Goal: Task Accomplishment & Management: Use online tool/utility

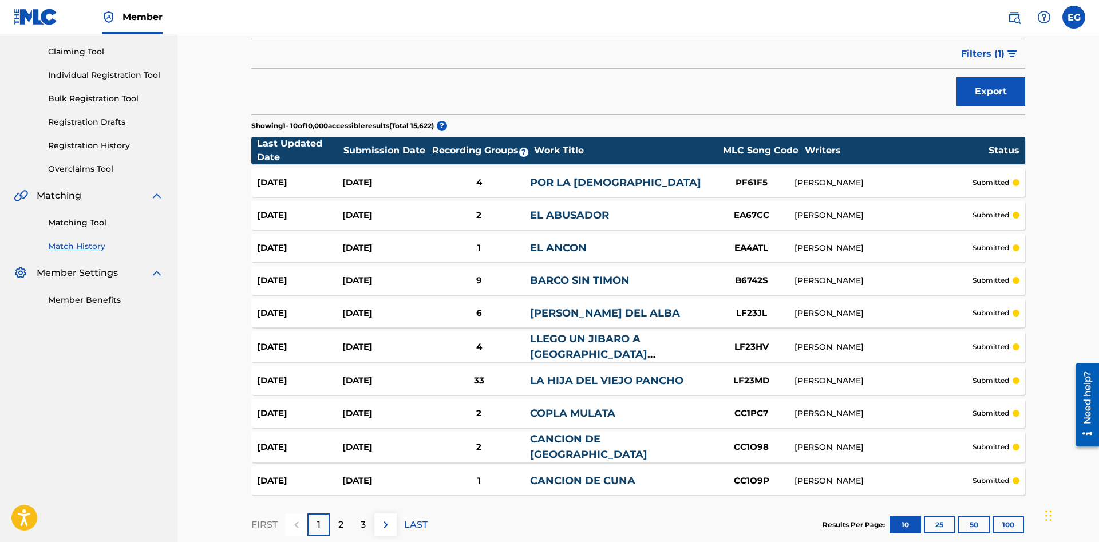
click at [322, 517] on div "1" at bounding box center [318, 524] width 22 height 22
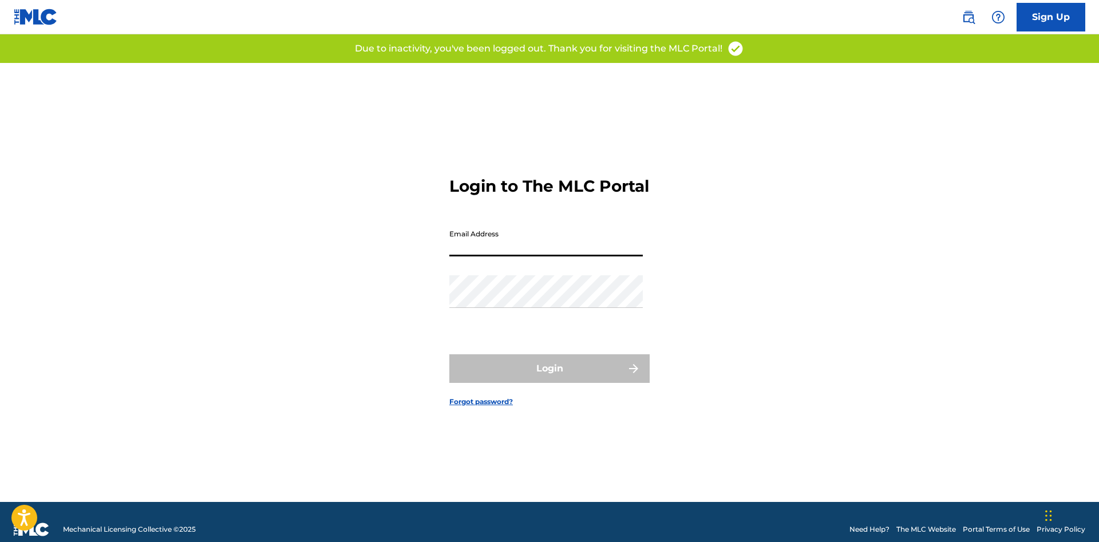
click at [597, 243] on input "Email Address" at bounding box center [545, 240] width 193 height 33
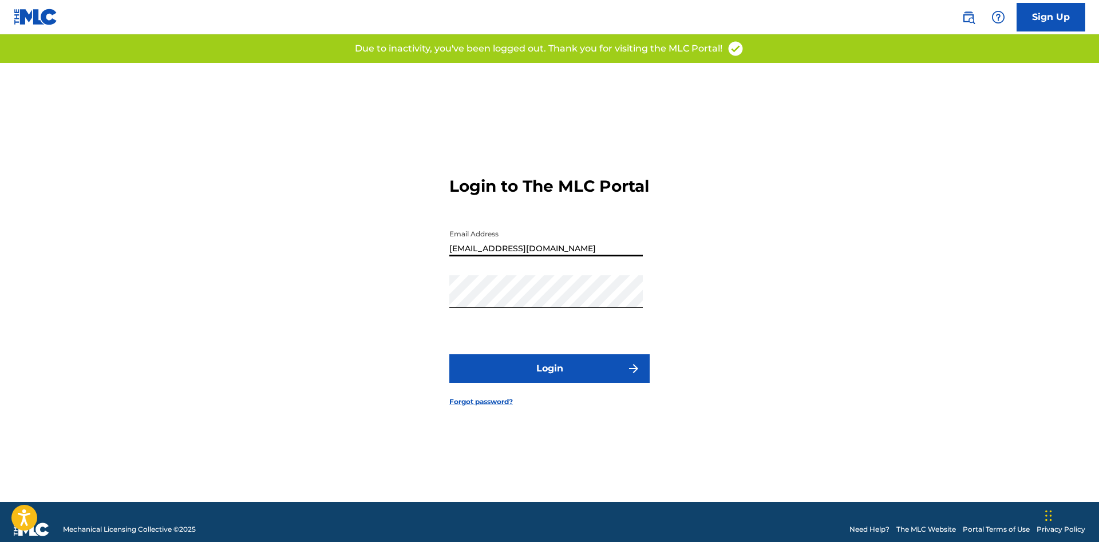
type input "[EMAIL_ADDRESS][DOMAIN_NAME]"
click at [635, 366] on img "submit" at bounding box center [634, 369] width 14 height 14
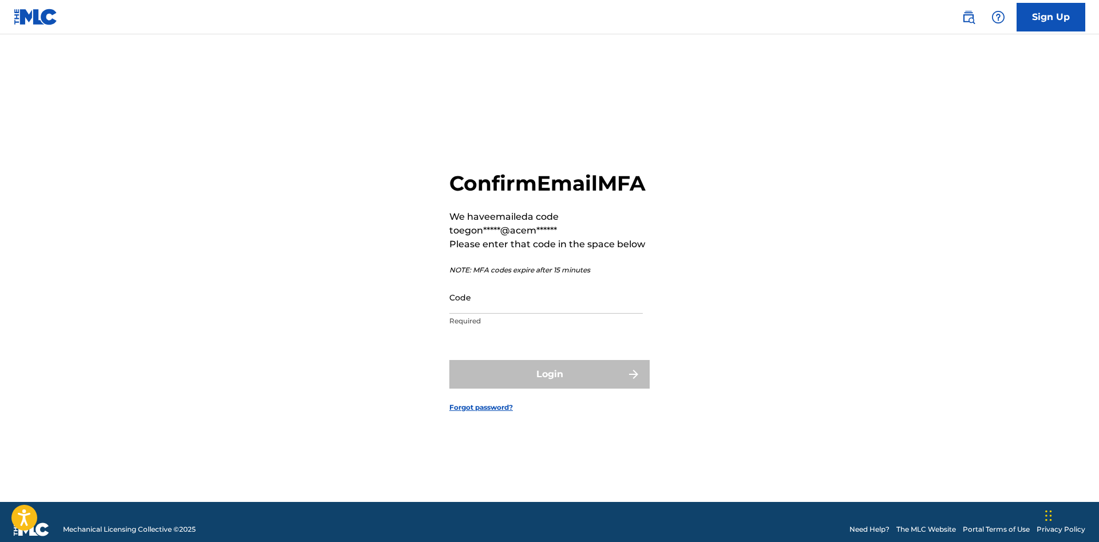
click at [580, 314] on input "Code" at bounding box center [545, 297] width 193 height 33
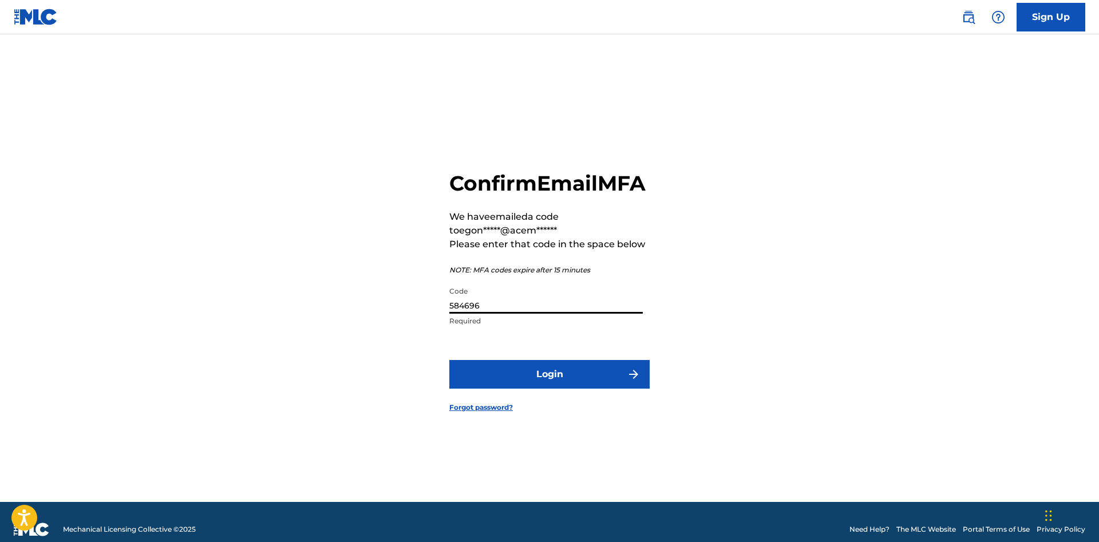
type input "584696"
click at [449, 360] on button "Login" at bounding box center [549, 374] width 200 height 29
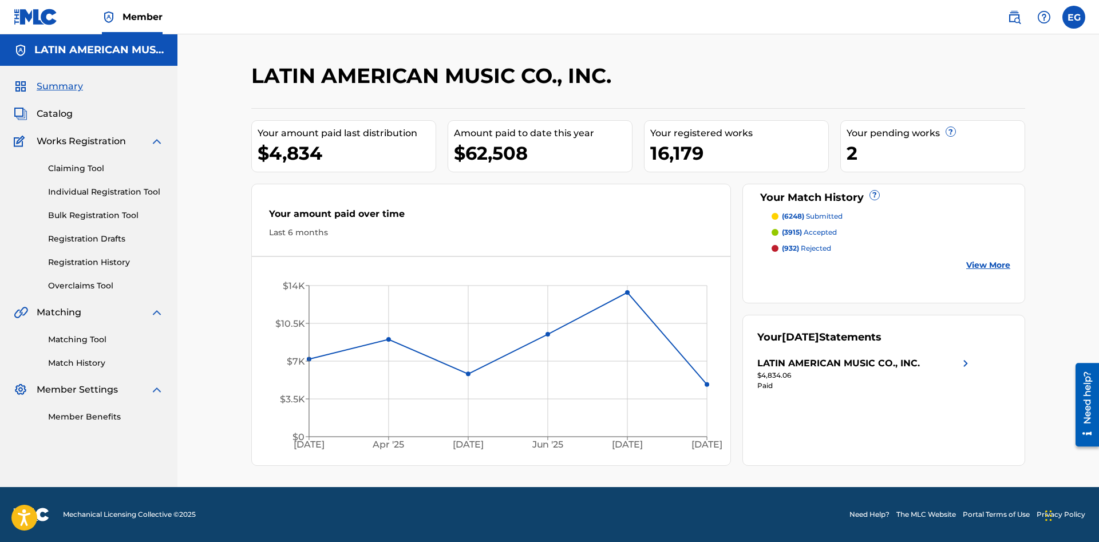
click at [89, 357] on link "Match History" at bounding box center [106, 363] width 116 height 12
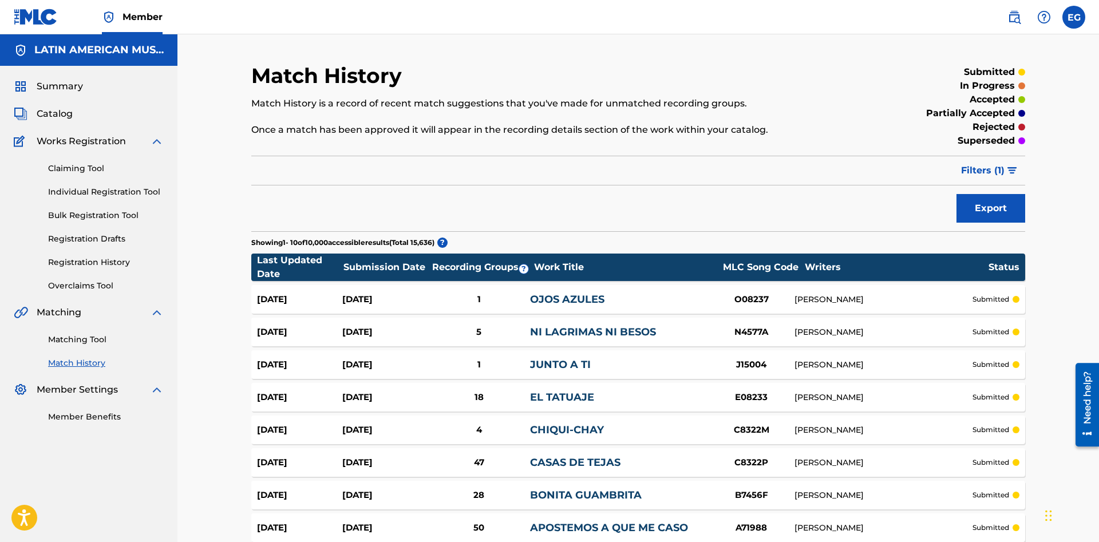
scroll to position [179, 0]
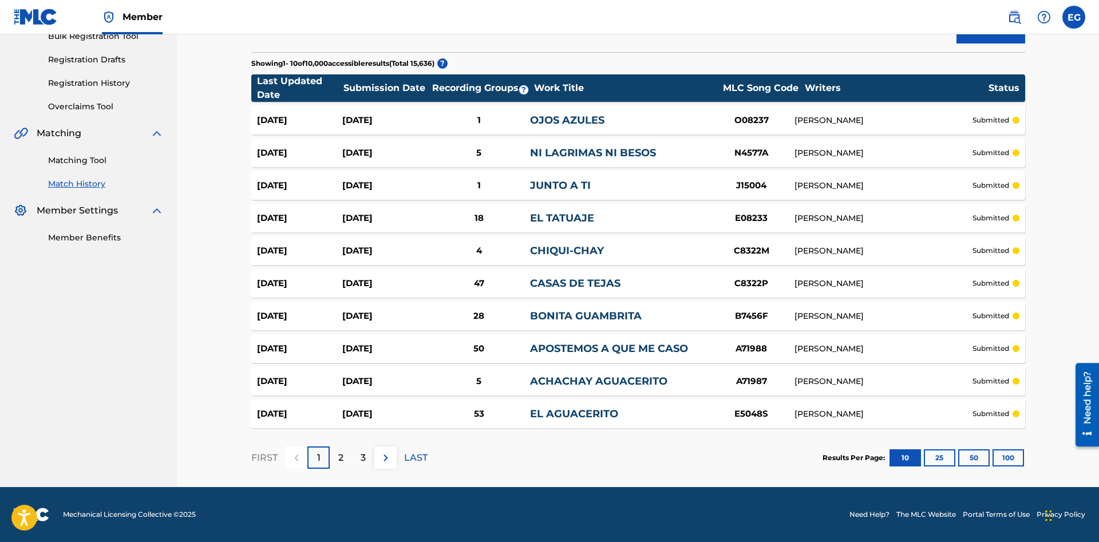
click at [1016, 461] on button "100" at bounding box center [1007, 457] width 31 height 17
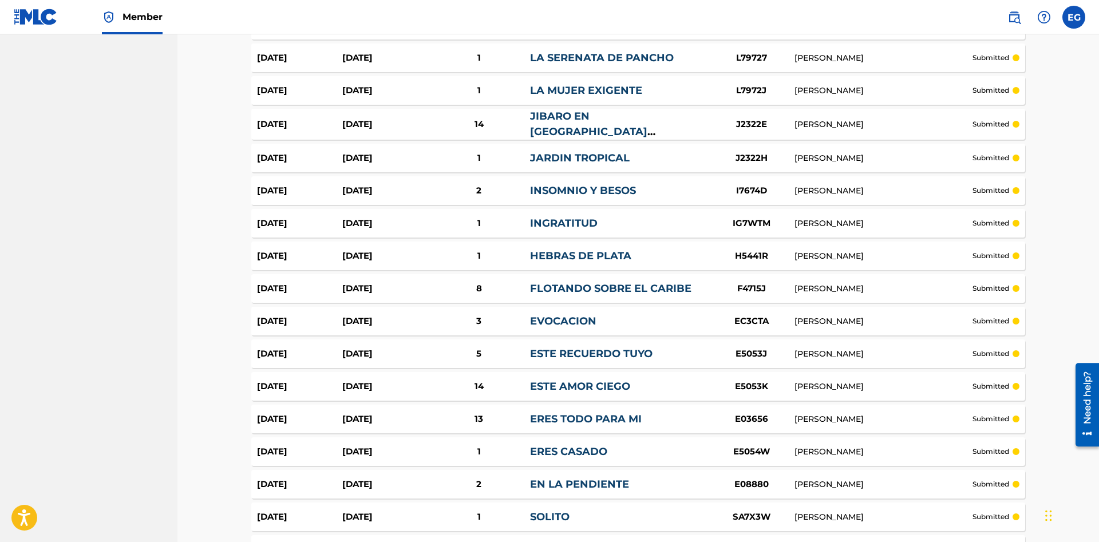
scroll to position [3124, 0]
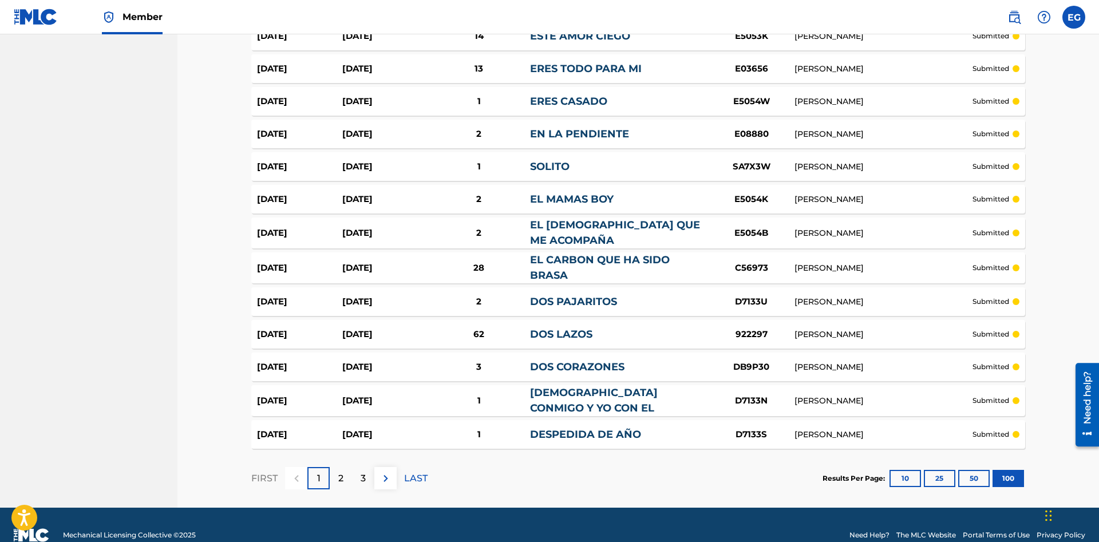
click at [345, 467] on div "2" at bounding box center [341, 478] width 22 height 22
click at [260, 472] on p "FIRST" at bounding box center [264, 479] width 26 height 14
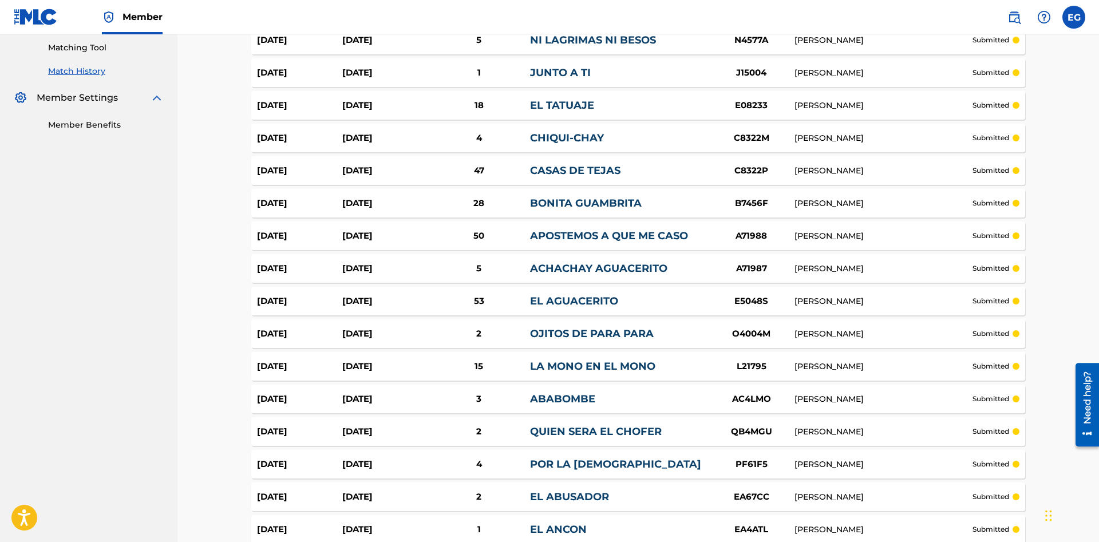
scroll to position [0, 0]
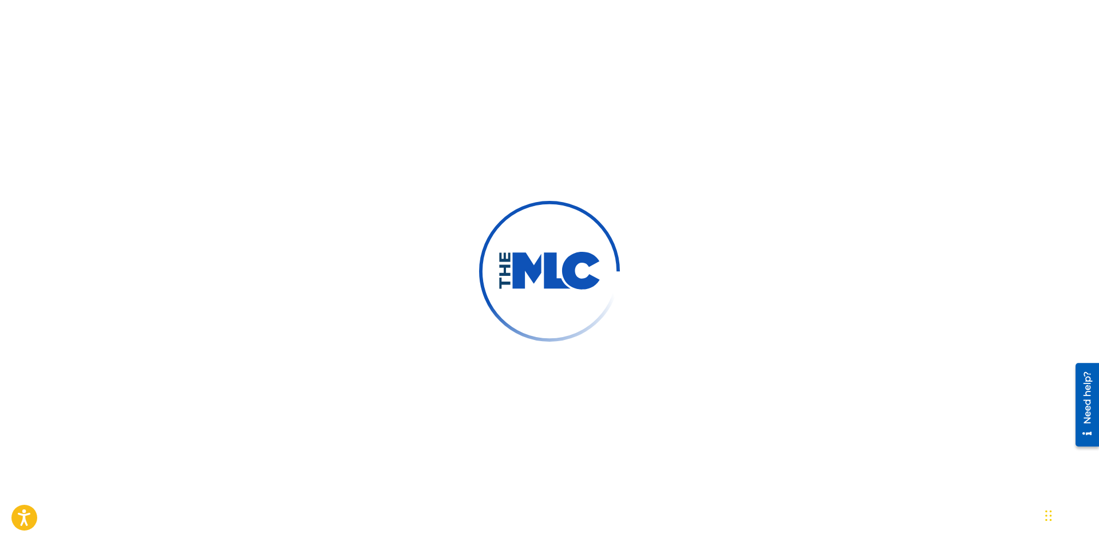
click at [134, 367] on div at bounding box center [549, 271] width 1099 height 542
click at [251, 92] on div at bounding box center [549, 271] width 1099 height 542
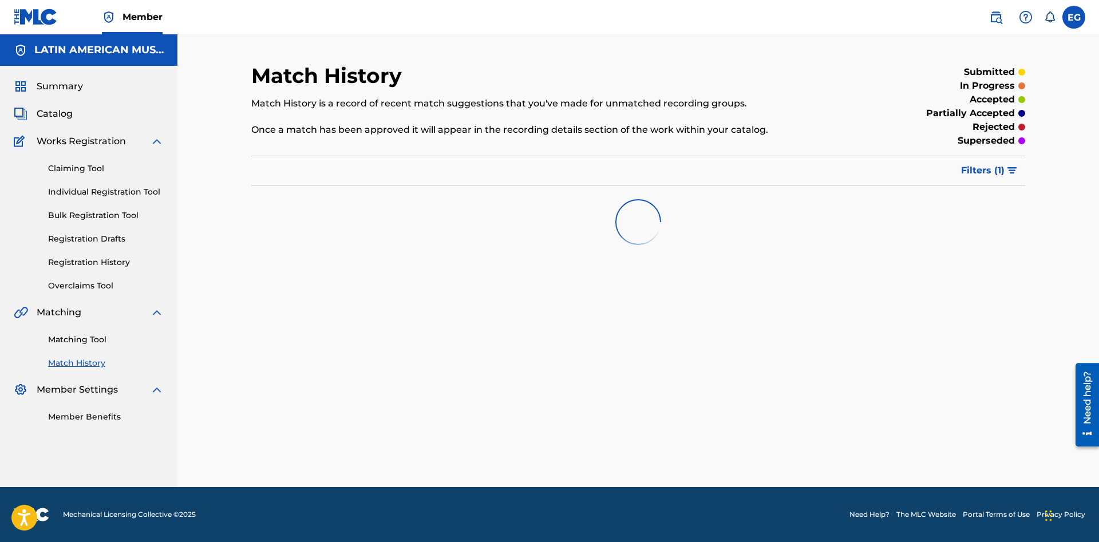
click at [96, 334] on link "Matching Tool" at bounding box center [106, 340] width 116 height 12
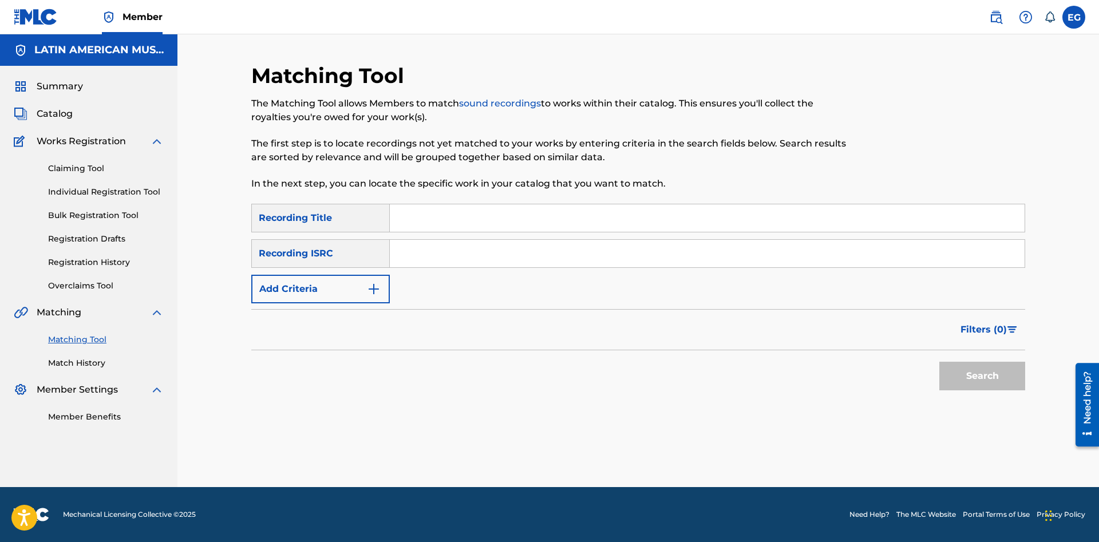
click at [481, 220] on input "Search Form" at bounding box center [707, 217] width 635 height 27
type input "padecer amando"
click at [939, 362] on button "Search" at bounding box center [982, 376] width 86 height 29
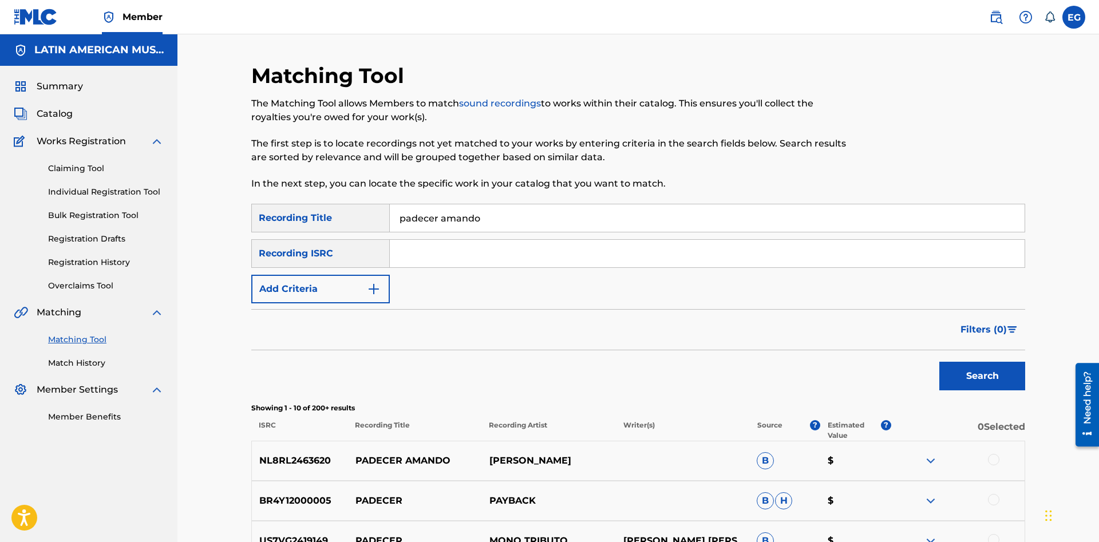
scroll to position [234, 0]
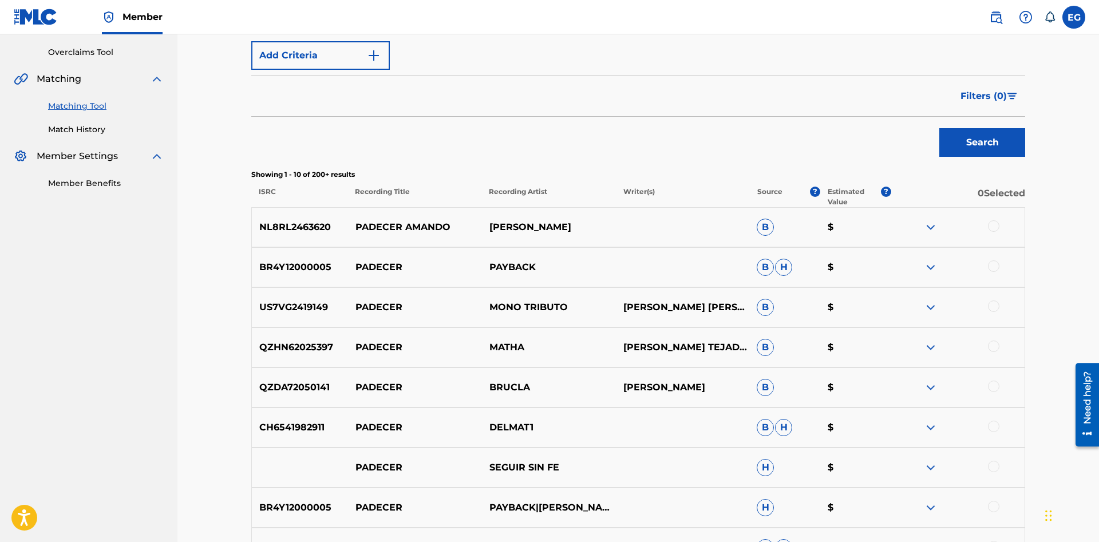
click at [991, 228] on div at bounding box center [993, 225] width 11 height 11
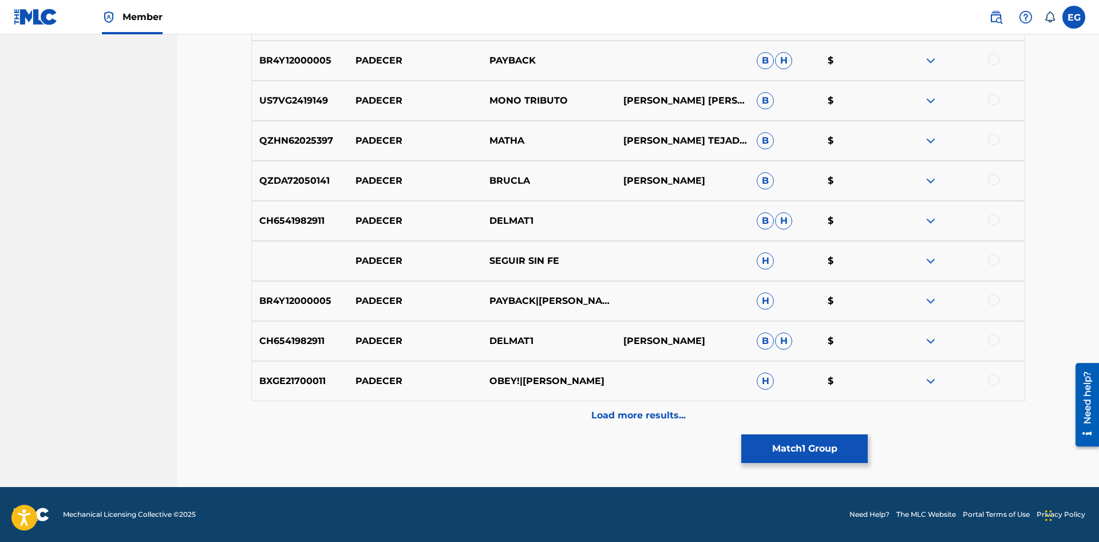
click at [607, 411] on p "Load more results..." at bounding box center [638, 416] width 94 height 14
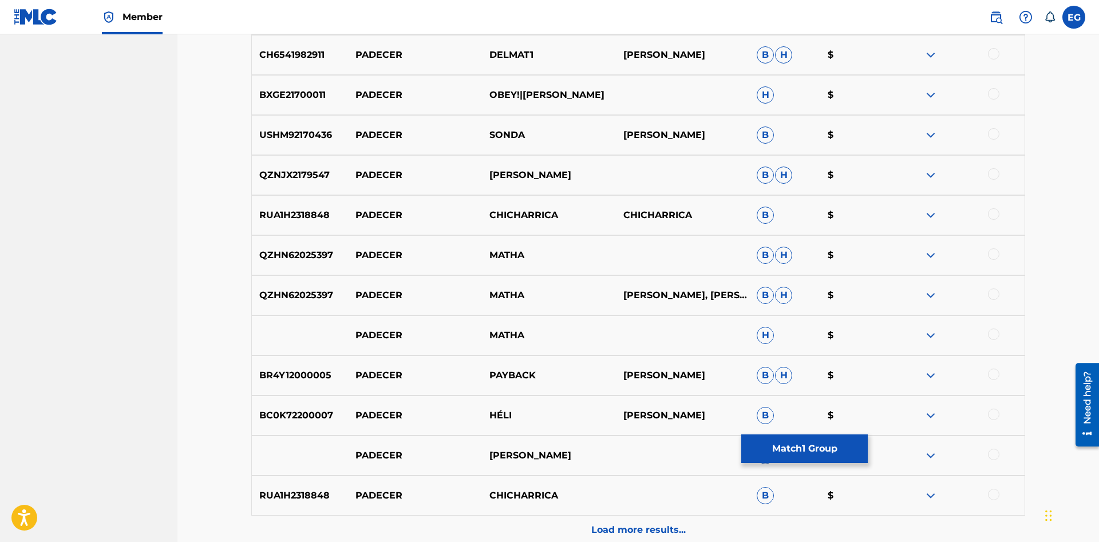
scroll to position [841, 0]
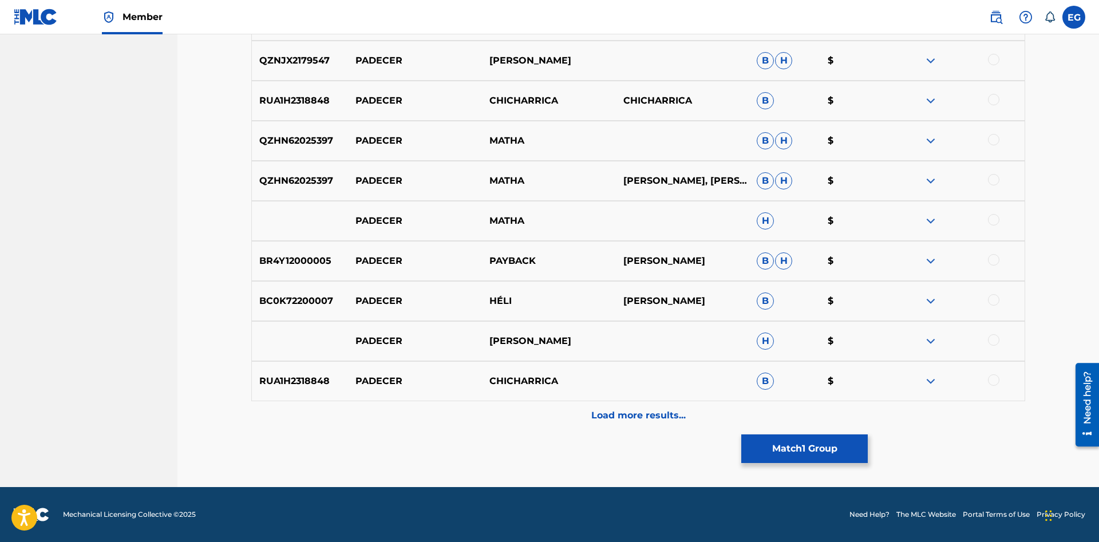
click at [798, 438] on button "Match 1 Group" at bounding box center [804, 448] width 126 height 29
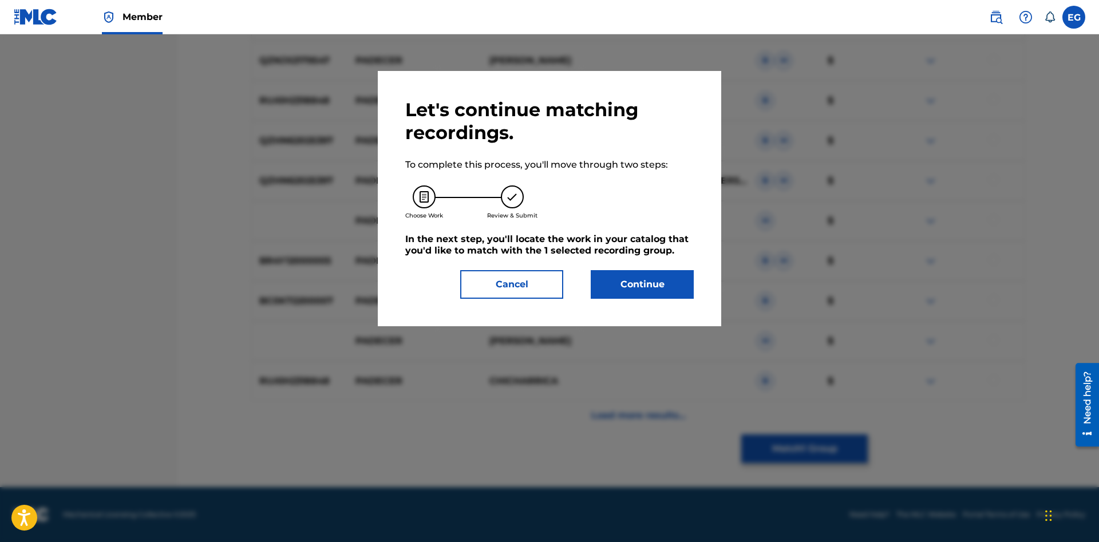
click at [642, 288] on button "Continue" at bounding box center [642, 284] width 103 height 29
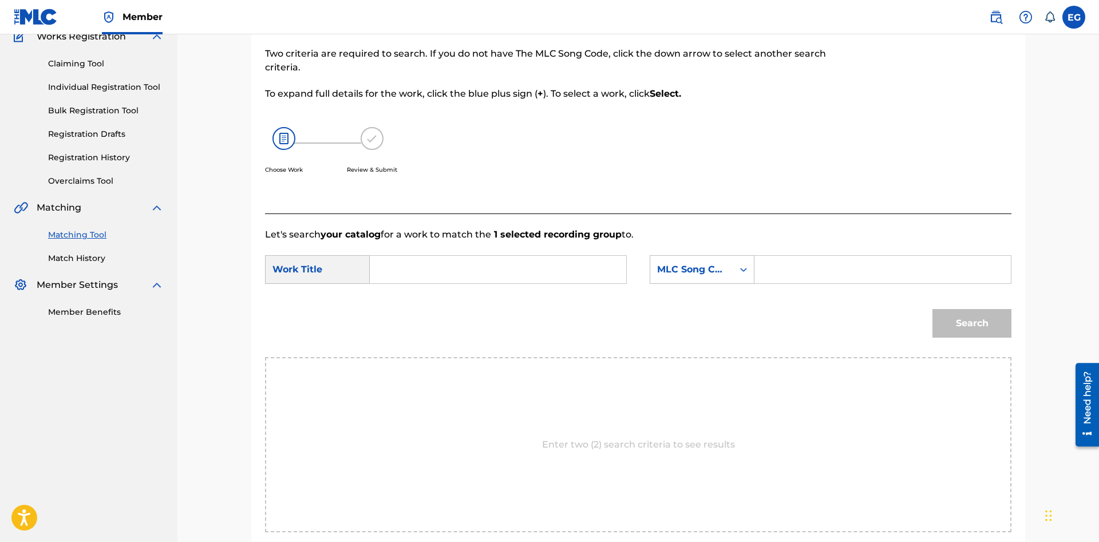
click at [561, 275] on input "Search Form" at bounding box center [497, 269] width 237 height 27
drag, startPoint x: 432, startPoint y: 311, endPoint x: 464, endPoint y: 310, distance: 32.7
click at [431, 306] on div "padecer amando" at bounding box center [411, 295] width 65 height 21
type input "padecer amando"
click at [686, 276] on div "MLC Song Code" at bounding box center [691, 270] width 83 height 22
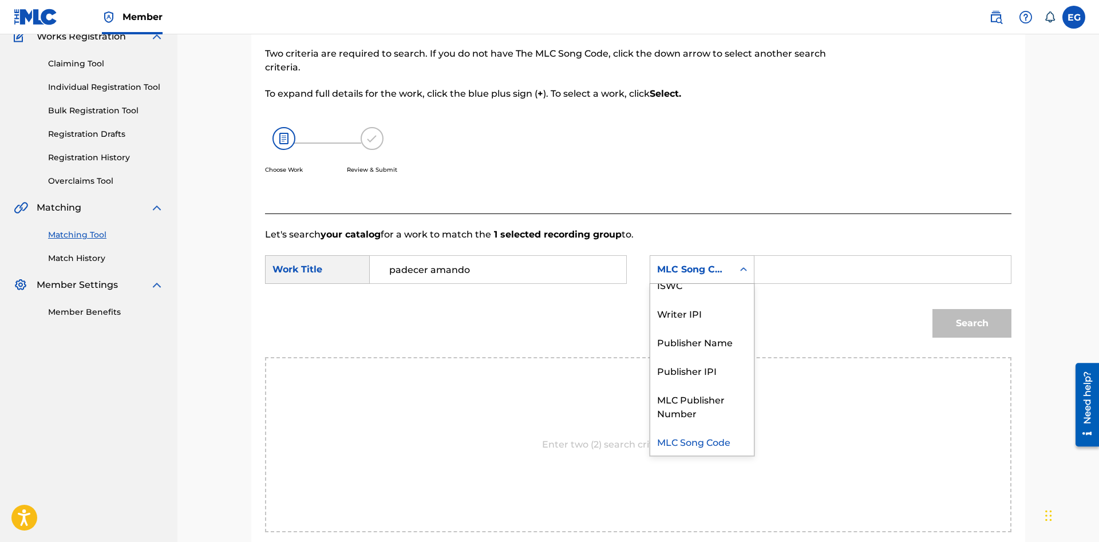
scroll to position [0, 0]
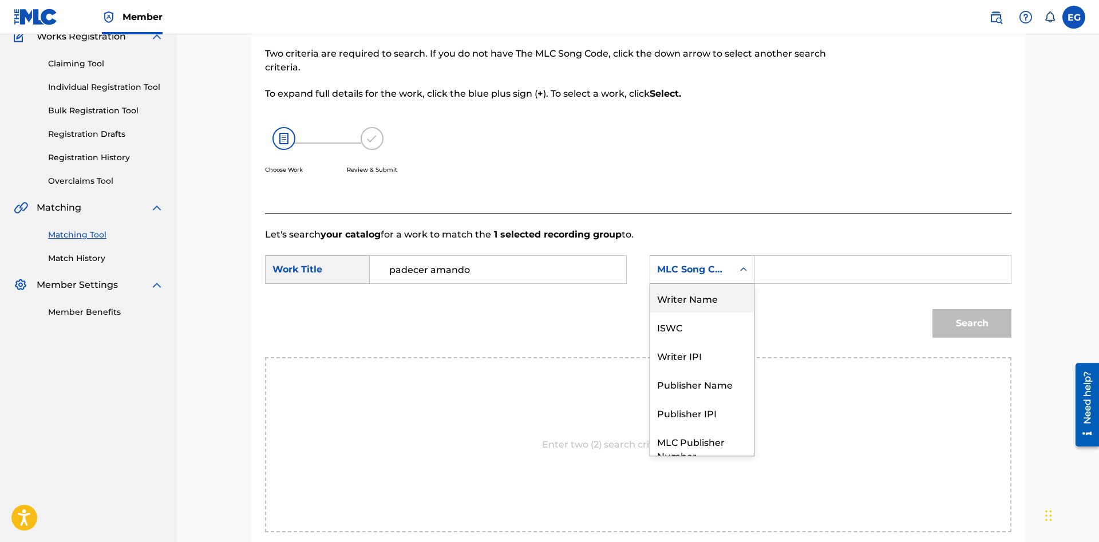
click at [716, 296] on div "Writer Name" at bounding box center [702, 298] width 104 height 29
click at [821, 251] on form "SearchWithCriteriac4899773-1d9c-4811-835c-2b70f79a0eac Work Title padecer amand…" at bounding box center [638, 300] width 746 height 116
click at [801, 267] on input "Search Form" at bounding box center [882, 269] width 237 height 27
paste input "[PERSON_NAME]"
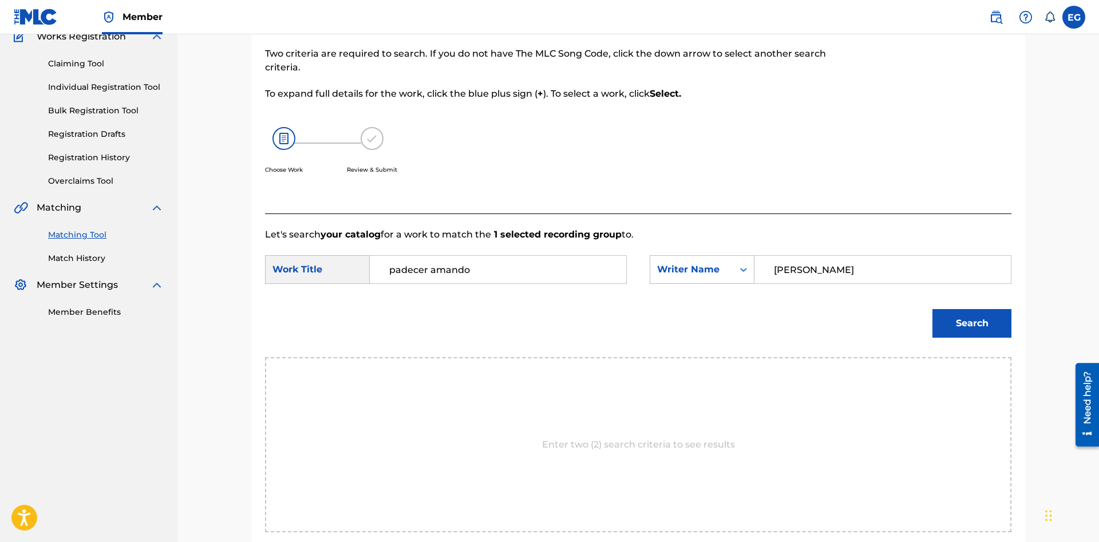
type input "[PERSON_NAME]"
click at [982, 316] on button "Search" at bounding box center [971, 323] width 79 height 29
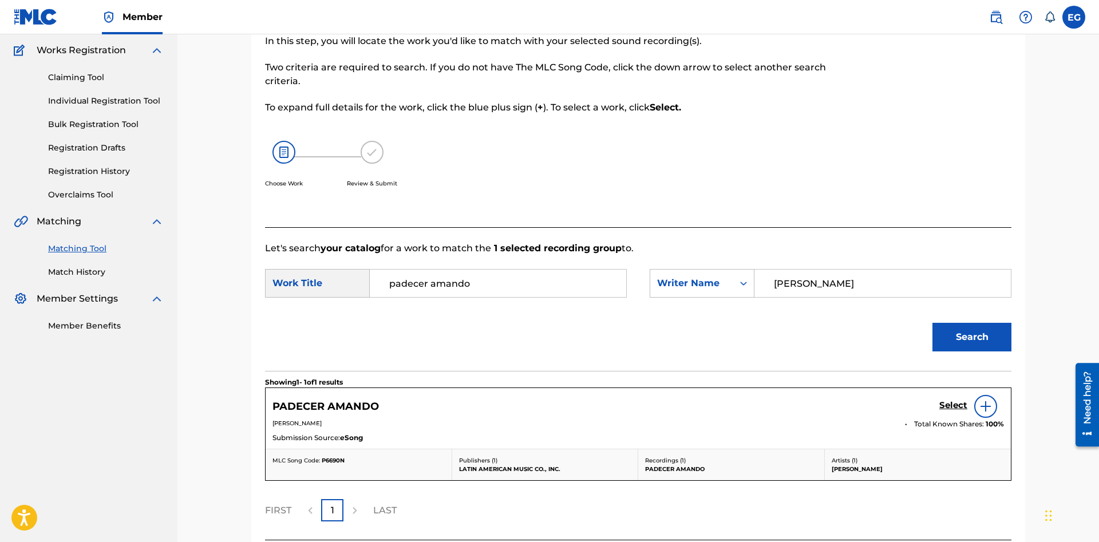
click at [948, 405] on h5 "Select" at bounding box center [953, 405] width 28 height 11
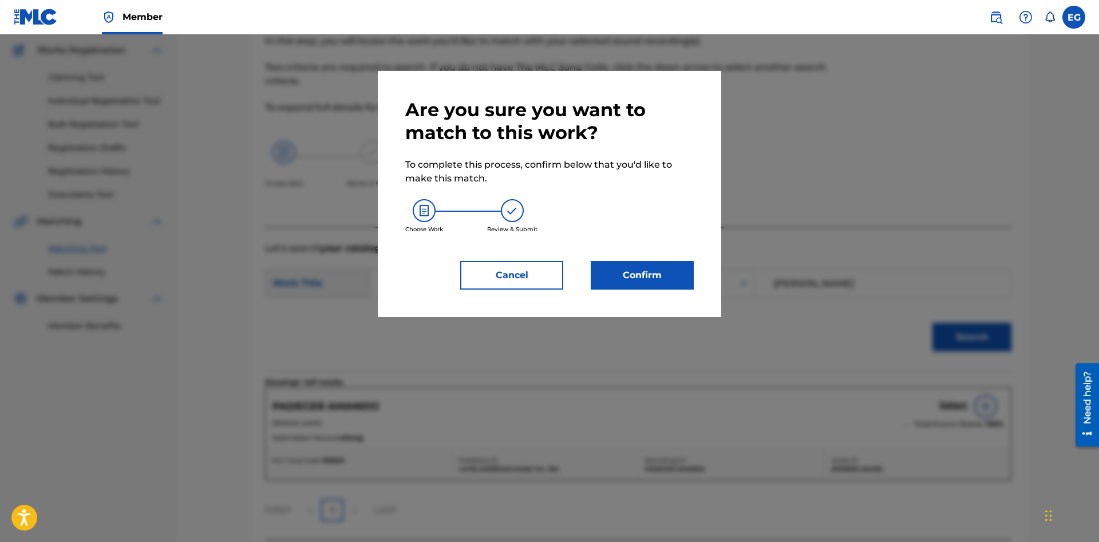
click at [668, 284] on button "Confirm" at bounding box center [642, 275] width 103 height 29
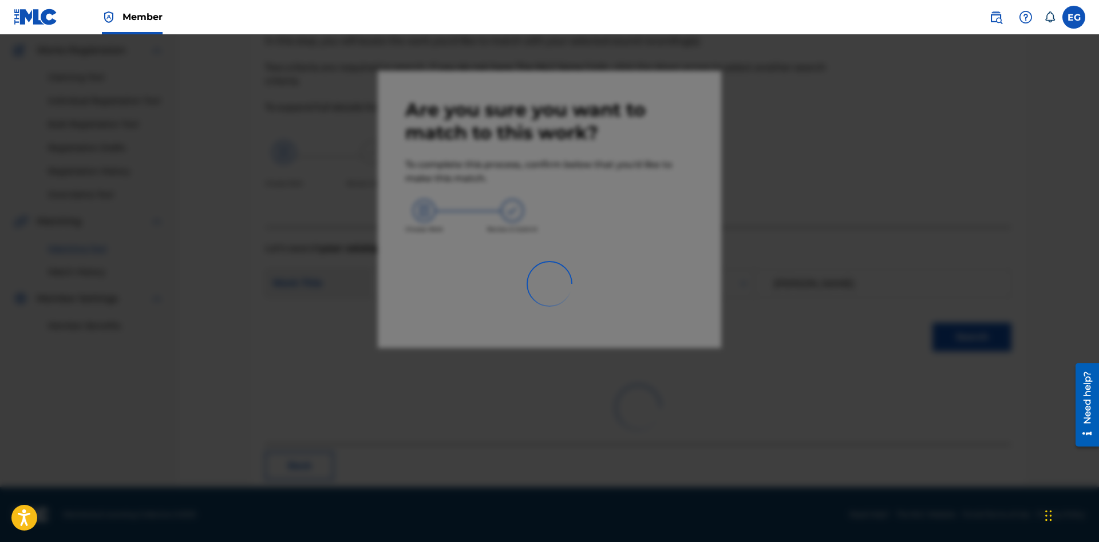
scroll to position [27, 0]
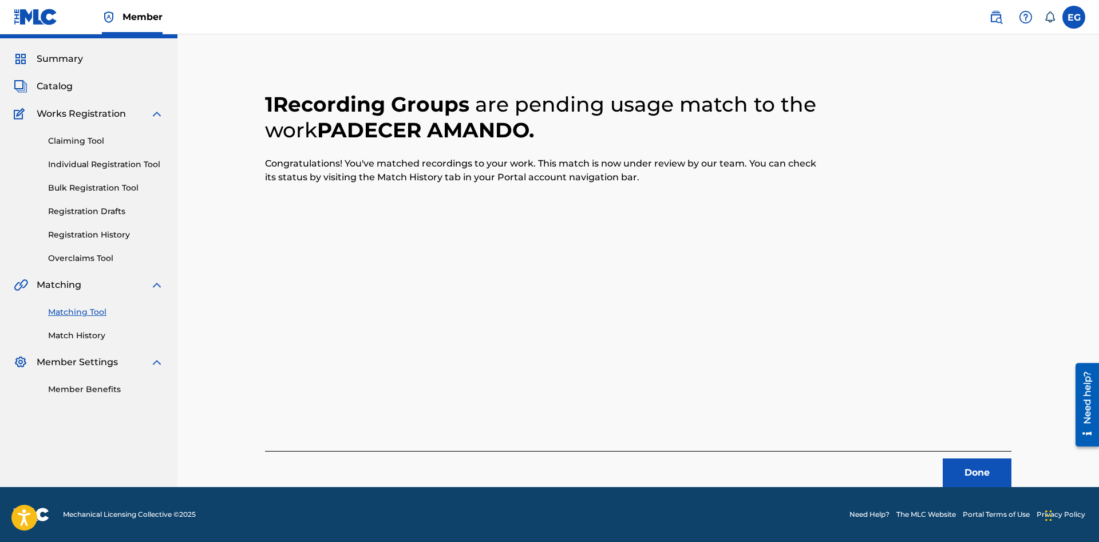
click at [986, 464] on button "Done" at bounding box center [977, 472] width 69 height 29
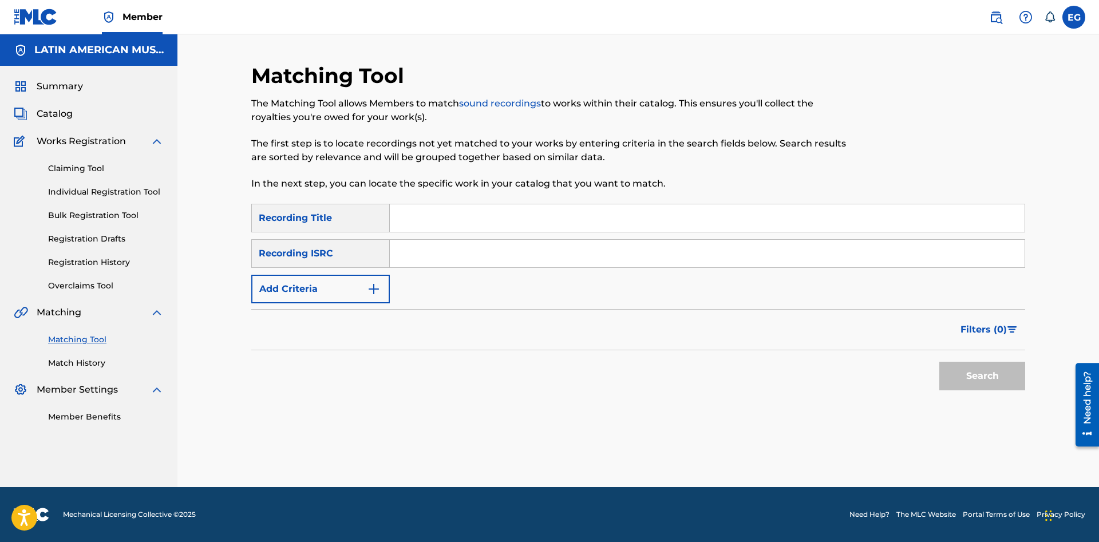
click at [678, 221] on input "Search Form" at bounding box center [707, 217] width 635 height 27
type input "pajarillo"
click at [939, 362] on button "Search" at bounding box center [982, 376] width 86 height 29
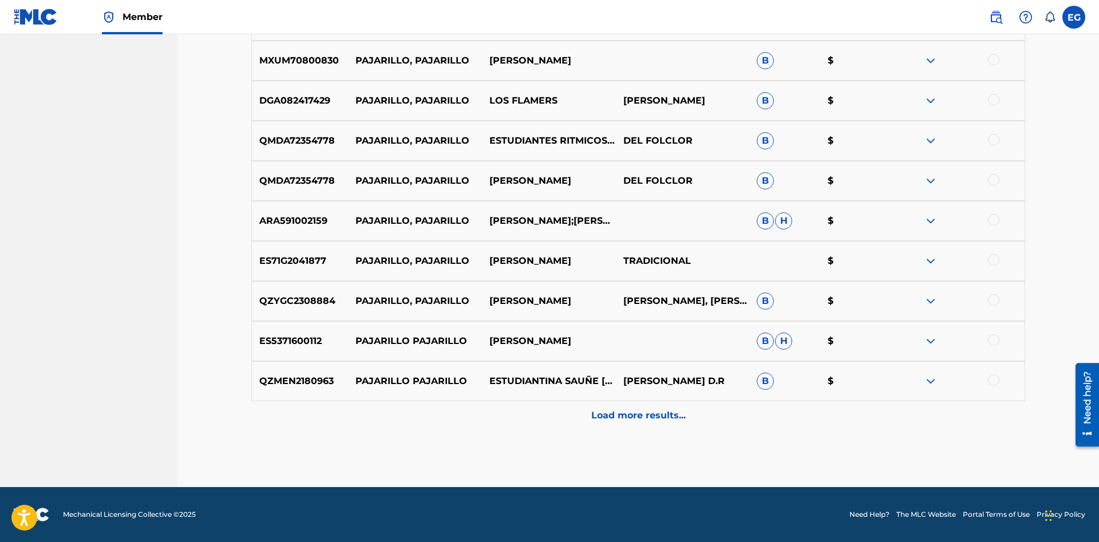
scroll to position [90, 0]
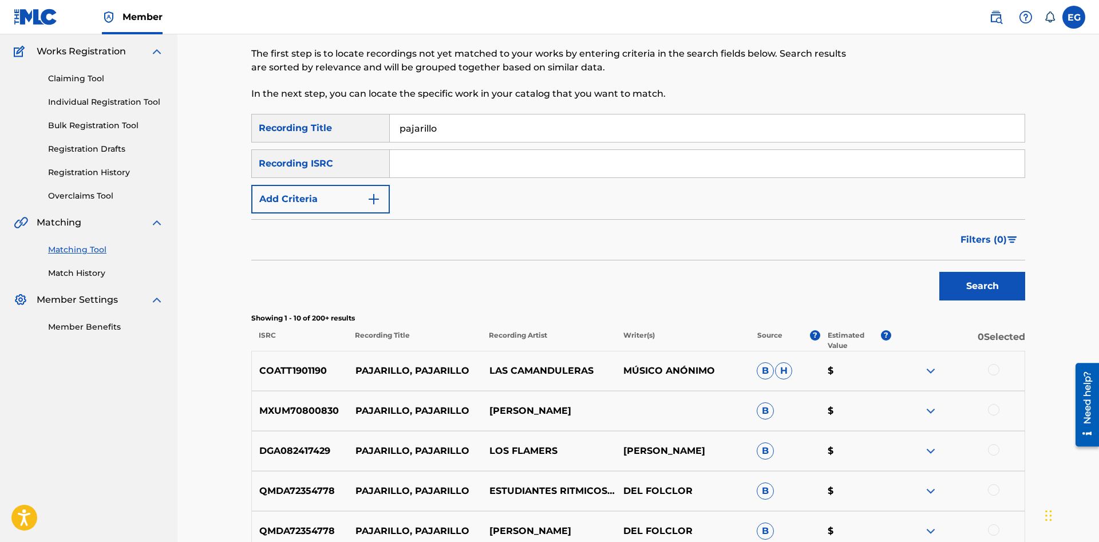
click at [381, 197] on button "Add Criteria" at bounding box center [320, 199] width 138 height 29
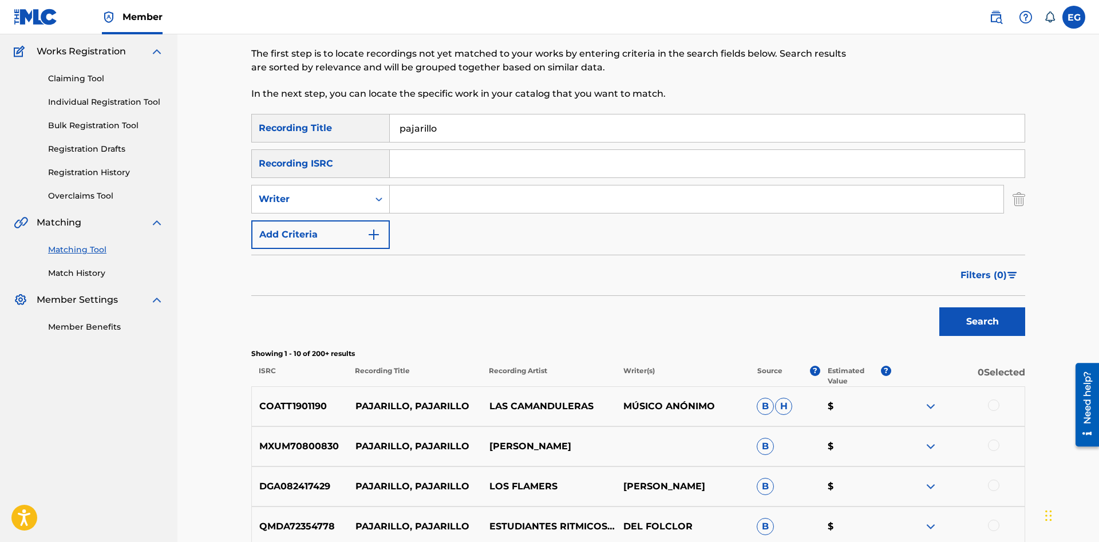
click at [419, 197] on input "Search Form" at bounding box center [697, 198] width 614 height 27
paste input "[PERSON_NAME]"
type input "[PERSON_NAME]"
click at [939, 307] on button "Search" at bounding box center [982, 321] width 86 height 29
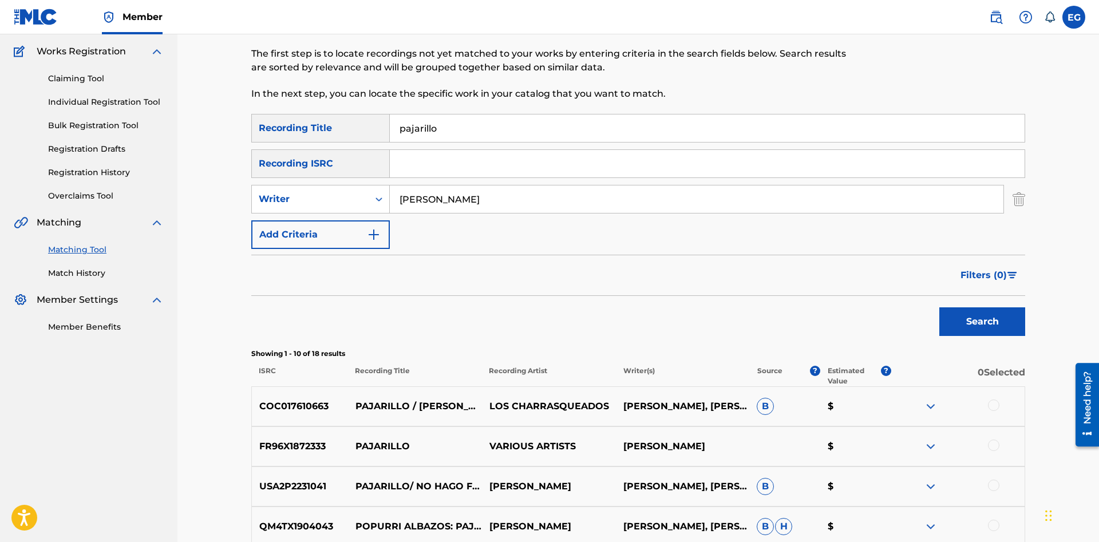
click at [994, 446] on div at bounding box center [993, 445] width 11 height 11
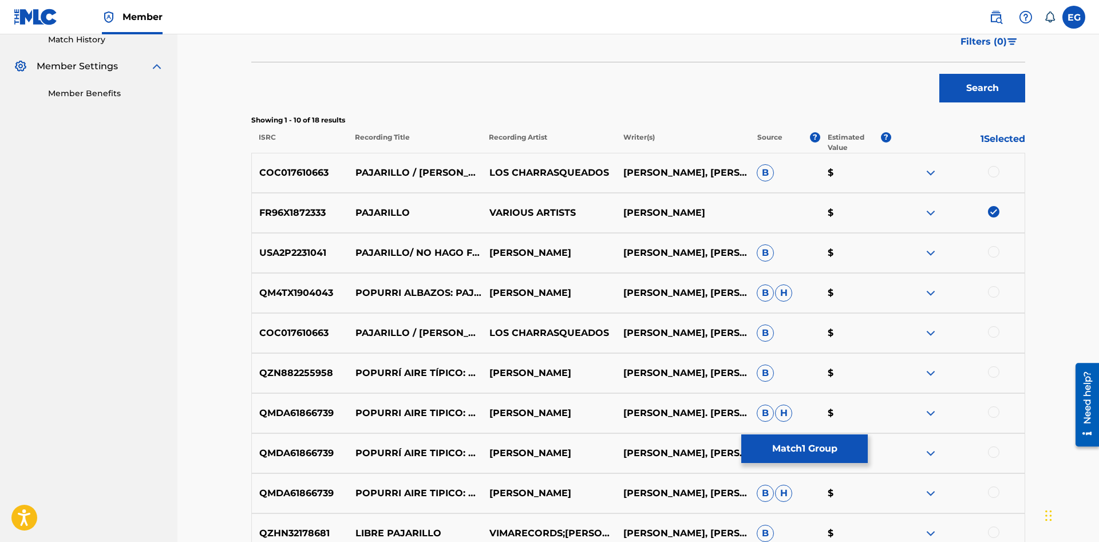
scroll to position [476, 0]
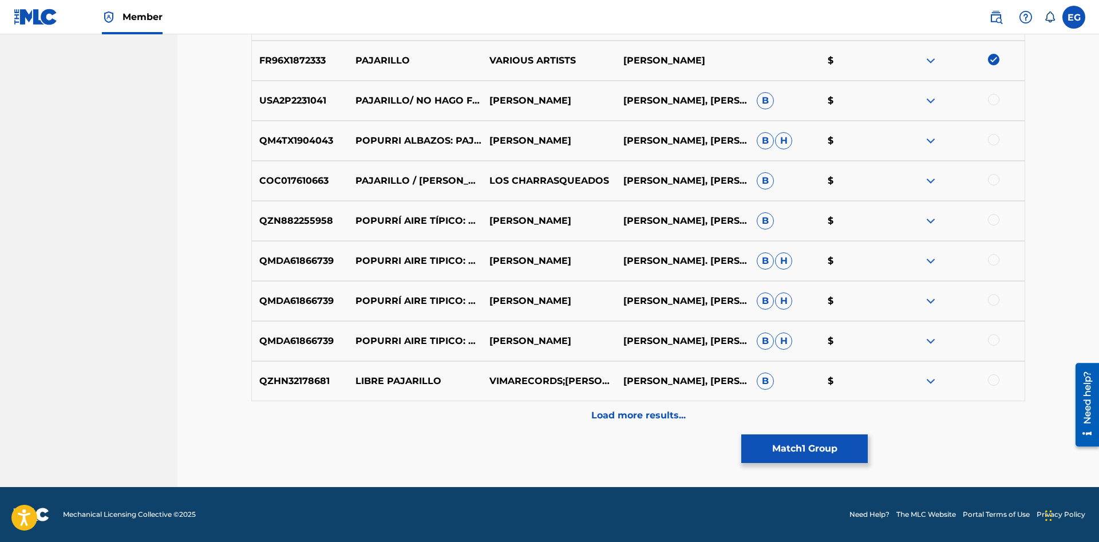
click at [635, 414] on p "Load more results..." at bounding box center [638, 416] width 94 height 14
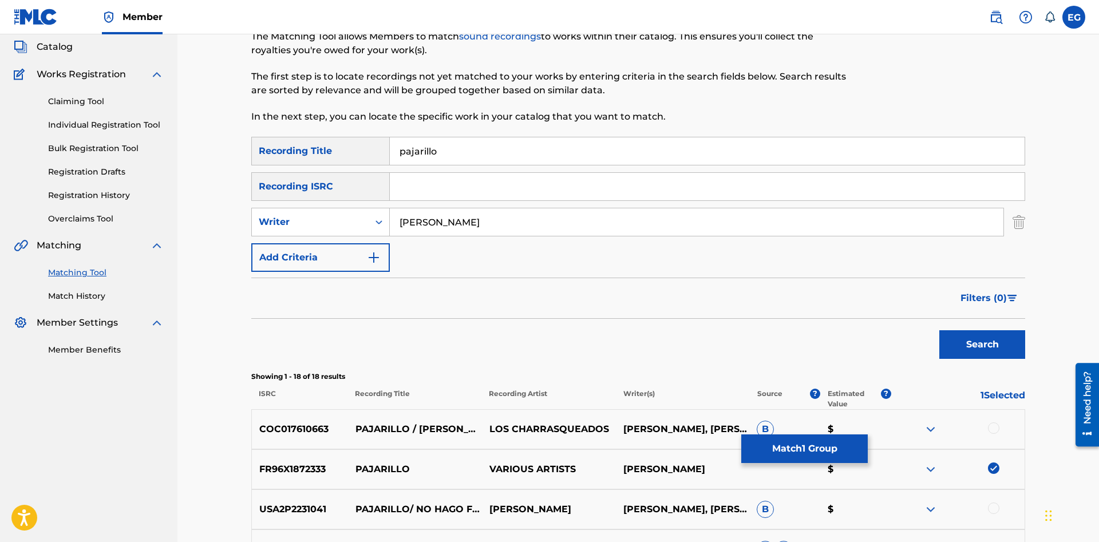
scroll to position [0, 0]
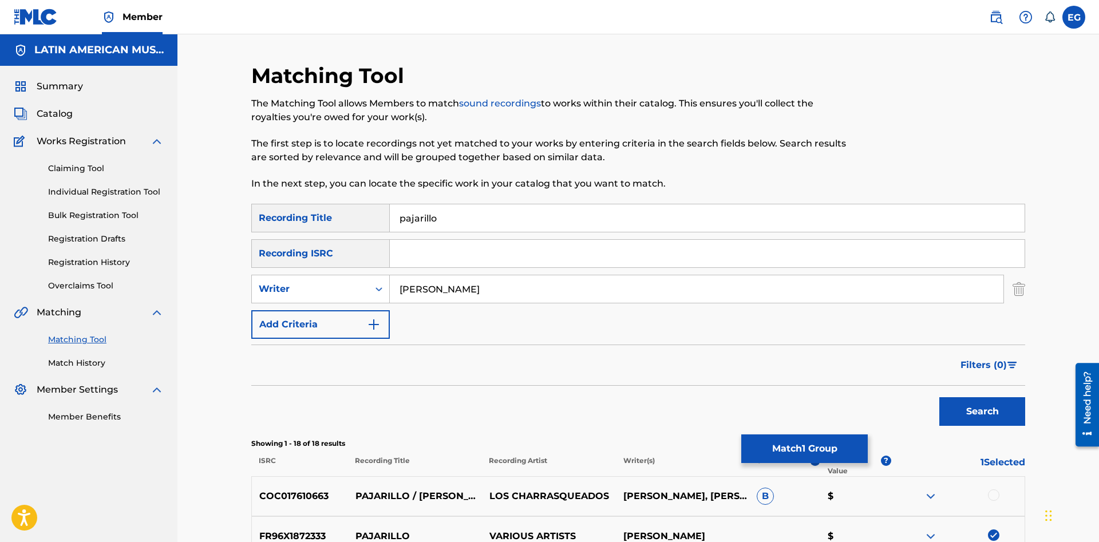
drag, startPoint x: 502, startPoint y: 287, endPoint x: 302, endPoint y: 311, distance: 201.7
click at [390, 303] on input "[PERSON_NAME]" at bounding box center [697, 288] width 614 height 27
click at [939, 397] on button "Search" at bounding box center [982, 411] width 86 height 29
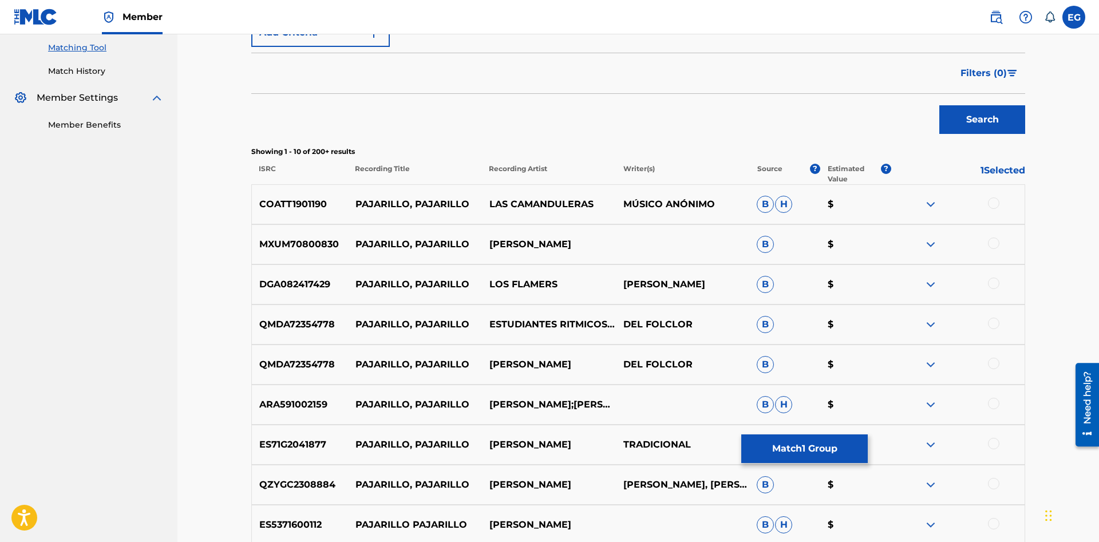
scroll to position [476, 0]
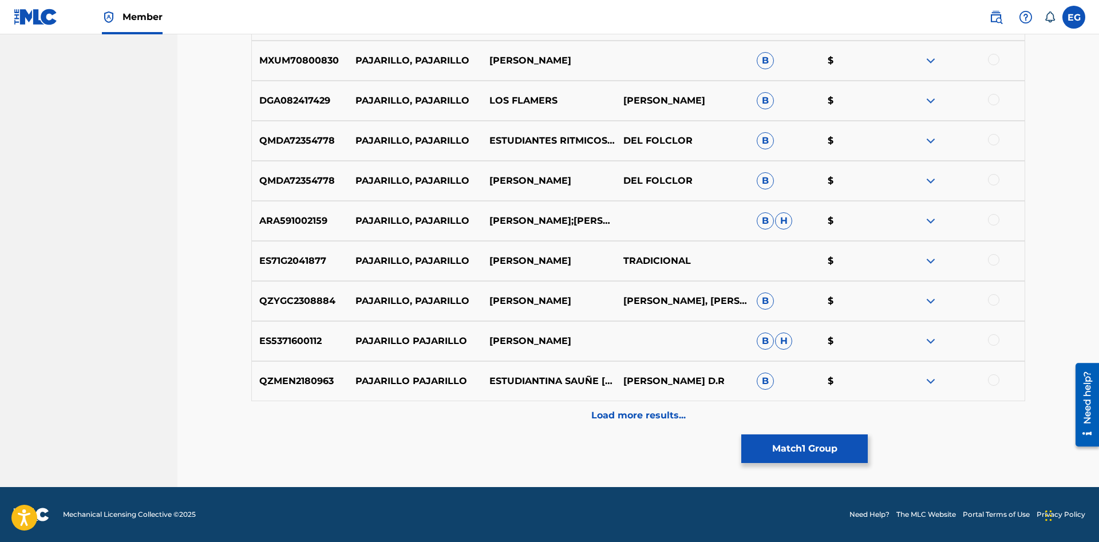
click at [642, 391] on div "QZMEN2180963 PAJARILLO PAJARILLO ESTUDIANTINA SAUÑE [GEOGRAPHIC_DATA] [PERSON_N…" at bounding box center [638, 381] width 774 height 40
click at [655, 418] on p "Load more results..." at bounding box center [638, 416] width 94 height 14
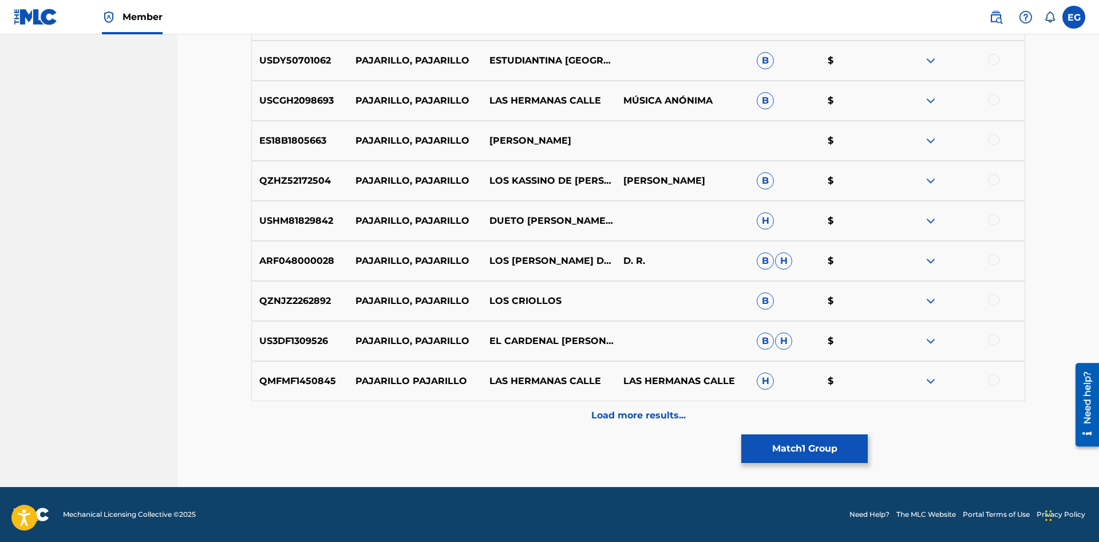
click at [632, 414] on p "Load more results..." at bounding box center [638, 416] width 94 height 14
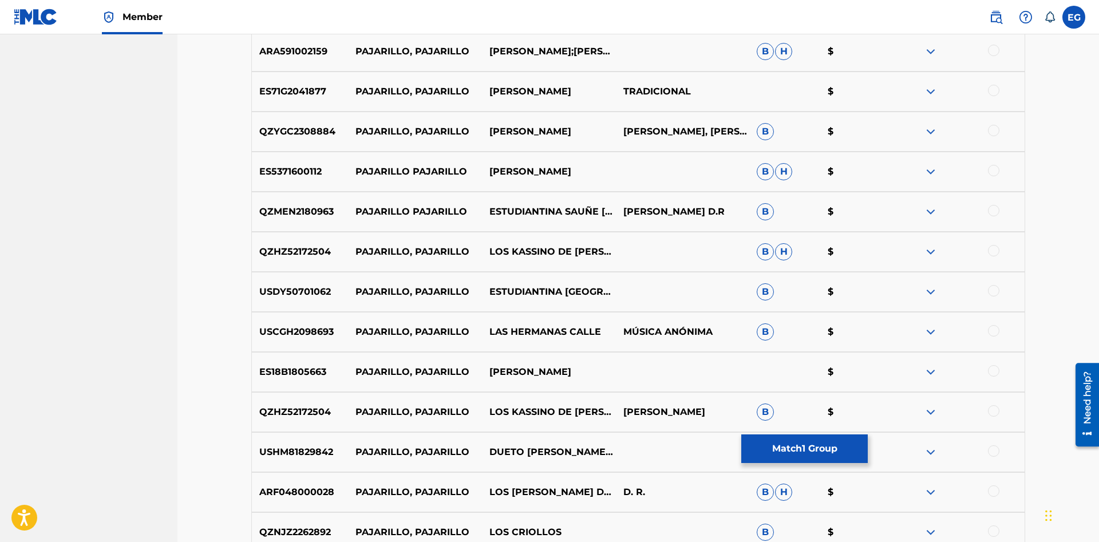
scroll to position [762, 0]
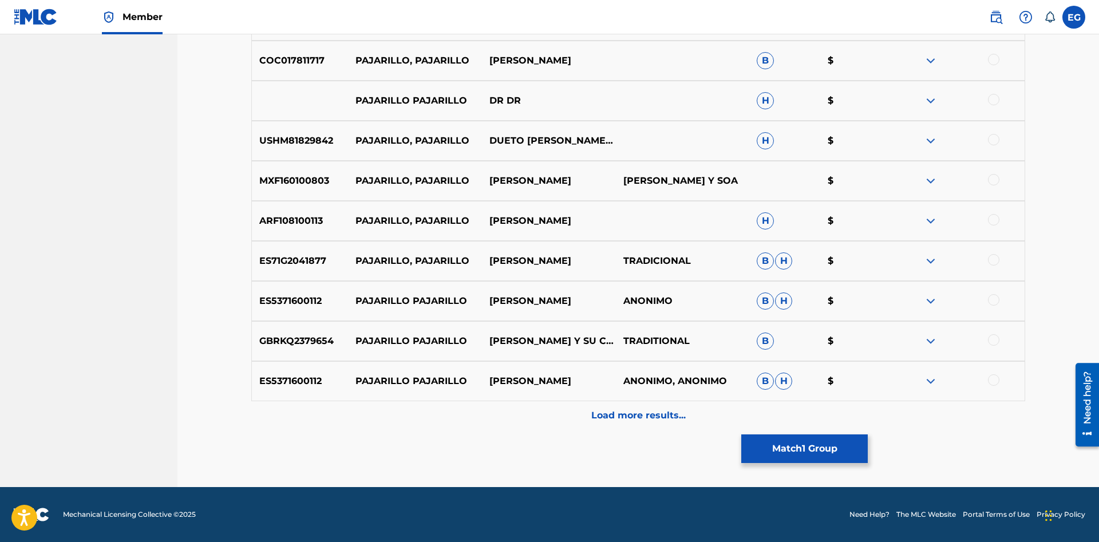
click at [592, 407] on div "Load more results..." at bounding box center [638, 415] width 774 height 29
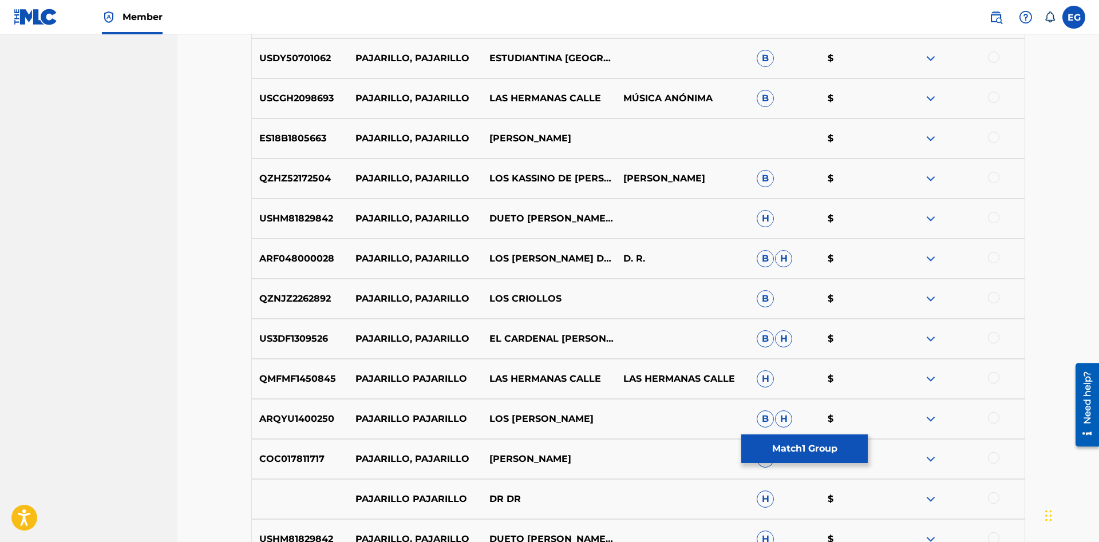
scroll to position [995, 0]
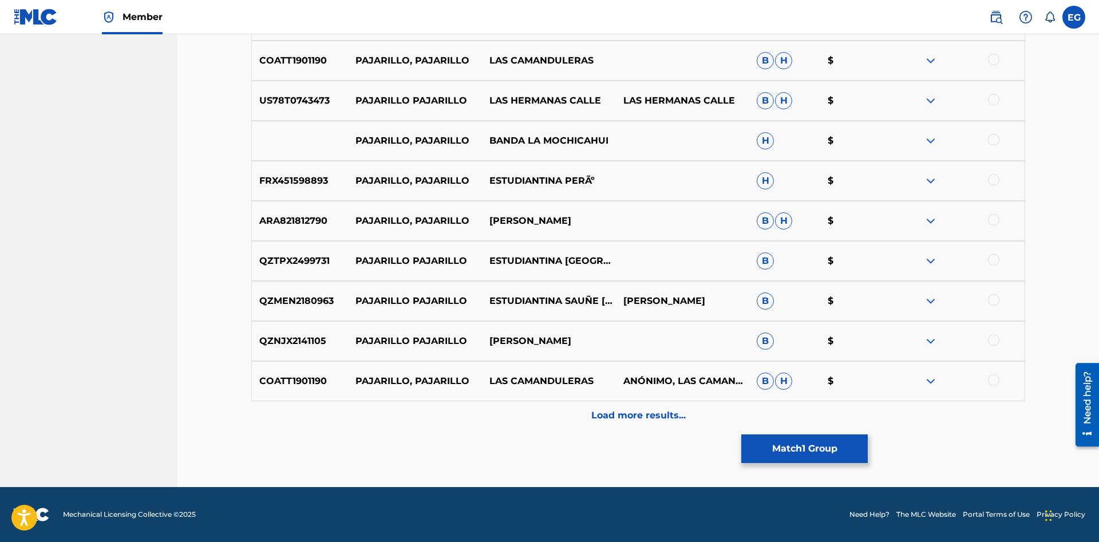
click at [610, 403] on div "Load more results..." at bounding box center [638, 415] width 774 height 29
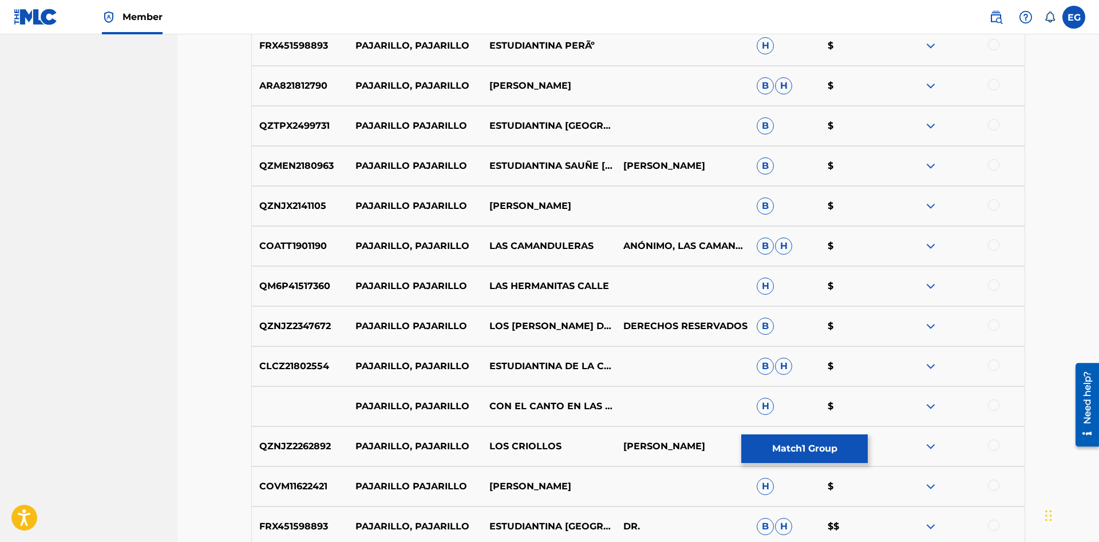
scroll to position [2078, 0]
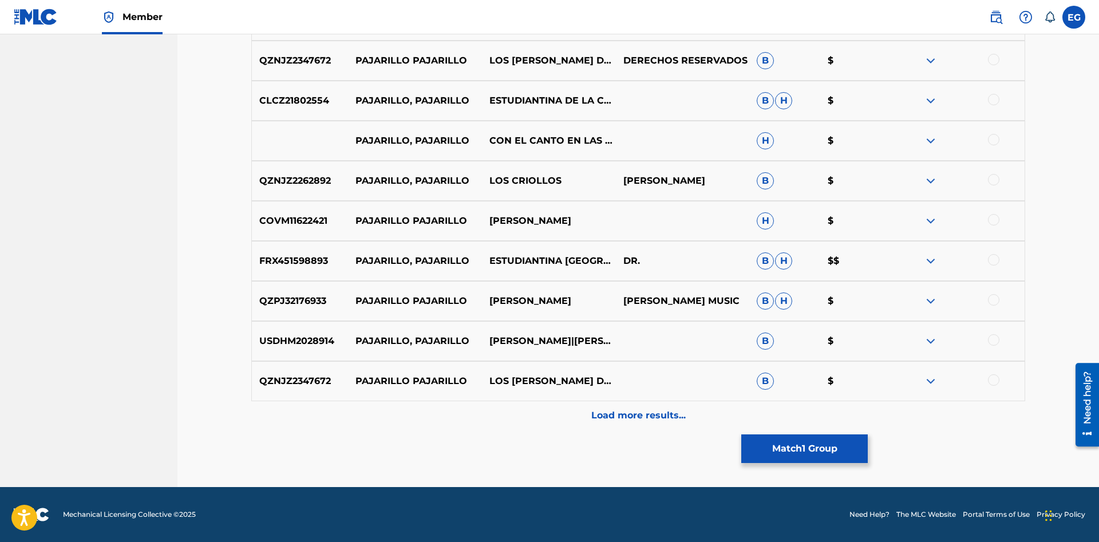
click at [624, 423] on div "Load more results..." at bounding box center [638, 415] width 774 height 29
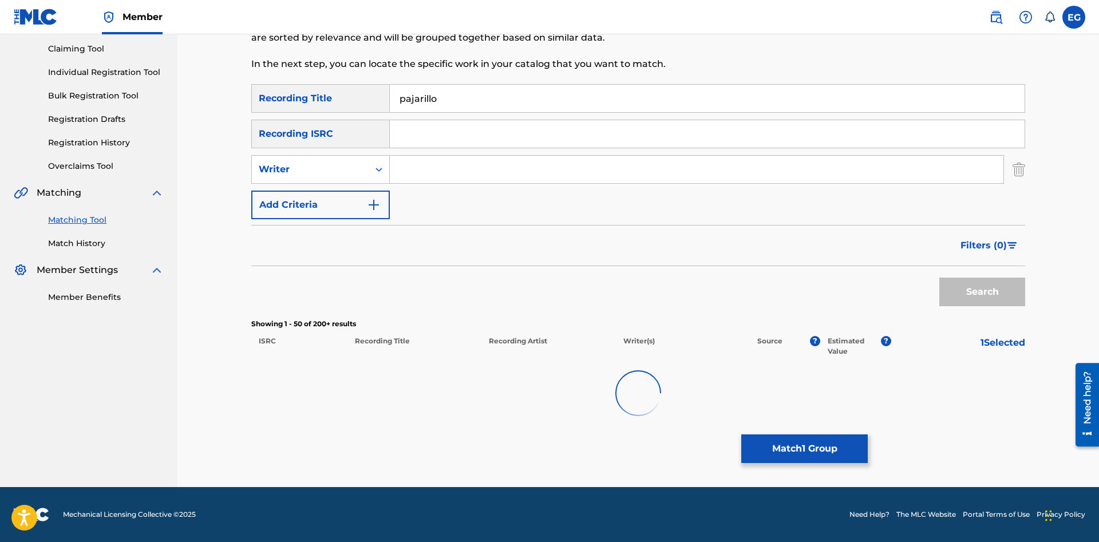
scroll to position [120, 0]
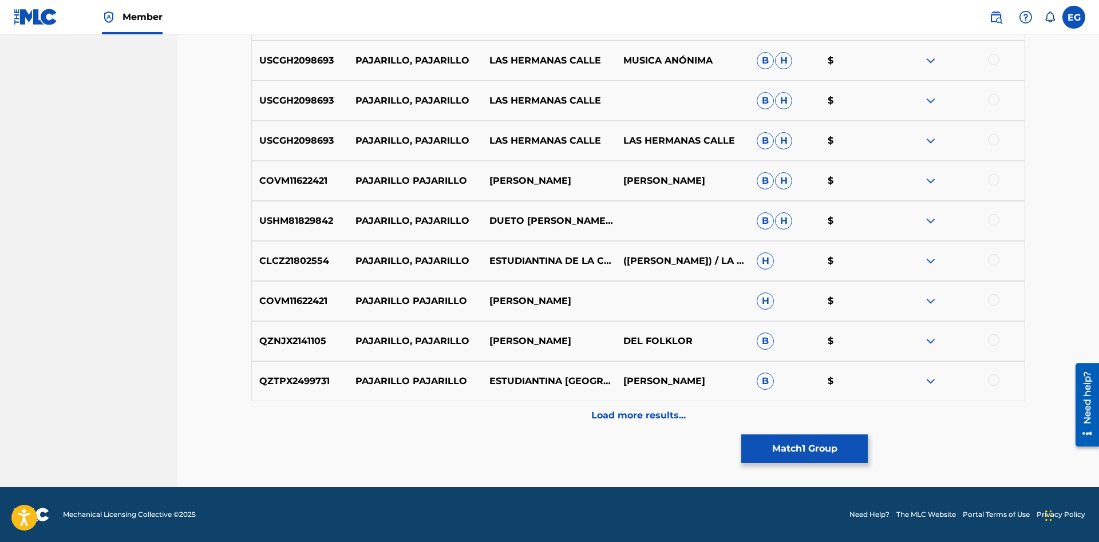
click at [632, 417] on p "Load more results..." at bounding box center [638, 416] width 94 height 14
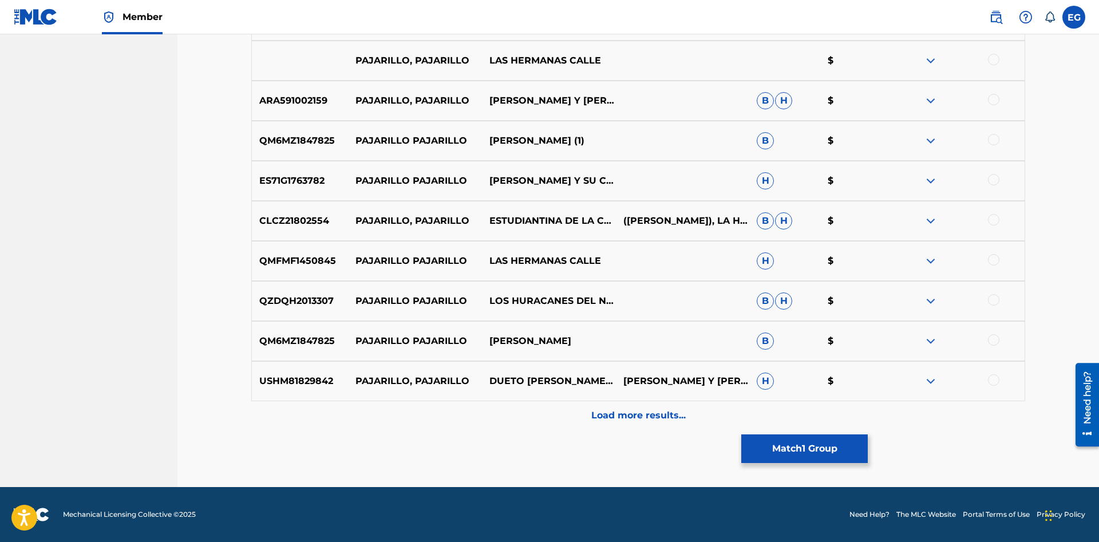
click at [630, 418] on p "Load more results..." at bounding box center [638, 416] width 94 height 14
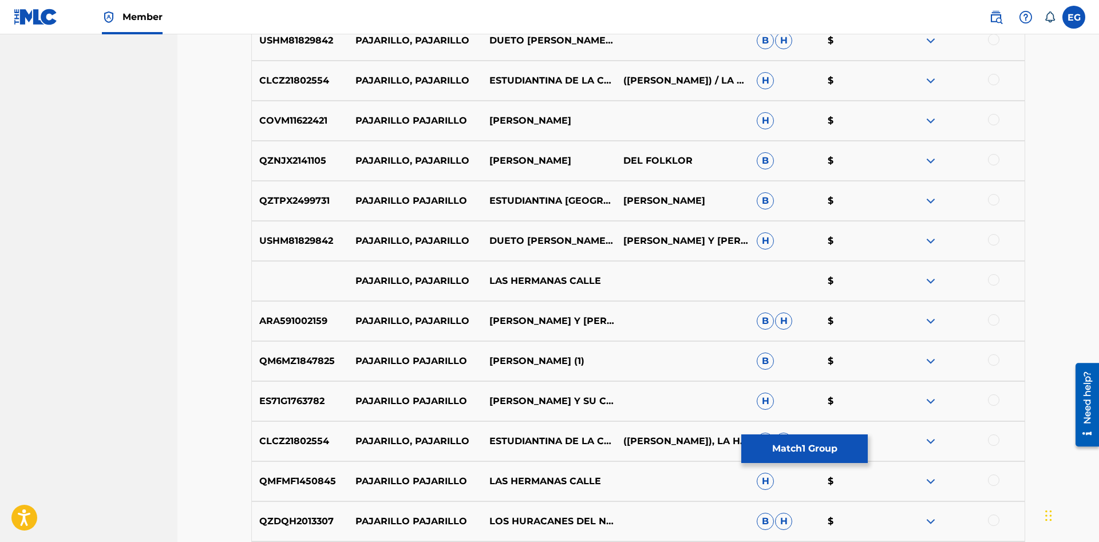
scroll to position [3007, 0]
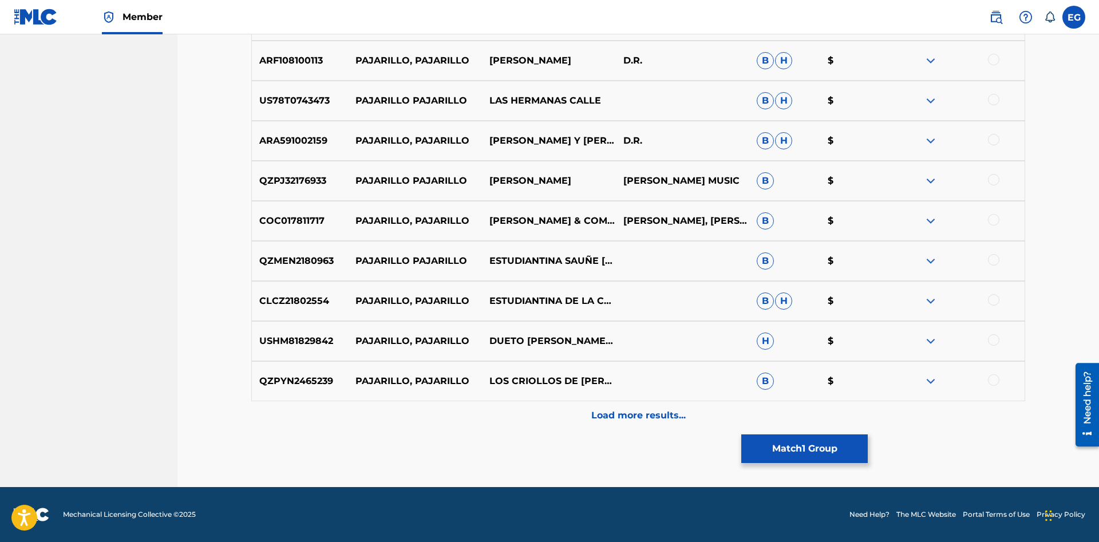
click at [619, 420] on p "Load more results..." at bounding box center [638, 416] width 94 height 14
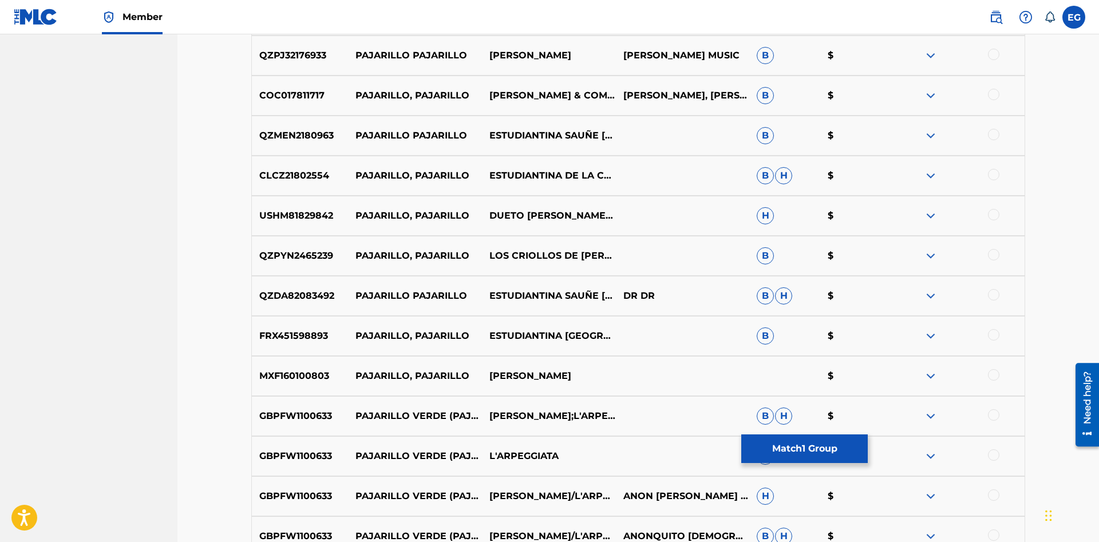
scroll to position [3681, 0]
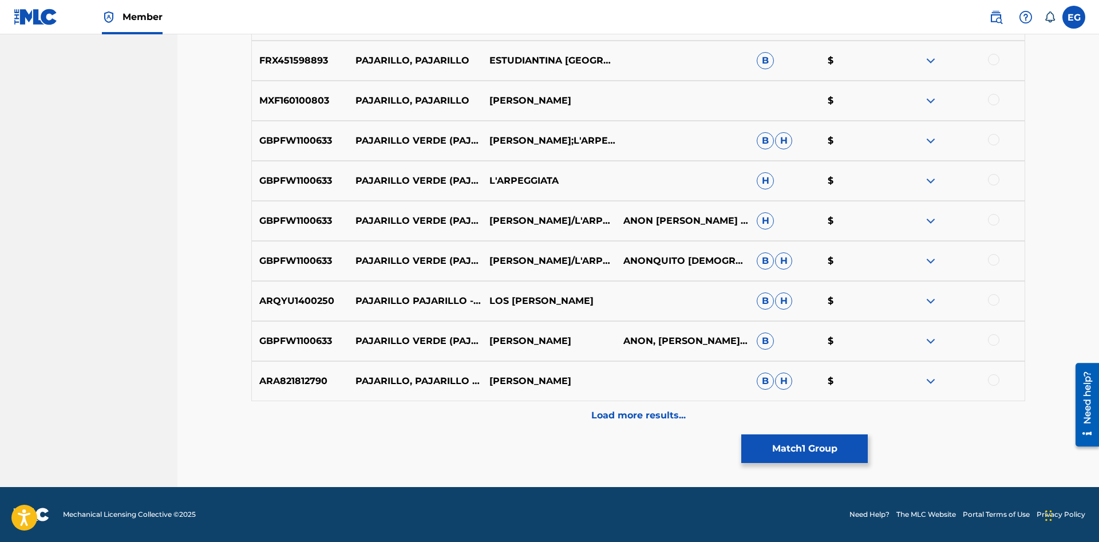
click at [642, 411] on p "Load more results..." at bounding box center [638, 416] width 94 height 14
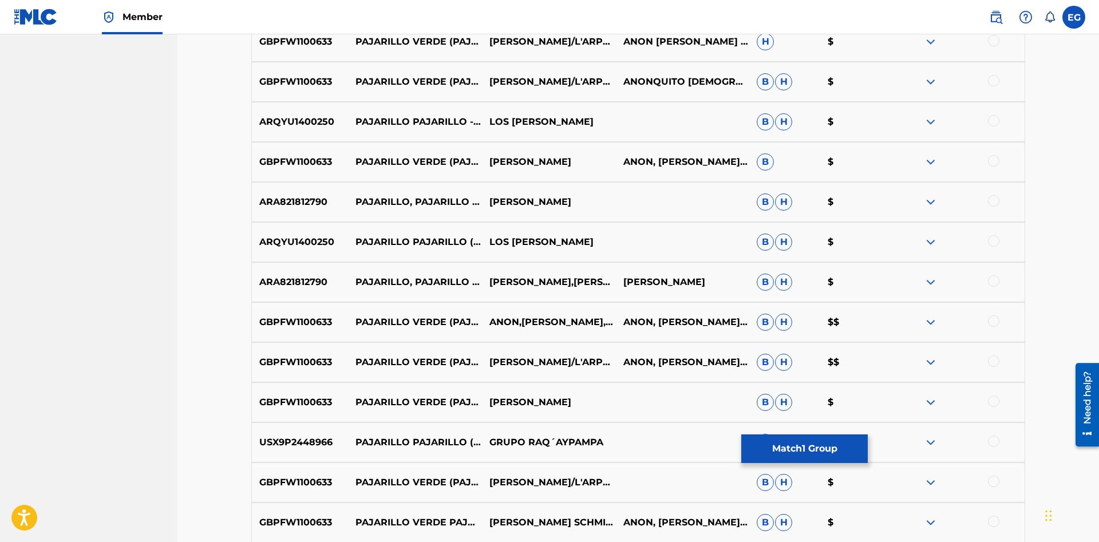
scroll to position [4035, 0]
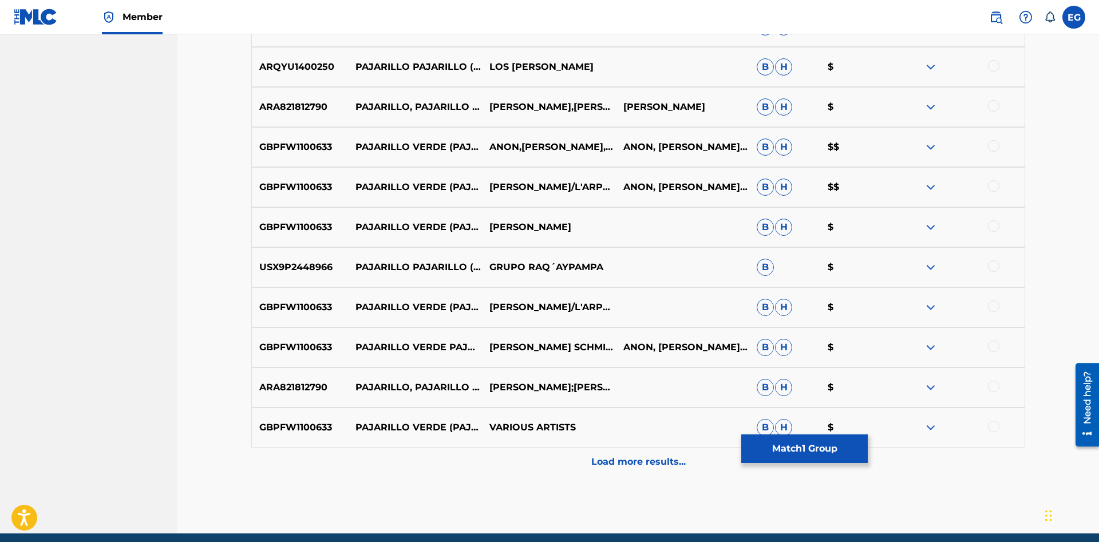
click at [630, 459] on p "Load more results..." at bounding box center [638, 462] width 94 height 14
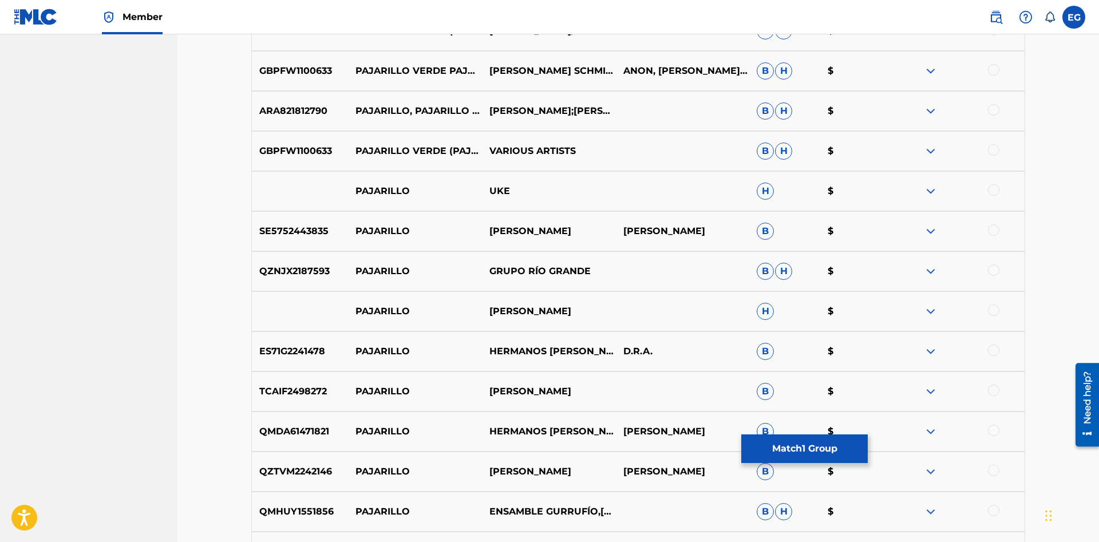
scroll to position [4428, 0]
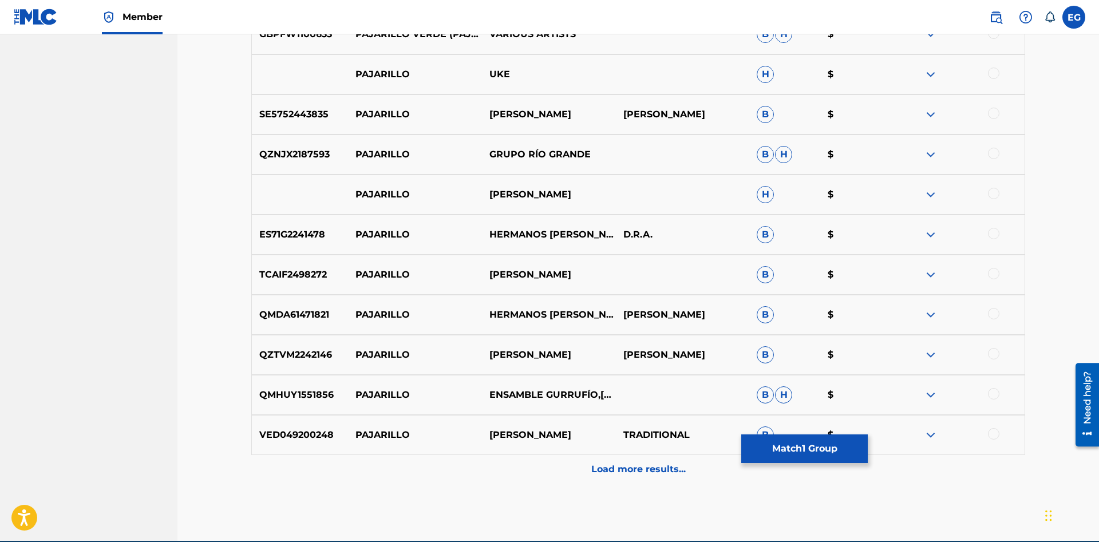
click at [630, 469] on p "Load more results..." at bounding box center [638, 469] width 94 height 14
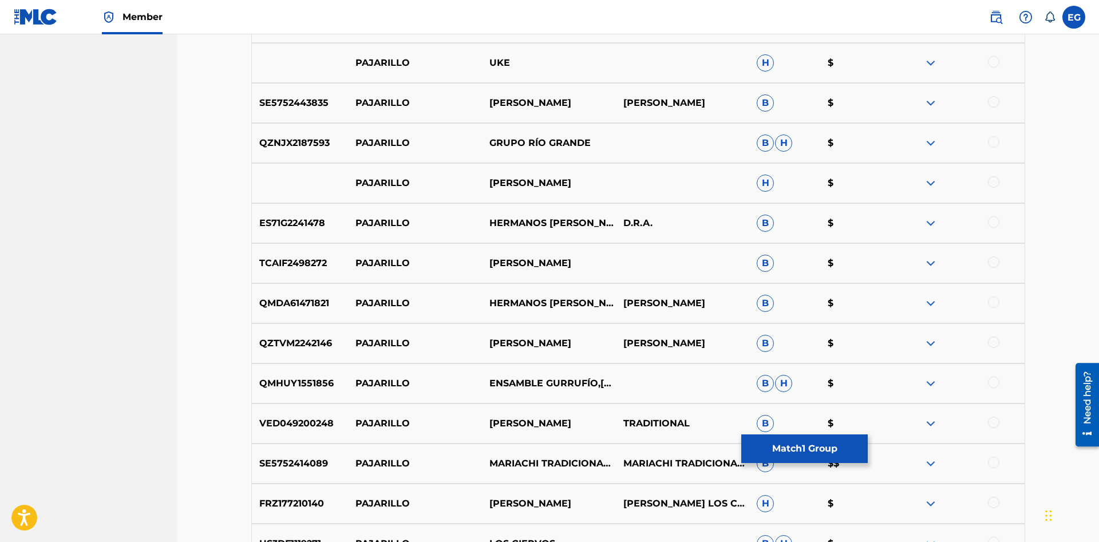
scroll to position [4731, 0]
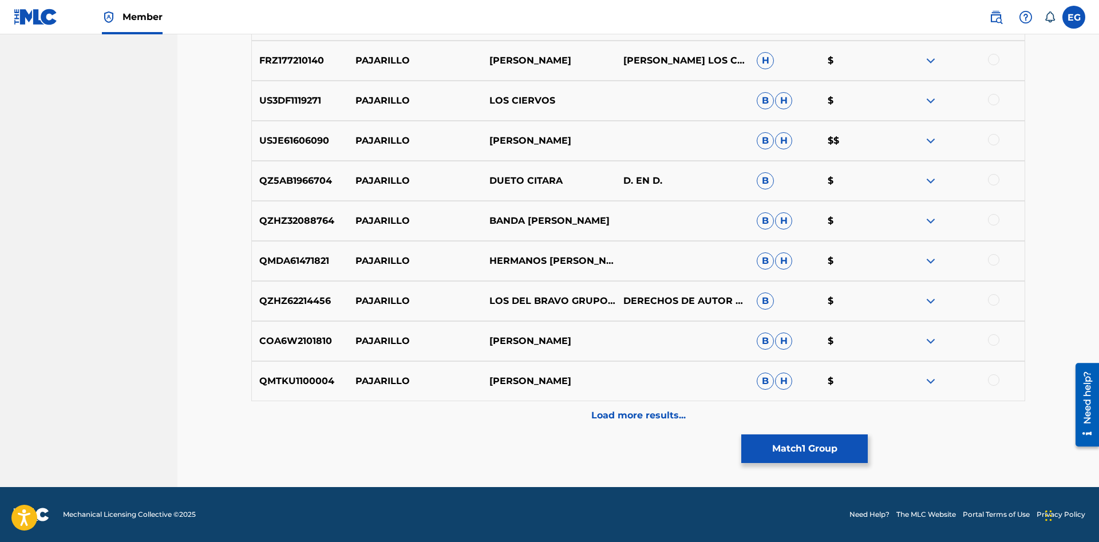
click at [619, 411] on p "Load more results..." at bounding box center [638, 416] width 94 height 14
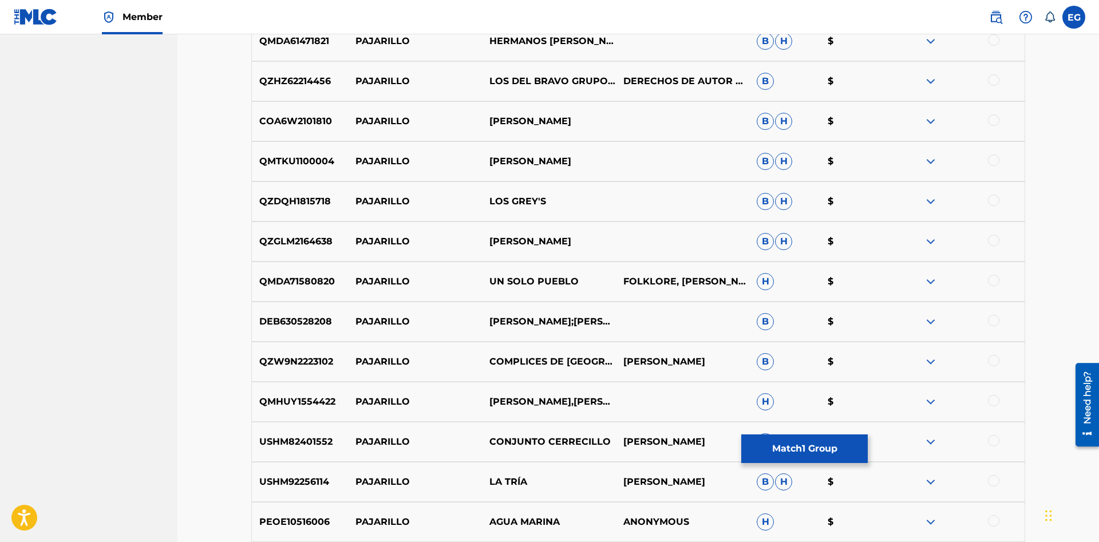
scroll to position [5277, 0]
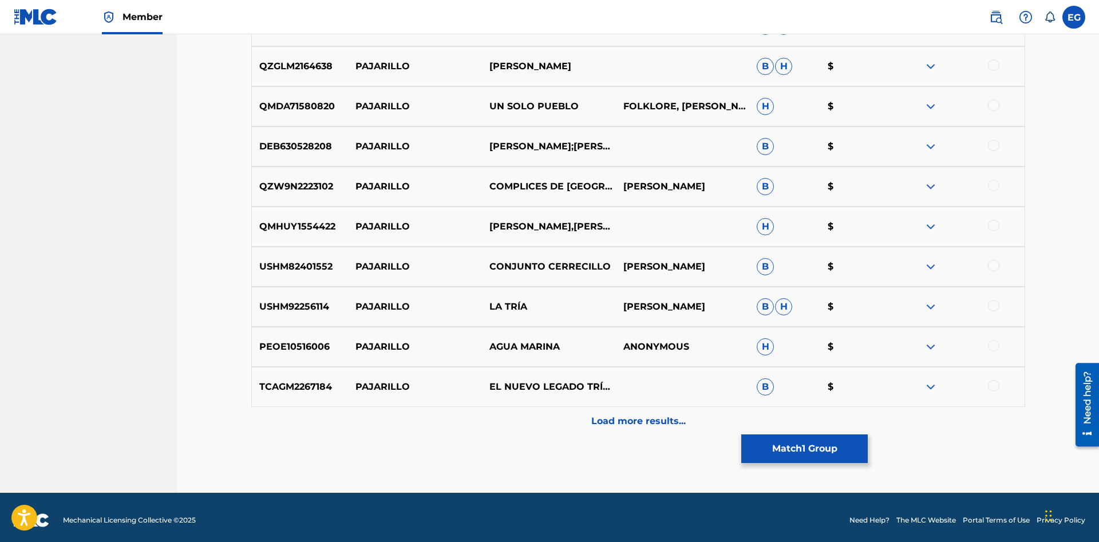
click at [627, 428] on p "Load more results..." at bounding box center [638, 421] width 94 height 14
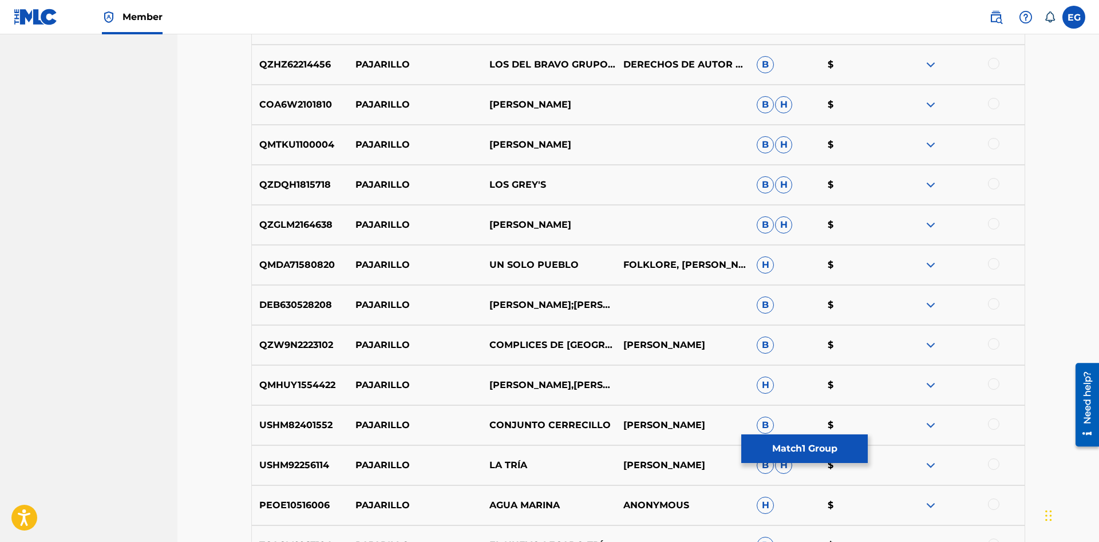
scroll to position [5352, 0]
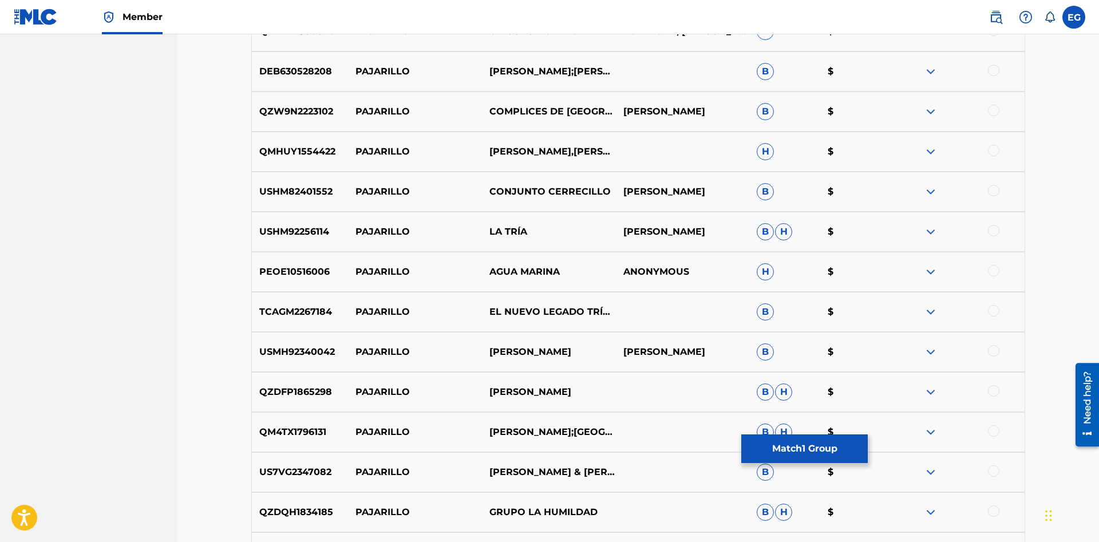
click at [992, 432] on div at bounding box center [993, 430] width 11 height 11
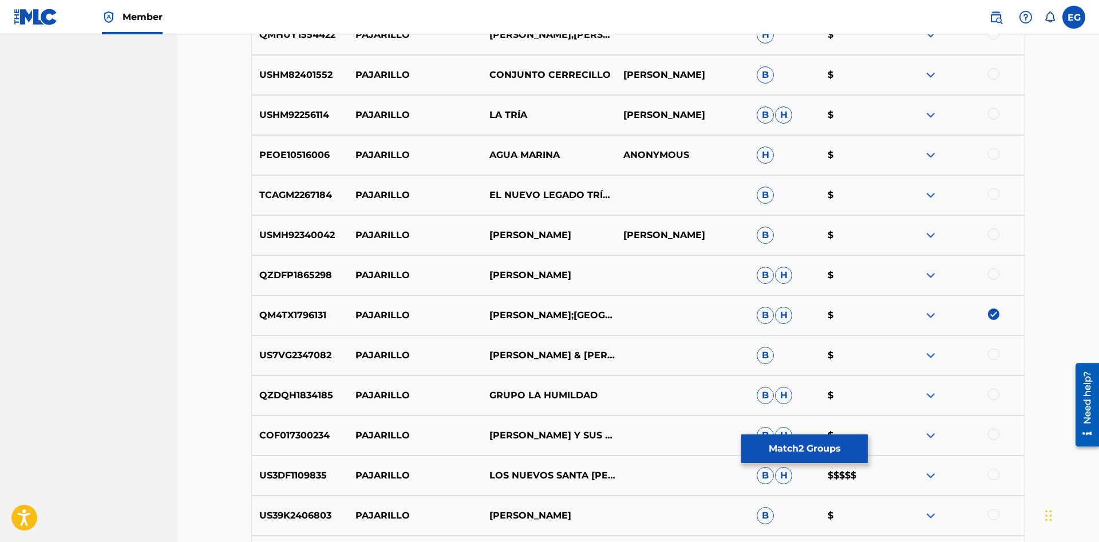
scroll to position [5644, 0]
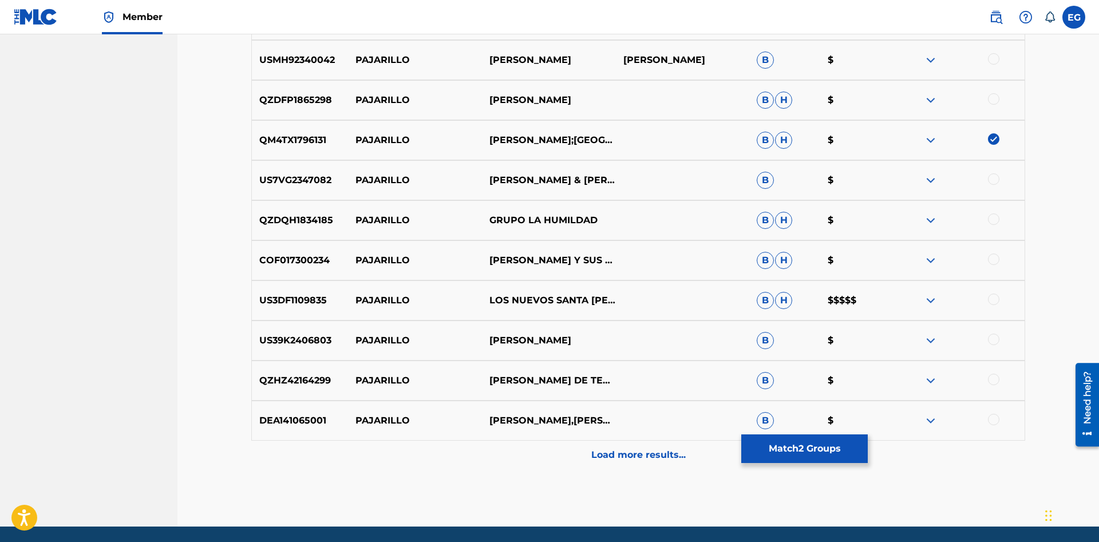
click at [644, 458] on p "Load more results..." at bounding box center [638, 455] width 94 height 14
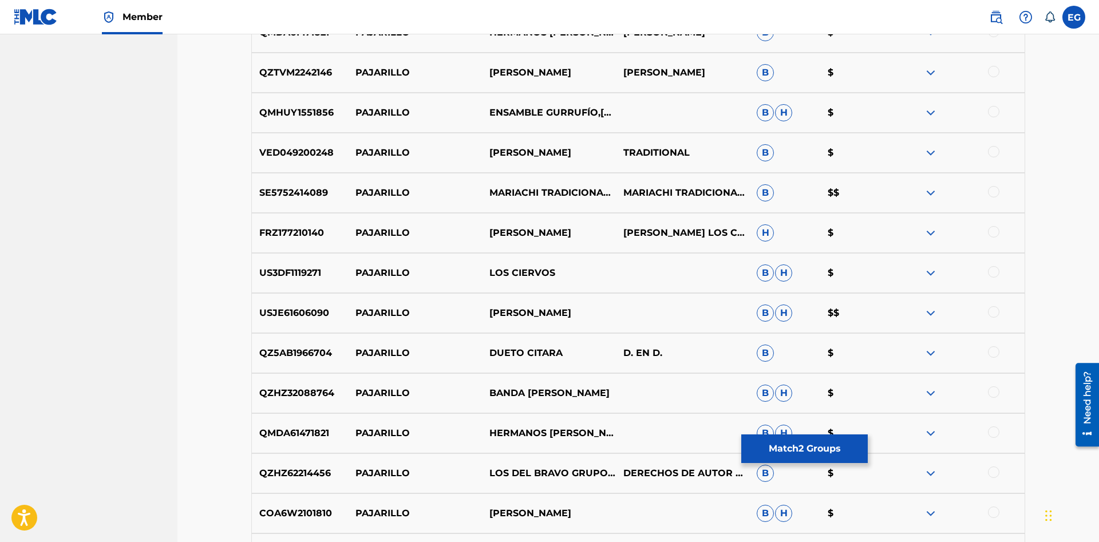
scroll to position [5648, 0]
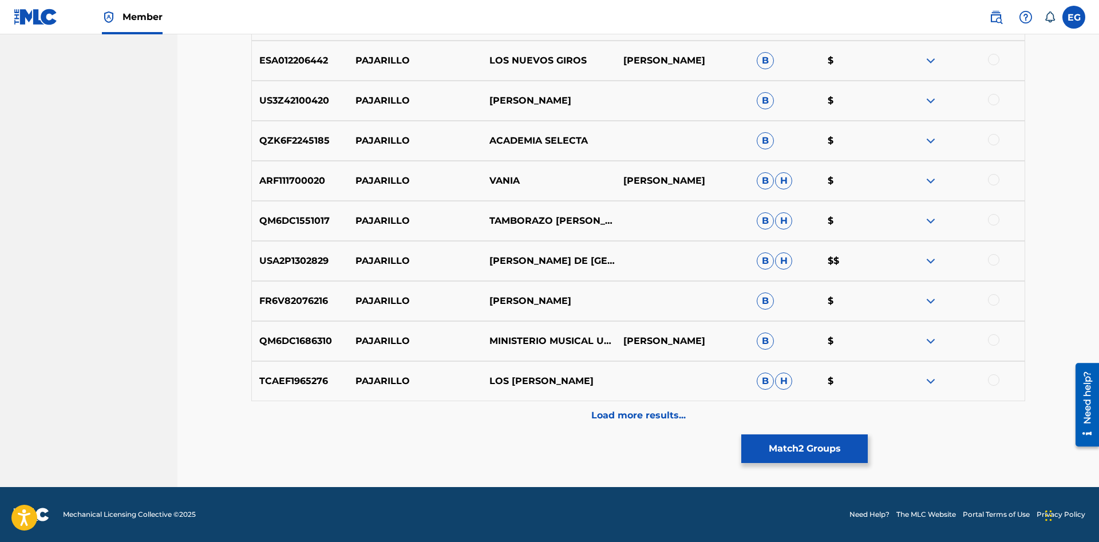
click at [635, 419] on p "Load more results..." at bounding box center [638, 416] width 94 height 14
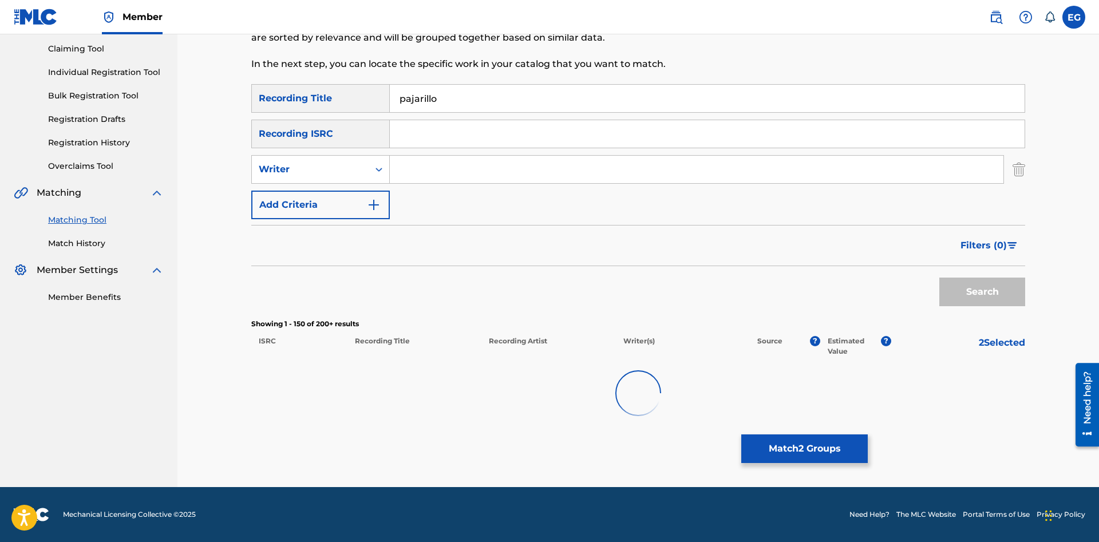
click at [635, 419] on div at bounding box center [638, 393] width 774 height 73
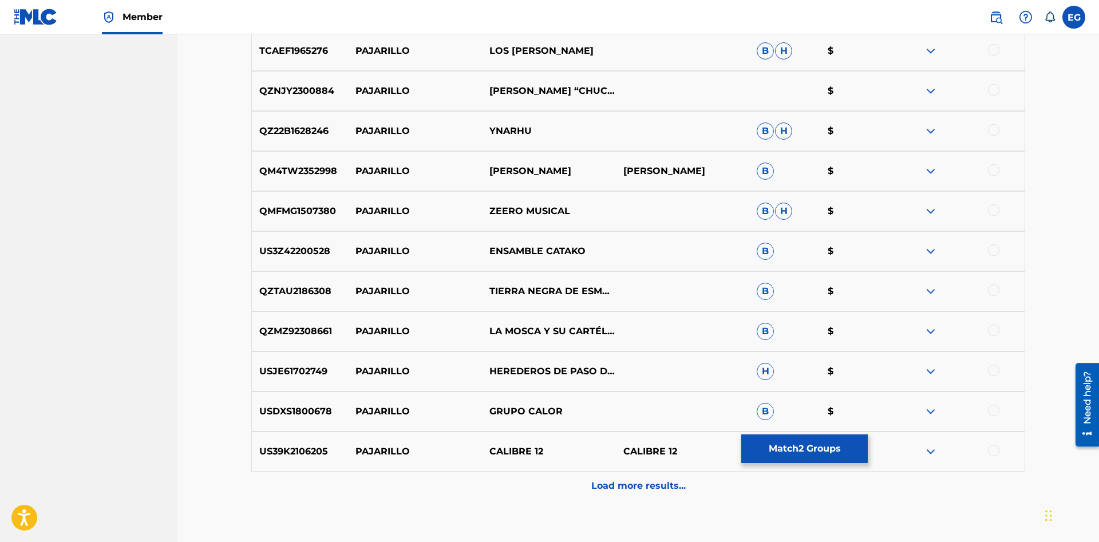
scroll to position [6485, 0]
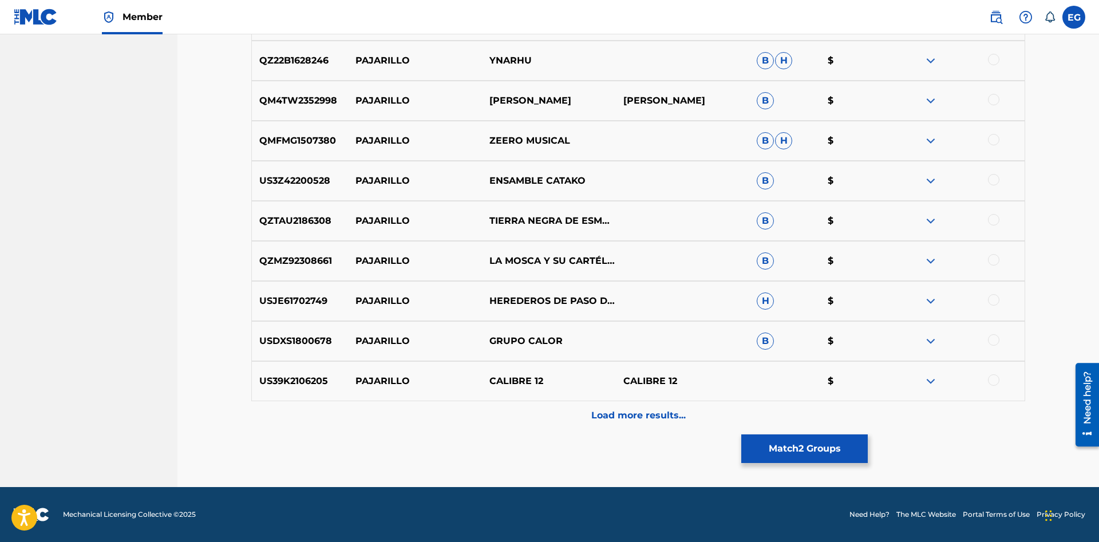
click at [627, 413] on p "Load more results..." at bounding box center [638, 416] width 94 height 14
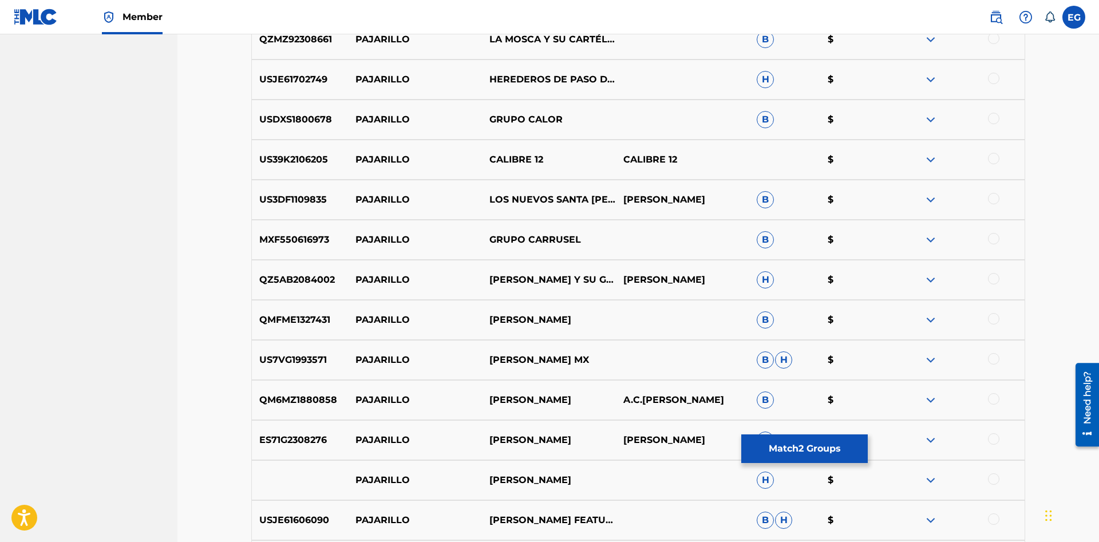
scroll to position [6885, 0]
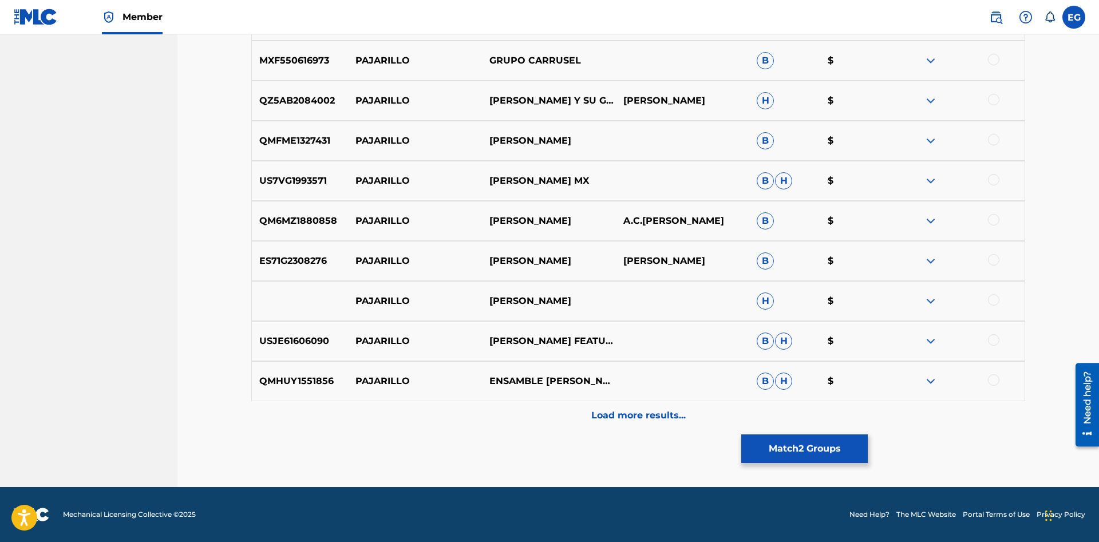
click at [625, 416] on p "Load more results..." at bounding box center [638, 416] width 94 height 14
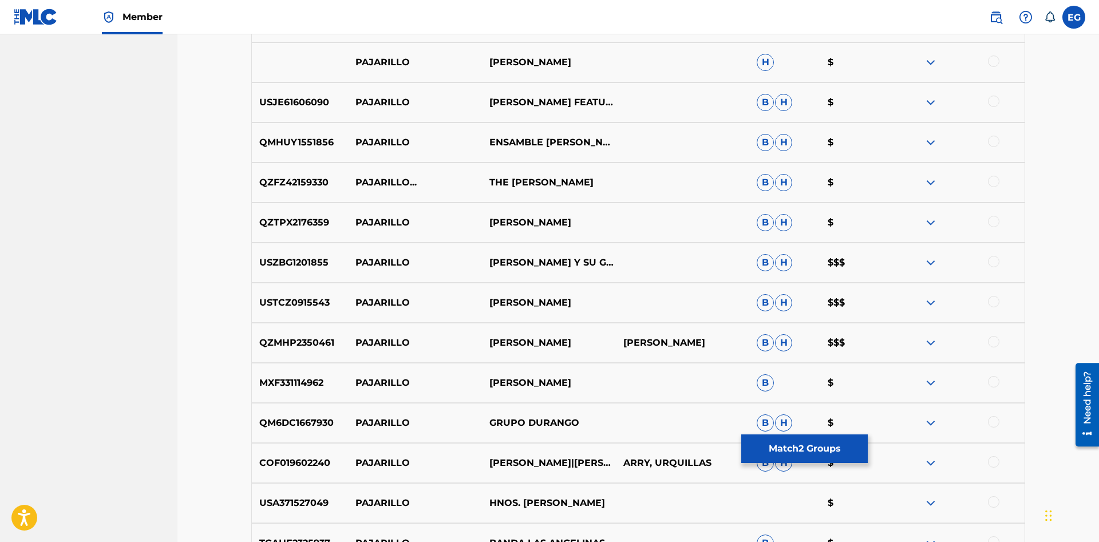
scroll to position [7286, 0]
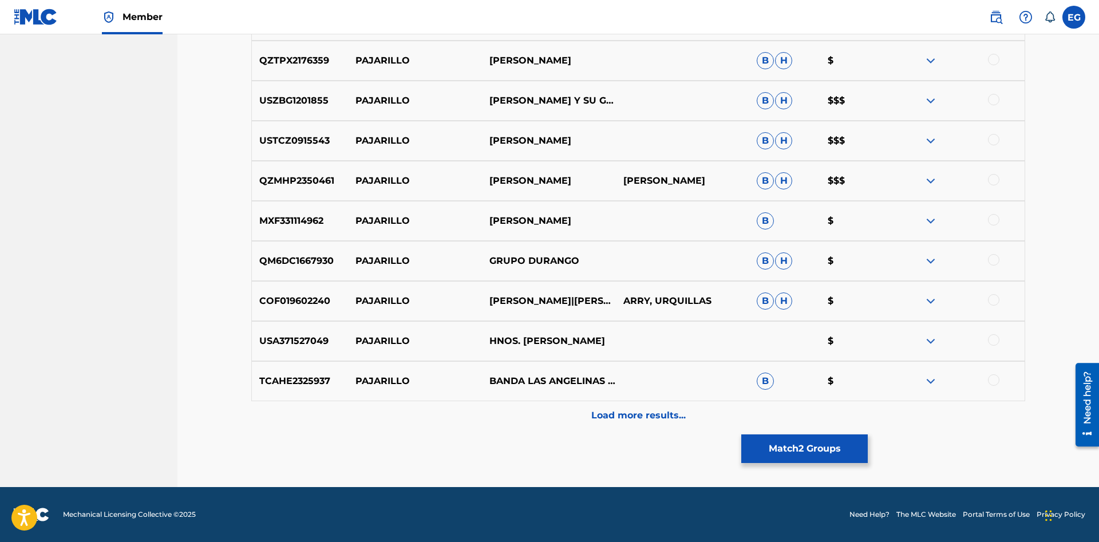
click at [990, 340] on div at bounding box center [993, 339] width 11 height 11
click at [616, 422] on div "Load more results..." at bounding box center [638, 415] width 774 height 29
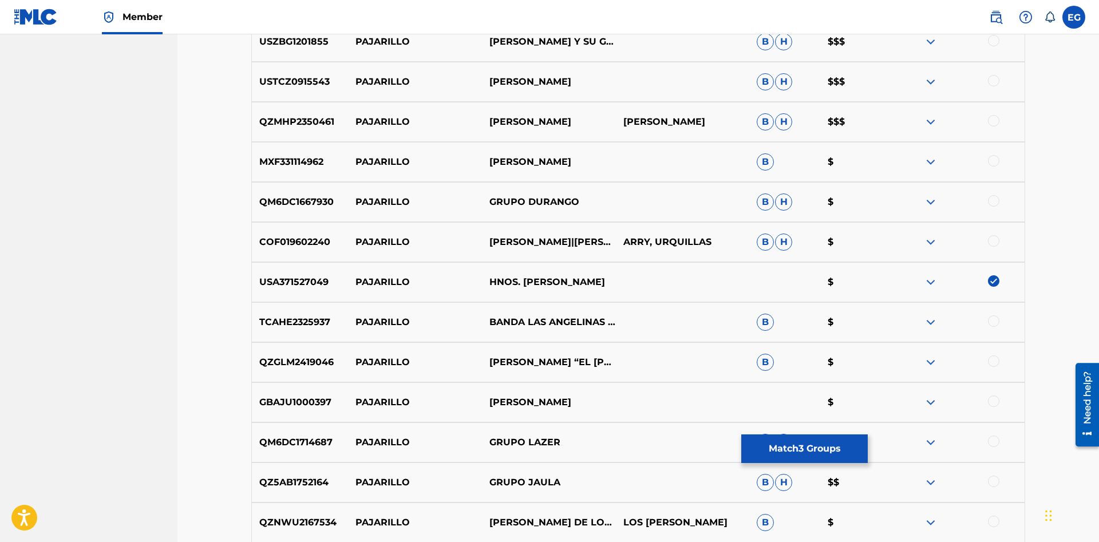
scroll to position [7462, 0]
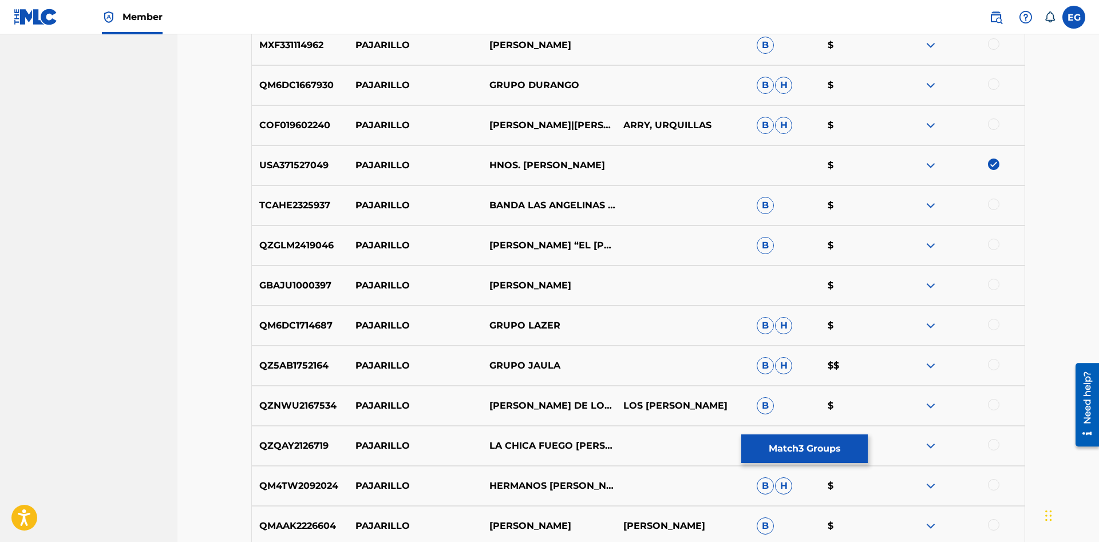
click at [992, 484] on div at bounding box center [993, 484] width 11 height 11
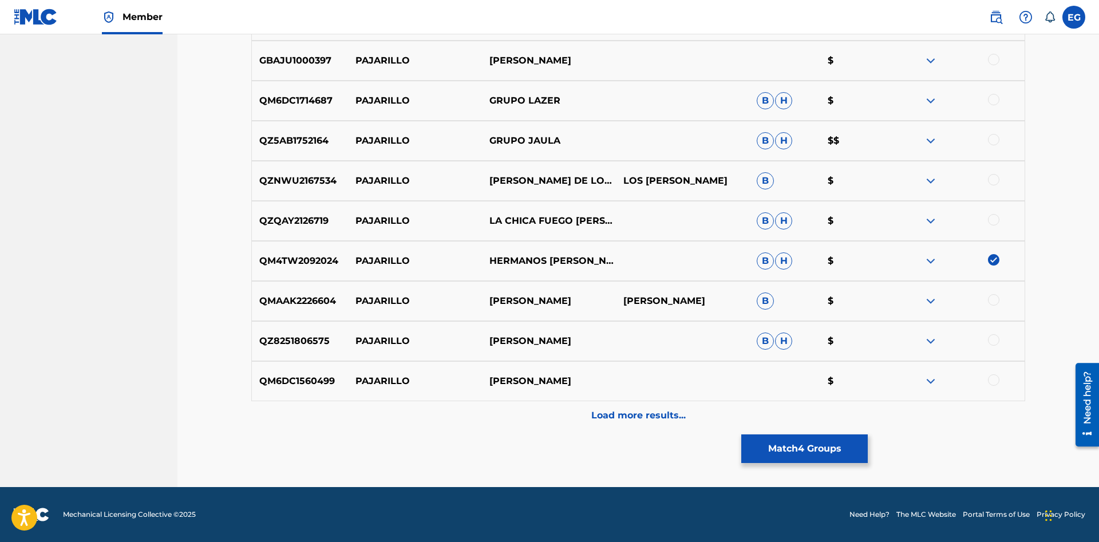
click at [636, 418] on p "Load more results..." at bounding box center [638, 416] width 94 height 14
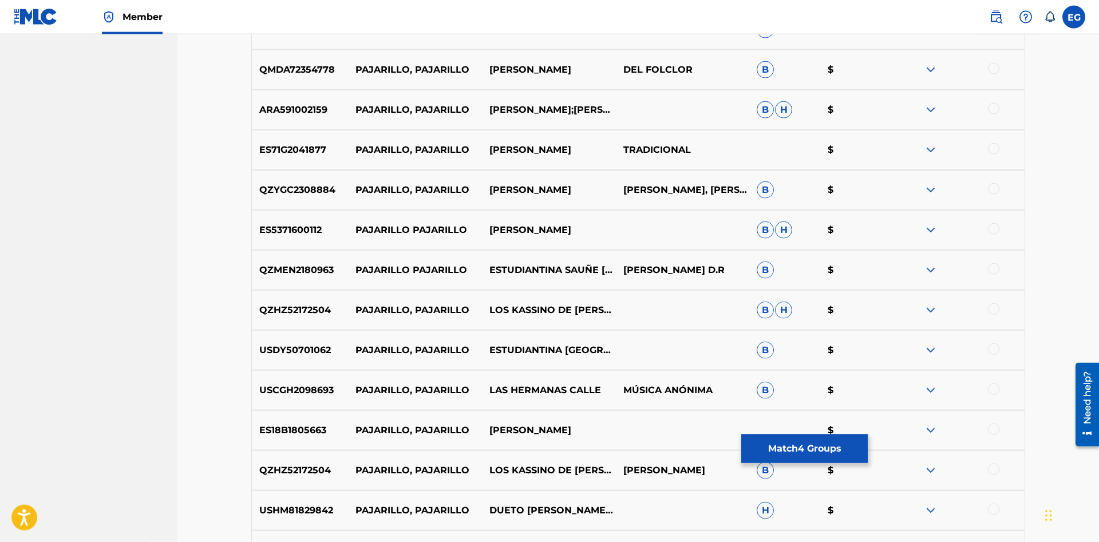
scroll to position [0, 0]
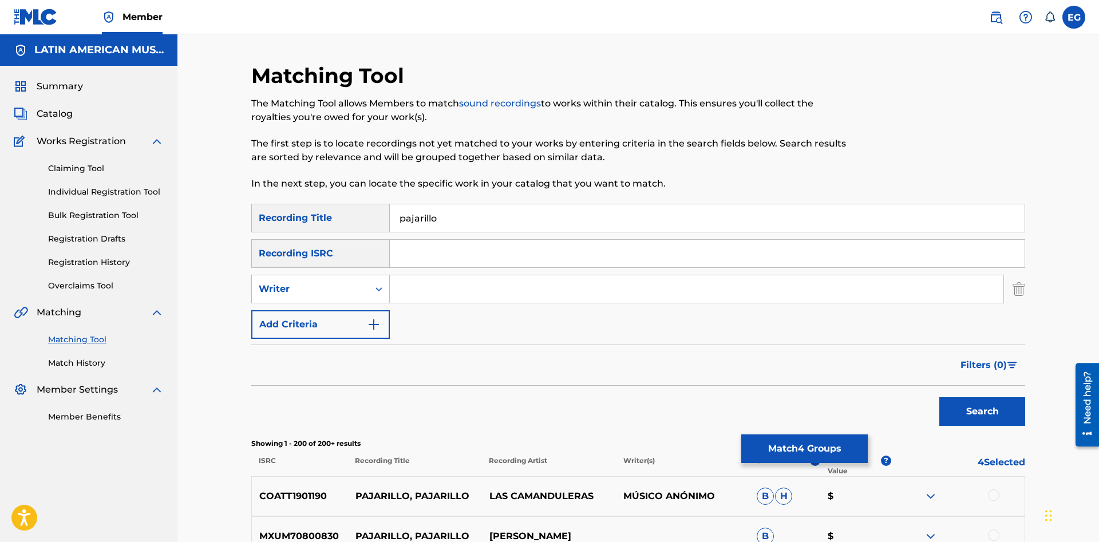
click at [793, 448] on button "Match 4 Groups" at bounding box center [804, 448] width 126 height 29
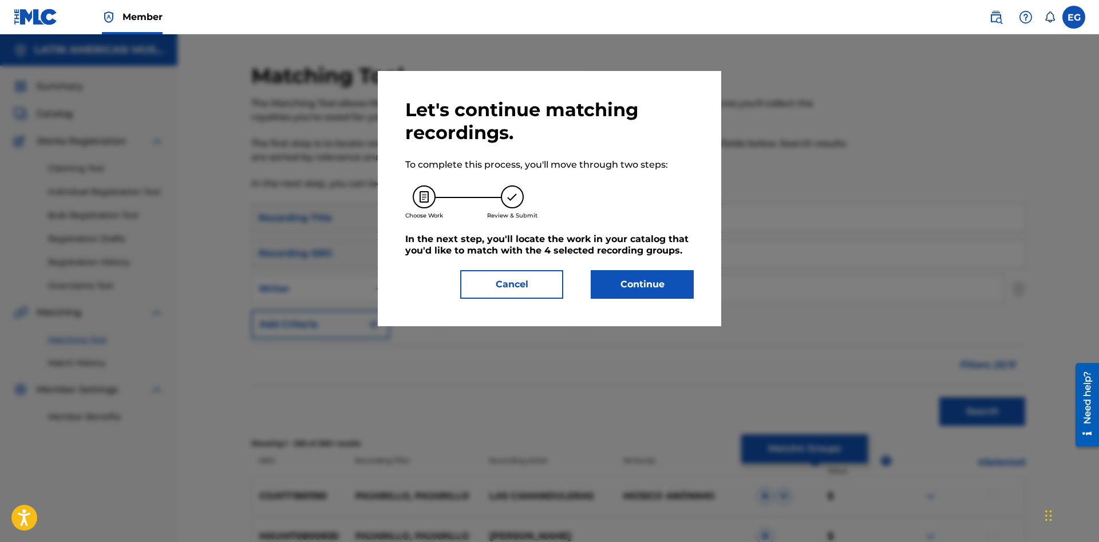
click at [630, 291] on button "Continue" at bounding box center [642, 284] width 103 height 29
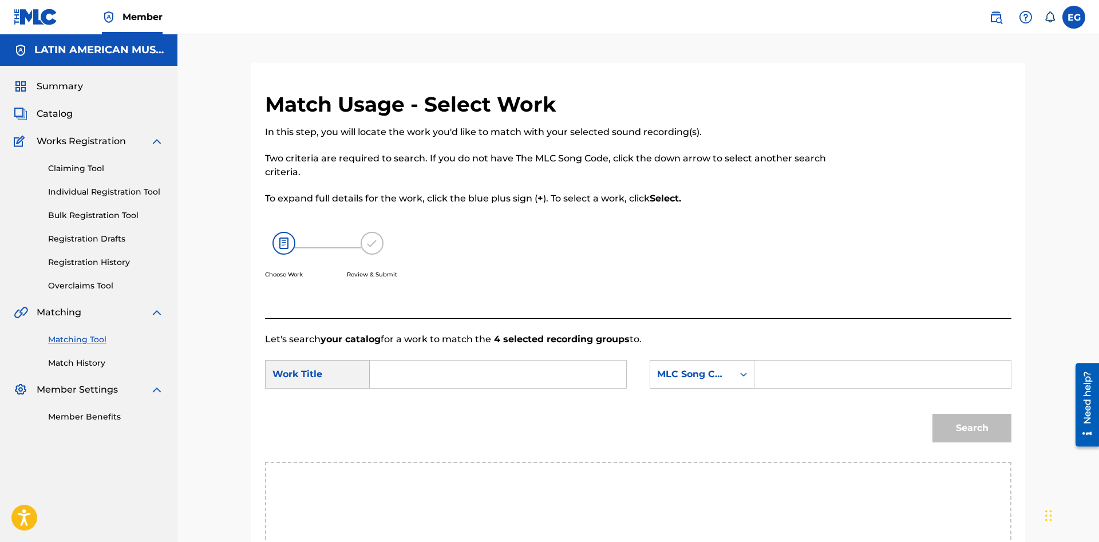
click at [518, 366] on input "Search Form" at bounding box center [497, 374] width 237 height 27
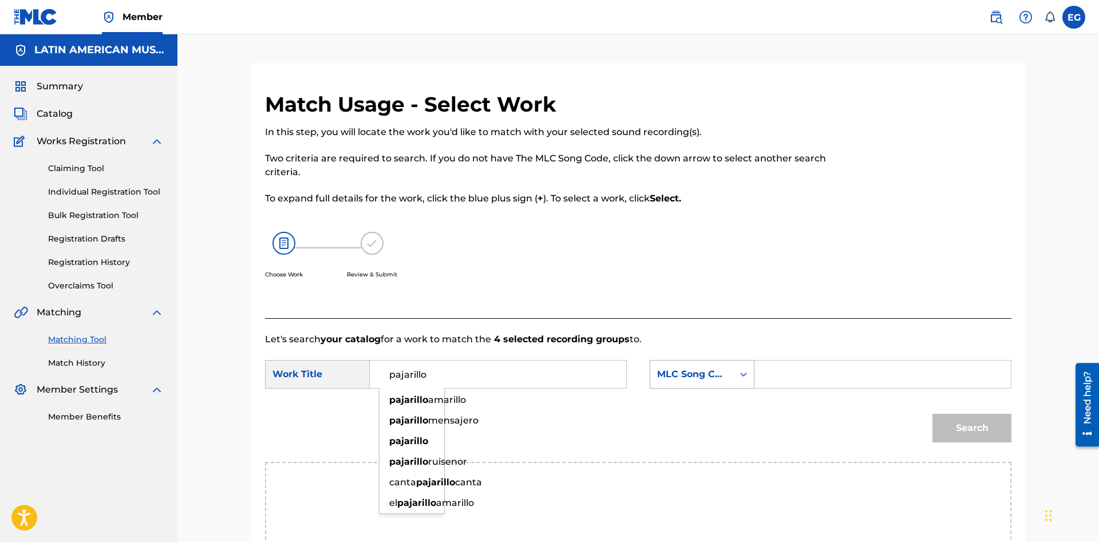
type input "pajarillo"
click at [694, 379] on div "MLC Song Code" at bounding box center [702, 374] width 105 height 29
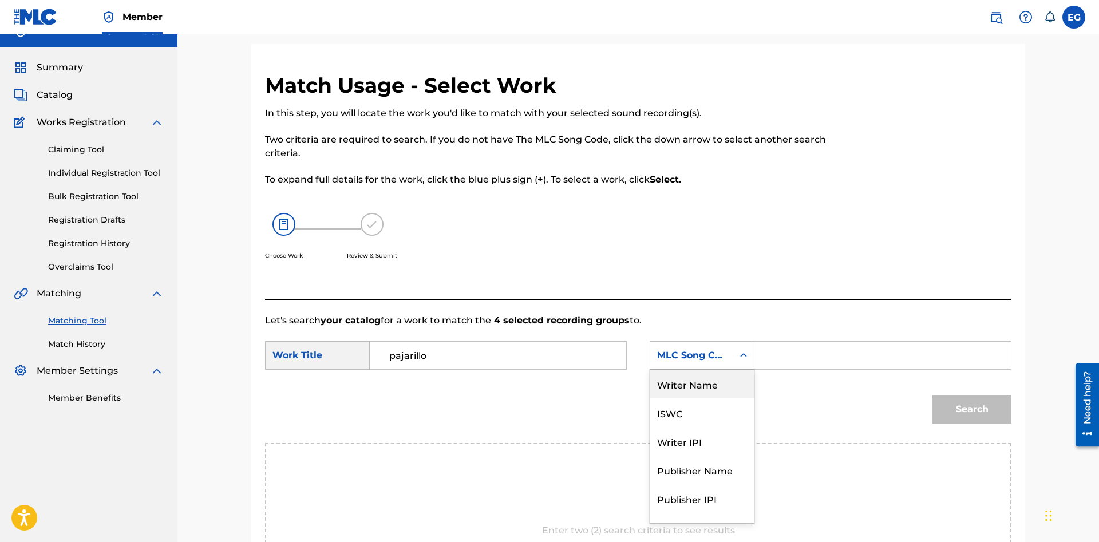
click at [717, 382] on div "Writer Name" at bounding box center [702, 384] width 104 height 29
click at [763, 358] on div "Search Form" at bounding box center [882, 355] width 257 height 29
click at [782, 354] on input "Search Form" at bounding box center [882, 355] width 237 height 27
paste input "[PERSON_NAME]"
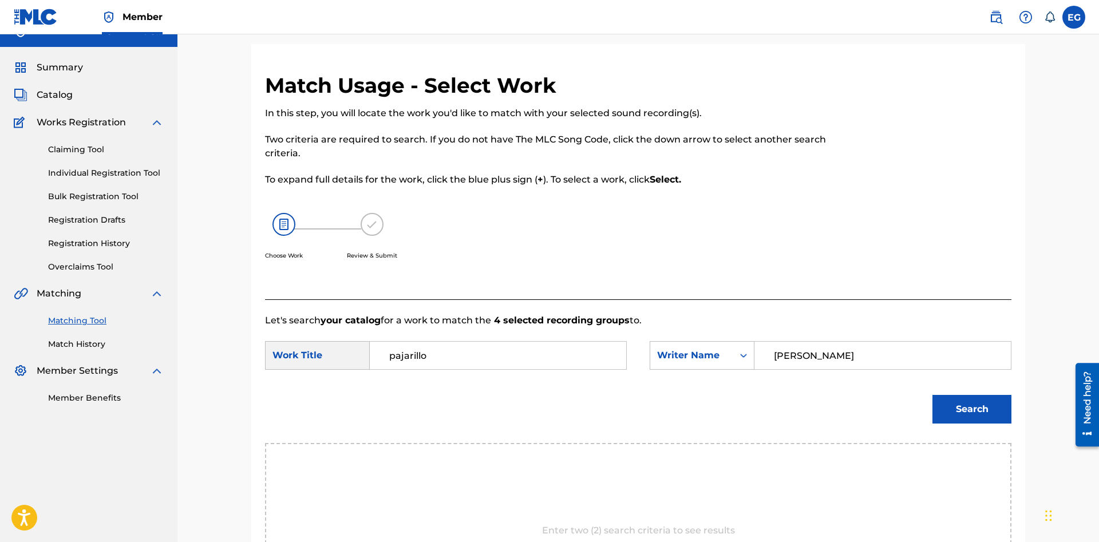
type input "[PERSON_NAME]"
click at [932, 395] on button "Search" at bounding box center [971, 409] width 79 height 29
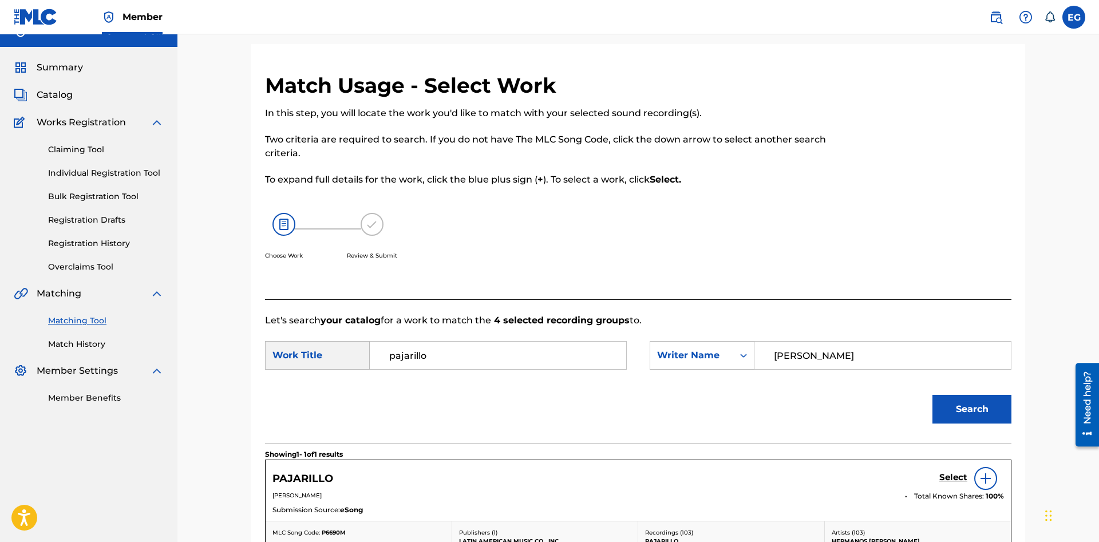
scroll to position [77, 0]
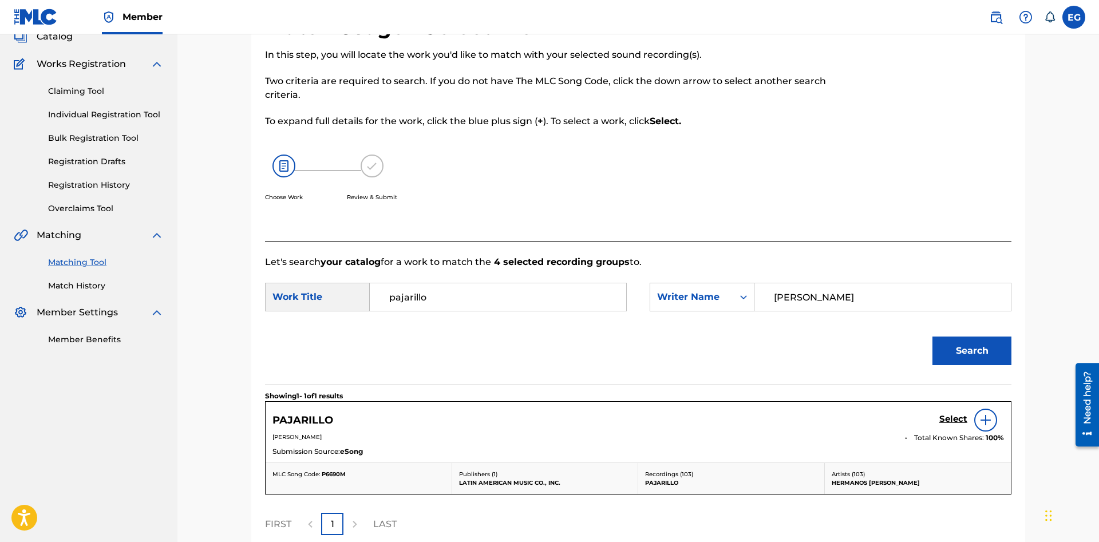
click at [944, 418] on h5 "Select" at bounding box center [953, 419] width 28 height 11
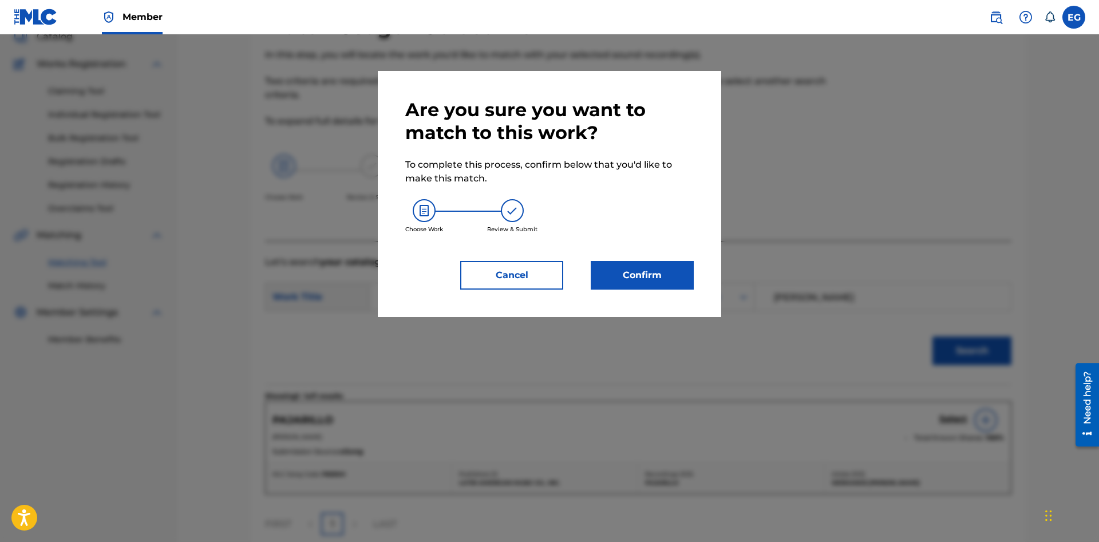
click at [636, 273] on button "Confirm" at bounding box center [642, 275] width 103 height 29
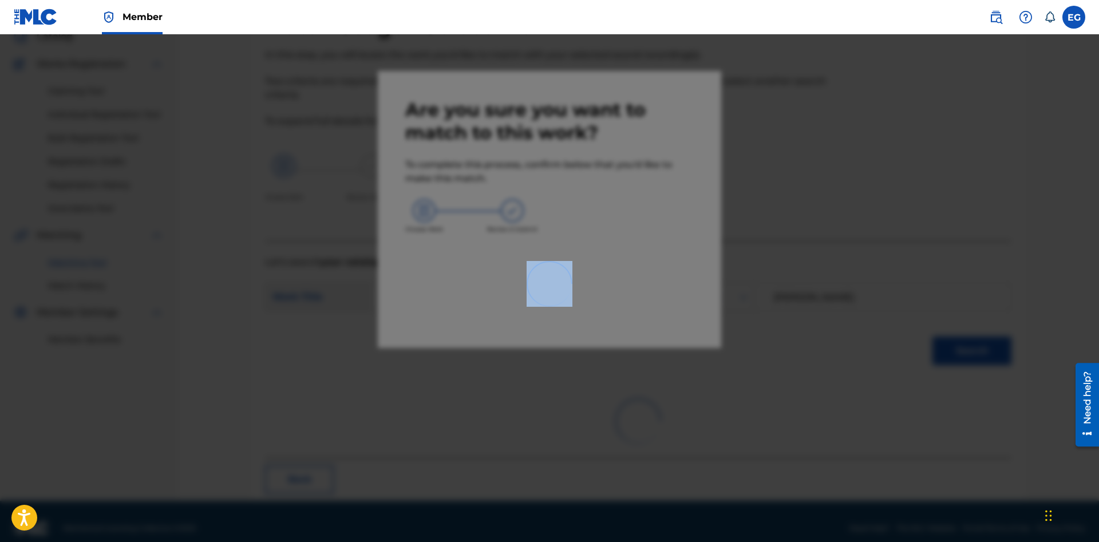
click at [636, 274] on div at bounding box center [549, 305] width 1099 height 542
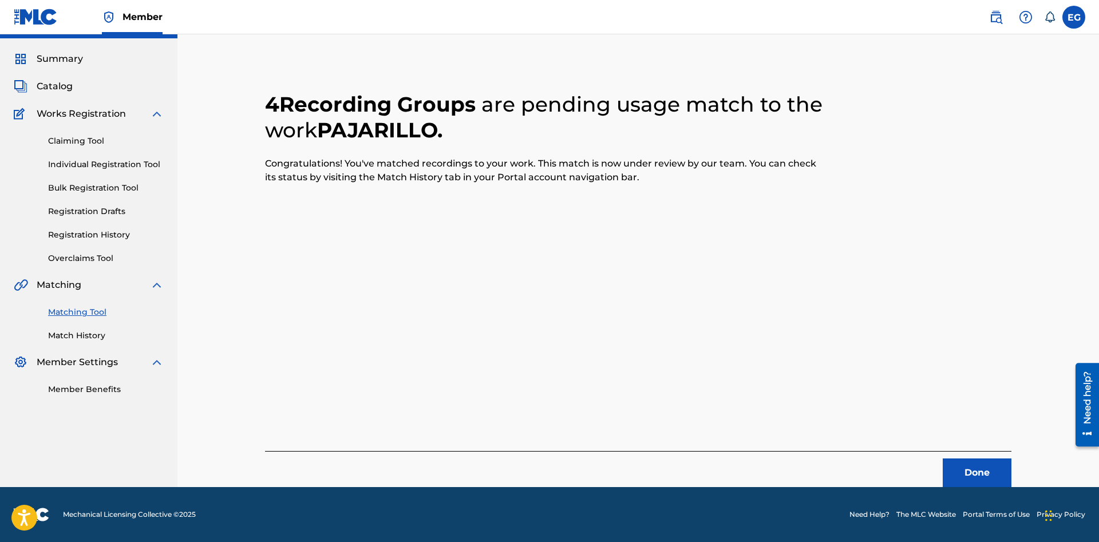
scroll to position [27, 0]
click at [979, 473] on button "Done" at bounding box center [977, 472] width 69 height 29
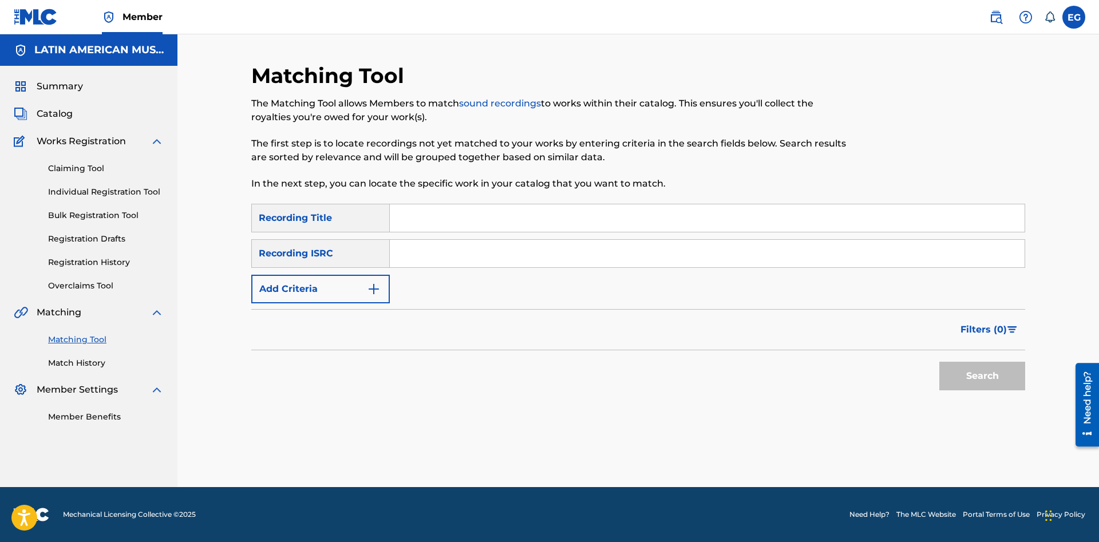
scroll to position [0, 0]
click at [660, 215] on input "Search Form" at bounding box center [707, 217] width 635 height 27
type input "solterito"
click at [984, 366] on button "Search" at bounding box center [982, 376] width 86 height 29
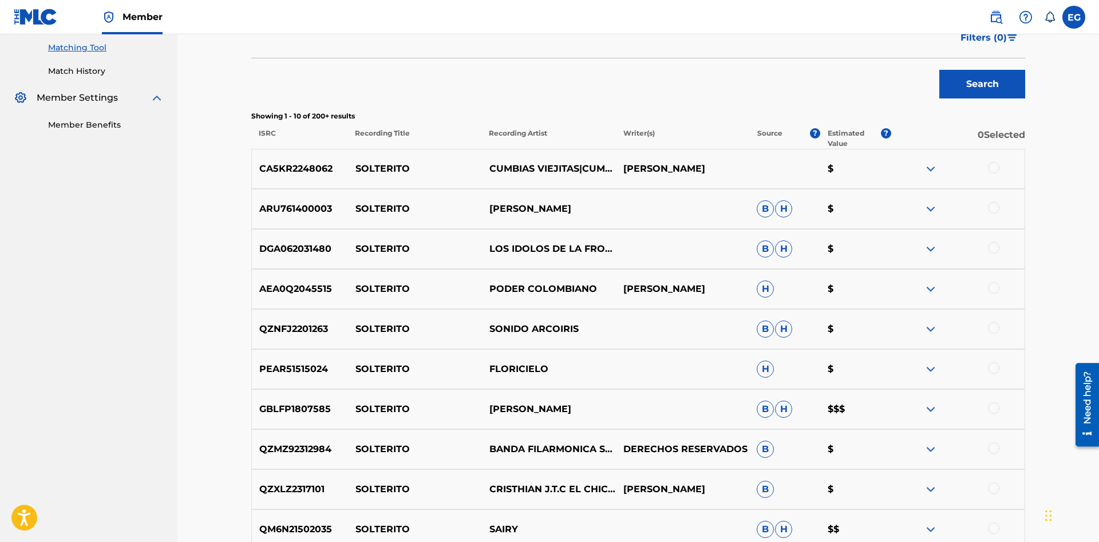
scroll to position [440, 0]
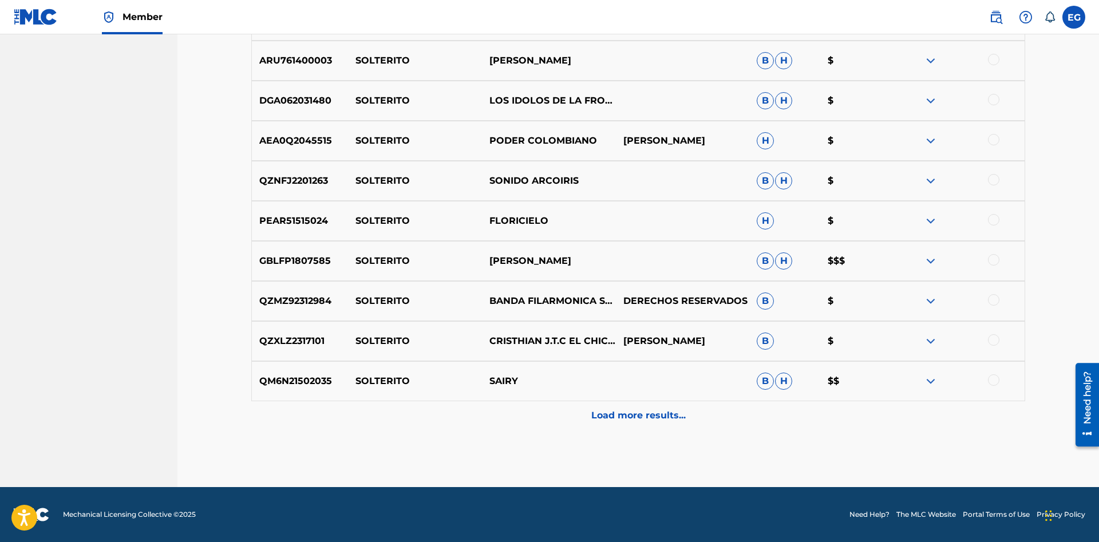
click at [616, 403] on div "Load more results..." at bounding box center [638, 415] width 774 height 29
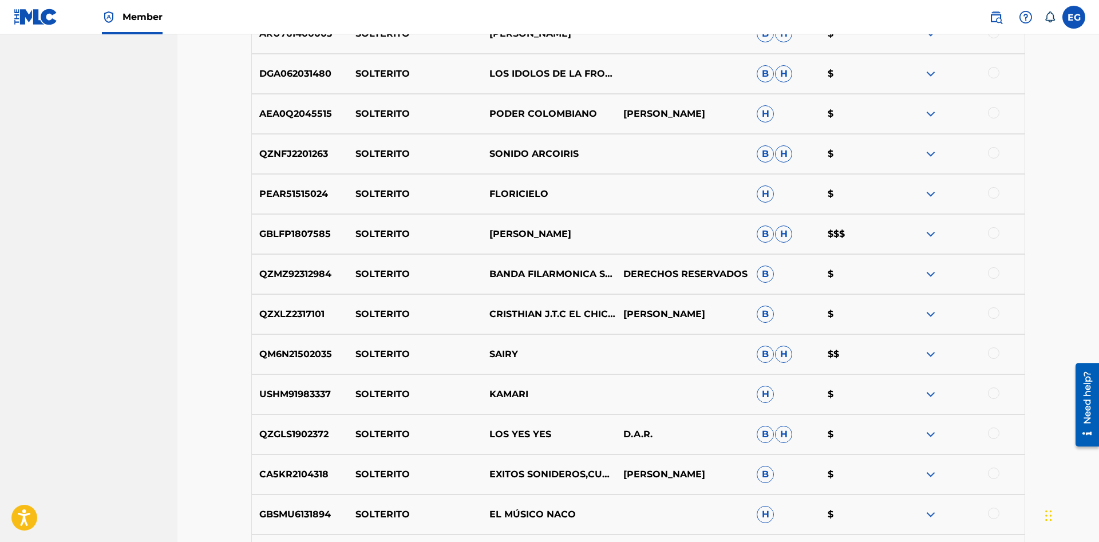
scroll to position [817, 0]
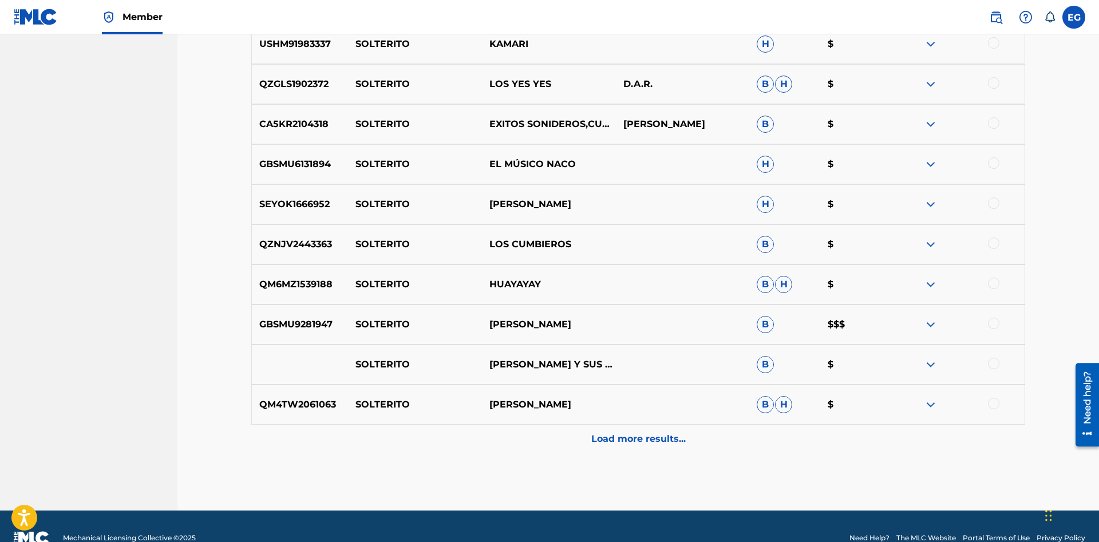
click at [626, 453] on div "Load more results..." at bounding box center [638, 439] width 774 height 29
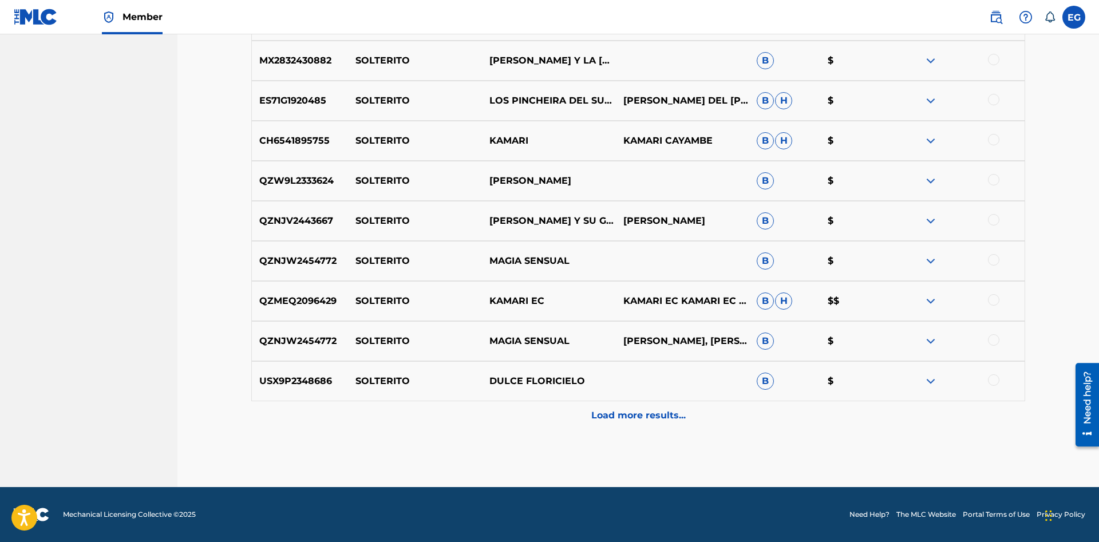
click at [624, 415] on p "Load more results..." at bounding box center [638, 416] width 94 height 14
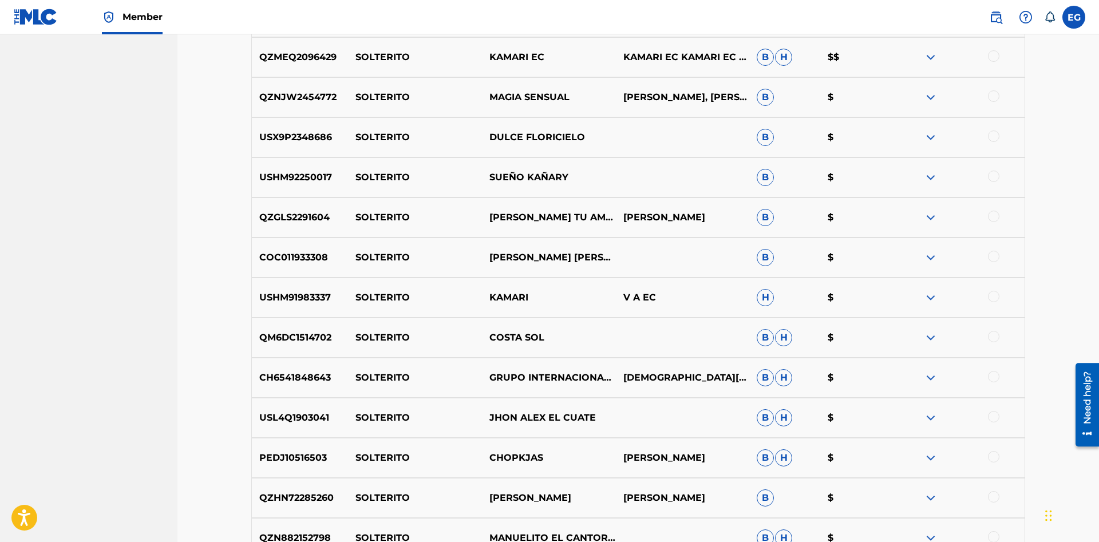
scroll to position [1642, 0]
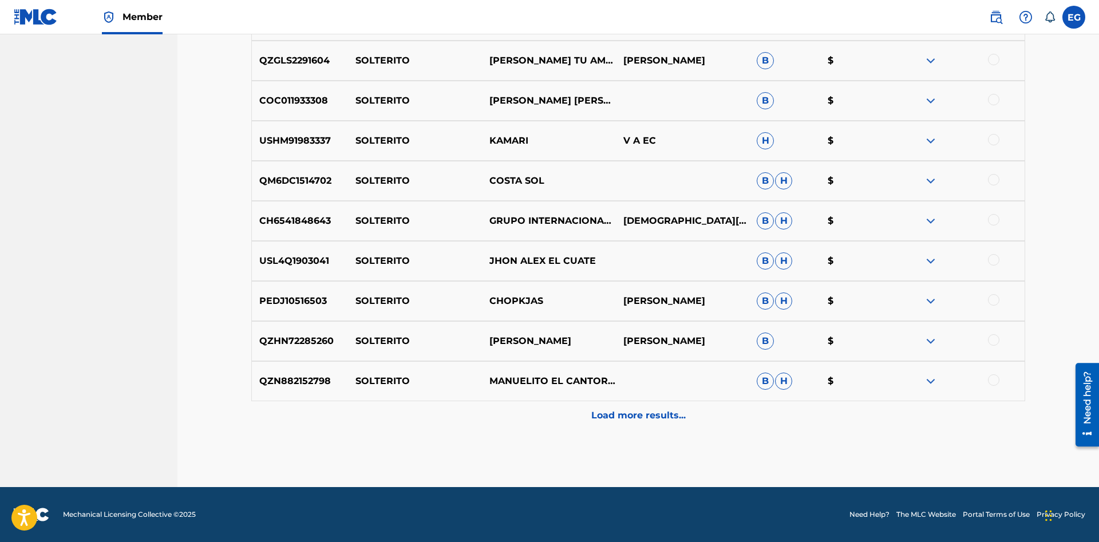
click at [619, 411] on p "Load more results..." at bounding box center [638, 416] width 94 height 14
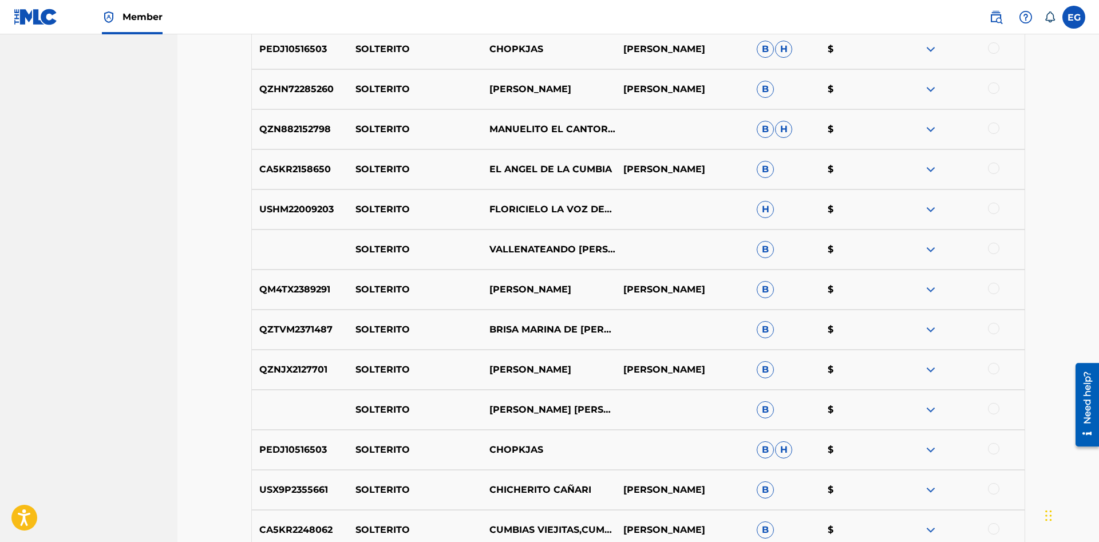
scroll to position [2043, 0]
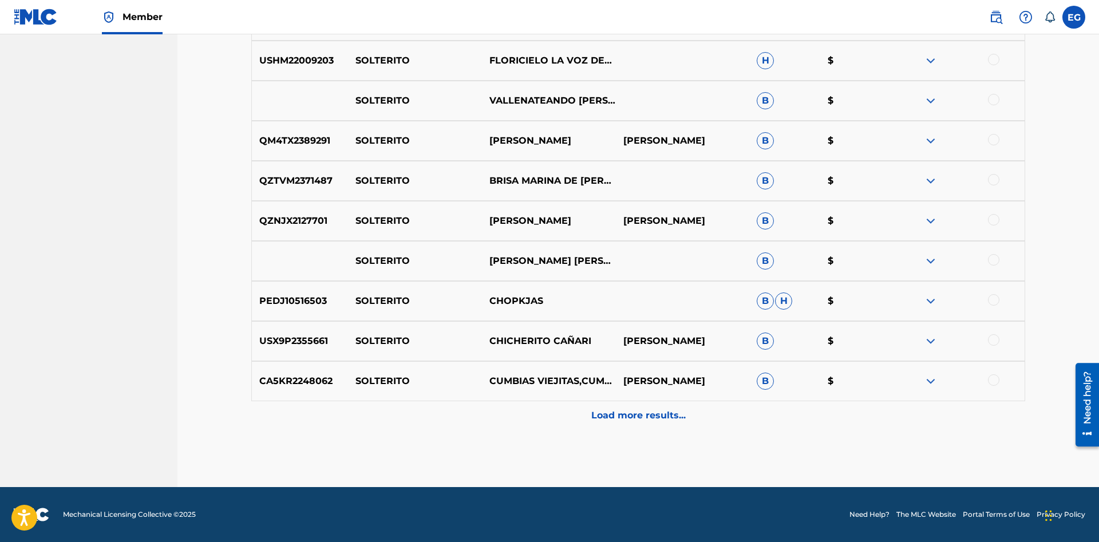
click at [626, 414] on p "Load more results..." at bounding box center [638, 416] width 94 height 14
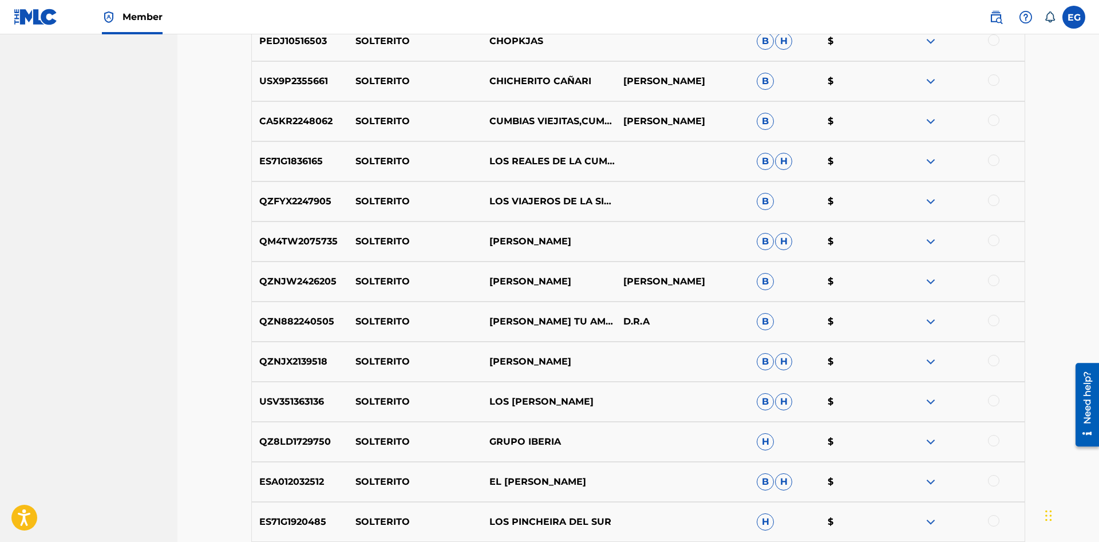
scroll to position [2443, 0]
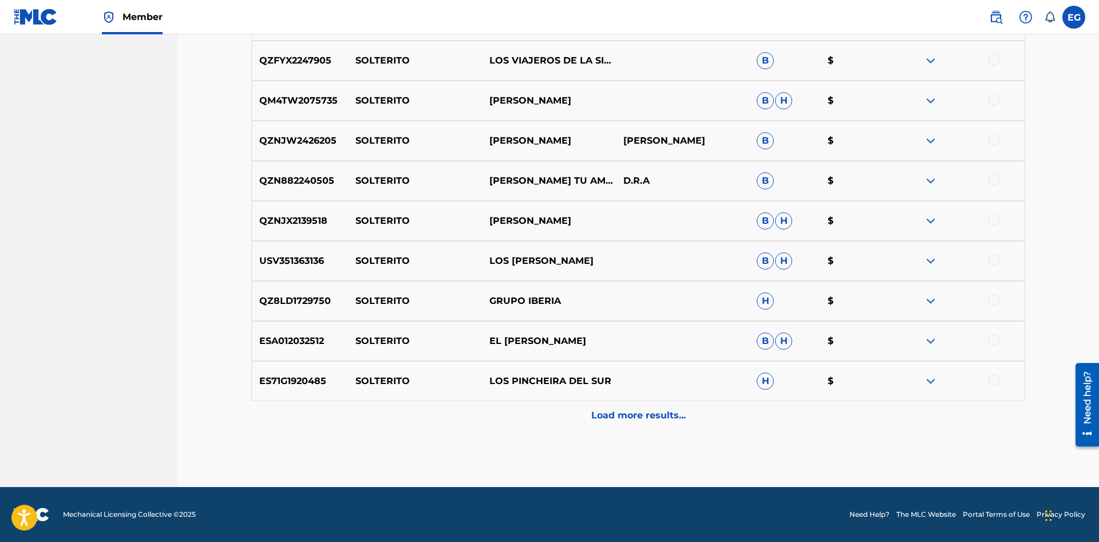
click at [624, 415] on p "Load more results..." at bounding box center [638, 416] width 94 height 14
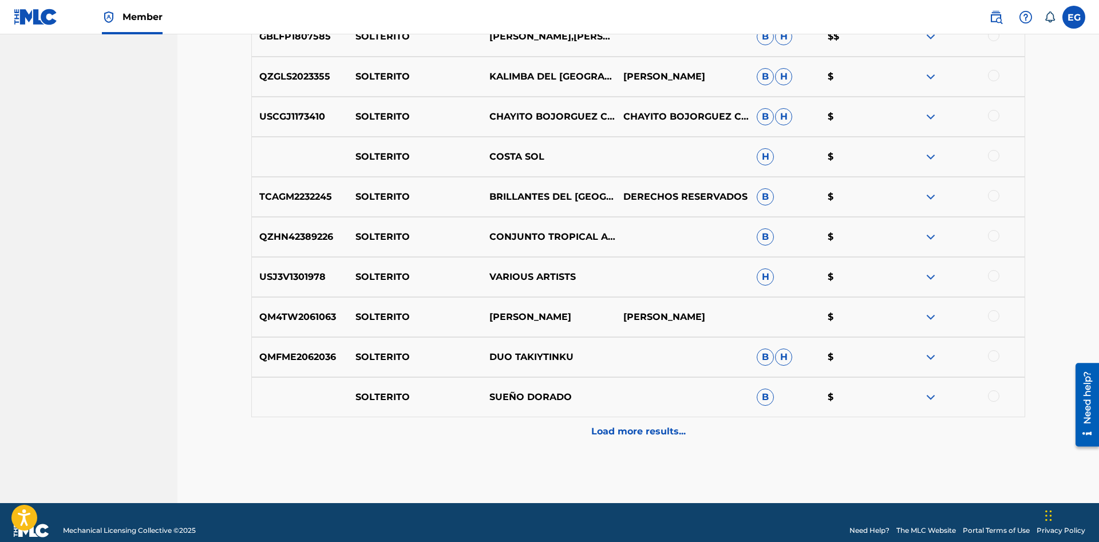
scroll to position [2844, 0]
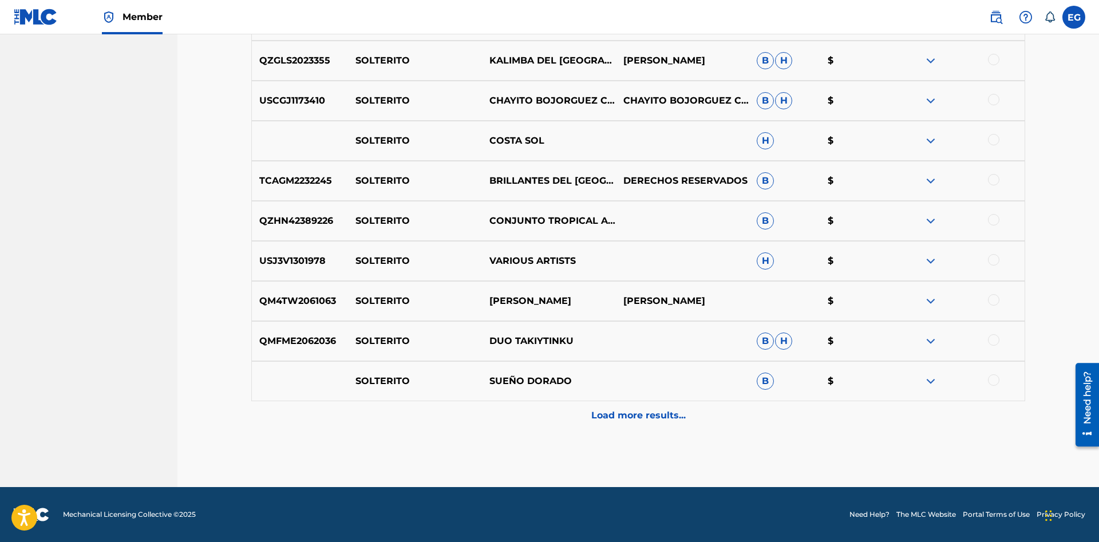
click at [620, 414] on p "Load more results..." at bounding box center [638, 416] width 94 height 14
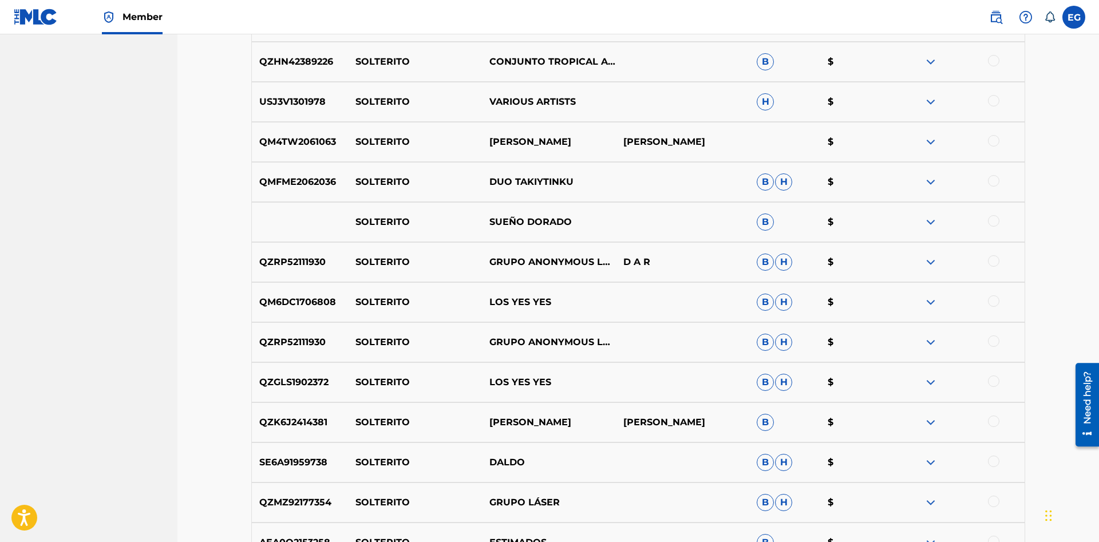
scroll to position [3244, 0]
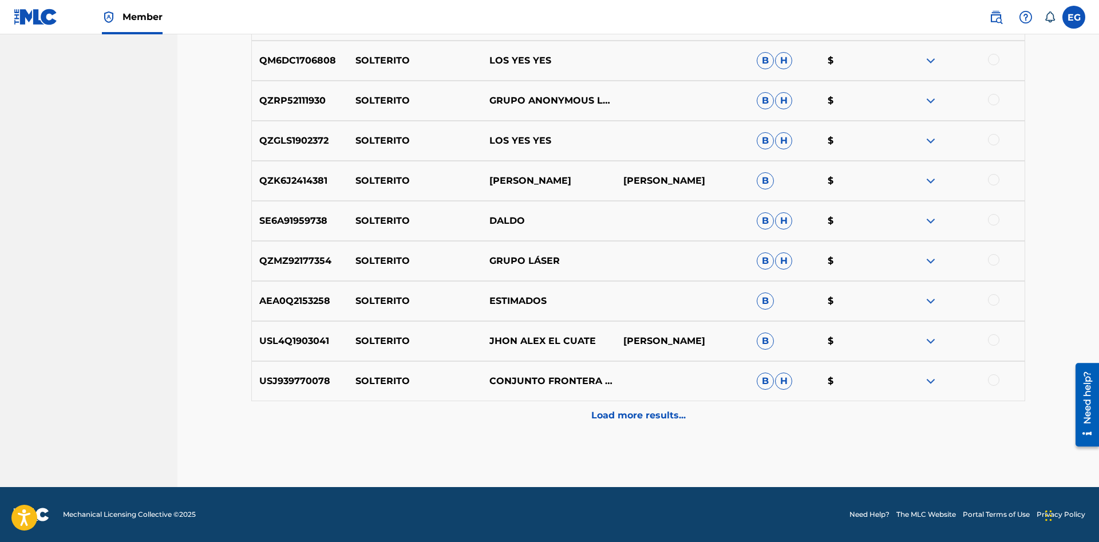
click at [607, 415] on p "Load more results..." at bounding box center [638, 416] width 94 height 14
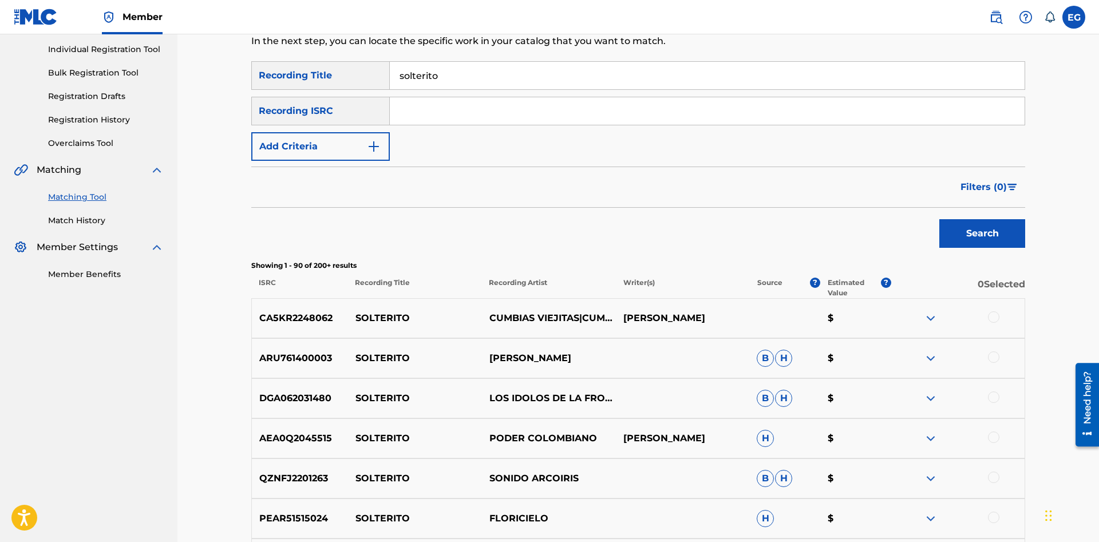
scroll to position [0, 0]
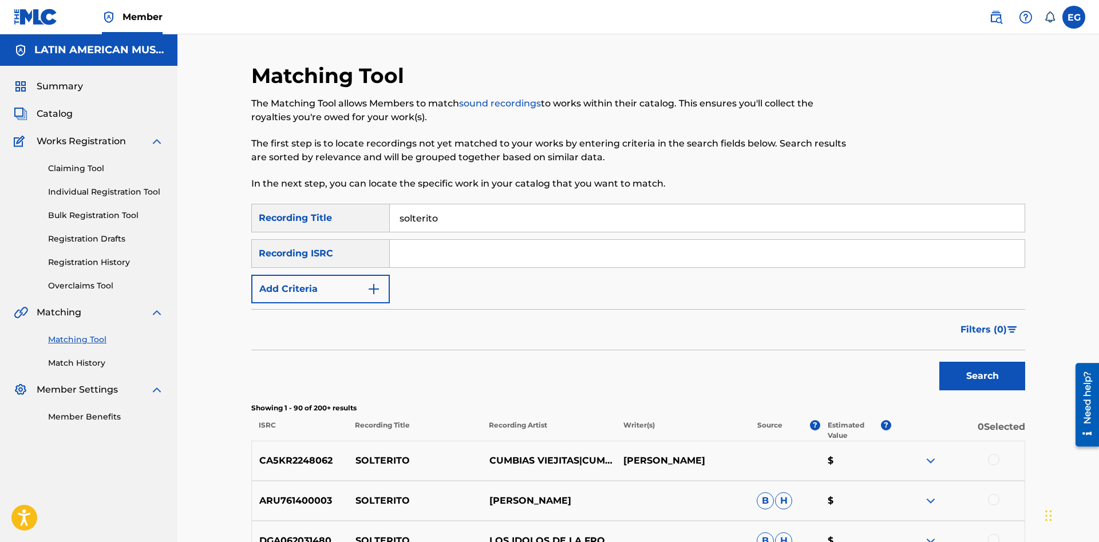
click at [484, 209] on input "solterito" at bounding box center [707, 217] width 635 height 27
click at [353, 282] on button "Add Criteria" at bounding box center [320, 289] width 138 height 29
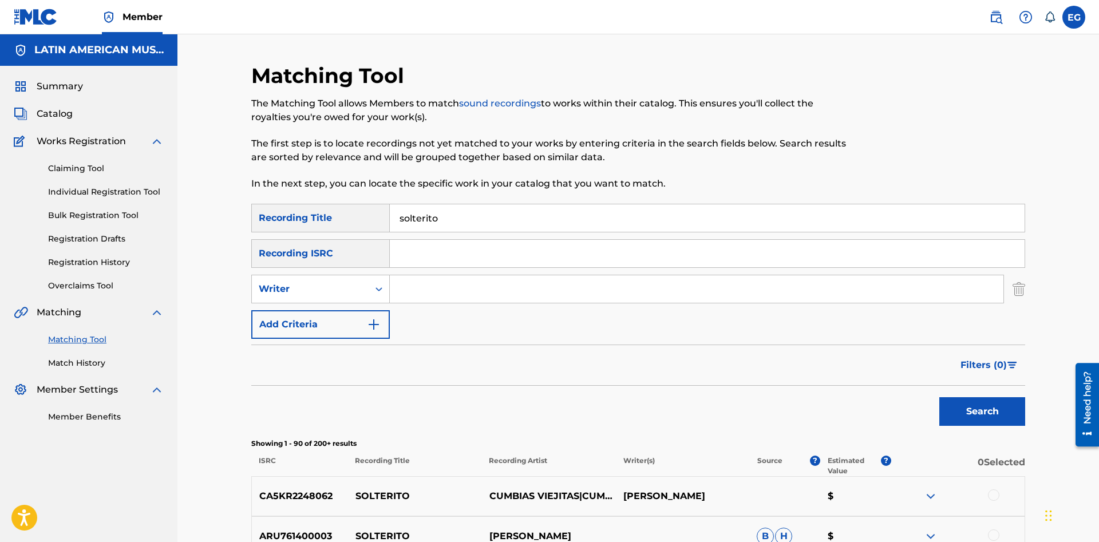
click at [434, 288] on input "Search Form" at bounding box center [697, 288] width 614 height 27
paste input "[PERSON_NAME]"
type input "[PERSON_NAME]"
click at [939, 397] on button "Search" at bounding box center [982, 411] width 86 height 29
drag, startPoint x: 480, startPoint y: 224, endPoint x: 353, endPoint y: 223, distance: 127.6
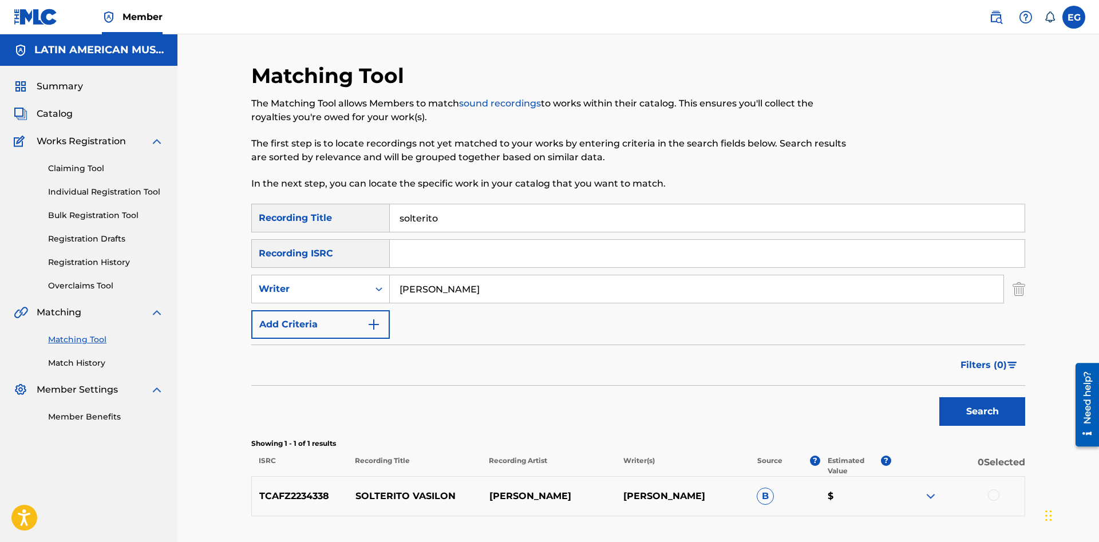
click at [390, 223] on input "solterito" at bounding box center [707, 217] width 635 height 27
click at [974, 407] on button "Search" at bounding box center [982, 411] width 86 height 29
drag, startPoint x: 490, startPoint y: 219, endPoint x: 245, endPoint y: 194, distance: 246.2
click at [390, 204] on input "tatuaje" at bounding box center [707, 217] width 635 height 27
type input "vestida de azul"
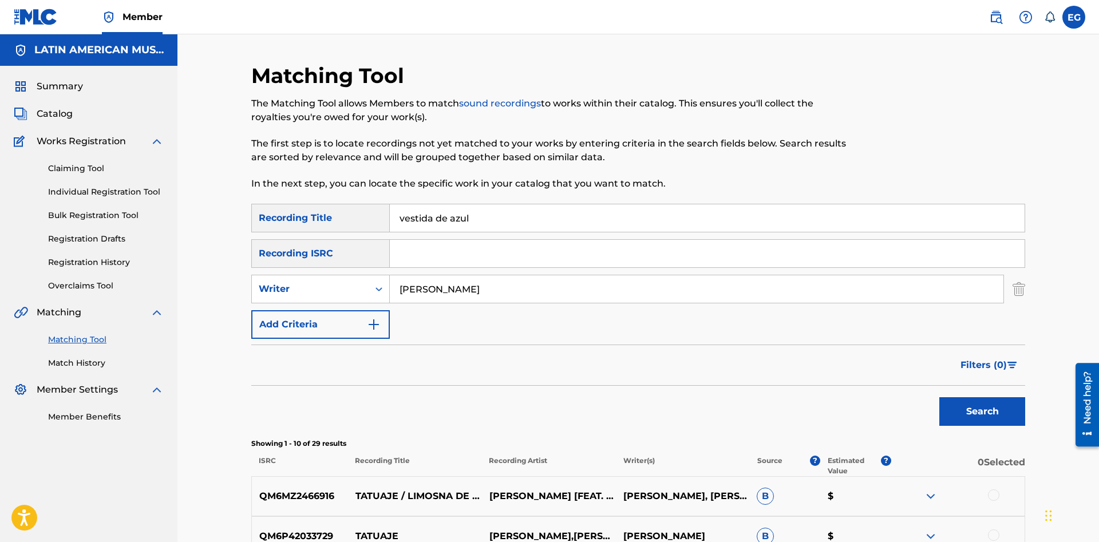
click at [939, 397] on button "Search" at bounding box center [982, 411] width 86 height 29
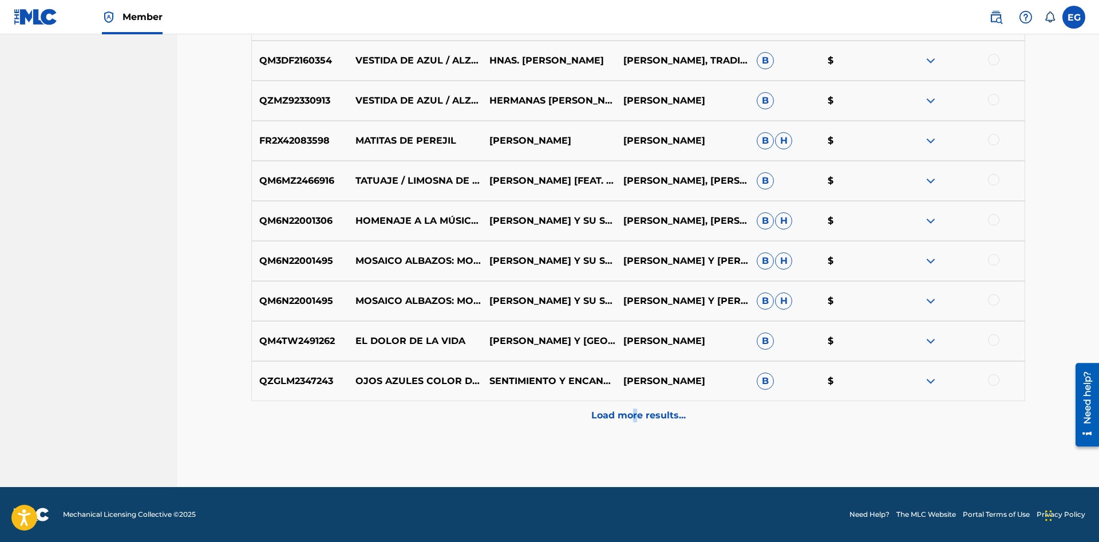
click at [634, 425] on div "Load more results..." at bounding box center [638, 415] width 774 height 29
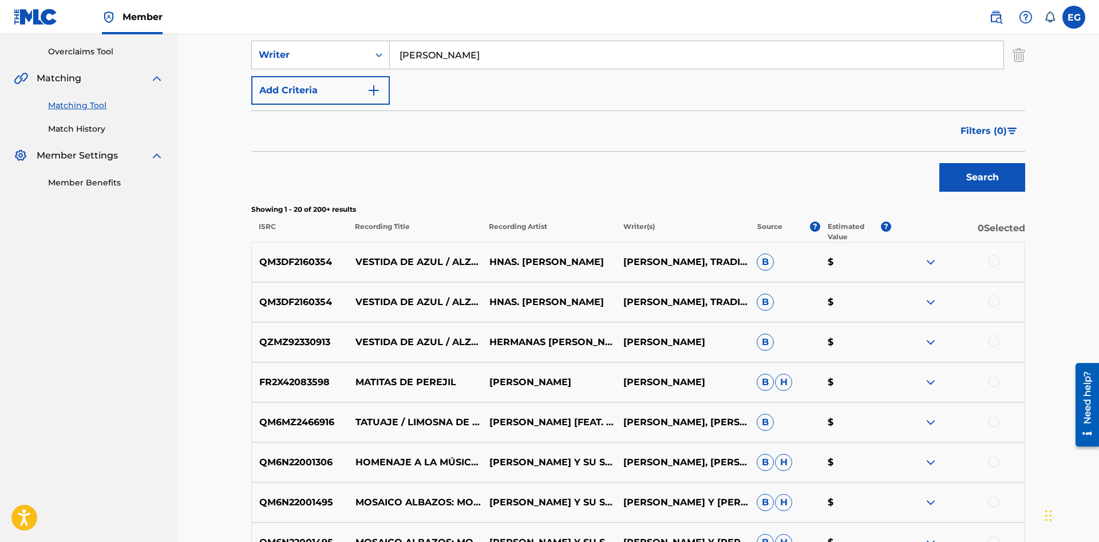
scroll to position [0, 0]
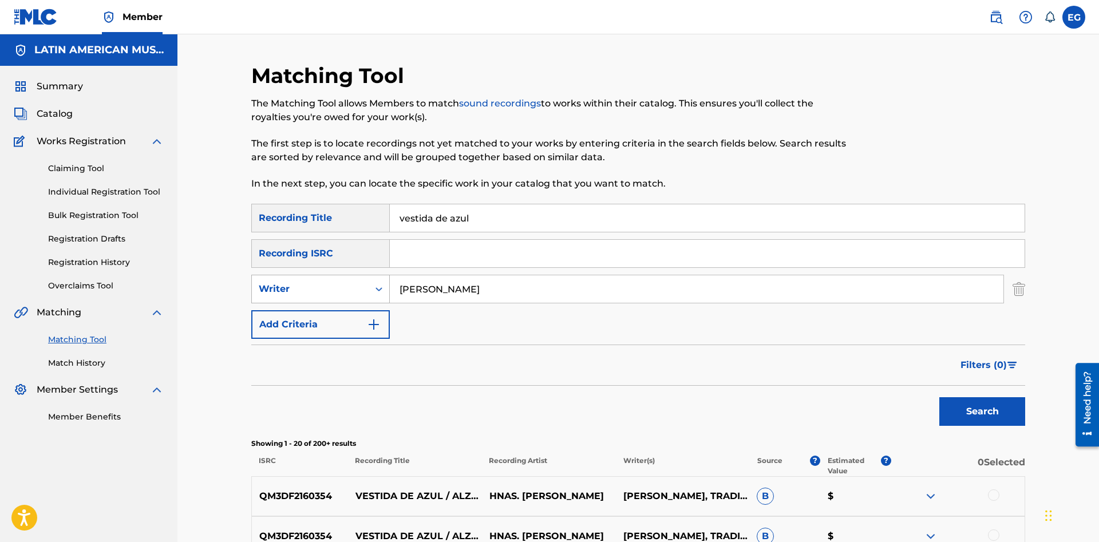
drag, startPoint x: 497, startPoint y: 284, endPoint x: 334, endPoint y: 299, distance: 163.8
click at [390, 297] on input "[PERSON_NAME]" at bounding box center [697, 288] width 614 height 27
click at [939, 397] on button "Search" at bounding box center [982, 411] width 86 height 29
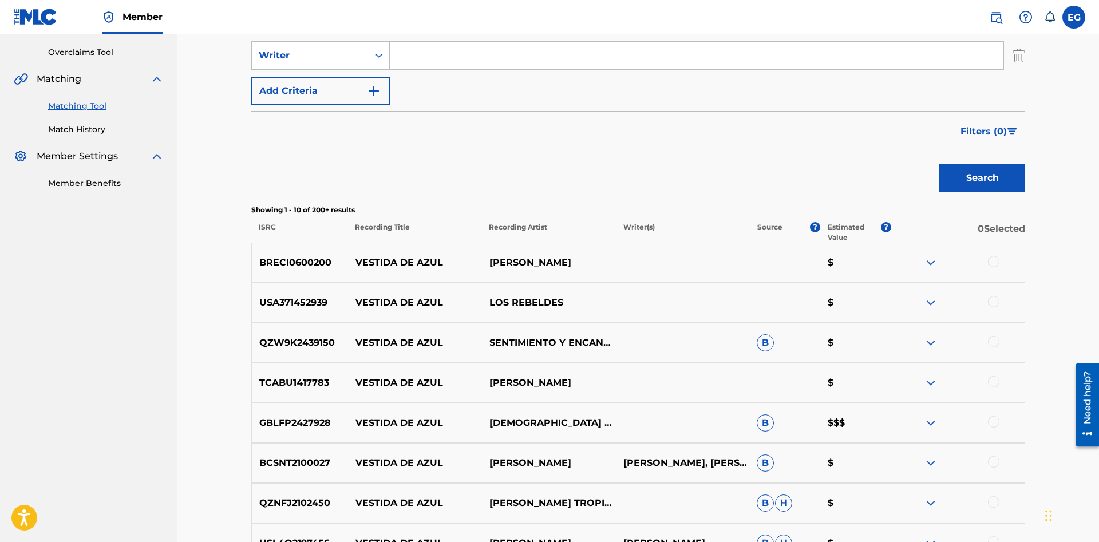
scroll to position [476, 0]
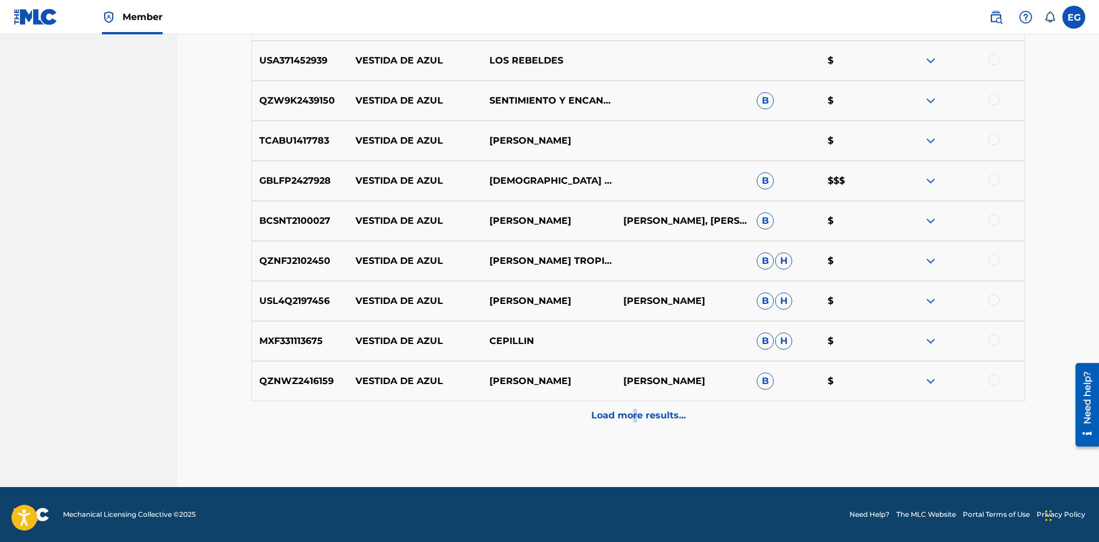
click at [630, 417] on p "Load more results..." at bounding box center [638, 416] width 94 height 14
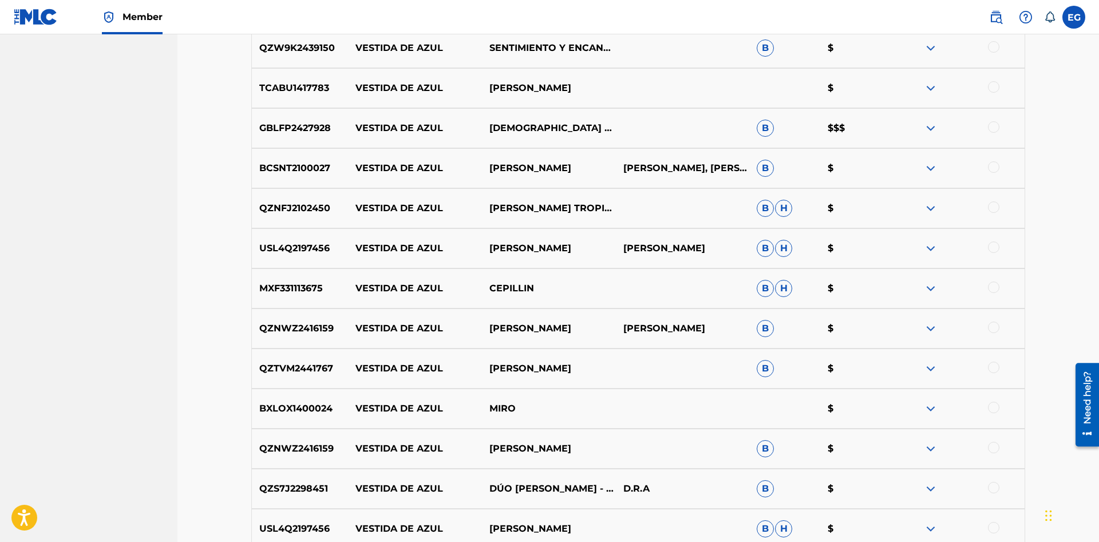
scroll to position [703, 0]
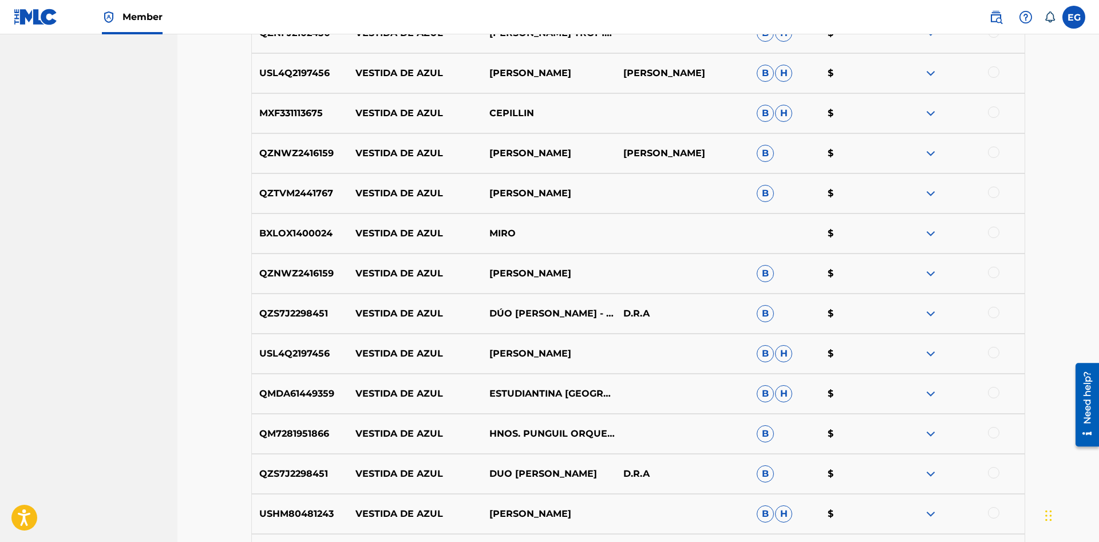
click at [996, 315] on div at bounding box center [993, 312] width 11 height 11
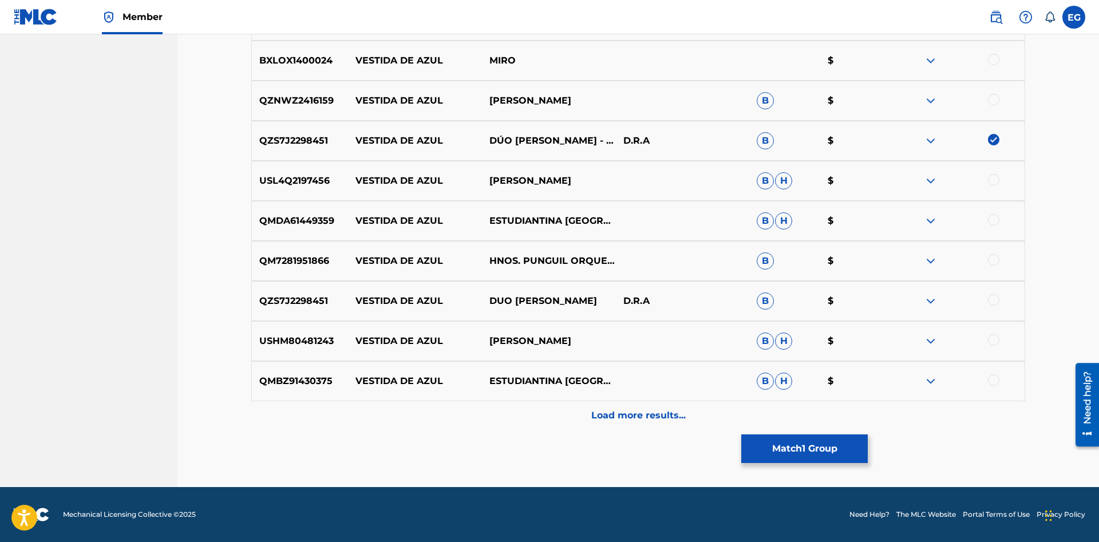
click at [988, 300] on div at bounding box center [993, 299] width 11 height 11
click at [606, 415] on p "Load more results..." at bounding box center [638, 416] width 94 height 14
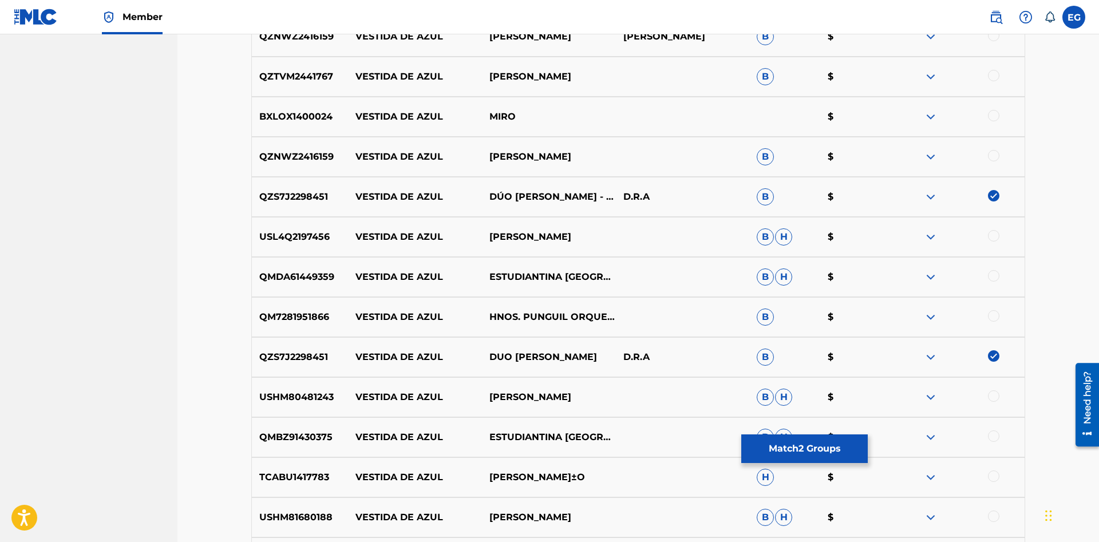
scroll to position [1170, 0]
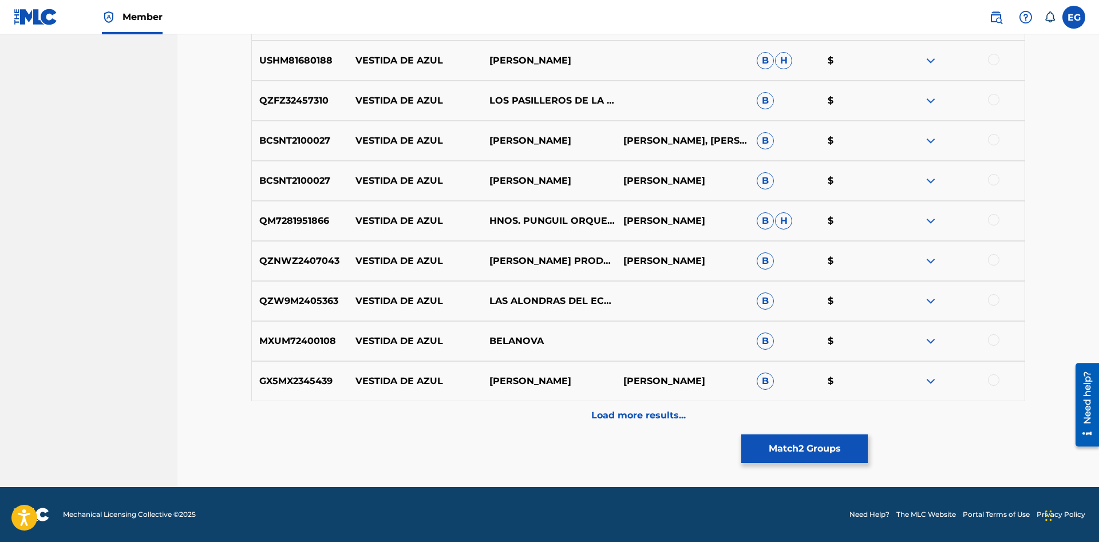
click at [623, 413] on p "Load more results..." at bounding box center [638, 416] width 94 height 14
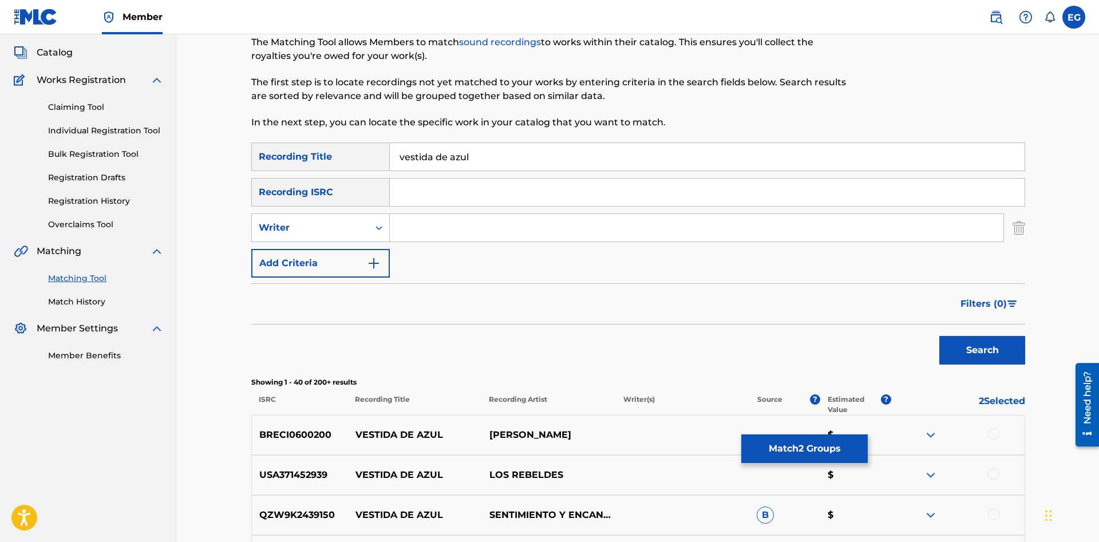
scroll to position [3, 0]
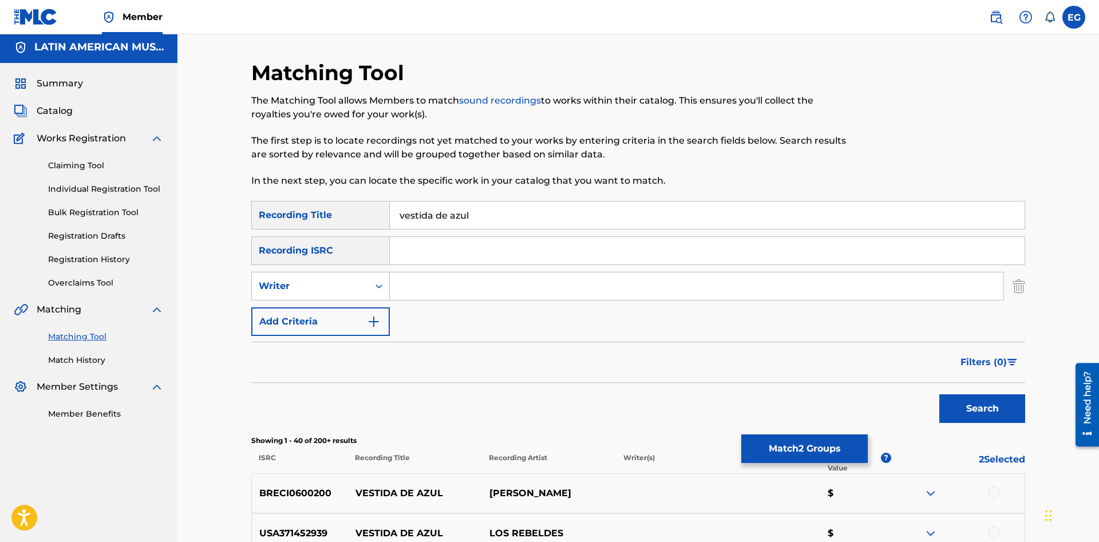
click at [802, 444] on button "Match 2 Groups" at bounding box center [804, 448] width 126 height 29
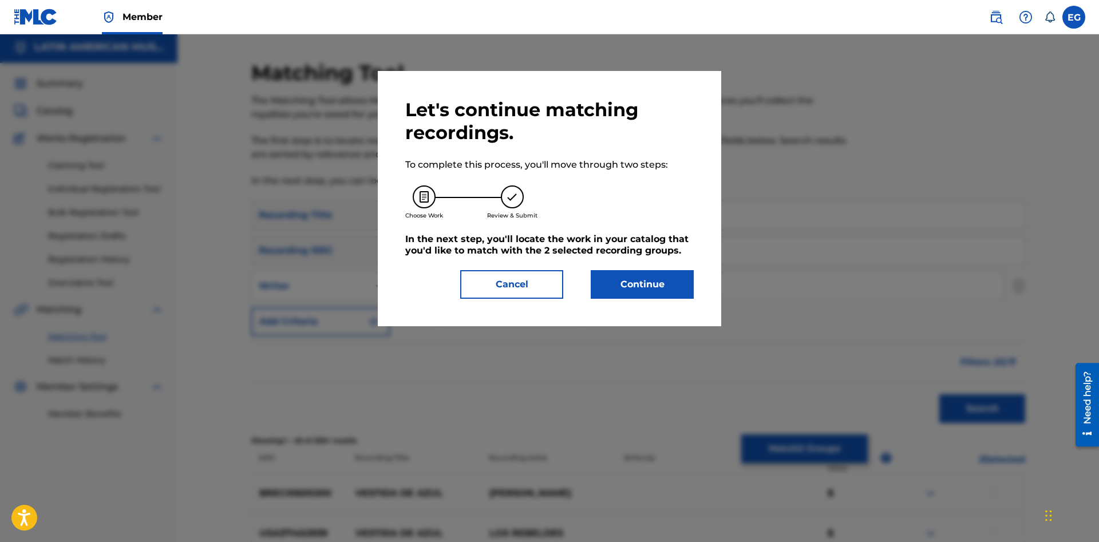
click at [643, 288] on button "Continue" at bounding box center [642, 284] width 103 height 29
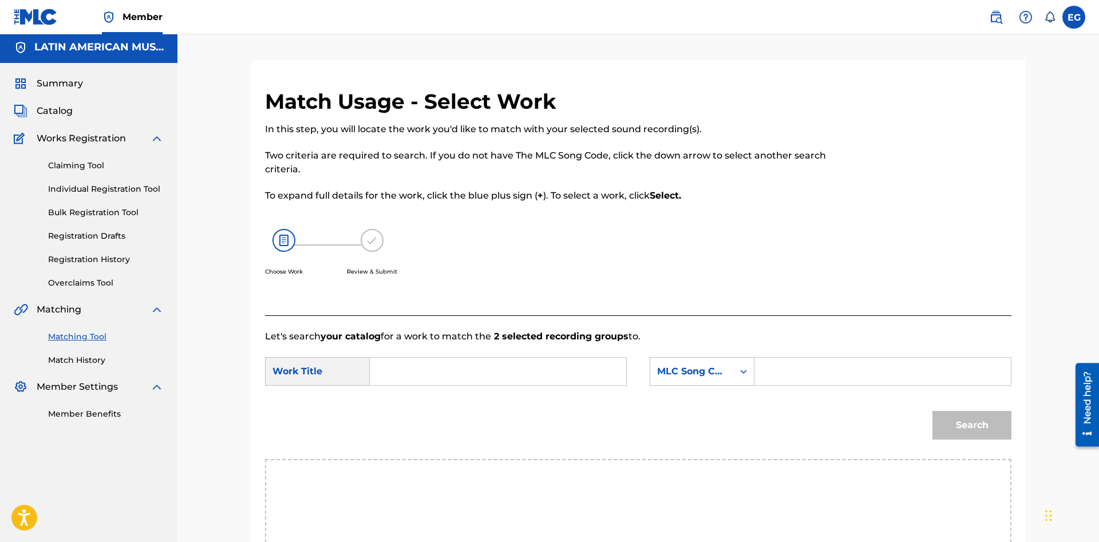
click at [547, 363] on input "Search Form" at bounding box center [497, 371] width 237 height 27
click at [429, 443] on div "vestida de azul" at bounding box center [411, 438] width 65 height 34
type input "vestida de azul"
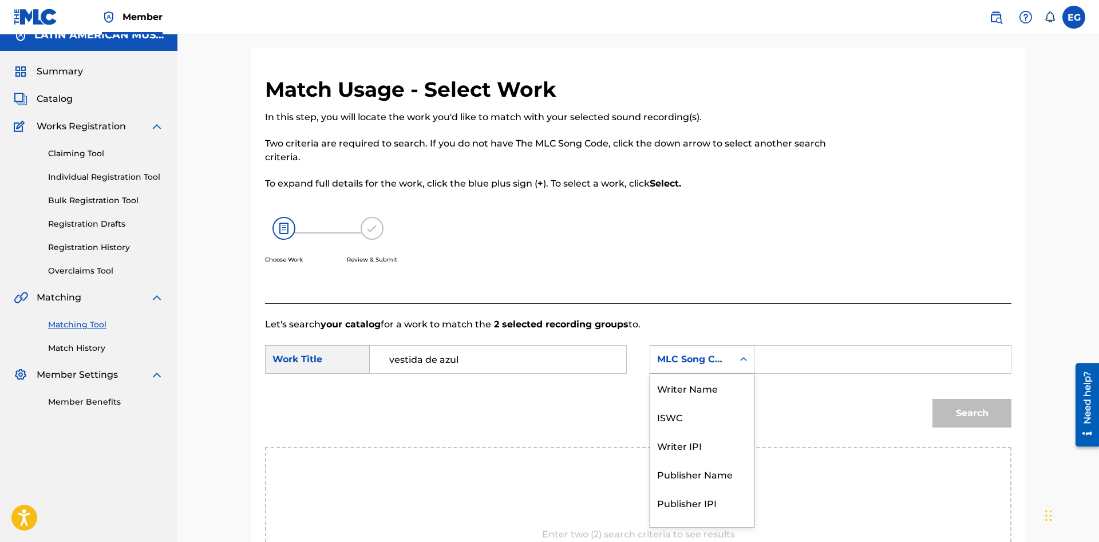
click at [687, 373] on div "MLC Song Code" at bounding box center [702, 359] width 105 height 29
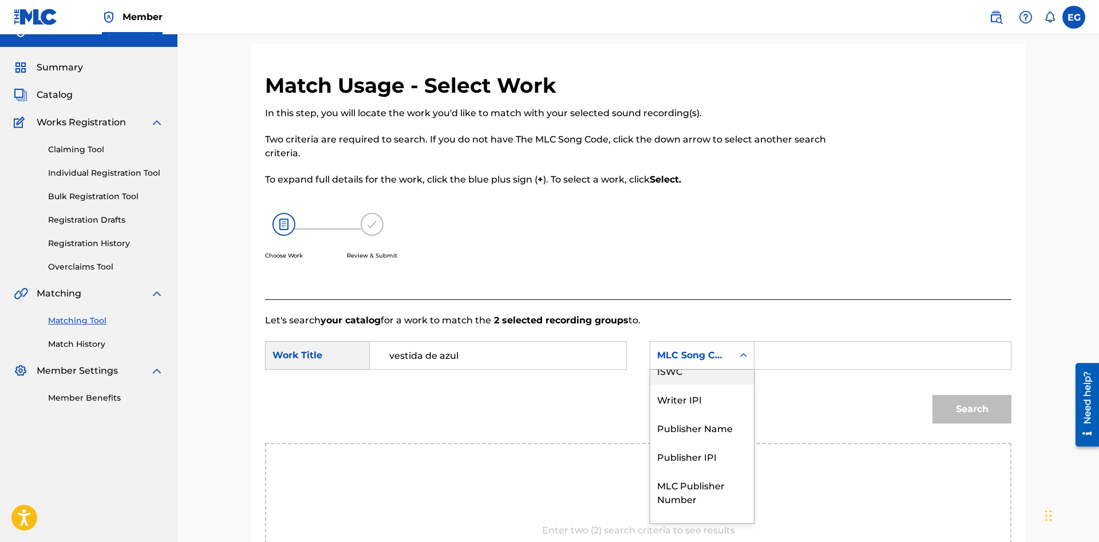
scroll to position [0, 0]
click at [729, 384] on div "Writer Name" at bounding box center [702, 384] width 104 height 29
click at [781, 365] on input "Search Form" at bounding box center [882, 355] width 237 height 27
paste input "[PERSON_NAME]"
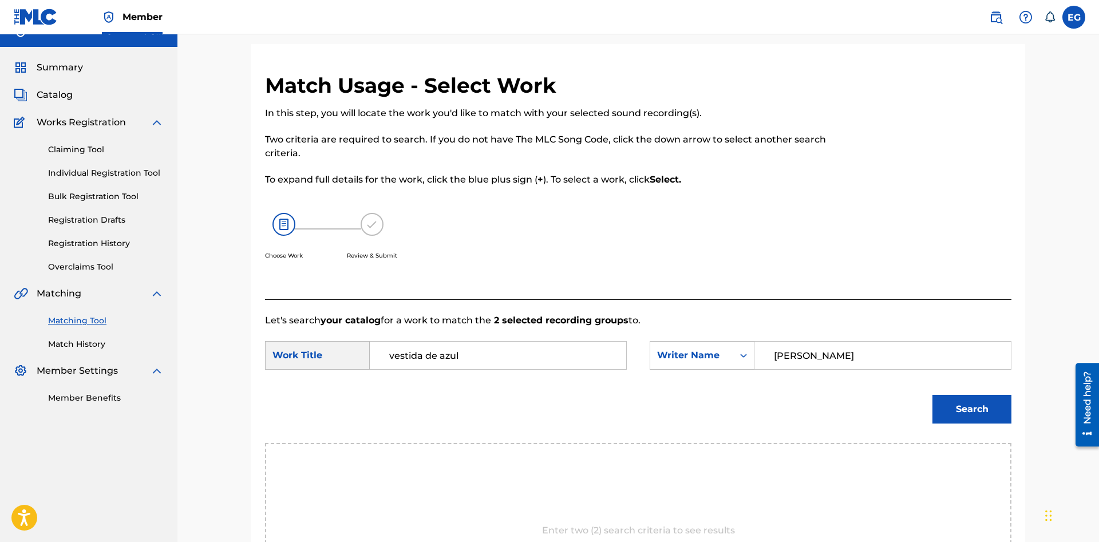
type input "[PERSON_NAME]"
click at [995, 412] on button "Search" at bounding box center [971, 409] width 79 height 29
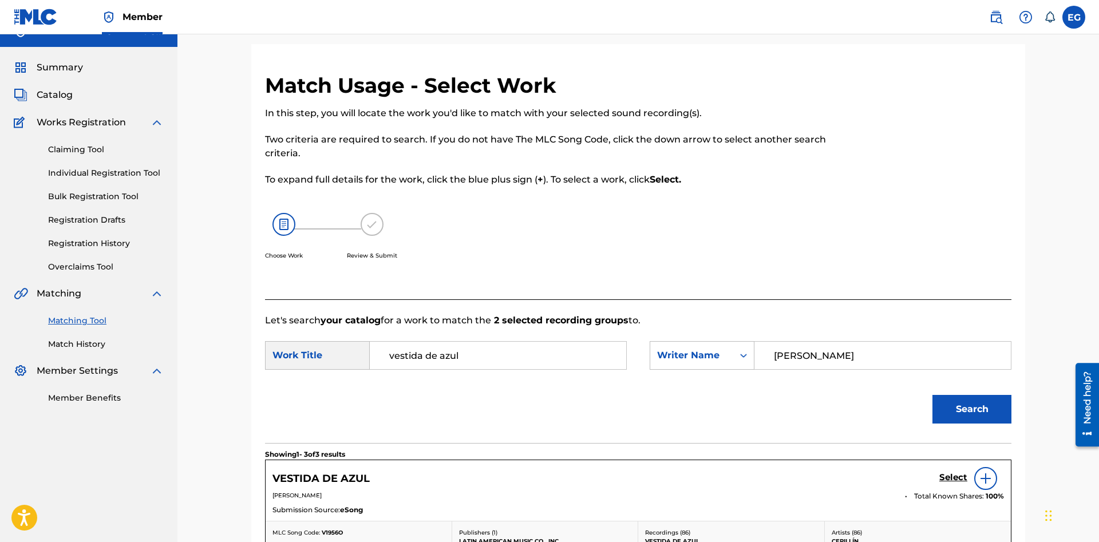
scroll to position [77, 0]
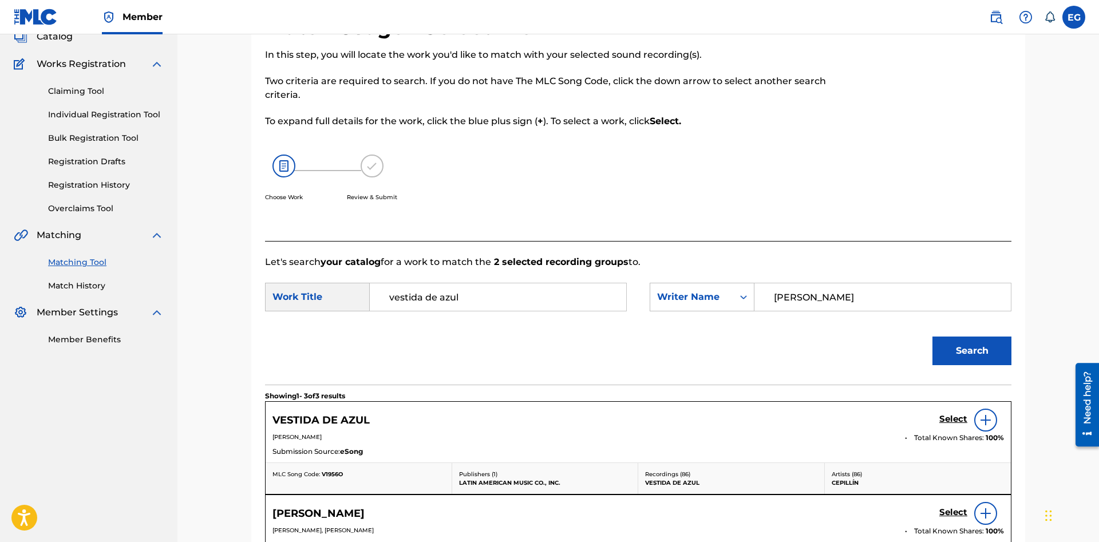
click at [945, 420] on h5 "Select" at bounding box center [953, 419] width 28 height 11
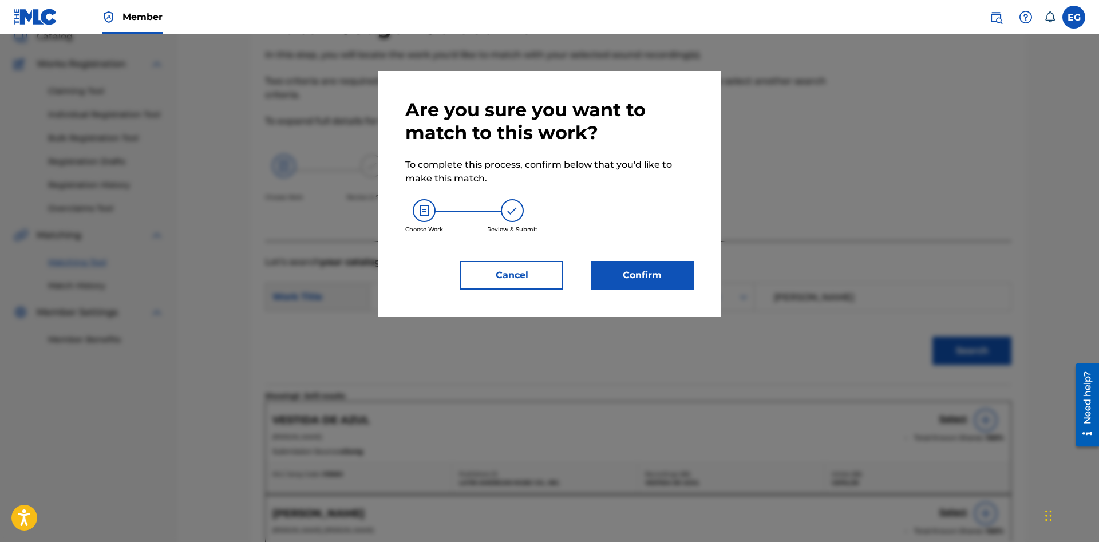
click at [664, 286] on button "Confirm" at bounding box center [642, 275] width 103 height 29
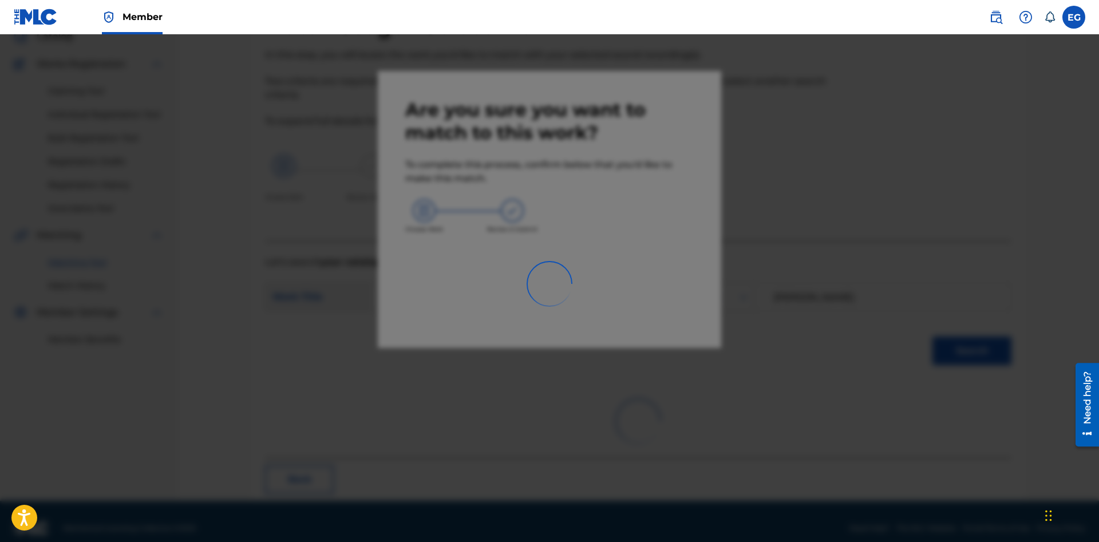
scroll to position [27, 0]
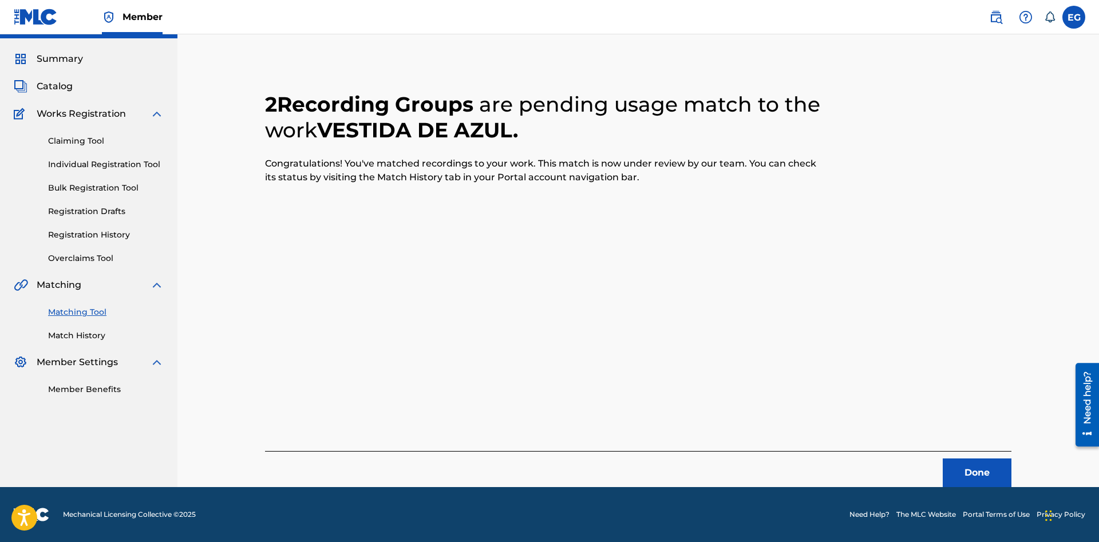
click at [982, 466] on button "Done" at bounding box center [977, 472] width 69 height 29
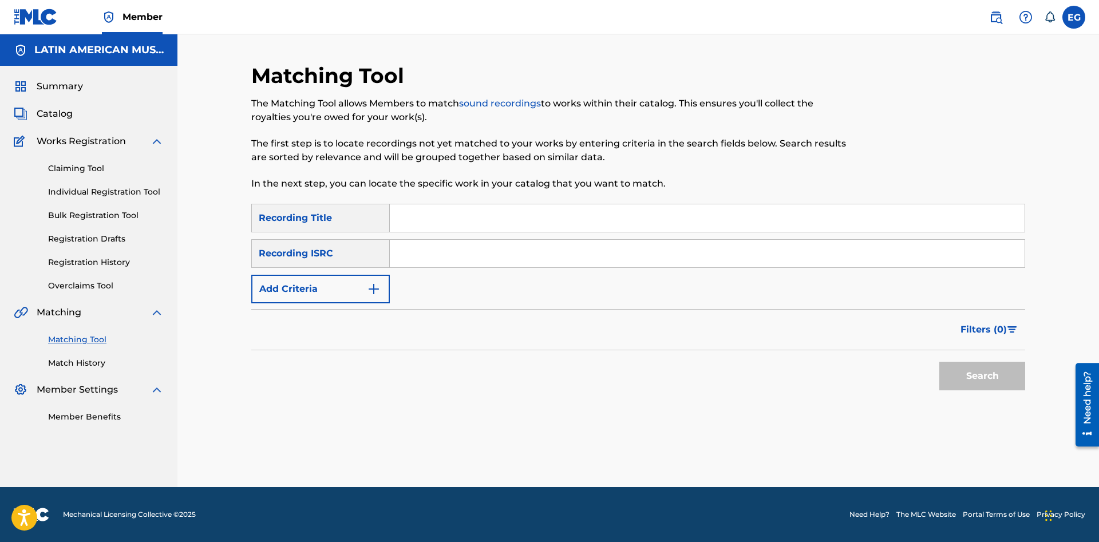
scroll to position [0, 0]
click at [738, 221] on input "Search Form" at bounding box center [707, 217] width 635 height 27
click at [939, 362] on button "Search" at bounding box center [982, 376] width 86 height 29
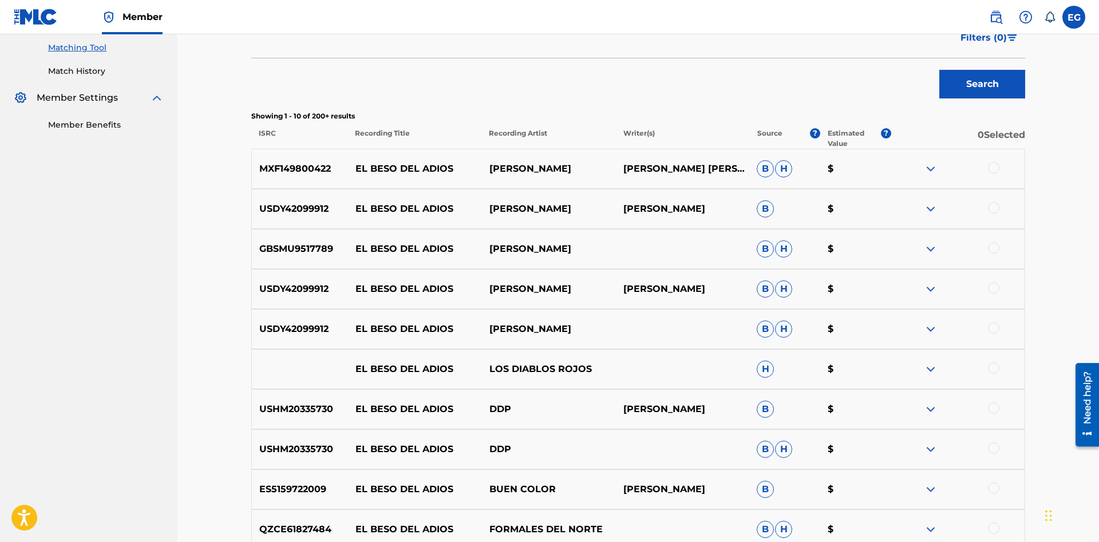
scroll to position [440, 0]
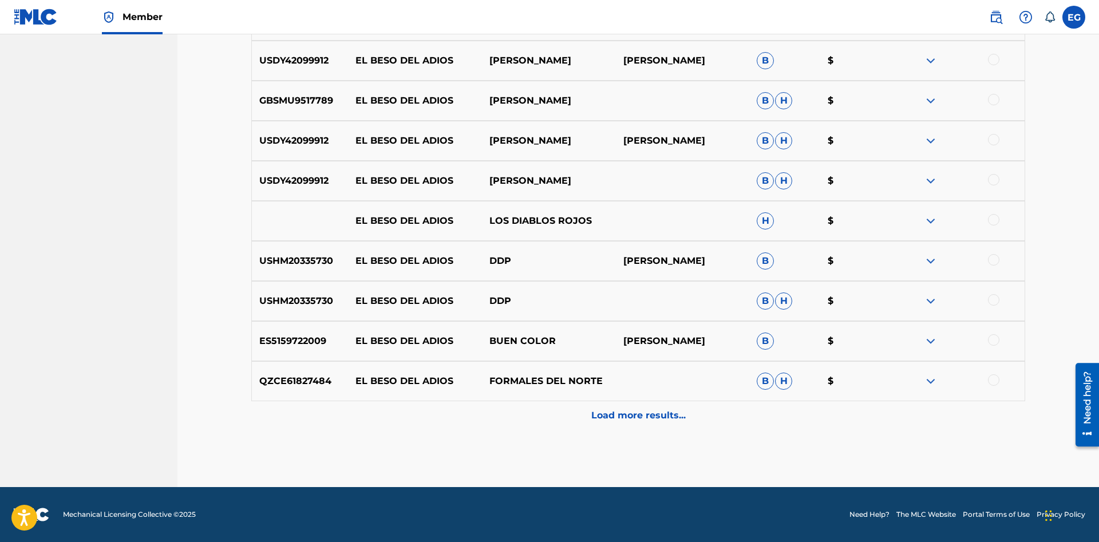
click at [639, 412] on p "Load more results..." at bounding box center [638, 416] width 94 height 14
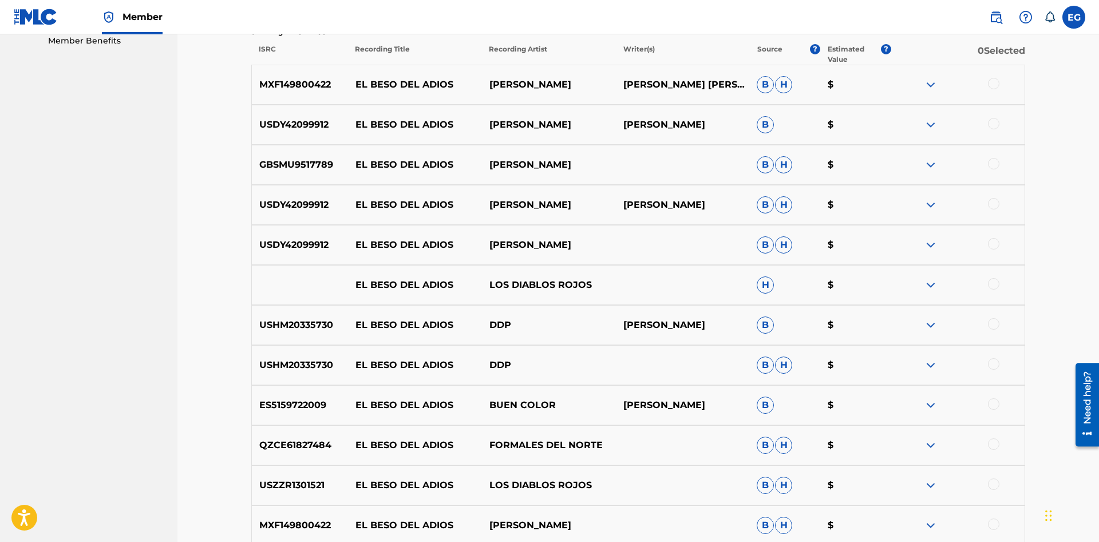
scroll to position [726, 0]
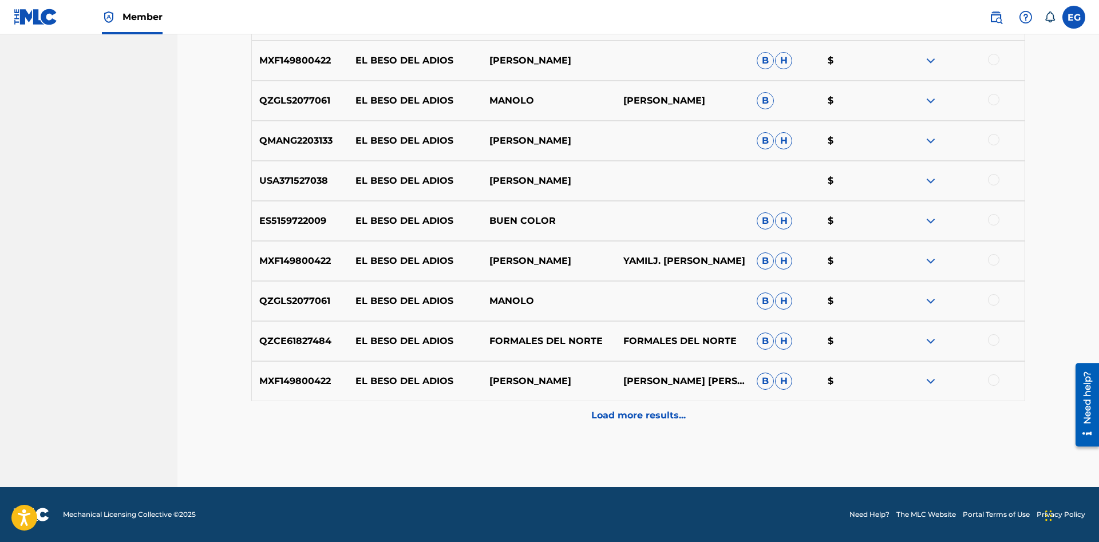
click at [616, 413] on p "Load more results..." at bounding box center [638, 416] width 94 height 14
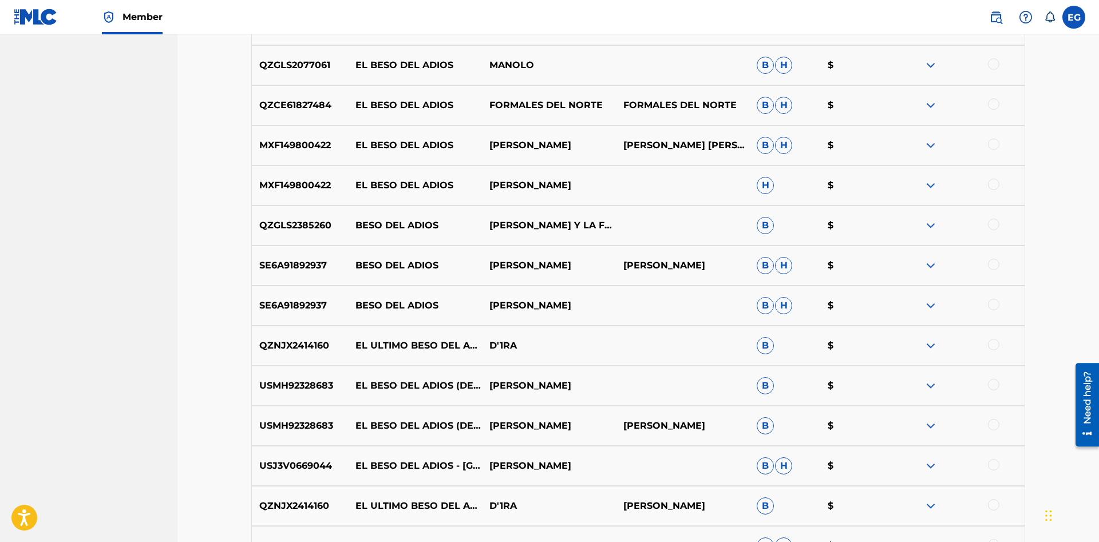
scroll to position [1241, 0]
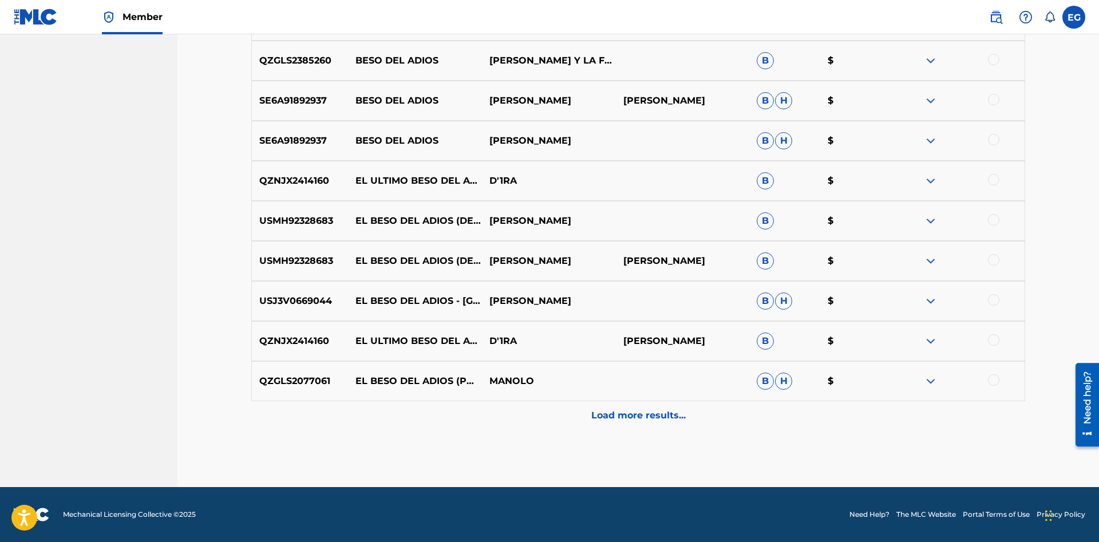
click at [614, 414] on p "Load more results..." at bounding box center [638, 416] width 94 height 14
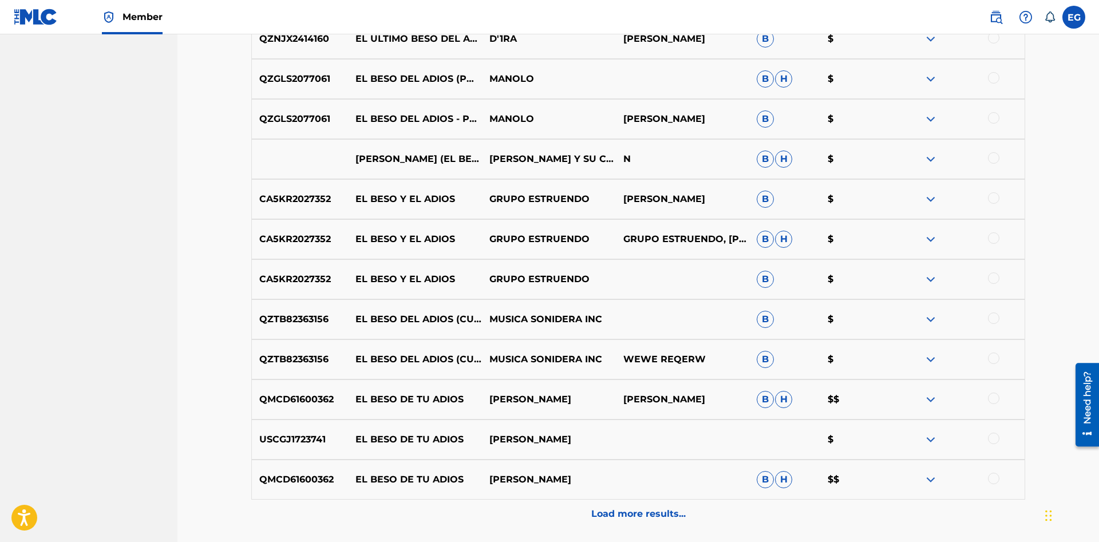
scroll to position [1642, 0]
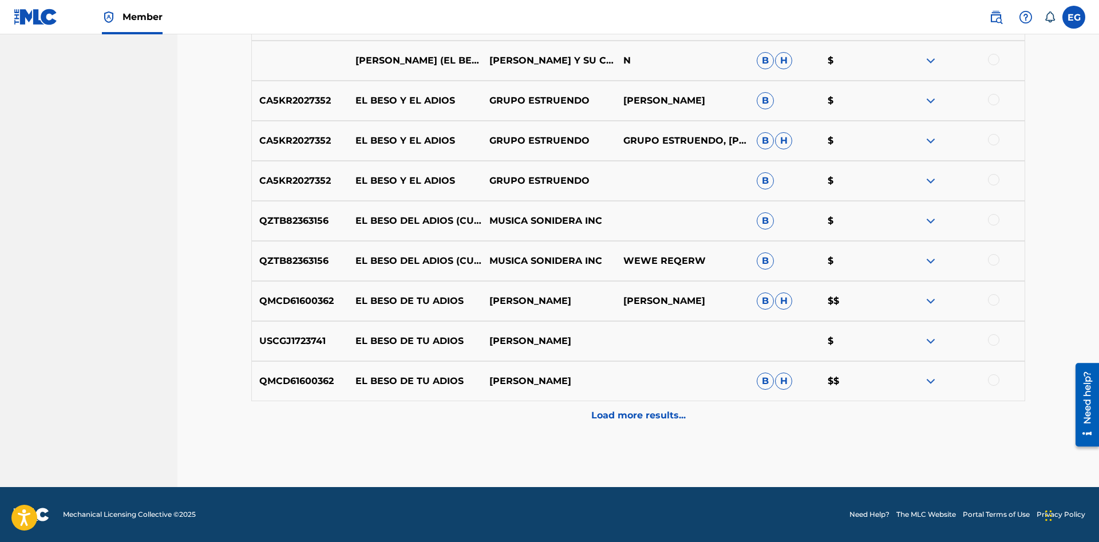
click at [636, 421] on p "Load more results..." at bounding box center [638, 416] width 94 height 14
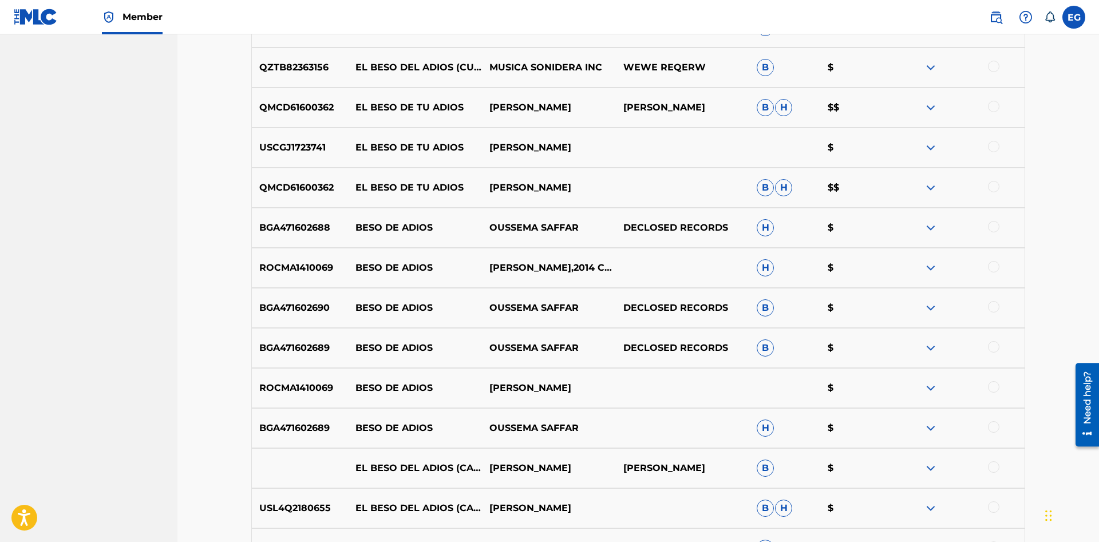
scroll to position [2011, 0]
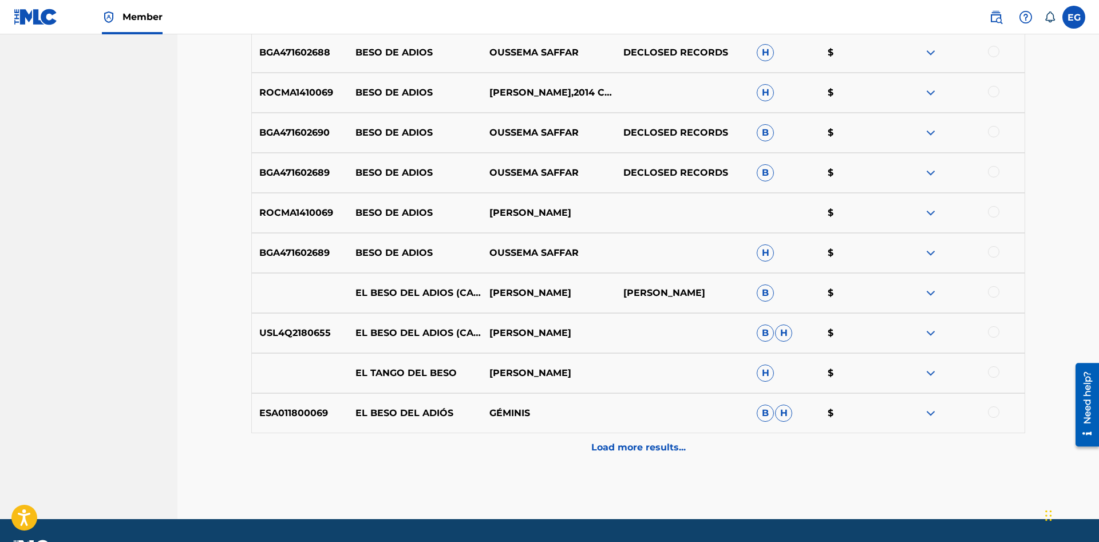
click at [533, 456] on div "Load more results..." at bounding box center [638, 447] width 774 height 29
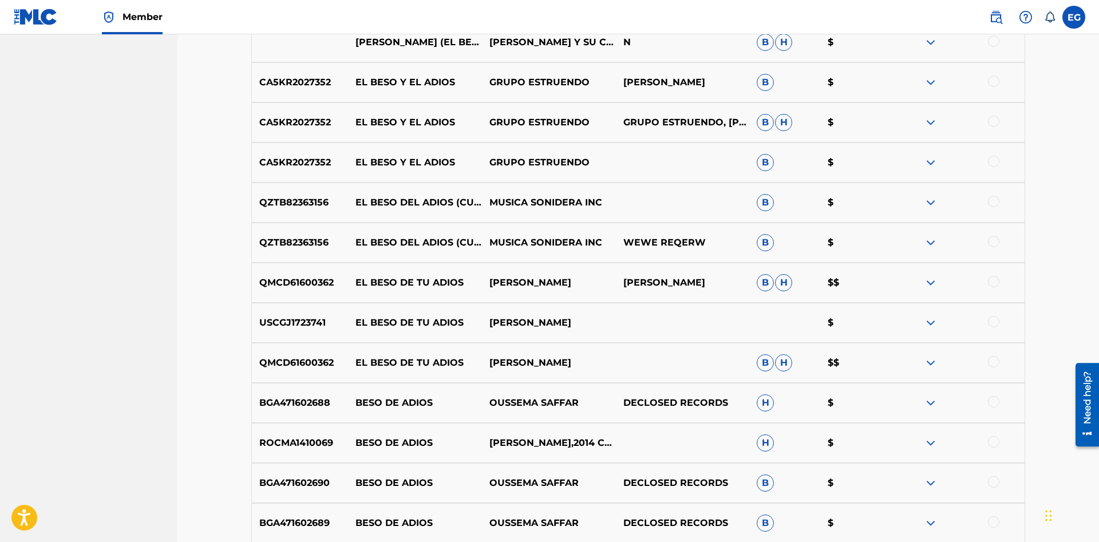
scroll to position [1894, 0]
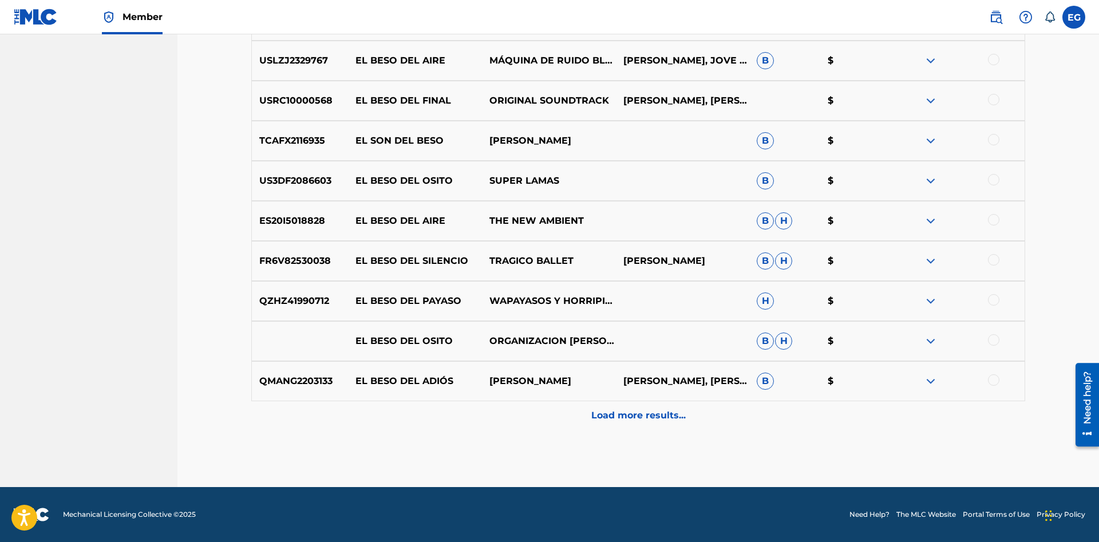
click at [596, 418] on p "Load more results..." at bounding box center [638, 416] width 94 height 14
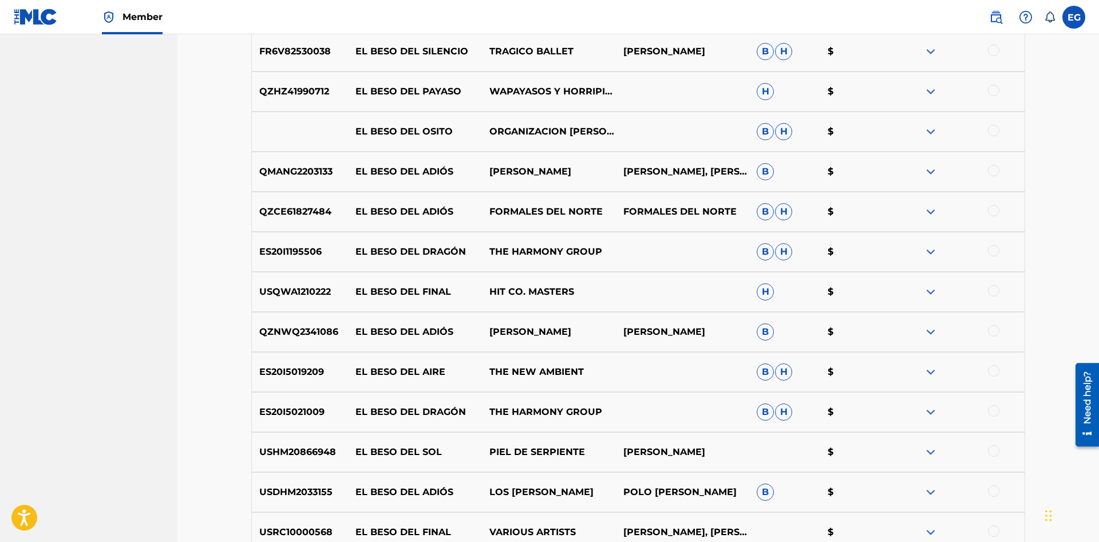
scroll to position [2844, 0]
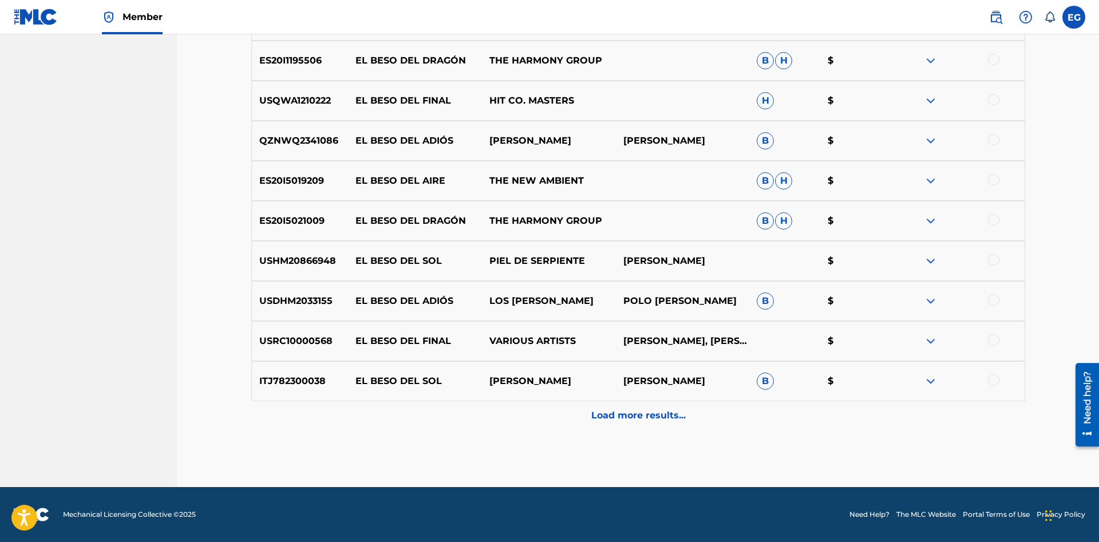
click at [622, 419] on p "Load more results..." at bounding box center [638, 416] width 94 height 14
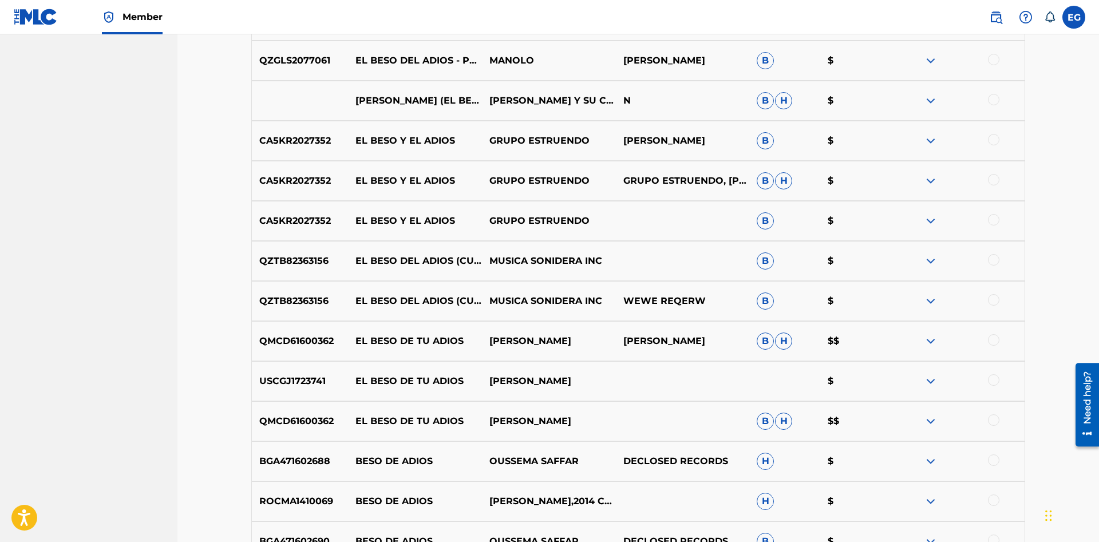
scroll to position [1952, 0]
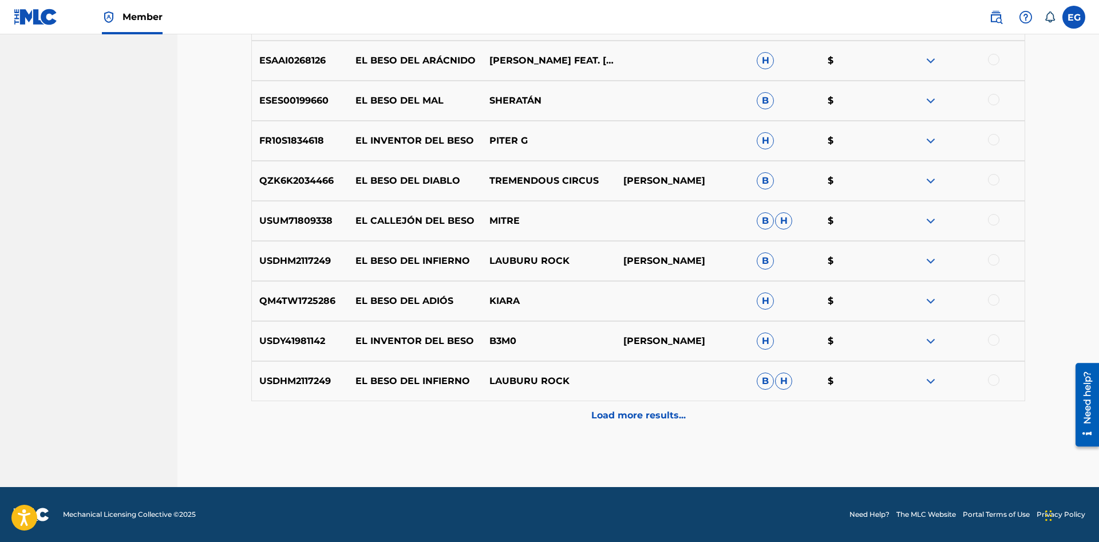
click at [617, 417] on p "Load more results..." at bounding box center [638, 416] width 94 height 14
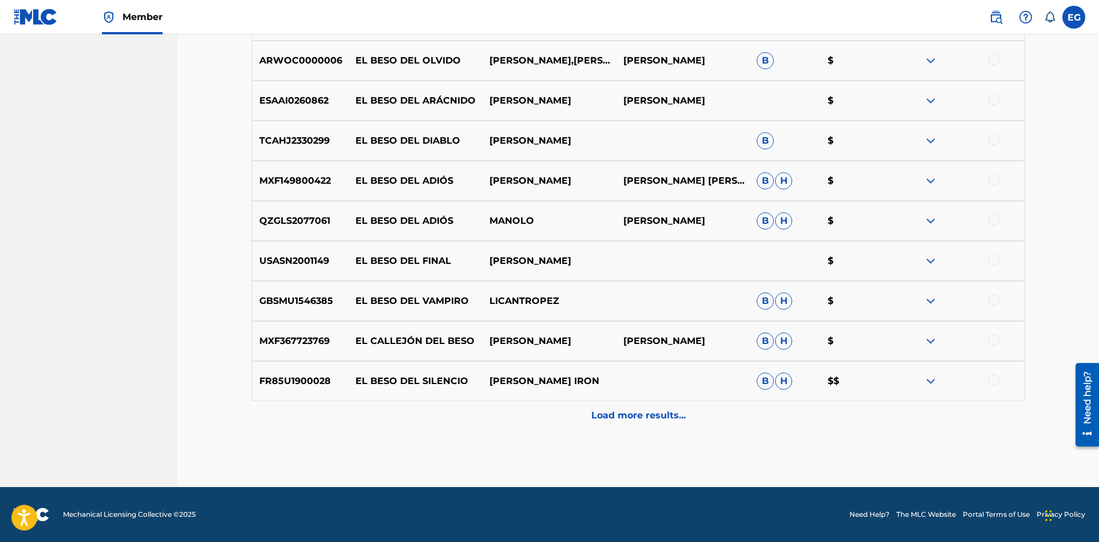
click at [614, 421] on p "Load more results..." at bounding box center [638, 416] width 94 height 14
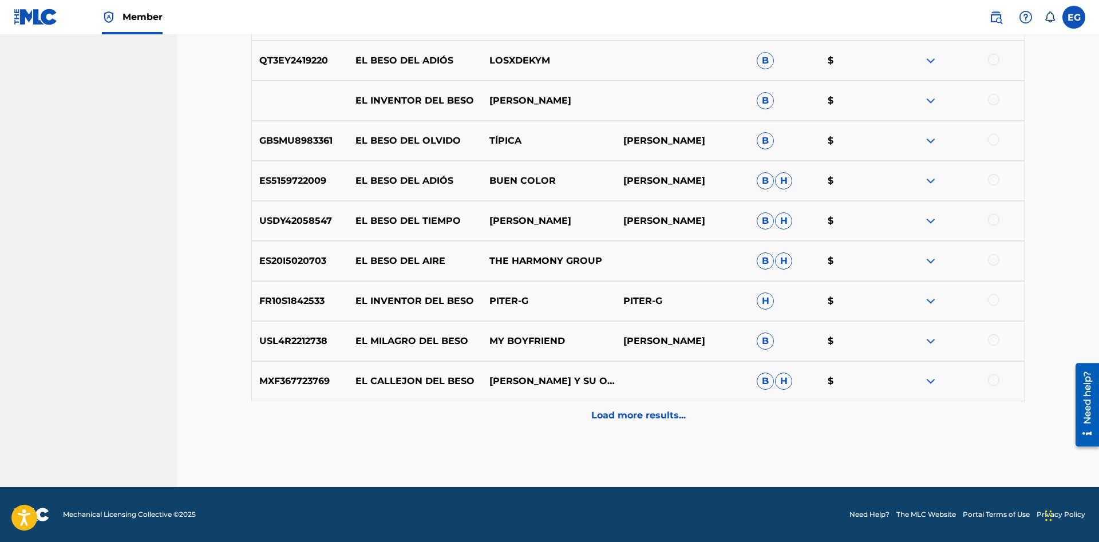
click at [616, 422] on p "Load more results..." at bounding box center [638, 416] width 94 height 14
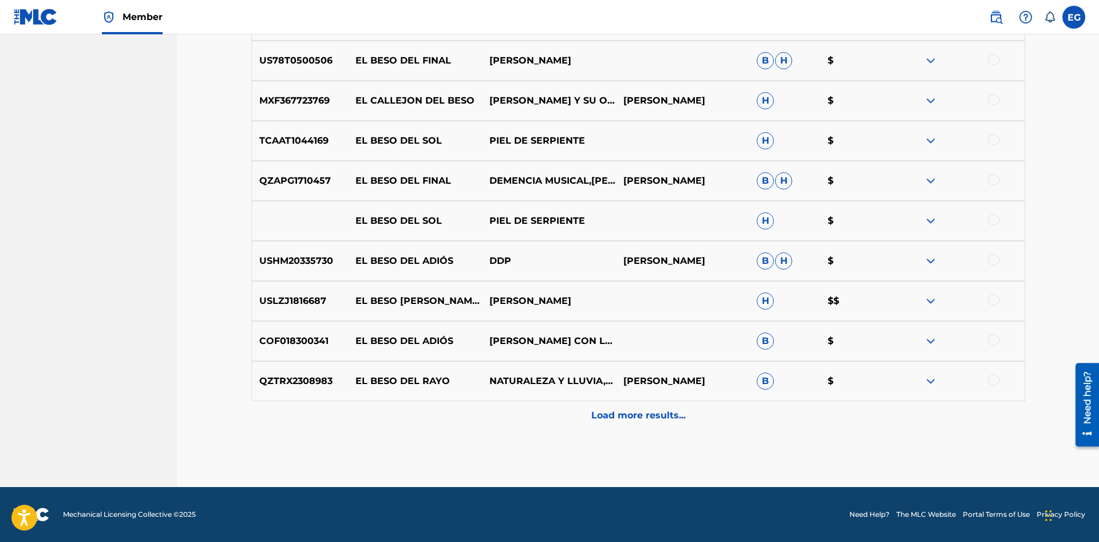
click at [611, 412] on p "Load more results..." at bounding box center [638, 416] width 94 height 14
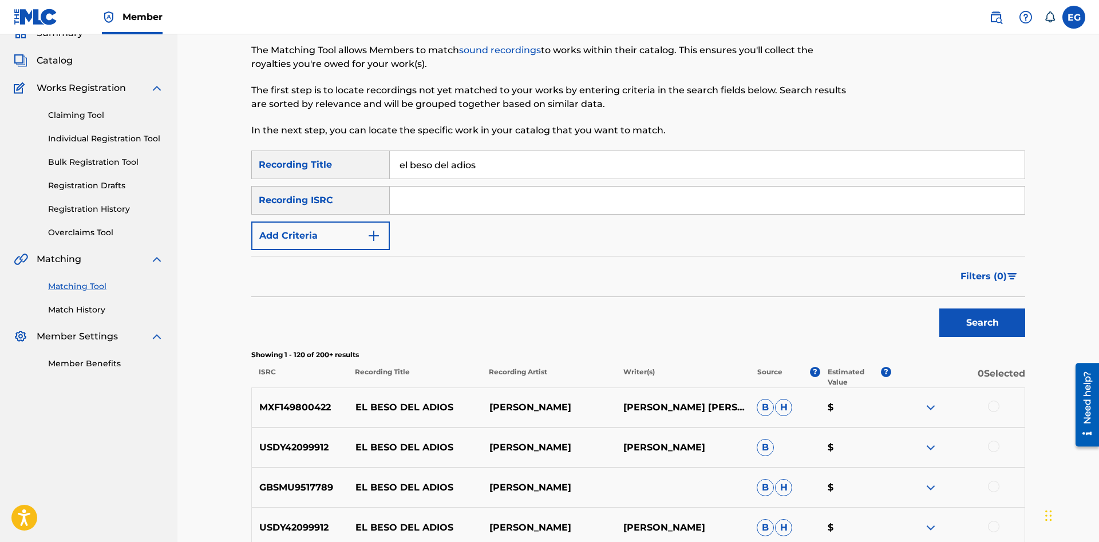
scroll to position [0, 0]
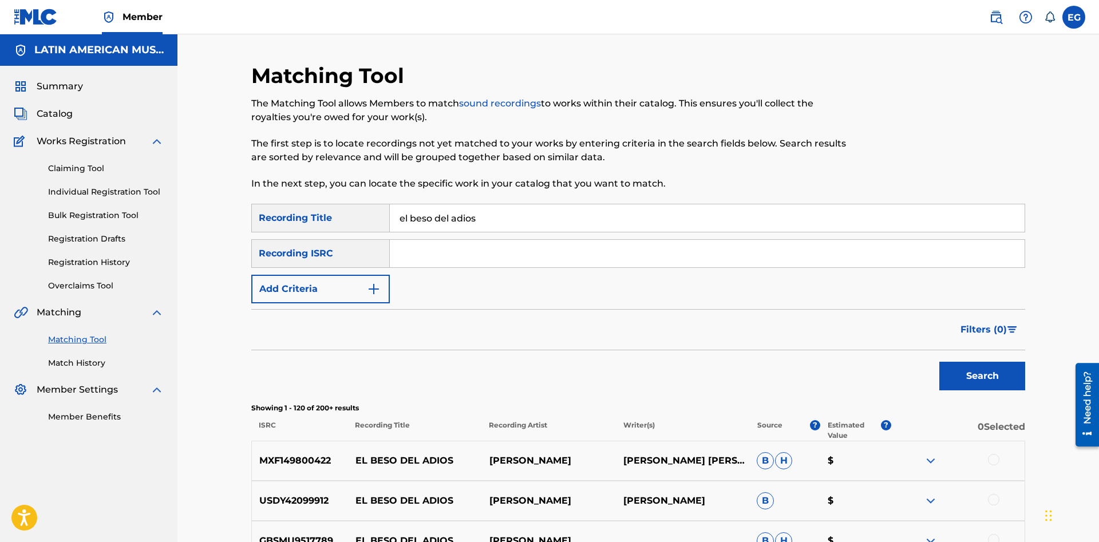
click at [467, 212] on input "el beso del adios" at bounding box center [707, 217] width 635 height 27
click at [469, 212] on input "el beso del adios" at bounding box center [707, 217] width 635 height 27
type input "el beso del adiós"
click at [939, 362] on button "Search" at bounding box center [982, 376] width 86 height 29
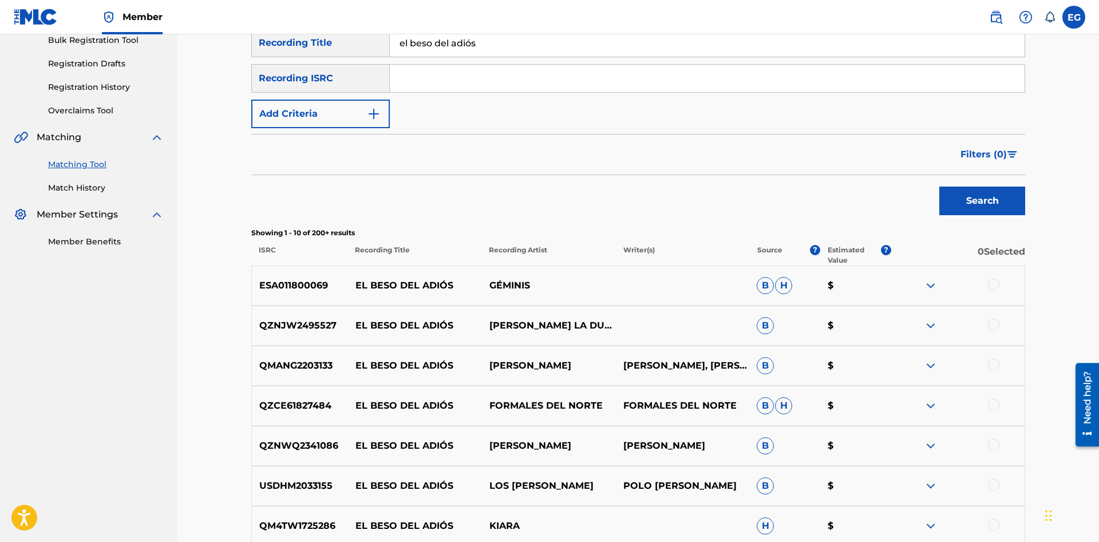
scroll to position [409, 0]
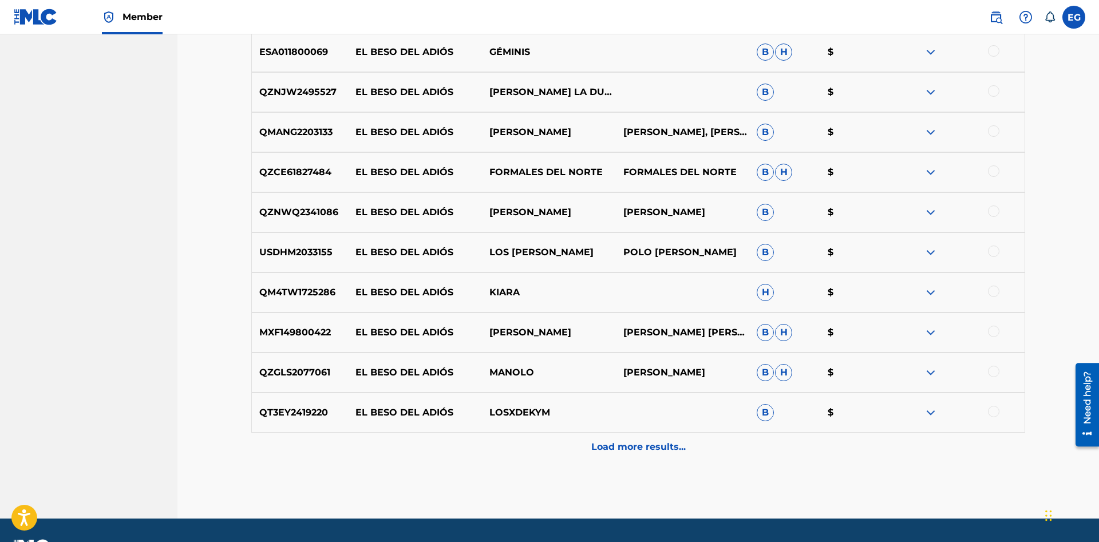
click at [623, 446] on p "Load more results..." at bounding box center [638, 447] width 94 height 14
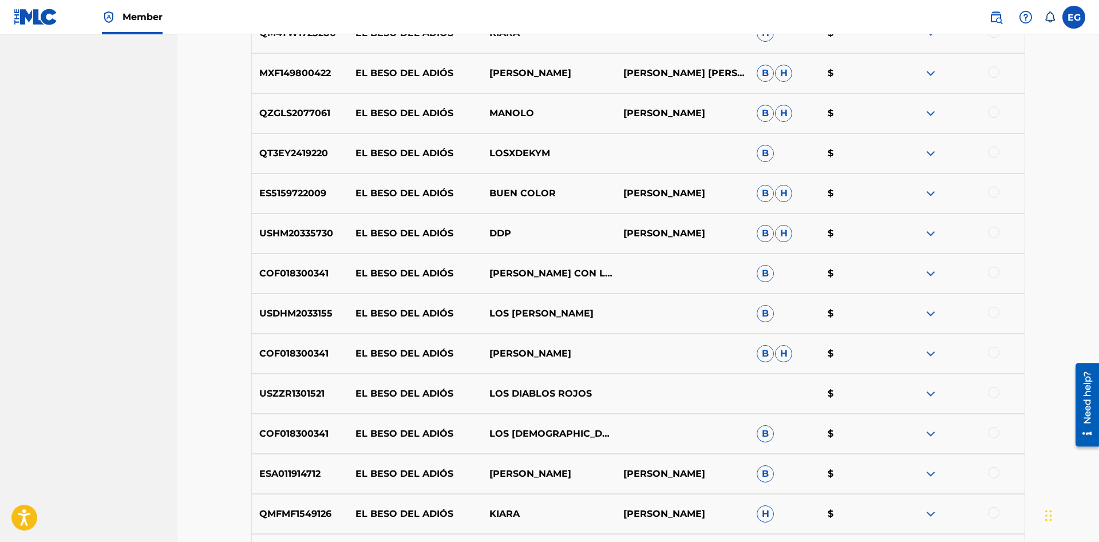
scroll to position [841, 0]
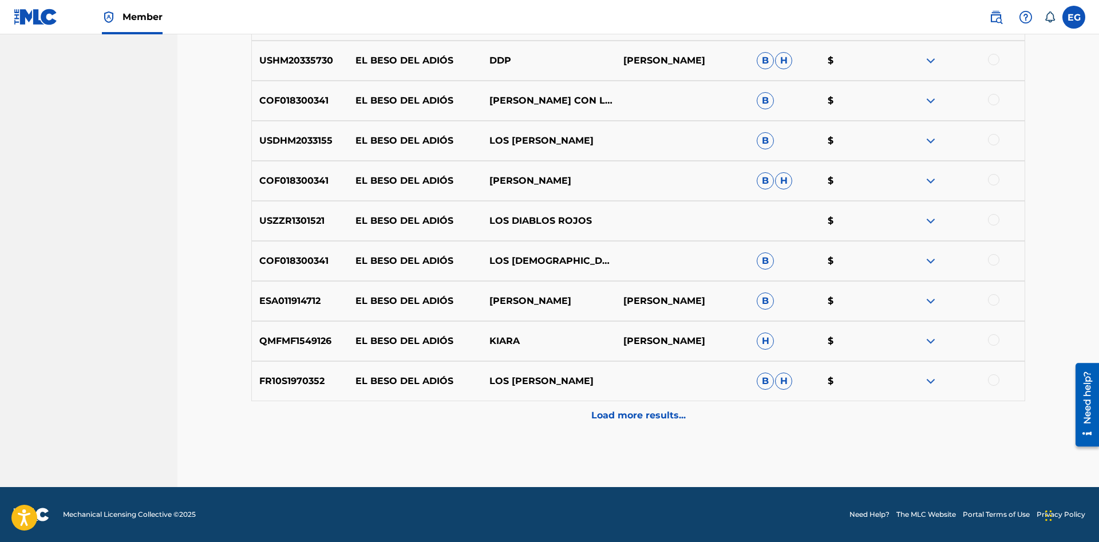
click at [618, 426] on div "Load more results..." at bounding box center [638, 415] width 774 height 29
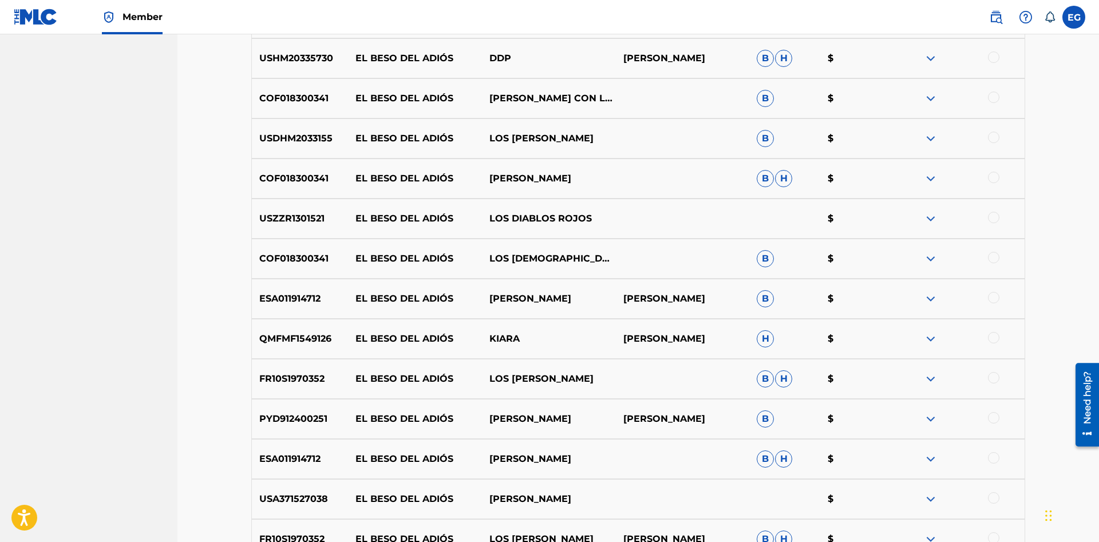
scroll to position [1241, 0]
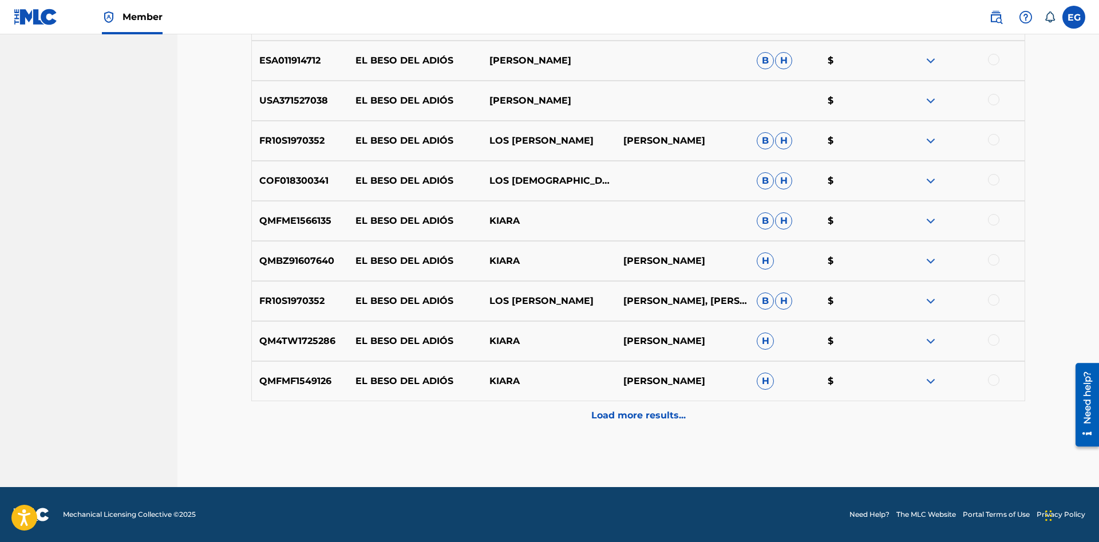
click at [625, 421] on p "Load more results..." at bounding box center [638, 416] width 94 height 14
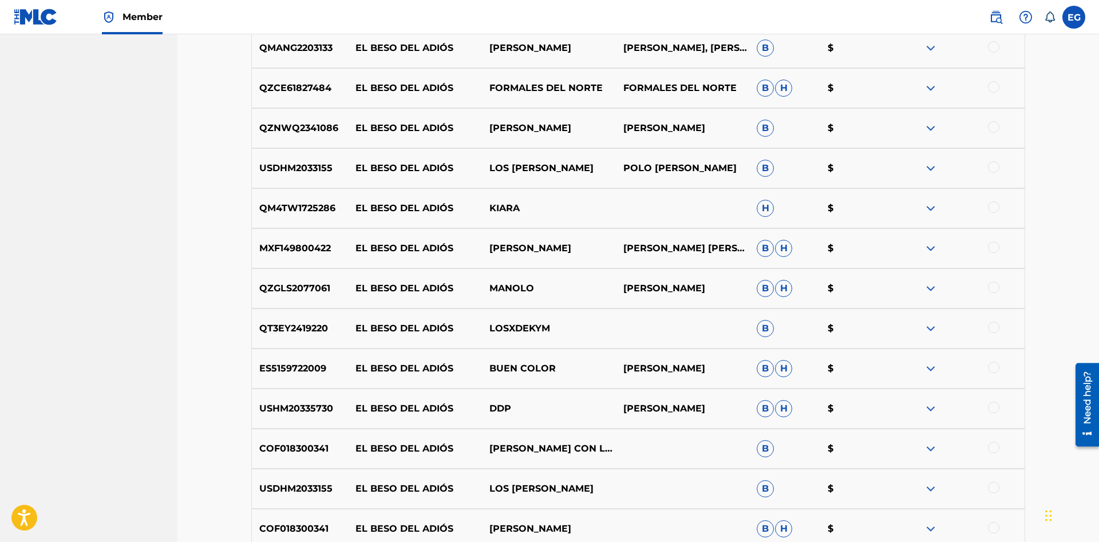
scroll to position [843, 0]
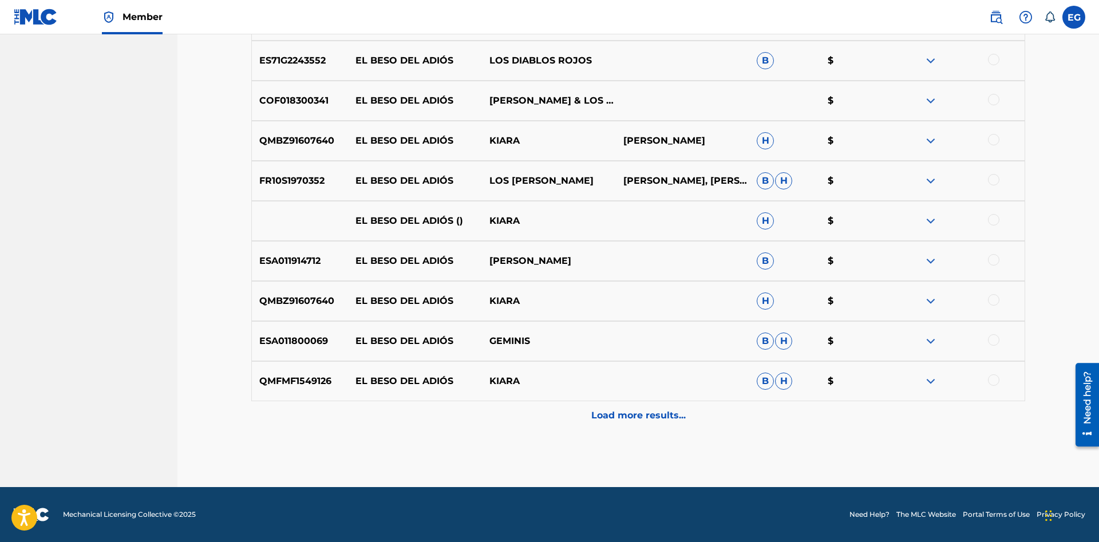
click at [624, 410] on p "Load more results..." at bounding box center [638, 416] width 94 height 14
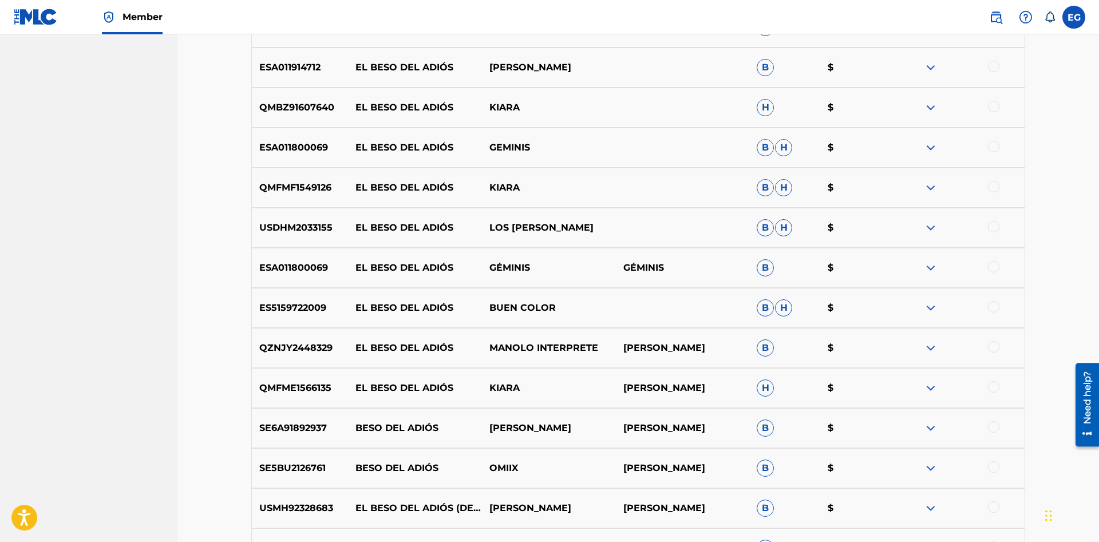
scroll to position [2043, 0]
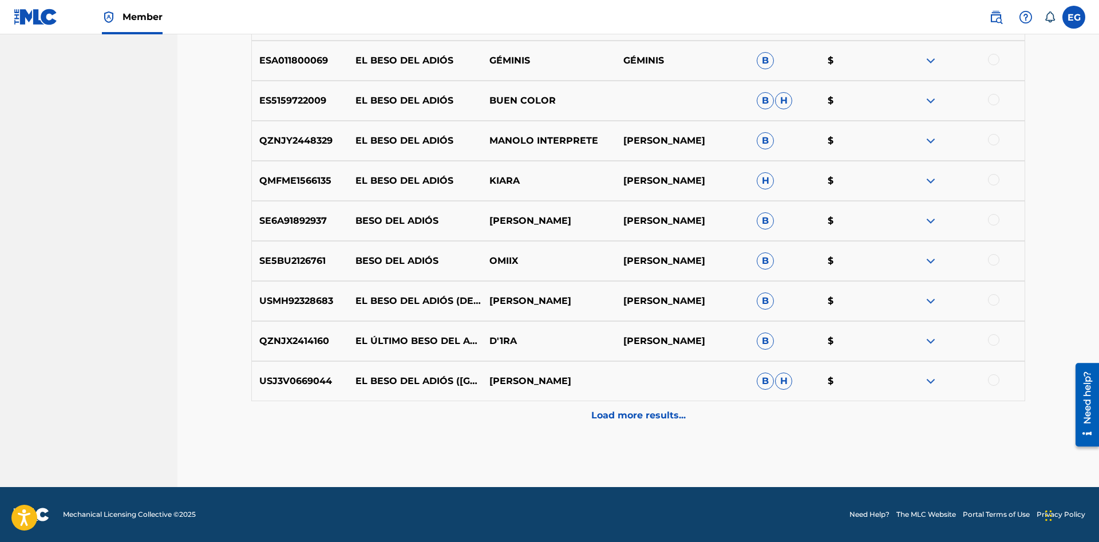
click at [620, 417] on p "Load more results..." at bounding box center [638, 416] width 94 height 14
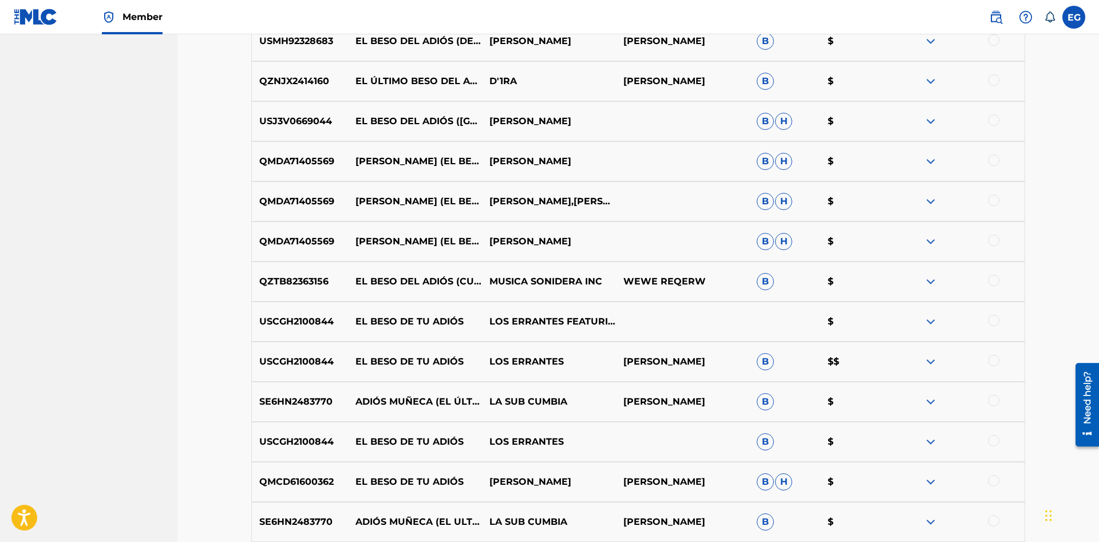
scroll to position [2443, 0]
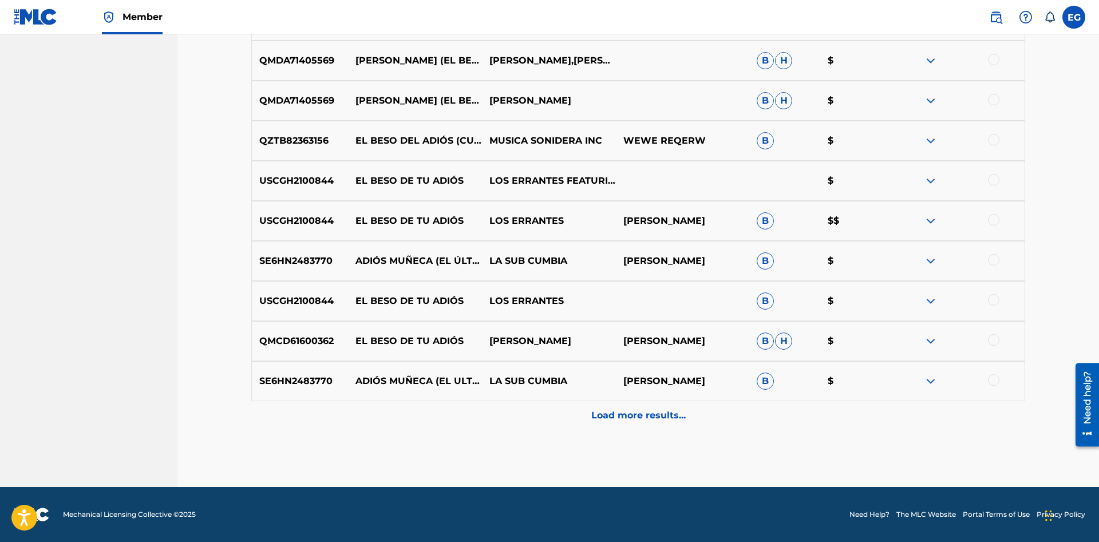
click at [624, 420] on p "Load more results..." at bounding box center [638, 416] width 94 height 14
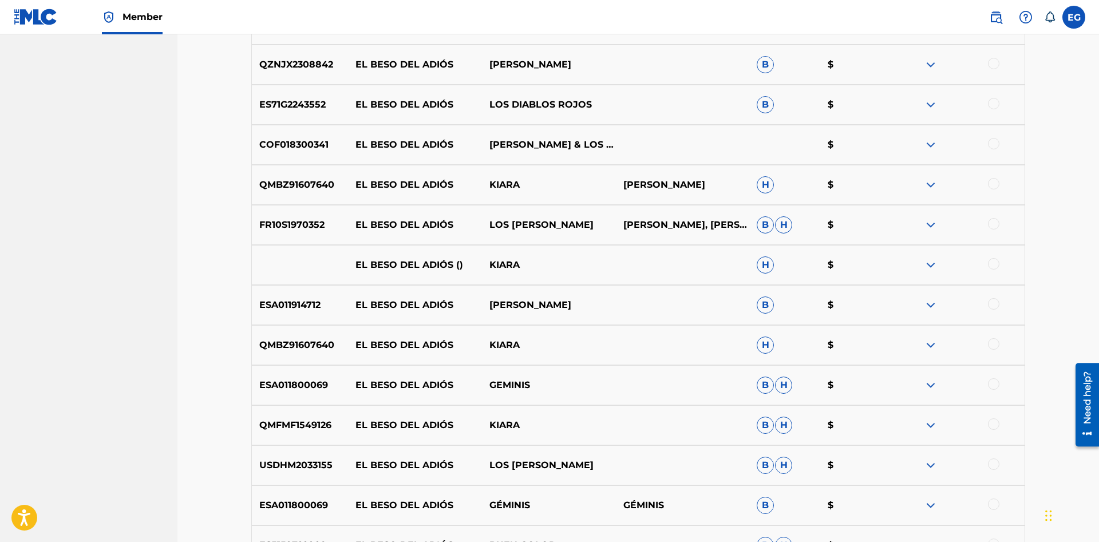
scroll to position [2527, 0]
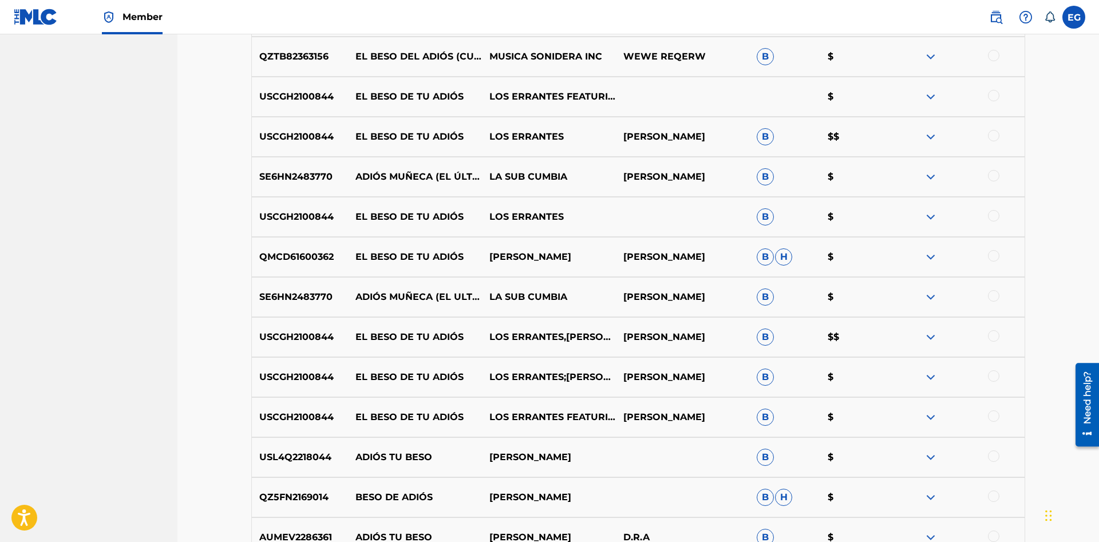
drag, startPoint x: 1098, startPoint y: 449, endPoint x: 1, endPoint y: 92, distance: 1154.0
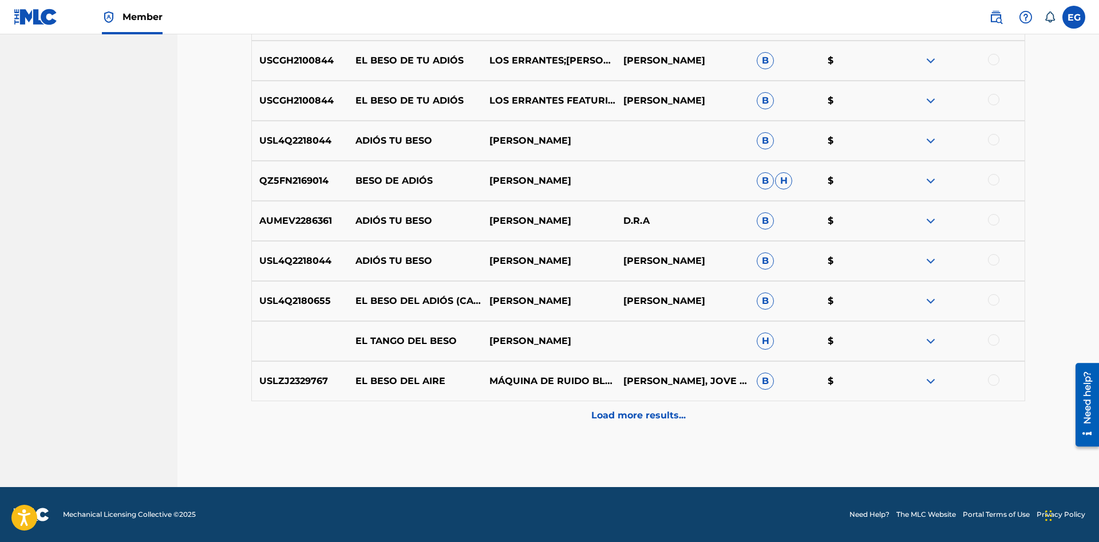
click at [623, 416] on p "Load more results..." at bounding box center [638, 416] width 94 height 14
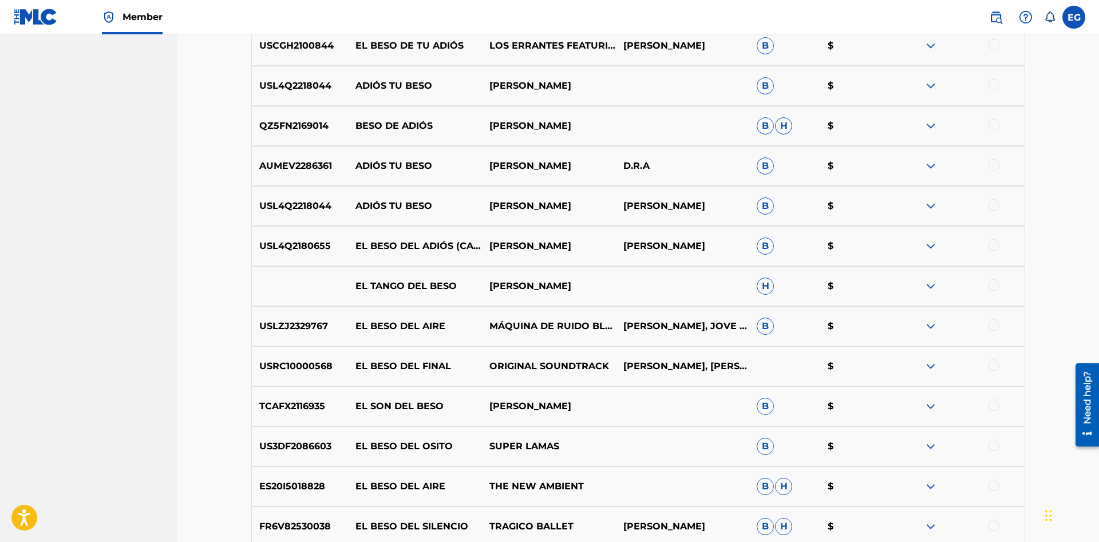
drag, startPoint x: 1098, startPoint y: 455, endPoint x: 7, endPoint y: 95, distance: 1148.7
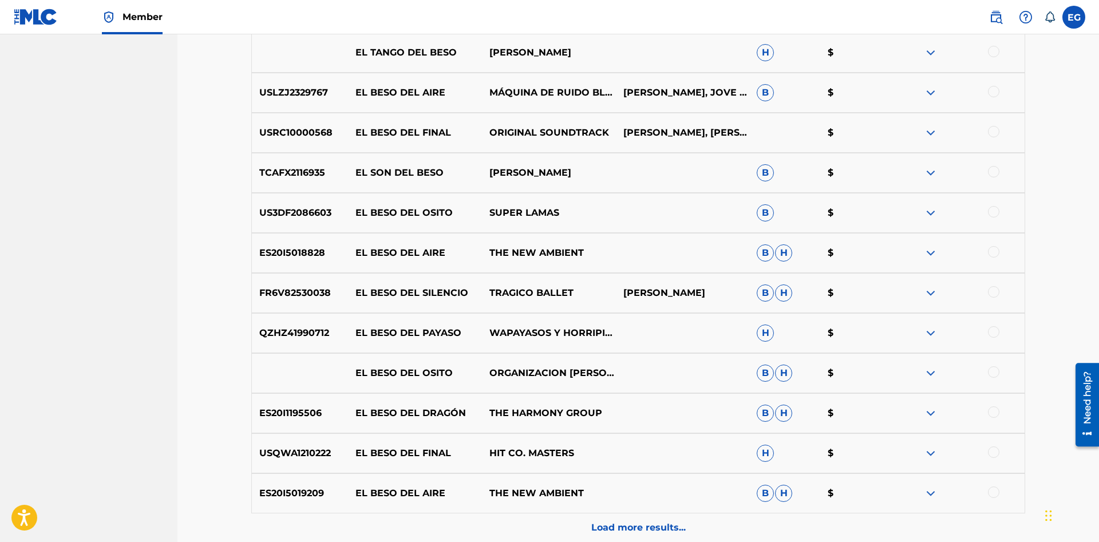
scroll to position [3244, 0]
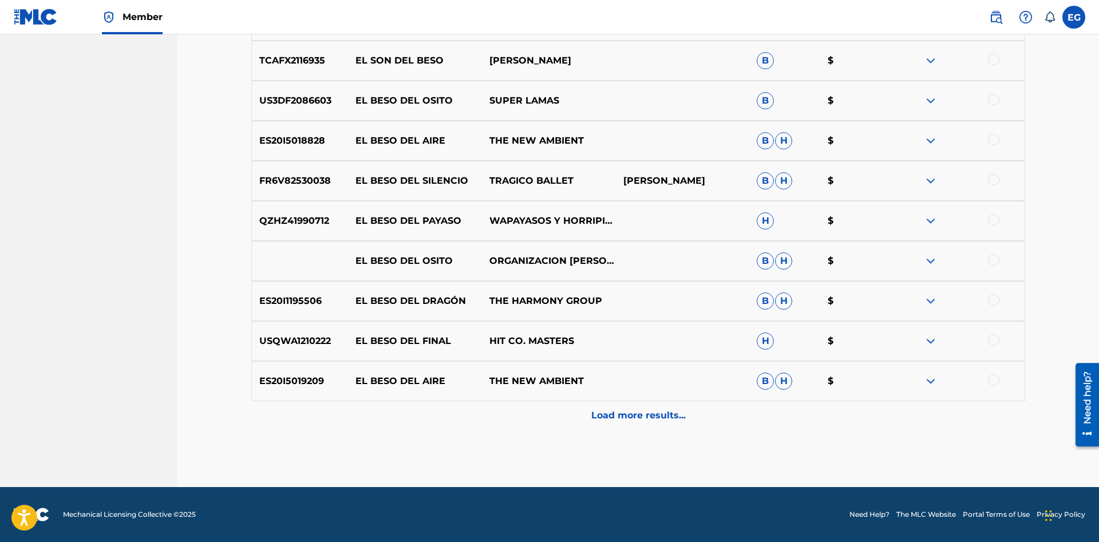
click at [640, 409] on div "Load more results..." at bounding box center [638, 415] width 774 height 29
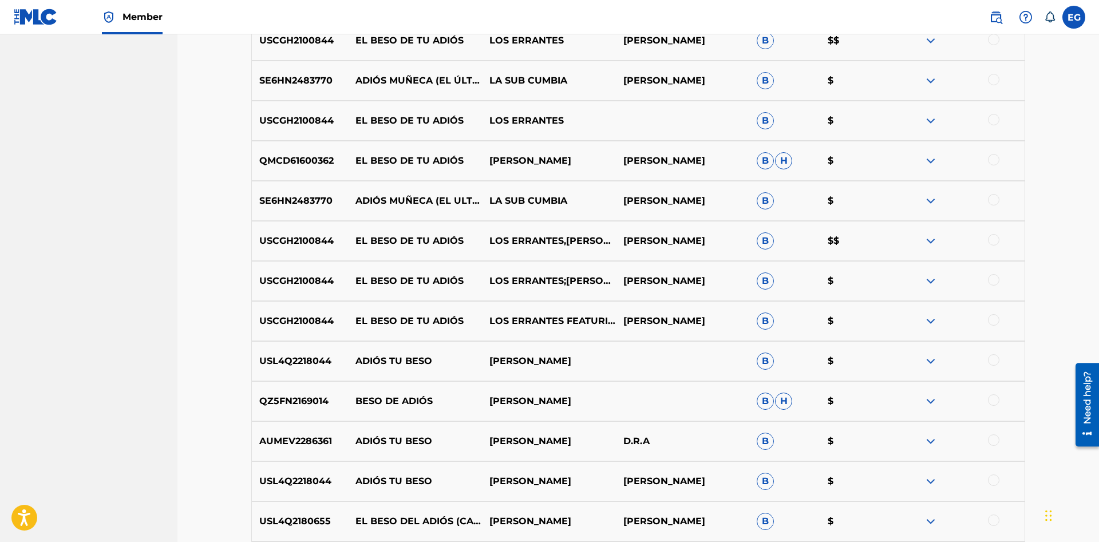
scroll to position [3136, 0]
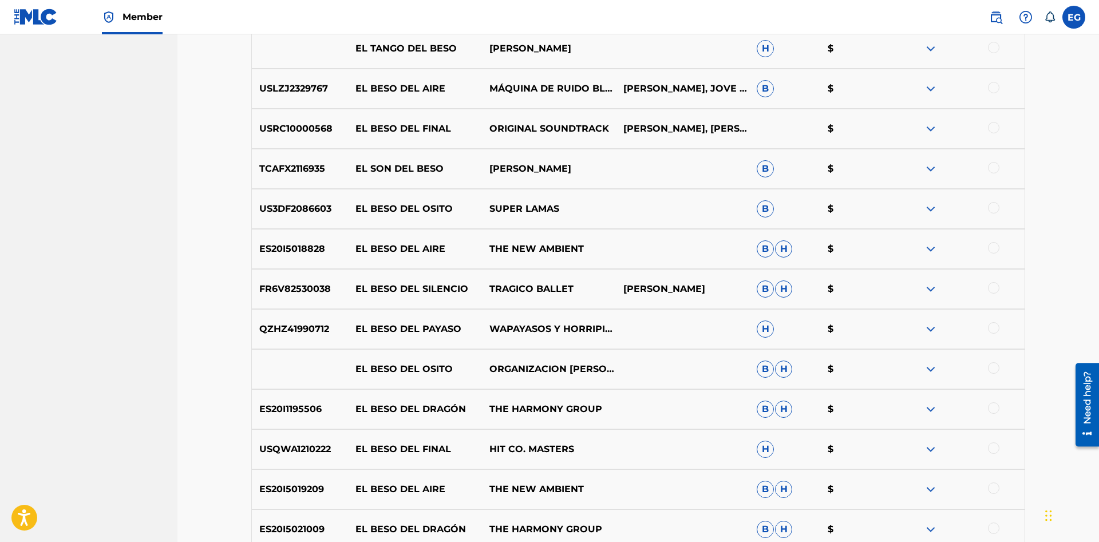
drag, startPoint x: 1098, startPoint y: 444, endPoint x: 7, endPoint y: 84, distance: 1148.5
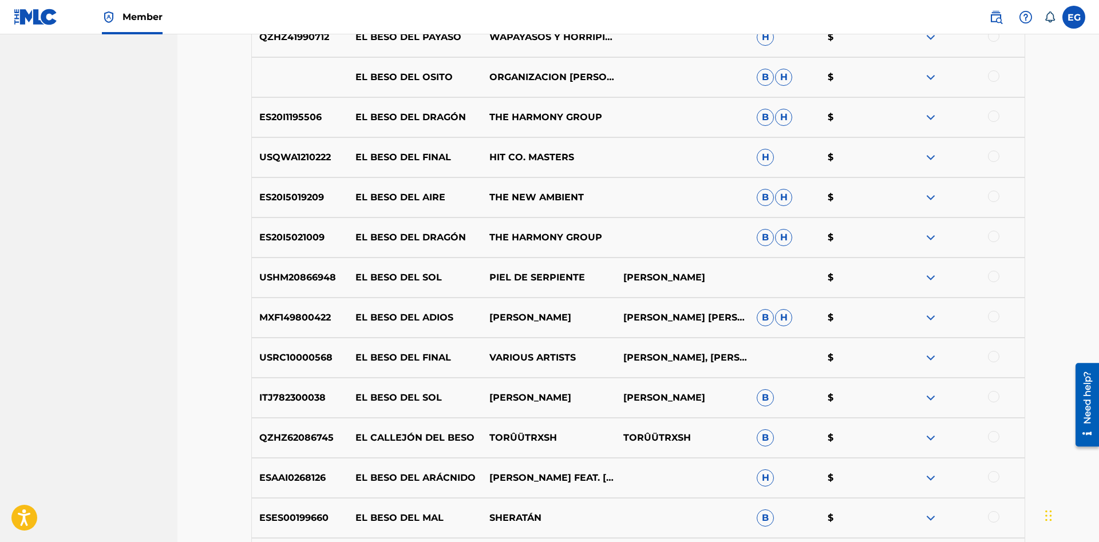
scroll to position [3603, 0]
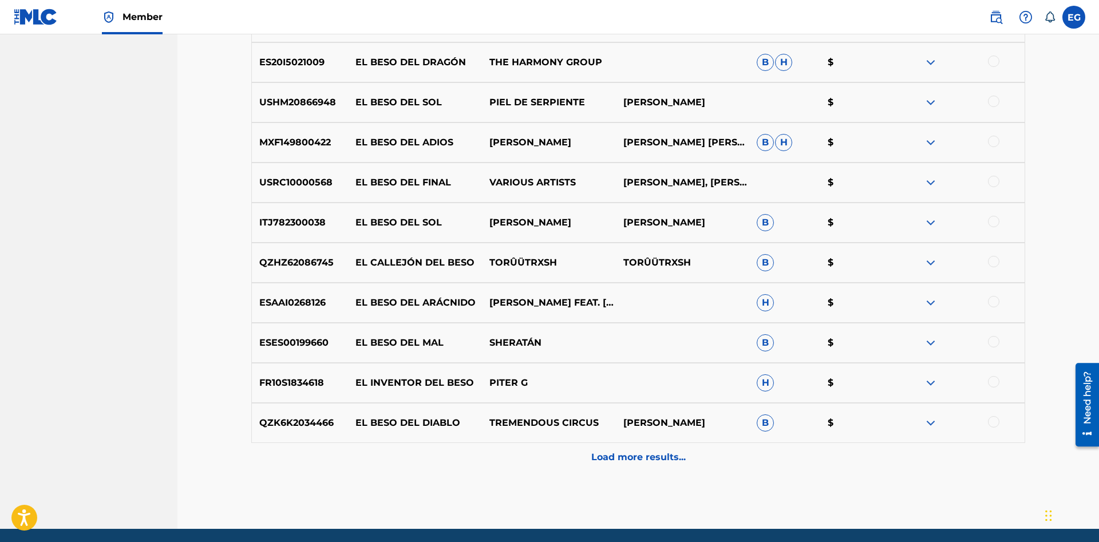
click at [626, 452] on p "Load more results..." at bounding box center [638, 457] width 94 height 14
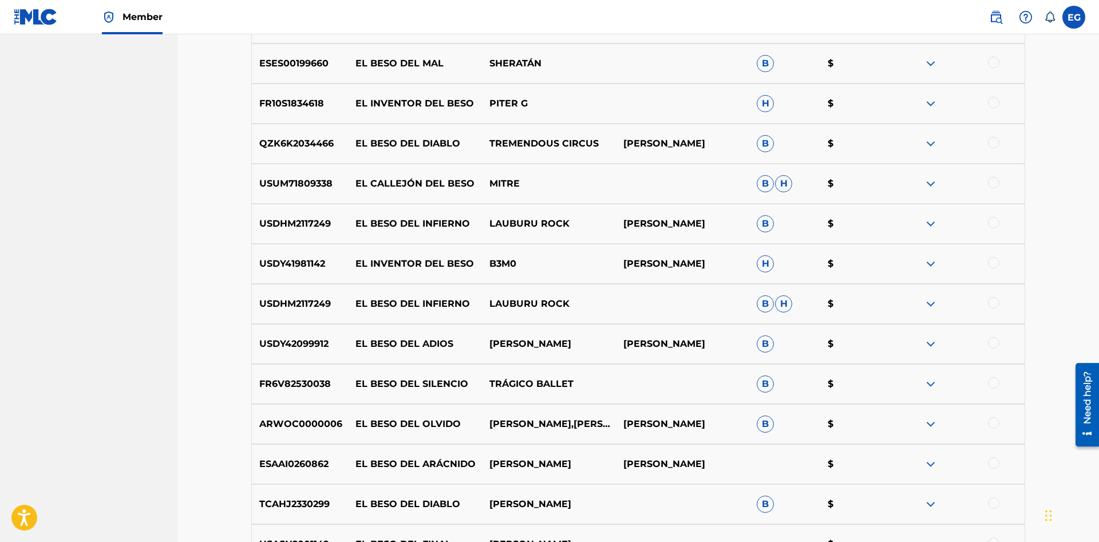
scroll to position [3999, 0]
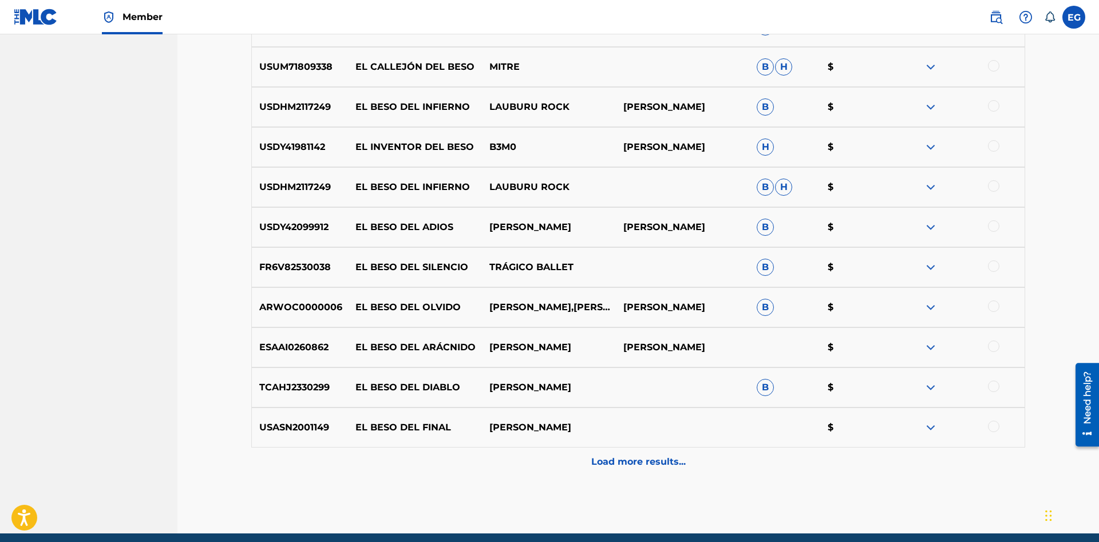
click at [620, 450] on div "Load more results..." at bounding box center [638, 462] width 774 height 29
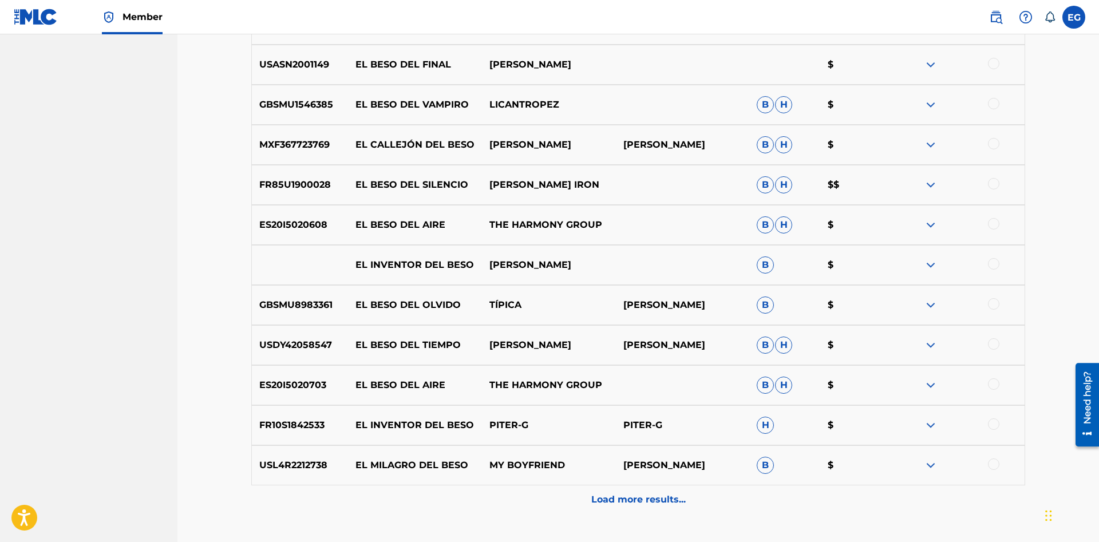
scroll to position [4446, 0]
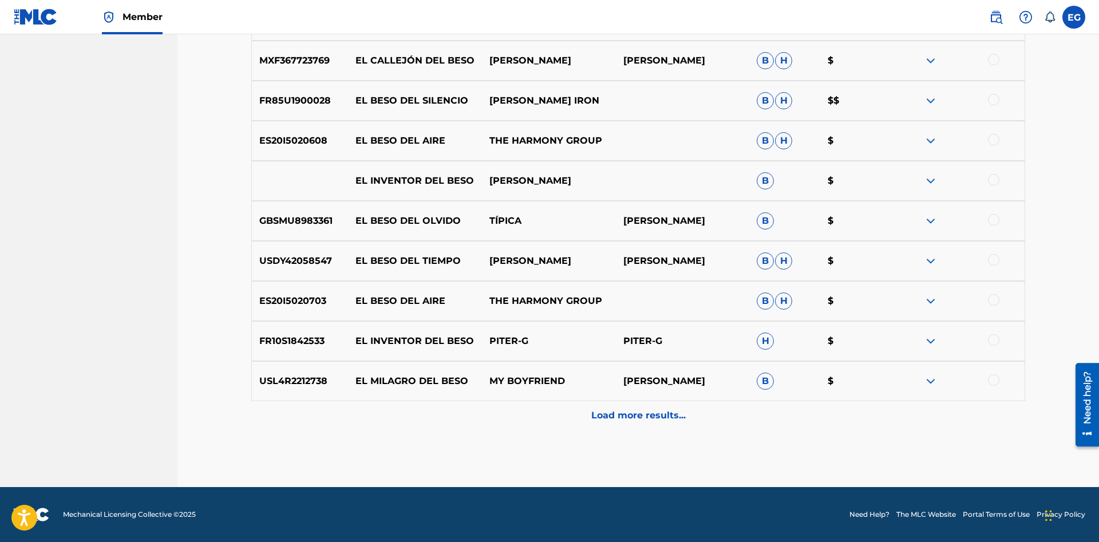
click at [612, 420] on p "Load more results..." at bounding box center [638, 416] width 94 height 14
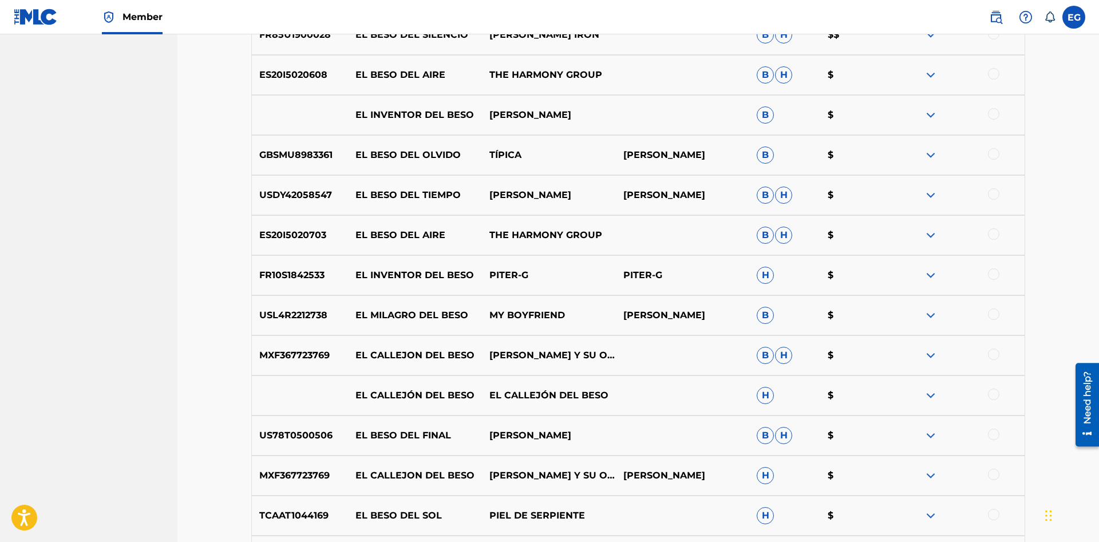
scroll to position [4804, 0]
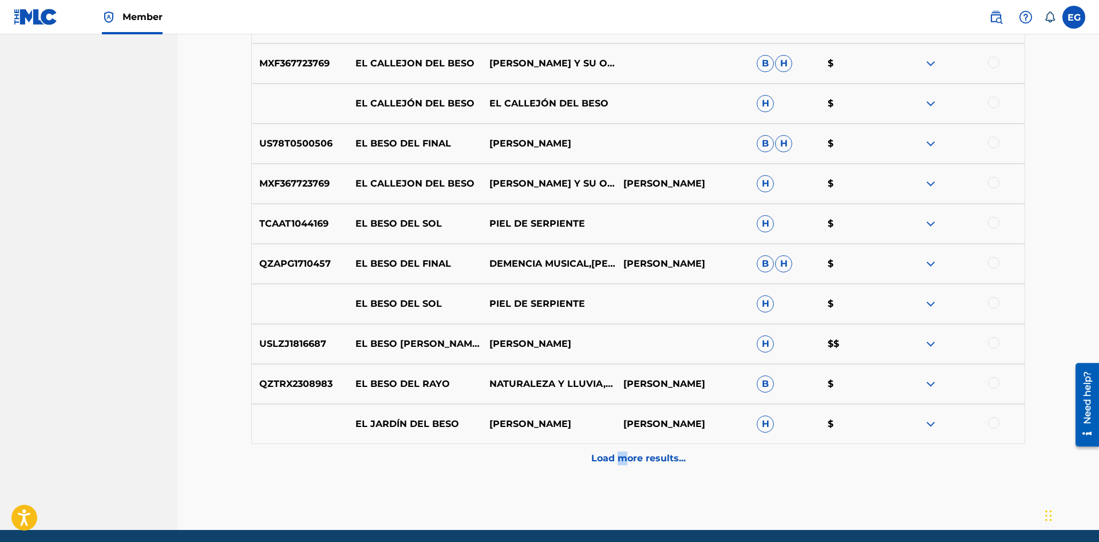
click at [622, 458] on p "Load more results..." at bounding box center [638, 459] width 94 height 14
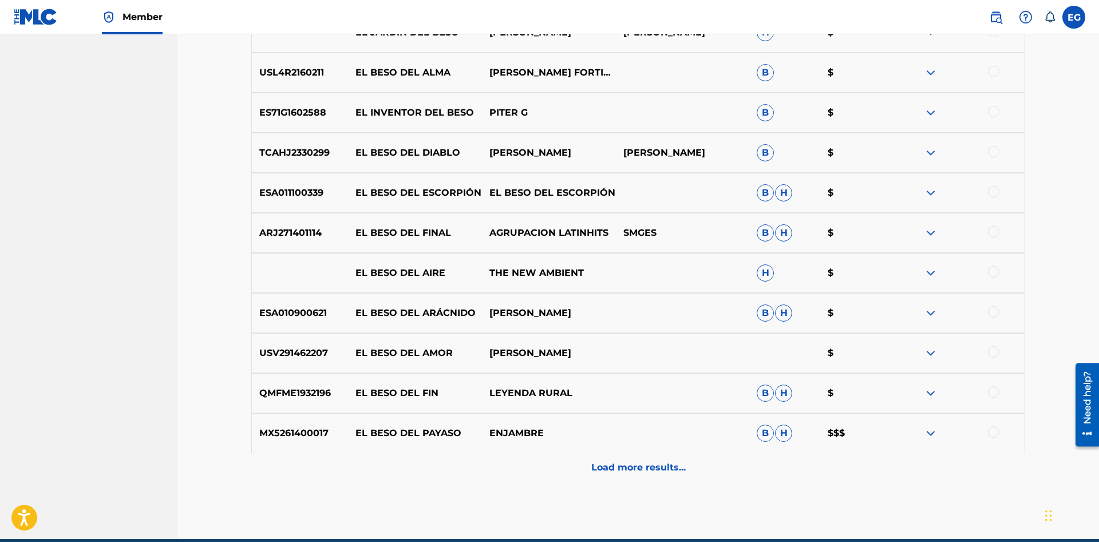
scroll to position [5248, 0]
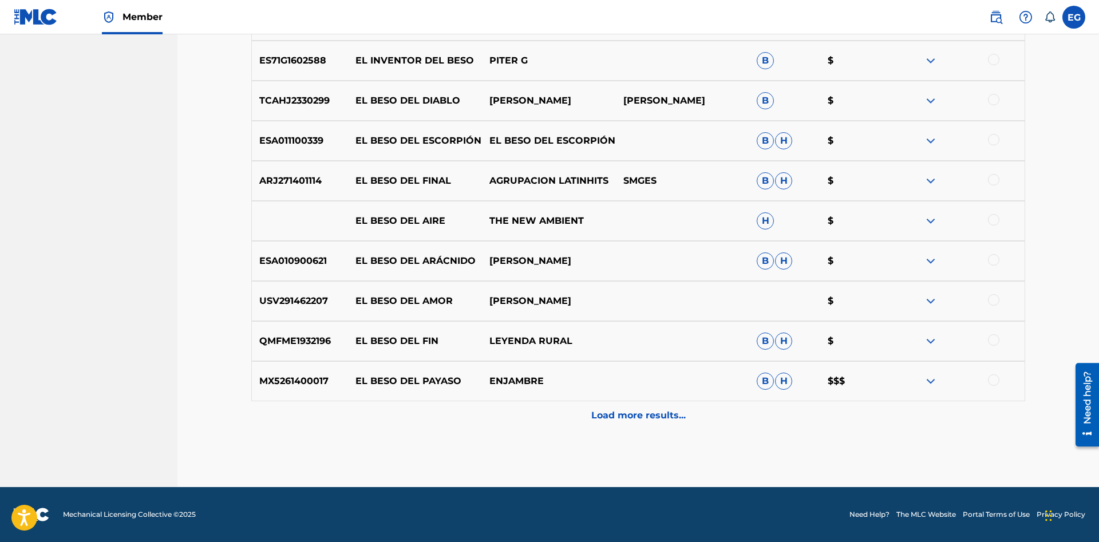
click at [620, 424] on div "Load more results..." at bounding box center [638, 415] width 774 height 29
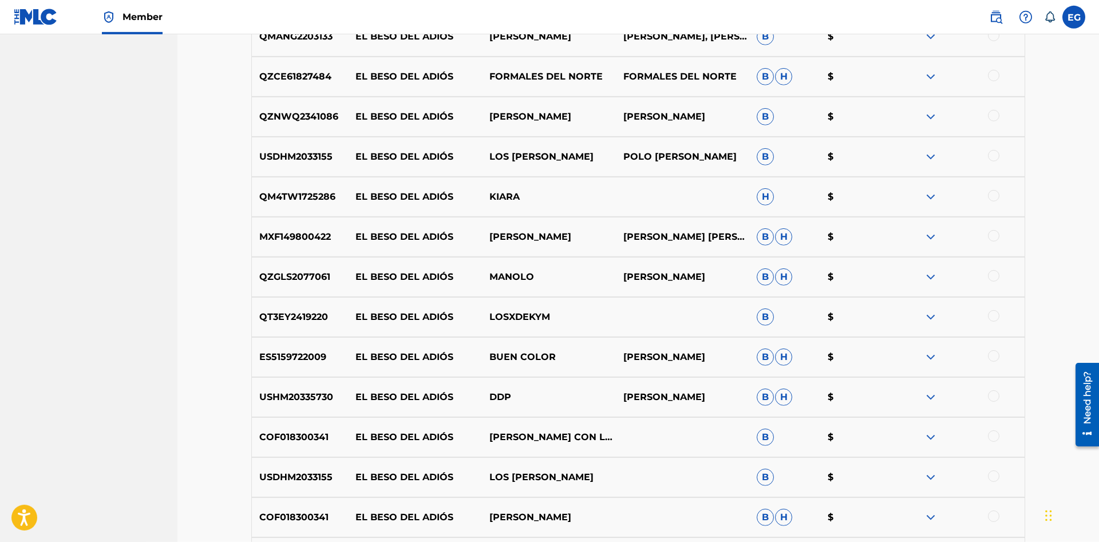
scroll to position [0, 0]
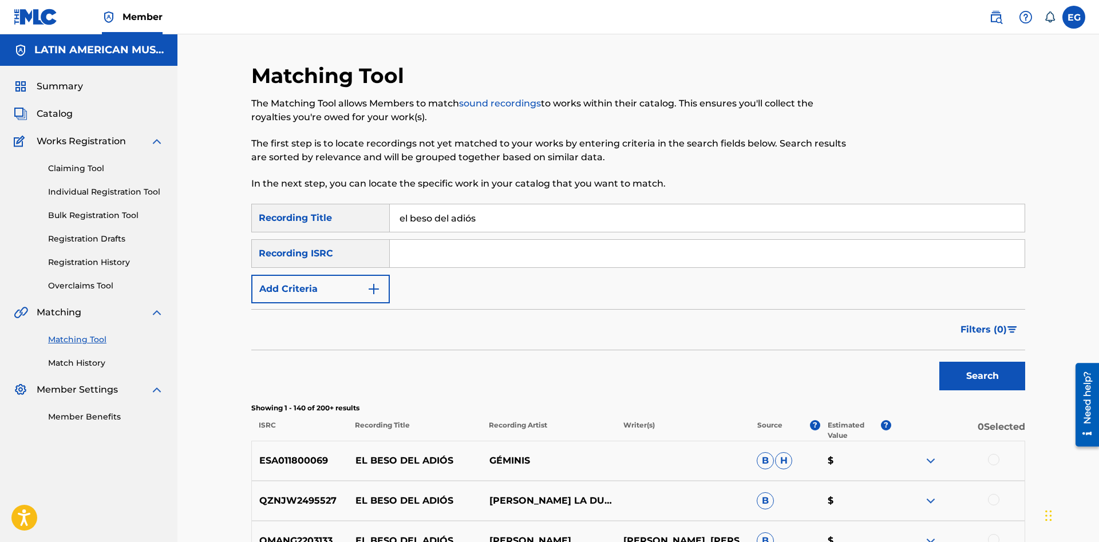
click at [602, 212] on input "el beso del adiós" at bounding box center [707, 217] width 635 height 27
drag, startPoint x: 399, startPoint y: 212, endPoint x: 382, endPoint y: 211, distance: 17.8
click at [390, 211] on input "el beso del adiós" at bounding box center [707, 217] width 635 height 27
click at [383, 287] on button "Add Criteria" at bounding box center [320, 289] width 138 height 29
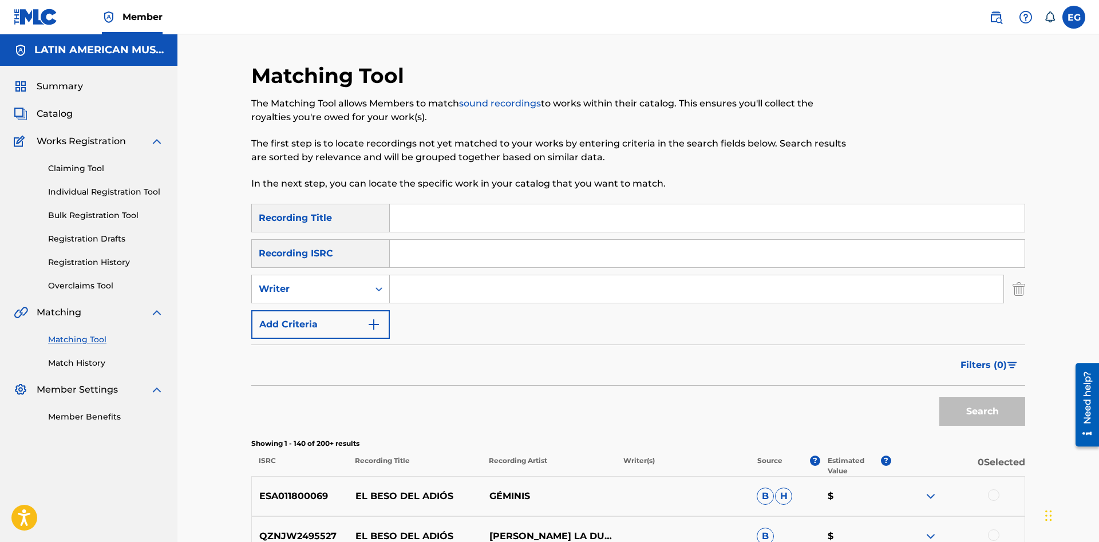
click at [410, 288] on input "Search Form" at bounding box center [697, 288] width 614 height 27
type input "[PERSON_NAME]"
click at [961, 400] on button "Search" at bounding box center [982, 411] width 86 height 29
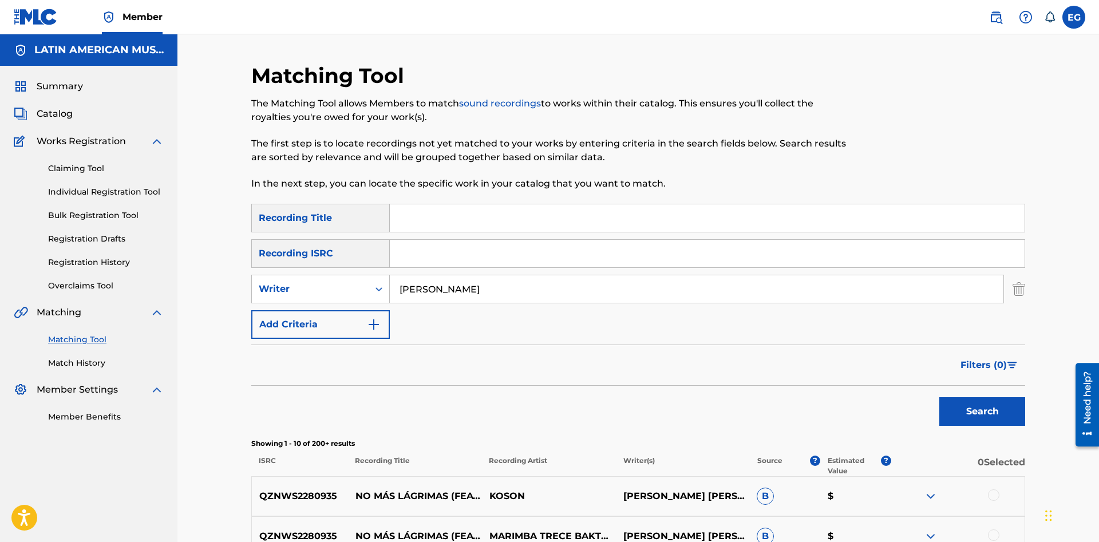
click at [501, 221] on input "Search Form" at bounding box center [707, 217] width 635 height 27
type input "a esmeraldas con amor"
click at [939, 397] on button "Search" at bounding box center [982, 411] width 86 height 29
drag, startPoint x: 302, startPoint y: 298, endPoint x: 283, endPoint y: 298, distance: 18.9
click at [390, 298] on input "[PERSON_NAME]" at bounding box center [697, 288] width 614 height 27
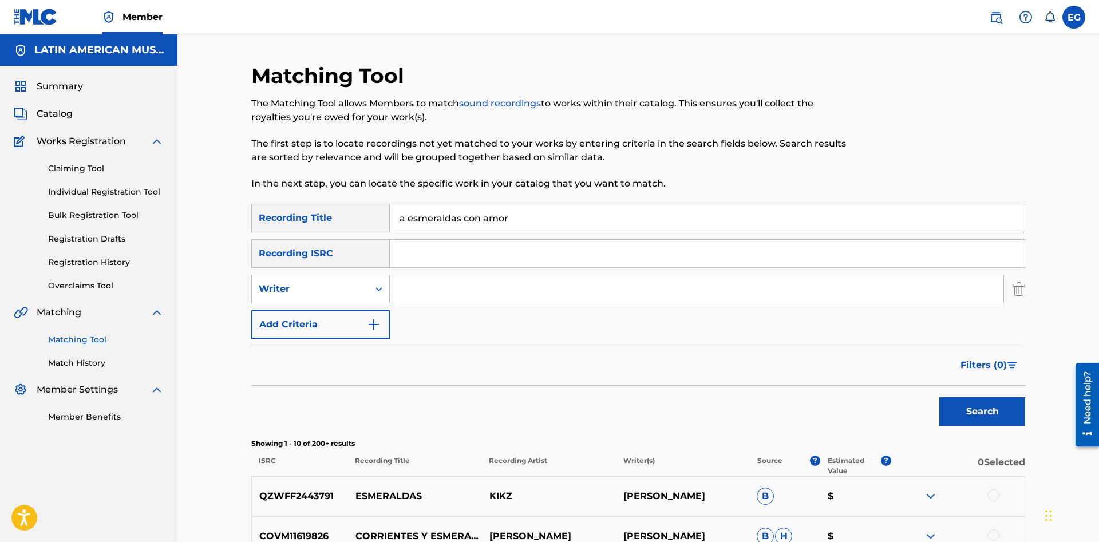
click at [939, 397] on button "Search" at bounding box center [982, 411] width 86 height 29
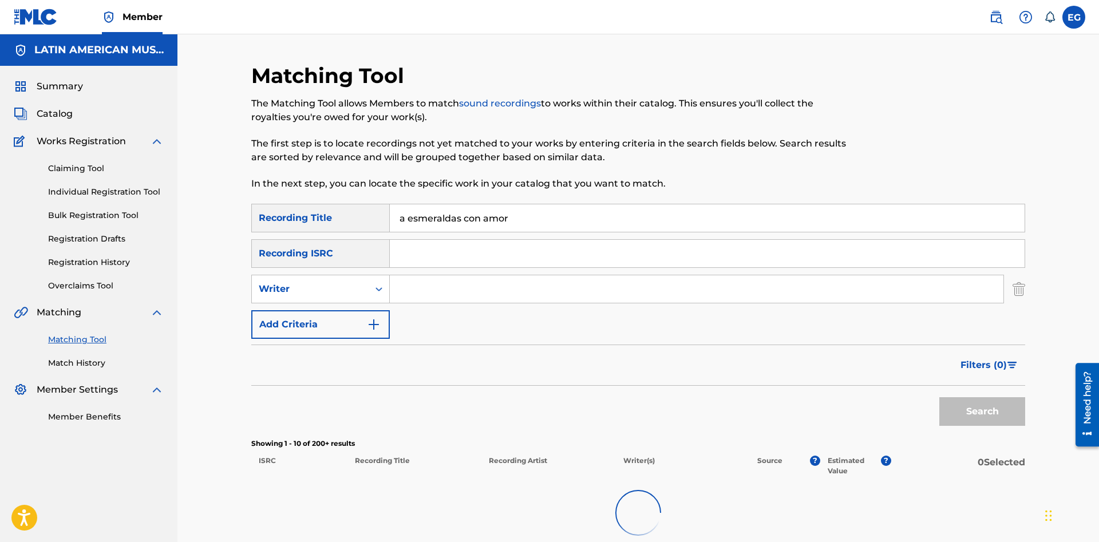
scroll to position [120, 0]
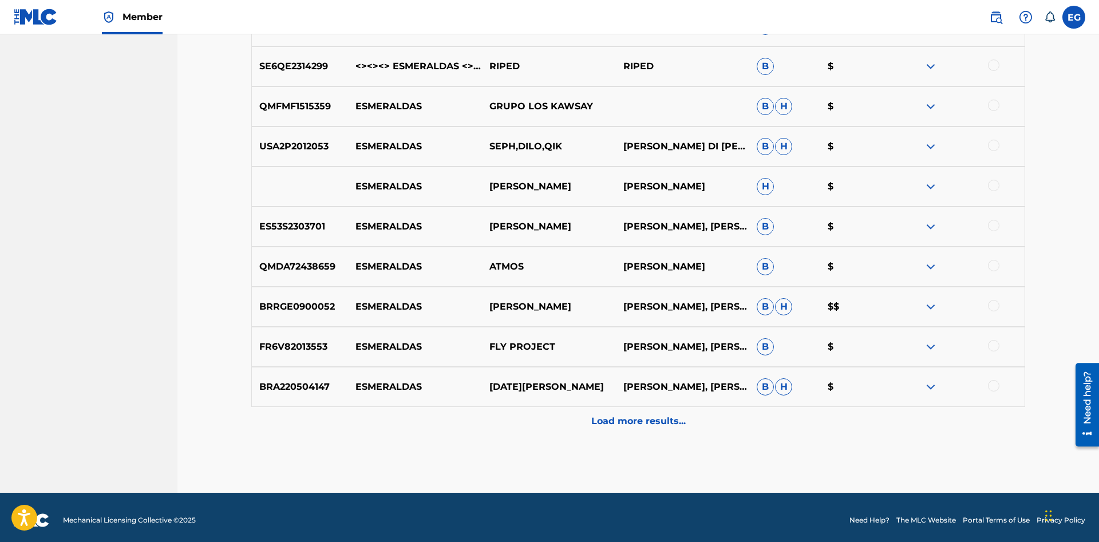
click at [553, 411] on div "Load more results..." at bounding box center [638, 421] width 774 height 29
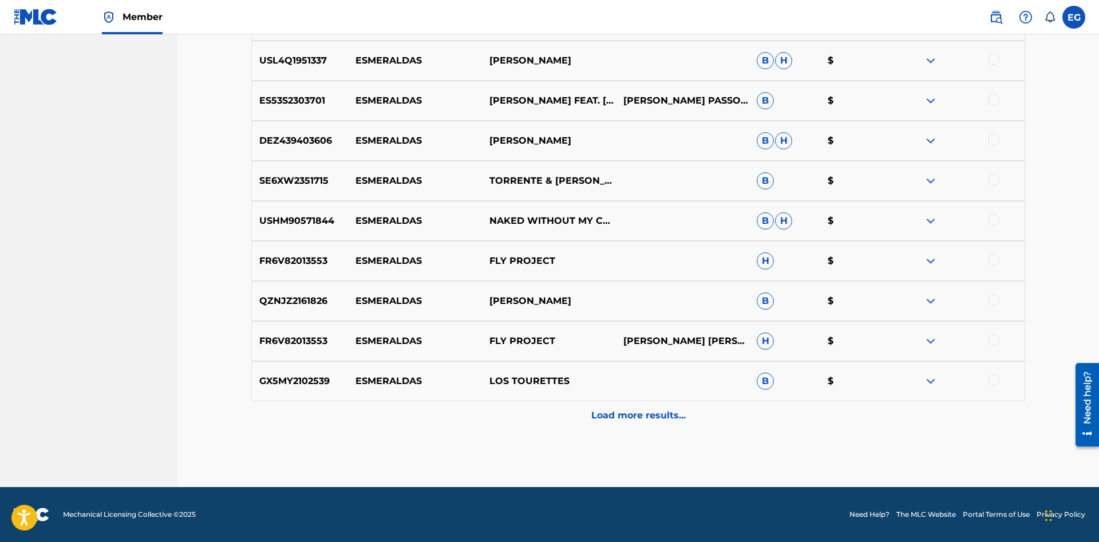
click at [607, 410] on p "Load more results..." at bounding box center [638, 416] width 94 height 14
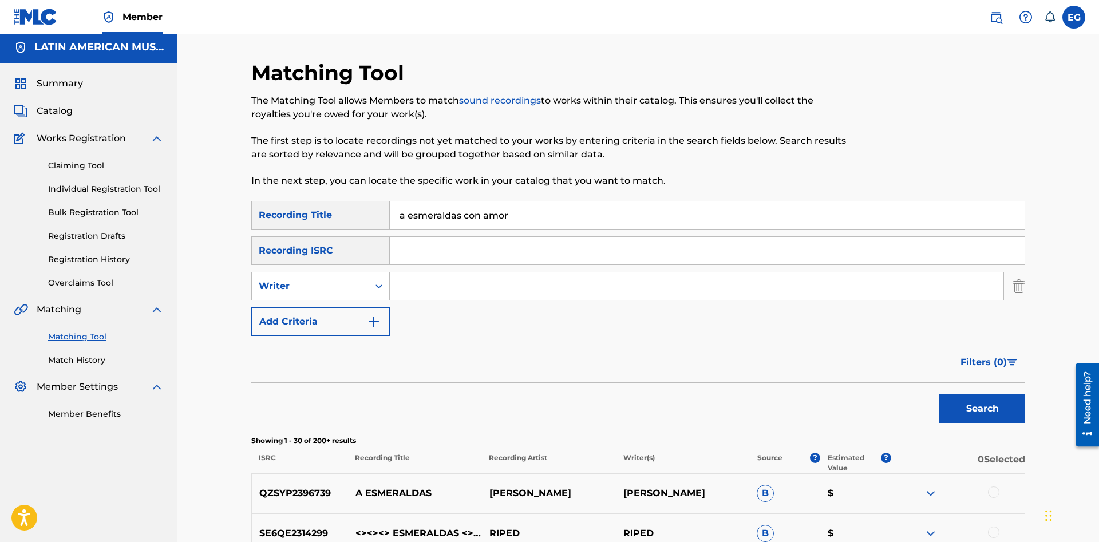
scroll to position [0, 0]
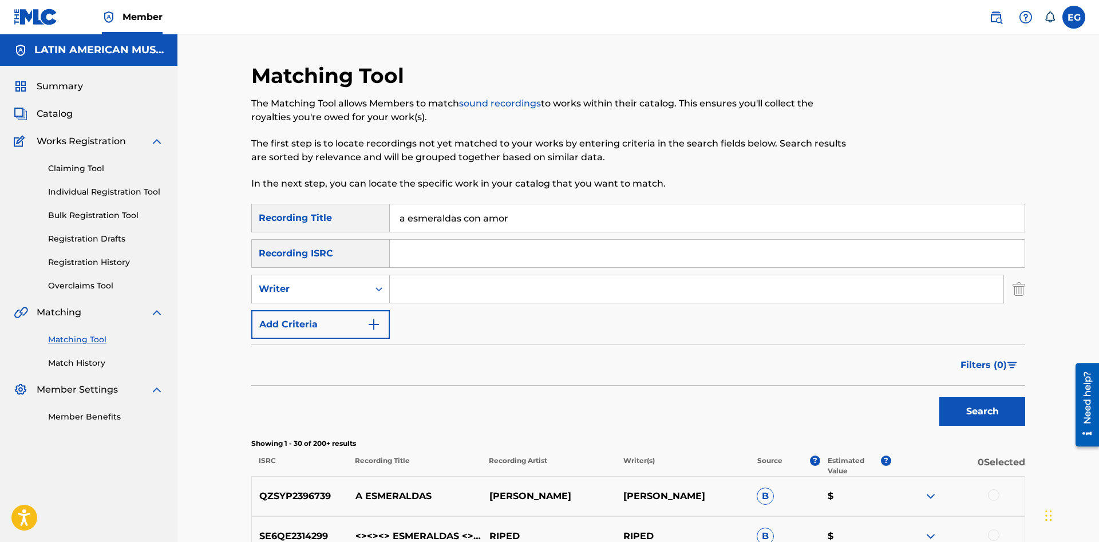
drag, startPoint x: 525, startPoint y: 220, endPoint x: 361, endPoint y: 217, distance: 164.8
click at [390, 217] on input "a esmeraldas con amor" at bounding box center [707, 217] width 635 height 27
type input "sabor amargo"
click at [939, 397] on button "Search" at bounding box center [982, 411] width 86 height 29
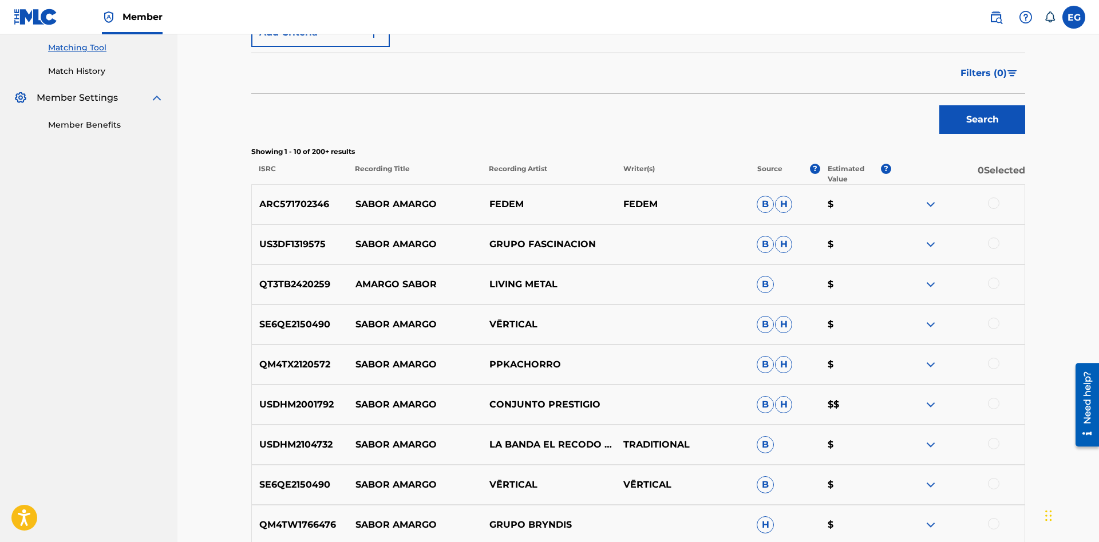
scroll to position [476, 0]
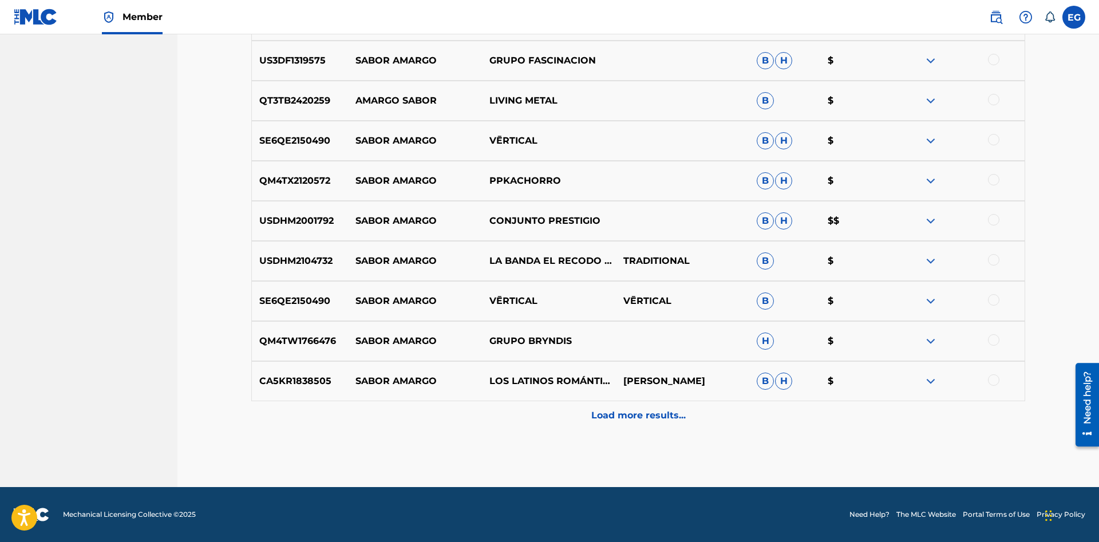
click at [626, 422] on div "Load more results..." at bounding box center [638, 415] width 774 height 29
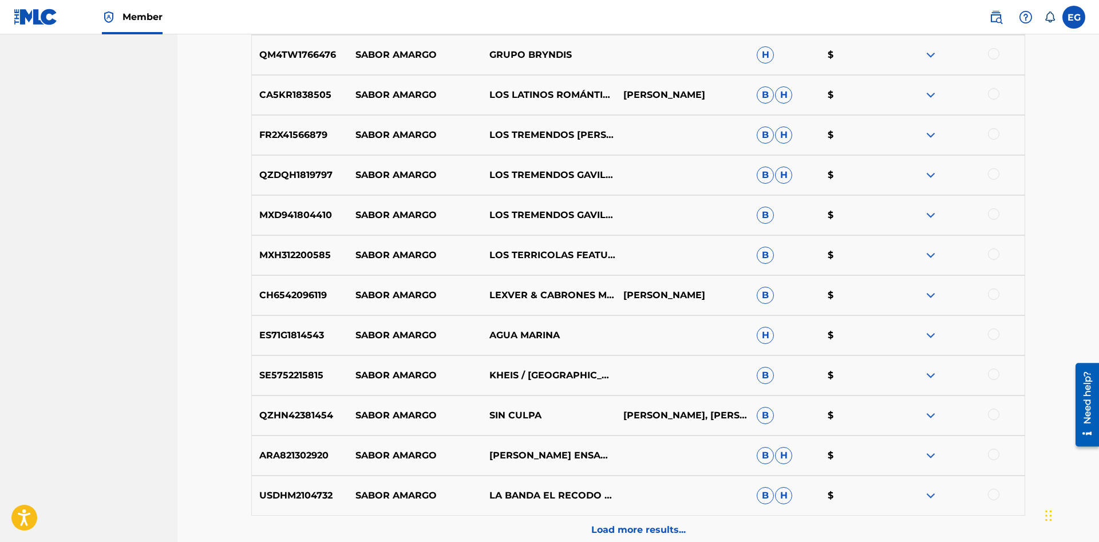
scroll to position [876, 0]
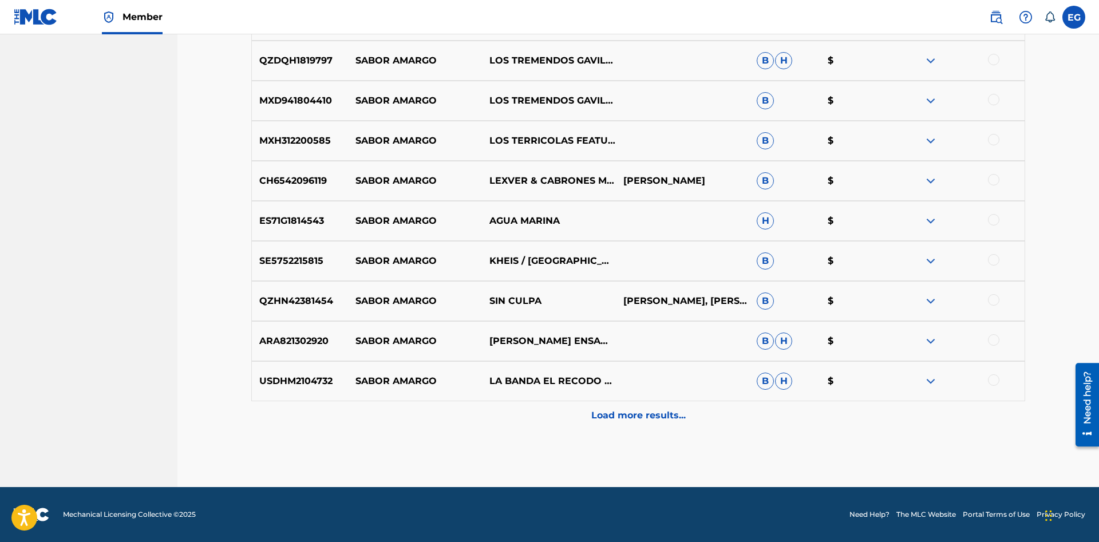
click at [626, 421] on p "Load more results..." at bounding box center [638, 416] width 94 height 14
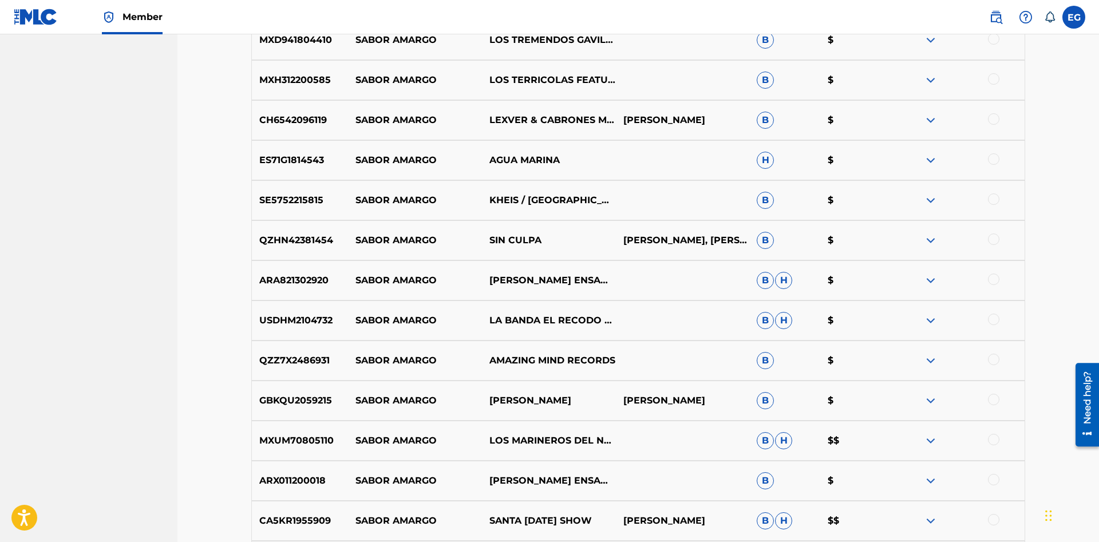
scroll to position [1170, 0]
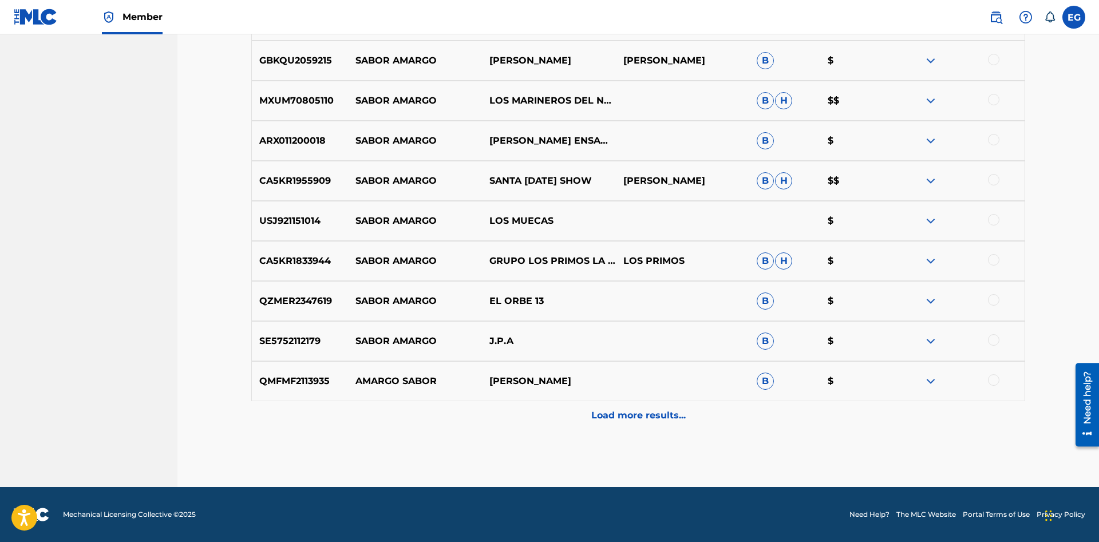
click at [628, 405] on div "Load more results..." at bounding box center [638, 415] width 774 height 29
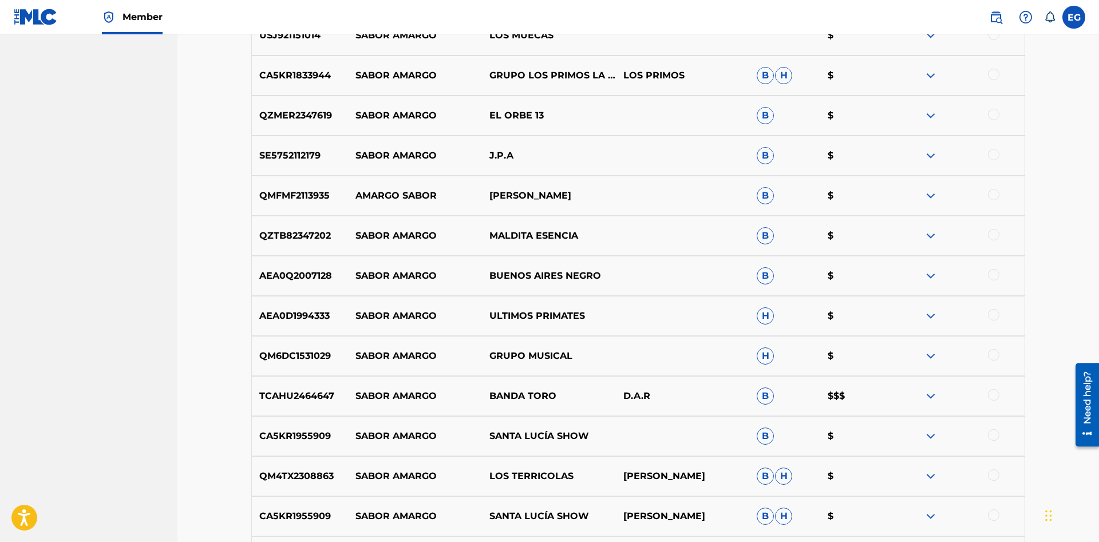
scroll to position [1677, 0]
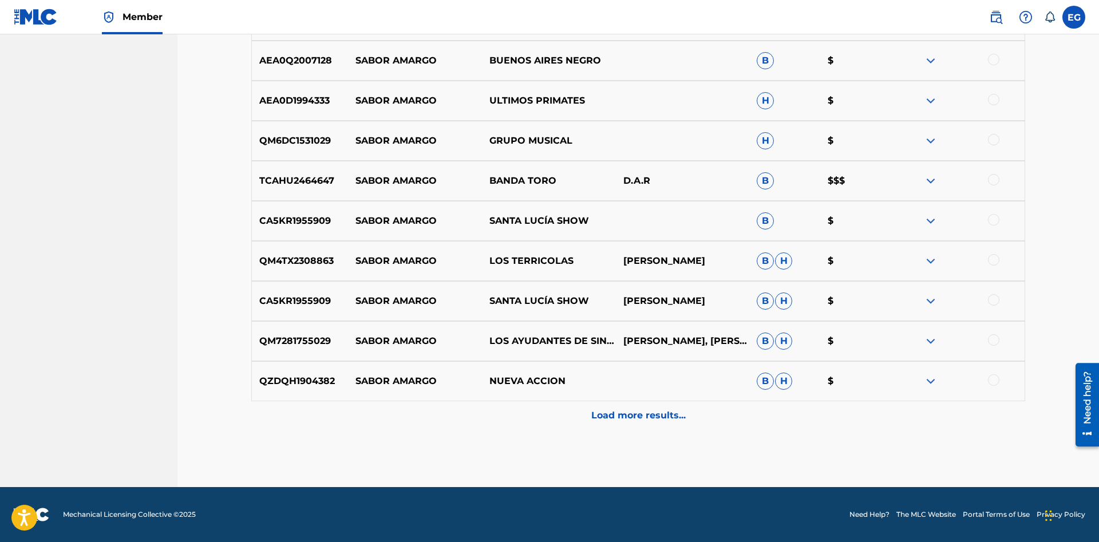
click at [627, 416] on p "Load more results..." at bounding box center [638, 416] width 94 height 14
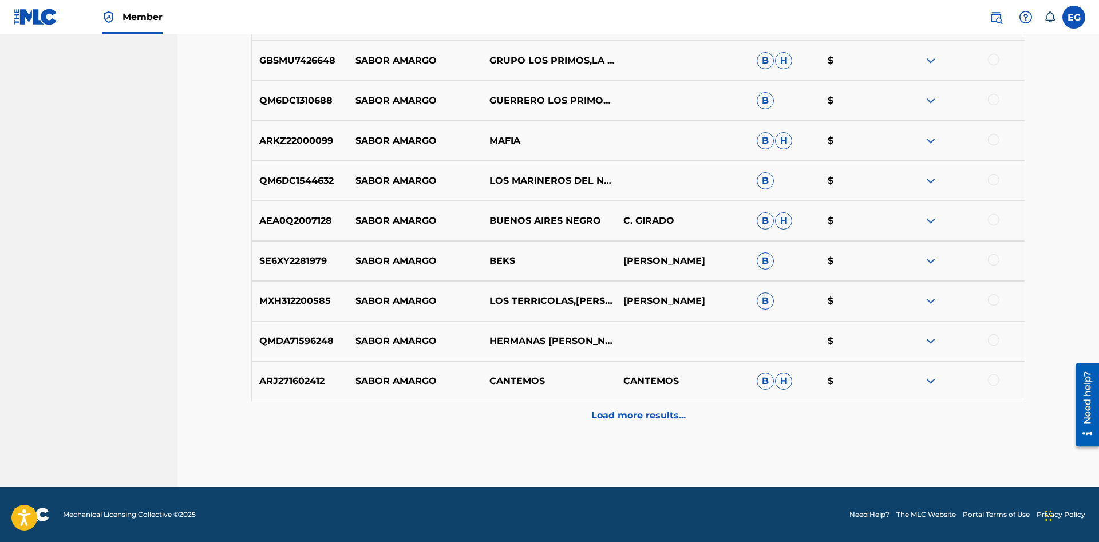
click at [617, 415] on p "Load more results..." at bounding box center [638, 416] width 94 height 14
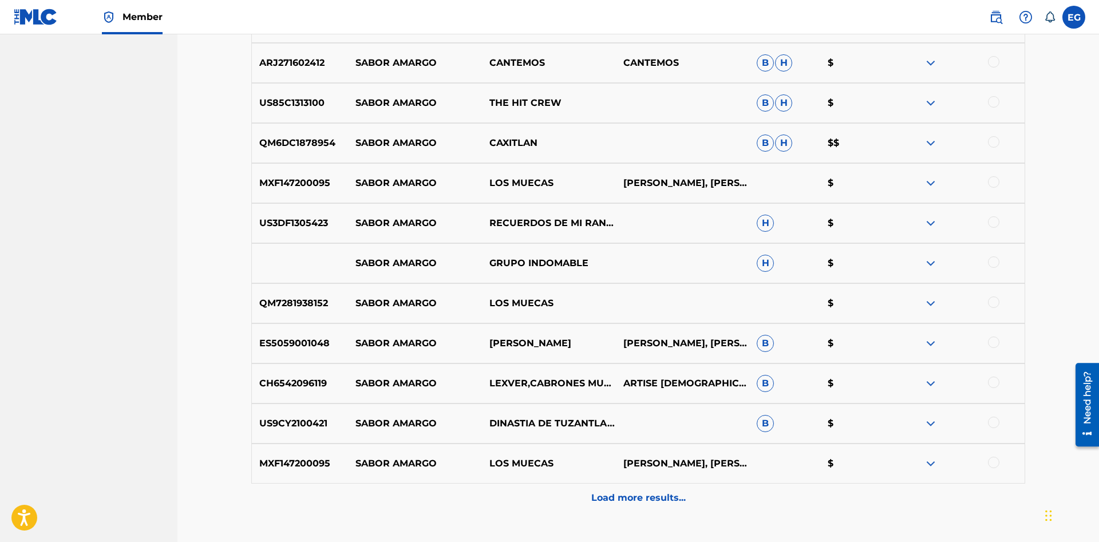
scroll to position [2479, 0]
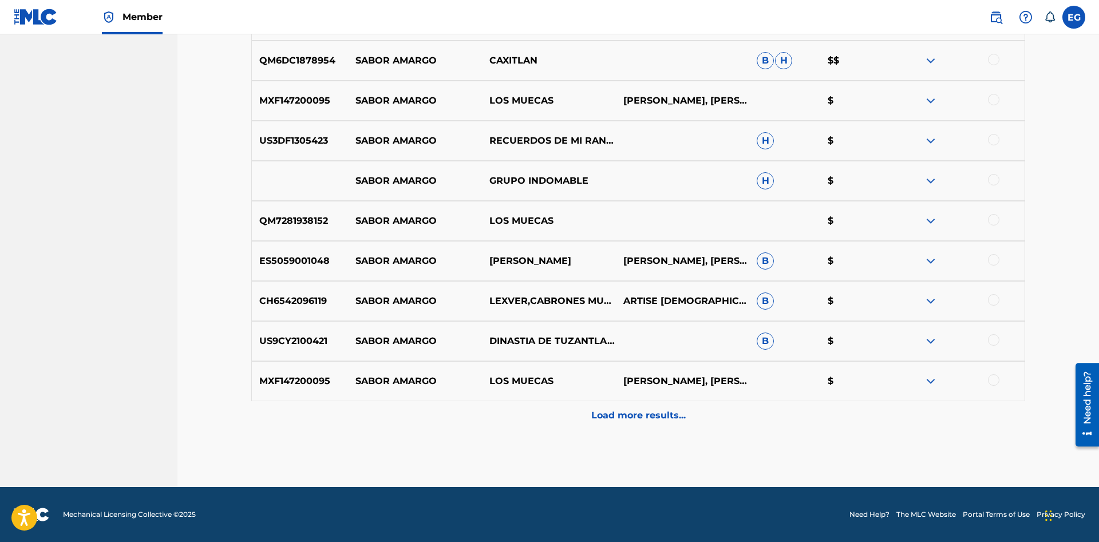
drag, startPoint x: 621, startPoint y: 418, endPoint x: 631, endPoint y: 421, distance: 10.6
click at [631, 421] on p "Load more results..." at bounding box center [638, 416] width 94 height 14
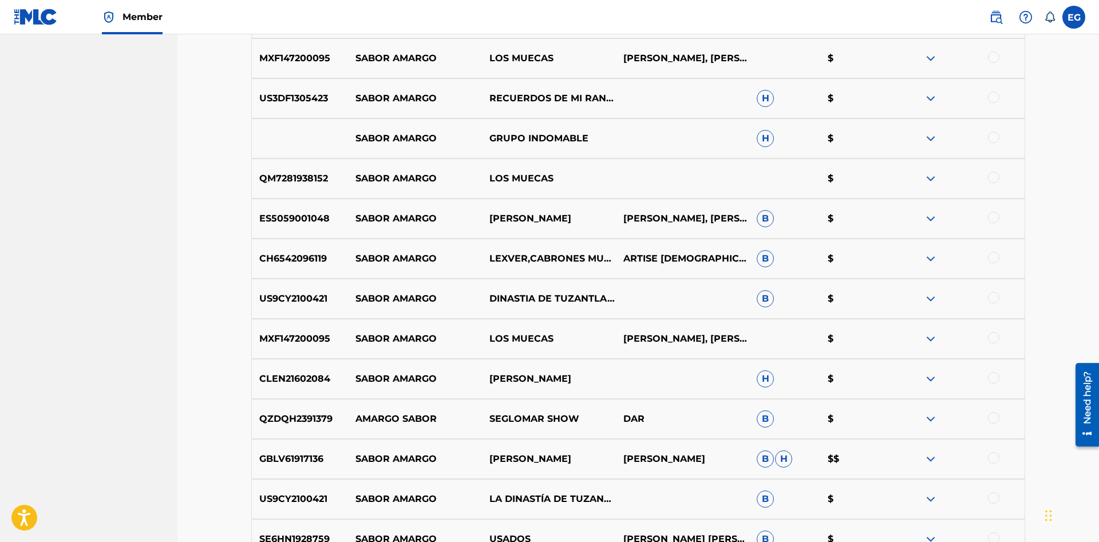
scroll to position [2871, 0]
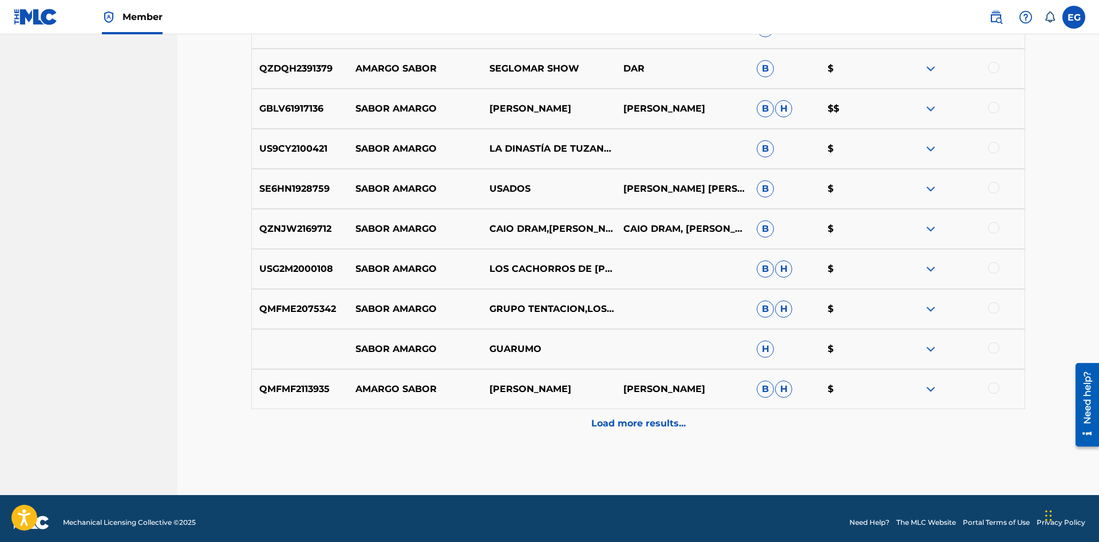
click at [619, 421] on p "Load more results..." at bounding box center [638, 424] width 94 height 14
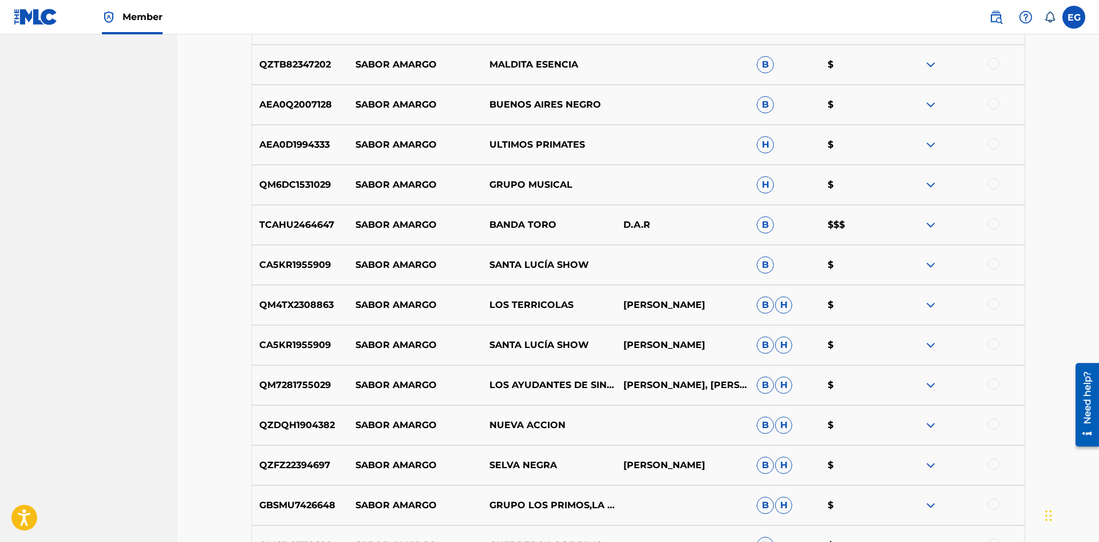
scroll to position [2659, 0]
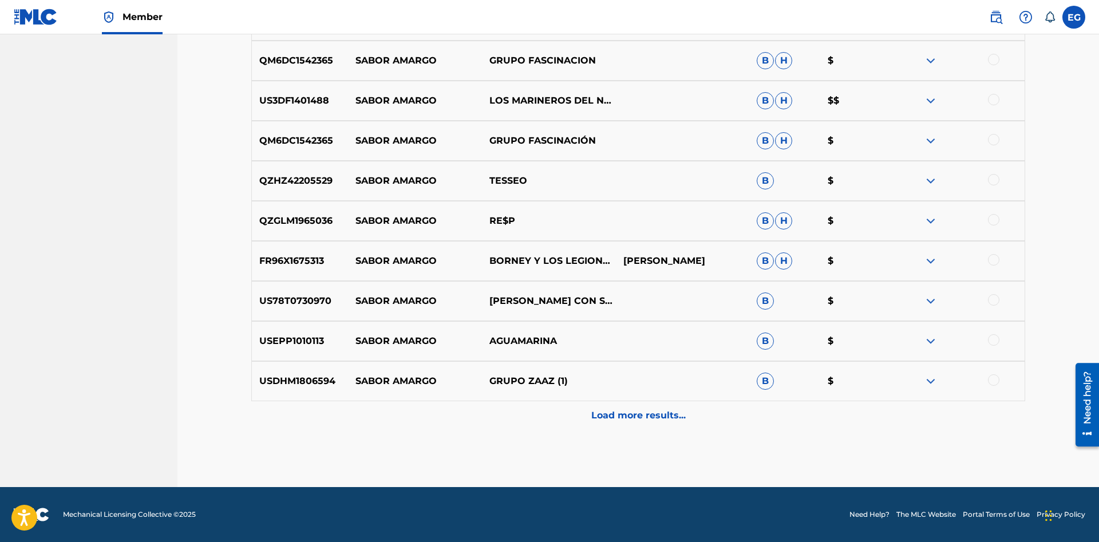
click at [610, 413] on p "Load more results..." at bounding box center [638, 416] width 94 height 14
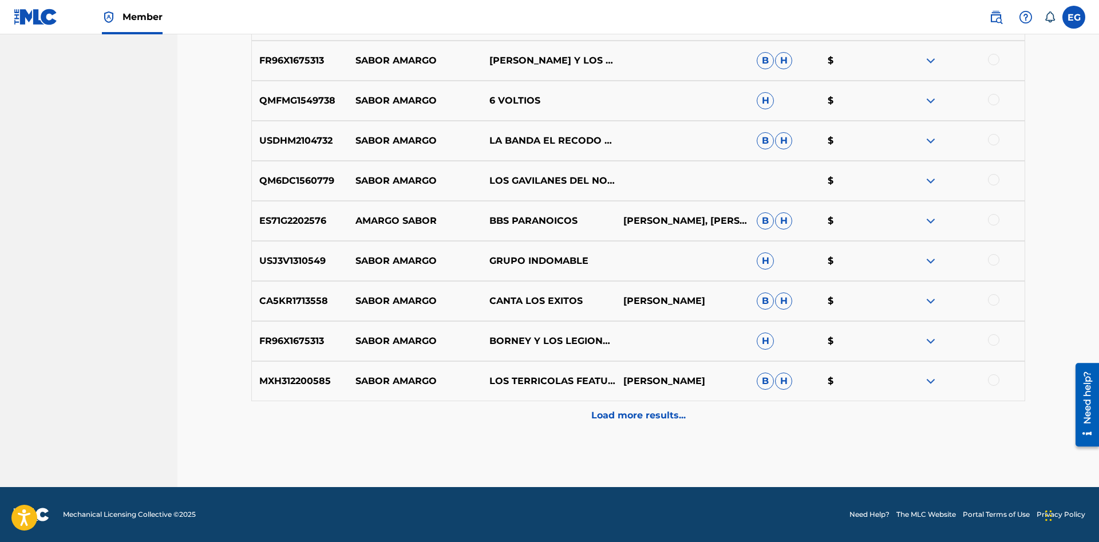
click at [627, 417] on p "Load more results..." at bounding box center [638, 416] width 94 height 14
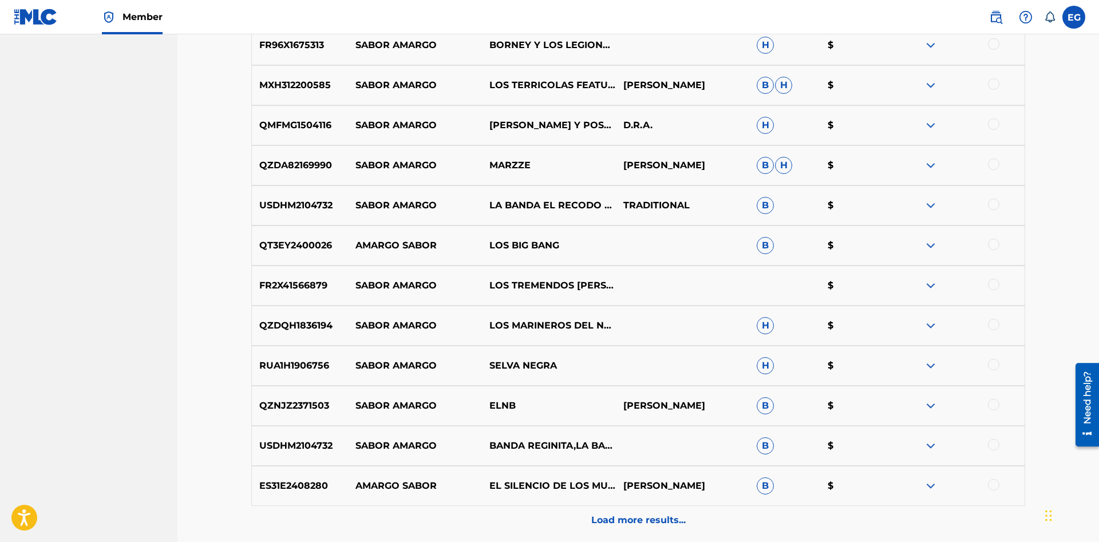
scroll to position [4081, 0]
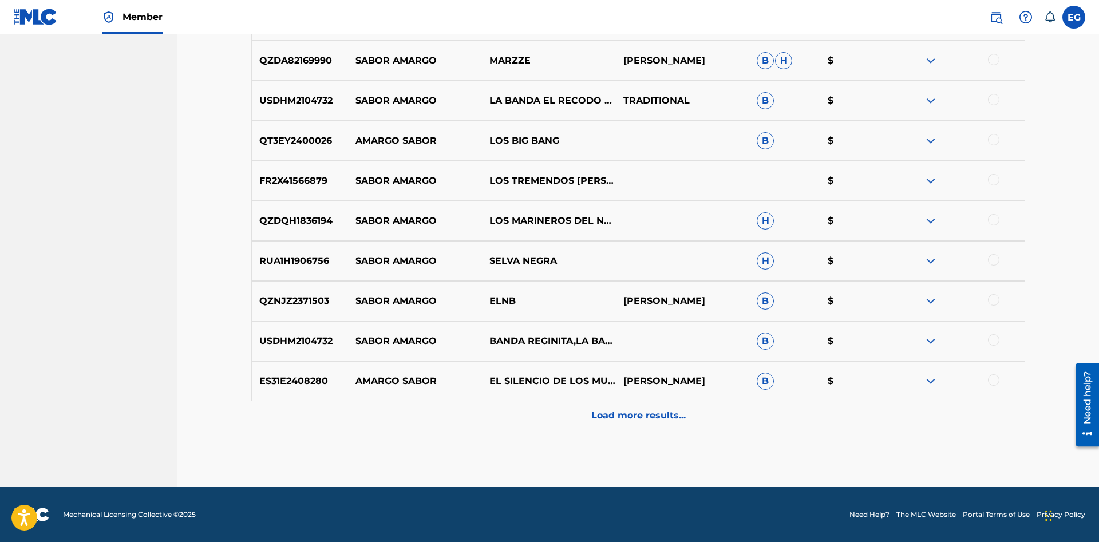
click at [615, 406] on div "Load more results..." at bounding box center [638, 415] width 774 height 29
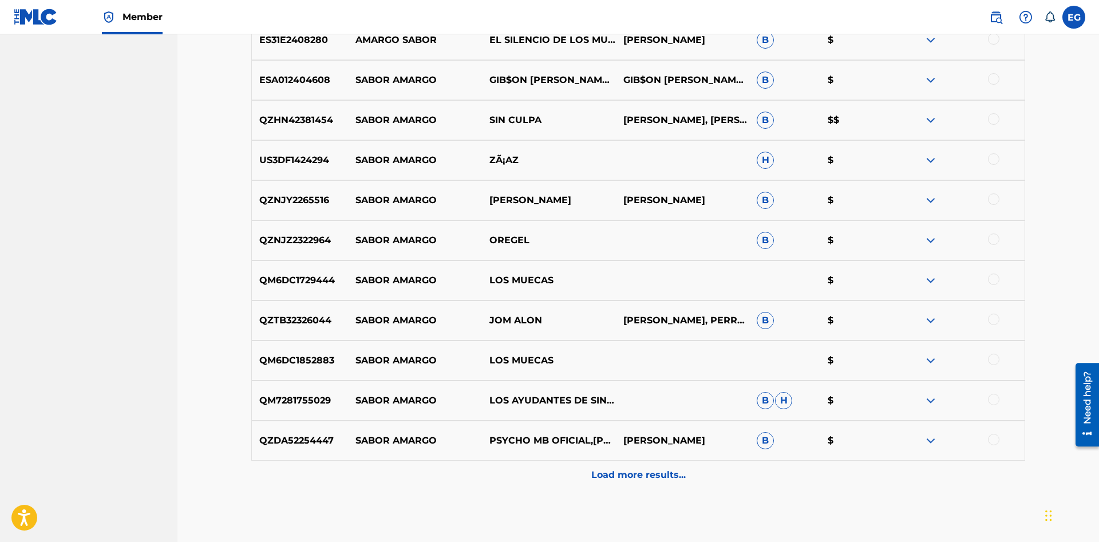
scroll to position [4482, 0]
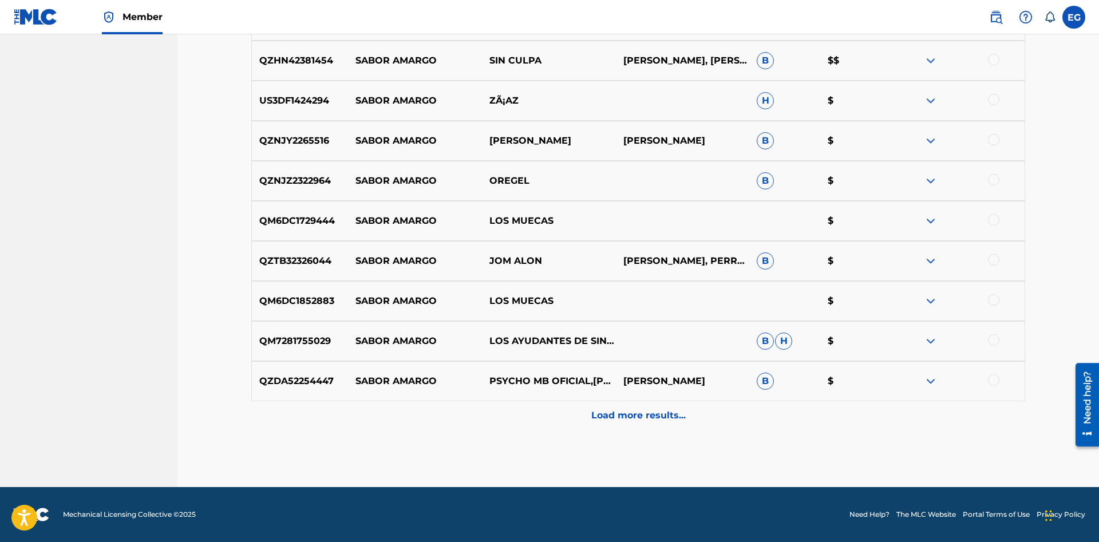
click at [615, 417] on p "Load more results..." at bounding box center [638, 416] width 94 height 14
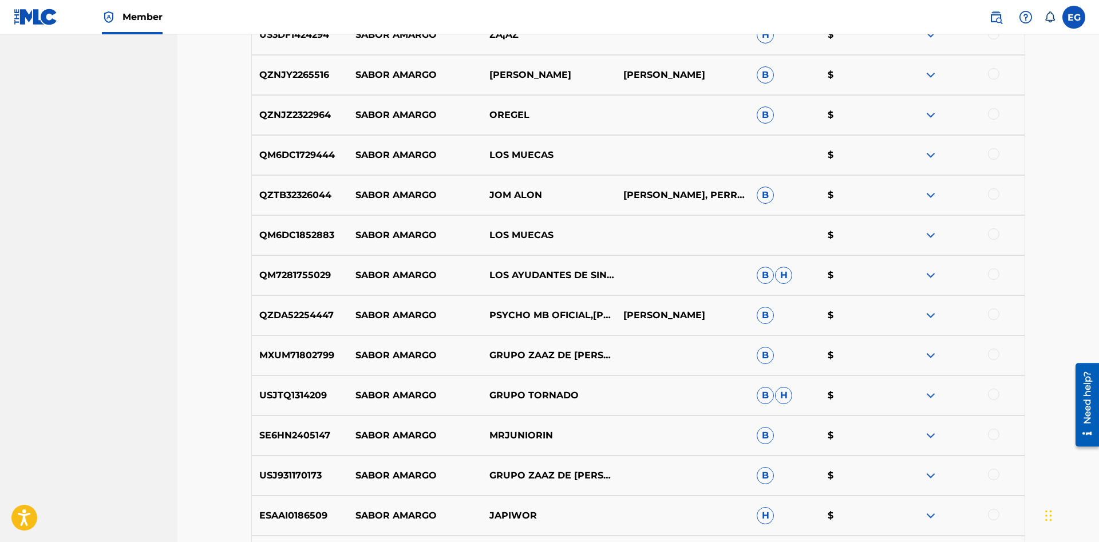
scroll to position [4839, 0]
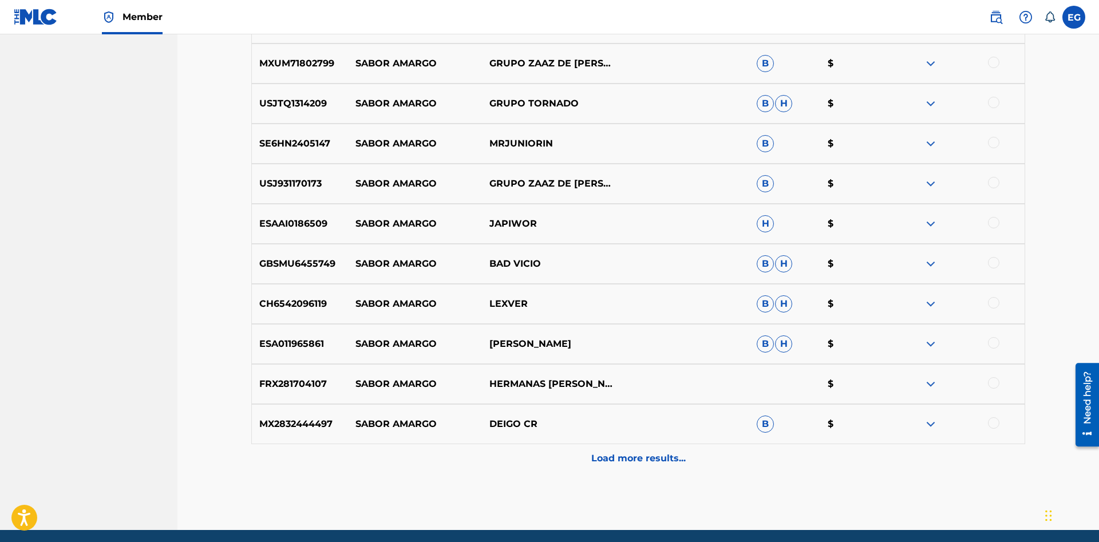
click at [597, 461] on p "Load more results..." at bounding box center [638, 459] width 94 height 14
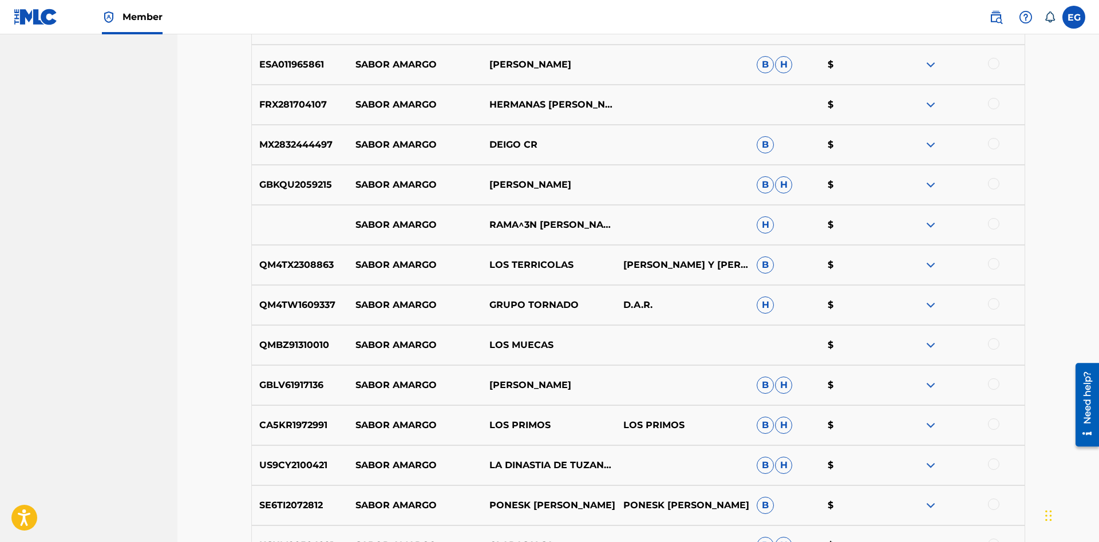
scroll to position [5283, 0]
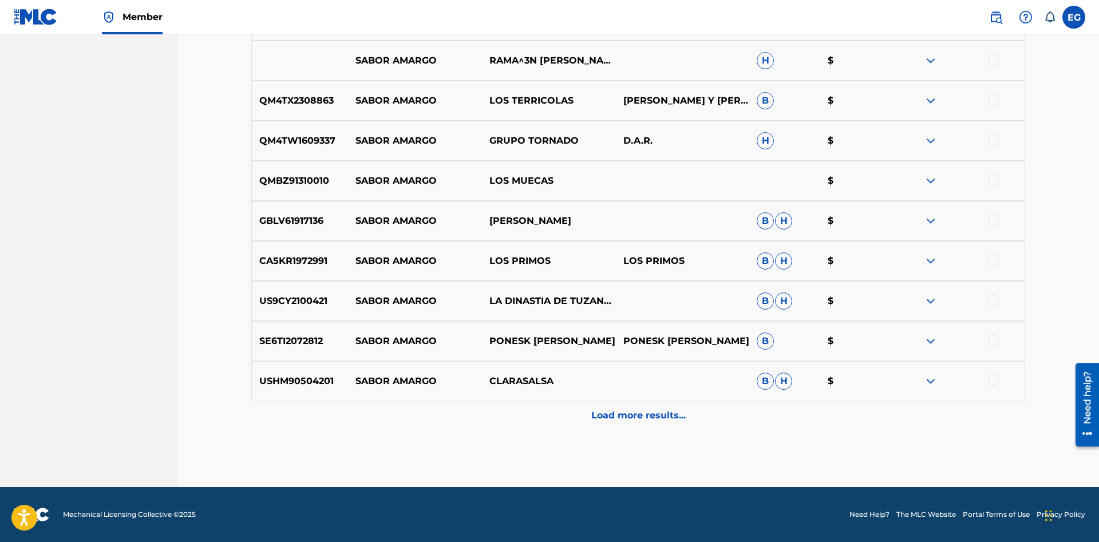
click at [603, 422] on div "Load more results..." at bounding box center [638, 415] width 774 height 29
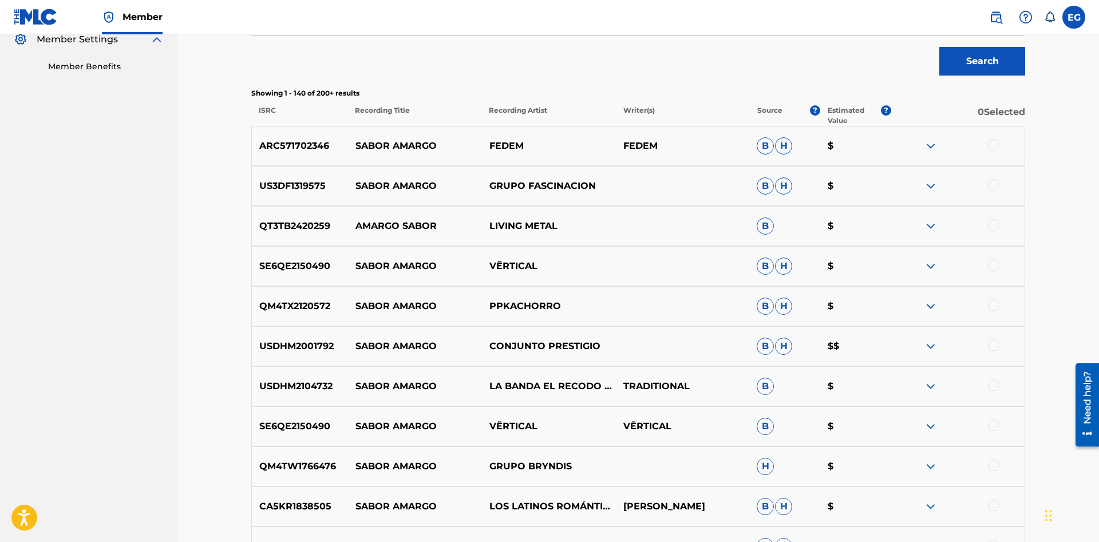
scroll to position [58, 0]
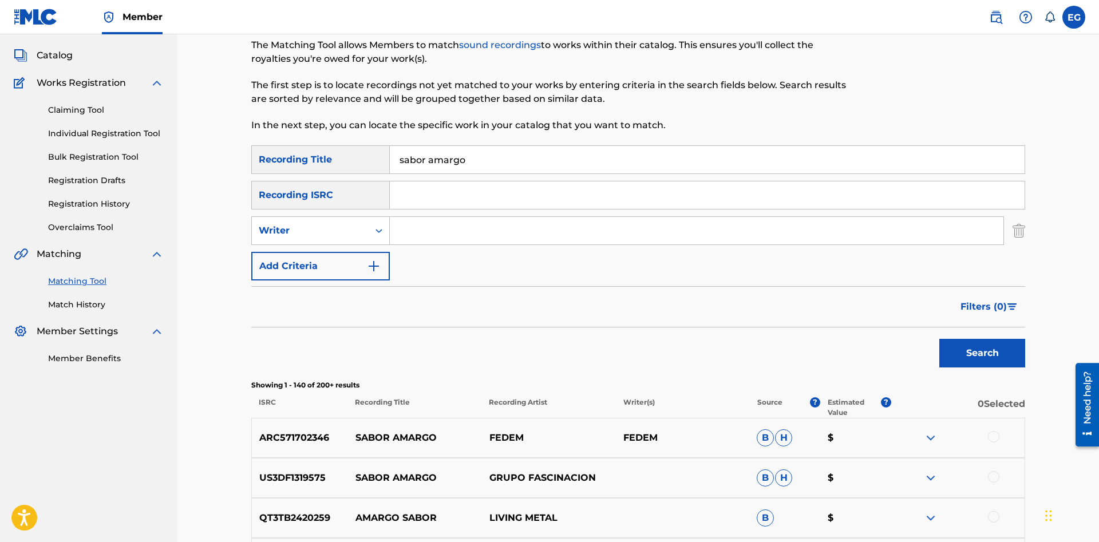
click at [405, 232] on input "Search Form" at bounding box center [697, 230] width 614 height 27
type input "[PERSON_NAME]"
click at [952, 346] on button "Search" at bounding box center [982, 353] width 86 height 29
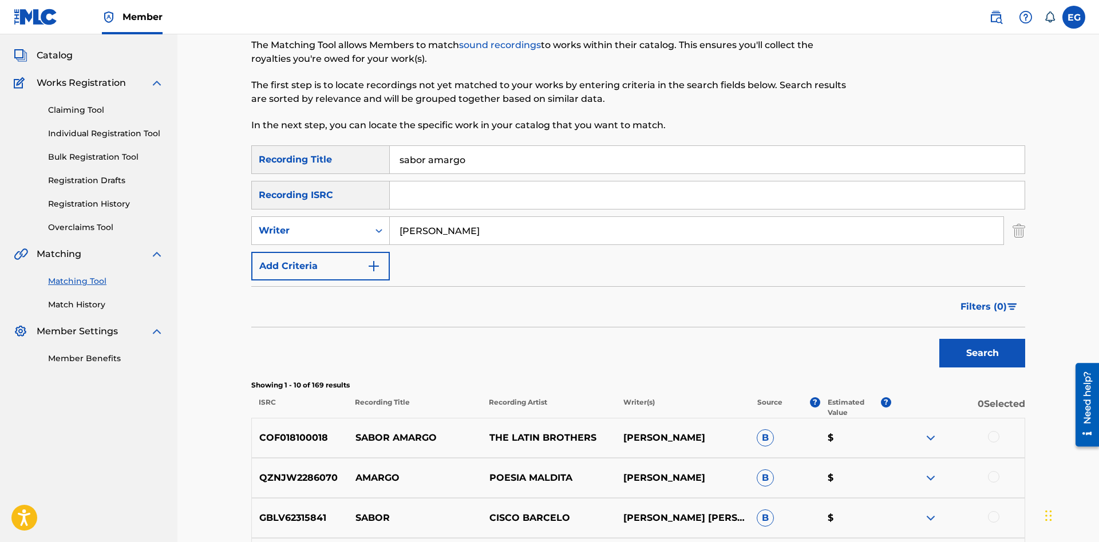
click at [992, 435] on div at bounding box center [993, 436] width 11 height 11
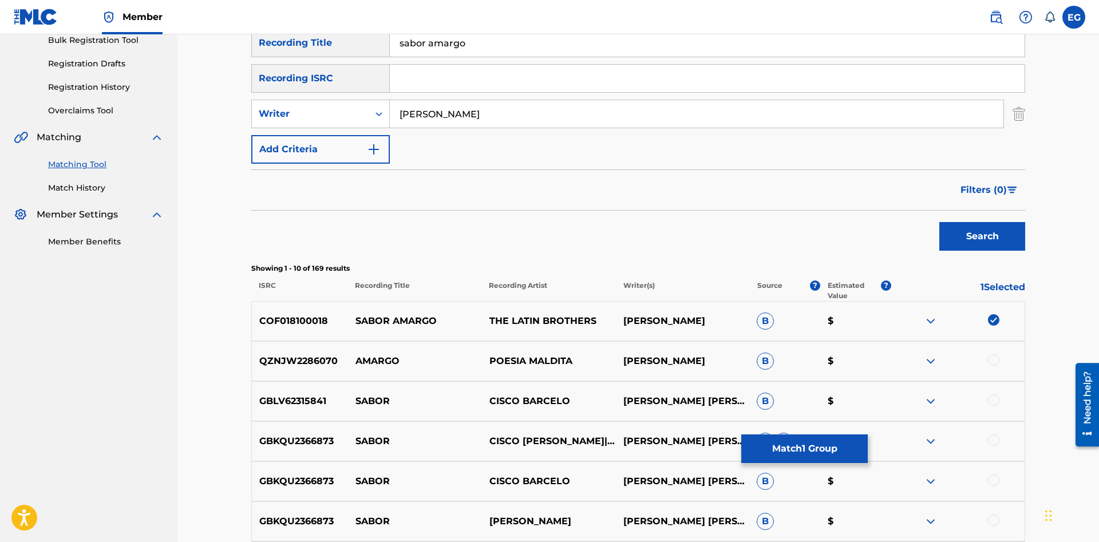
scroll to position [476, 0]
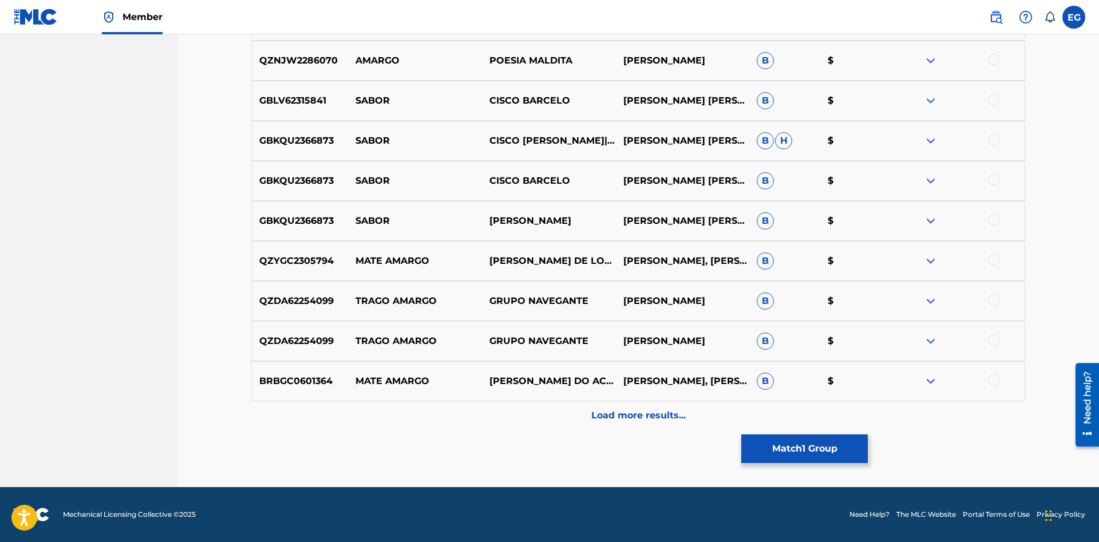
click at [622, 407] on div "Load more results..." at bounding box center [638, 415] width 774 height 29
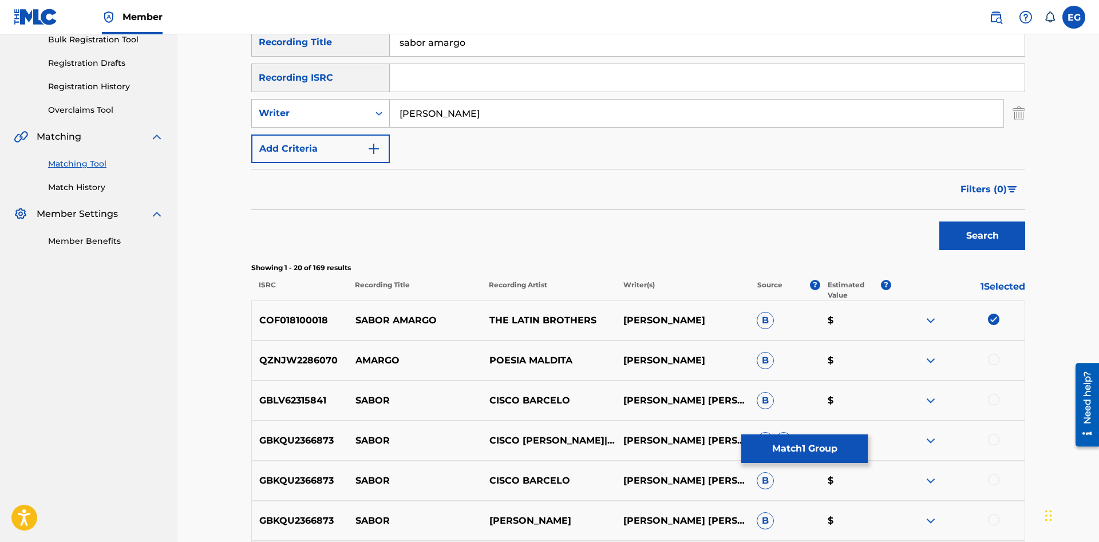
scroll to position [0, 0]
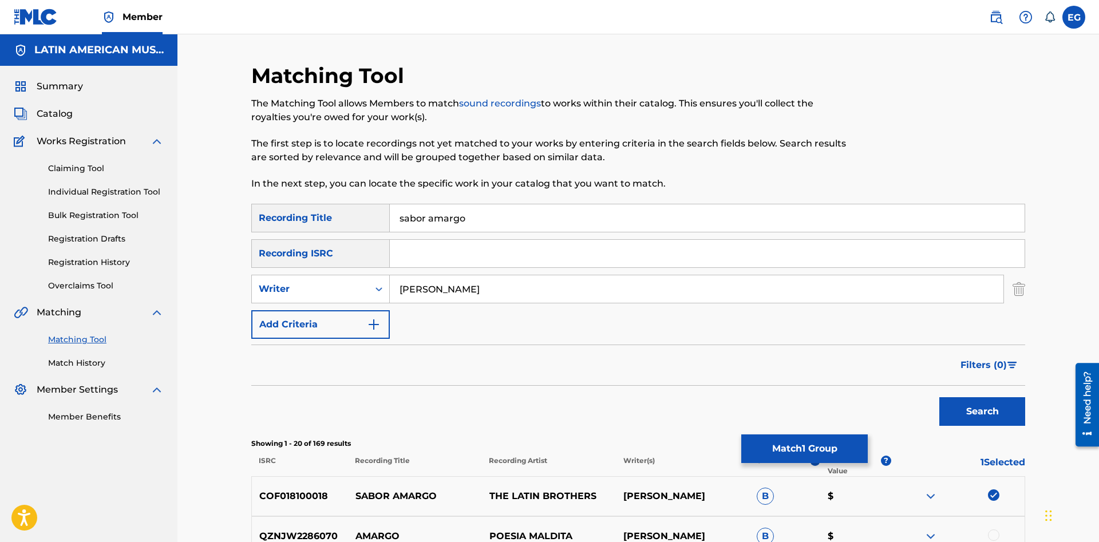
drag, startPoint x: 511, startPoint y: 296, endPoint x: 393, endPoint y: 291, distance: 117.4
click at [393, 291] on input "[PERSON_NAME]" at bounding box center [697, 288] width 614 height 27
click at [939, 397] on button "Search" at bounding box center [982, 411] width 86 height 29
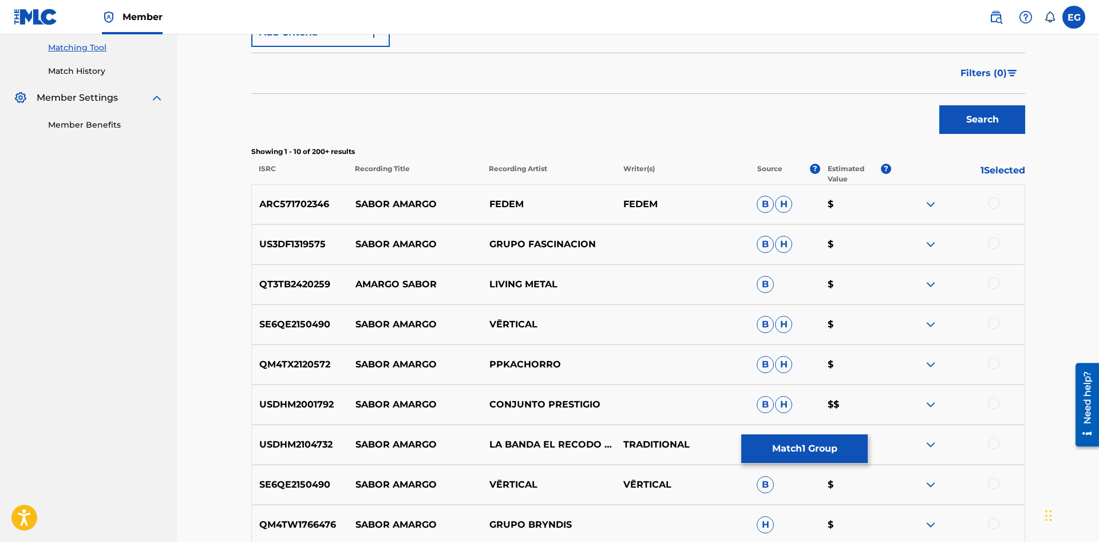
scroll to position [409, 0]
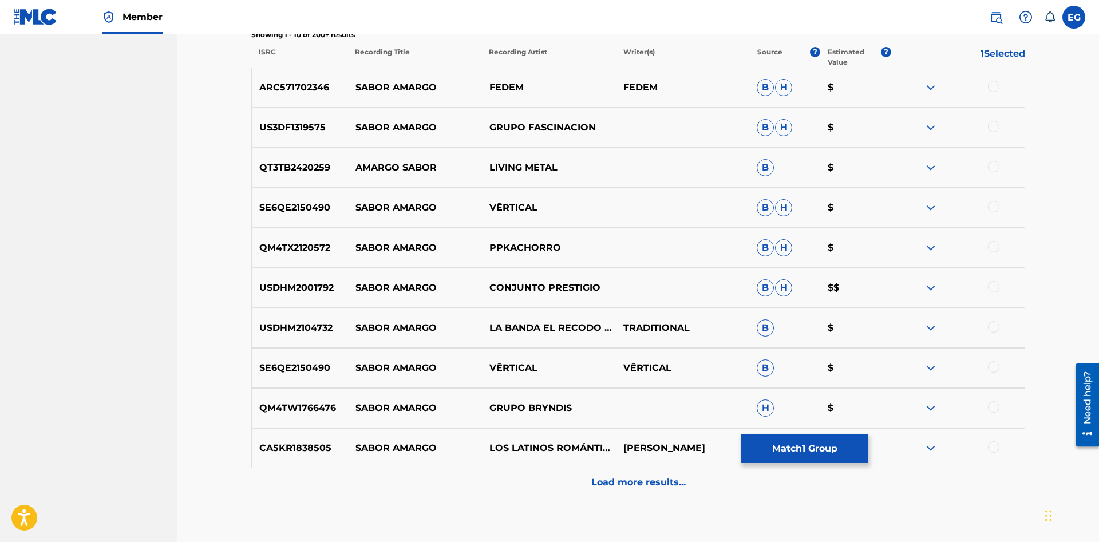
click at [620, 478] on p "Load more results..." at bounding box center [638, 483] width 94 height 14
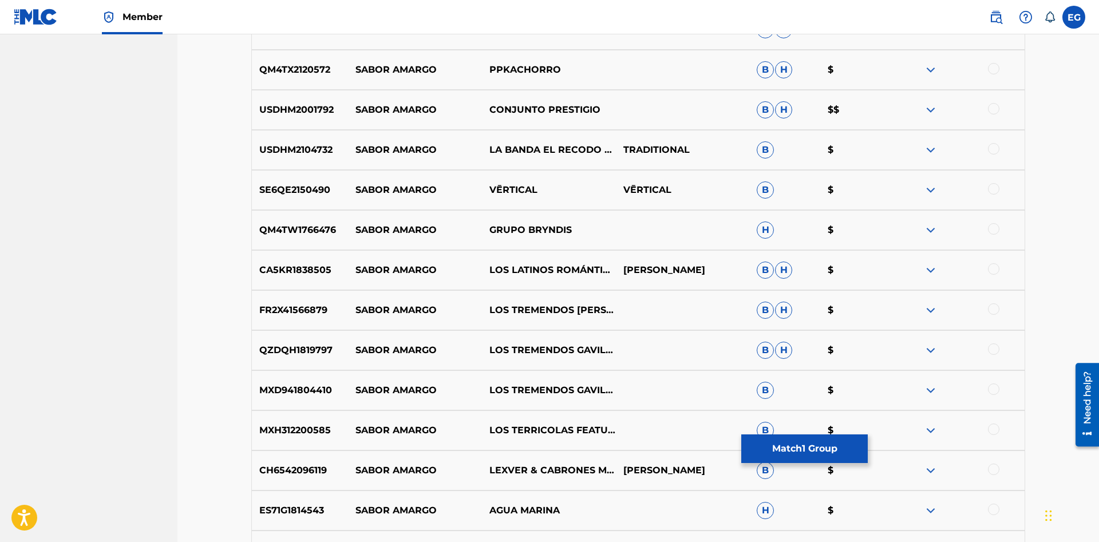
scroll to position [876, 0]
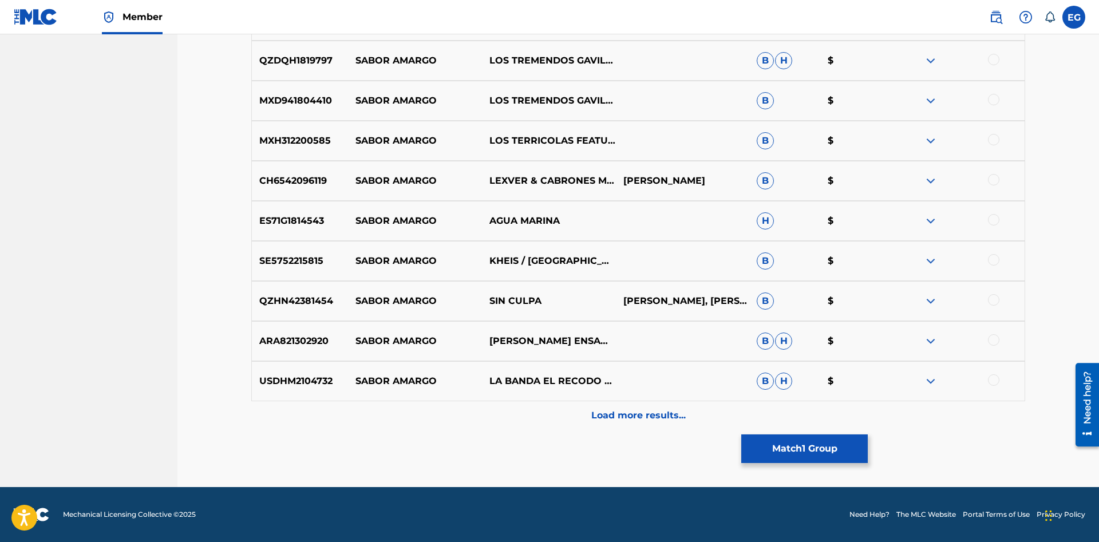
click at [646, 421] on p "Load more results..." at bounding box center [638, 416] width 94 height 14
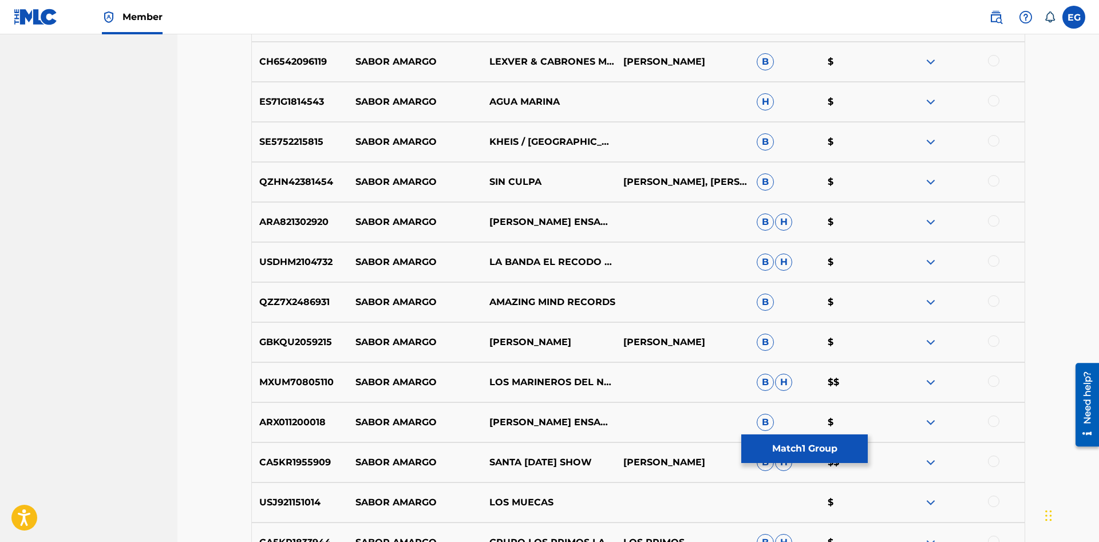
scroll to position [1277, 0]
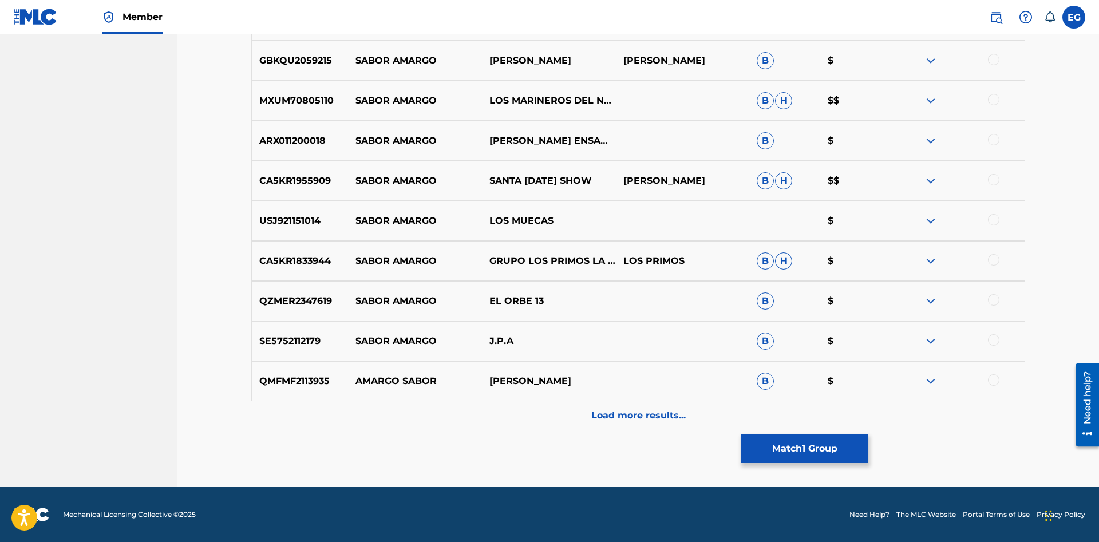
click at [616, 417] on p "Load more results..." at bounding box center [638, 416] width 94 height 14
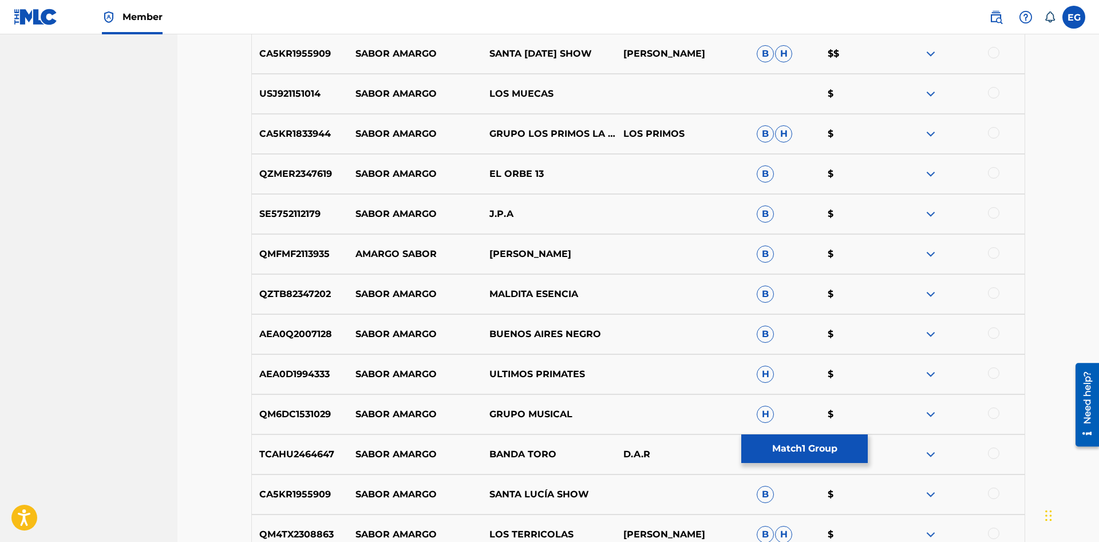
scroll to position [1677, 0]
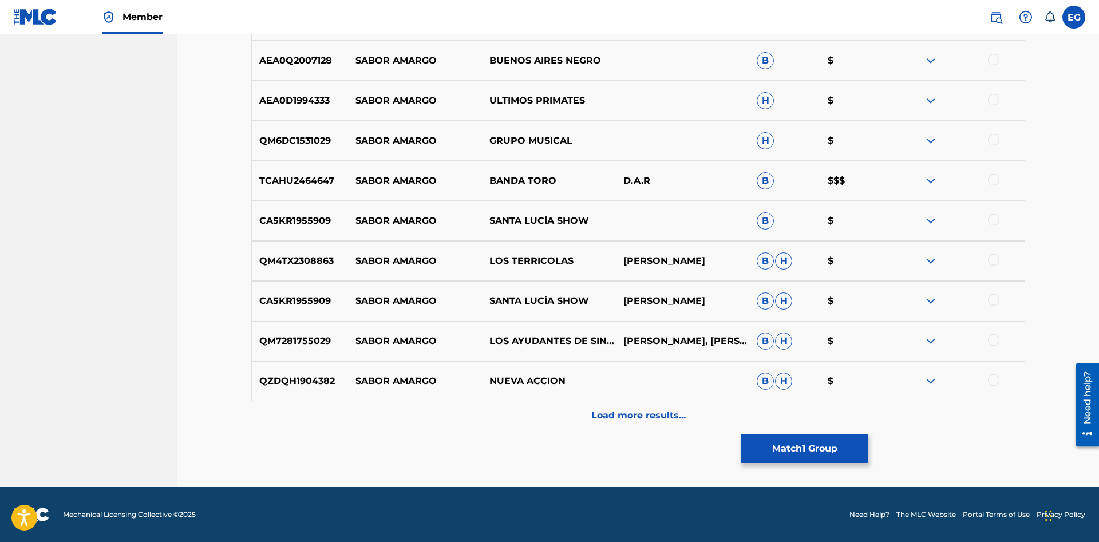
click at [623, 421] on p "Load more results..." at bounding box center [638, 416] width 94 height 14
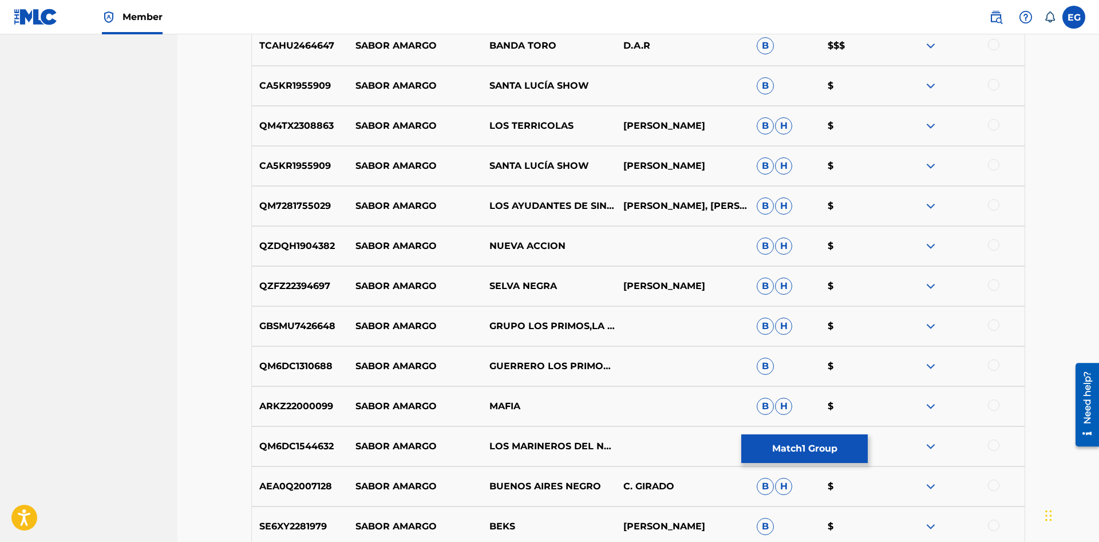
scroll to position [2078, 0]
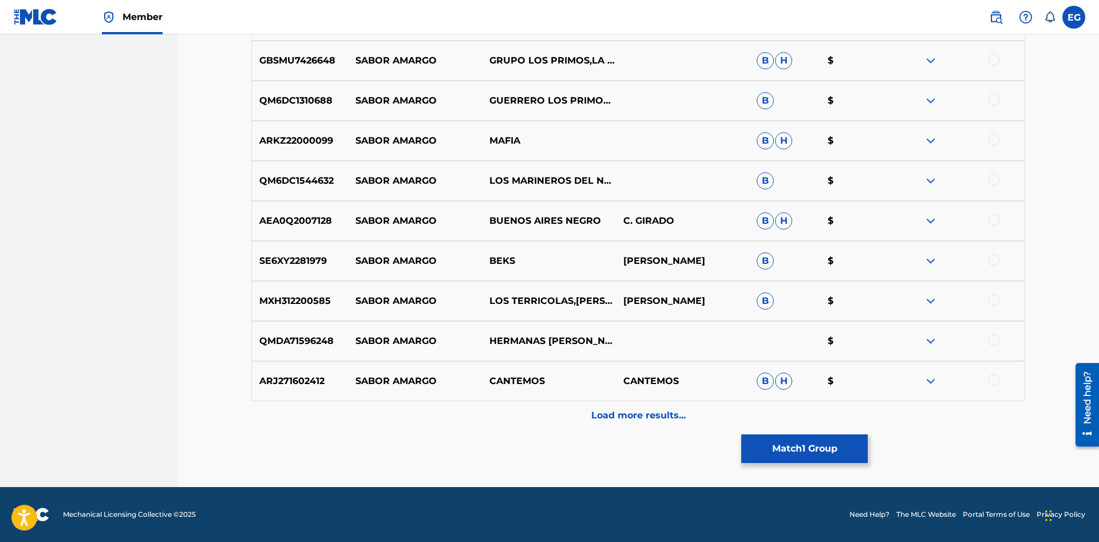
click at [620, 416] on p "Load more results..." at bounding box center [638, 416] width 94 height 14
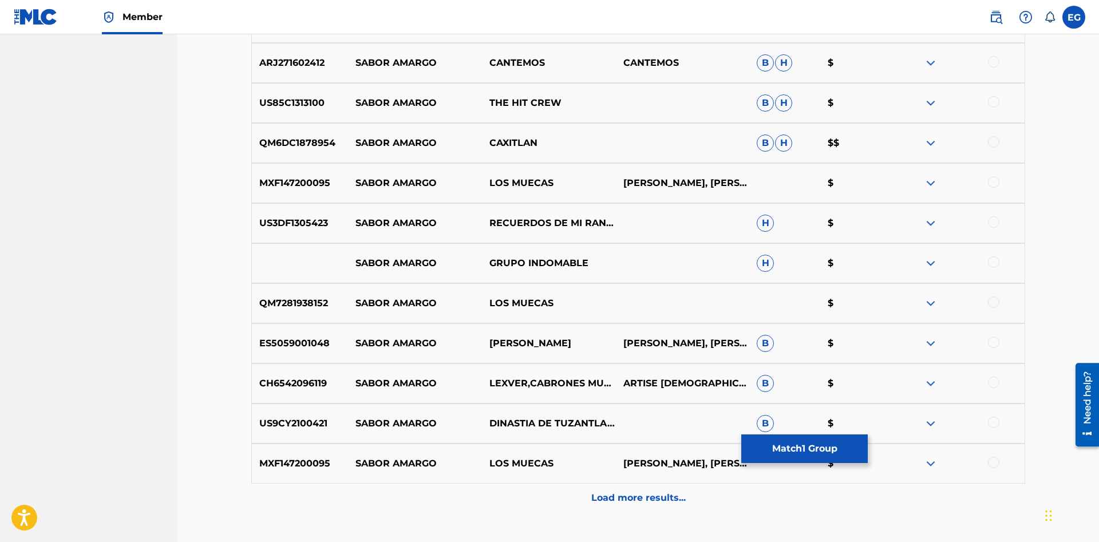
scroll to position [2479, 0]
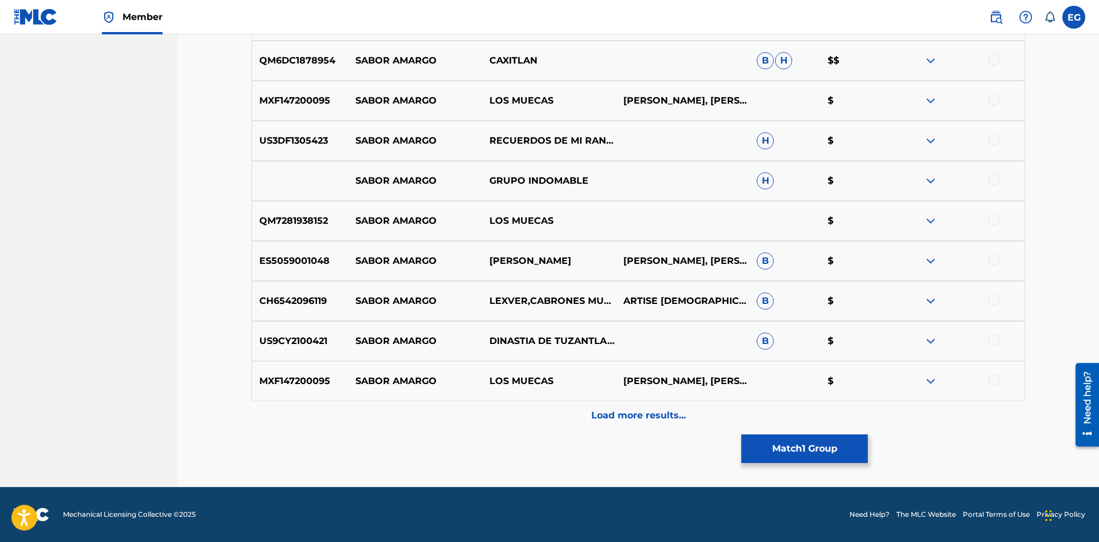
click at [626, 417] on p "Load more results..." at bounding box center [638, 416] width 94 height 14
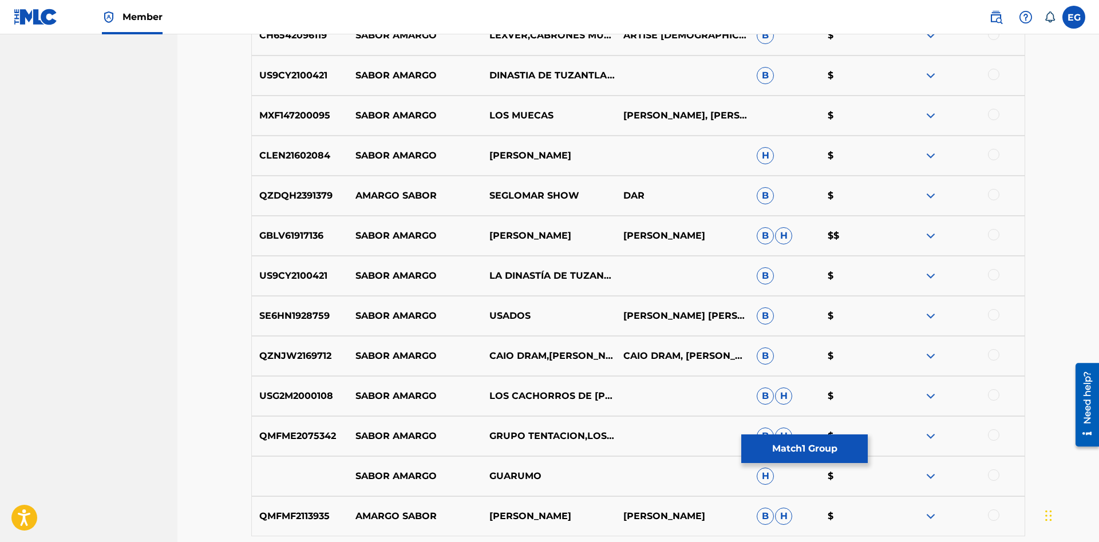
scroll to position [2879, 0]
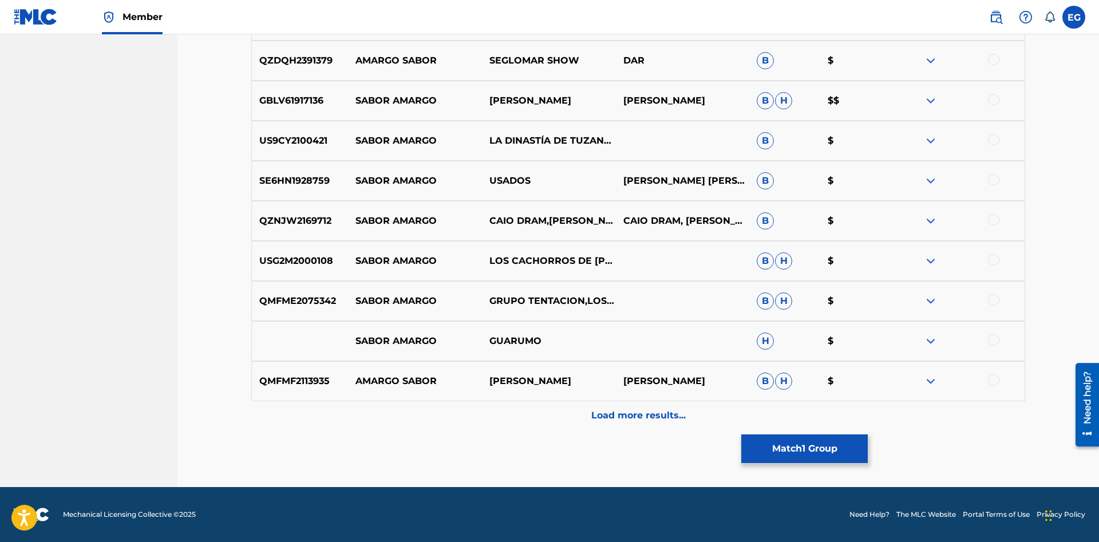
click at [620, 417] on p "Load more results..." at bounding box center [638, 416] width 94 height 14
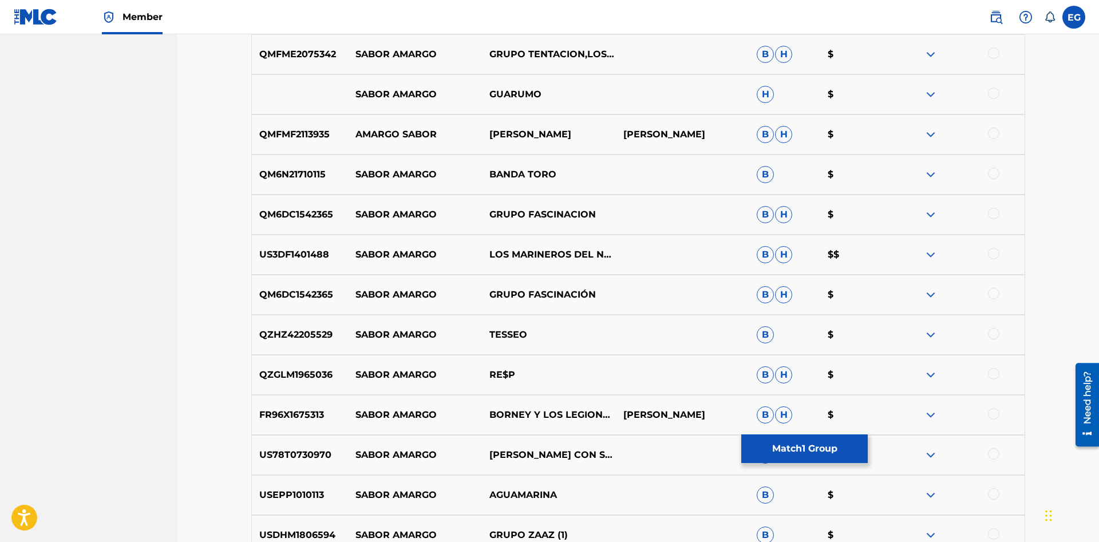
scroll to position [3280, 0]
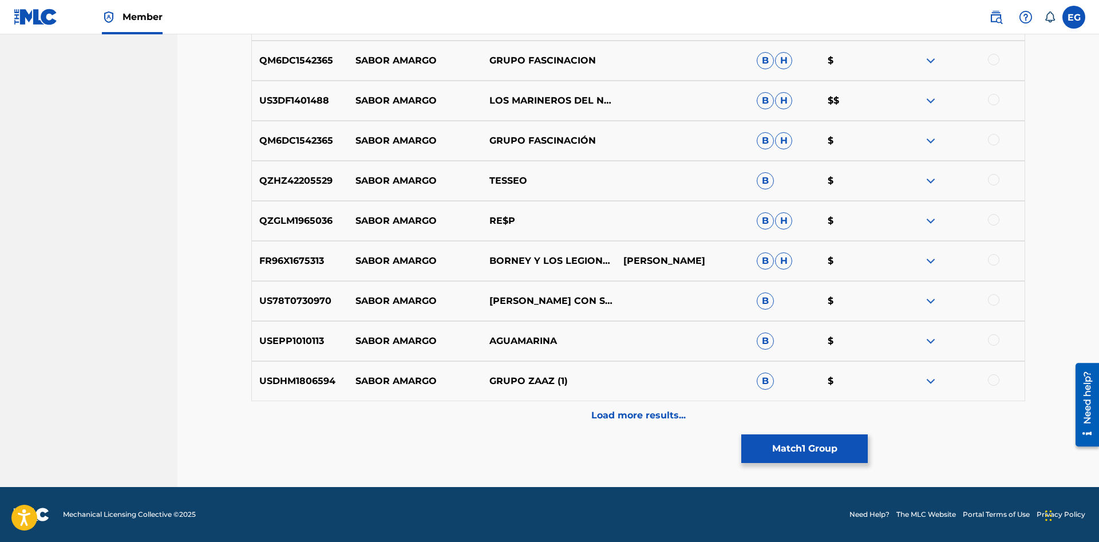
click at [610, 413] on p "Load more results..." at bounding box center [638, 416] width 94 height 14
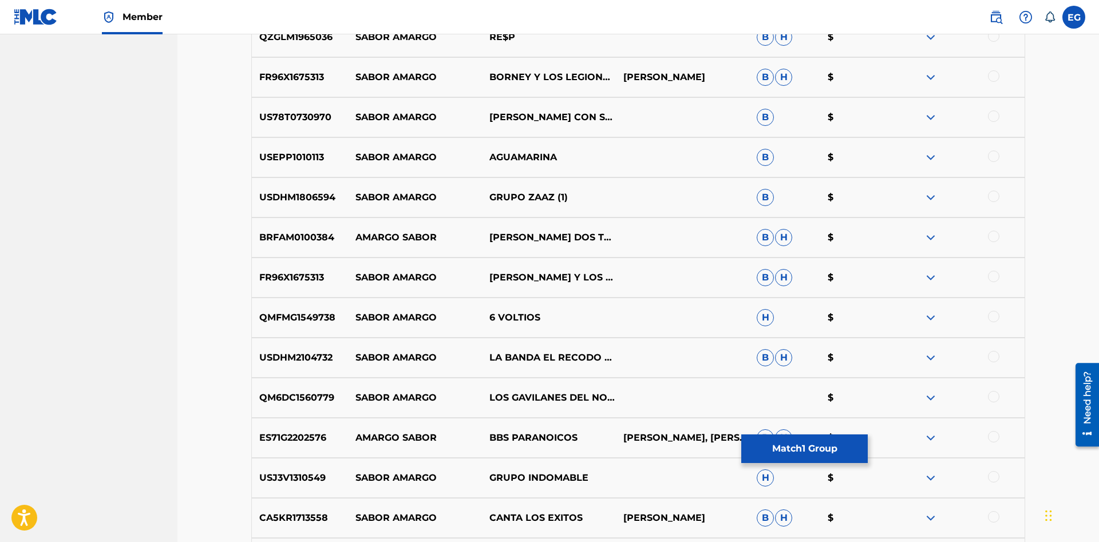
scroll to position [3681, 0]
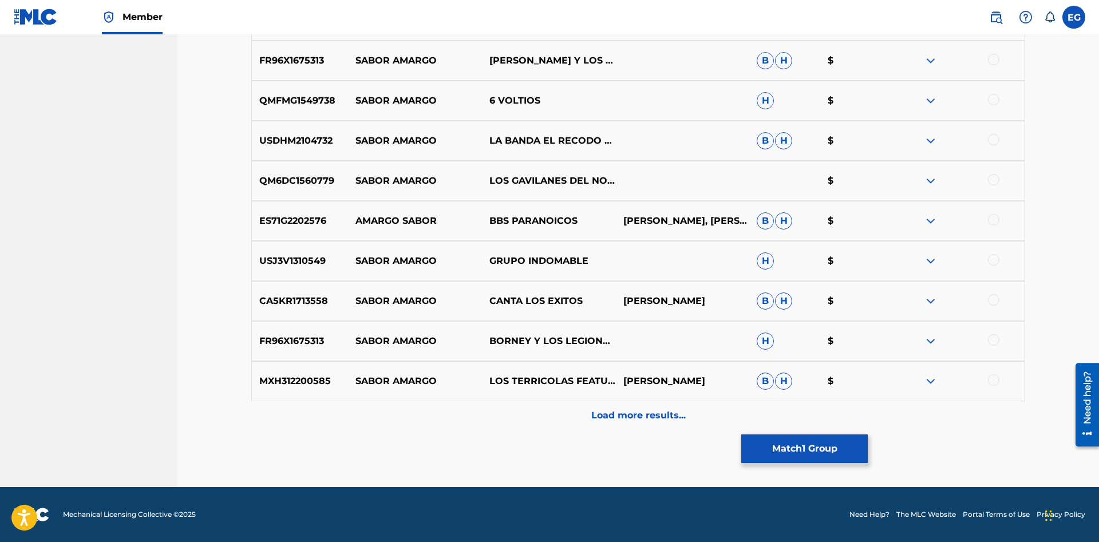
click at [610, 410] on p "Load more results..." at bounding box center [638, 416] width 94 height 14
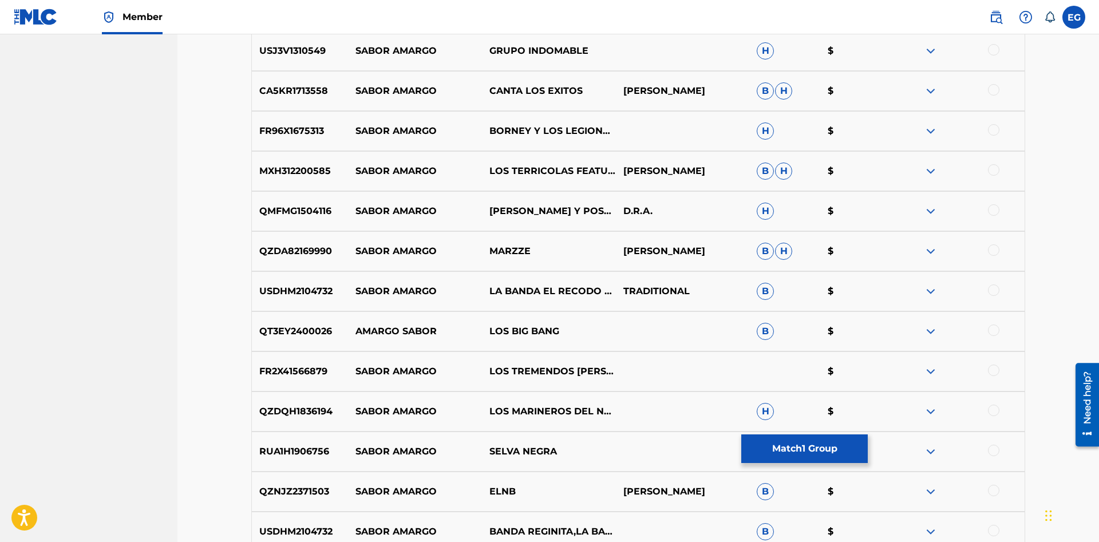
scroll to position [4081, 0]
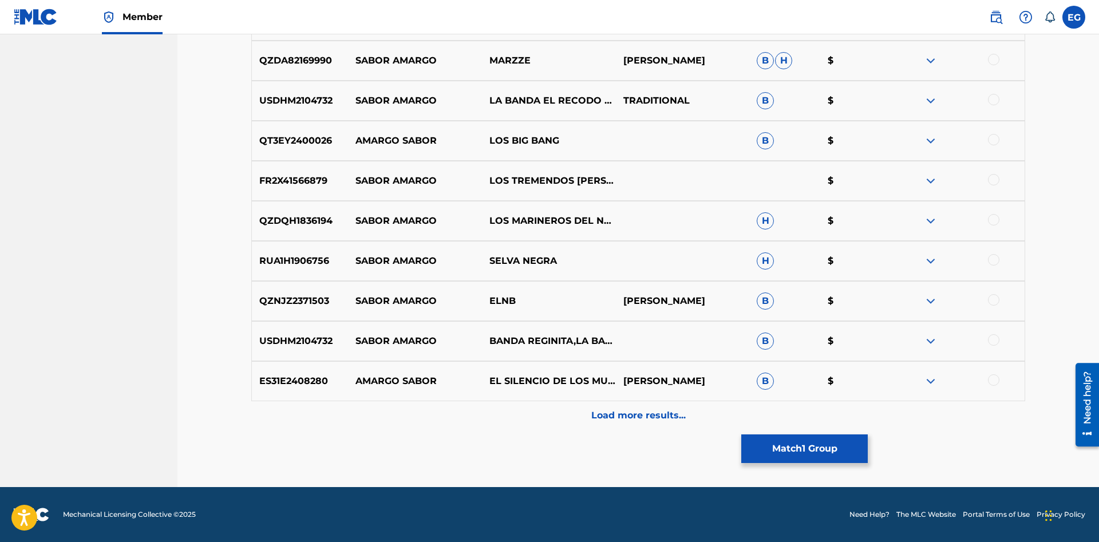
click at [618, 413] on div "Load more results..." at bounding box center [638, 415] width 774 height 29
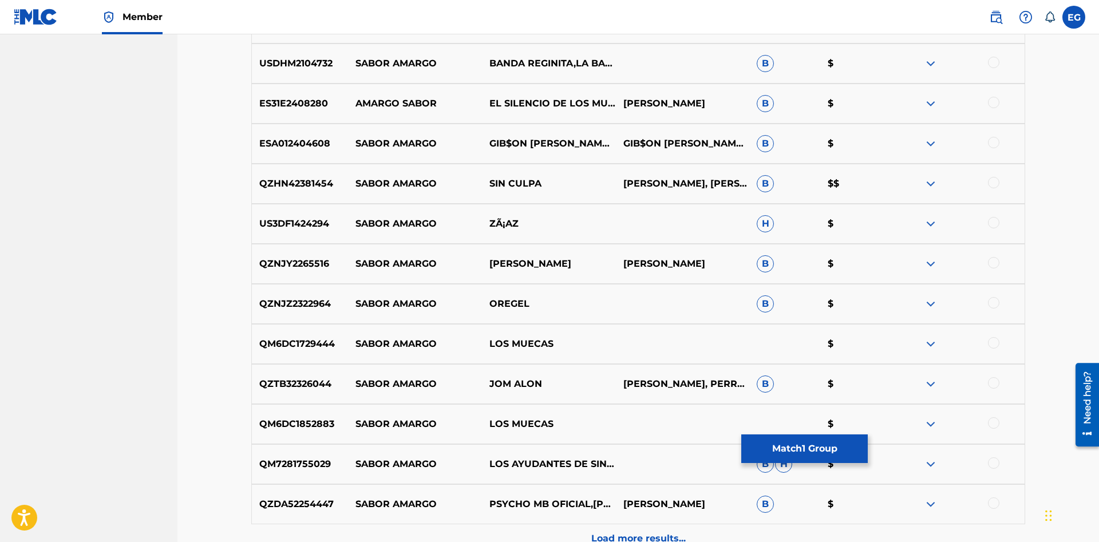
scroll to position [4482, 0]
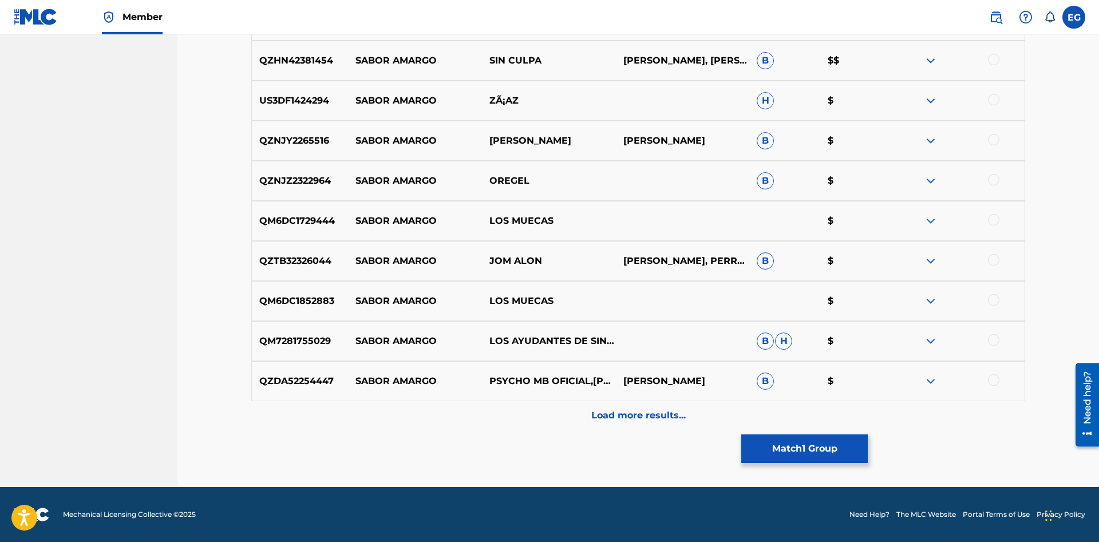
click at [611, 420] on p "Load more results..." at bounding box center [638, 416] width 94 height 14
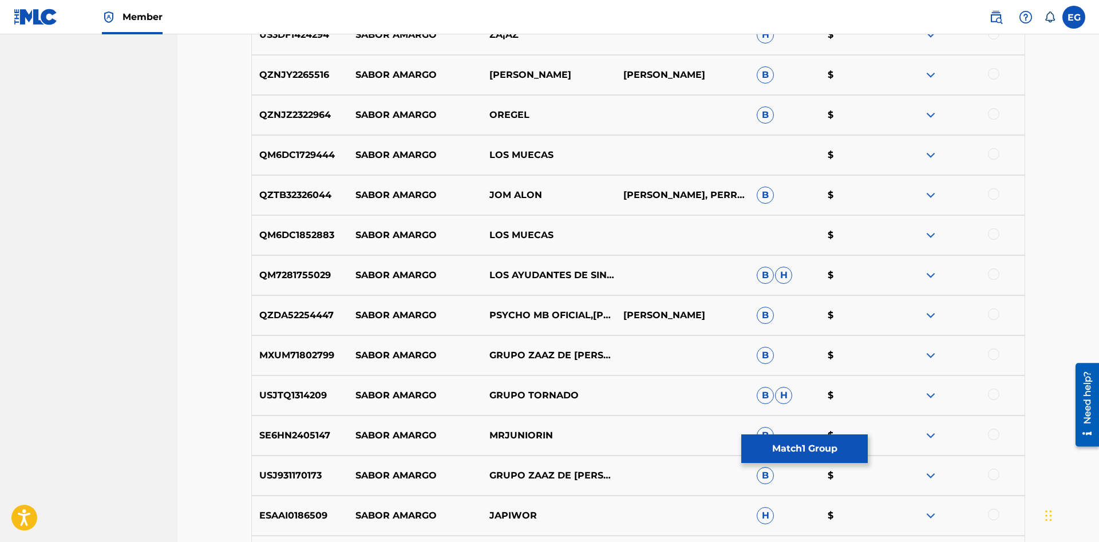
scroll to position [4882, 0]
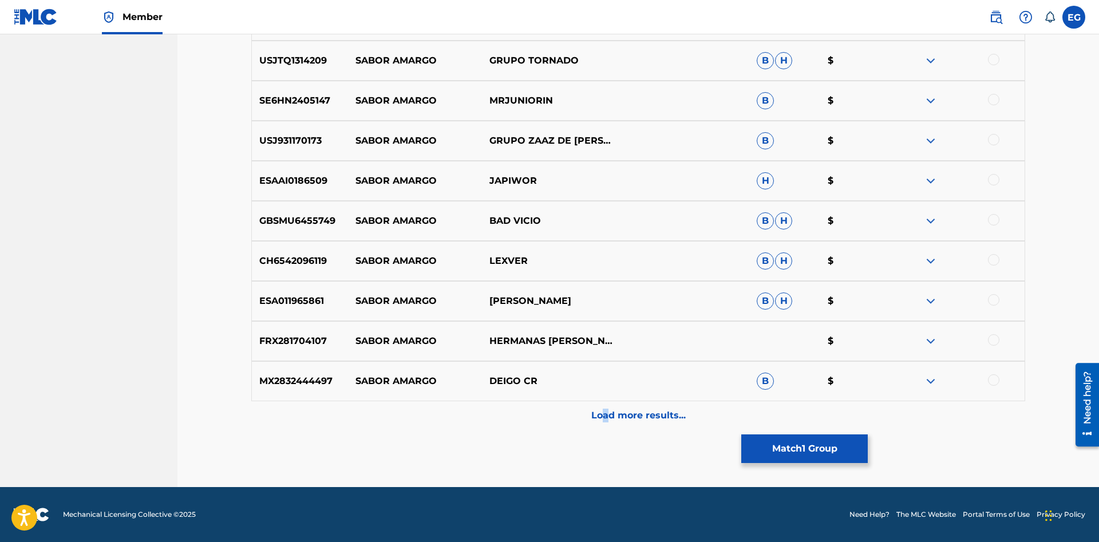
click at [634, 418] on p "Load more results..." at bounding box center [638, 416] width 94 height 14
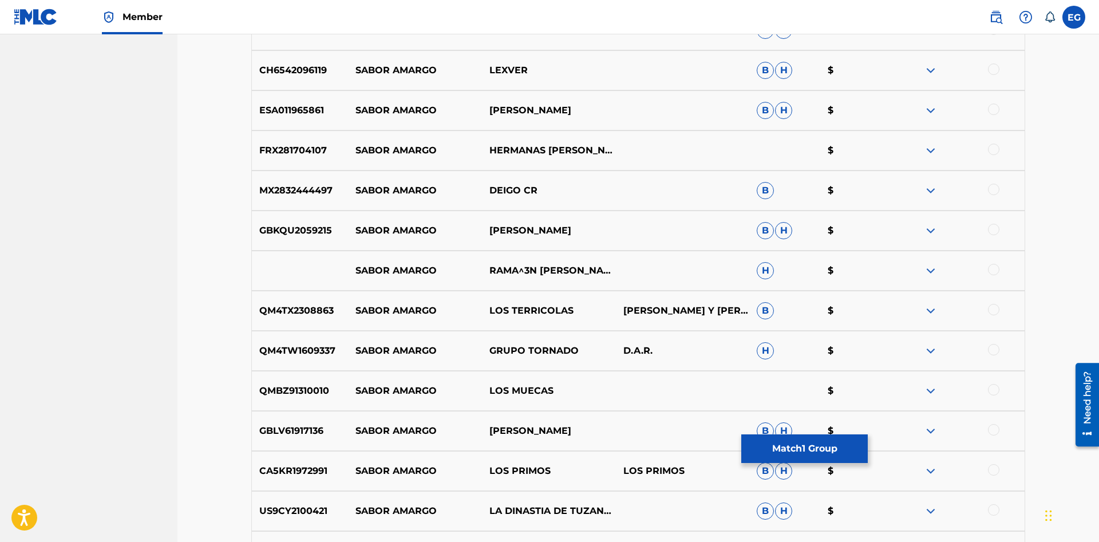
scroll to position [5283, 0]
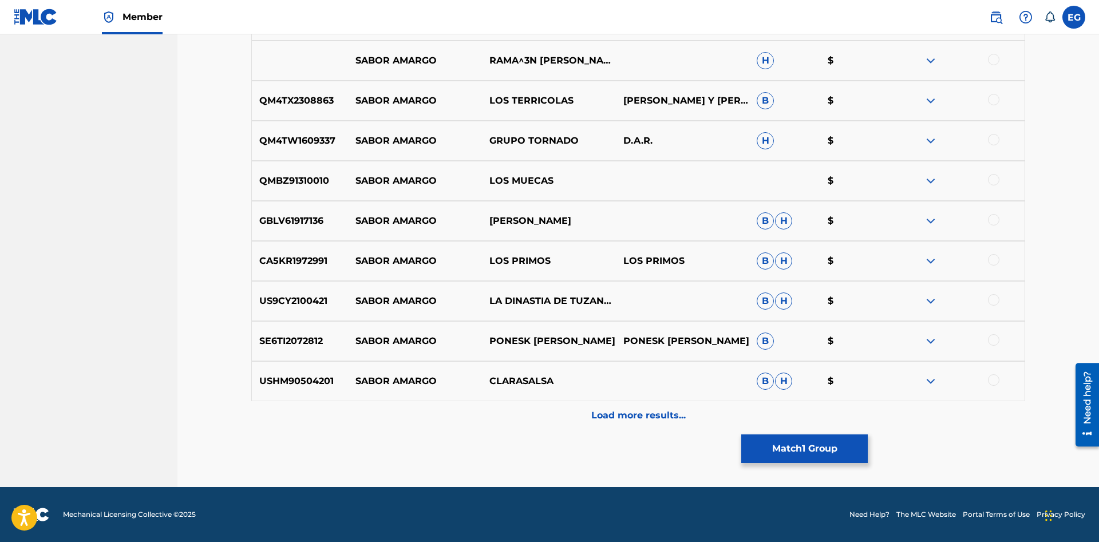
click at [620, 407] on div "Load more results..." at bounding box center [638, 415] width 774 height 29
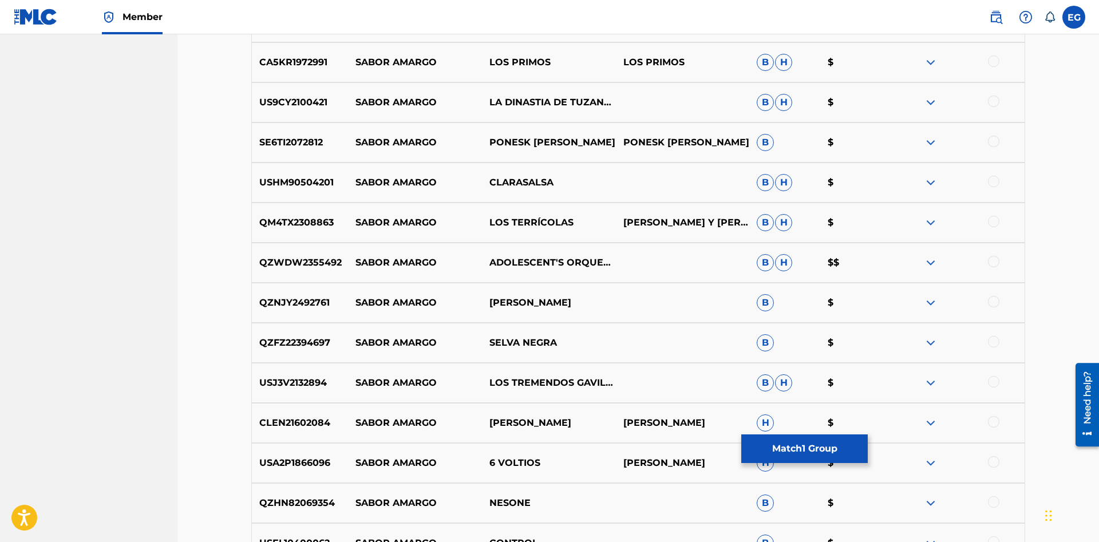
scroll to position [5684, 0]
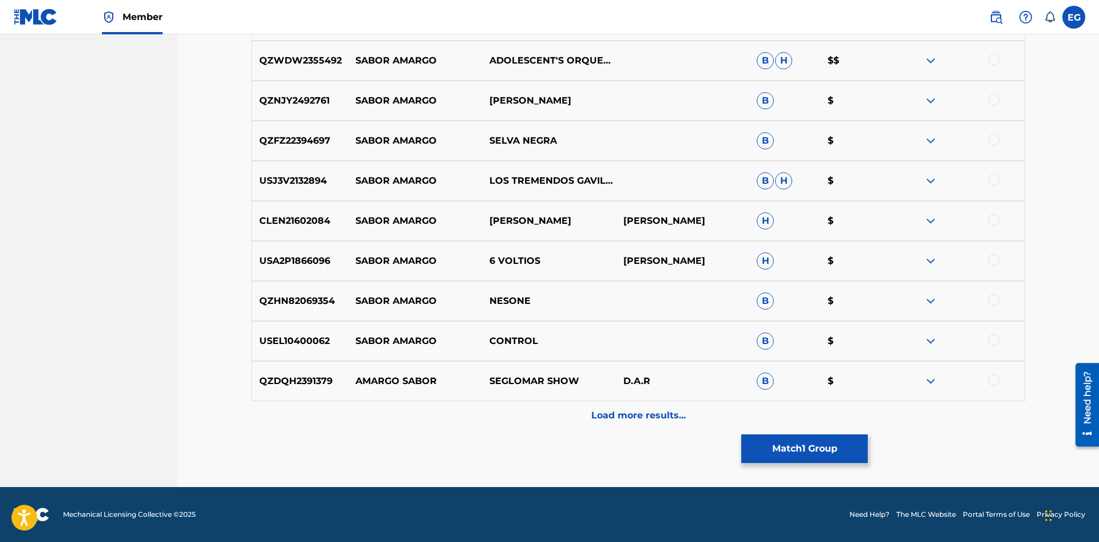
click at [613, 406] on div "Load more results..." at bounding box center [638, 415] width 774 height 29
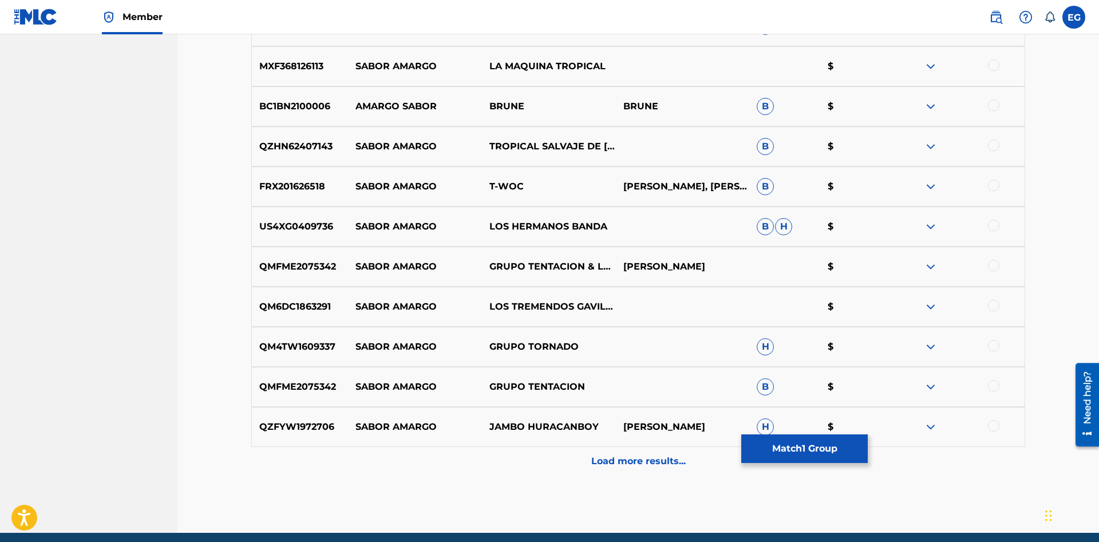
scroll to position [6084, 0]
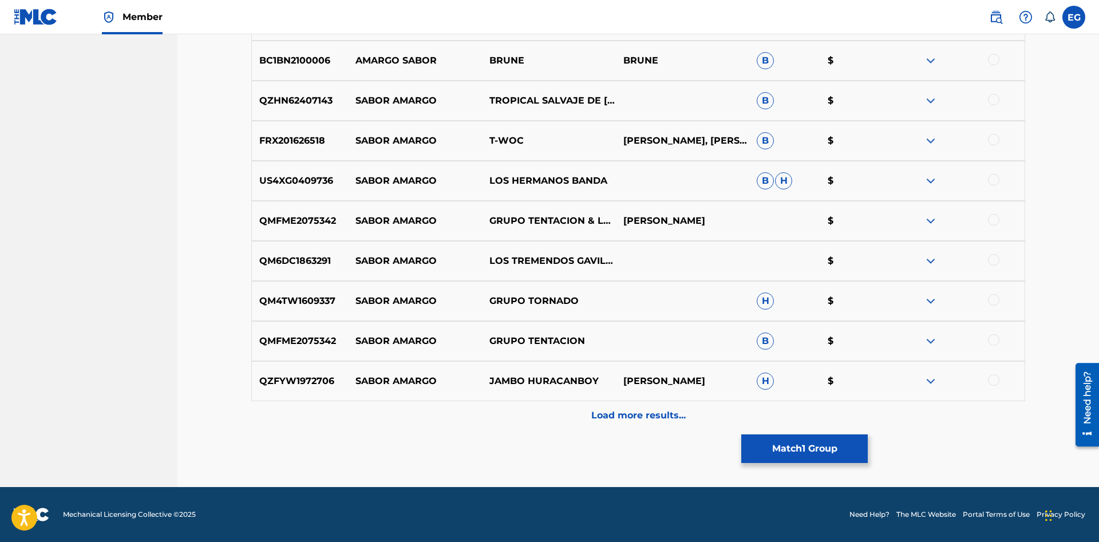
click at [615, 412] on p "Load more results..." at bounding box center [638, 416] width 94 height 14
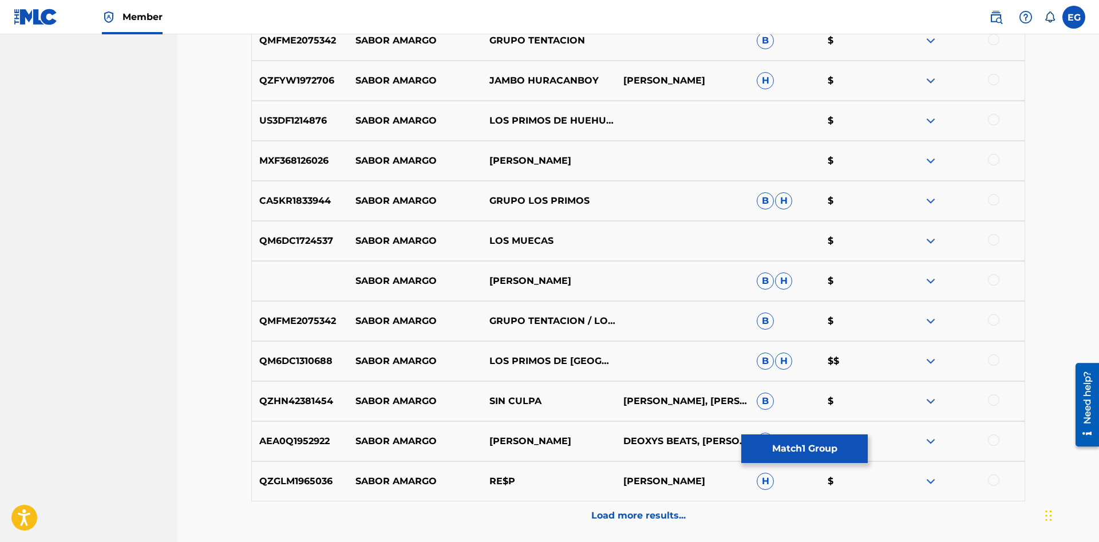
scroll to position [6485, 0]
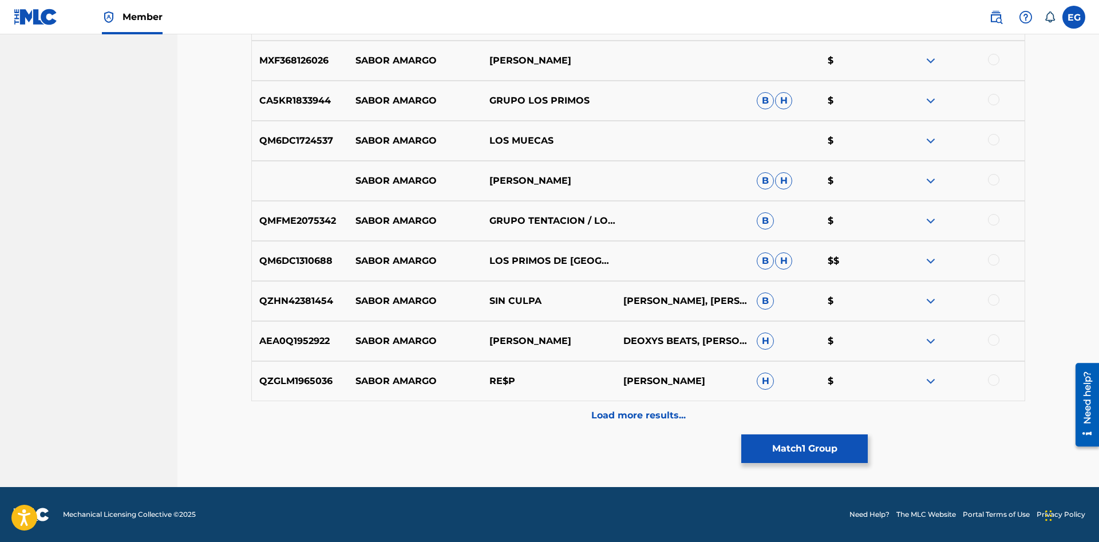
click at [620, 420] on p "Load more results..." at bounding box center [638, 416] width 94 height 14
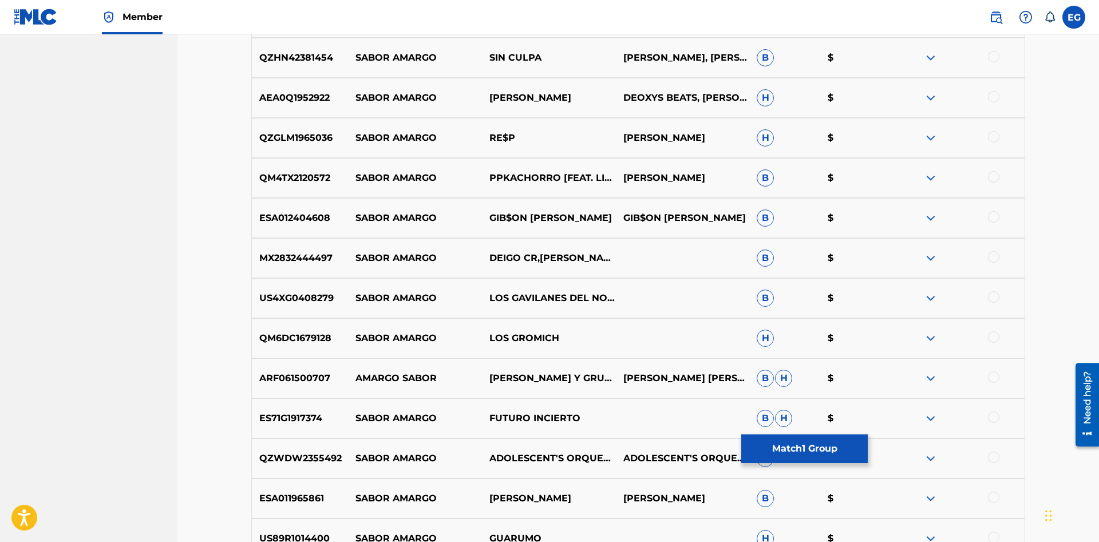
scroll to position [6885, 0]
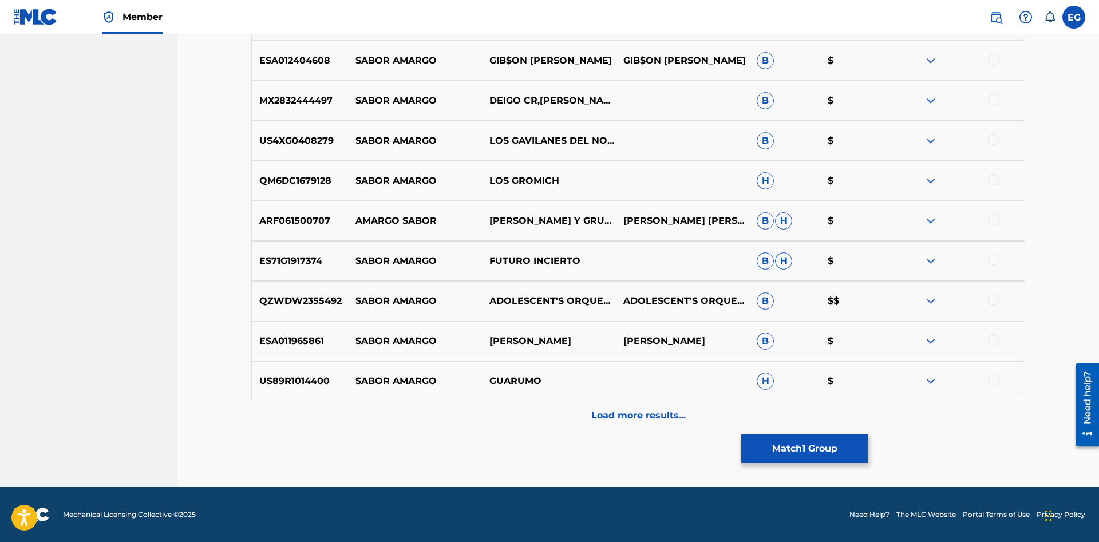
click at [621, 411] on p "Load more results..." at bounding box center [638, 416] width 94 height 14
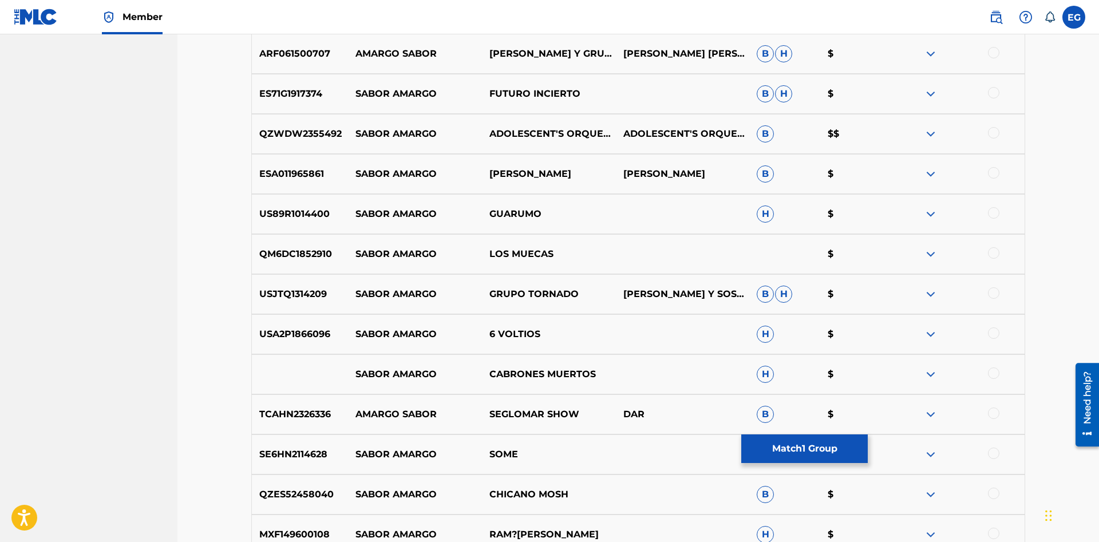
scroll to position [7286, 0]
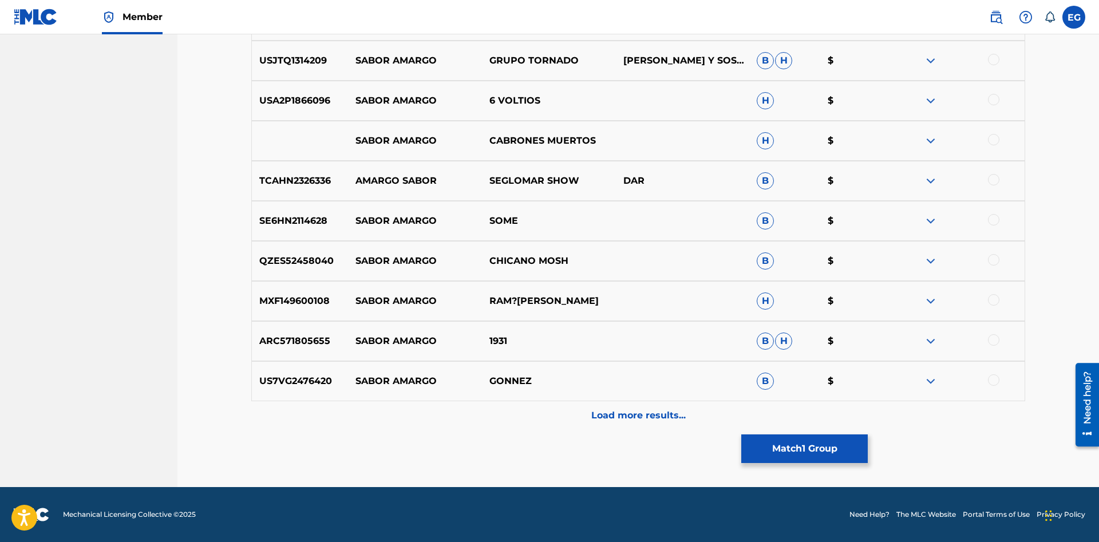
click at [630, 424] on div "Load more results..." at bounding box center [638, 415] width 774 height 29
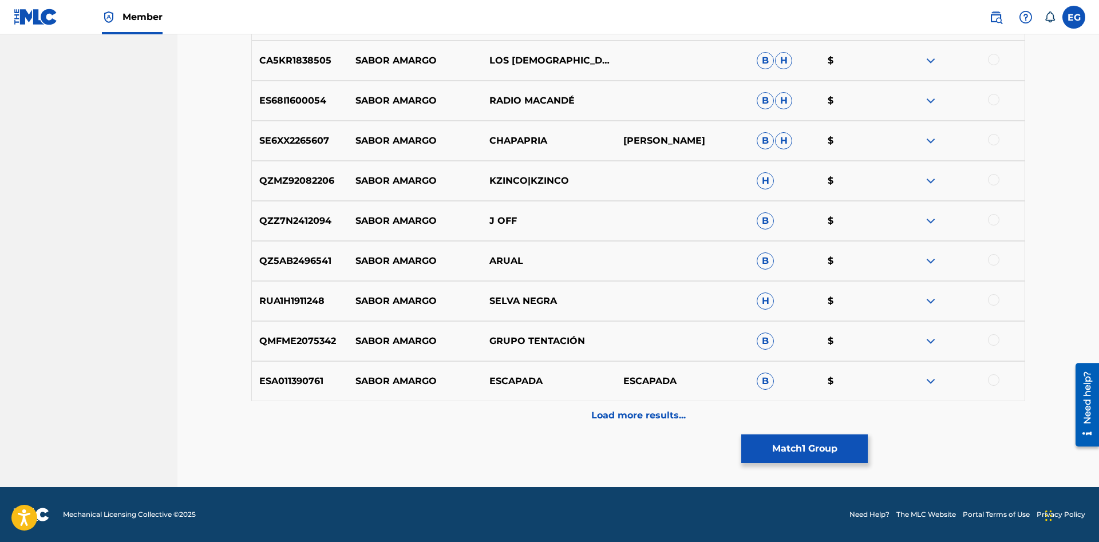
click at [607, 415] on p "Load more results..." at bounding box center [638, 416] width 94 height 14
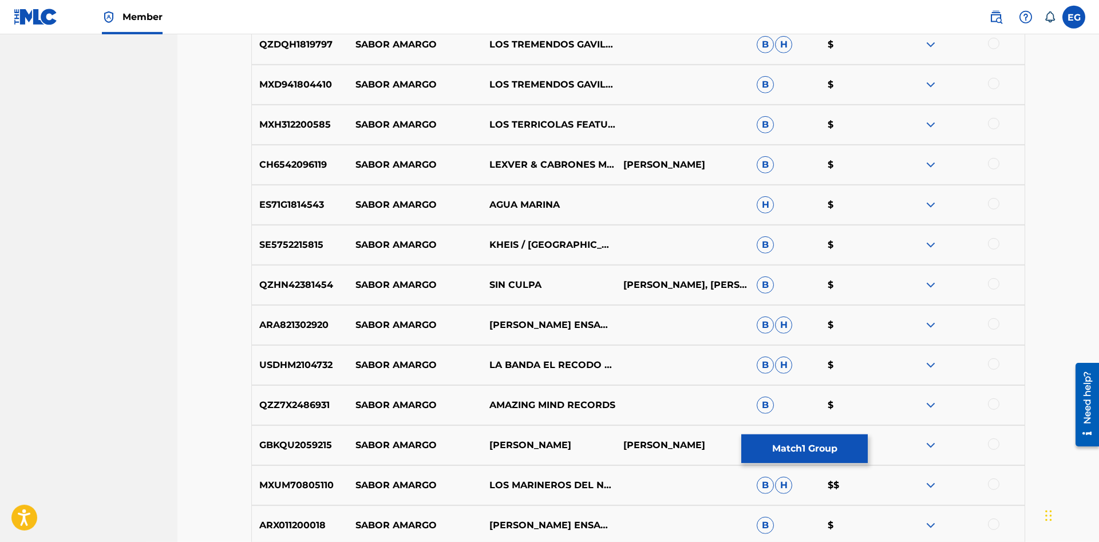
scroll to position [0, 0]
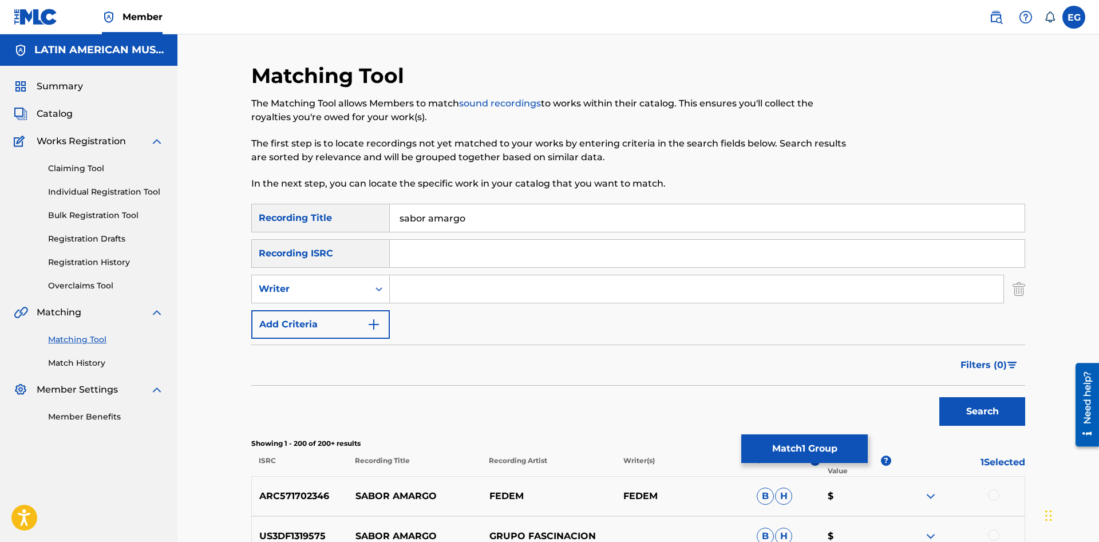
click at [793, 452] on button "Match 1 Group" at bounding box center [804, 448] width 126 height 29
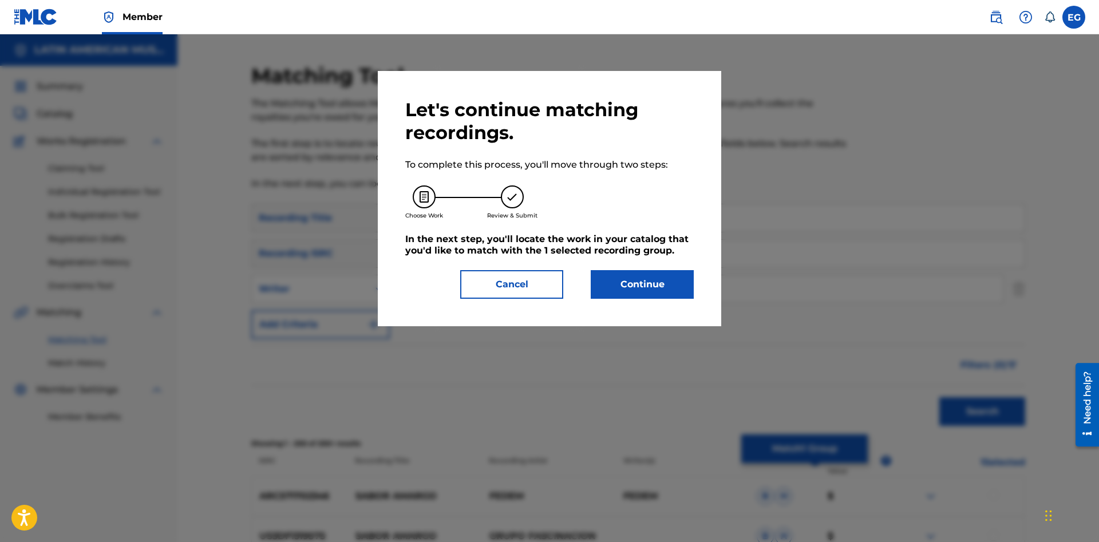
click at [647, 295] on button "Continue" at bounding box center [642, 284] width 103 height 29
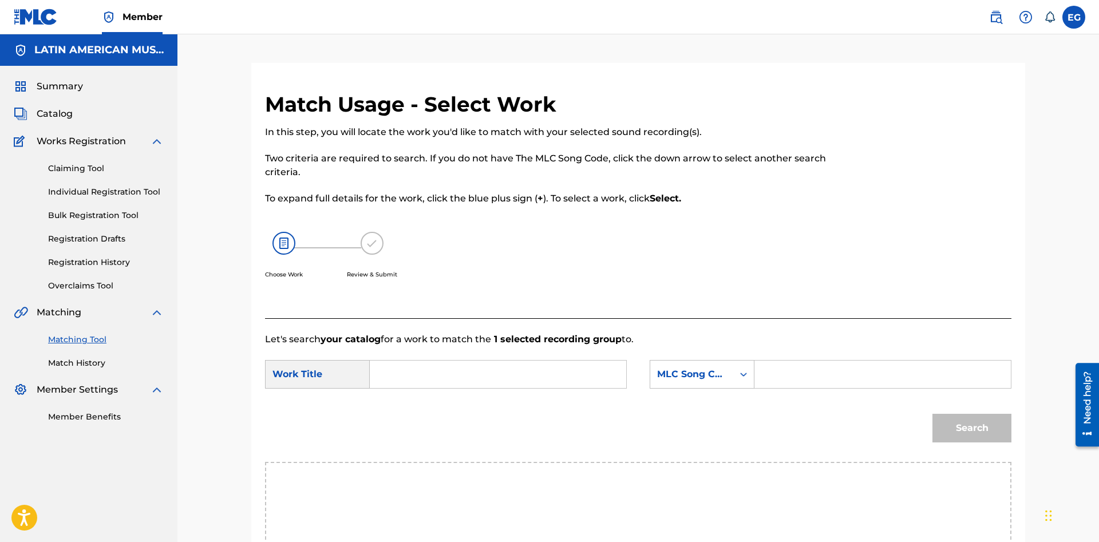
click at [515, 379] on input "Search Form" at bounding box center [497, 374] width 237 height 27
click at [420, 410] on span "rgo" at bounding box center [418, 413] width 16 height 11
type input "sabor amargo"
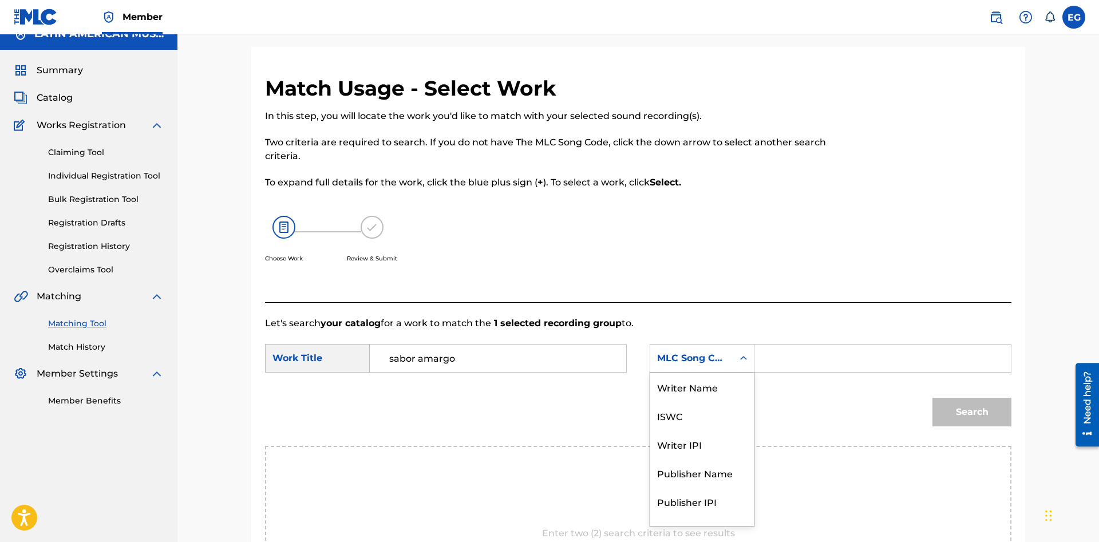
click at [677, 369] on div "MLC Song Code" at bounding box center [702, 358] width 105 height 29
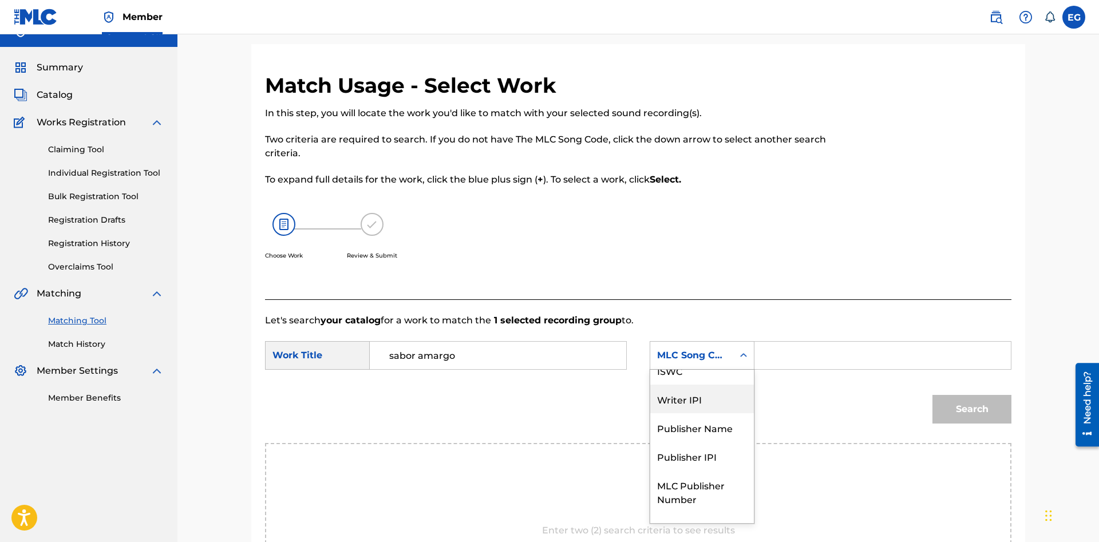
scroll to position [0, 0]
click at [715, 382] on div "Writer Name" at bounding box center [702, 384] width 104 height 29
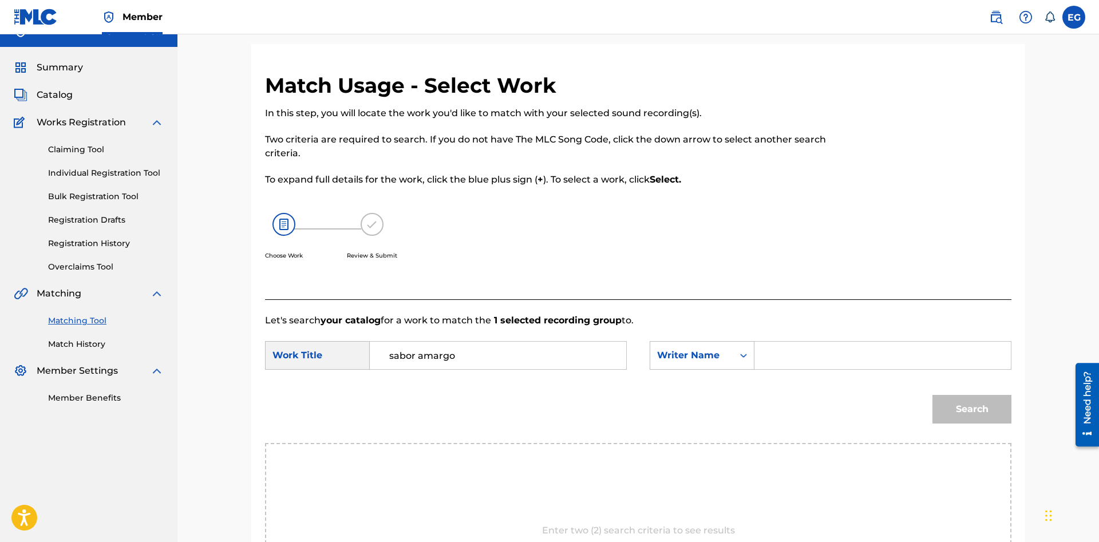
click at [796, 341] on form "SearchWithCriteriac4899773-1d9c-4811-835c-2b70f79a0eac Work Title sabor amargo …" at bounding box center [638, 385] width 746 height 116
click at [790, 346] on input "Search Form" at bounding box center [882, 355] width 237 height 27
paste input "[PERSON_NAME]"
drag, startPoint x: 861, startPoint y: 357, endPoint x: 671, endPoint y: 378, distance: 191.2
click at [764, 369] on input "[PERSON_NAME]" at bounding box center [882, 355] width 237 height 27
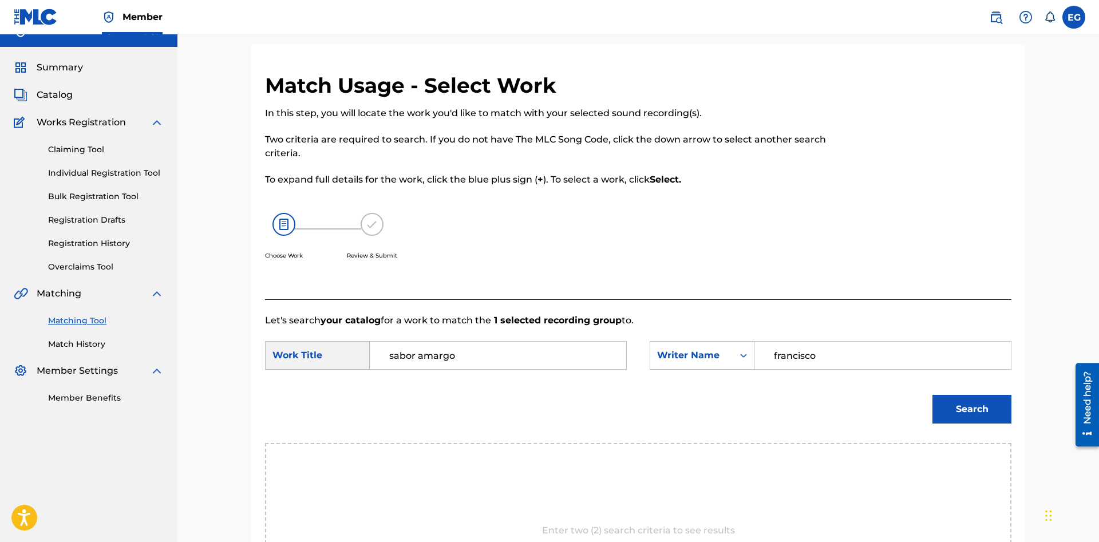
type input "francisco"
click at [932, 395] on button "Search" at bounding box center [971, 409] width 79 height 29
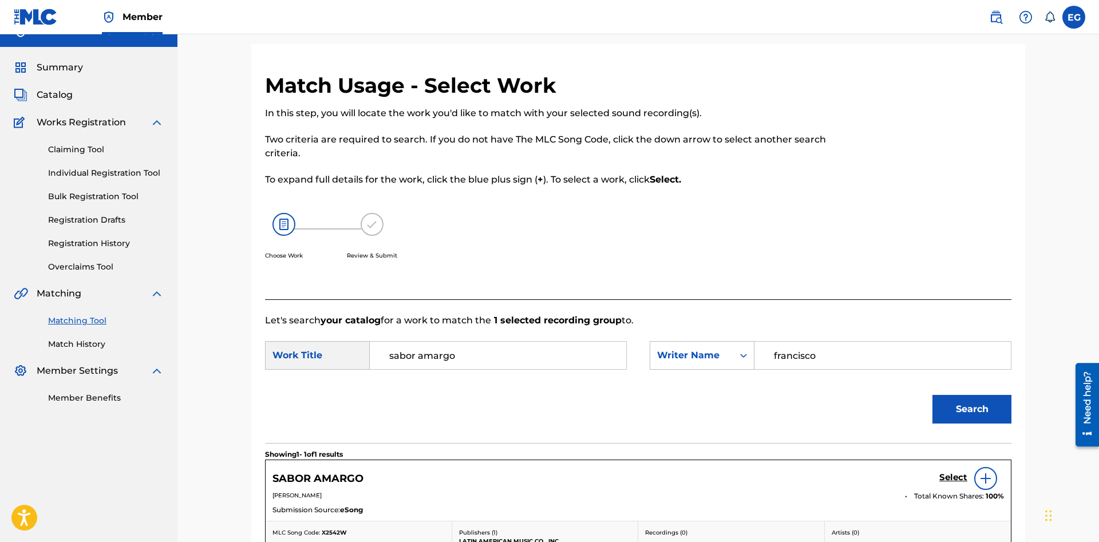
scroll to position [77, 0]
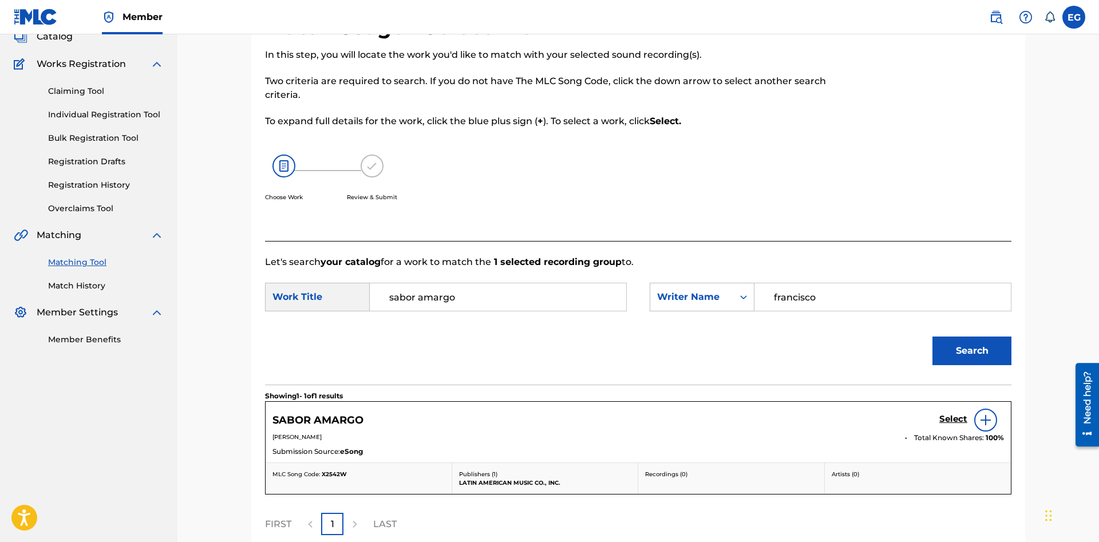
click at [945, 420] on h5 "Select" at bounding box center [953, 419] width 28 height 11
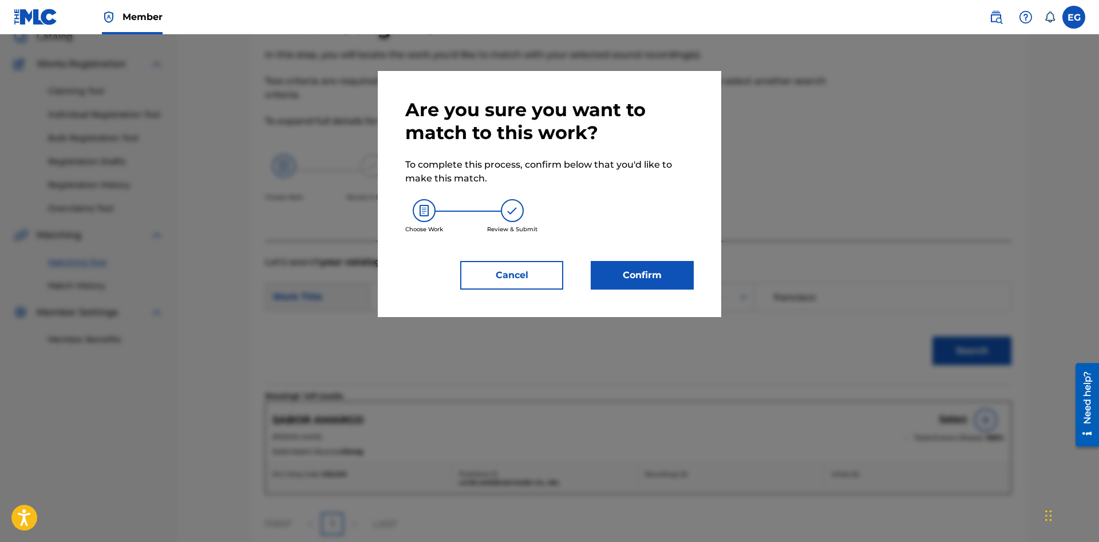
click at [641, 279] on button "Confirm" at bounding box center [642, 275] width 103 height 29
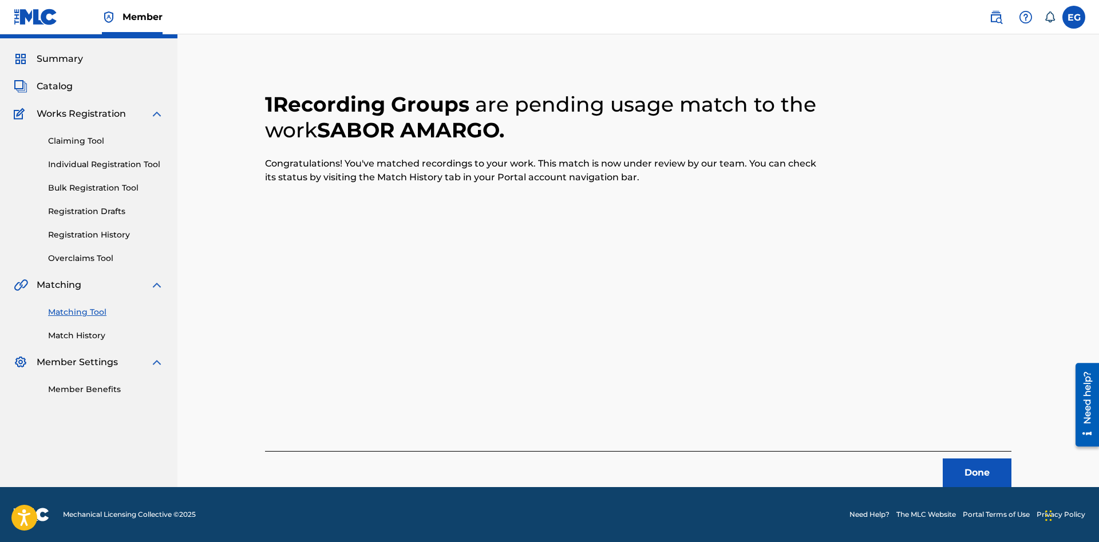
scroll to position [27, 0]
click at [957, 473] on button "Done" at bounding box center [977, 472] width 69 height 29
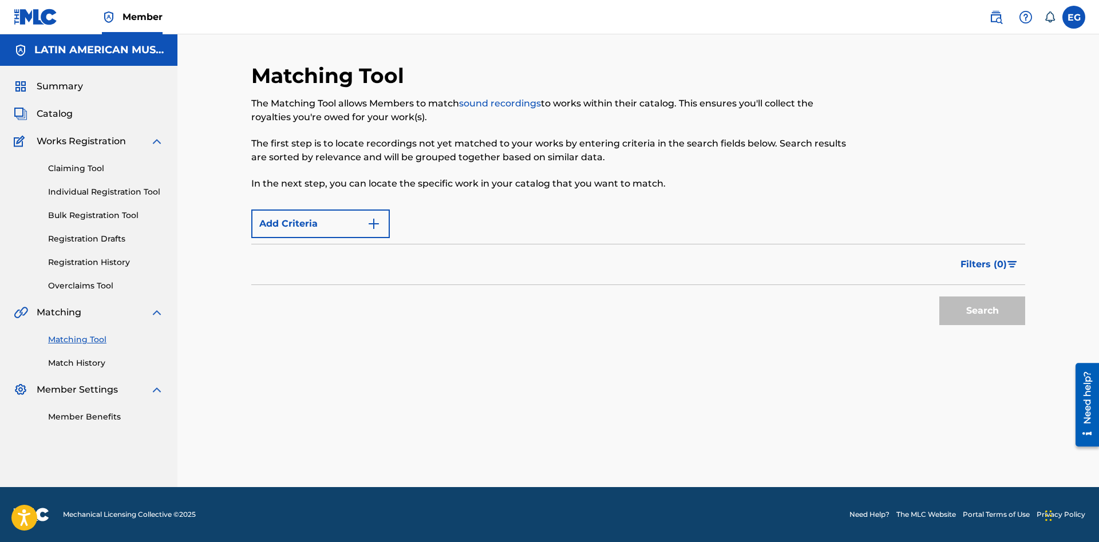
scroll to position [0, 0]
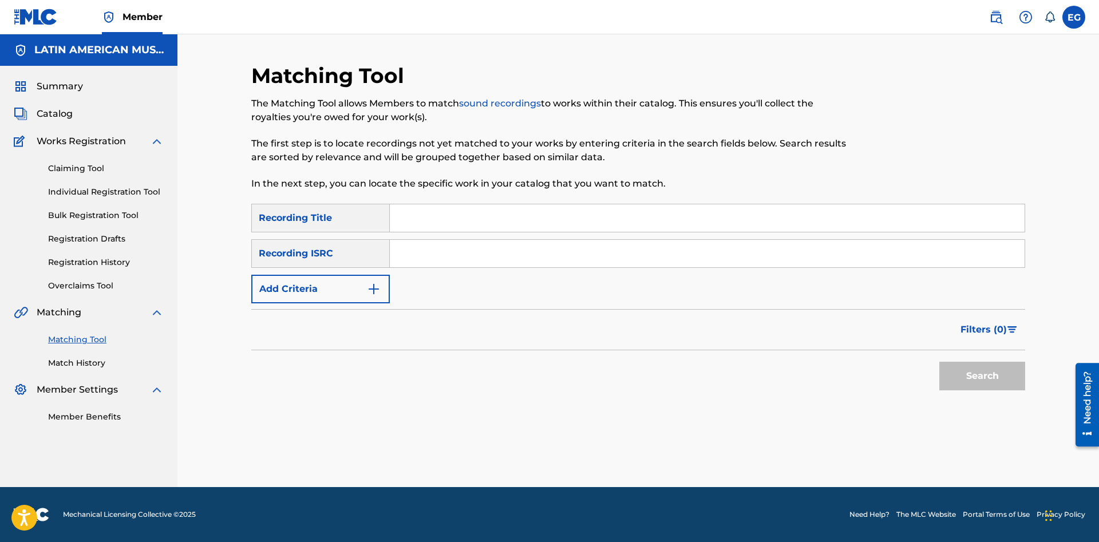
click at [513, 221] on input "Search Form" at bounding box center [707, 217] width 635 height 27
click at [353, 296] on button "Add Criteria" at bounding box center [320, 289] width 138 height 29
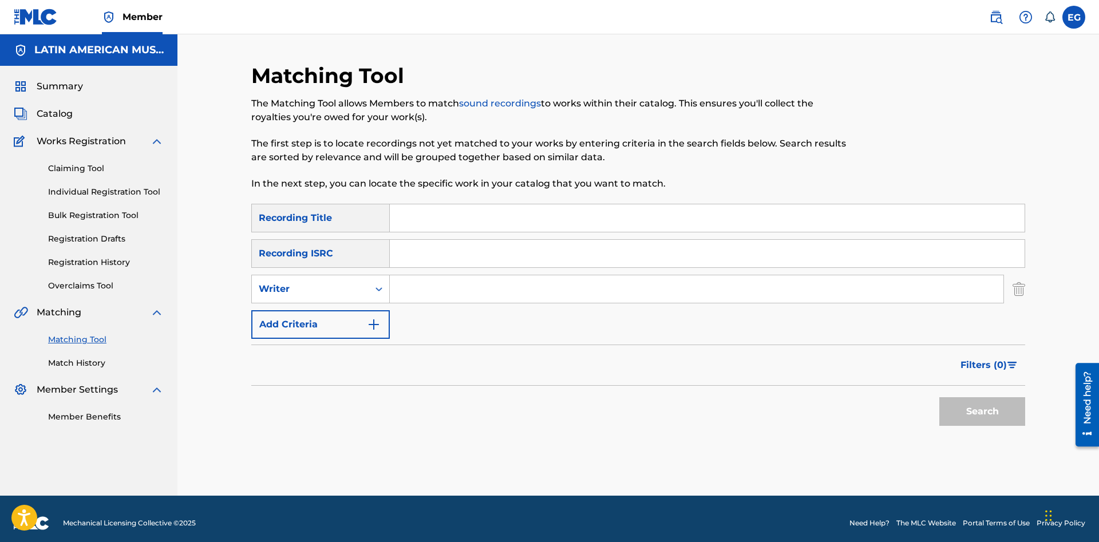
click at [433, 290] on input "Search Form" at bounding box center [697, 288] width 614 height 27
type input "[PERSON_NAME]"
click at [939, 397] on button "Search" at bounding box center [982, 411] width 86 height 29
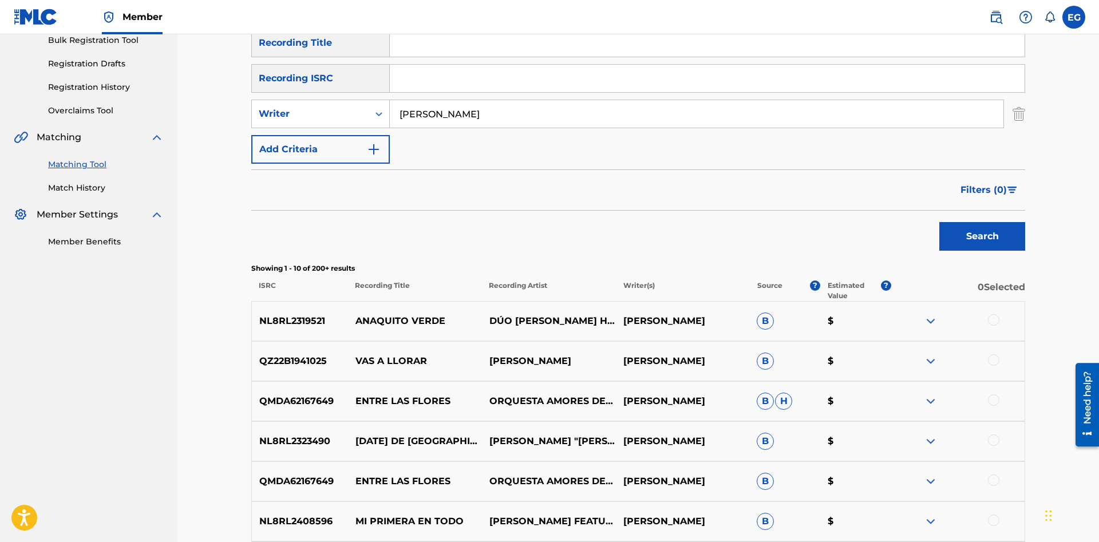
scroll to position [476, 0]
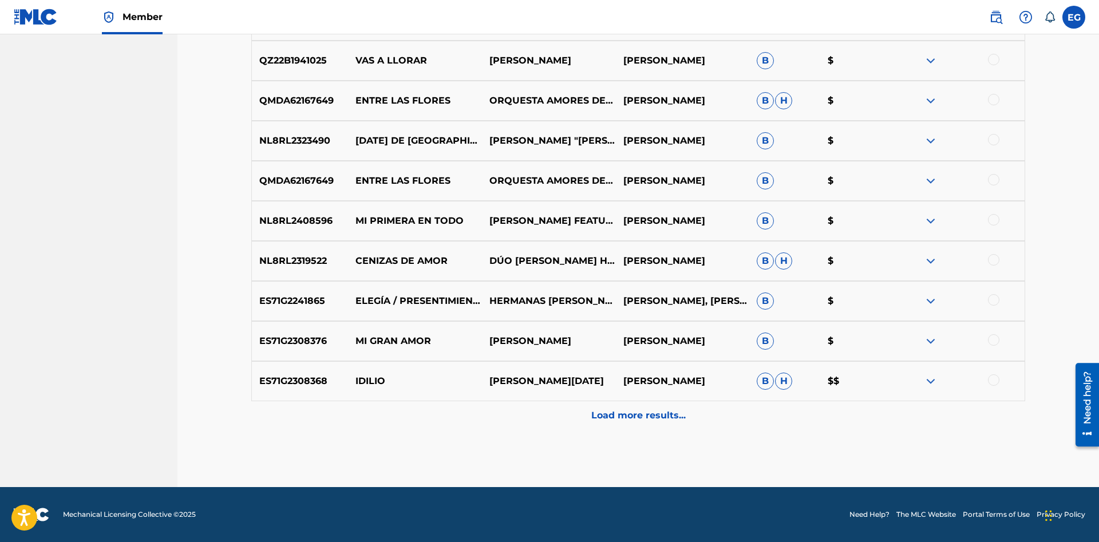
click at [632, 421] on p "Load more results..." at bounding box center [638, 416] width 94 height 14
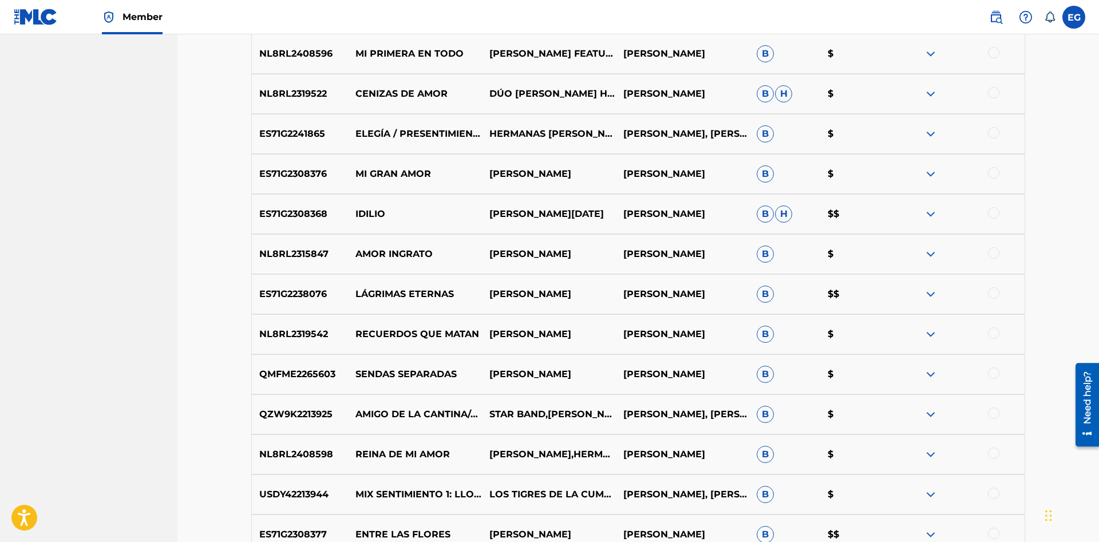
scroll to position [818, 0]
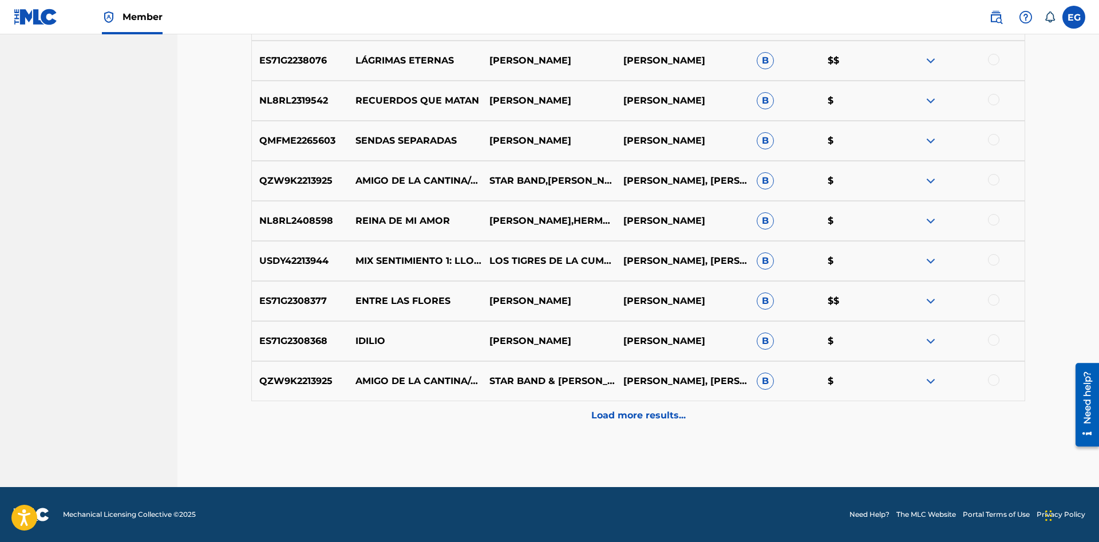
click at [639, 428] on div "Load more results..." at bounding box center [638, 415] width 774 height 29
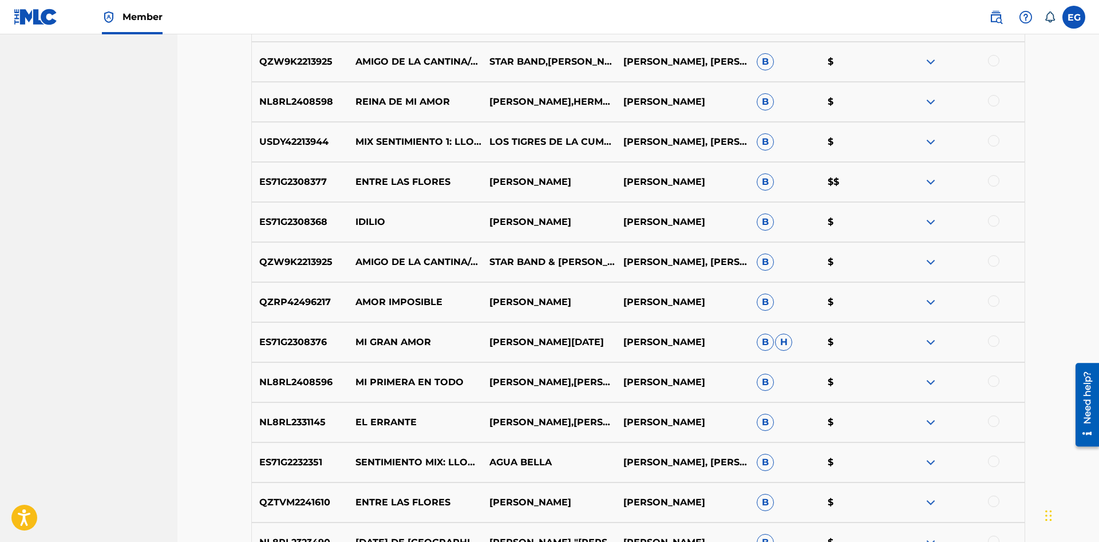
scroll to position [1229, 0]
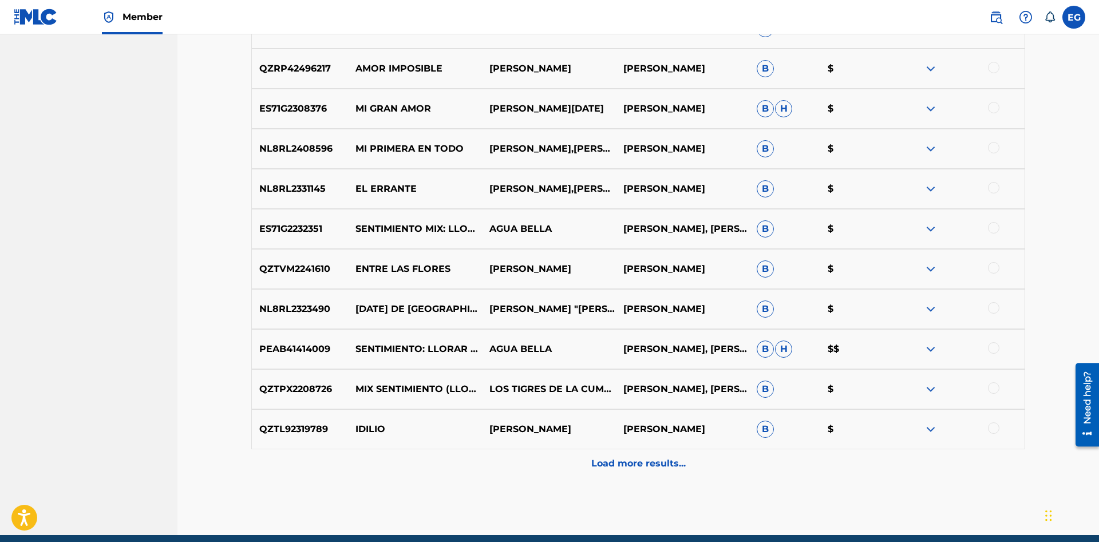
click at [637, 471] on div "Load more results..." at bounding box center [638, 463] width 774 height 29
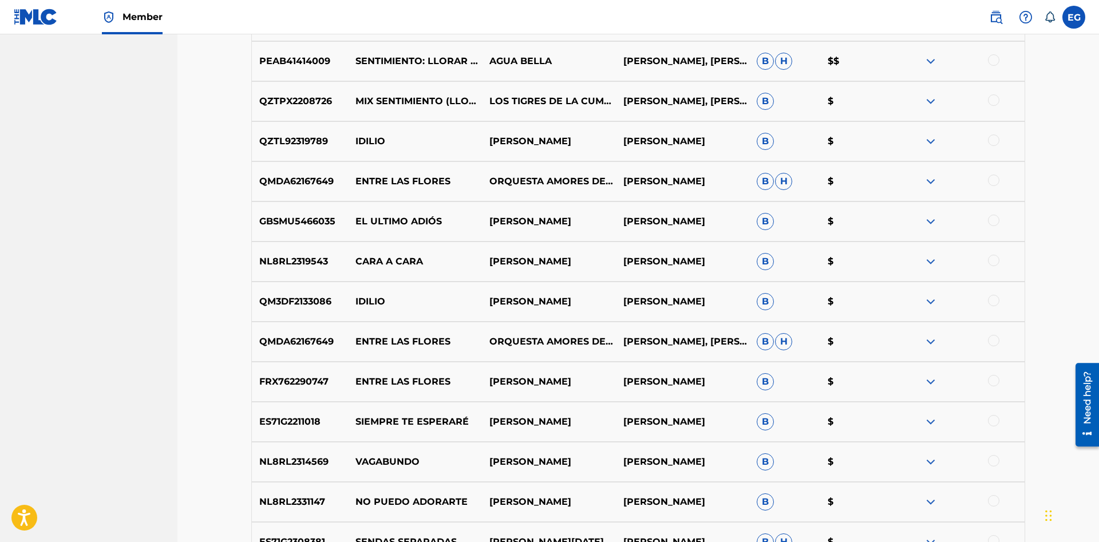
scroll to position [1677, 0]
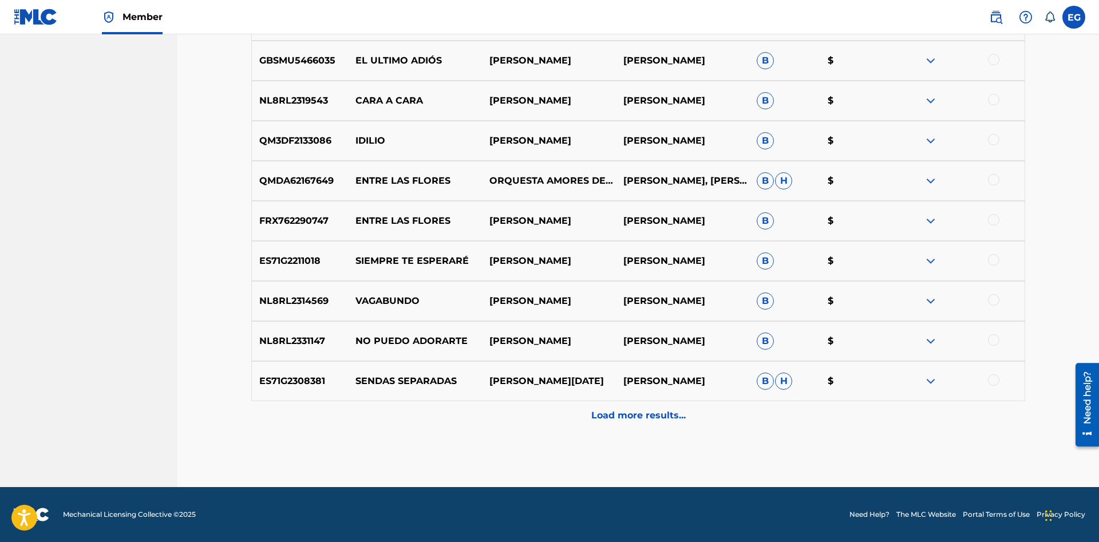
click at [621, 426] on div "Load more results..." at bounding box center [638, 415] width 774 height 29
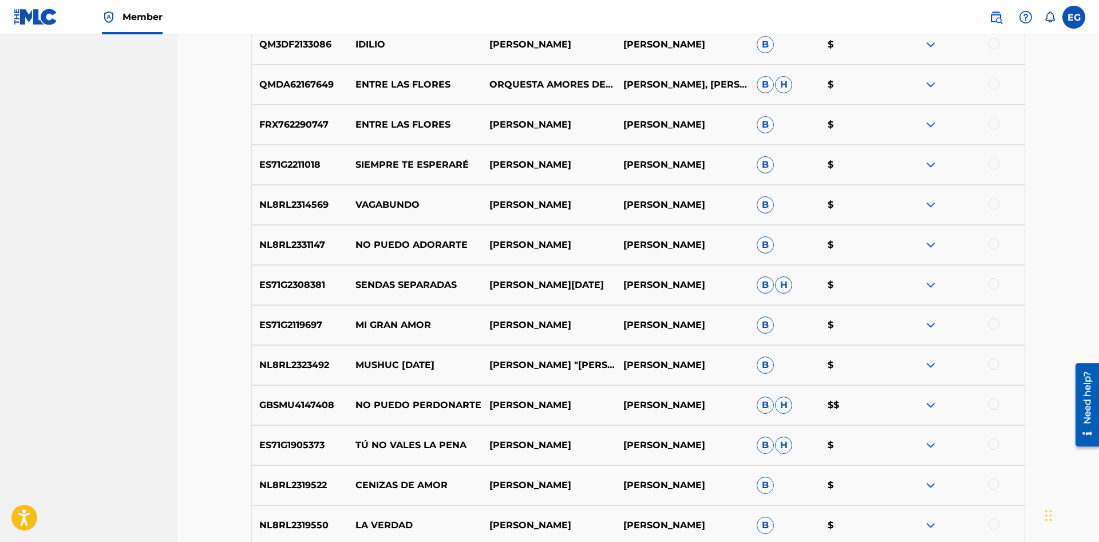
scroll to position [2065, 0]
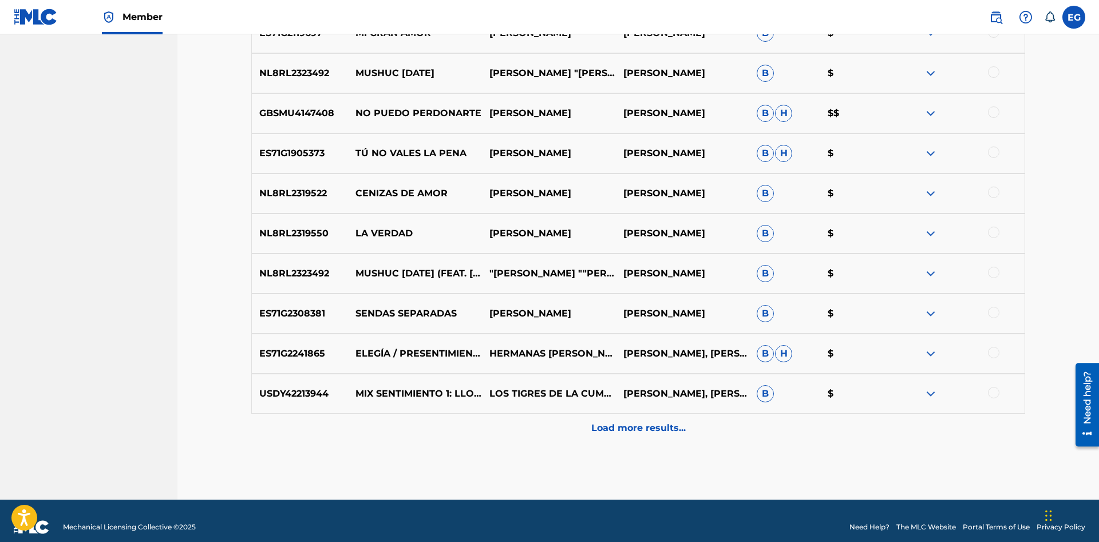
click at [612, 422] on p "Load more results..." at bounding box center [638, 428] width 94 height 14
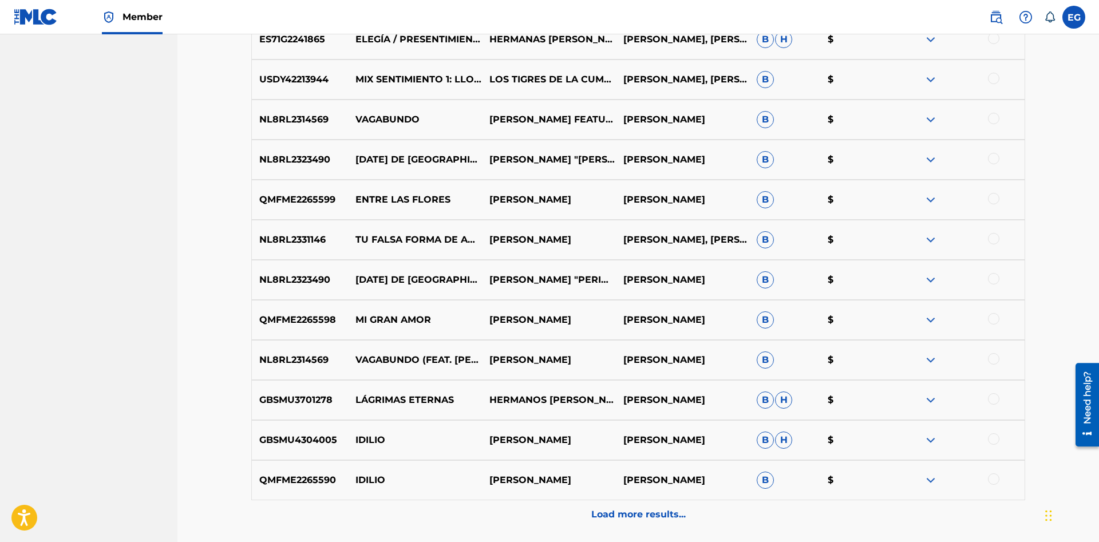
scroll to position [2479, 0]
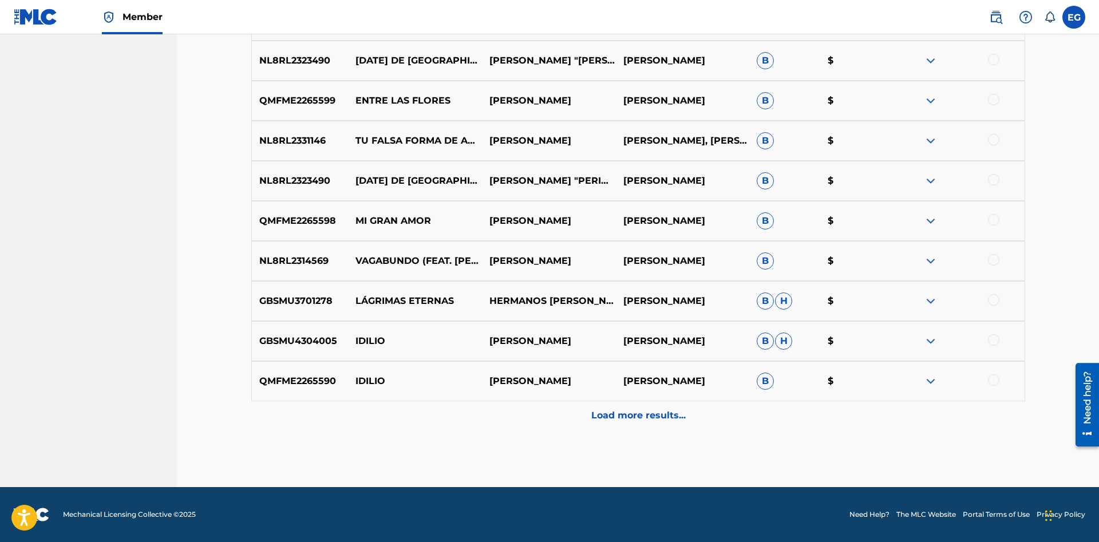
click at [619, 414] on p "Load more results..." at bounding box center [638, 416] width 94 height 14
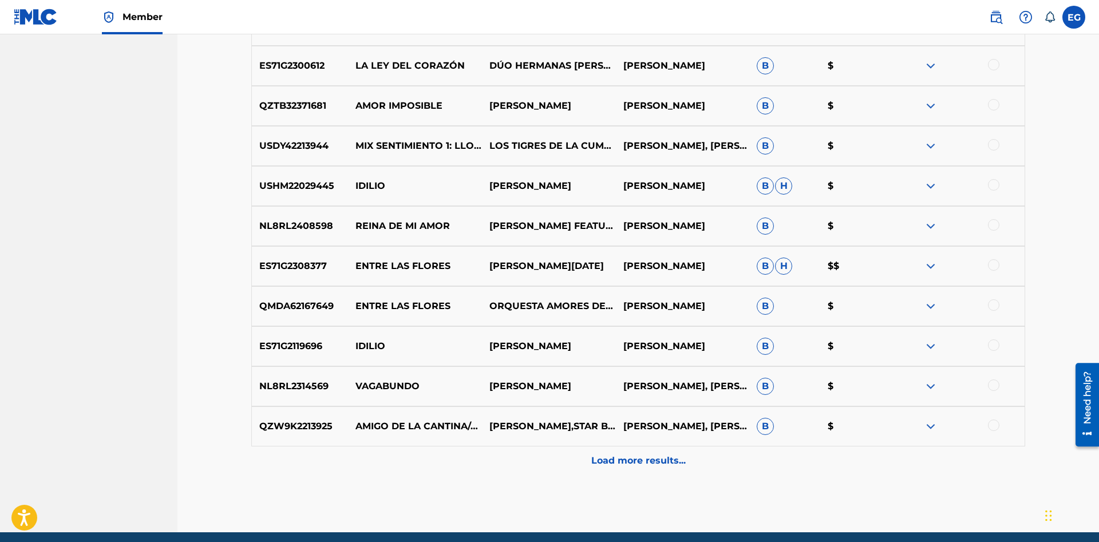
scroll to position [2879, 0]
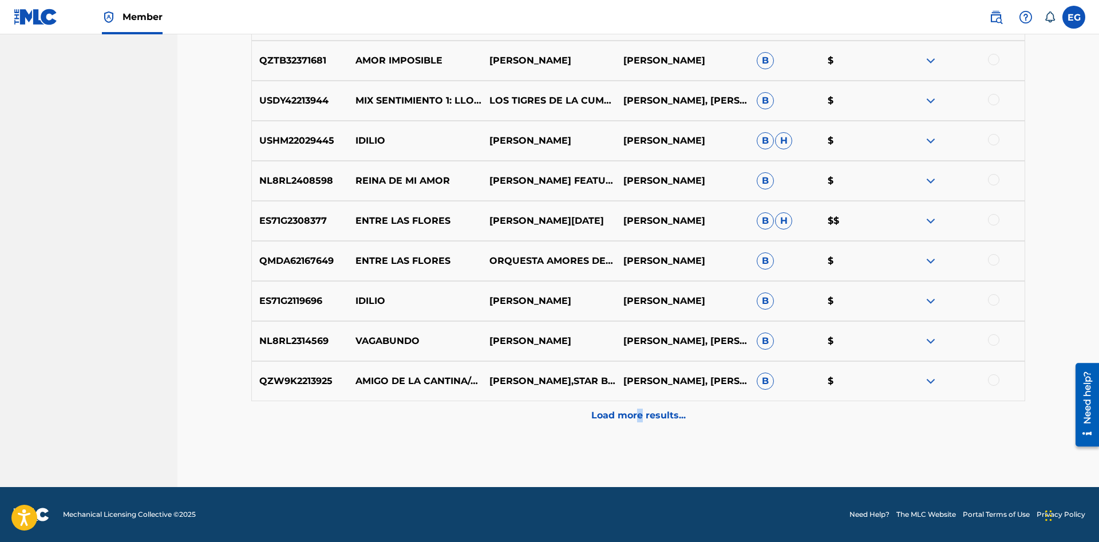
click at [639, 415] on p "Load more results..." at bounding box center [638, 416] width 94 height 14
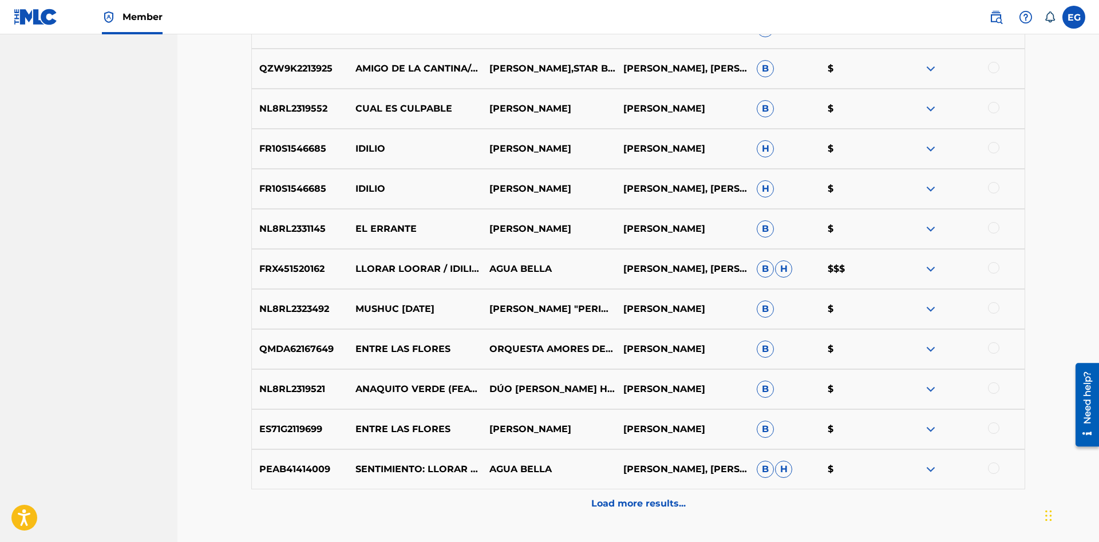
scroll to position [3280, 0]
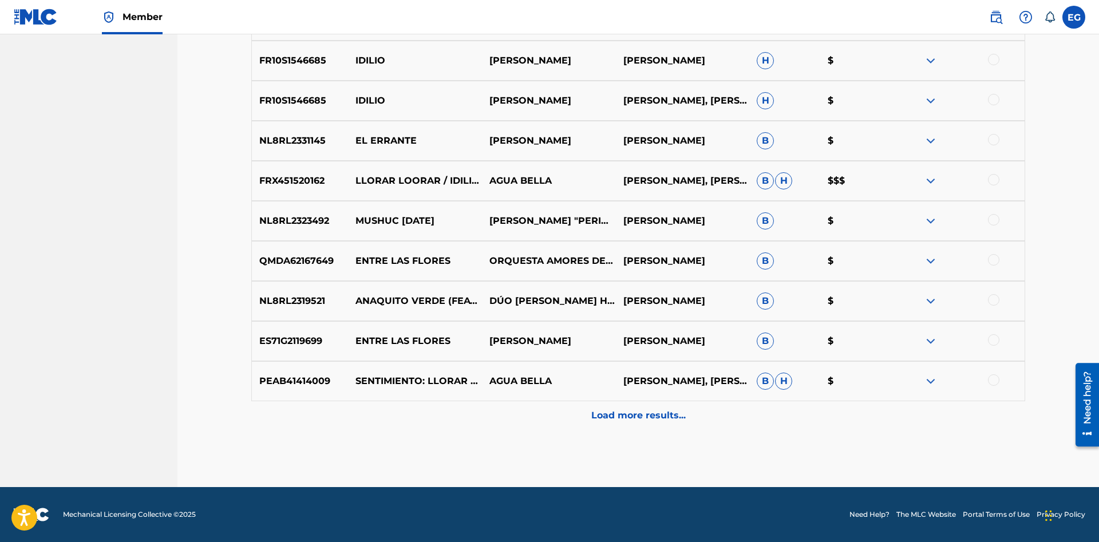
click at [644, 421] on p "Load more results..." at bounding box center [638, 416] width 94 height 14
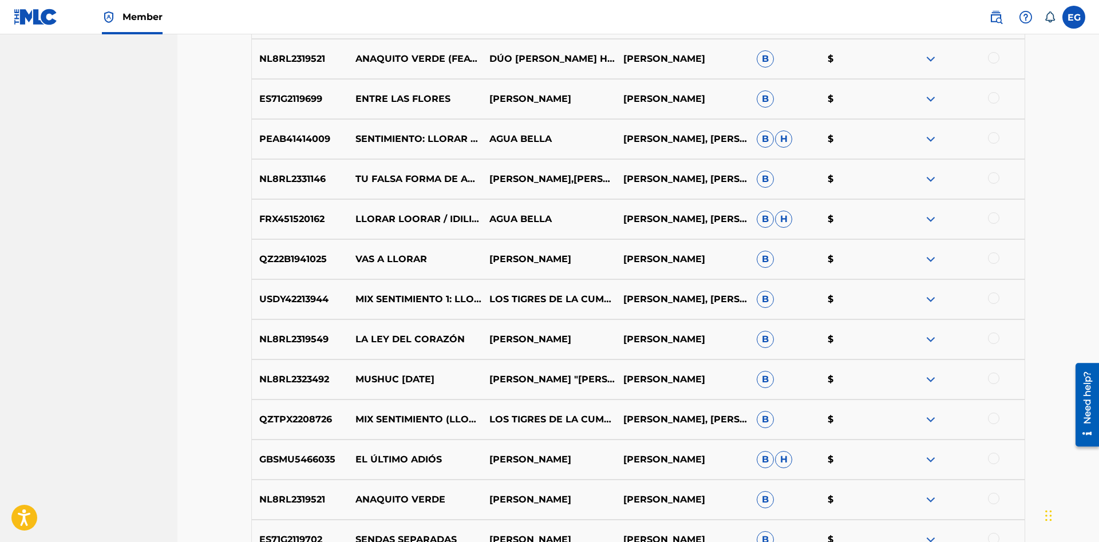
scroll to position [3681, 0]
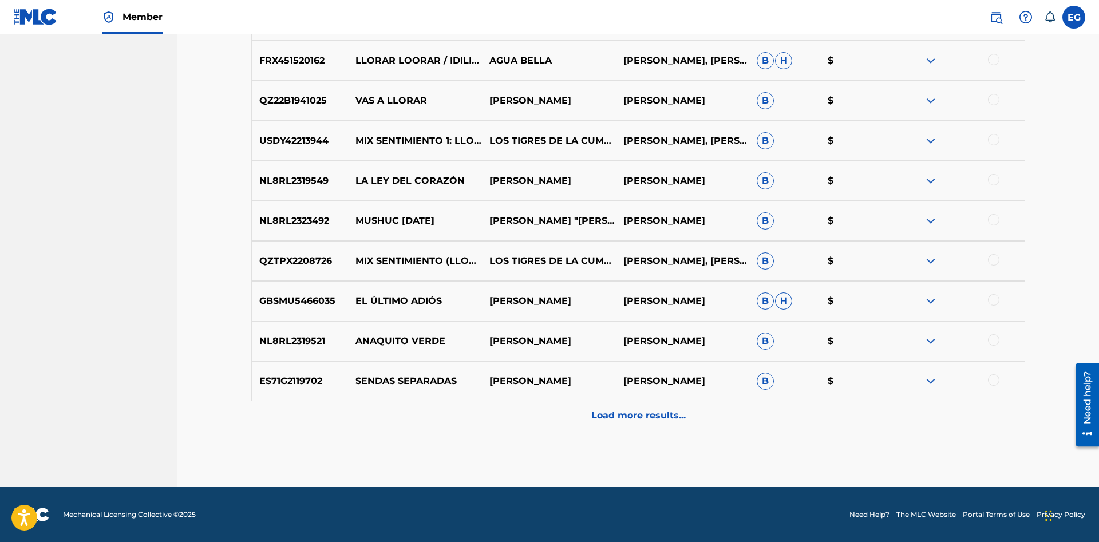
click at [612, 421] on p "Load more results..." at bounding box center [638, 416] width 94 height 14
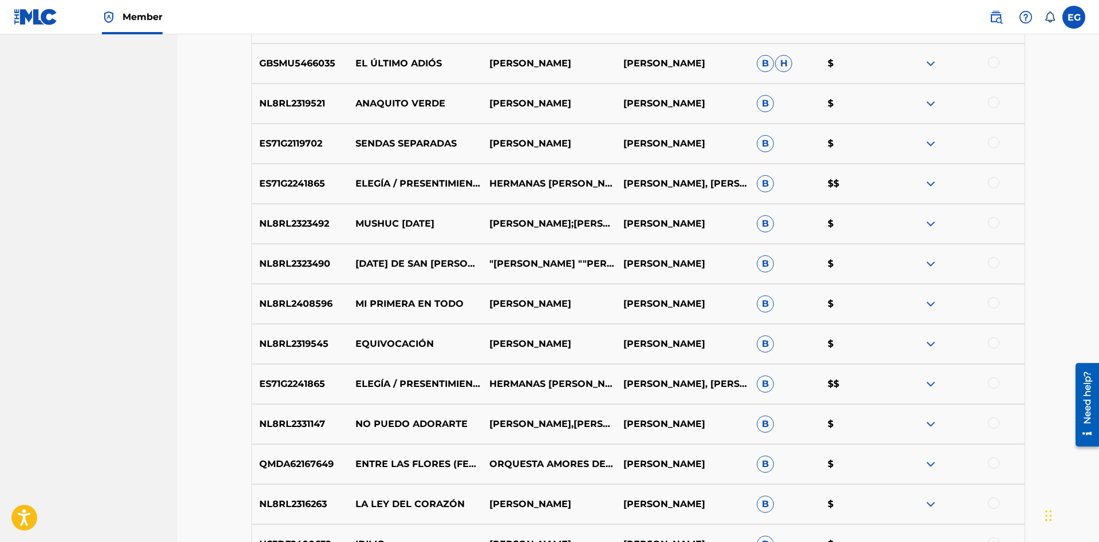
scroll to position [4081, 0]
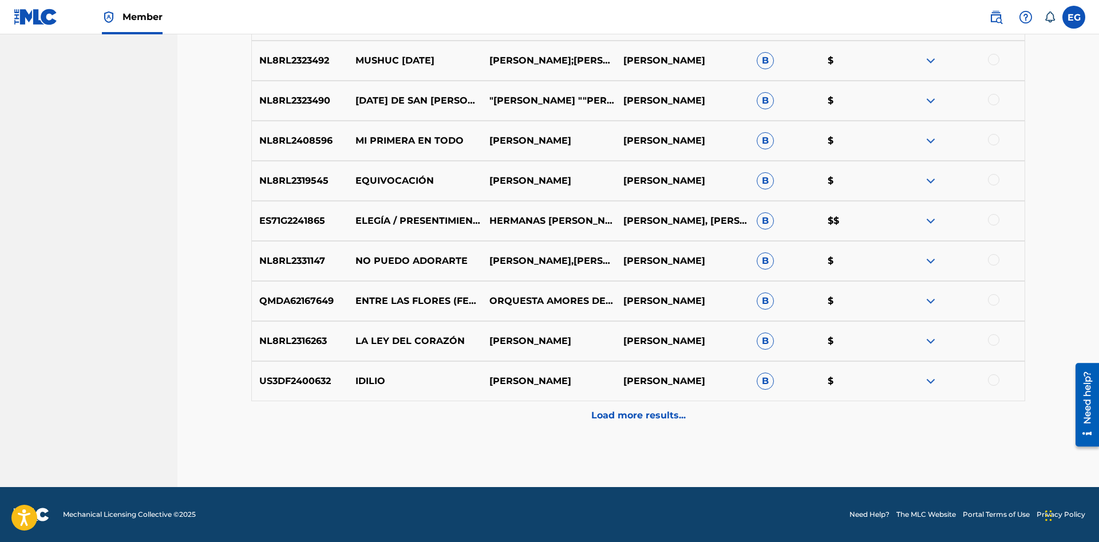
click at [615, 429] on div "Load more results..." at bounding box center [638, 415] width 774 height 29
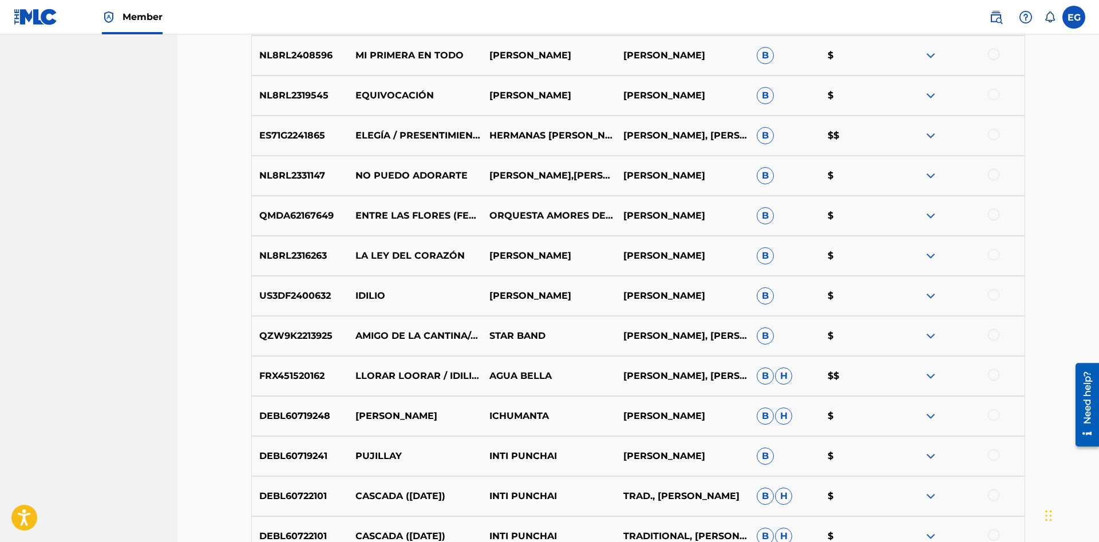
scroll to position [4458, 0]
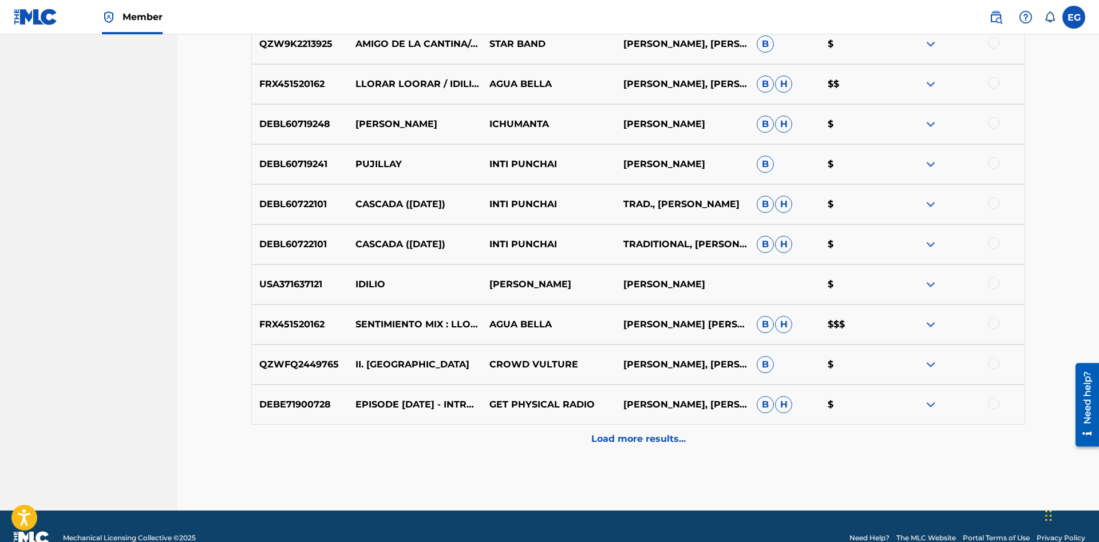
click at [600, 448] on div "Load more results..." at bounding box center [638, 439] width 774 height 29
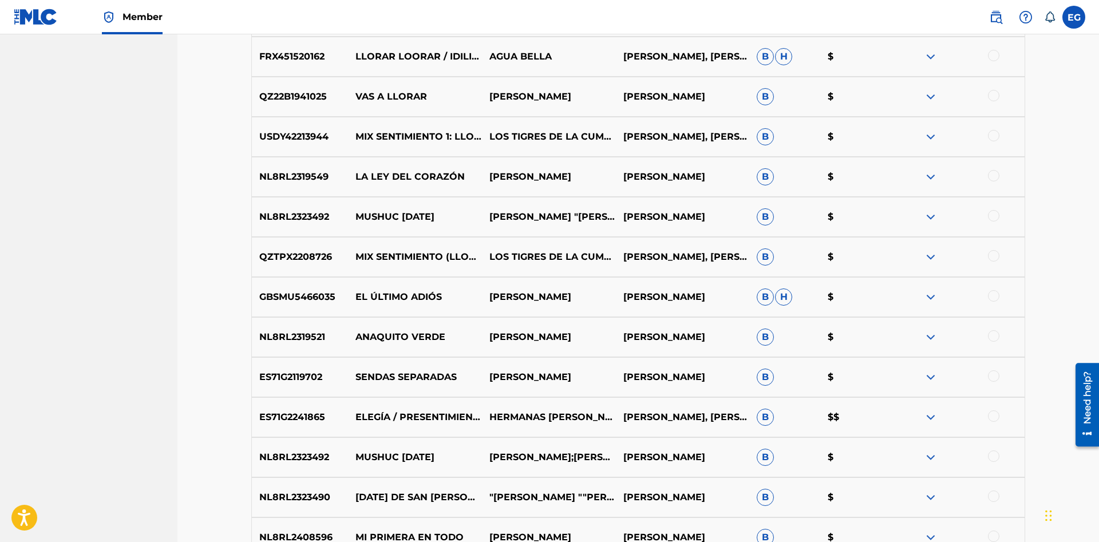
scroll to position [4197, 0]
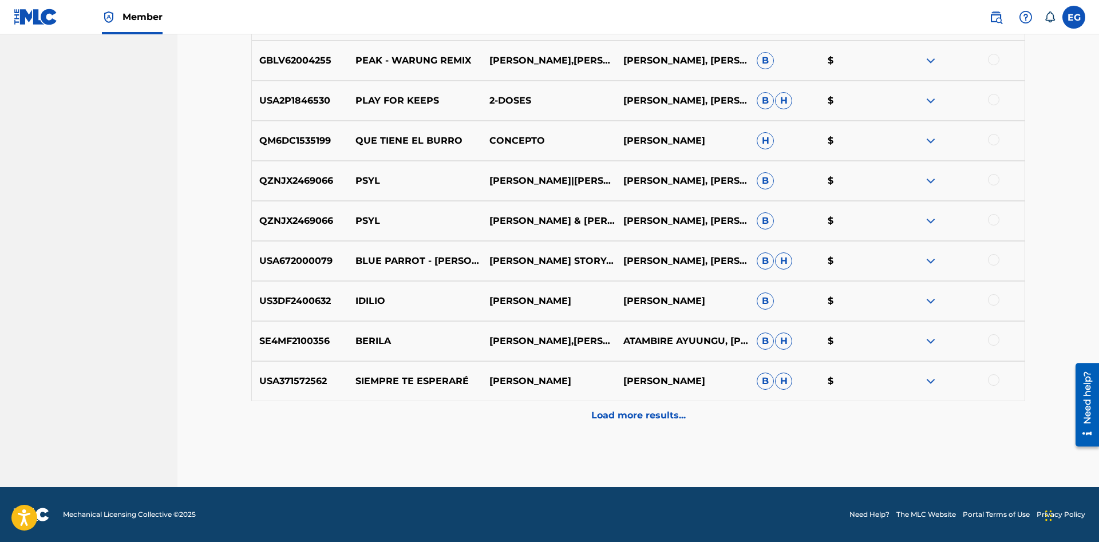
click at [602, 426] on div "Load more results..." at bounding box center [638, 415] width 774 height 29
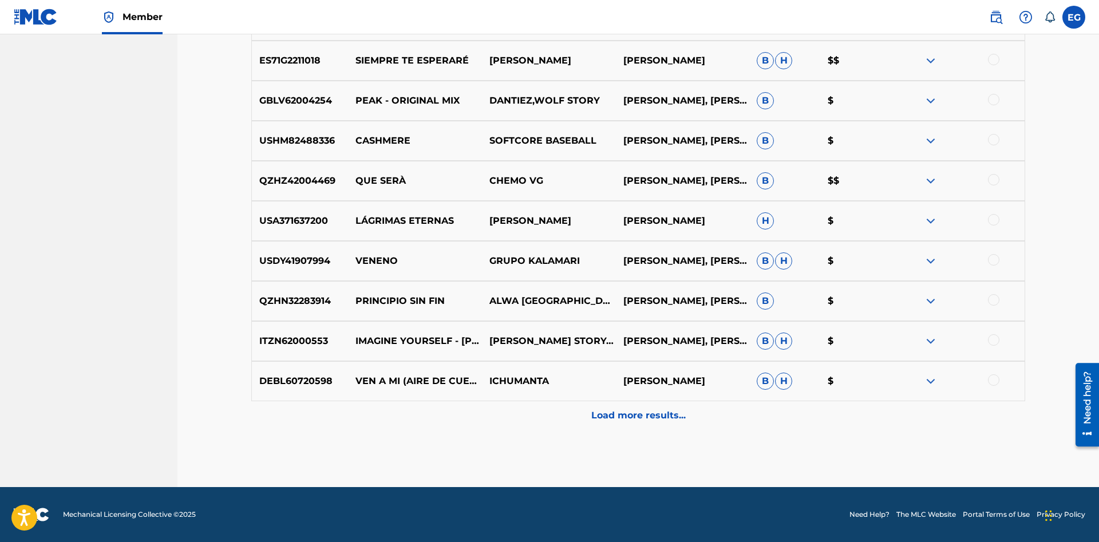
click at [634, 426] on div "Load more results..." at bounding box center [638, 415] width 774 height 29
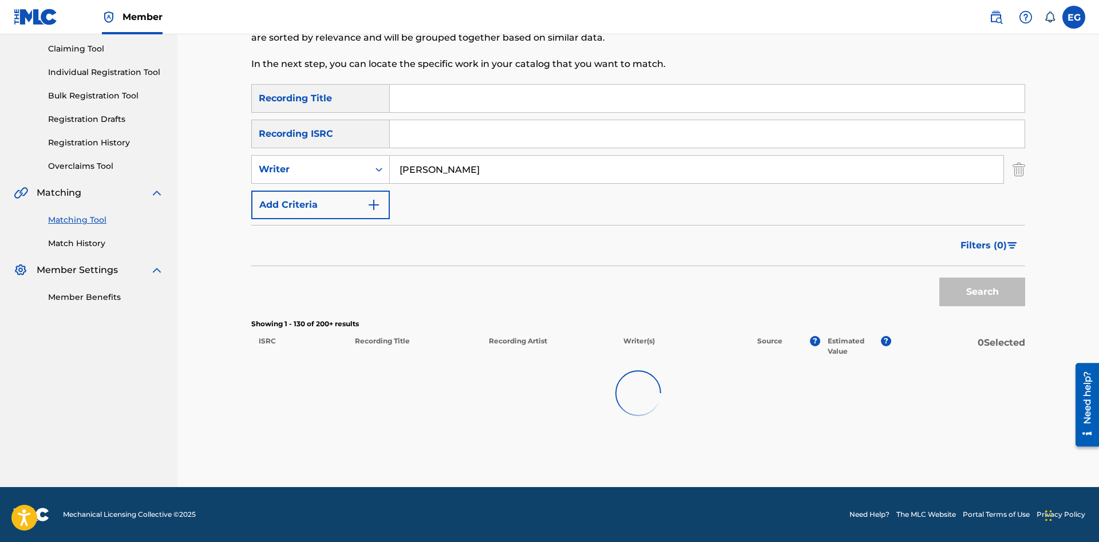
click at [634, 426] on div at bounding box center [638, 393] width 774 height 73
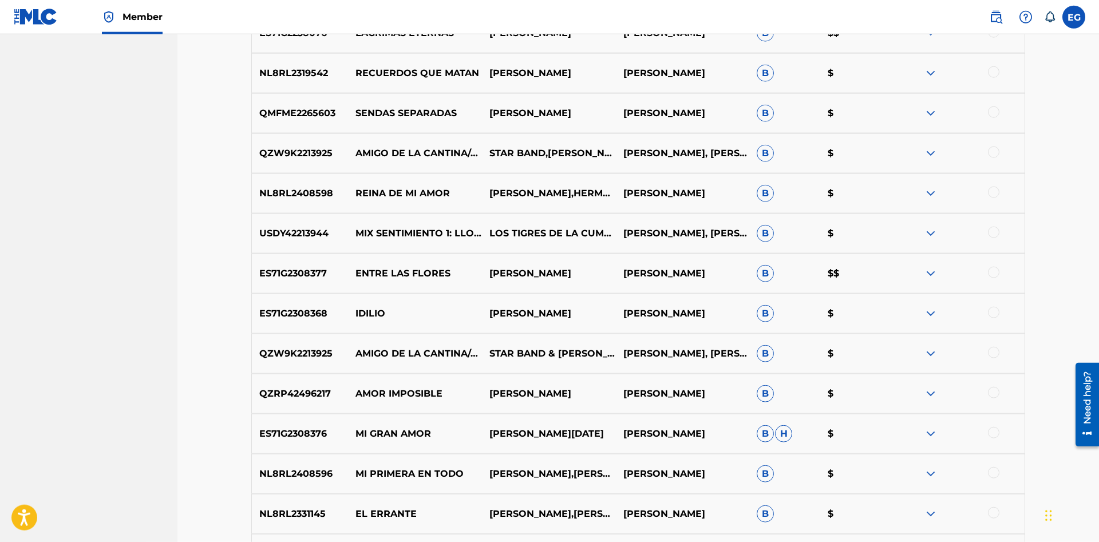
scroll to position [0, 0]
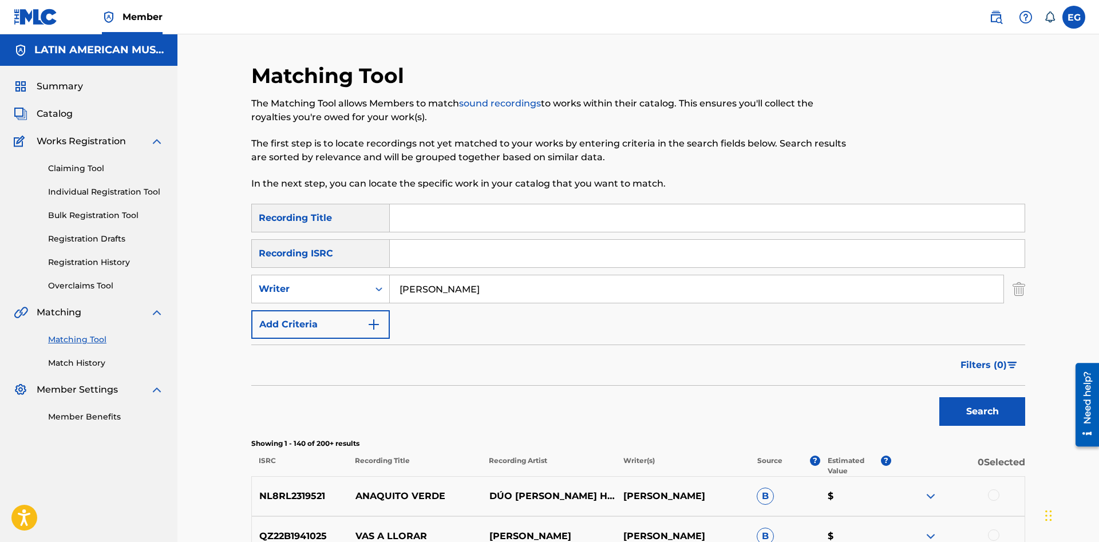
click at [532, 221] on input "Search Form" at bounding box center [707, 217] width 635 height 27
type input "adulterio"
click at [939, 397] on button "Search" at bounding box center [982, 411] width 86 height 29
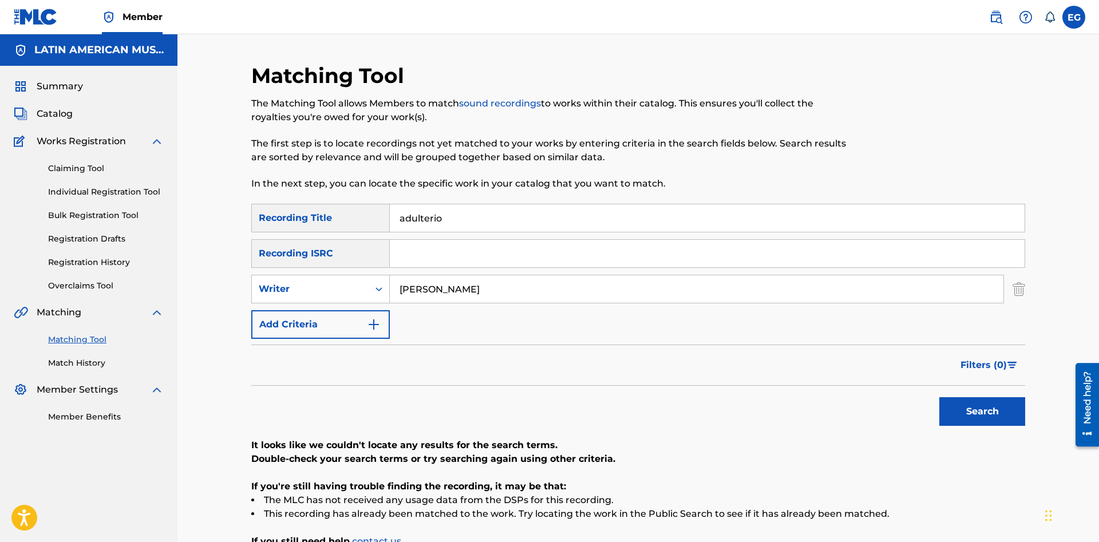
drag, startPoint x: 469, startPoint y: 289, endPoint x: 386, endPoint y: 290, distance: 83.0
click at [390, 290] on input "[PERSON_NAME]" at bounding box center [697, 288] width 614 height 27
click at [939, 397] on button "Search" at bounding box center [982, 411] width 86 height 29
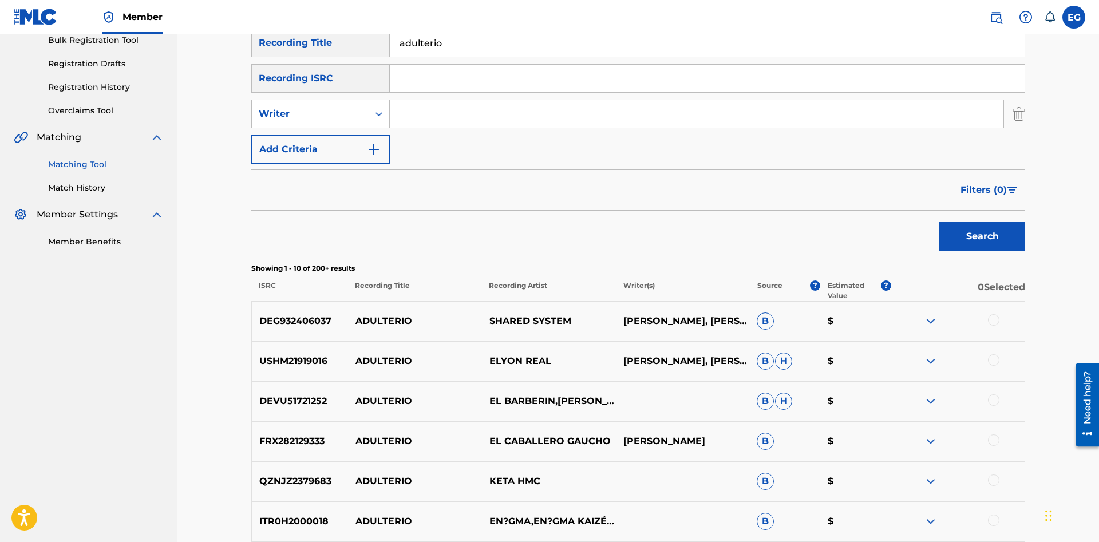
scroll to position [350, 0]
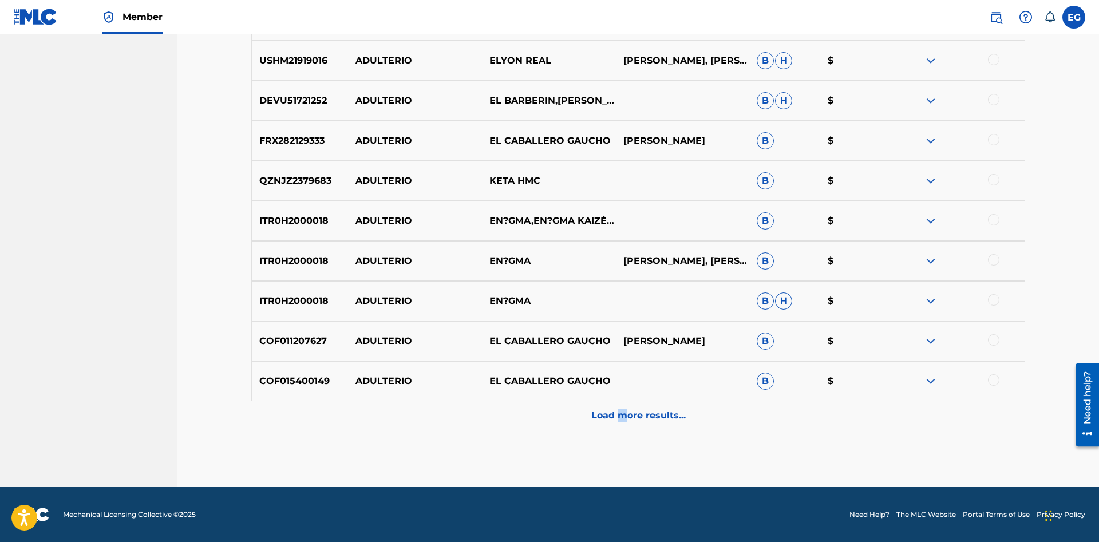
click at [622, 414] on p "Load more results..." at bounding box center [638, 416] width 94 height 14
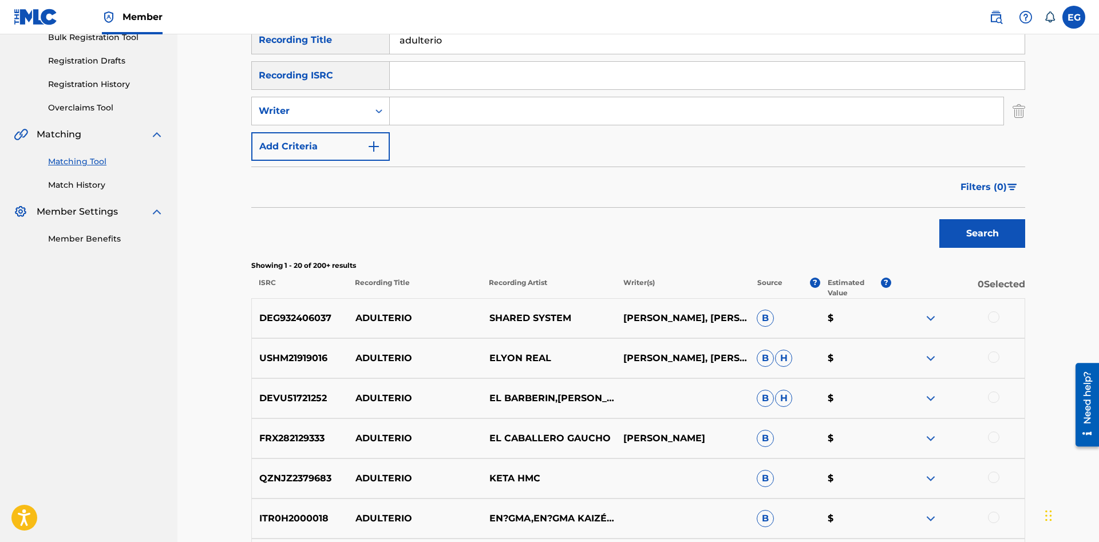
scroll to position [0, 0]
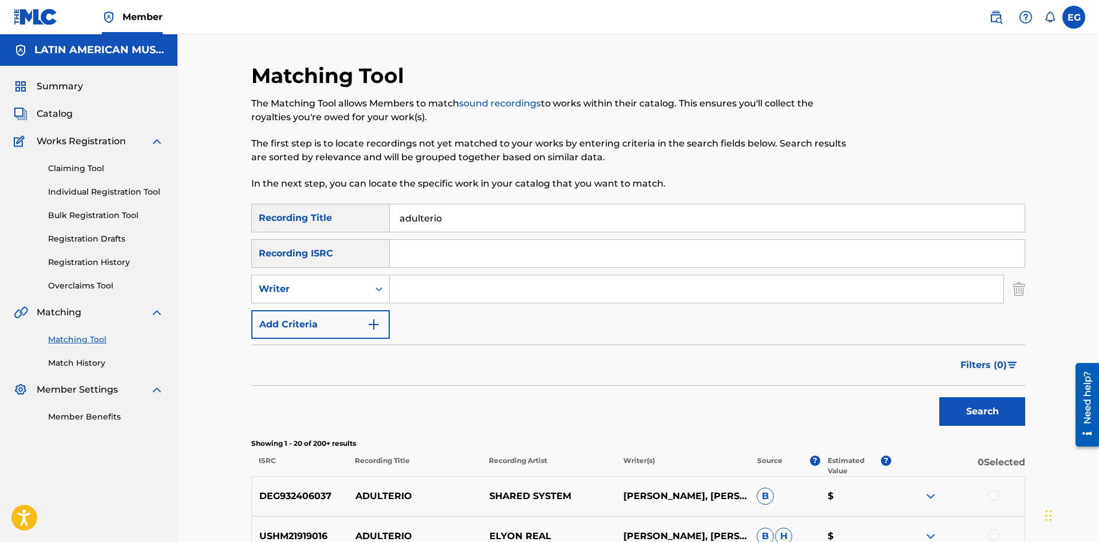
drag, startPoint x: 458, startPoint y: 211, endPoint x: 359, endPoint y: 223, distance: 99.7
click at [390, 223] on input "adulterio" at bounding box center [707, 217] width 635 height 27
click at [939, 397] on button "Search" at bounding box center [982, 411] width 86 height 29
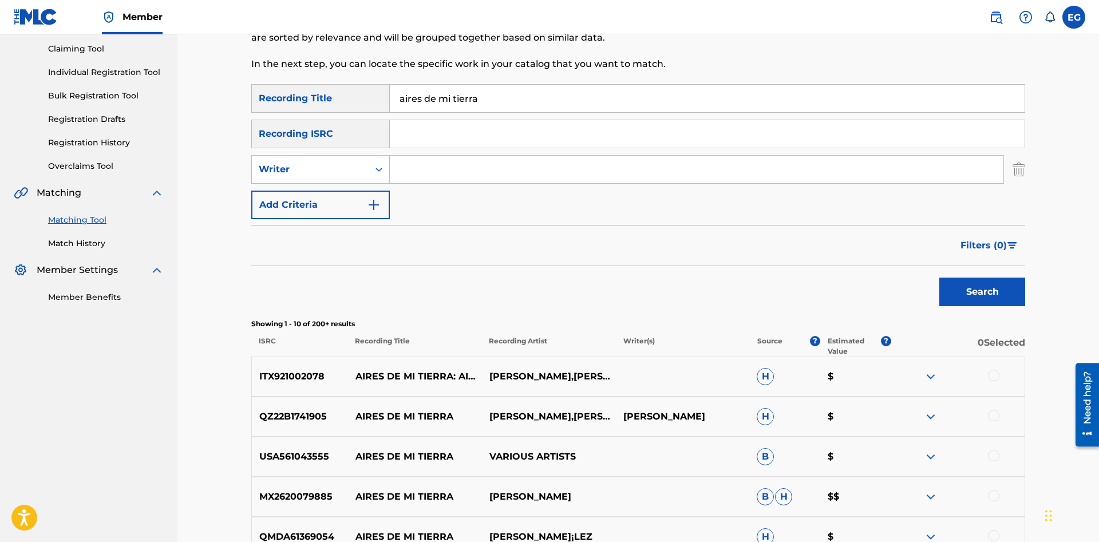
scroll to position [411, 0]
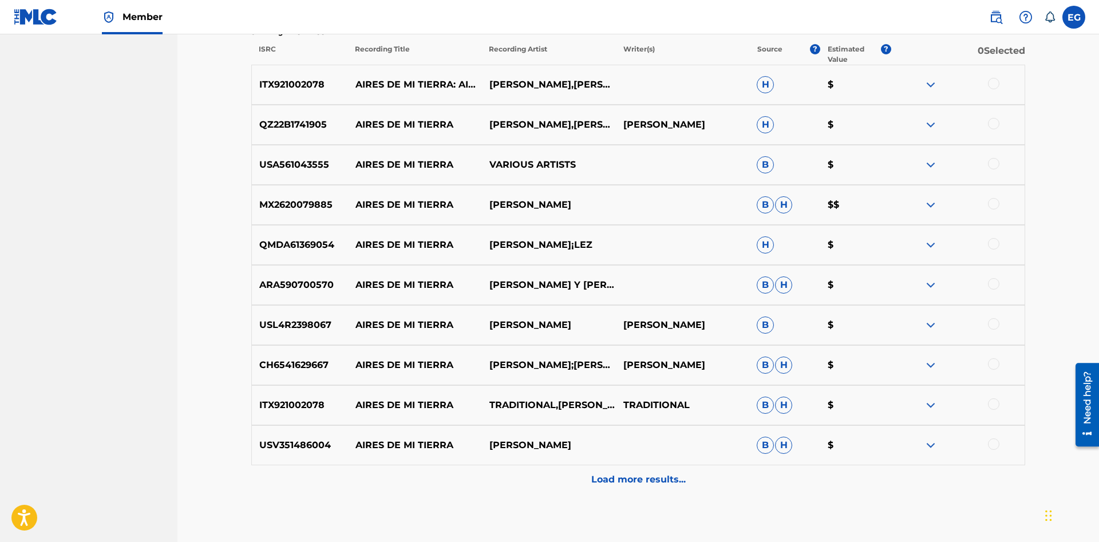
click at [640, 479] on p "Load more results..." at bounding box center [638, 480] width 94 height 14
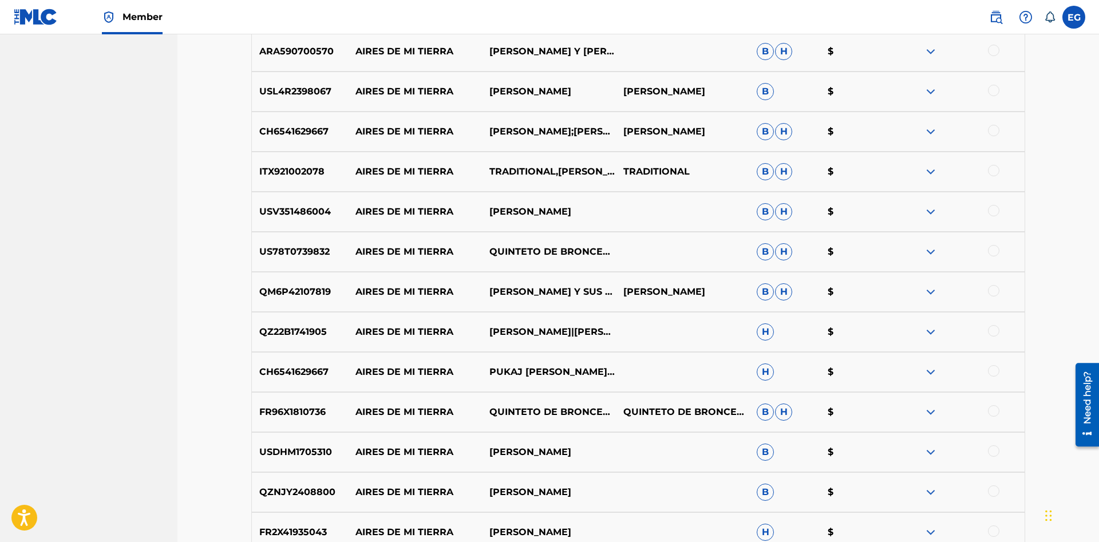
scroll to position [876, 0]
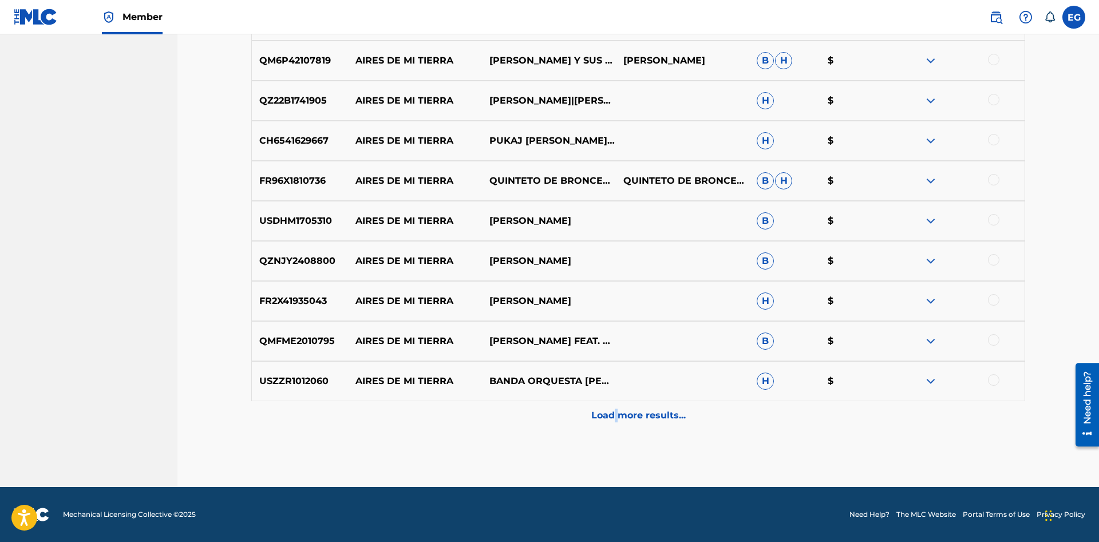
click at [616, 413] on p "Load more results..." at bounding box center [638, 416] width 94 height 14
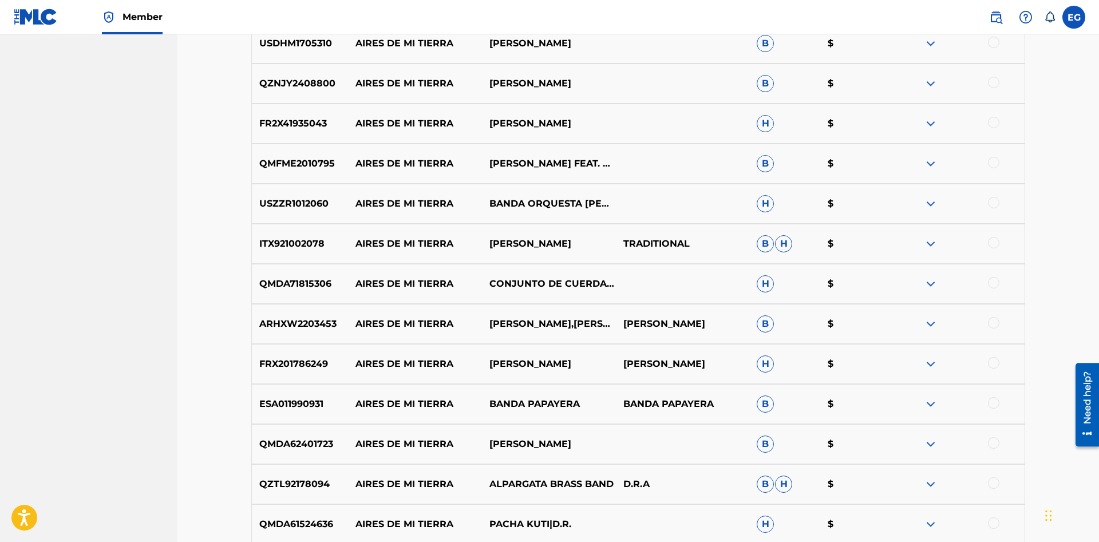
scroll to position [1277, 0]
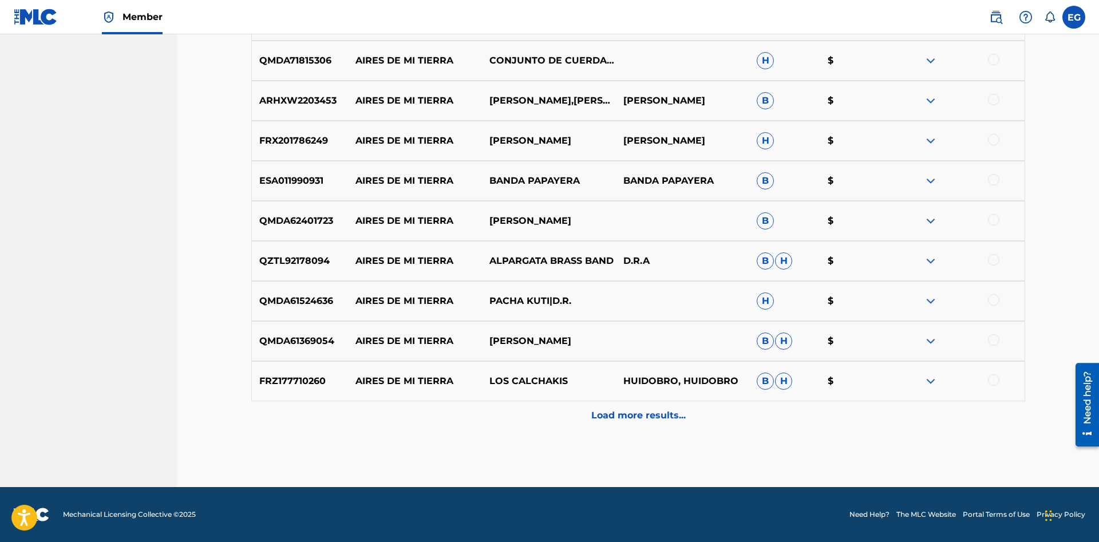
click at [637, 416] on p "Load more results..." at bounding box center [638, 416] width 94 height 14
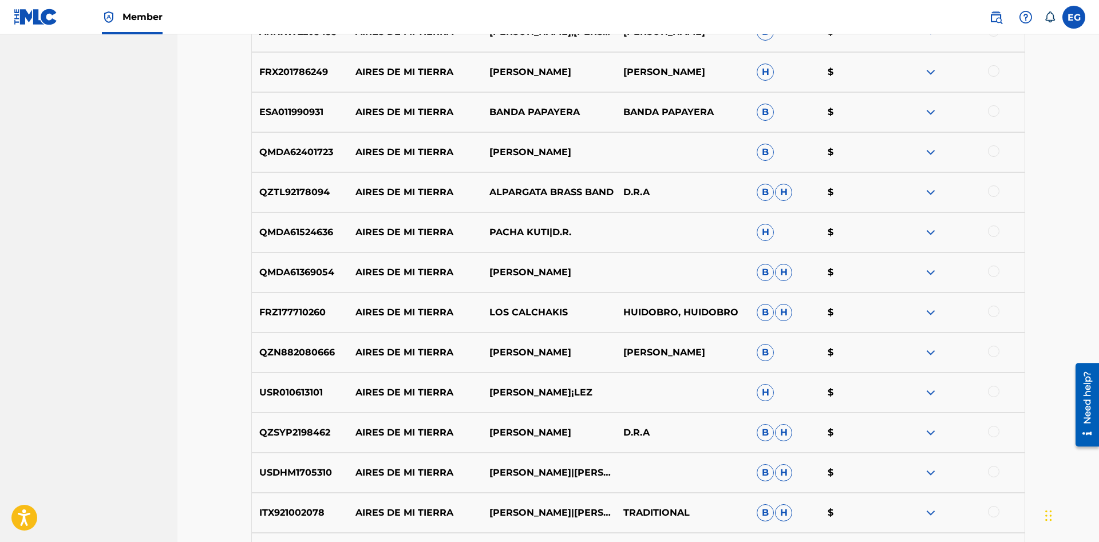
scroll to position [1677, 0]
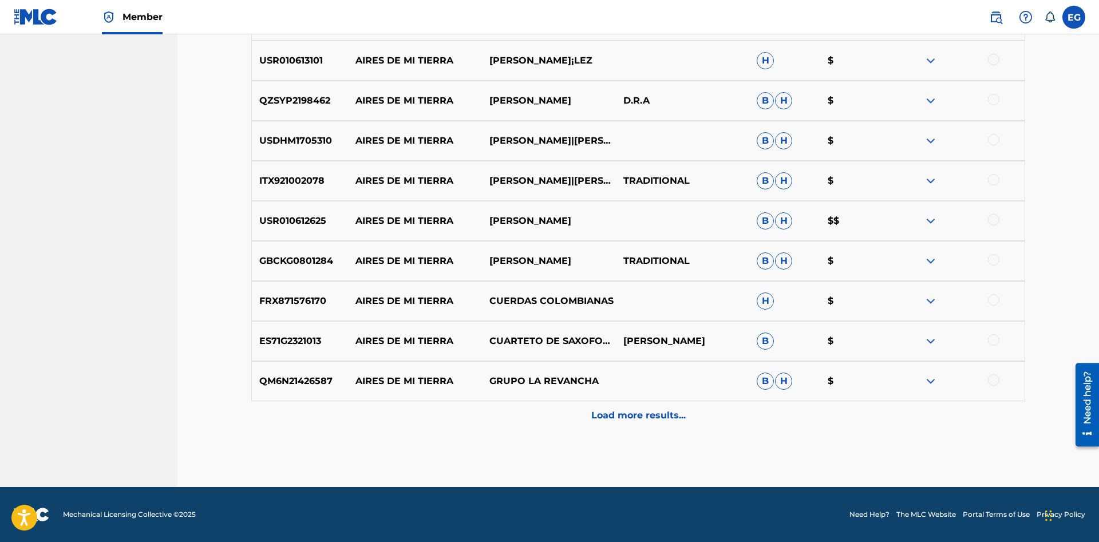
drag, startPoint x: 559, startPoint y: 416, endPoint x: 558, endPoint y: 424, distance: 8.0
click at [558, 424] on div "Load more results..." at bounding box center [638, 415] width 774 height 29
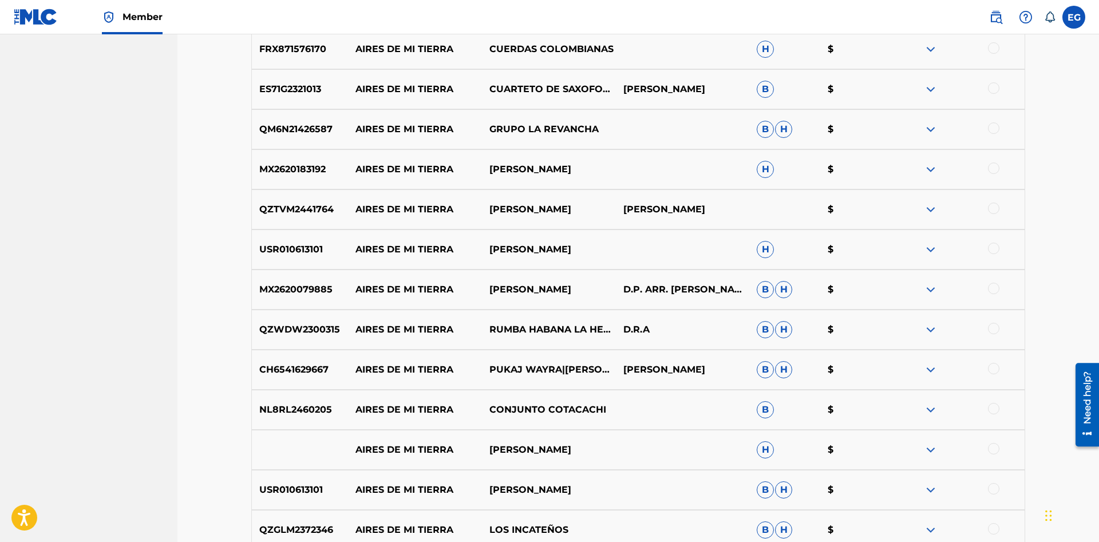
scroll to position [2078, 0]
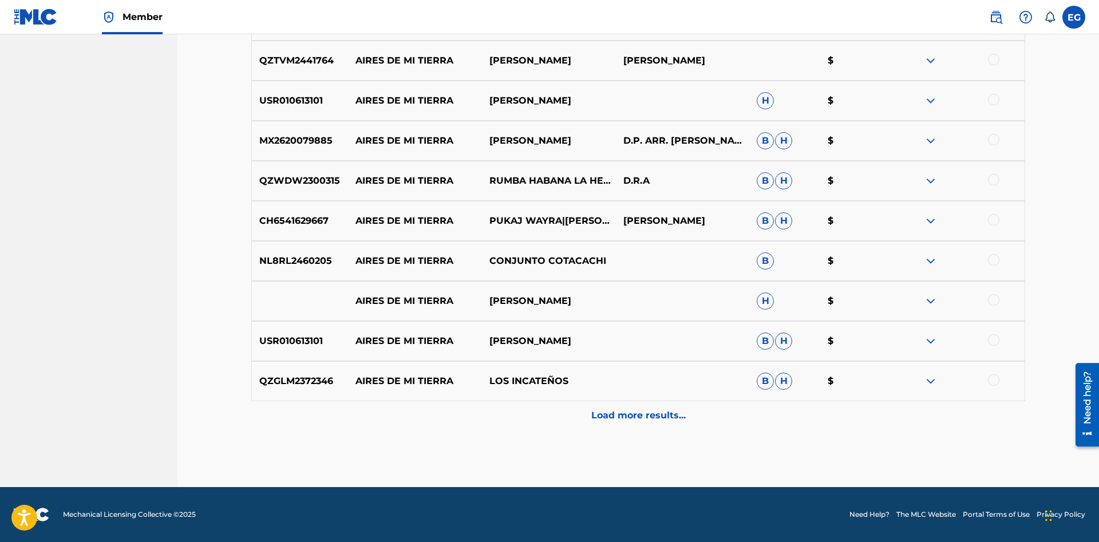
click at [628, 418] on p "Load more results..." at bounding box center [638, 416] width 94 height 14
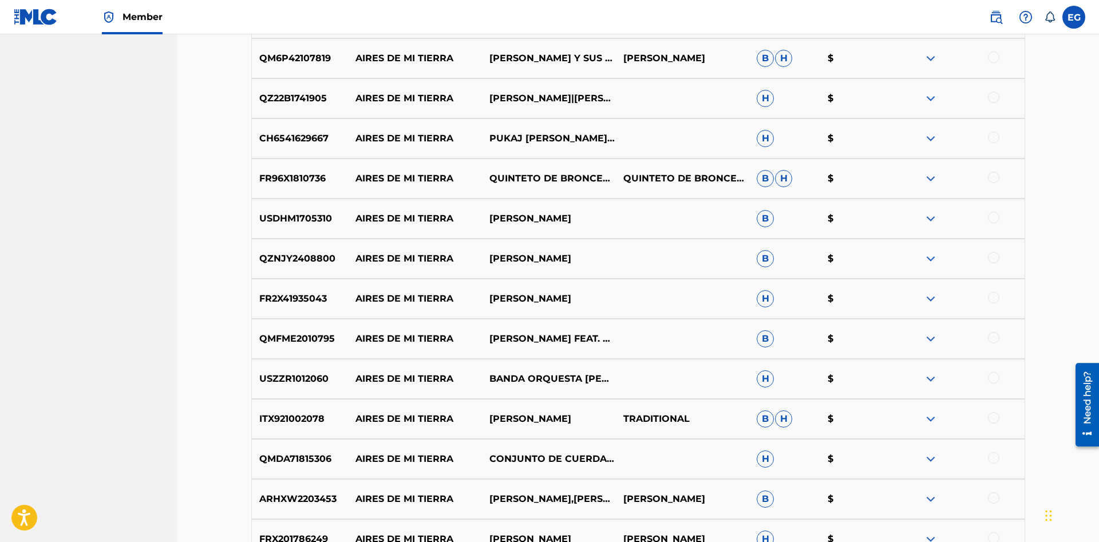
scroll to position [1229, 0]
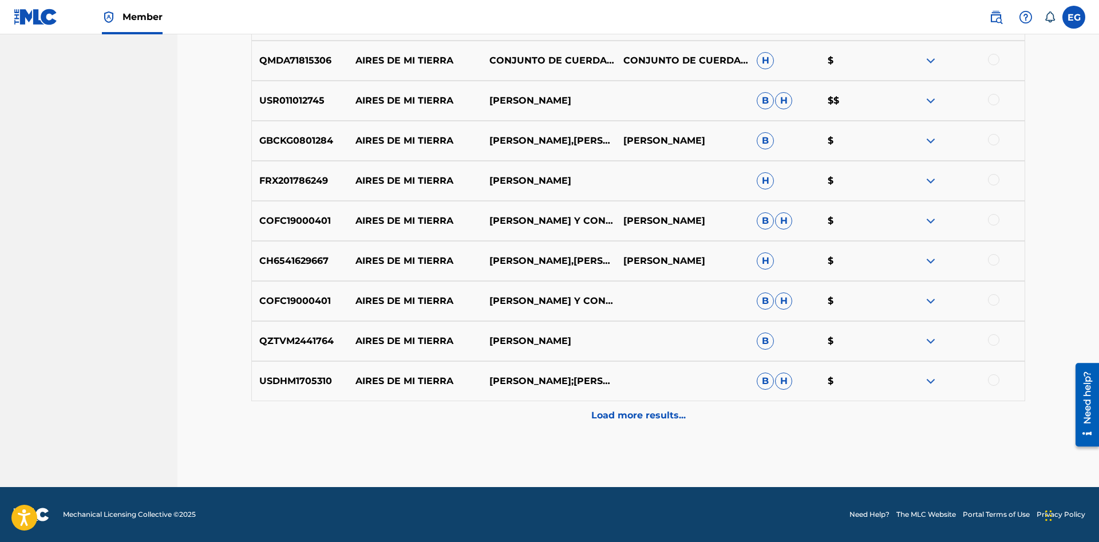
click at [617, 418] on p "Load more results..." at bounding box center [638, 416] width 94 height 14
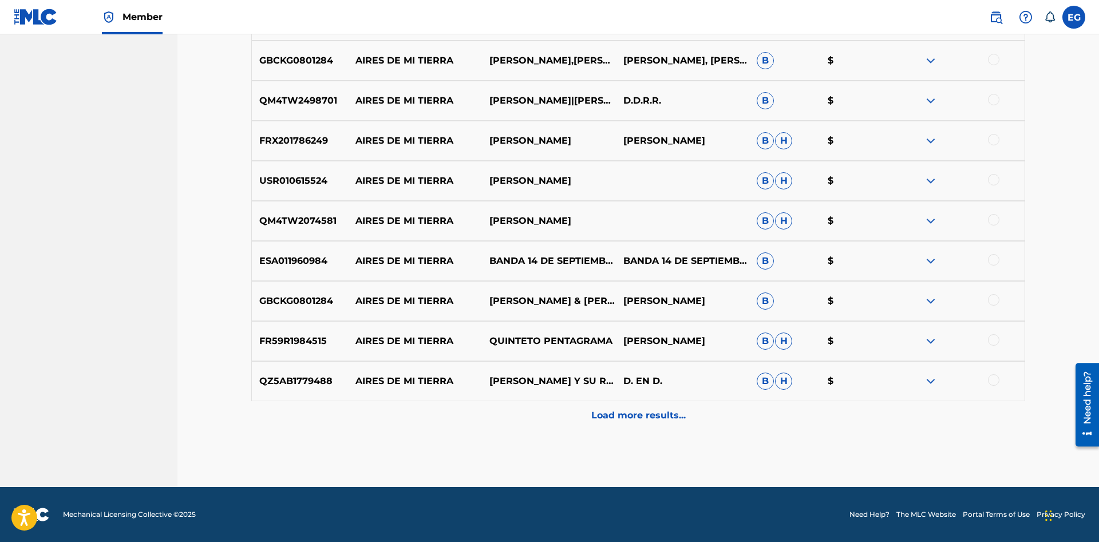
click at [622, 410] on p "Load more results..." at bounding box center [638, 416] width 94 height 14
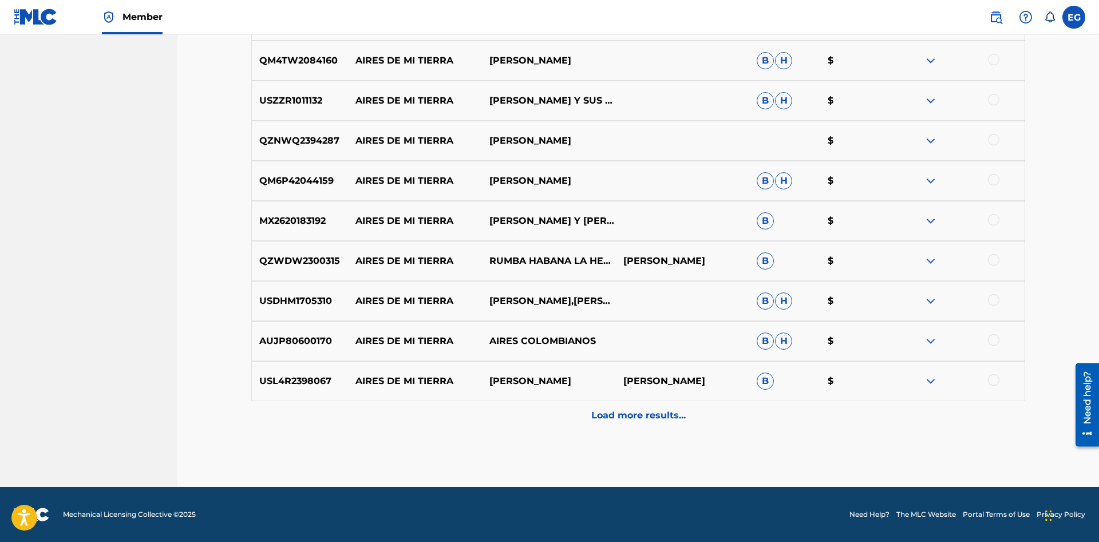
click at [622, 411] on p "Load more results..." at bounding box center [638, 416] width 94 height 14
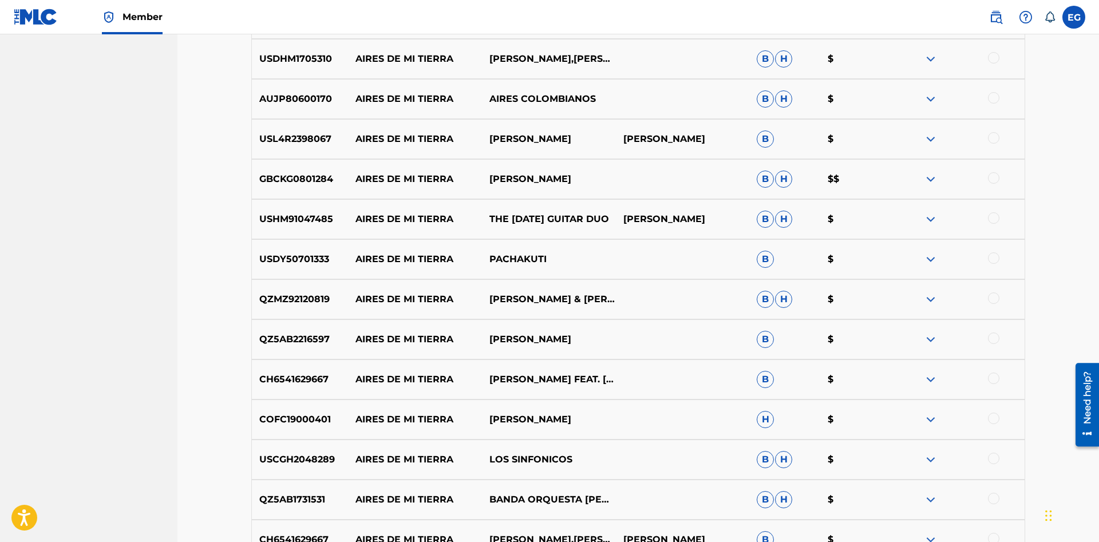
scroll to position [3681, 0]
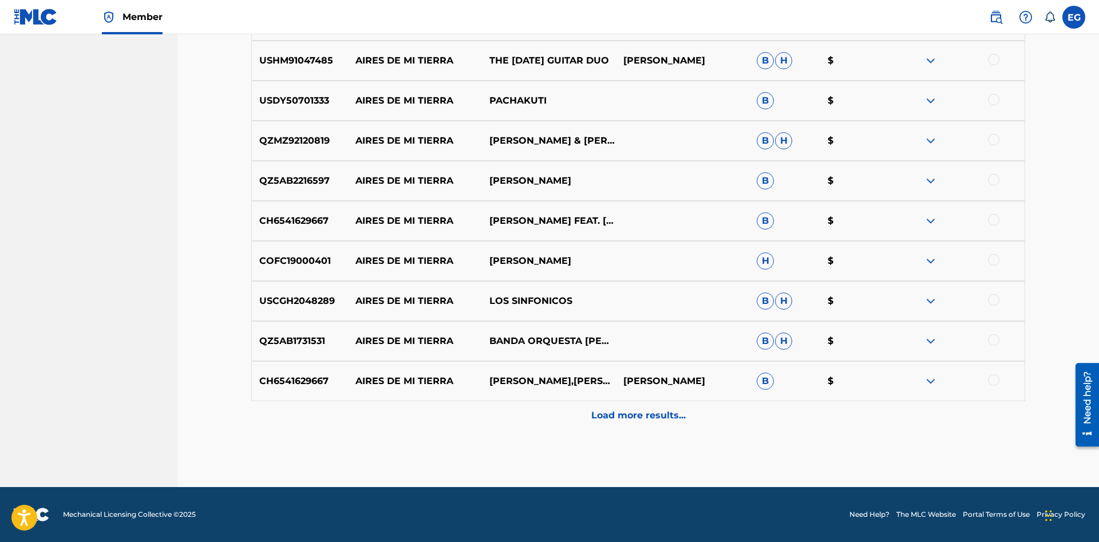
click at [616, 413] on p "Load more results..." at bounding box center [638, 416] width 94 height 14
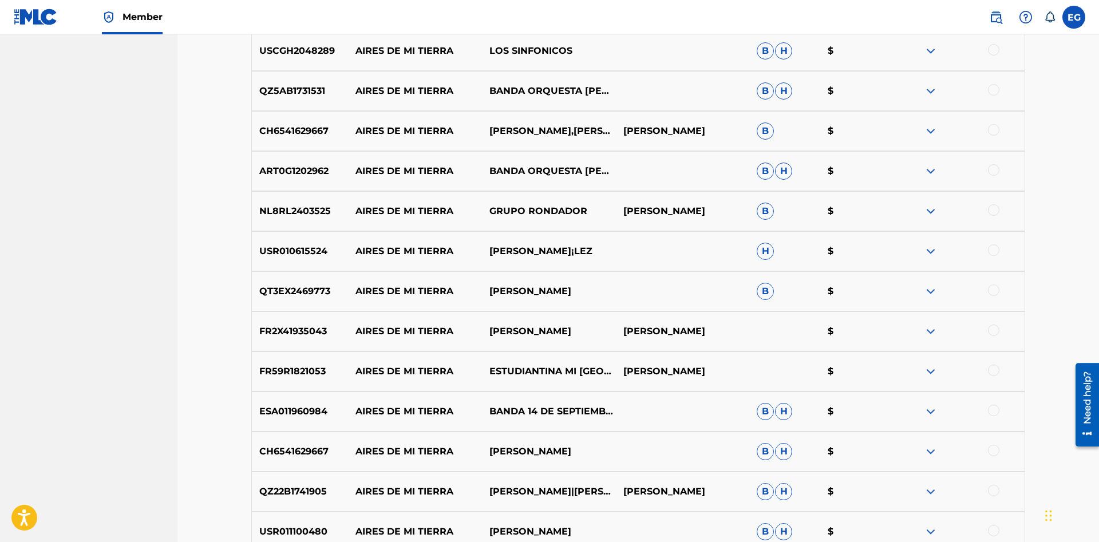
scroll to position [3989, 0]
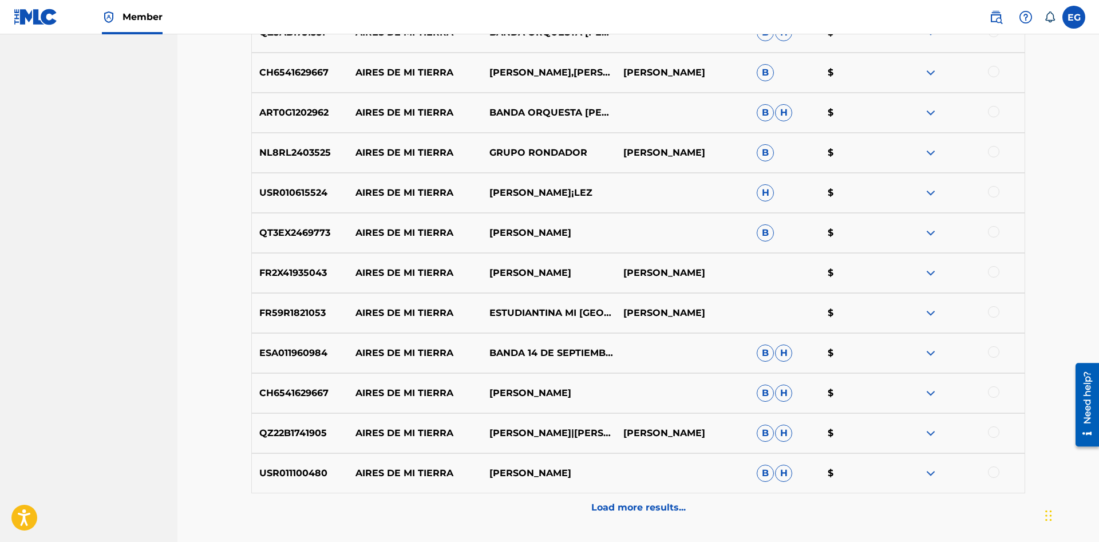
click at [627, 502] on div "Load more results..." at bounding box center [638, 507] width 774 height 29
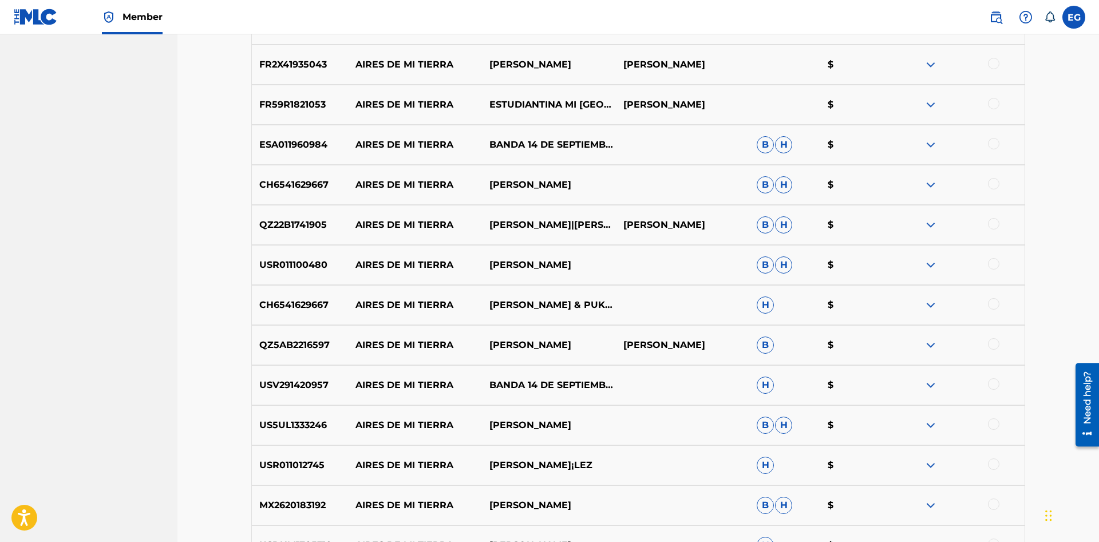
scroll to position [4482, 0]
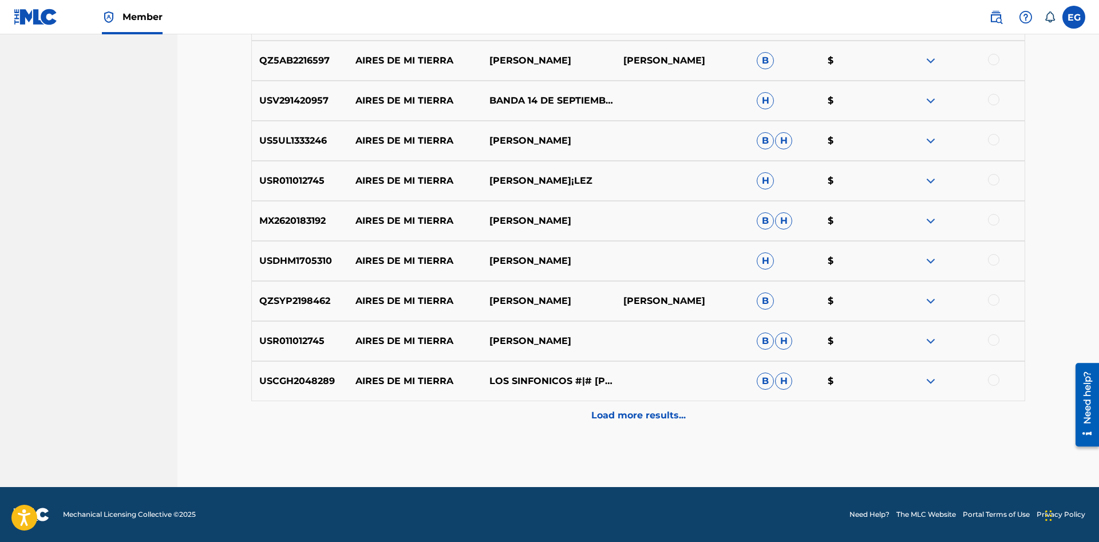
click at [631, 409] on p "Load more results..." at bounding box center [638, 416] width 94 height 14
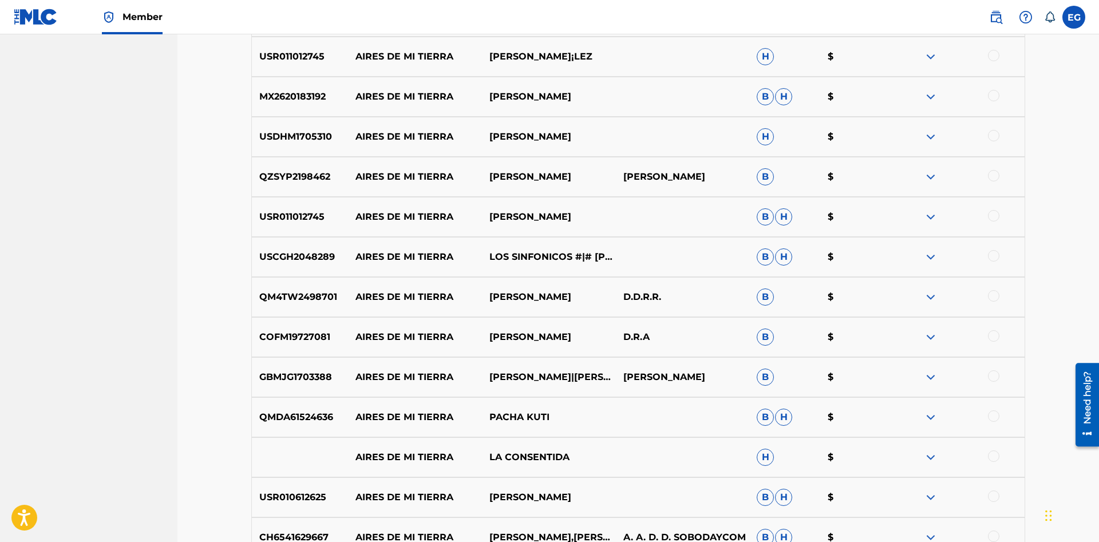
scroll to position [4882, 0]
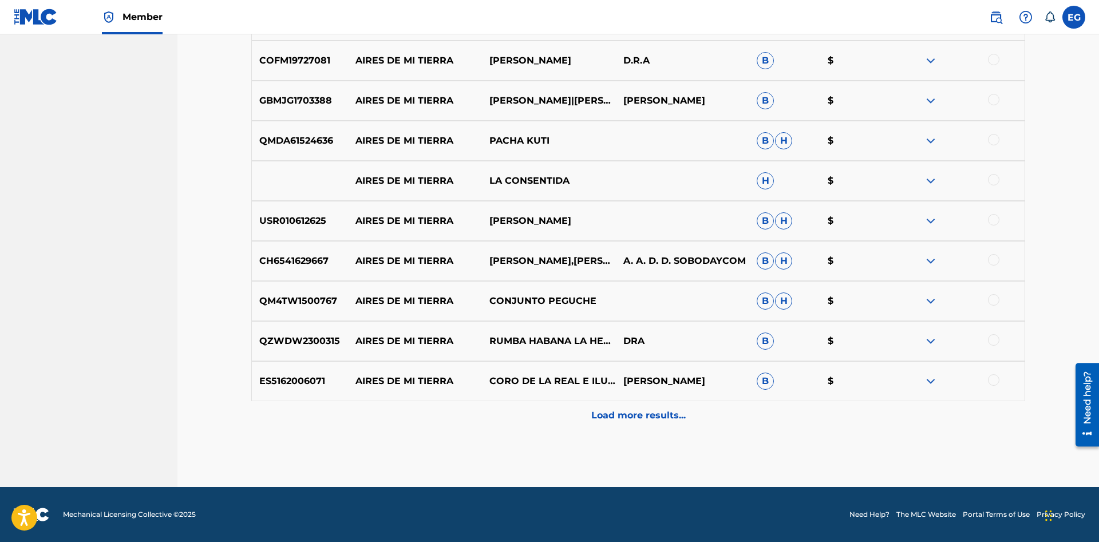
click at [619, 415] on p "Load more results..." at bounding box center [638, 416] width 94 height 14
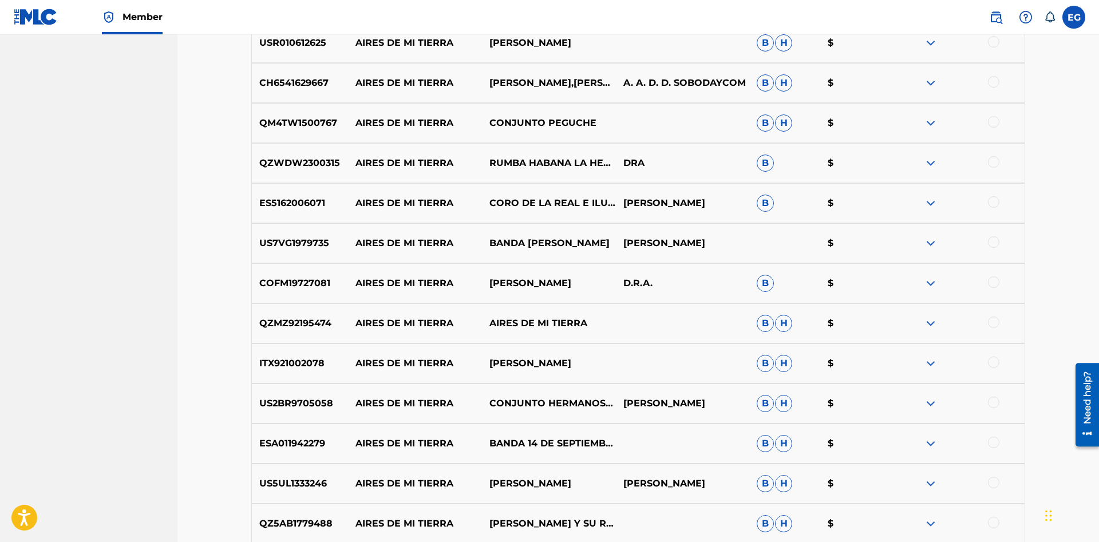
scroll to position [5283, 0]
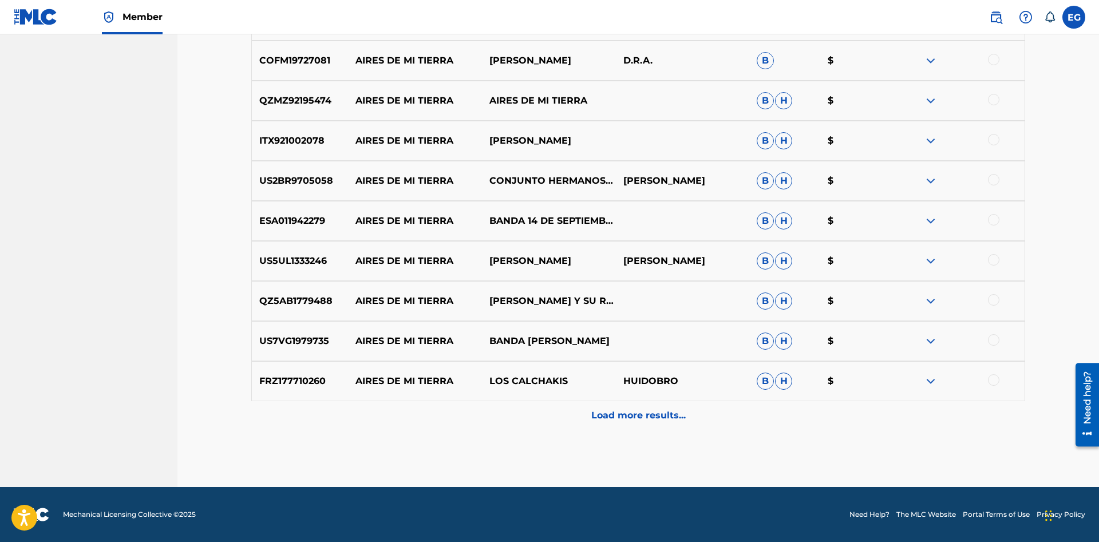
click at [632, 413] on p "Load more results..." at bounding box center [638, 416] width 94 height 14
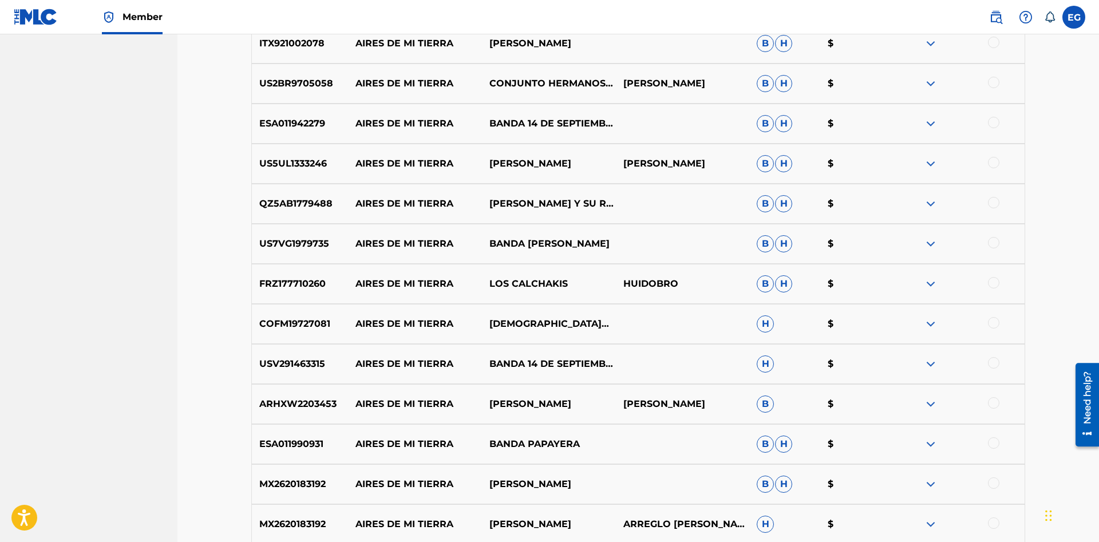
scroll to position [5672, 0]
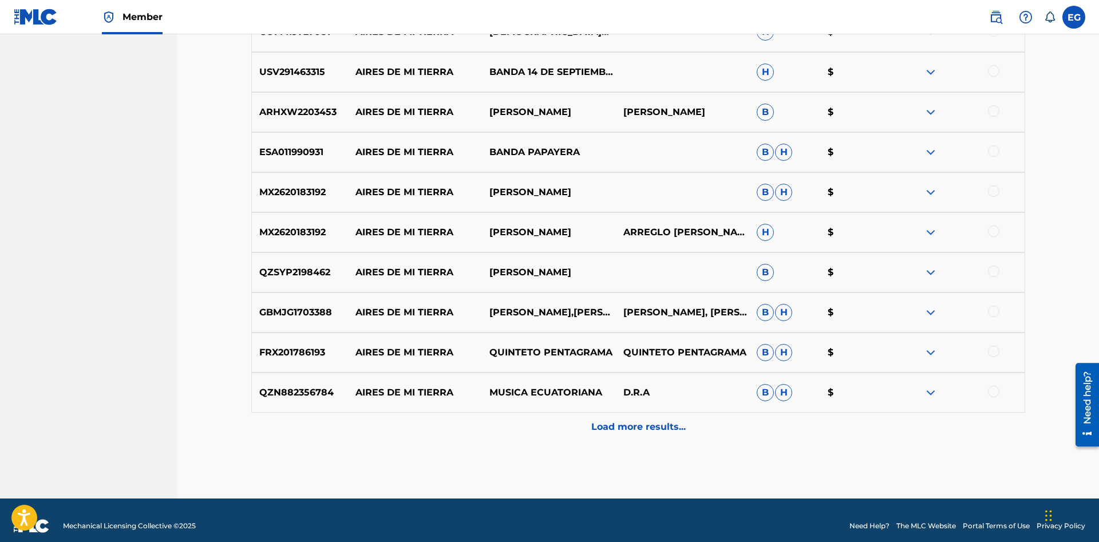
click at [610, 425] on p "Load more results..." at bounding box center [638, 427] width 94 height 14
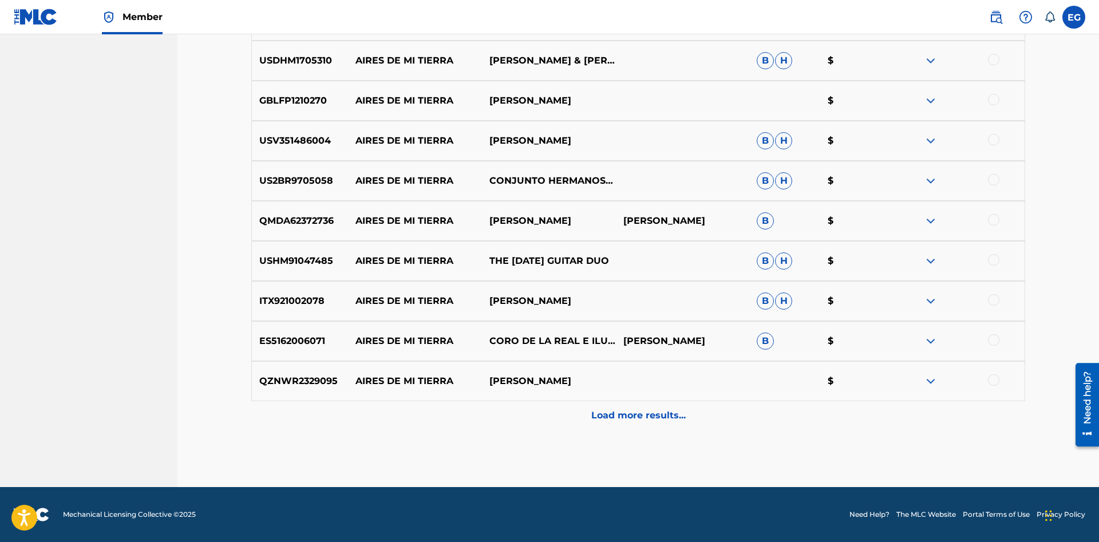
click at [615, 405] on div "Load more results..." at bounding box center [638, 415] width 774 height 29
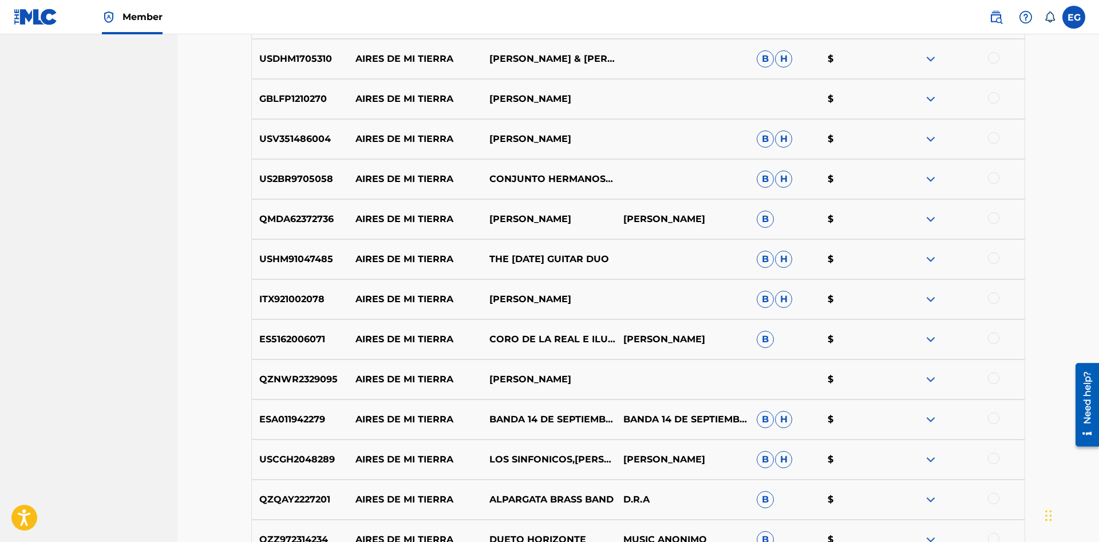
scroll to position [6319, 0]
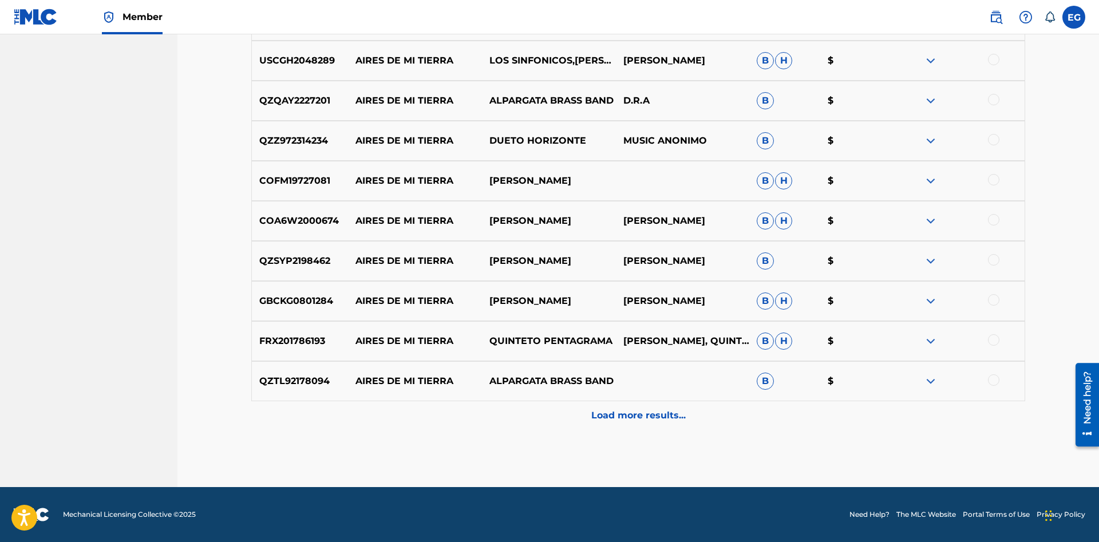
click at [618, 423] on div "Load more results..." at bounding box center [638, 415] width 774 height 29
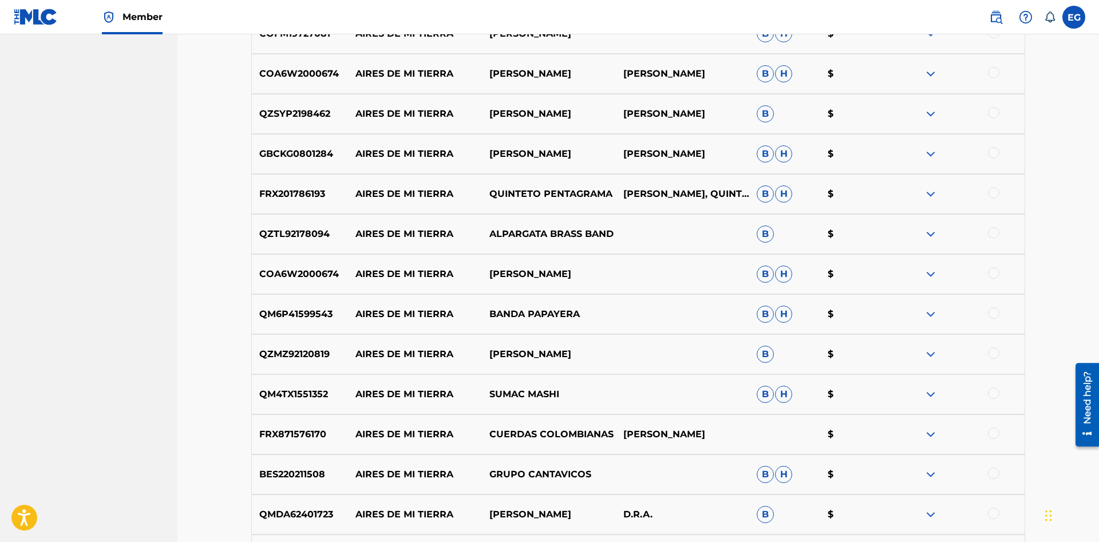
scroll to position [6885, 0]
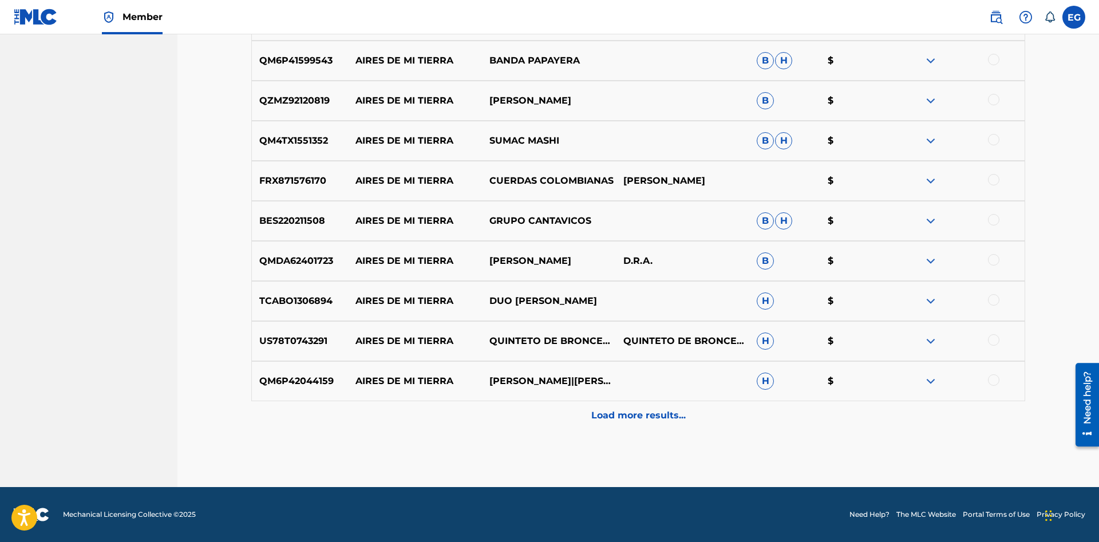
click at [619, 424] on div "Load more results..." at bounding box center [638, 415] width 774 height 29
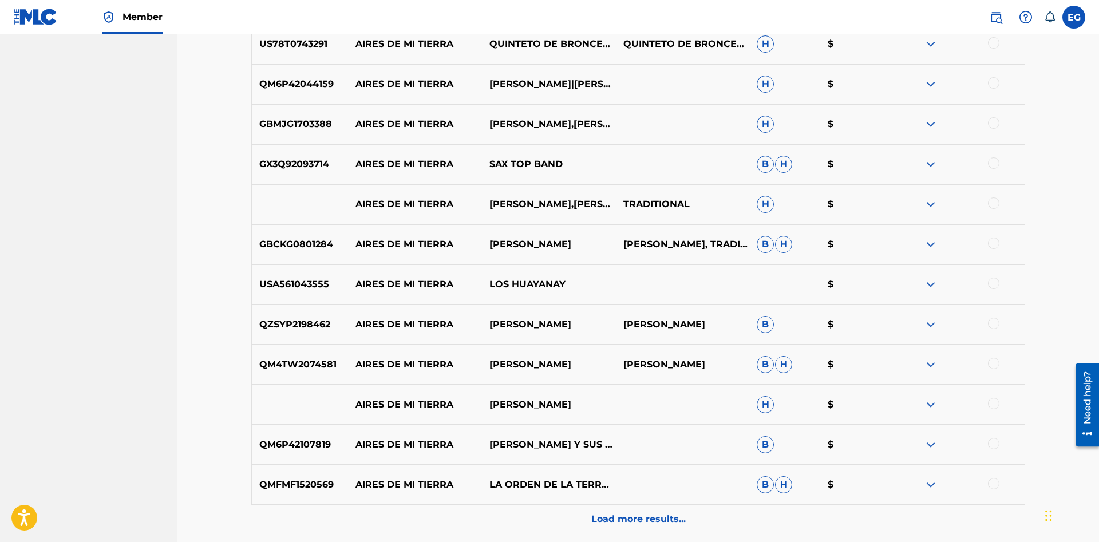
scroll to position [7241, 0]
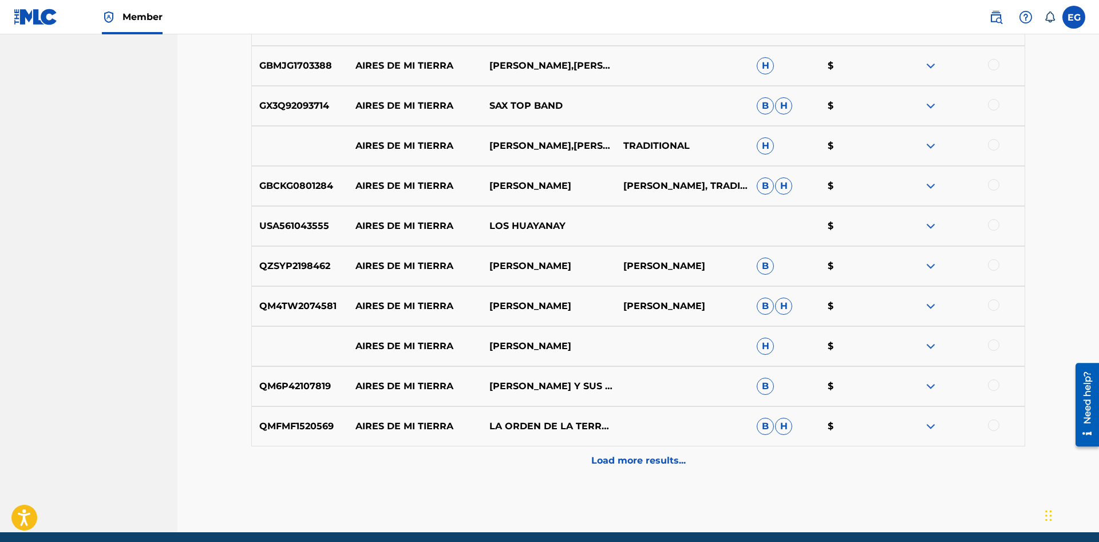
click at [651, 461] on p "Load more results..." at bounding box center [638, 461] width 94 height 14
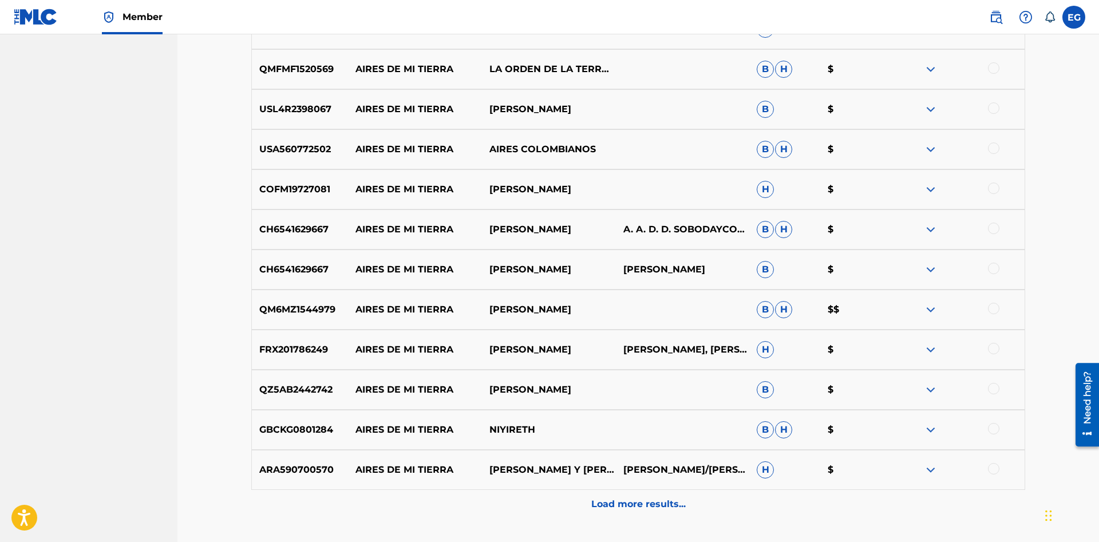
scroll to position [7687, 0]
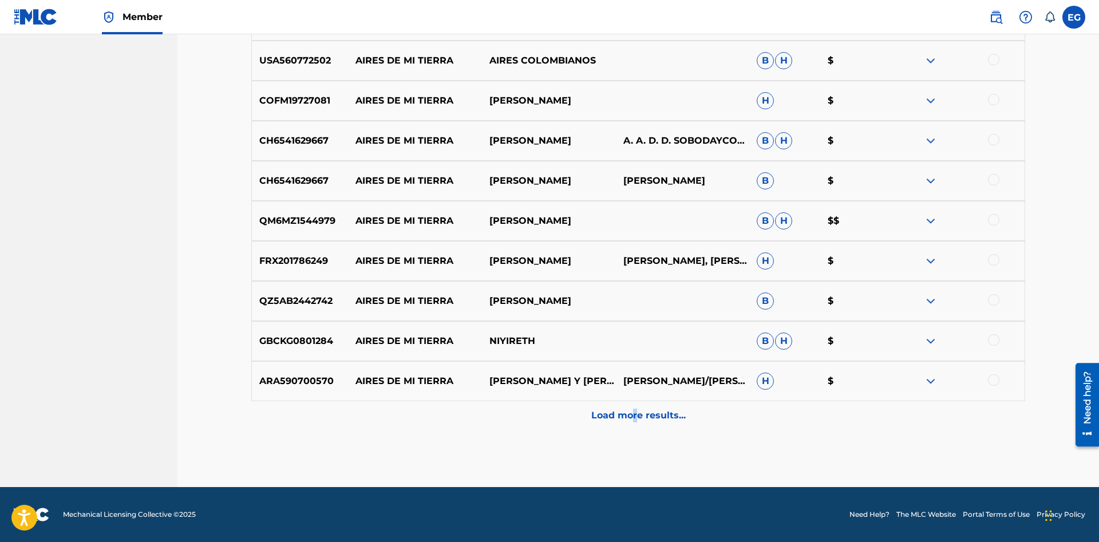
click at [635, 425] on div "Load more results..." at bounding box center [638, 415] width 774 height 29
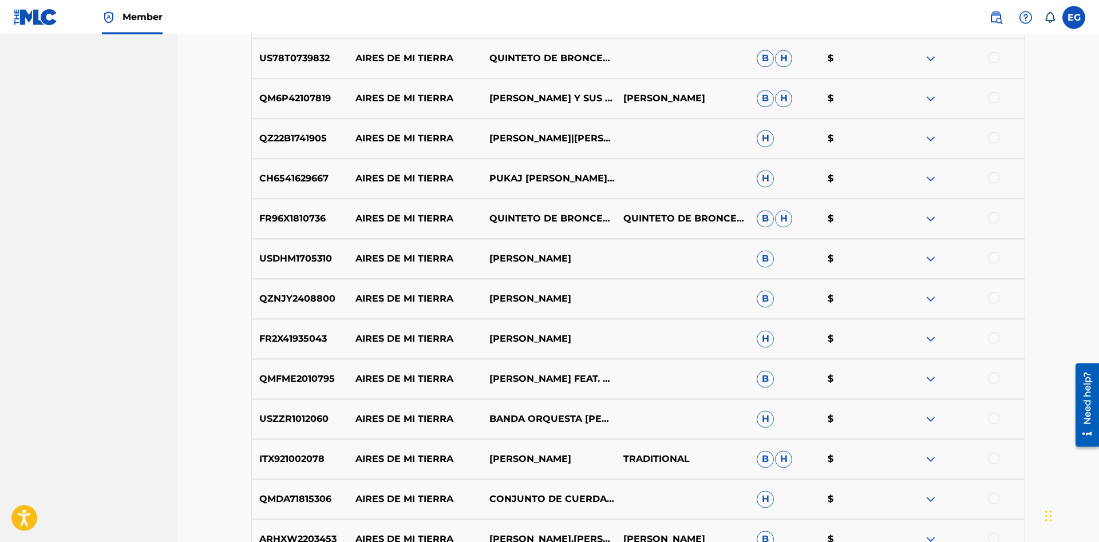
scroll to position [0, 0]
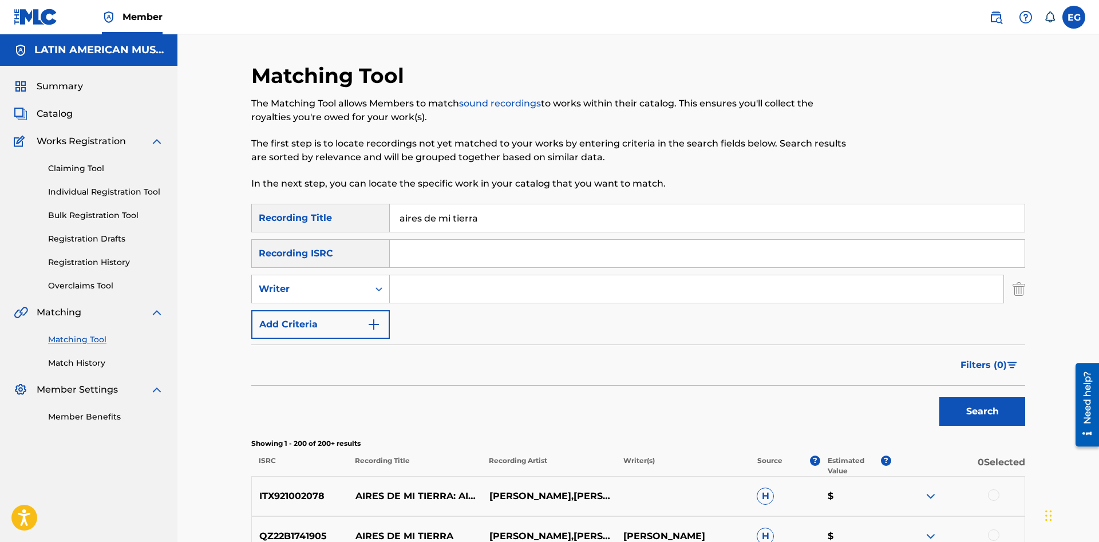
click at [589, 212] on input "aires de mi tierra" at bounding box center [707, 217] width 635 height 27
drag, startPoint x: 500, startPoint y: 214, endPoint x: 354, endPoint y: 222, distance: 146.7
click at [390, 222] on input "aires de mi tierra" at bounding box center [707, 217] width 635 height 27
click at [939, 397] on button "Search" at bounding box center [982, 411] width 86 height 29
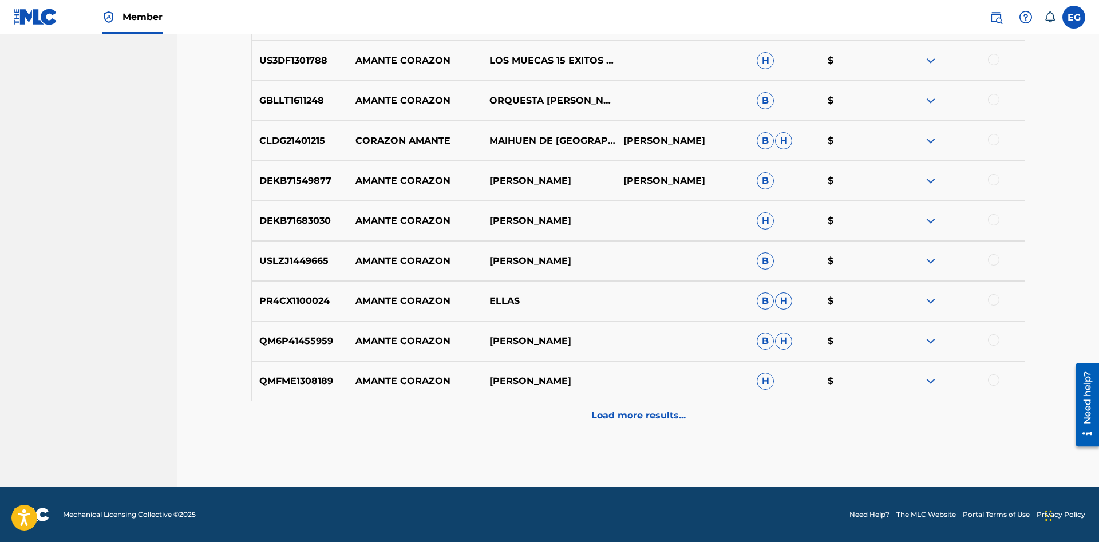
click at [643, 409] on div "Load more results..." at bounding box center [638, 415] width 774 height 29
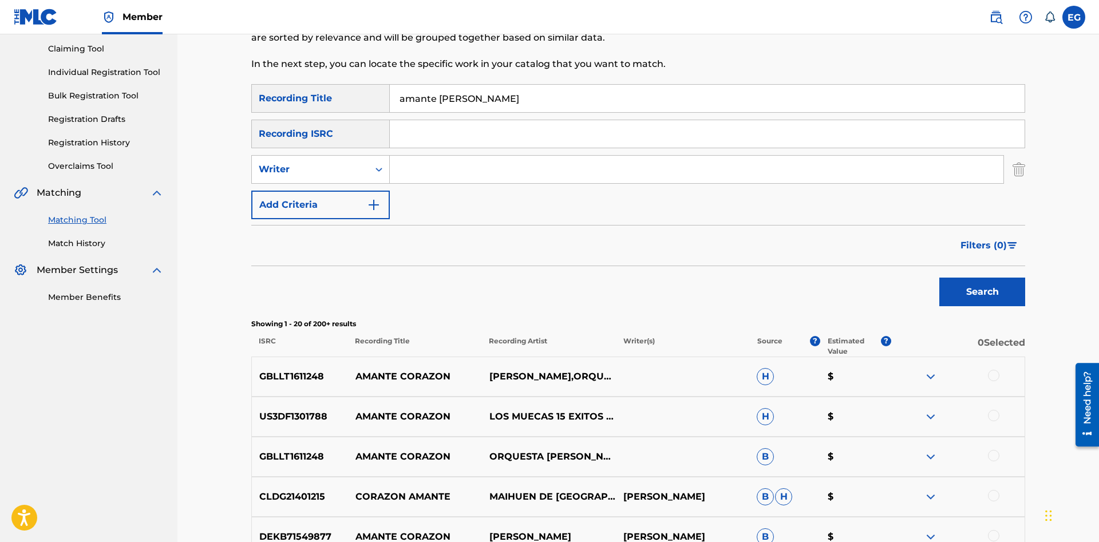
scroll to position [411, 0]
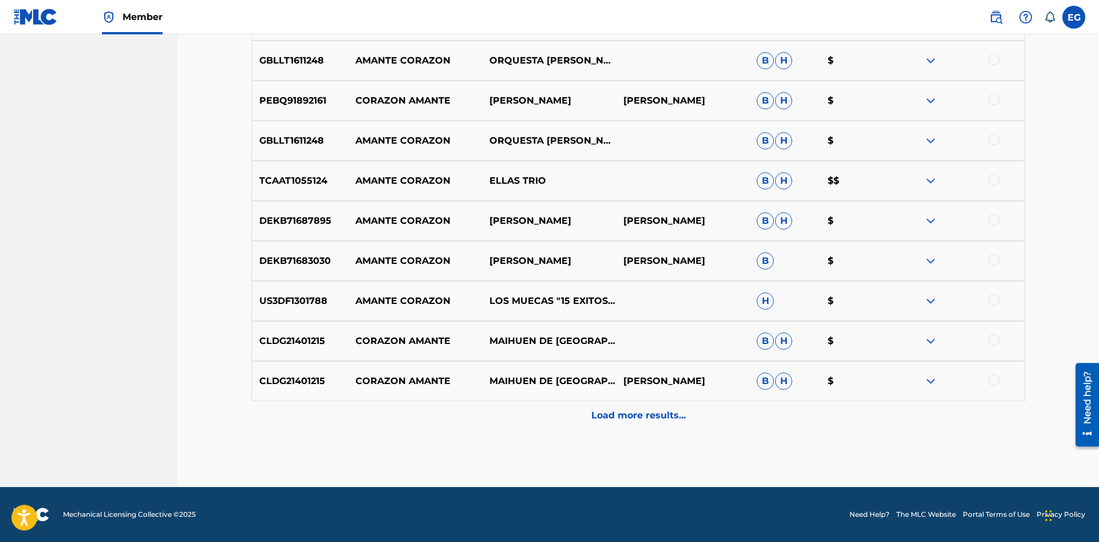
click at [616, 409] on p "Load more results..." at bounding box center [638, 416] width 94 height 14
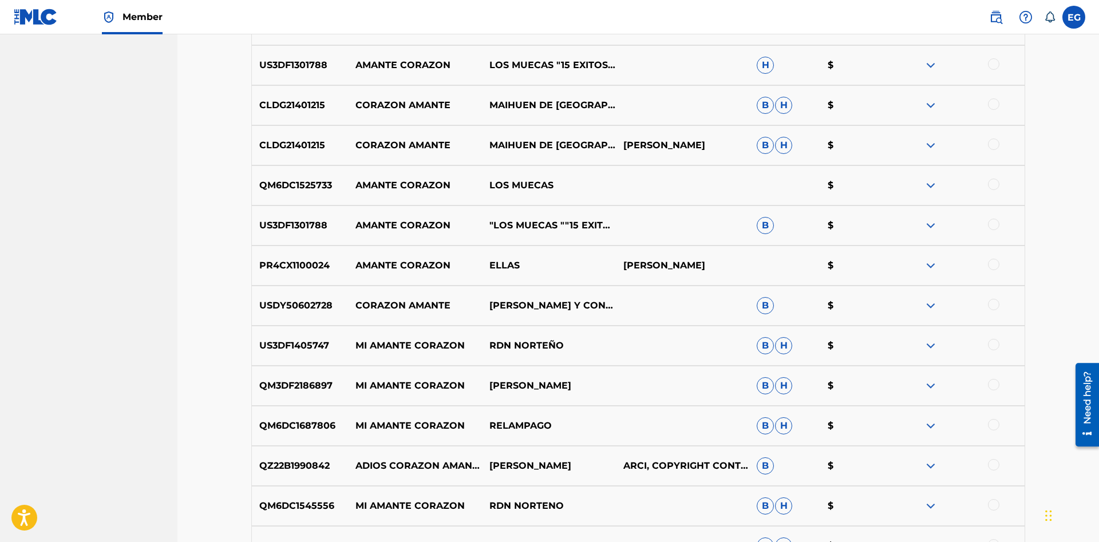
scroll to position [1277, 0]
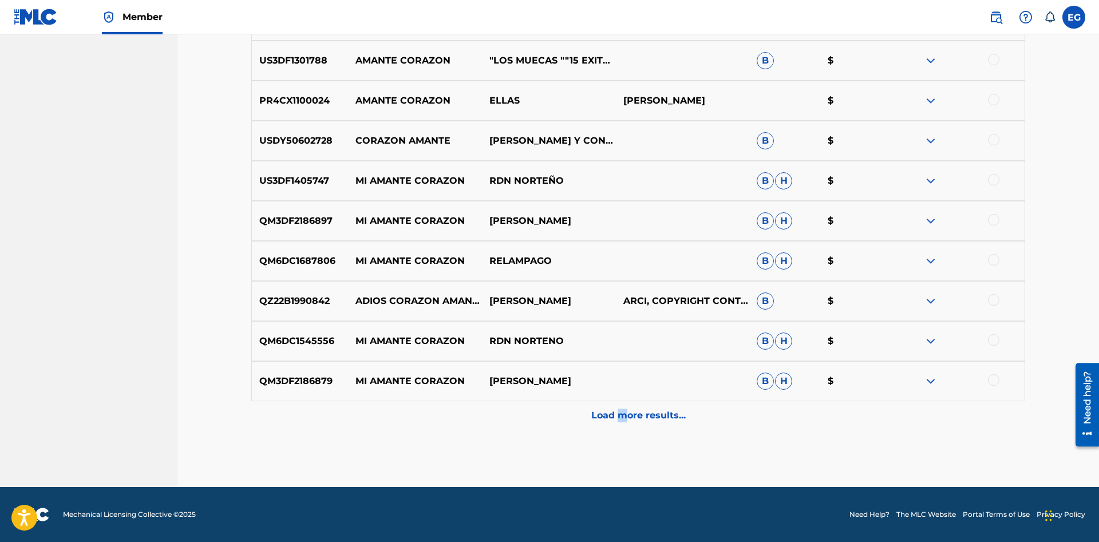
click at [622, 417] on p "Load more results..." at bounding box center [638, 416] width 94 height 14
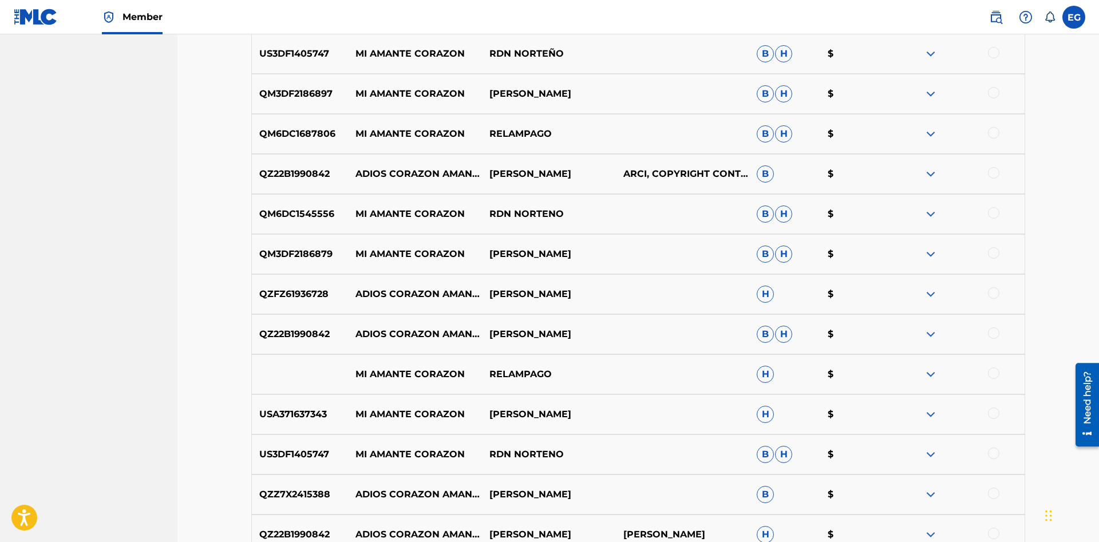
scroll to position [1677, 0]
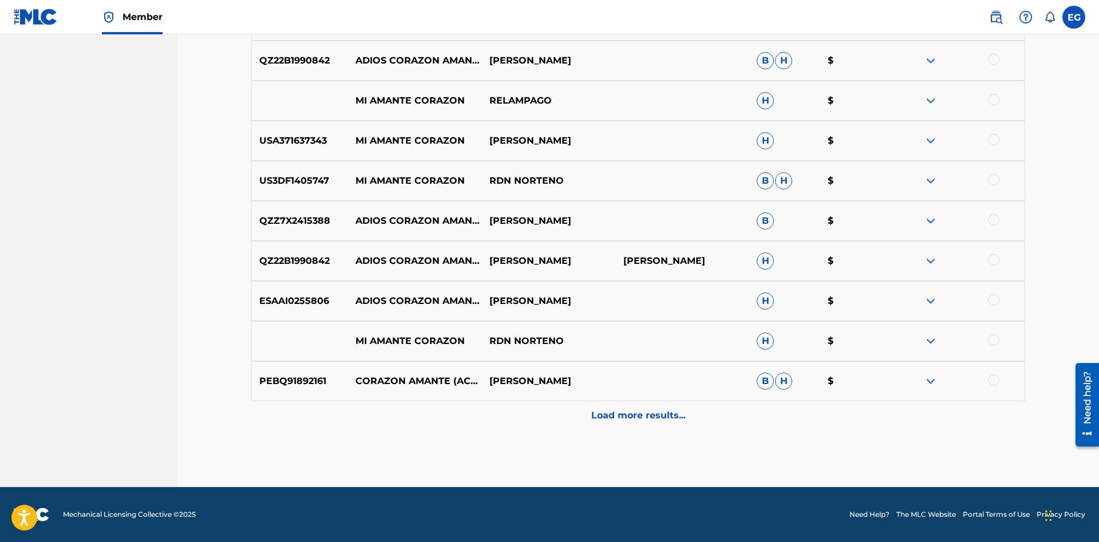
click at [615, 419] on p "Load more results..." at bounding box center [638, 416] width 94 height 14
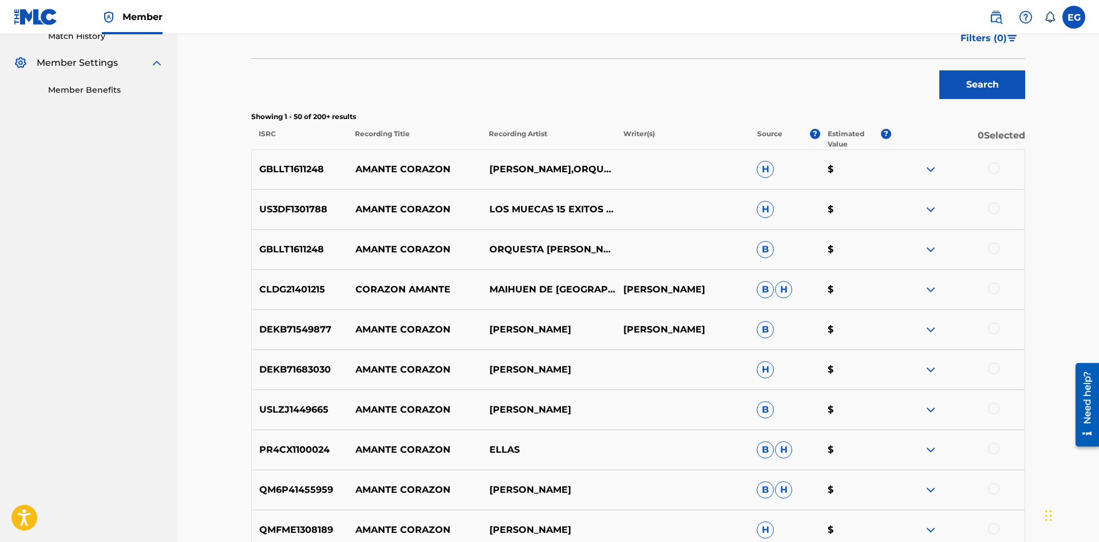
scroll to position [93, 0]
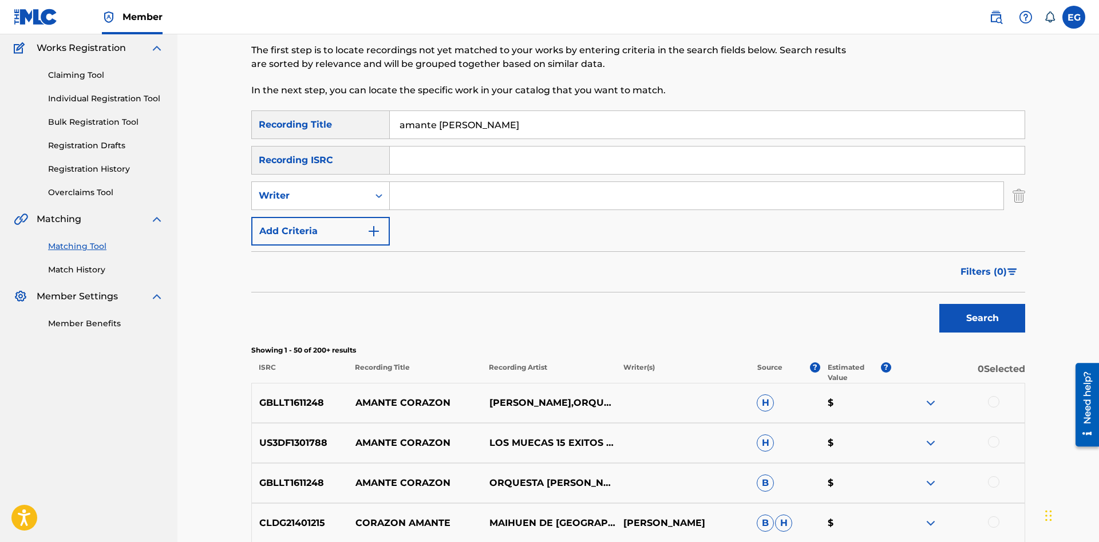
click at [469, 124] on input "amante [PERSON_NAME]" at bounding box center [707, 124] width 635 height 27
click at [939, 304] on button "Search" at bounding box center [982, 318] width 86 height 29
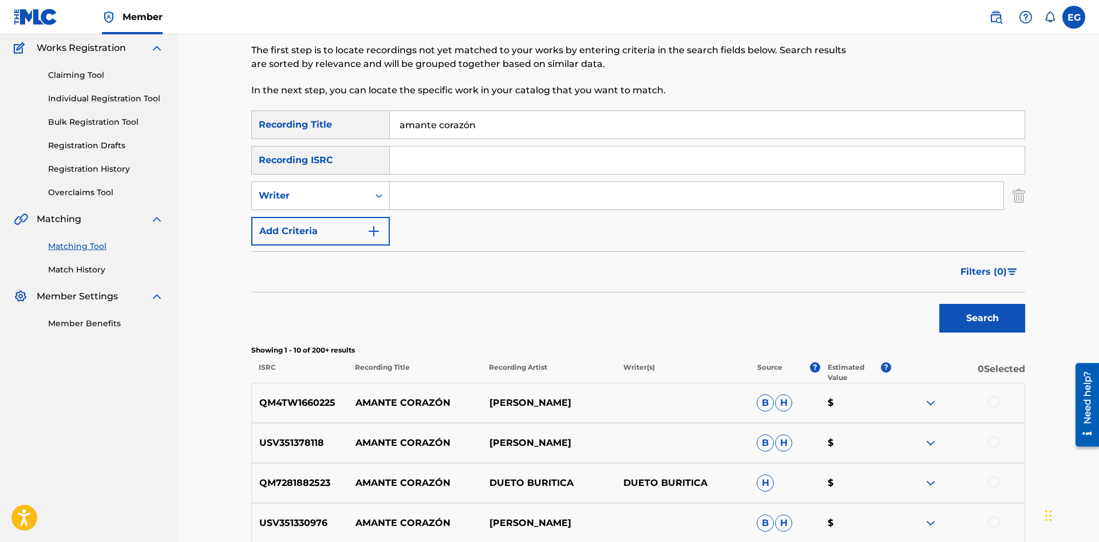
scroll to position [385, 0]
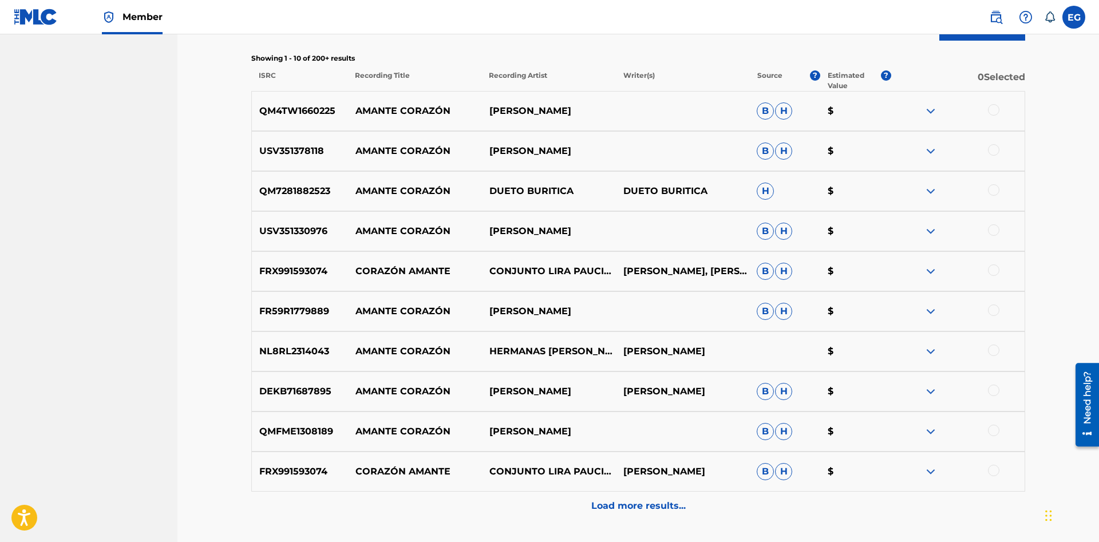
click at [634, 502] on p "Load more results..." at bounding box center [638, 506] width 94 height 14
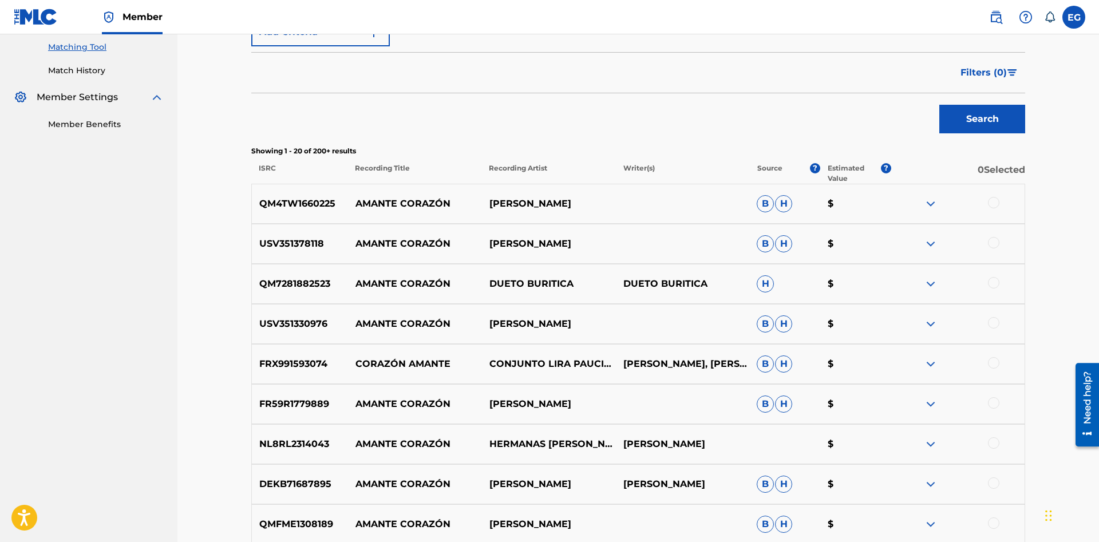
scroll to position [1, 0]
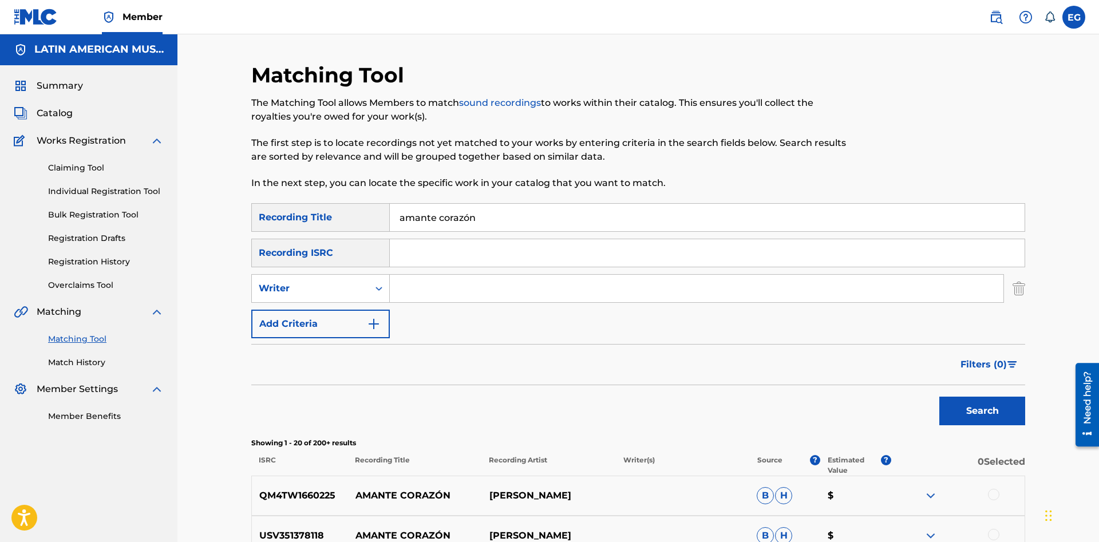
drag, startPoint x: 484, startPoint y: 221, endPoint x: 422, endPoint y: 208, distance: 62.5
click at [422, 208] on input "amante corazón" at bounding box center [707, 217] width 635 height 27
click at [939, 397] on button "Search" at bounding box center [982, 411] width 86 height 29
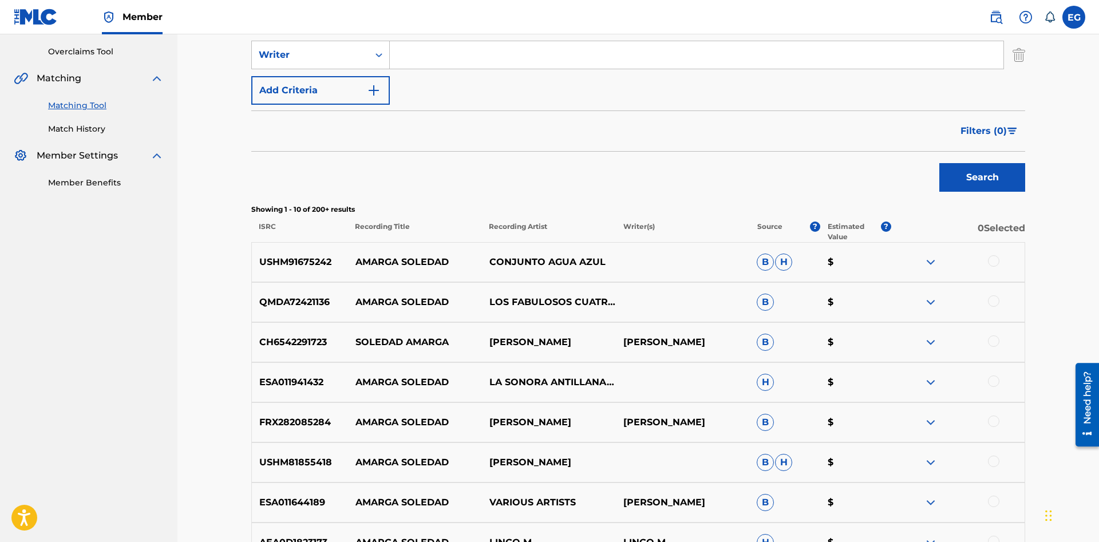
scroll to position [351, 0]
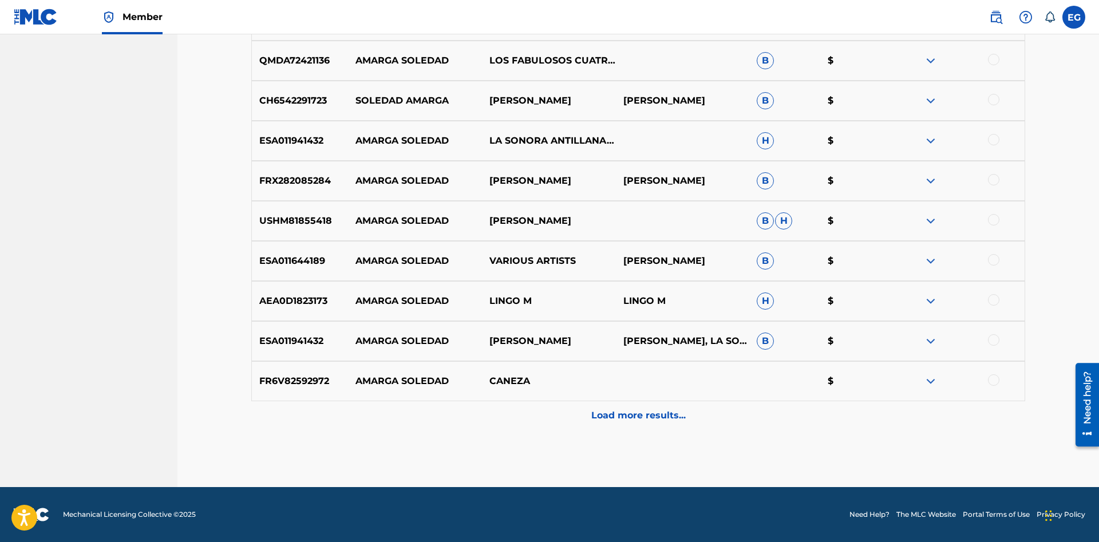
click at [624, 413] on p "Load more results..." at bounding box center [638, 416] width 94 height 14
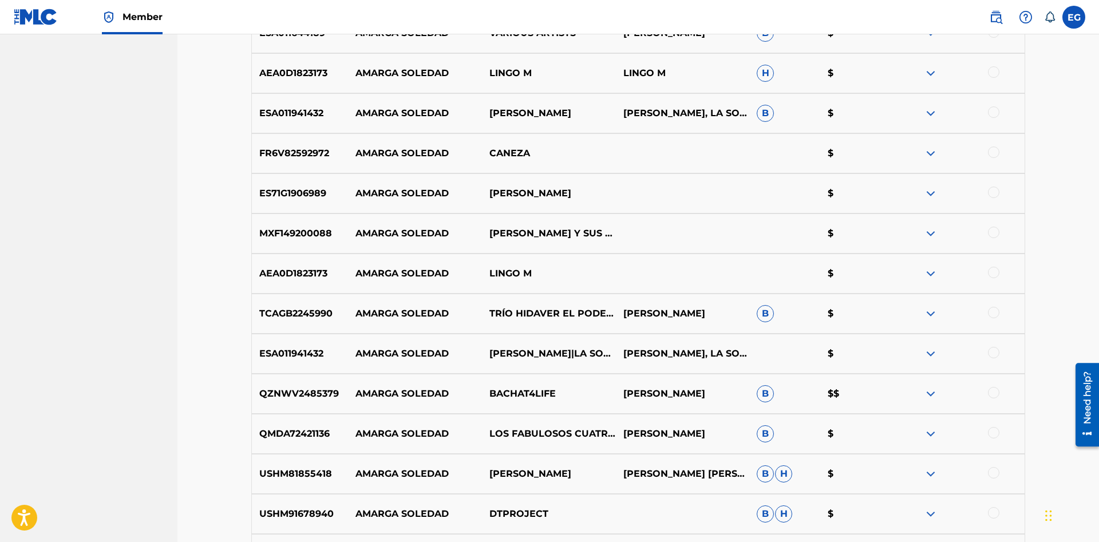
scroll to position [876, 0]
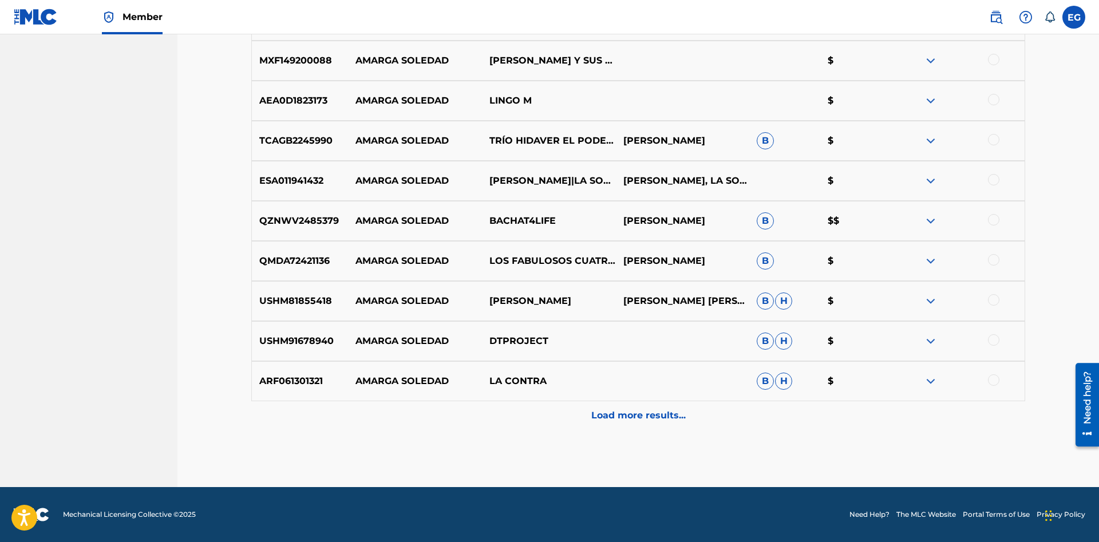
click at [621, 407] on div "Load more results..." at bounding box center [638, 415] width 774 height 29
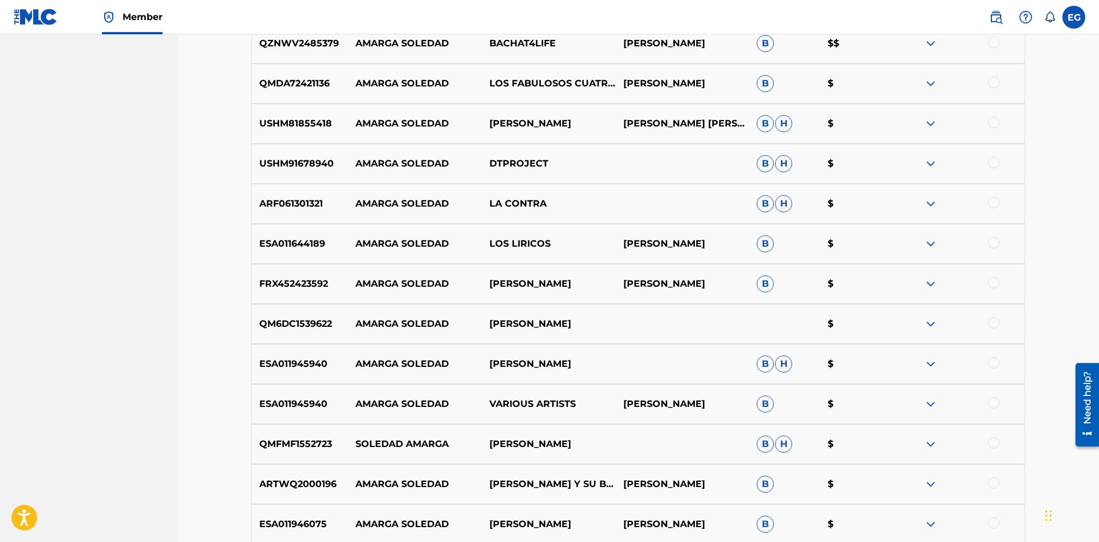
scroll to position [1170, 0]
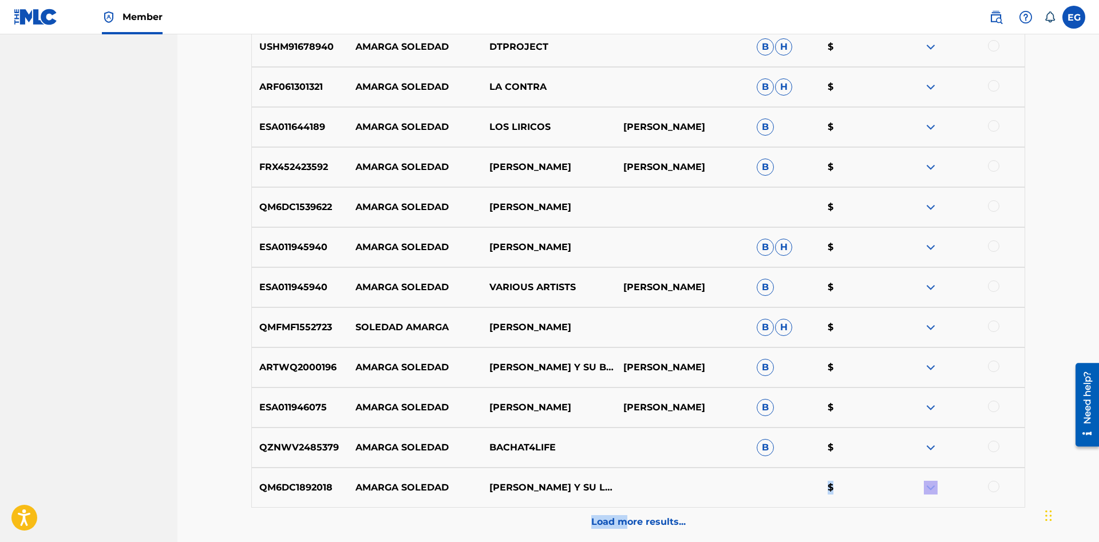
drag, startPoint x: 626, startPoint y: 509, endPoint x: 620, endPoint y: 502, distance: 8.9
click at [643, 519] on p "Load more results..." at bounding box center [638, 522] width 94 height 14
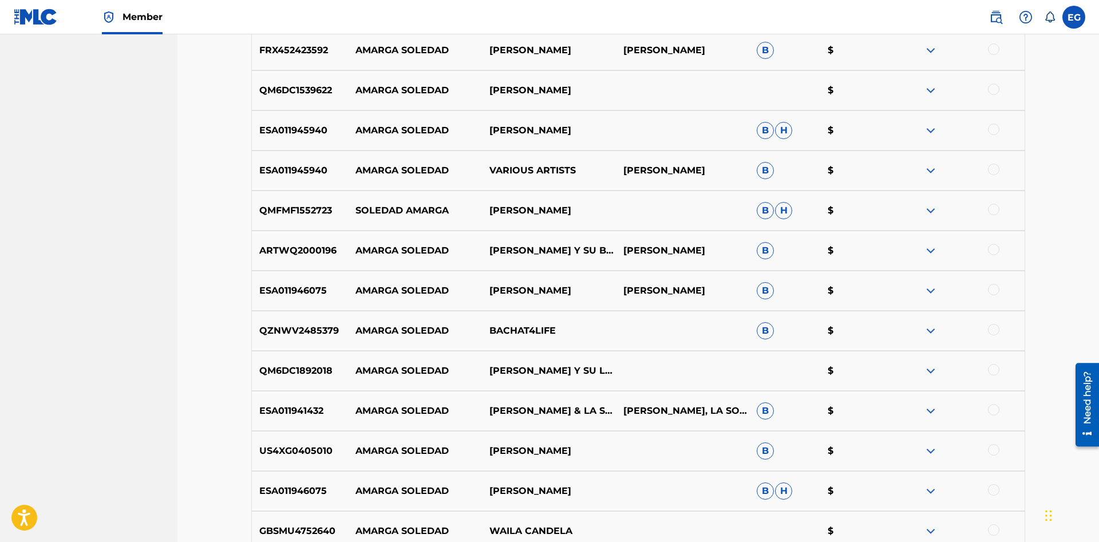
scroll to position [1579, 0]
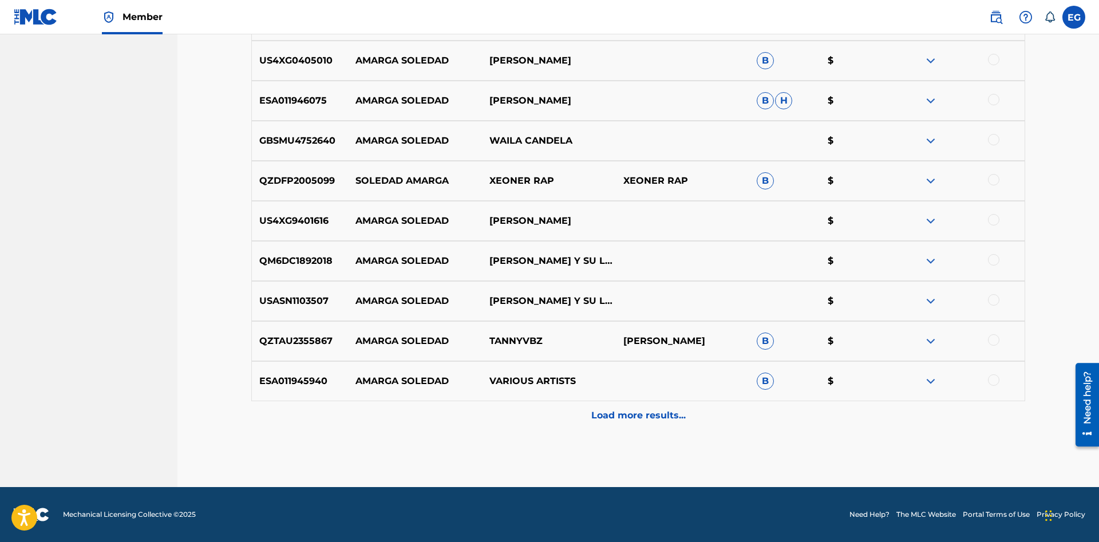
click at [619, 417] on p "Load more results..." at bounding box center [638, 416] width 94 height 14
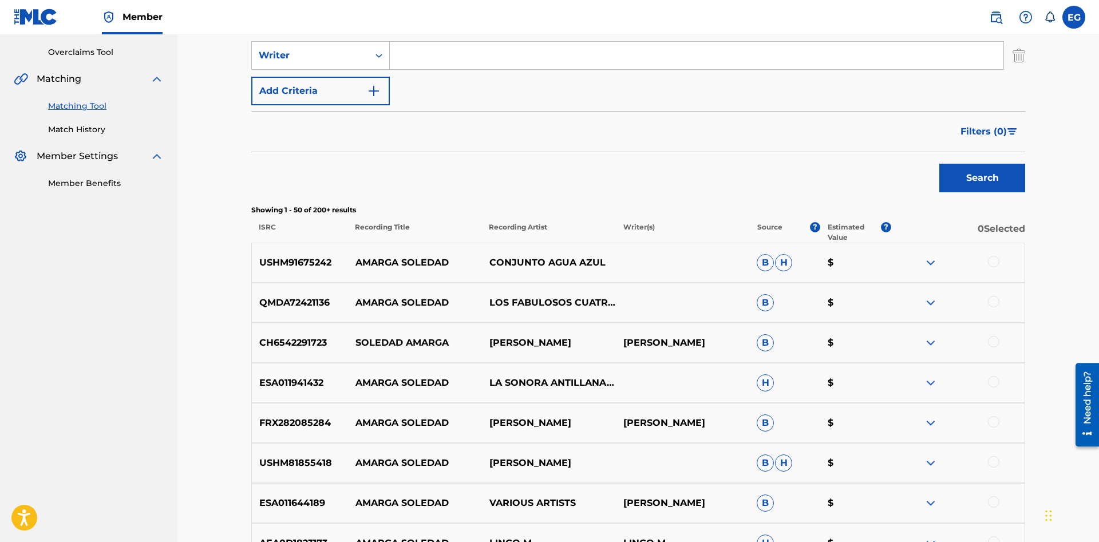
scroll to position [0, 0]
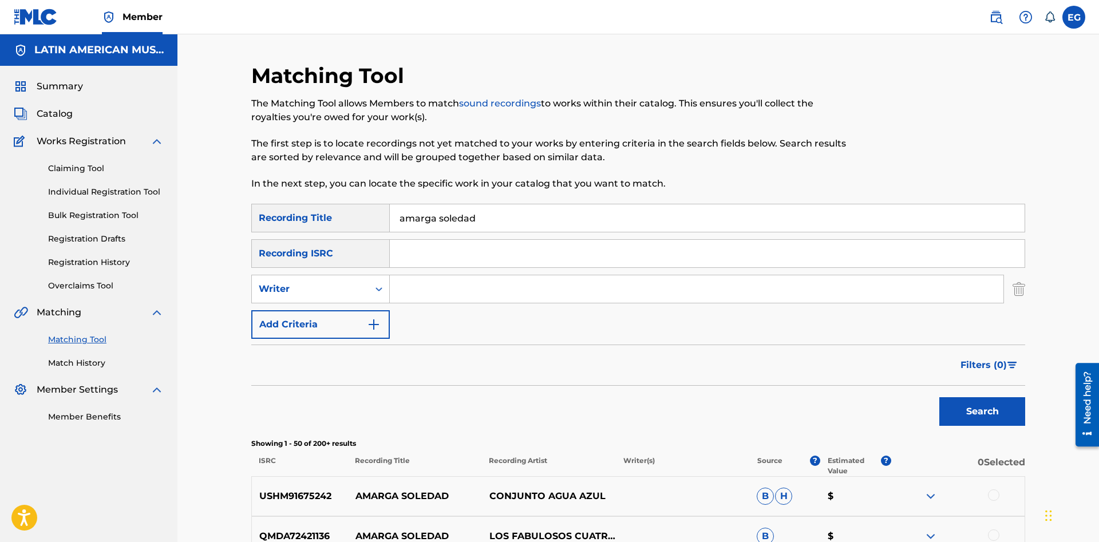
drag, startPoint x: 506, startPoint y: 215, endPoint x: 418, endPoint y: 218, distance: 87.6
click at [418, 218] on input "amarga soledad" at bounding box center [707, 217] width 635 height 27
click at [939, 397] on button "Search" at bounding box center [982, 411] width 86 height 29
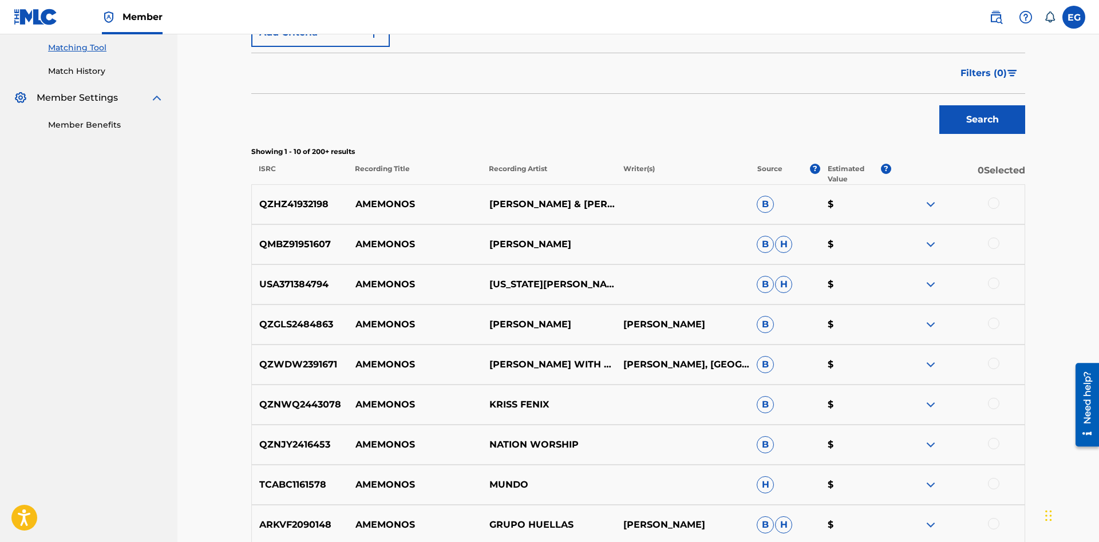
scroll to position [476, 0]
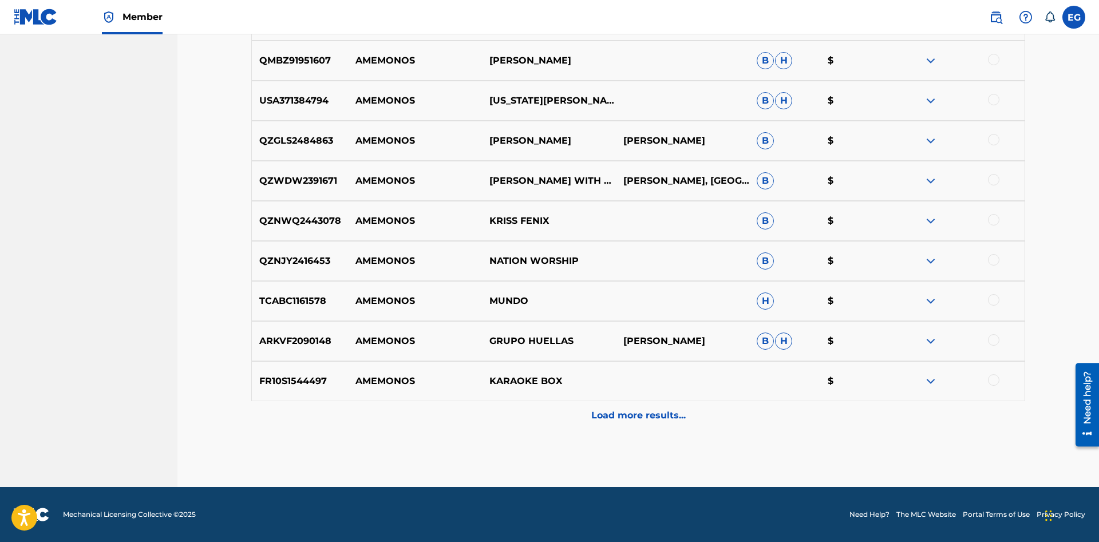
click at [663, 425] on div "Load more results..." at bounding box center [638, 415] width 774 height 29
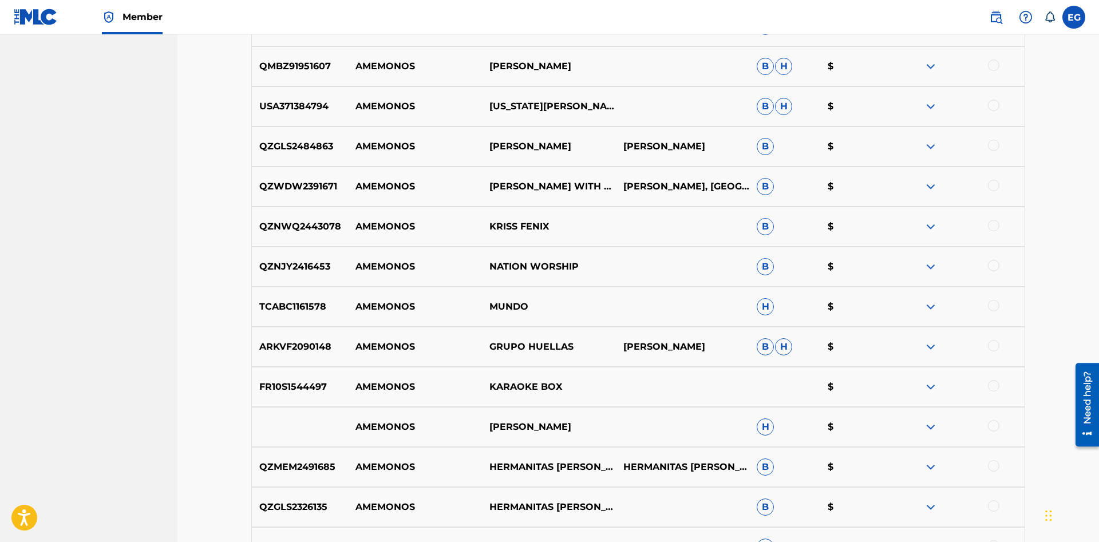
scroll to position [876, 0]
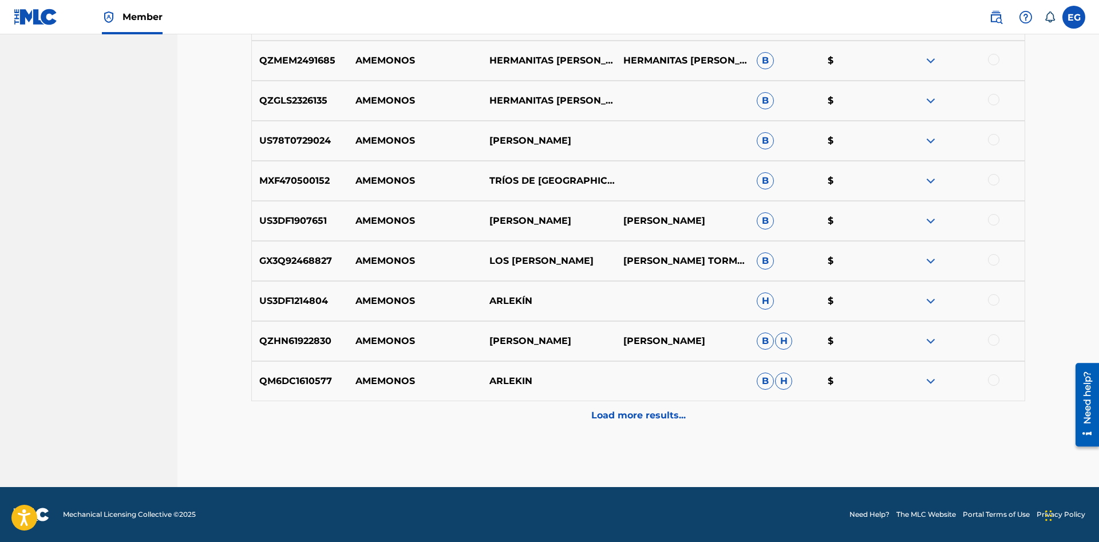
click at [649, 417] on p "Load more results..." at bounding box center [638, 416] width 94 height 14
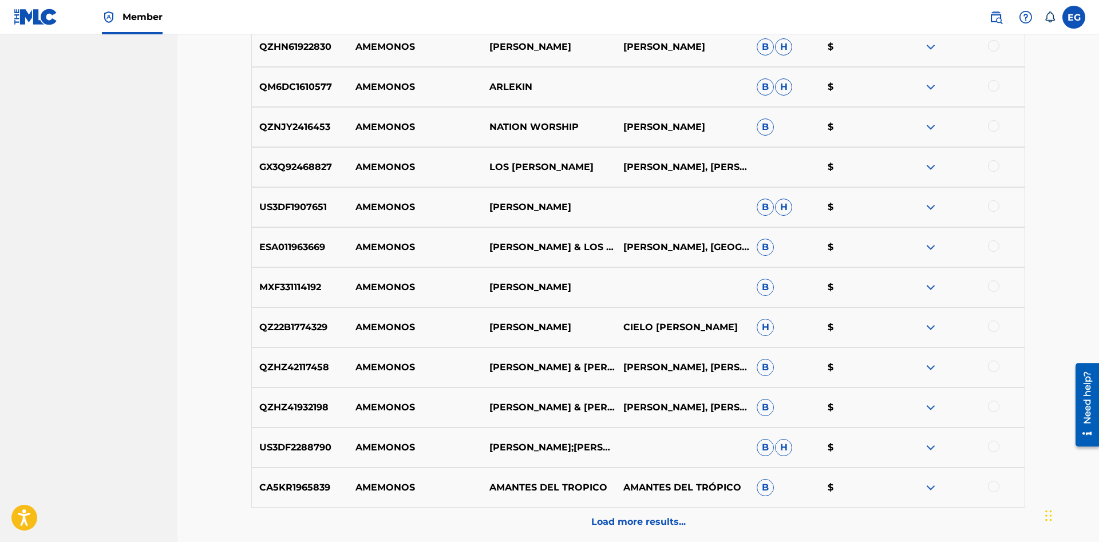
scroll to position [1277, 0]
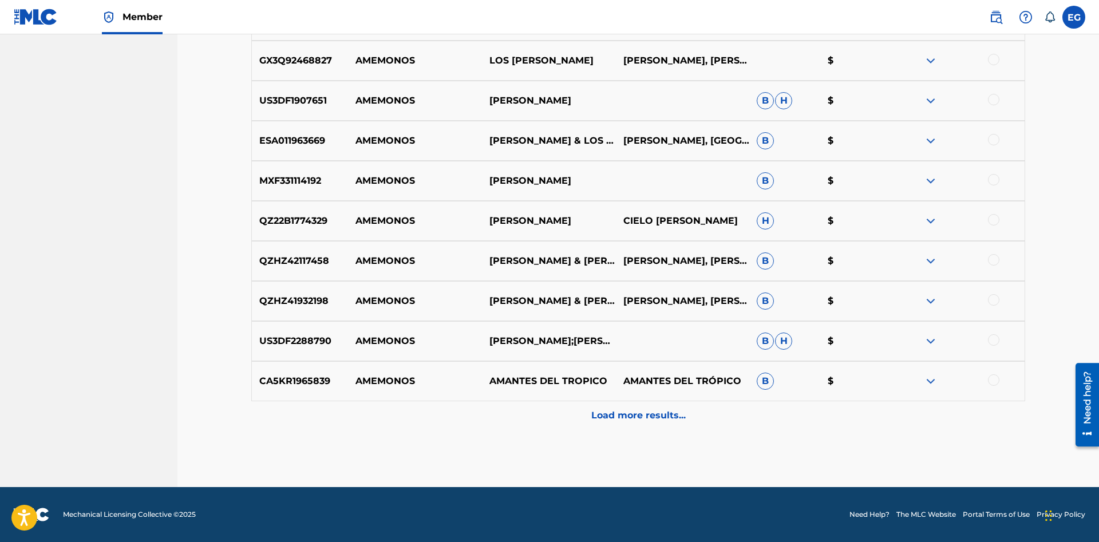
click at [640, 411] on p "Load more results..." at bounding box center [638, 416] width 94 height 14
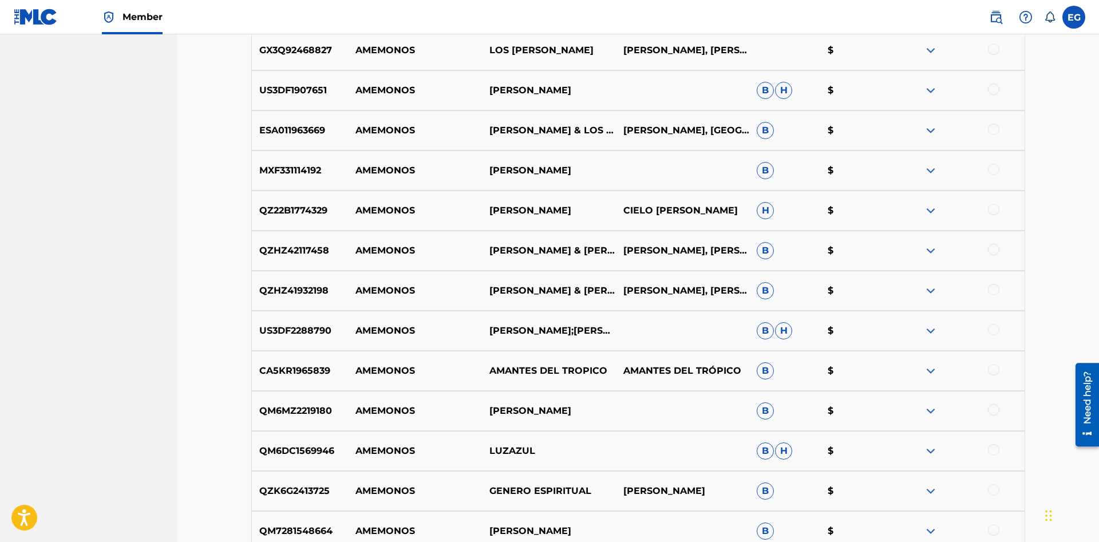
scroll to position [1579, 0]
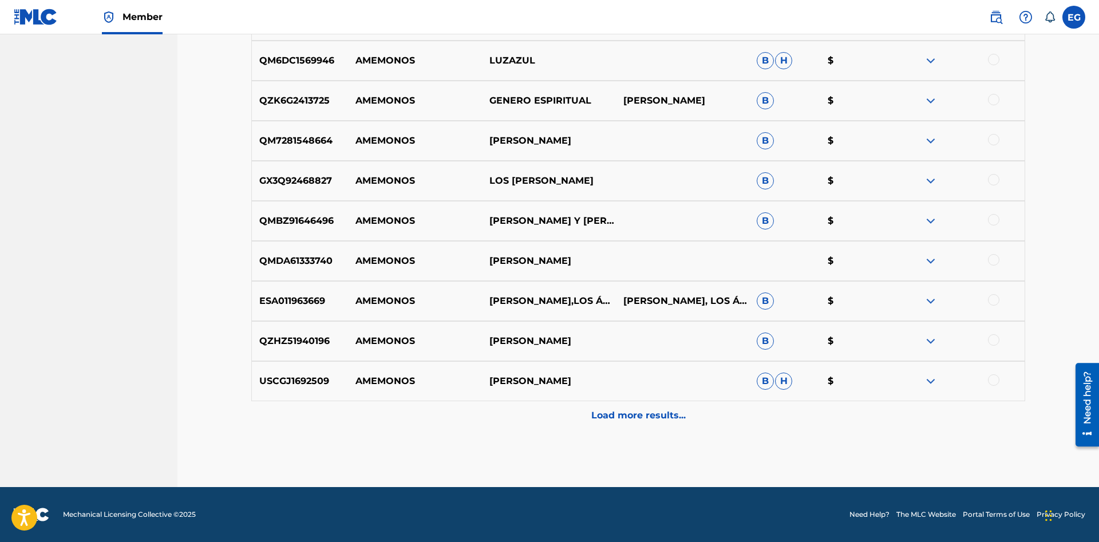
click at [601, 417] on p "Load more results..." at bounding box center [638, 416] width 94 height 14
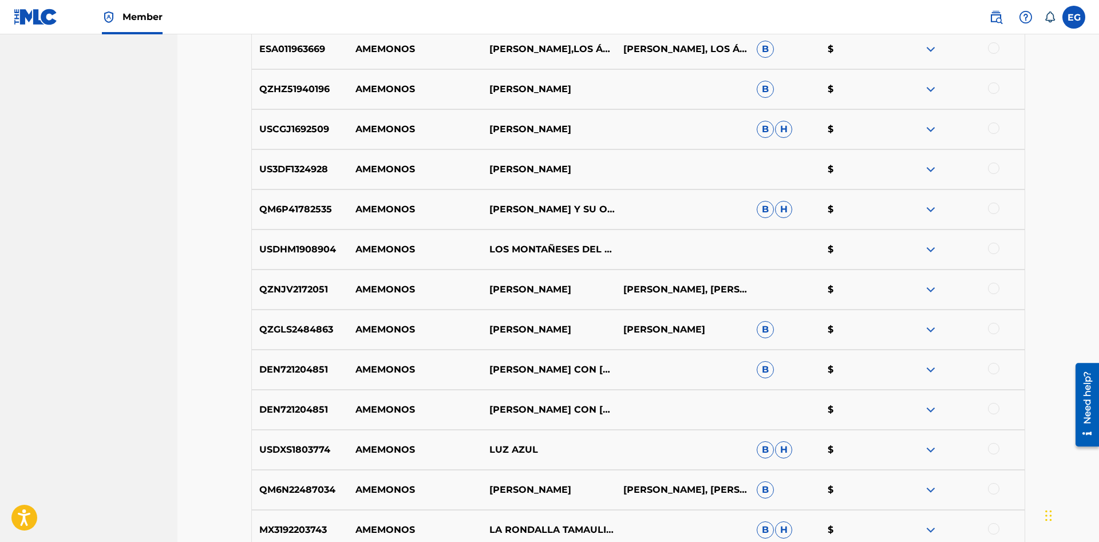
scroll to position [2078, 0]
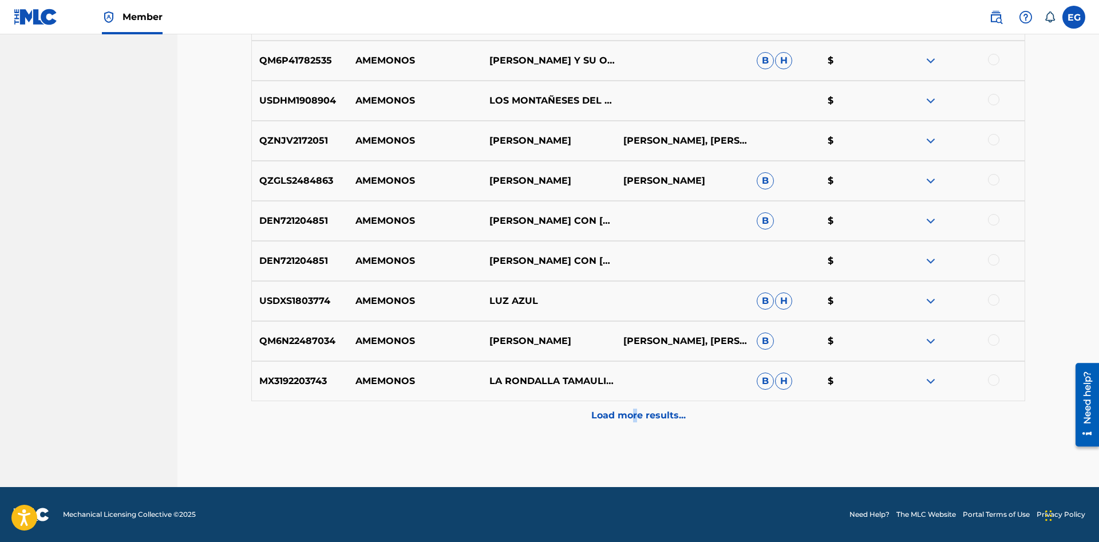
drag, startPoint x: 635, startPoint y: 417, endPoint x: 630, endPoint y: 412, distance: 6.5
click at [630, 412] on p "Load more results..." at bounding box center [638, 416] width 94 height 14
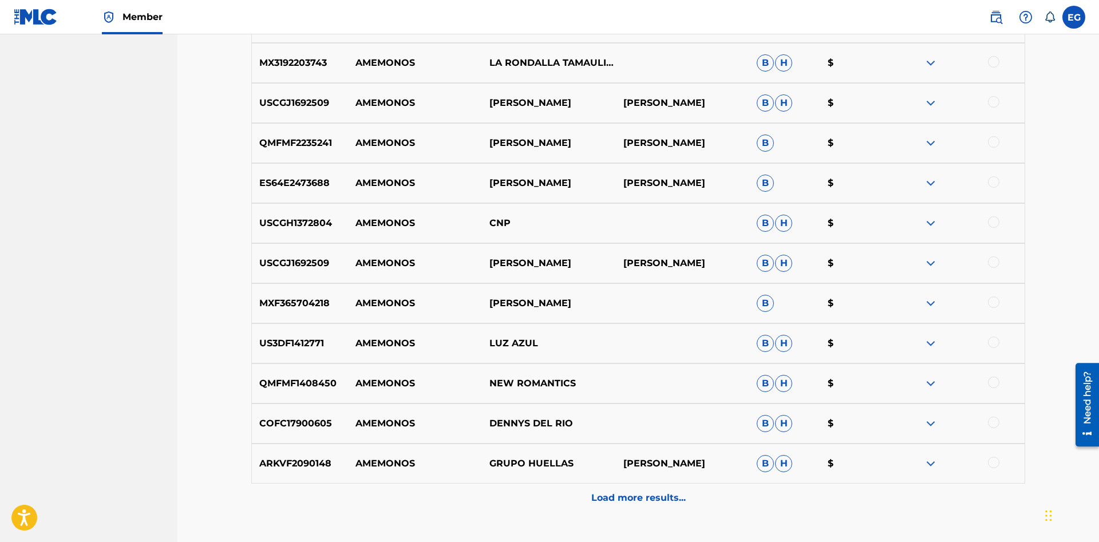
scroll to position [2479, 0]
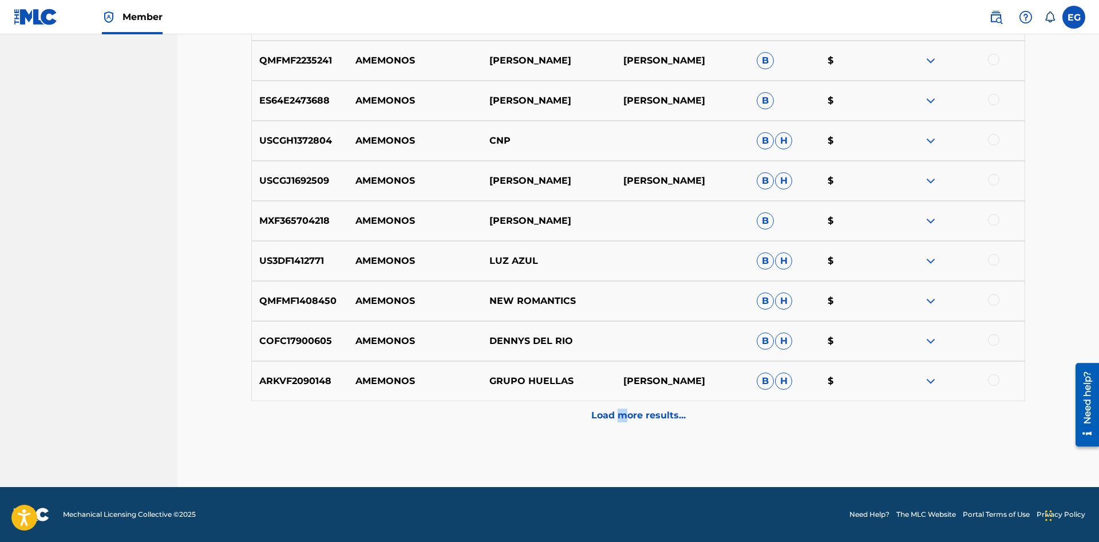
drag, startPoint x: 624, startPoint y: 418, endPoint x: 618, endPoint y: 420, distance: 6.0
click at [618, 420] on p "Load more results..." at bounding box center [638, 416] width 94 height 14
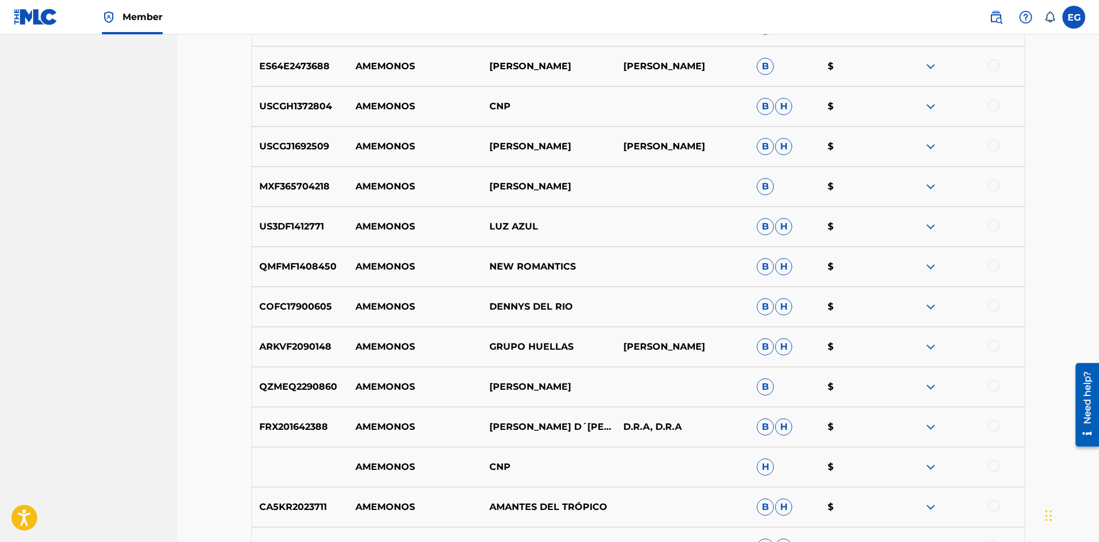
scroll to position [2879, 0]
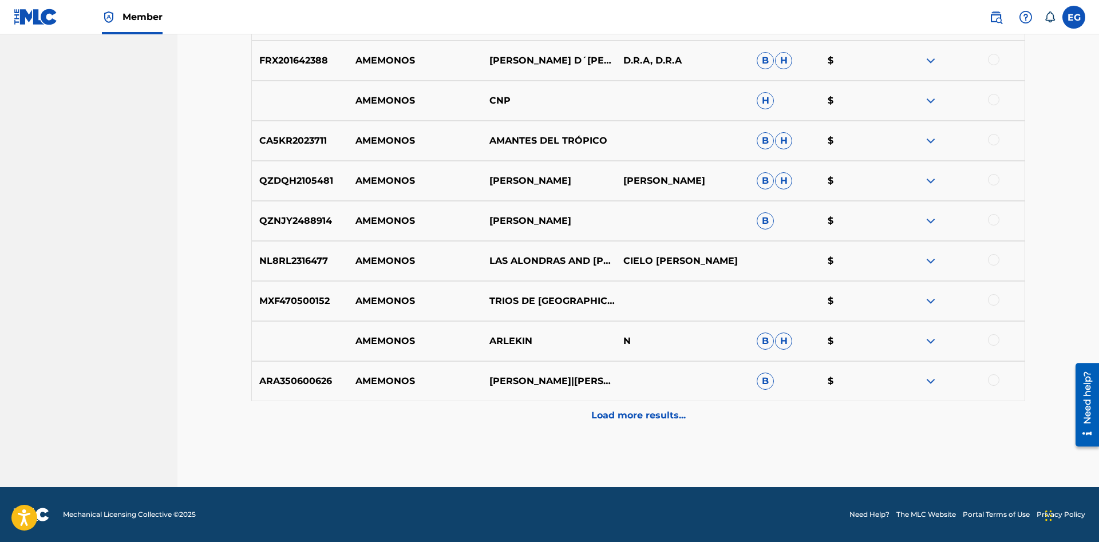
click at [614, 415] on p "Load more results..." at bounding box center [638, 416] width 94 height 14
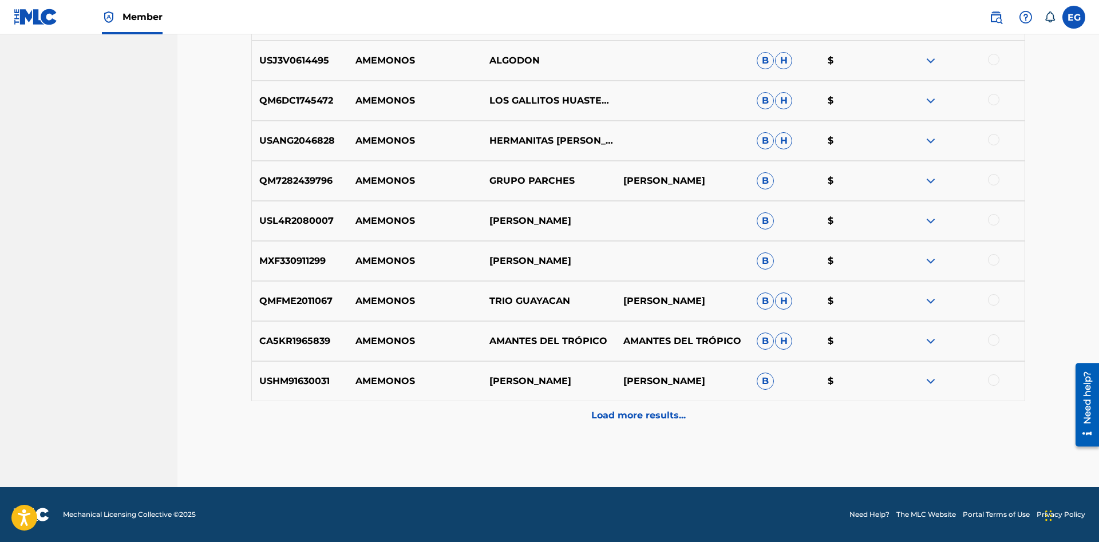
click at [612, 413] on p "Load more results..." at bounding box center [638, 416] width 94 height 14
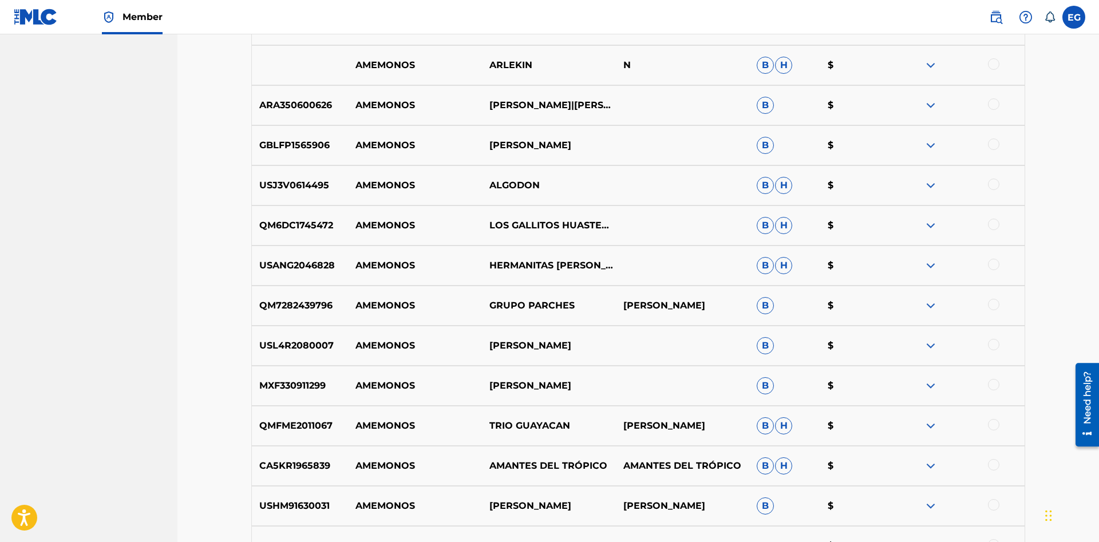
scroll to position [3389, 0]
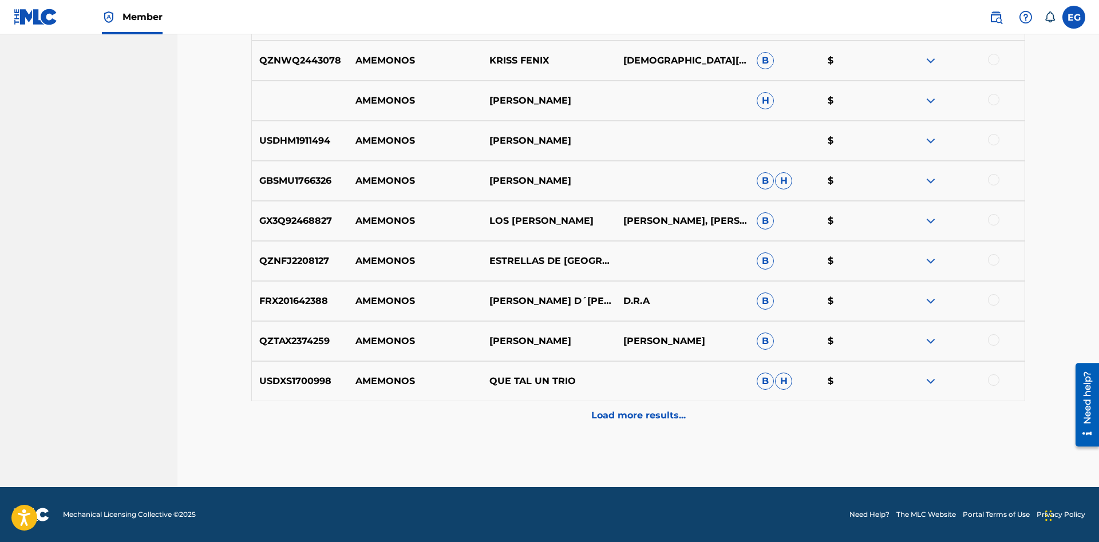
click at [620, 422] on div "Load more results..." at bounding box center [638, 415] width 774 height 29
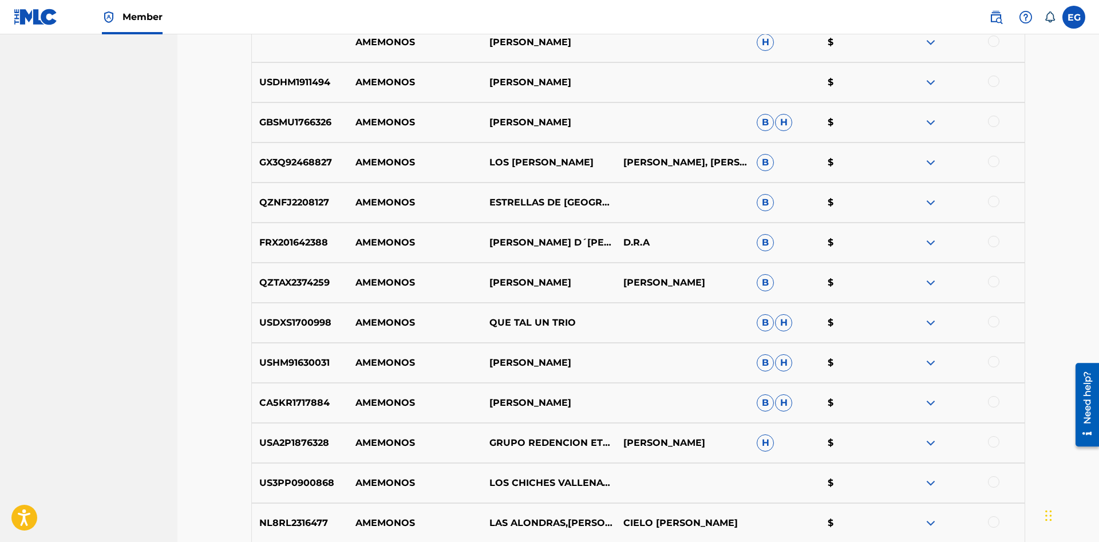
scroll to position [4081, 0]
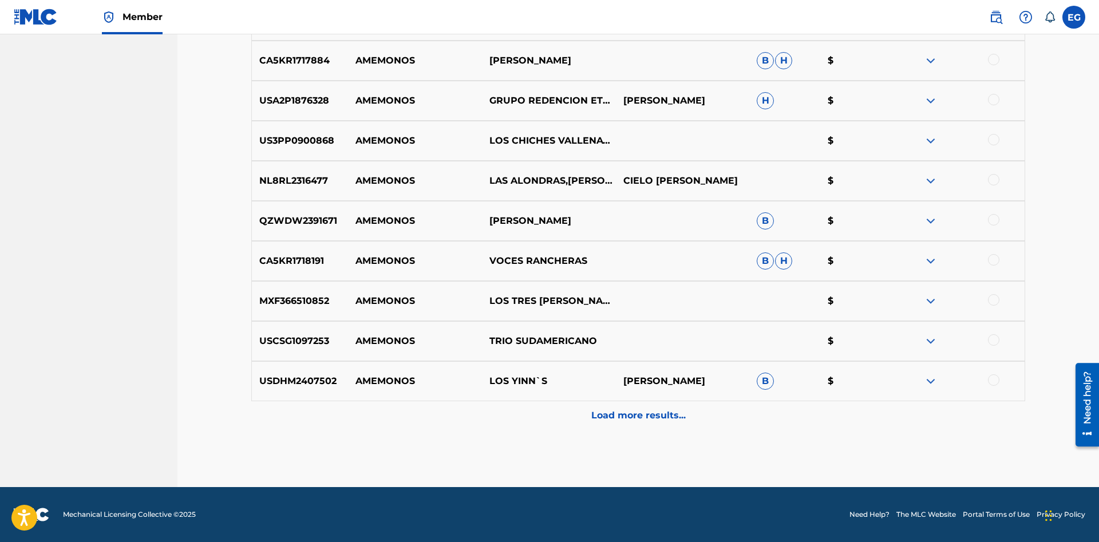
click at [616, 425] on div "Load more results..." at bounding box center [638, 415] width 774 height 29
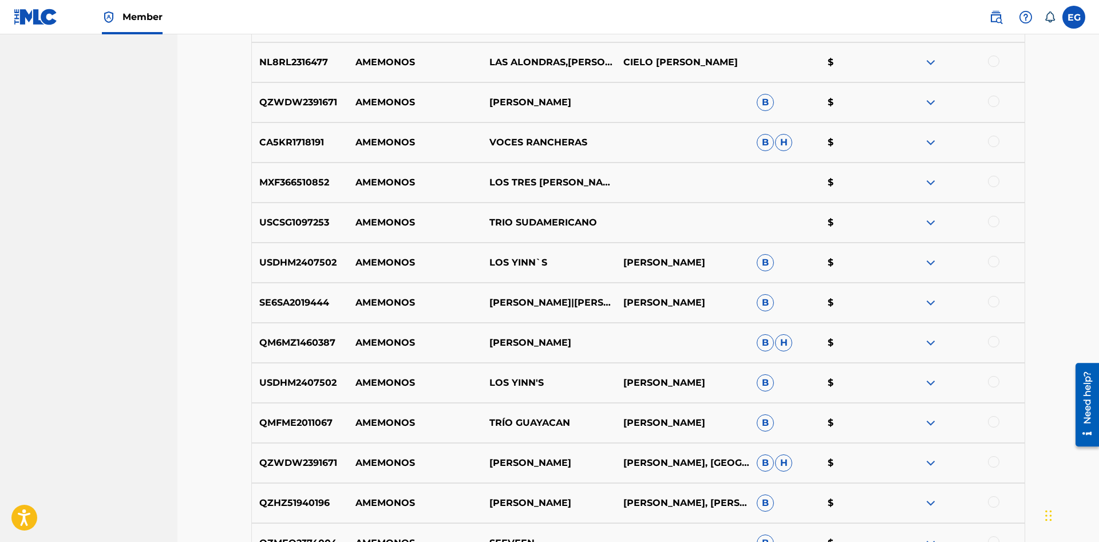
scroll to position [4482, 0]
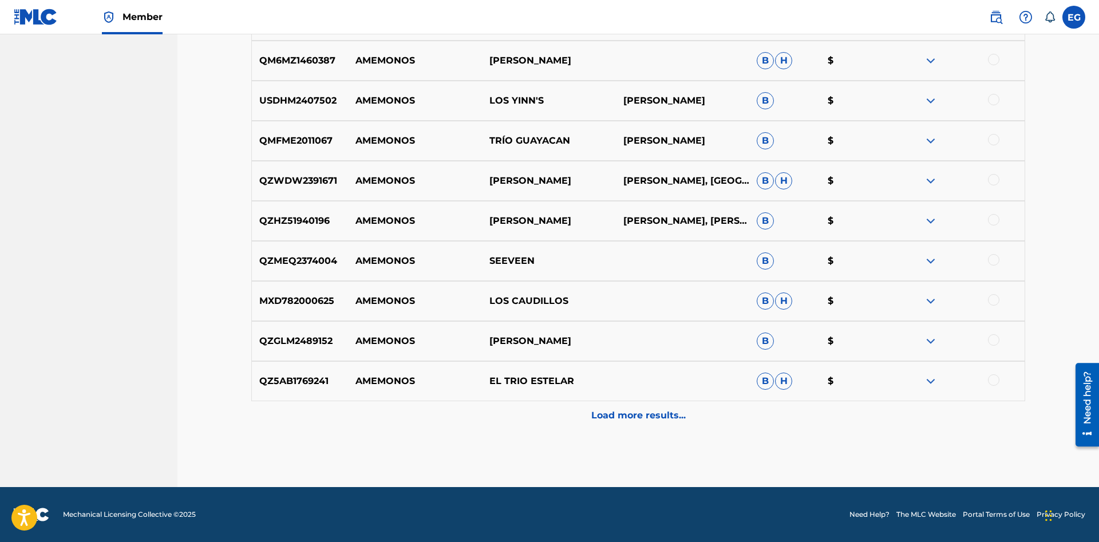
click at [617, 417] on p "Load more results..." at bounding box center [638, 416] width 94 height 14
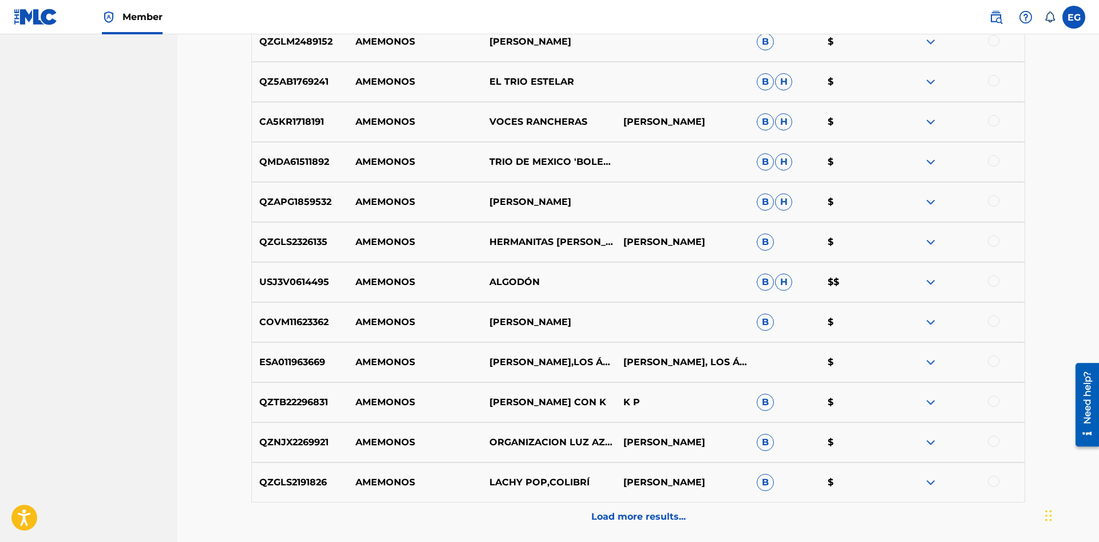
scroll to position [4882, 0]
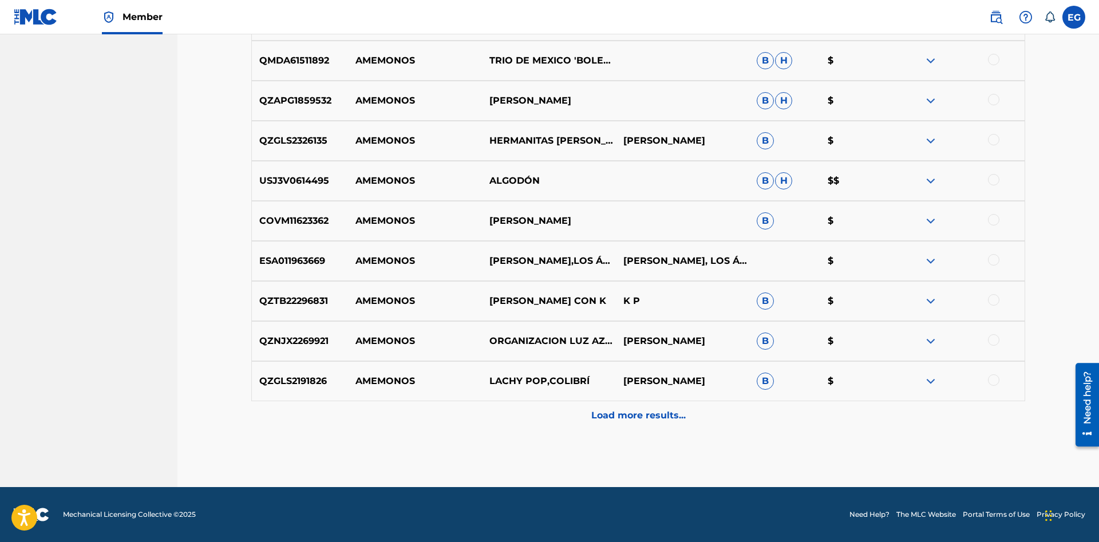
click at [624, 426] on div "Load more results..." at bounding box center [638, 415] width 774 height 29
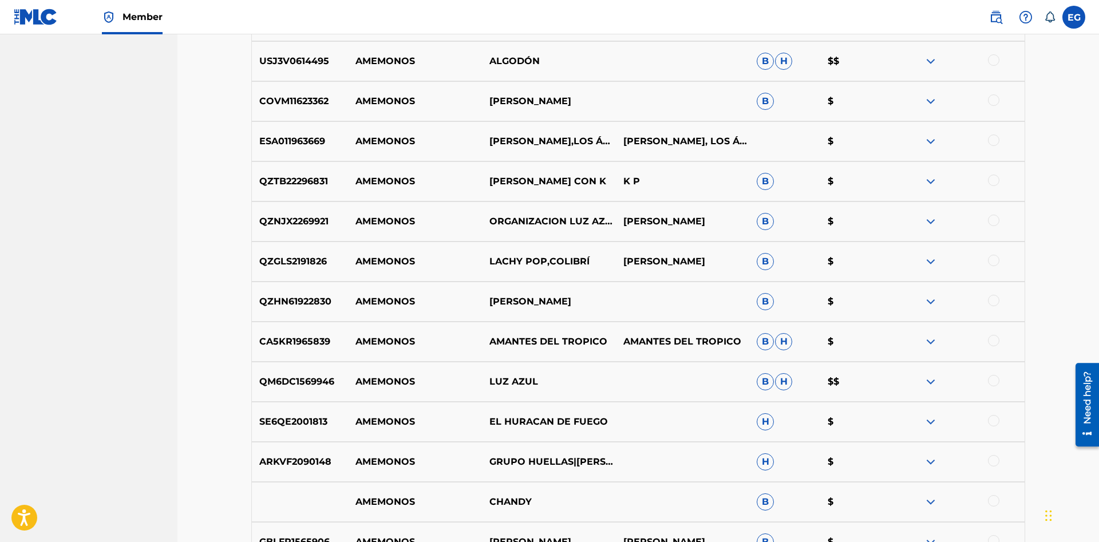
scroll to position [5283, 0]
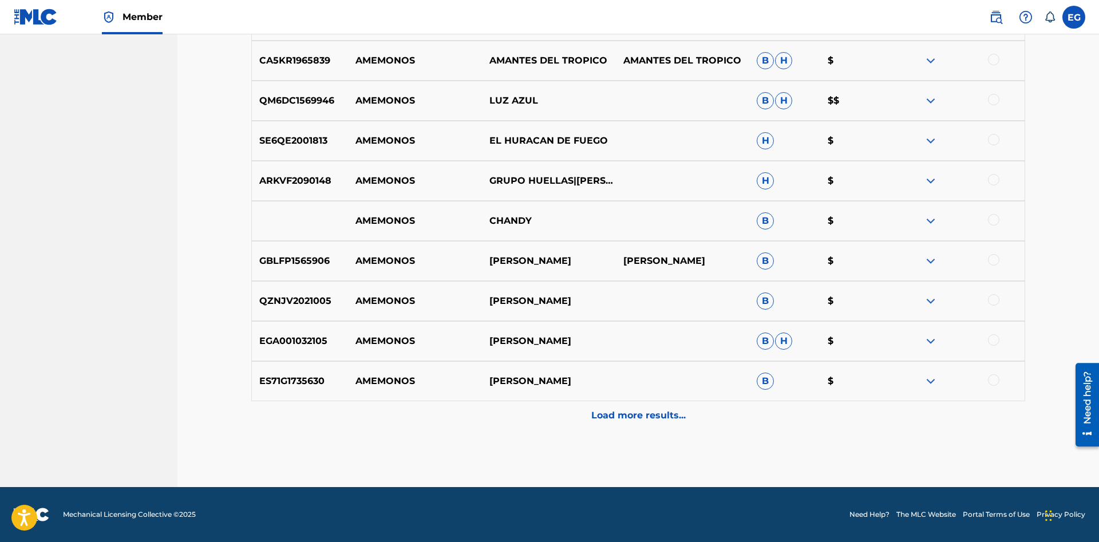
click at [591, 418] on p "Load more results..." at bounding box center [638, 416] width 94 height 14
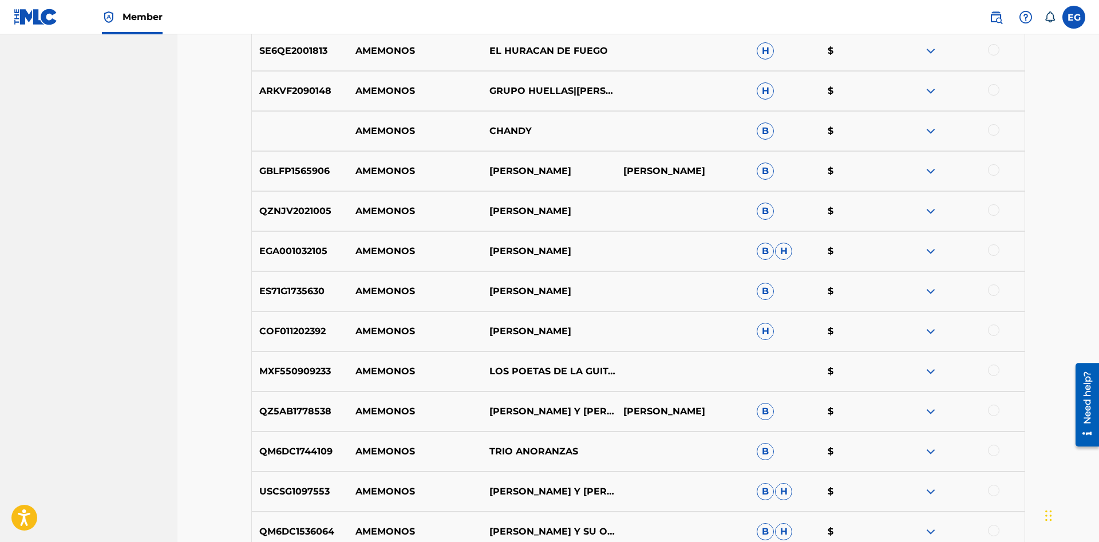
scroll to position [5665, 0]
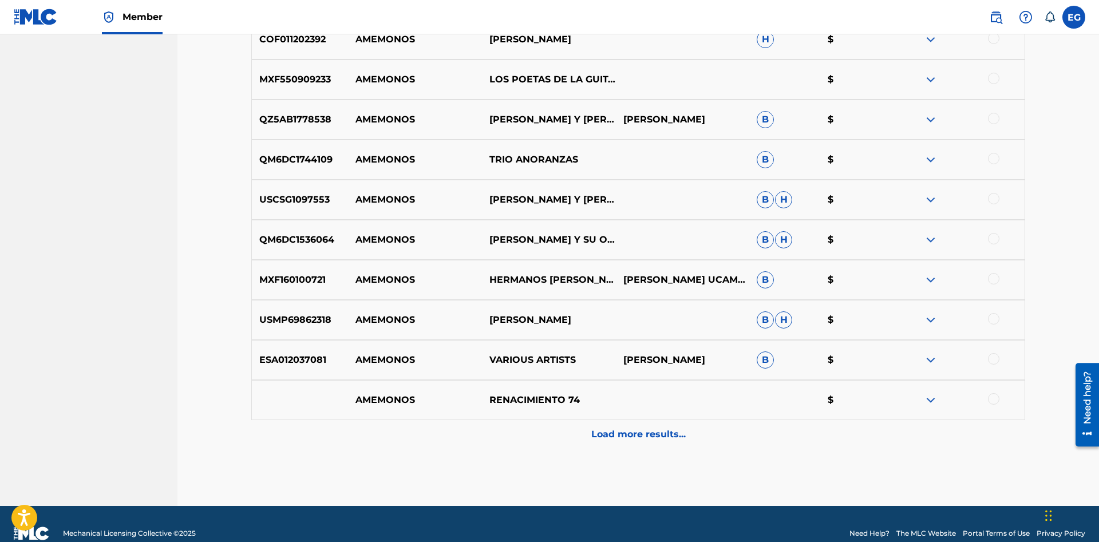
click at [627, 429] on p "Load more results..." at bounding box center [638, 435] width 94 height 14
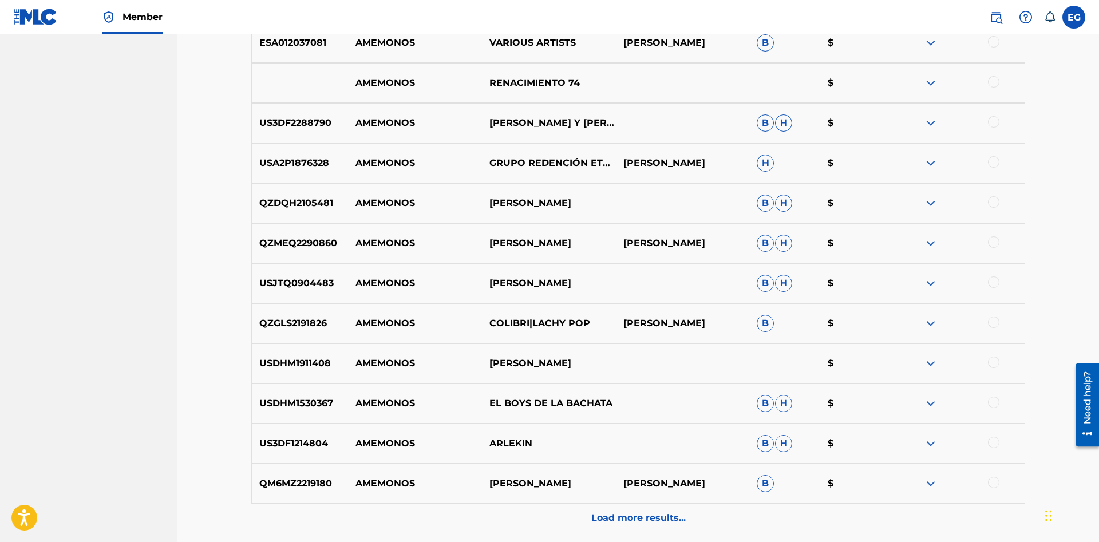
scroll to position [6084, 0]
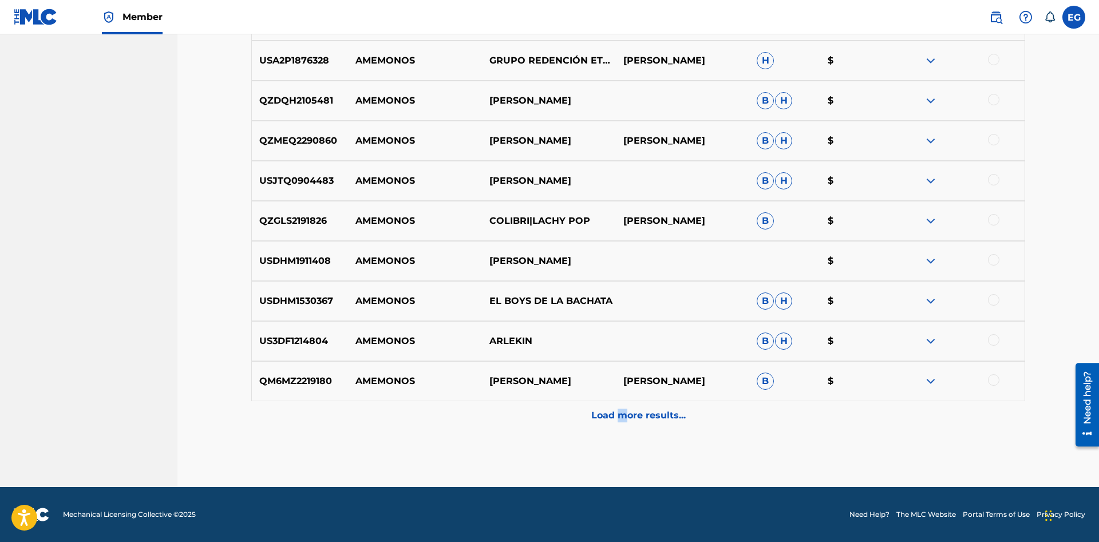
click at [620, 420] on p "Load more results..." at bounding box center [638, 416] width 94 height 14
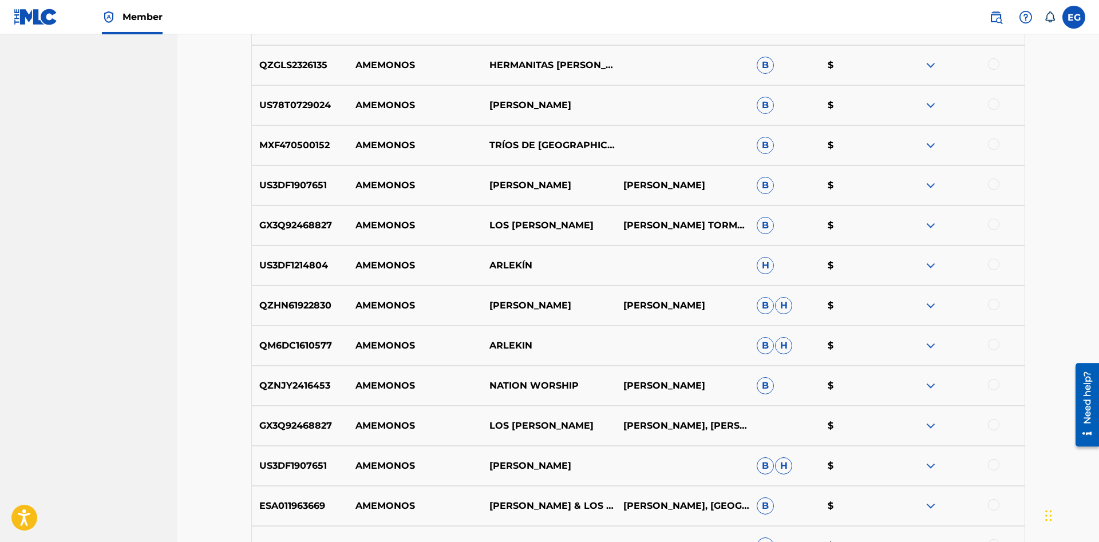
scroll to position [0, 0]
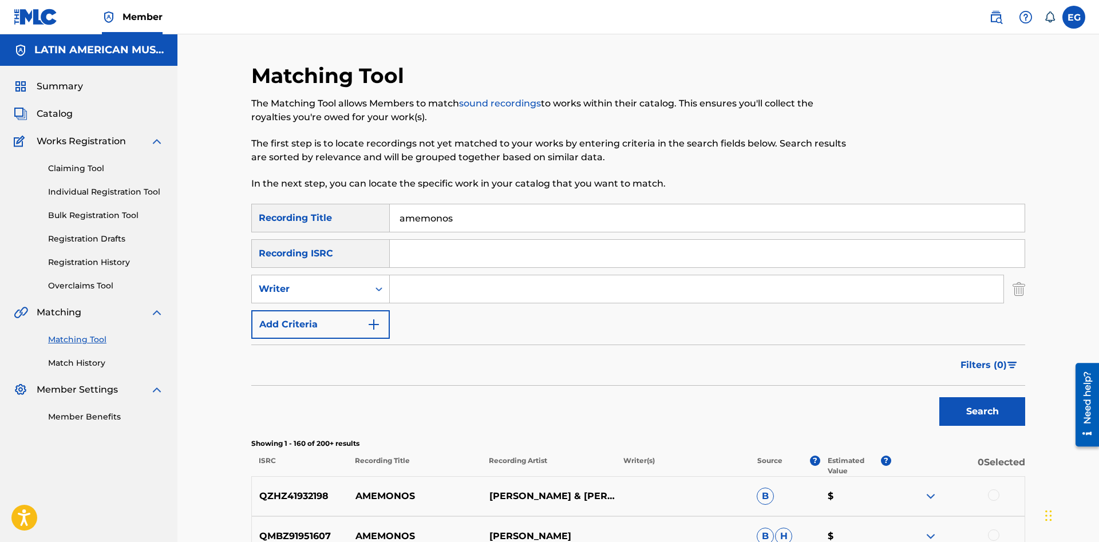
click at [420, 217] on input "amemonos" at bounding box center [707, 217] width 635 height 27
click at [939, 397] on button "Search" at bounding box center [982, 411] width 86 height 29
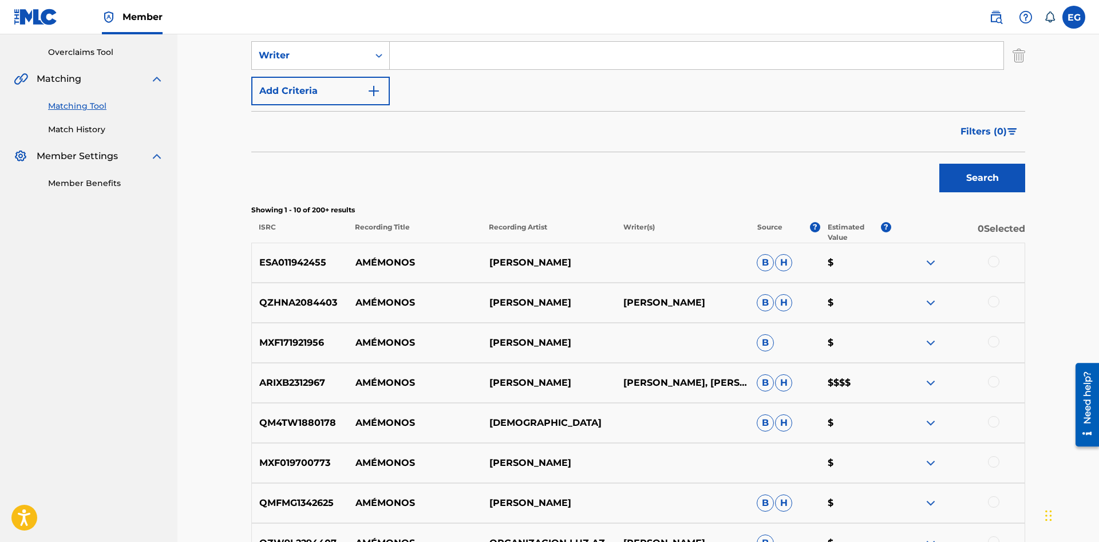
scroll to position [409, 0]
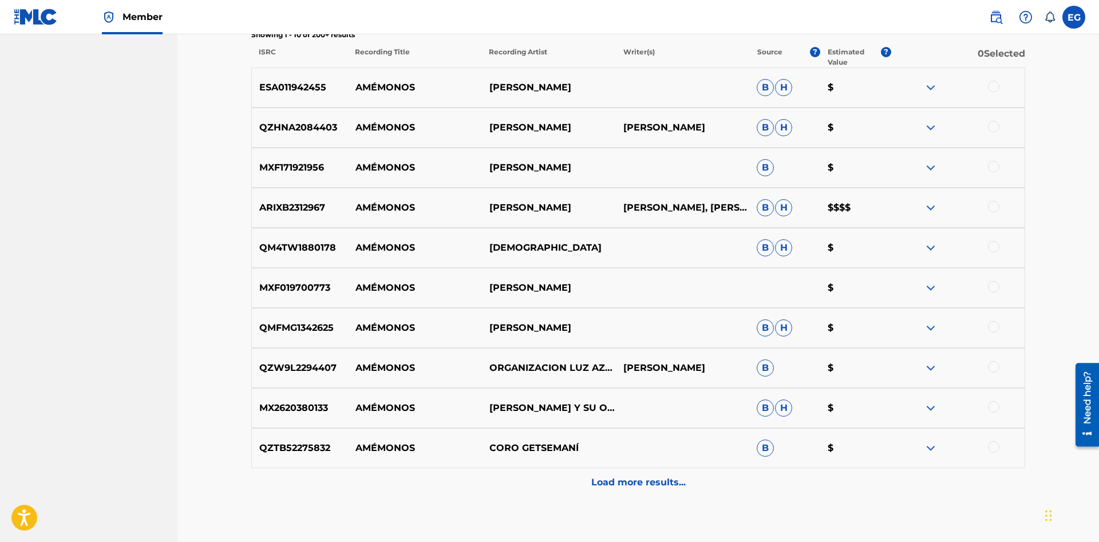
click at [612, 487] on p "Load more results..." at bounding box center [638, 483] width 94 height 14
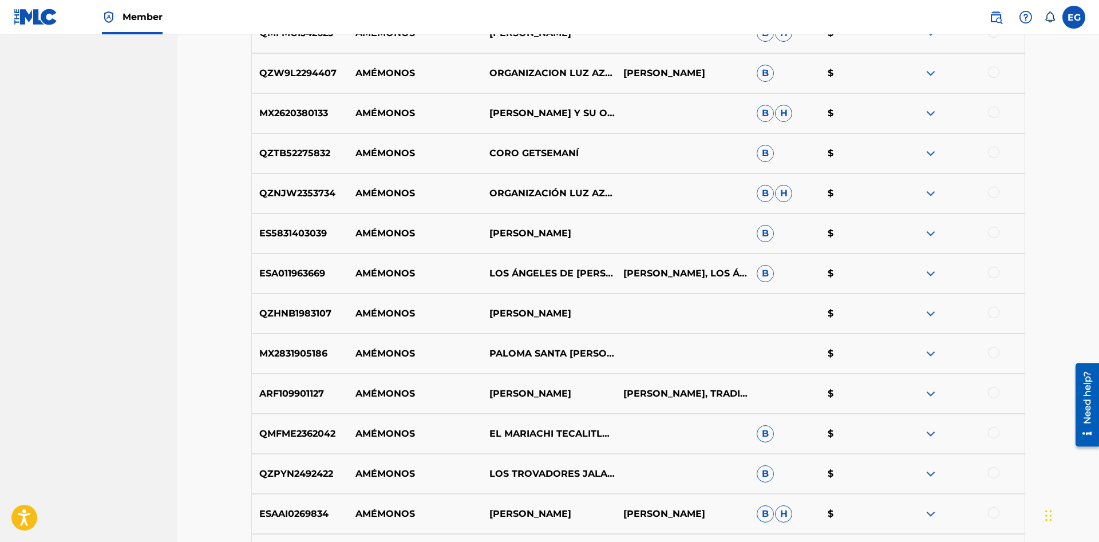
scroll to position [876, 0]
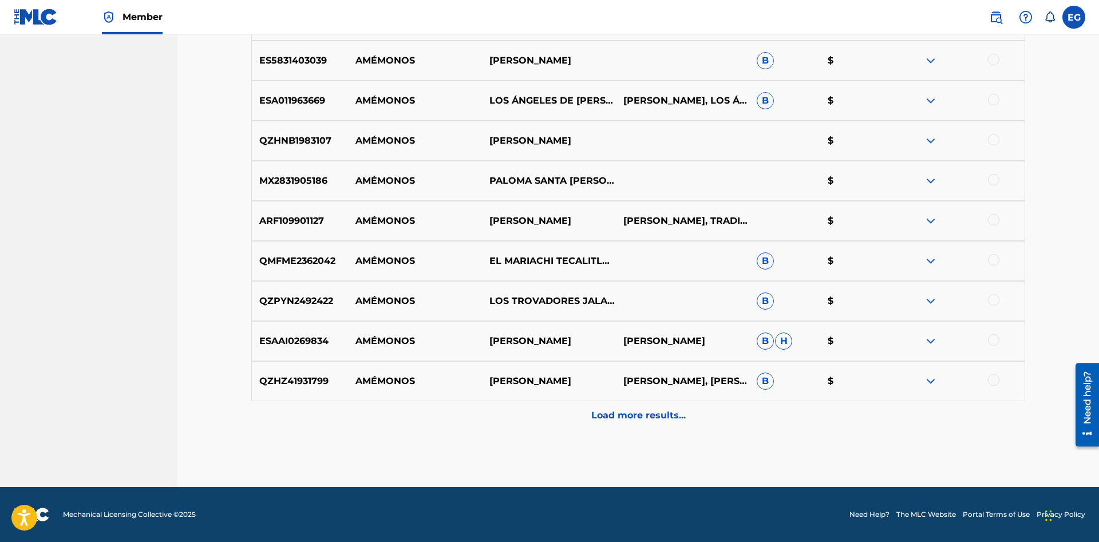
click at [619, 416] on p "Load more results..." at bounding box center [638, 416] width 94 height 14
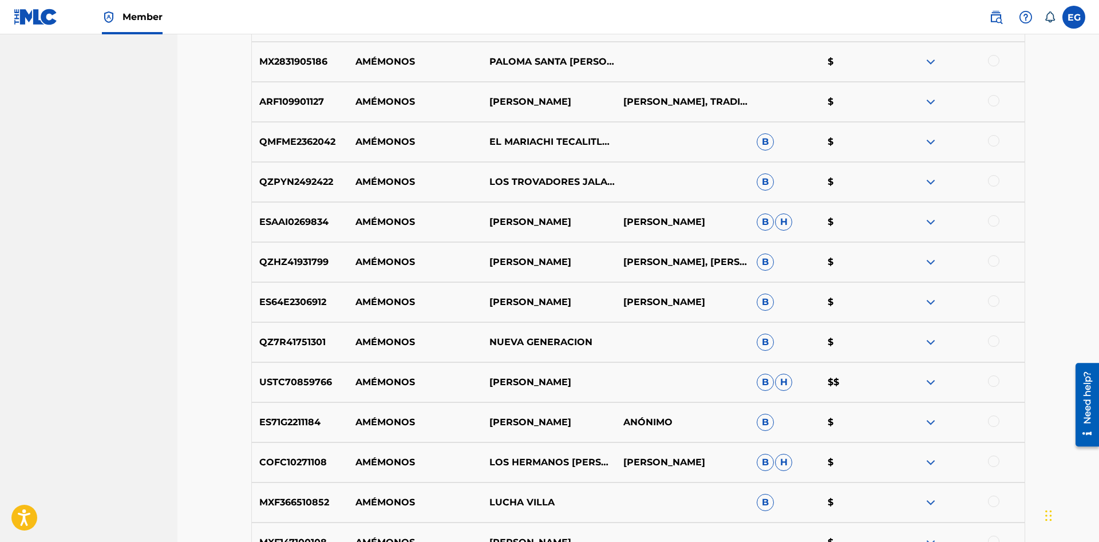
scroll to position [1277, 0]
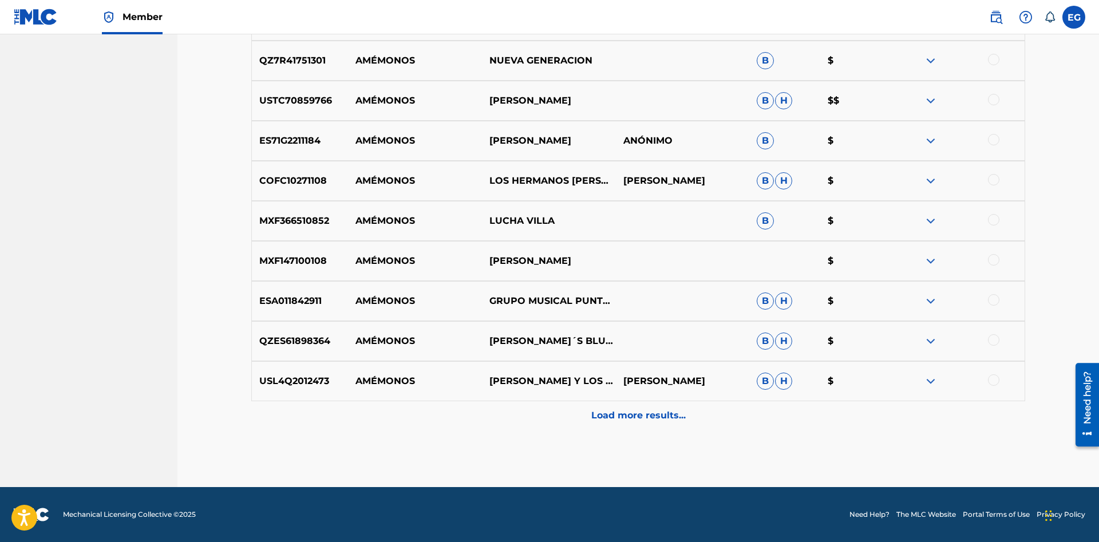
click at [633, 411] on p "Load more results..." at bounding box center [638, 416] width 94 height 14
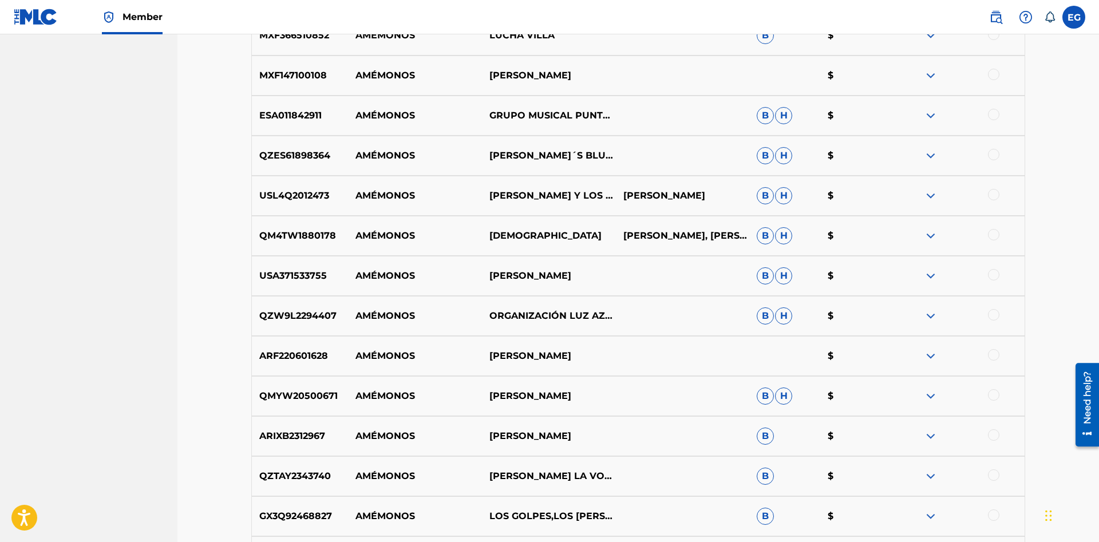
scroll to position [1677, 0]
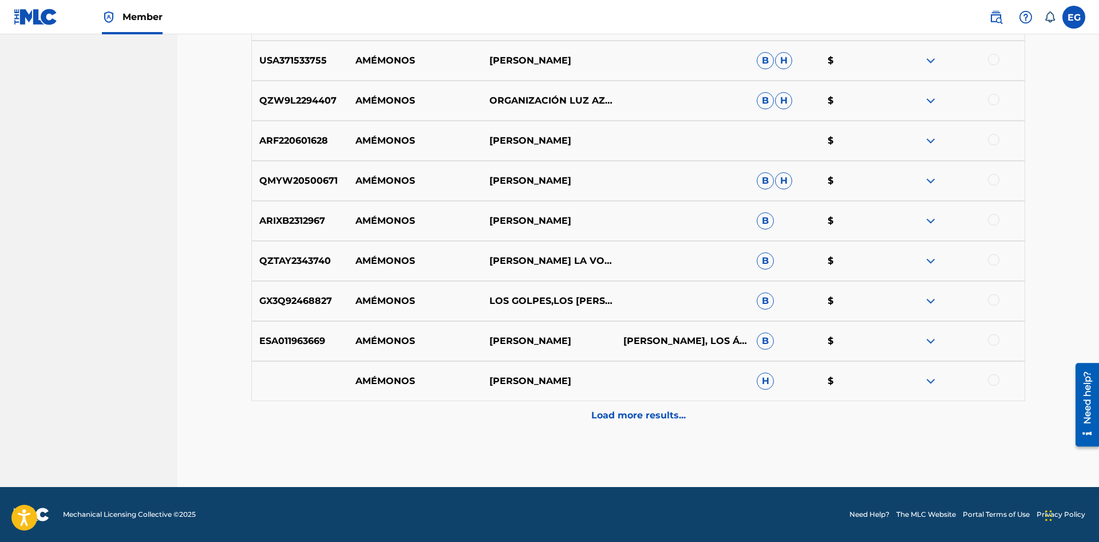
click at [635, 411] on div "Load more results..." at bounding box center [638, 415] width 774 height 29
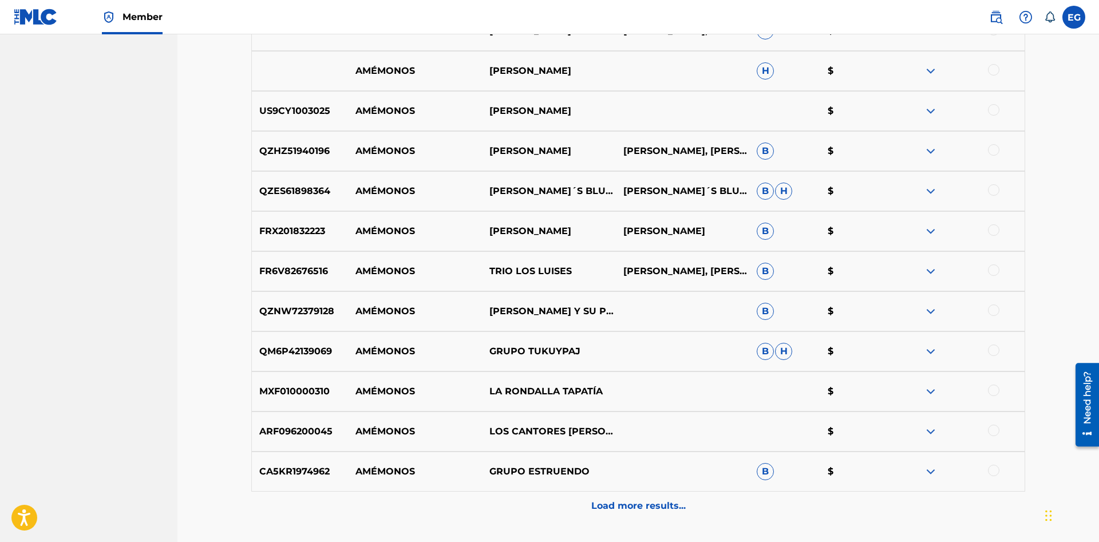
scroll to position [2078, 0]
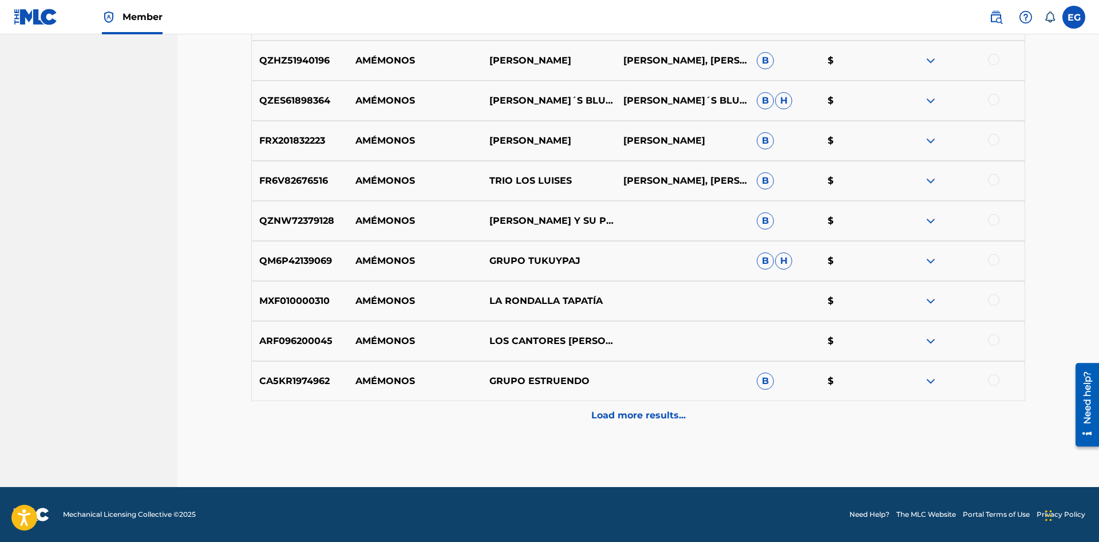
click at [632, 422] on div "Load more results..." at bounding box center [638, 415] width 774 height 29
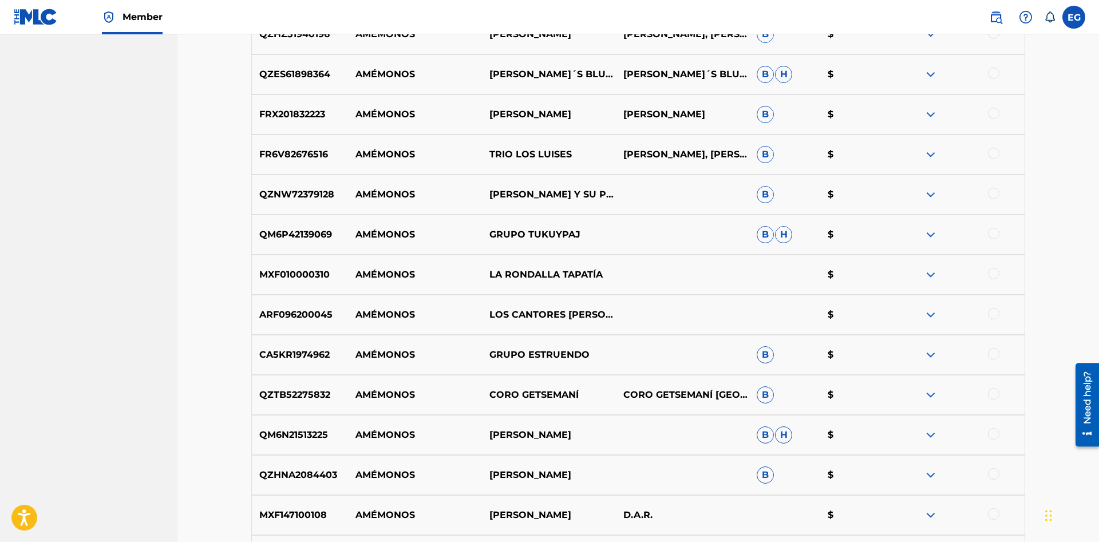
scroll to position [2455, 0]
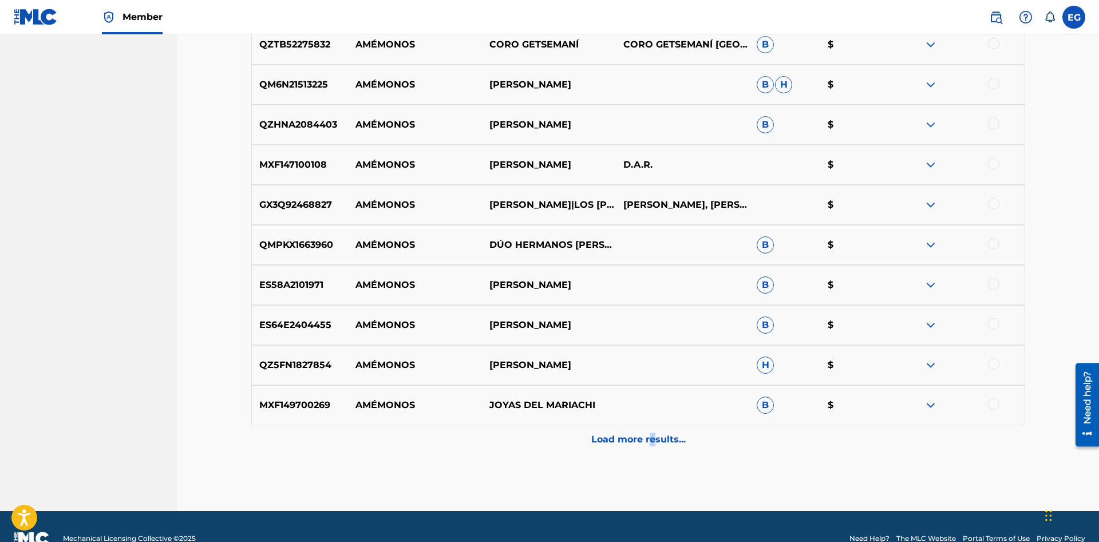
click at [636, 443] on p "Load more results..." at bounding box center [638, 440] width 94 height 14
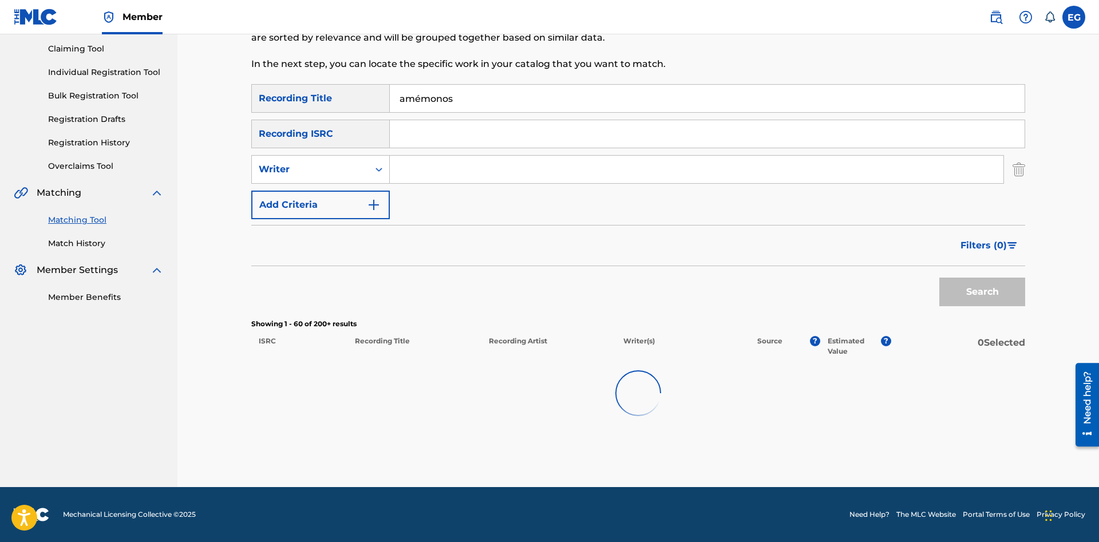
scroll to position [120, 0]
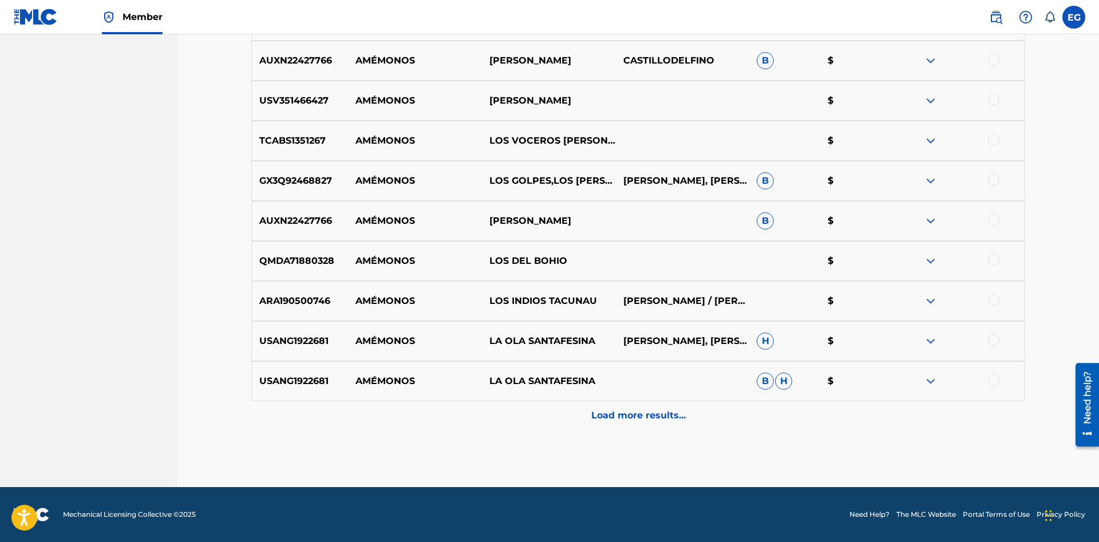
click at [618, 409] on p "Load more results..." at bounding box center [638, 416] width 94 height 14
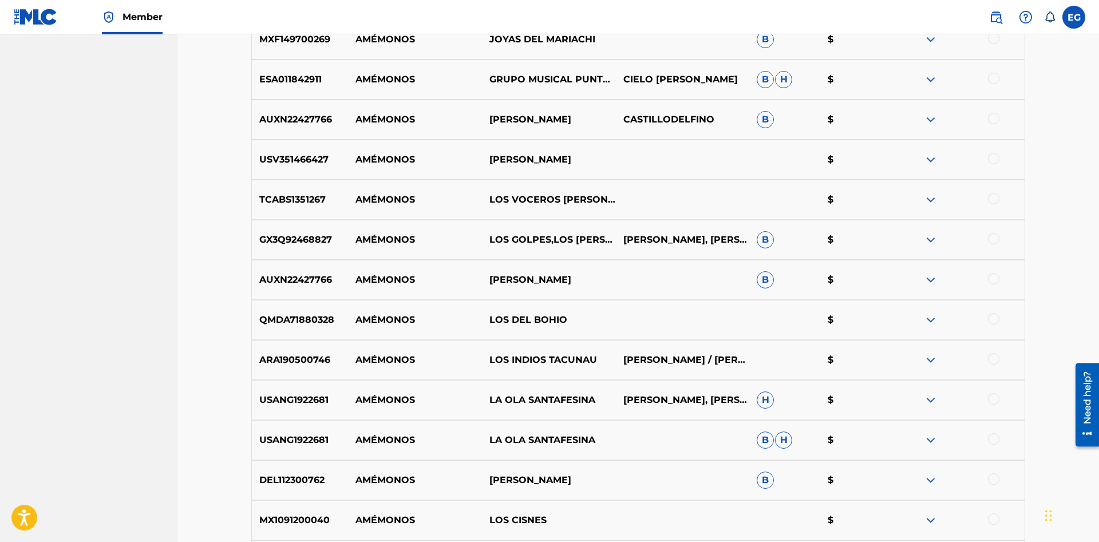
scroll to position [3229, 0]
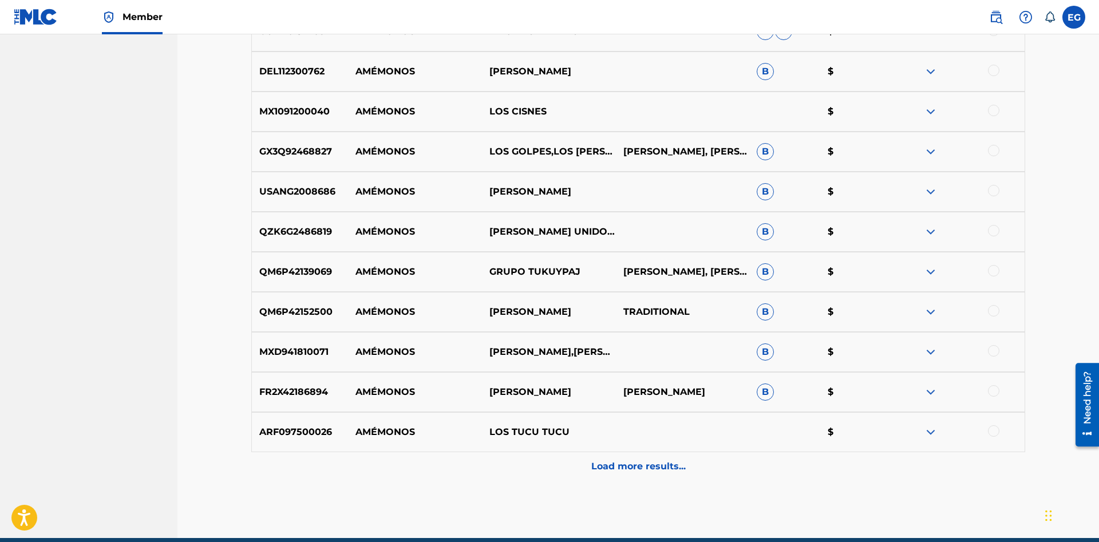
click at [627, 468] on p "Load more results..." at bounding box center [638, 467] width 94 height 14
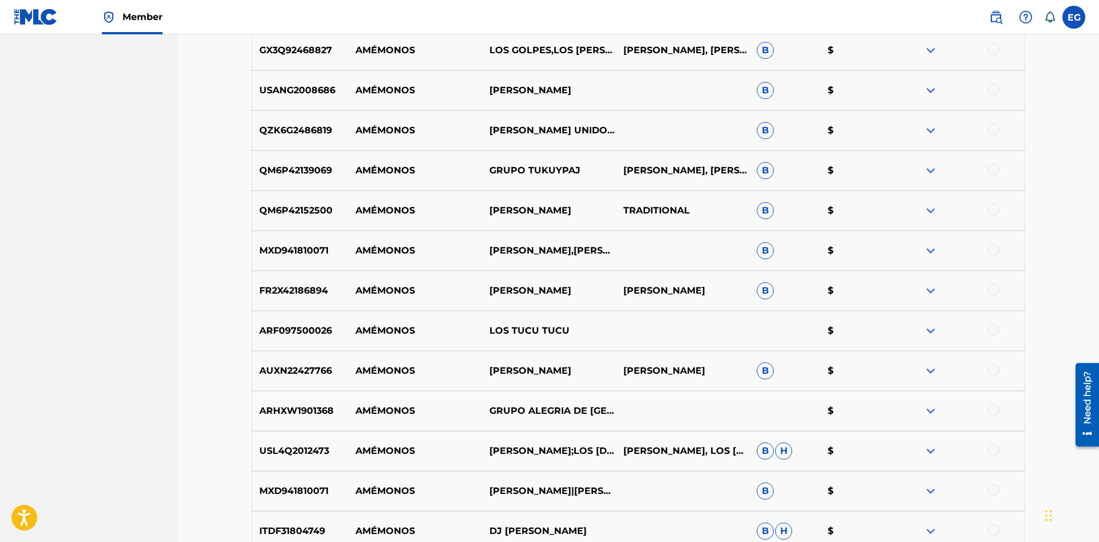
scroll to position [3681, 0]
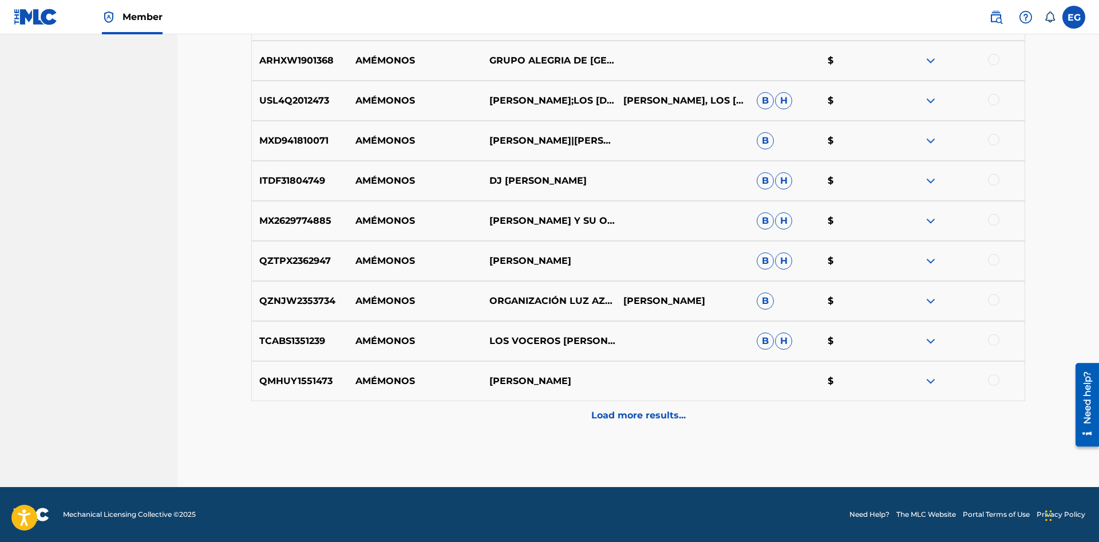
click at [627, 408] on div "Load more results..." at bounding box center [638, 415] width 774 height 29
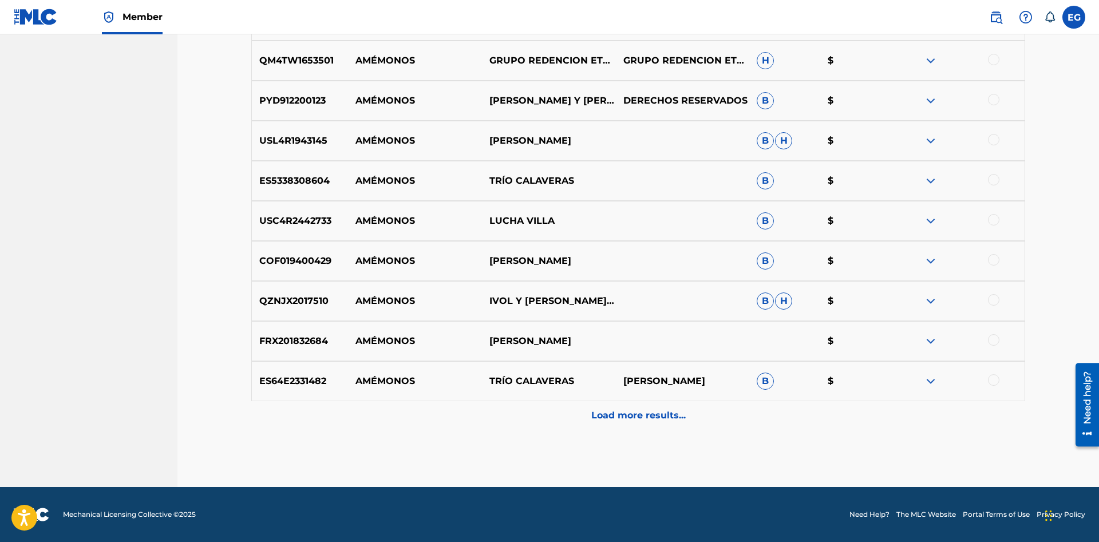
click at [624, 410] on p "Load more results..." at bounding box center [638, 416] width 94 height 14
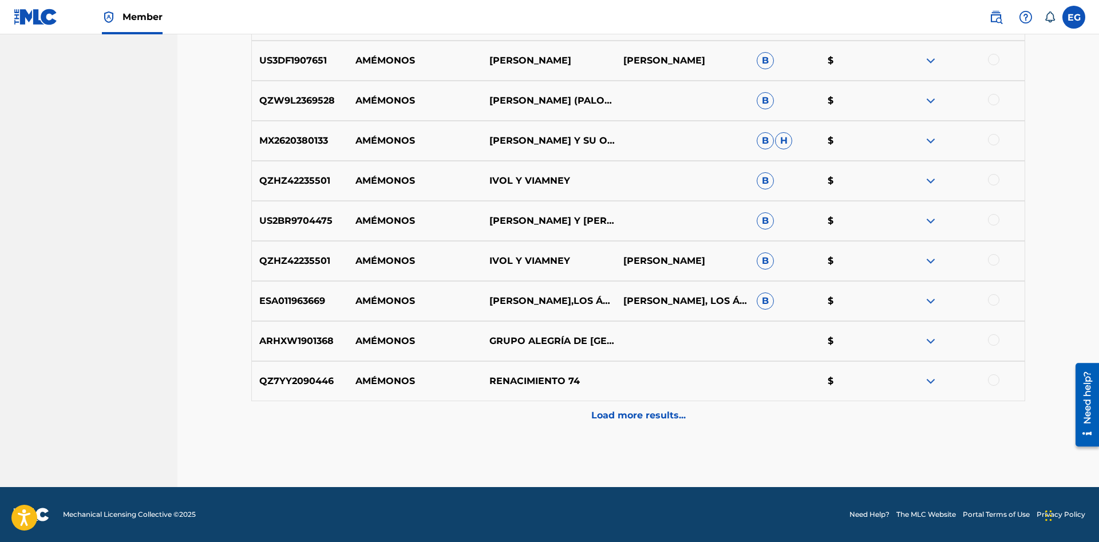
click at [631, 406] on div "Load more results..." at bounding box center [638, 415] width 774 height 29
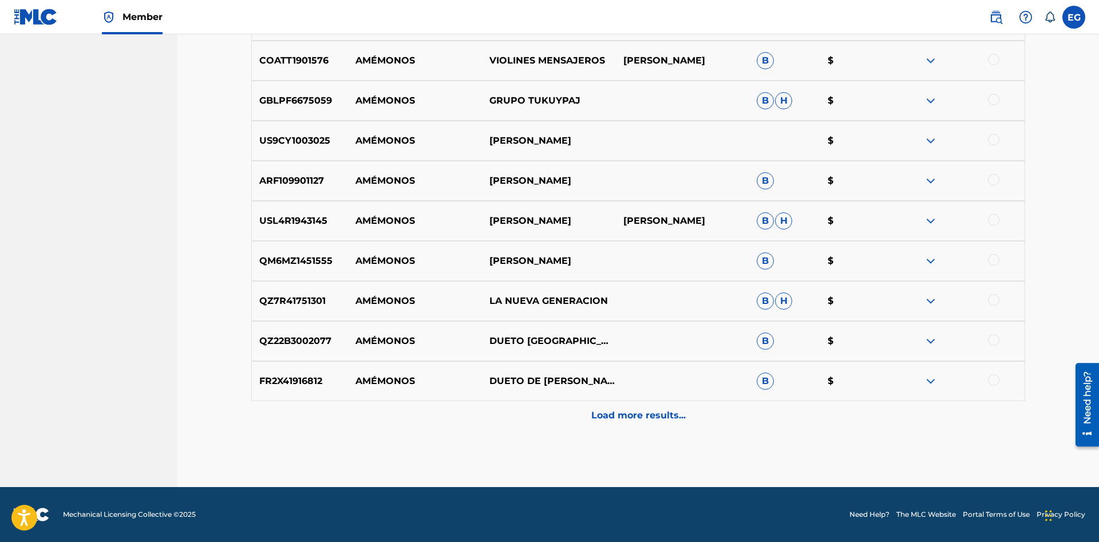
click at [610, 413] on p "Load more results..." at bounding box center [638, 416] width 94 height 14
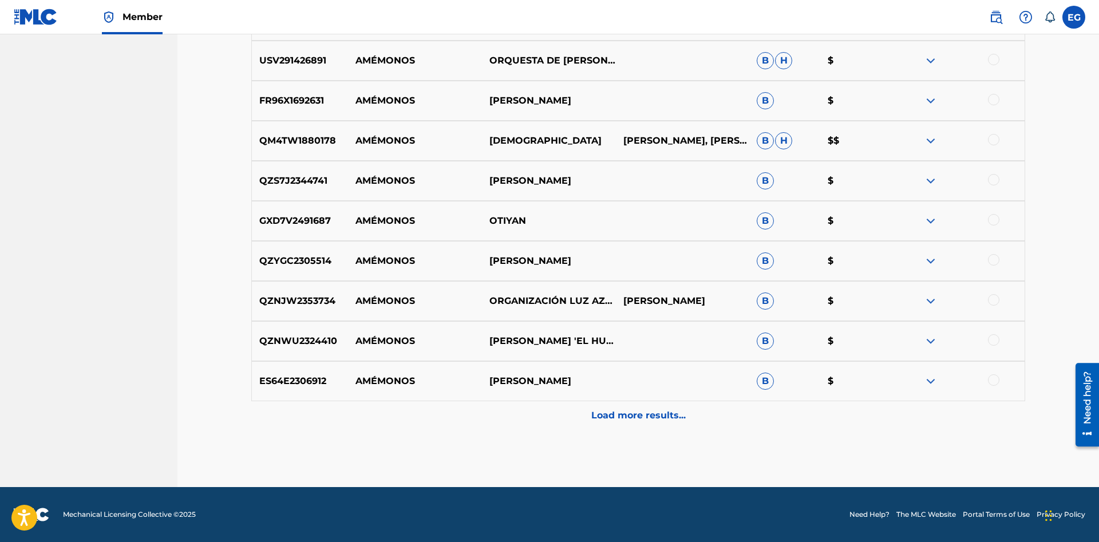
click at [615, 420] on p "Load more results..." at bounding box center [638, 416] width 94 height 14
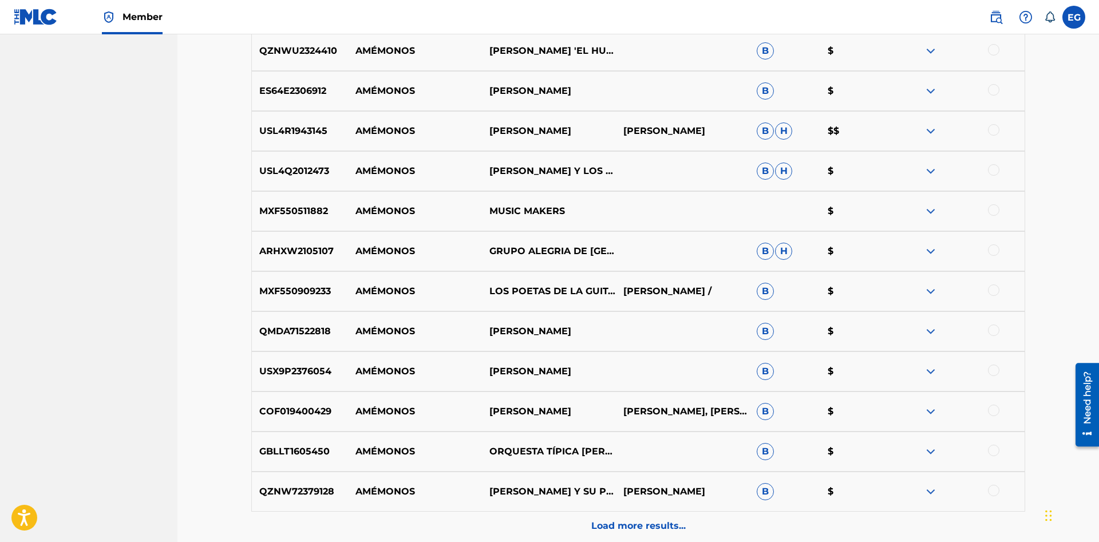
scroll to position [5684, 0]
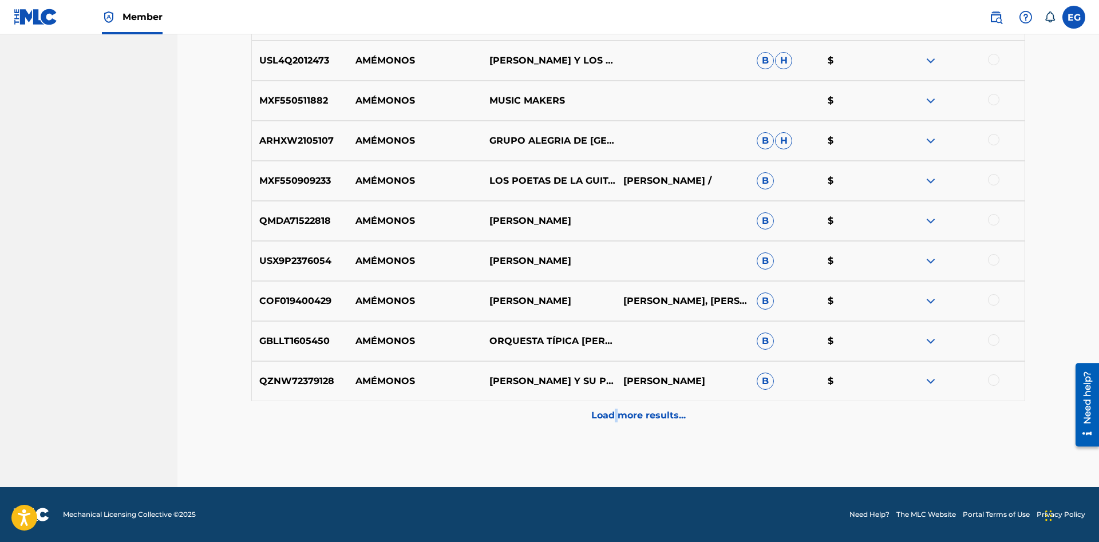
click at [617, 412] on p "Load more results..." at bounding box center [638, 416] width 94 height 14
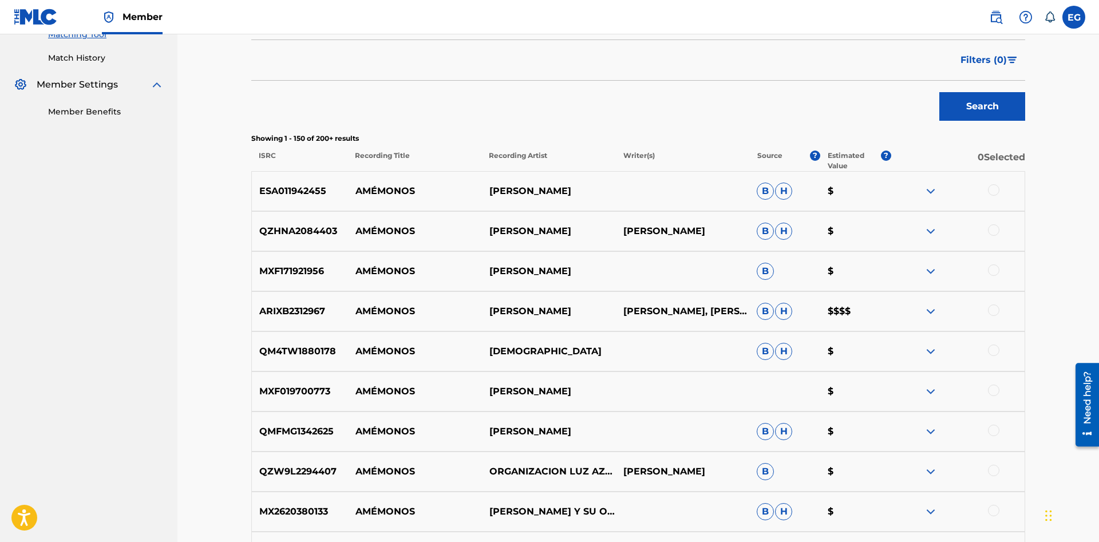
scroll to position [0, 0]
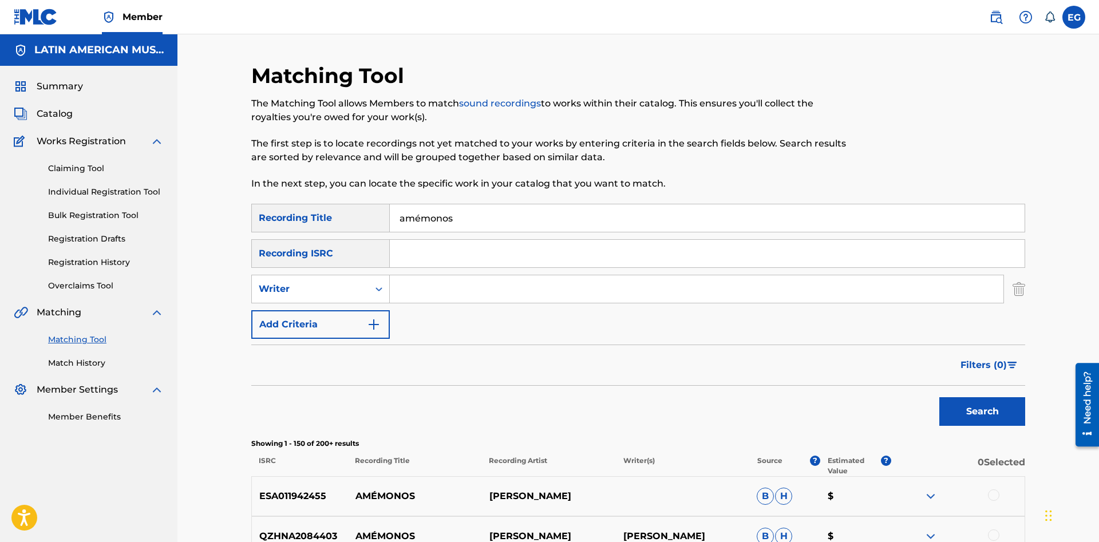
drag, startPoint x: 489, startPoint y: 219, endPoint x: 415, endPoint y: 209, distance: 74.5
click at [415, 209] on input "amémonos" at bounding box center [707, 217] width 635 height 27
type input "amor bendito"
click at [939, 397] on button "Search" at bounding box center [982, 411] width 86 height 29
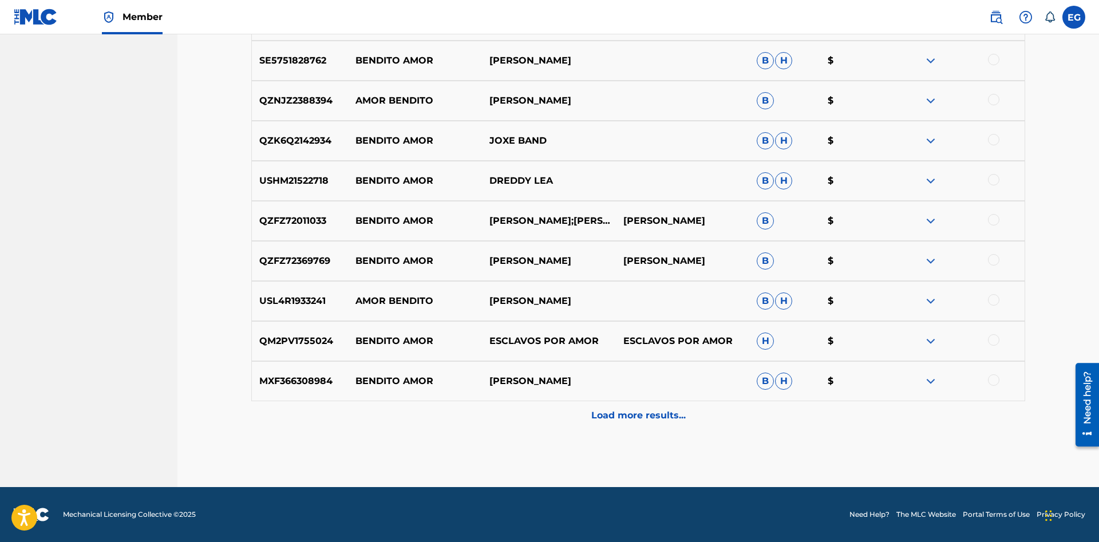
click at [546, 420] on div "Load more results..." at bounding box center [638, 415] width 774 height 29
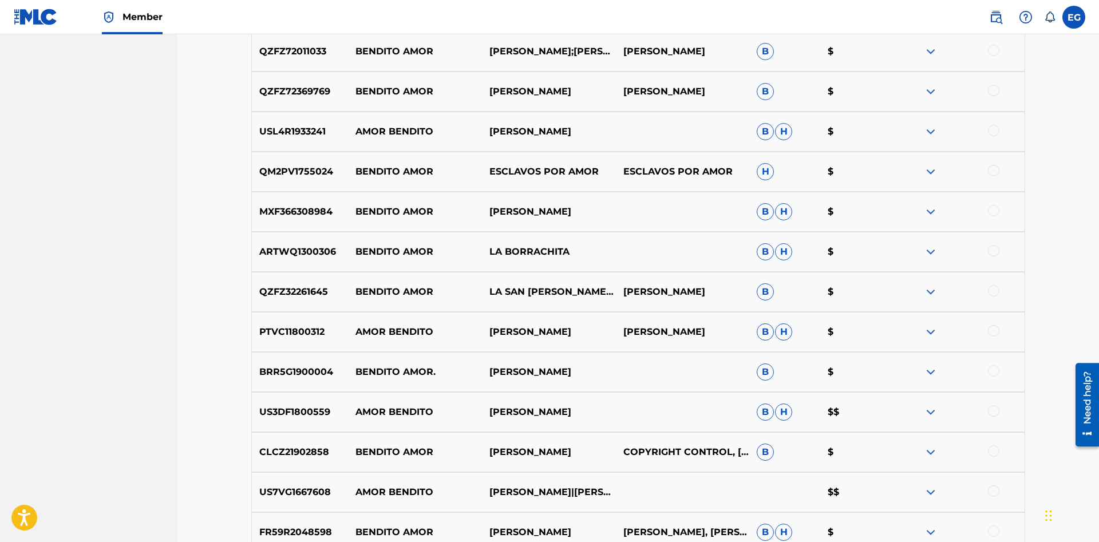
scroll to position [876, 0]
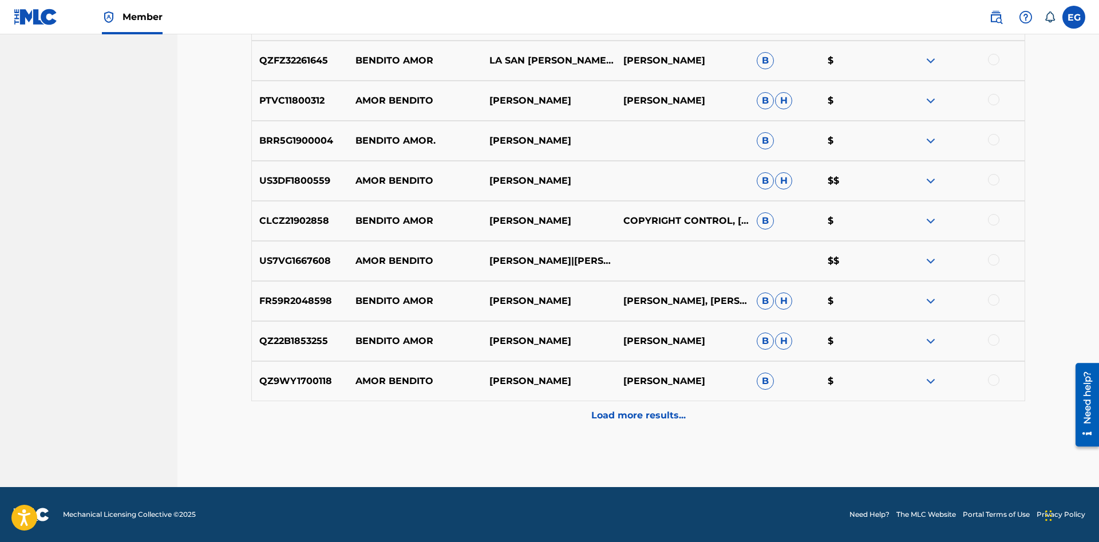
click at [624, 415] on p "Load more results..." at bounding box center [638, 416] width 94 height 14
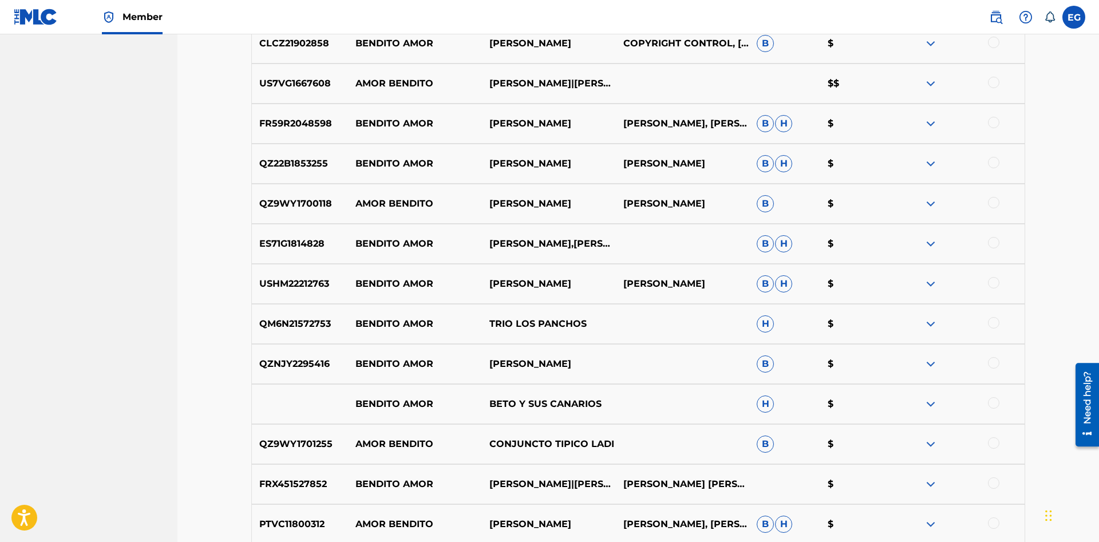
scroll to position [1277, 0]
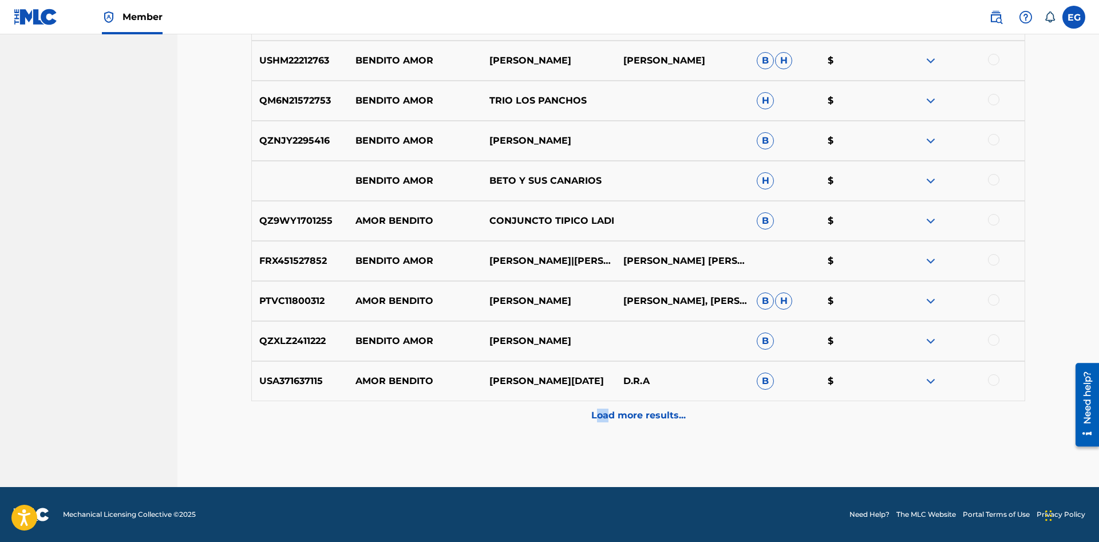
click at [597, 428] on div "Load more results..." at bounding box center [638, 415] width 774 height 29
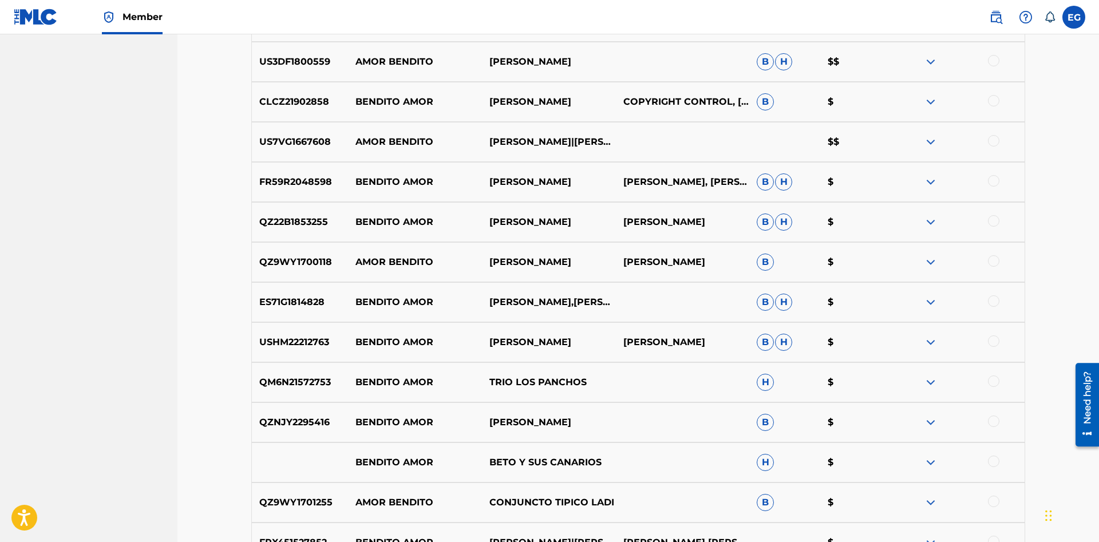
scroll to position [1287, 0]
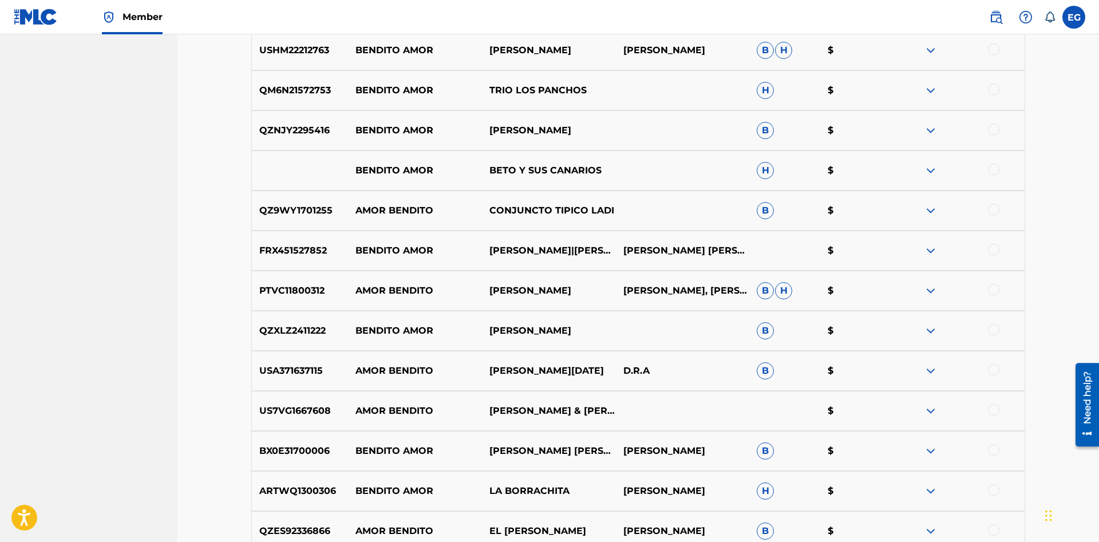
click at [992, 369] on div at bounding box center [993, 369] width 11 height 11
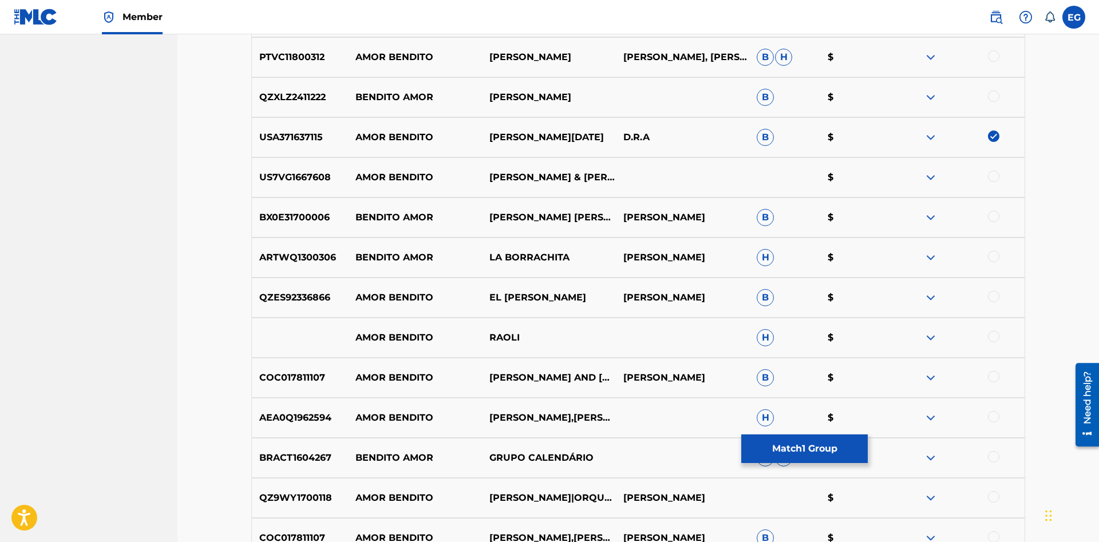
scroll to position [1677, 0]
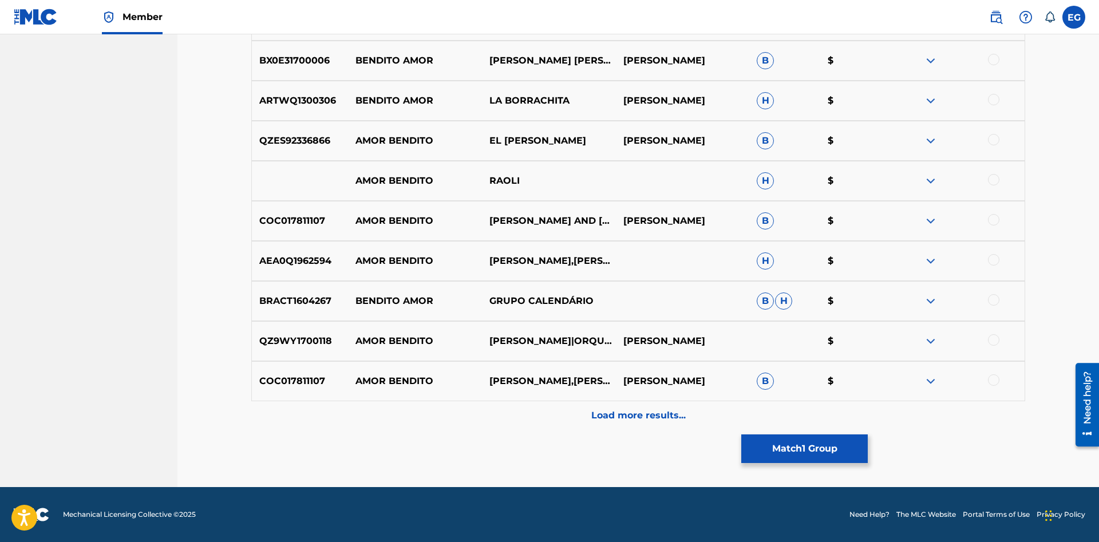
click at [614, 425] on div "Load more results..." at bounding box center [638, 415] width 774 height 29
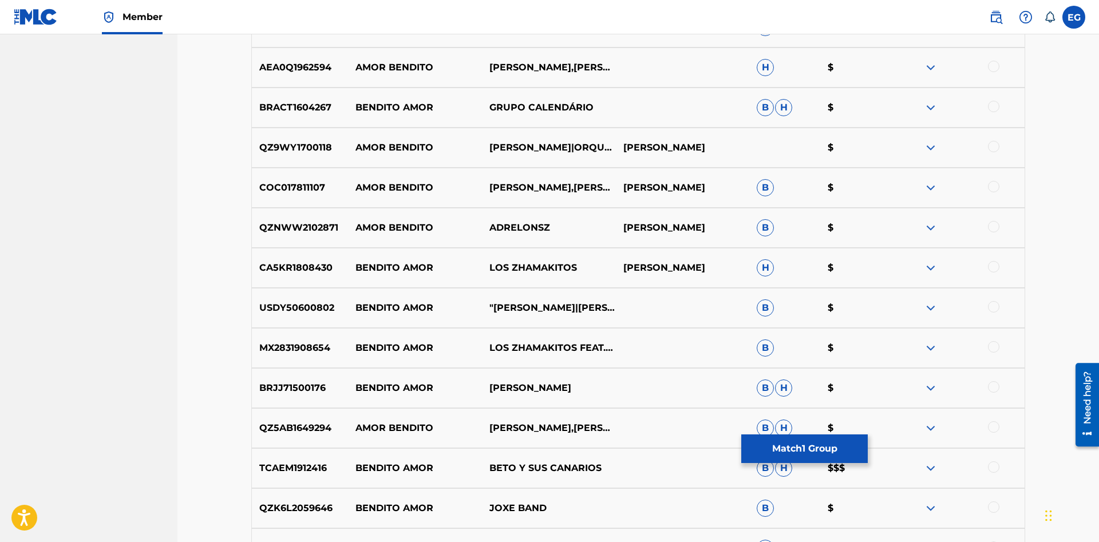
scroll to position [2078, 0]
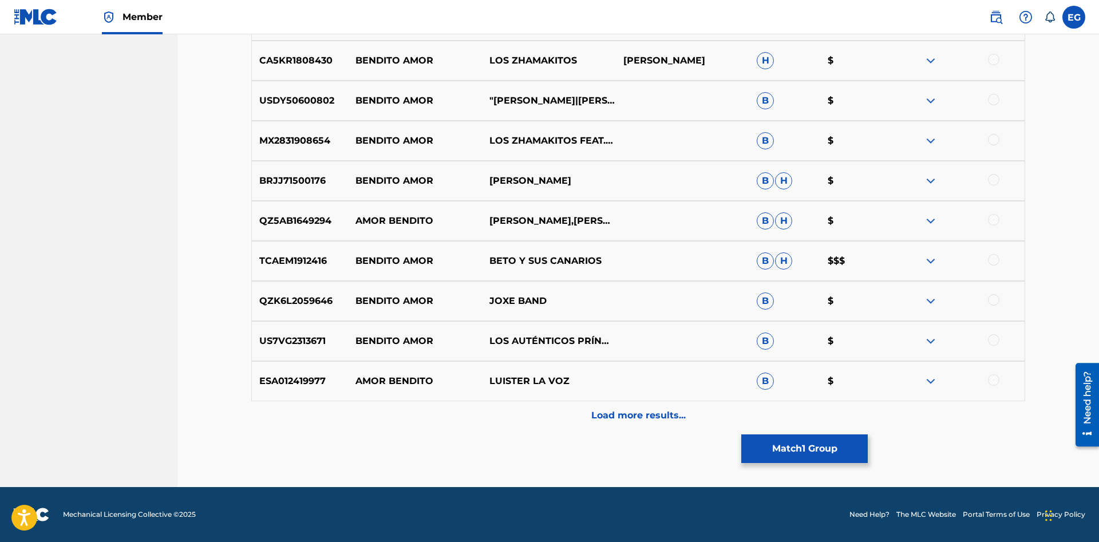
click at [607, 412] on p "Load more results..." at bounding box center [638, 416] width 94 height 14
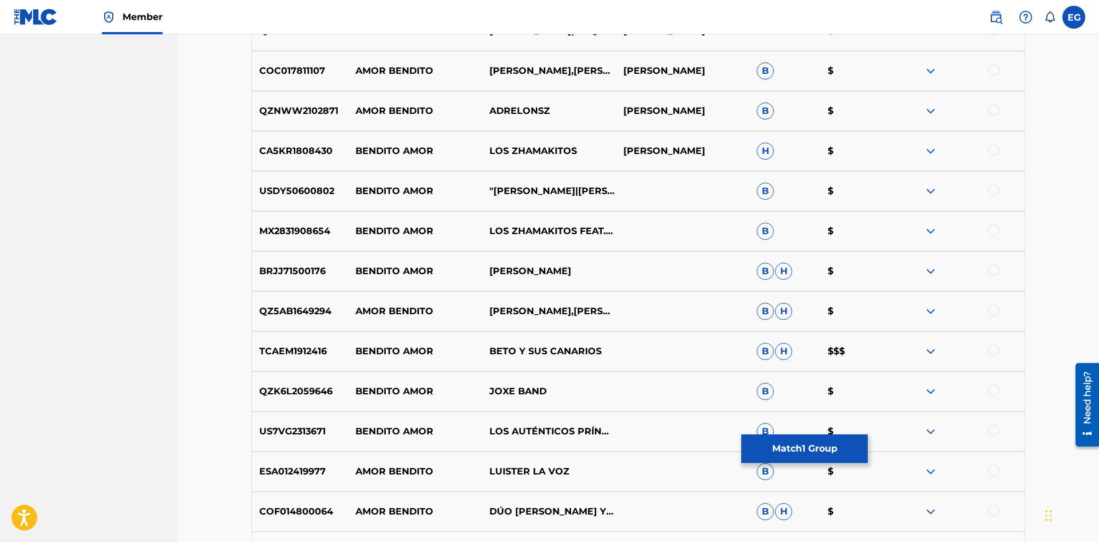
scroll to position [2280, 0]
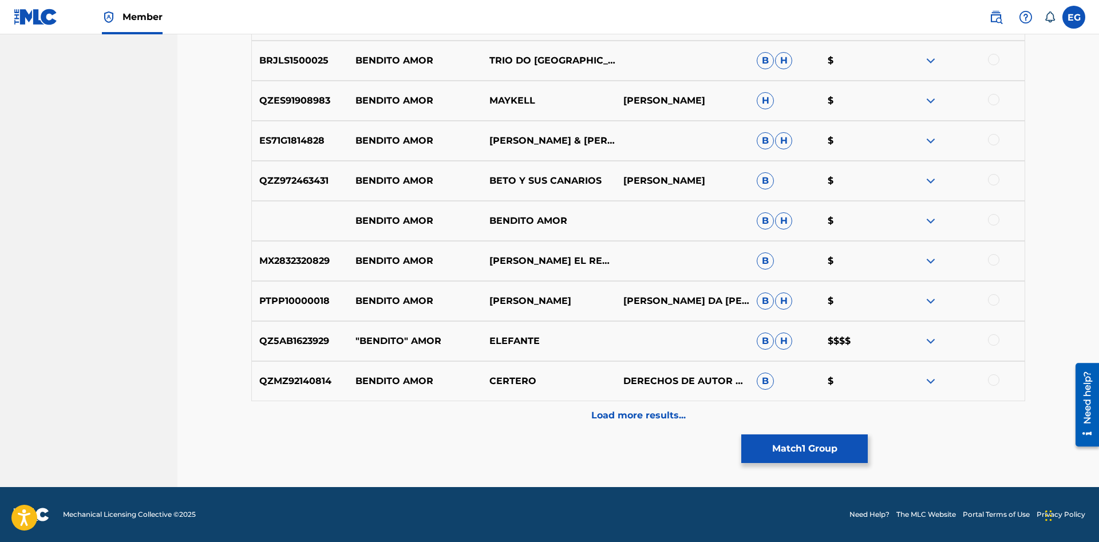
click at [618, 429] on div "Load more results..." at bounding box center [638, 415] width 774 height 29
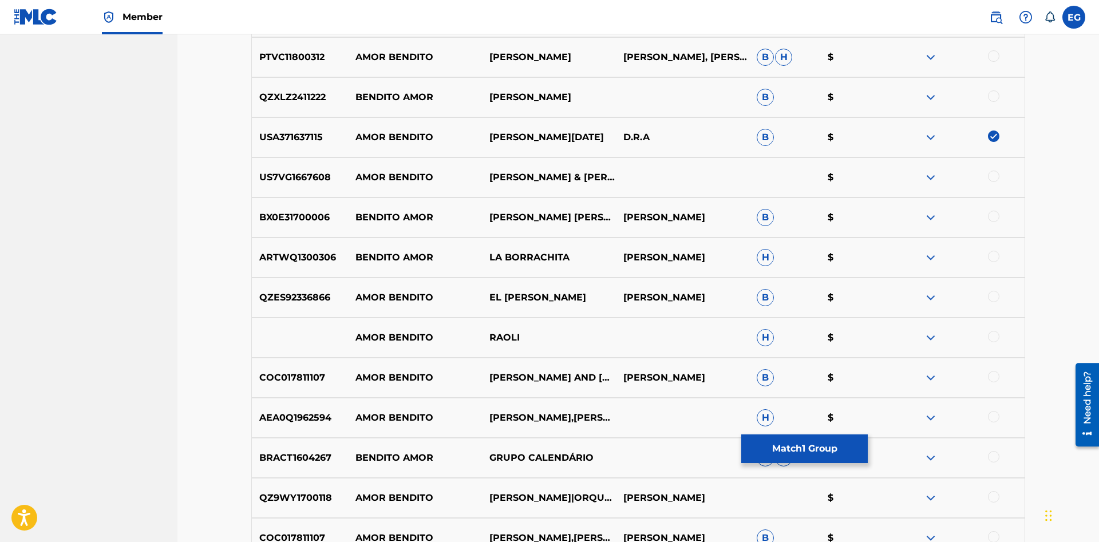
scroll to position [1813, 0]
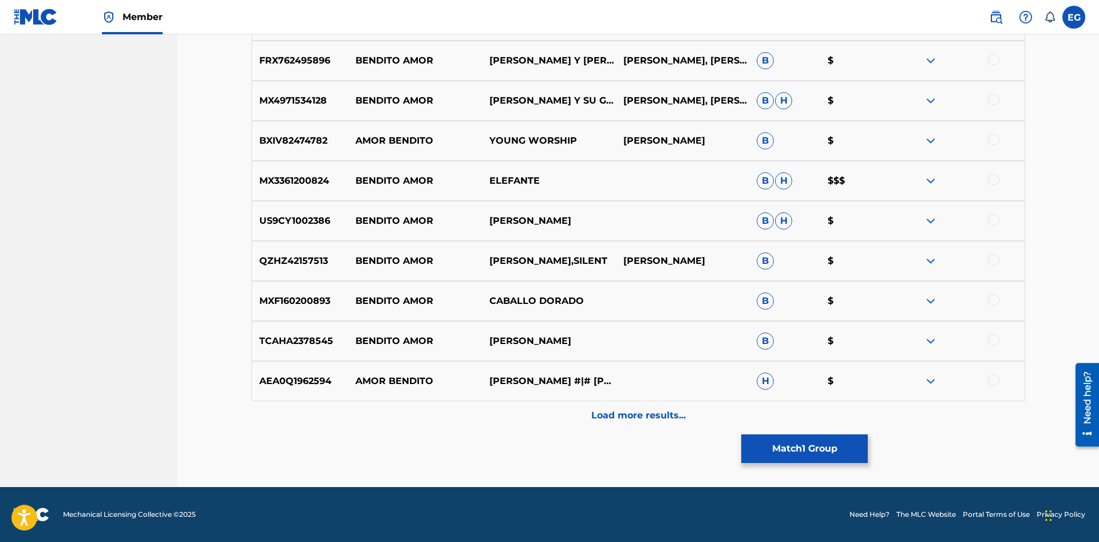
click at [620, 419] on p "Load more results..." at bounding box center [638, 416] width 94 height 14
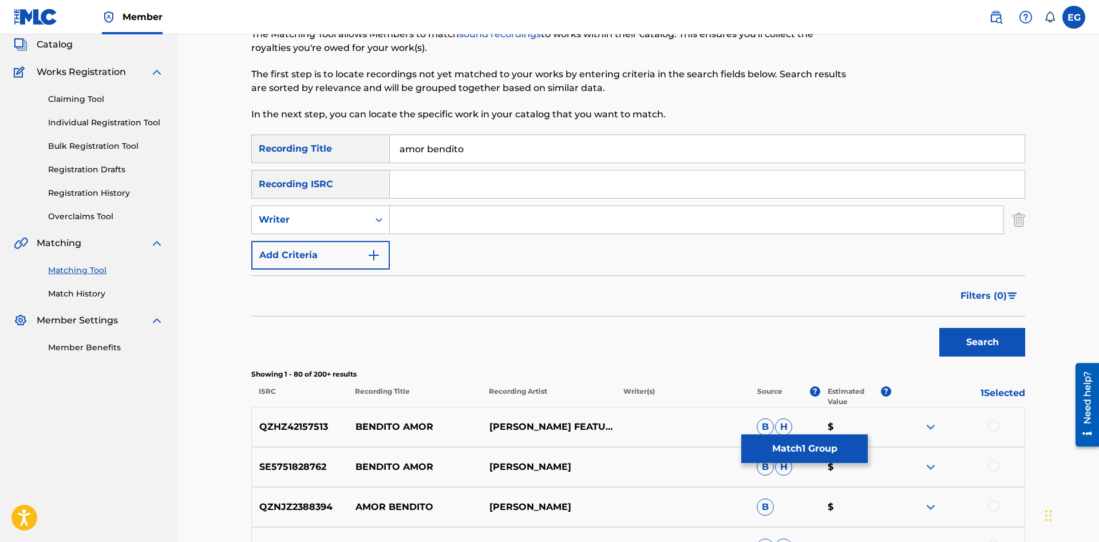
scroll to position [0, 0]
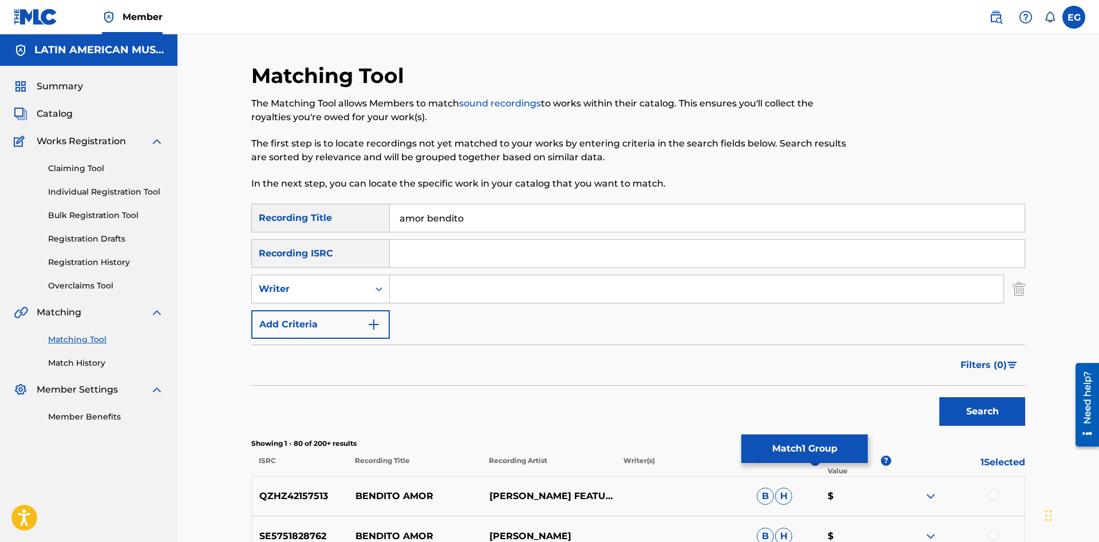
click at [619, 315] on div "SearchWithCriteriaa7ea972f-0003-43cc-ae23-8e7028fac37c Recording Title amor ben…" at bounding box center [638, 271] width 774 height 135
click at [767, 438] on button "Match 1 Group" at bounding box center [804, 448] width 126 height 29
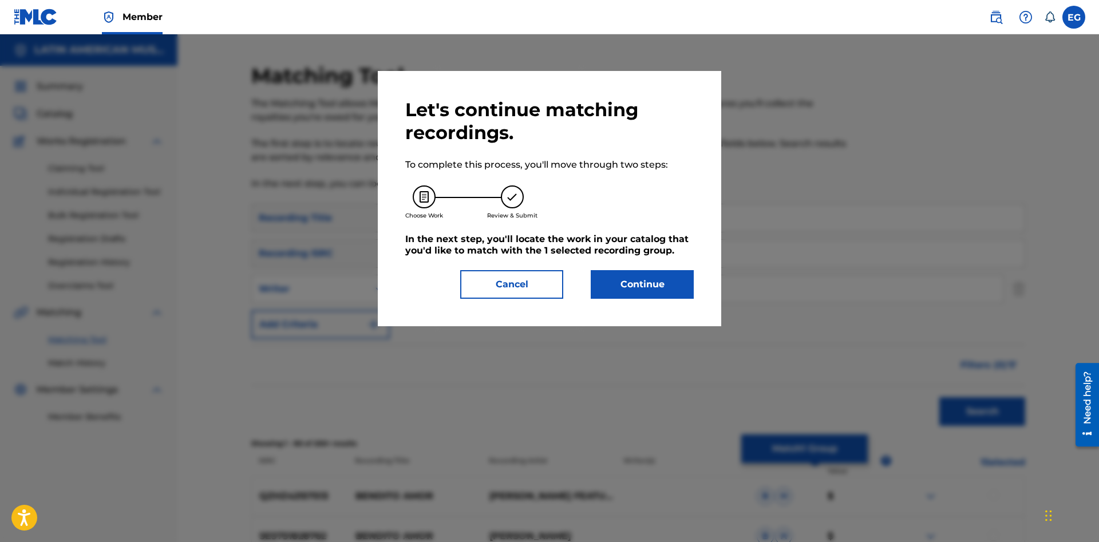
click at [614, 290] on button "Continue" at bounding box center [642, 284] width 103 height 29
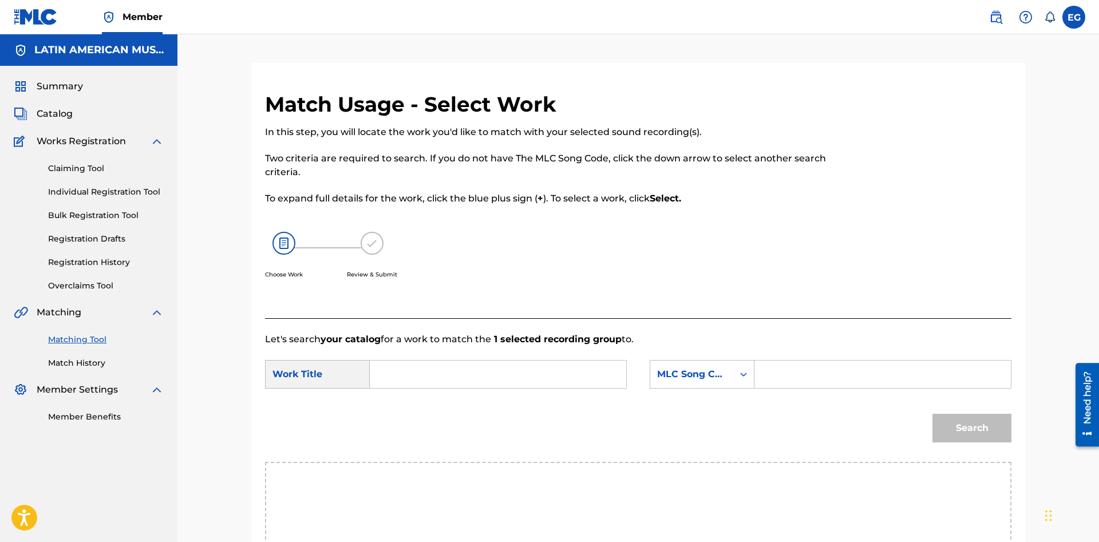
click at [513, 377] on input "Search Form" at bounding box center [497, 374] width 237 height 27
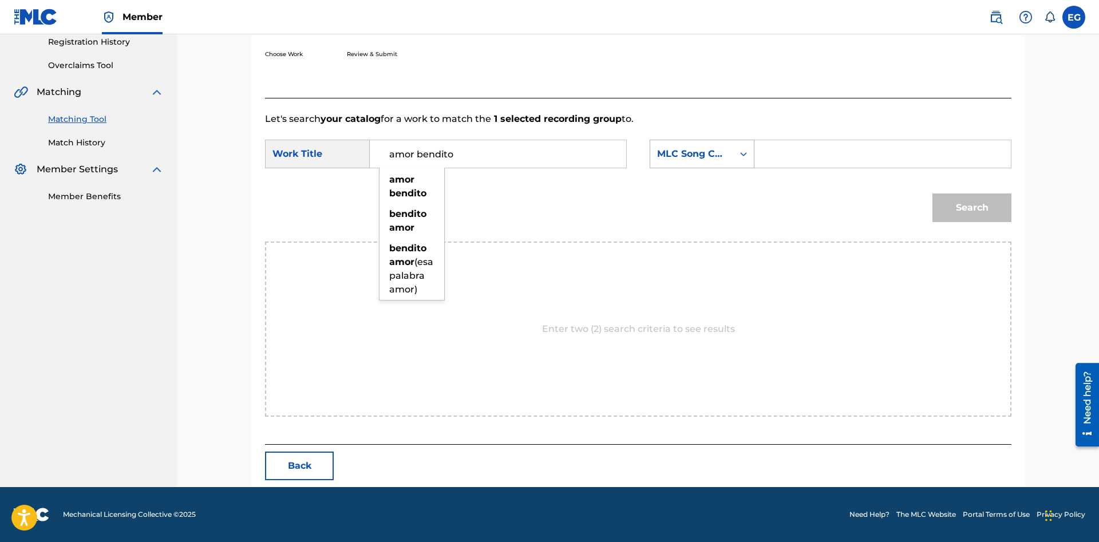
scroll to position [104, 0]
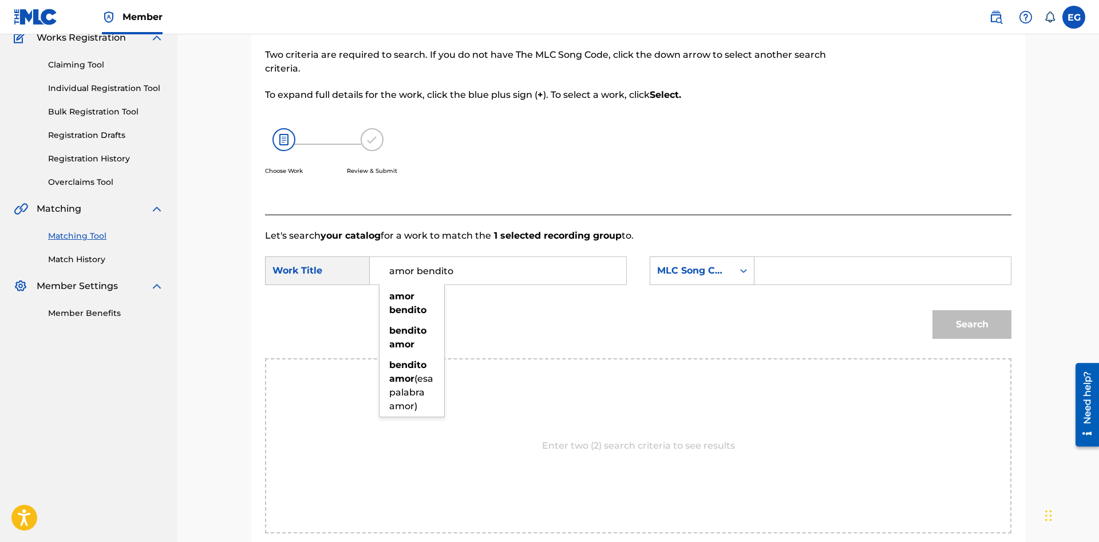
type input "amor bendito"
click at [801, 255] on form "SearchWithCriteriac4899773-1d9c-4811-835c-2b70f79a0eac Work Title amor bendito …" at bounding box center [638, 301] width 746 height 116
click at [796, 268] on input "Search Form" at bounding box center [882, 270] width 237 height 27
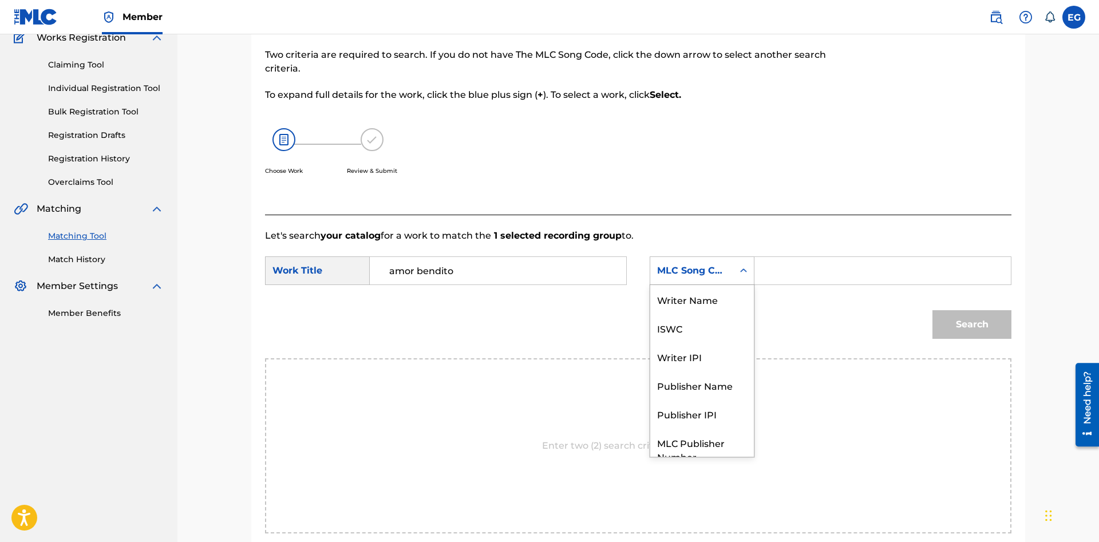
click at [707, 270] on div "MLC Song Code" at bounding box center [691, 271] width 69 height 14
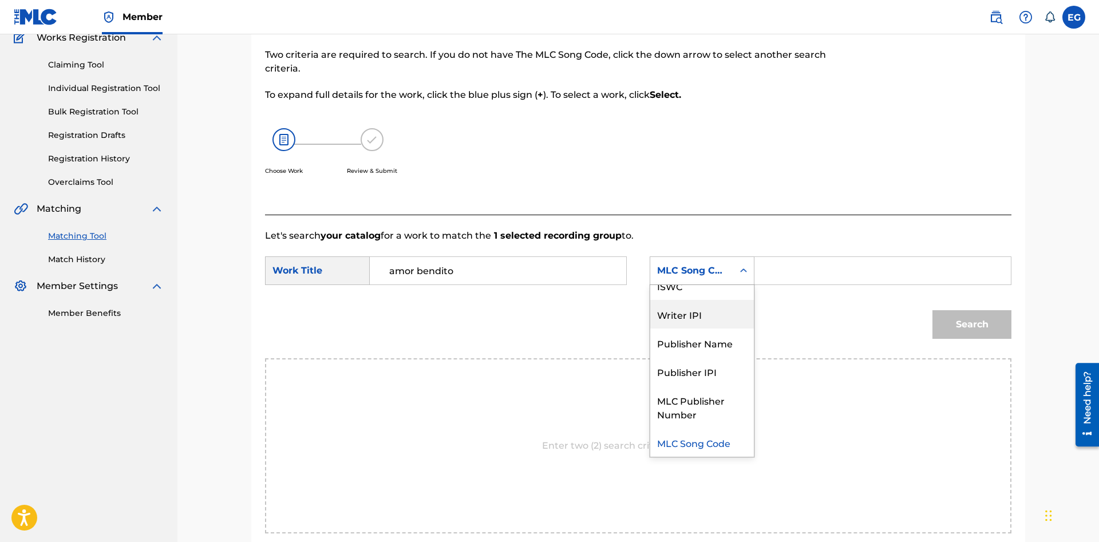
scroll to position [0, 0]
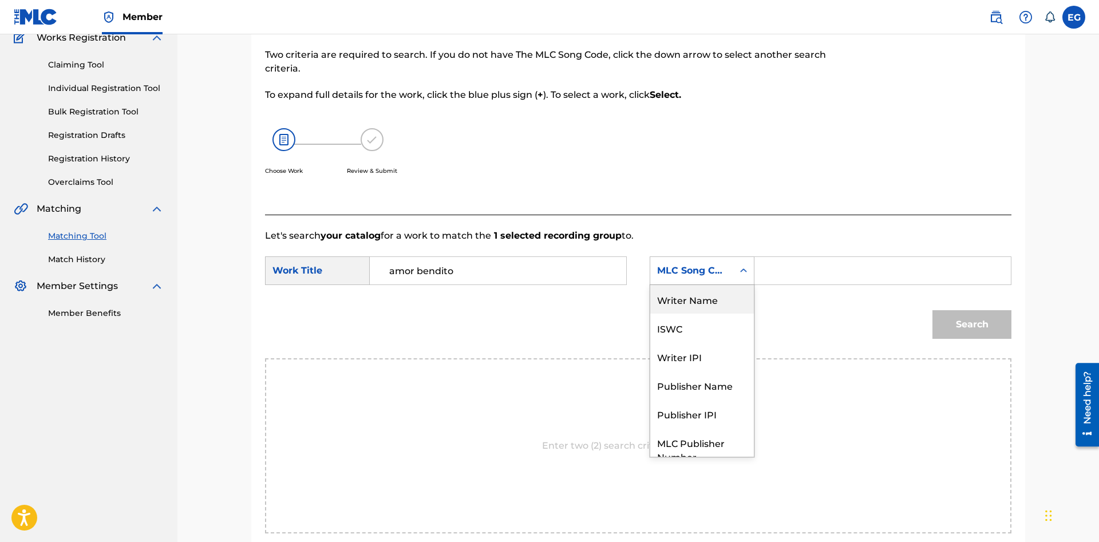
drag, startPoint x: 721, startPoint y: 308, endPoint x: 766, endPoint y: 286, distance: 50.4
click at [723, 306] on div "Writer Name" at bounding box center [702, 299] width 104 height 29
click at [813, 273] on input "Search Form" at bounding box center [882, 270] width 237 height 27
paste input "[PERSON_NAME]"
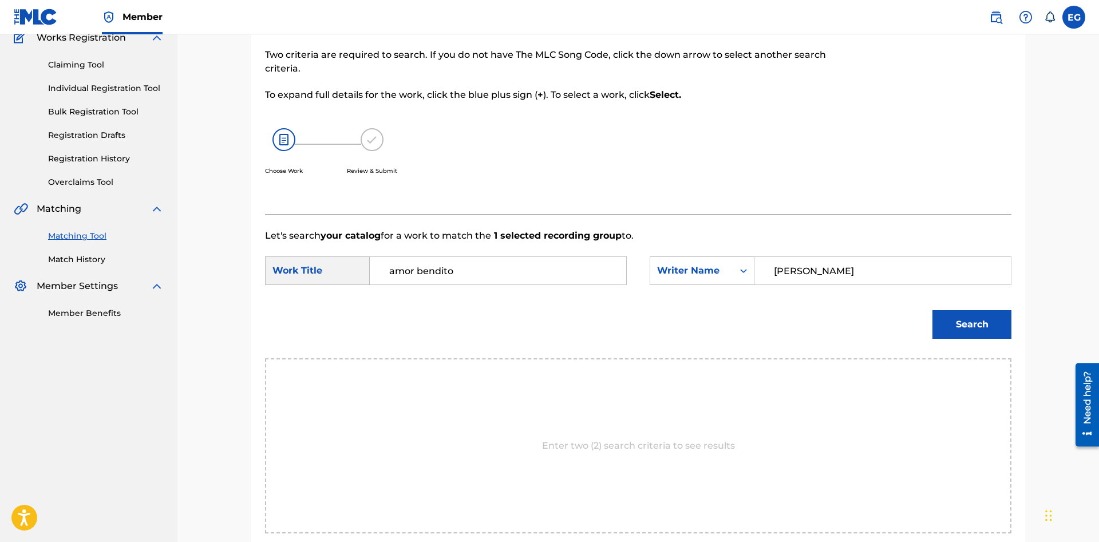
type input "[PERSON_NAME]"
click at [932, 310] on button "Search" at bounding box center [971, 324] width 79 height 29
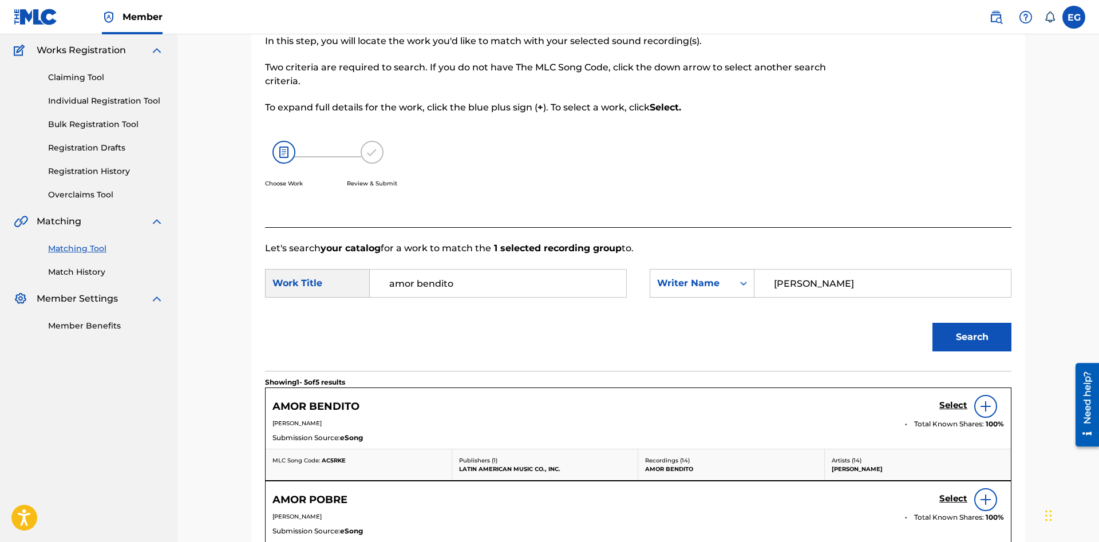
click at [947, 406] on h5 "Select" at bounding box center [953, 405] width 28 height 11
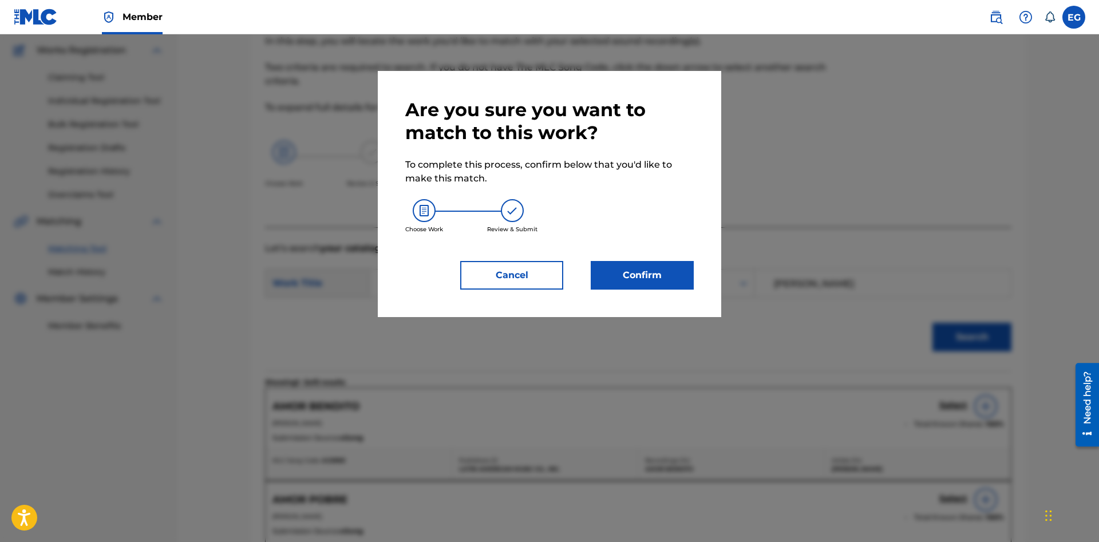
click at [665, 277] on button "Confirm" at bounding box center [642, 275] width 103 height 29
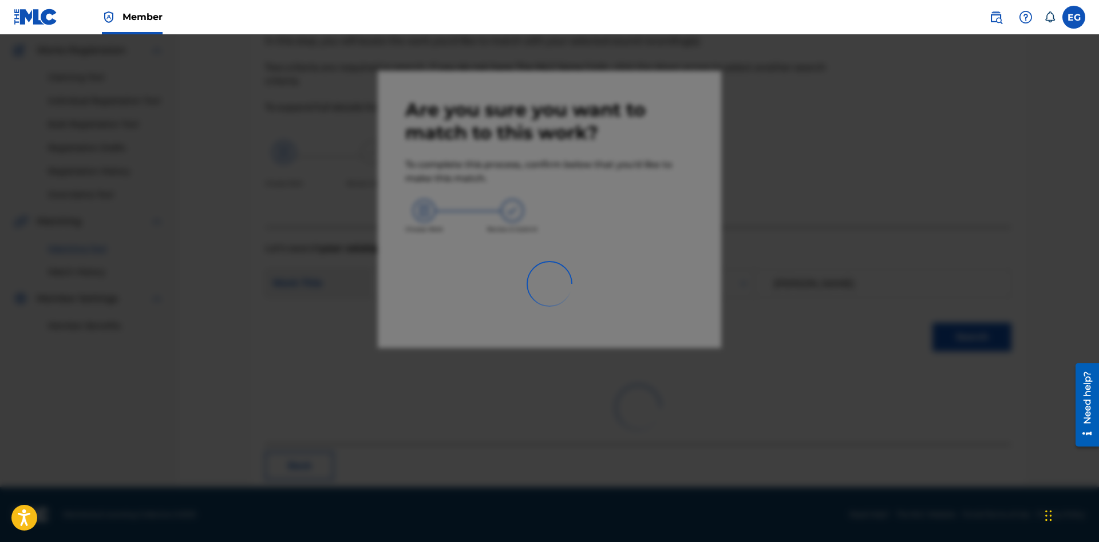
scroll to position [27, 0]
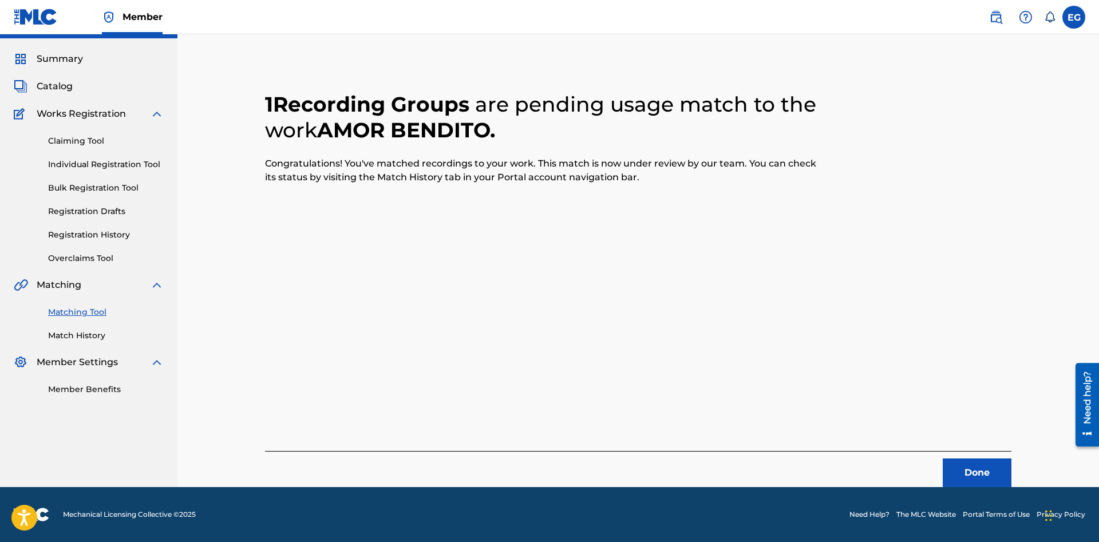
click at [971, 480] on button "Done" at bounding box center [977, 472] width 69 height 29
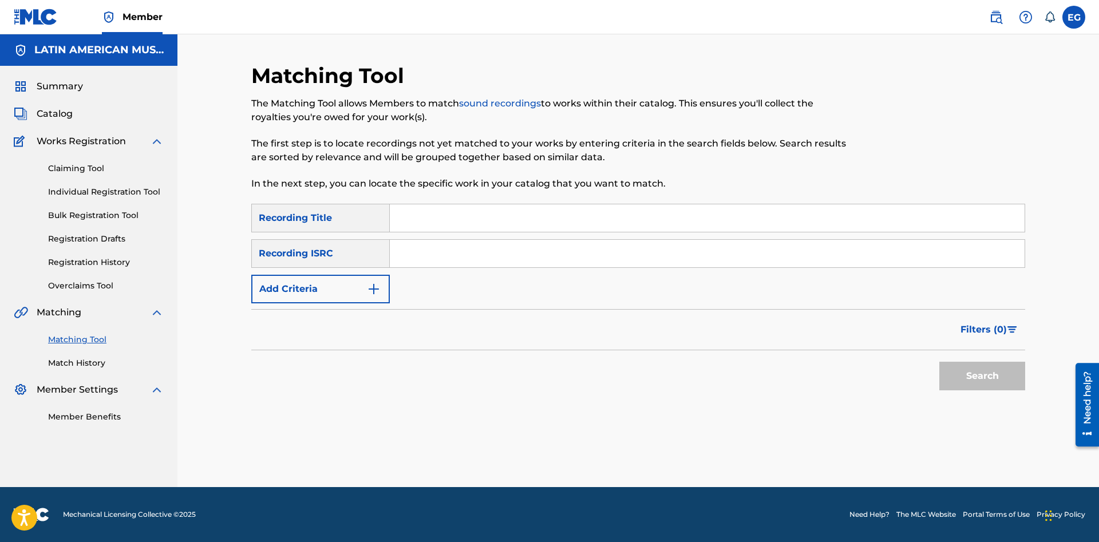
drag, startPoint x: 680, startPoint y: 196, endPoint x: 682, endPoint y: 220, distance: 24.1
click at [678, 199] on div "Matching Tool The Matching Tool allows Members to match sound recordings to wor…" at bounding box center [549, 133] width 596 height 141
drag, startPoint x: 682, startPoint y: 221, endPoint x: 596, endPoint y: 304, distance: 119.8
click at [680, 221] on input "Search Form" at bounding box center [707, 217] width 635 height 27
click at [939, 362] on button "Search" at bounding box center [982, 376] width 86 height 29
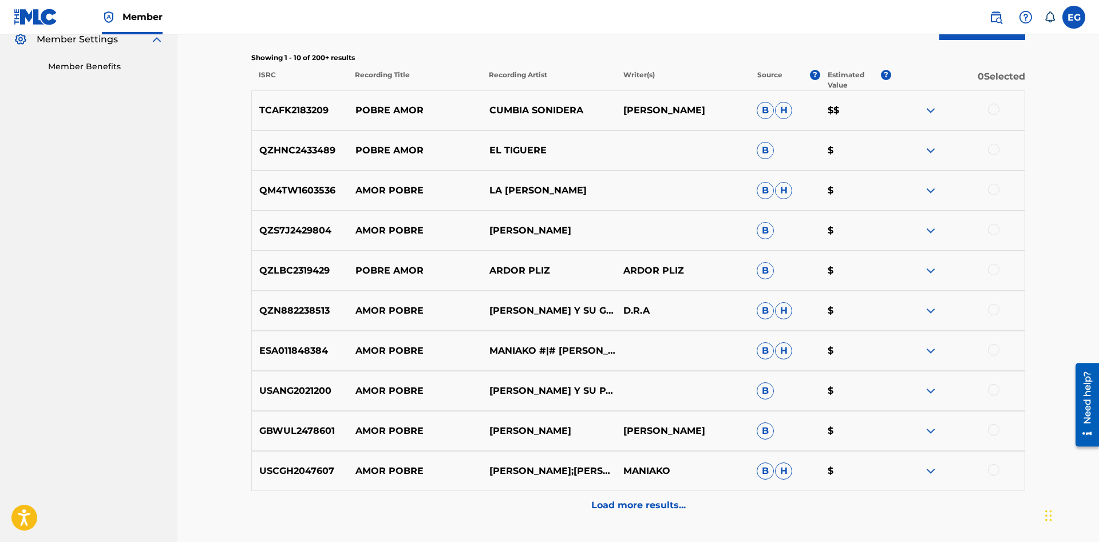
scroll to position [440, 0]
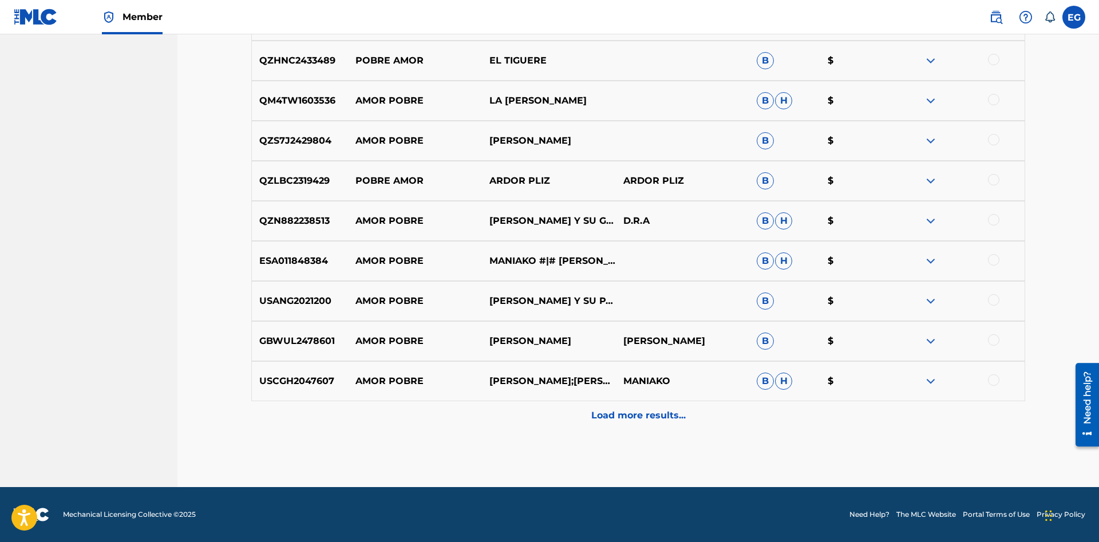
click at [644, 411] on p "Load more results..." at bounding box center [638, 416] width 94 height 14
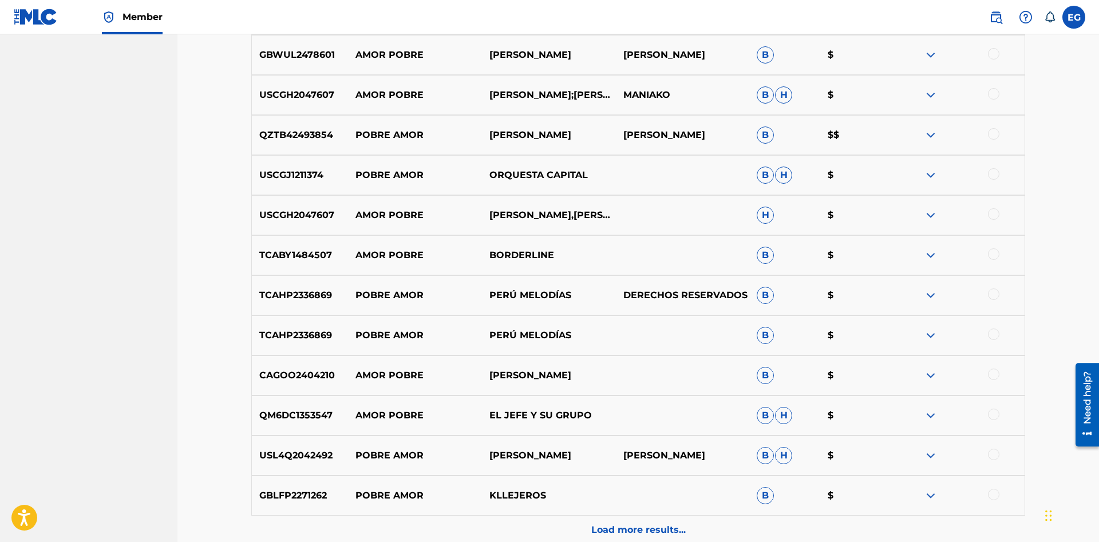
scroll to position [841, 0]
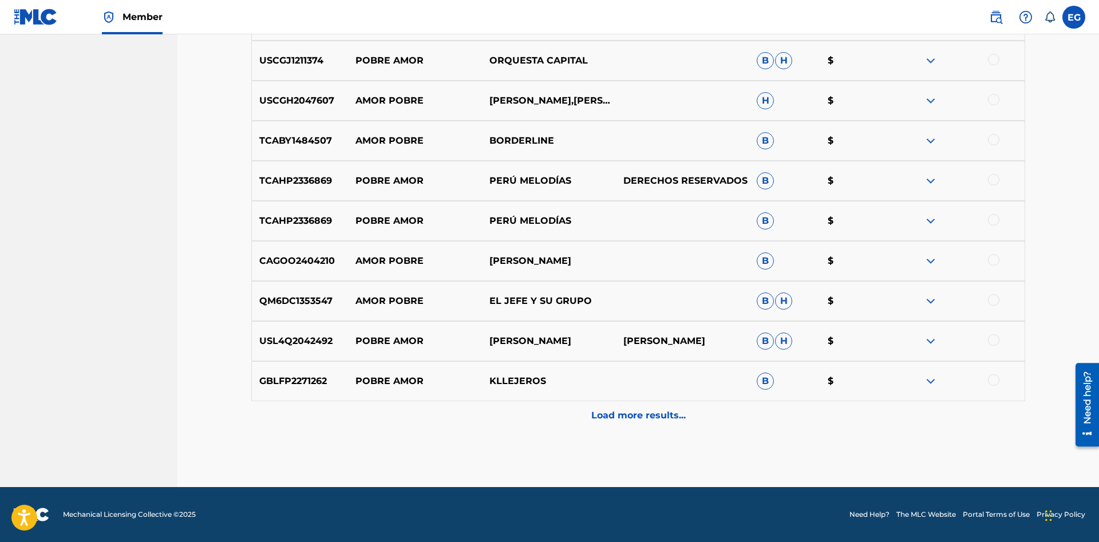
click at [600, 415] on p "Load more results..." at bounding box center [638, 416] width 94 height 14
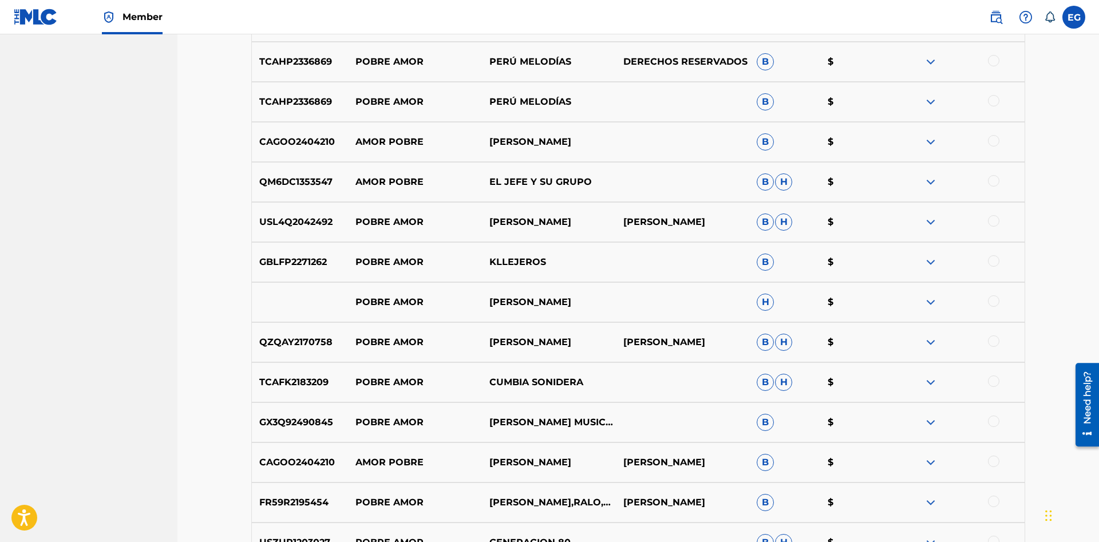
scroll to position [1241, 0]
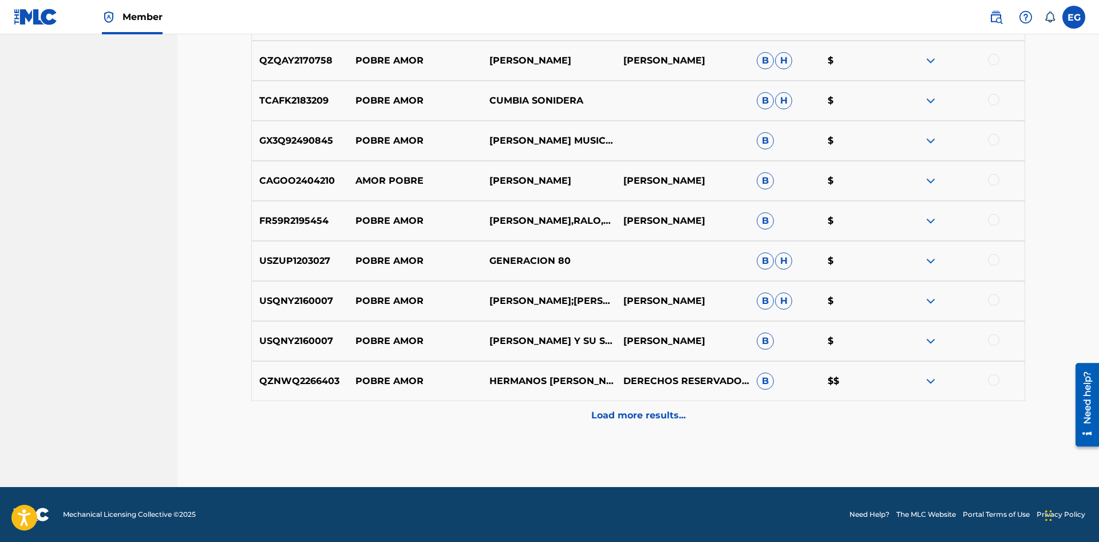
drag, startPoint x: 618, startPoint y: 460, endPoint x: 632, endPoint y: 318, distance: 143.2
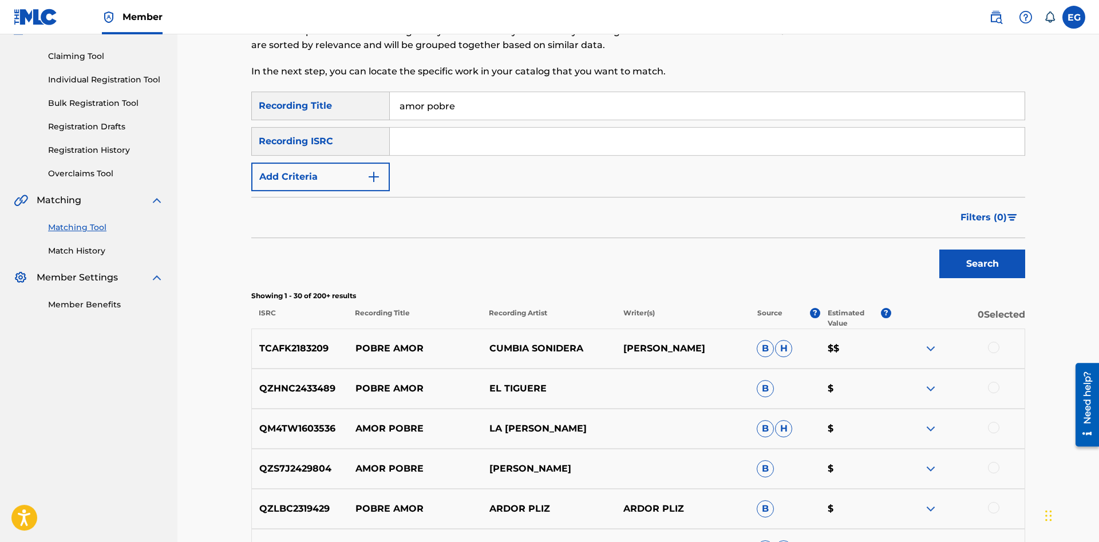
scroll to position [0, 0]
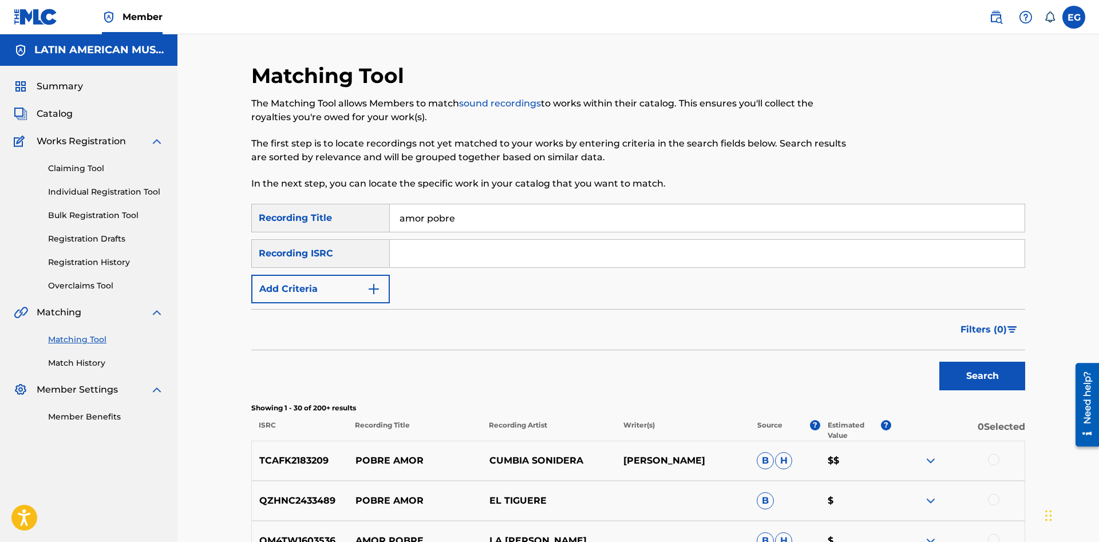
click at [625, 211] on input "amor pobre" at bounding box center [707, 217] width 635 height 27
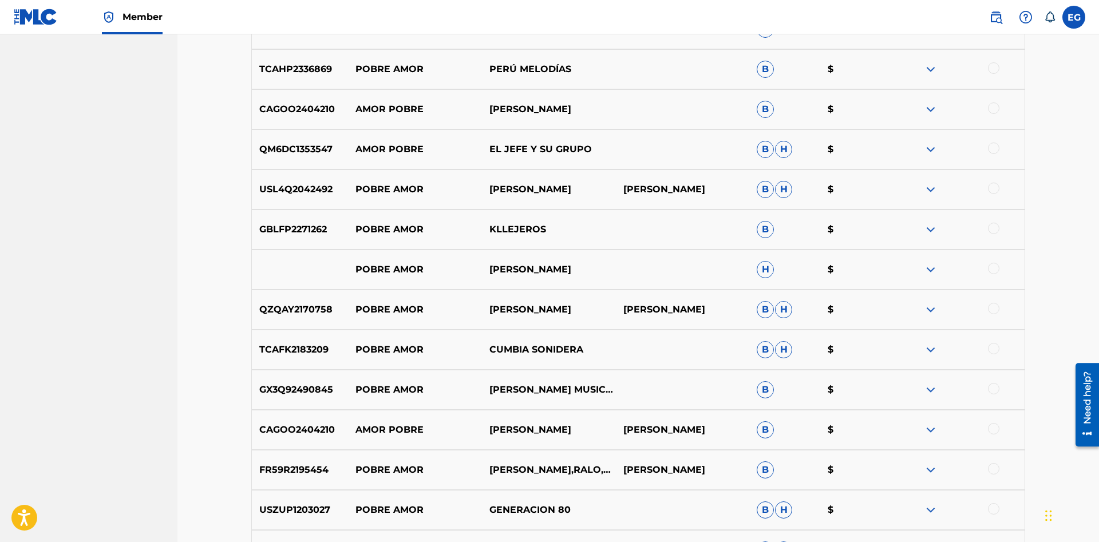
scroll to position [1226, 0]
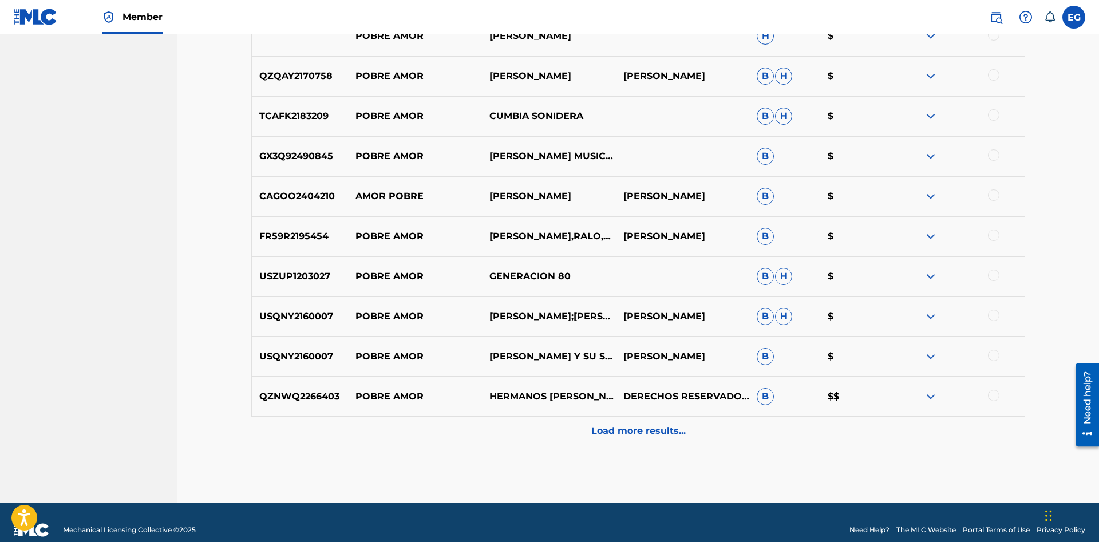
click at [623, 426] on p "Load more results..." at bounding box center [638, 431] width 94 height 14
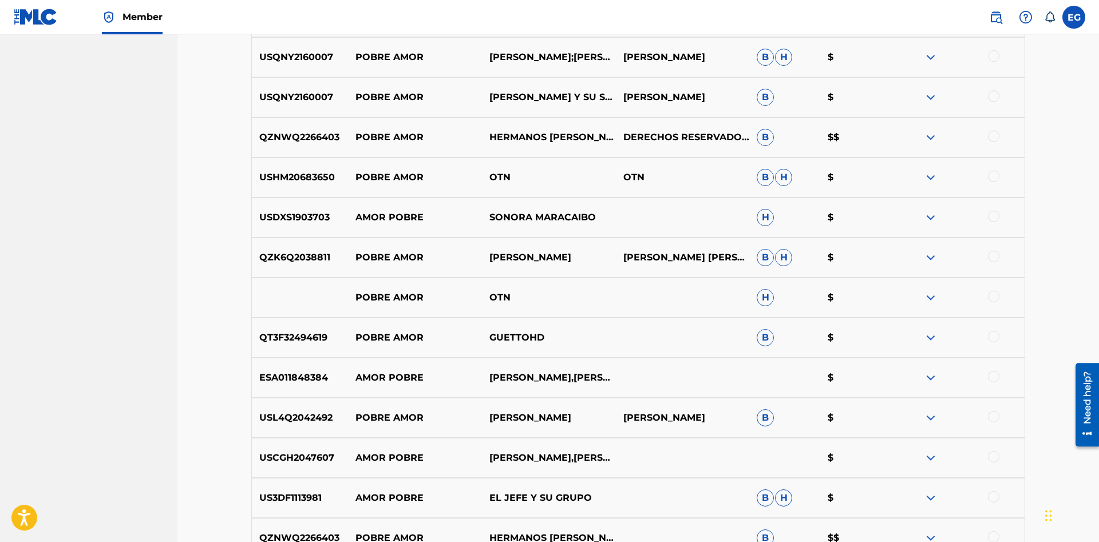
scroll to position [1642, 0]
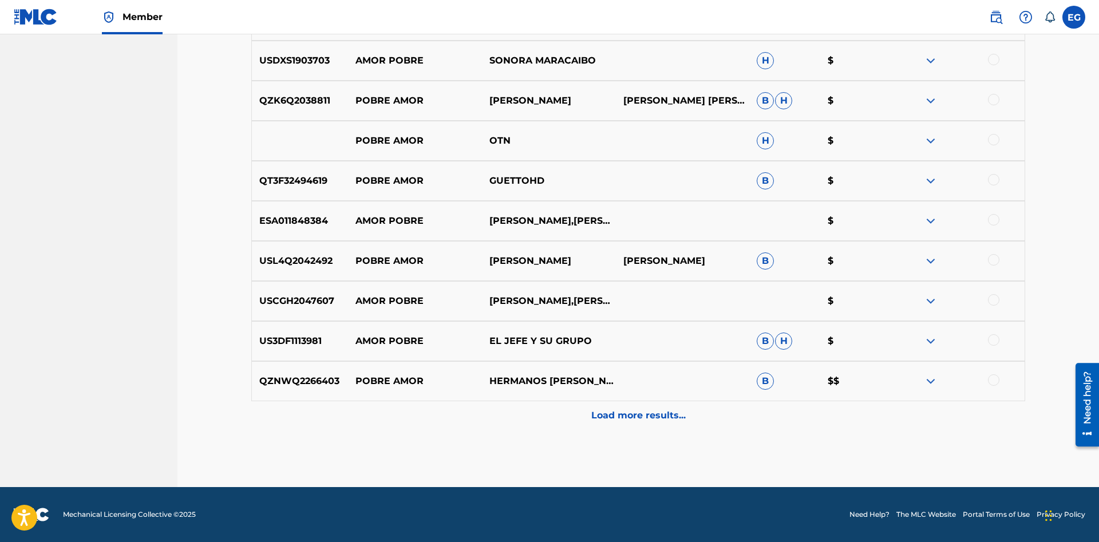
click at [618, 417] on p "Load more results..." at bounding box center [638, 416] width 94 height 14
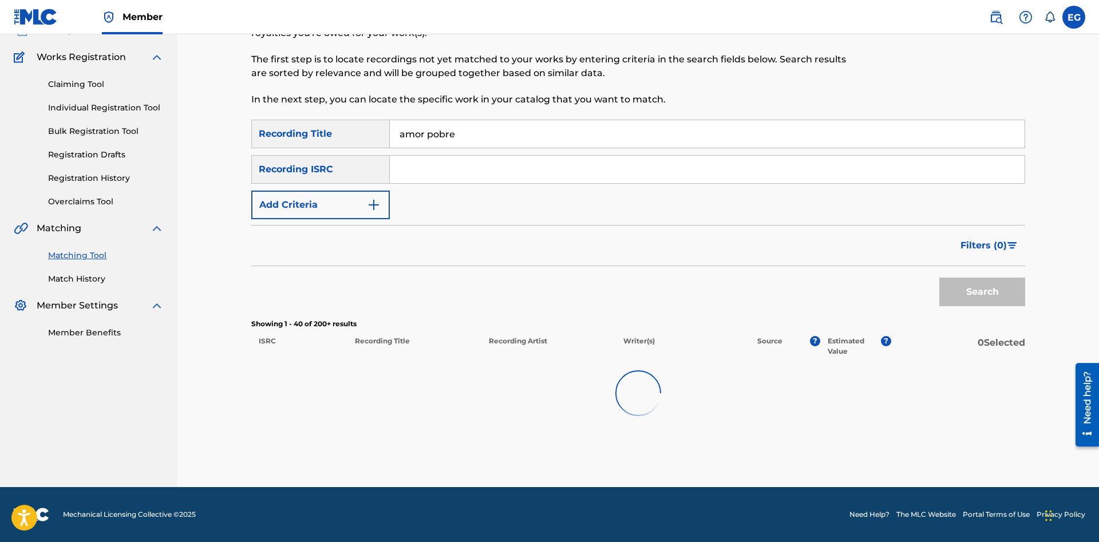
scroll to position [84, 0]
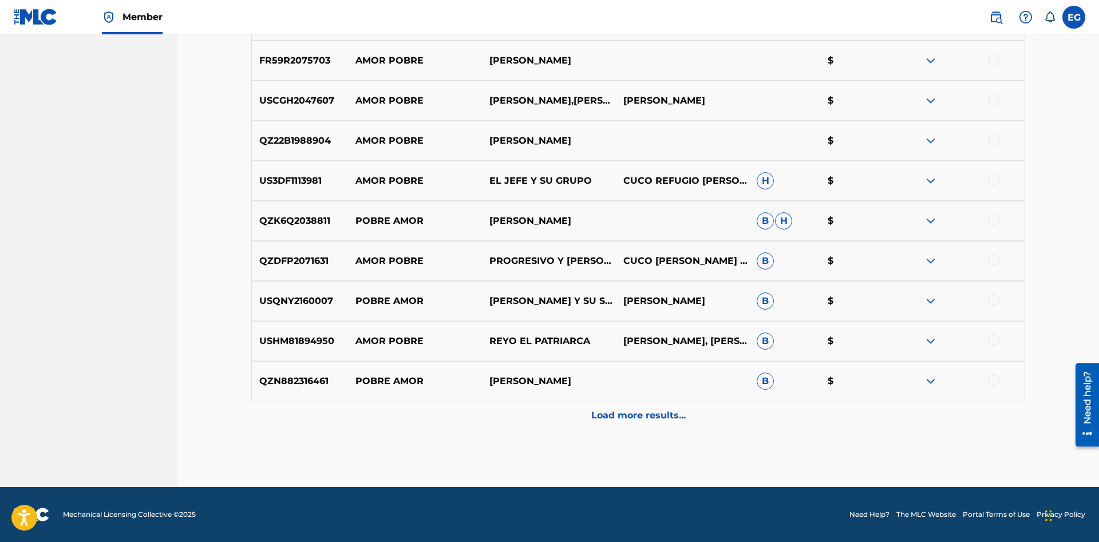
click at [622, 422] on div "Load more results..." at bounding box center [638, 415] width 774 height 29
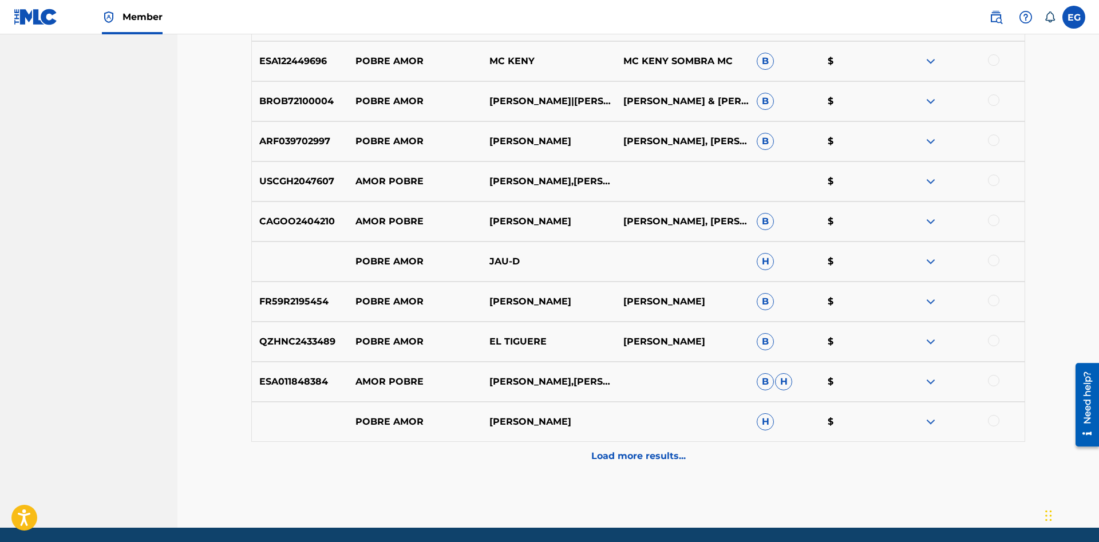
scroll to position [2443, 0]
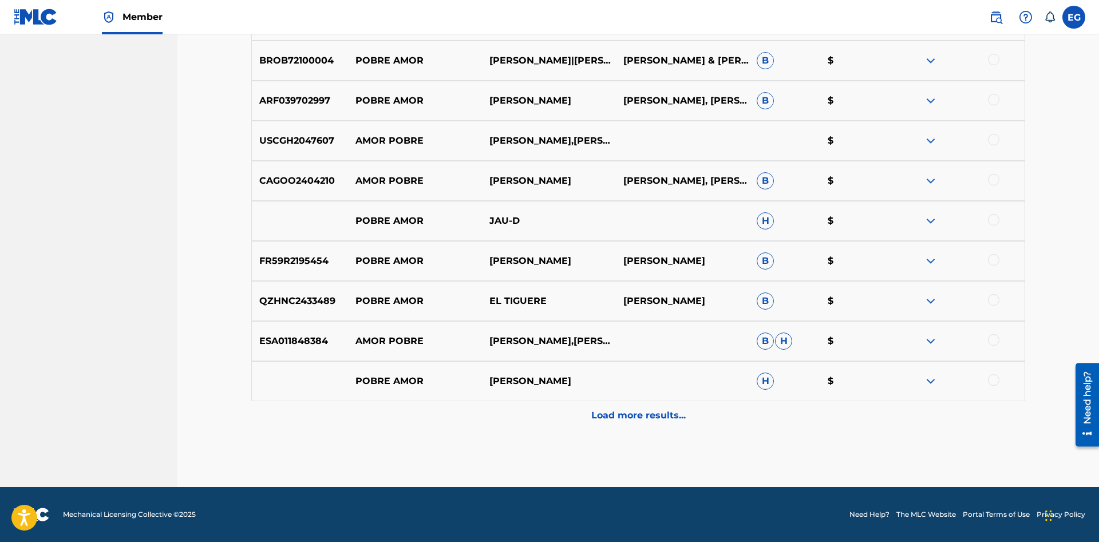
click at [618, 424] on div "Load more results..." at bounding box center [638, 415] width 774 height 29
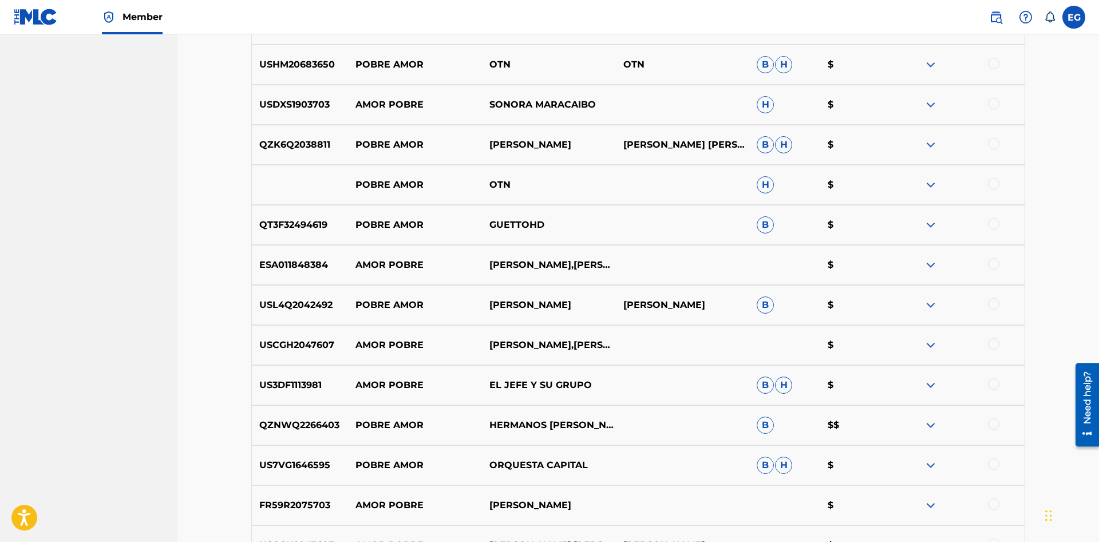
scroll to position [2559, 0]
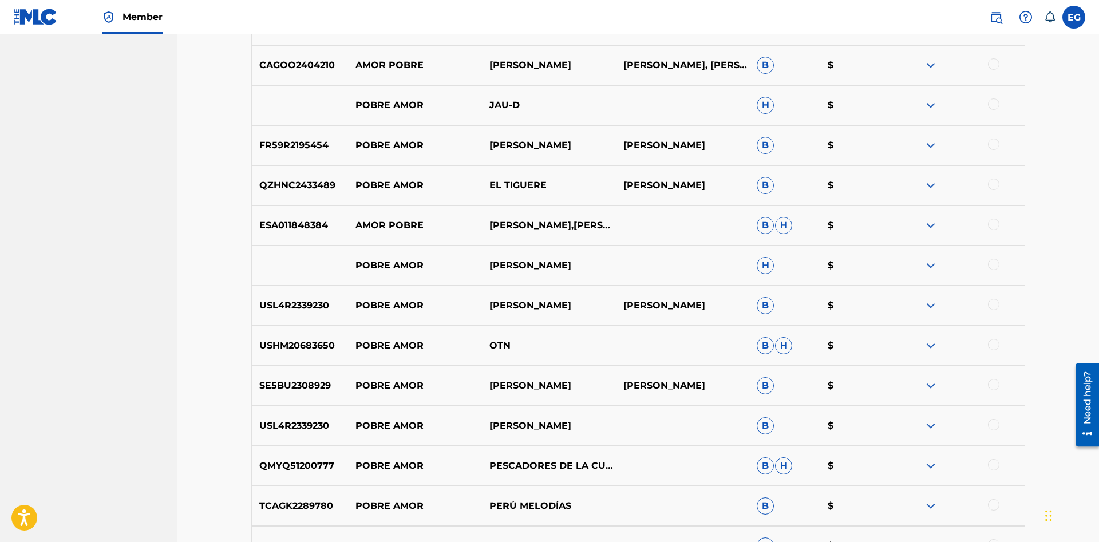
drag, startPoint x: 1098, startPoint y: 454, endPoint x: 1, endPoint y: 83, distance: 1158.8
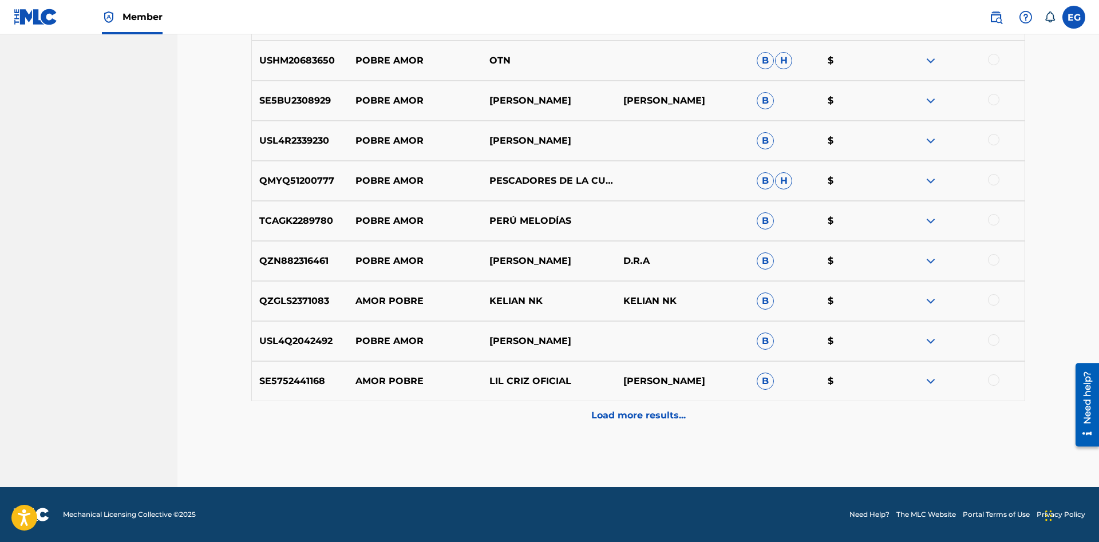
click at [618, 406] on div "Load more results..." at bounding box center [638, 415] width 774 height 29
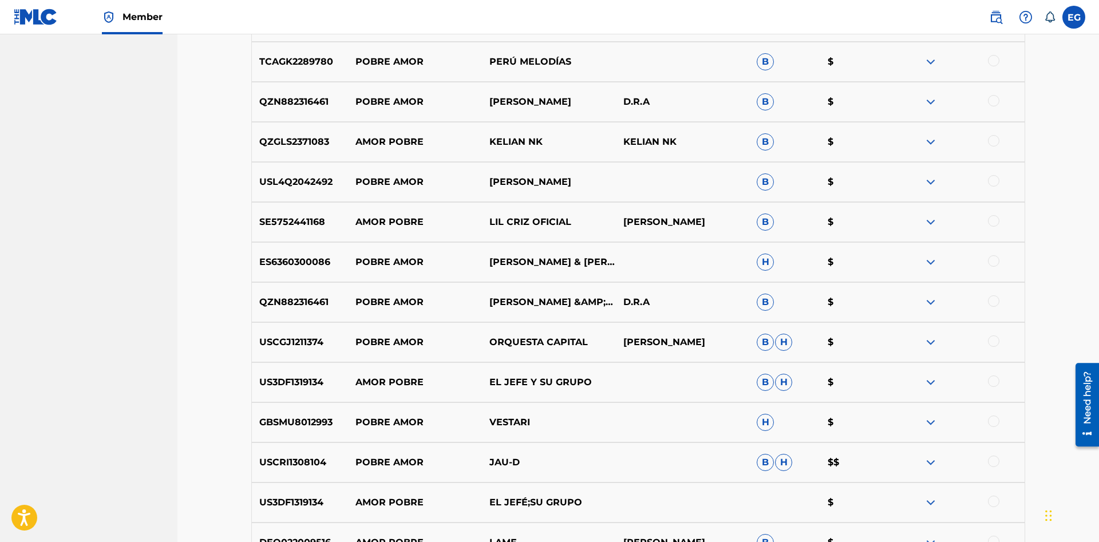
scroll to position [3244, 0]
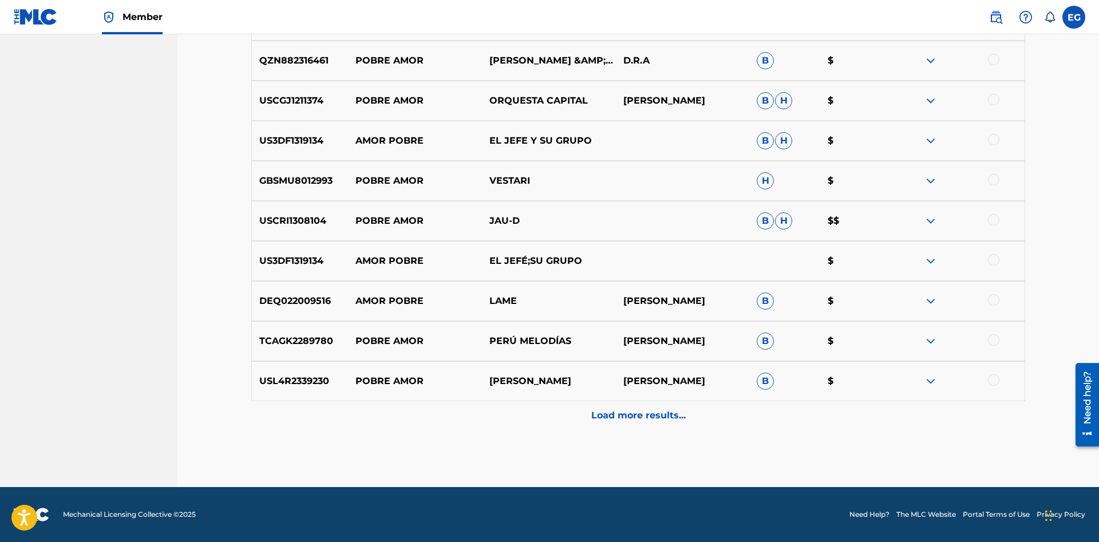
click at [621, 409] on p "Load more results..." at bounding box center [638, 416] width 94 height 14
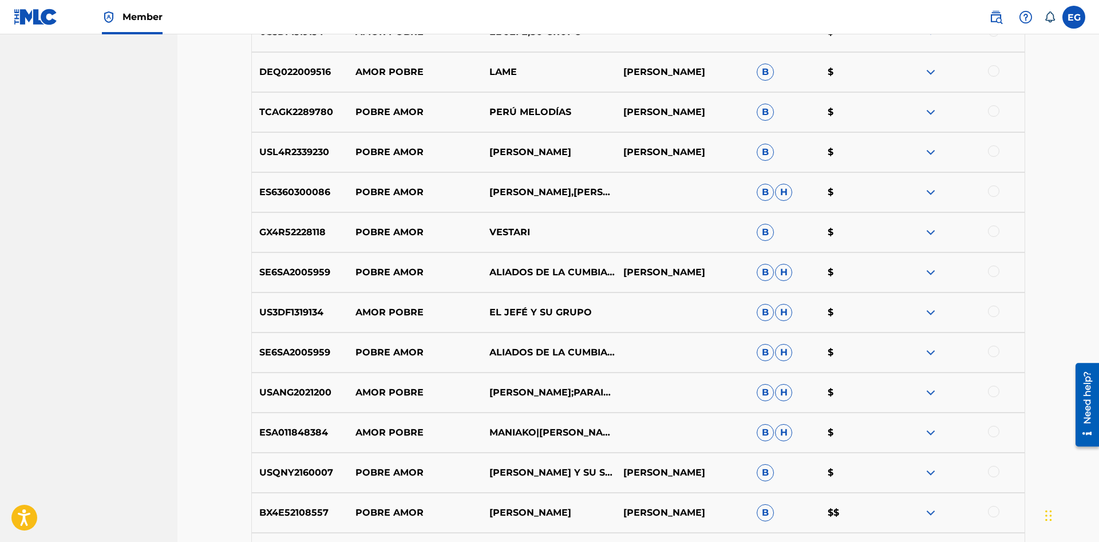
scroll to position [3645, 0]
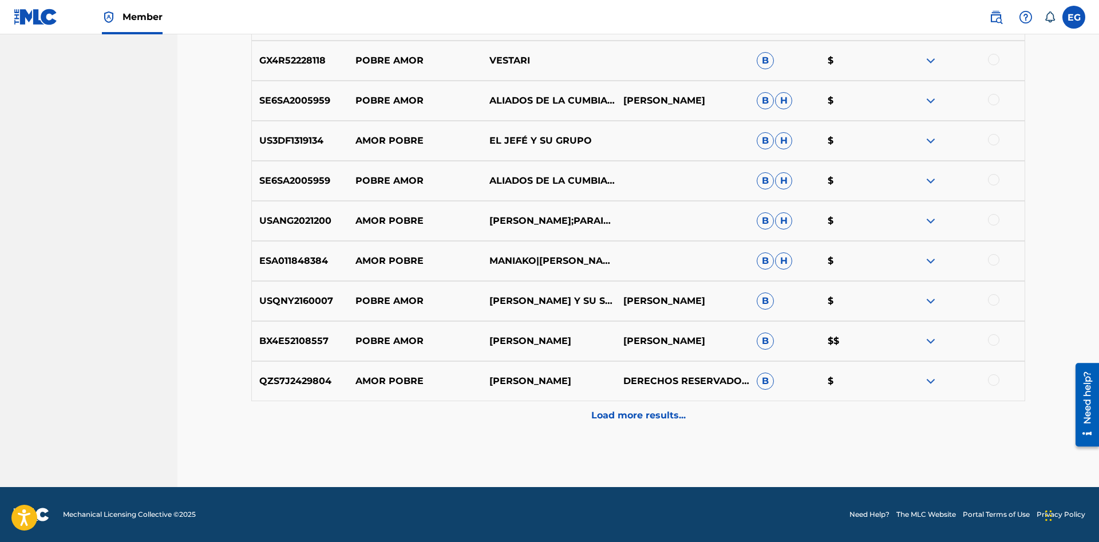
click at [606, 428] on div "Load more results..." at bounding box center [638, 415] width 774 height 29
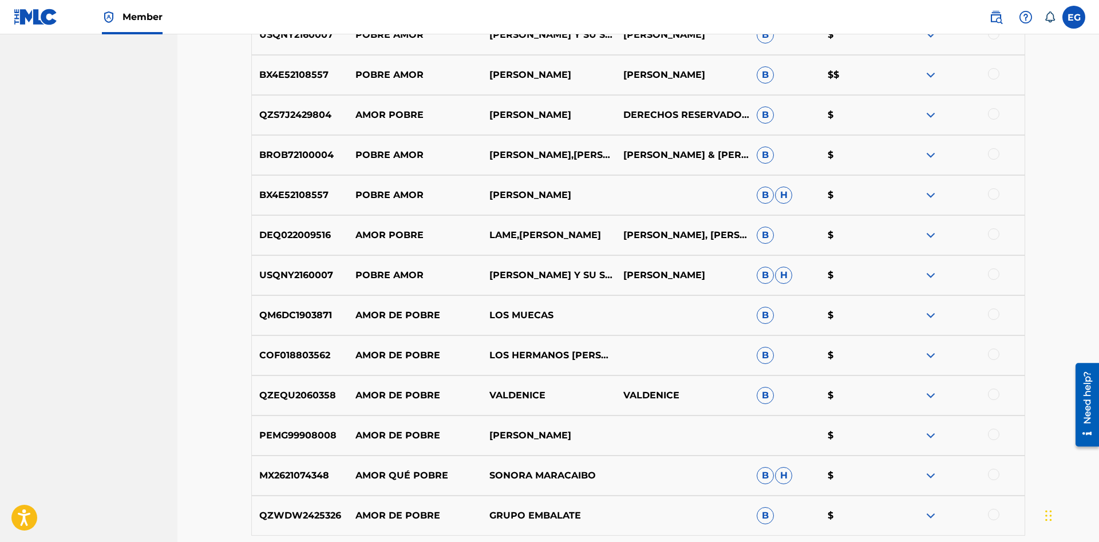
scroll to position [4046, 0]
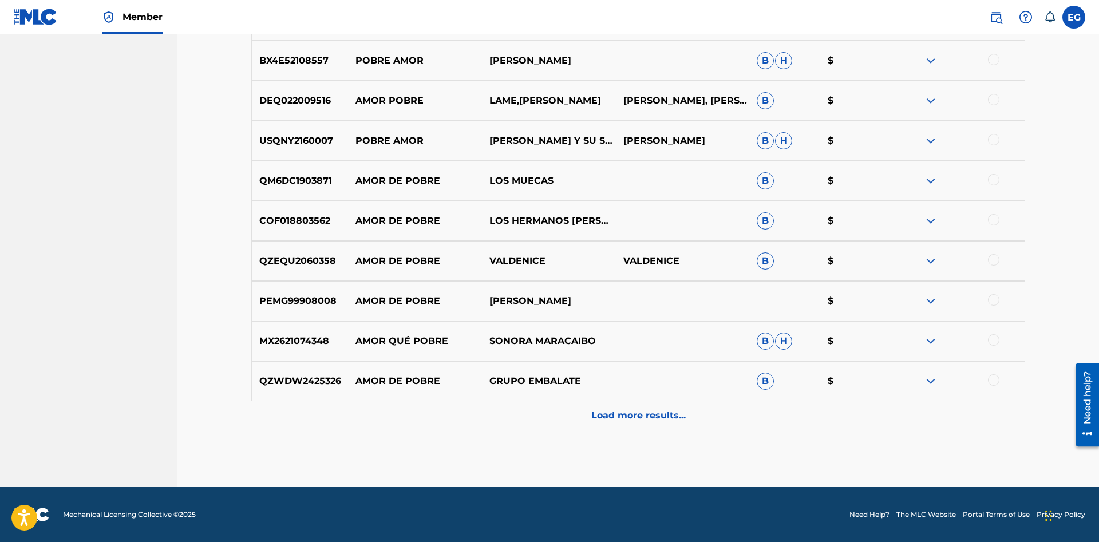
click at [615, 414] on p "Load more results..." at bounding box center [638, 416] width 94 height 14
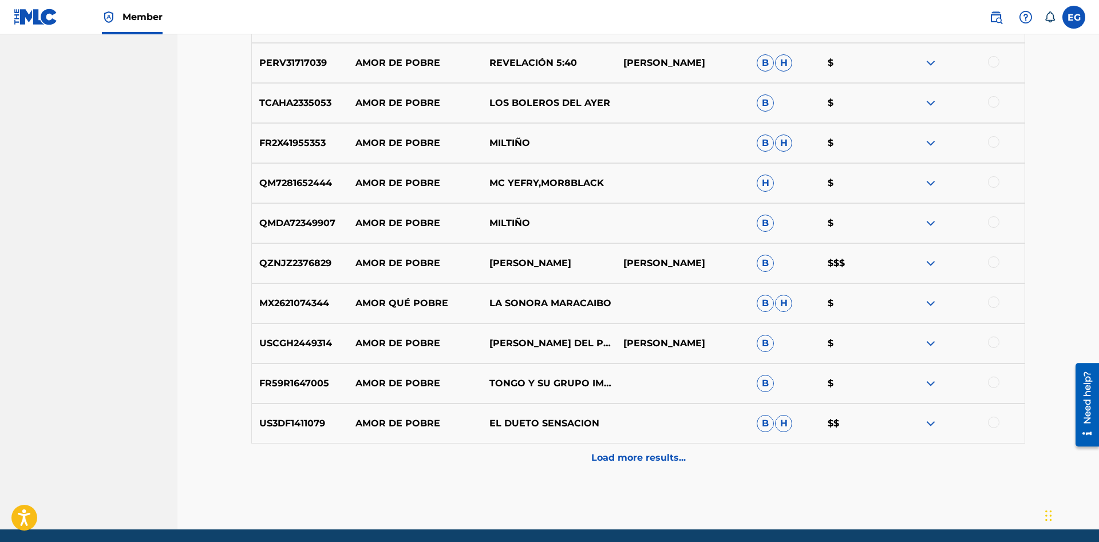
scroll to position [4446, 0]
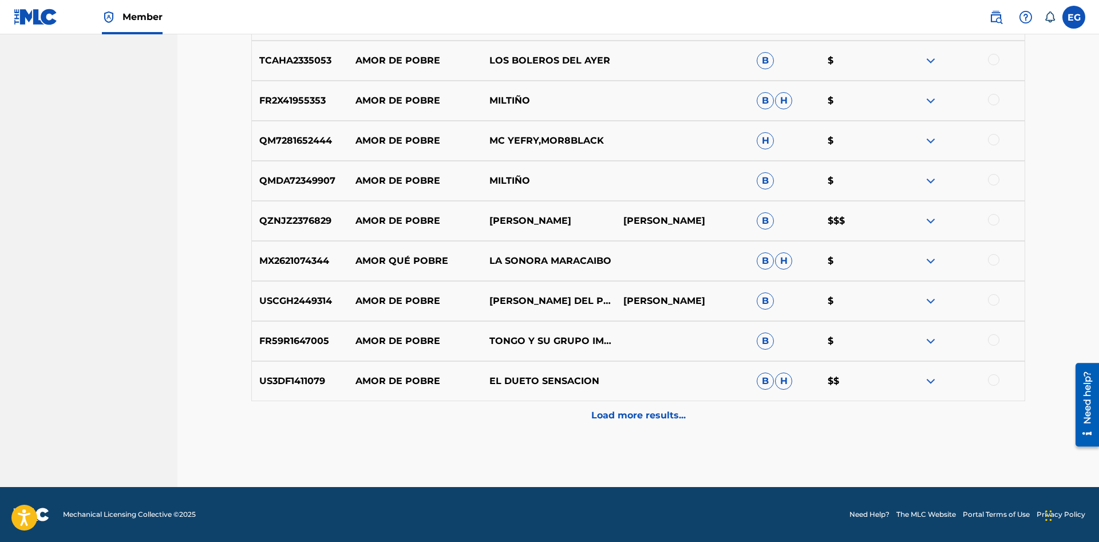
click at [616, 405] on div "Load more results..." at bounding box center [638, 415] width 774 height 29
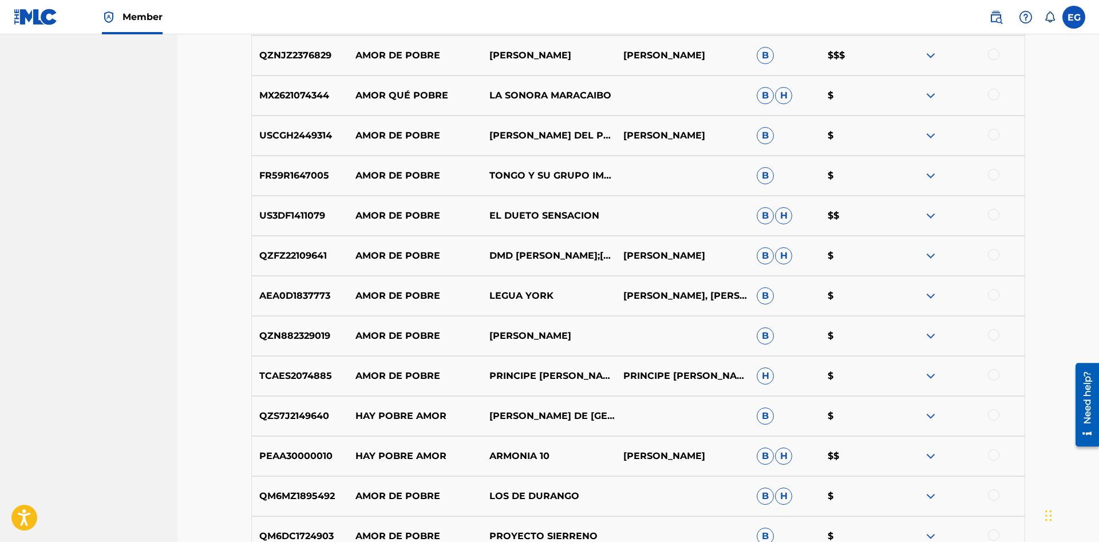
scroll to position [4847, 0]
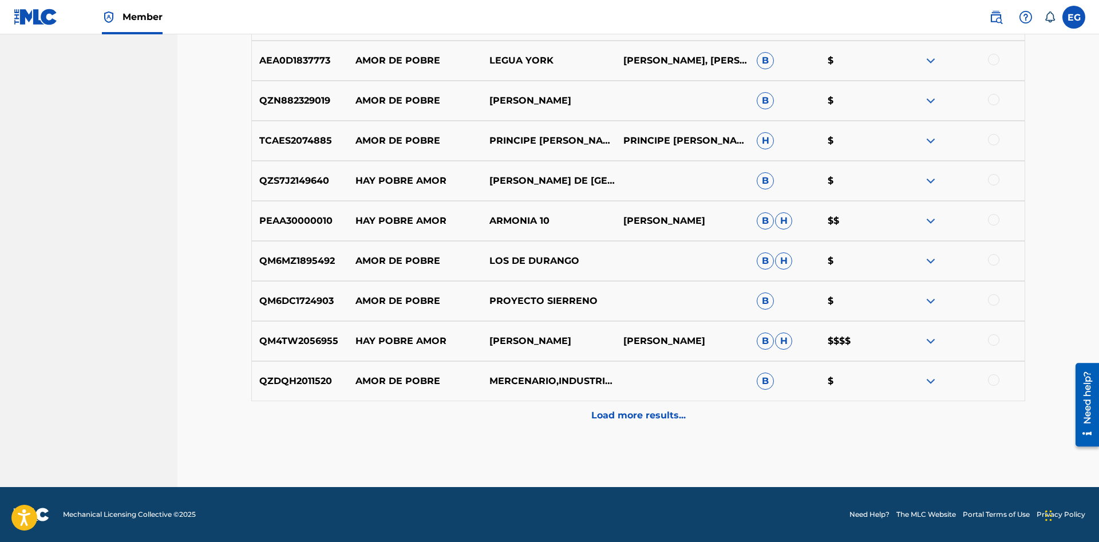
drag, startPoint x: 566, startPoint y: 458, endPoint x: 581, endPoint y: 449, distance: 17.5
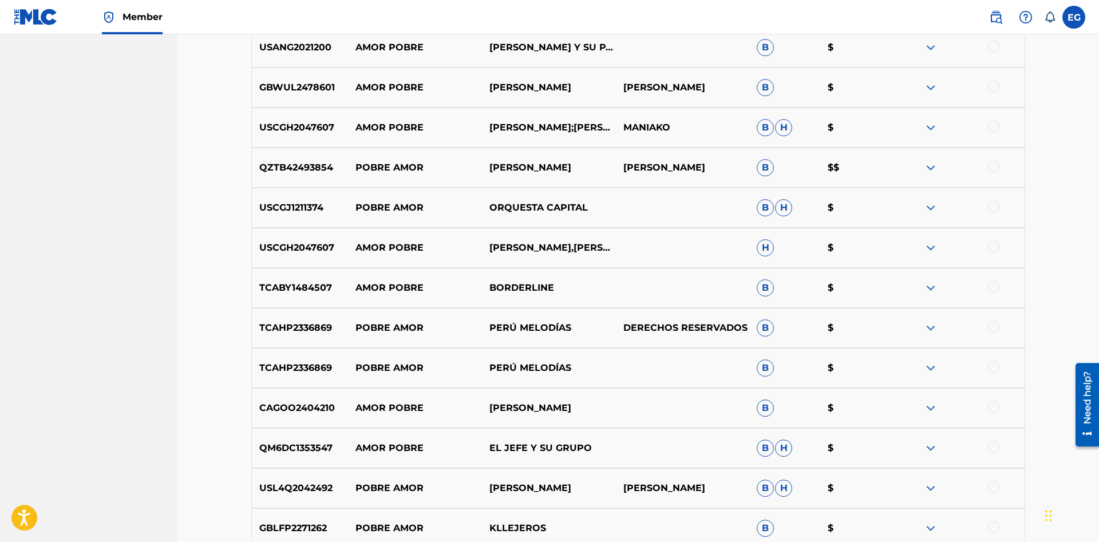
scroll to position [0, 0]
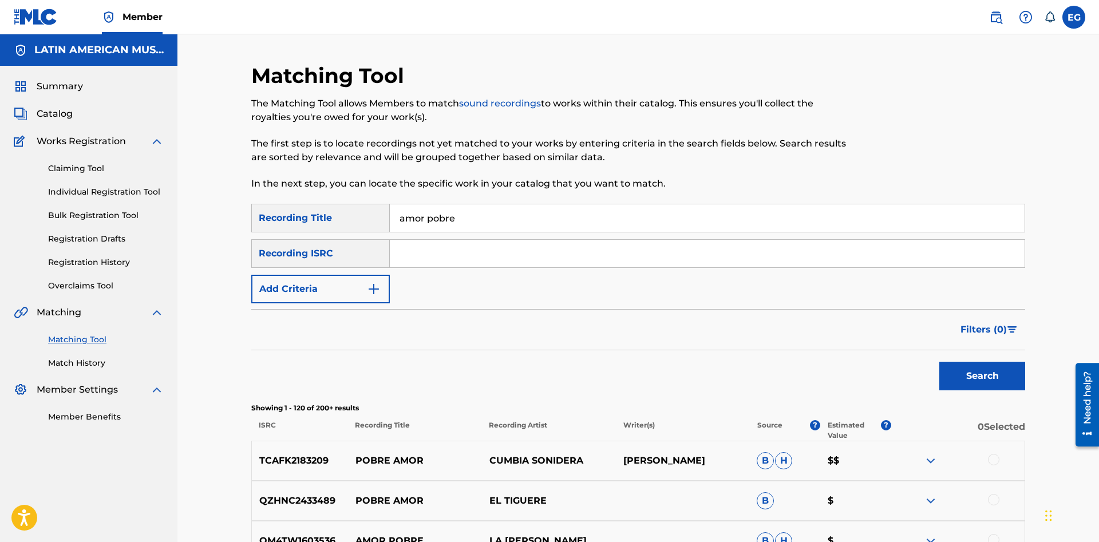
click at [509, 213] on input "amor pobre" at bounding box center [707, 217] width 635 height 27
drag, startPoint x: 473, startPoint y: 218, endPoint x: 429, endPoint y: 209, distance: 45.6
click at [429, 209] on input "amor pobre" at bounding box center [707, 217] width 635 height 27
click at [939, 362] on button "Search" at bounding box center [982, 376] width 86 height 29
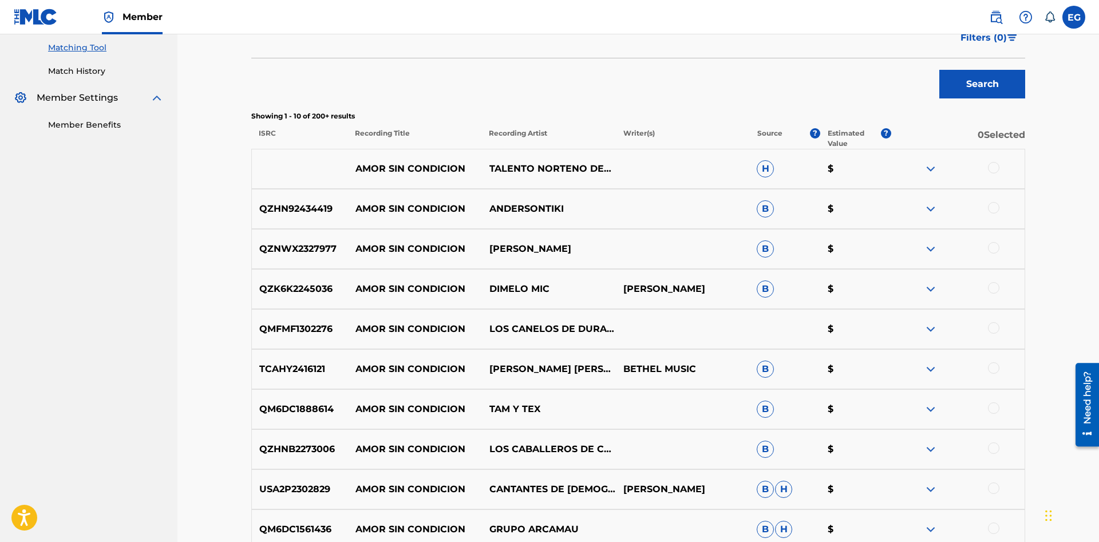
scroll to position [440, 0]
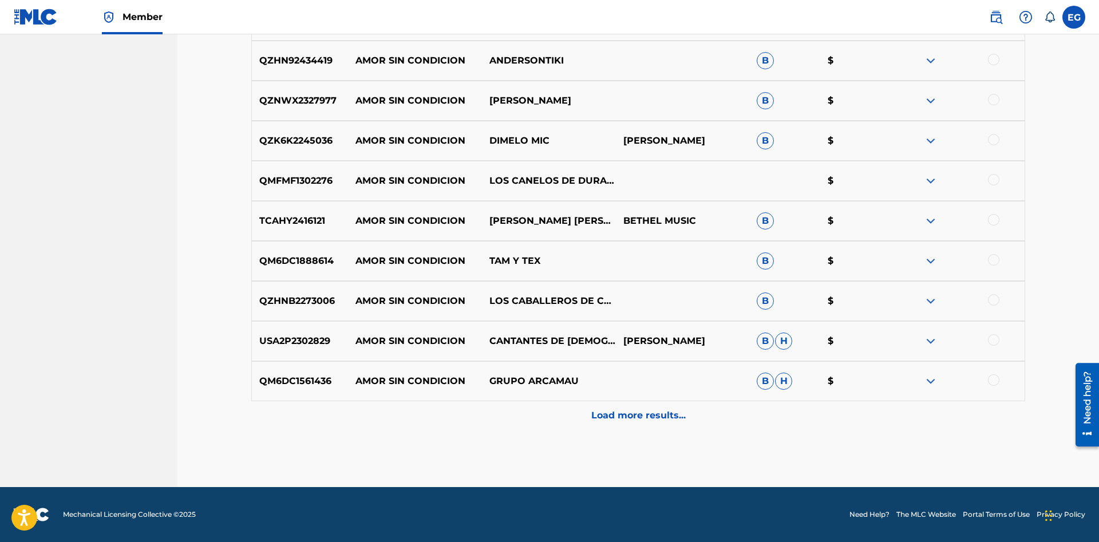
click at [636, 409] on p "Load more results..." at bounding box center [638, 416] width 94 height 14
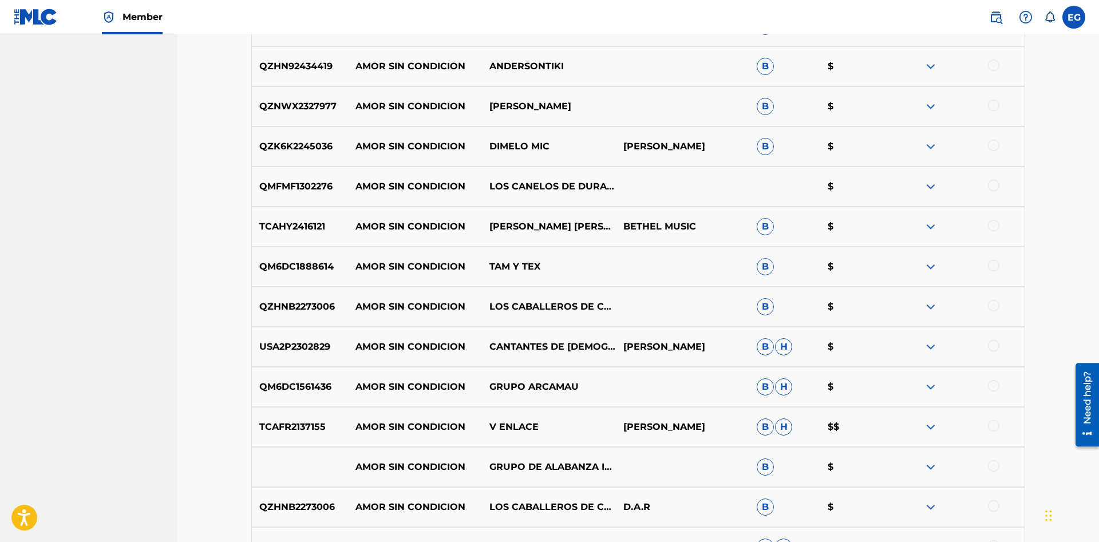
scroll to position [841, 0]
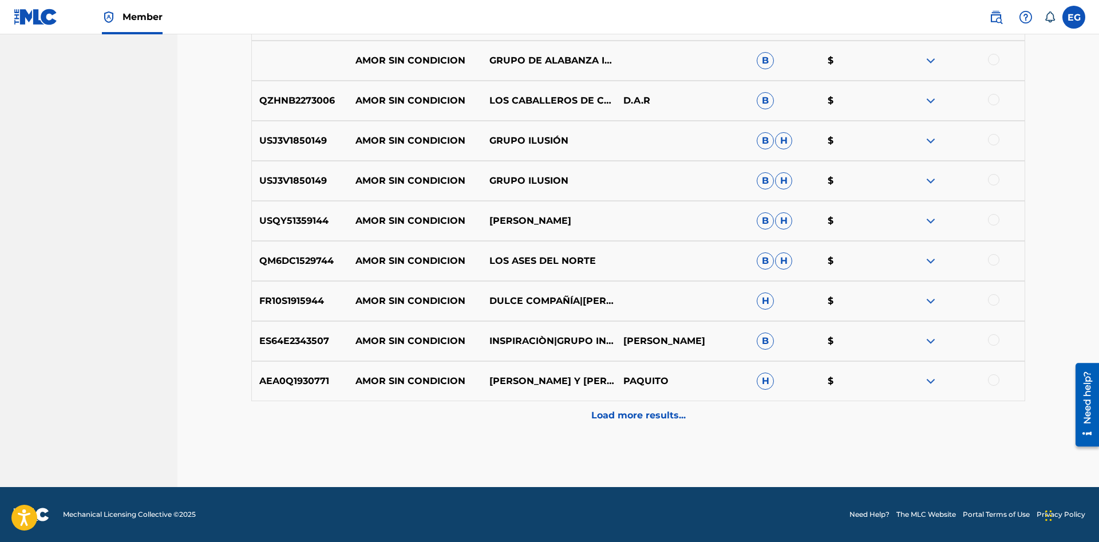
click at [628, 403] on div "Load more results..." at bounding box center [638, 415] width 774 height 29
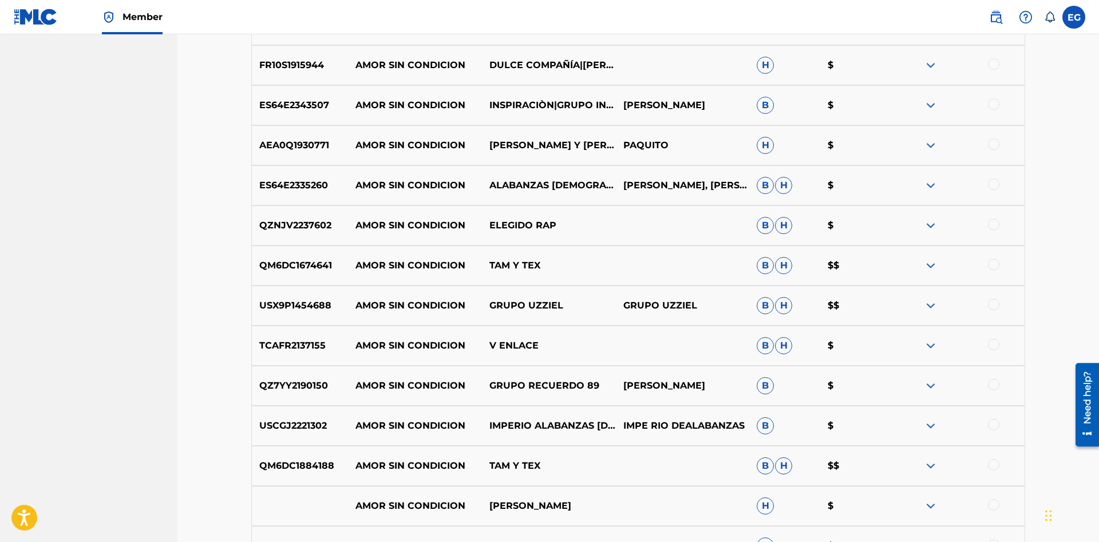
scroll to position [1241, 0]
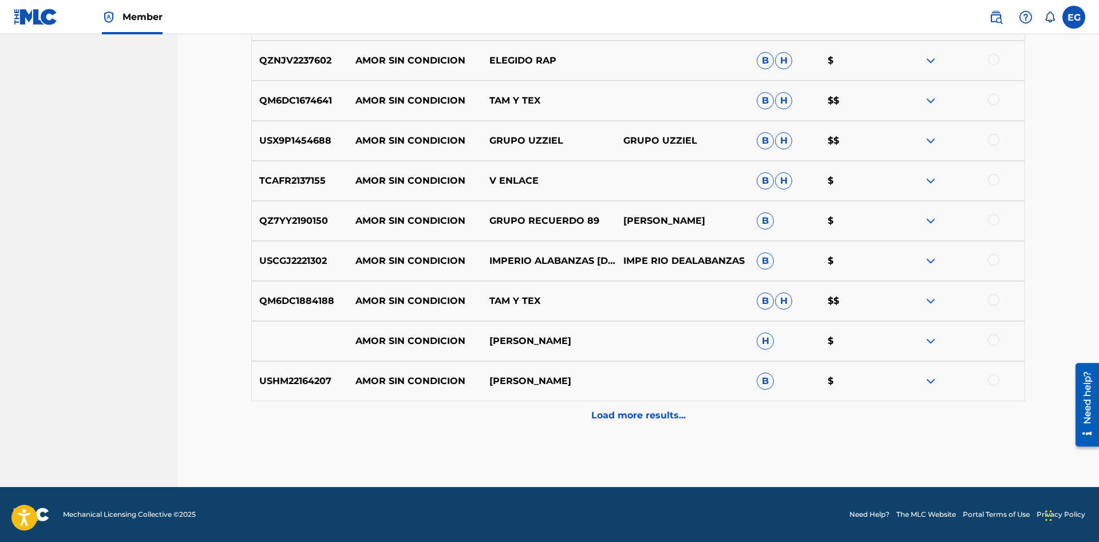
click at [620, 410] on div "Load more results..." at bounding box center [638, 415] width 774 height 29
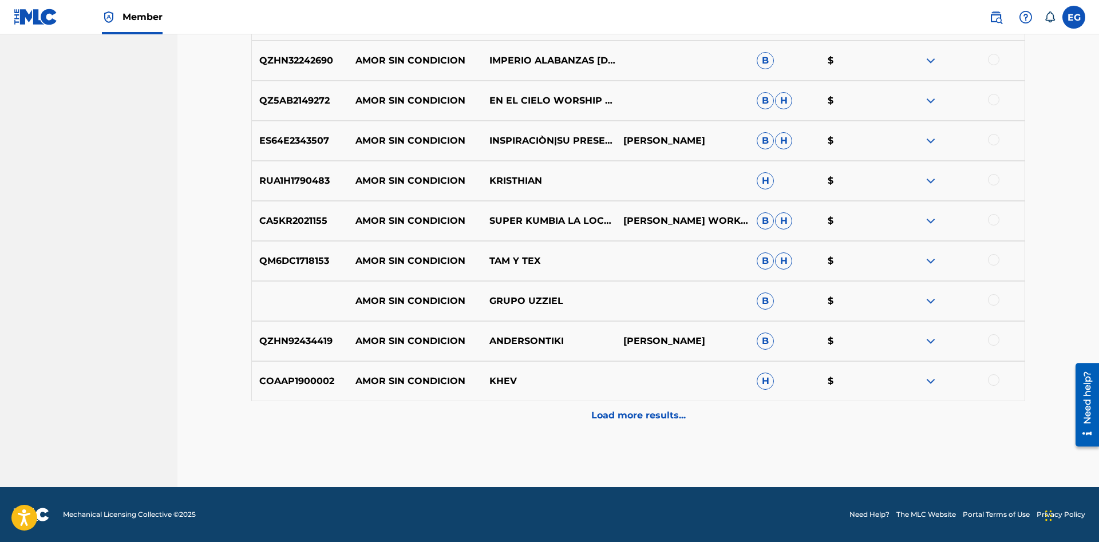
click at [620, 402] on div "Load more results..." at bounding box center [638, 415] width 774 height 29
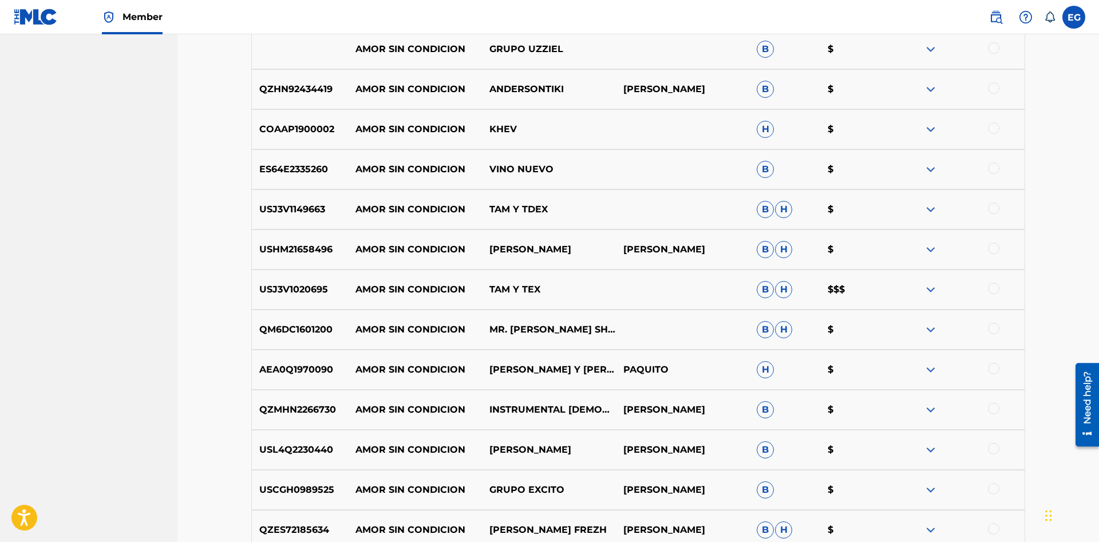
scroll to position [2043, 0]
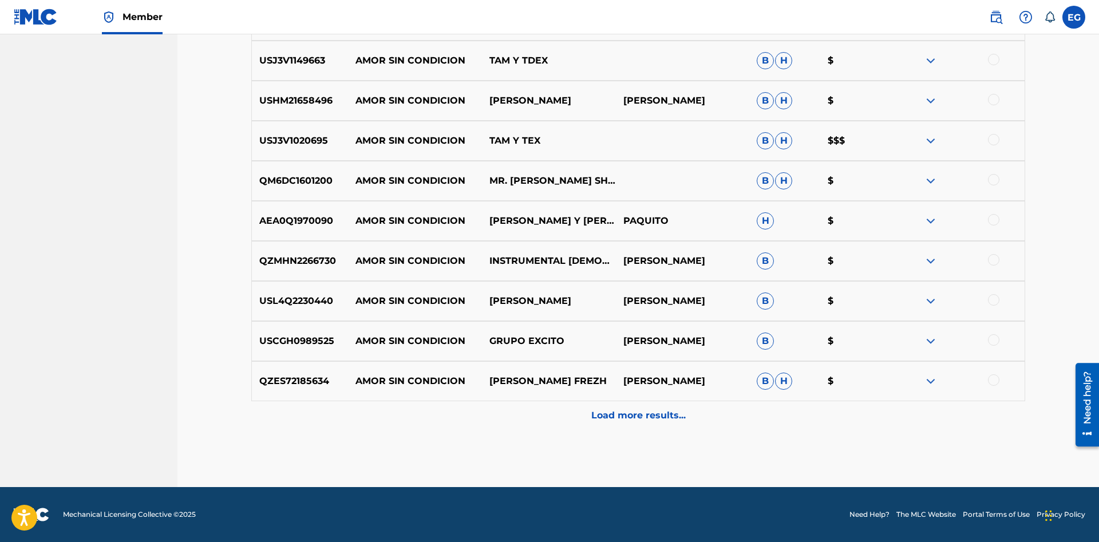
click at [608, 422] on div "Load more results..." at bounding box center [638, 415] width 774 height 29
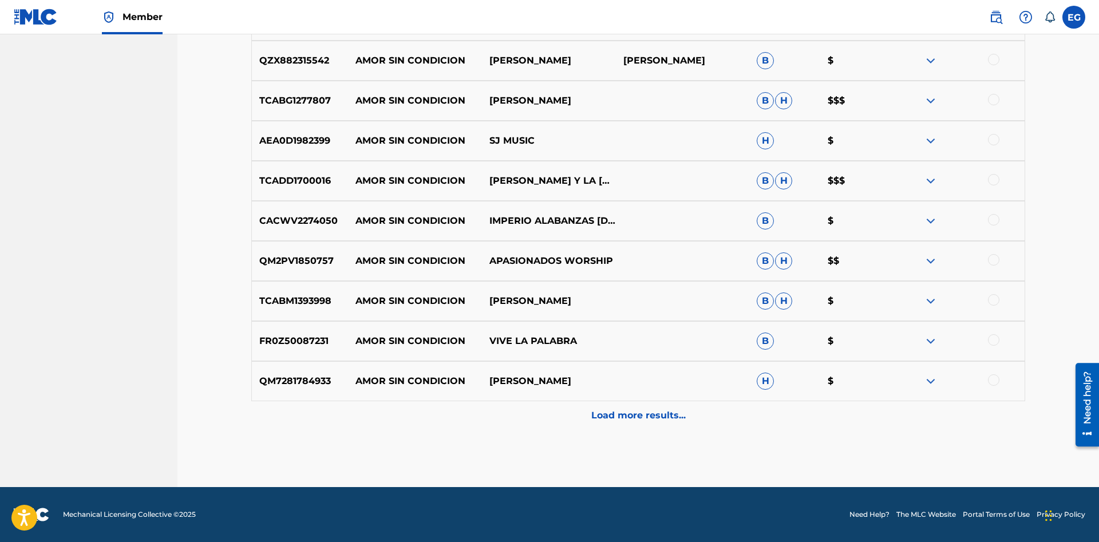
click at [616, 412] on p "Load more results..." at bounding box center [638, 416] width 94 height 14
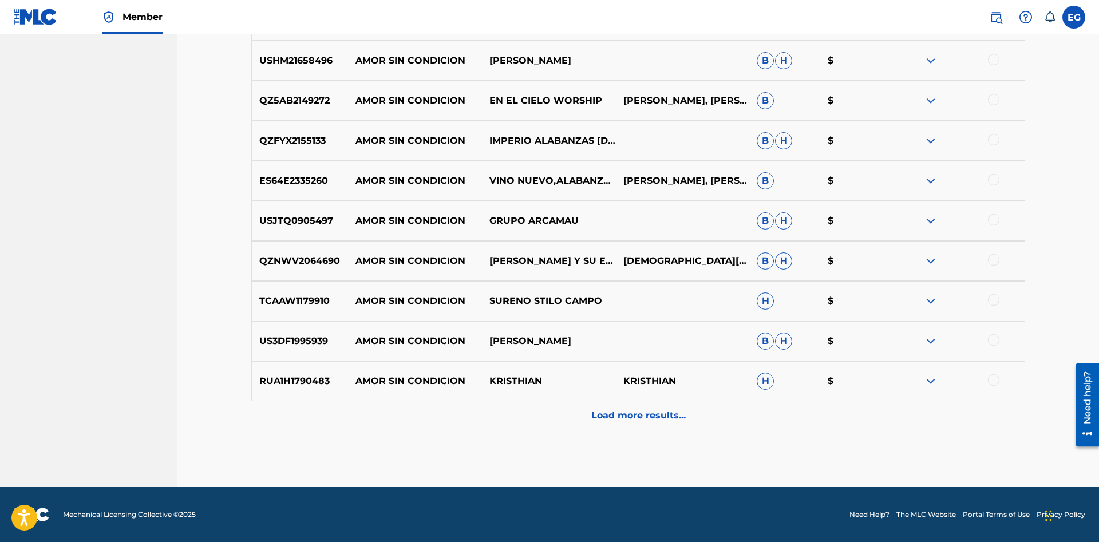
click at [618, 409] on p "Load more results..." at bounding box center [638, 416] width 94 height 14
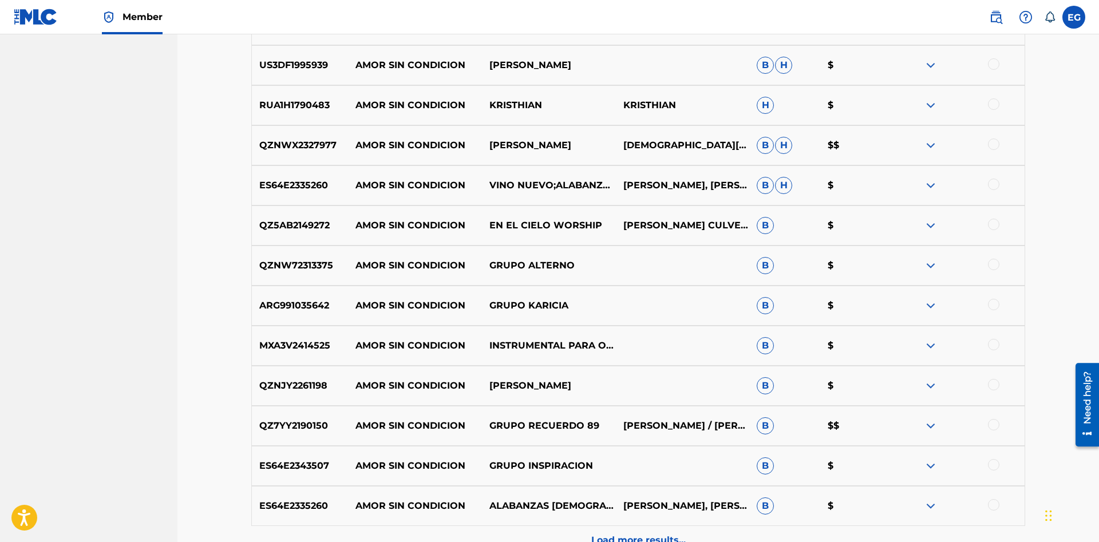
scroll to position [3244, 0]
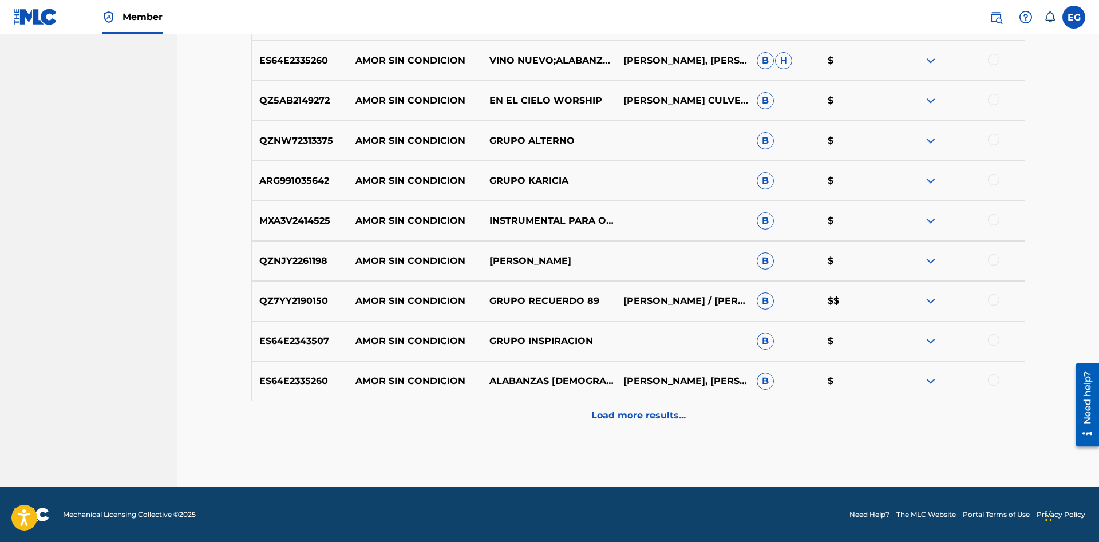
click at [633, 413] on p "Load more results..." at bounding box center [638, 416] width 94 height 14
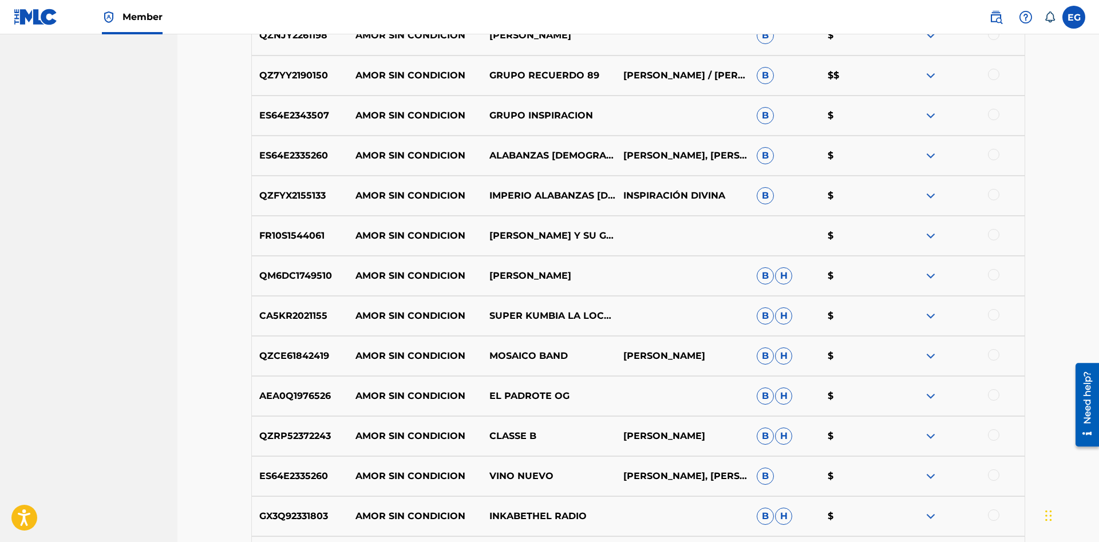
scroll to position [3645, 0]
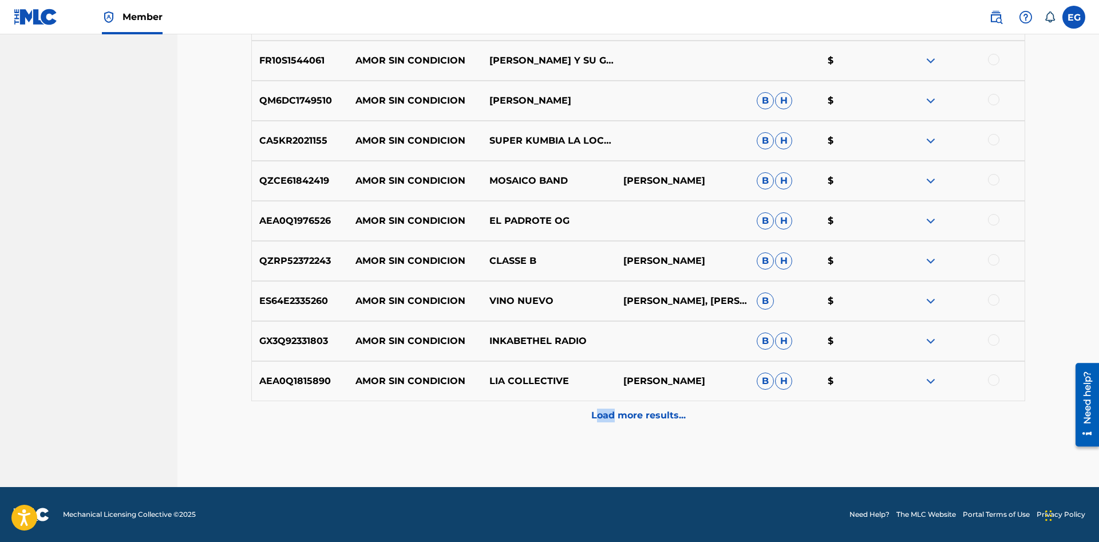
drag, startPoint x: 614, startPoint y: 408, endPoint x: 599, endPoint y: 407, distance: 14.9
click at [599, 407] on div "Load more results..." at bounding box center [638, 415] width 774 height 29
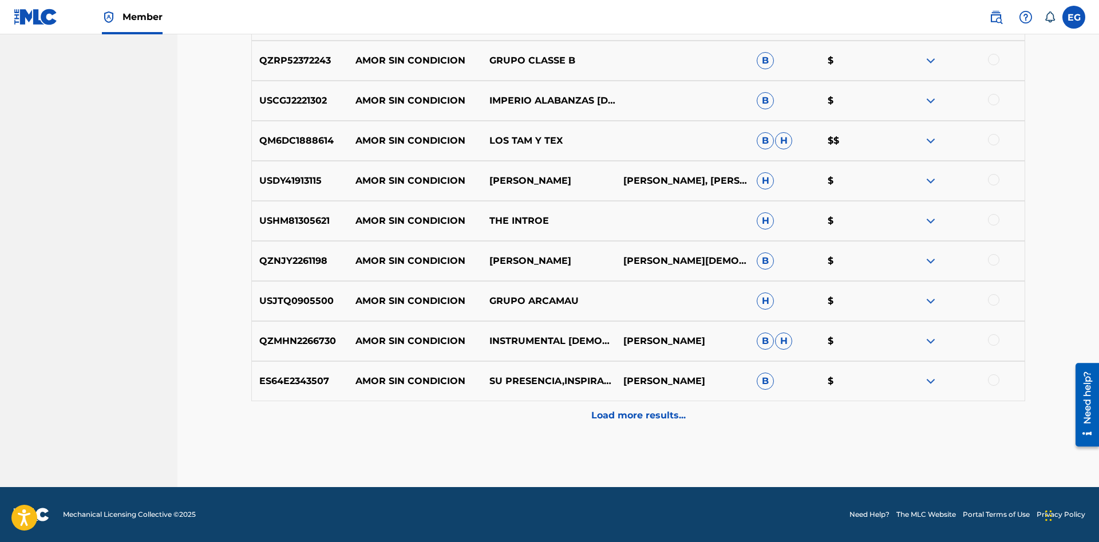
click at [620, 424] on div "Load more results..." at bounding box center [638, 415] width 774 height 29
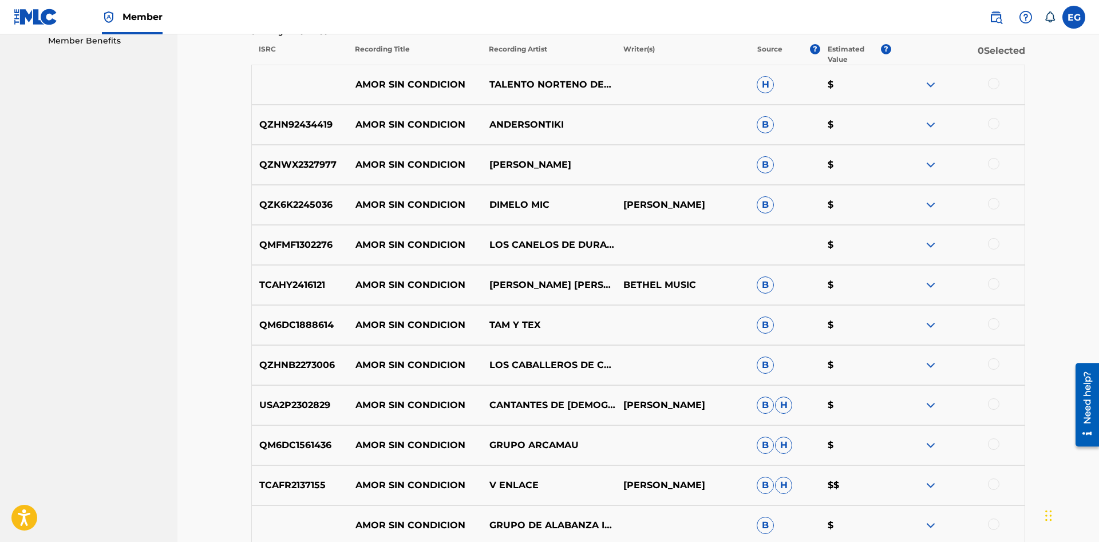
scroll to position [726, 0]
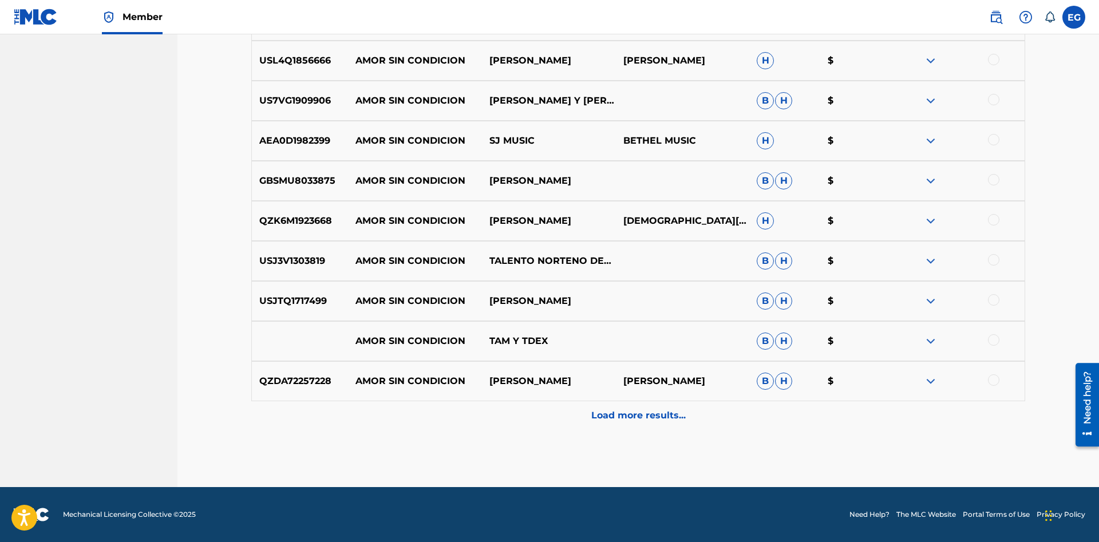
click at [611, 426] on div "Load more results..." at bounding box center [638, 415] width 774 height 29
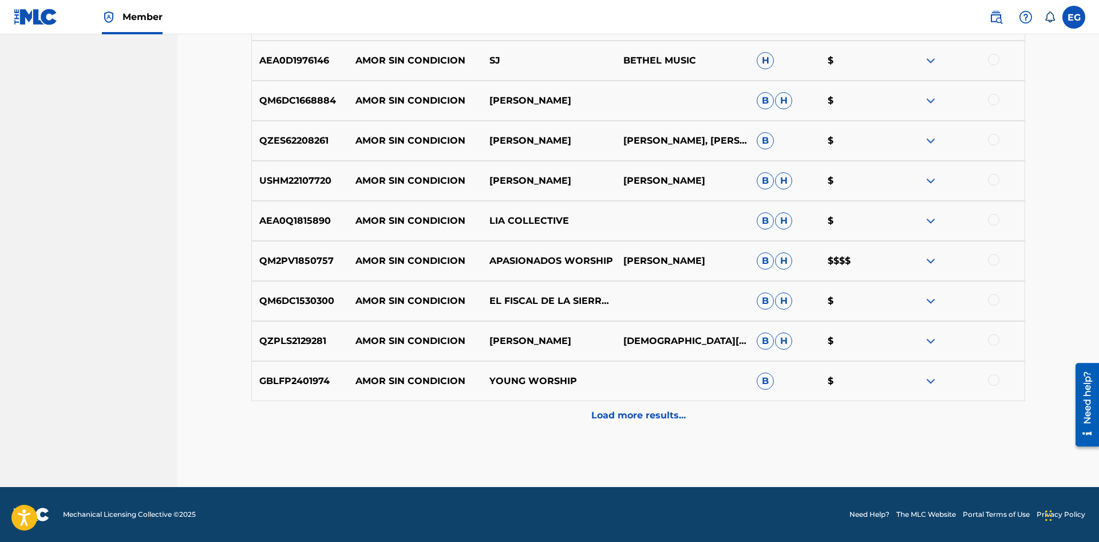
click at [622, 415] on p "Load more results..." at bounding box center [638, 416] width 94 height 14
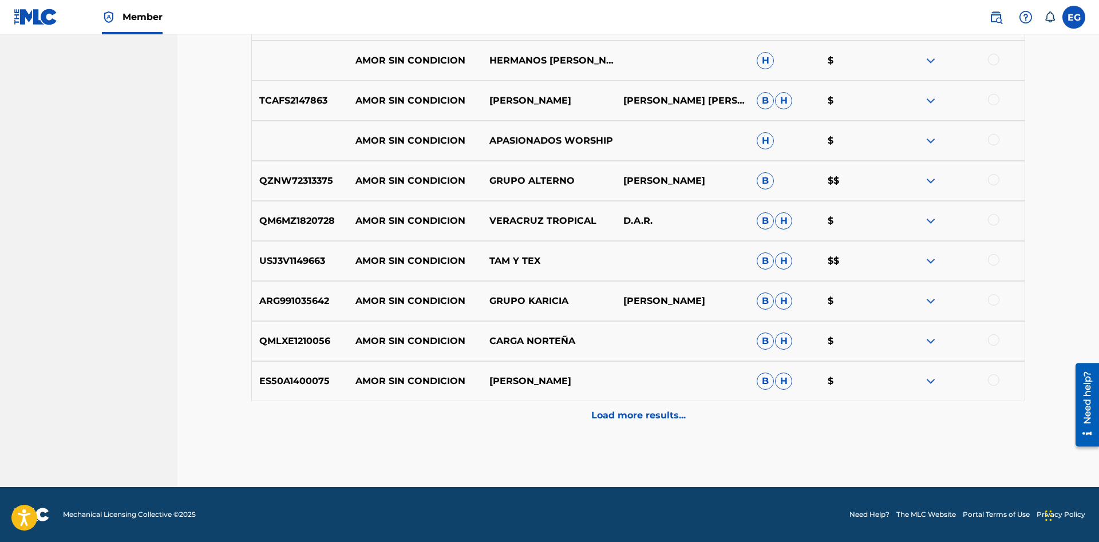
click at [620, 420] on p "Load more results..." at bounding box center [638, 416] width 94 height 14
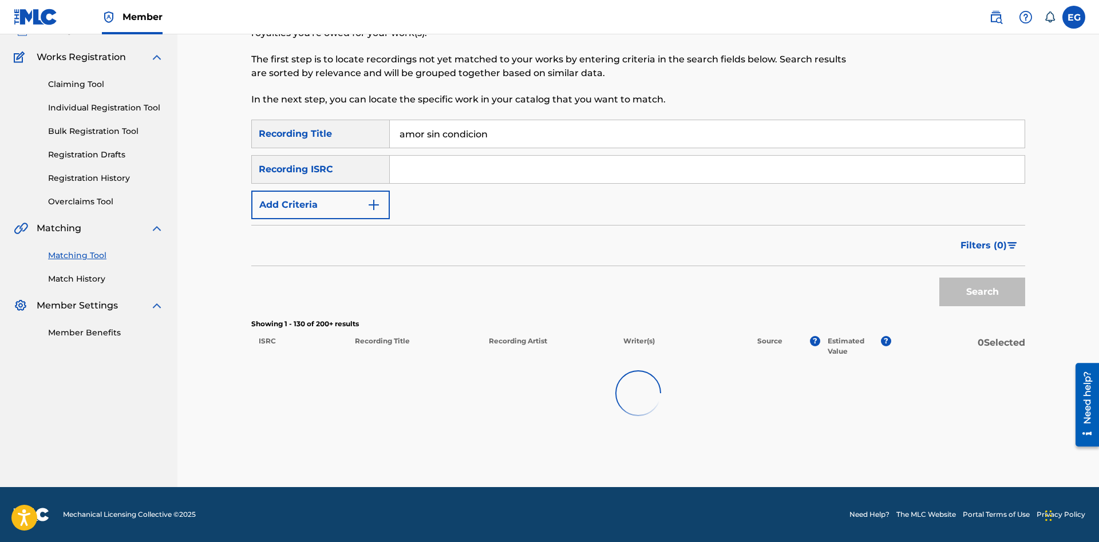
scroll to position [84, 0]
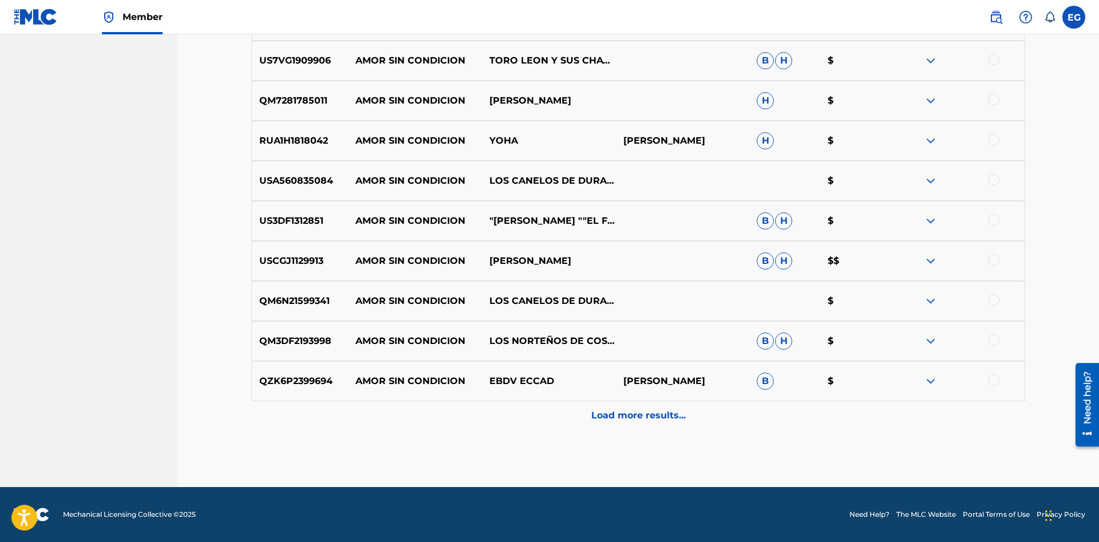
click at [623, 410] on p "Load more results..." at bounding box center [638, 416] width 94 height 14
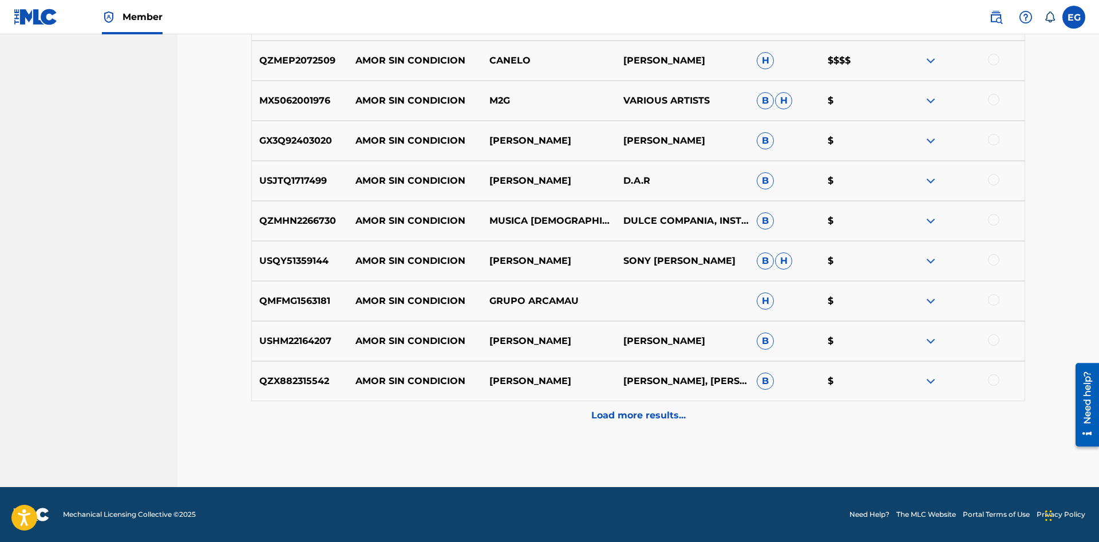
click at [623, 411] on p "Load more results..." at bounding box center [638, 416] width 94 height 14
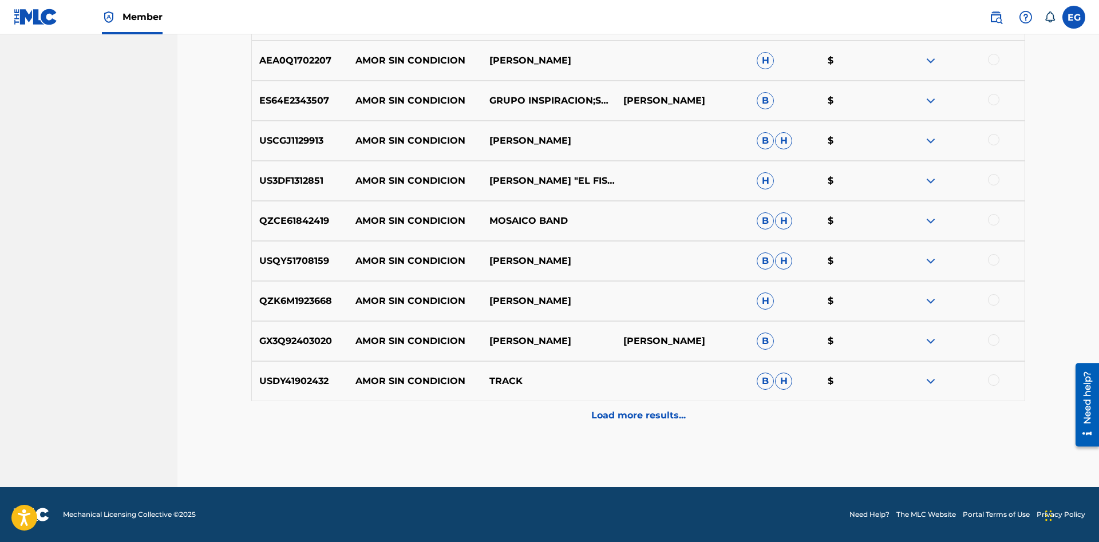
click at [618, 413] on p "Load more results..." at bounding box center [638, 416] width 94 height 14
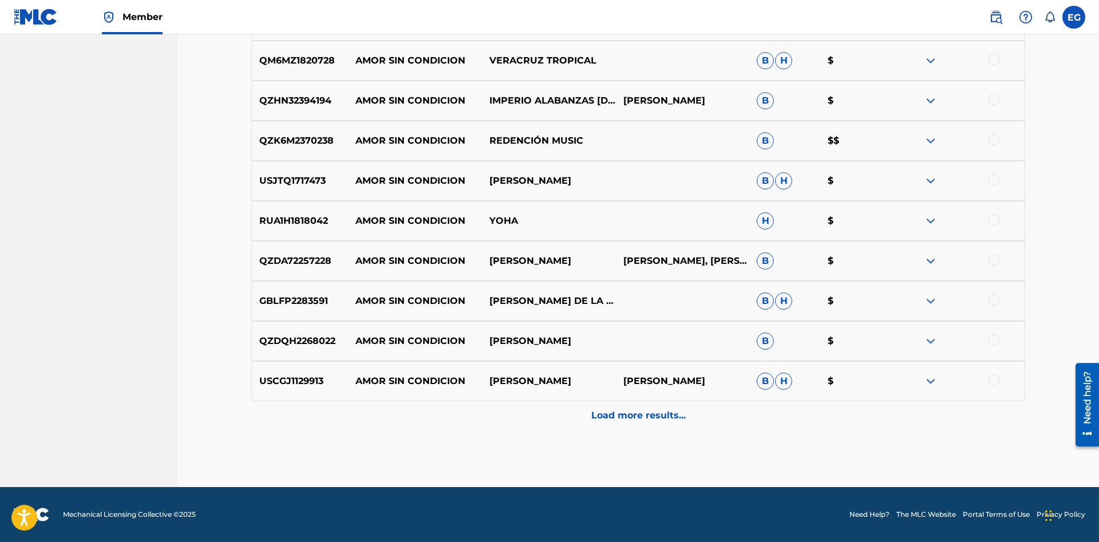
click at [626, 414] on p "Load more results..." at bounding box center [638, 416] width 94 height 14
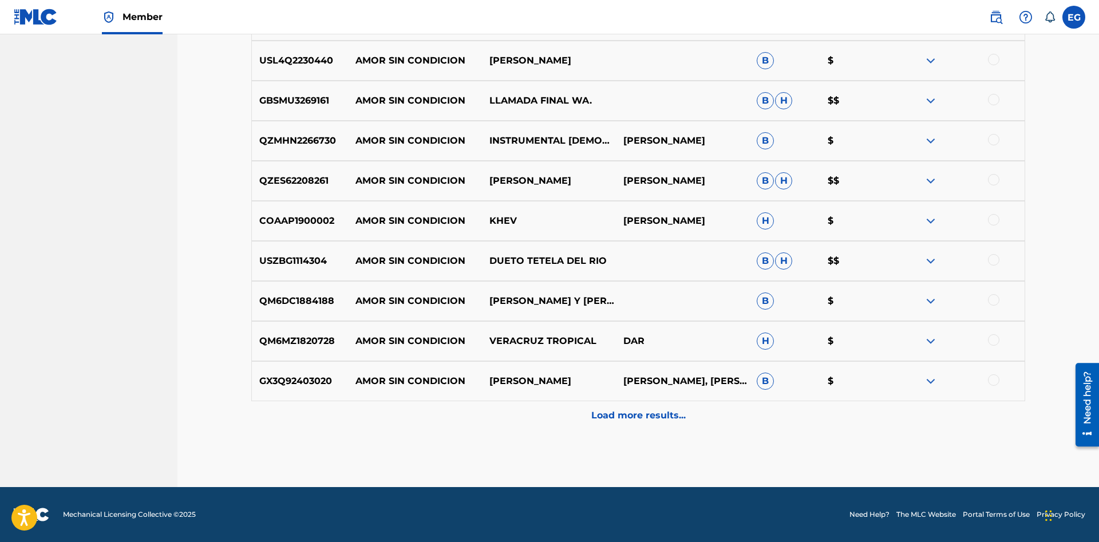
click at [627, 415] on p "Load more results..." at bounding box center [638, 416] width 94 height 14
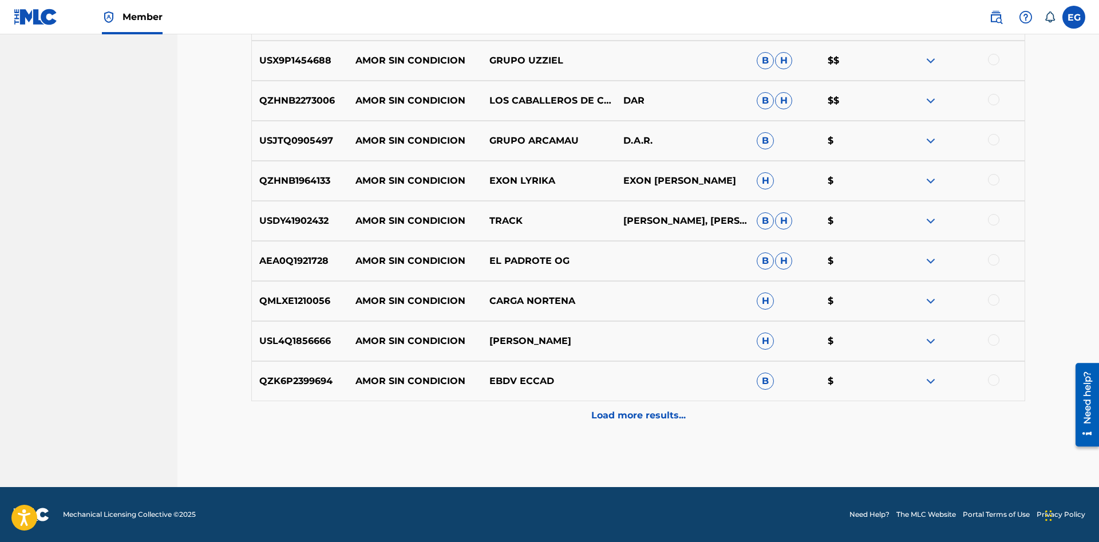
click at [616, 422] on div "Load more results..." at bounding box center [638, 415] width 774 height 29
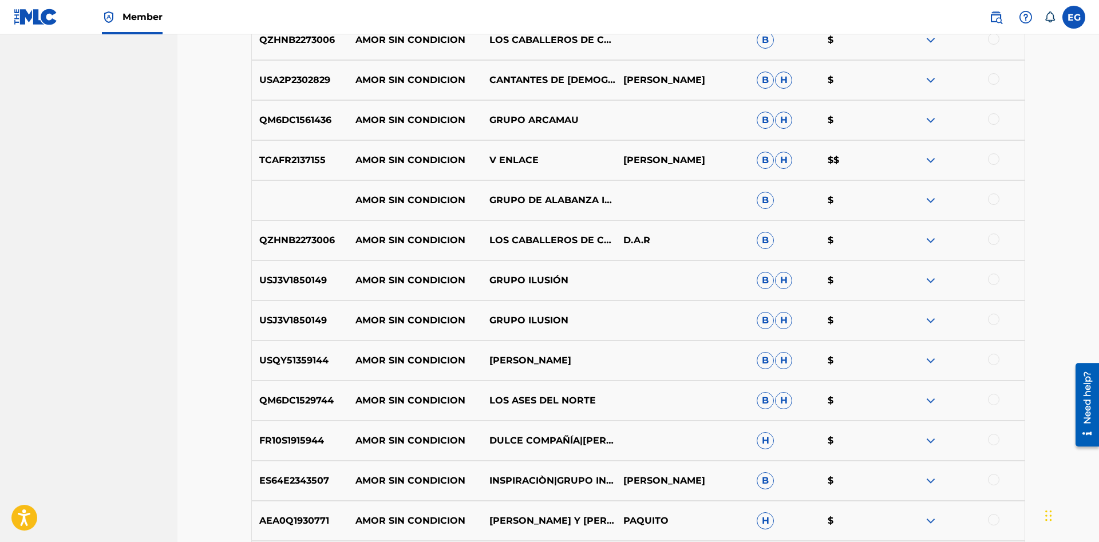
scroll to position [0, 0]
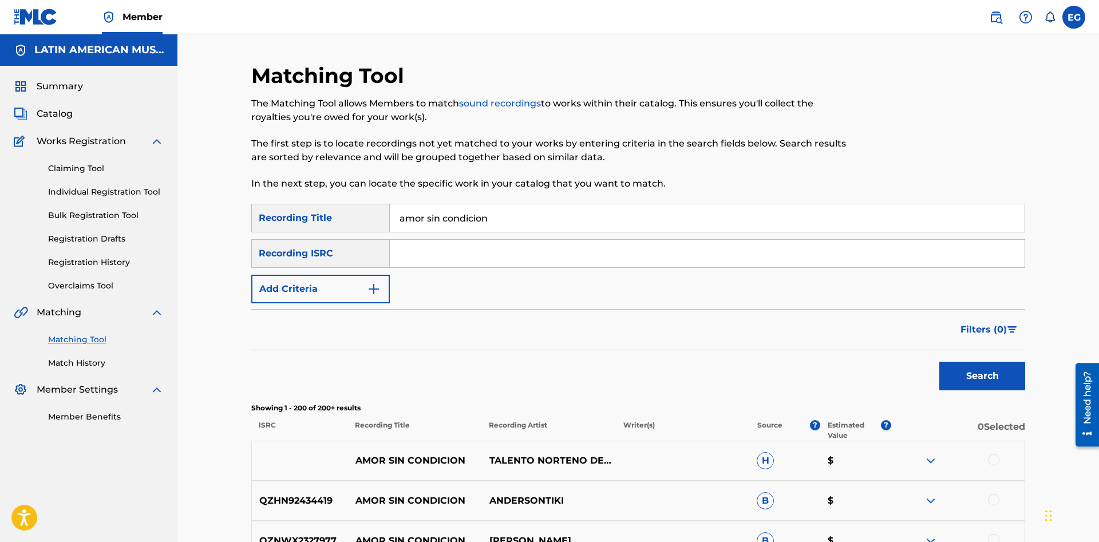
click at [584, 224] on input "amor sin condicion" at bounding box center [707, 217] width 635 height 27
click at [480, 214] on input "amor sin condicion" at bounding box center [707, 217] width 635 height 27
type input "amor sin condición"
click at [939, 362] on button "Search" at bounding box center [982, 376] width 86 height 29
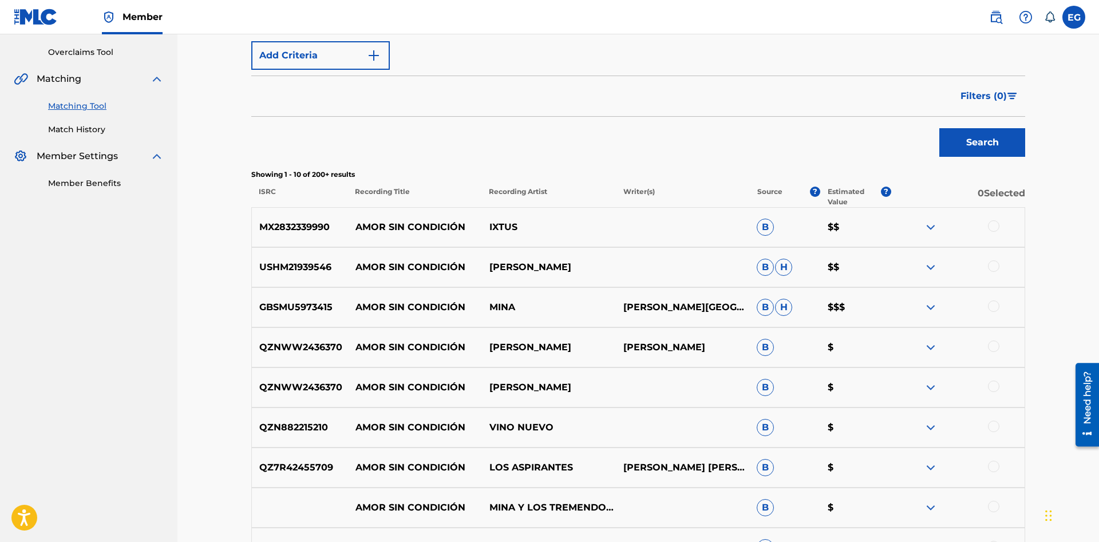
scroll to position [440, 0]
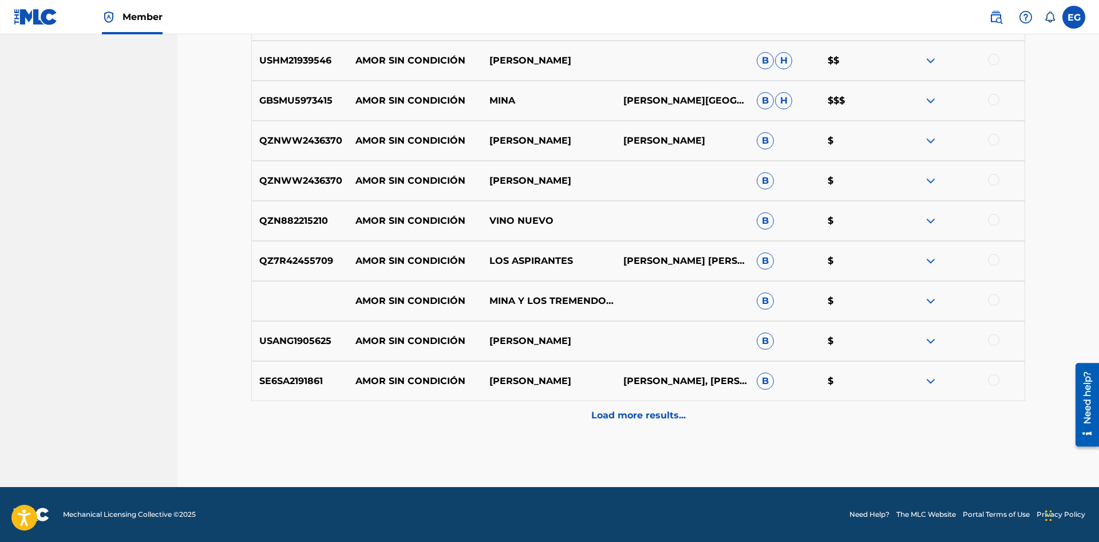
click at [632, 418] on p "Load more results..." at bounding box center [638, 416] width 94 height 14
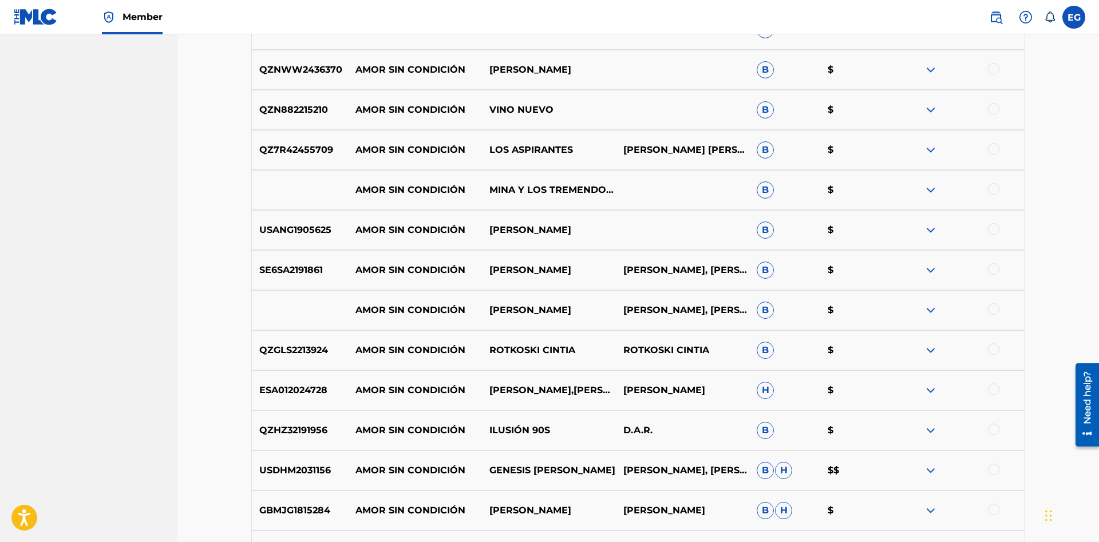
scroll to position [841, 0]
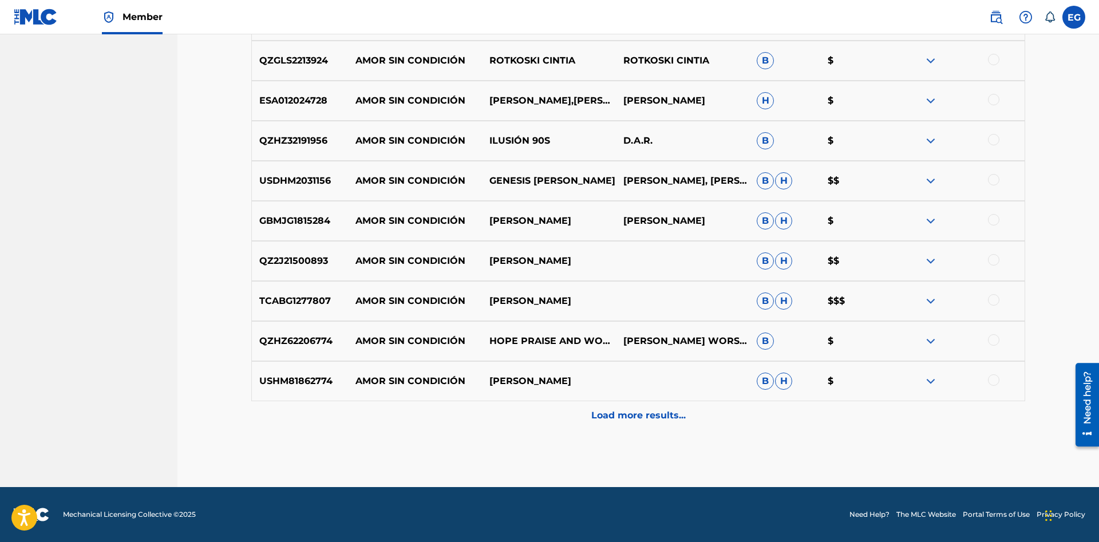
click at [616, 409] on p "Load more results..." at bounding box center [638, 416] width 94 height 14
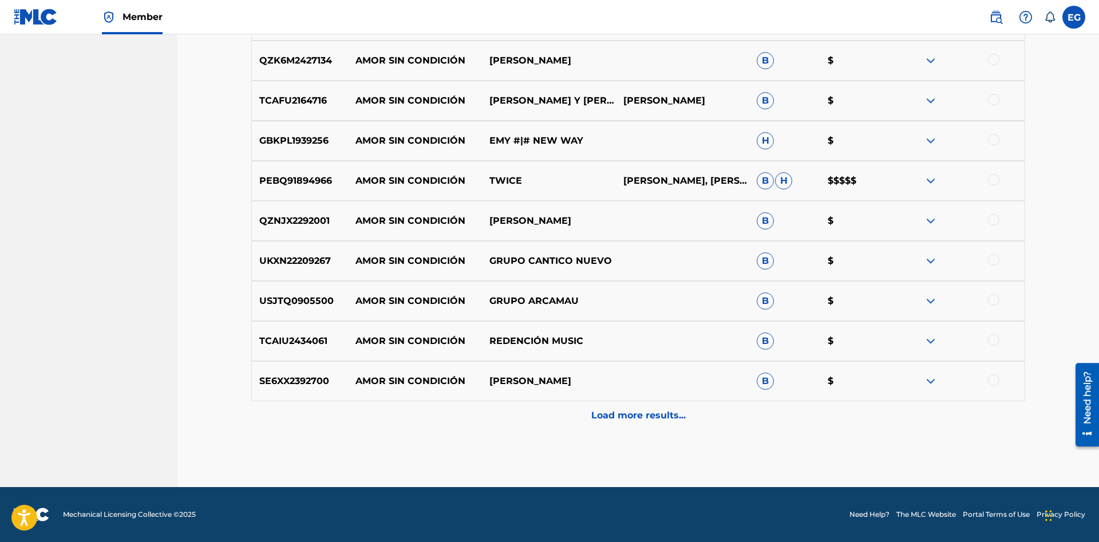
click at [616, 406] on div "Load more results..." at bounding box center [638, 415] width 774 height 29
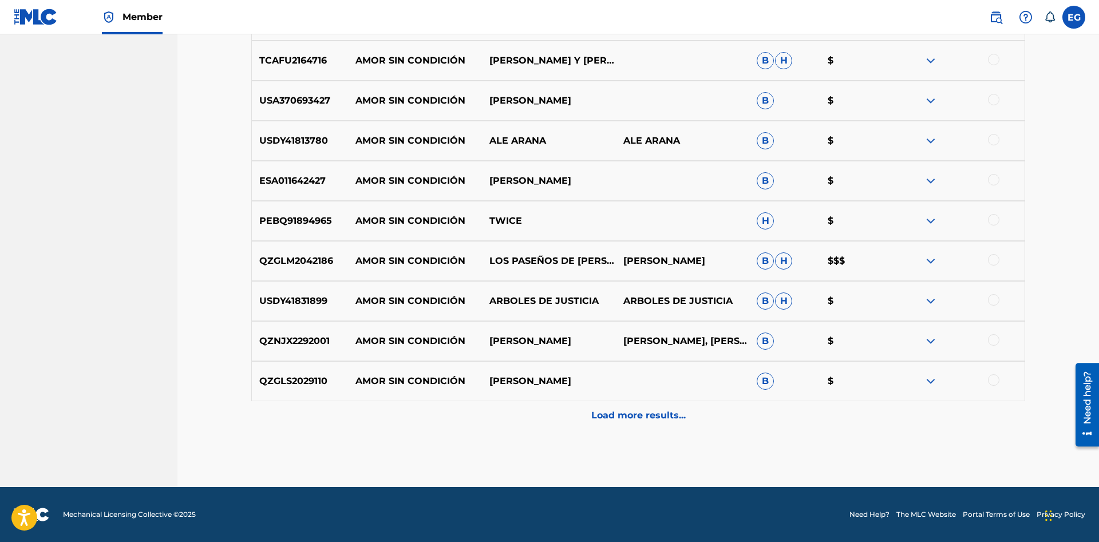
click at [623, 418] on p "Load more results..." at bounding box center [638, 416] width 94 height 14
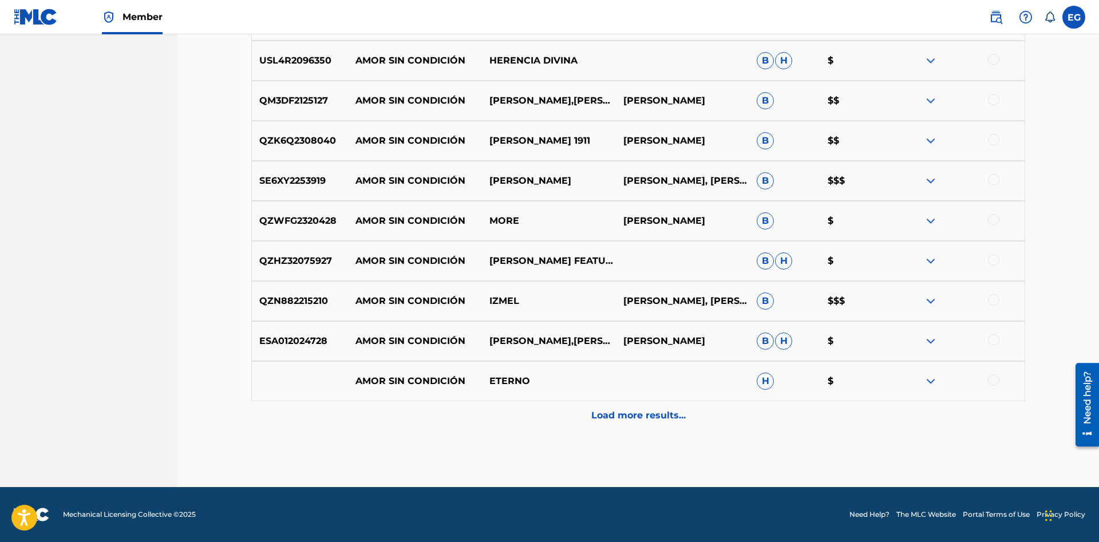
click at [621, 418] on p "Load more results..." at bounding box center [638, 416] width 94 height 14
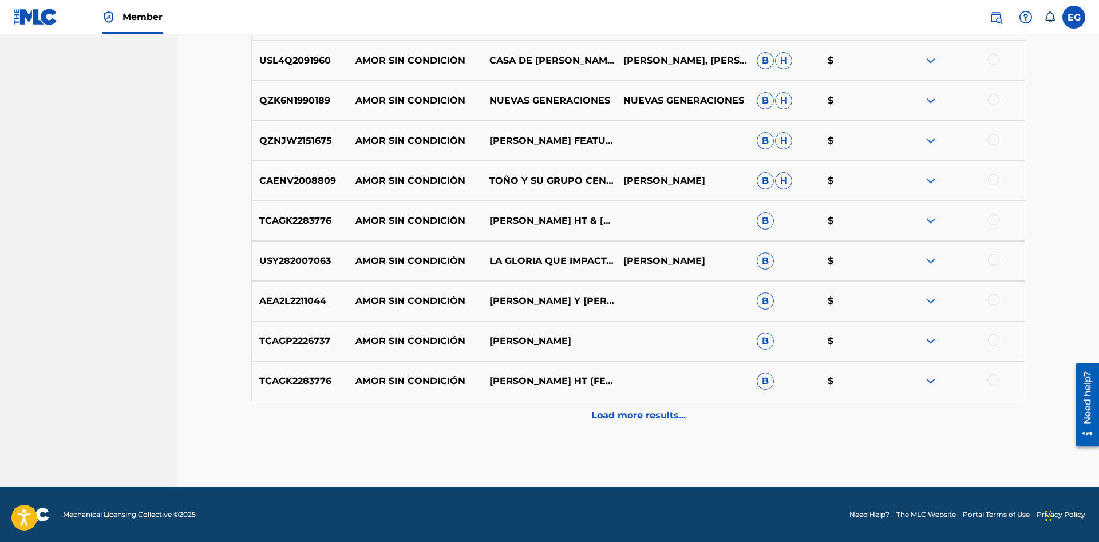
click at [620, 415] on p "Load more results..." at bounding box center [638, 416] width 94 height 14
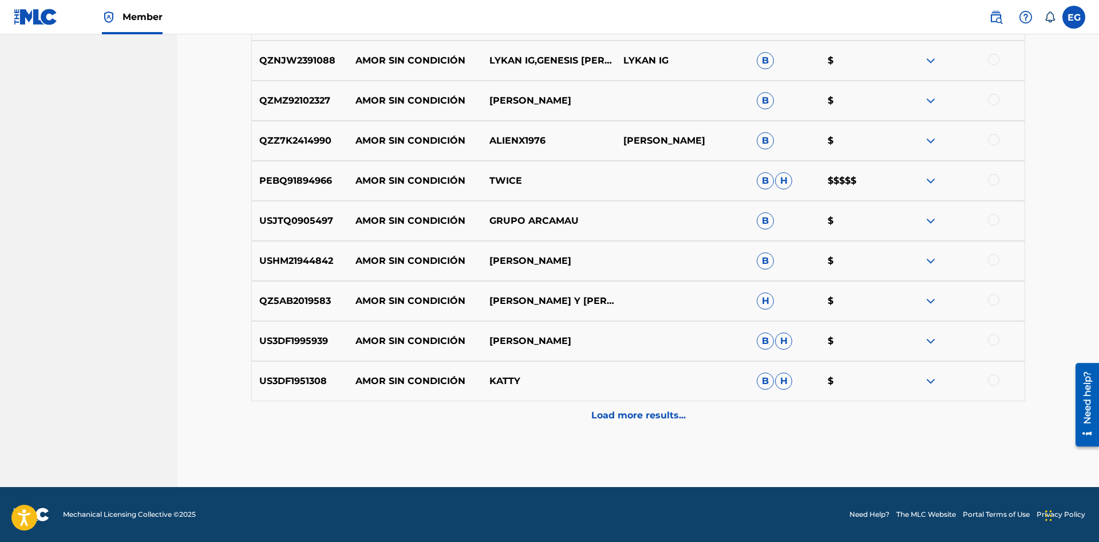
click at [620, 415] on p "Load more results..." at bounding box center [638, 416] width 94 height 14
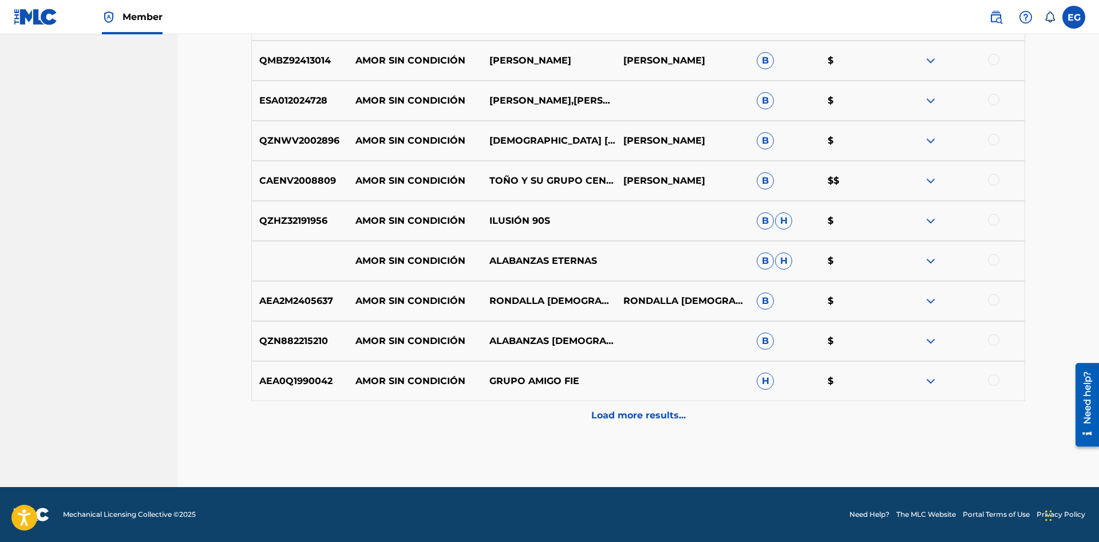
click at [618, 414] on p "Load more results..." at bounding box center [638, 416] width 94 height 14
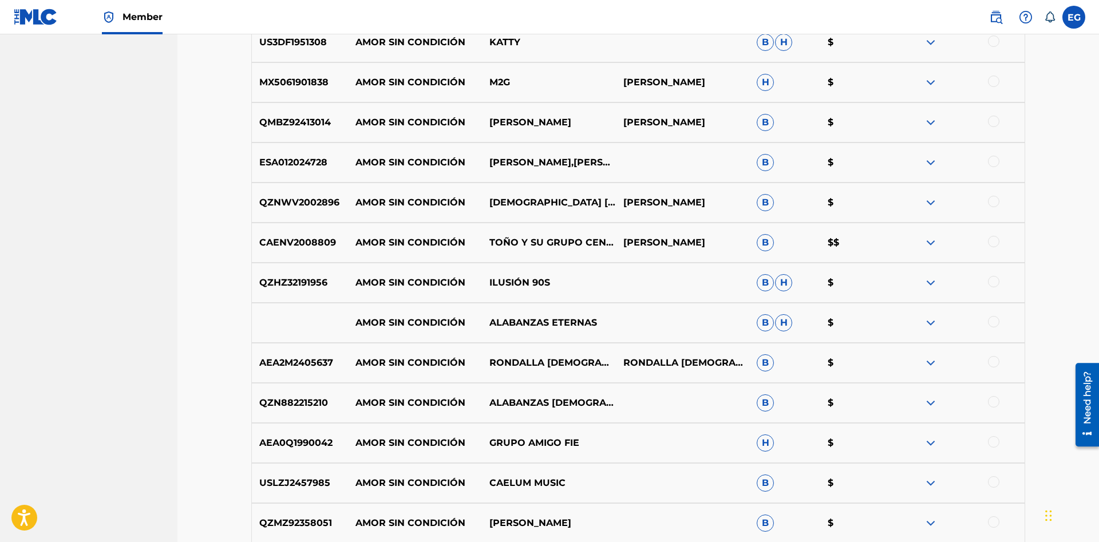
drag, startPoint x: 1098, startPoint y: 456, endPoint x: 17, endPoint y: 94, distance: 1140.2
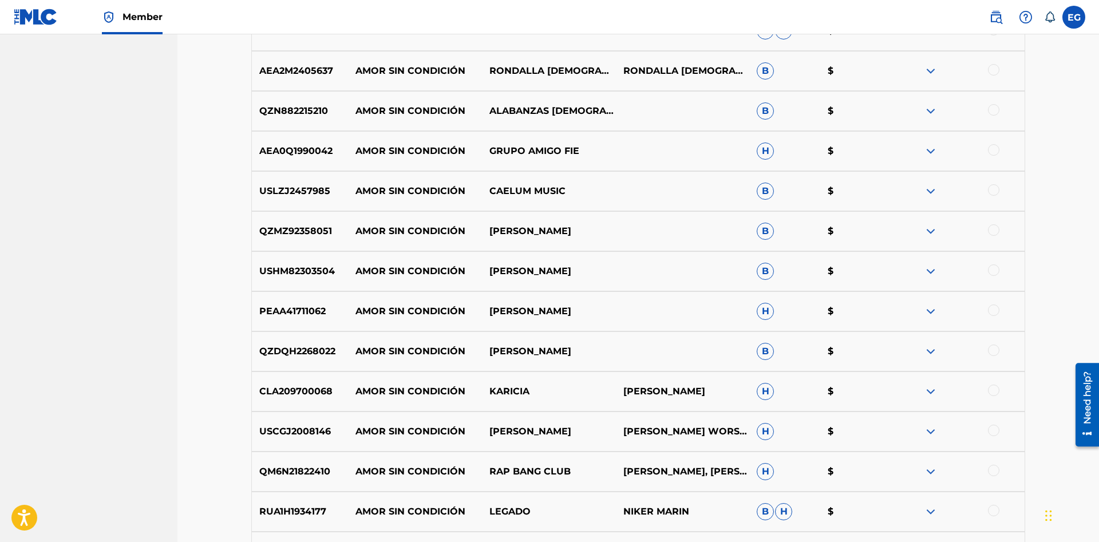
scroll to position [3645, 0]
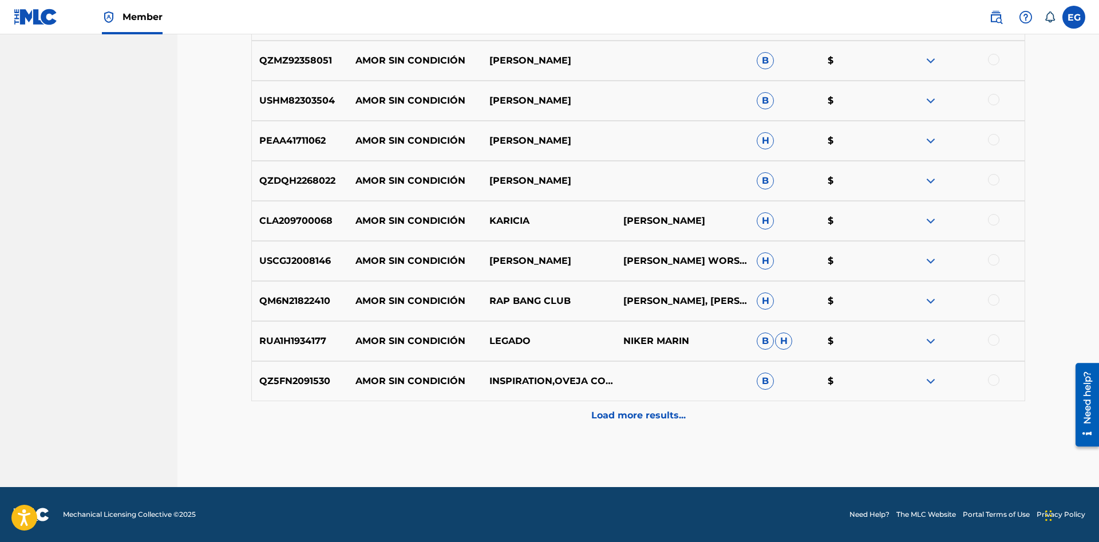
click at [620, 415] on p "Load more results..." at bounding box center [638, 416] width 94 height 14
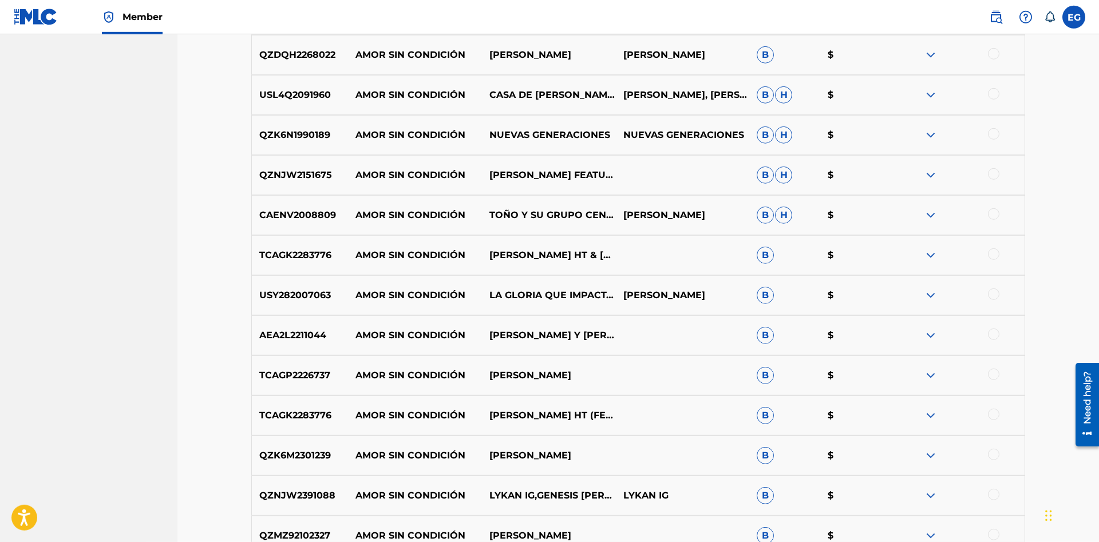
scroll to position [0, 0]
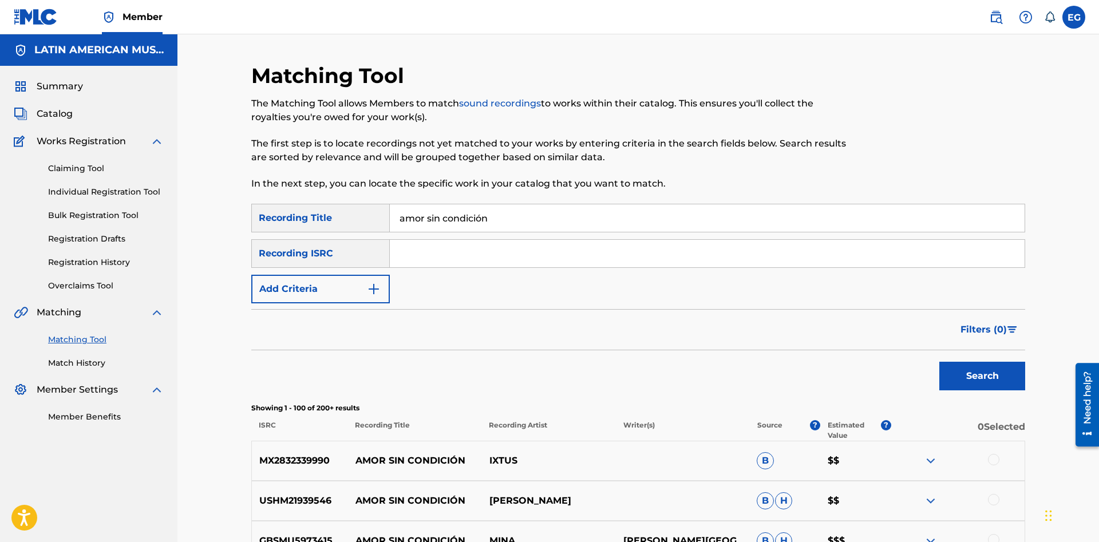
click at [380, 294] on img "Search Form" at bounding box center [374, 289] width 14 height 14
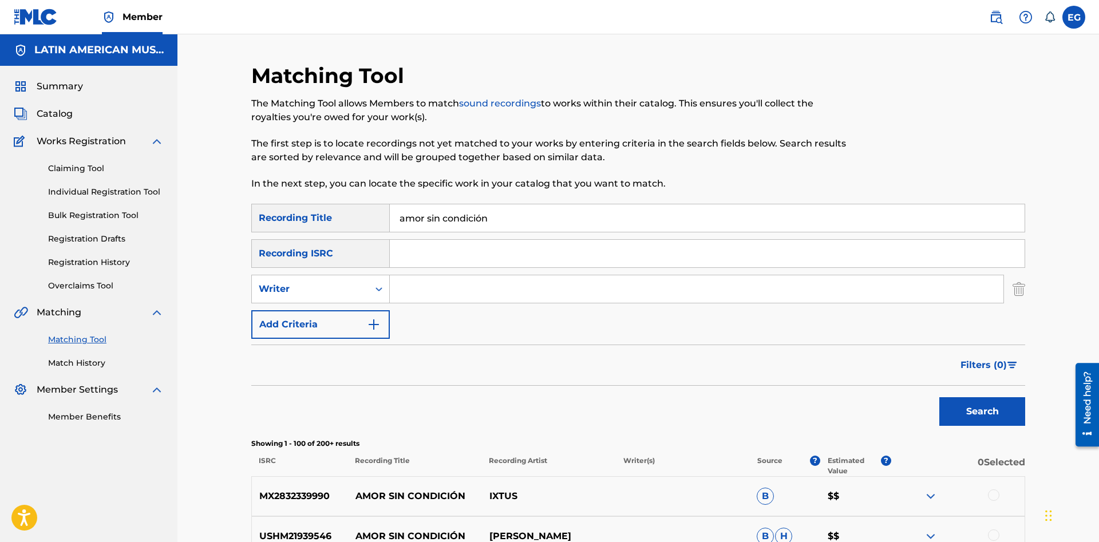
click at [441, 278] on input "Search Form" at bounding box center [697, 288] width 614 height 27
type input "[PERSON_NAME]"
drag, startPoint x: 1048, startPoint y: 413, endPoint x: 1033, endPoint y: 411, distance: 15.5
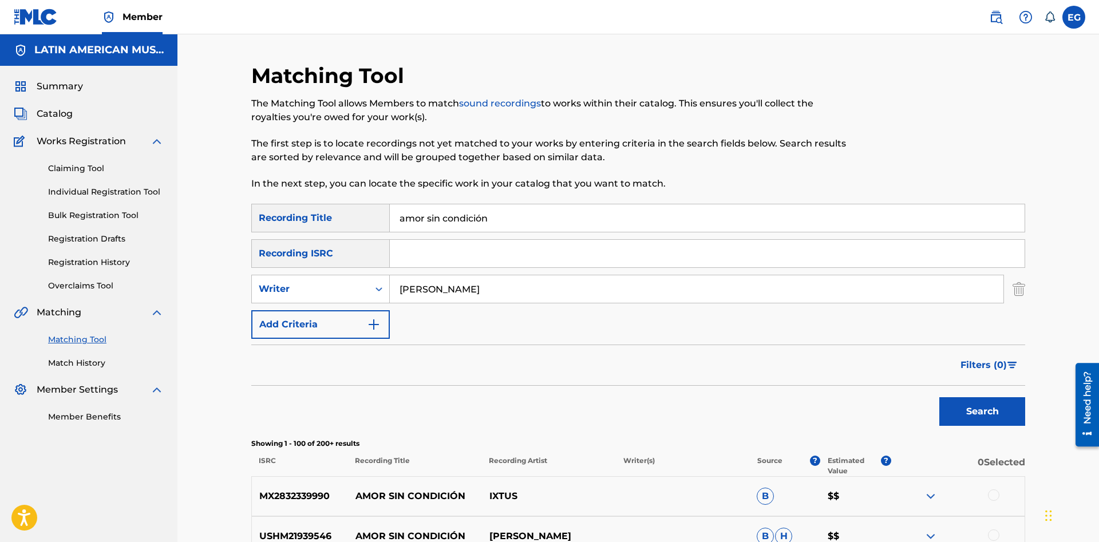
drag, startPoint x: 1018, startPoint y: 413, endPoint x: 975, endPoint y: 413, distance: 42.9
click at [1016, 413] on button "Search" at bounding box center [982, 411] width 86 height 29
drag, startPoint x: 510, startPoint y: 291, endPoint x: 394, endPoint y: 298, distance: 115.8
click at [394, 298] on input "[PERSON_NAME]" at bounding box center [697, 288] width 614 height 27
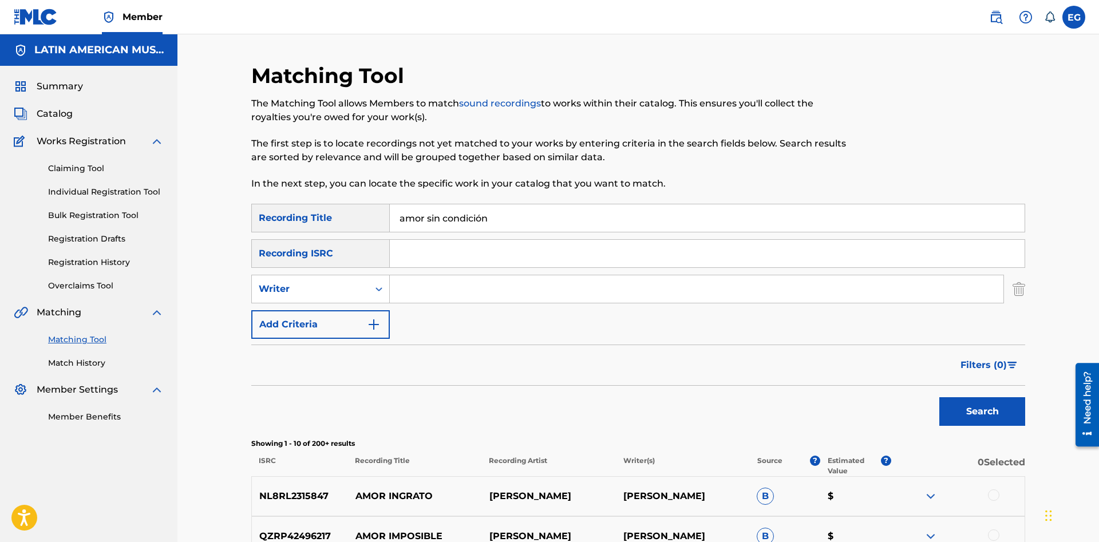
click at [939, 397] on button "Search" at bounding box center [982, 411] width 86 height 29
drag, startPoint x: 513, startPoint y: 219, endPoint x: 425, endPoint y: 205, distance: 89.2
click at [425, 205] on input "amor sin condición" at bounding box center [707, 217] width 635 height 27
click at [939, 397] on button "Search" at bounding box center [982, 411] width 86 height 29
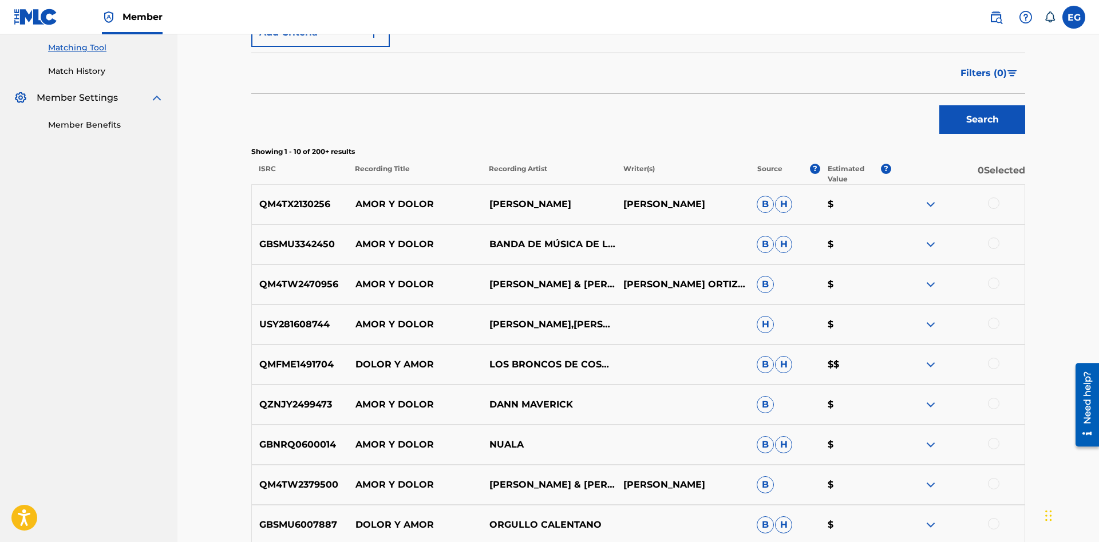
scroll to position [476, 0]
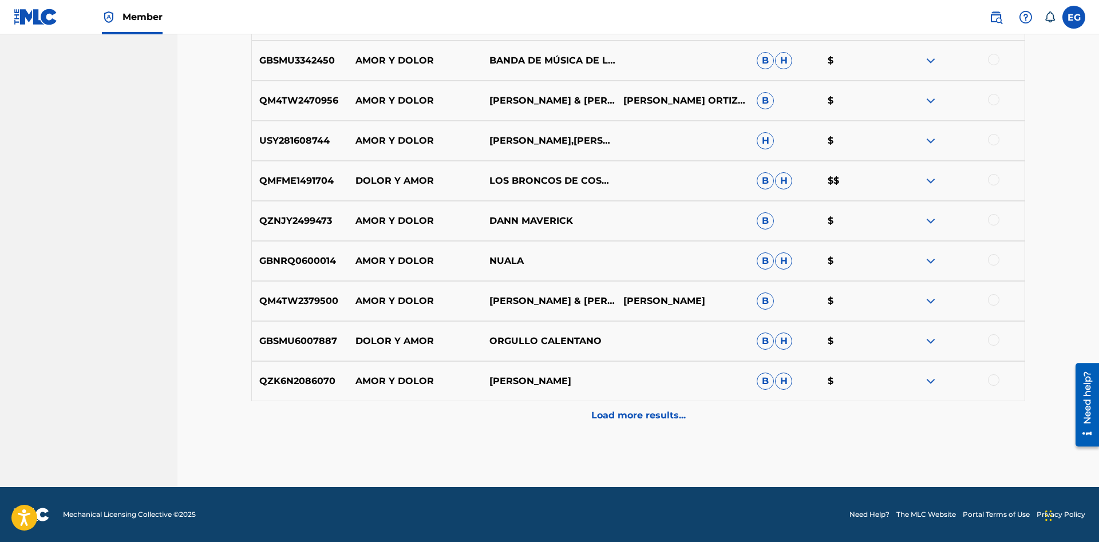
click at [628, 422] on p "Load more results..." at bounding box center [638, 416] width 94 height 14
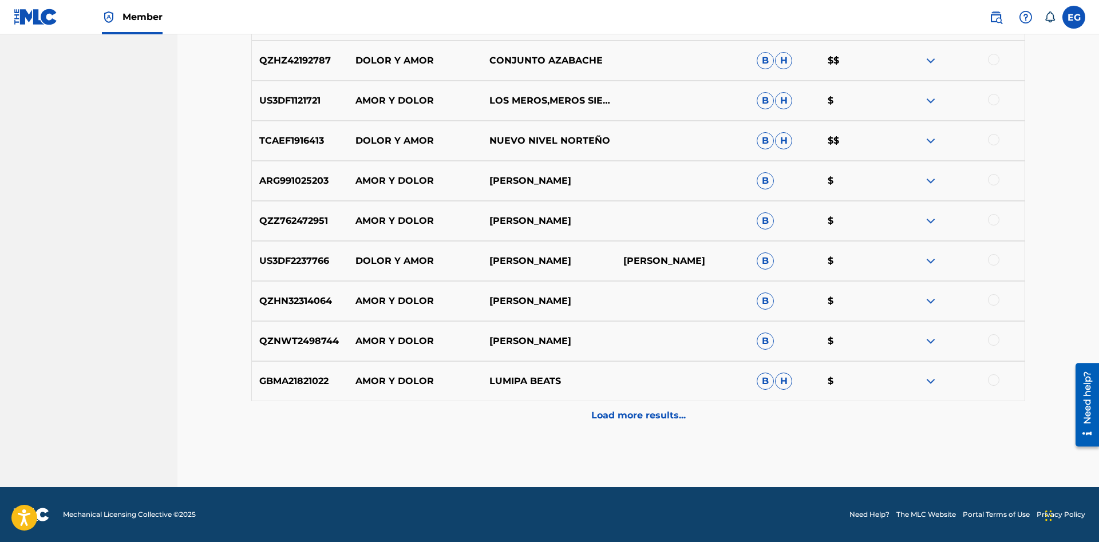
click at [624, 418] on p "Load more results..." at bounding box center [638, 416] width 94 height 14
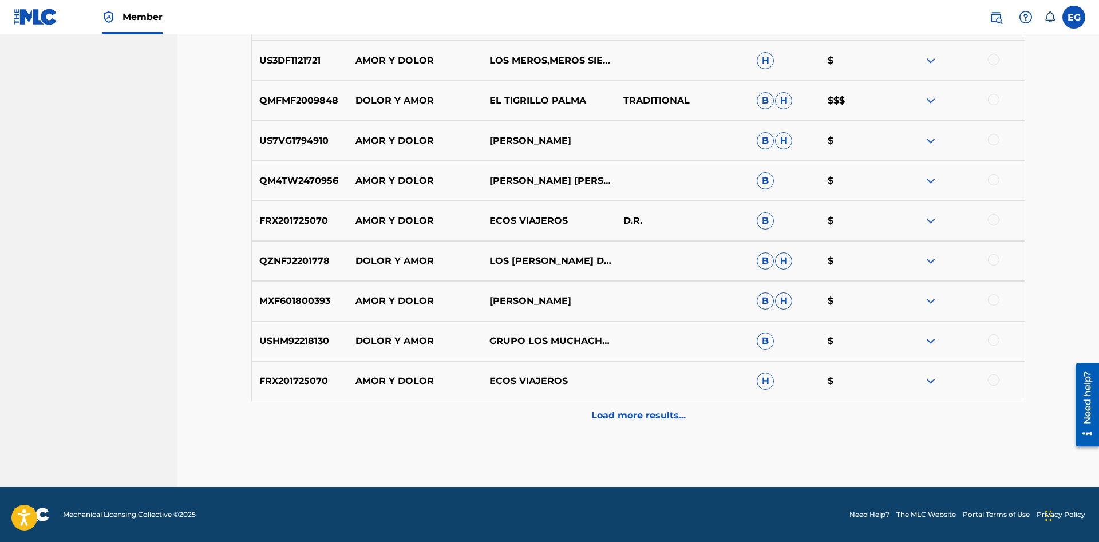
click at [619, 402] on div "Load more results..." at bounding box center [638, 415] width 774 height 29
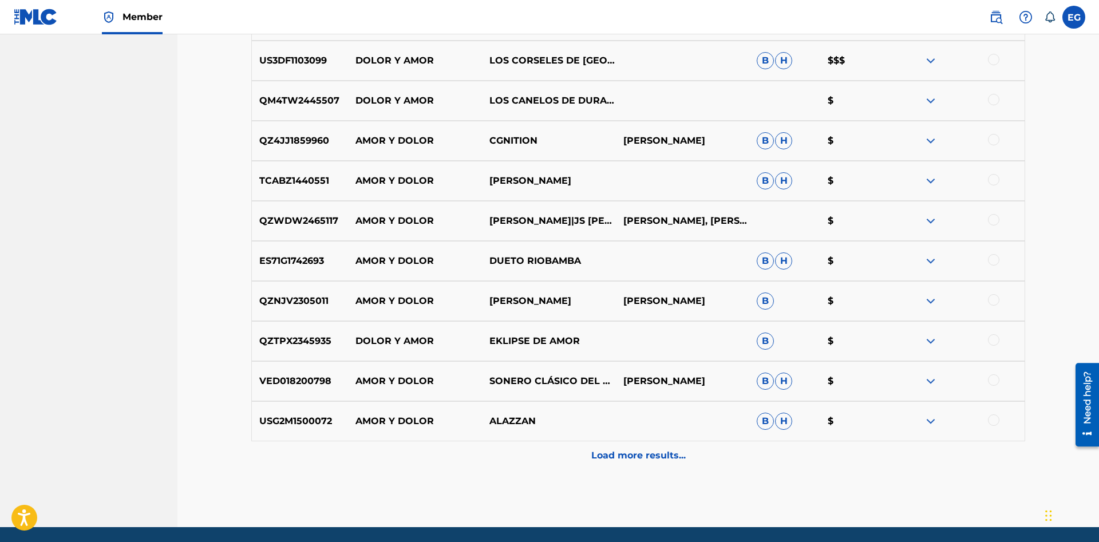
click at [626, 462] on div "Load more results..." at bounding box center [638, 455] width 774 height 29
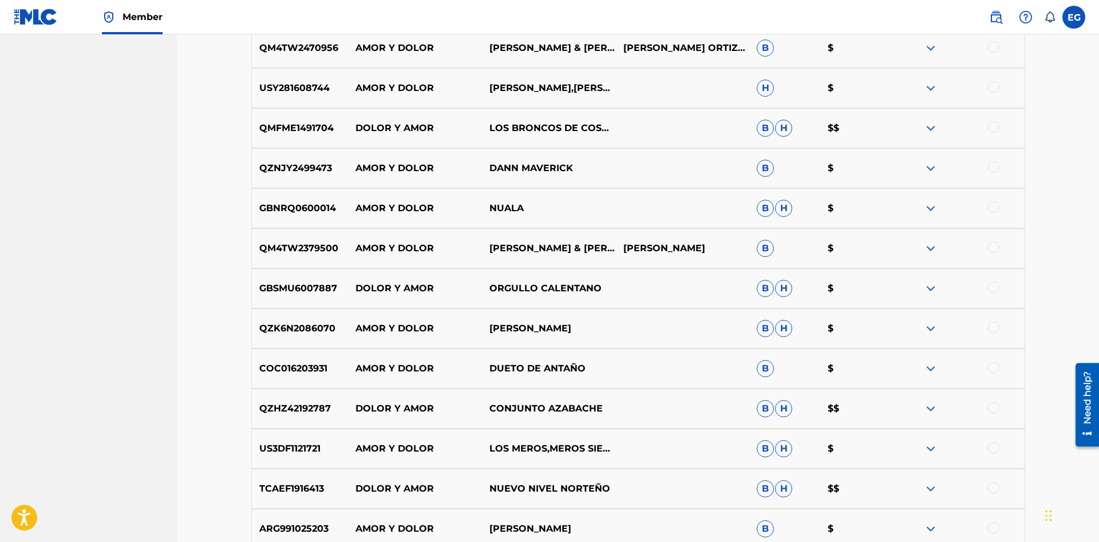
scroll to position [937, 0]
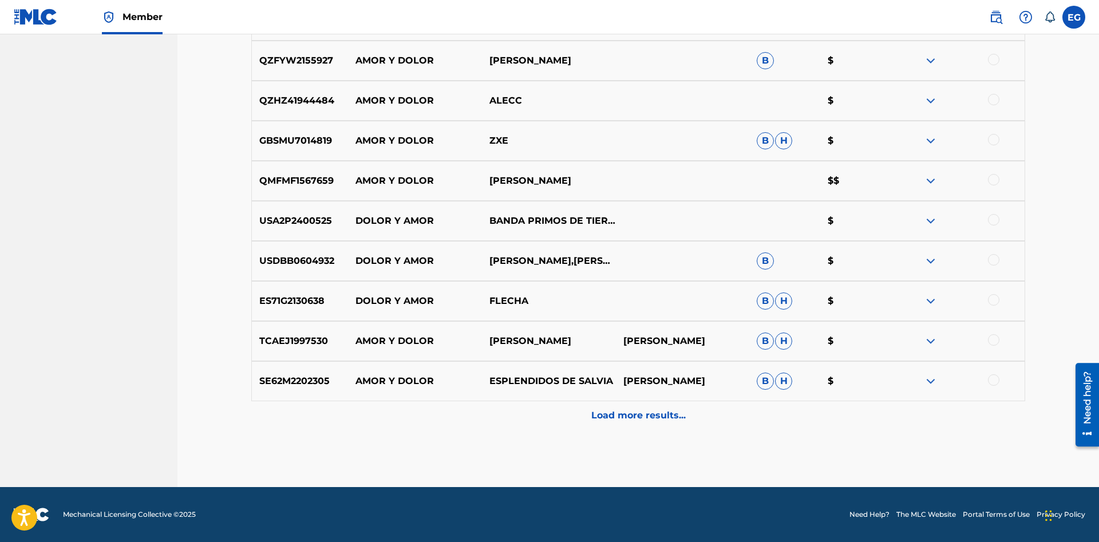
click at [620, 419] on p "Load more results..." at bounding box center [638, 416] width 94 height 14
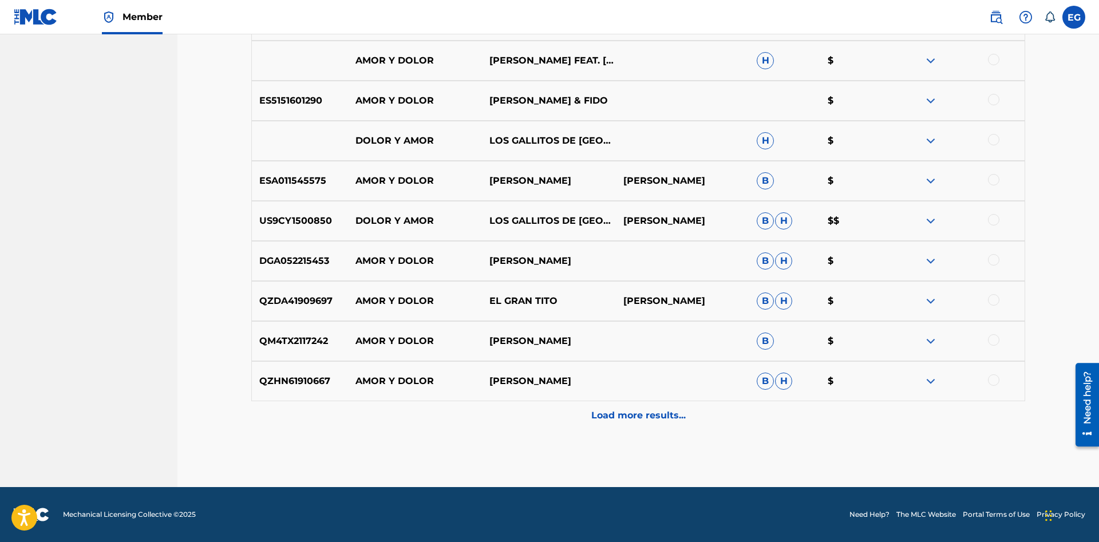
click at [631, 408] on div "Load more results..." at bounding box center [638, 415] width 774 height 29
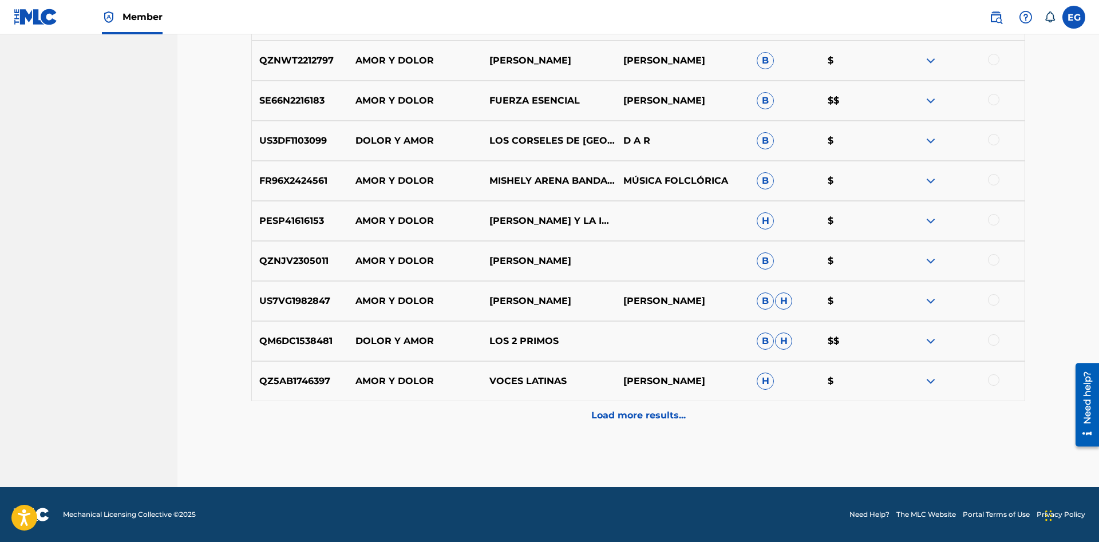
click at [618, 425] on div "Load more results..." at bounding box center [638, 415] width 774 height 29
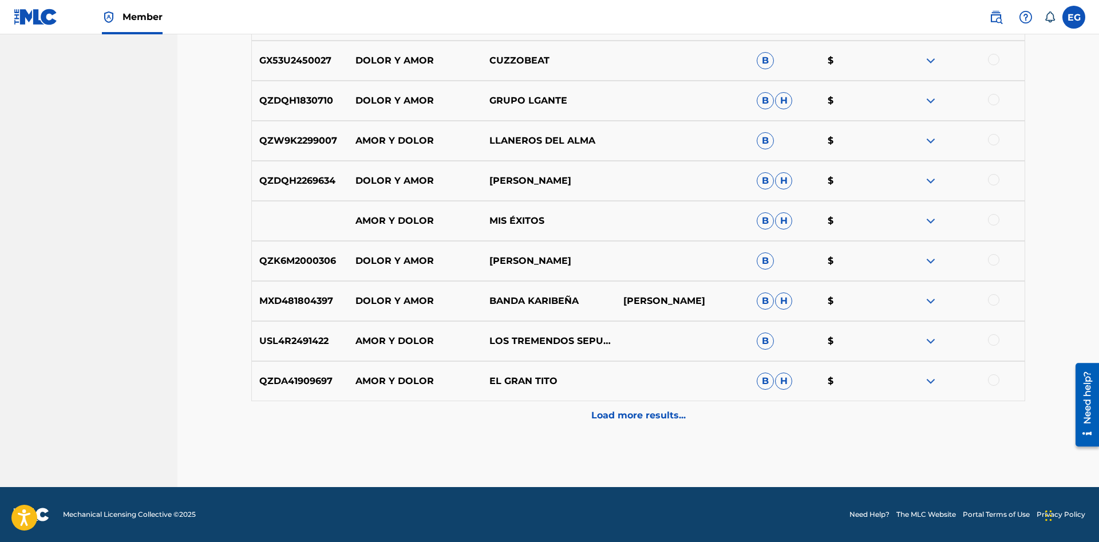
click at [618, 422] on div "Load more results..." at bounding box center [638, 415] width 774 height 29
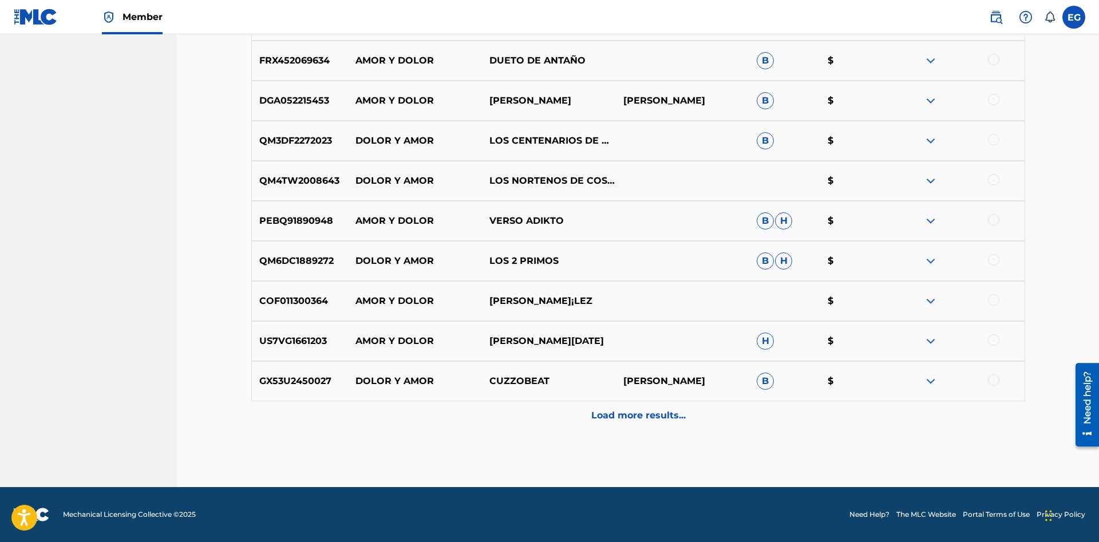
click at [626, 419] on p "Load more results..." at bounding box center [638, 416] width 94 height 14
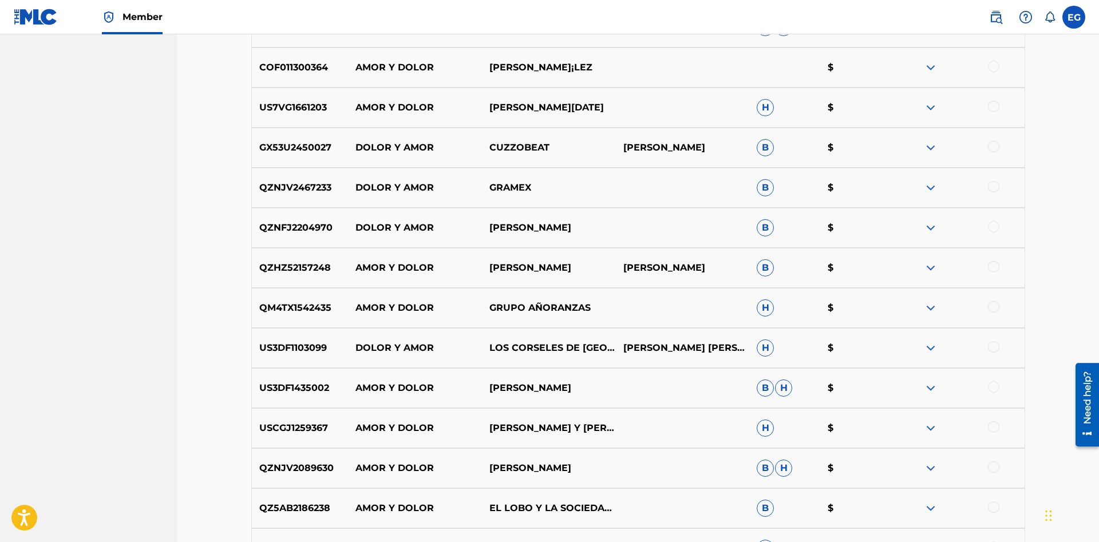
scroll to position [4081, 0]
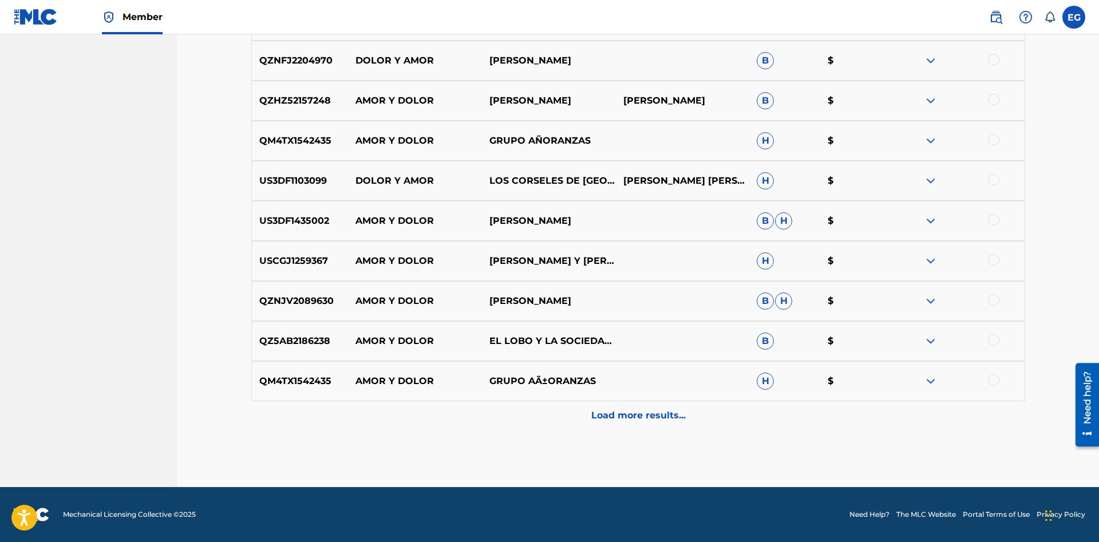
click at [624, 410] on p "Load more results..." at bounding box center [638, 416] width 94 height 14
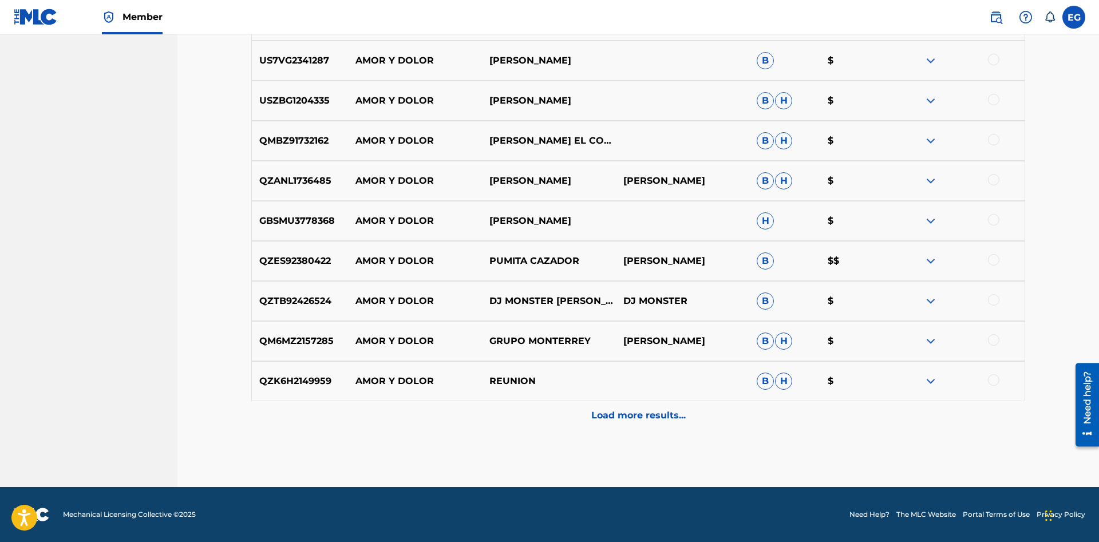
click at [623, 424] on div "Load more results..." at bounding box center [638, 415] width 774 height 29
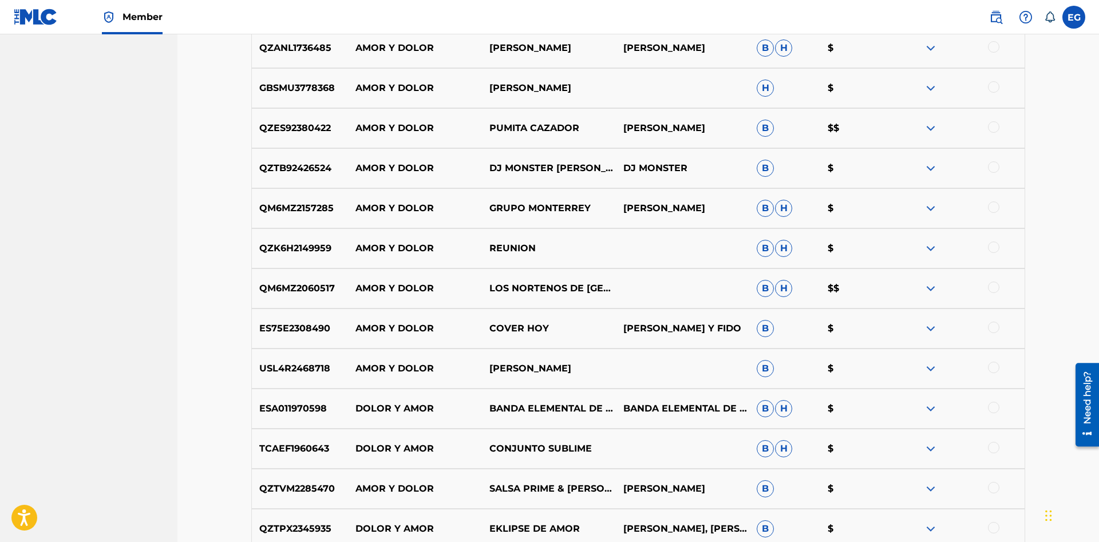
scroll to position [4882, 0]
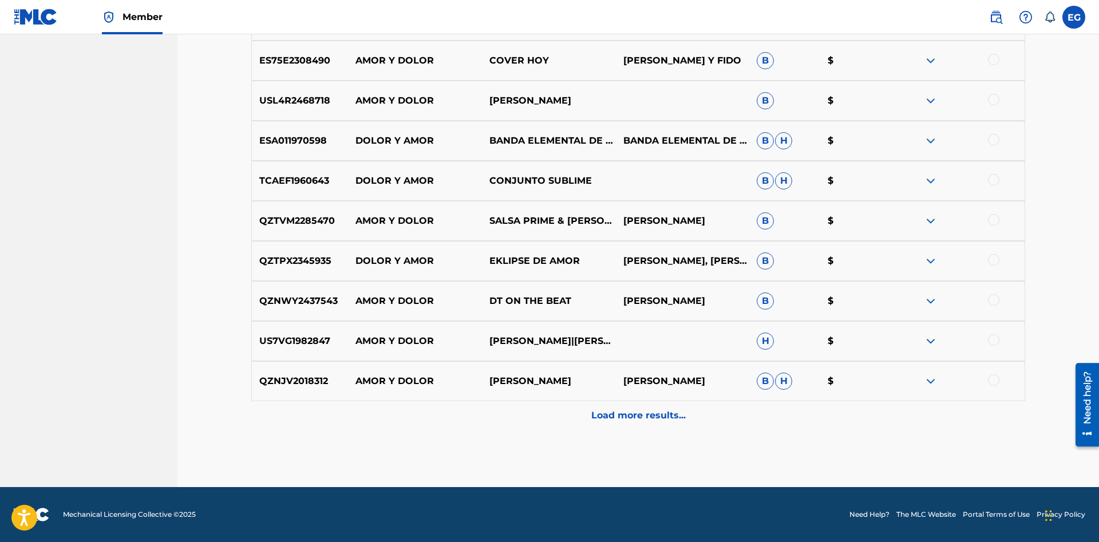
click at [623, 424] on div "Load more results..." at bounding box center [638, 415] width 774 height 29
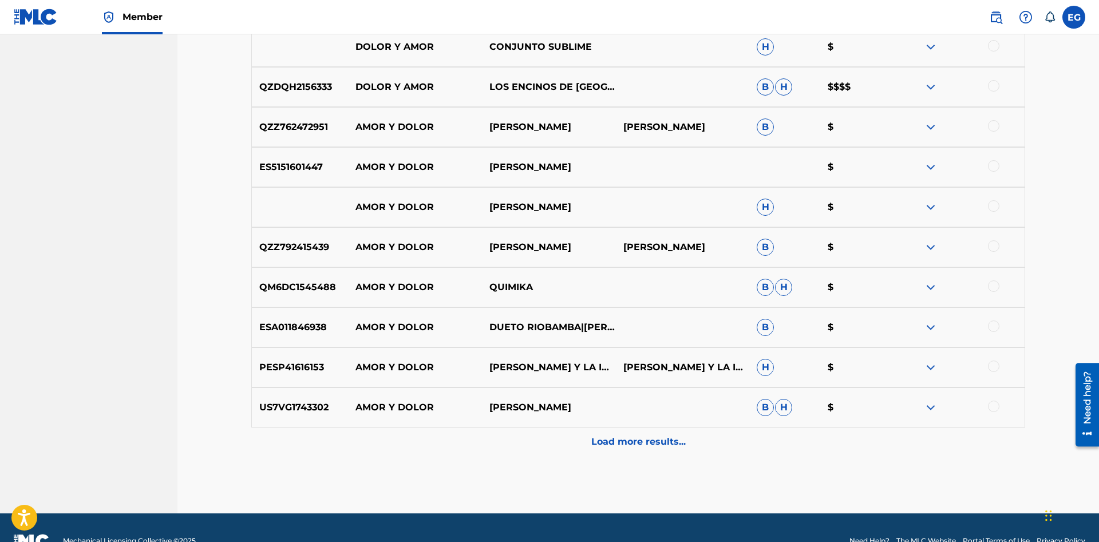
scroll to position [5283, 0]
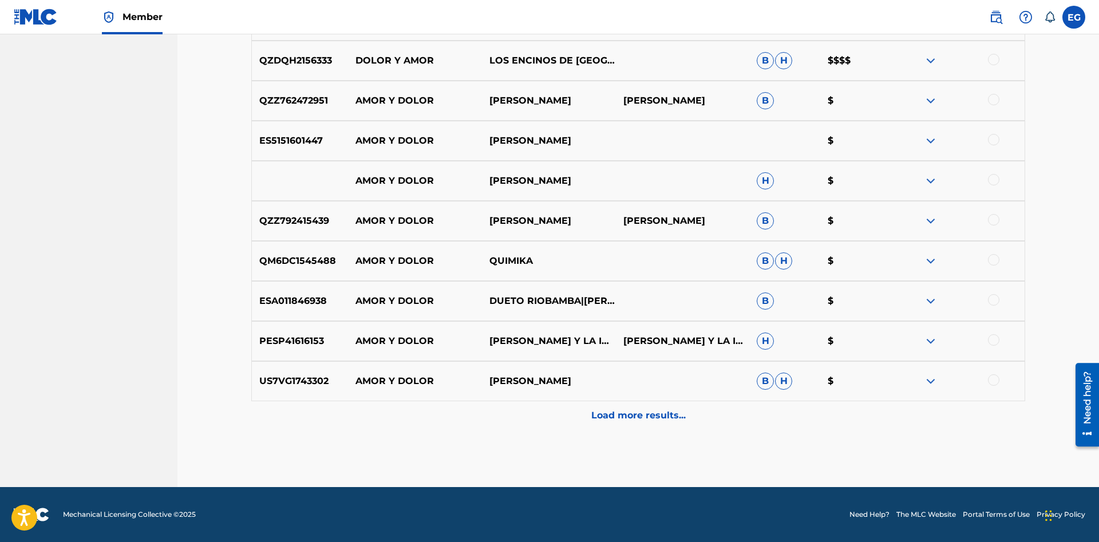
click at [620, 424] on div "Load more results..." at bounding box center [638, 415] width 774 height 29
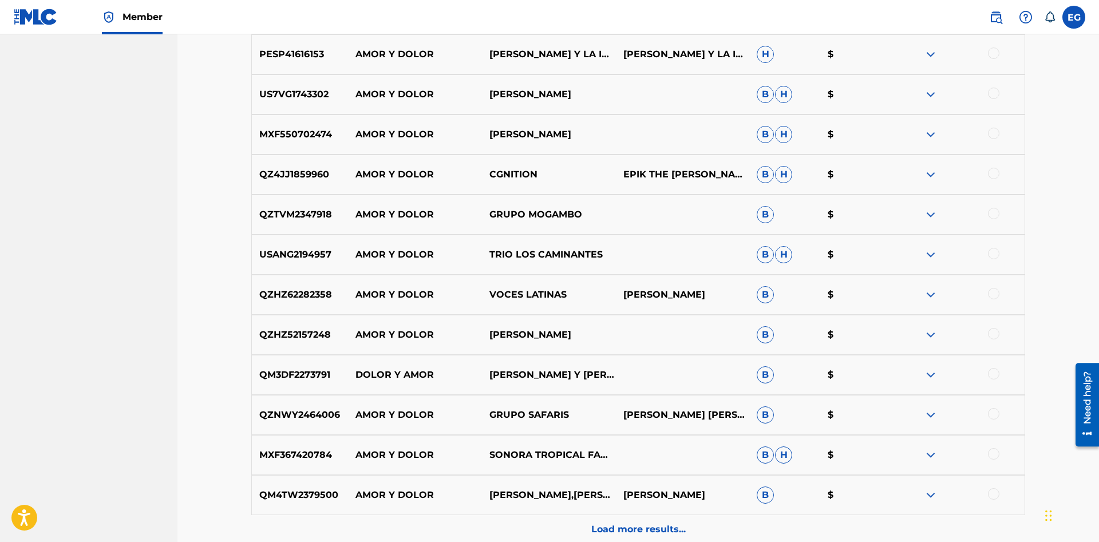
scroll to position [5684, 0]
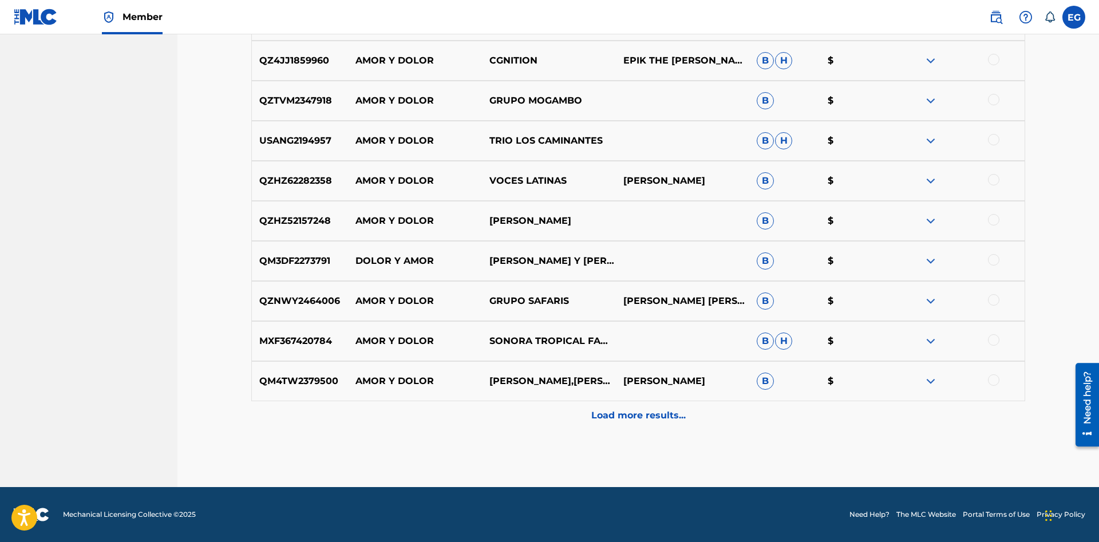
click at [604, 425] on div "Load more results..." at bounding box center [638, 415] width 774 height 29
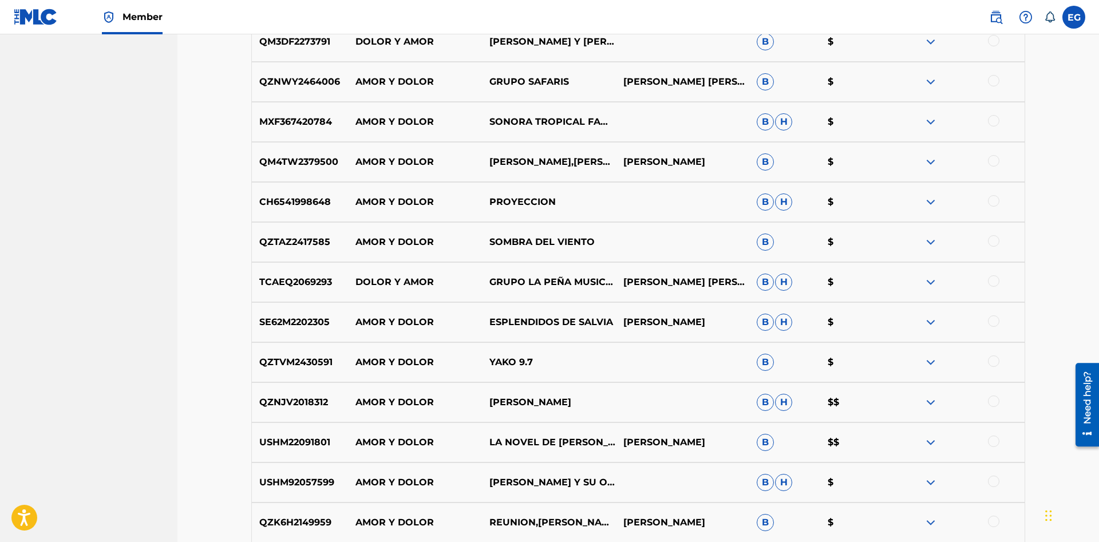
scroll to position [6084, 0]
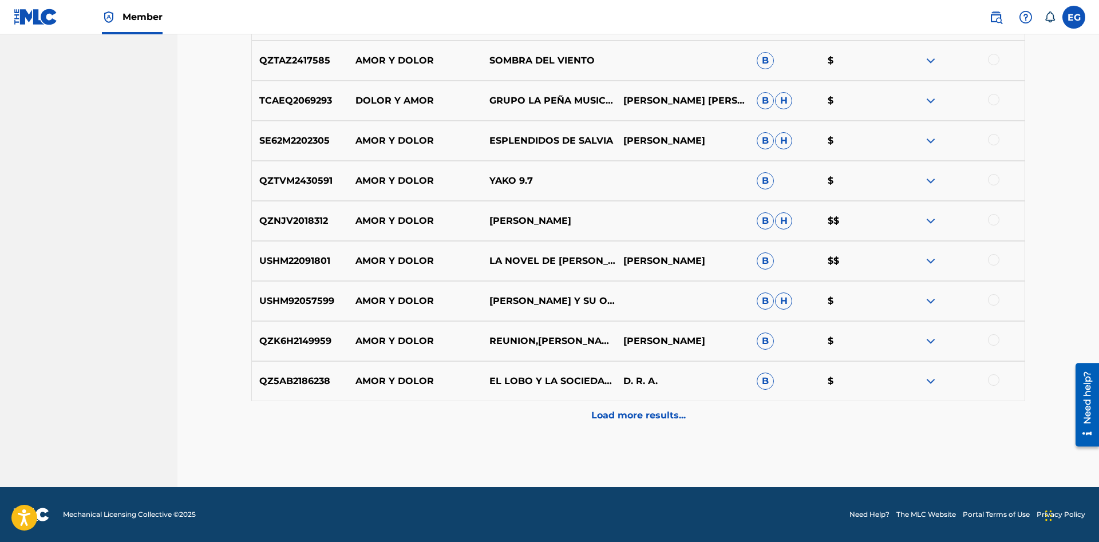
click at [615, 417] on p "Load more results..." at bounding box center [638, 416] width 94 height 14
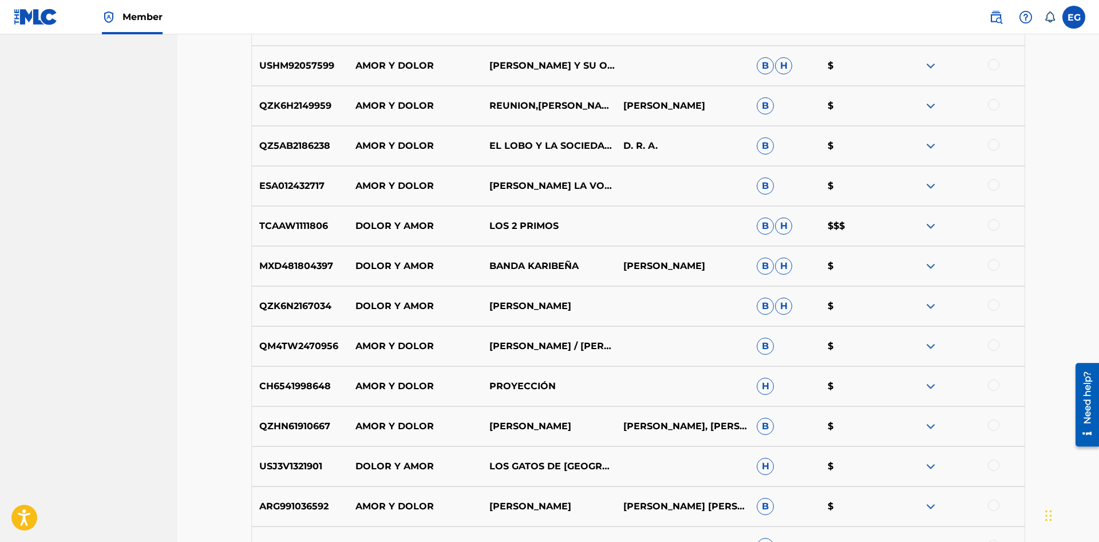
scroll to position [6485, 0]
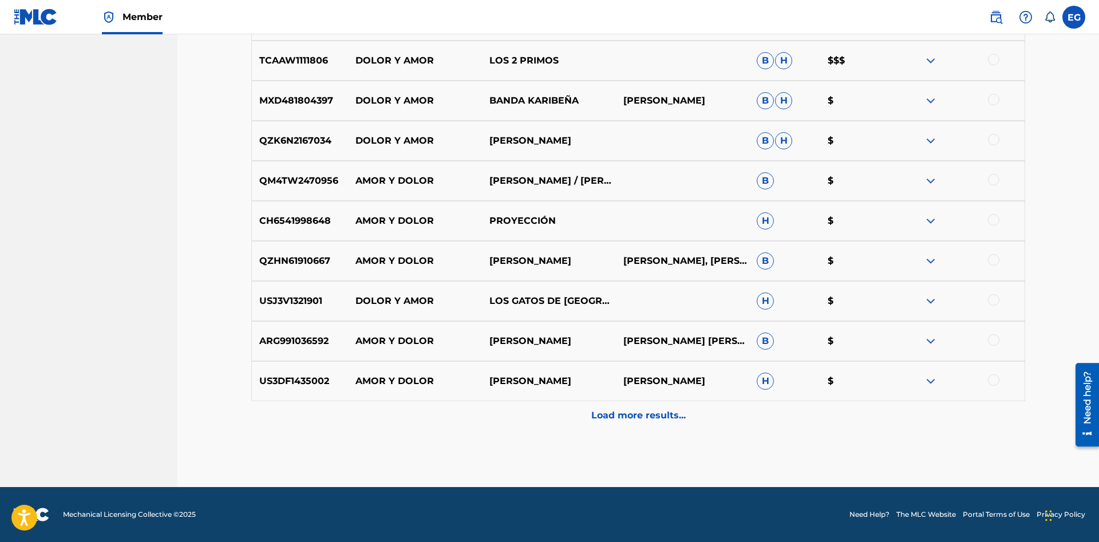
click at [616, 417] on p "Load more results..." at bounding box center [638, 416] width 94 height 14
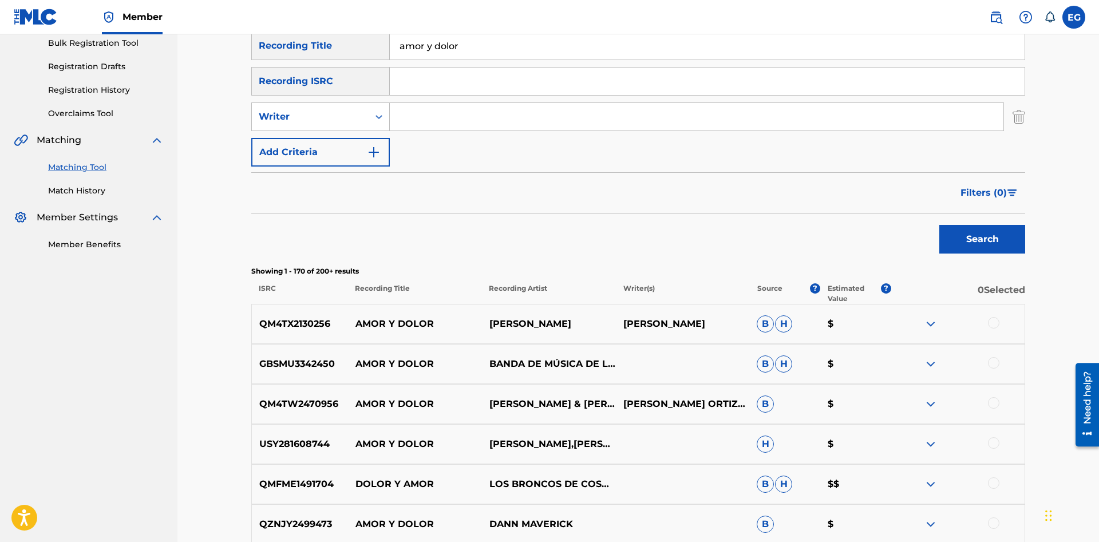
scroll to position [0, 0]
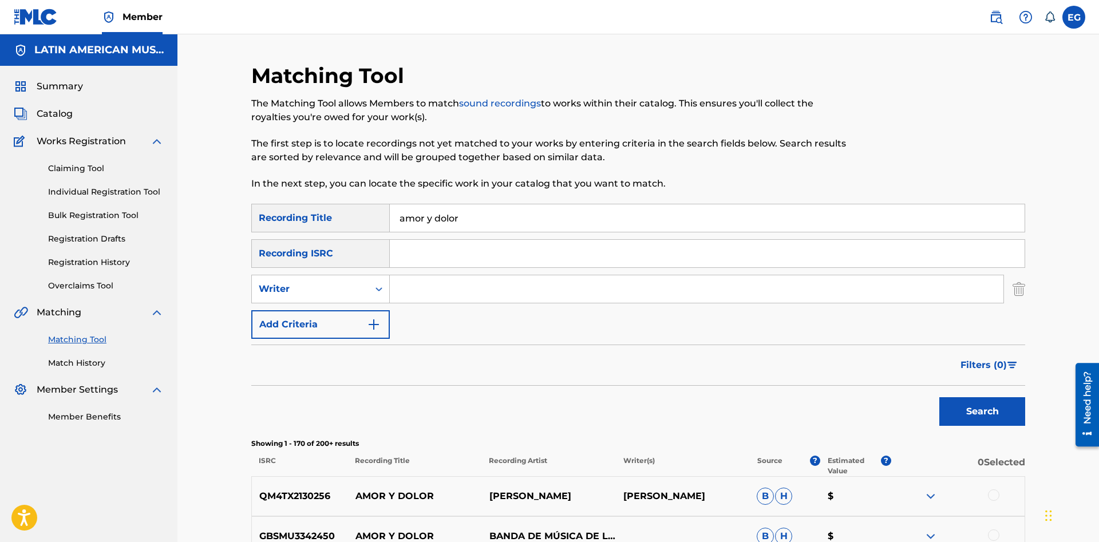
click at [472, 215] on input "amor y dolor" at bounding box center [707, 217] width 635 height 27
drag, startPoint x: 480, startPoint y: 221, endPoint x: 437, endPoint y: 220, distance: 42.9
click at [437, 220] on input "amor y dolor" at bounding box center [707, 217] width 635 height 27
click at [939, 397] on button "Search" at bounding box center [982, 411] width 86 height 29
drag, startPoint x: 492, startPoint y: 216, endPoint x: 424, endPoint y: 217, distance: 67.5
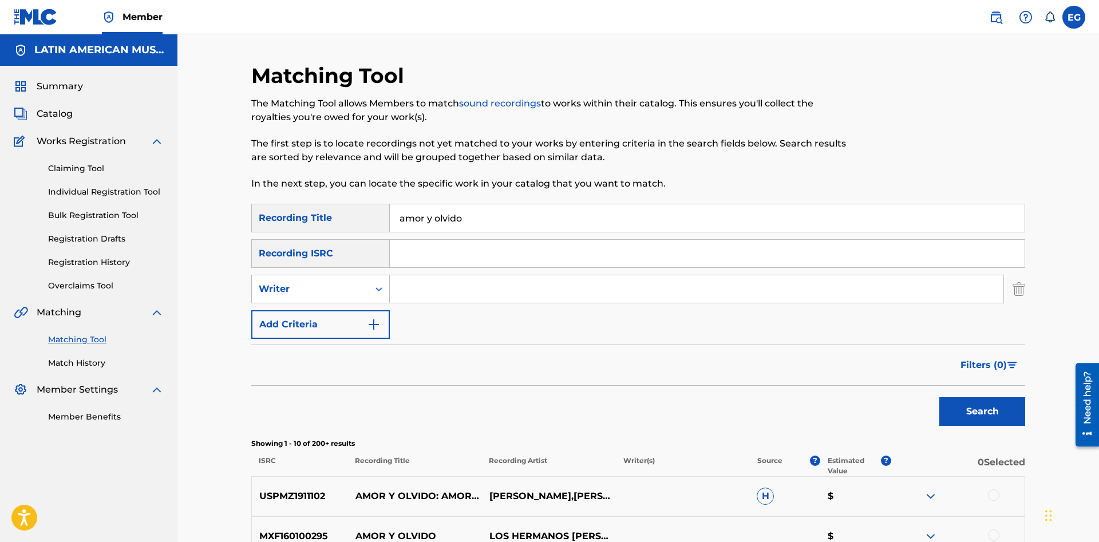
click at [424, 217] on input "amor y olvido" at bounding box center [707, 217] width 635 height 27
click at [939, 397] on button "Search" at bounding box center [982, 411] width 86 height 29
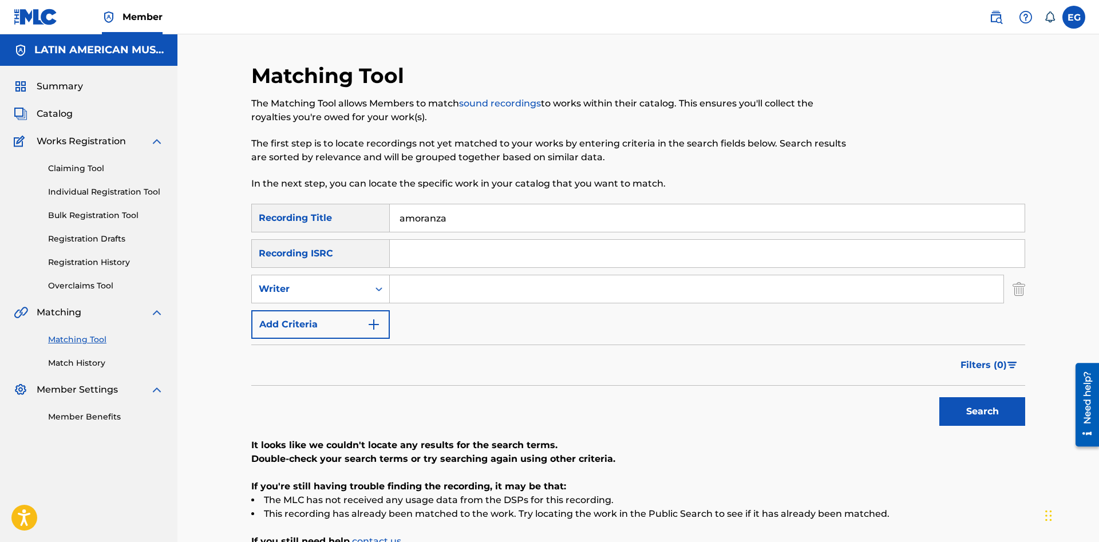
click at [501, 210] on div "Matching Tool The Matching Tool allows Members to match sound recordings to wor…" at bounding box center [638, 334] width 774 height 543
drag, startPoint x: 489, startPoint y: 218, endPoint x: 426, endPoint y: 214, distance: 63.7
click at [426, 214] on input "amoranza" at bounding box center [707, 217] width 635 height 27
click at [975, 407] on button "Search" at bounding box center [982, 411] width 86 height 29
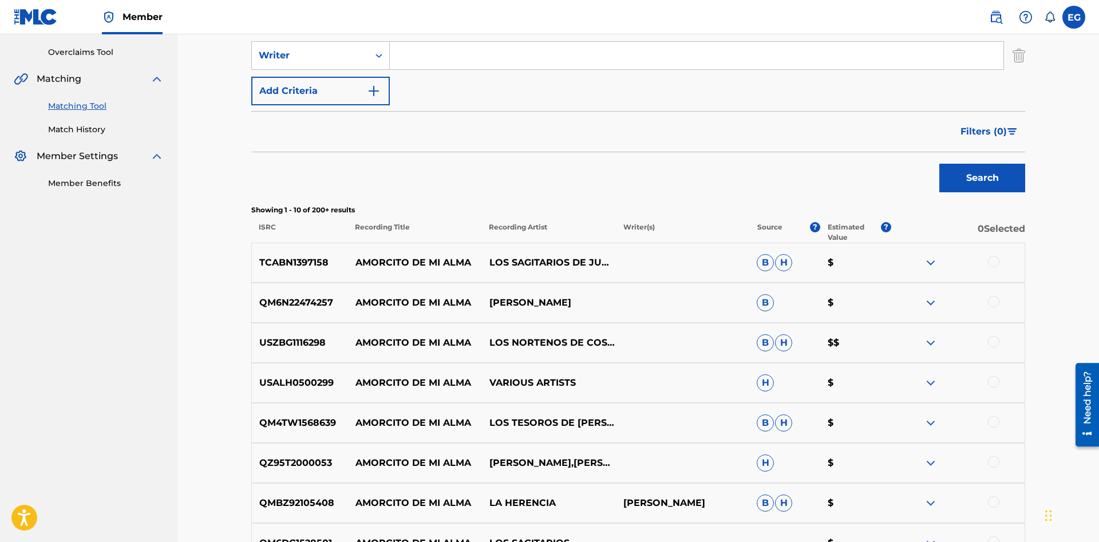
scroll to position [476, 0]
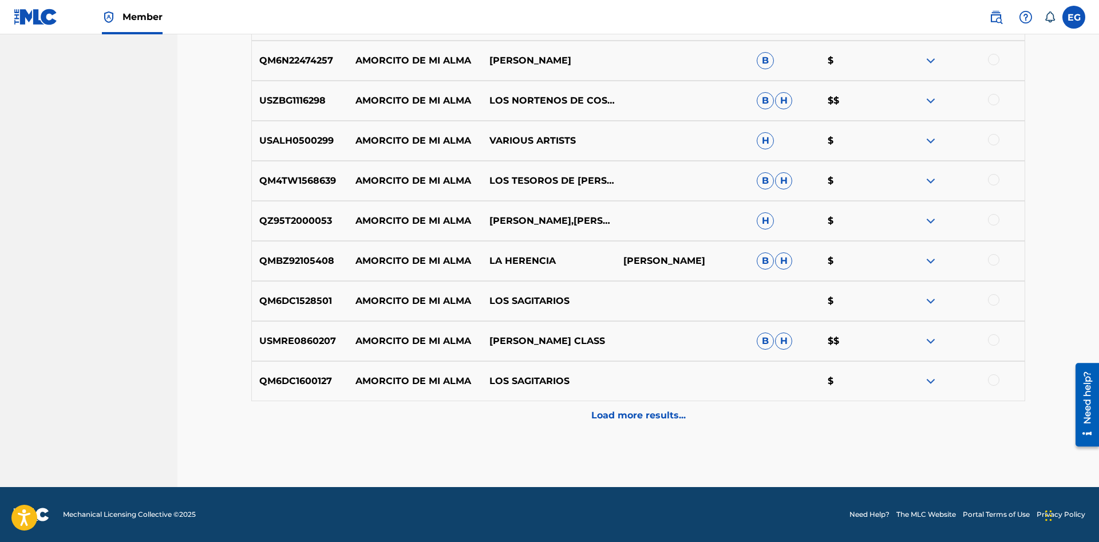
click at [632, 418] on p "Load more results..." at bounding box center [638, 416] width 94 height 14
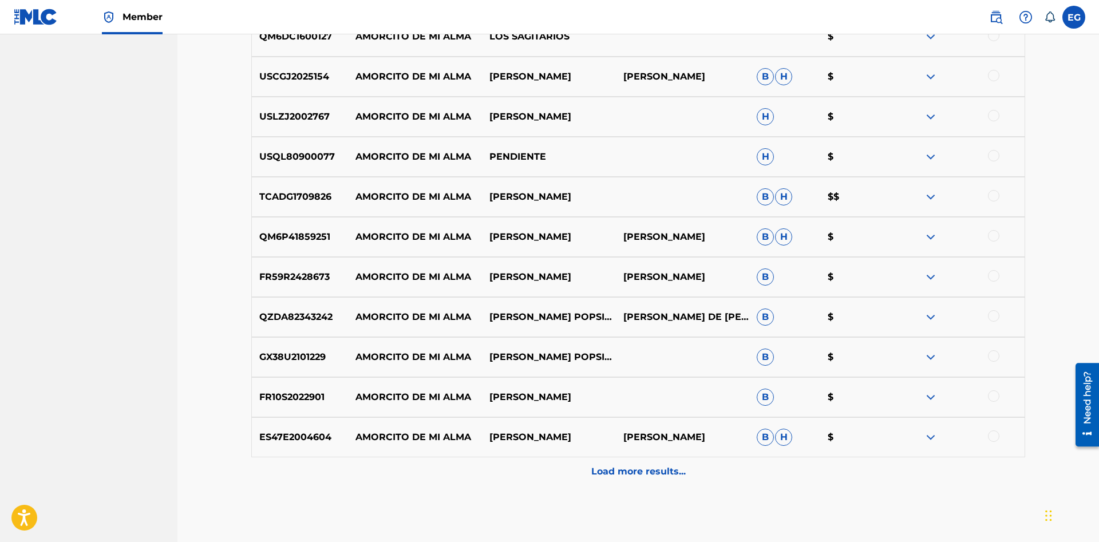
scroll to position [876, 0]
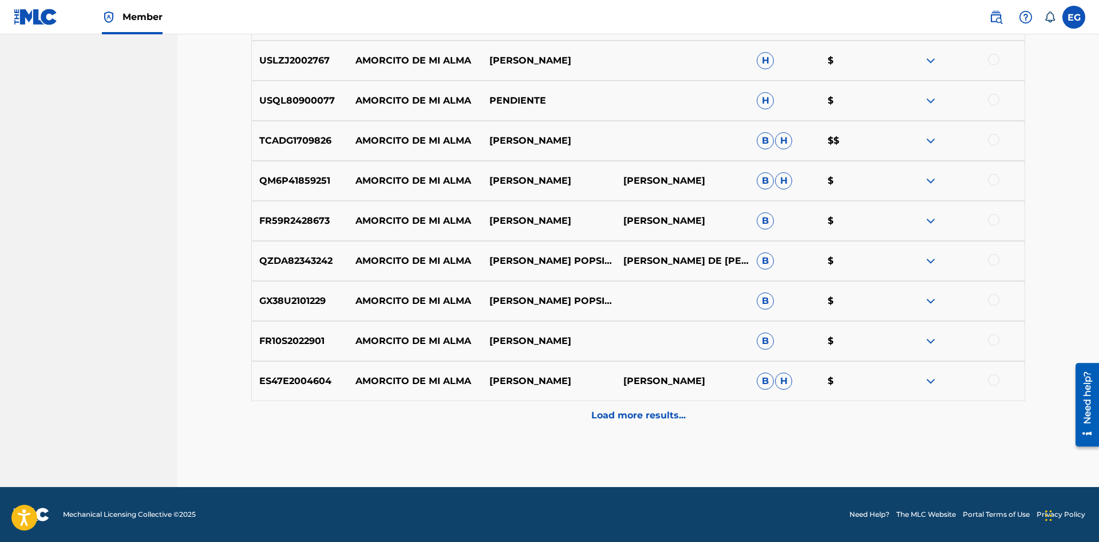
click at [623, 417] on p "Load more results..." at bounding box center [638, 416] width 94 height 14
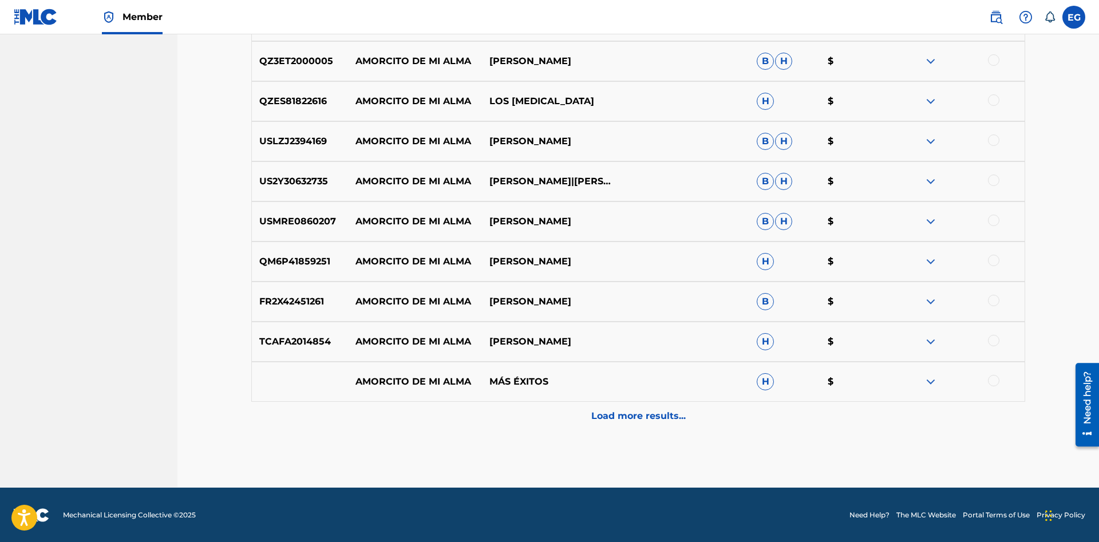
scroll to position [0, 0]
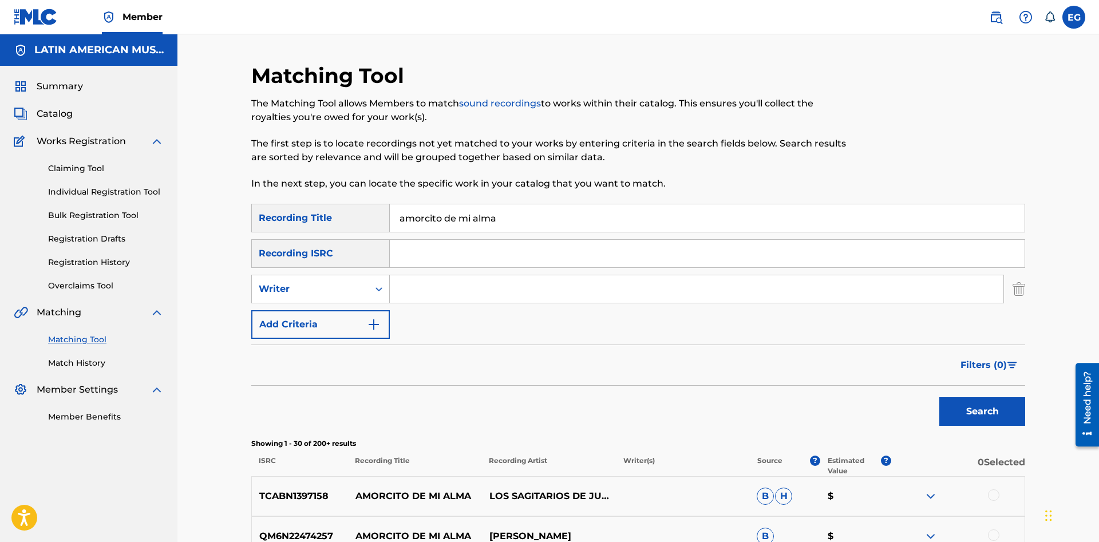
drag, startPoint x: 517, startPoint y: 214, endPoint x: 409, endPoint y: 215, distance: 107.6
click at [409, 215] on input "amorcito de mi alma" at bounding box center [707, 217] width 635 height 27
type input "arrancame el corazon"
click at [939, 397] on button "Search" at bounding box center [982, 411] width 86 height 29
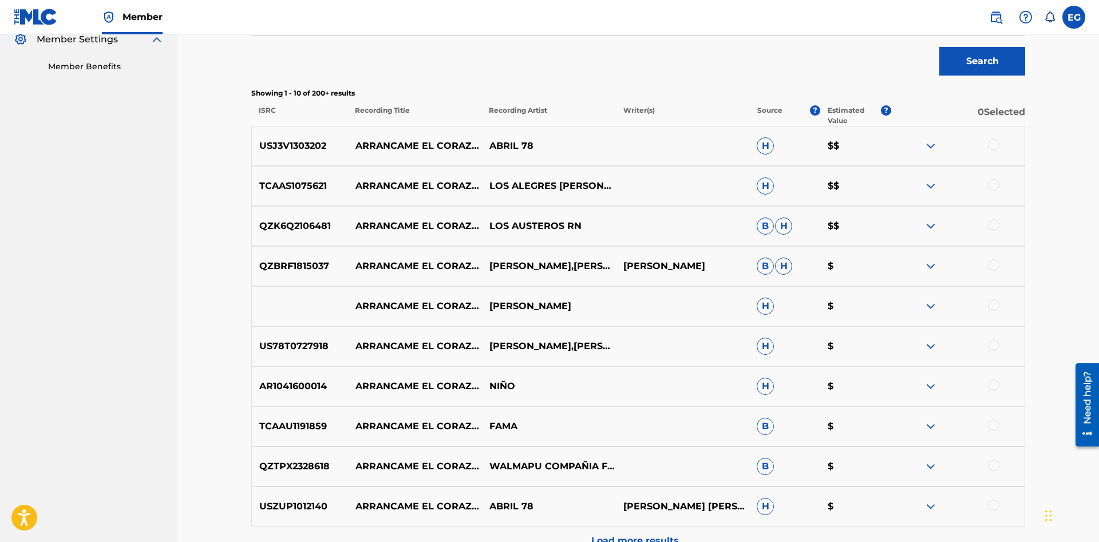
scroll to position [476, 0]
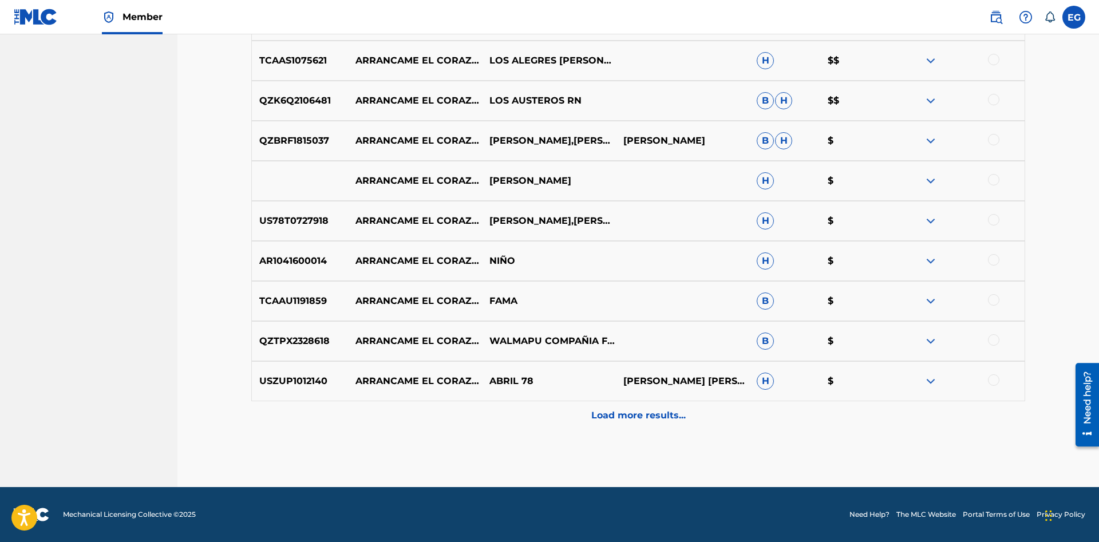
click at [680, 425] on div "Load more results..." at bounding box center [638, 415] width 774 height 29
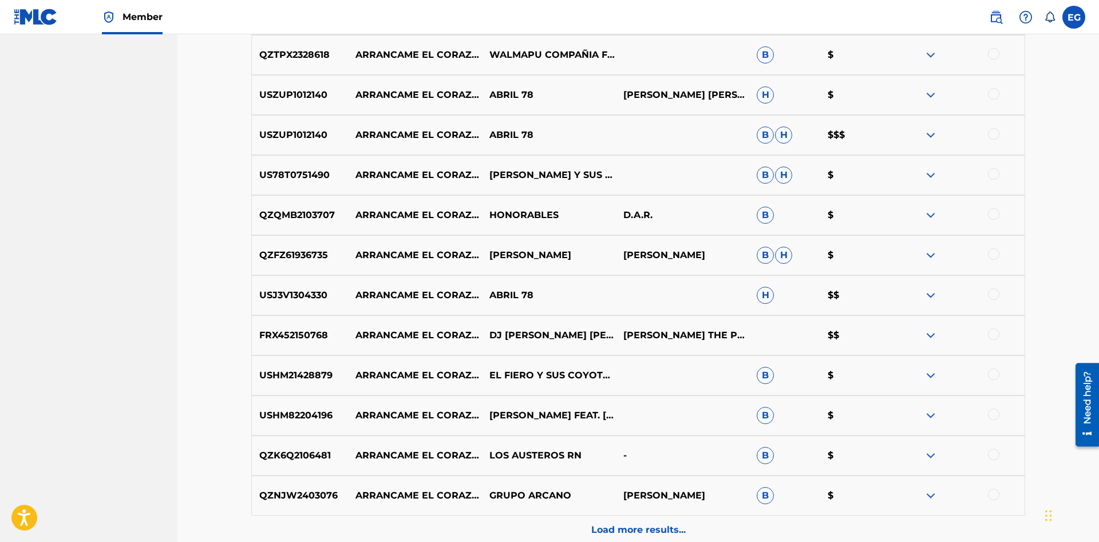
scroll to position [876, 0]
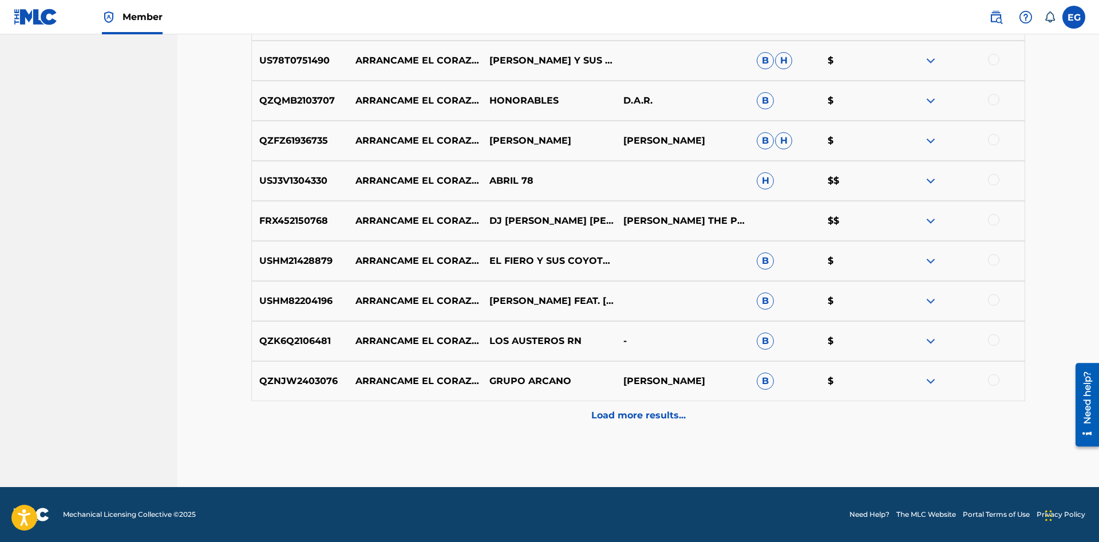
click at [611, 410] on p "Load more results..." at bounding box center [638, 416] width 94 height 14
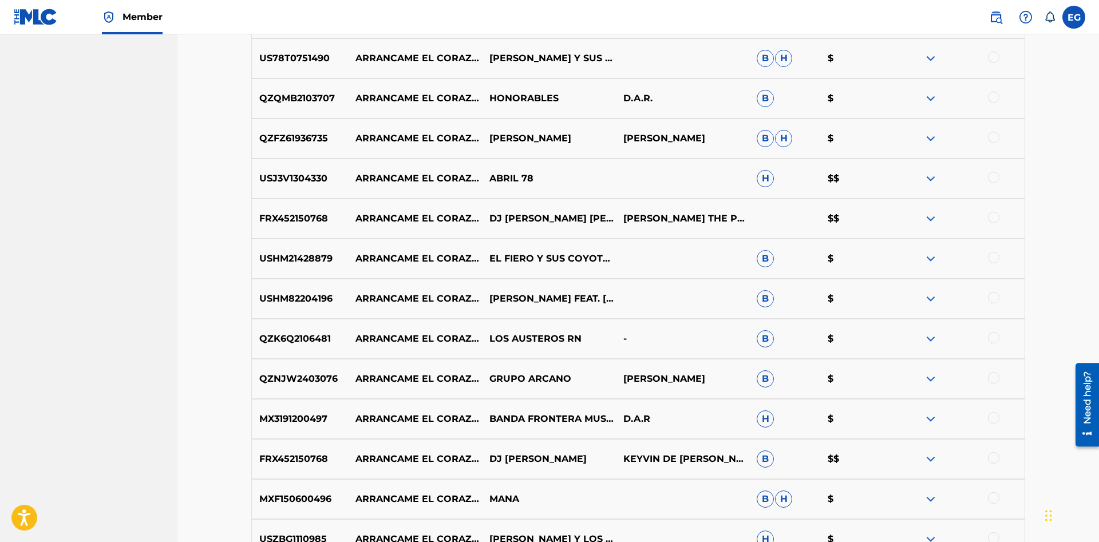
scroll to position [937, 0]
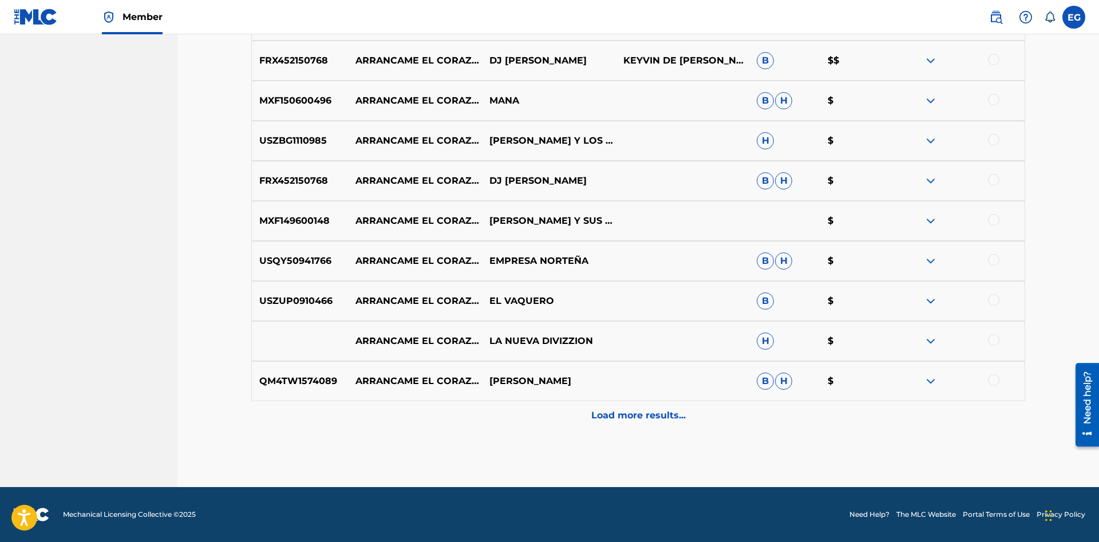
click at [608, 411] on p "Load more results..." at bounding box center [638, 416] width 94 height 14
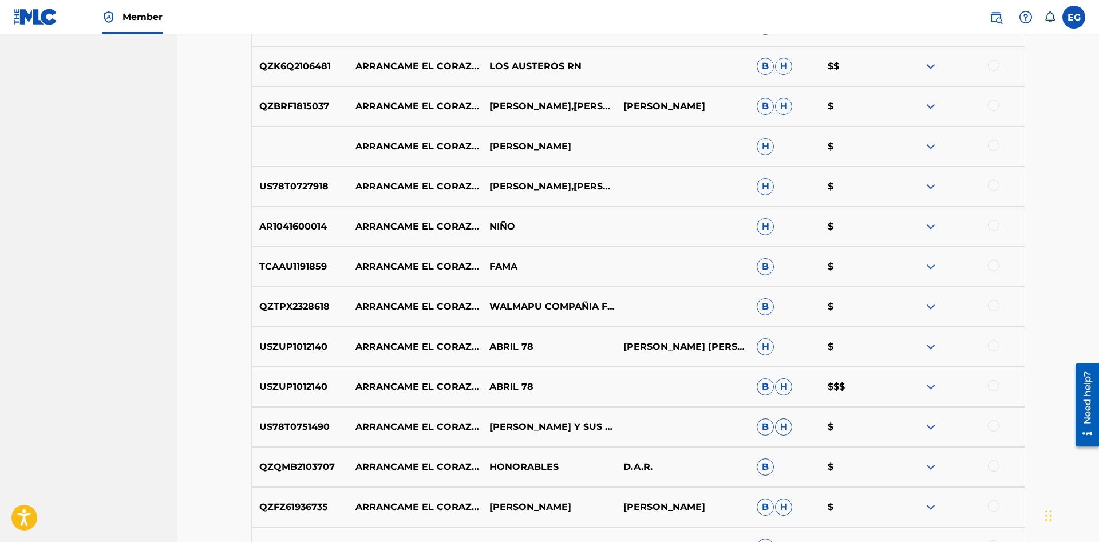
scroll to position [160, 0]
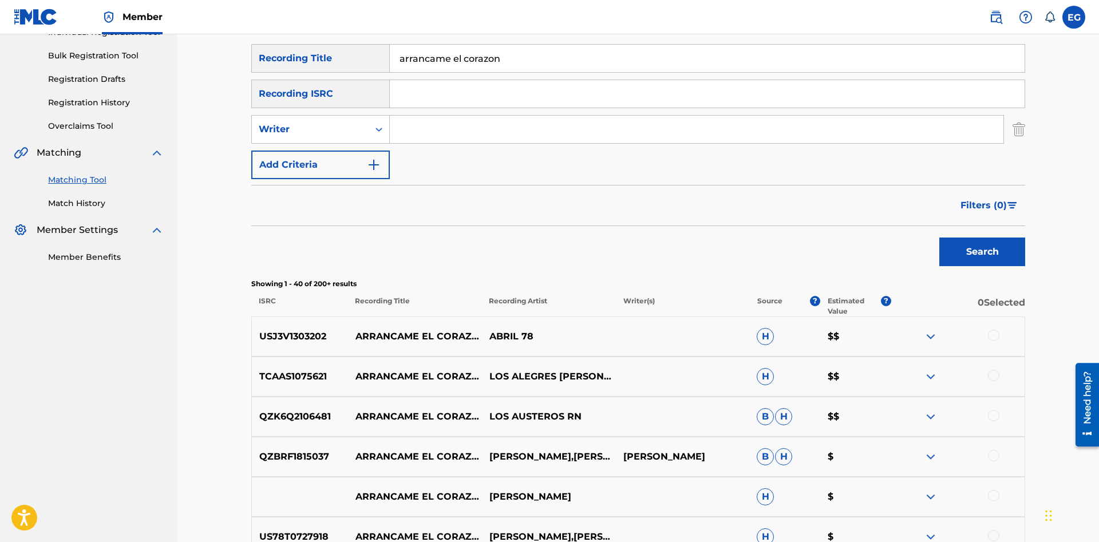
click at [417, 134] on input "Search Form" at bounding box center [697, 129] width 614 height 27
paste input "[PERSON_NAME]"
type input "[PERSON_NAME]"
click at [950, 254] on button "Search" at bounding box center [982, 252] width 86 height 29
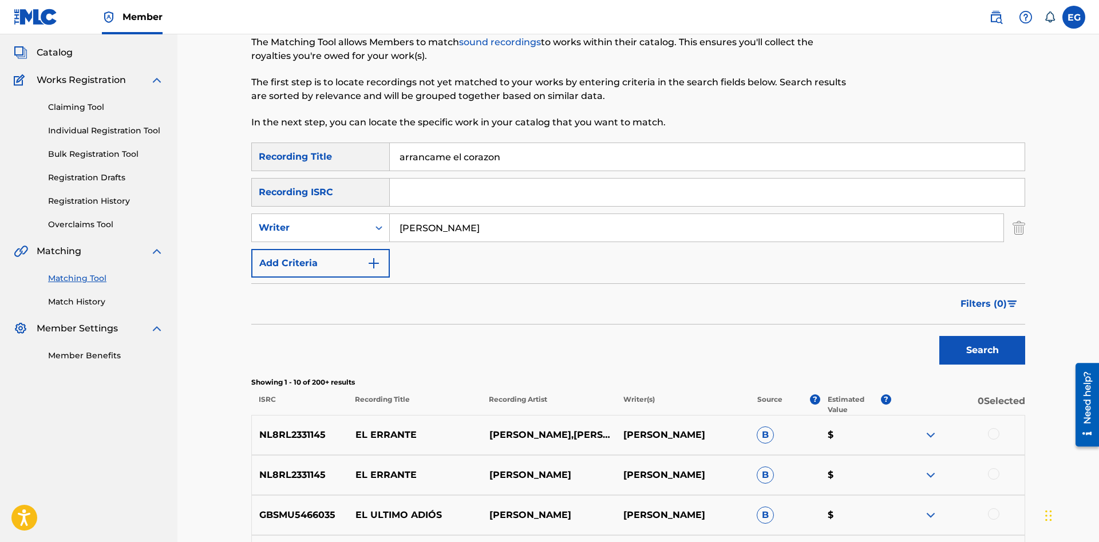
scroll to position [3, 0]
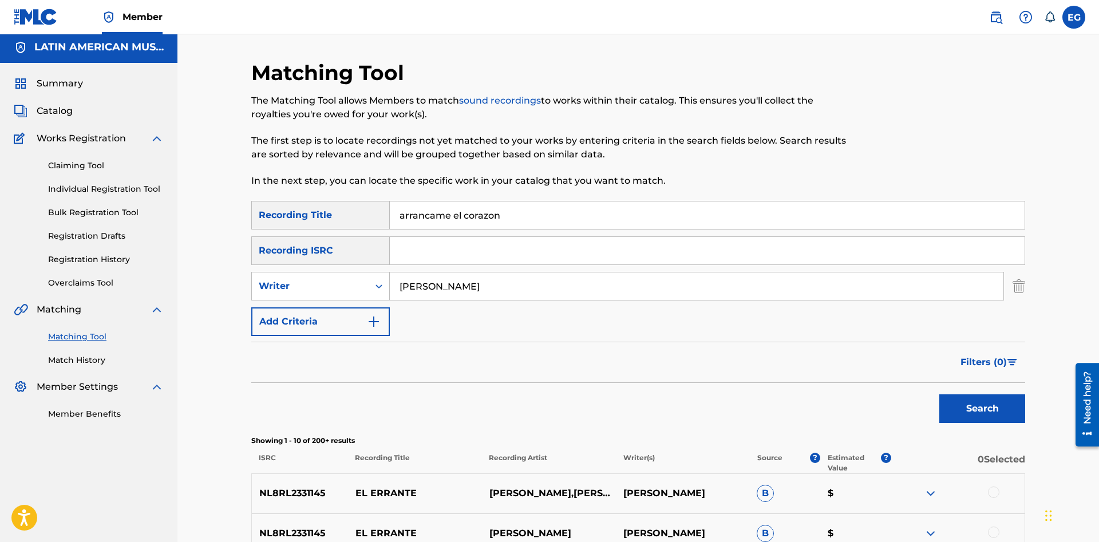
click at [390, 300] on input "[PERSON_NAME]" at bounding box center [697, 285] width 614 height 27
click at [939, 394] on button "Search" at bounding box center [982, 408] width 86 height 29
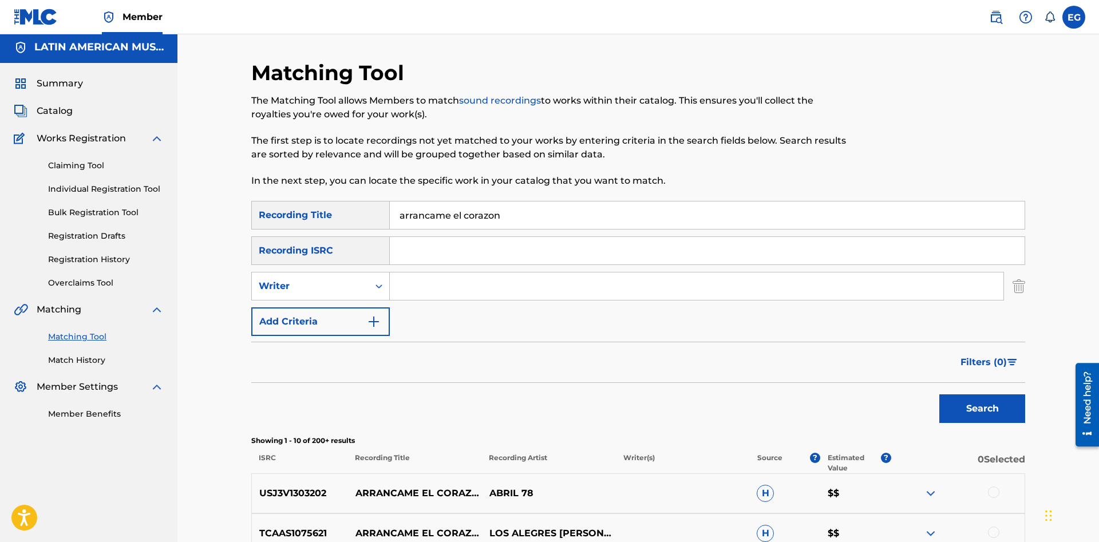
click at [494, 212] on input "arrancame el corazon" at bounding box center [707, 214] width 635 height 27
type input "arrancame el corazón"
click at [939, 394] on button "Search" at bounding box center [982, 408] width 86 height 29
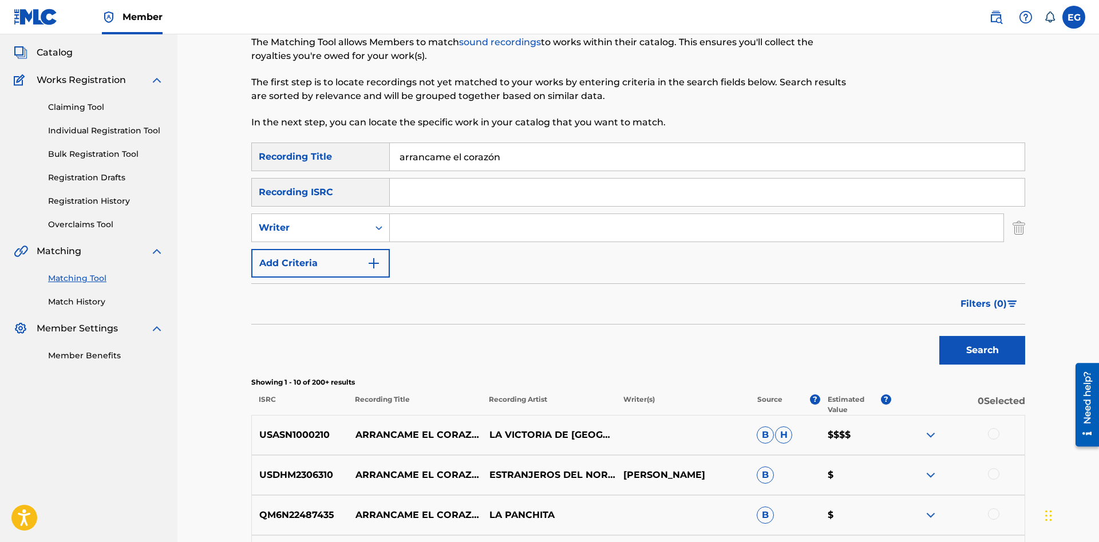
scroll to position [353, 0]
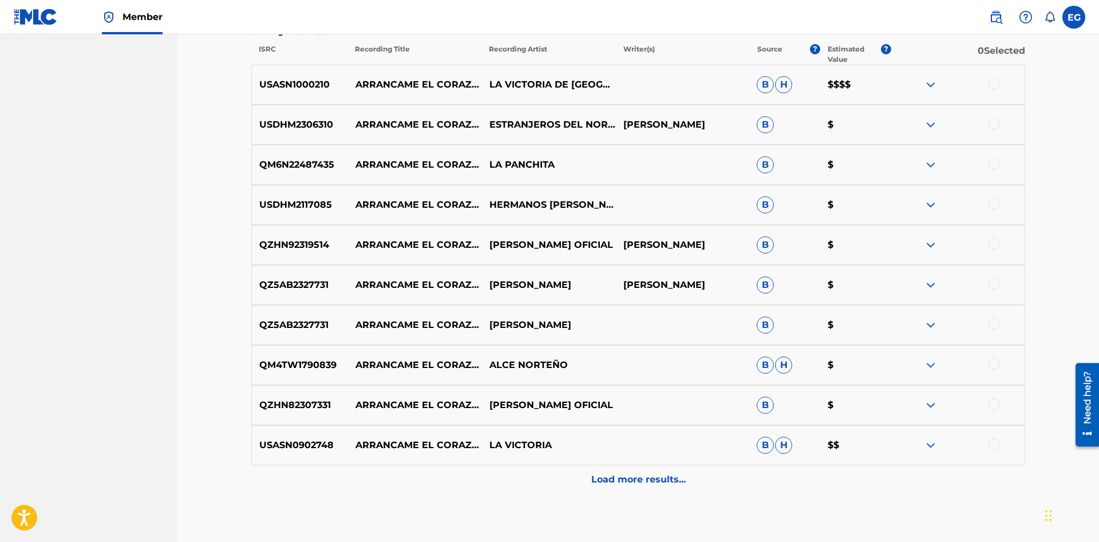
click at [659, 486] on div "Load more results..." at bounding box center [638, 479] width 774 height 29
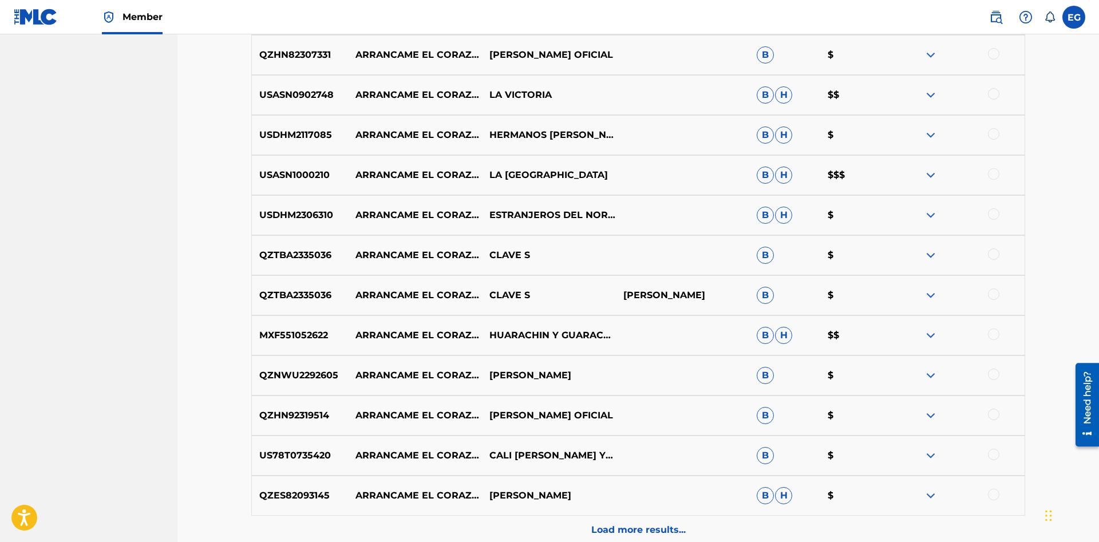
scroll to position [876, 0]
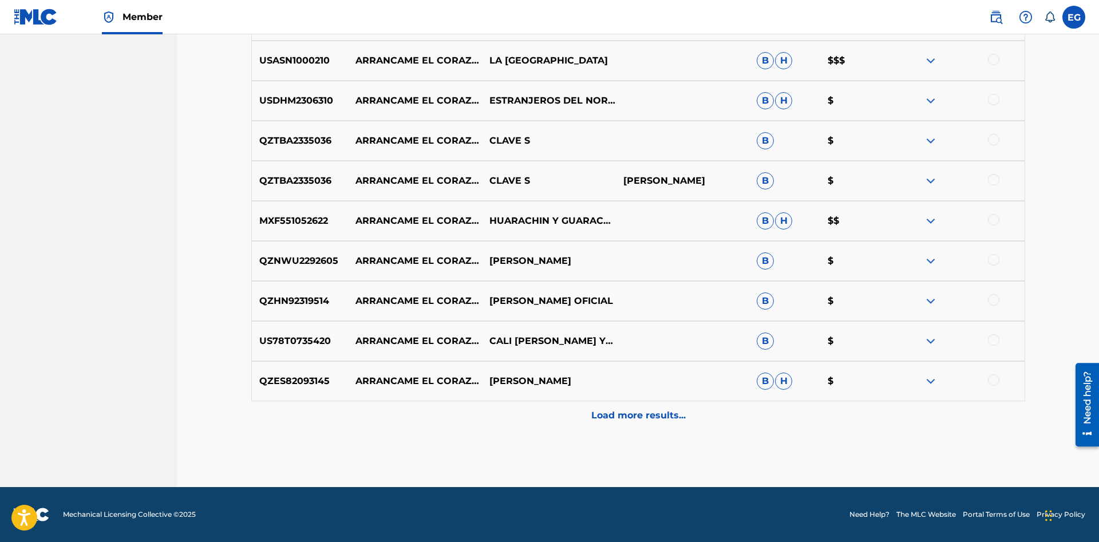
click at [620, 420] on p "Load more results..." at bounding box center [638, 416] width 94 height 14
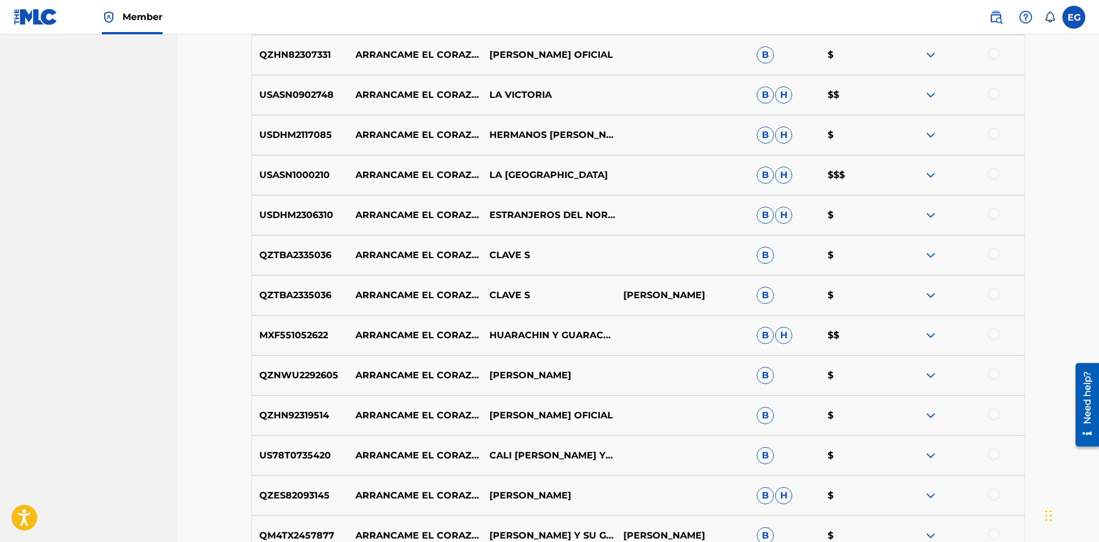
scroll to position [1054, 0]
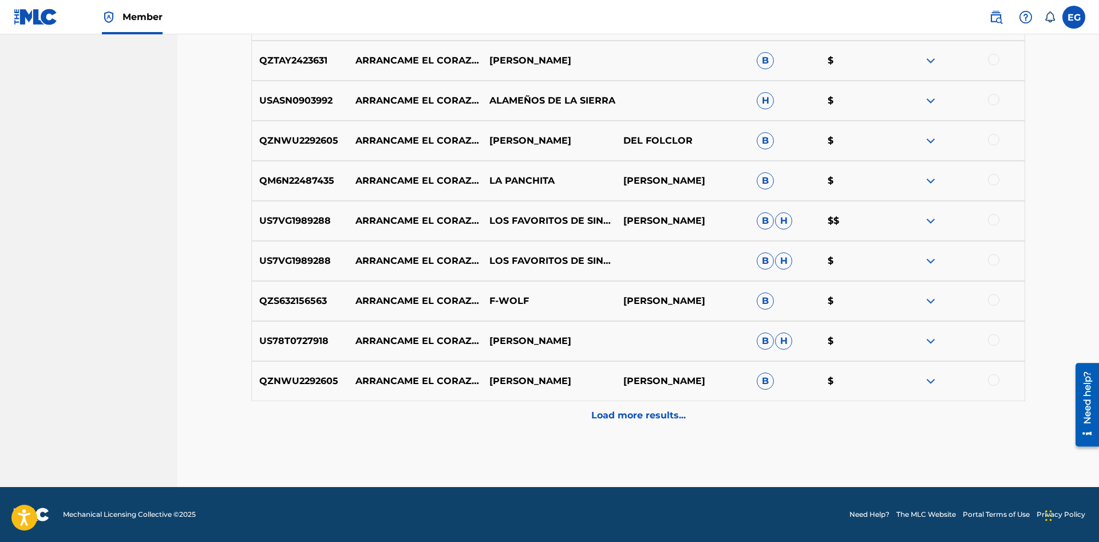
click at [625, 421] on p "Load more results..." at bounding box center [638, 416] width 94 height 14
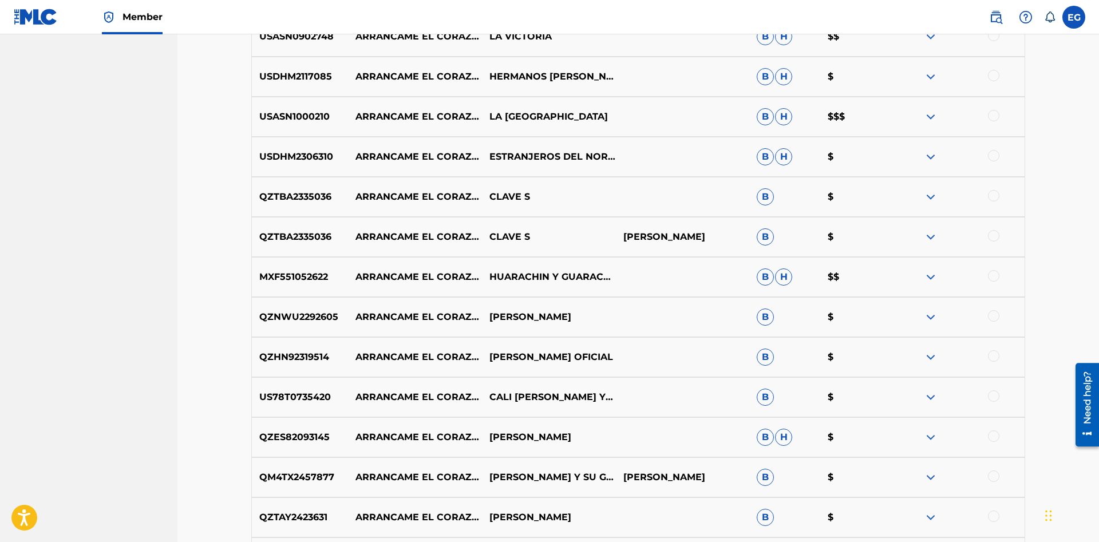
scroll to position [937, 0]
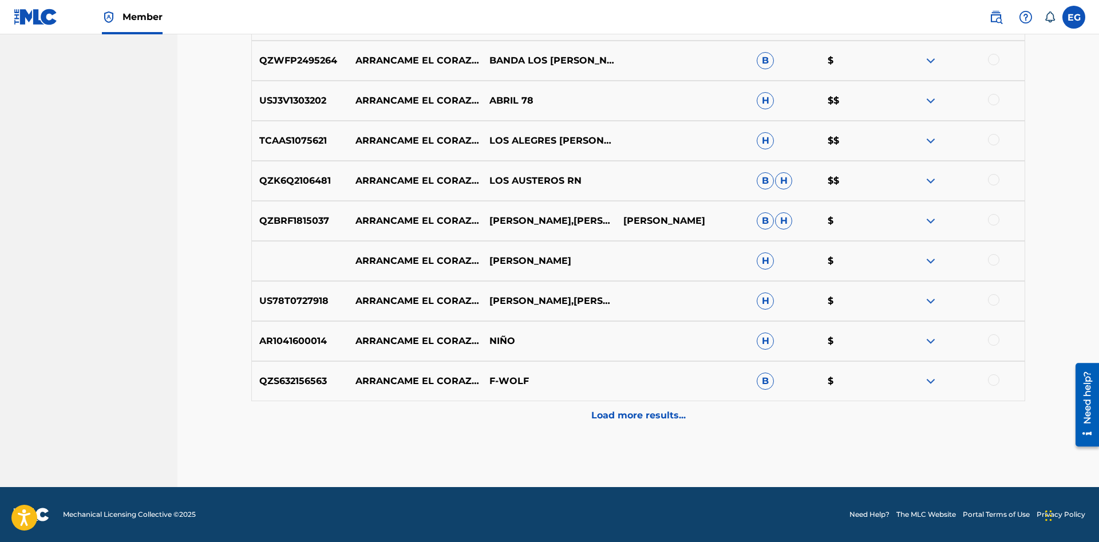
click at [623, 414] on p "Load more results..." at bounding box center [638, 416] width 94 height 14
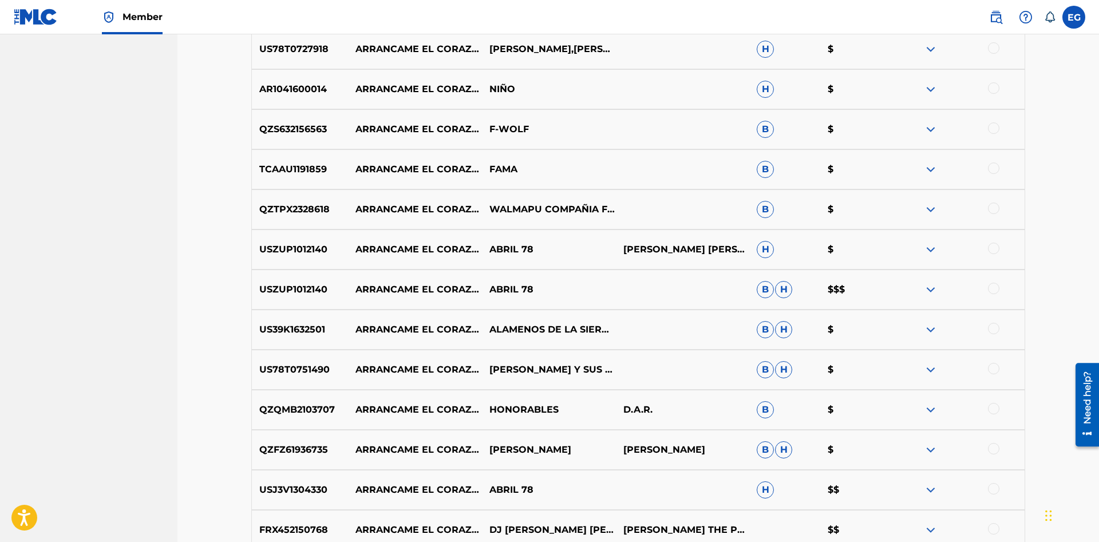
scroll to position [2078, 0]
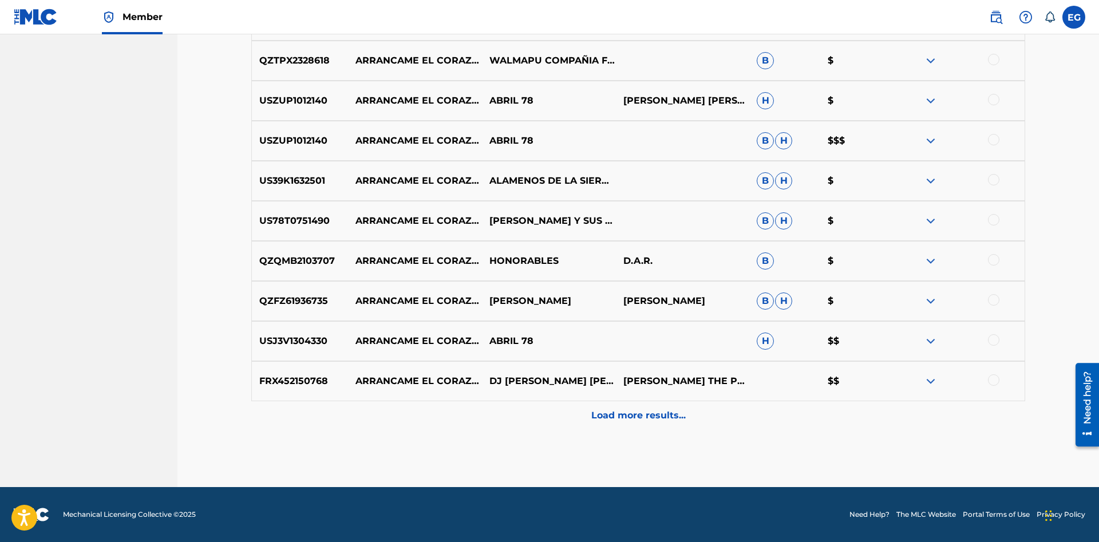
click at [619, 409] on p "Load more results..." at bounding box center [638, 416] width 94 height 14
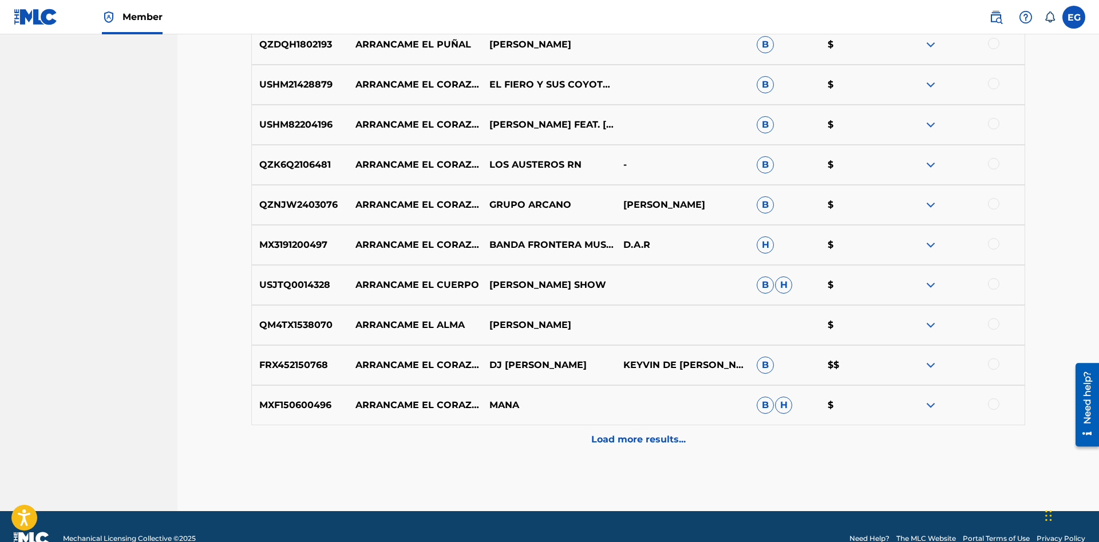
scroll to position [2479, 0]
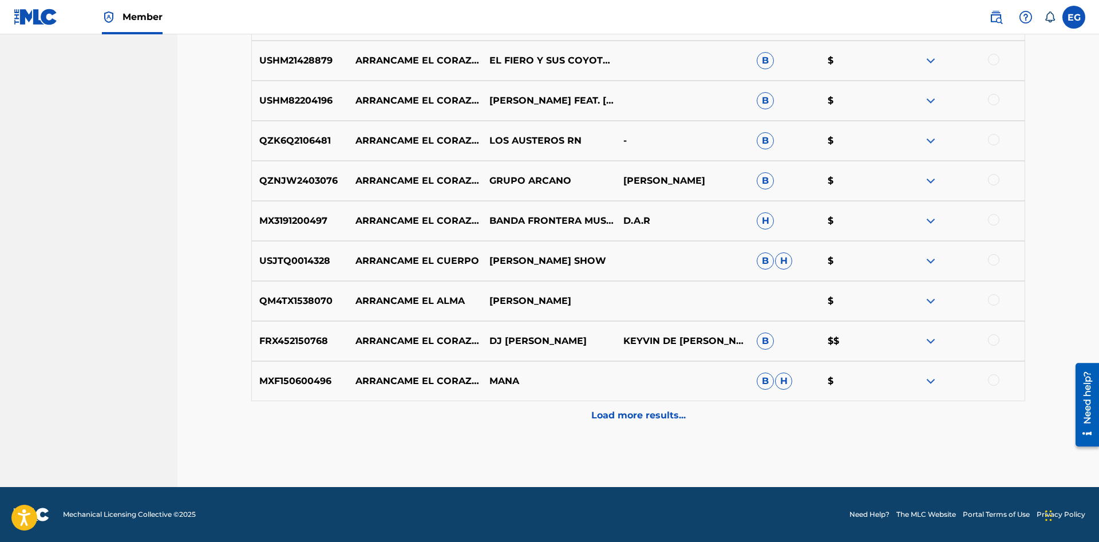
click at [633, 422] on p "Load more results..." at bounding box center [638, 416] width 94 height 14
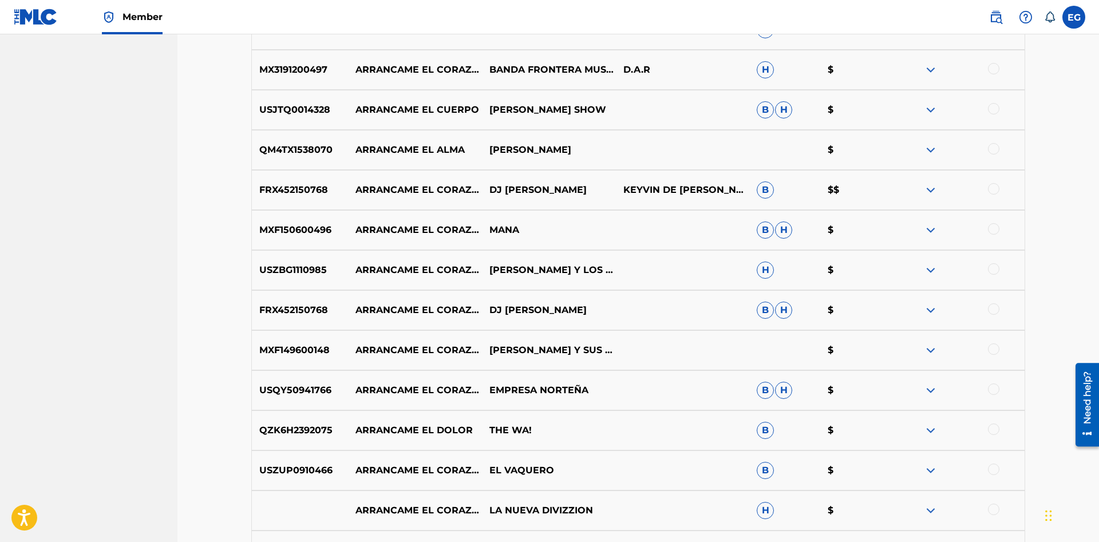
scroll to position [2879, 0]
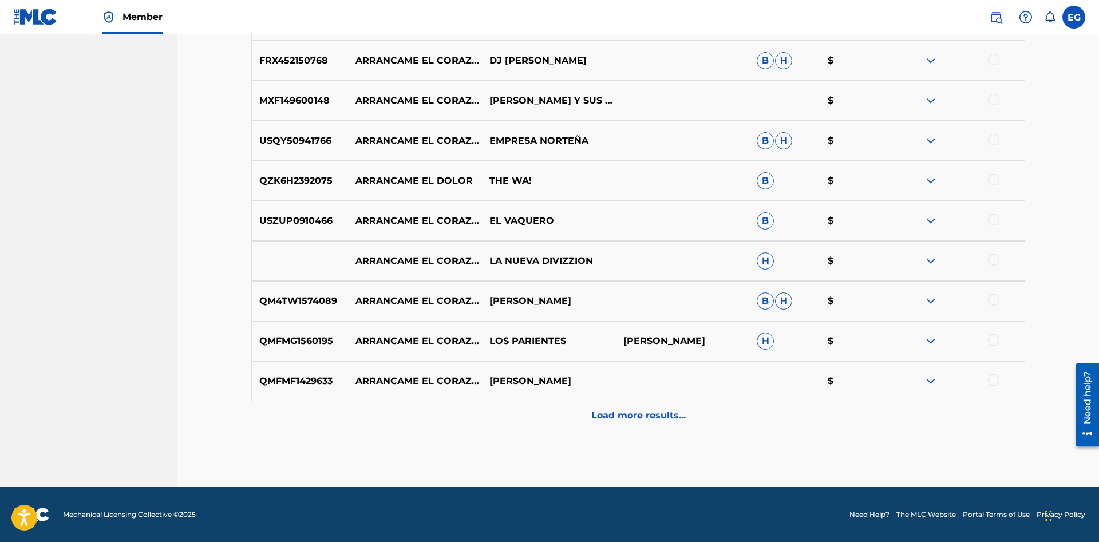
click at [613, 428] on div "Load more results..." at bounding box center [638, 415] width 774 height 29
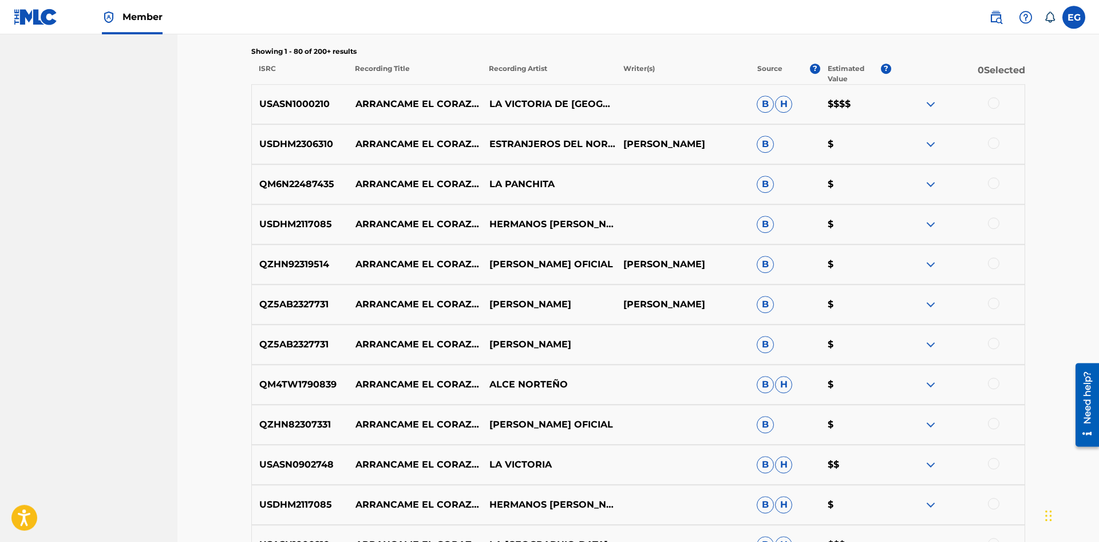
scroll to position [0, 0]
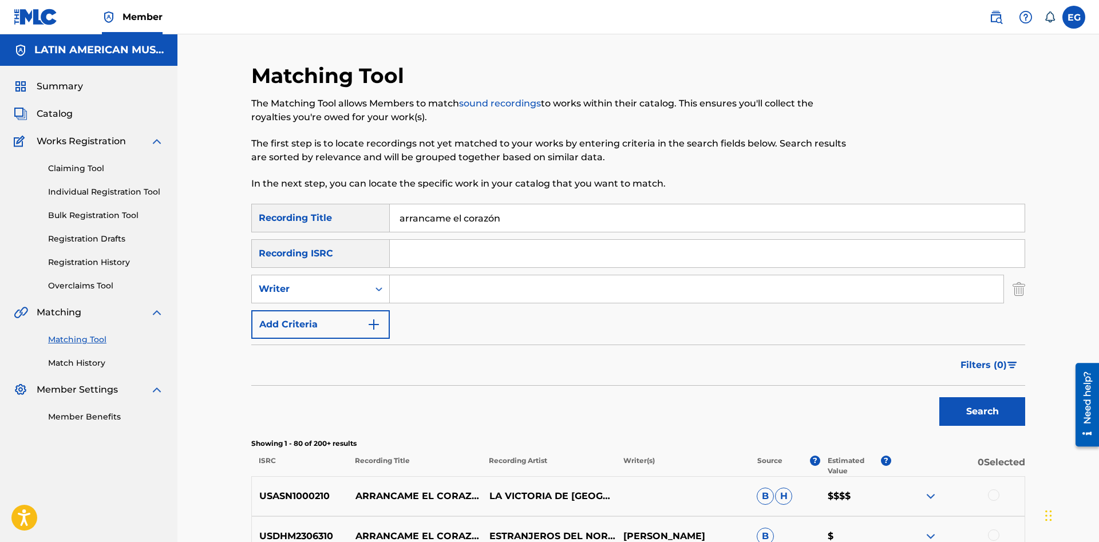
click at [425, 294] on input "Search Form" at bounding box center [697, 288] width 614 height 27
paste input "[PERSON_NAME]"
type input "[PERSON_NAME]"
click at [969, 414] on button "Search" at bounding box center [982, 411] width 86 height 29
drag, startPoint x: 478, startPoint y: 292, endPoint x: 379, endPoint y: 303, distance: 99.0
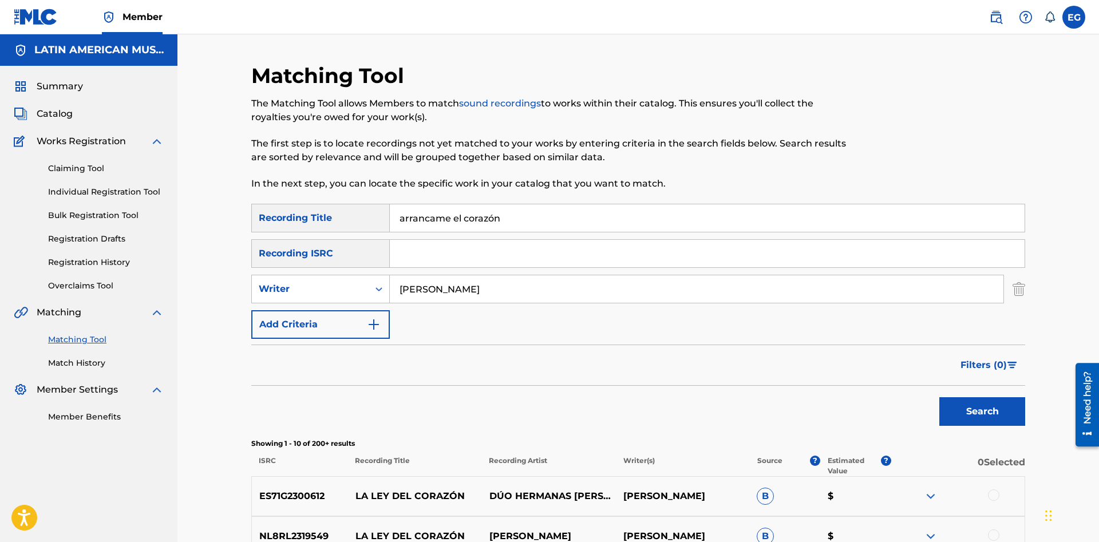
click at [390, 303] on input "[PERSON_NAME]" at bounding box center [697, 288] width 614 height 27
click at [939, 397] on button "Search" at bounding box center [982, 411] width 86 height 29
drag, startPoint x: 528, startPoint y: 212, endPoint x: 337, endPoint y: 219, distance: 191.3
click at [390, 219] on input "arrancame el corazón" at bounding box center [707, 217] width 635 height 27
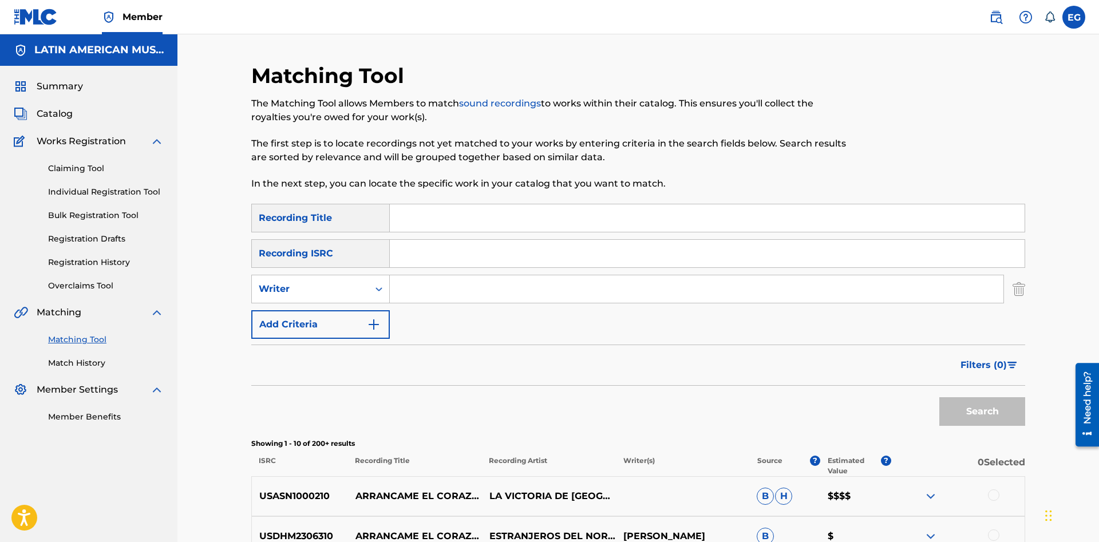
click at [426, 285] on input "Search Form" at bounding box center [697, 288] width 614 height 27
type input "[PERSON_NAME]"
click at [939, 397] on button "Search" at bounding box center [982, 411] width 86 height 29
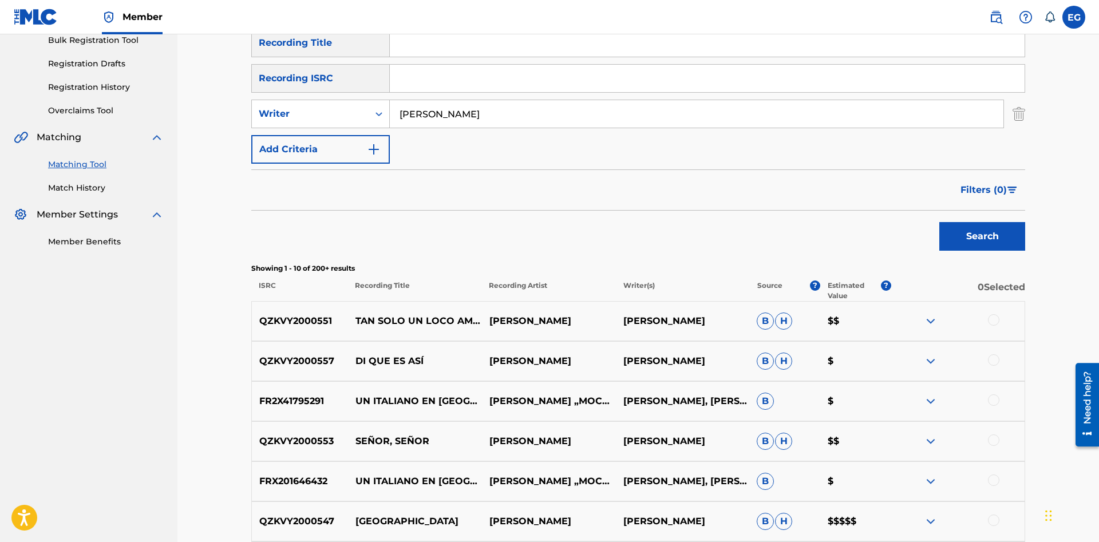
scroll to position [409, 0]
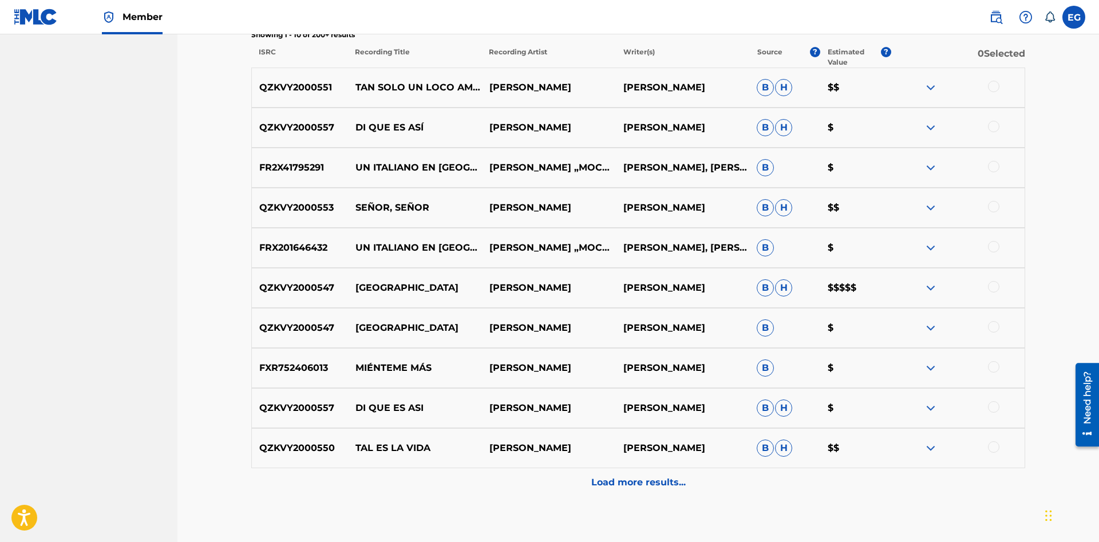
click at [611, 478] on p "Load more results..." at bounding box center [638, 483] width 94 height 14
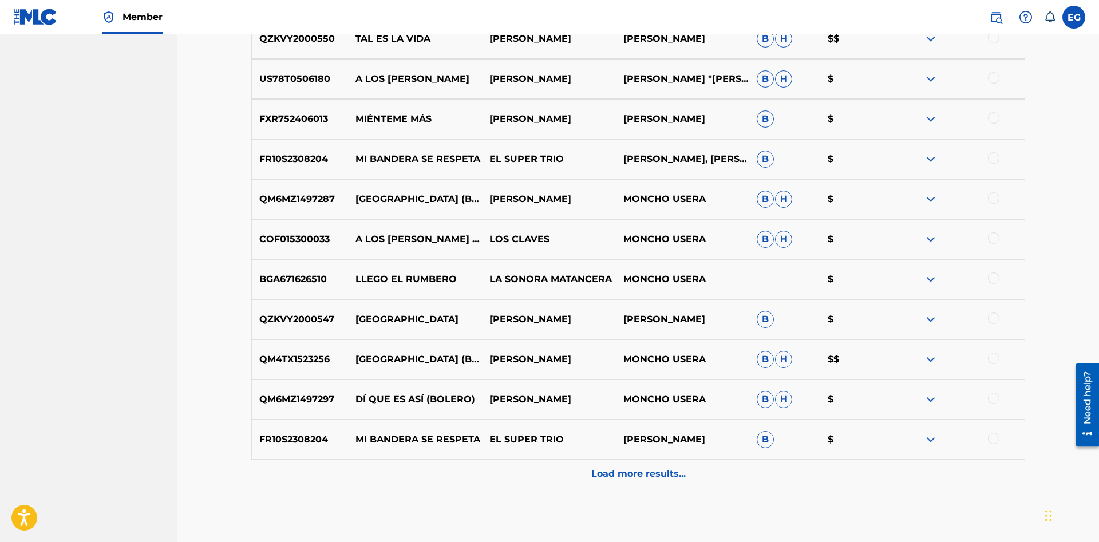
scroll to position [876, 0]
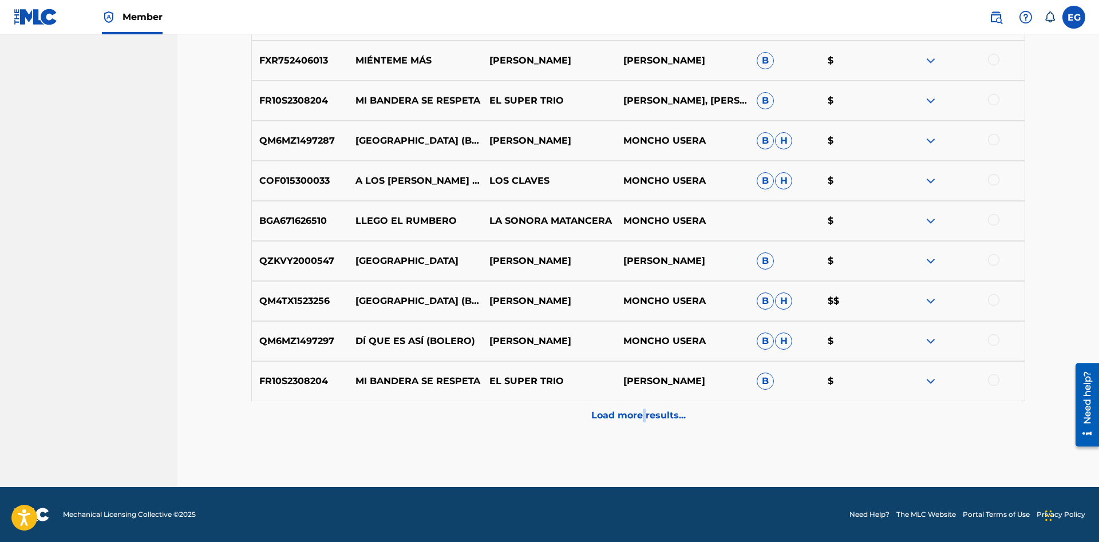
click at [643, 410] on div "Load more results..." at bounding box center [638, 415] width 774 height 29
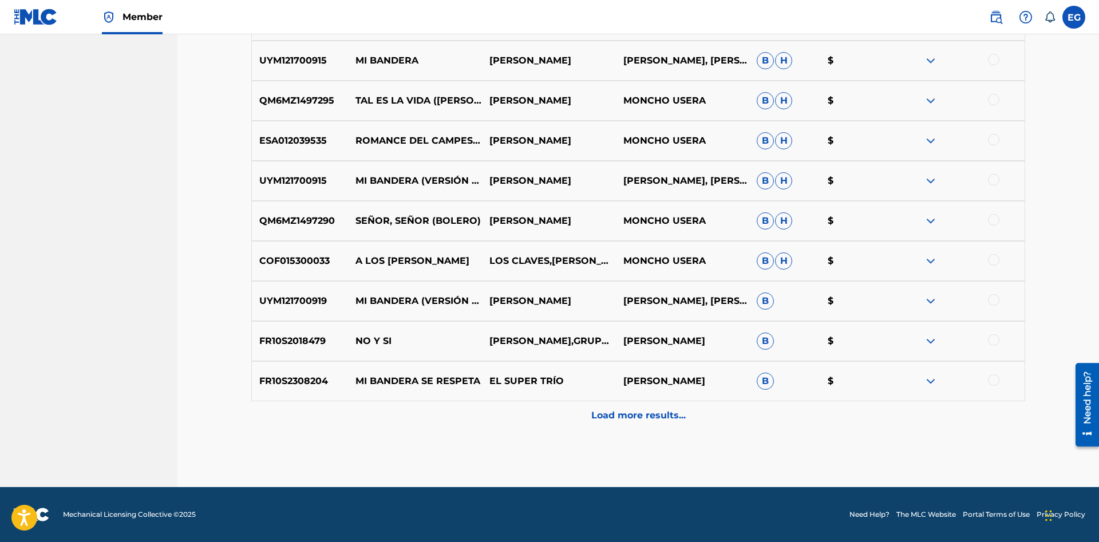
click at [639, 426] on div "Load more results..." at bounding box center [638, 415] width 774 height 29
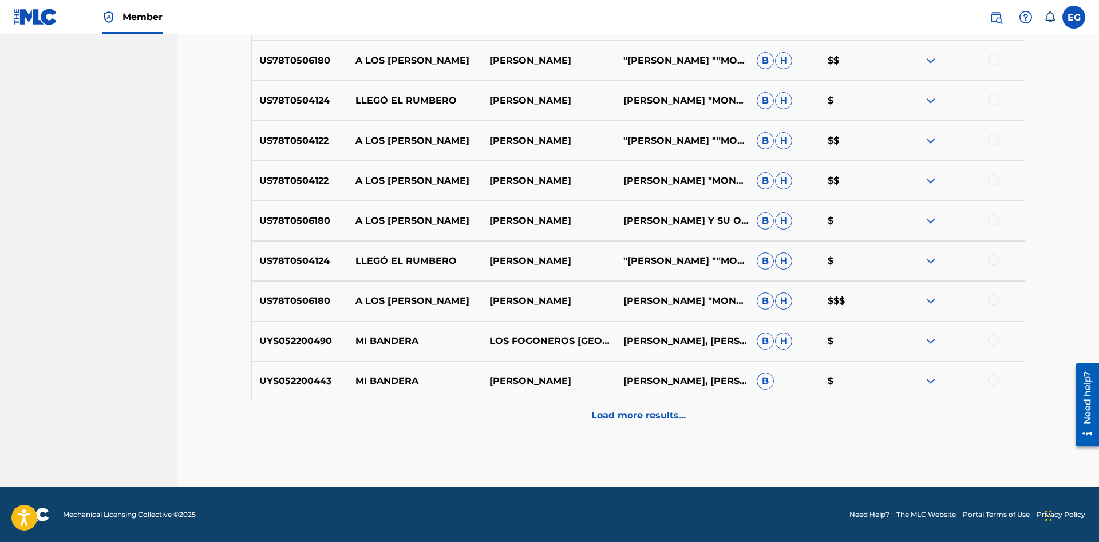
click at [625, 413] on p "Load more results..." at bounding box center [638, 416] width 94 height 14
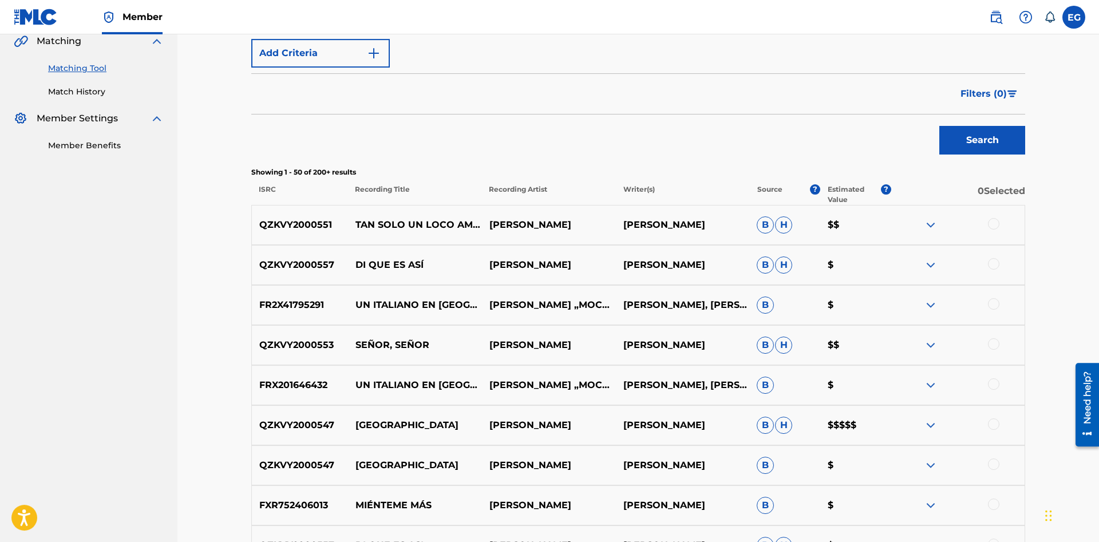
scroll to position [0, 0]
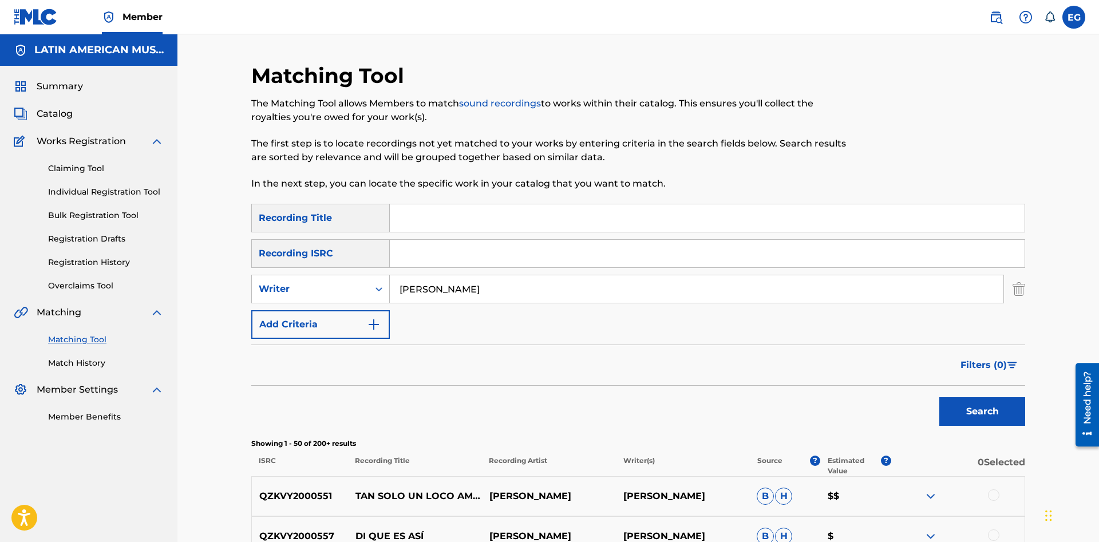
click at [484, 220] on input "Search Form" at bounding box center [707, 217] width 635 height 27
type input "añoranza"
click at [939, 397] on button "Search" at bounding box center [982, 411] width 86 height 29
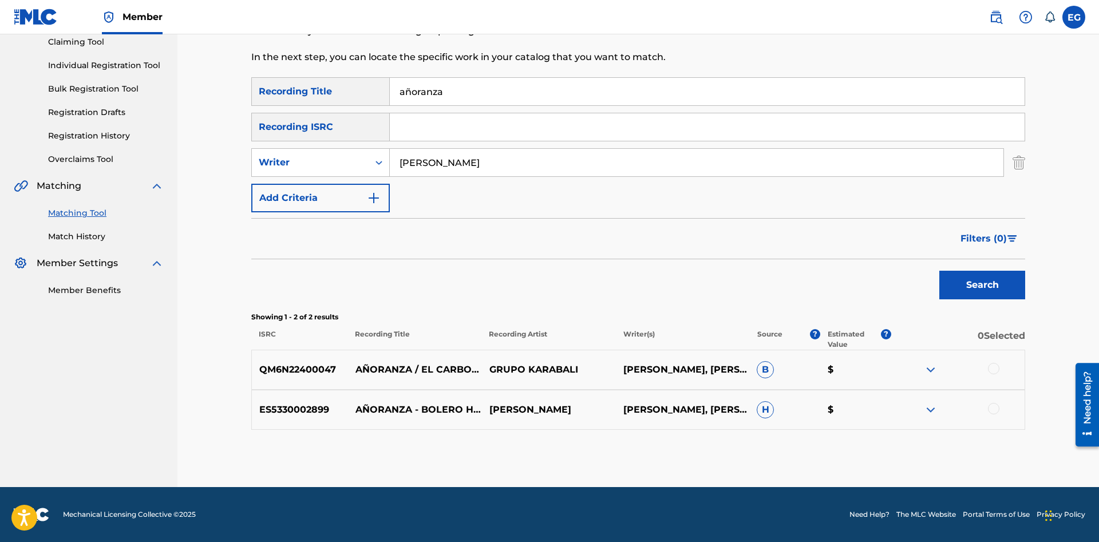
drag, startPoint x: 588, startPoint y: 189, endPoint x: 593, endPoint y: 191, distance: 5.8
click at [587, 165] on input "[PERSON_NAME]" at bounding box center [697, 162] width 614 height 27
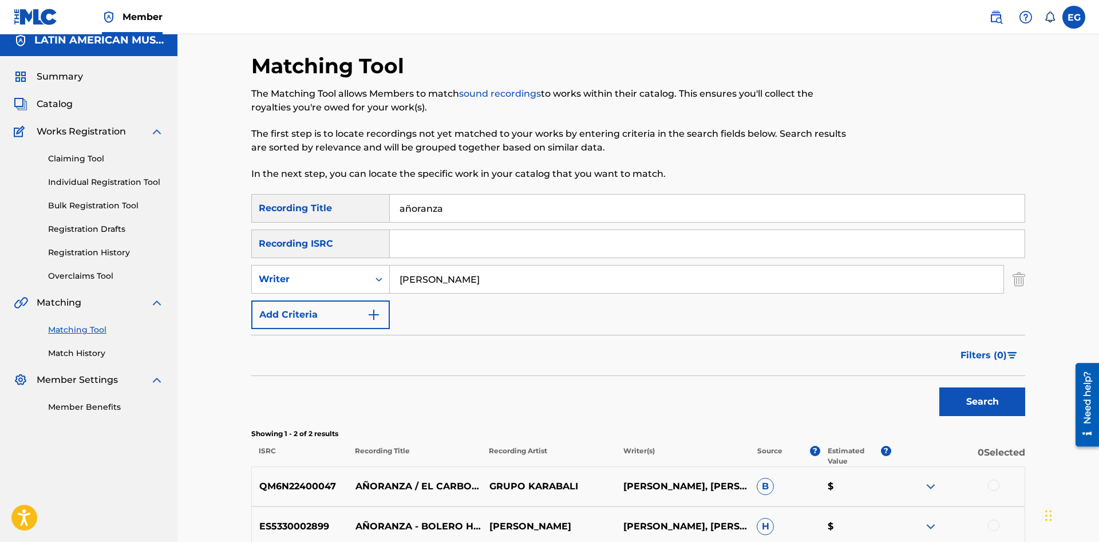
scroll to position [0, 0]
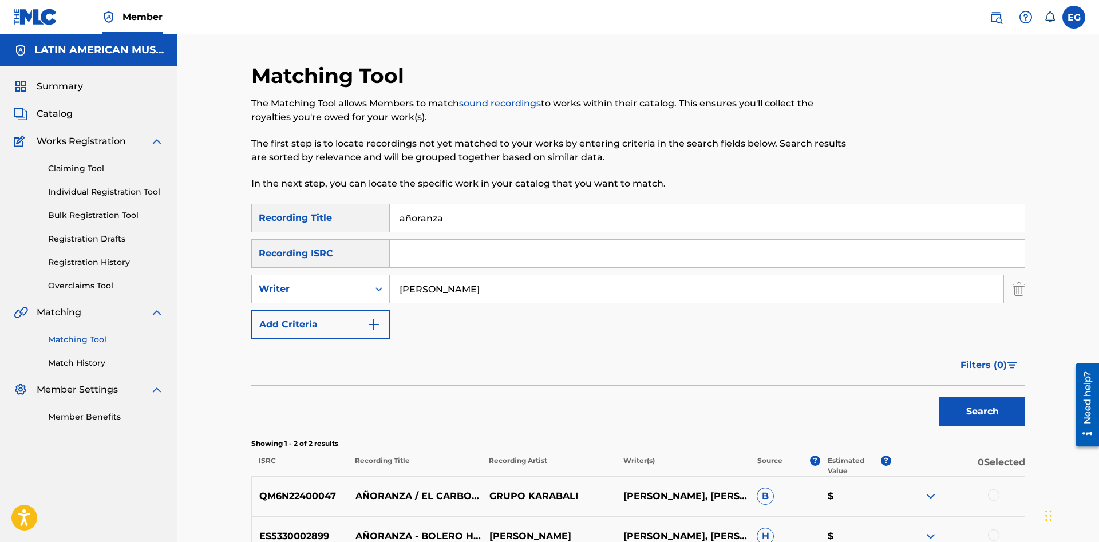
drag, startPoint x: 484, startPoint y: 294, endPoint x: 331, endPoint y: 321, distance: 155.7
click at [390, 303] on input "[PERSON_NAME]" at bounding box center [697, 288] width 614 height 27
drag, startPoint x: 521, startPoint y: 213, endPoint x: 362, endPoint y: 250, distance: 162.7
click at [390, 232] on input "añoranza" at bounding box center [707, 217] width 635 height 27
click at [485, 294] on input "Search Form" at bounding box center [697, 288] width 614 height 27
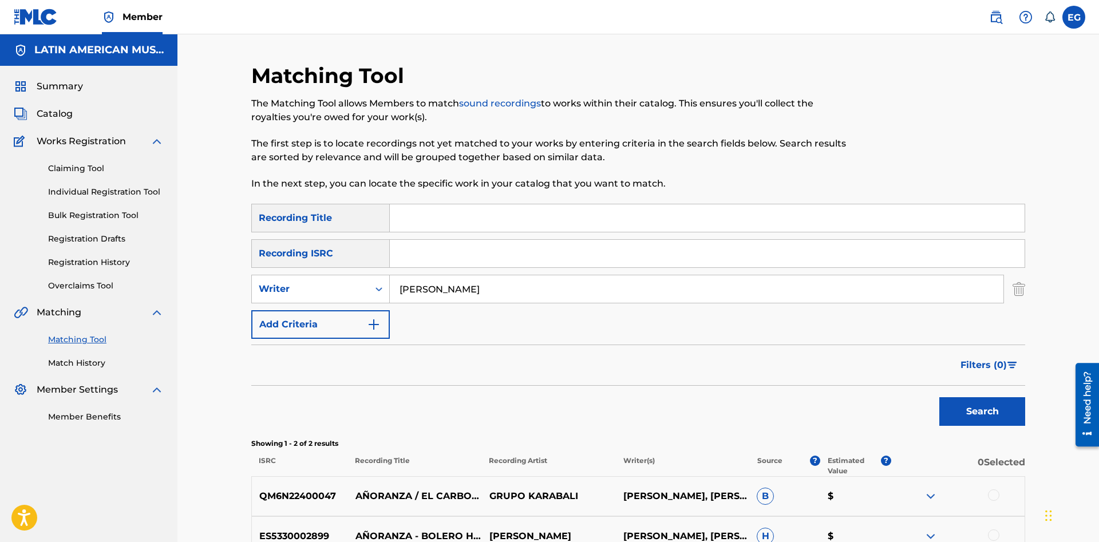
click at [939, 397] on button "Search" at bounding box center [982, 411] width 86 height 29
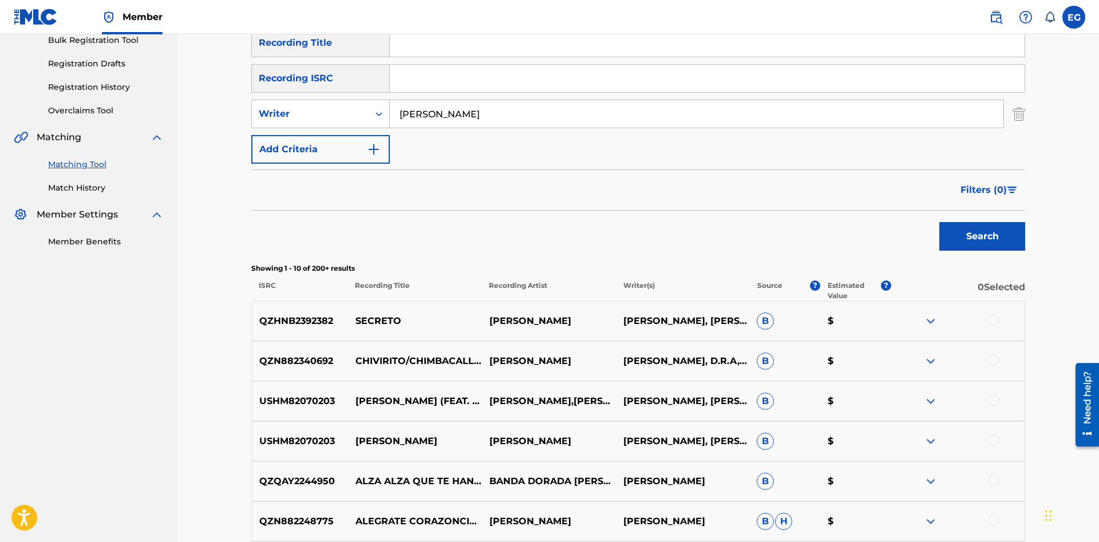
scroll to position [467, 0]
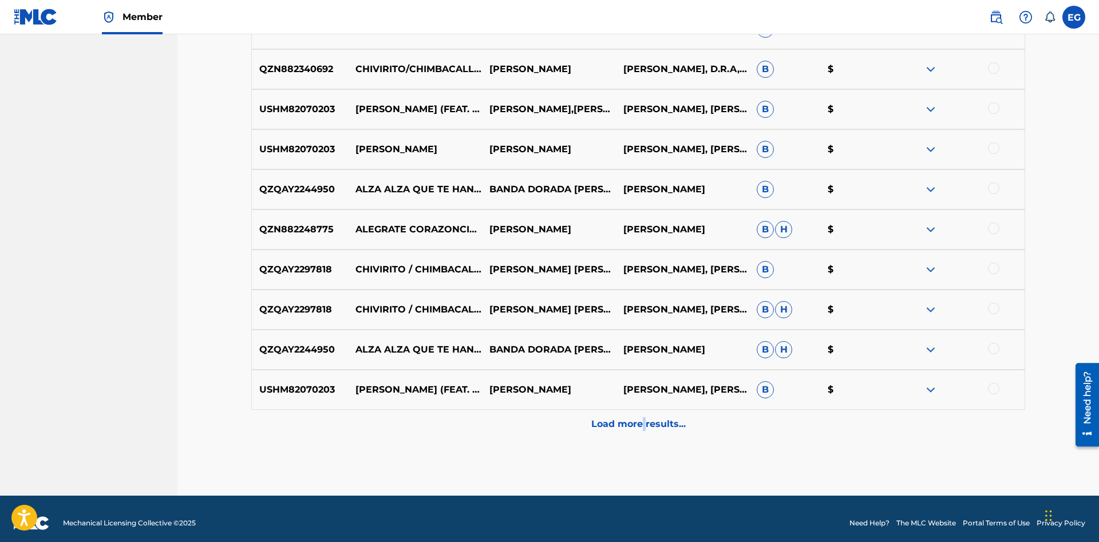
click at [644, 423] on p "Load more results..." at bounding box center [638, 424] width 94 height 14
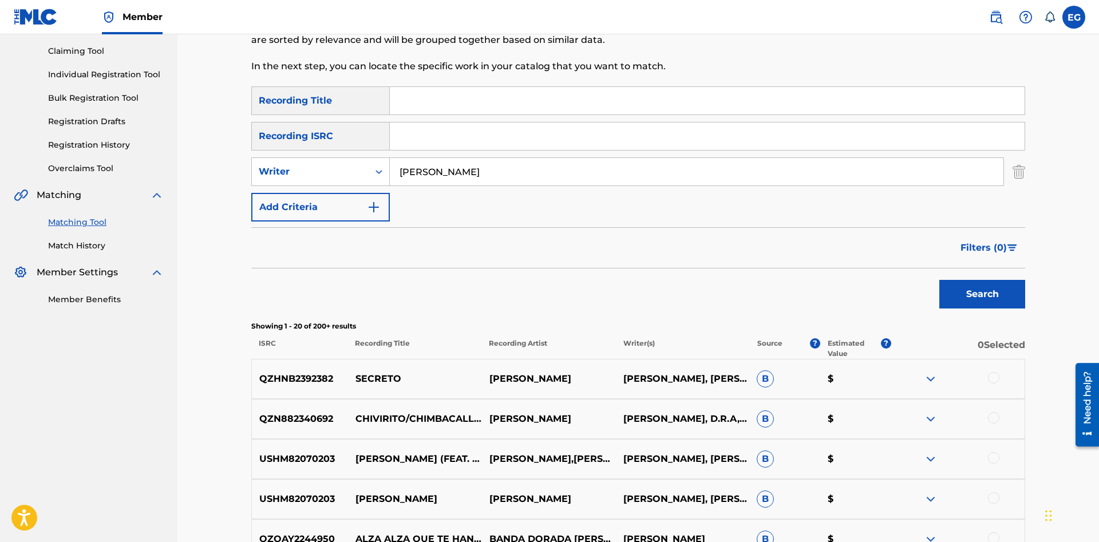
scroll to position [0, 0]
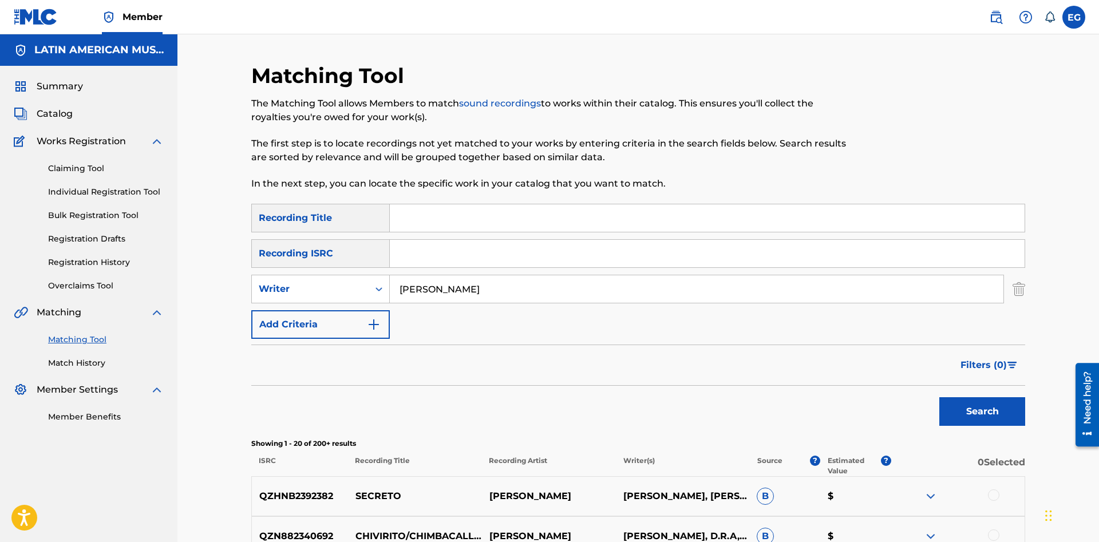
drag, startPoint x: 427, startPoint y: 287, endPoint x: 291, endPoint y: 291, distance: 135.7
click at [390, 291] on input "[PERSON_NAME]" at bounding box center [697, 288] width 614 height 27
type input "[PERSON_NAME]"
click at [939, 397] on button "Search" at bounding box center [982, 411] width 86 height 29
click at [489, 215] on input "Search Form" at bounding box center [707, 217] width 635 height 27
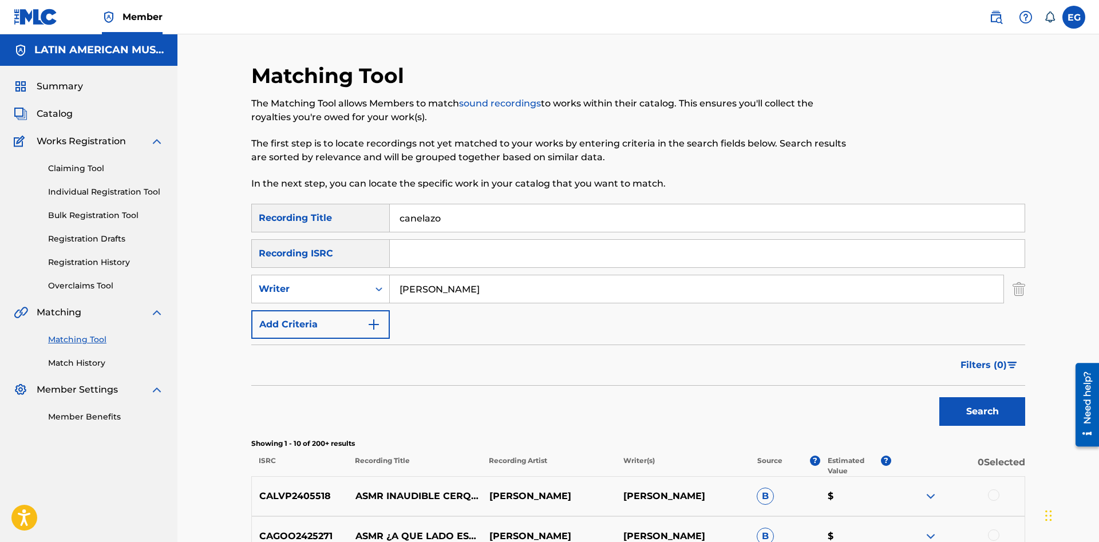
click at [939, 397] on button "Search" at bounding box center [982, 411] width 86 height 29
drag, startPoint x: 443, startPoint y: 210, endPoint x: 389, endPoint y: 211, distance: 54.4
click at [390, 211] on input "canelazo" at bounding box center [707, 217] width 635 height 27
type input "desaliento"
click at [939, 397] on button "Search" at bounding box center [982, 411] width 86 height 29
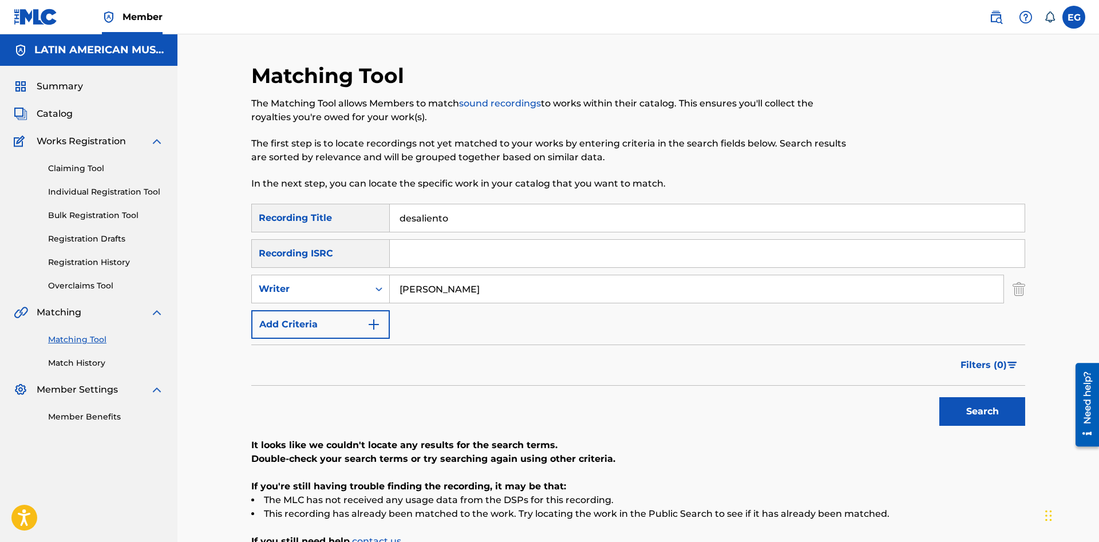
drag, startPoint x: 525, startPoint y: 285, endPoint x: 132, endPoint y: 279, distance: 393.2
click at [390, 279] on input "[PERSON_NAME]" at bounding box center [697, 288] width 614 height 27
click at [939, 397] on button "Search" at bounding box center [982, 411] width 86 height 29
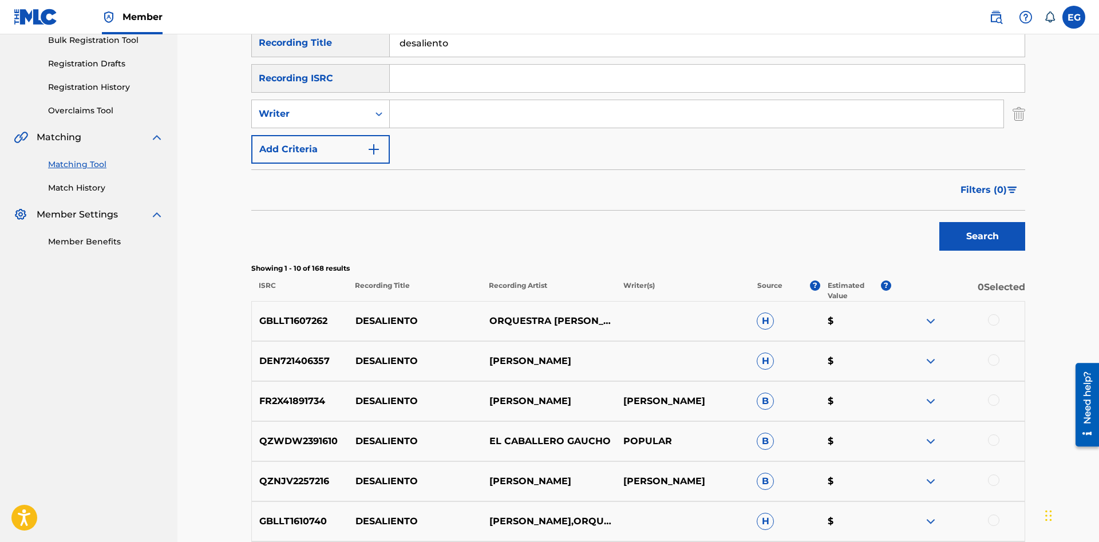
scroll to position [350, 0]
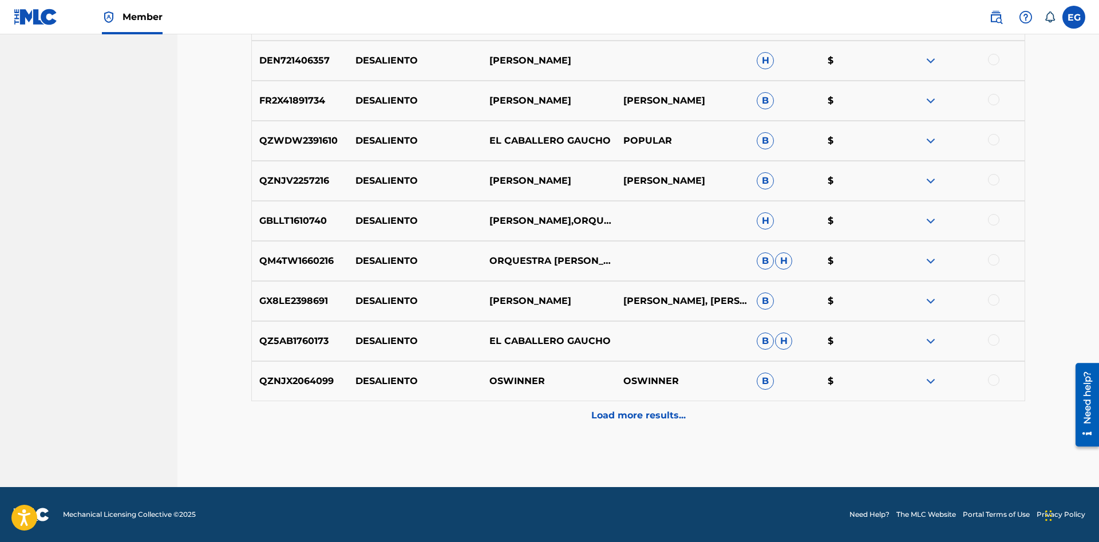
click at [652, 401] on div "Load more results..." at bounding box center [638, 415] width 774 height 29
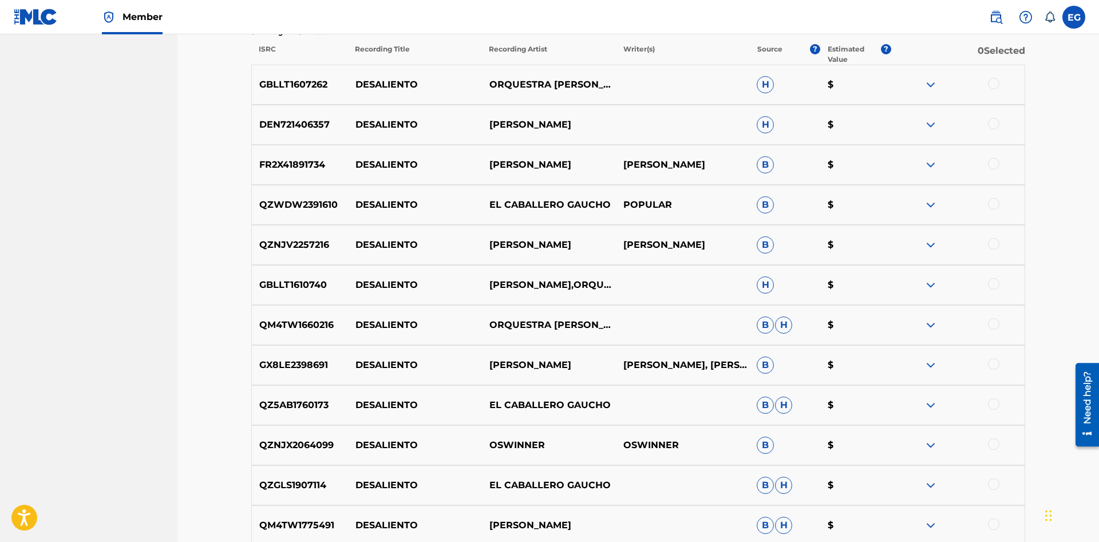
scroll to position [703, 0]
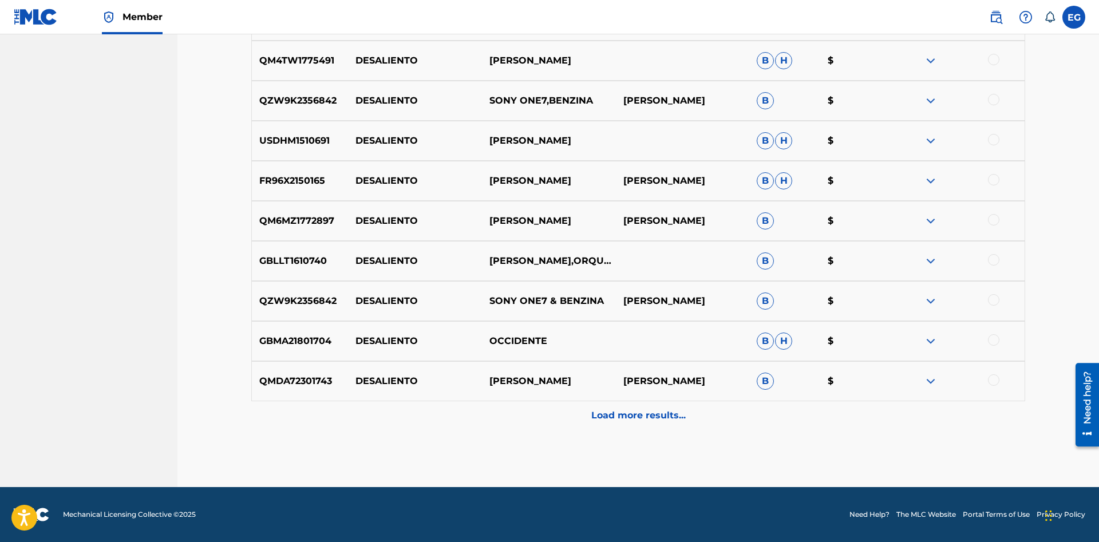
click at [624, 407] on div "Load more results..." at bounding box center [638, 415] width 774 height 29
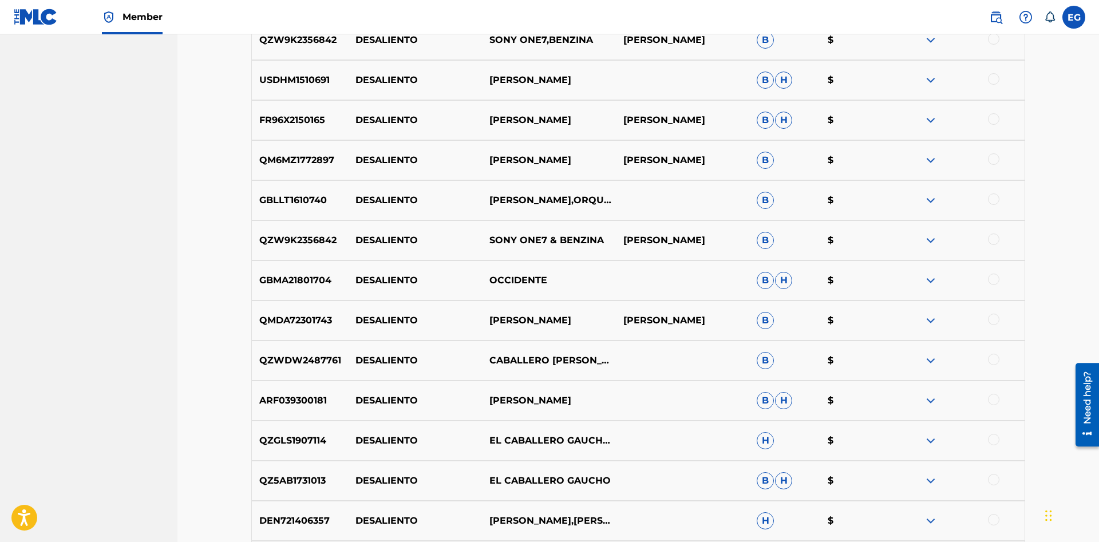
scroll to position [1277, 0]
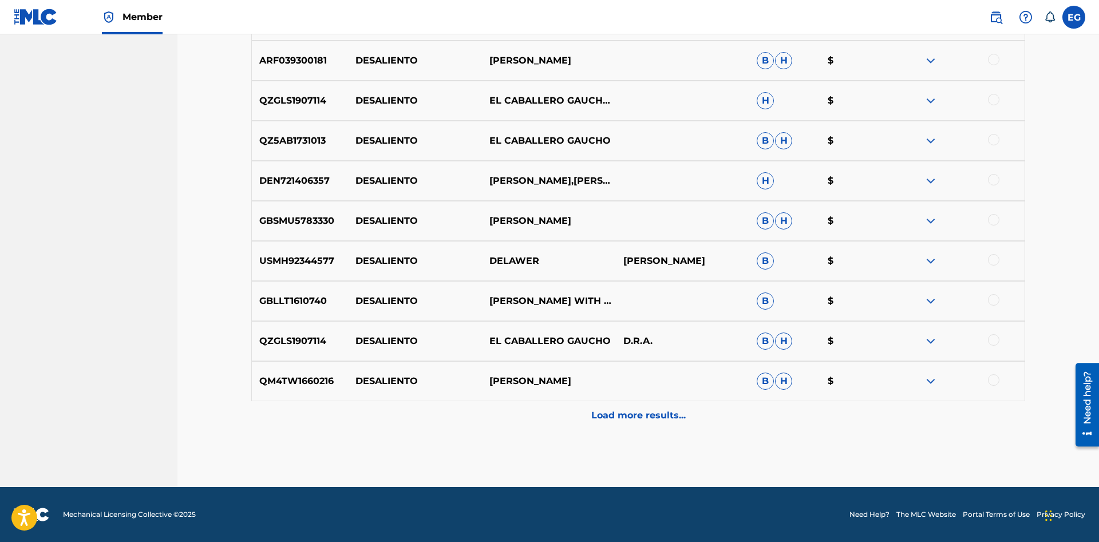
click at [651, 427] on div "Load more results..." at bounding box center [638, 415] width 774 height 29
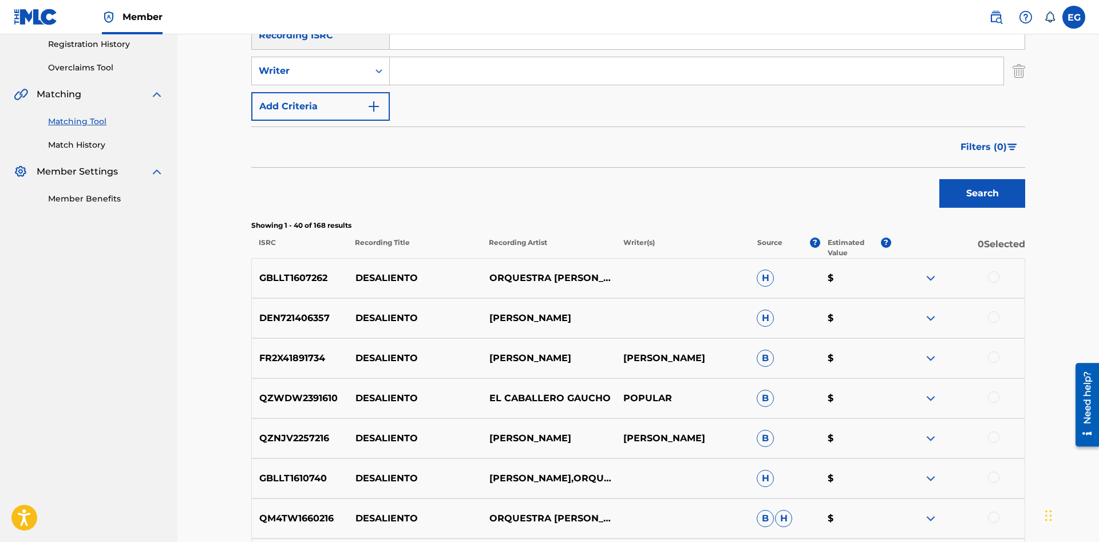
scroll to position [0, 0]
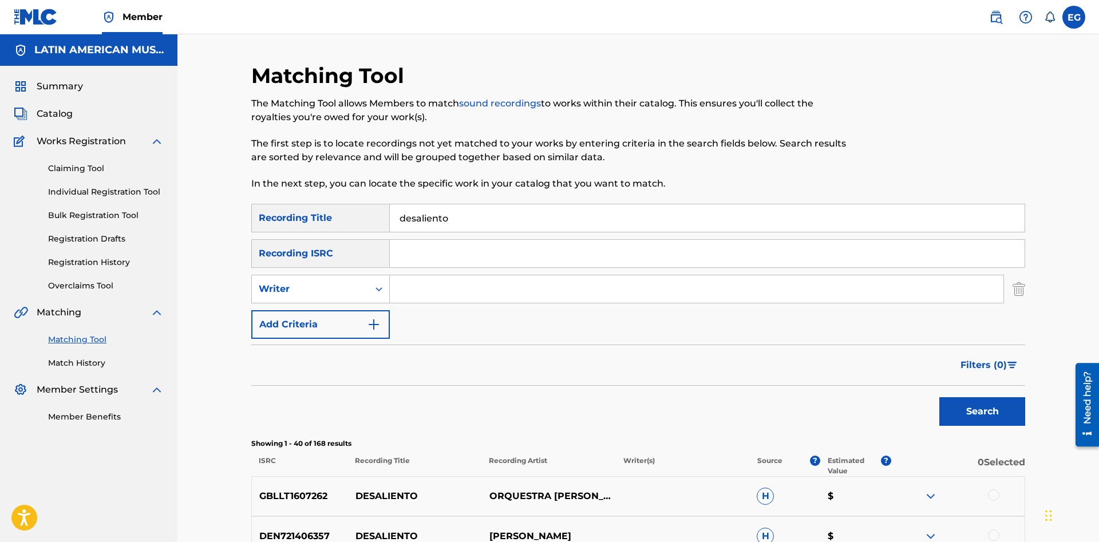
drag, startPoint x: 463, startPoint y: 215, endPoint x: 259, endPoint y: 224, distance: 203.9
click at [390, 224] on input "desaliento" at bounding box center [707, 217] width 635 height 27
click at [997, 407] on button "Search" at bounding box center [982, 411] width 86 height 29
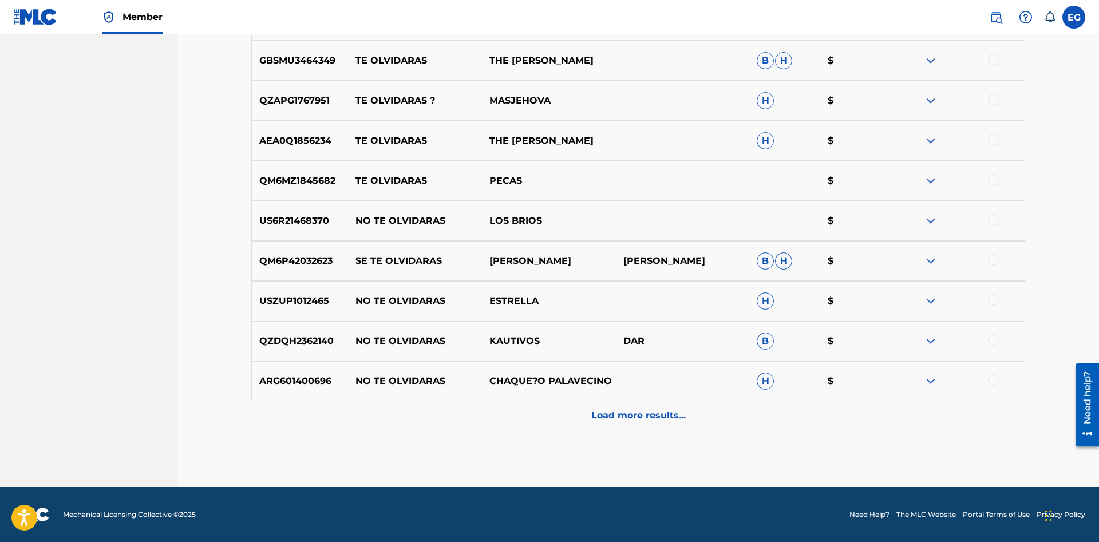
click at [648, 422] on p "Load more results..." at bounding box center [638, 416] width 94 height 14
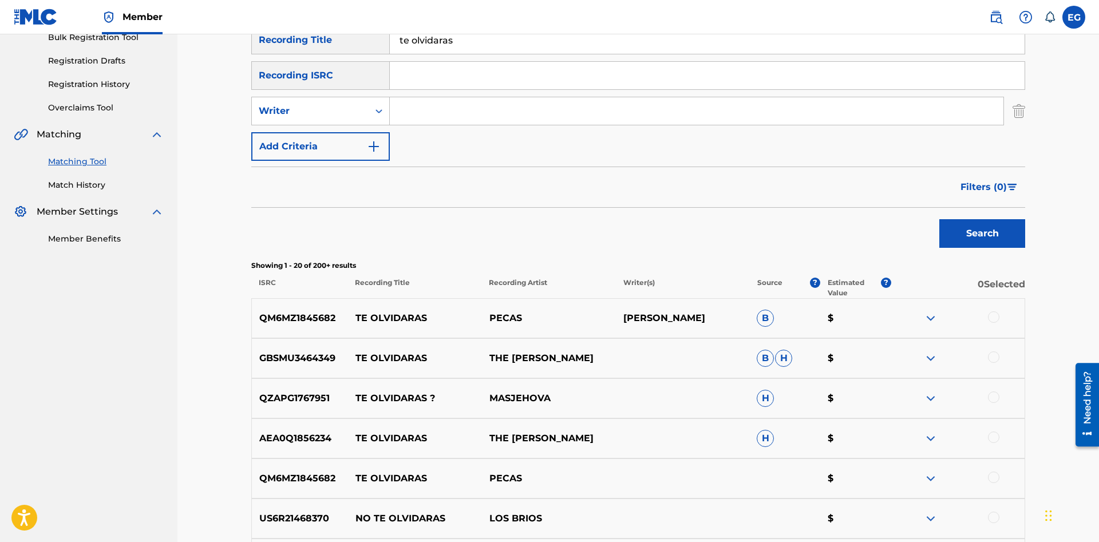
scroll to position [0, 0]
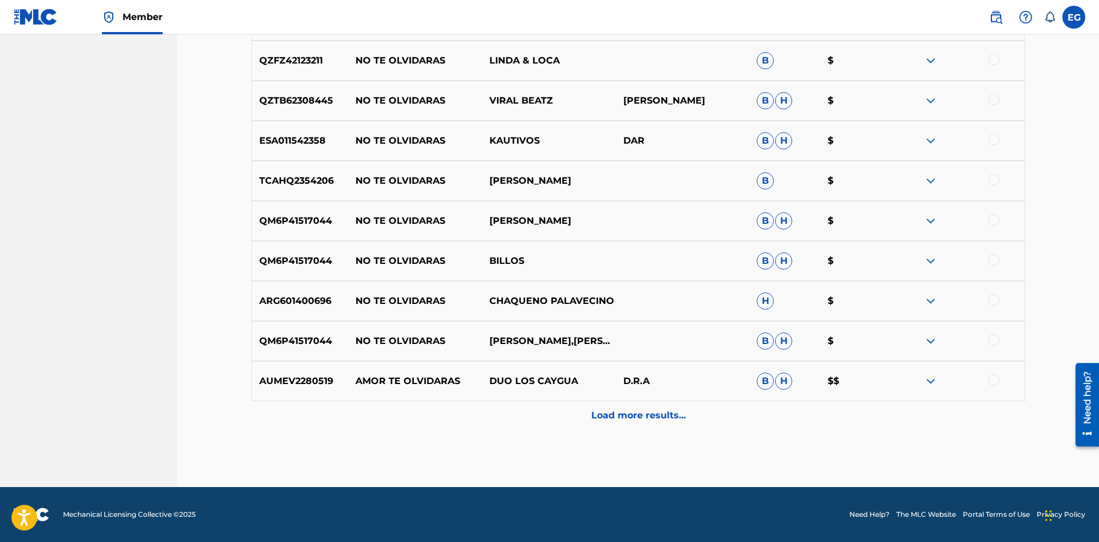
click at [621, 406] on div "Load more results..." at bounding box center [638, 415] width 774 height 29
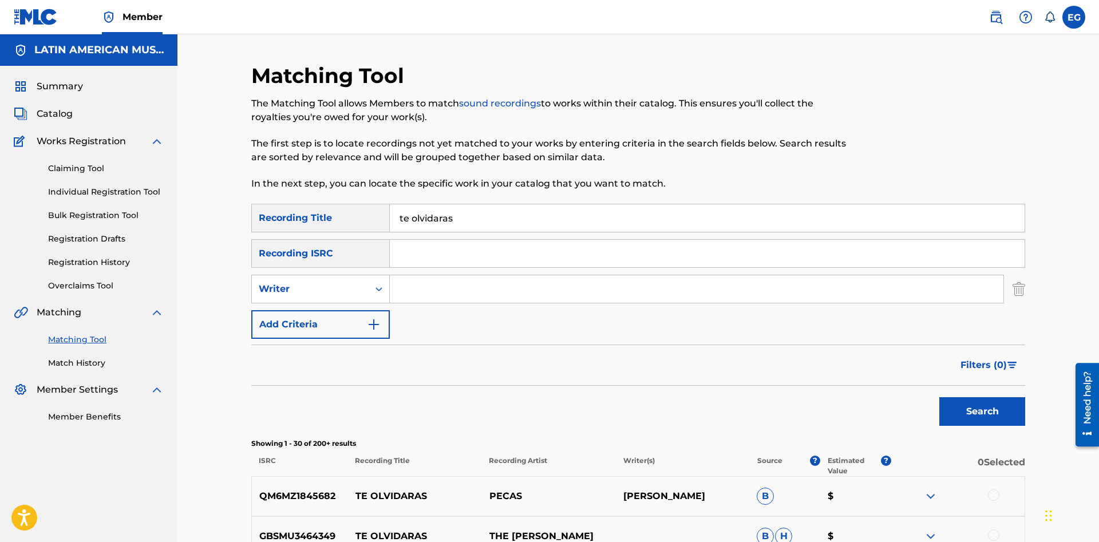
drag, startPoint x: 608, startPoint y: 212, endPoint x: 601, endPoint y: 215, distance: 7.7
click at [607, 212] on input "te olvidaras" at bounding box center [707, 217] width 635 height 27
click at [698, 213] on input "te olvidaras" at bounding box center [707, 217] width 635 height 27
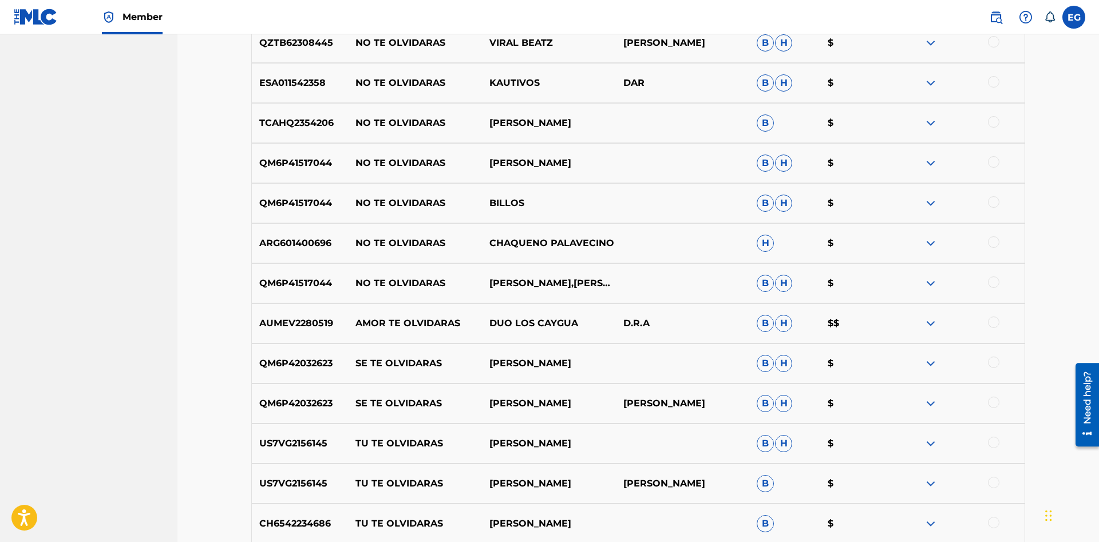
scroll to position [1277, 0]
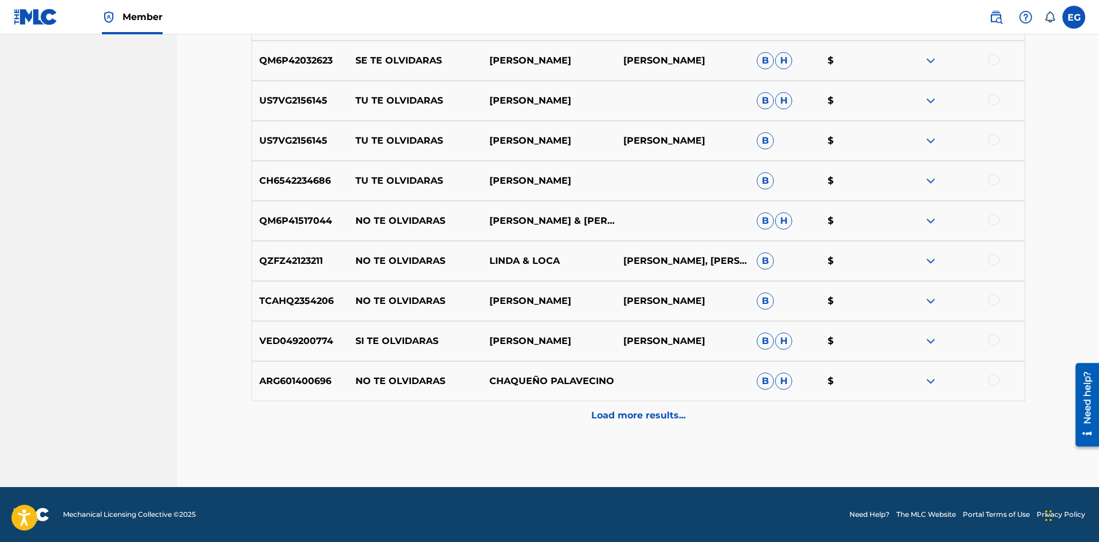
click at [631, 413] on p "Load more results..." at bounding box center [638, 416] width 94 height 14
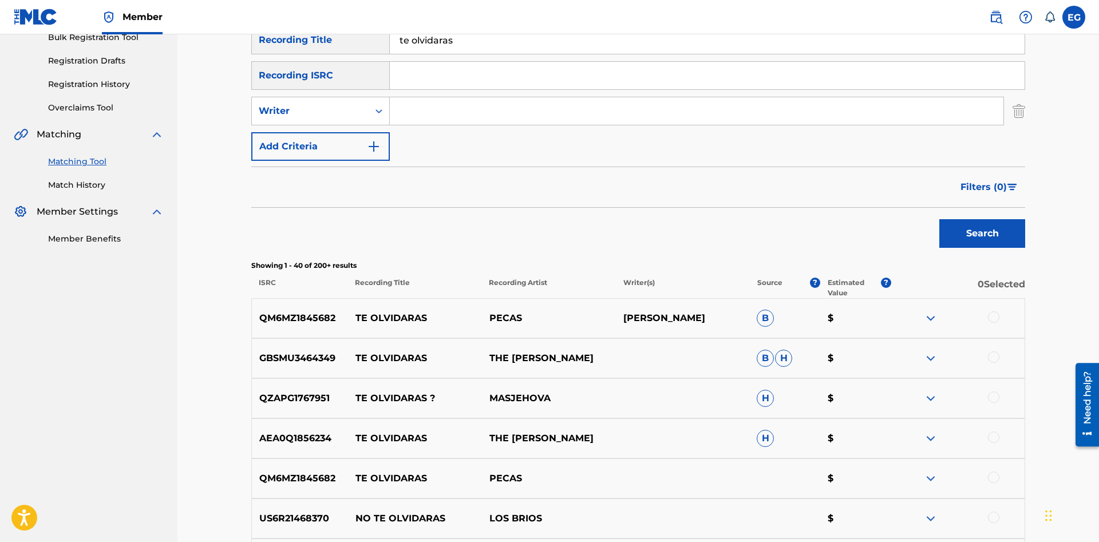
scroll to position [0, 0]
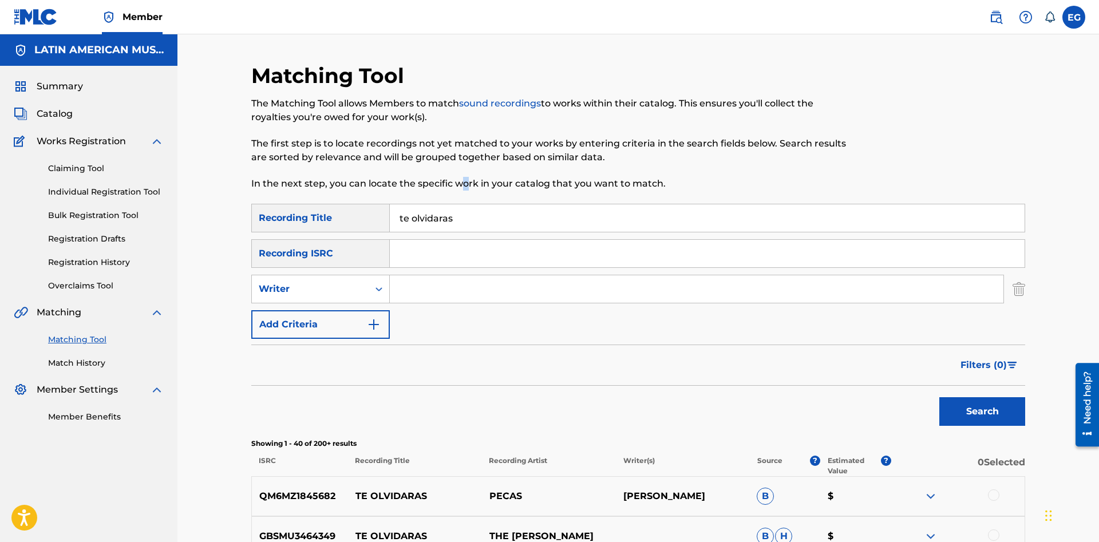
click at [464, 200] on div "Matching Tool The Matching Tool allows Members to match sound recordings to wor…" at bounding box center [549, 133] width 596 height 141
drag, startPoint x: 462, startPoint y: 217, endPoint x: 302, endPoint y: 221, distance: 160.9
click at [390, 221] on input "te olvidaras" at bounding box center [707, 217] width 635 height 27
type input "bellas tomadas"
click at [985, 410] on button "Search" at bounding box center [982, 411] width 86 height 29
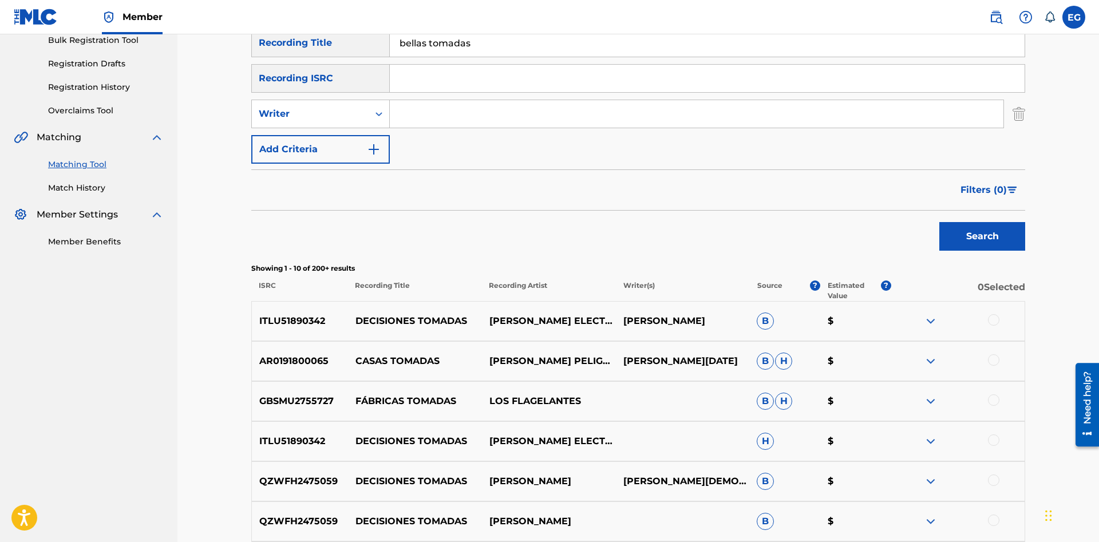
scroll to position [476, 0]
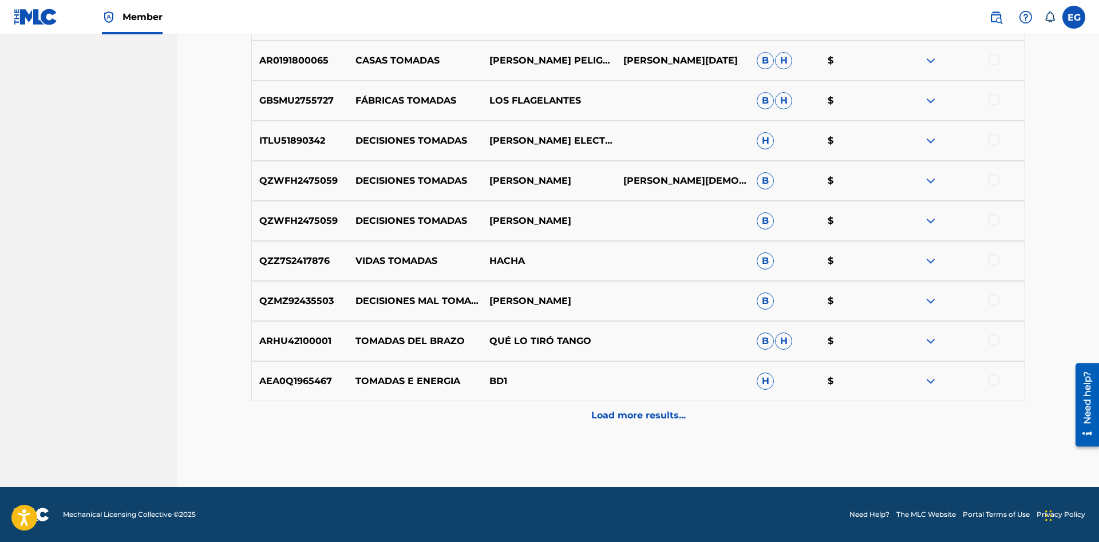
click at [576, 398] on div "AEA0Q1965467 TOMADAS E ENERGIA BD1 H $" at bounding box center [638, 381] width 774 height 40
click at [587, 410] on div "Load more results..." at bounding box center [638, 415] width 774 height 29
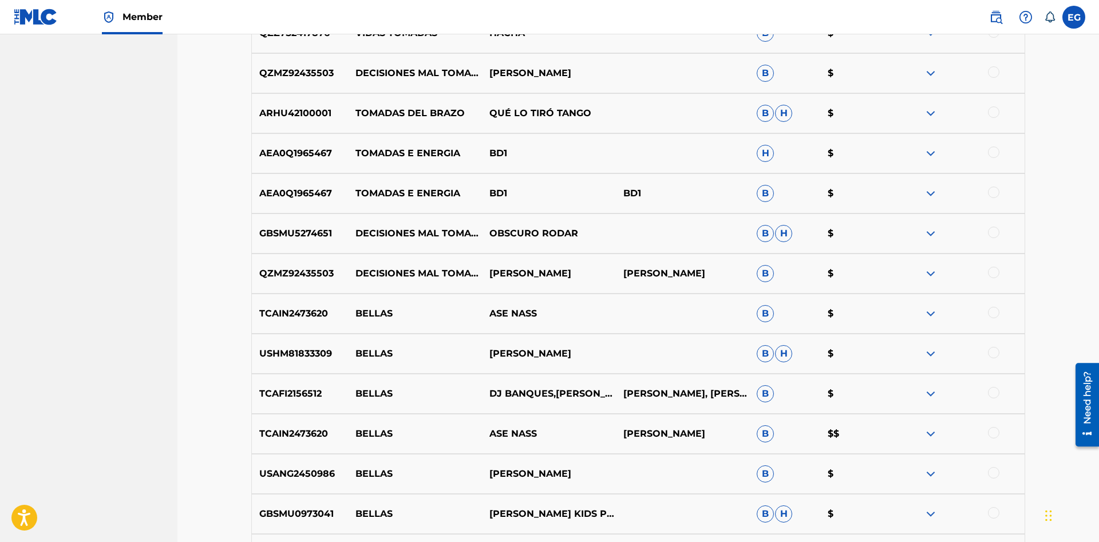
scroll to position [876, 0]
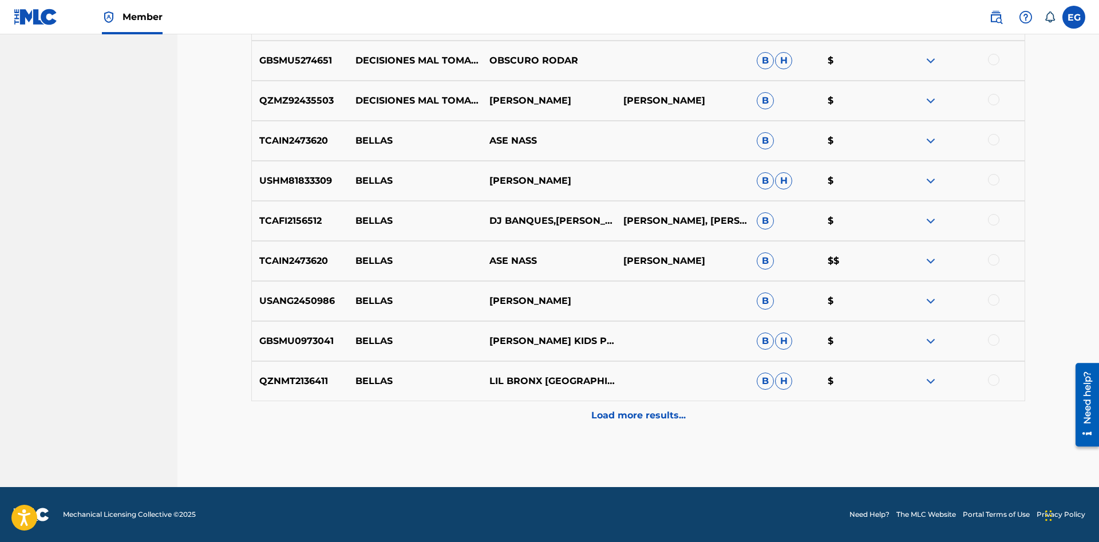
click at [634, 413] on p "Load more results..." at bounding box center [638, 416] width 94 height 14
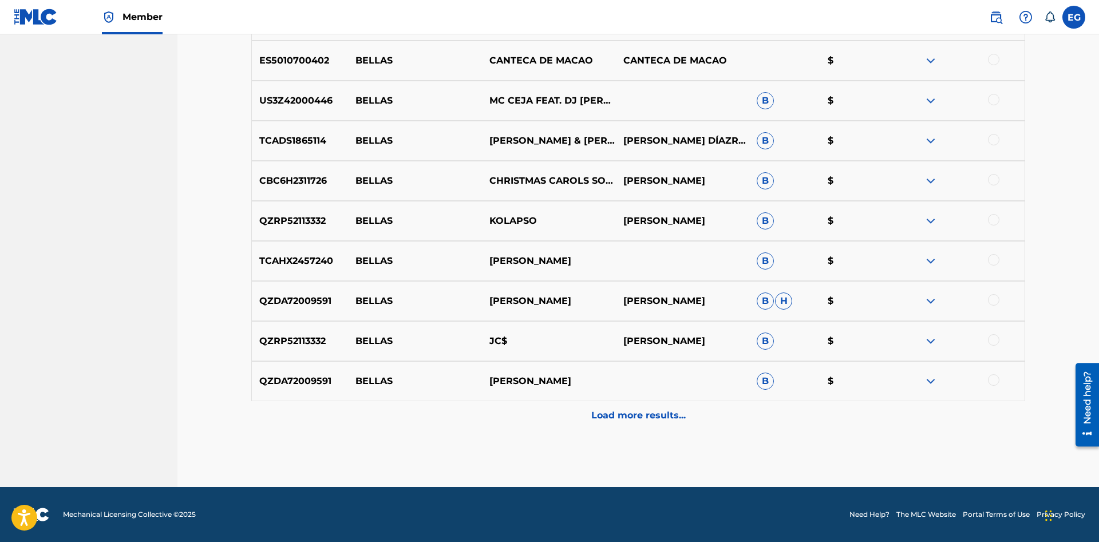
click at [610, 424] on div "Load more results..." at bounding box center [638, 415] width 774 height 29
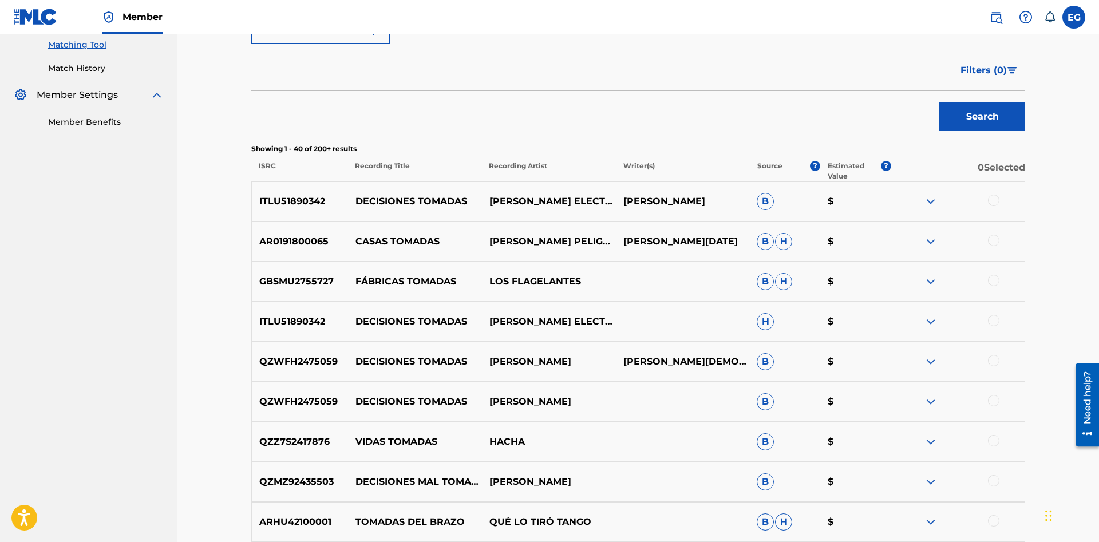
scroll to position [0, 0]
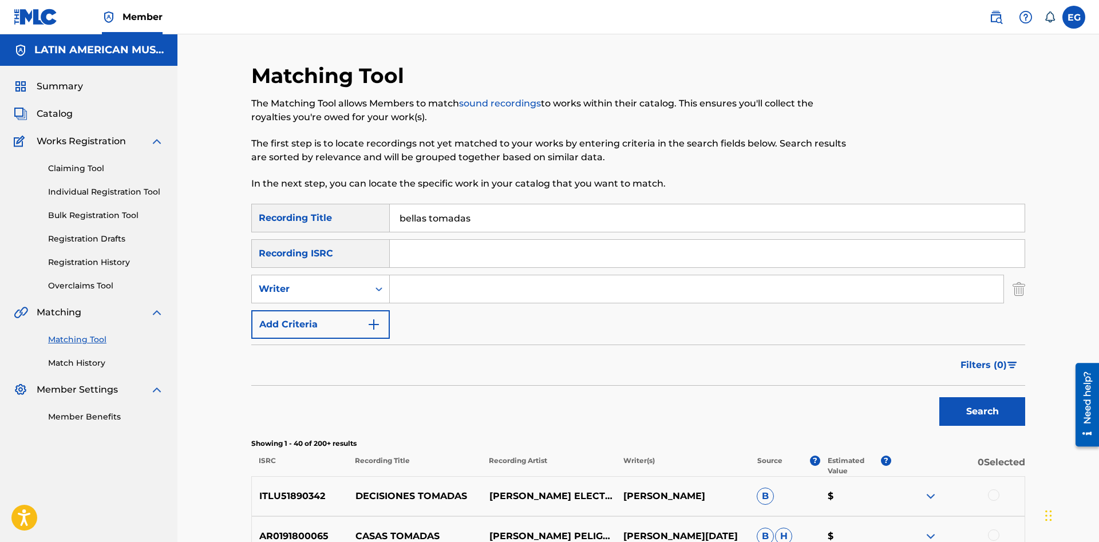
click at [390, 204] on input "bellas tomadas" at bounding box center [707, 217] width 635 height 27
click at [432, 284] on input "Search Form" at bounding box center [697, 288] width 614 height 27
type input "eligio tatin vale"
click at [939, 397] on button "Search" at bounding box center [982, 411] width 86 height 29
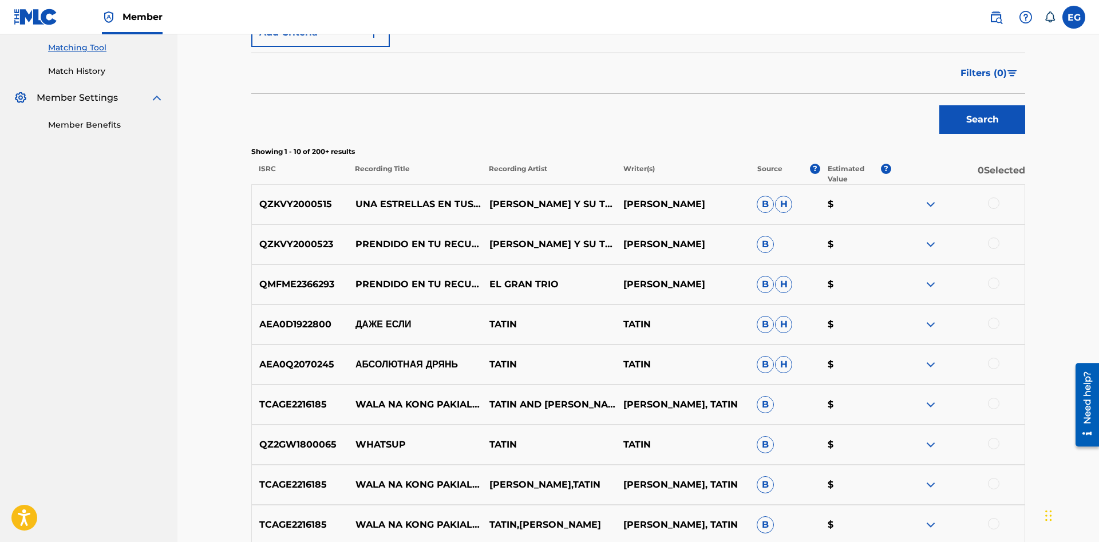
scroll to position [467, 0]
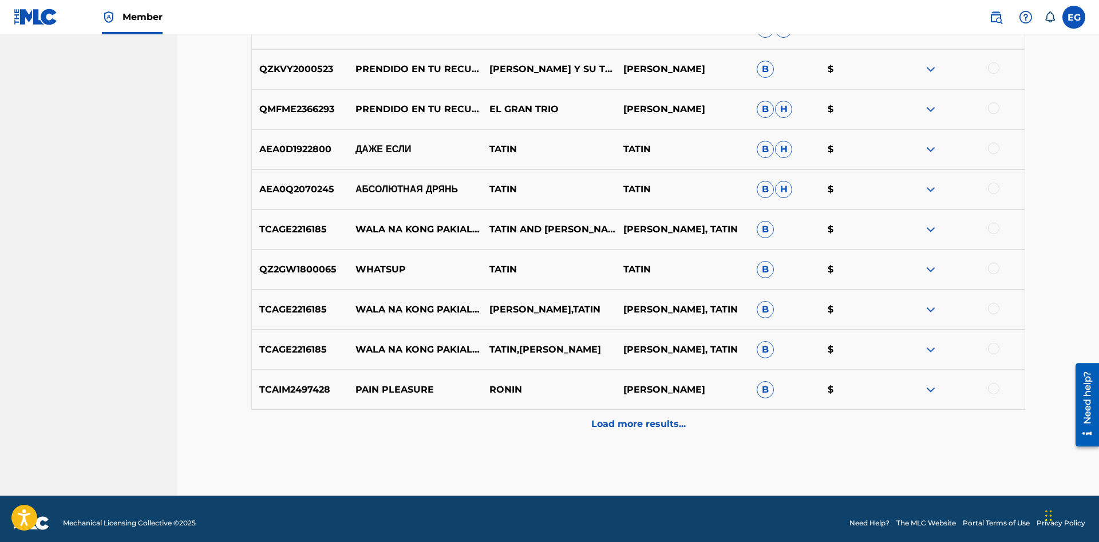
click at [590, 433] on div "Load more results..." at bounding box center [638, 424] width 774 height 29
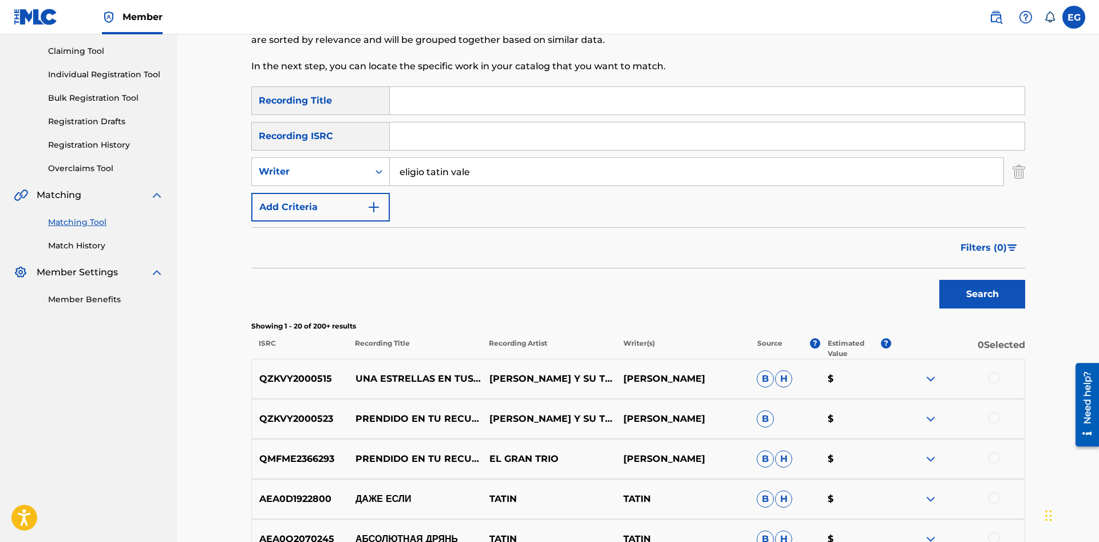
scroll to position [0, 0]
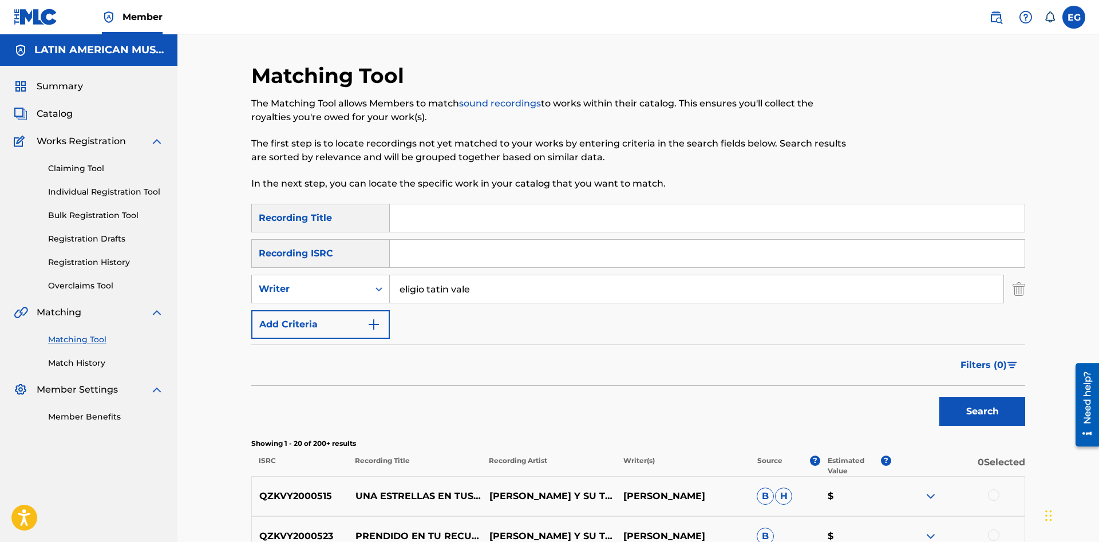
drag, startPoint x: 498, startPoint y: 278, endPoint x: 323, endPoint y: 307, distance: 177.5
click at [390, 303] on input "eligio tatin vale" at bounding box center [697, 288] width 614 height 27
click at [331, 296] on div "Writer" at bounding box center [310, 289] width 117 height 22
drag, startPoint x: 330, startPoint y: 314, endPoint x: 356, endPoint y: 309, distance: 26.2
click at [331, 314] on div "Recording Artist" at bounding box center [320, 317] width 137 height 29
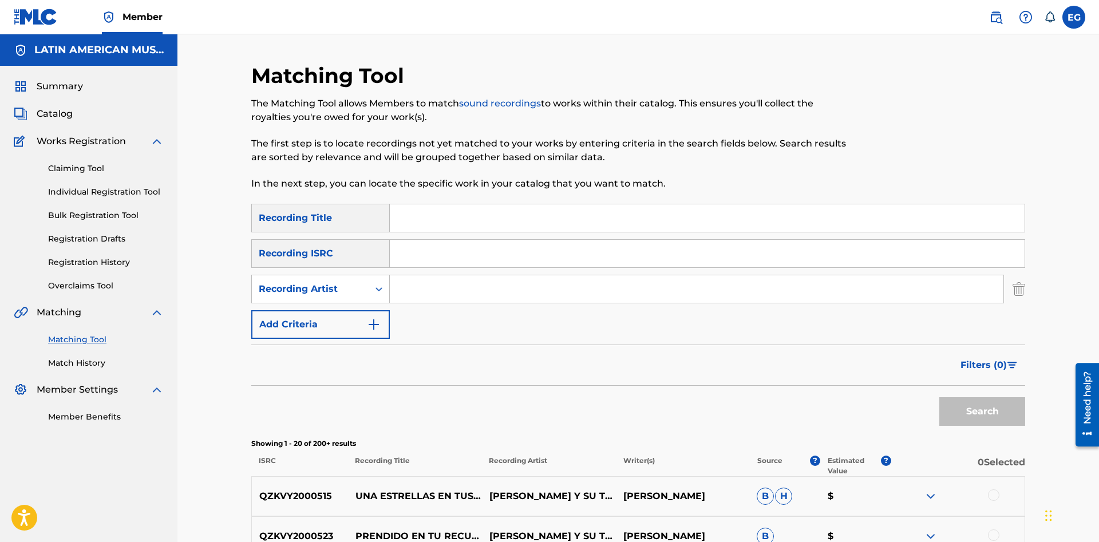
click at [438, 300] on input "Search Form" at bounding box center [697, 288] width 614 height 27
paste input "eligio tatin vale"
type input "eligio tatin vale"
click at [939, 397] on button "Search" at bounding box center [982, 411] width 86 height 29
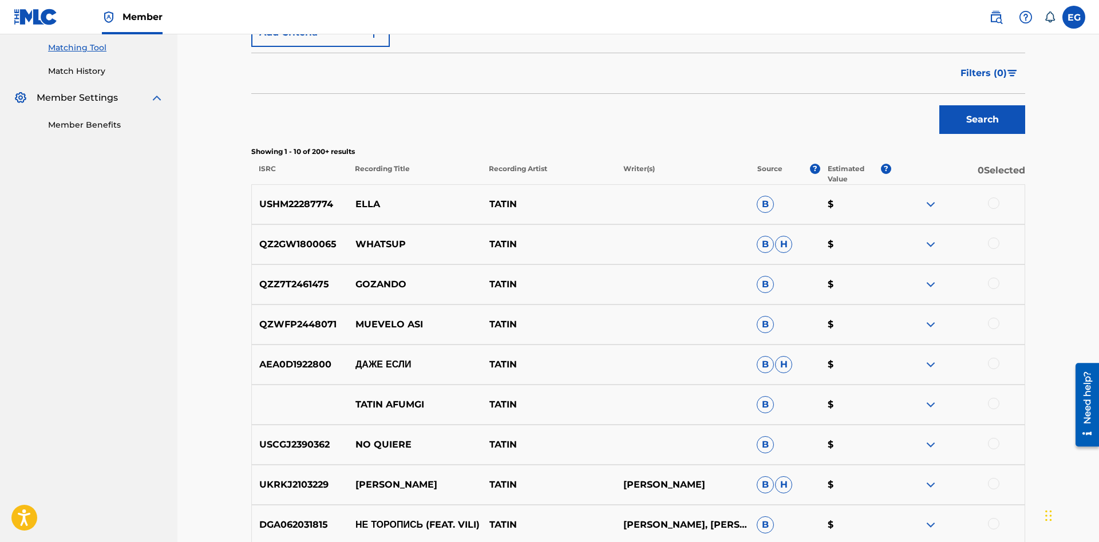
scroll to position [476, 0]
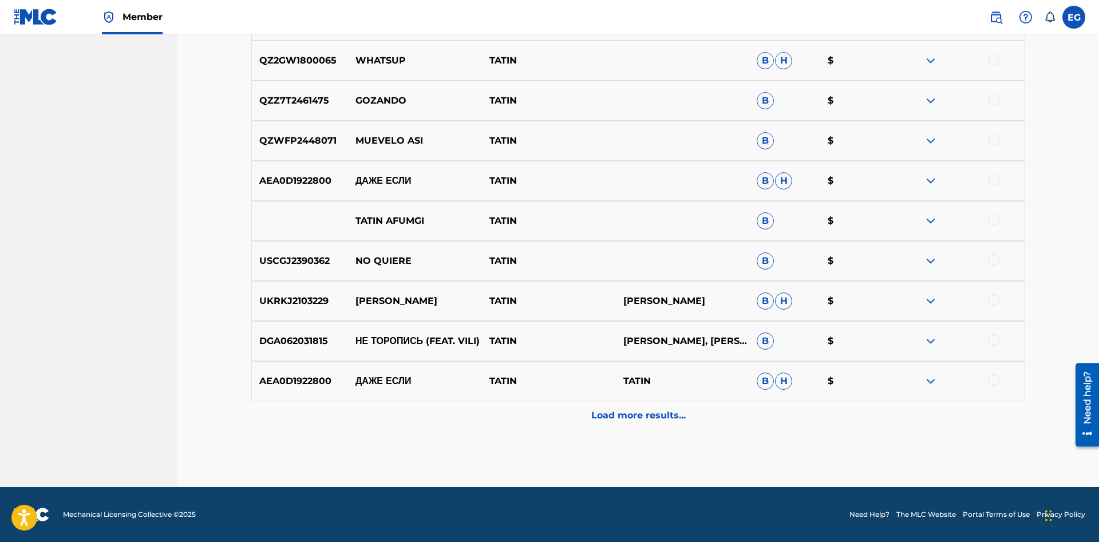
click at [593, 410] on p "Load more results..." at bounding box center [638, 416] width 94 height 14
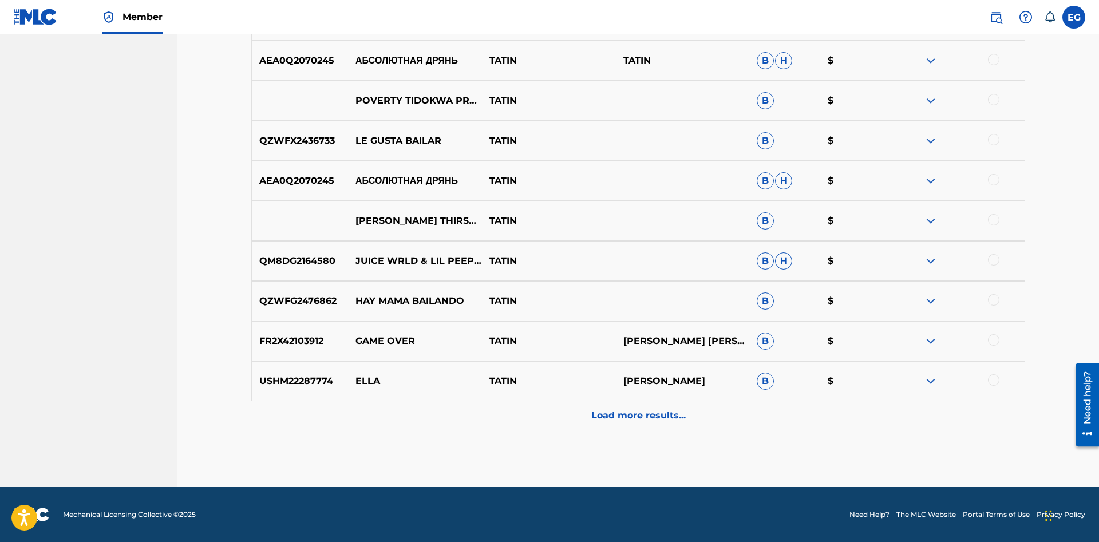
click at [587, 414] on div "Load more results..." at bounding box center [638, 415] width 774 height 29
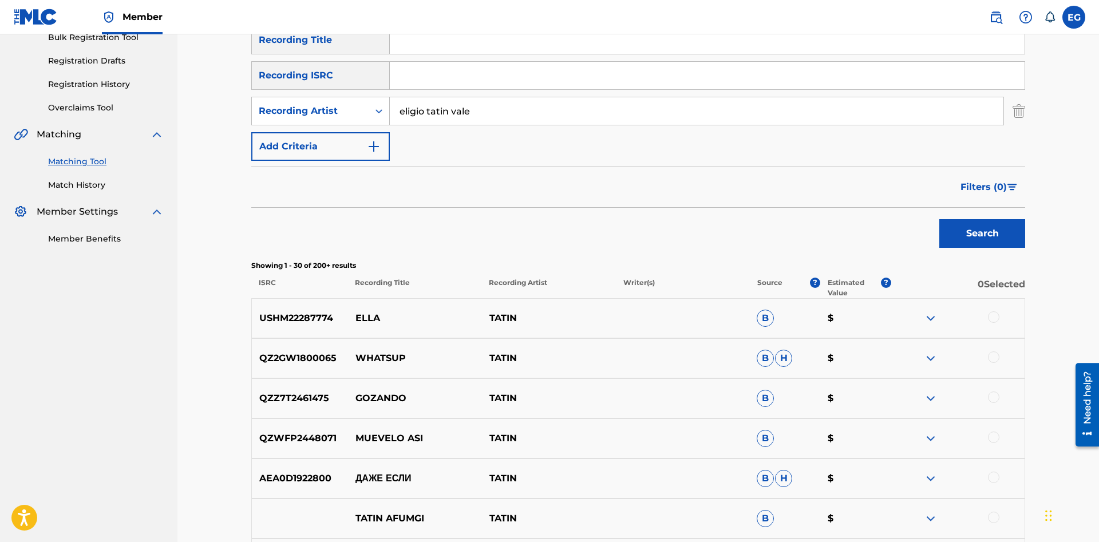
scroll to position [0, 0]
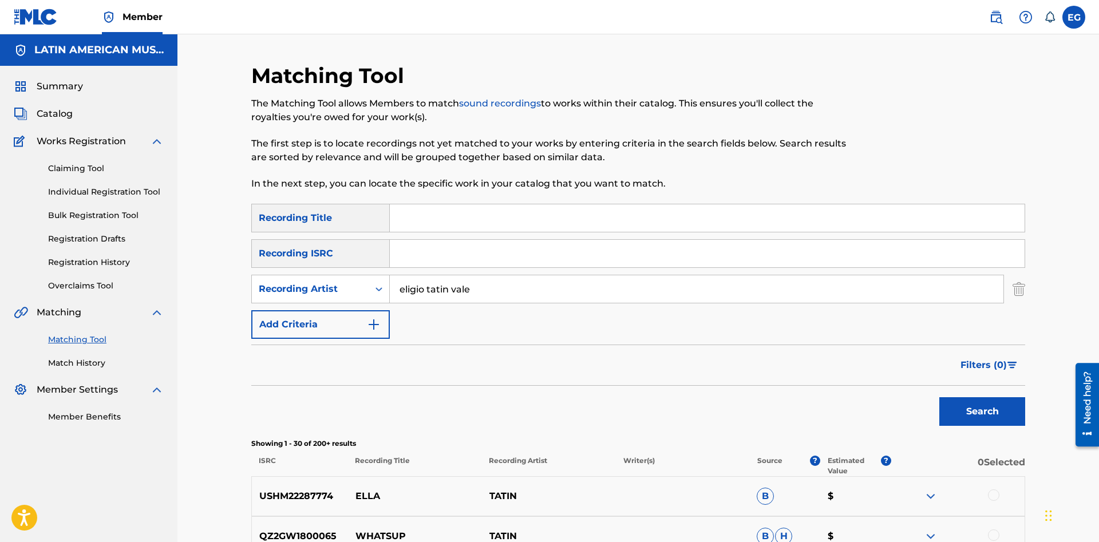
click at [496, 219] on input "Search Form" at bounding box center [707, 217] width 635 height 27
click at [299, 280] on div "Recording Artist" at bounding box center [310, 289] width 117 height 22
click at [313, 319] on div "Writer" at bounding box center [320, 317] width 137 height 29
click at [430, 229] on input "Search Form" at bounding box center [707, 217] width 635 height 27
click at [939, 397] on button "Search" at bounding box center [982, 411] width 86 height 29
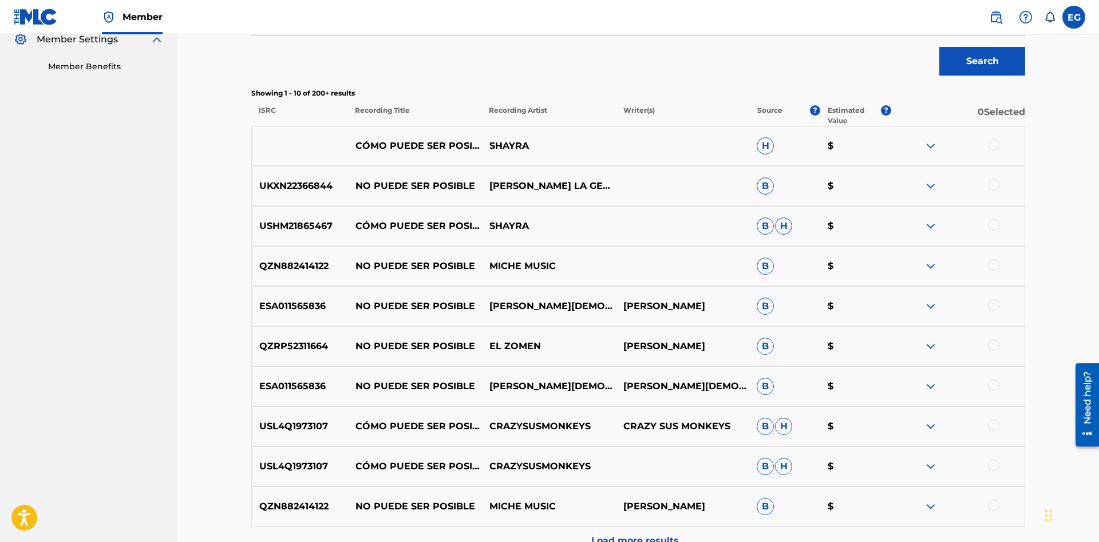
scroll to position [409, 0]
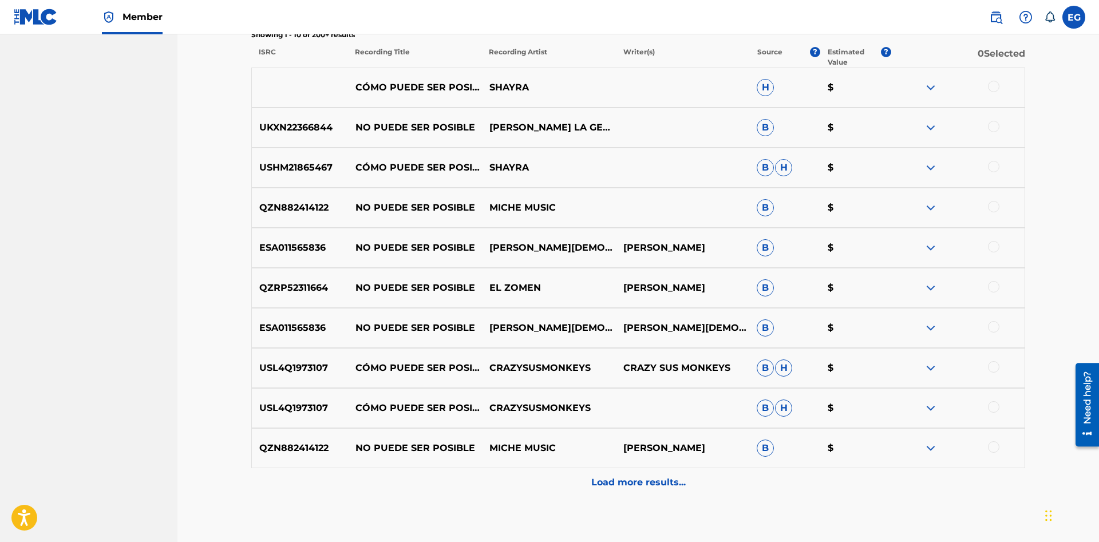
click at [547, 474] on div "Load more results..." at bounding box center [638, 482] width 774 height 29
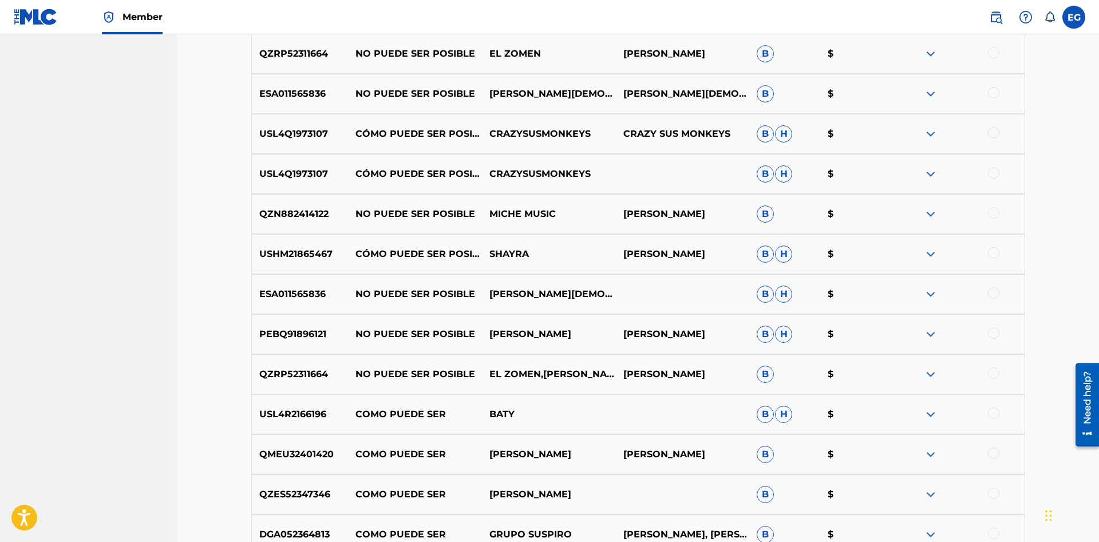
scroll to position [876, 0]
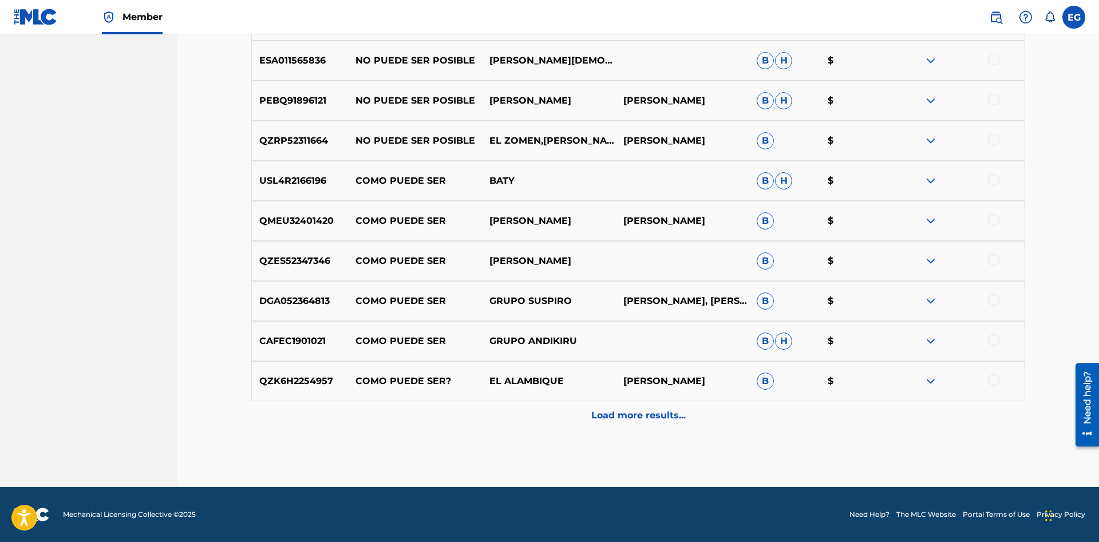
click at [637, 424] on div "Load more results..." at bounding box center [638, 415] width 774 height 29
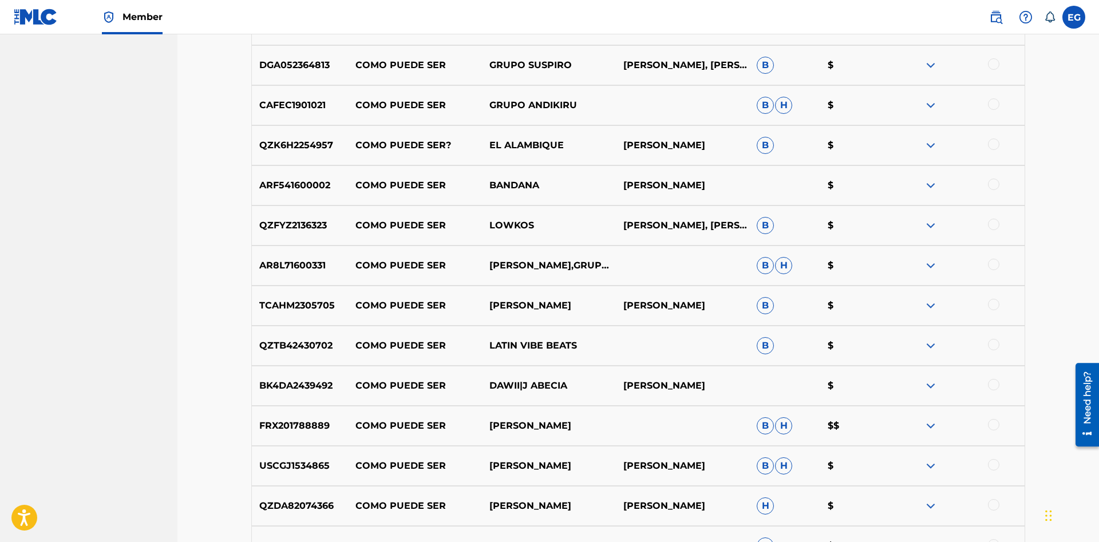
scroll to position [1277, 0]
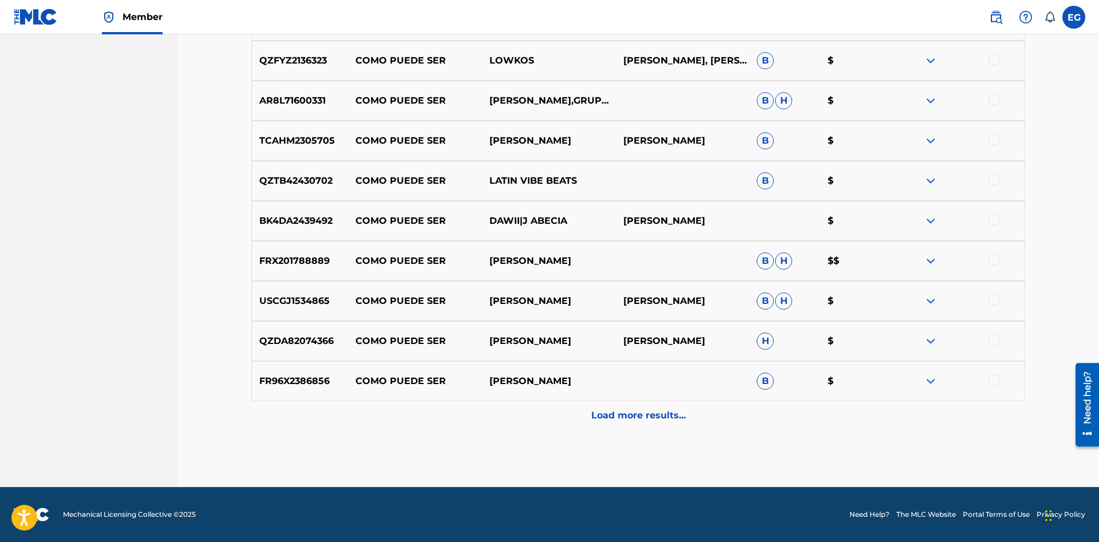
click at [600, 427] on div "Load more results..." at bounding box center [638, 415] width 774 height 29
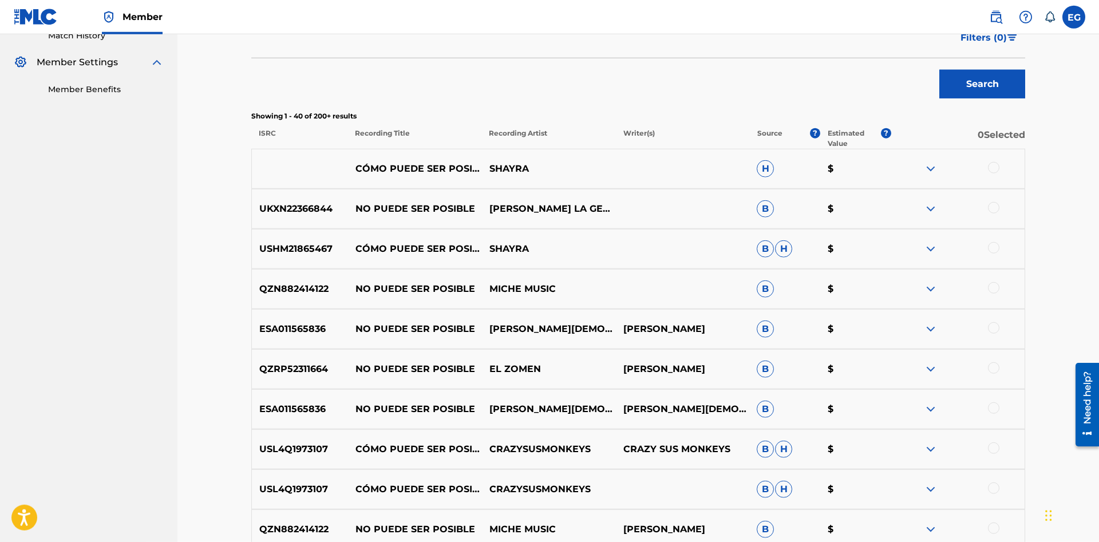
scroll to position [0, 0]
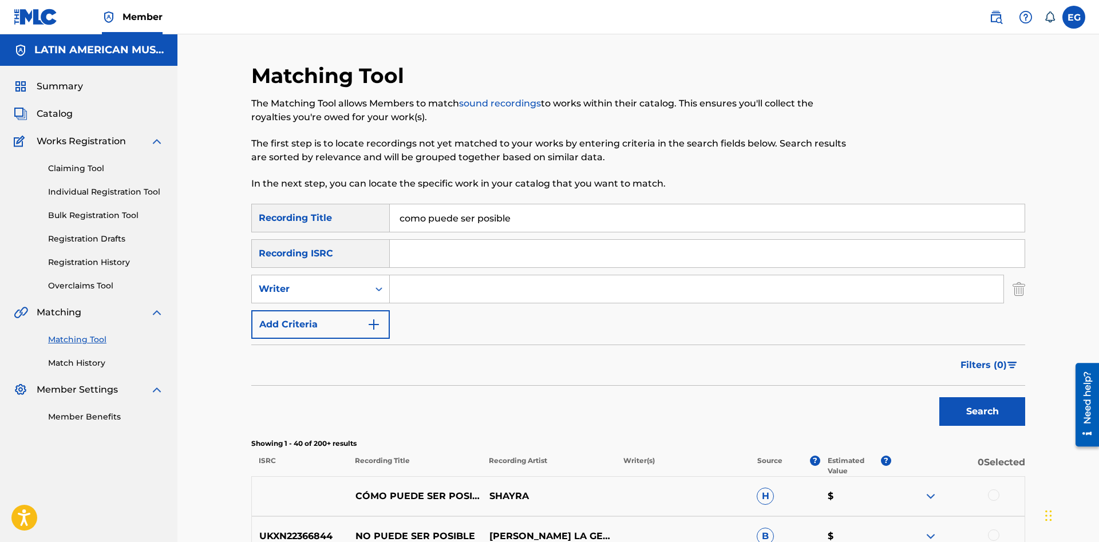
click at [579, 220] on input "como puede ser posible" at bounding box center [707, 217] width 635 height 27
drag, startPoint x: 268, startPoint y: 227, endPoint x: 234, endPoint y: 224, distance: 34.5
click at [390, 224] on input "como puede ser posible" at bounding box center [707, 217] width 635 height 27
click at [939, 397] on button "Search" at bounding box center [982, 411] width 86 height 29
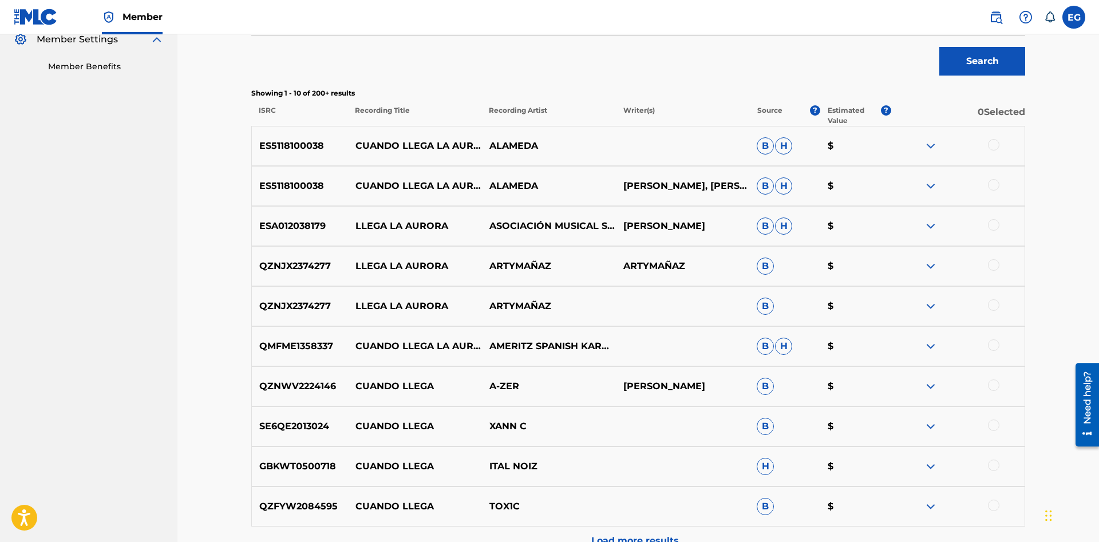
scroll to position [476, 0]
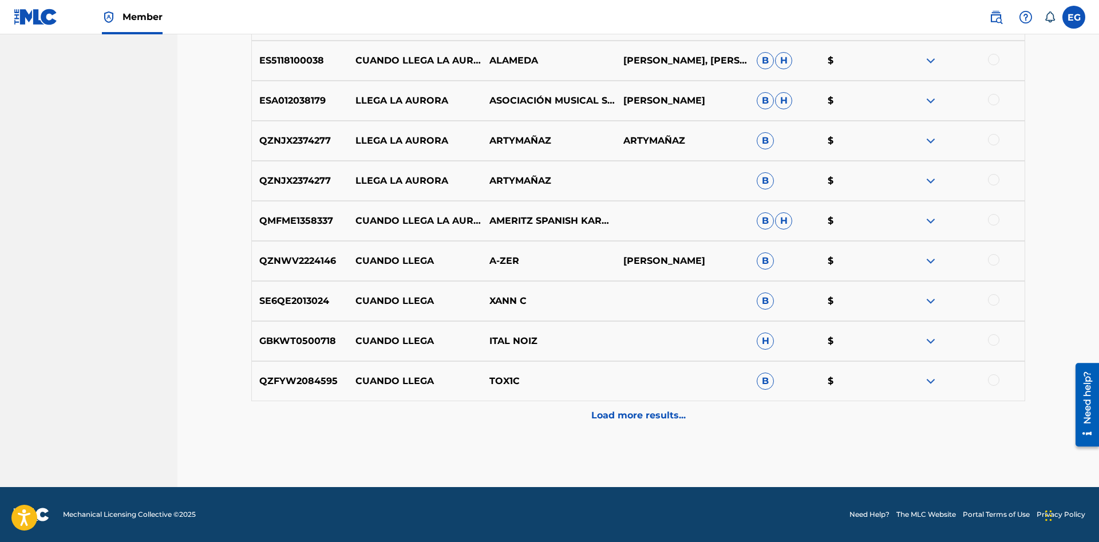
click at [602, 408] on div "Load more results..." at bounding box center [638, 415] width 774 height 29
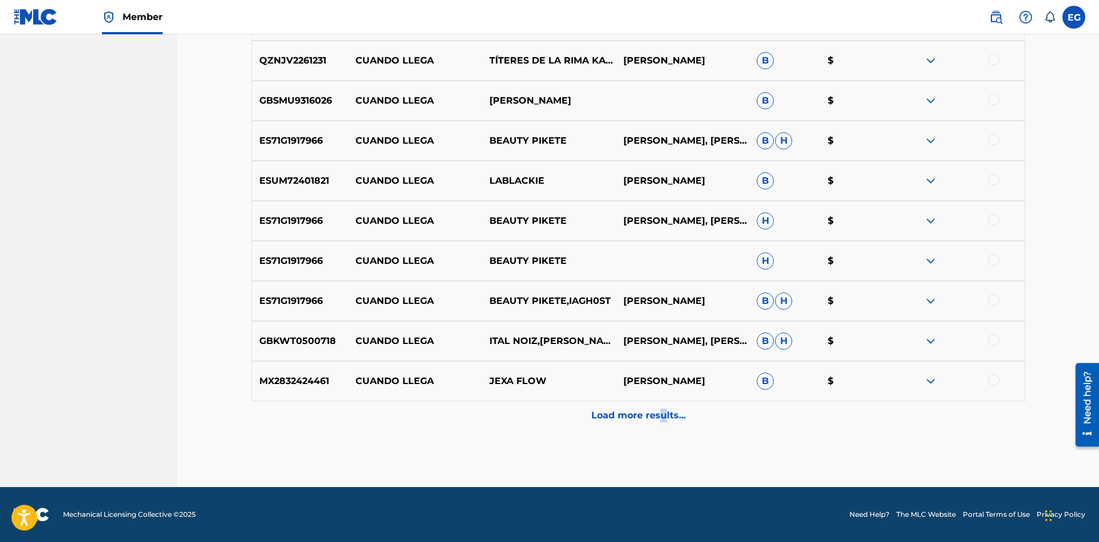
click at [659, 424] on div "Load more results..." at bounding box center [638, 415] width 774 height 29
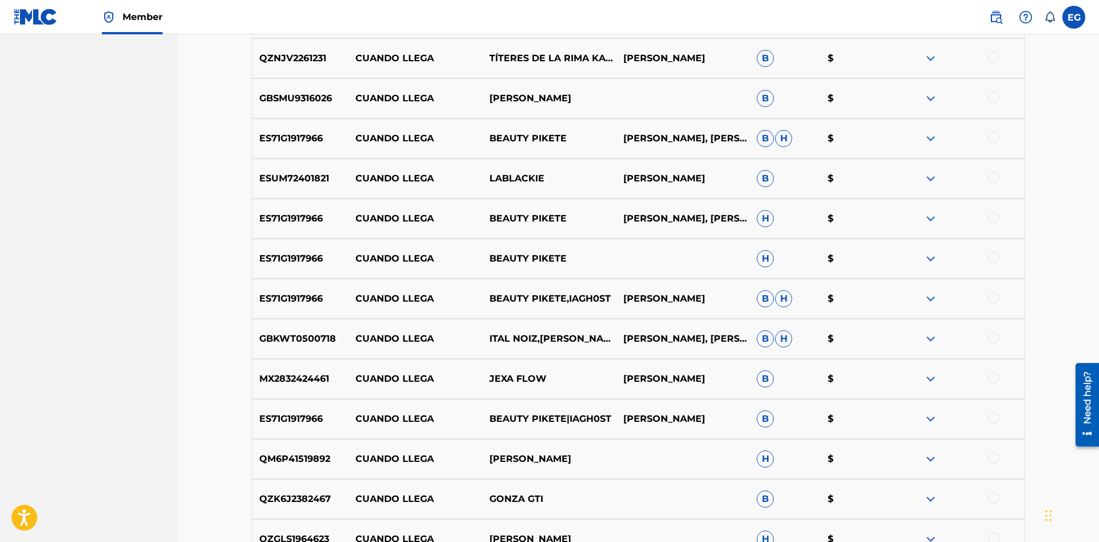
scroll to position [1277, 0]
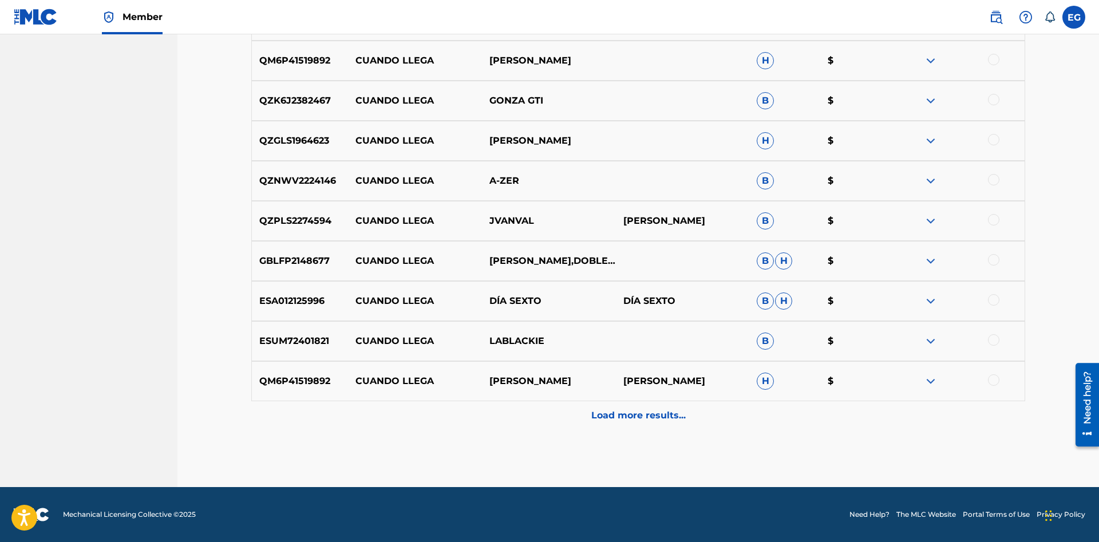
click at [616, 399] on div "QM6P41519892 CUANDO LLEGA [PERSON_NAME] [PERSON_NAME] H $" at bounding box center [638, 381] width 774 height 40
click at [614, 416] on p "Load more results..." at bounding box center [638, 416] width 94 height 14
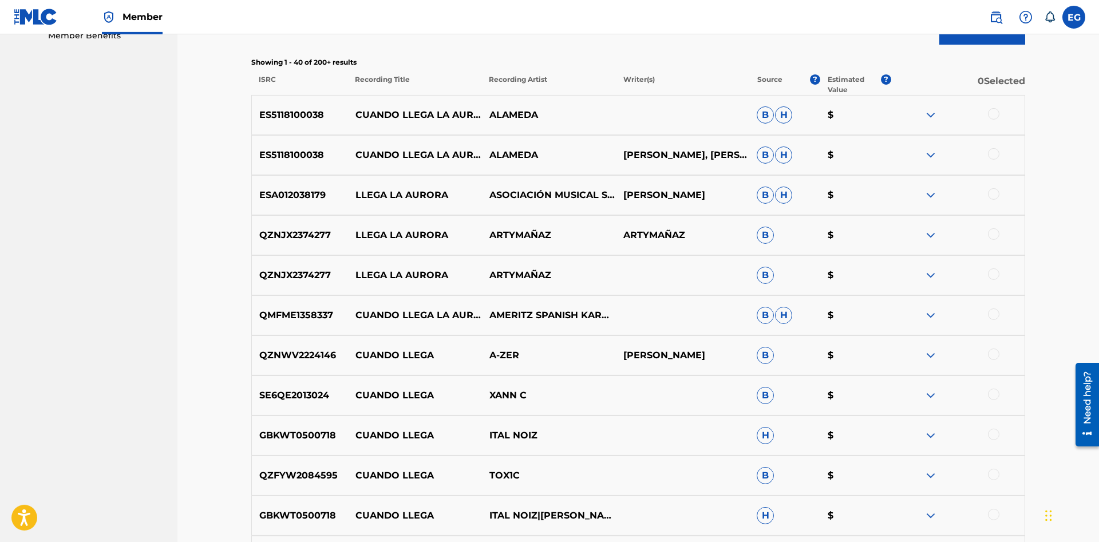
scroll to position [0, 0]
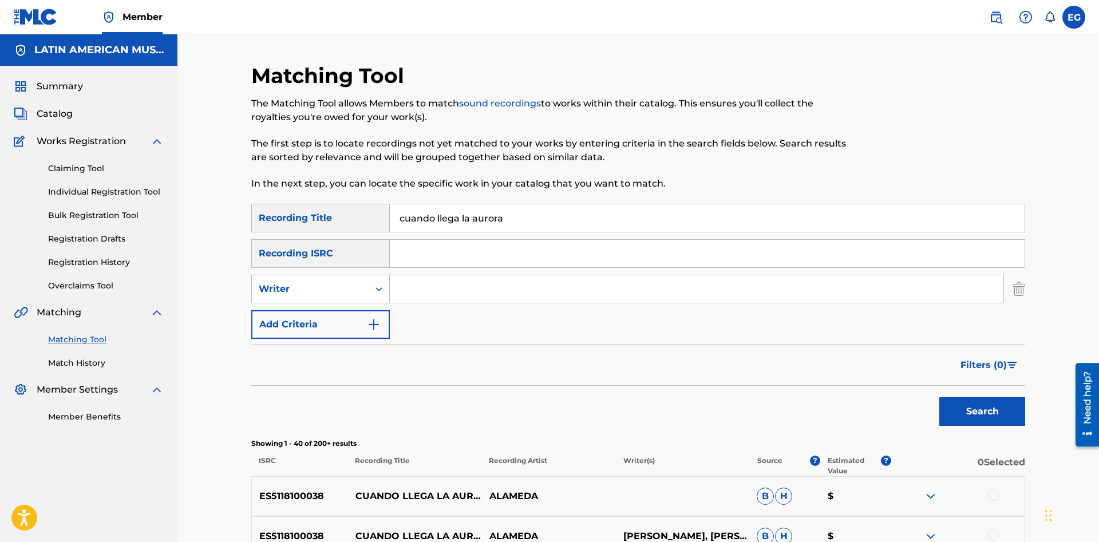
drag, startPoint x: 437, startPoint y: 213, endPoint x: 601, endPoint y: 208, distance: 164.9
click at [601, 208] on input "cuando llega la aurora" at bounding box center [707, 217] width 635 height 27
click at [988, 413] on button "Search" at bounding box center [982, 411] width 86 height 29
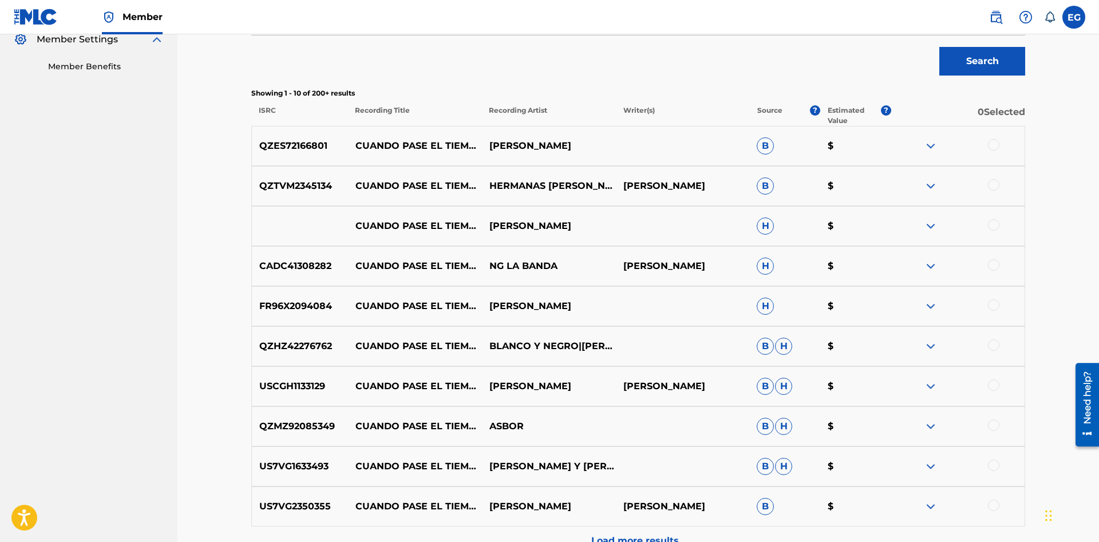
scroll to position [467, 0]
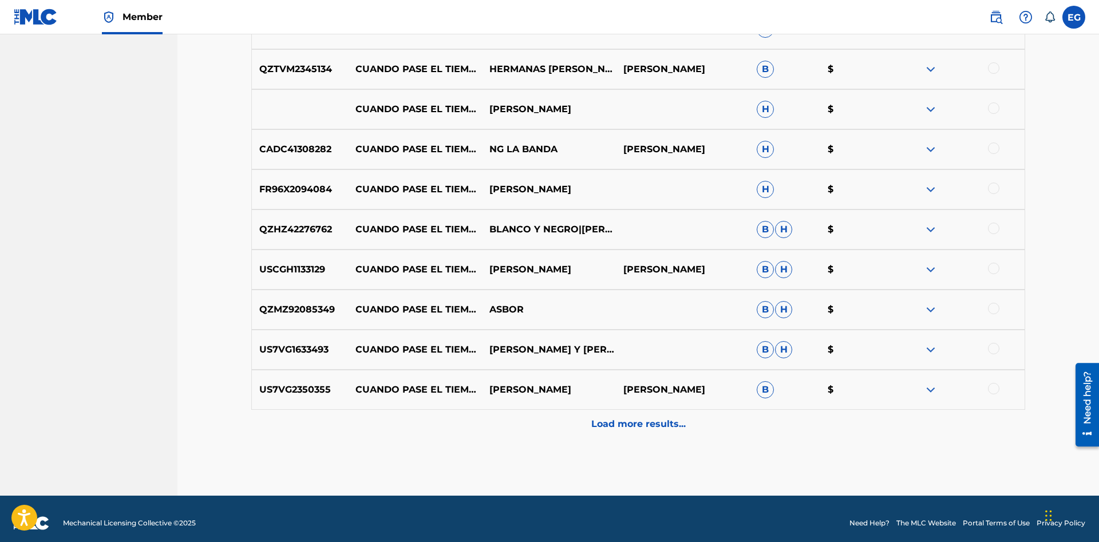
click at [661, 416] on div "Load more results..." at bounding box center [638, 424] width 774 height 29
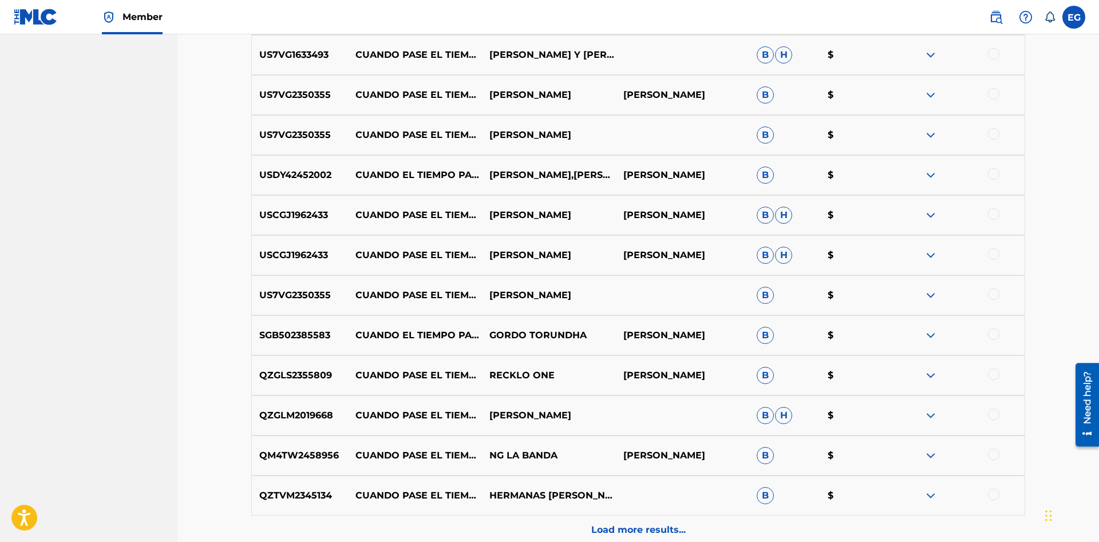
scroll to position [876, 0]
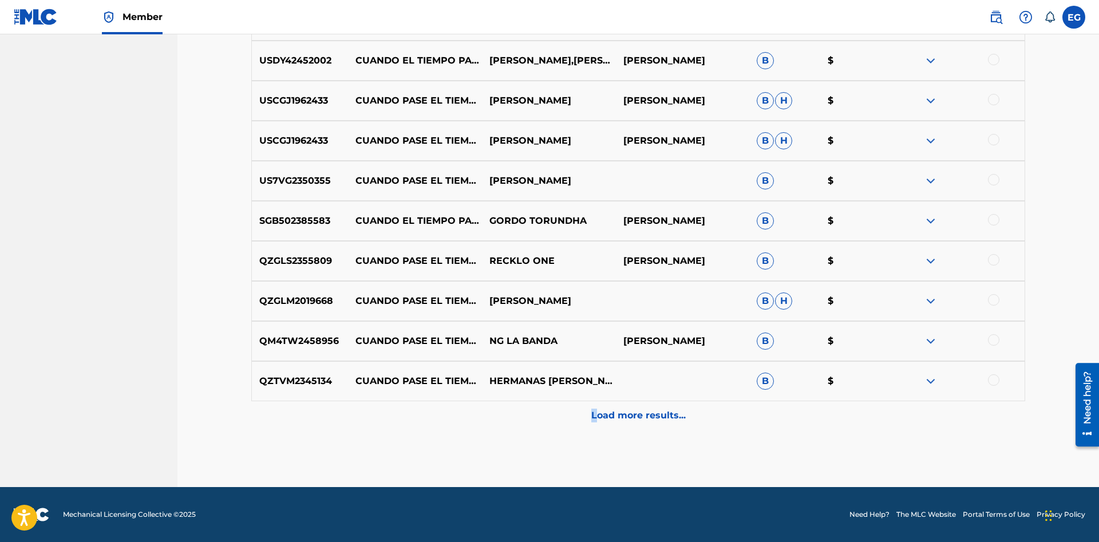
click at [591, 413] on p "Load more results..." at bounding box center [638, 416] width 94 height 14
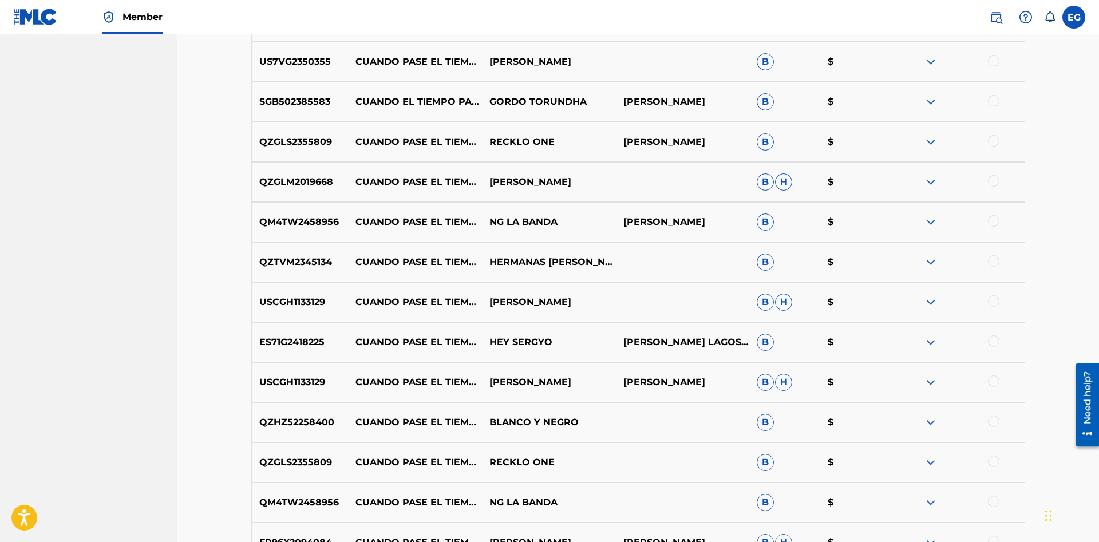
scroll to position [1277, 0]
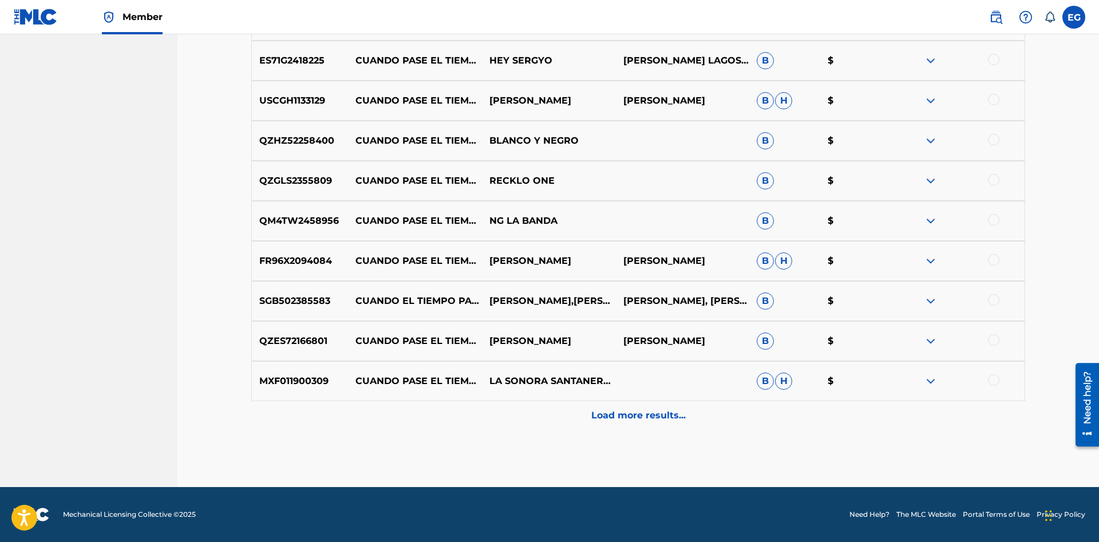
click at [678, 411] on p "Load more results..." at bounding box center [638, 416] width 94 height 14
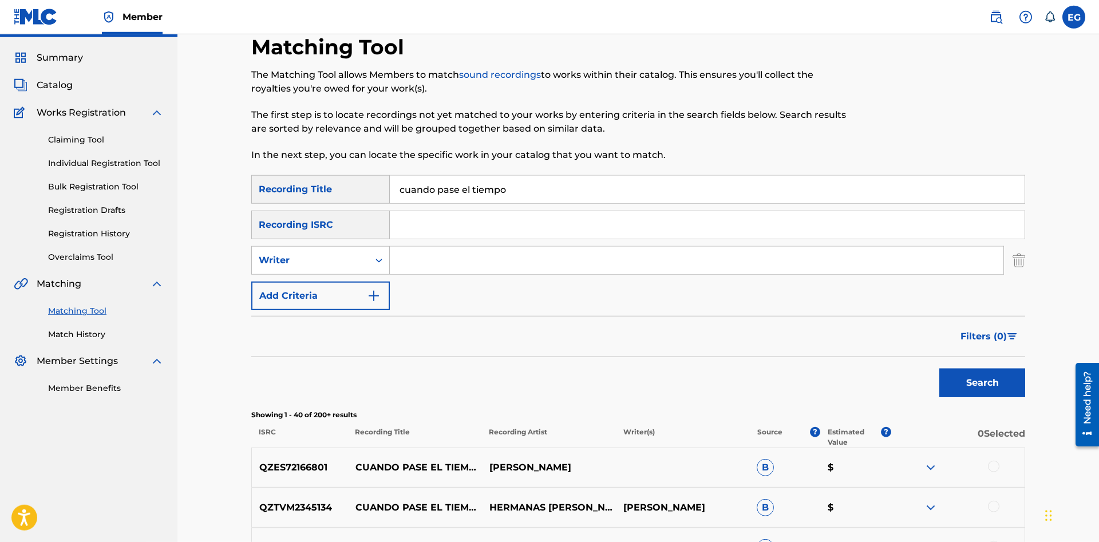
scroll to position [0, 0]
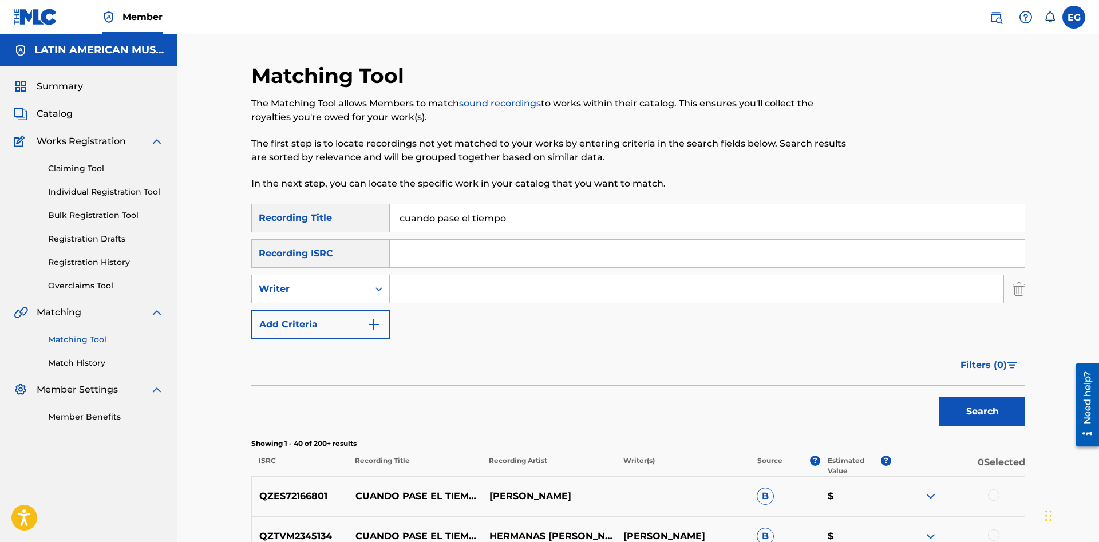
drag, startPoint x: 523, startPoint y: 216, endPoint x: 270, endPoint y: 221, distance: 253.0
click at [390, 221] on input "cuando pase el tiempo" at bounding box center [707, 217] width 635 height 27
click at [980, 406] on button "Search" at bounding box center [982, 411] width 86 height 29
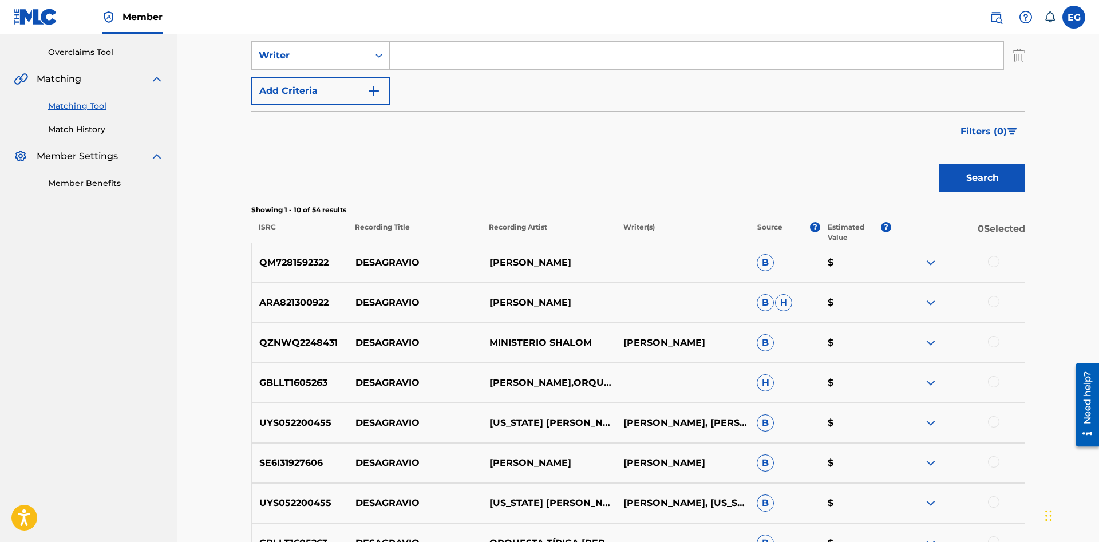
scroll to position [467, 0]
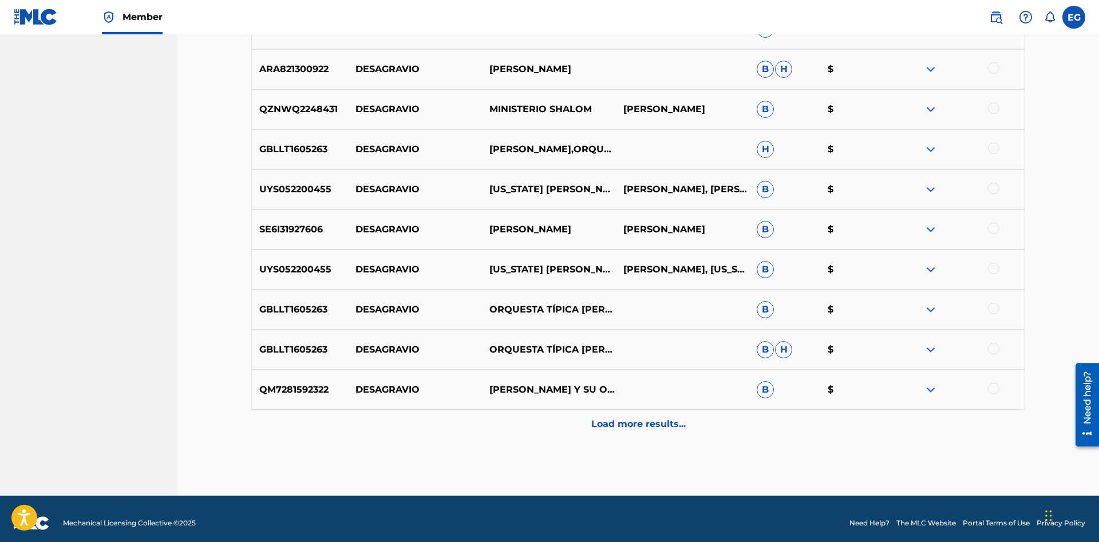
click at [657, 416] on div "Load more results..." at bounding box center [638, 424] width 774 height 29
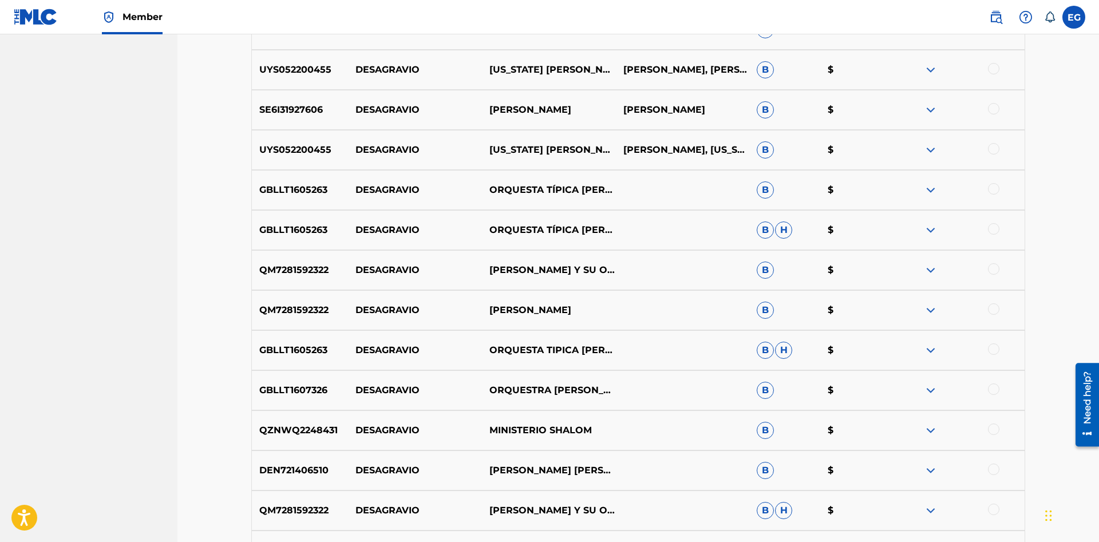
scroll to position [820, 0]
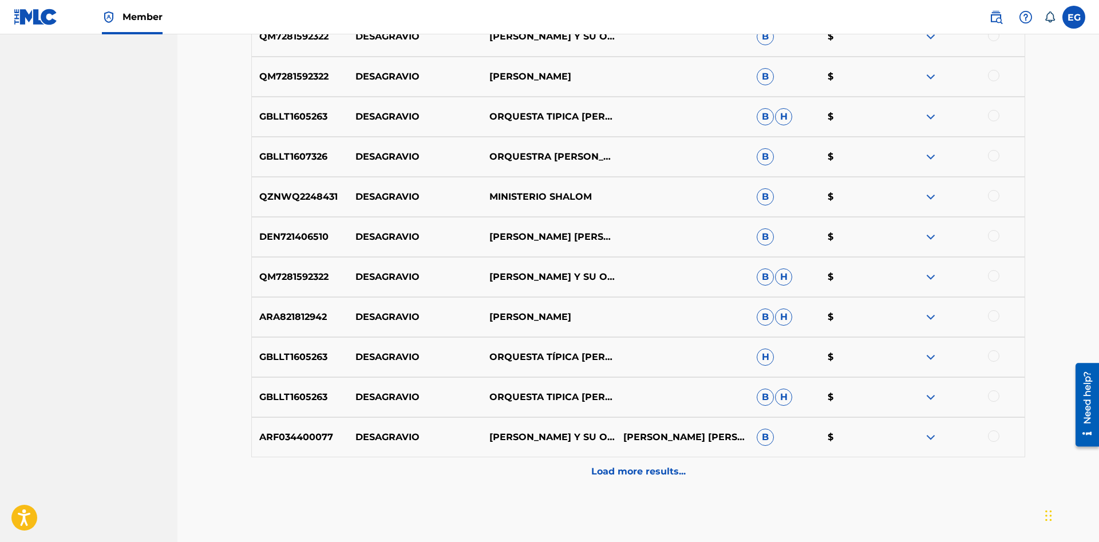
click at [638, 460] on div "Load more results..." at bounding box center [638, 471] width 774 height 29
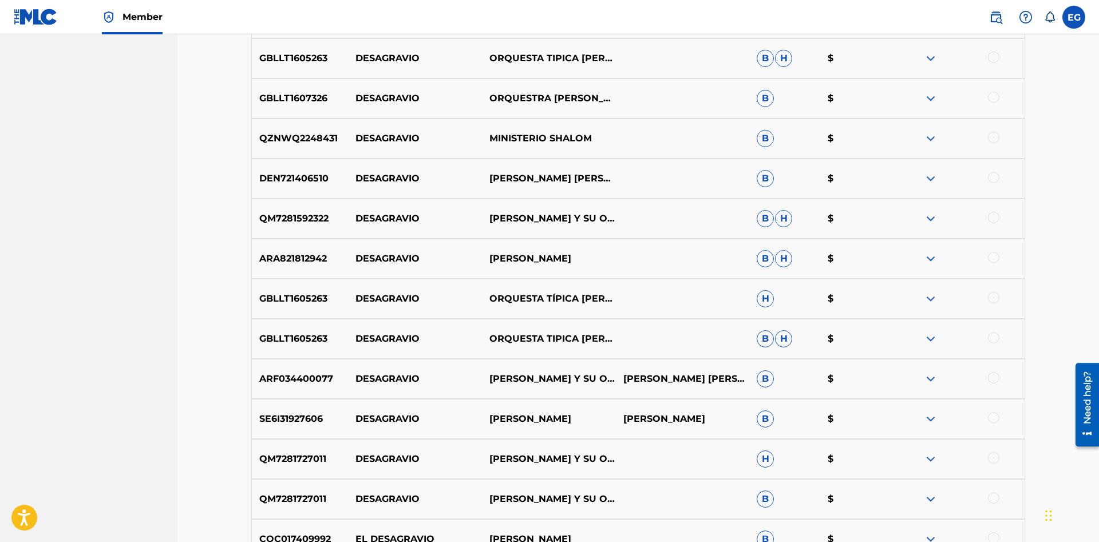
scroll to position [1170, 0]
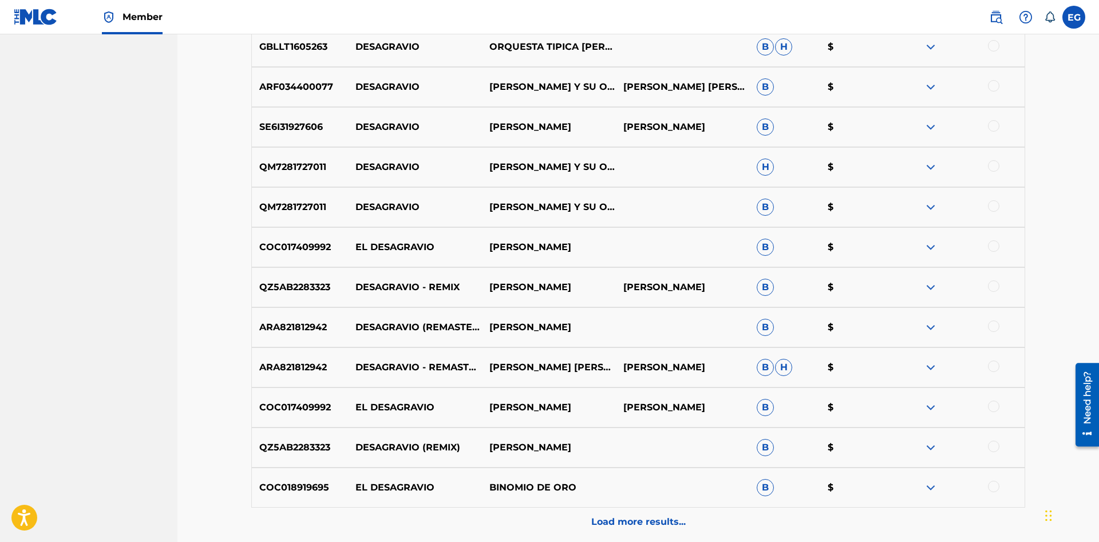
click at [590, 515] on div "Load more results..." at bounding box center [638, 522] width 774 height 29
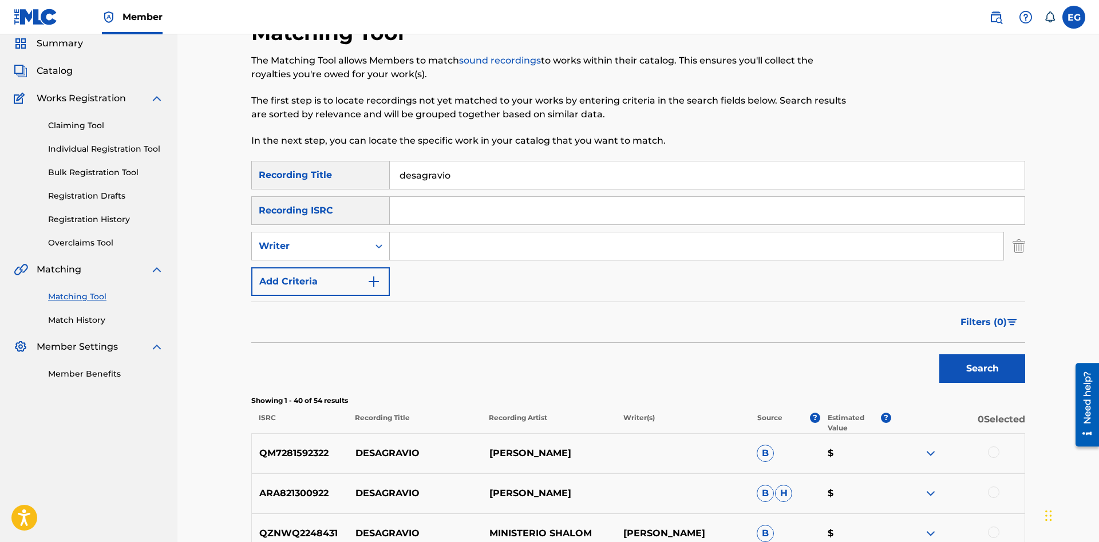
scroll to position [0, 0]
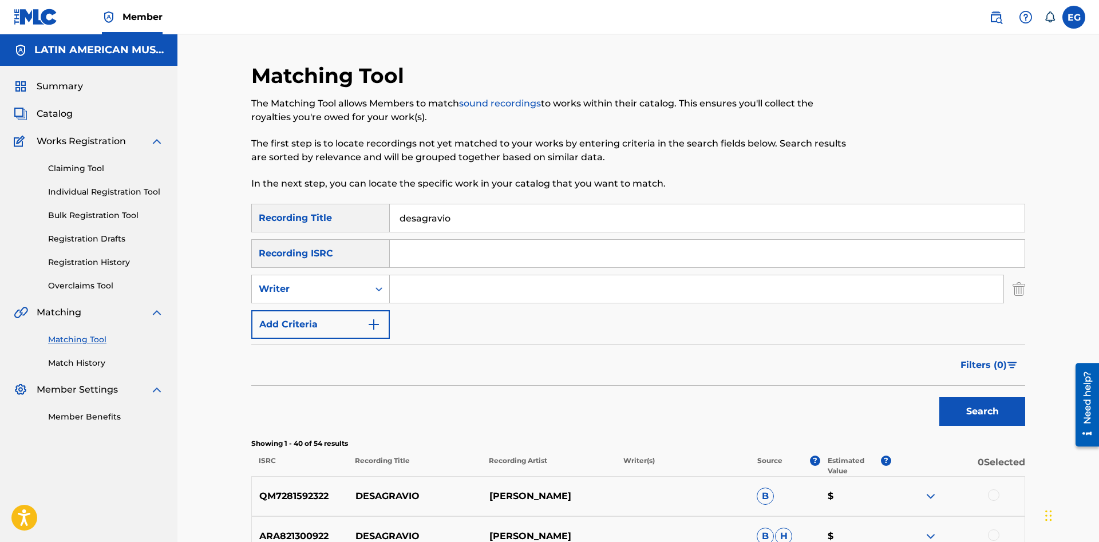
drag, startPoint x: 476, startPoint y: 224, endPoint x: 308, endPoint y: 235, distance: 167.5
click at [390, 232] on input "desagravio" at bounding box center [707, 217] width 635 height 27
type input "en mi cielo azul"
click at [939, 397] on button "Search" at bounding box center [982, 411] width 86 height 29
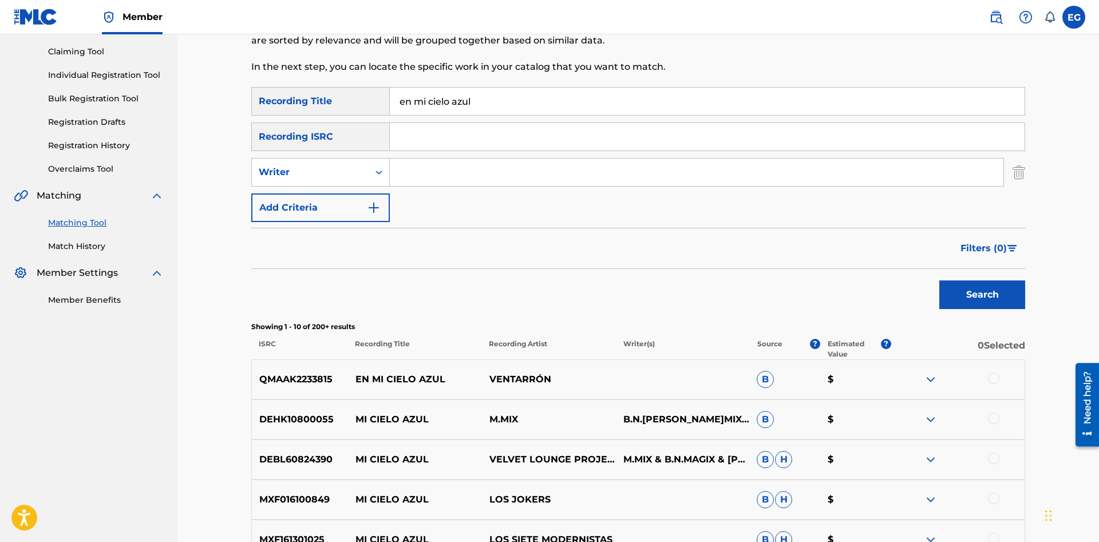
click at [993, 378] on div at bounding box center [993, 378] width 11 height 11
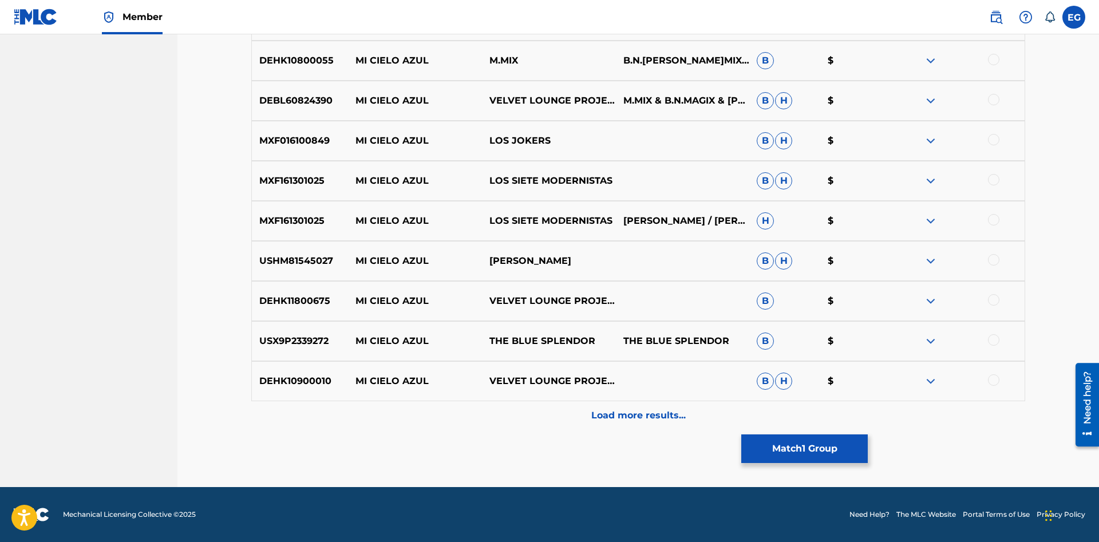
click at [627, 410] on p "Load more results..." at bounding box center [638, 416] width 94 height 14
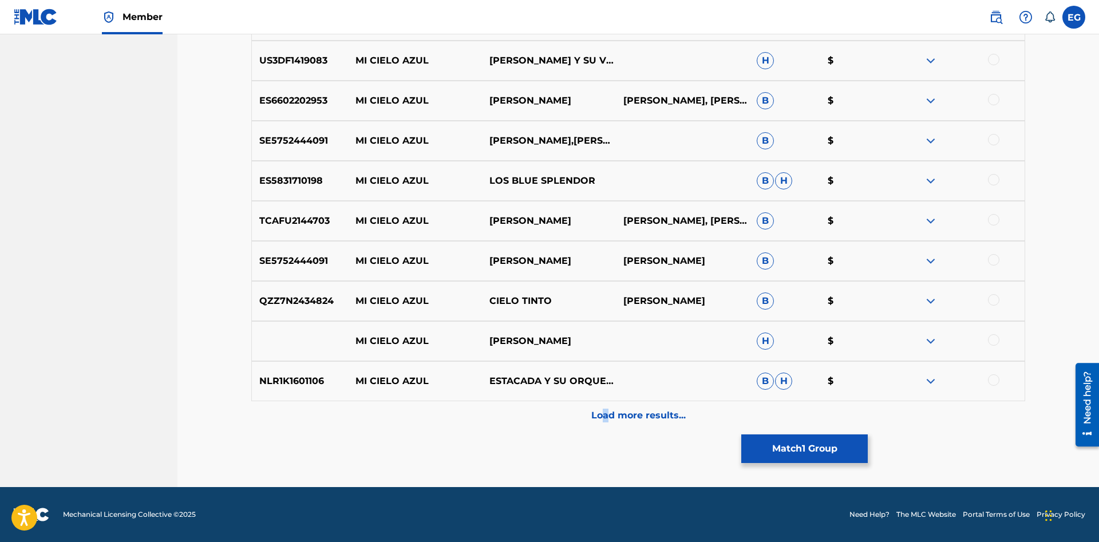
click at [603, 414] on p "Load more results..." at bounding box center [638, 416] width 94 height 14
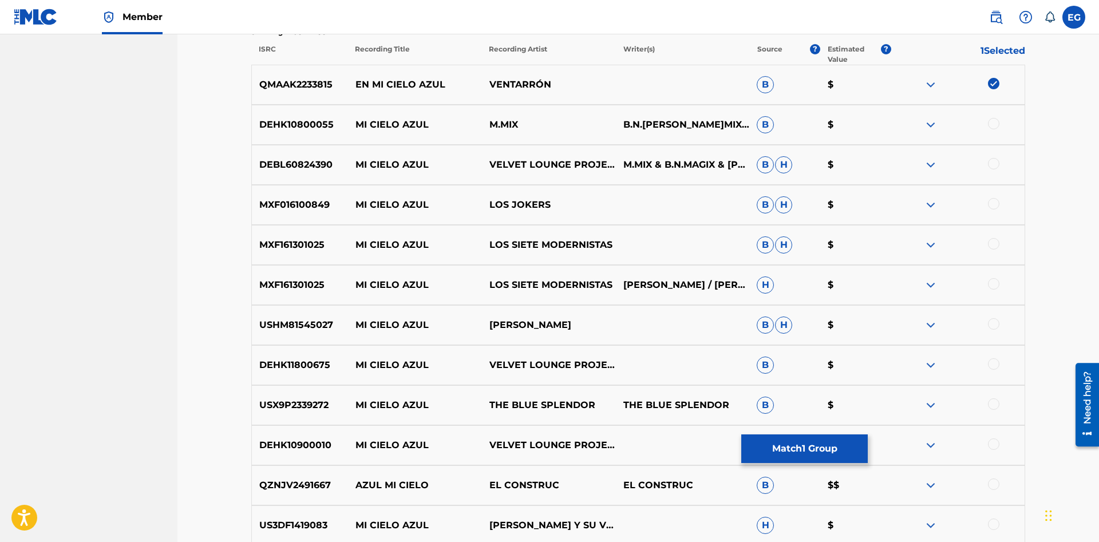
scroll to position [703, 0]
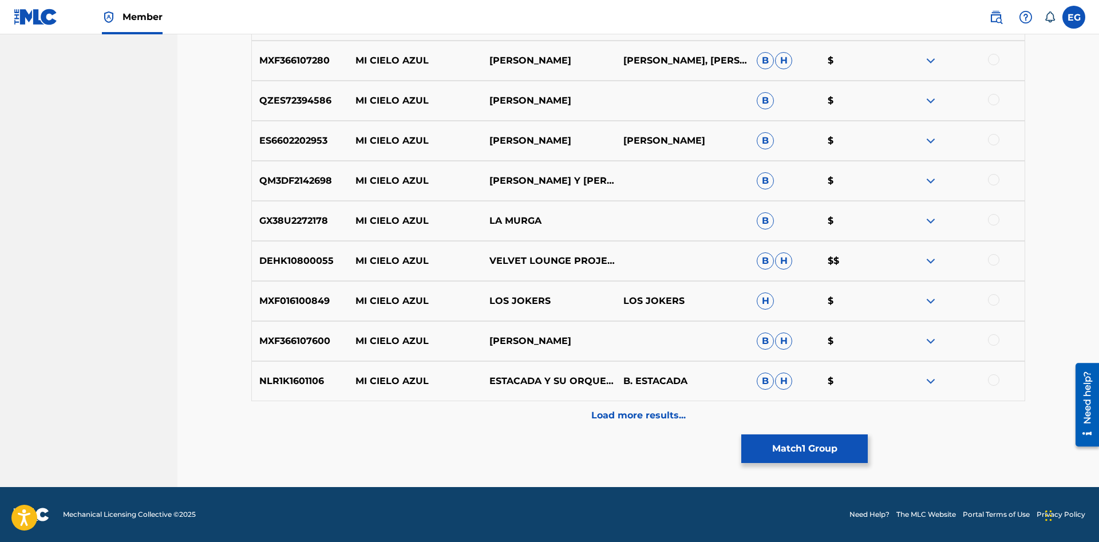
click at [613, 414] on p "Load more results..." at bounding box center [638, 416] width 94 height 14
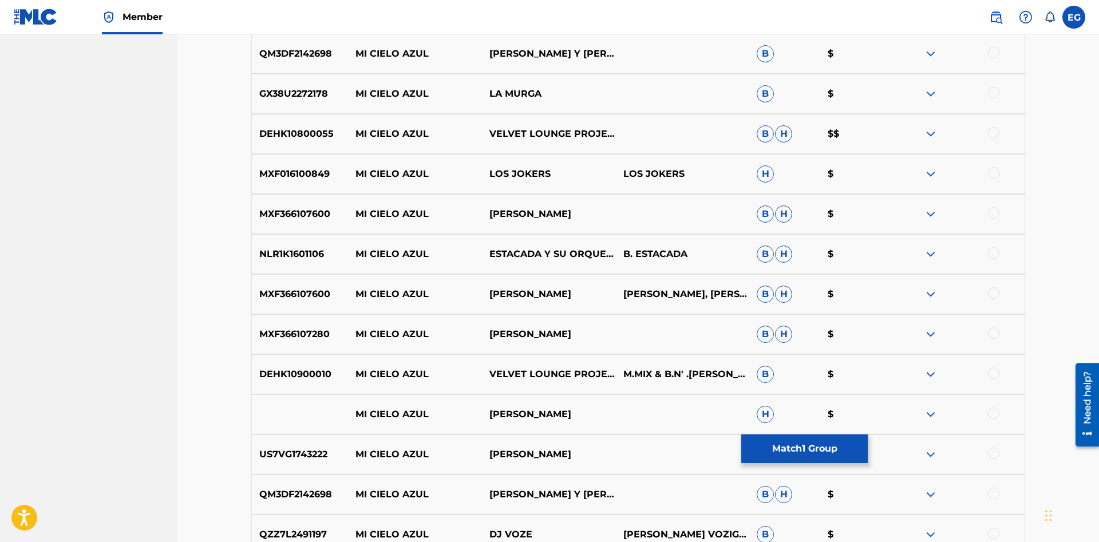
scroll to position [1677, 0]
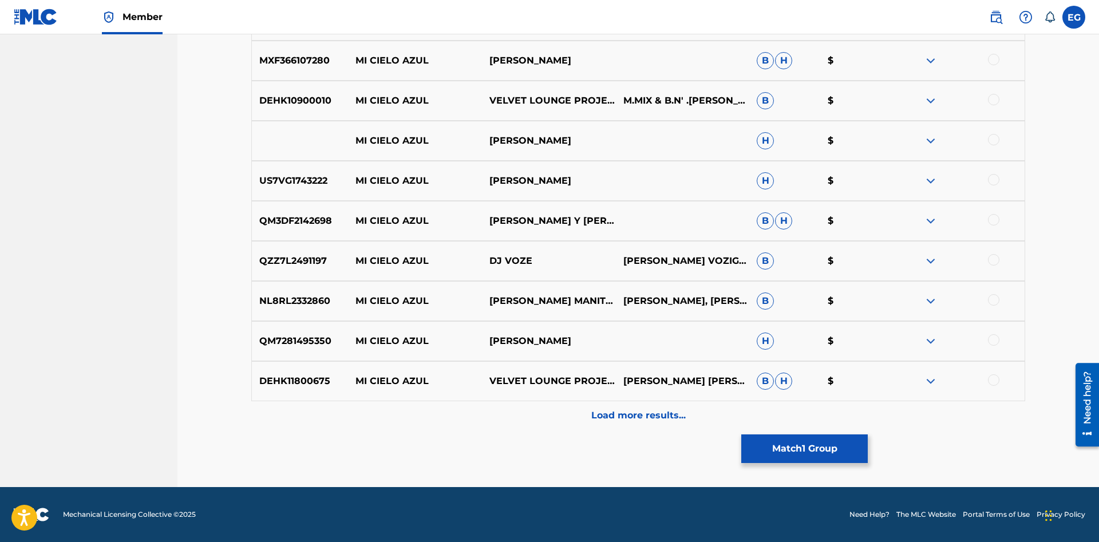
click at [584, 417] on div "Load more results..." at bounding box center [638, 415] width 774 height 29
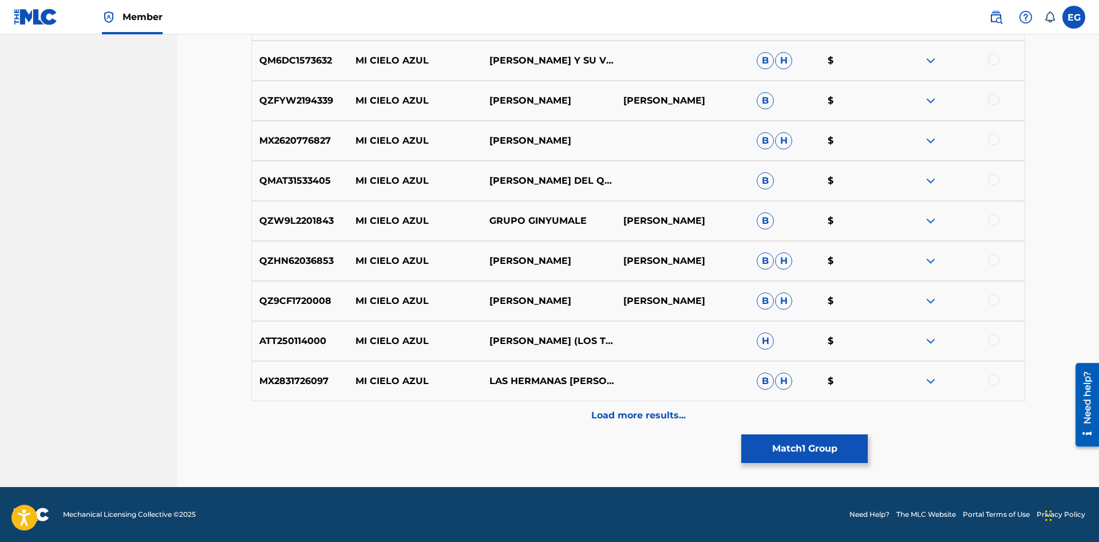
drag, startPoint x: 573, startPoint y: 477, endPoint x: 567, endPoint y: 453, distance: 24.3
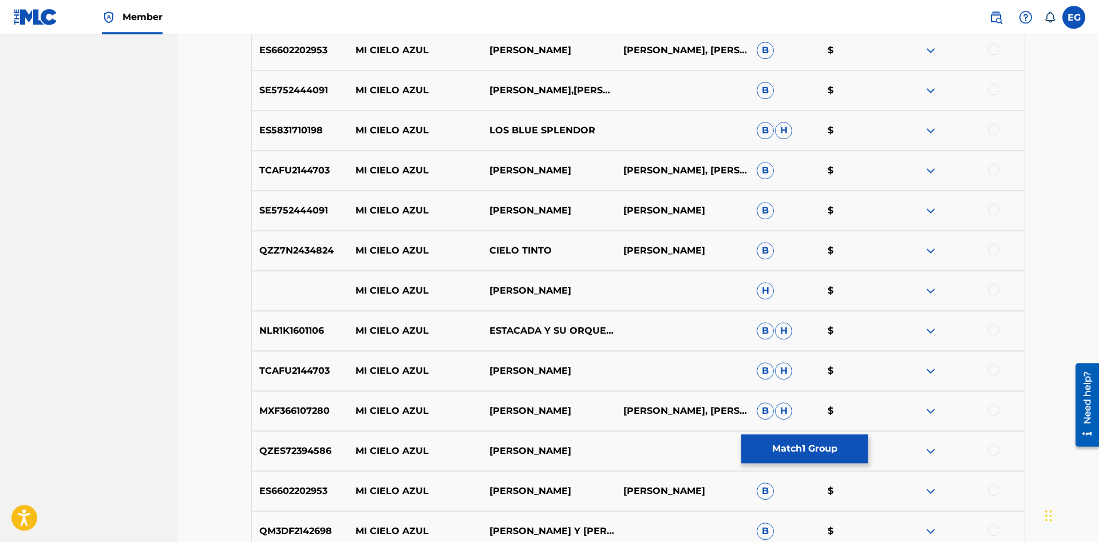
scroll to position [0, 0]
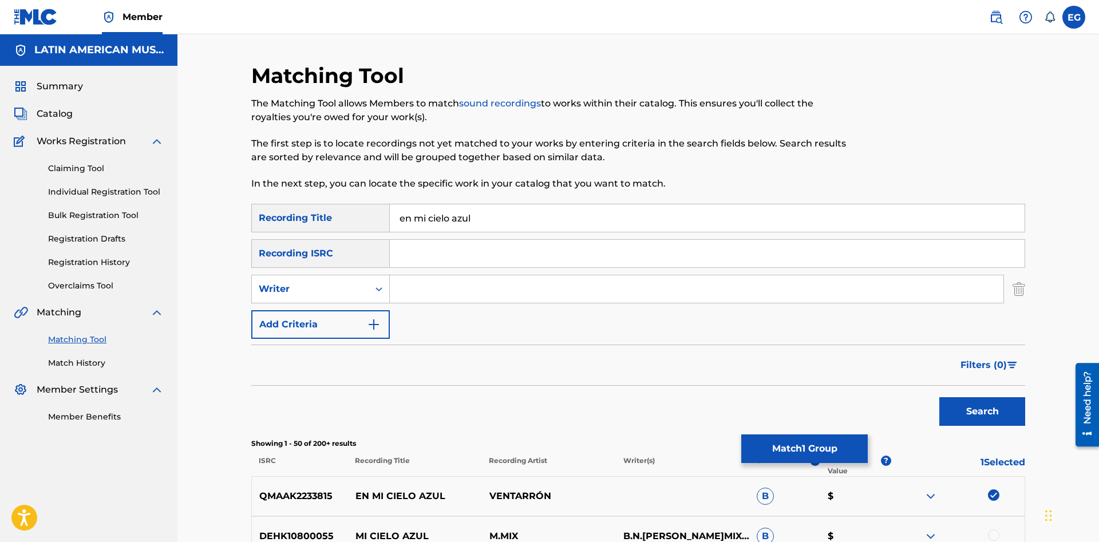
click at [417, 287] on input "Search Form" at bounding box center [697, 288] width 614 height 27
click at [390, 291] on input "Search Form" at bounding box center [697, 288] width 614 height 27
click at [379, 287] on icon "Search Form" at bounding box center [378, 288] width 11 height 11
click at [369, 308] on div "Recording Artist" at bounding box center [320, 317] width 137 height 29
click at [421, 286] on input "Search Form" at bounding box center [697, 288] width 614 height 27
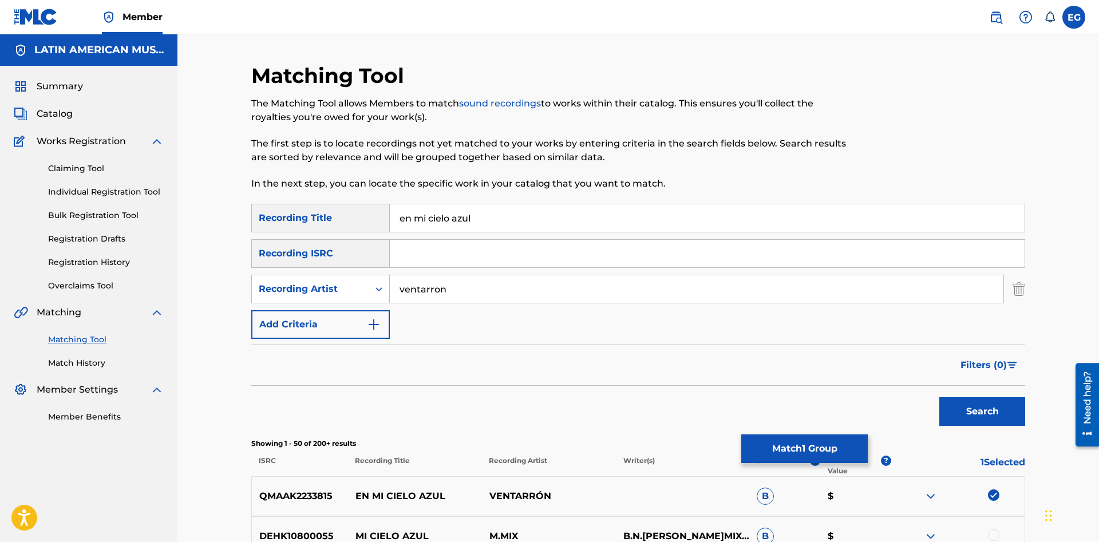
type input "ventarron"
click at [939, 397] on button "Search" at bounding box center [982, 411] width 86 height 29
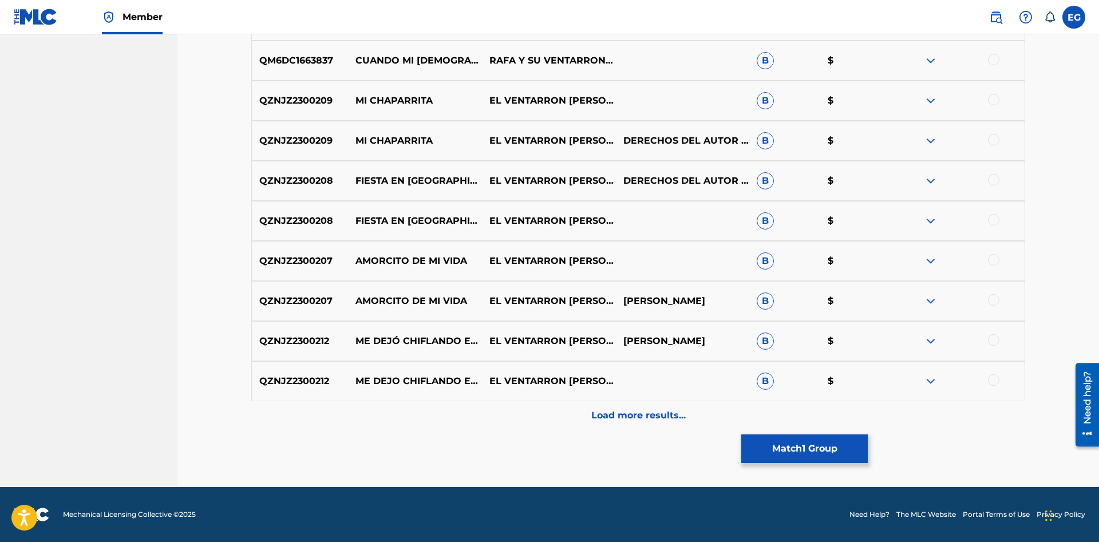
scroll to position [67, 0]
click at [661, 414] on p "Load more results..." at bounding box center [638, 416] width 94 height 14
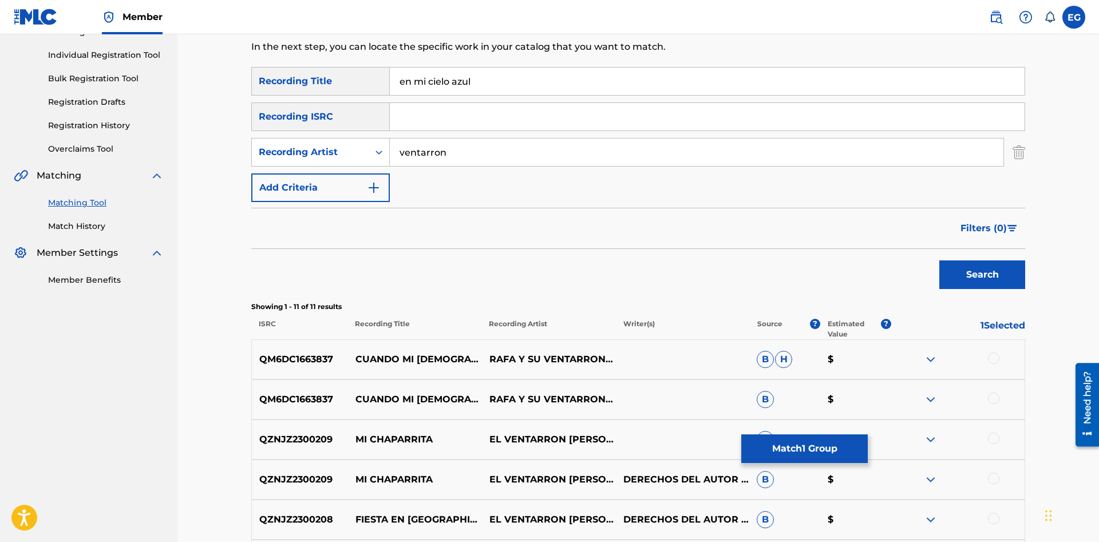
scroll to position [0, 0]
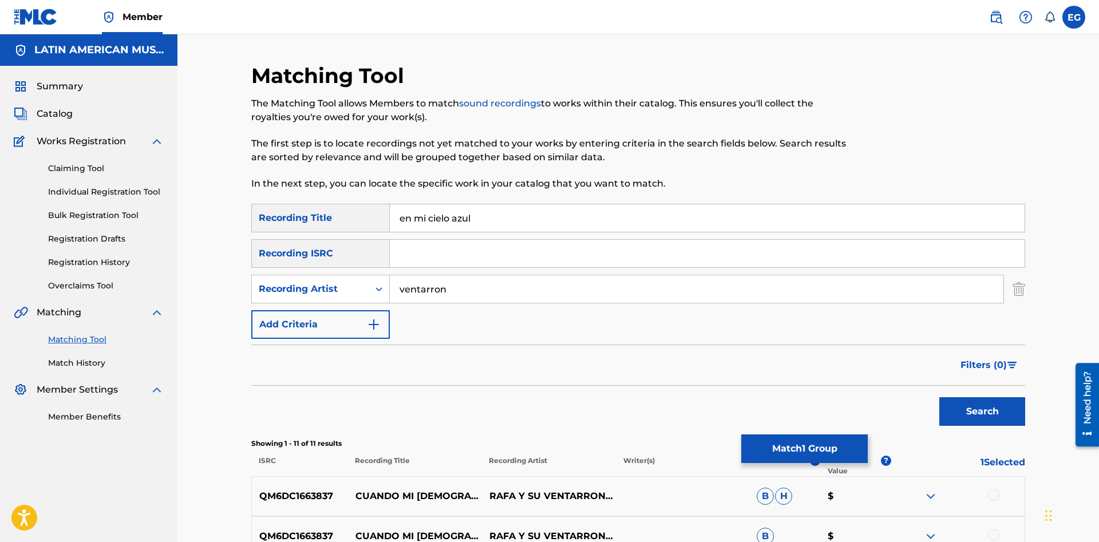
drag, startPoint x: 464, startPoint y: 284, endPoint x: 391, endPoint y: 279, distance: 72.9
click at [391, 279] on input "ventarron" at bounding box center [697, 288] width 614 height 27
click at [939, 397] on button "Search" at bounding box center [982, 411] width 86 height 29
type input "ventarrón"
click at [939, 397] on button "Search" at bounding box center [982, 411] width 86 height 29
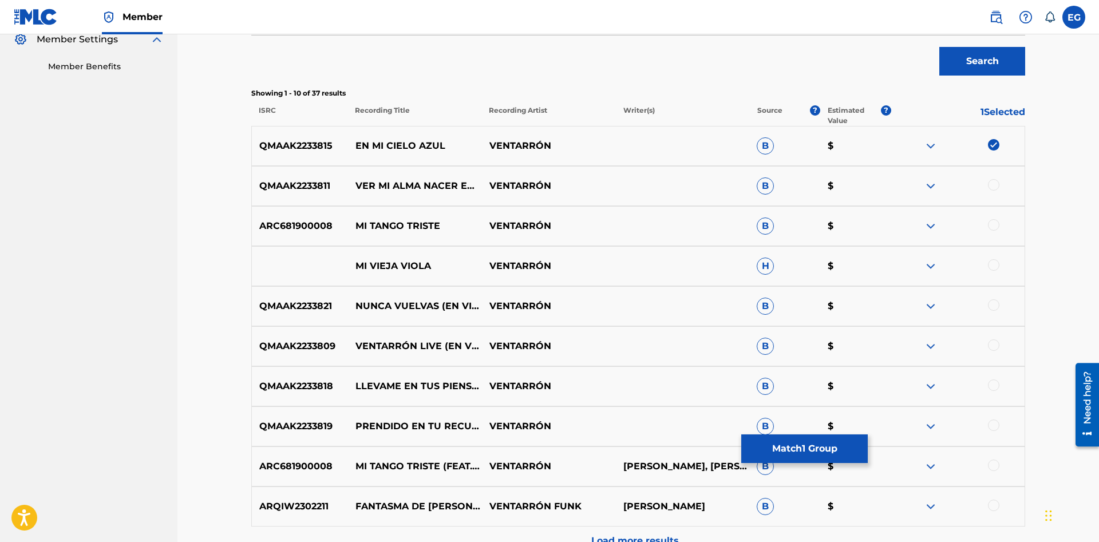
scroll to position [476, 0]
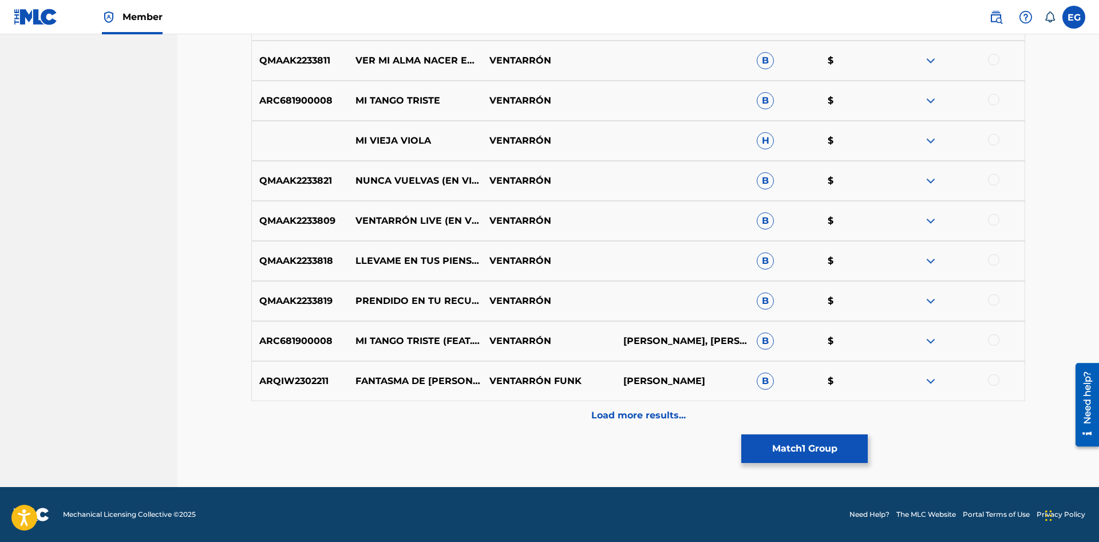
click at [531, 418] on div "Load more results..." at bounding box center [638, 415] width 774 height 29
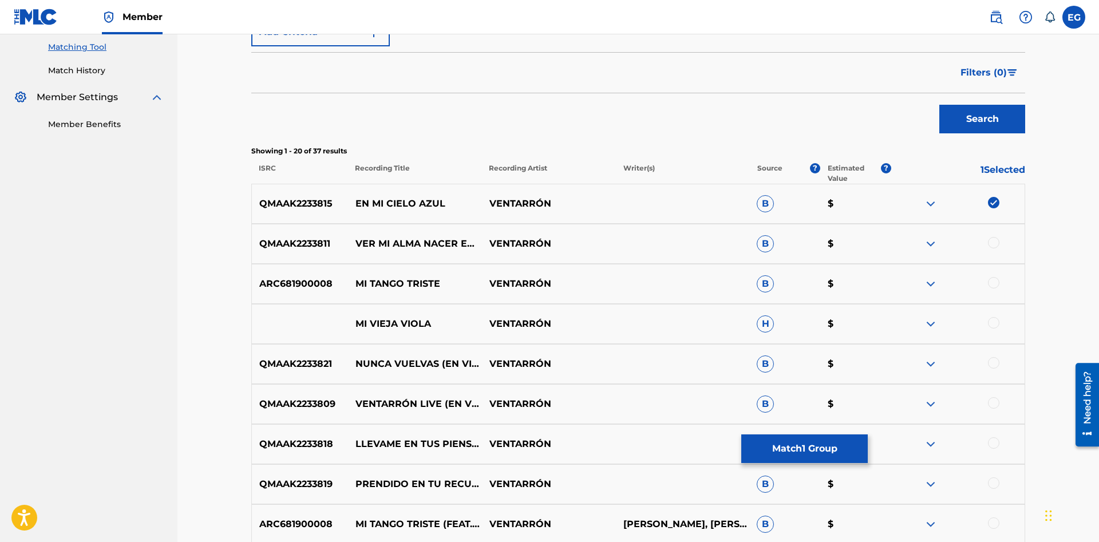
scroll to position [117, 0]
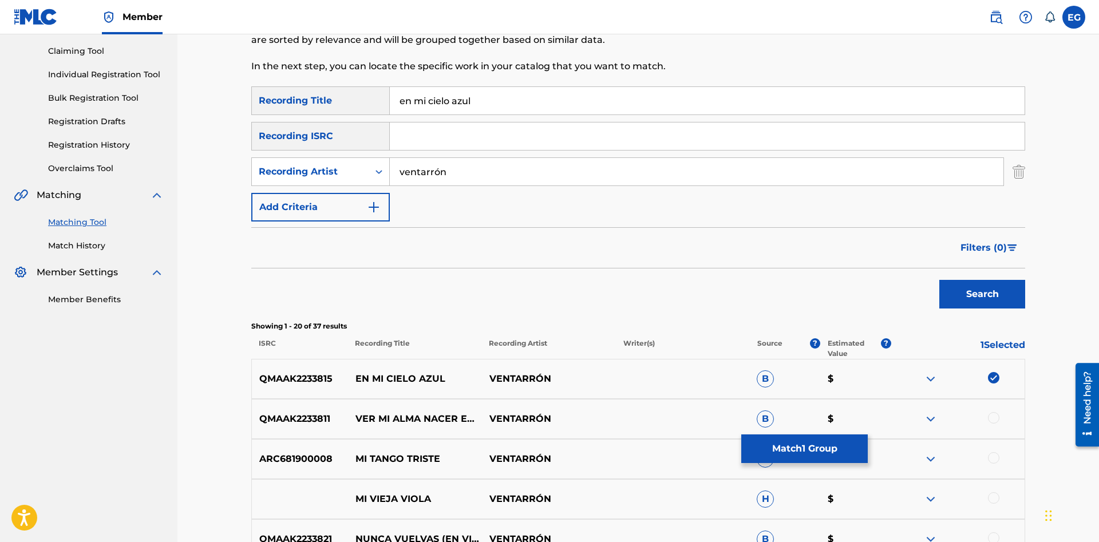
click at [810, 441] on button "Match 1 Group" at bounding box center [804, 448] width 126 height 29
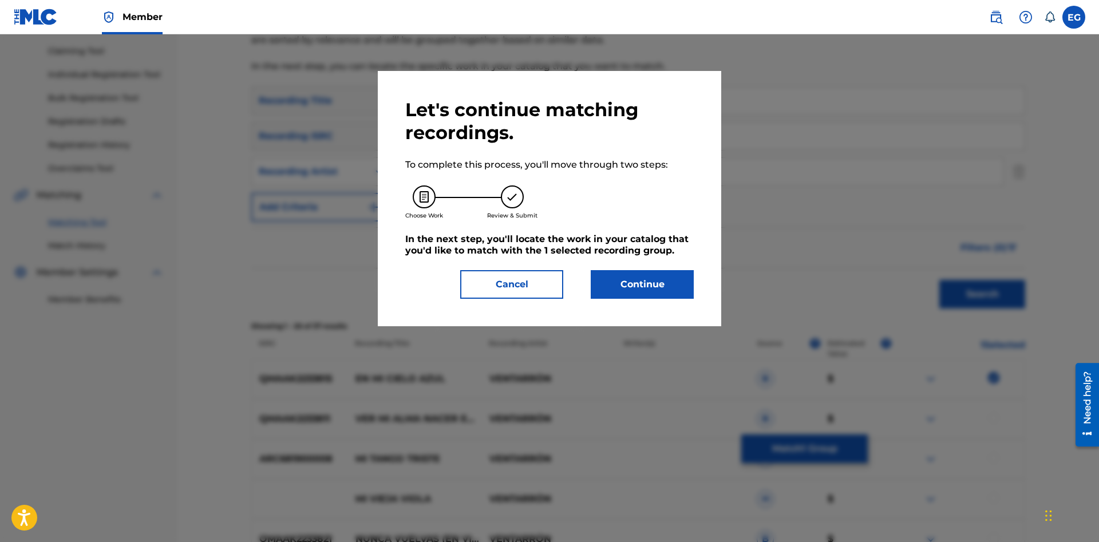
click at [628, 300] on div "Let's continue matching recordings. To complete this process, you'll move throu…" at bounding box center [549, 198] width 343 height 255
click at [626, 292] on button "Continue" at bounding box center [642, 284] width 103 height 29
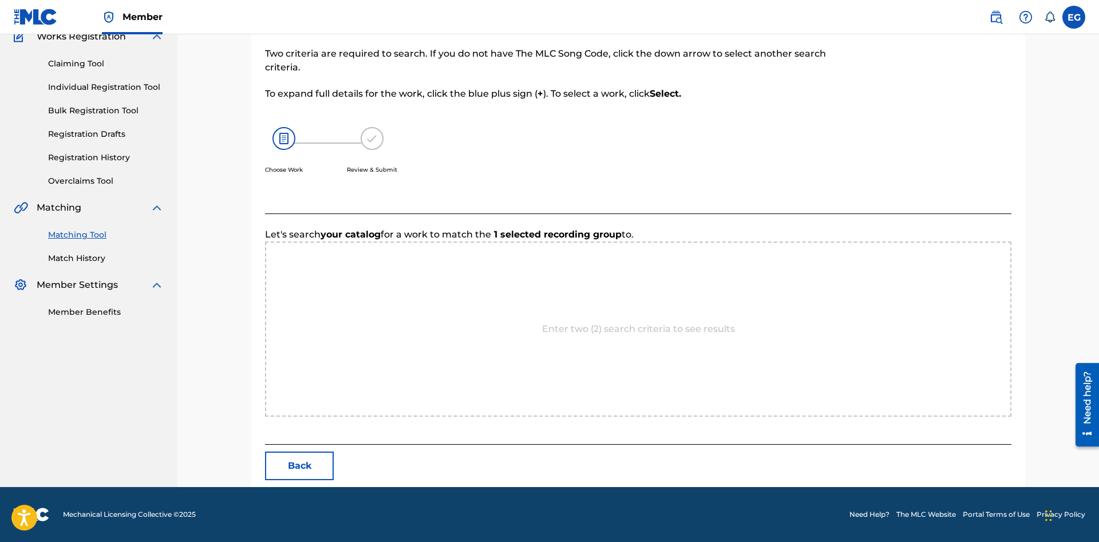
scroll to position [105, 0]
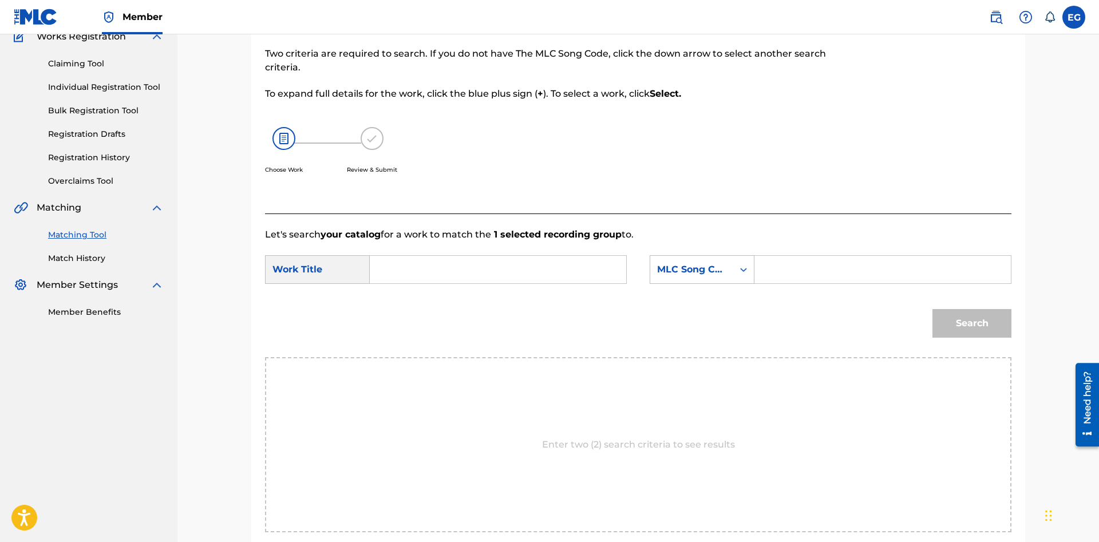
click at [545, 276] on input "Search Form" at bounding box center [497, 269] width 237 height 27
click at [428, 307] on span "azul" at bounding box center [420, 308] width 19 height 11
type input "en mi cielo azul"
click at [672, 278] on div "MLC Song Code" at bounding box center [691, 270] width 83 height 22
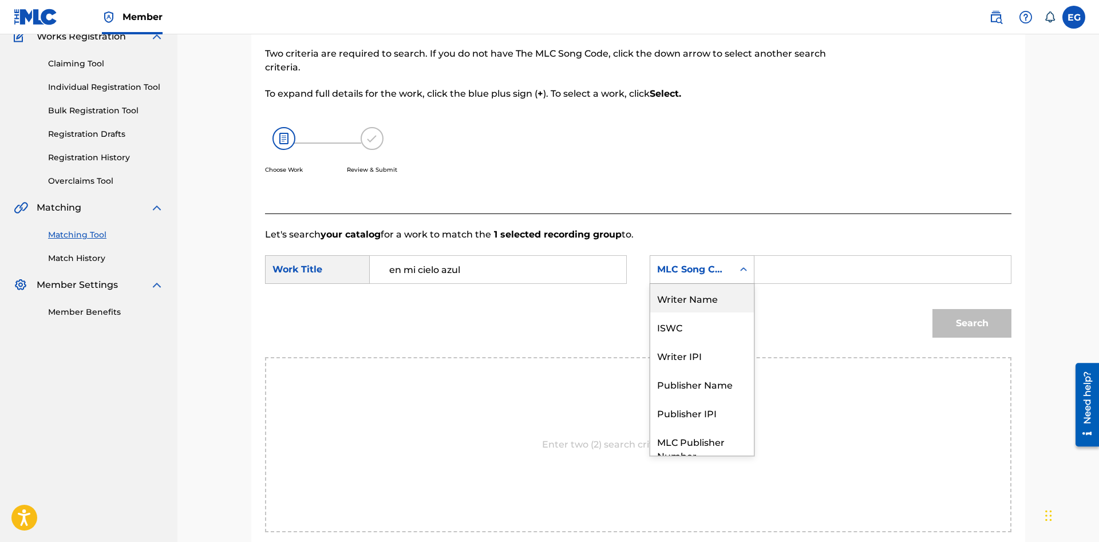
click at [703, 301] on div "Writer Name" at bounding box center [702, 298] width 104 height 29
click at [782, 266] on input "Search Form" at bounding box center [882, 269] width 237 height 27
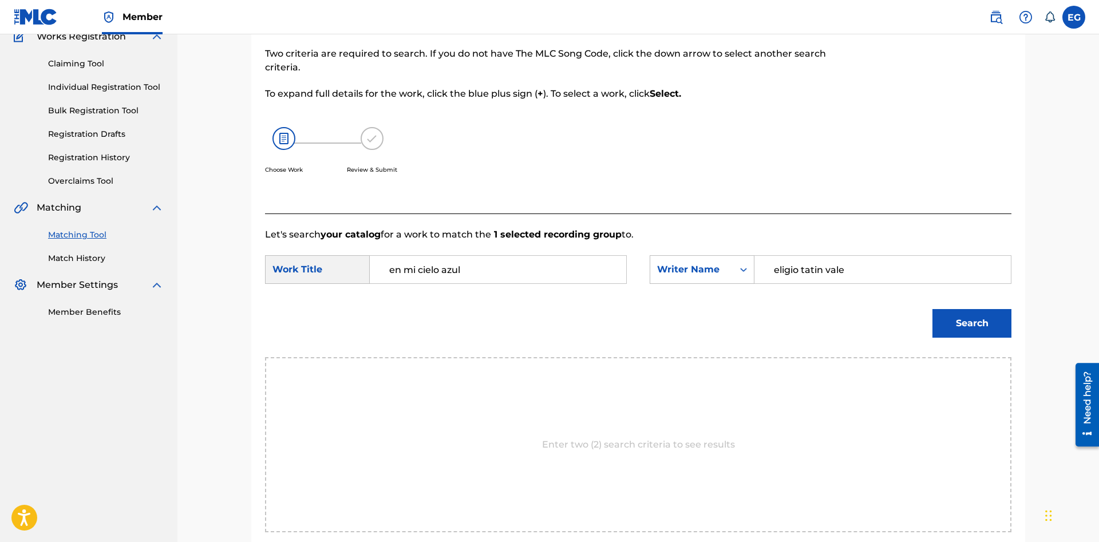
type input "eligio tatin vale"
click at [937, 313] on button "Search" at bounding box center [971, 323] width 79 height 29
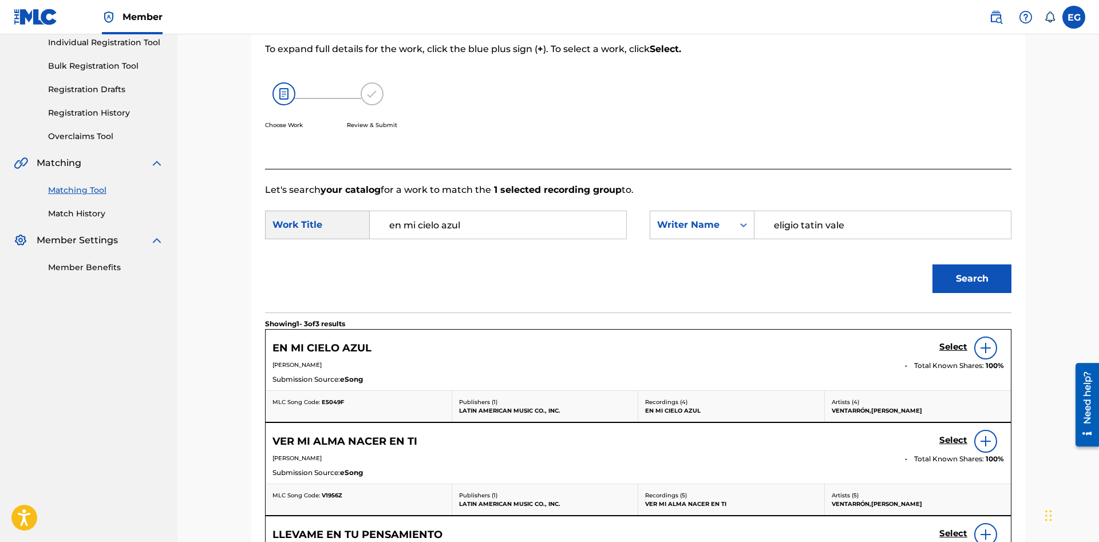
scroll to position [208, 0]
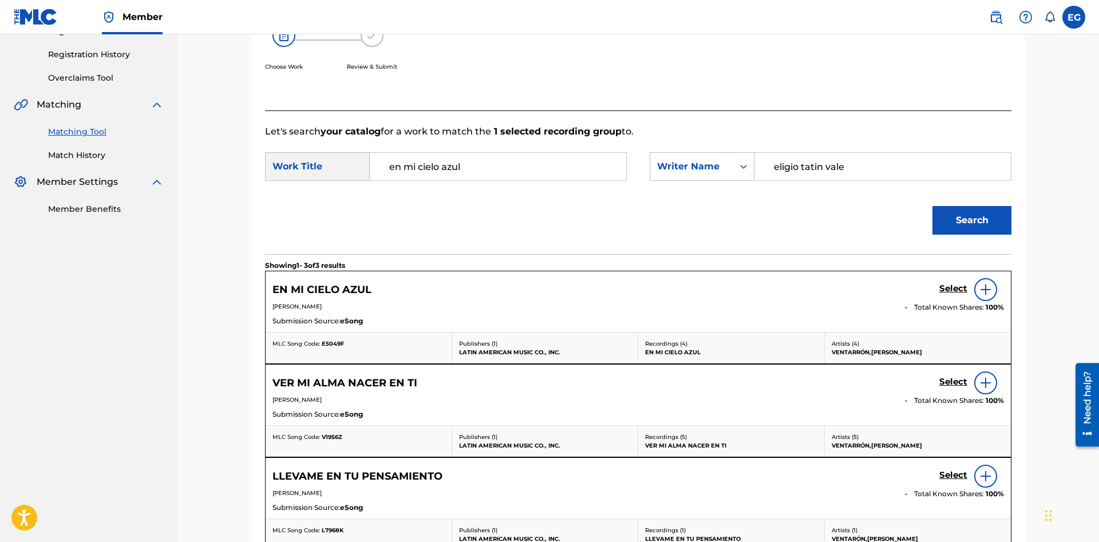
click at [957, 287] on h5 "Select" at bounding box center [953, 288] width 28 height 11
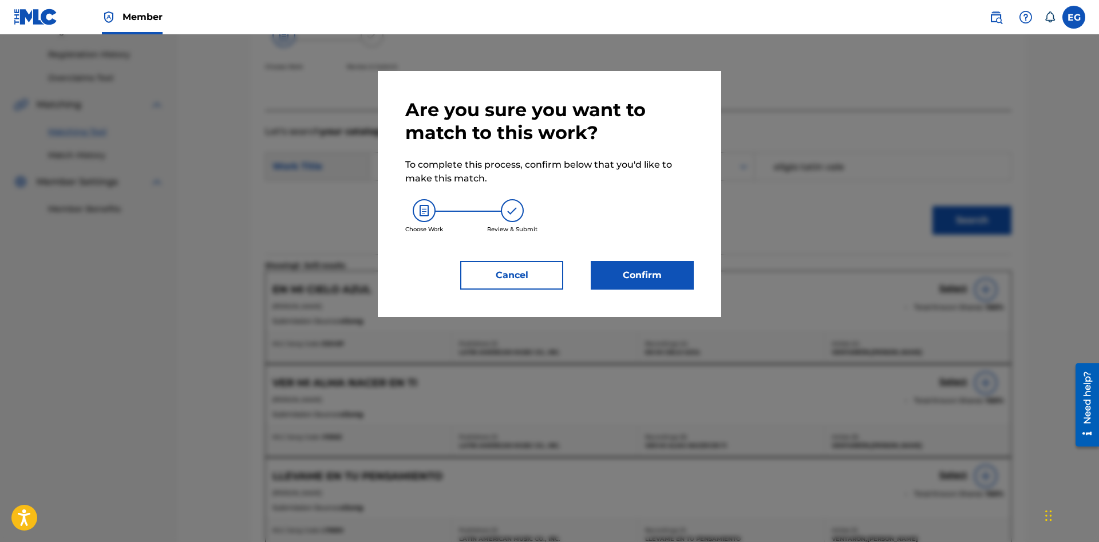
click at [659, 287] on button "Confirm" at bounding box center [642, 275] width 103 height 29
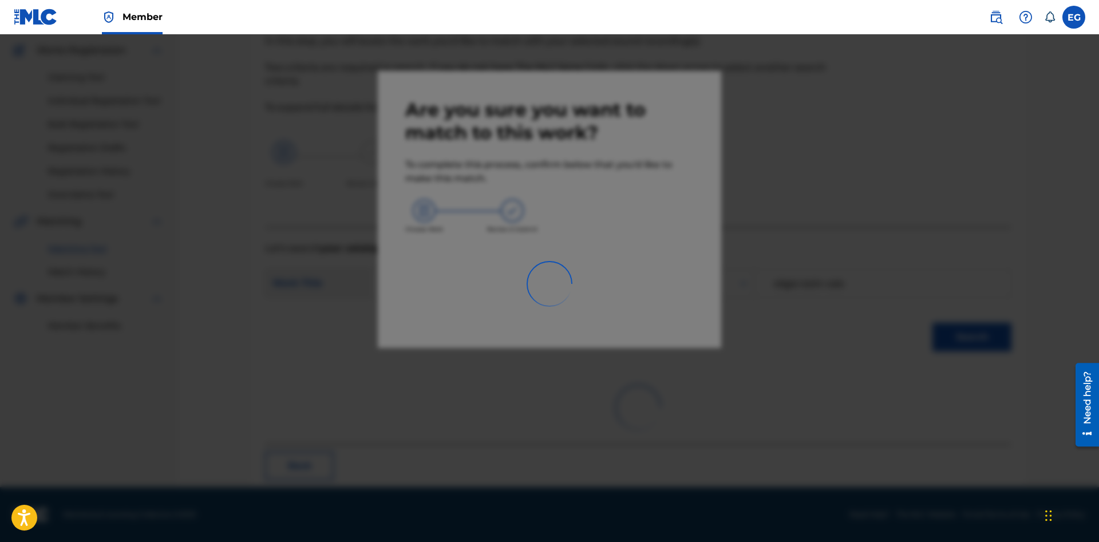
scroll to position [27, 0]
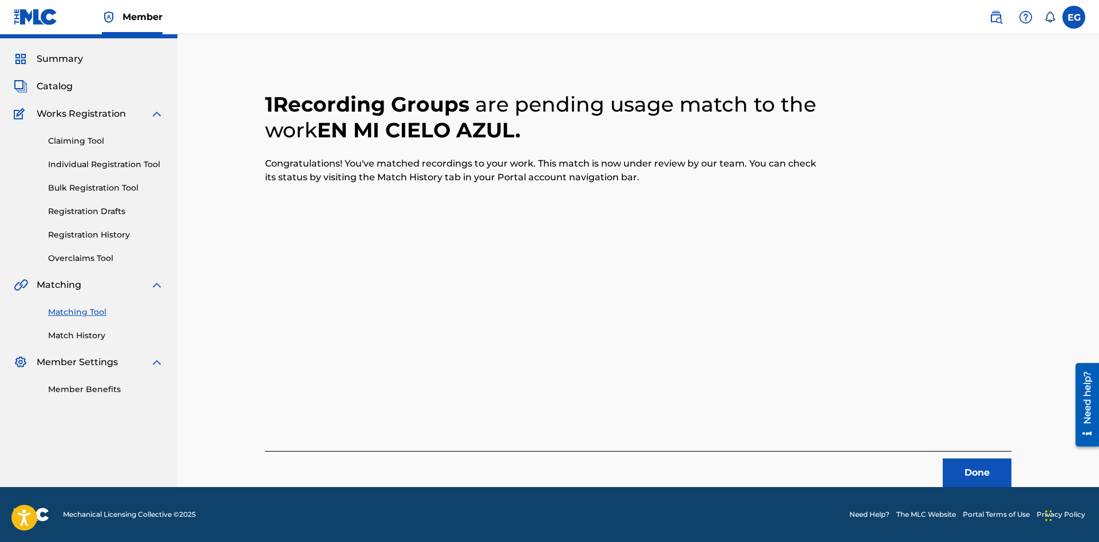
click at [954, 471] on button "Done" at bounding box center [977, 472] width 69 height 29
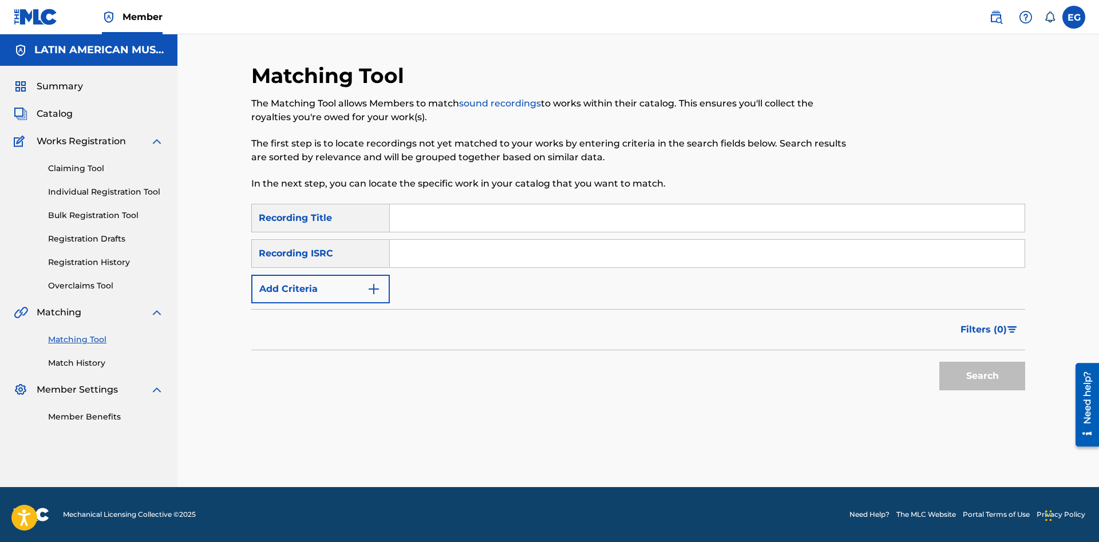
click at [604, 232] on div "SearchWithCriteriaa7ea972f-0003-43cc-ae23-8e7028fac37c Recording Title SearchWi…" at bounding box center [638, 254] width 774 height 100
click at [600, 226] on input "Search Form" at bounding box center [707, 217] width 635 height 27
type input "como puede ser posible"
click at [369, 294] on img "Search Form" at bounding box center [374, 289] width 14 height 14
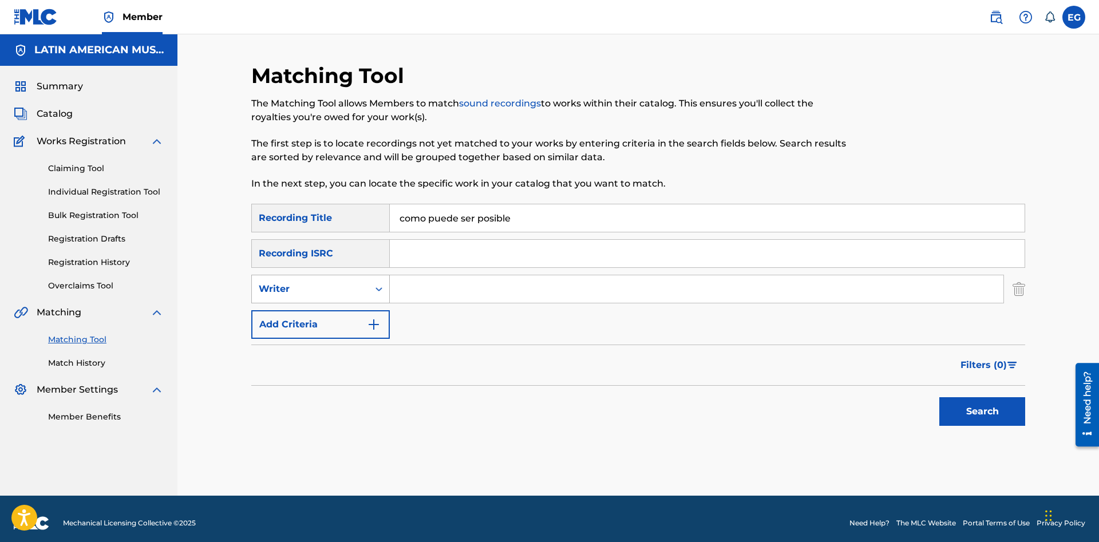
click at [370, 294] on div "Search Form" at bounding box center [379, 289] width 21 height 21
drag, startPoint x: 365, startPoint y: 318, endPoint x: 386, endPoint y: 305, distance: 24.6
click at [366, 318] on div "Recording Artist" at bounding box center [320, 317] width 137 height 29
click at [424, 286] on input "Search Form" at bounding box center [697, 288] width 614 height 27
drag, startPoint x: 493, startPoint y: 294, endPoint x: 415, endPoint y: 283, distance: 78.7
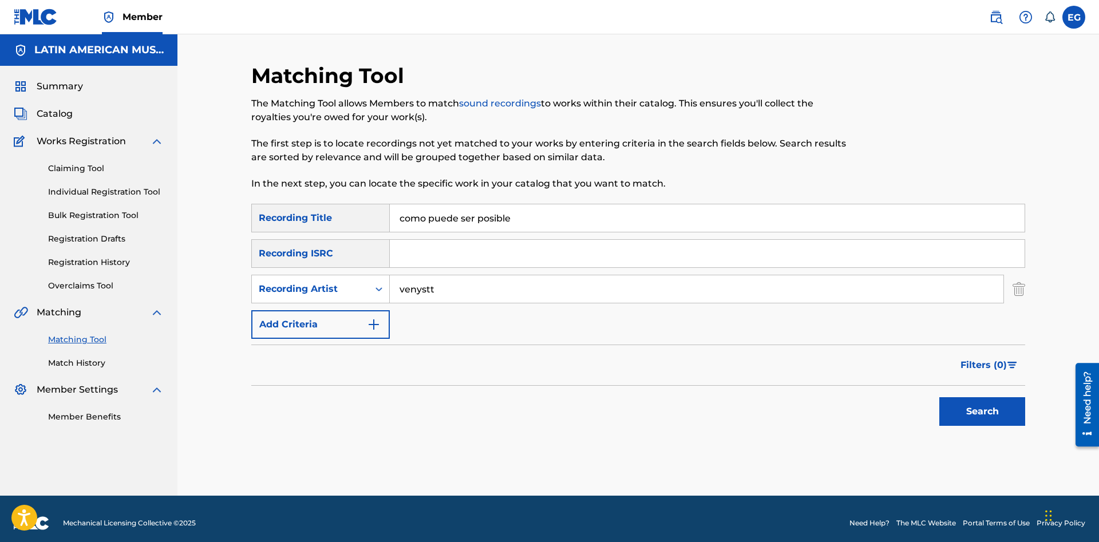
click at [415, 283] on input "venystt" at bounding box center [697, 288] width 614 height 27
type input "ventarrón"
click at [982, 415] on button "Search" at bounding box center [982, 411] width 86 height 29
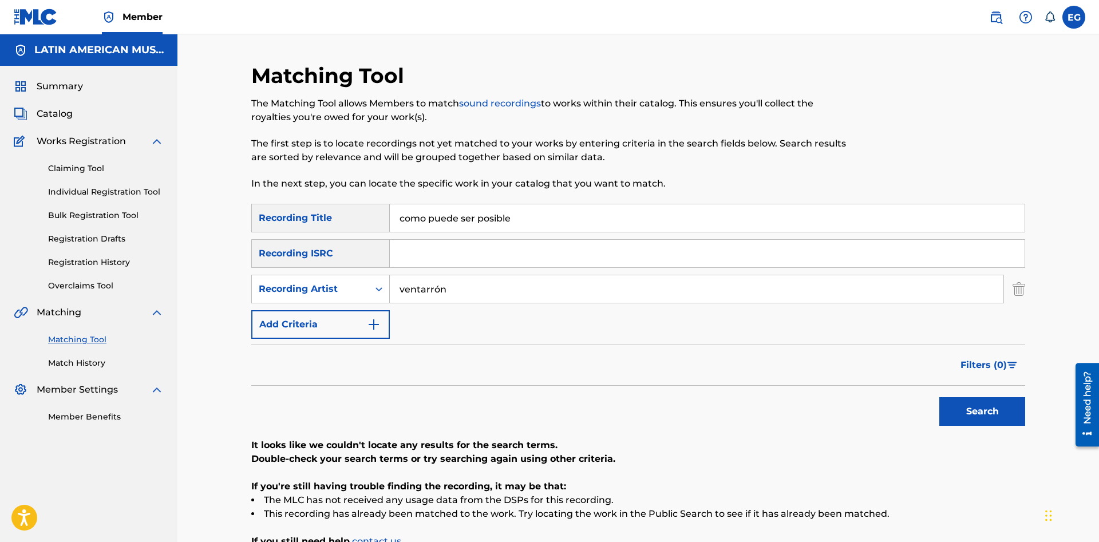
drag, startPoint x: 529, startPoint y: 217, endPoint x: 331, endPoint y: 226, distance: 198.8
click at [390, 226] on input "como puede ser posible" at bounding box center [707, 217] width 635 height 27
click at [959, 407] on button "Search" at bounding box center [982, 411] width 86 height 29
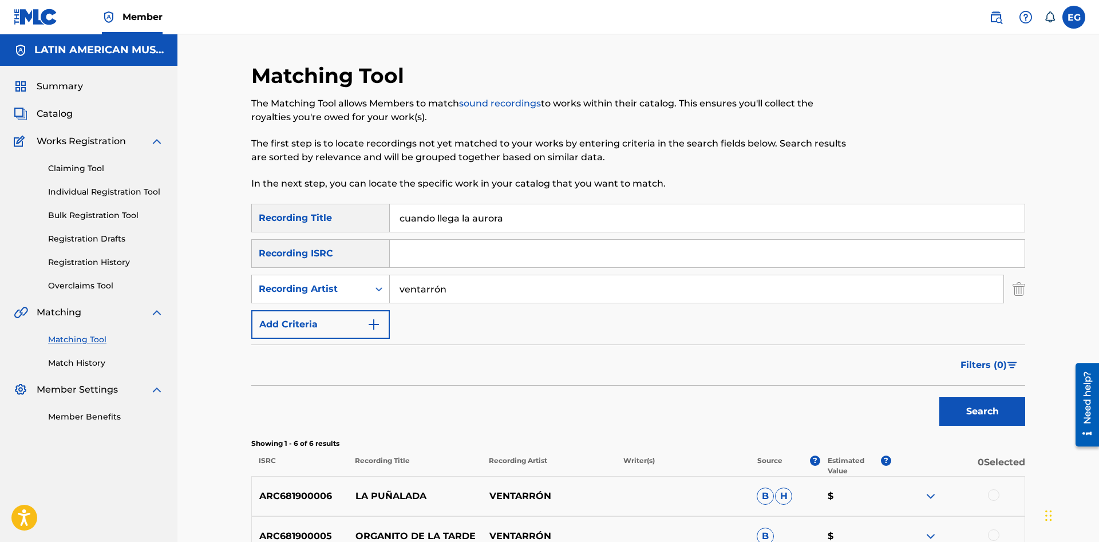
drag, startPoint x: 437, startPoint y: 212, endPoint x: 674, endPoint y: 196, distance: 236.9
click at [674, 204] on input "cuando llega la aurora" at bounding box center [707, 217] width 635 height 27
click at [975, 411] on button "Search" at bounding box center [982, 411] width 86 height 29
drag, startPoint x: 512, startPoint y: 214, endPoint x: 340, endPoint y: 225, distance: 172.1
click at [390, 225] on input "cuando pase el tiempo" at bounding box center [707, 217] width 635 height 27
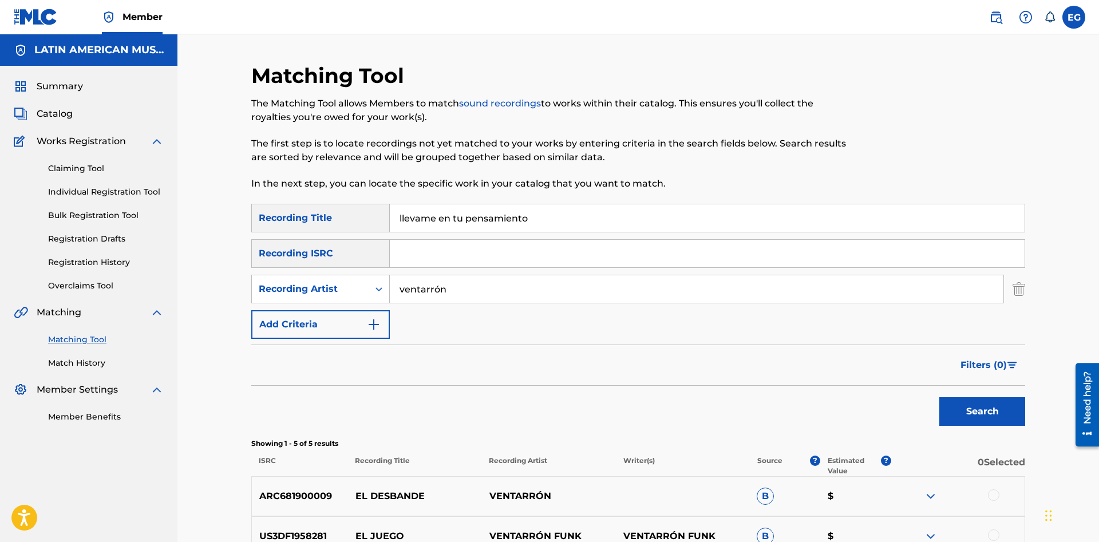
click at [939, 397] on button "Search" at bounding box center [982, 411] width 86 height 29
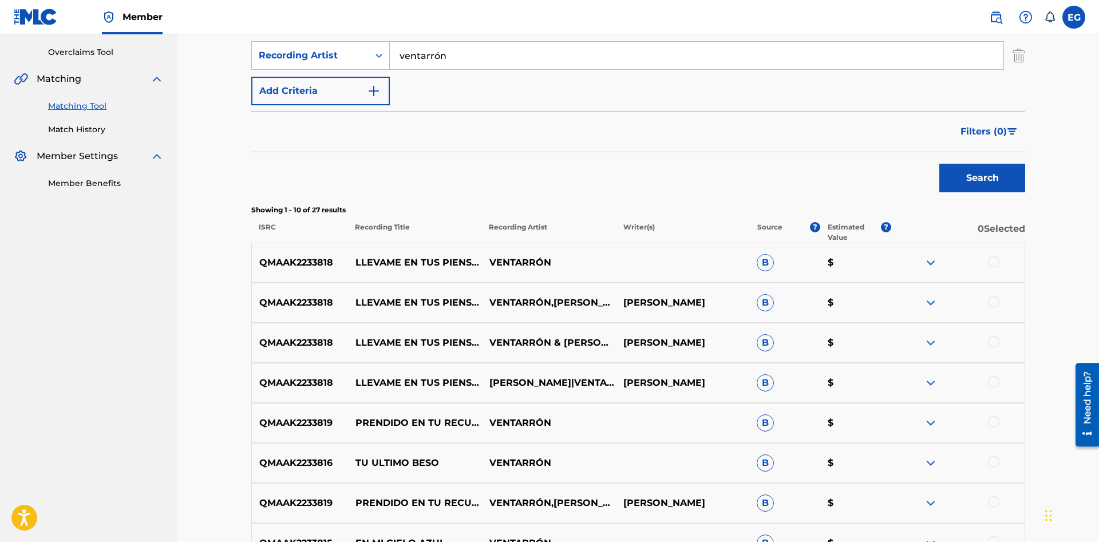
click at [996, 383] on div at bounding box center [993, 381] width 11 height 11
click at [991, 344] on div at bounding box center [993, 341] width 11 height 11
click at [998, 300] on div at bounding box center [993, 301] width 11 height 11
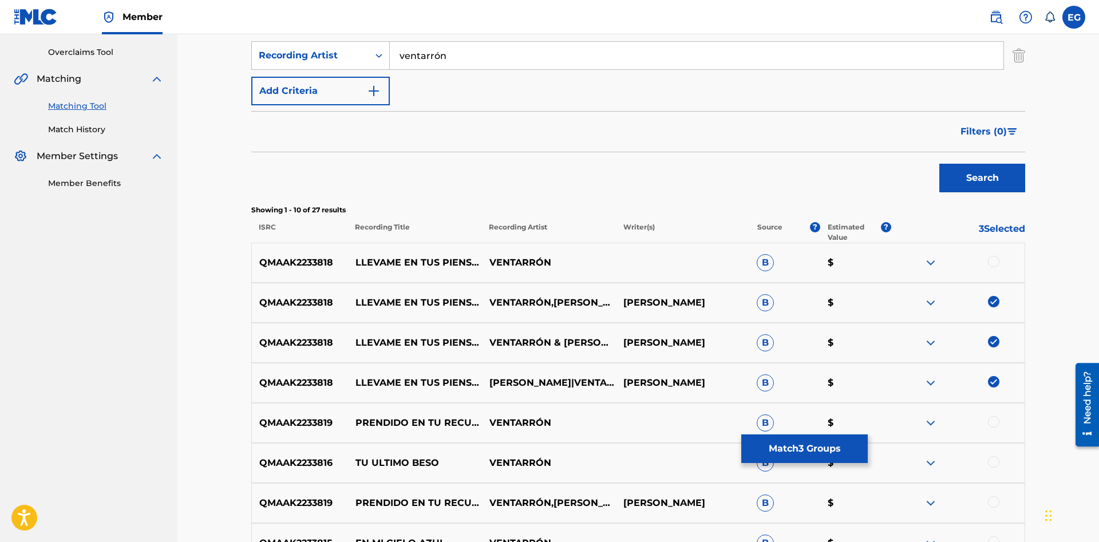
click at [992, 261] on div at bounding box center [993, 261] width 11 height 11
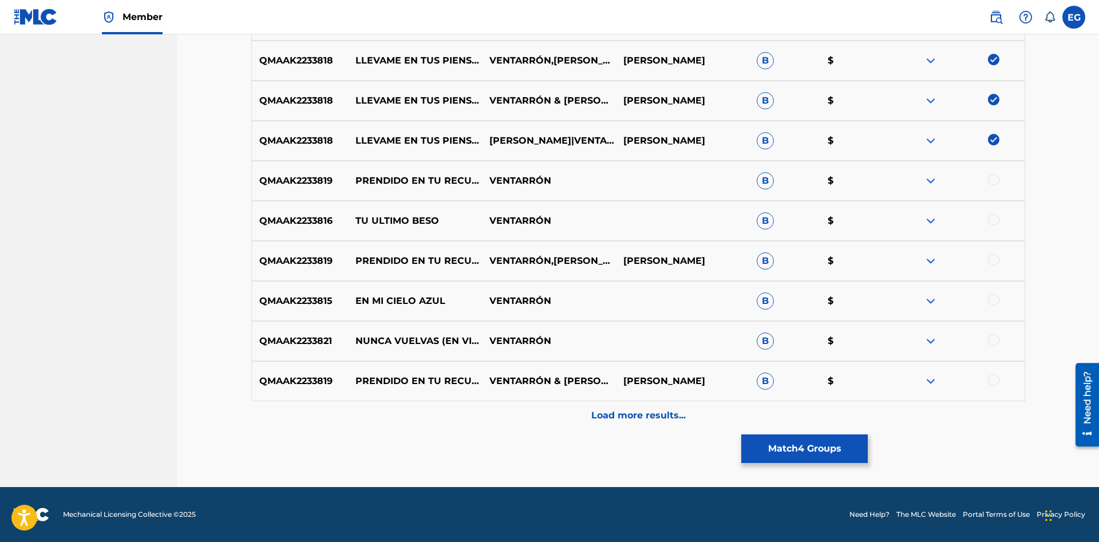
click at [528, 426] on div "Load more results..." at bounding box center [638, 415] width 774 height 29
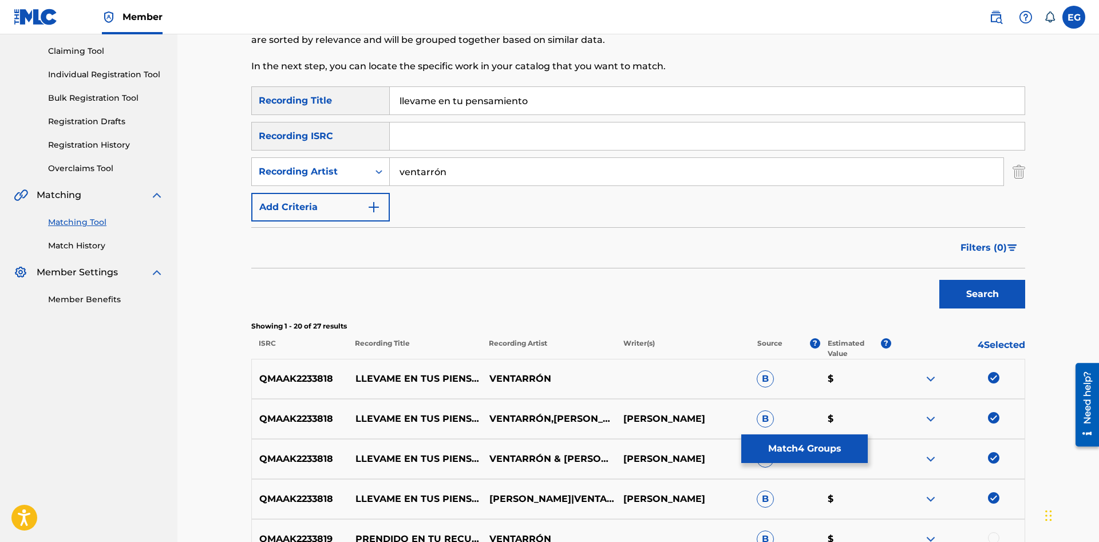
scroll to position [0, 0]
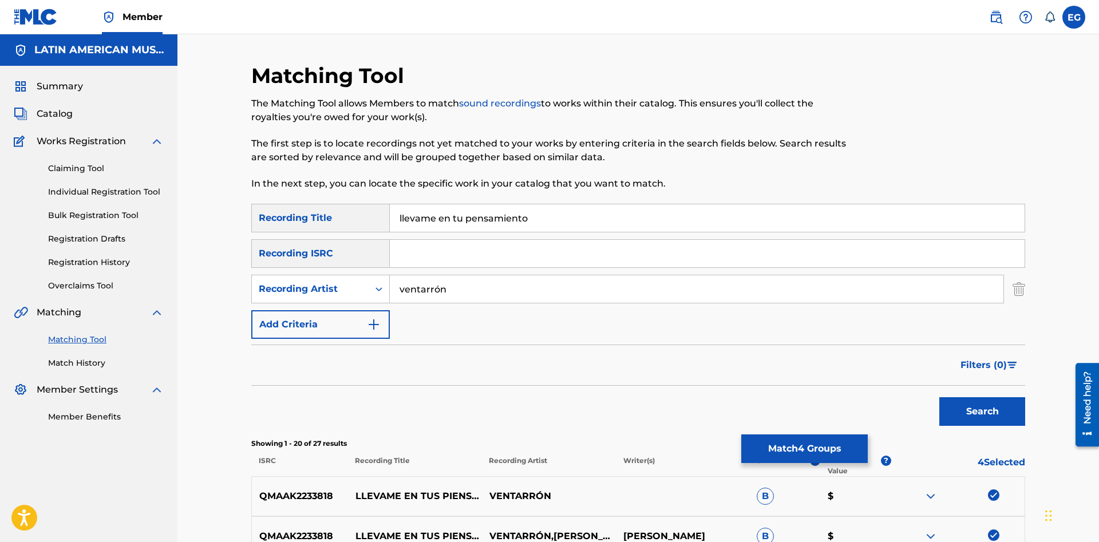
click at [462, 216] on input "llevame en tu pensamiento" at bounding box center [707, 217] width 635 height 27
click at [544, 212] on input "llevame en tus pensamiento" at bounding box center [707, 217] width 635 height 27
type input "llevame en tus pensamientos"
click at [939, 397] on button "Search" at bounding box center [982, 411] width 86 height 29
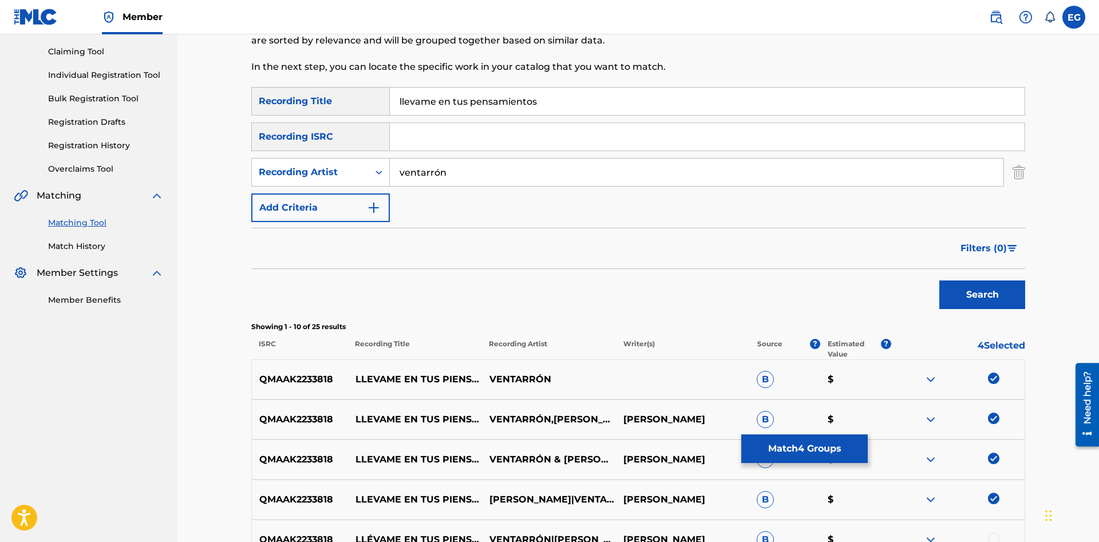
scroll to position [292, 0]
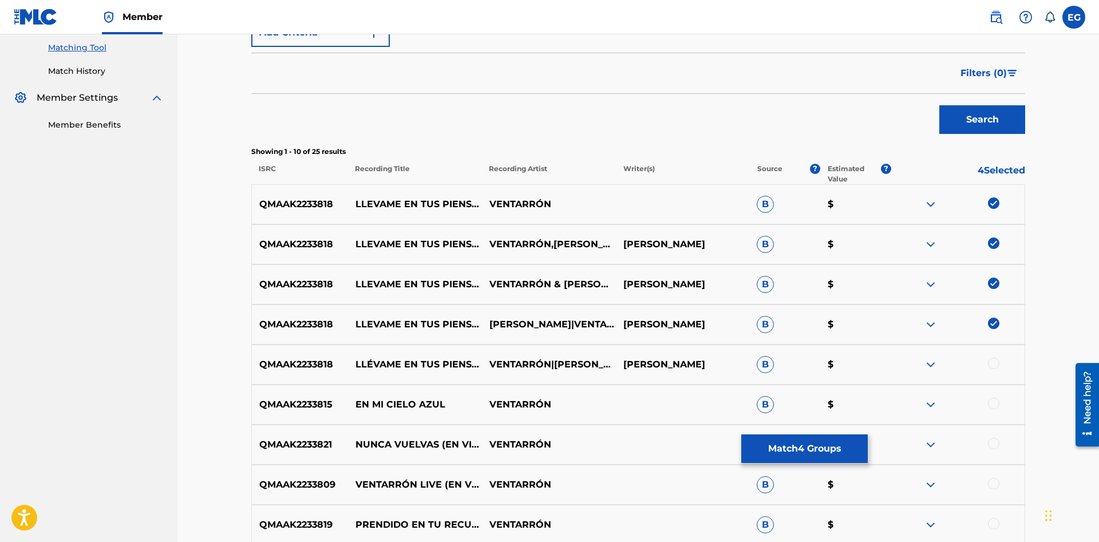
click at [995, 366] on div at bounding box center [993, 363] width 11 height 11
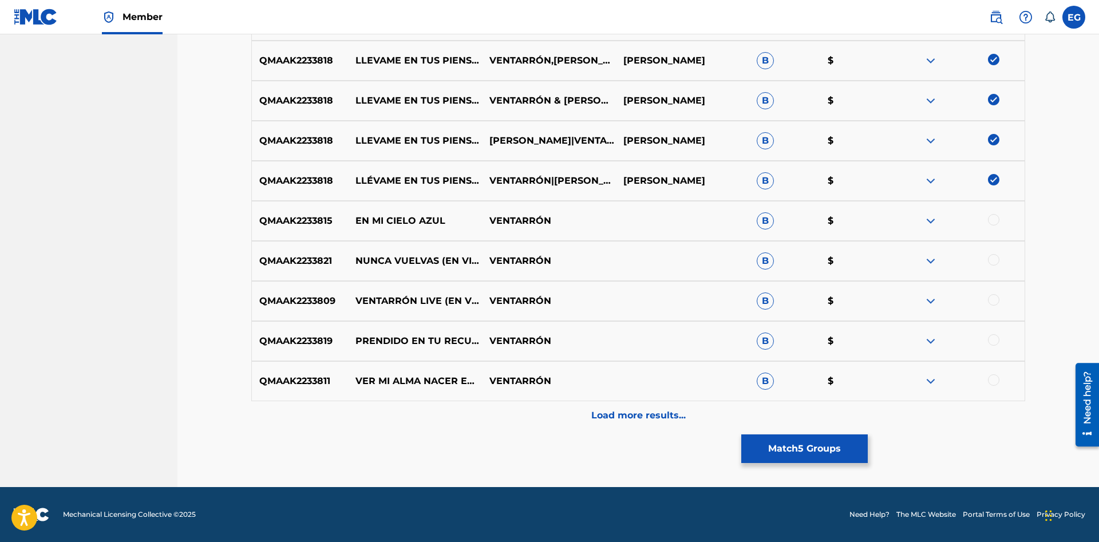
click at [573, 420] on div "Load more results..." at bounding box center [638, 415] width 774 height 29
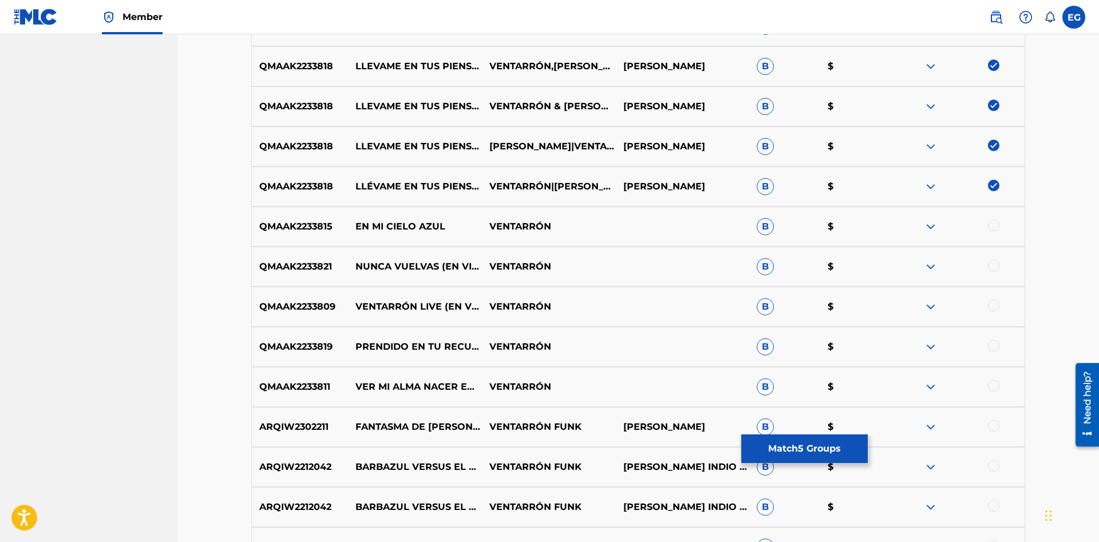
scroll to position [820, 0]
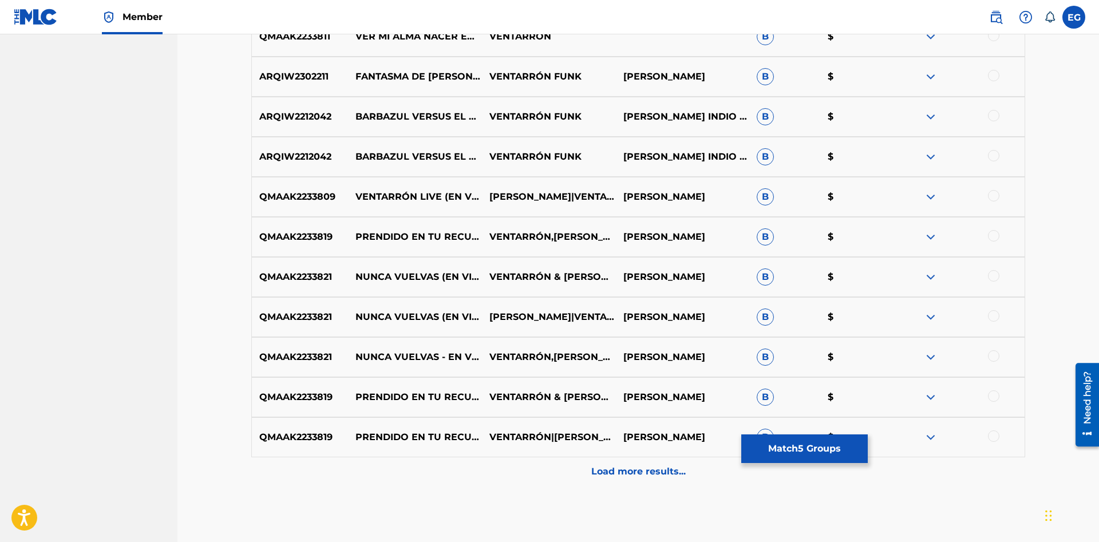
click at [618, 476] on p "Load more results..." at bounding box center [638, 472] width 94 height 14
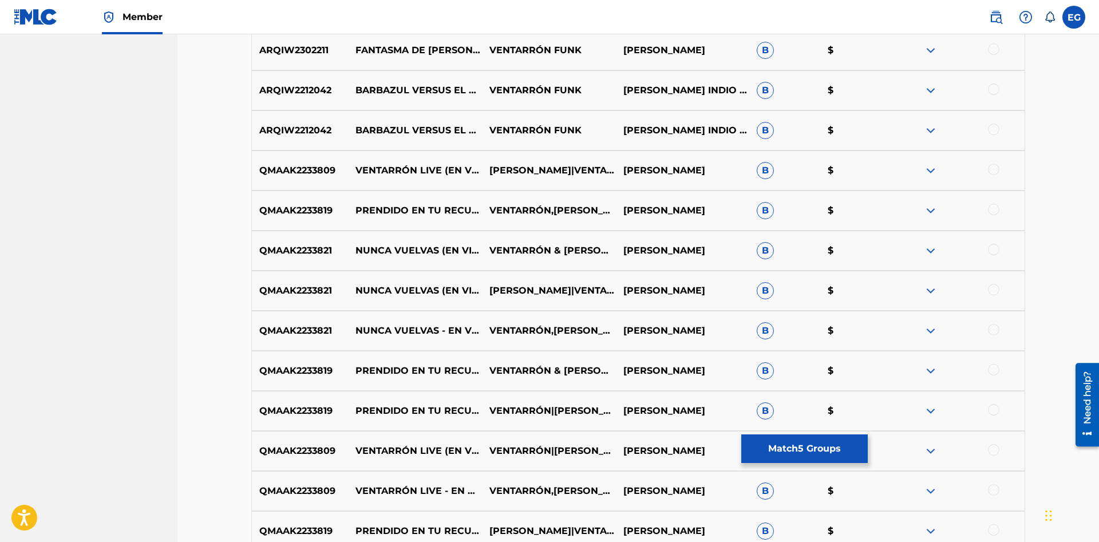
scroll to position [0, 0]
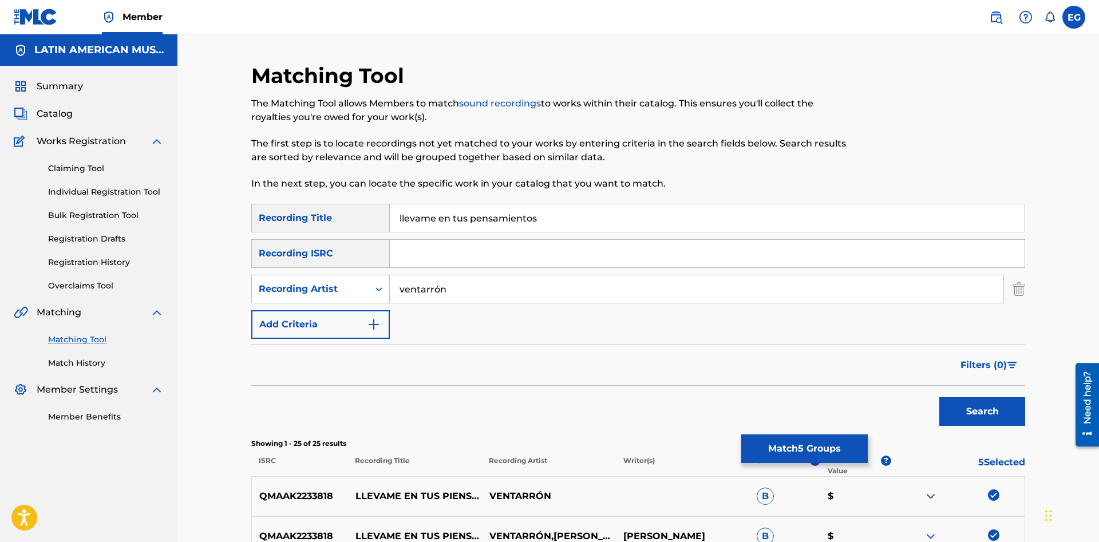
drag, startPoint x: 472, startPoint y: 292, endPoint x: 337, endPoint y: 294, distance: 135.6
click at [390, 294] on input "ventarrón" at bounding box center [697, 288] width 614 height 27
click at [939, 397] on button "Search" at bounding box center [982, 411] width 86 height 29
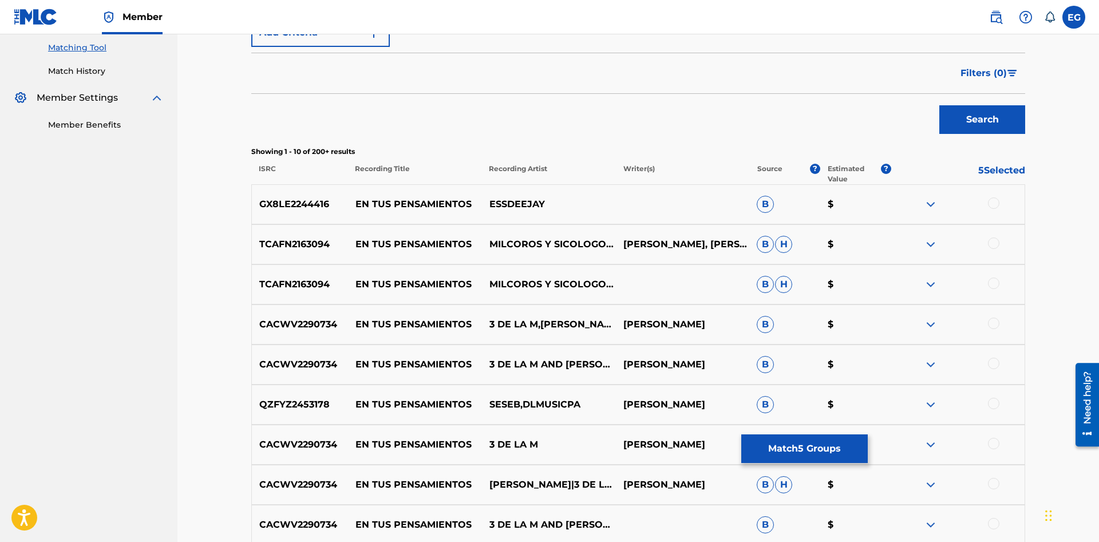
scroll to position [476, 0]
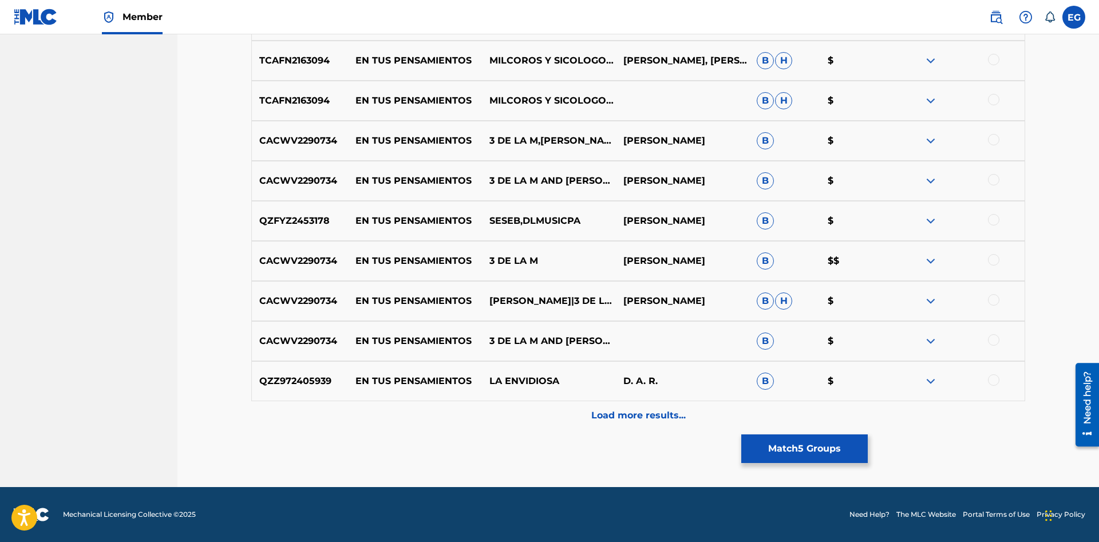
click at [586, 409] on div "Load more results..." at bounding box center [638, 415] width 774 height 29
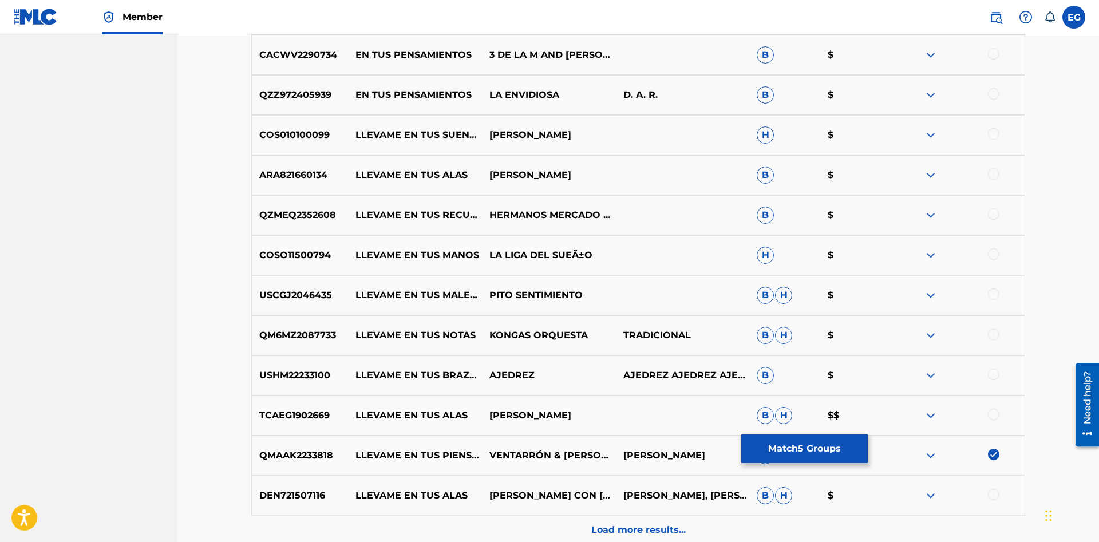
scroll to position [876, 0]
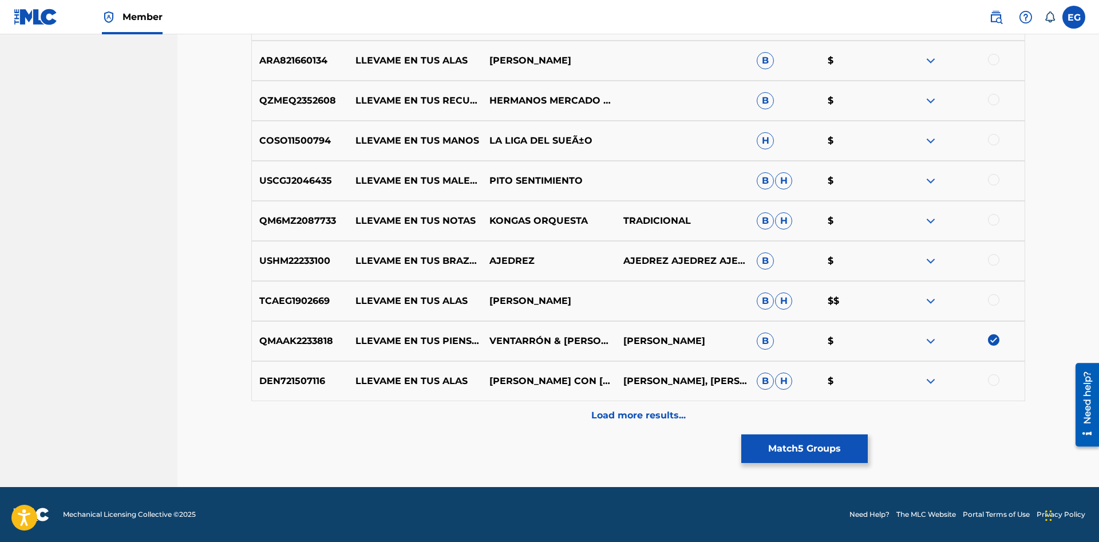
click at [611, 409] on div "Load more results..." at bounding box center [638, 415] width 774 height 29
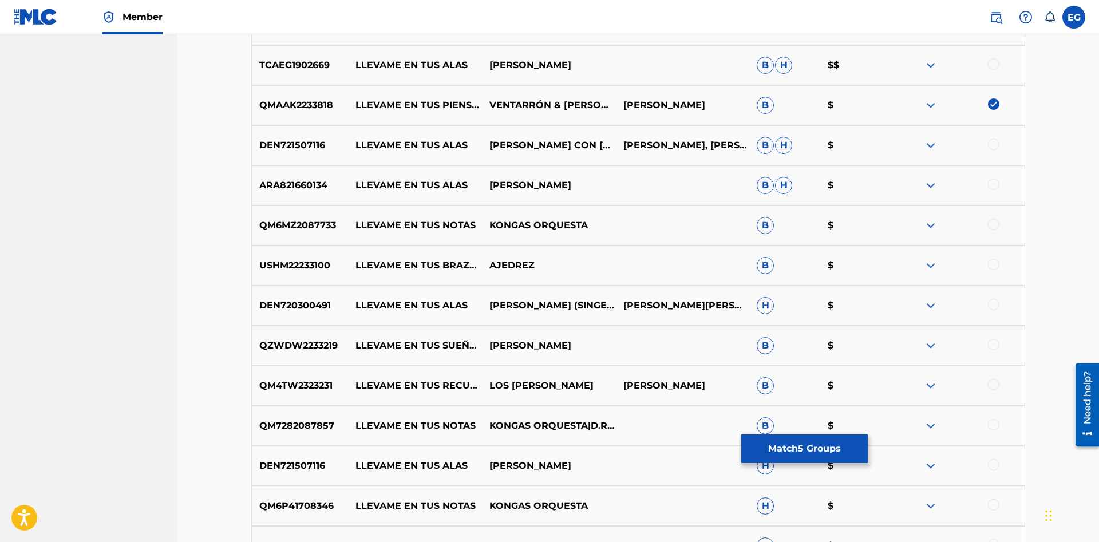
scroll to position [1277, 0]
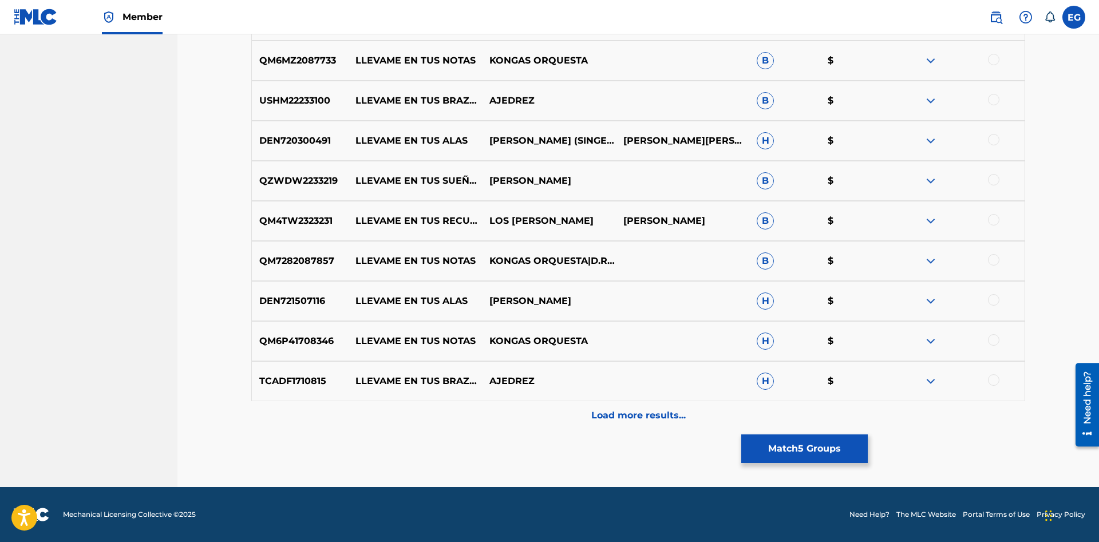
click at [632, 415] on p "Load more results..." at bounding box center [638, 416] width 94 height 14
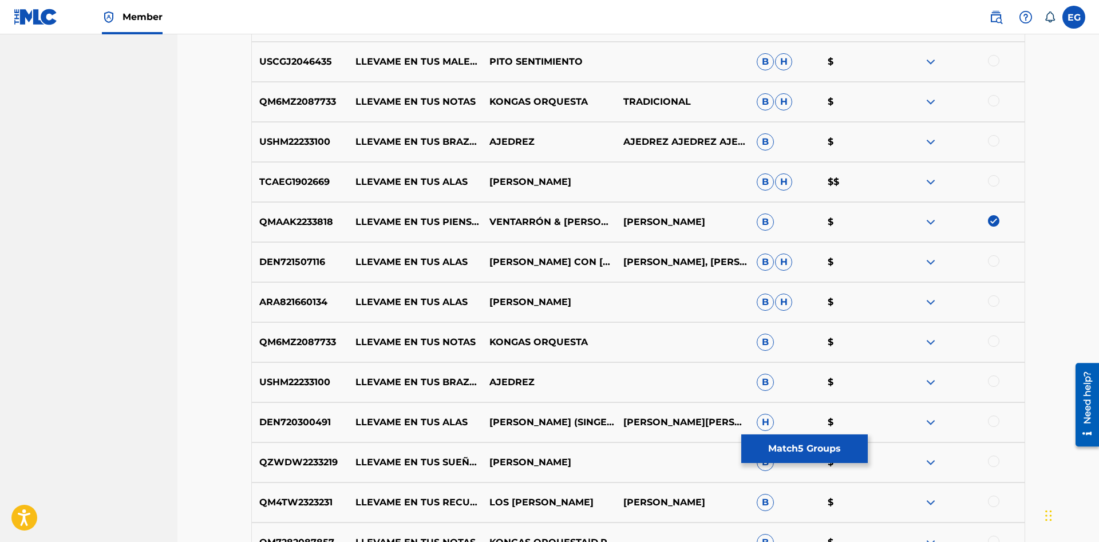
scroll to position [1287, 0]
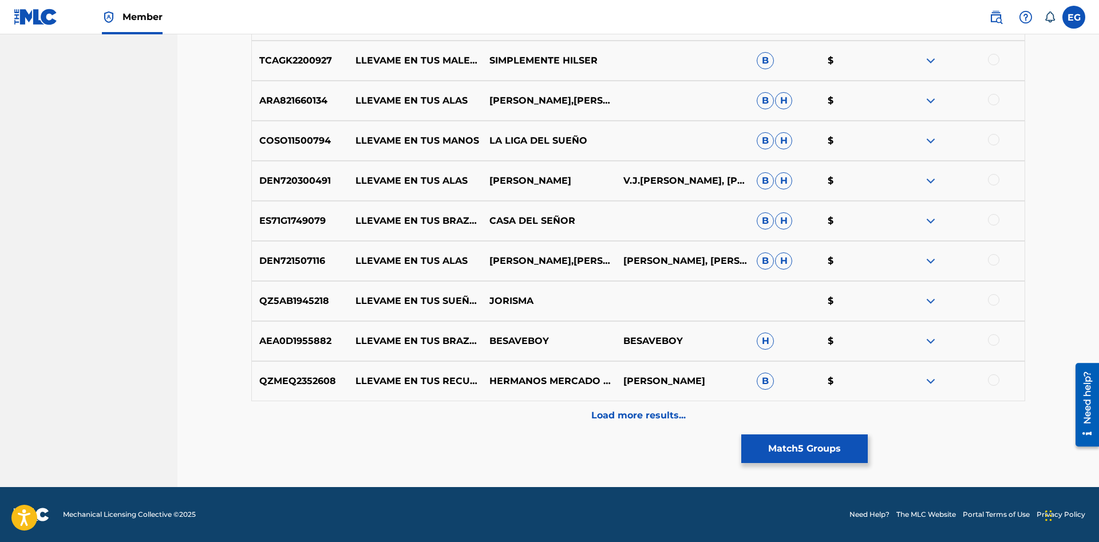
click at [600, 420] on p "Load more results..." at bounding box center [638, 416] width 94 height 14
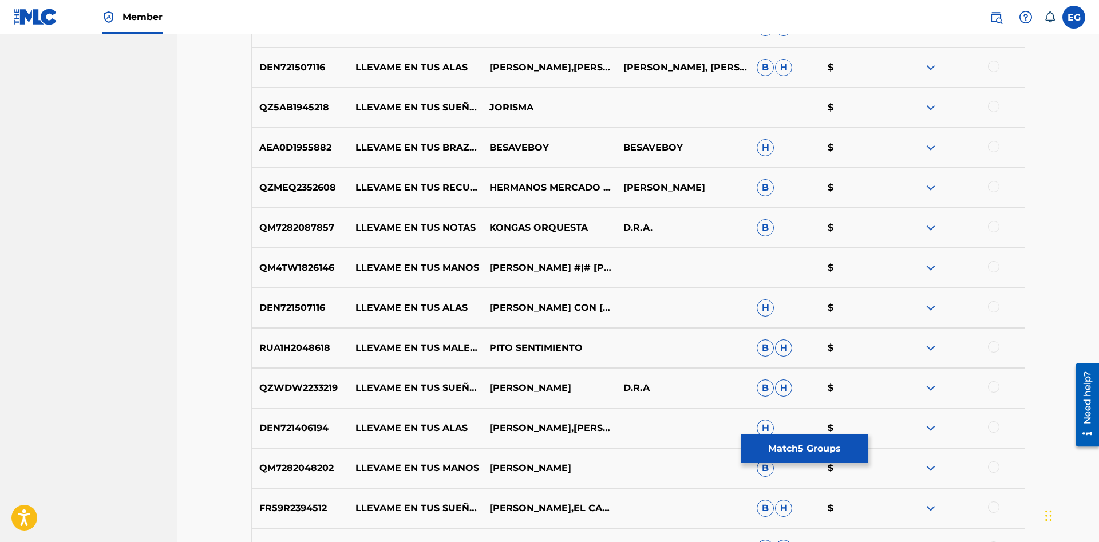
scroll to position [2078, 0]
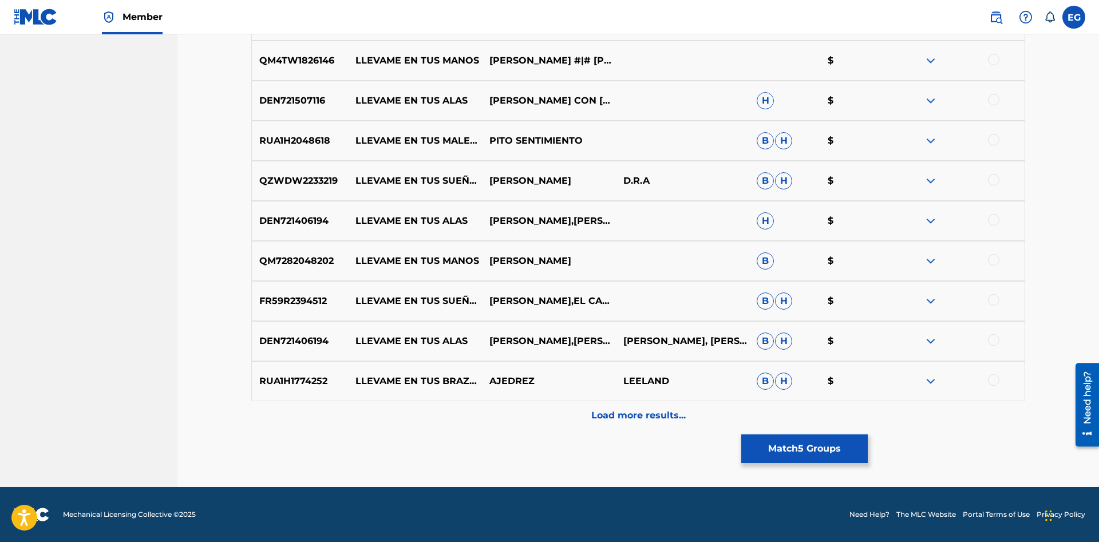
click at [608, 412] on p "Load more results..." at bounding box center [638, 416] width 94 height 14
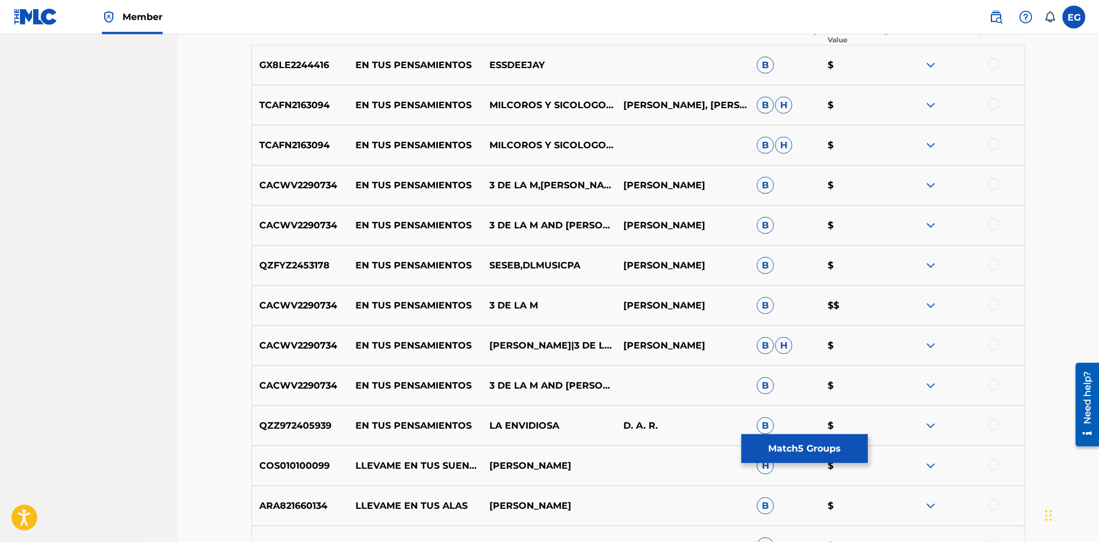
scroll to position [0, 0]
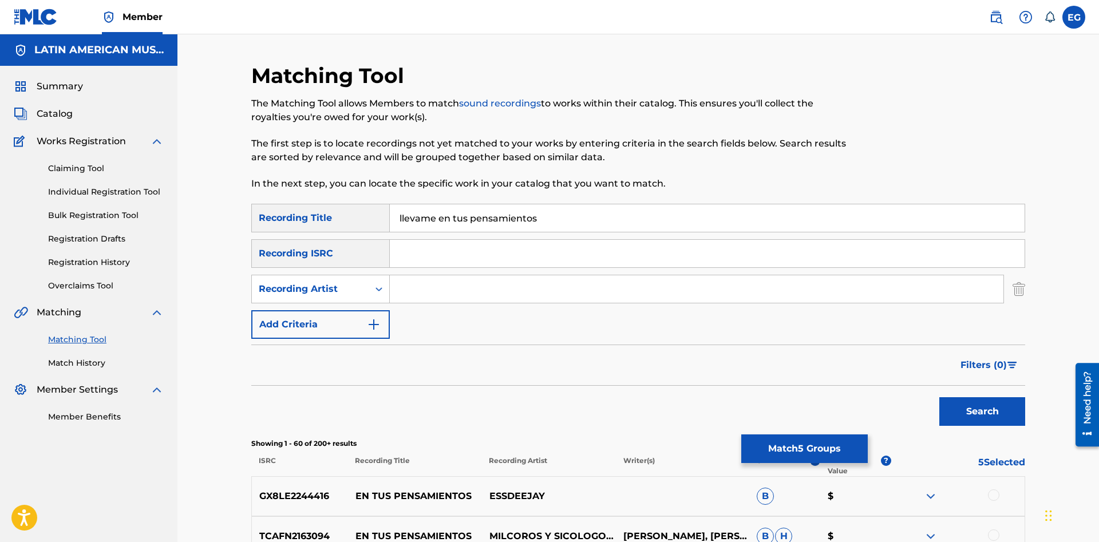
click at [603, 214] on input "llevame en tus pensamientos" at bounding box center [707, 217] width 635 height 27
click at [411, 211] on input "llevame en tus pensamientos" at bounding box center [707, 217] width 635 height 27
type input "llévame en tus pensamientos"
click at [939, 397] on button "Search" at bounding box center [982, 411] width 86 height 29
click at [809, 454] on button "Match 5 Groups" at bounding box center [804, 448] width 126 height 29
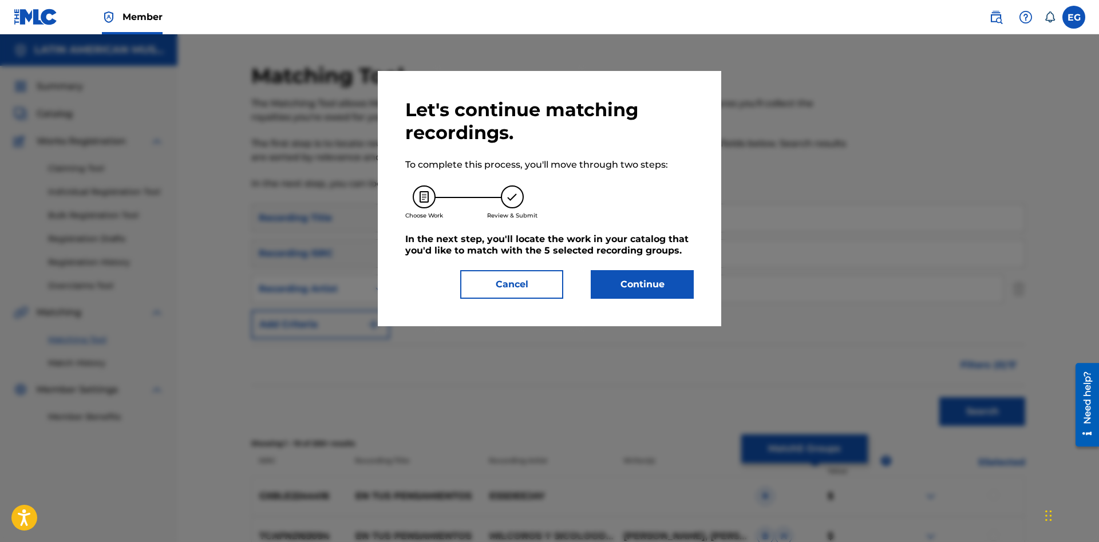
click at [644, 294] on button "Continue" at bounding box center [642, 284] width 103 height 29
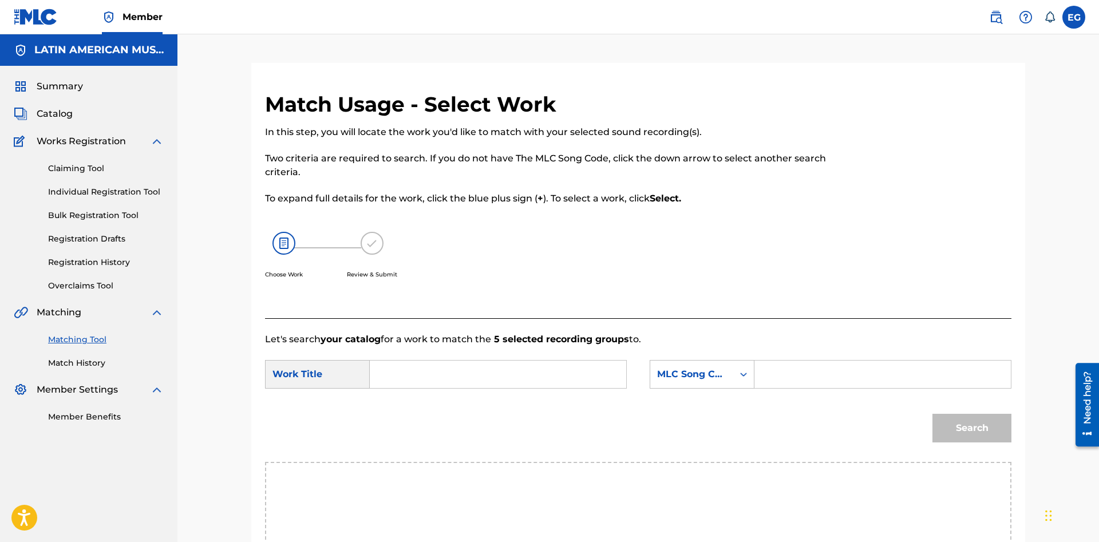
click at [562, 367] on input "Search Form" at bounding box center [497, 374] width 237 height 27
click at [409, 464] on span "n tu pensamiento" at bounding box center [420, 468] width 62 height 25
type input "llevame en tu pensamiento"
drag, startPoint x: 685, startPoint y: 346, endPoint x: 688, endPoint y: 364, distance: 18.1
click at [686, 351] on form "SearchWithCriteriac4899773-1d9c-4811-835c-2b70f79a0eac Work Title llevame en tu…" at bounding box center [638, 404] width 746 height 116
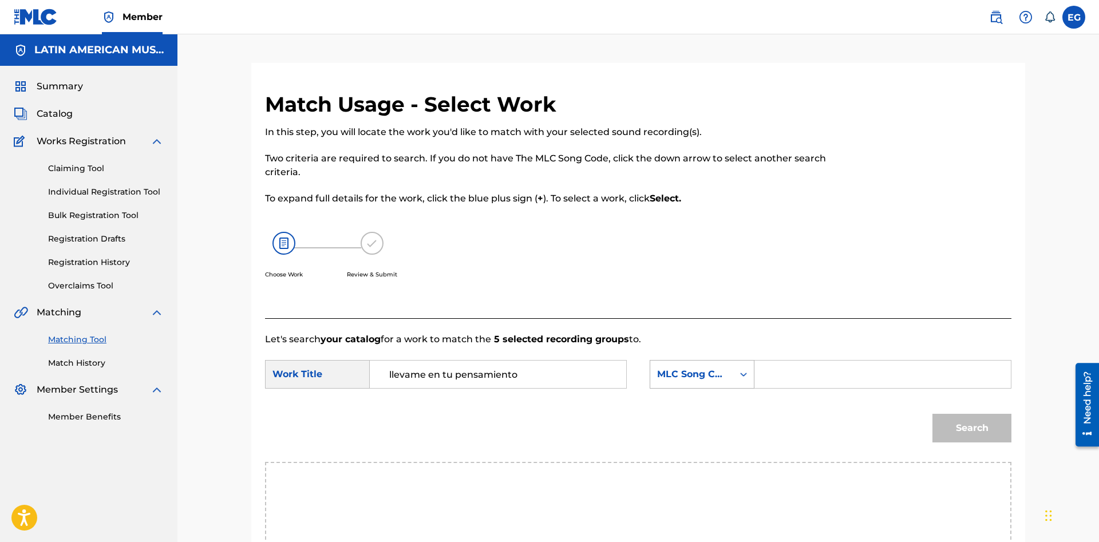
click at [694, 373] on div "MLC Song Code" at bounding box center [702, 374] width 105 height 29
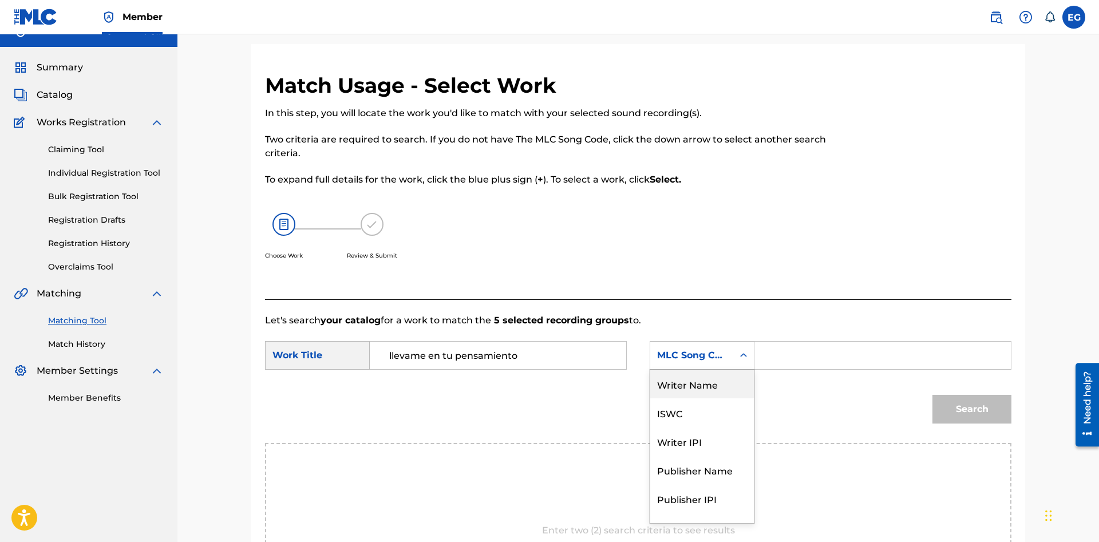
click at [716, 384] on div "Writer Name" at bounding box center [702, 384] width 104 height 29
click at [764, 353] on input "Search Form" at bounding box center [882, 355] width 237 height 27
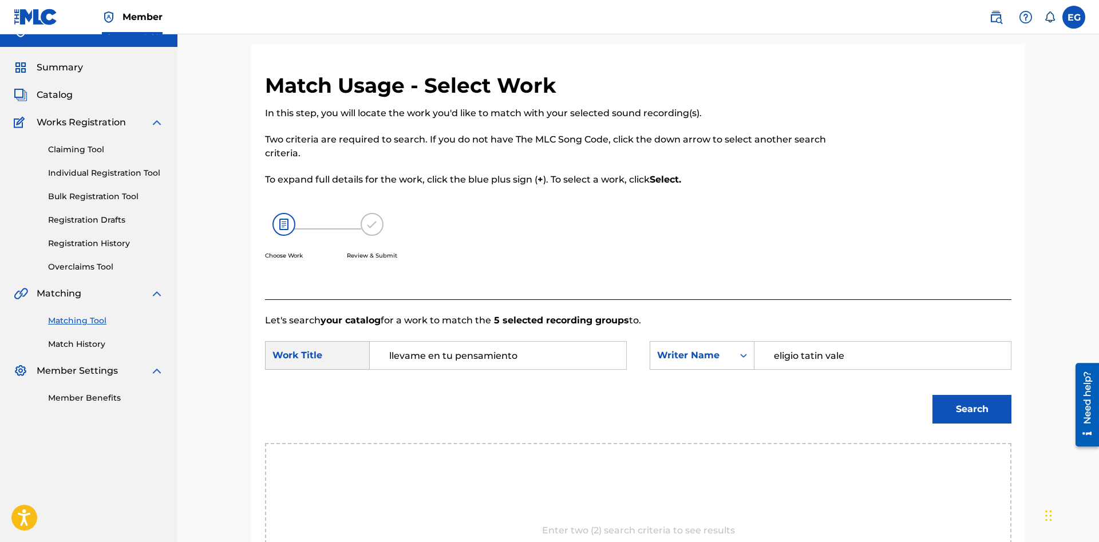
type input "eligio tatin vale"
click at [932, 395] on button "Search" at bounding box center [971, 409] width 79 height 29
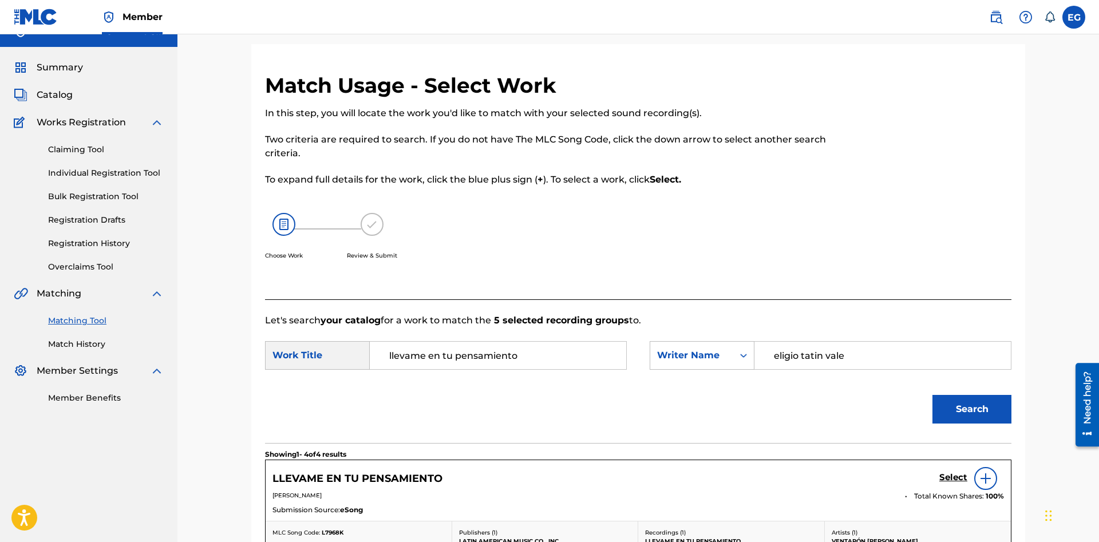
scroll to position [194, 0]
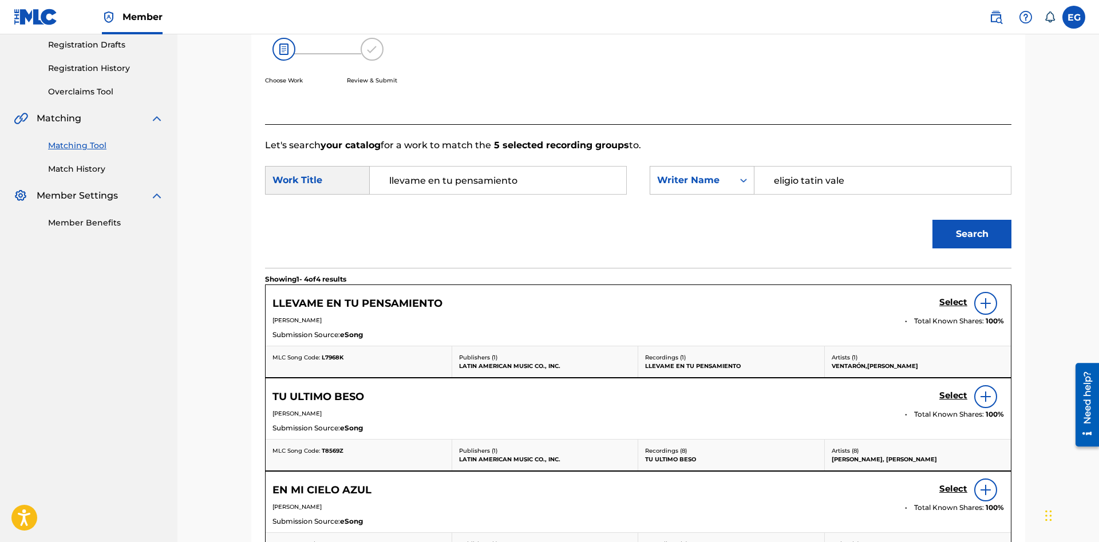
click at [945, 302] on h5 "Select" at bounding box center [953, 302] width 28 height 11
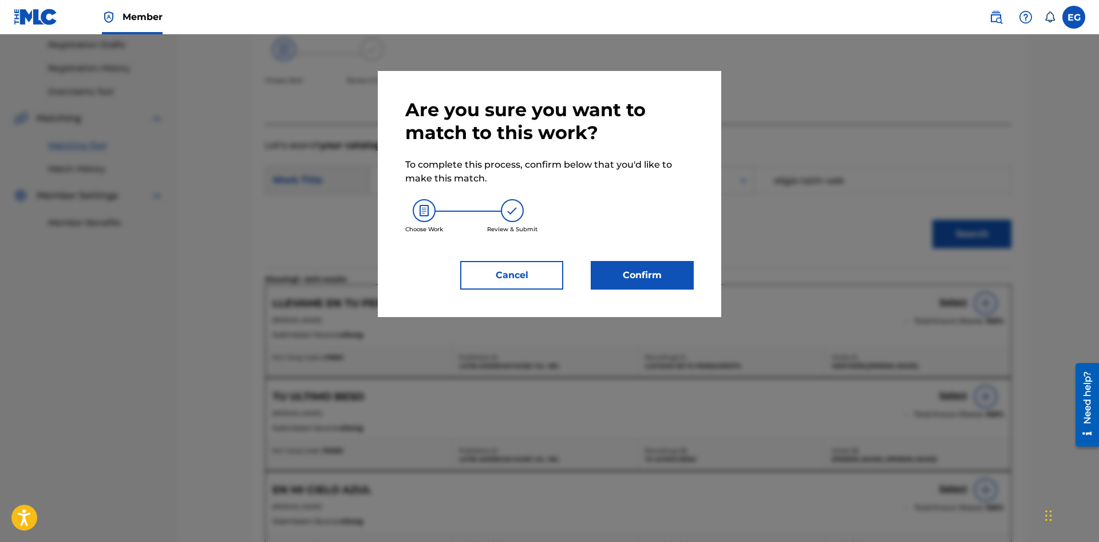
click at [643, 288] on button "Confirm" at bounding box center [642, 275] width 103 height 29
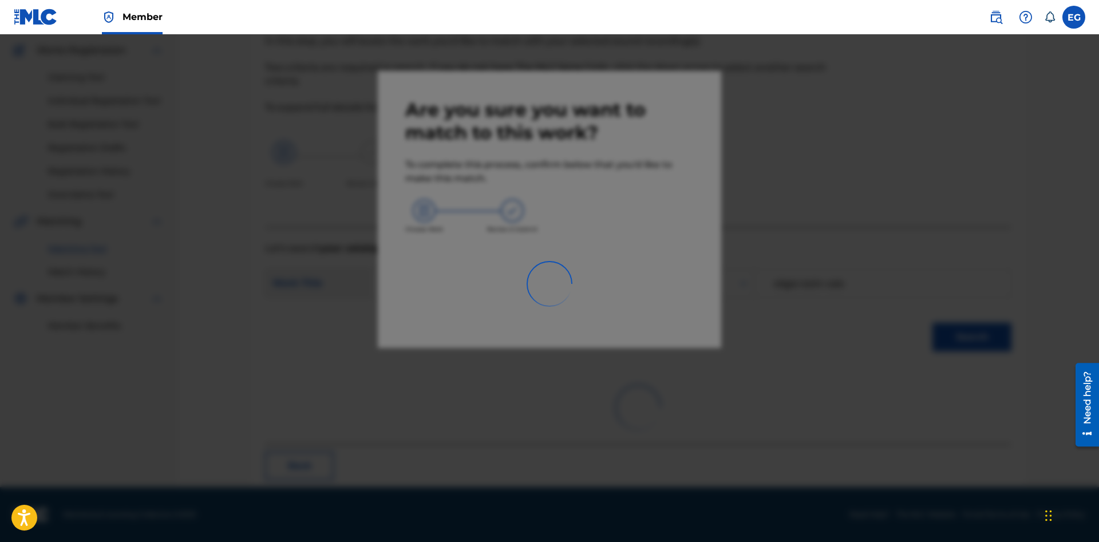
scroll to position [27, 0]
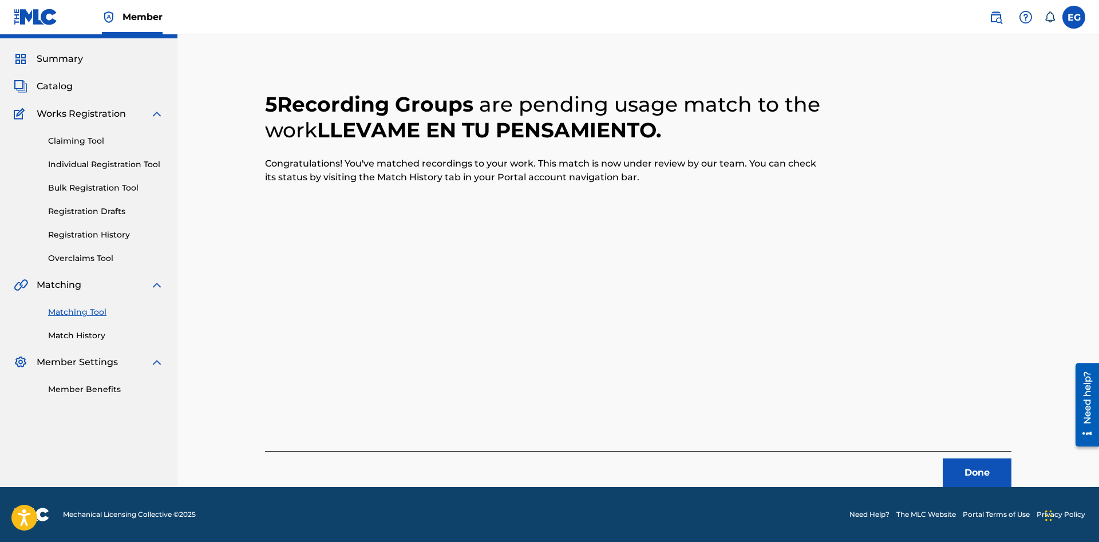
click at [984, 473] on button "Done" at bounding box center [977, 472] width 69 height 29
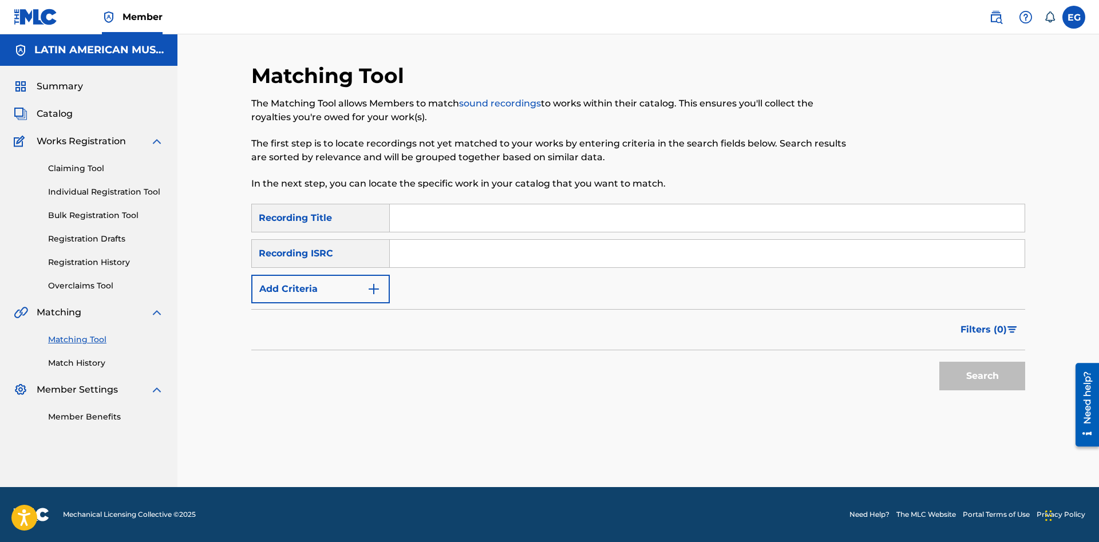
scroll to position [0, 0]
click at [643, 220] on input "Search Form" at bounding box center [707, 217] width 635 height 27
type input "lo perdiste todo"
click at [939, 362] on button "Search" at bounding box center [982, 376] width 86 height 29
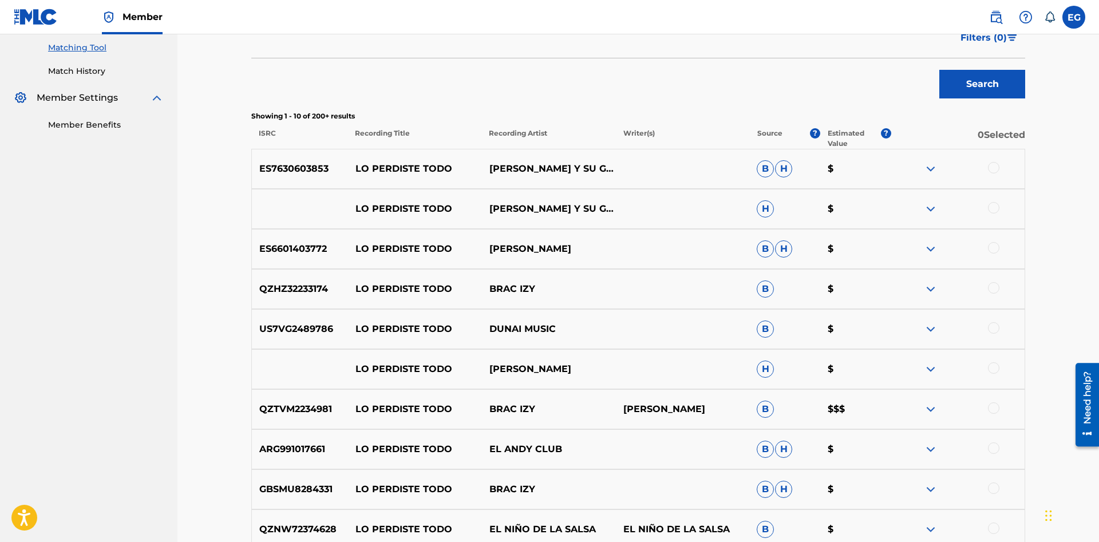
scroll to position [350, 0]
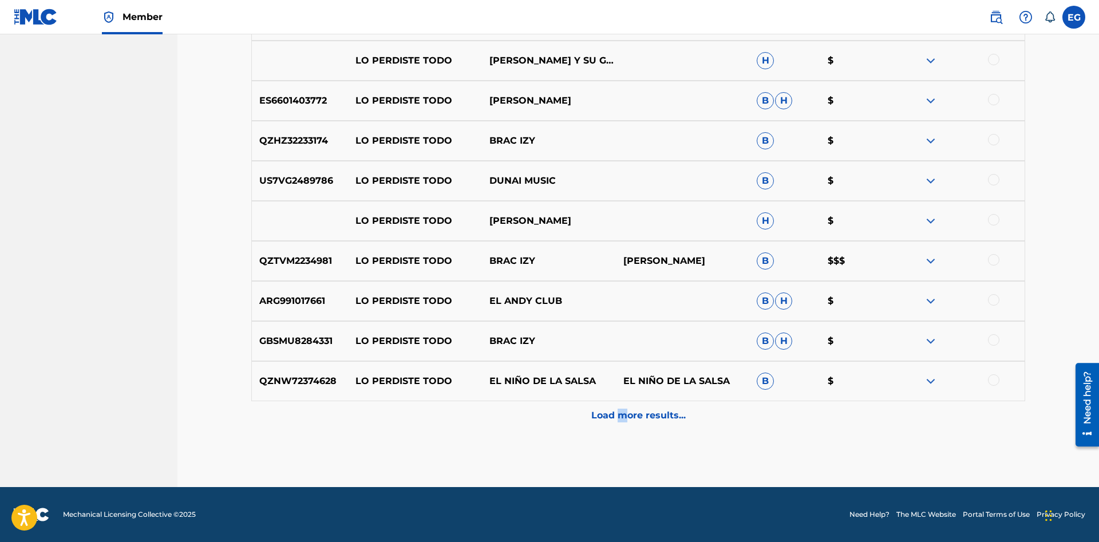
click at [620, 420] on p "Load more results..." at bounding box center [638, 416] width 94 height 14
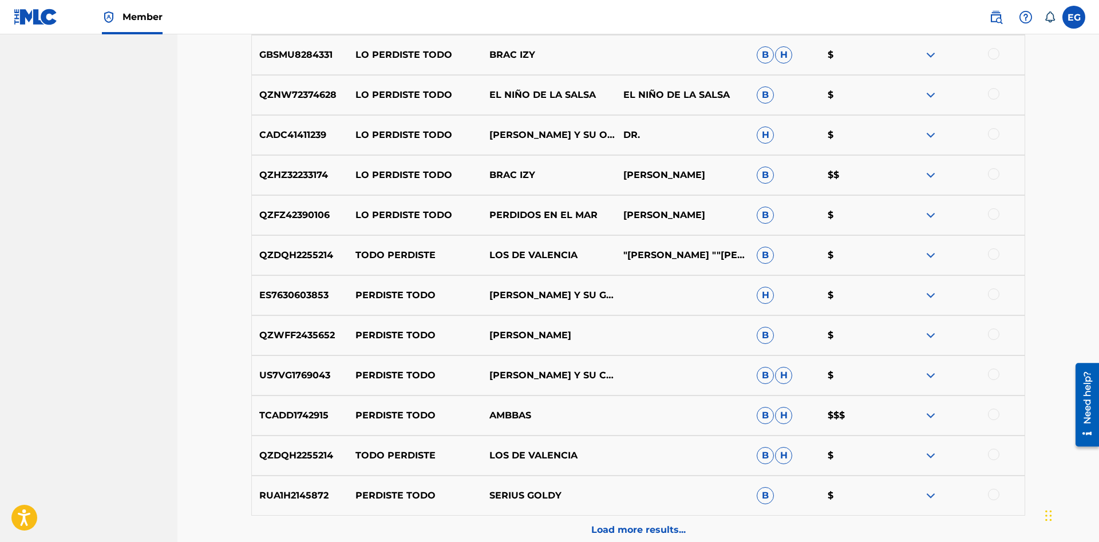
scroll to position [841, 0]
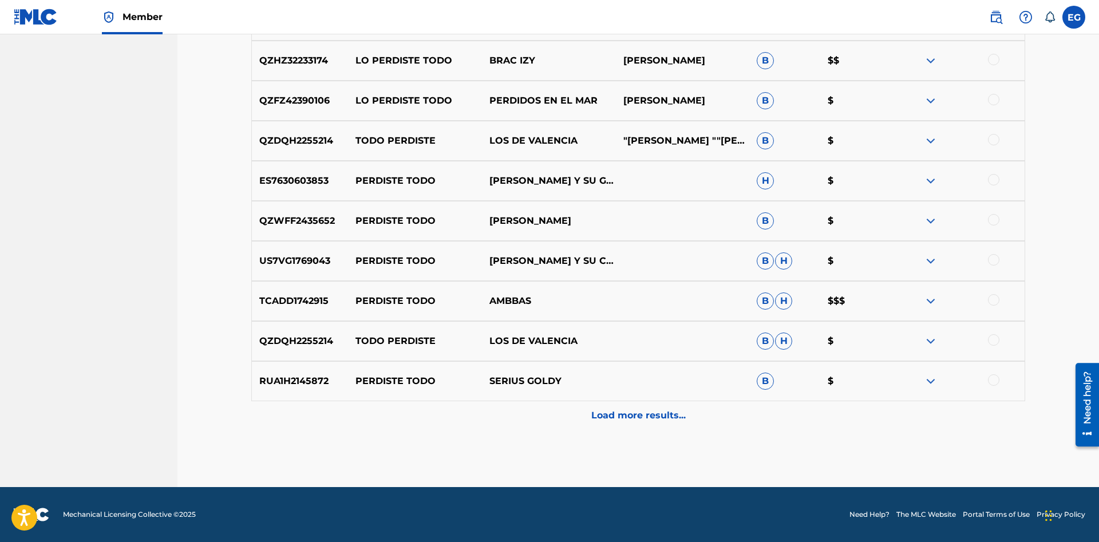
click at [638, 411] on p "Load more results..." at bounding box center [638, 416] width 94 height 14
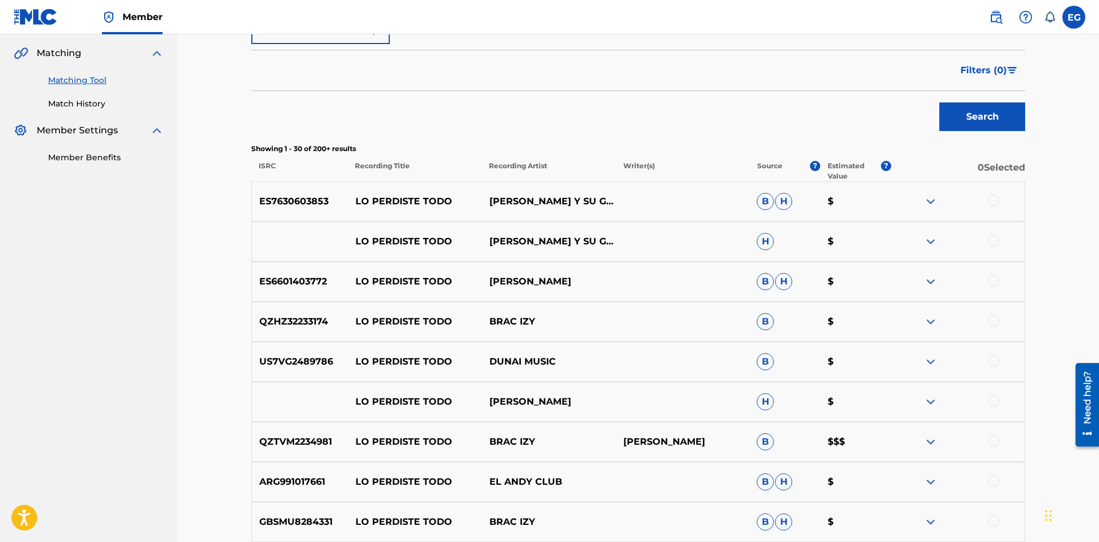
scroll to position [0, 0]
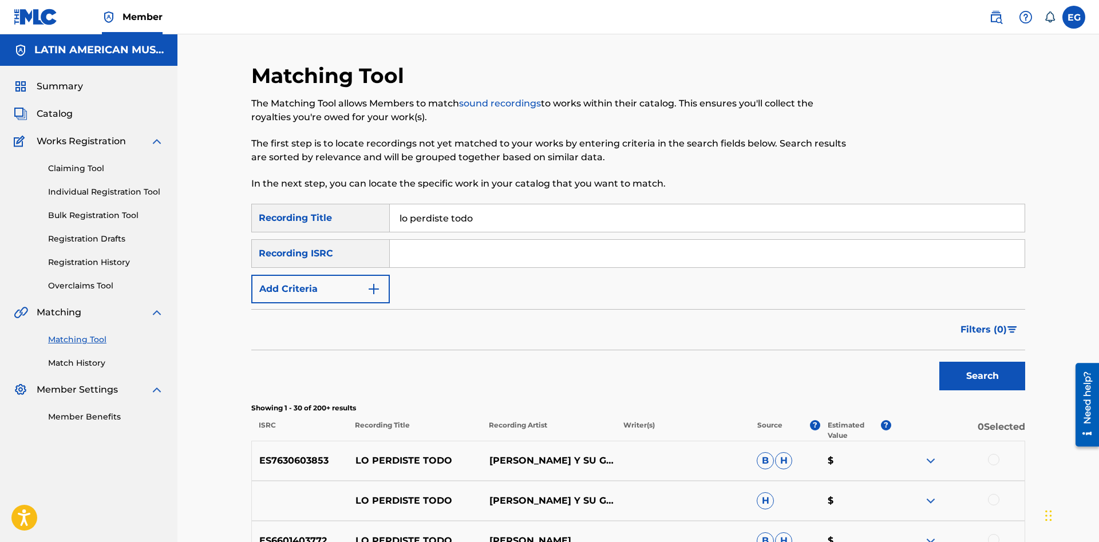
click at [378, 295] on img "Search Form" at bounding box center [374, 289] width 14 height 14
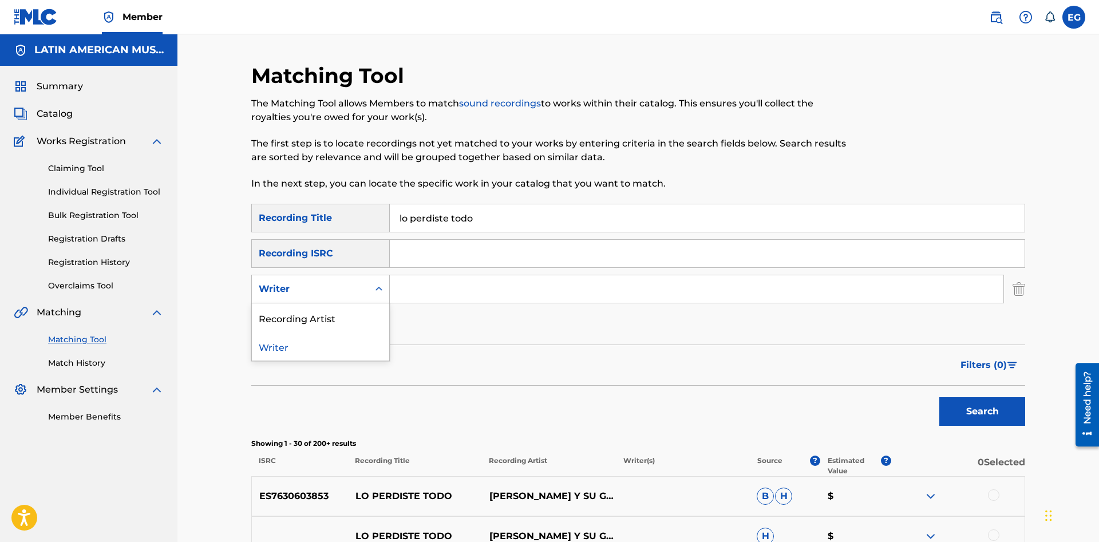
click at [379, 282] on div "Search Form" at bounding box center [379, 289] width 21 height 21
click at [359, 315] on div "Recording Artist" at bounding box center [320, 317] width 137 height 29
click at [446, 287] on input "Search Form" at bounding box center [697, 288] width 614 height 27
type input "ventarrón"
click at [1000, 414] on button "Search" at bounding box center [982, 411] width 86 height 29
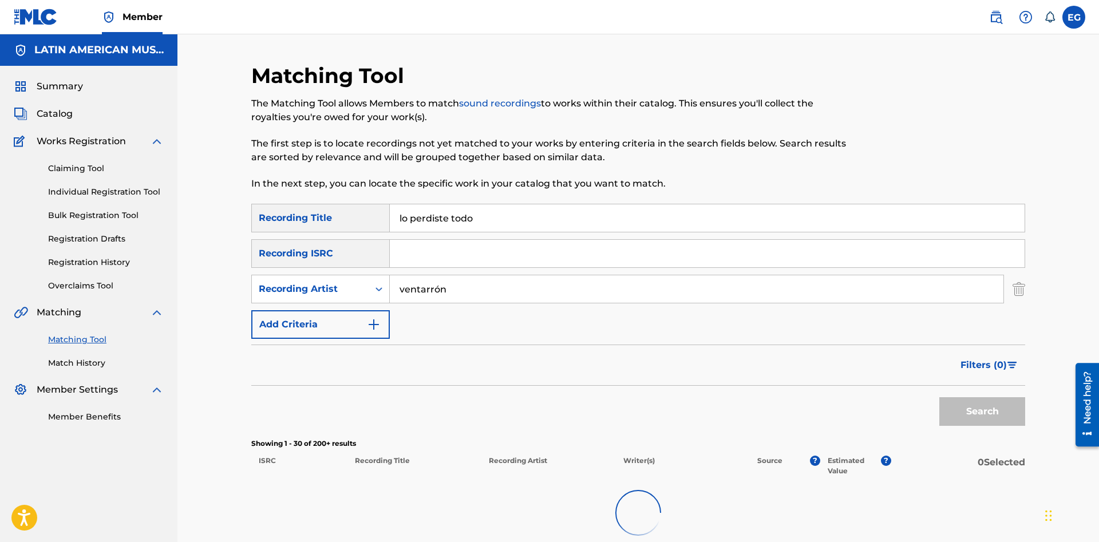
scroll to position [119, 0]
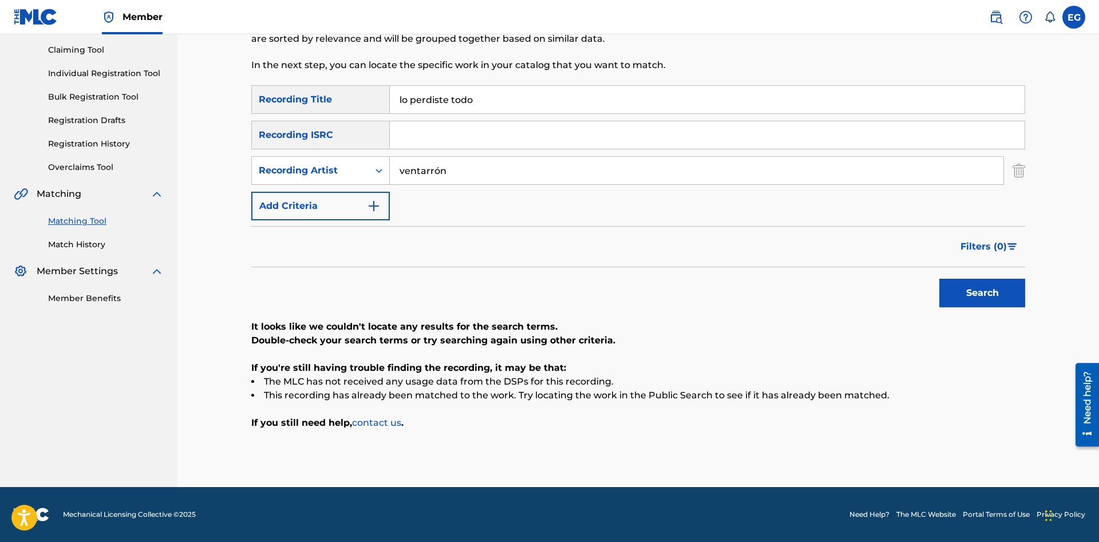
drag, startPoint x: 503, startPoint y: 102, endPoint x: 295, endPoint y: 105, distance: 207.8
click at [390, 105] on input "lo perdiste todo" at bounding box center [707, 99] width 635 height 27
type input "melodico cantar"
click at [990, 283] on button "Search" at bounding box center [982, 293] width 86 height 29
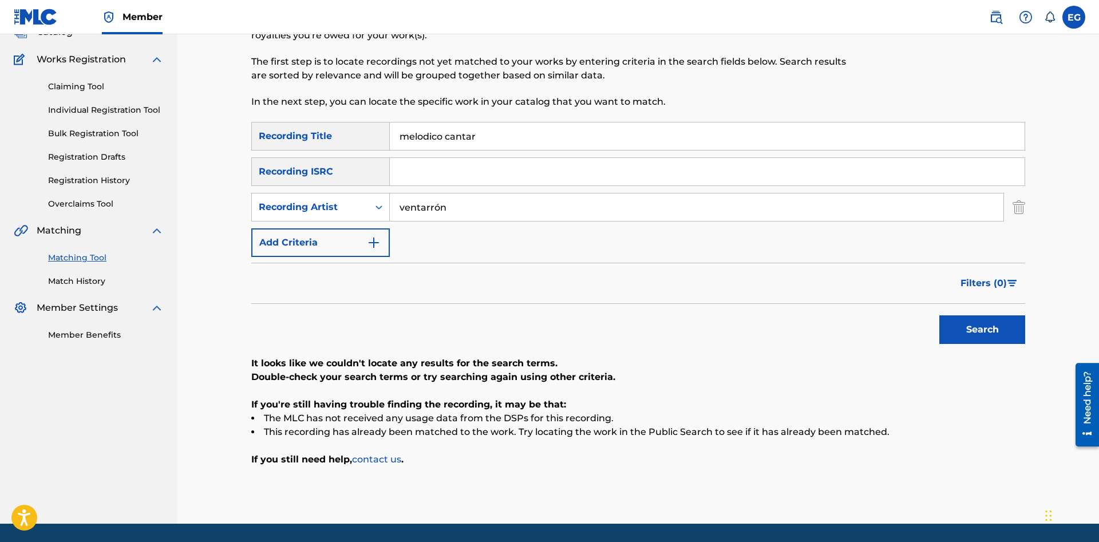
drag, startPoint x: 472, startPoint y: 200, endPoint x: 304, endPoint y: 201, distance: 168.3
click at [390, 201] on input "ventarrón" at bounding box center [697, 206] width 614 height 27
click at [939, 315] on button "Search" at bounding box center [982, 329] width 86 height 29
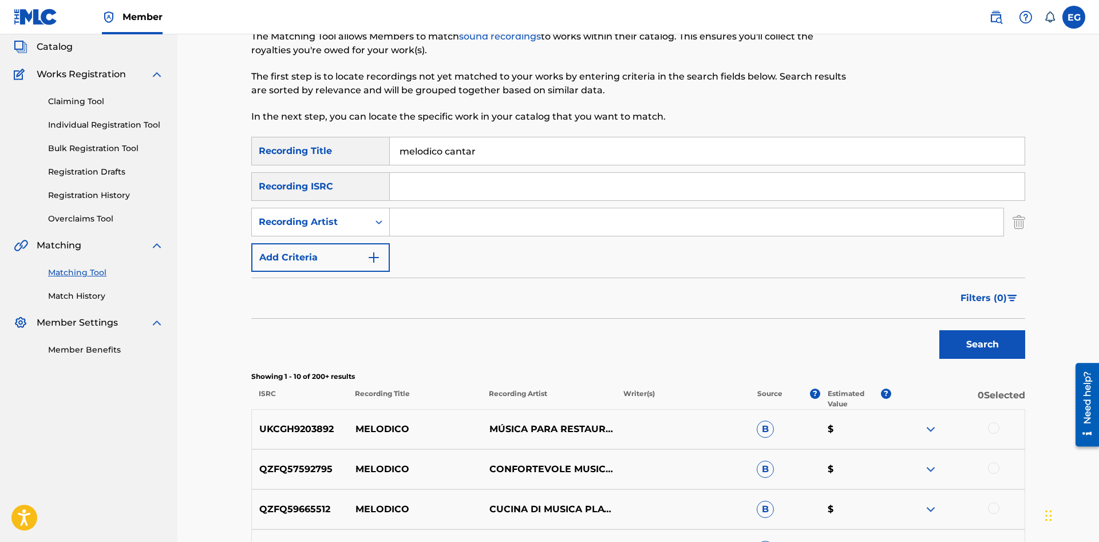
scroll to position [0, 0]
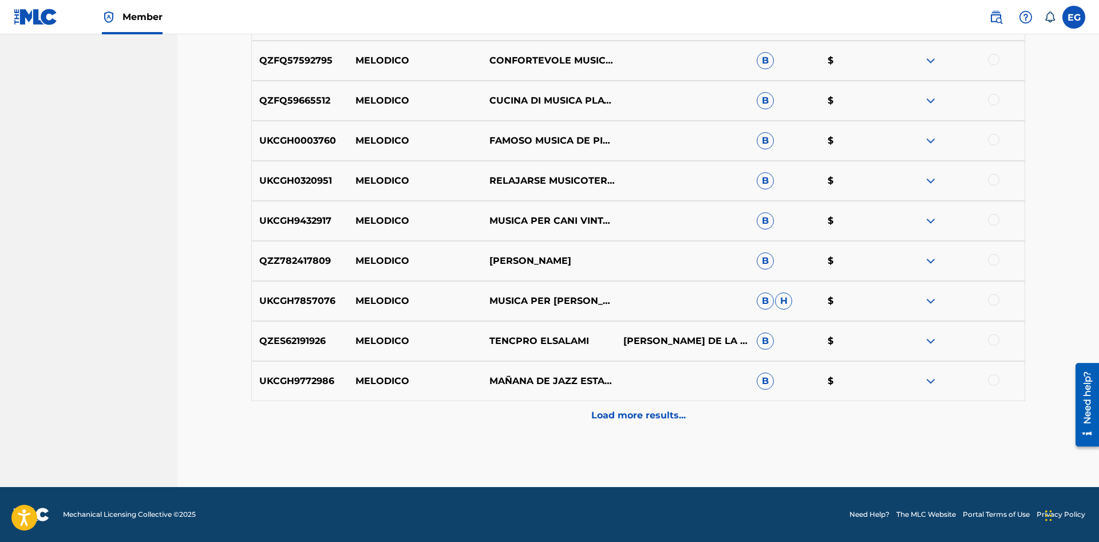
click at [625, 419] on p "Load more results..." at bounding box center [638, 416] width 94 height 14
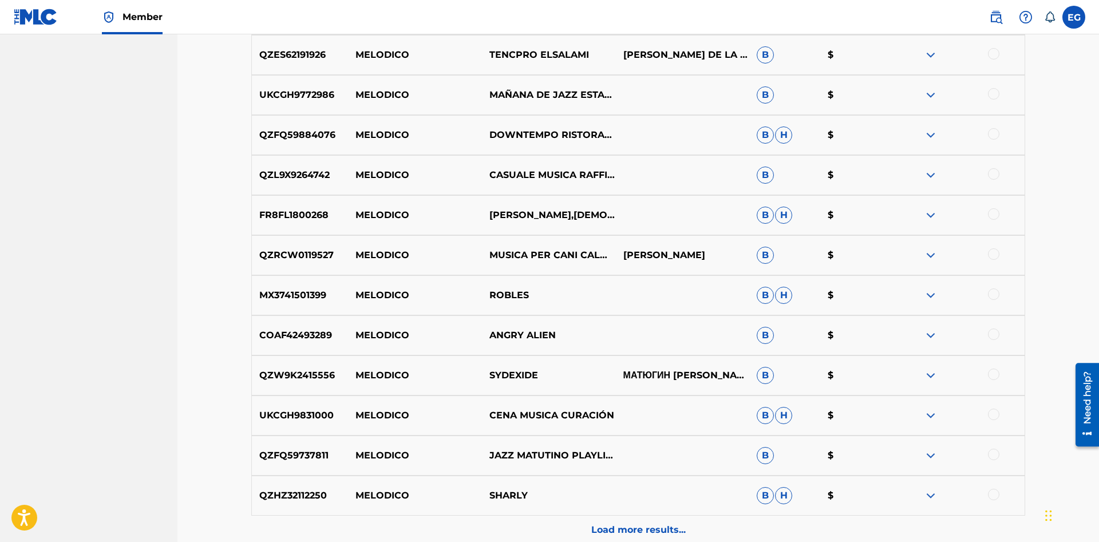
scroll to position [876, 0]
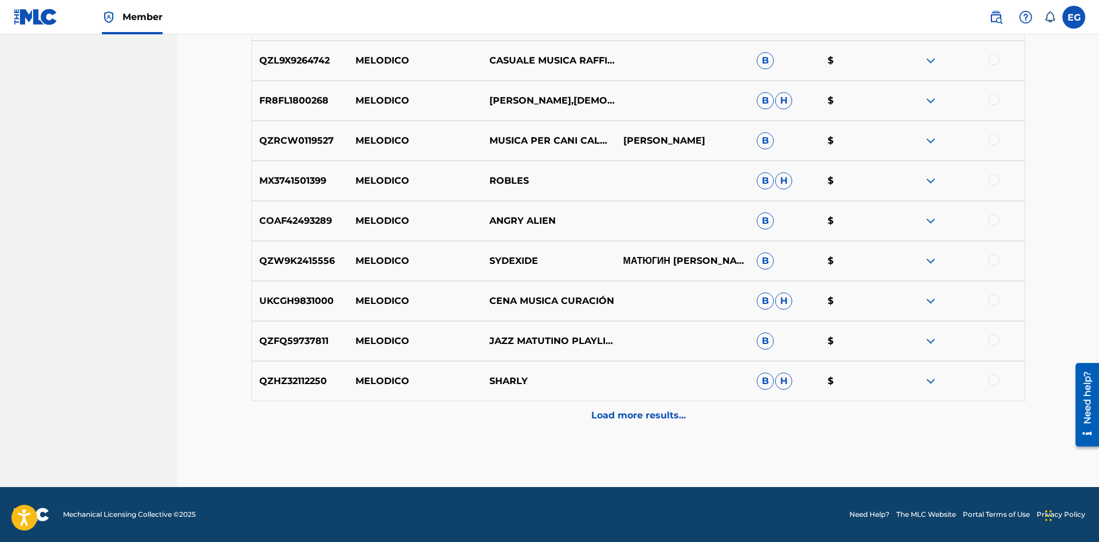
click at [613, 416] on p "Load more results..." at bounding box center [638, 416] width 94 height 14
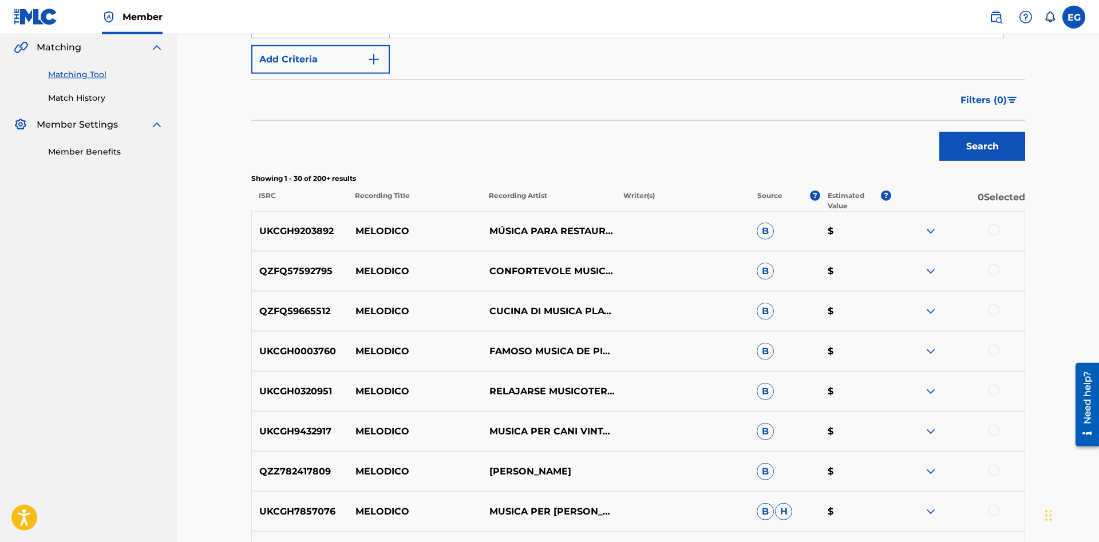
scroll to position [0, 0]
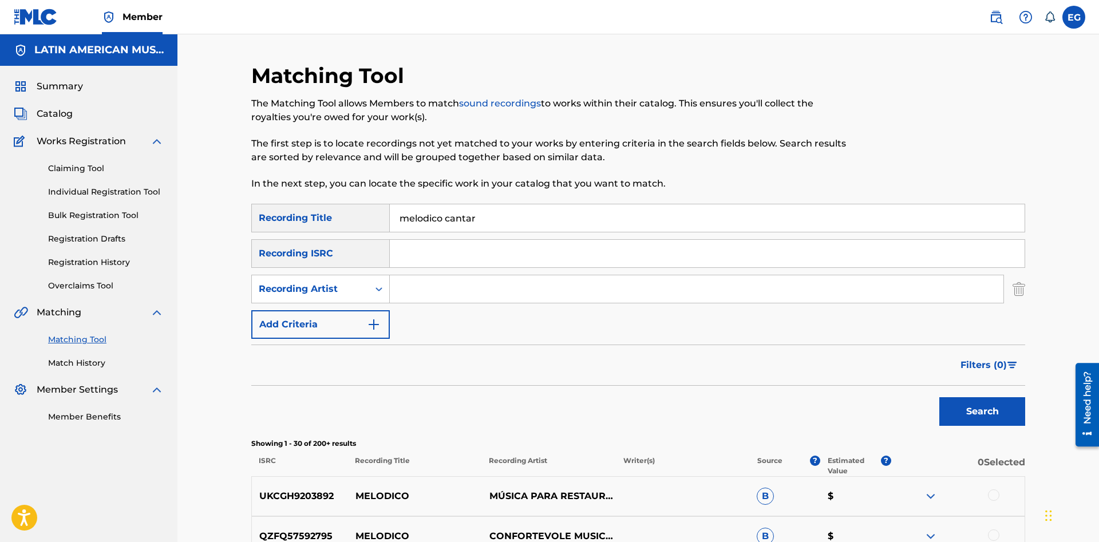
click at [425, 215] on input "melodico cantar" at bounding box center [707, 217] width 635 height 27
click at [939, 397] on button "Search" at bounding box center [982, 411] width 86 height 29
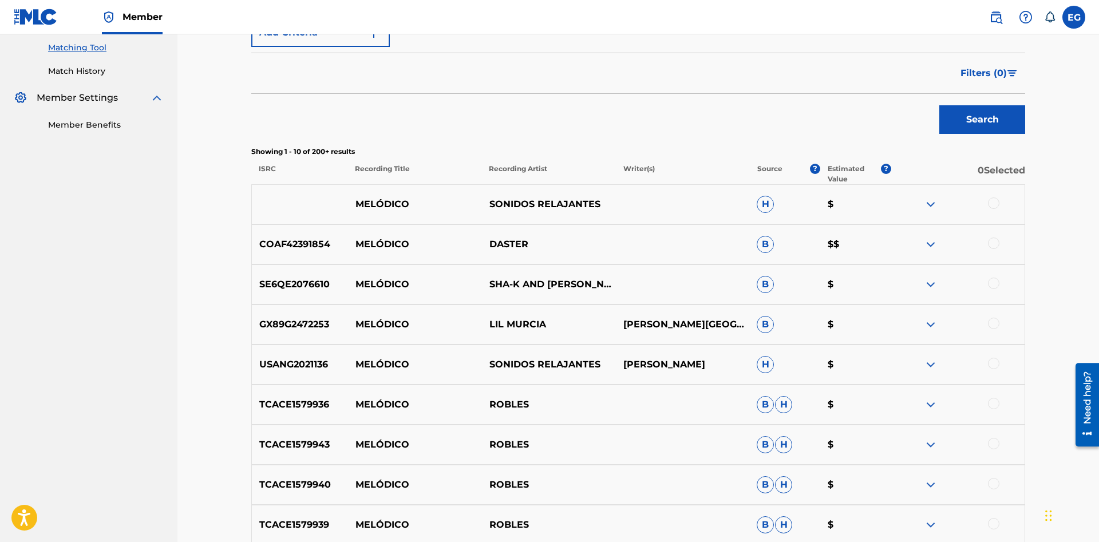
scroll to position [476, 0]
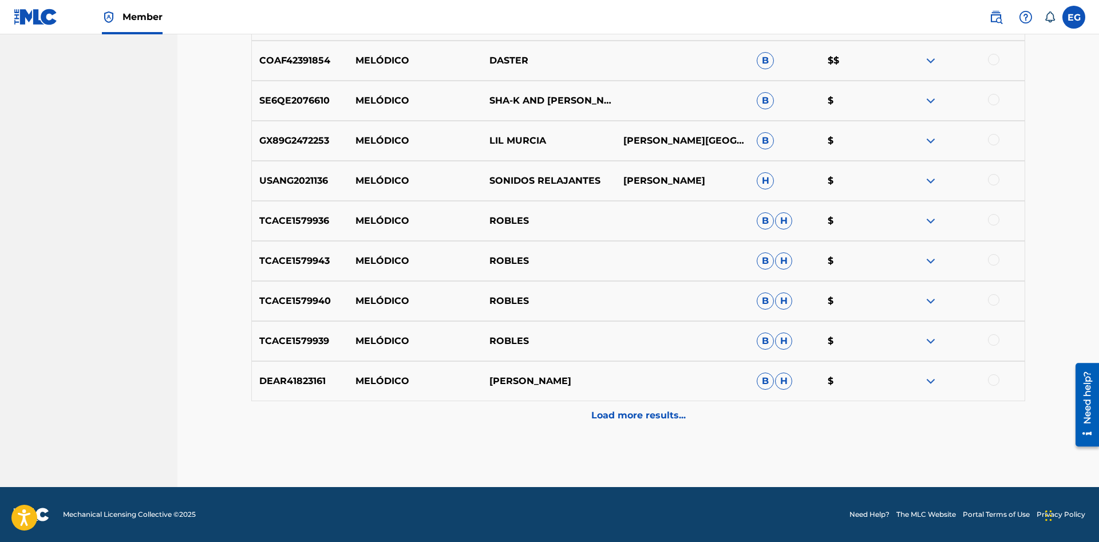
click at [619, 418] on p "Load more results..." at bounding box center [638, 416] width 94 height 14
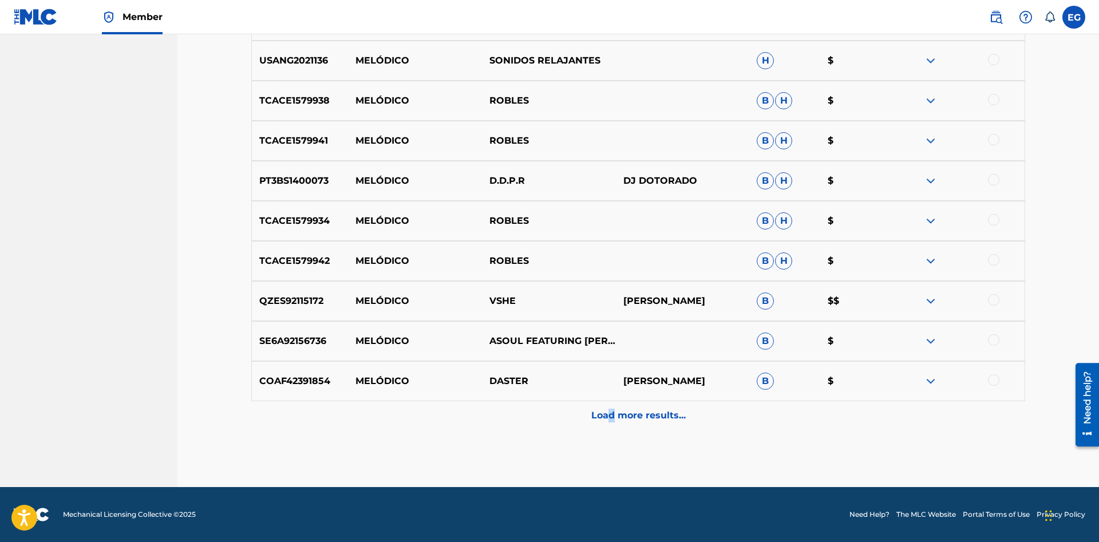
click at [608, 414] on p "Load more results..." at bounding box center [638, 416] width 94 height 14
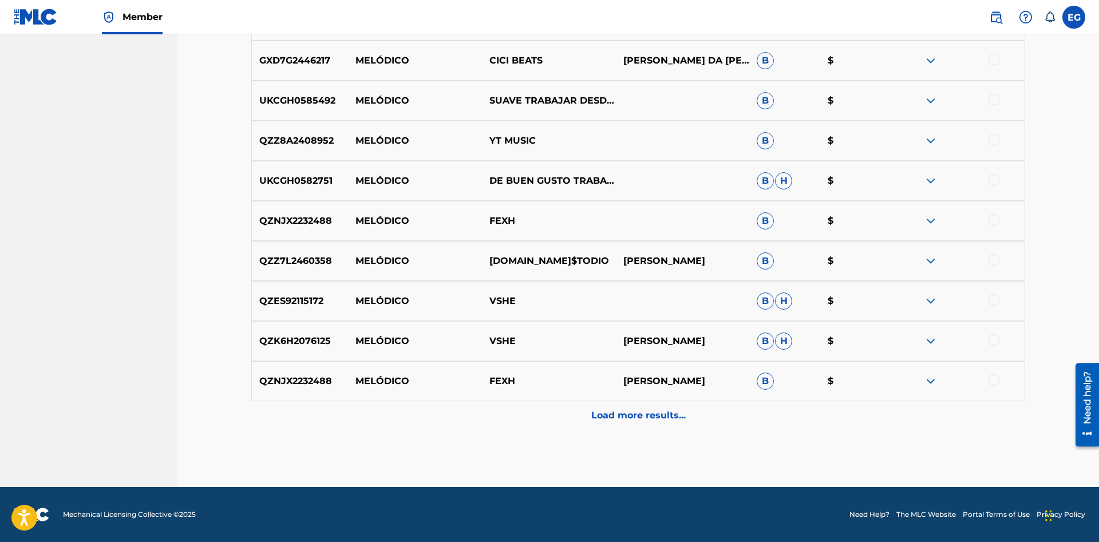
click at [603, 424] on div "Load more results..." at bounding box center [638, 415] width 774 height 29
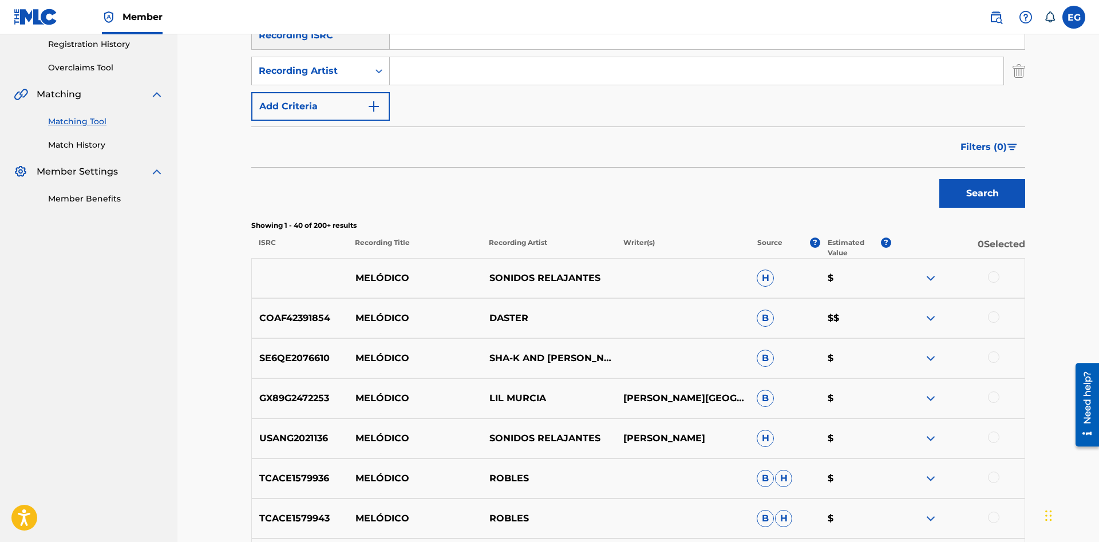
scroll to position [0, 0]
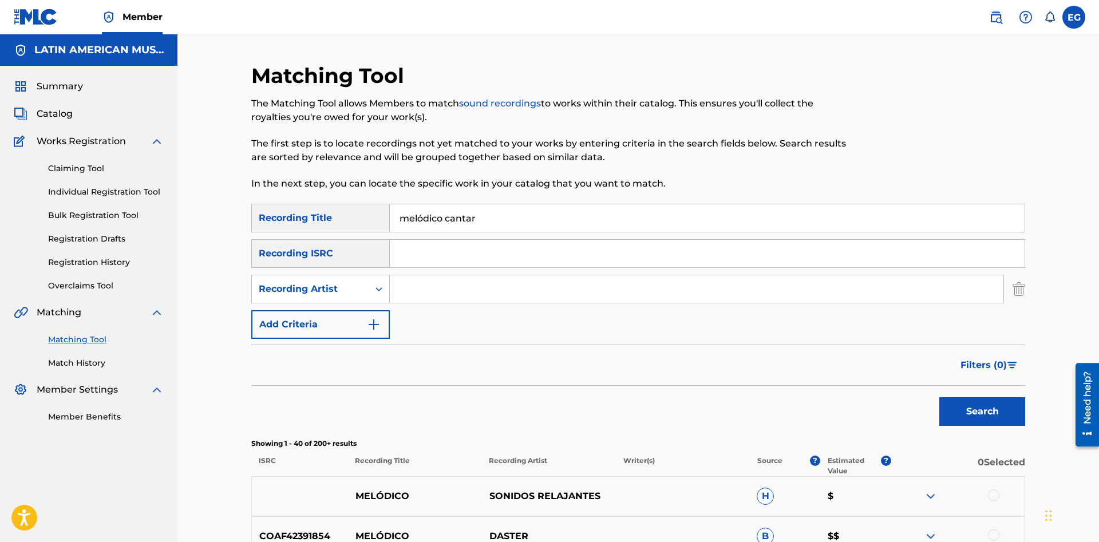
drag, startPoint x: 529, startPoint y: 213, endPoint x: 515, endPoint y: 224, distance: 17.9
click at [515, 224] on input "melódico cantar" at bounding box center [707, 217] width 635 height 27
click at [619, 221] on input "melódico cantar" at bounding box center [707, 217] width 635 height 27
drag, startPoint x: 333, startPoint y: 238, endPoint x: 217, endPoint y: 217, distance: 118.0
click at [390, 217] on input "melódico cantar" at bounding box center [707, 217] width 635 height 27
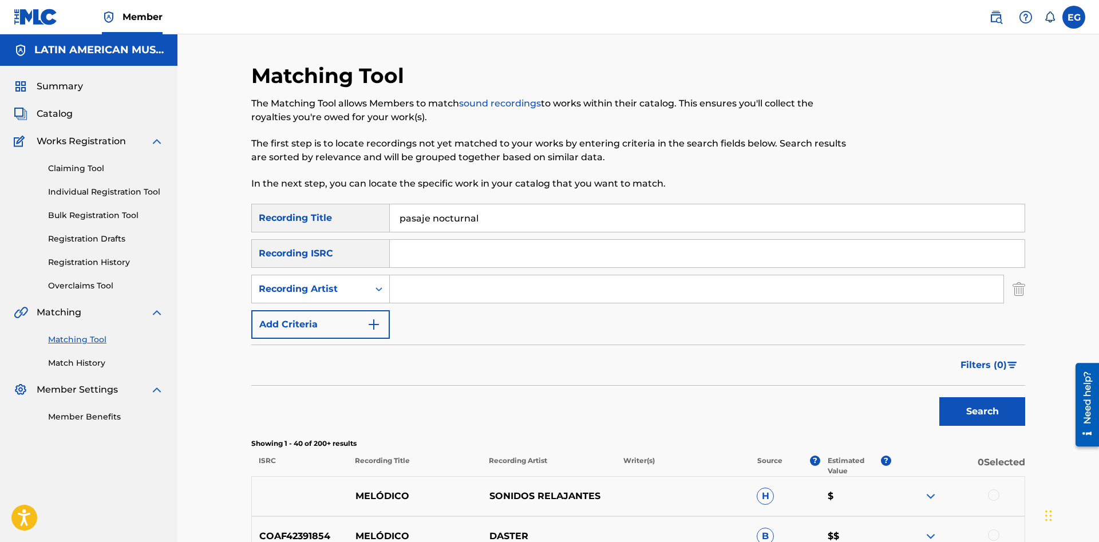
click at [939, 397] on button "Search" at bounding box center [982, 411] width 86 height 29
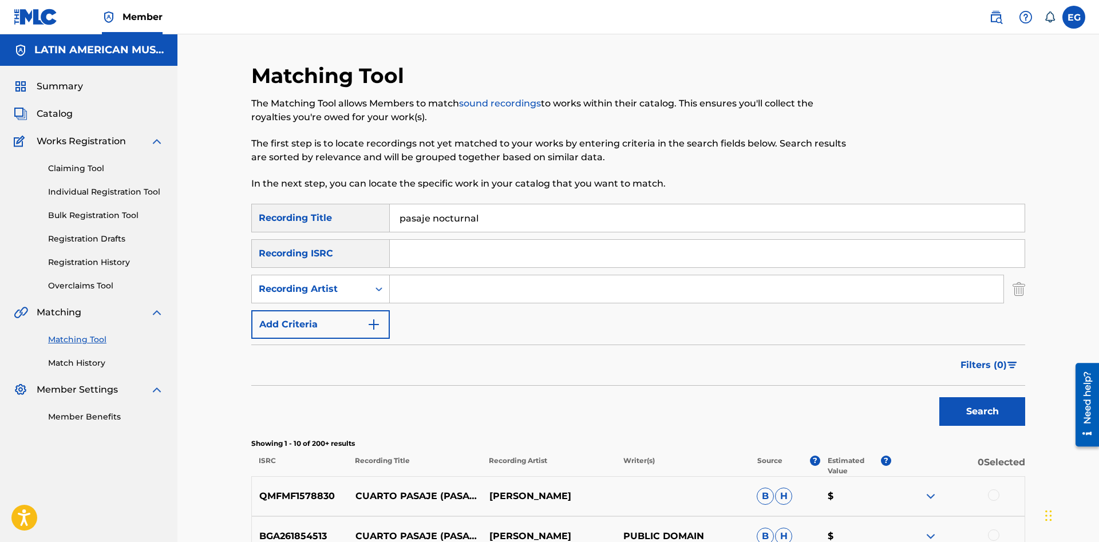
scroll to position [234, 0]
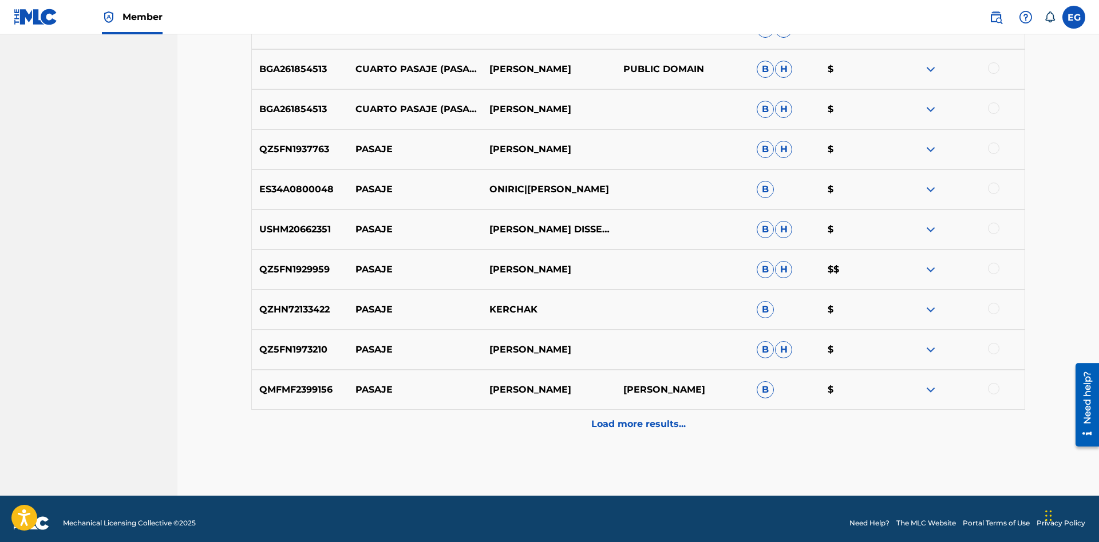
click at [628, 427] on p "Load more results..." at bounding box center [638, 424] width 94 height 14
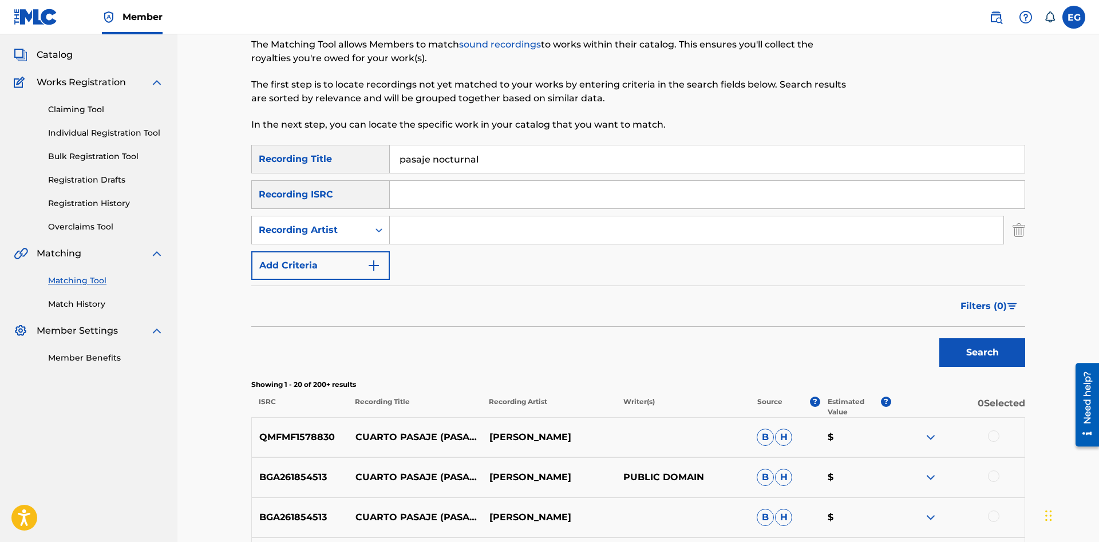
scroll to position [0, 0]
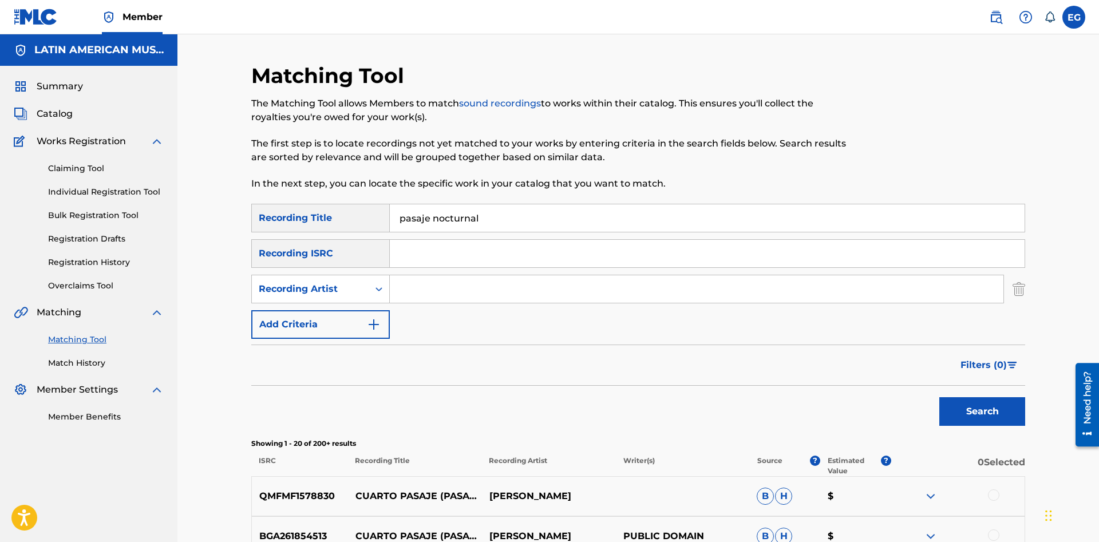
drag, startPoint x: 509, startPoint y: 214, endPoint x: 319, endPoint y: 216, distance: 190.0
click at [390, 216] on input "pasaje nocturnal" at bounding box center [707, 217] width 635 height 27
type input "que tarde tan tarde"
click at [939, 397] on button "Search" at bounding box center [982, 411] width 86 height 29
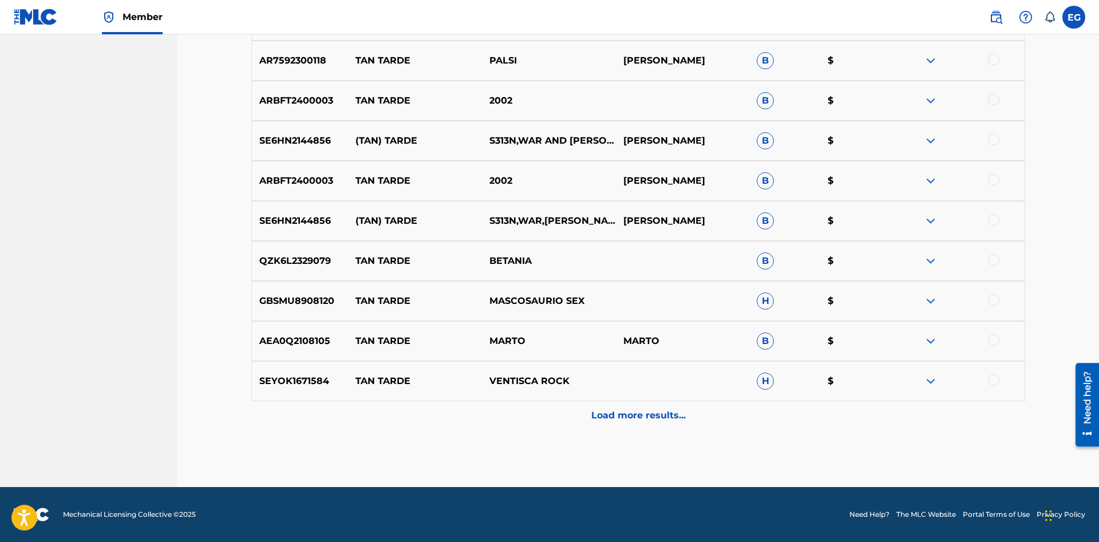
click at [604, 407] on div "Load more results..." at bounding box center [638, 415] width 774 height 29
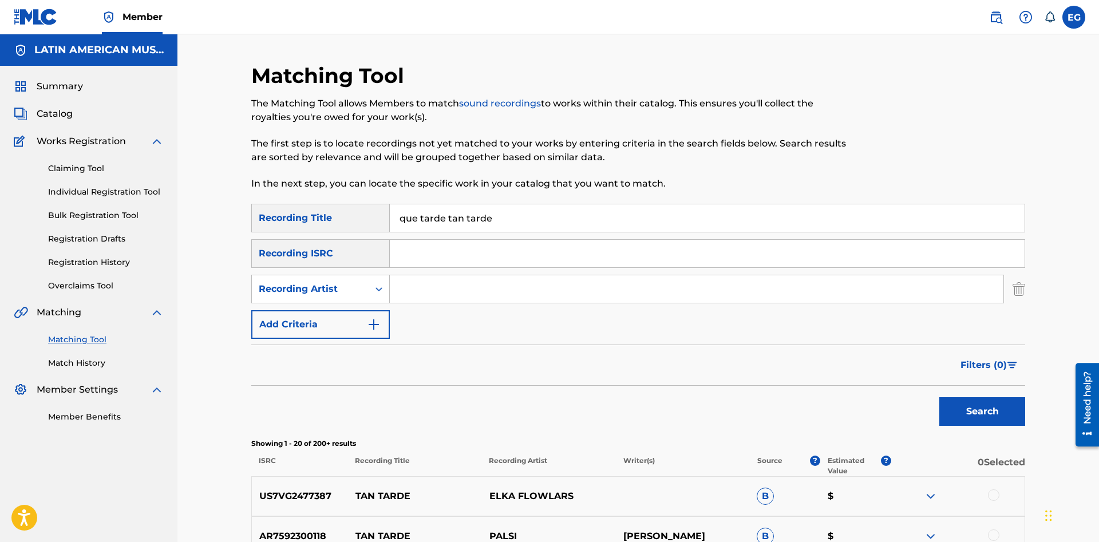
click at [415, 291] on input "Search Form" at bounding box center [697, 288] width 614 height 27
type input "ventarrón"
click at [961, 406] on button "Search" at bounding box center [982, 411] width 86 height 29
drag, startPoint x: 500, startPoint y: 215, endPoint x: 205, endPoint y: 209, distance: 295.4
click at [390, 209] on input "que tarde tan tarde" at bounding box center [707, 217] width 635 height 27
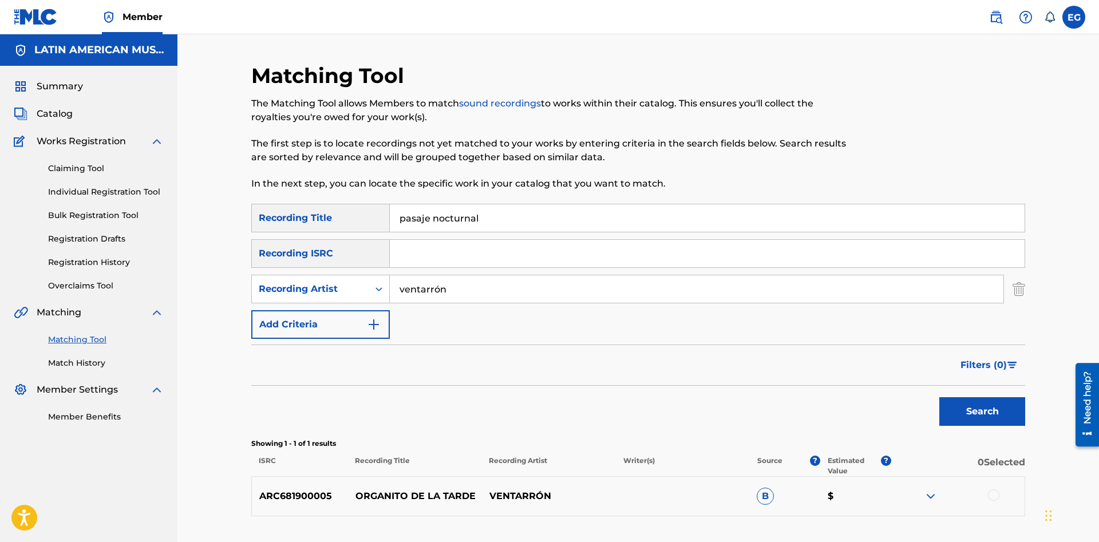
type input "pasaje nocturnal"
click at [988, 421] on button "Search" at bounding box center [982, 411] width 86 height 29
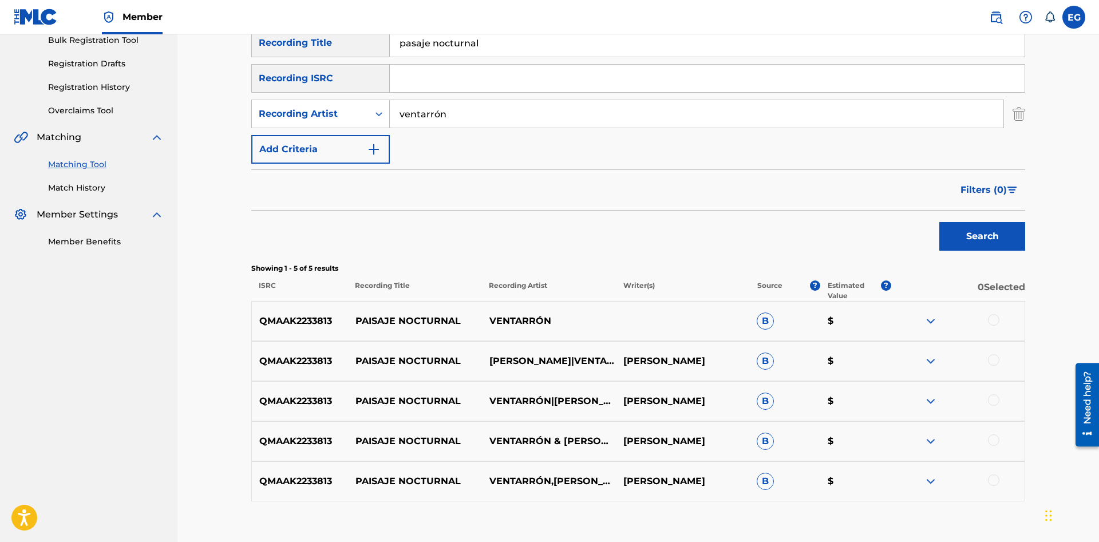
click at [991, 323] on div at bounding box center [993, 319] width 11 height 11
click at [994, 359] on div at bounding box center [993, 359] width 11 height 11
click at [992, 399] on div at bounding box center [993, 399] width 11 height 11
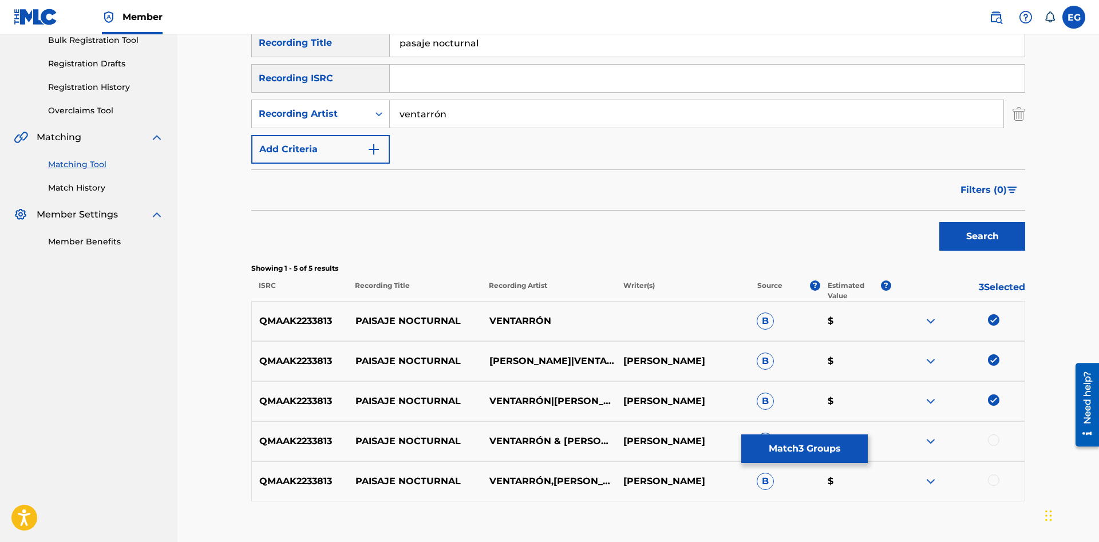
click at [997, 442] on div at bounding box center [993, 439] width 11 height 11
click at [996, 473] on div "QMAAK2233813 PAISAJE NOCTURNAL VENTARRÓN,[PERSON_NAME] VALE B $" at bounding box center [638, 481] width 774 height 40
click at [996, 479] on div at bounding box center [993, 479] width 11 height 11
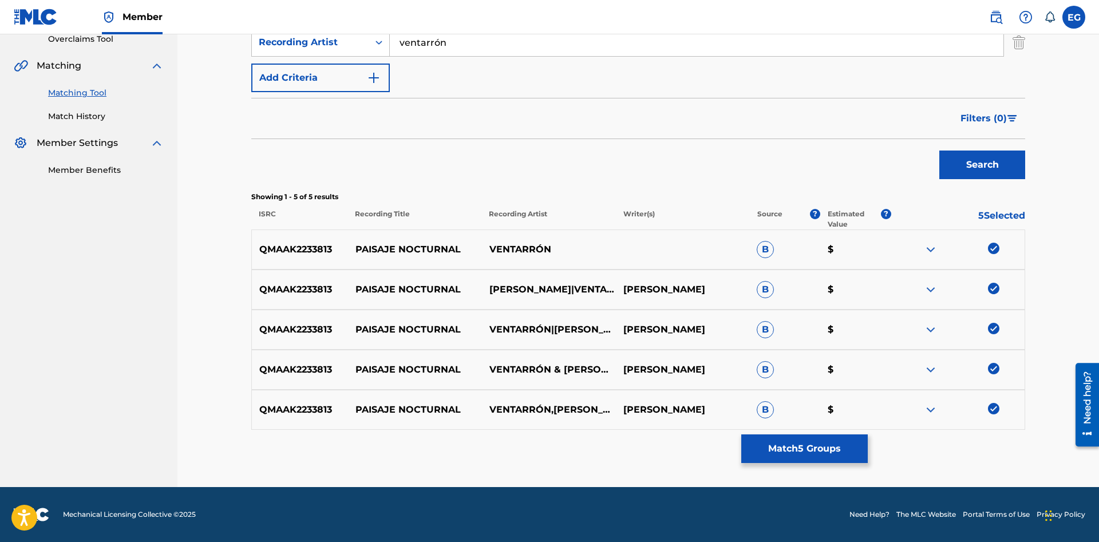
scroll to position [13, 0]
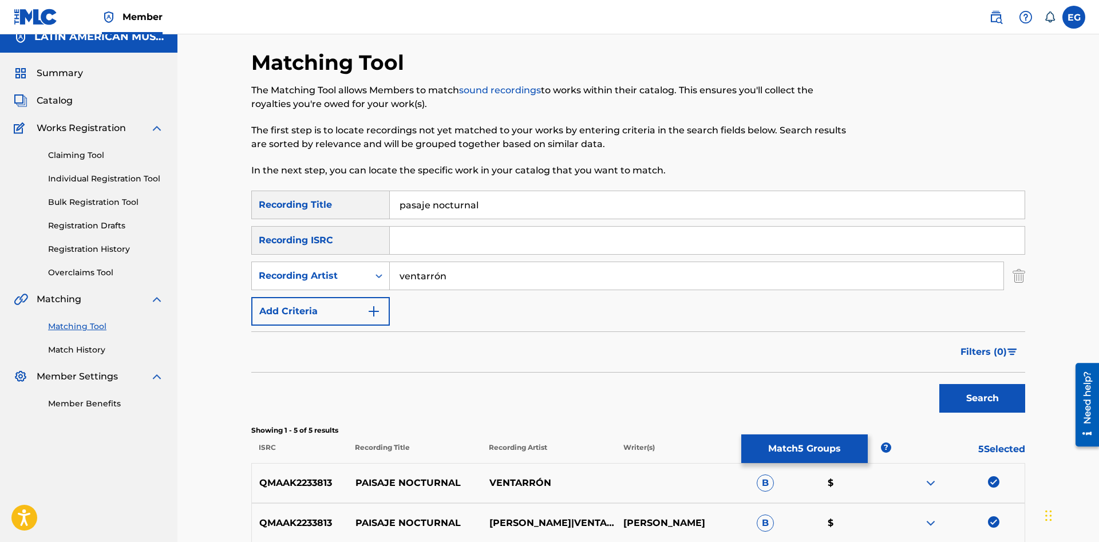
click at [789, 446] on button "Match 5 Groups" at bounding box center [804, 448] width 126 height 29
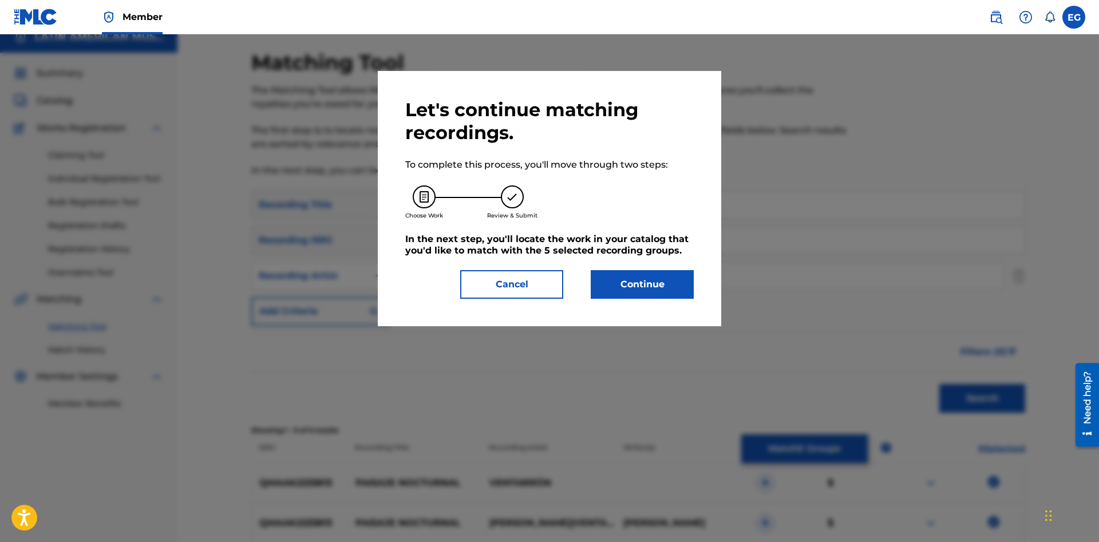
click at [644, 275] on button "Continue" at bounding box center [642, 284] width 103 height 29
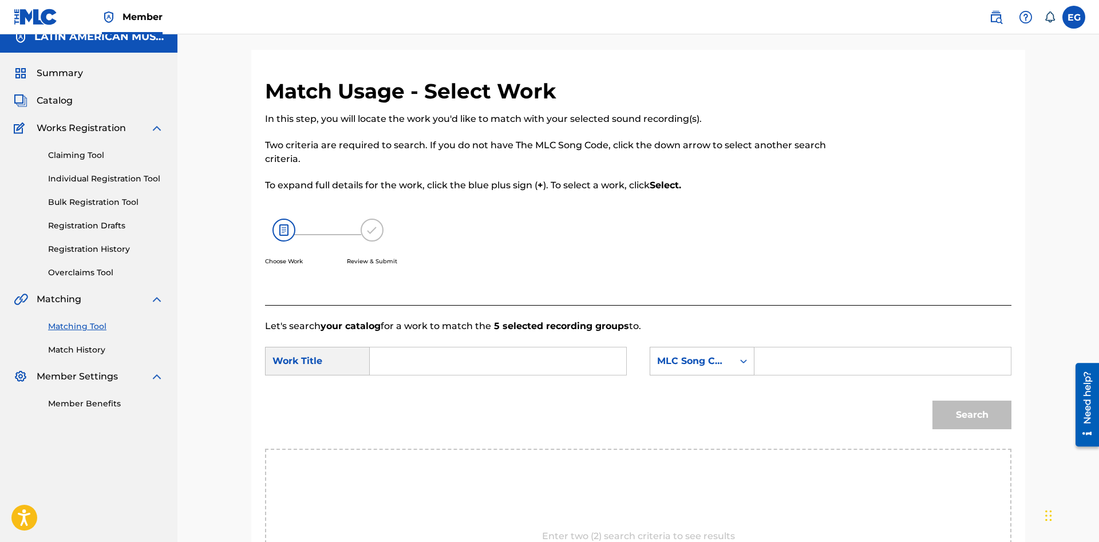
click at [509, 368] on input "Search Form" at bounding box center [497, 360] width 237 height 27
click at [414, 461] on strong "pasaje" at bounding box center [404, 455] width 31 height 11
type input "pasaje nocturnal"
click at [715, 338] on form "SearchWithCriteriac4899773-1d9c-4811-835c-2b70f79a0eac Work Title pasaje noctur…" at bounding box center [638, 391] width 746 height 116
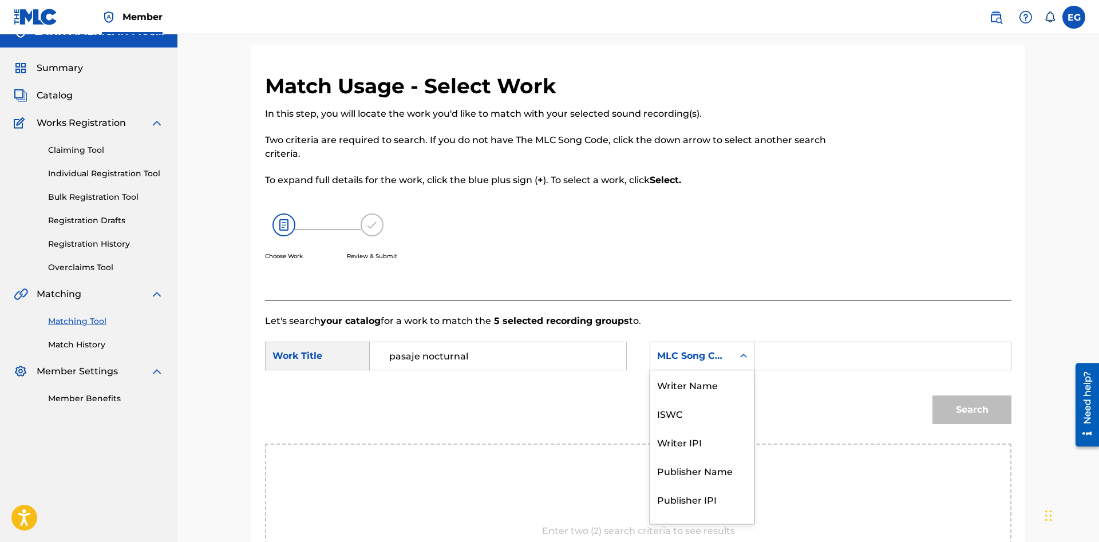
click at [705, 361] on div "MLC Song Code" at bounding box center [691, 356] width 69 height 14
drag, startPoint x: 728, startPoint y: 378, endPoint x: 742, endPoint y: 373, distance: 14.5
click at [729, 378] on div "Writer Name" at bounding box center [702, 384] width 104 height 29
click at [818, 343] on input "Search Form" at bounding box center [882, 355] width 237 height 27
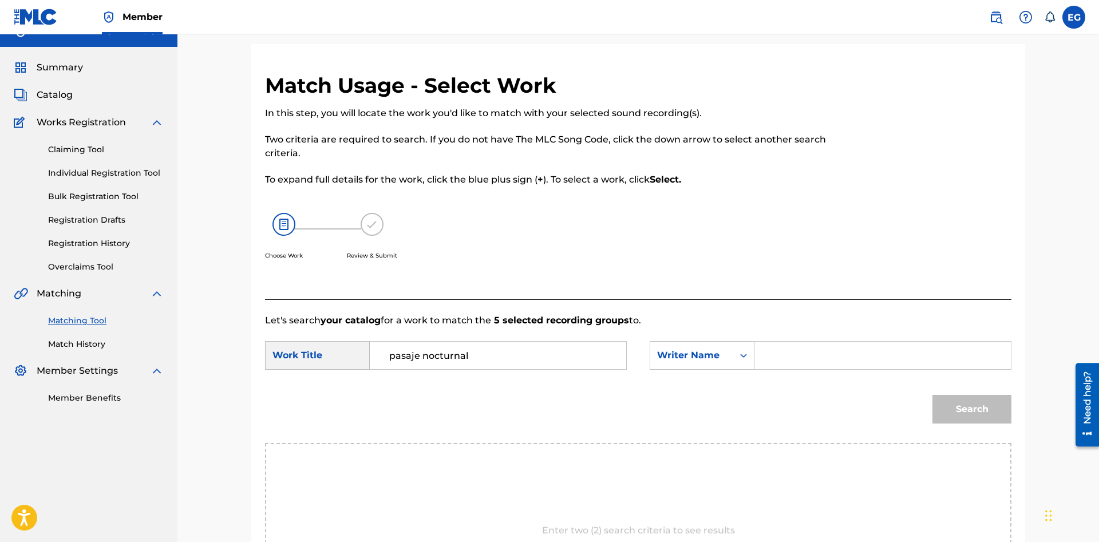
paste input "eligio tatin vale"
type input "eligio tatin vale"
click at [932, 395] on button "Search" at bounding box center [971, 409] width 79 height 29
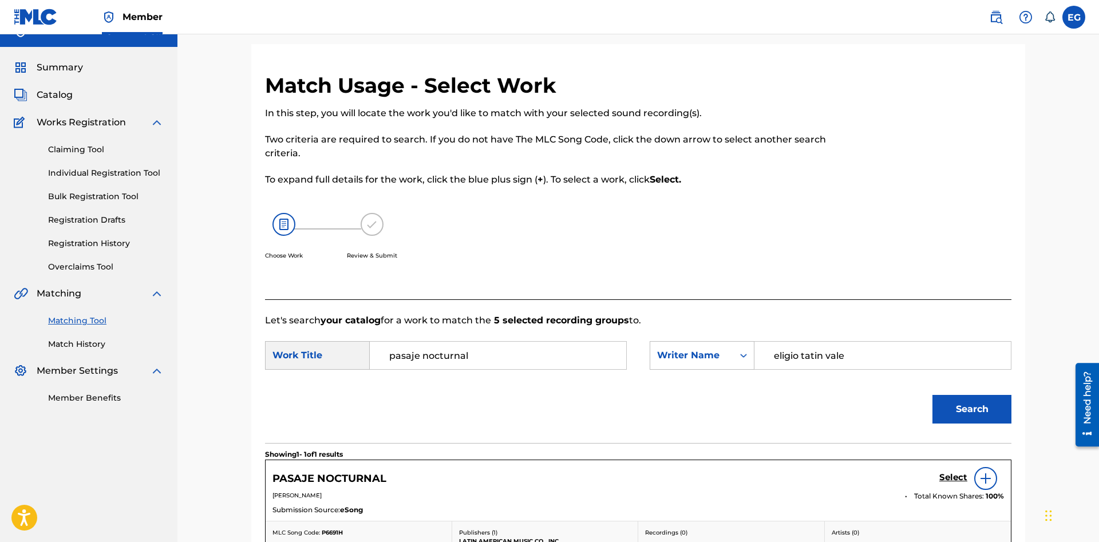
scroll to position [187, 0]
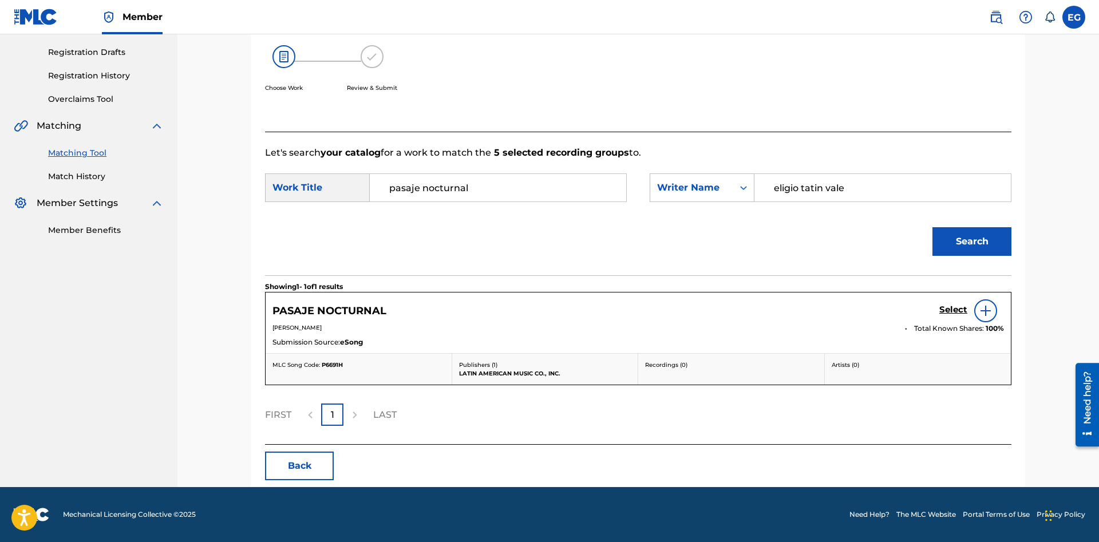
click at [948, 306] on h5 "Select" at bounding box center [953, 309] width 28 height 11
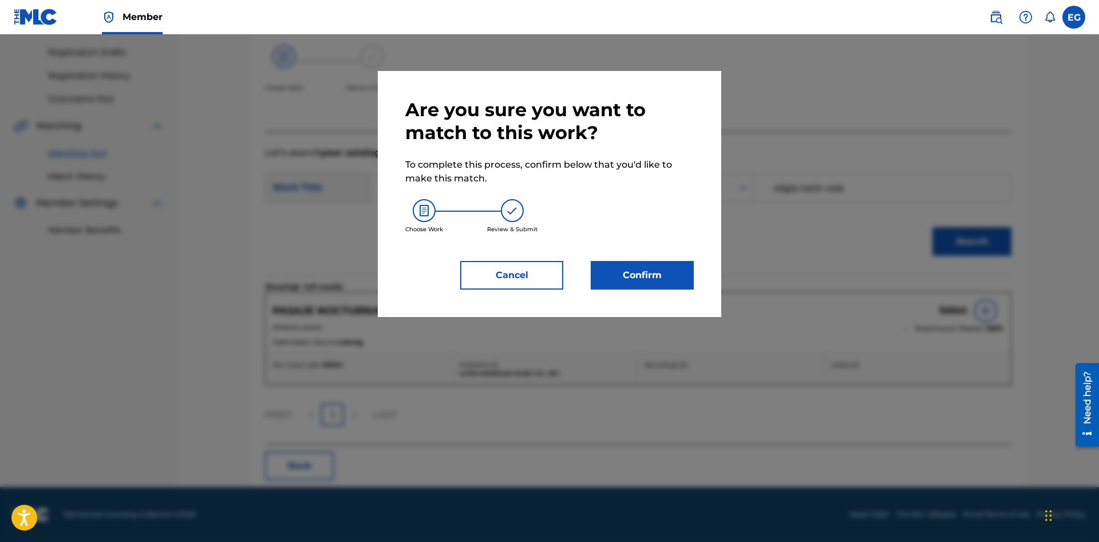
click at [626, 272] on button "Confirm" at bounding box center [642, 275] width 103 height 29
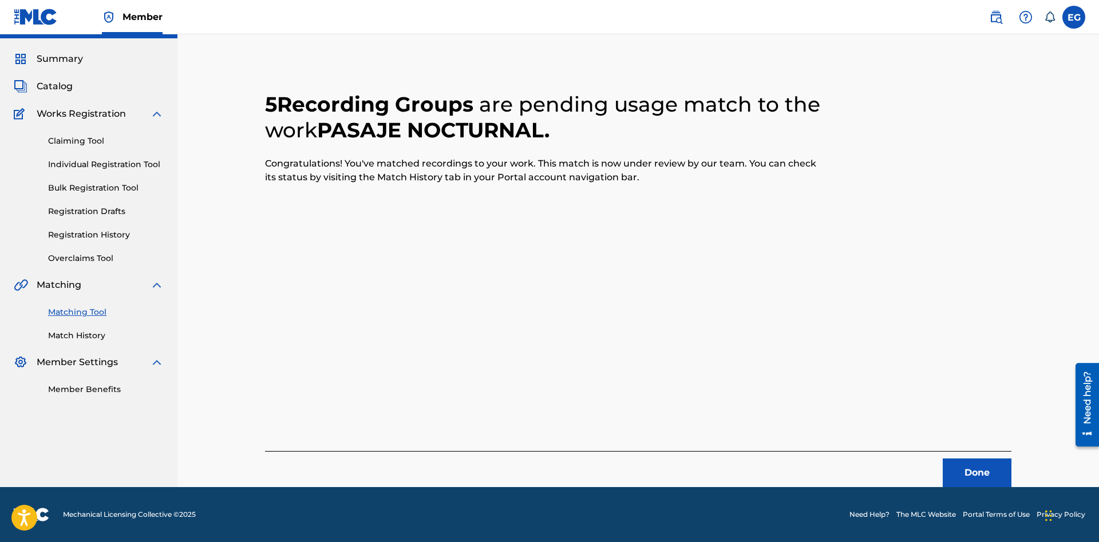
scroll to position [27, 0]
click at [988, 475] on button "Done" at bounding box center [977, 472] width 69 height 29
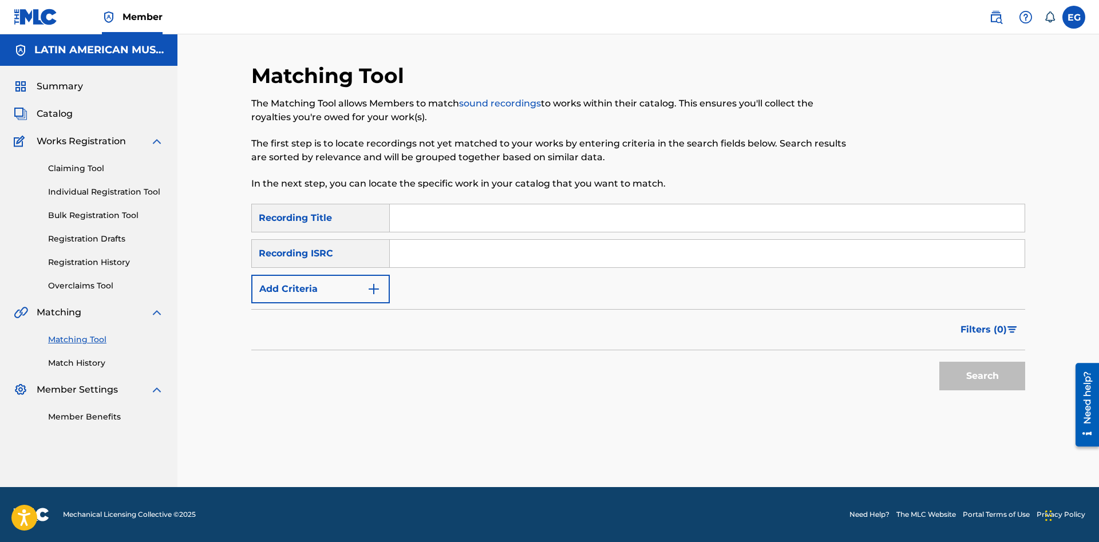
scroll to position [0, 0]
drag, startPoint x: 650, startPoint y: 217, endPoint x: 644, endPoint y: 228, distance: 11.5
click at [649, 217] on input "Search Form" at bounding box center [707, 217] width 635 height 27
type input "melodico cantar"
click at [360, 287] on button "Add Criteria" at bounding box center [320, 289] width 138 height 29
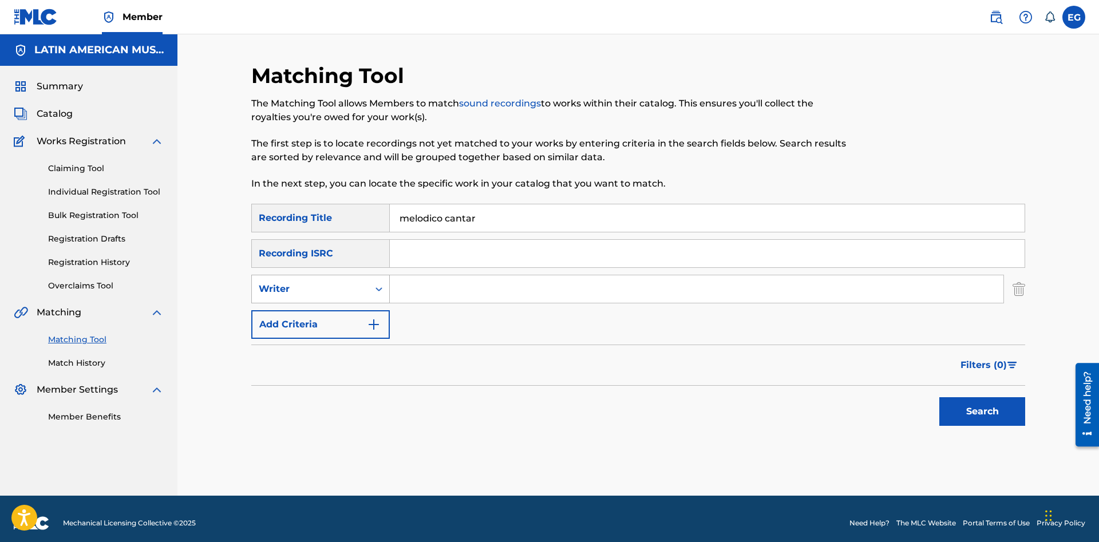
click at [382, 289] on icon "Search Form" at bounding box center [378, 288] width 11 height 11
click at [350, 318] on div "Recording Artist" at bounding box center [320, 317] width 137 height 29
click at [414, 287] on input "Search Form" at bounding box center [697, 288] width 614 height 27
type input "ventarrón"
click at [962, 407] on button "Search" at bounding box center [982, 411] width 86 height 29
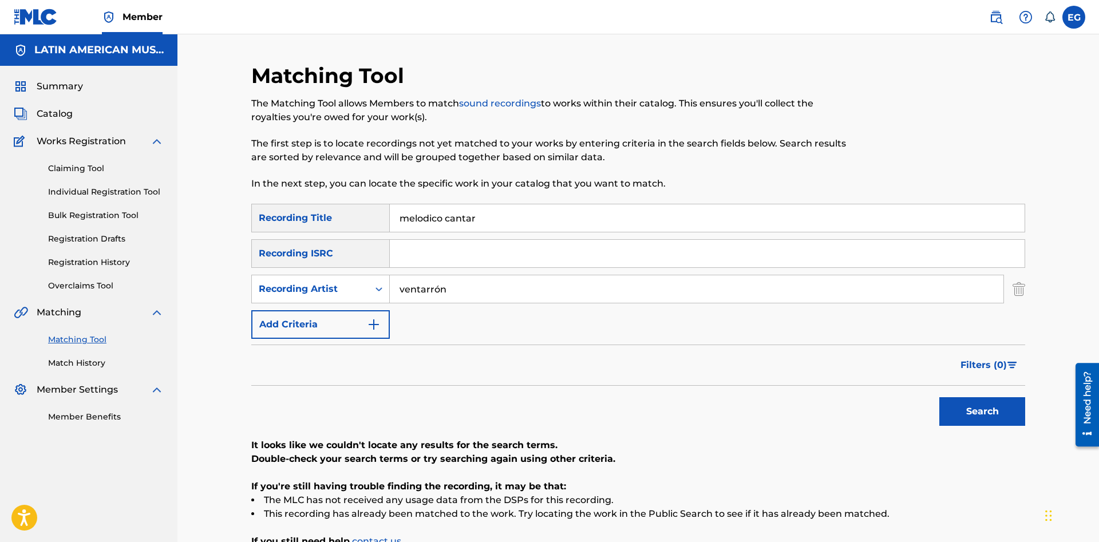
drag, startPoint x: 497, startPoint y: 208, endPoint x: 374, endPoint y: 220, distance: 123.7
click at [390, 220] on input "melodico cantar" at bounding box center [707, 217] width 635 height 27
click at [955, 405] on button "Search" at bounding box center [982, 411] width 86 height 29
drag, startPoint x: 488, startPoint y: 219, endPoint x: 283, endPoint y: 223, distance: 204.9
click at [390, 223] on input "lo perdiste todo" at bounding box center [707, 217] width 635 height 27
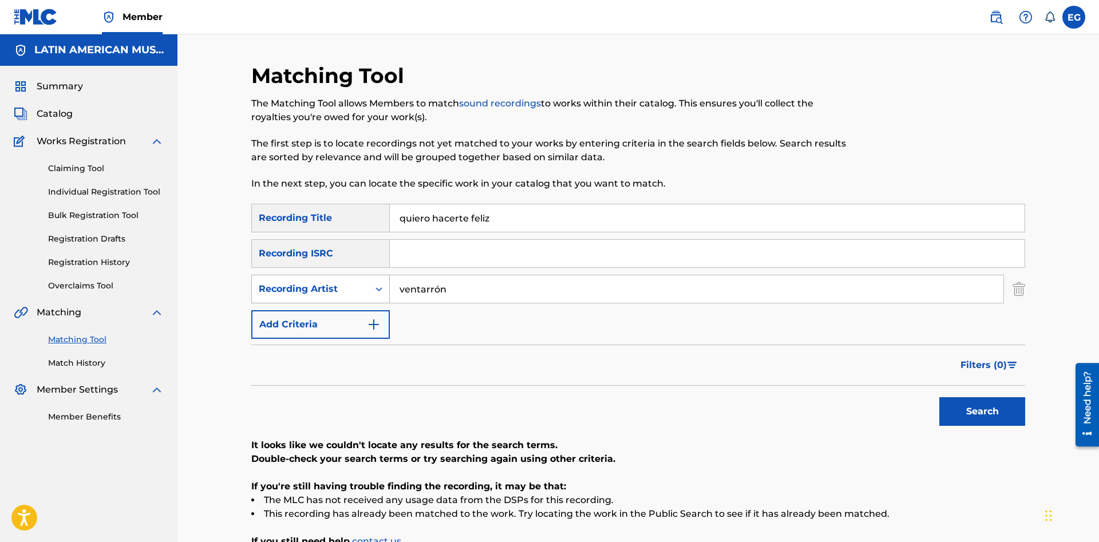
click at [939, 397] on button "Search" at bounding box center [982, 411] width 86 height 29
drag, startPoint x: 511, startPoint y: 222, endPoint x: 188, endPoint y: 225, distance: 322.2
click at [390, 225] on input "quiero hacerte feliz" at bounding box center [707, 217] width 635 height 27
click at [1002, 399] on button "Search" at bounding box center [982, 411] width 86 height 29
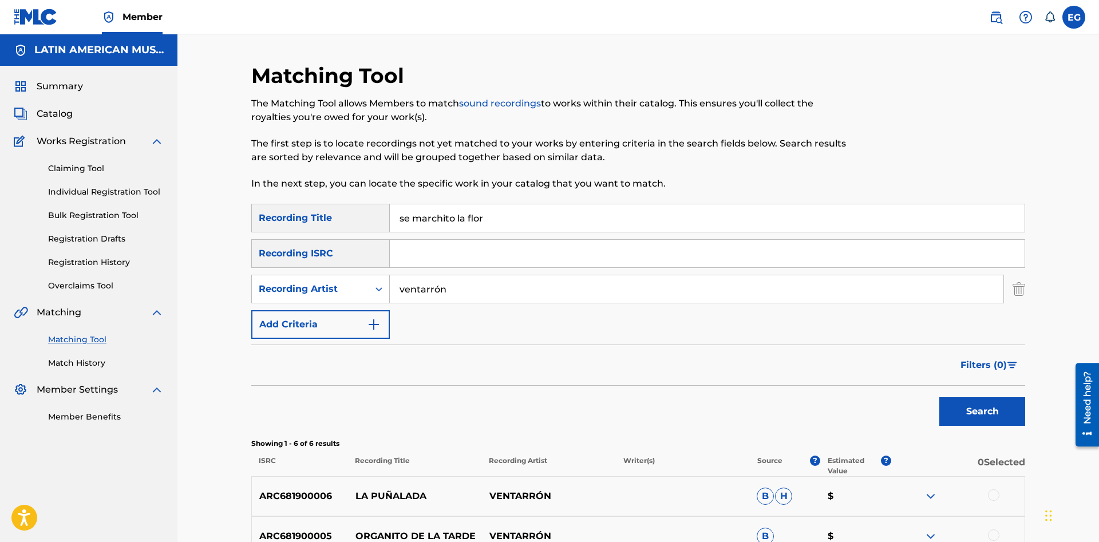
click at [487, 283] on input "ventarrón" at bounding box center [697, 288] width 614 height 27
drag, startPoint x: 523, startPoint y: 220, endPoint x: 346, endPoint y: 236, distance: 177.6
click at [390, 223] on input "se marchito la flor" at bounding box center [707, 217] width 635 height 27
click at [964, 404] on button "Search" at bounding box center [982, 411] width 86 height 29
click at [430, 219] on input "te deje de querer" at bounding box center [707, 217] width 635 height 27
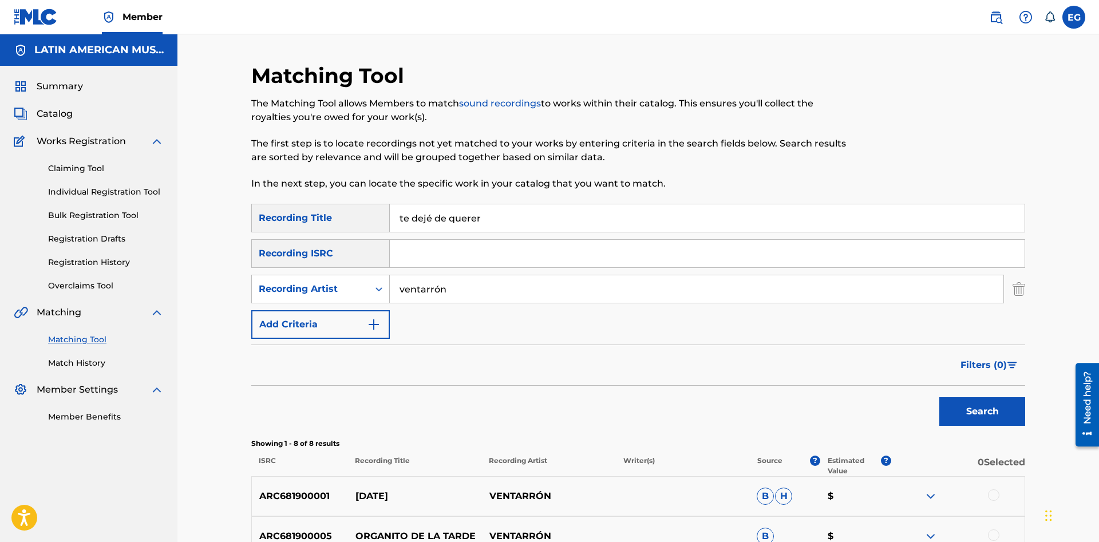
type input "te dejé de querer"
click at [939, 397] on button "Search" at bounding box center [982, 411] width 86 height 29
drag, startPoint x: 464, startPoint y: 292, endPoint x: 267, endPoint y: 310, distance: 198.2
click at [390, 303] on input "ventarrón" at bounding box center [697, 288] width 614 height 27
click at [939, 397] on button "Search" at bounding box center [982, 411] width 86 height 29
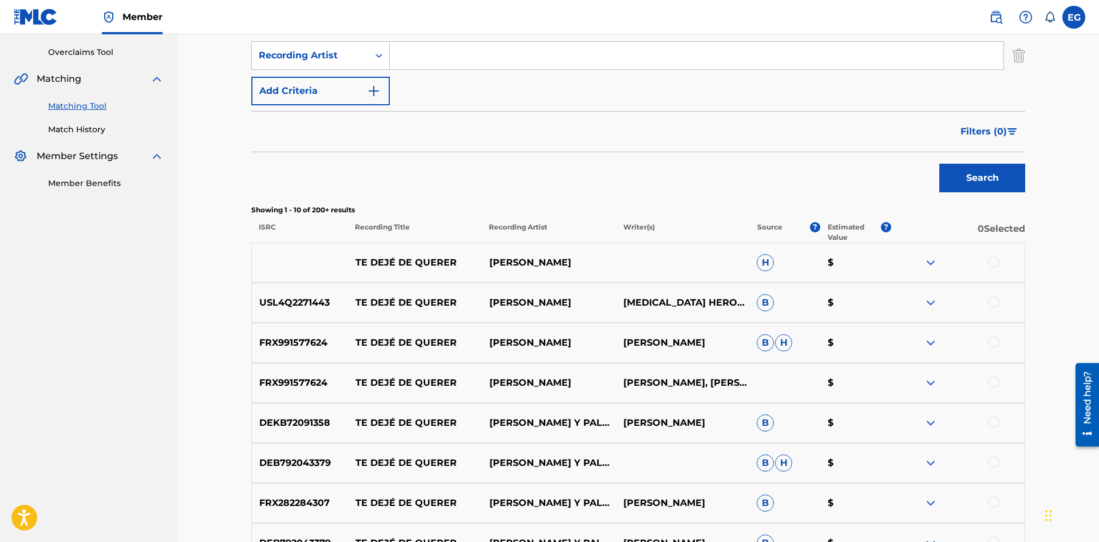
scroll to position [467, 0]
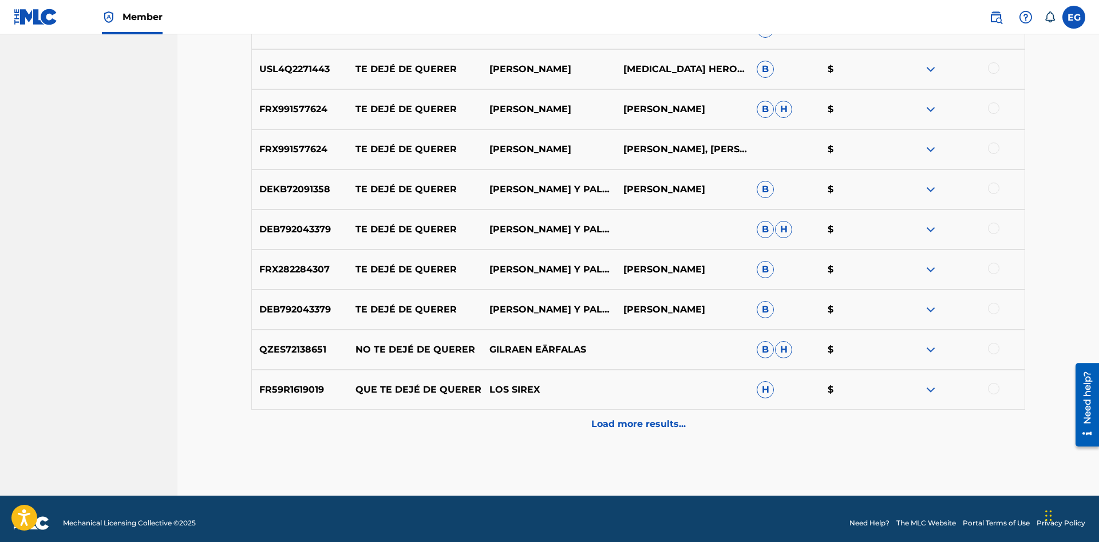
click at [611, 420] on p "Load more results..." at bounding box center [638, 424] width 94 height 14
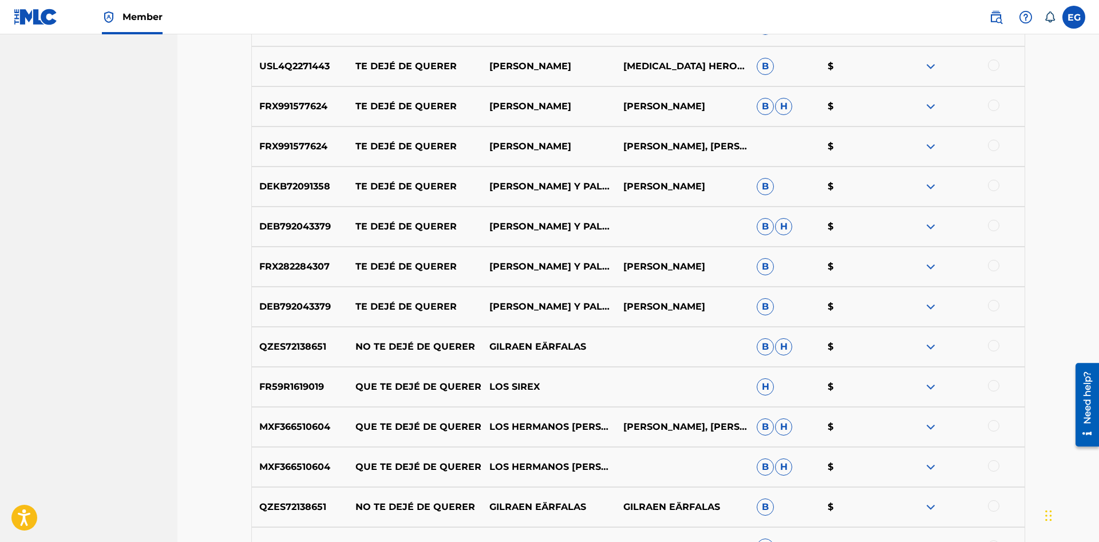
scroll to position [762, 0]
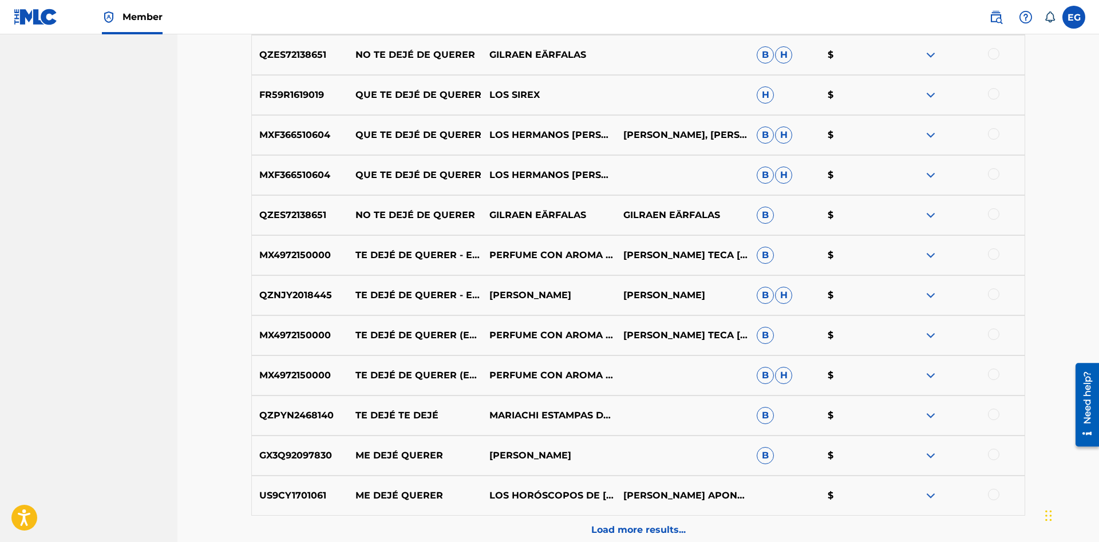
click at [603, 519] on div "Load more results..." at bounding box center [638, 530] width 774 height 29
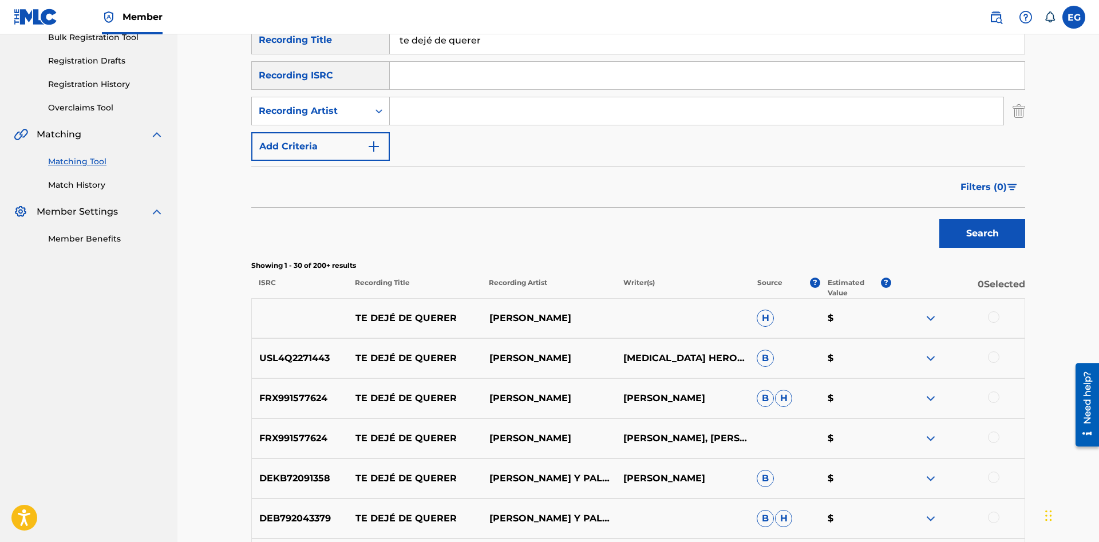
scroll to position [0, 0]
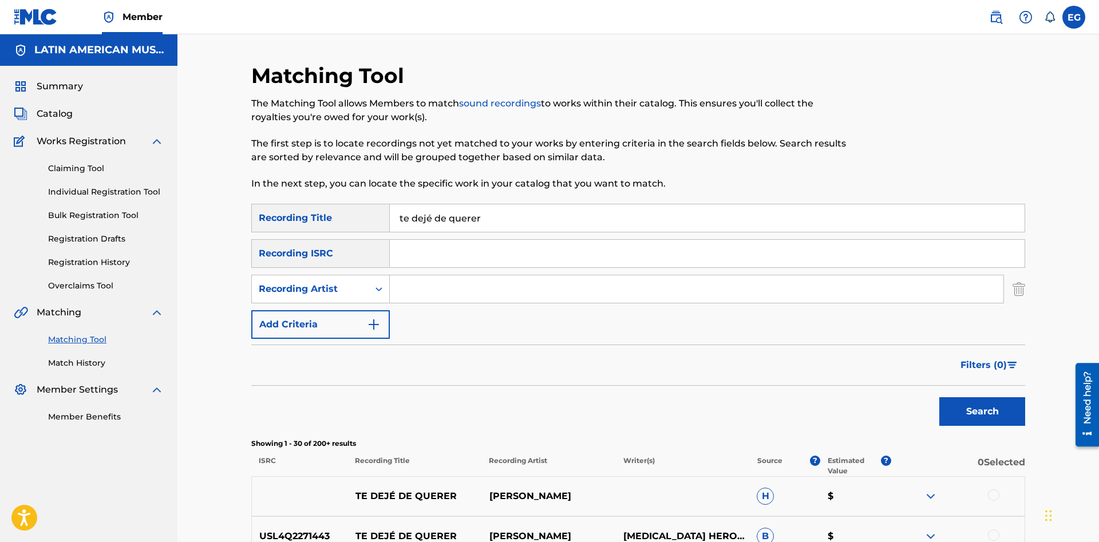
drag, startPoint x: 495, startPoint y: 208, endPoint x: 410, endPoint y: 213, distance: 84.9
click at [410, 213] on input "te dejé de querer" at bounding box center [707, 217] width 635 height 27
click at [429, 215] on input "te recvlamo" at bounding box center [707, 217] width 635 height 27
type input "te reclamo"
click at [939, 397] on button "Search" at bounding box center [982, 411] width 86 height 29
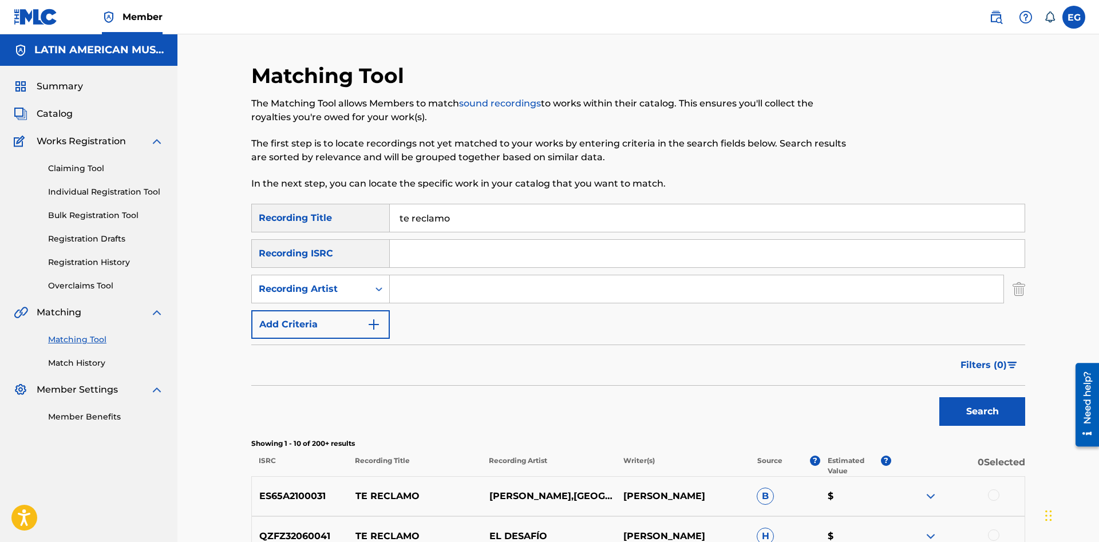
scroll to position [409, 0]
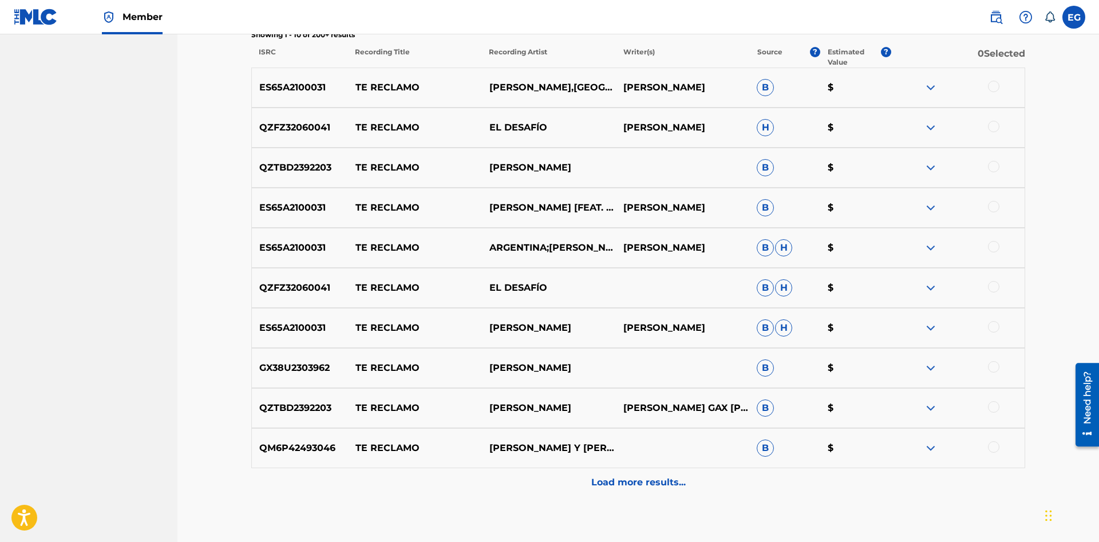
click at [619, 485] on p "Load more results..." at bounding box center [638, 483] width 94 height 14
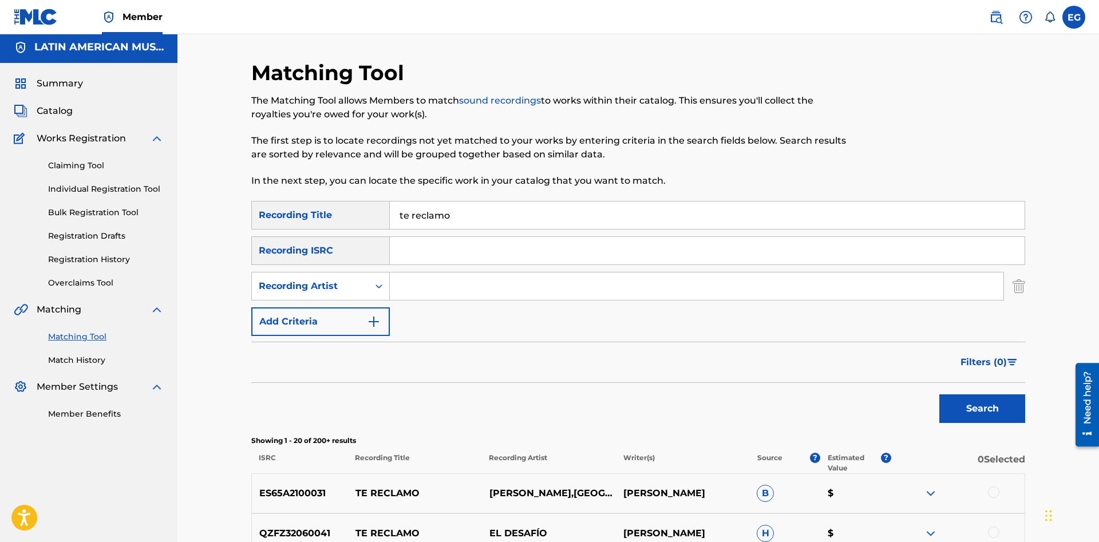
scroll to position [0, 0]
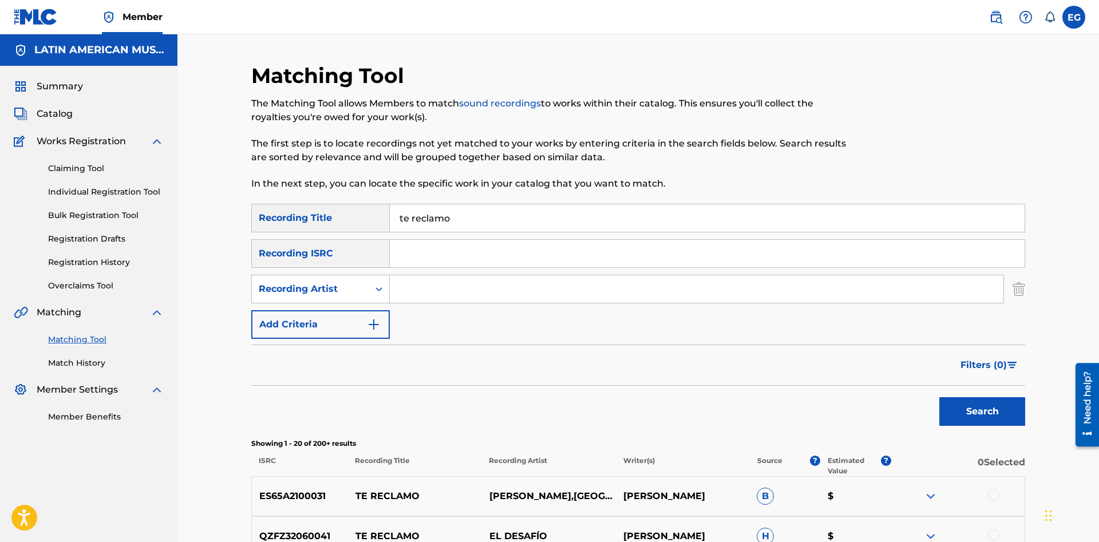
click at [417, 282] on input "Search Form" at bounding box center [697, 288] width 614 height 27
paste input "eligio tatin vale"
type input "eligio tatin vale"
click at [939, 397] on button "Search" at bounding box center [982, 411] width 86 height 29
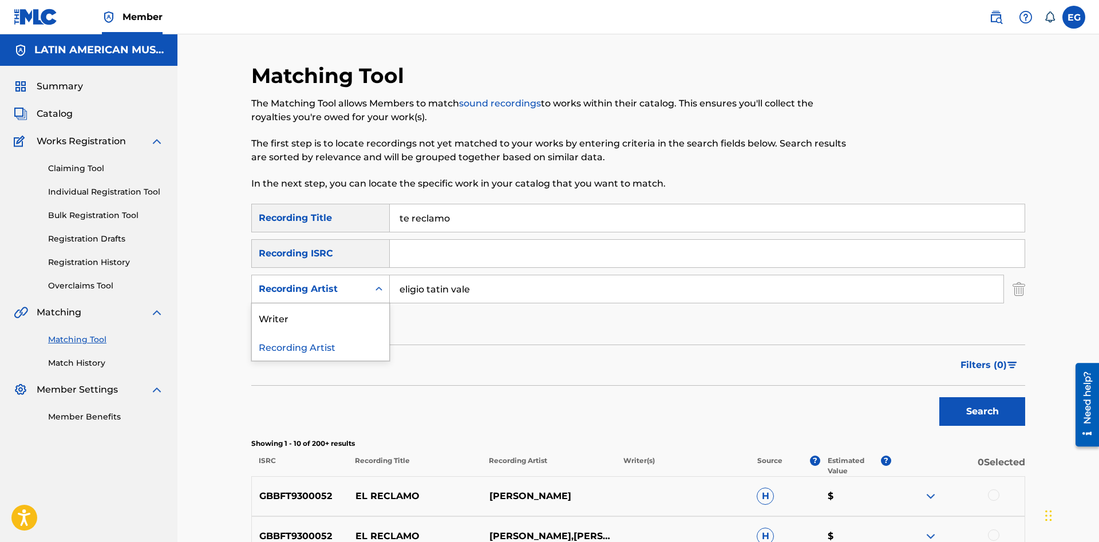
click at [327, 296] on div "Recording Artist" at bounding box center [310, 289] width 117 height 22
drag, startPoint x: 319, startPoint y: 312, endPoint x: 366, endPoint y: 303, distance: 47.8
click at [319, 313] on div "Writer" at bounding box center [320, 317] width 137 height 29
click at [354, 292] on div "Writer" at bounding box center [310, 289] width 103 height 14
drag, startPoint x: 335, startPoint y: 322, endPoint x: 340, endPoint y: 319, distance: 5.9
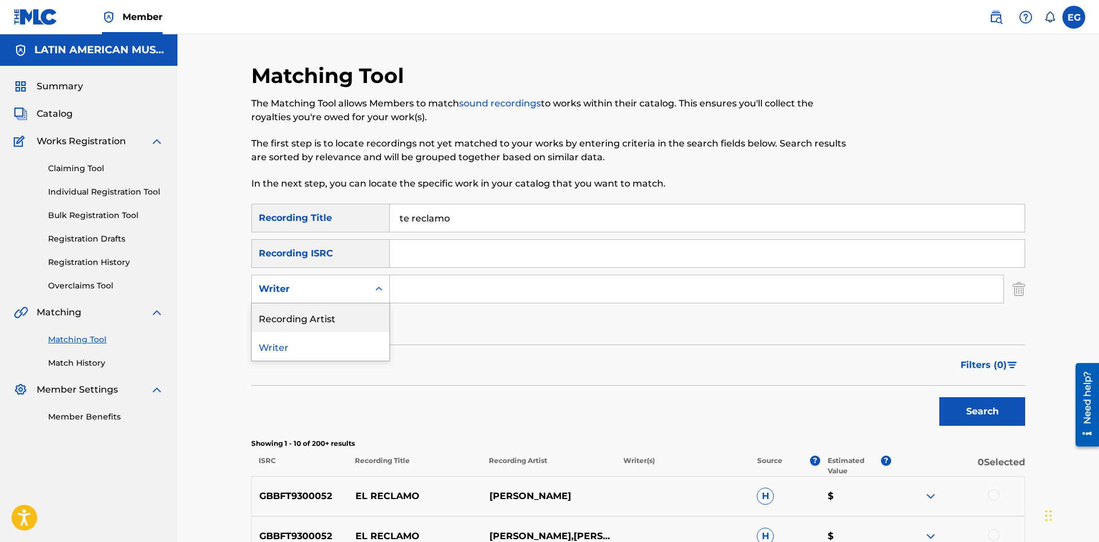
click at [336, 322] on div "Recording Artist" at bounding box center [320, 317] width 137 height 29
click at [421, 288] on input "Search Form" at bounding box center [697, 288] width 614 height 27
type input "ventarrón"
click at [961, 403] on button "Search" at bounding box center [982, 411] width 86 height 29
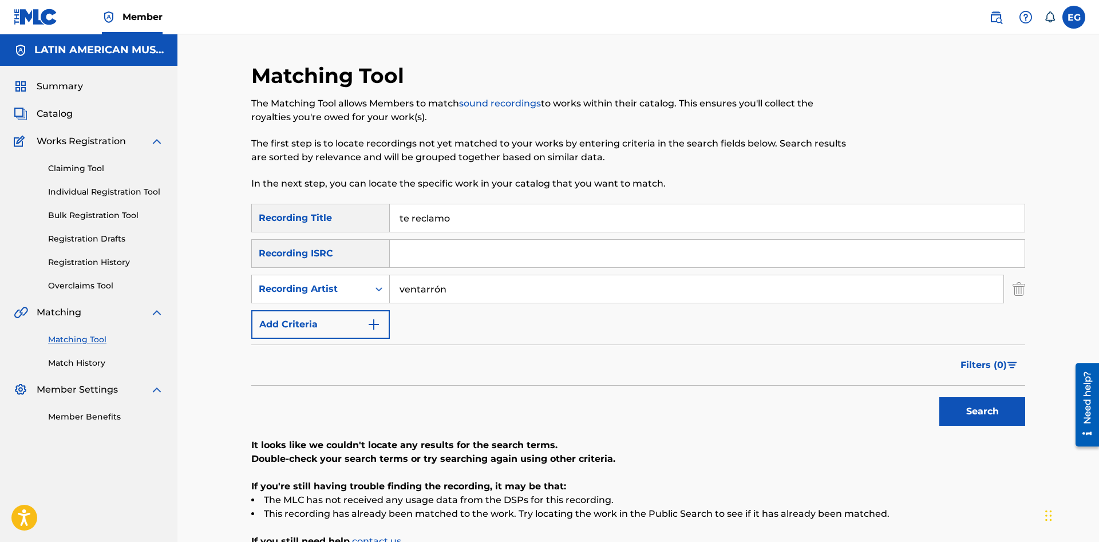
drag, startPoint x: 472, startPoint y: 215, endPoint x: 319, endPoint y: 221, distance: 153.0
click at [390, 221] on input "te reclamo" at bounding box center [707, 217] width 635 height 27
click at [939, 397] on button "Search" at bounding box center [982, 411] width 86 height 29
click at [528, 220] on input "tristeza despojo" at bounding box center [707, 217] width 635 height 27
type input "tristeza despojo lamento"
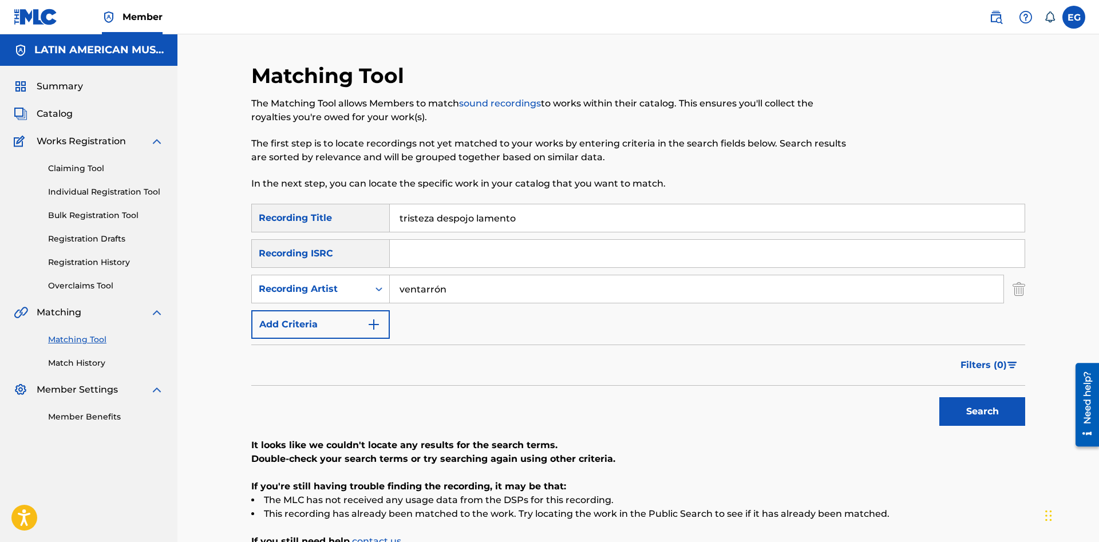
click at [939, 397] on button "Search" at bounding box center [982, 411] width 86 height 29
drag, startPoint x: 477, startPoint y: 284, endPoint x: 346, endPoint y: 304, distance: 133.1
click at [390, 303] on input "ventarrón" at bounding box center [697, 288] width 614 height 27
click at [939, 397] on button "Search" at bounding box center [982, 411] width 86 height 29
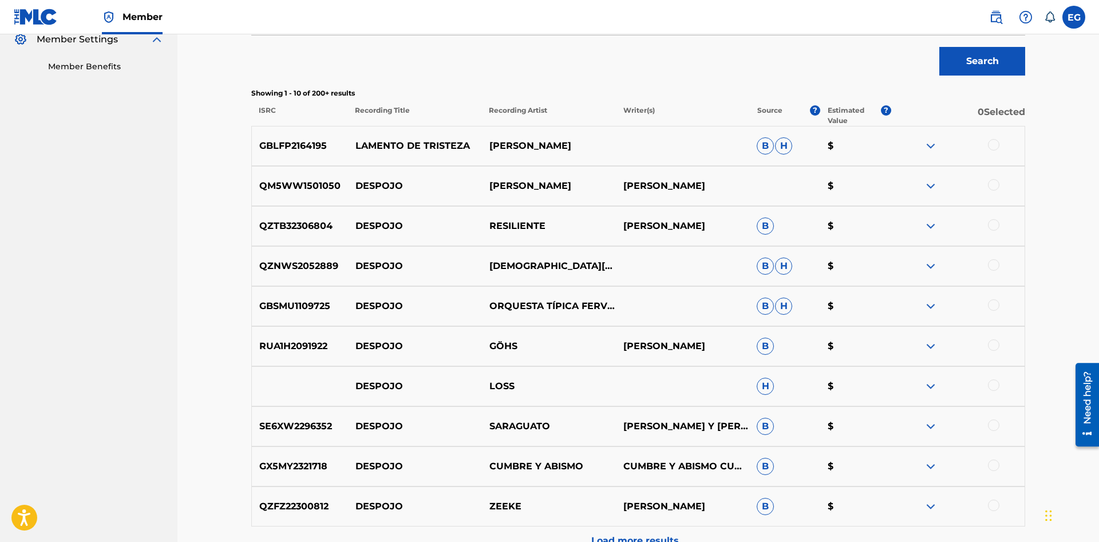
scroll to position [58, 0]
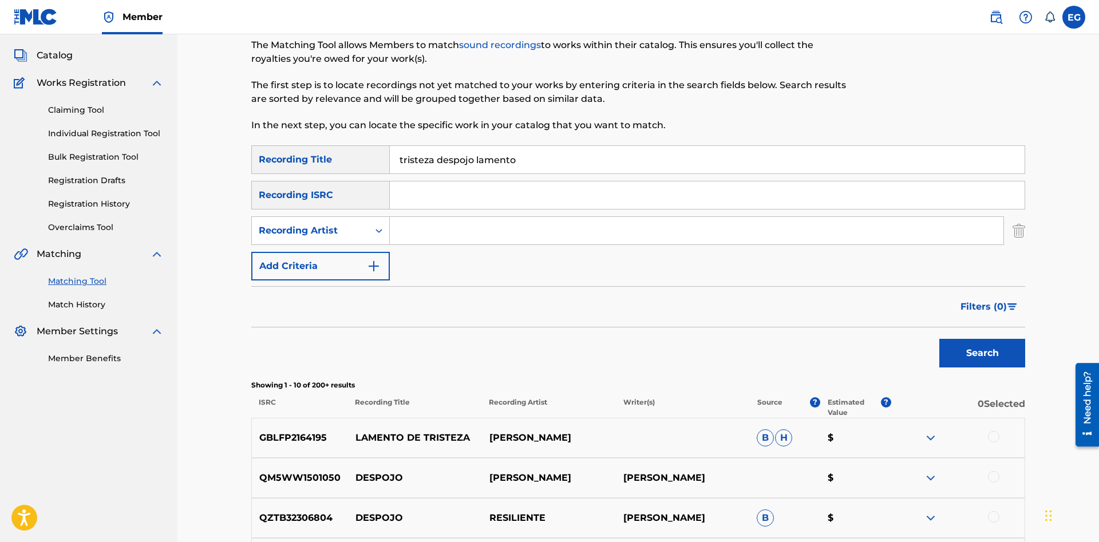
click at [436, 157] on input "tristeza despojo lamento" at bounding box center [707, 159] width 635 height 27
click at [475, 161] on input "tristeza, despojo lamento" at bounding box center [707, 159] width 635 height 27
type input "tristeza, despojo, lamento"
click at [969, 355] on button "Search" at bounding box center [982, 353] width 86 height 29
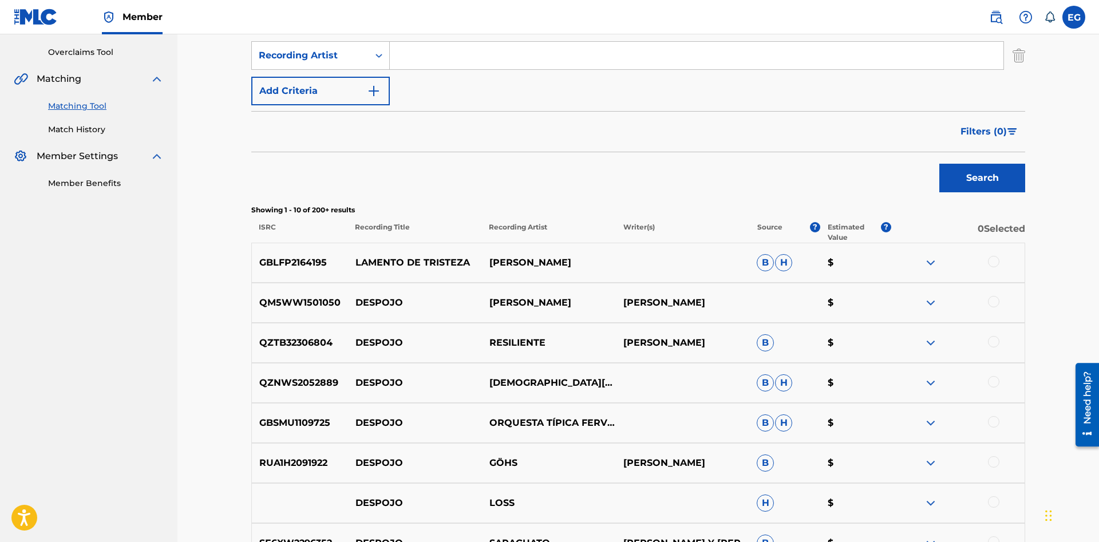
scroll to position [0, 0]
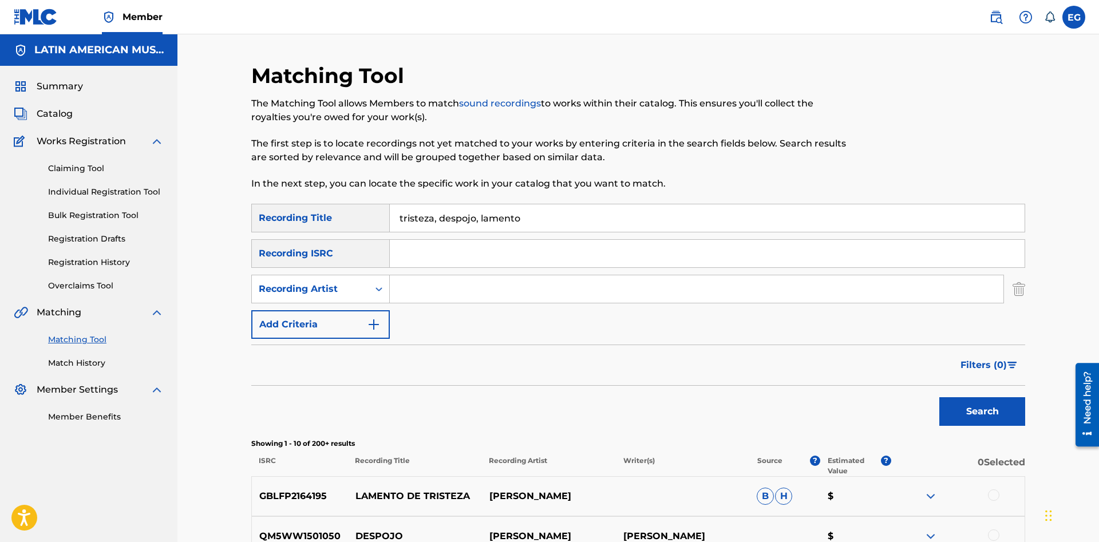
click at [395, 286] on input "Search Form" at bounding box center [697, 288] width 614 height 27
type input "ventarrón"
click at [994, 418] on button "Search" at bounding box center [982, 411] width 86 height 29
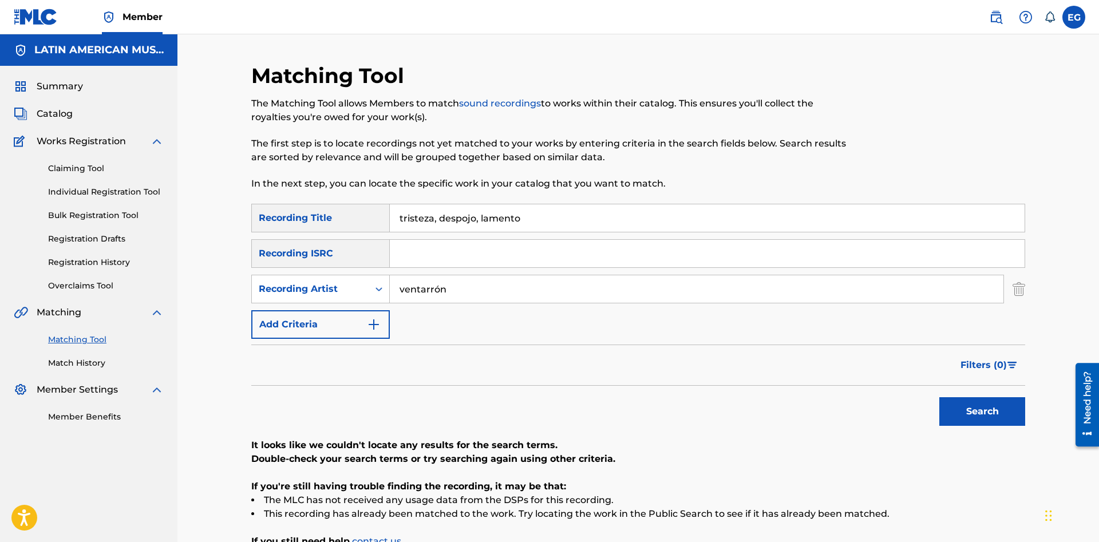
drag, startPoint x: 547, startPoint y: 207, endPoint x: 365, endPoint y: 230, distance: 183.4
click at [390, 230] on input "tristeza, despojo, lamento" at bounding box center [707, 217] width 635 height 27
type input "y"
type input "u"
click at [939, 397] on button "Search" at bounding box center [982, 411] width 86 height 29
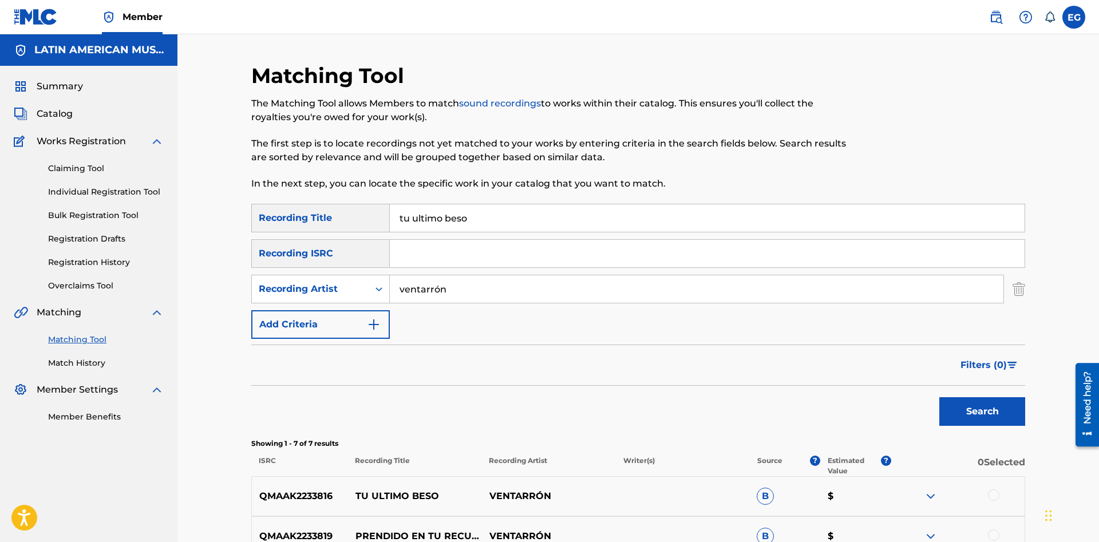
scroll to position [175, 0]
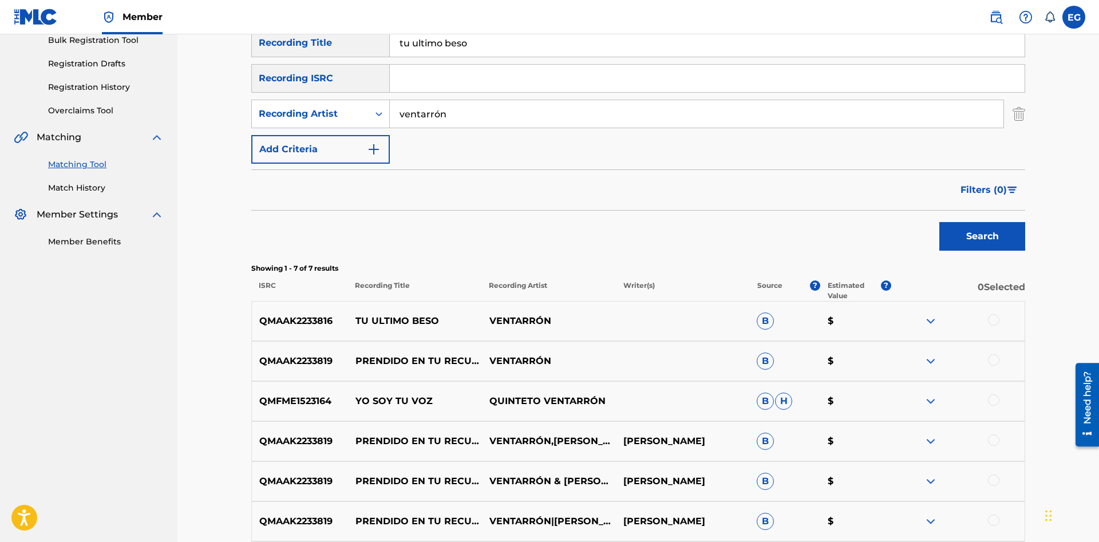
click at [993, 322] on div at bounding box center [993, 319] width 11 height 11
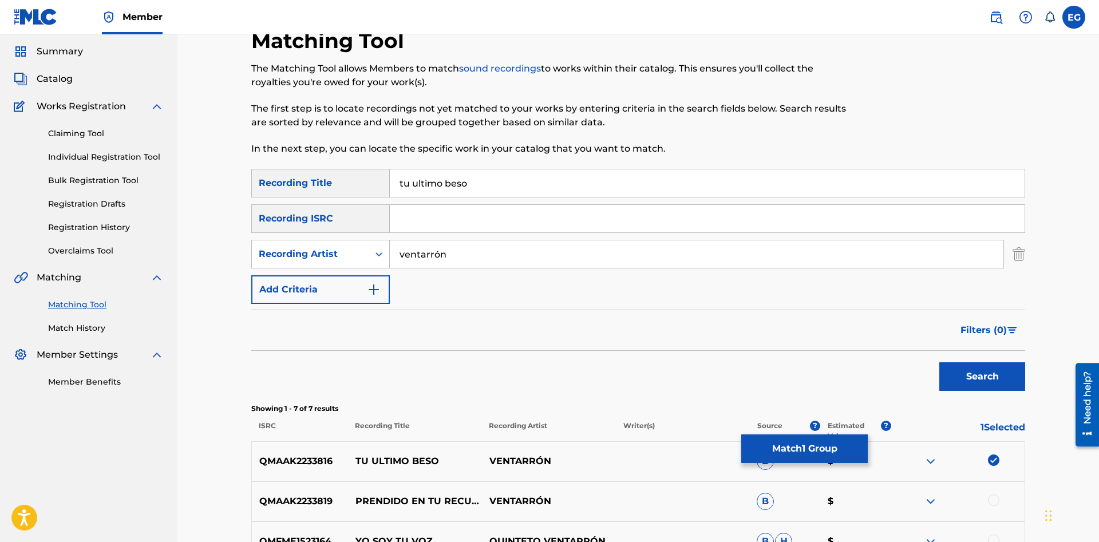
scroll to position [0, 0]
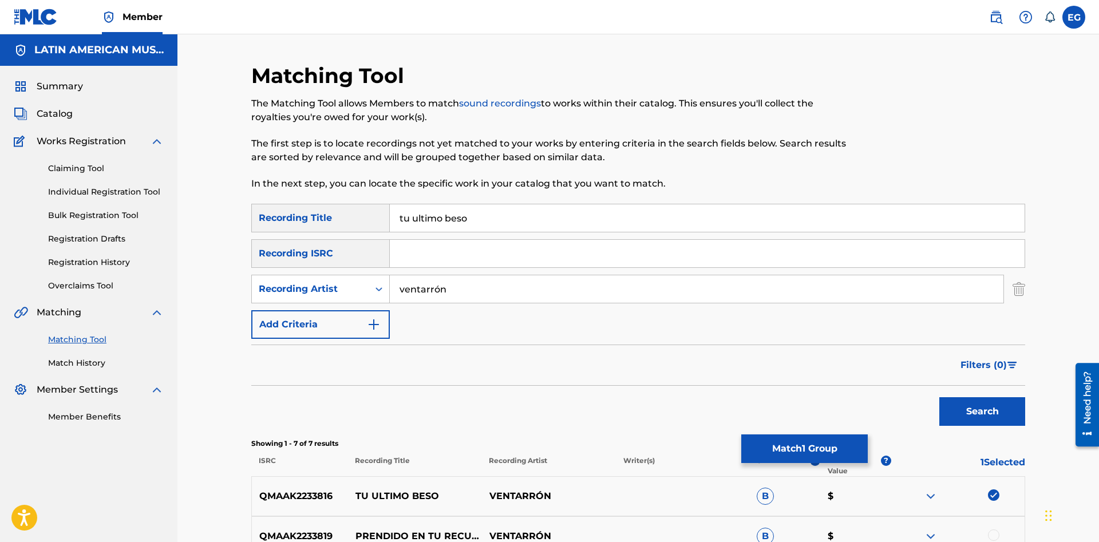
drag, startPoint x: 430, startPoint y: 287, endPoint x: 329, endPoint y: 296, distance: 101.7
click at [390, 296] on input "ventarrón" at bounding box center [697, 288] width 614 height 27
click at [415, 217] on input "tu ultimo beso" at bounding box center [707, 217] width 635 height 27
click at [419, 221] on input "tu uúltimo beso" at bounding box center [707, 217] width 635 height 27
type input "tu último beso"
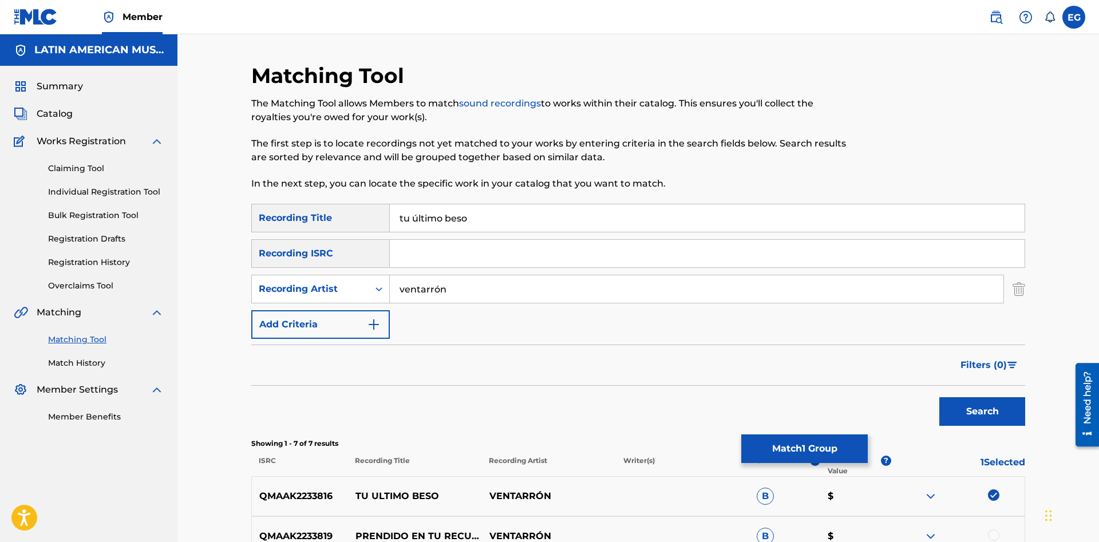
click at [939, 397] on button "Search" at bounding box center [982, 411] width 86 height 29
drag, startPoint x: 464, startPoint y: 289, endPoint x: 365, endPoint y: 298, distance: 99.4
click at [390, 298] on input "ventarrón" at bounding box center [697, 288] width 614 height 27
click at [939, 397] on button "Search" at bounding box center [982, 411] width 86 height 29
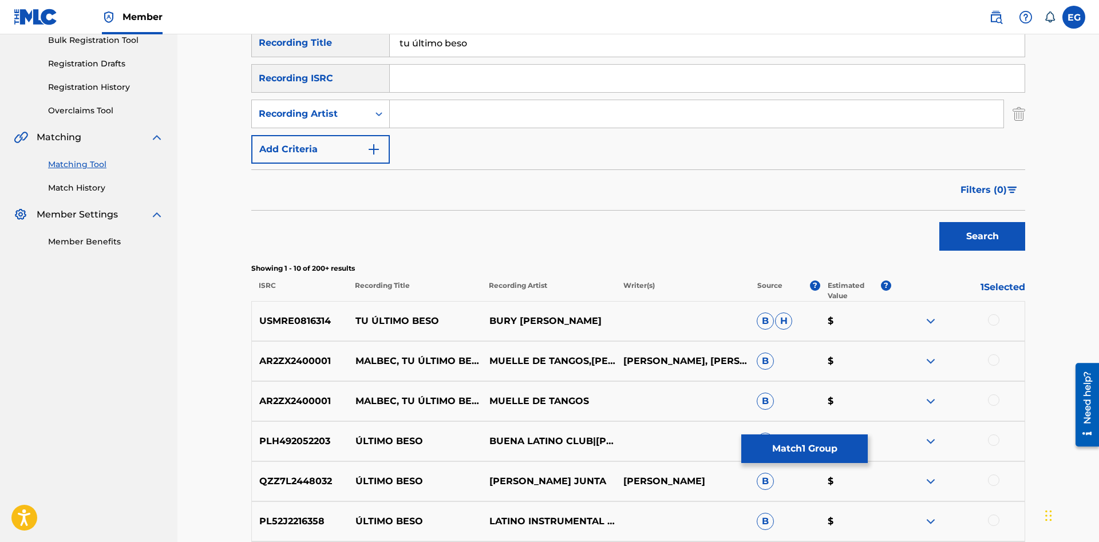
scroll to position [467, 0]
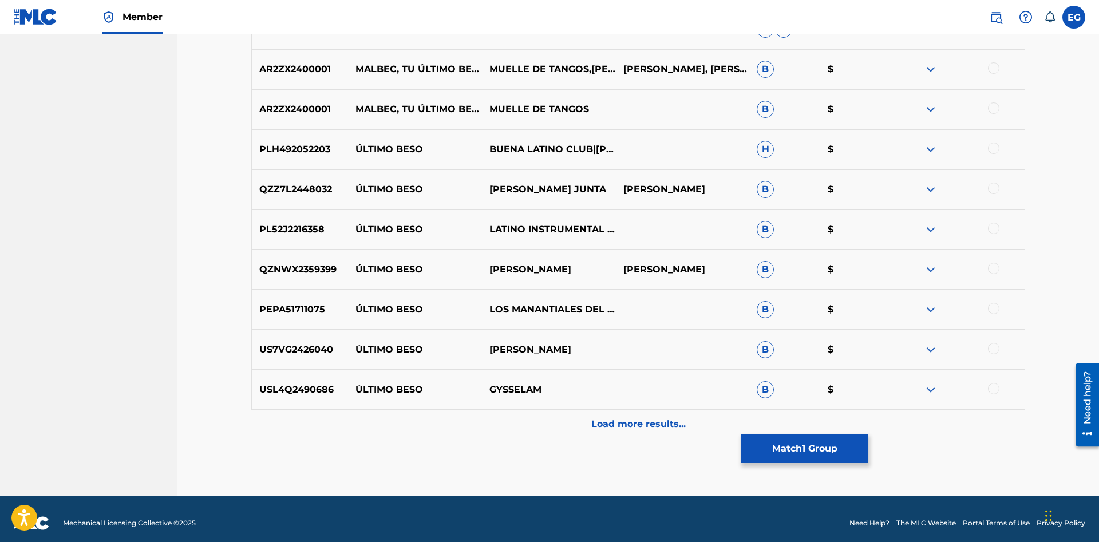
click at [608, 417] on p "Load more results..." at bounding box center [638, 424] width 94 height 14
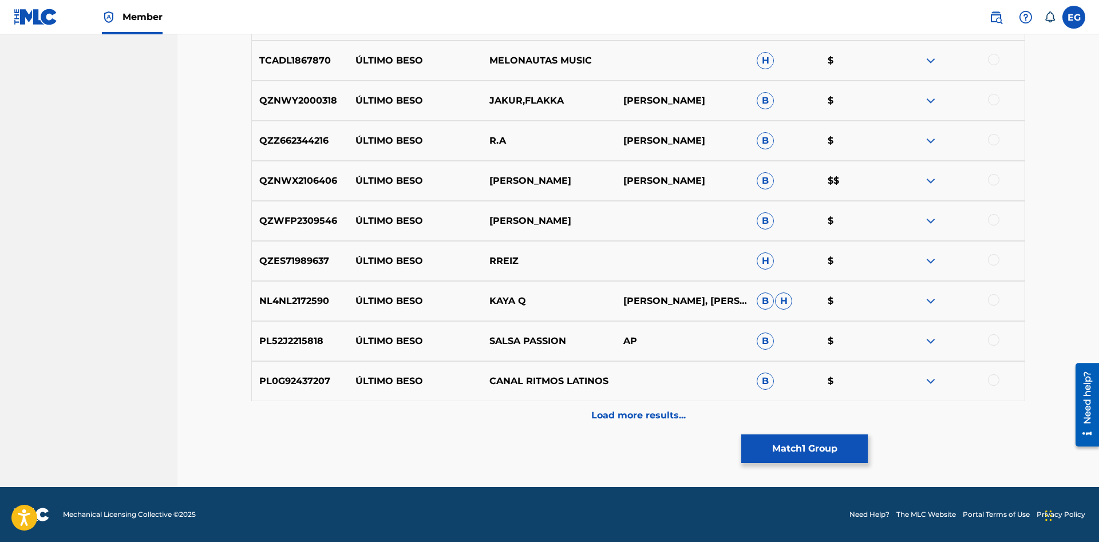
click at [577, 414] on div "Load more results..." at bounding box center [638, 415] width 774 height 29
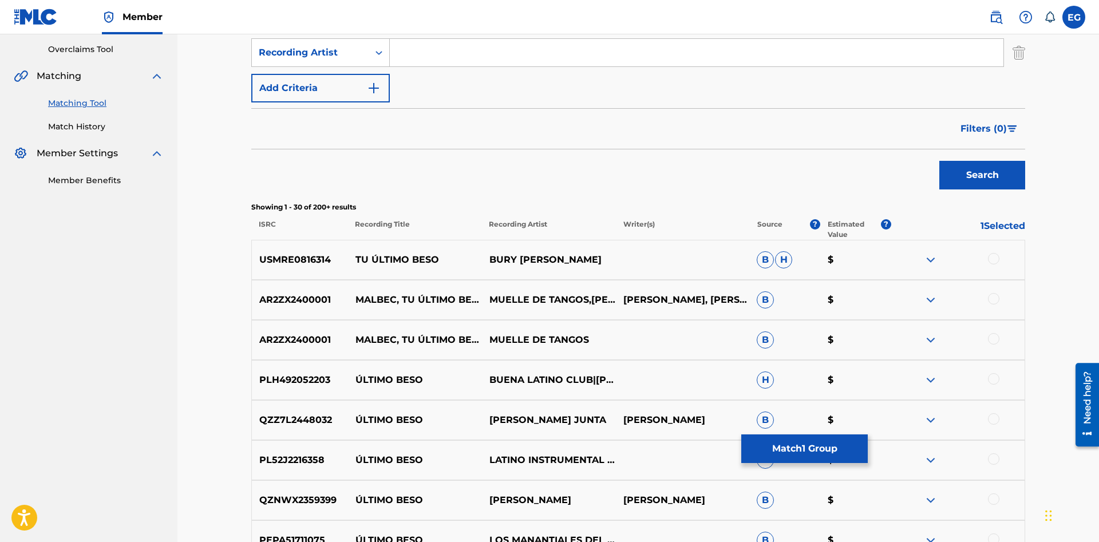
scroll to position [0, 0]
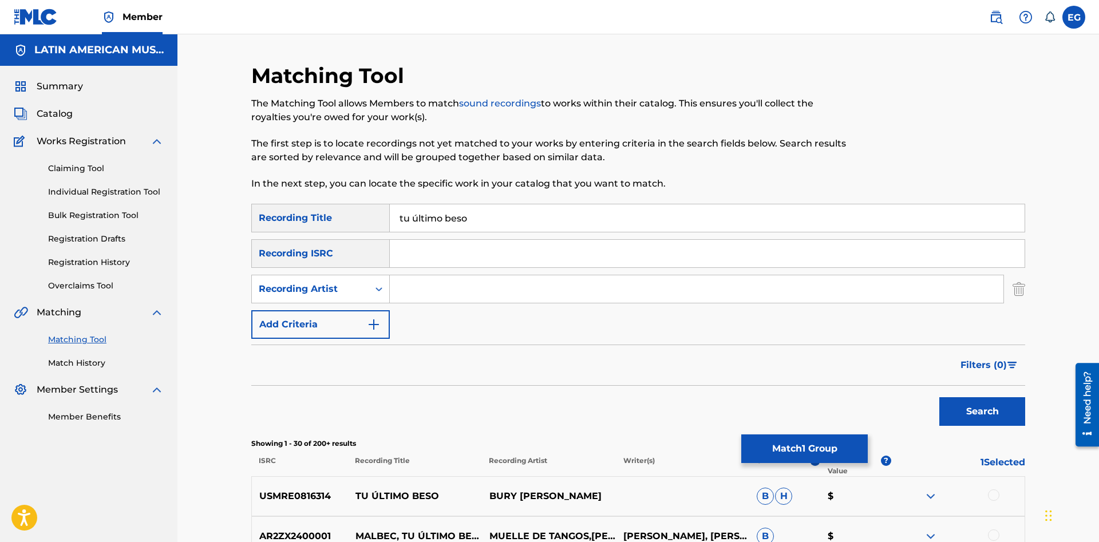
drag, startPoint x: 498, startPoint y: 221, endPoint x: 303, endPoint y: 237, distance: 195.8
click at [390, 232] on input "tu último beso" at bounding box center [707, 217] width 635 height 27
click at [431, 294] on input "Search Form" at bounding box center [697, 288] width 614 height 27
type input "ventarrón"
click at [980, 407] on button "Search" at bounding box center [982, 411] width 86 height 29
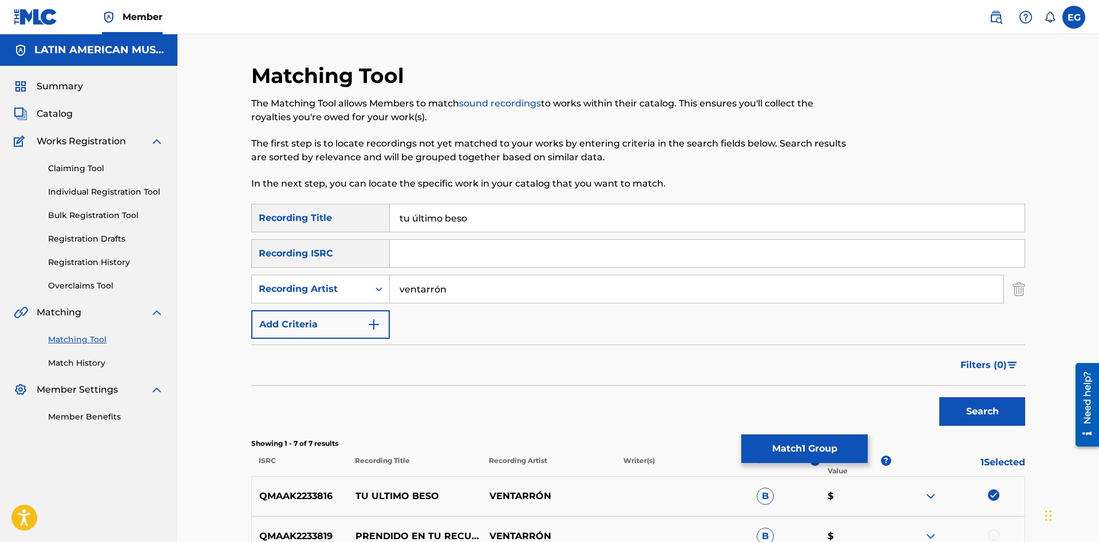
scroll to position [58, 0]
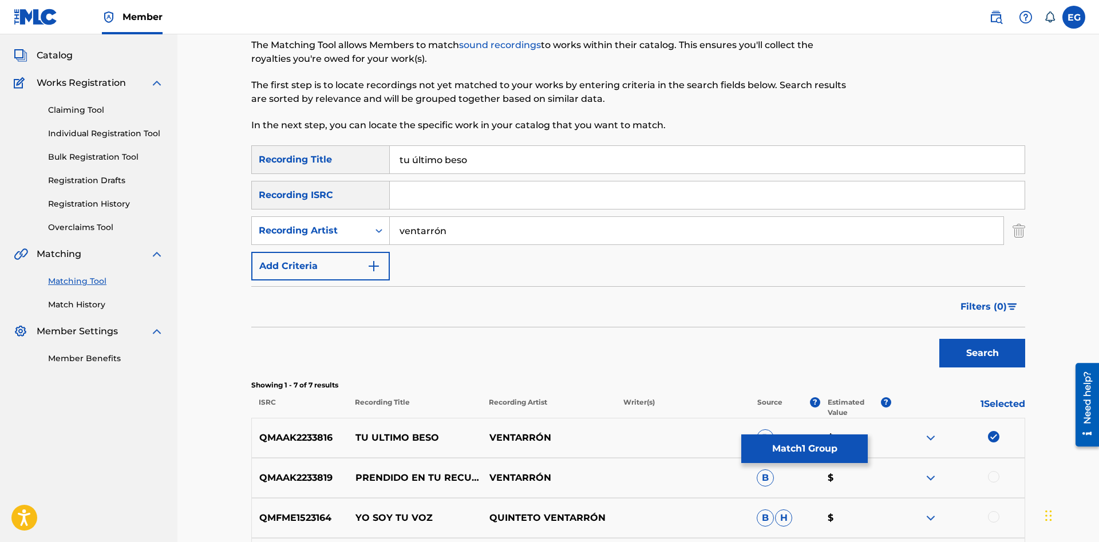
click at [794, 437] on button "Match 1 Group" at bounding box center [804, 448] width 126 height 29
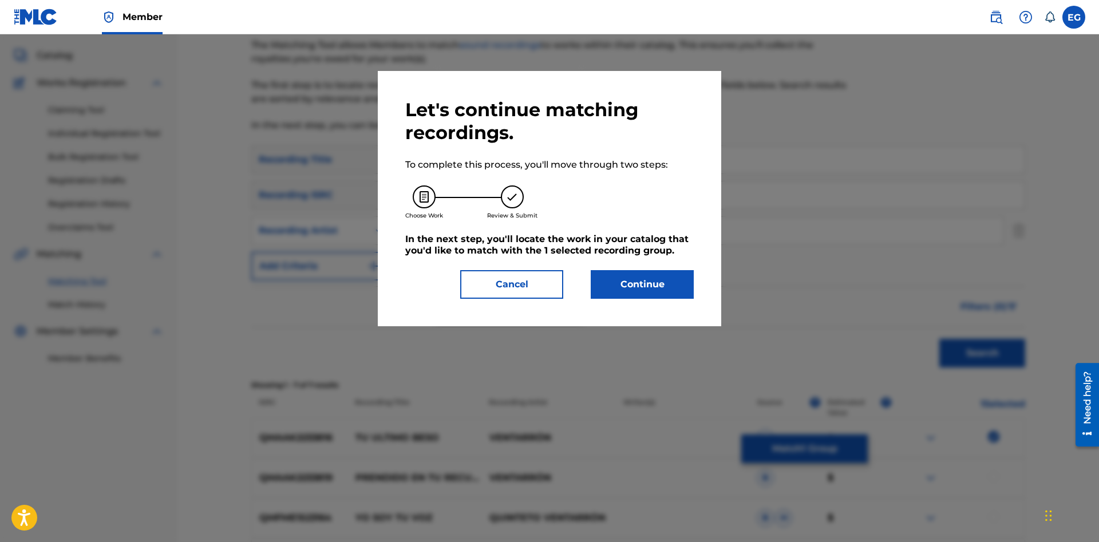
click at [654, 295] on button "Continue" at bounding box center [642, 284] width 103 height 29
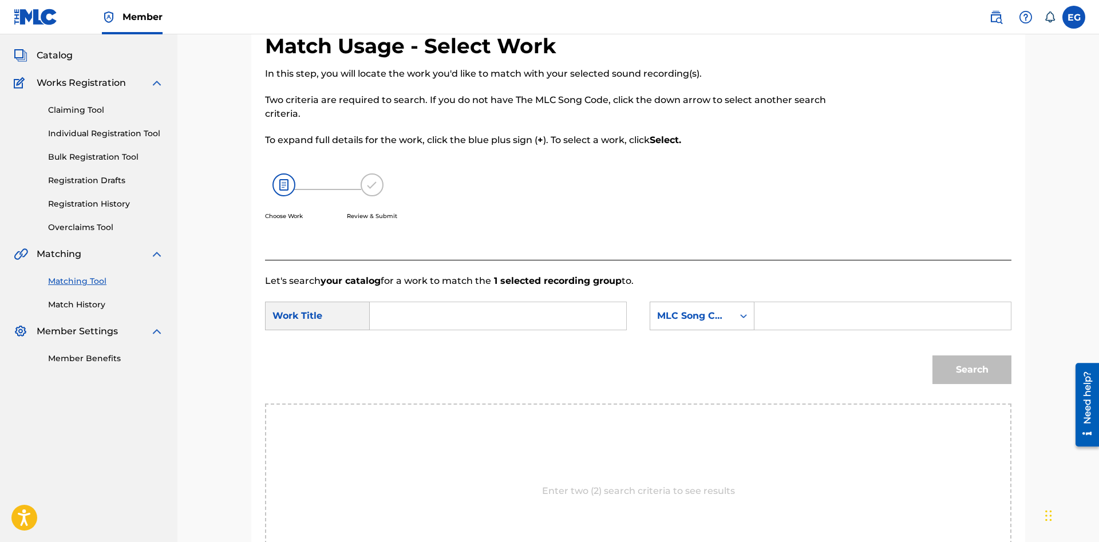
click at [535, 323] on input "Search Form" at bounding box center [497, 315] width 237 height 27
click at [422, 384] on span "[PERSON_NAME]" at bounding box center [438, 389] width 80 height 11
type input "tu ultimo beso"
click at [714, 321] on div "MLC Song Code" at bounding box center [691, 316] width 69 height 14
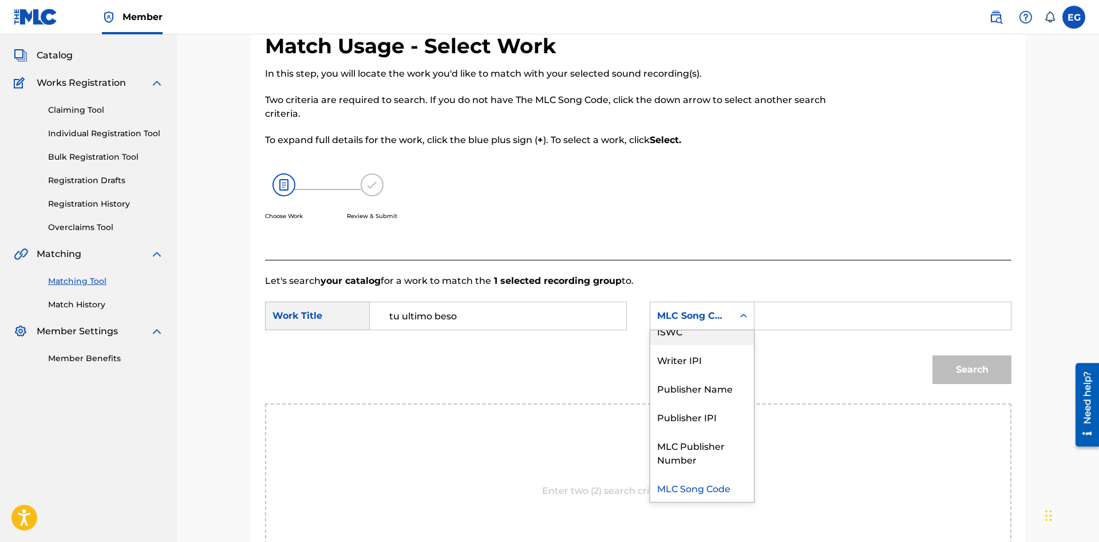
scroll to position [0, 0]
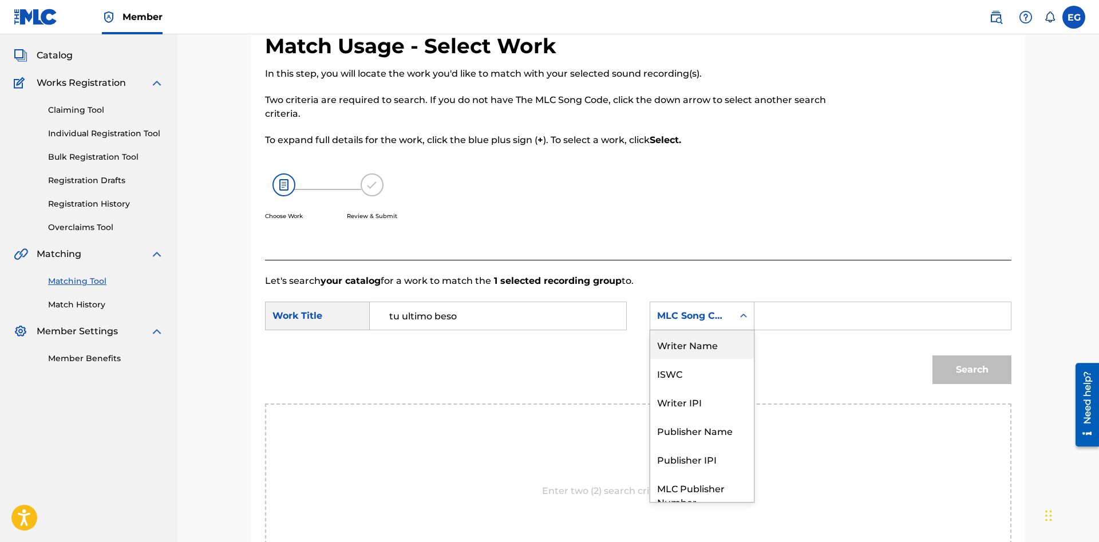
click at [726, 358] on div "Writer Name" at bounding box center [702, 344] width 104 height 29
click at [772, 317] on input "Search Form" at bounding box center [882, 315] width 237 height 27
paste input "eligio tatin vale"
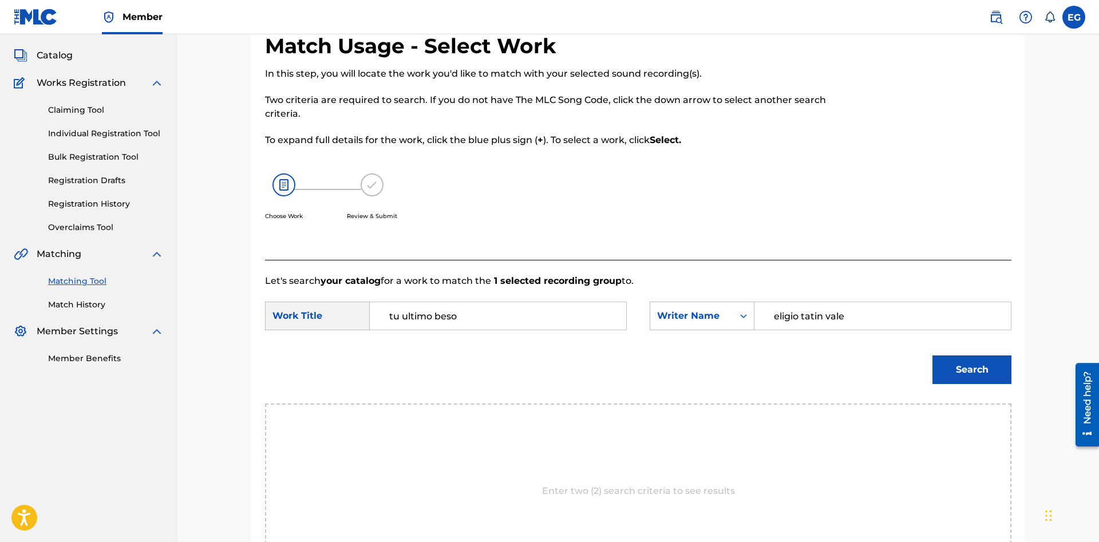
type input "eligio tatin vale"
click at [932, 355] on button "Search" at bounding box center [971, 369] width 79 height 29
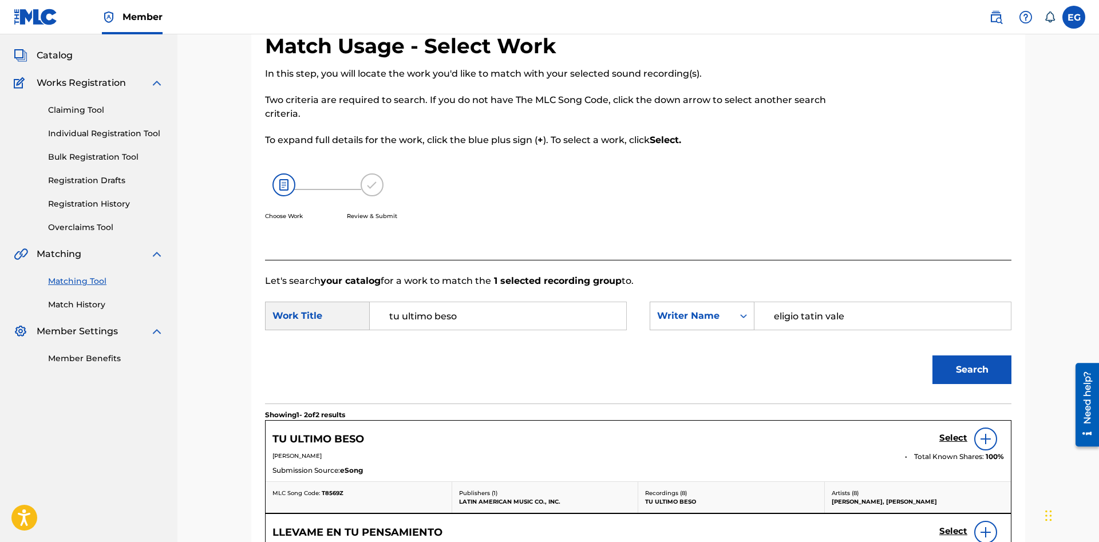
click at [948, 434] on h5 "Select" at bounding box center [953, 438] width 28 height 11
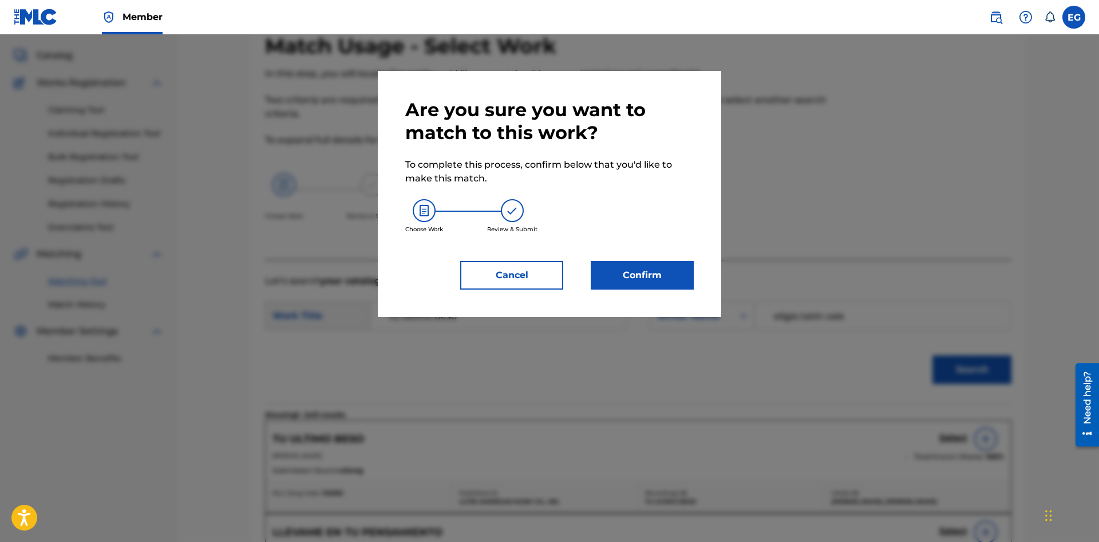
click at [651, 286] on button "Confirm" at bounding box center [642, 275] width 103 height 29
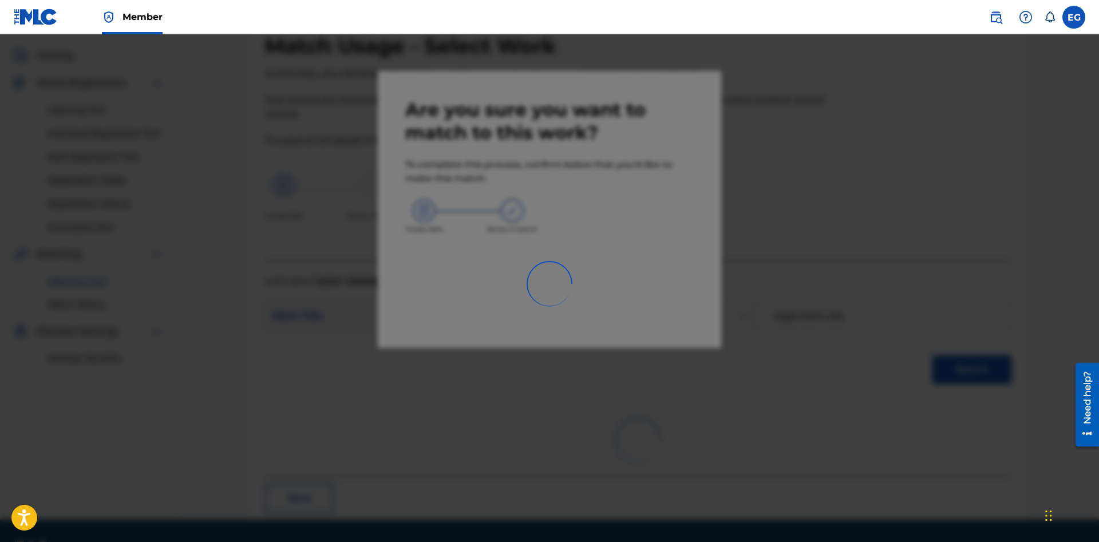
scroll to position [27, 0]
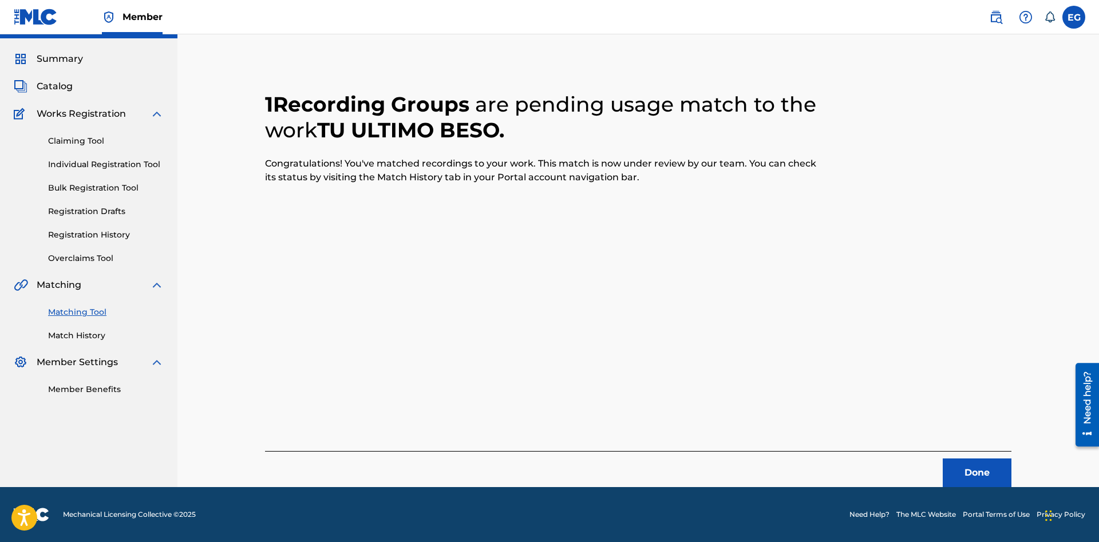
click at [957, 472] on button "Done" at bounding box center [977, 472] width 69 height 29
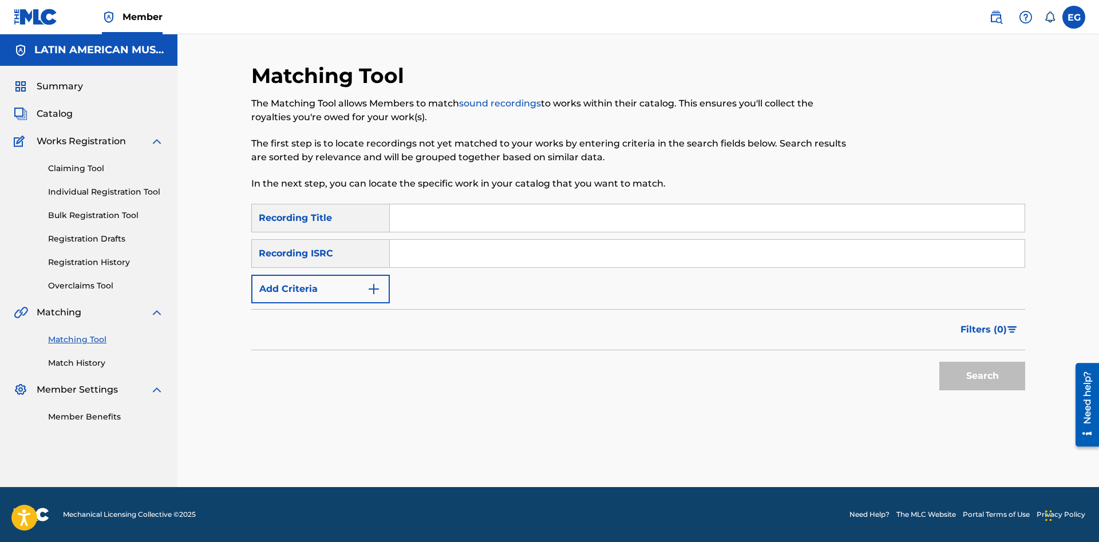
drag, startPoint x: 667, startPoint y: 222, endPoint x: 619, endPoint y: 312, distance: 102.1
click at [666, 222] on input "Search Form" at bounding box center [707, 217] width 635 height 27
type input "ventarron"
click at [939, 362] on button "Search" at bounding box center [982, 376] width 86 height 29
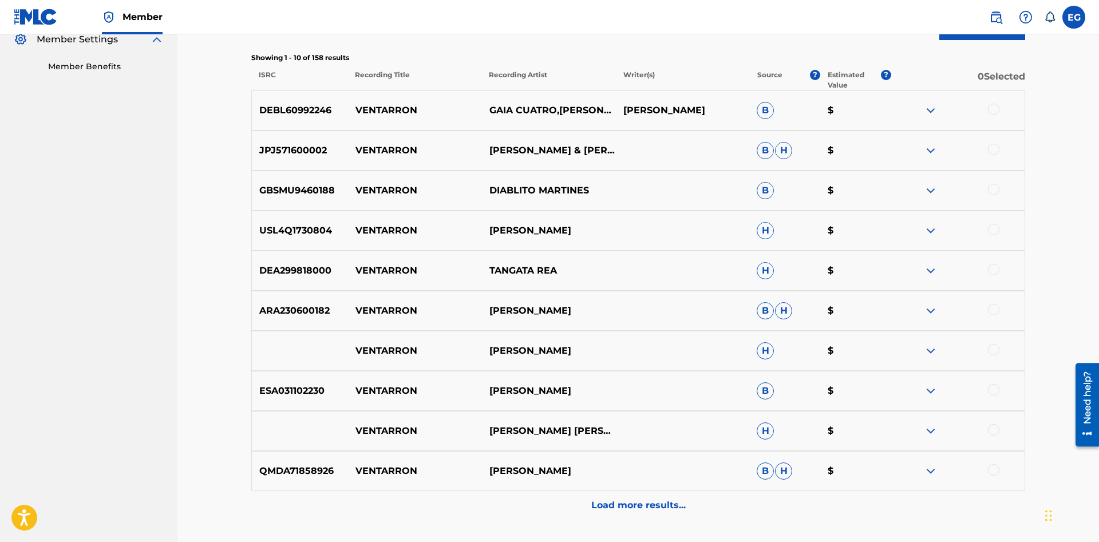
scroll to position [440, 0]
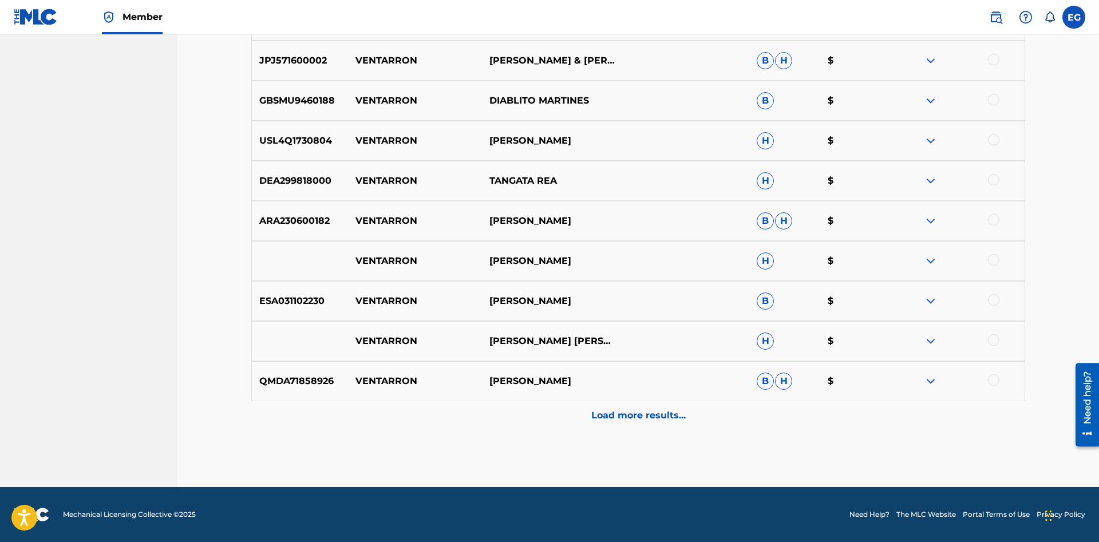
click at [602, 409] on p "Load more results..." at bounding box center [638, 416] width 94 height 14
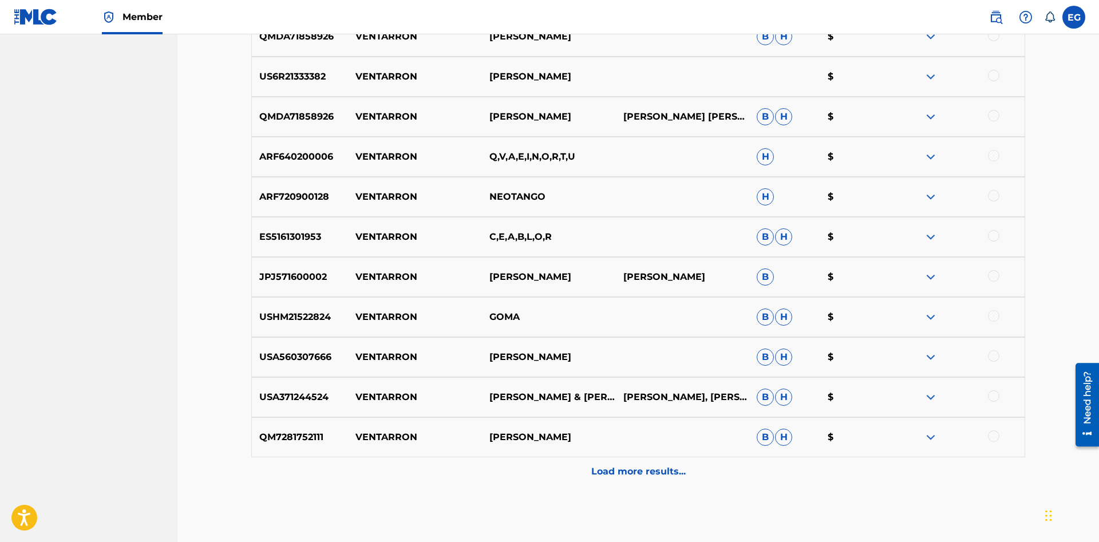
scroll to position [841, 0]
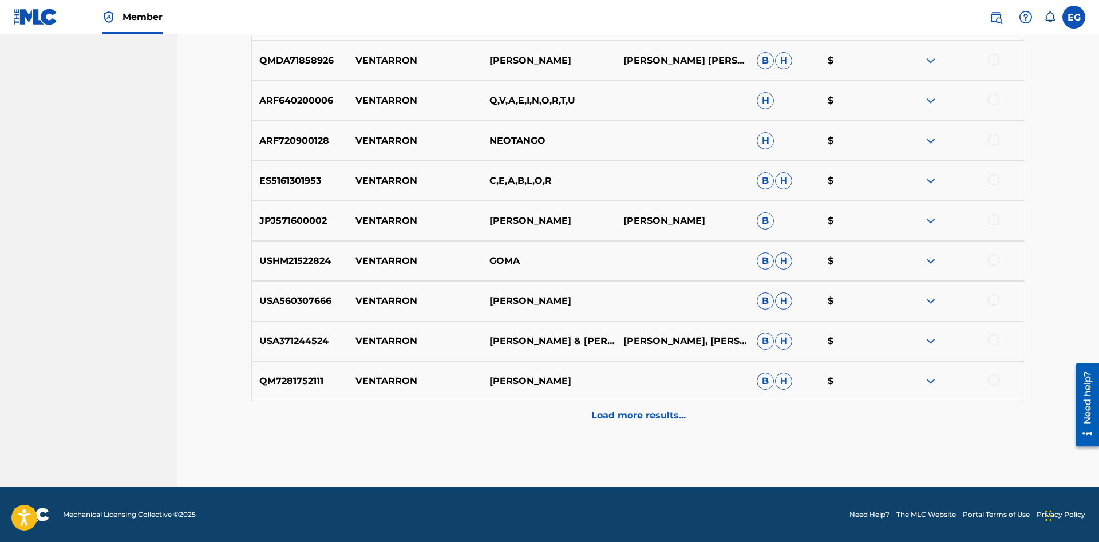
click at [549, 378] on p "[PERSON_NAME]" at bounding box center [548, 381] width 134 height 14
click at [537, 382] on p "[PERSON_NAME]" at bounding box center [548, 381] width 134 height 14
click at [623, 403] on div "Load more results..." at bounding box center [638, 415] width 774 height 29
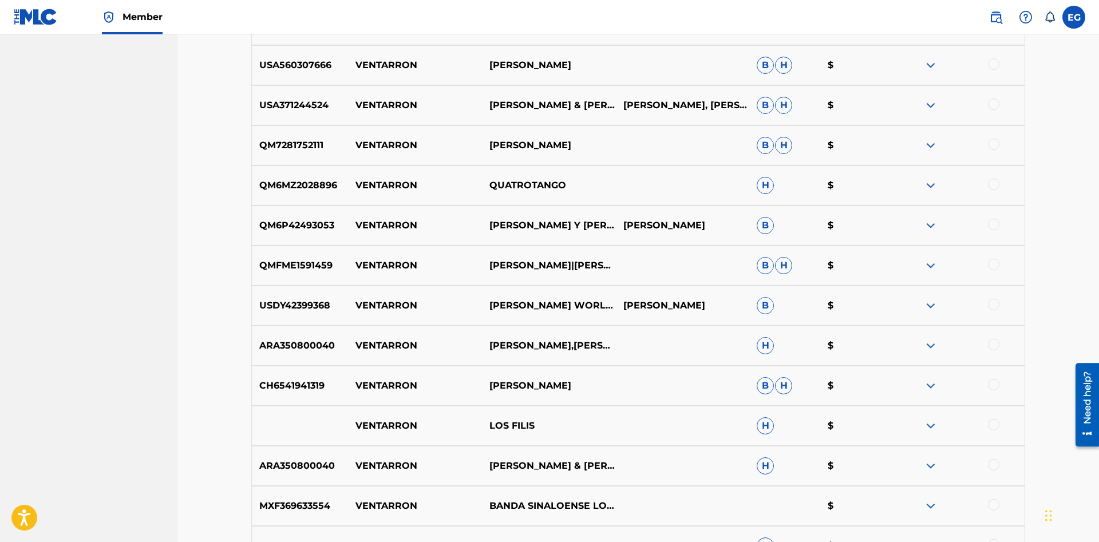
scroll to position [1241, 0]
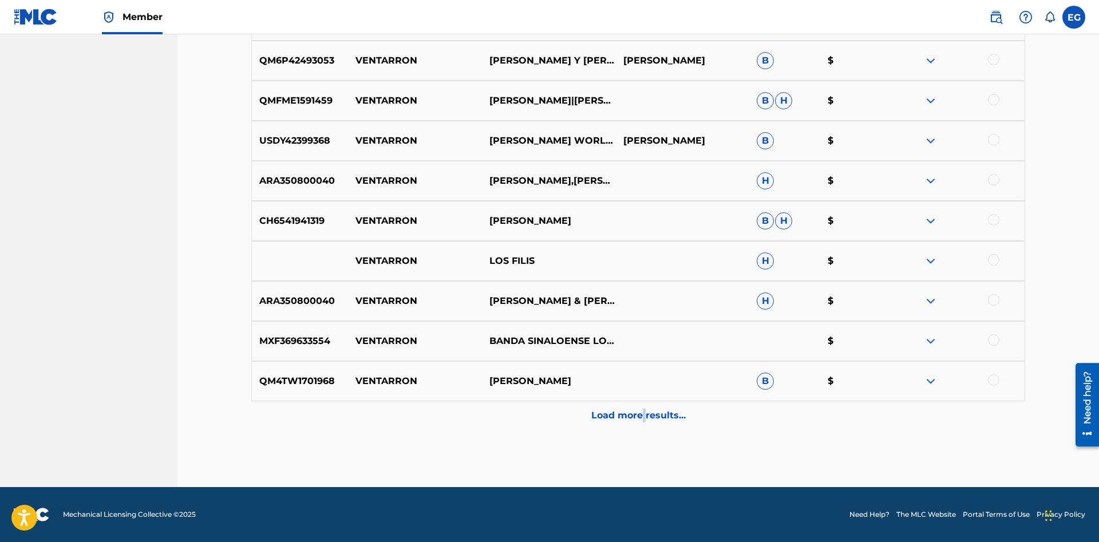
click at [644, 418] on p "Load more results..." at bounding box center [638, 416] width 94 height 14
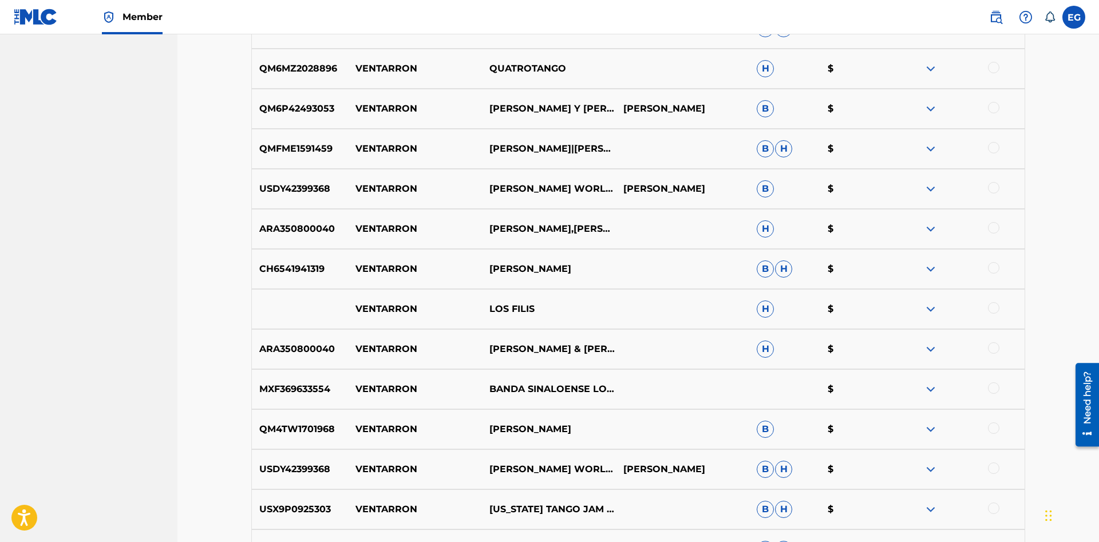
scroll to position [1544, 0]
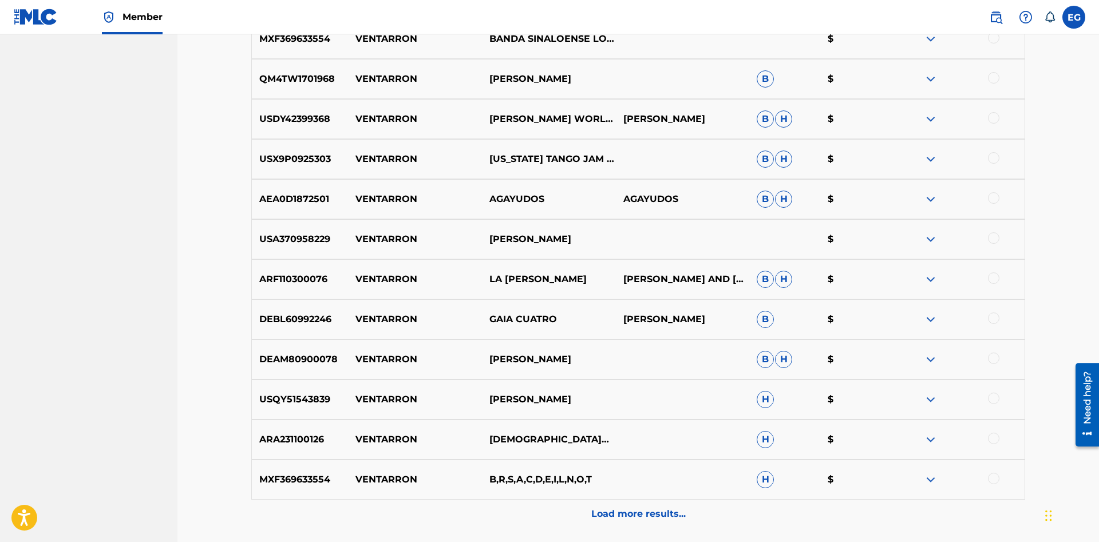
click at [623, 497] on div "MXF369633554 VENTARRON B,R,S,A,C,D,E,I,L,N,O,T H $" at bounding box center [638, 480] width 774 height 40
click at [625, 501] on div "Load more results..." at bounding box center [638, 514] width 774 height 29
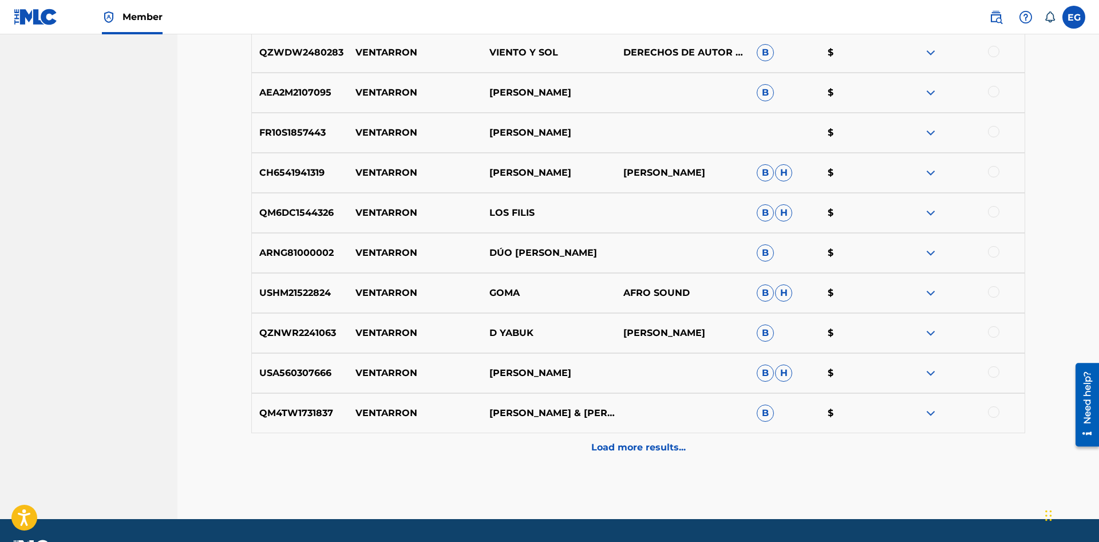
scroll to position [2043, 0]
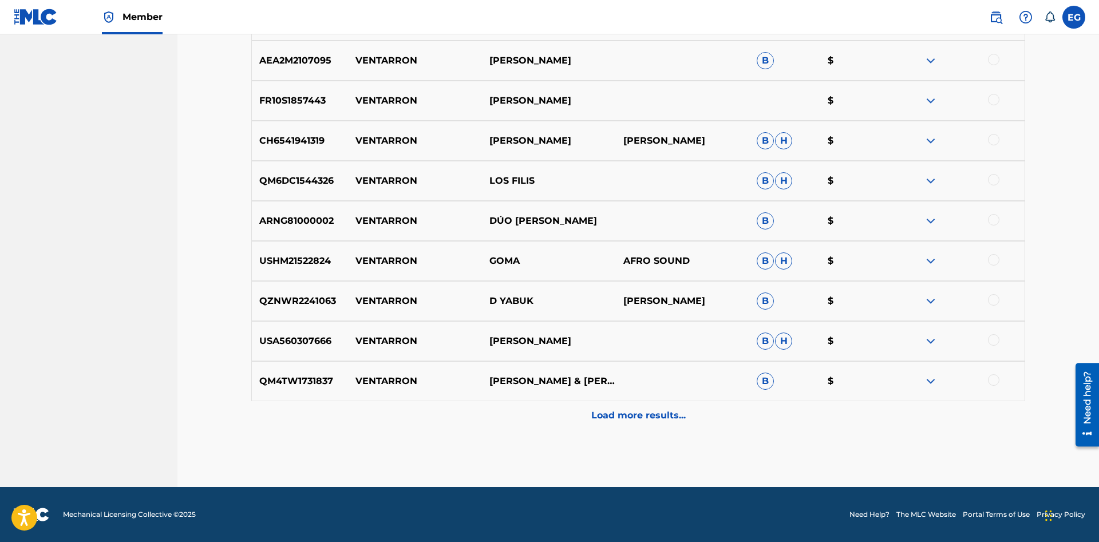
click at [610, 422] on p "Load more results..." at bounding box center [638, 416] width 94 height 14
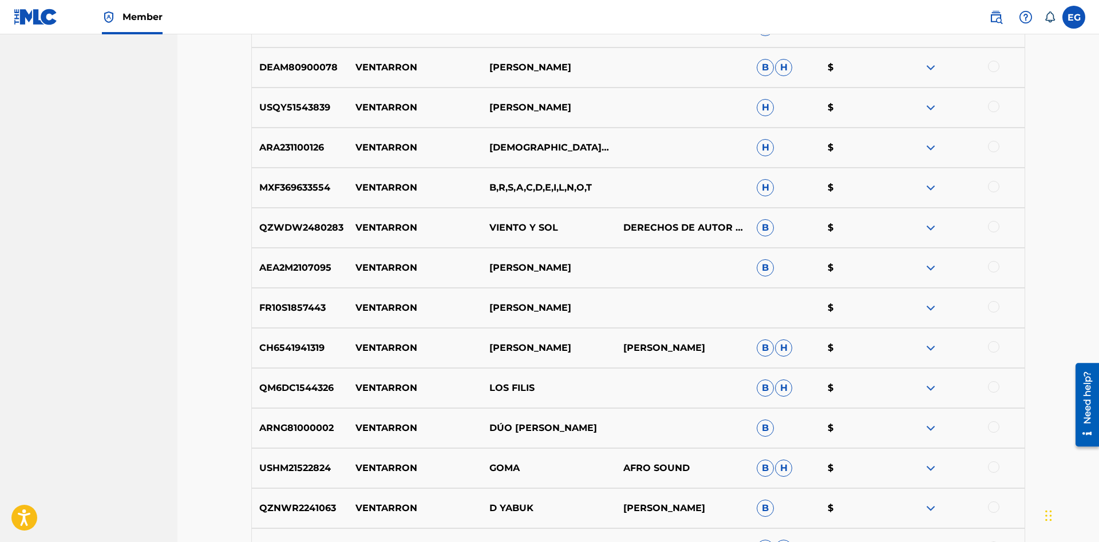
scroll to position [2069, 0]
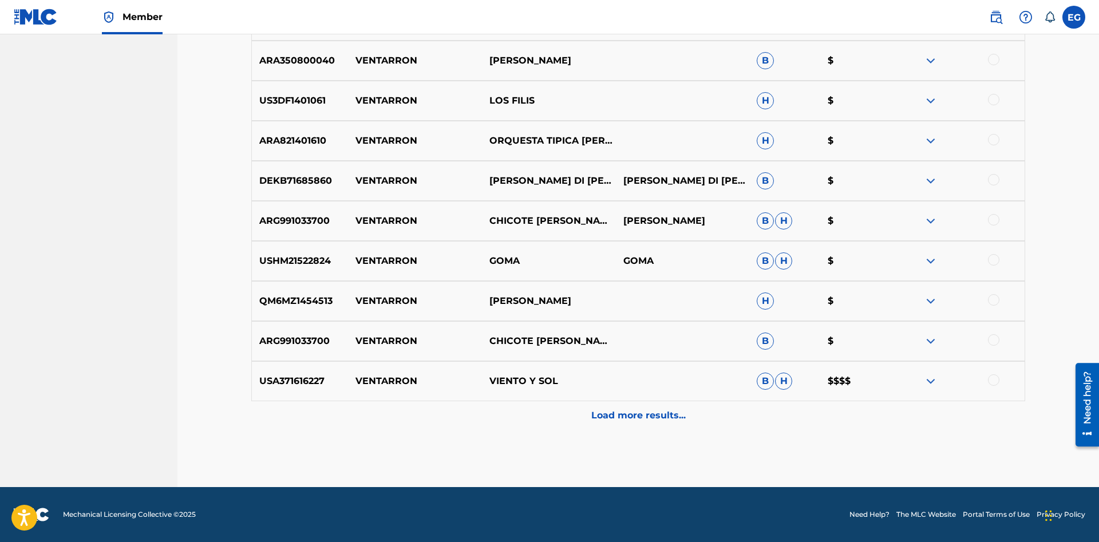
click at [634, 422] on div "Load more results..." at bounding box center [638, 415] width 774 height 29
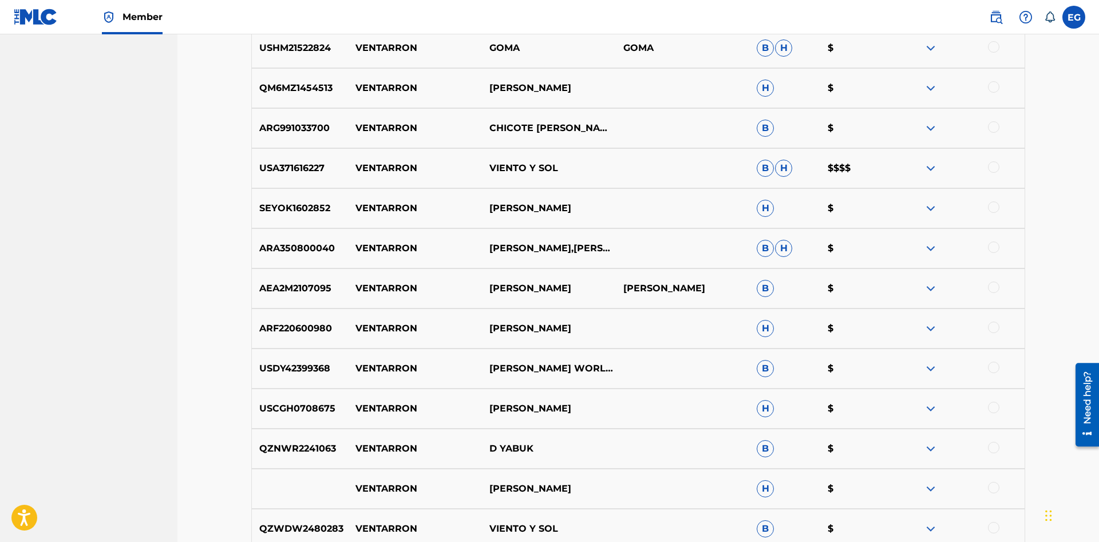
scroll to position [2844, 0]
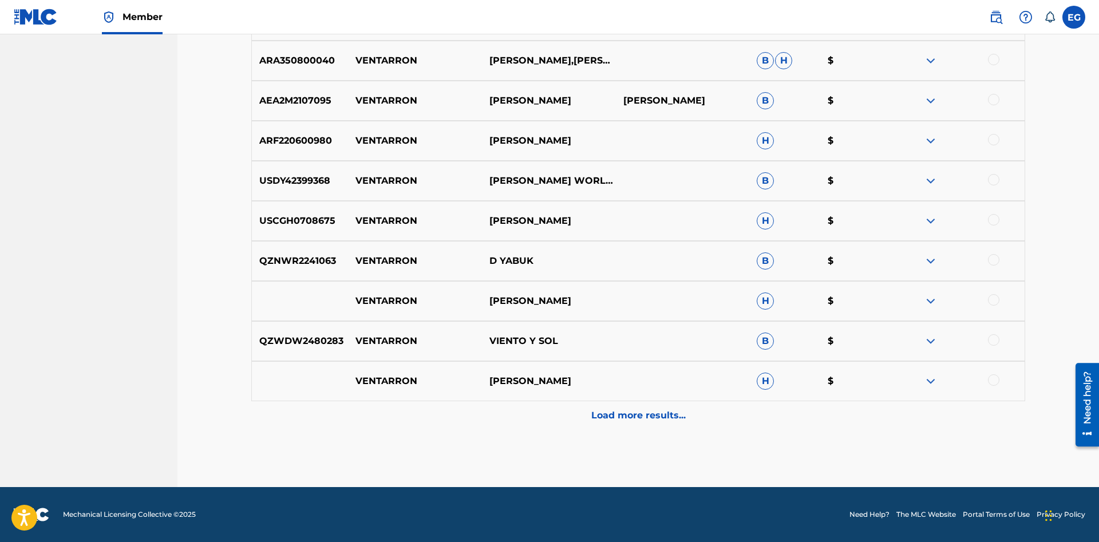
click at [627, 417] on p "Load more results..." at bounding box center [638, 416] width 94 height 14
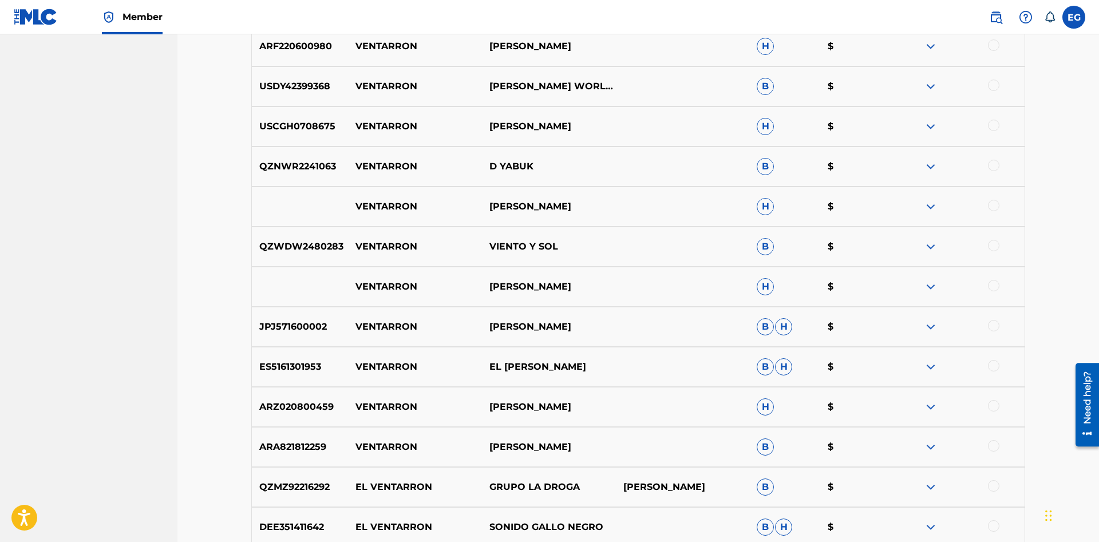
scroll to position [3230, 0]
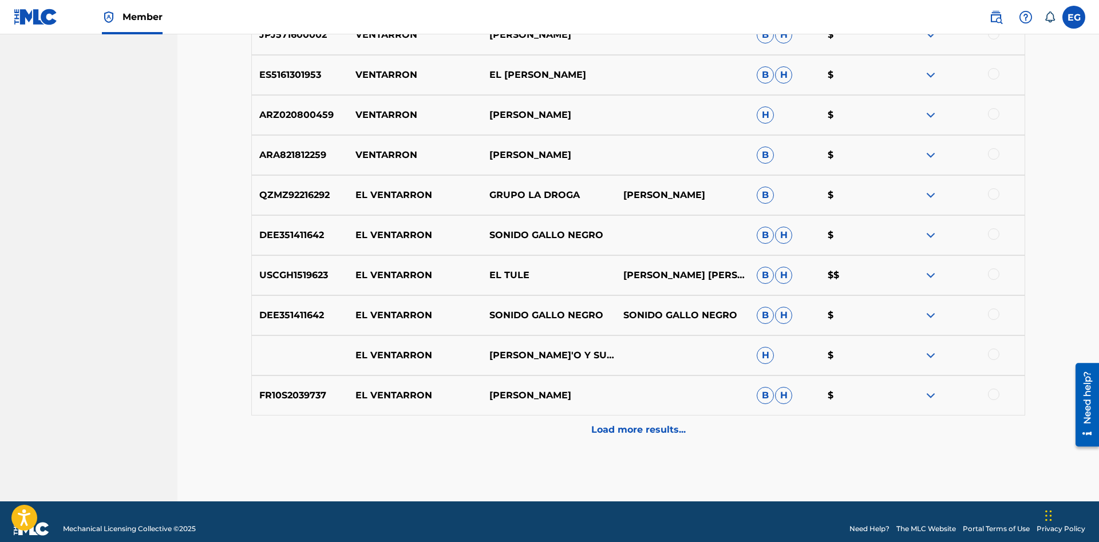
click at [631, 431] on p "Load more results..." at bounding box center [638, 430] width 94 height 14
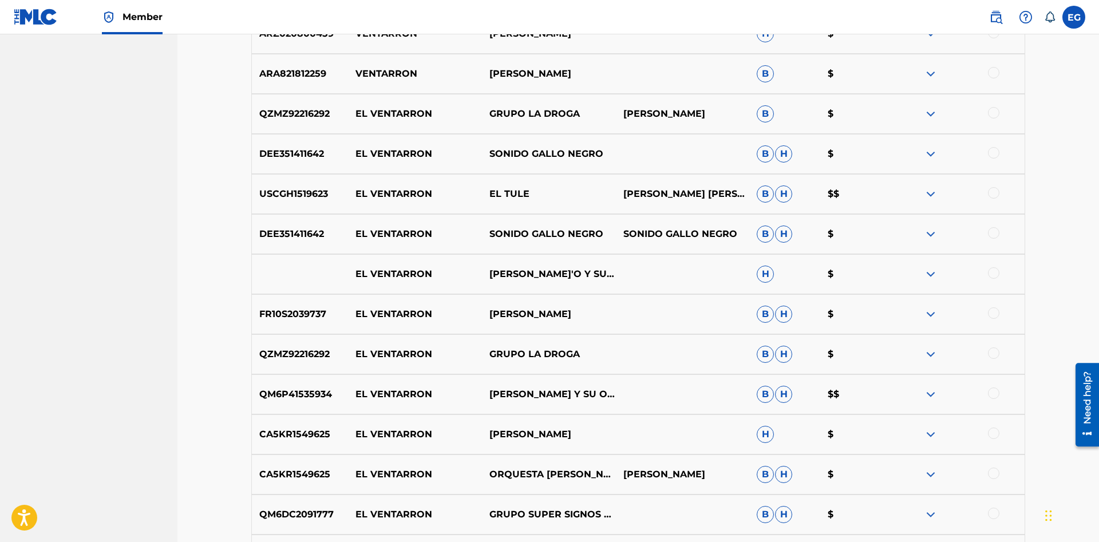
scroll to position [3645, 0]
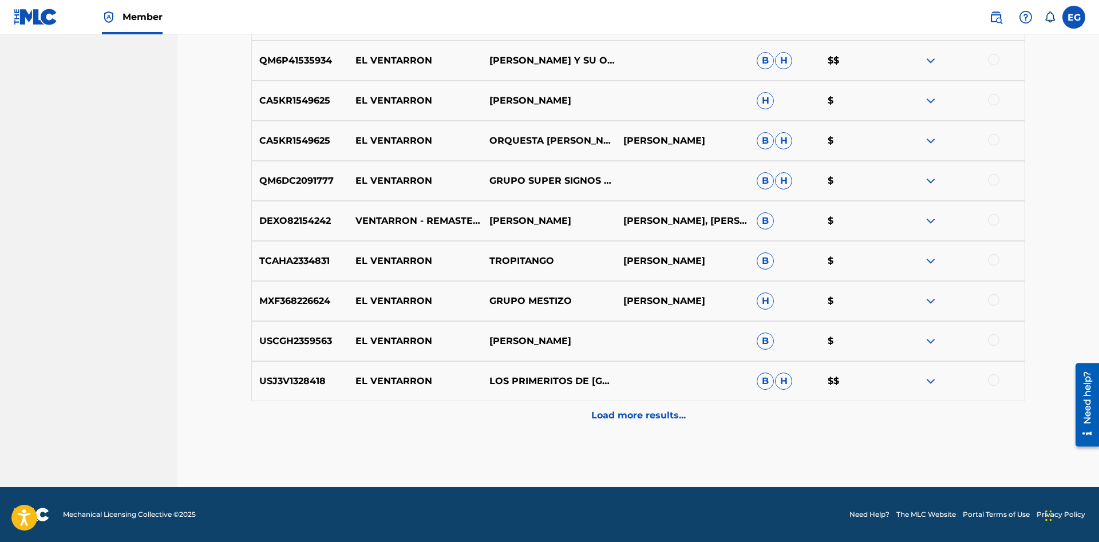
click at [615, 422] on div "Load more results..." at bounding box center [638, 415] width 774 height 29
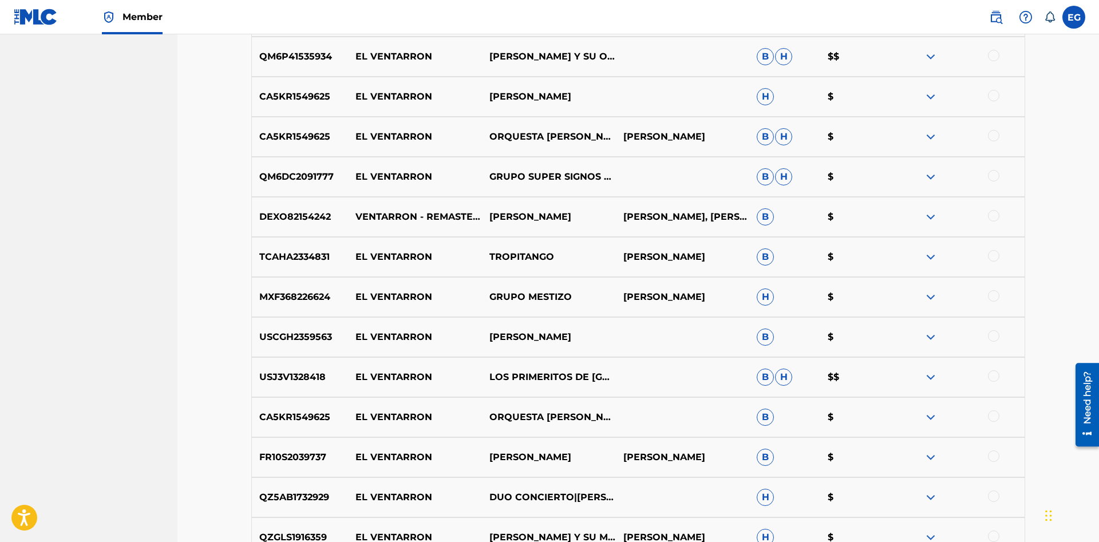
scroll to position [4046, 0]
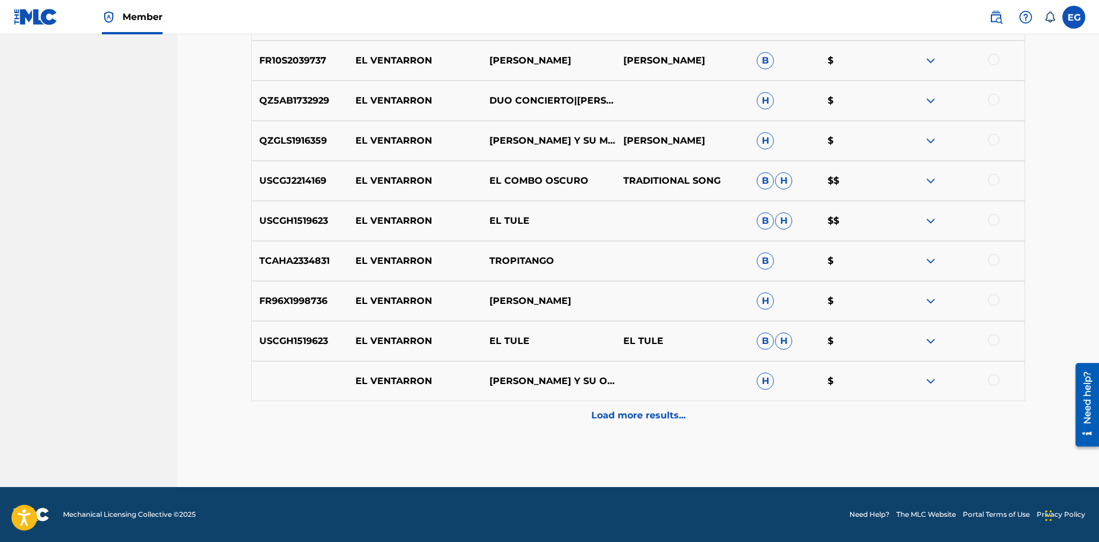
click at [618, 429] on div "Load more results..." at bounding box center [638, 415] width 774 height 29
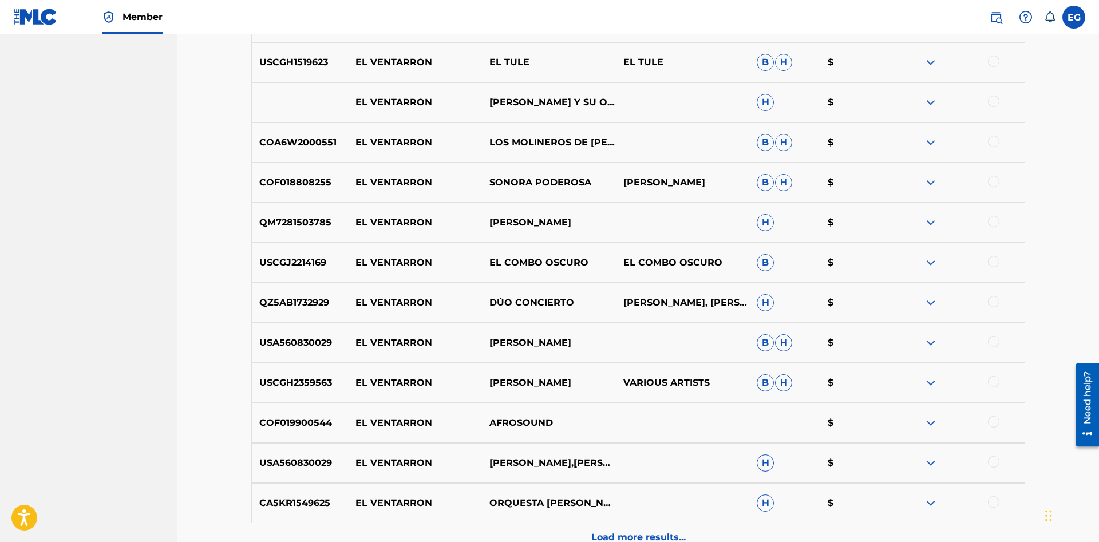
scroll to position [4446, 0]
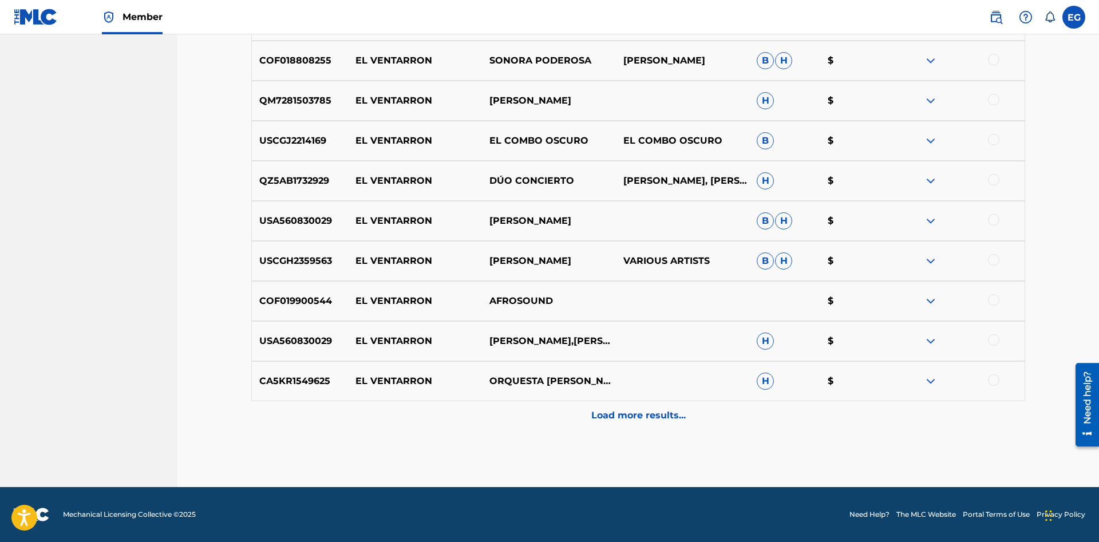
click at [611, 413] on p "Load more results..." at bounding box center [638, 416] width 94 height 14
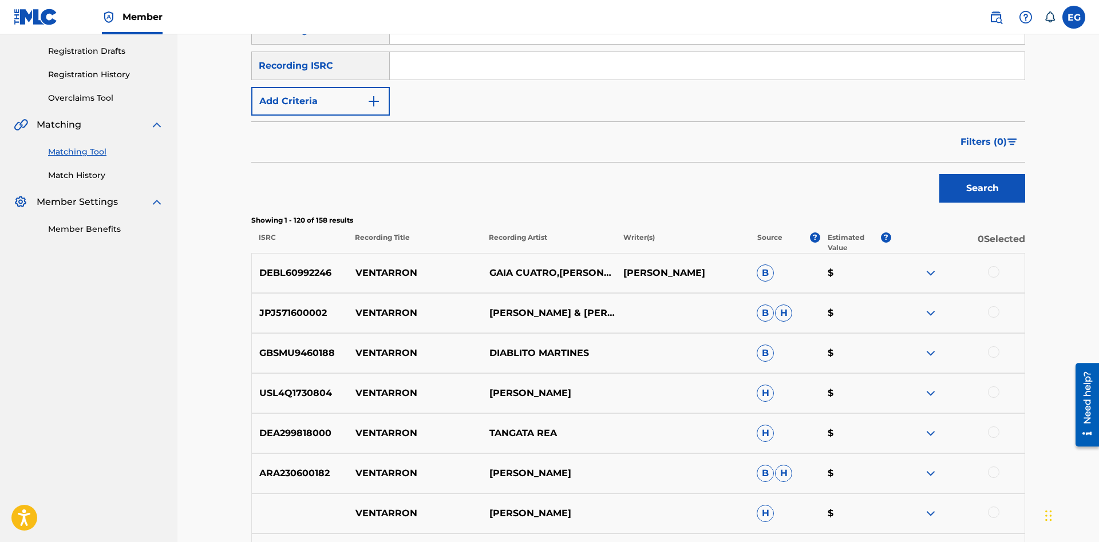
scroll to position [0, 0]
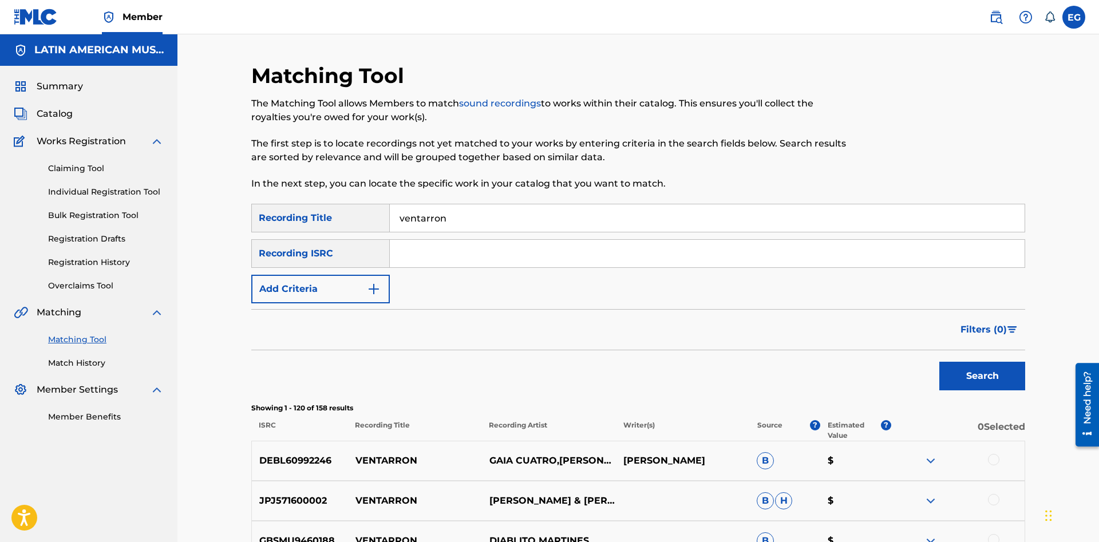
drag, startPoint x: 348, startPoint y: 283, endPoint x: 361, endPoint y: 283, distance: 13.2
click at [351, 283] on button "Add Criteria" at bounding box center [320, 289] width 138 height 29
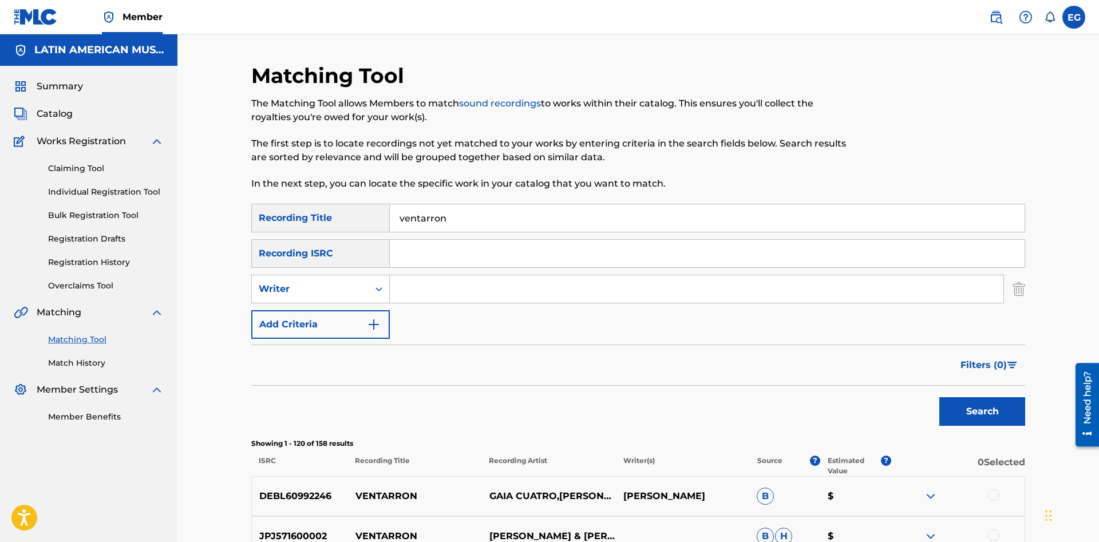
click at [427, 281] on input "Search Form" at bounding box center [697, 288] width 614 height 27
paste input "eligio tatin vale"
type input "eligio tatin vale"
click at [939, 397] on button "Search" at bounding box center [982, 411] width 86 height 29
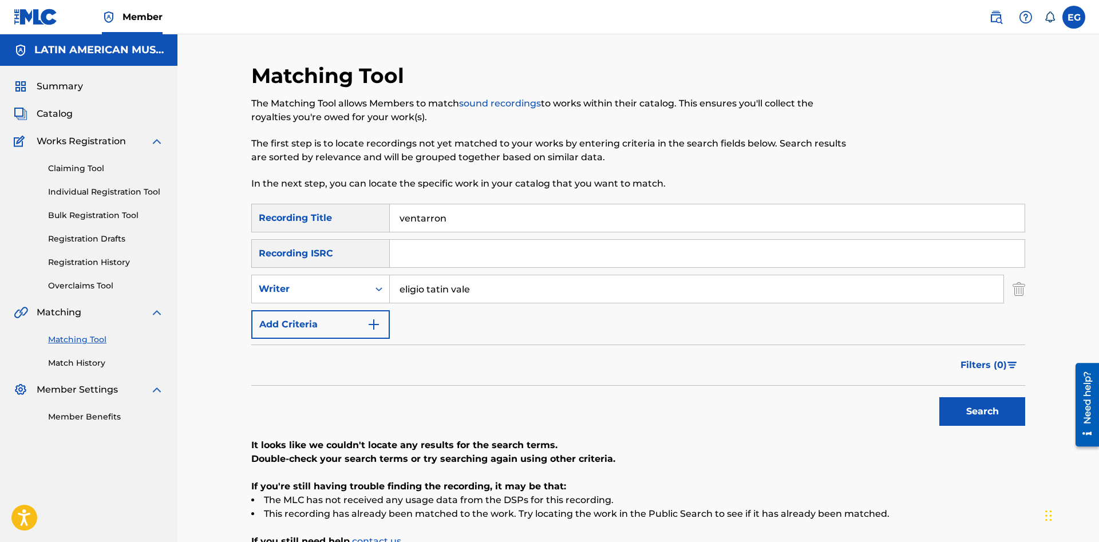
drag, startPoint x: 503, startPoint y: 290, endPoint x: 386, endPoint y: 289, distance: 116.8
click at [390, 289] on input "eligio tatin vale" at bounding box center [697, 288] width 614 height 27
click at [335, 287] on div "Writer" at bounding box center [310, 289] width 103 height 14
click at [313, 317] on div "Recording Artist" at bounding box center [320, 317] width 137 height 29
click at [402, 292] on input "Search Form" at bounding box center [697, 288] width 614 height 27
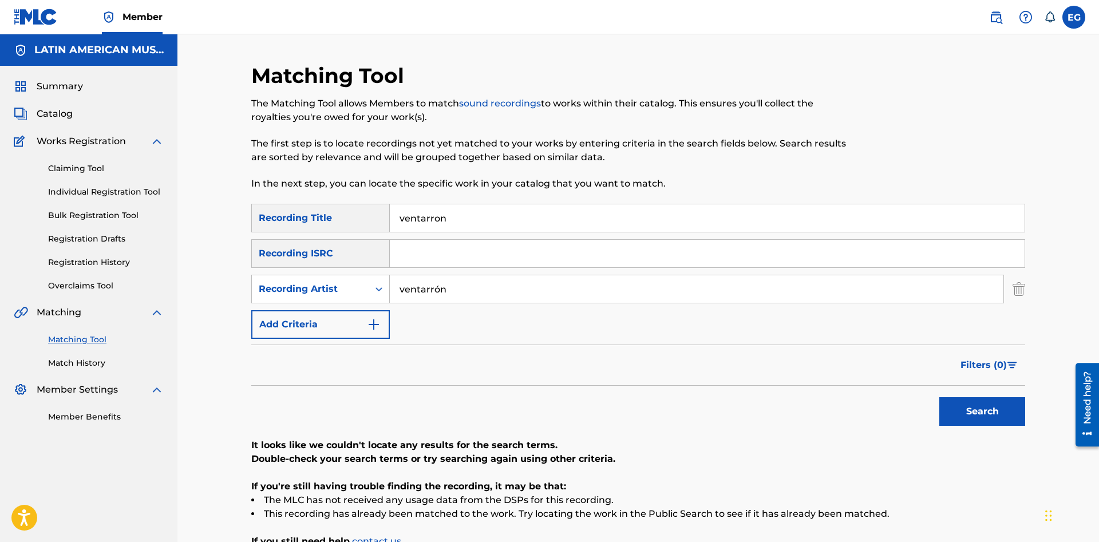
type input "ventarrón"
click at [968, 403] on button "Search" at bounding box center [982, 411] width 86 height 29
drag, startPoint x: 473, startPoint y: 215, endPoint x: 313, endPoint y: 222, distance: 159.8
click at [390, 222] on input "ventarron" at bounding box center [707, 217] width 635 height 27
click at [939, 397] on button "Search" at bounding box center [982, 411] width 86 height 29
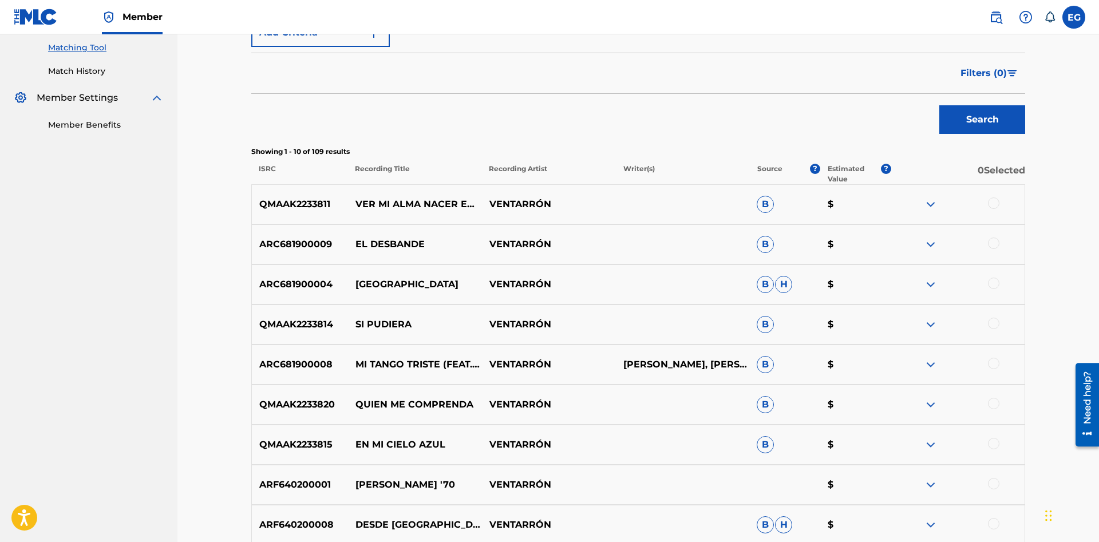
scroll to position [476, 0]
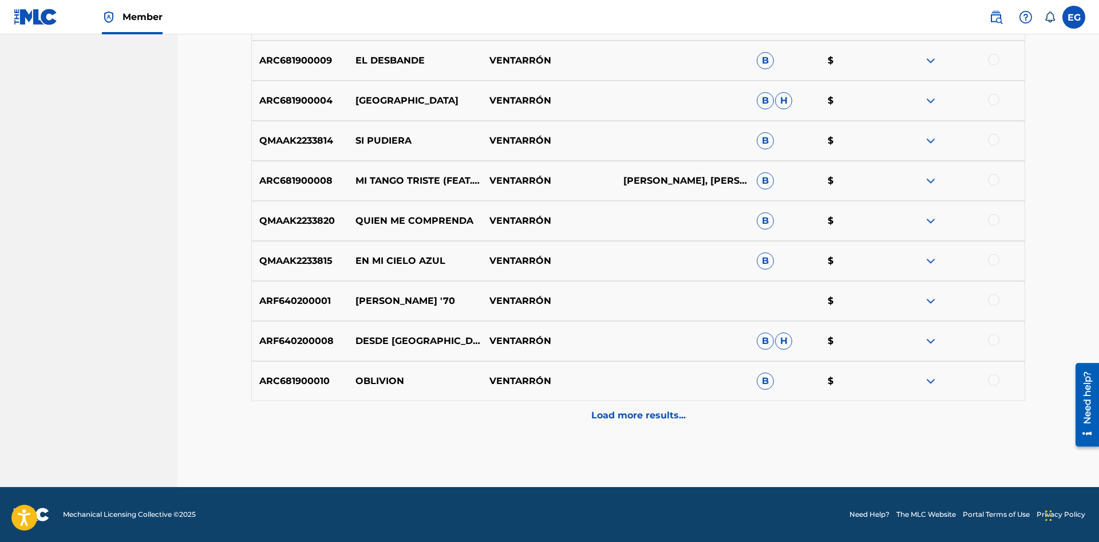
click at [616, 417] on p "Load more results..." at bounding box center [638, 416] width 94 height 14
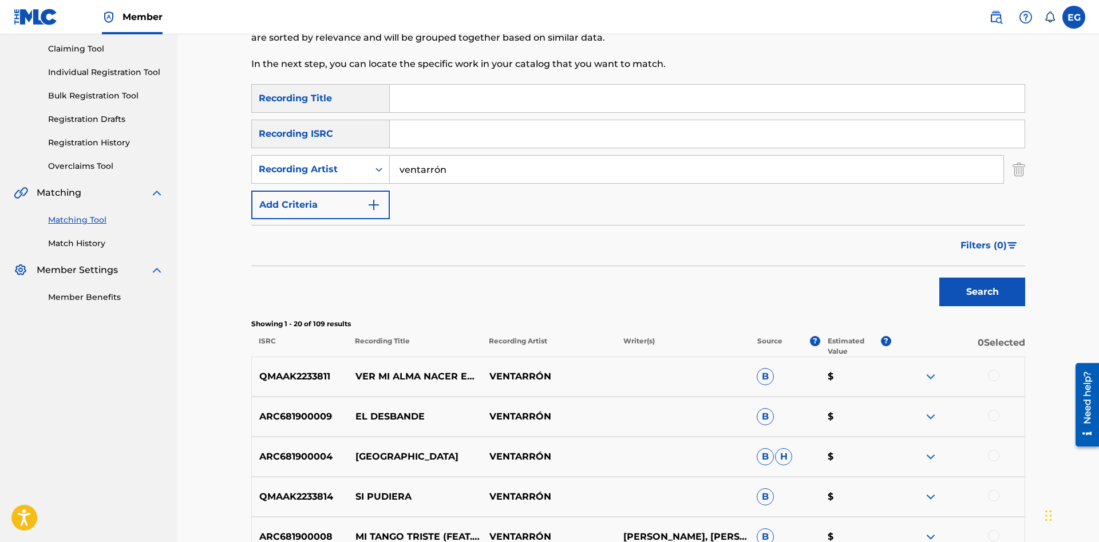
scroll to position [528, 0]
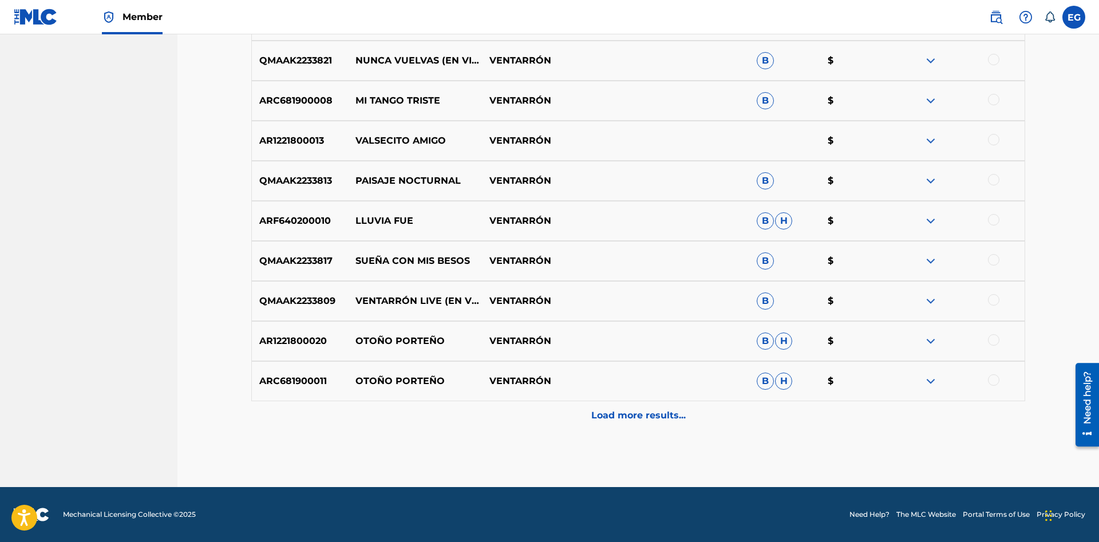
click at [616, 415] on p "Load more results..." at bounding box center [638, 416] width 94 height 14
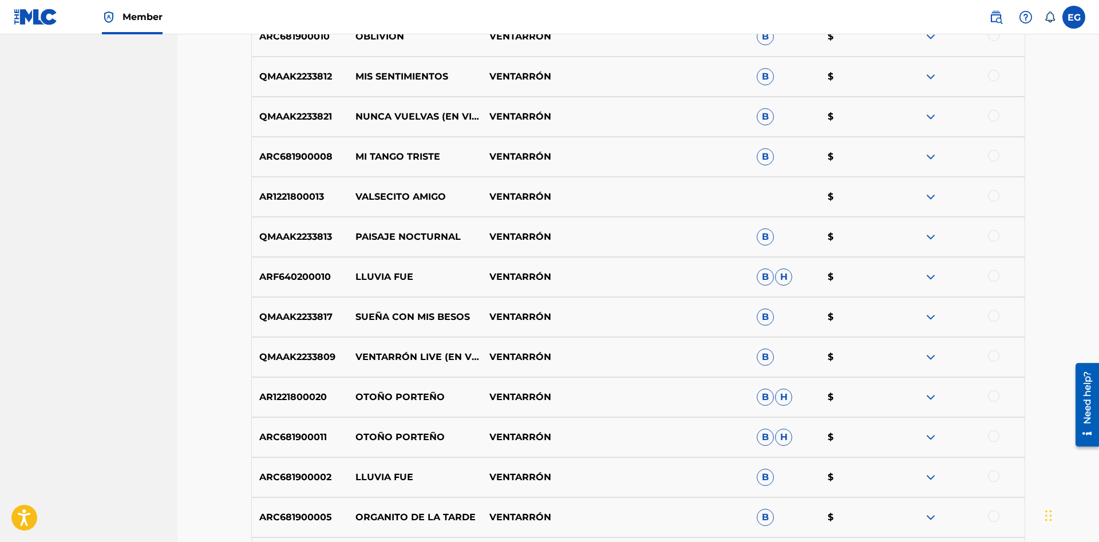
scroll to position [995, 0]
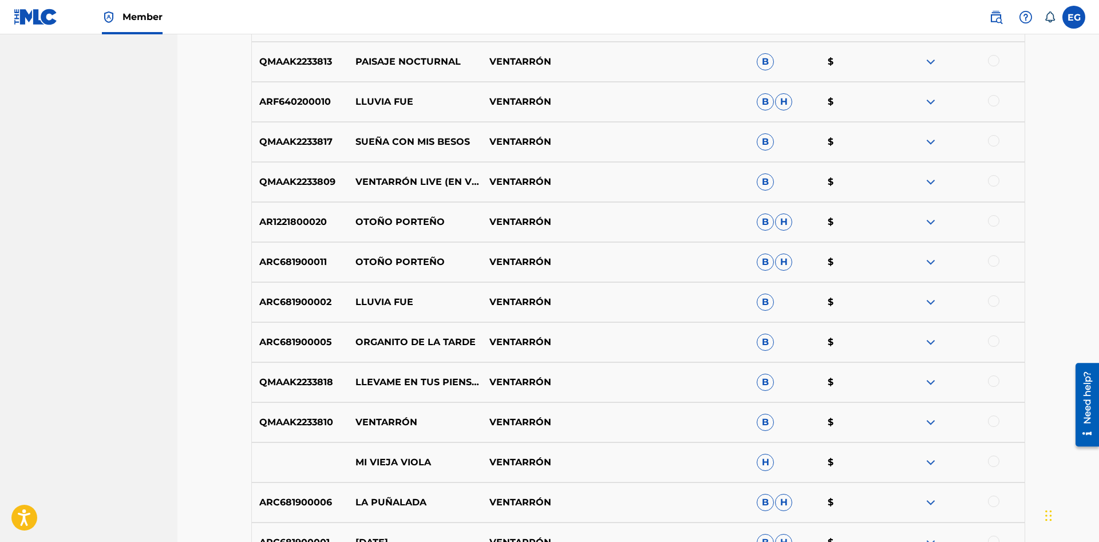
click at [997, 179] on div at bounding box center [993, 180] width 11 height 11
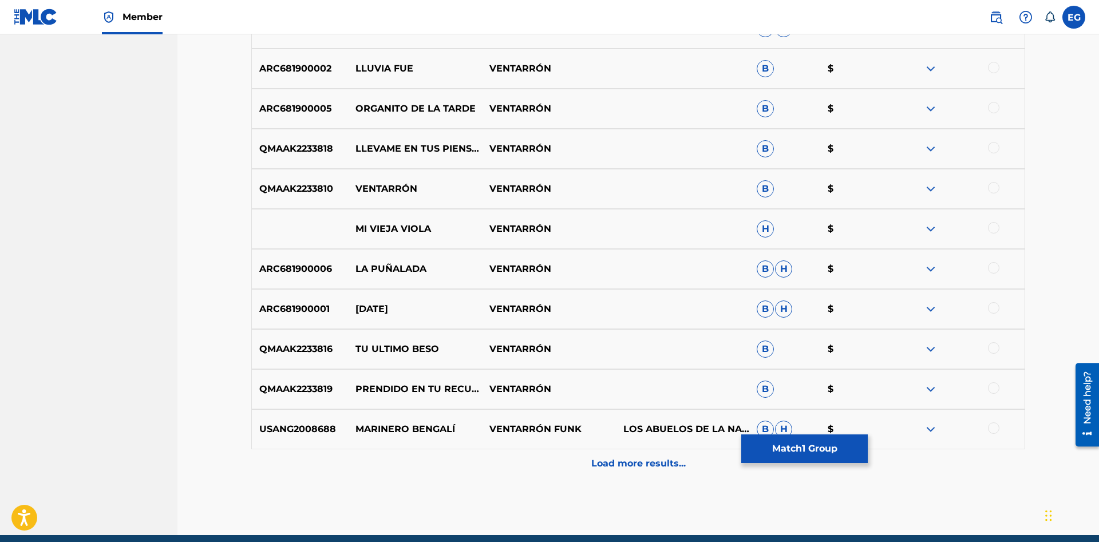
click at [992, 189] on div at bounding box center [993, 187] width 11 height 11
click at [607, 457] on p "Load more results..." at bounding box center [638, 464] width 94 height 14
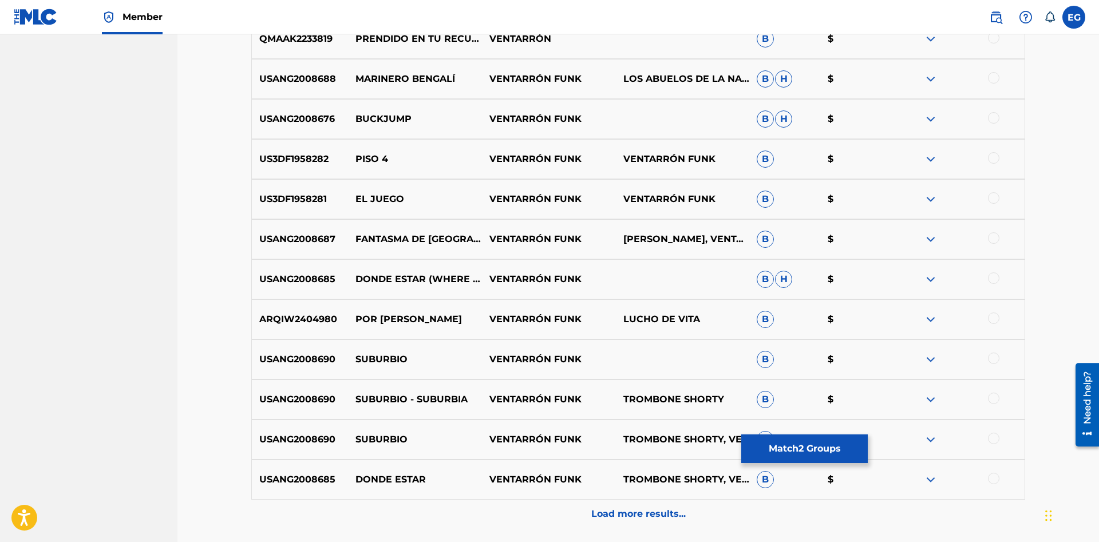
scroll to position [1677, 0]
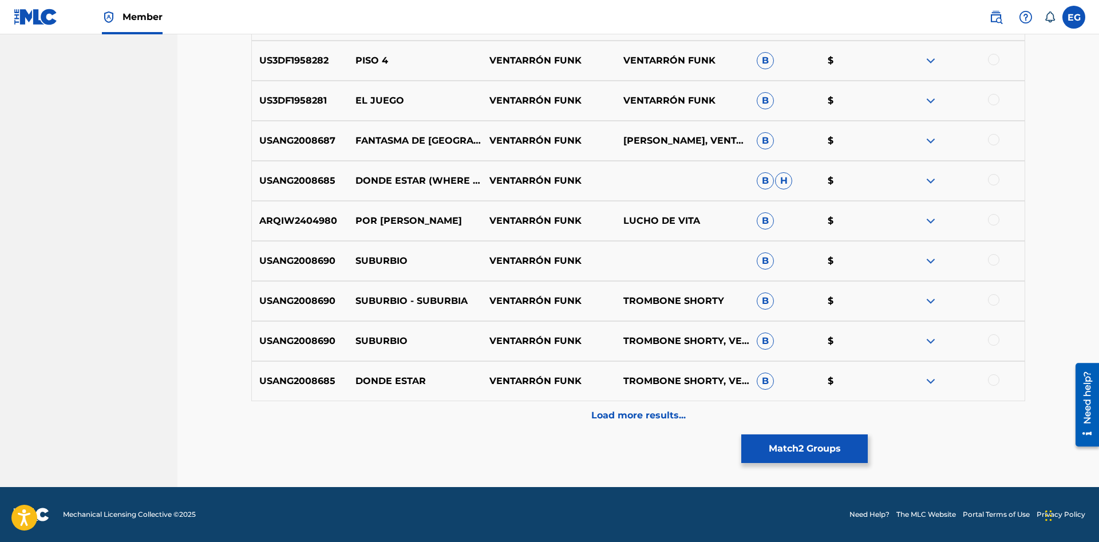
click at [612, 424] on div "Load more results..." at bounding box center [638, 415] width 774 height 29
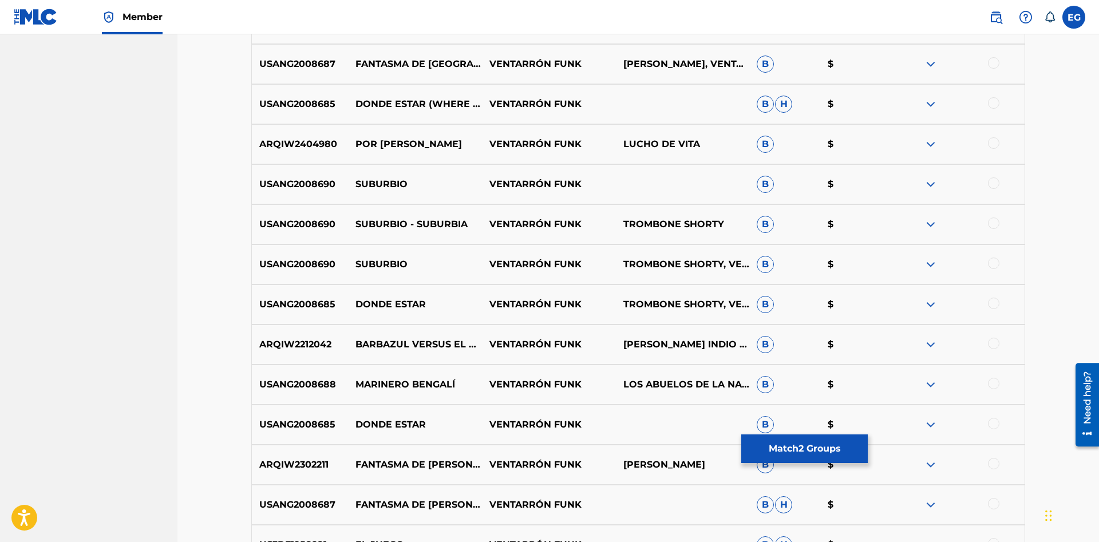
scroll to position [1988, 0]
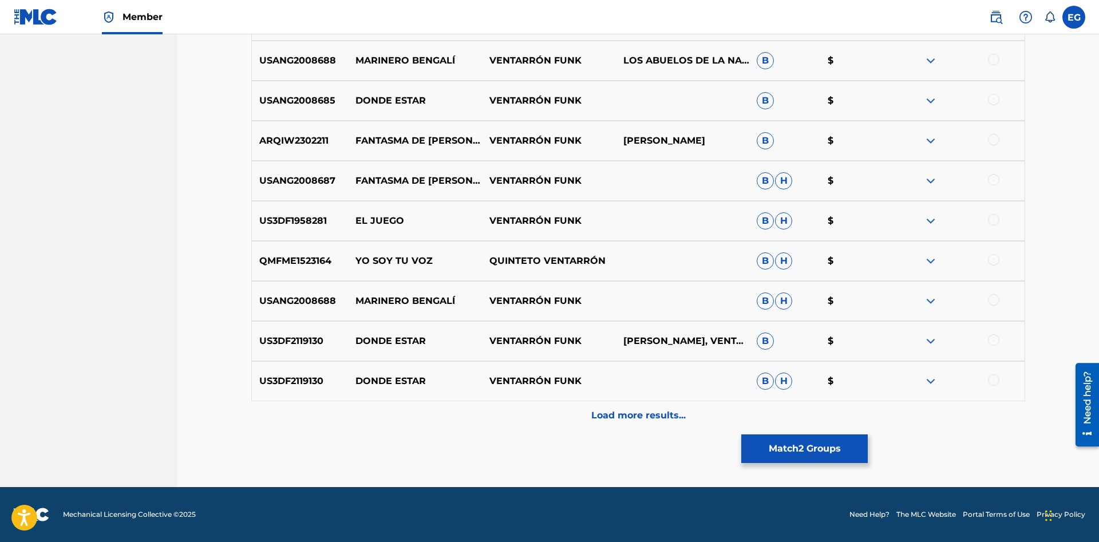
click at [618, 422] on p "Load more results..." at bounding box center [638, 416] width 94 height 14
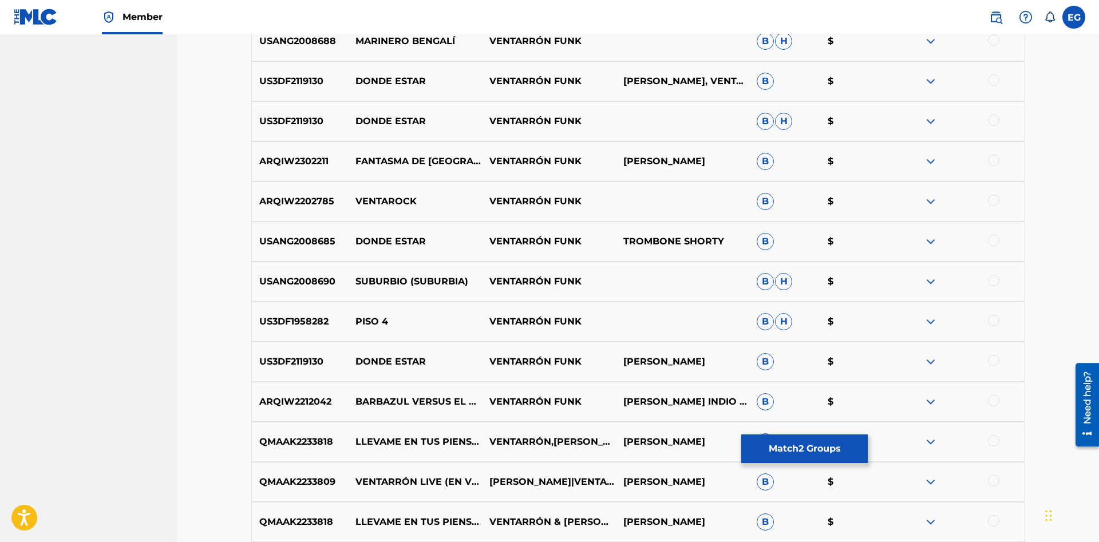
scroll to position [2479, 0]
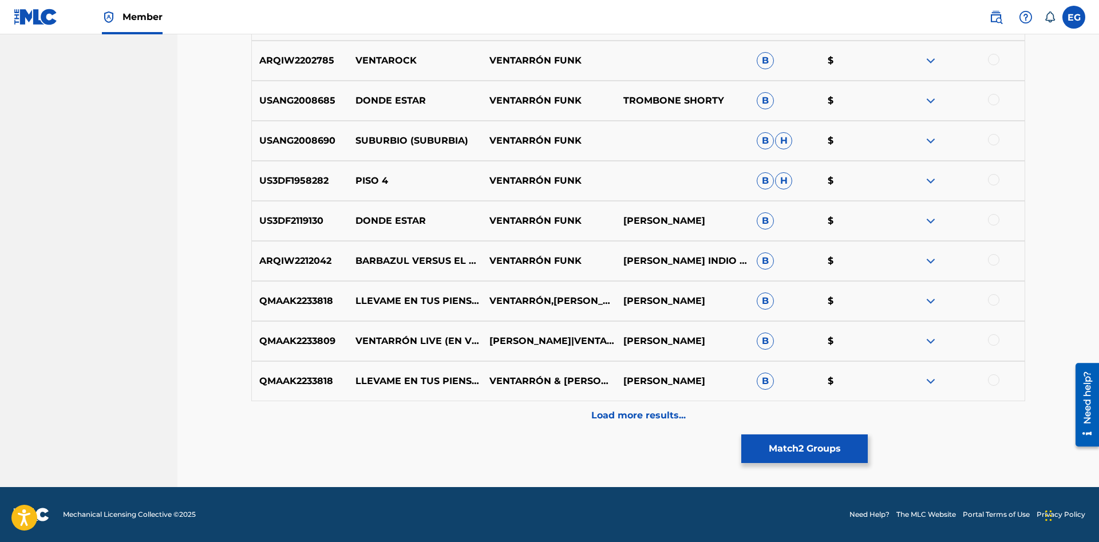
click at [624, 425] on div "Load more results..." at bounding box center [638, 415] width 774 height 29
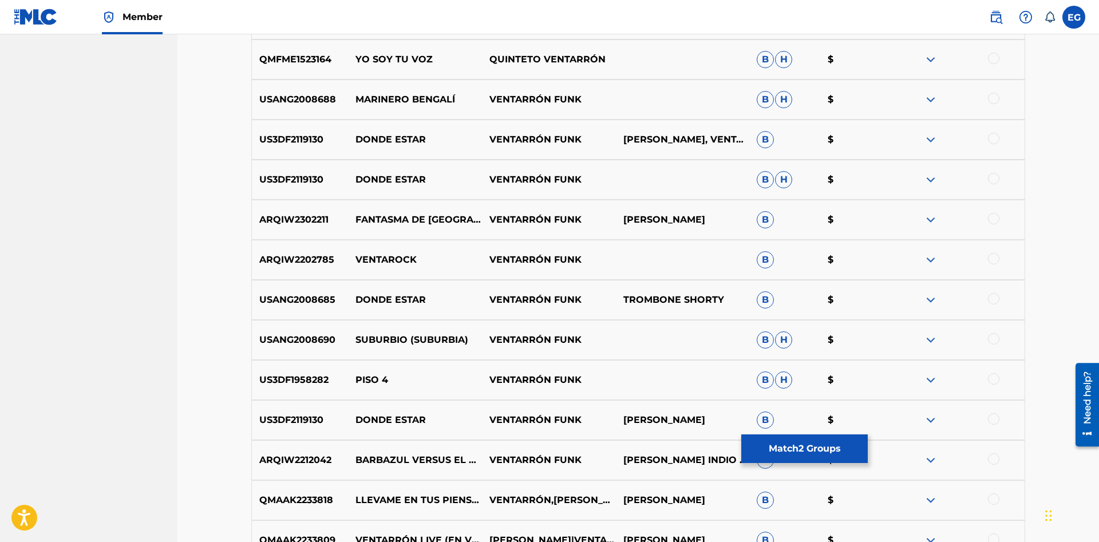
scroll to position [2455, 0]
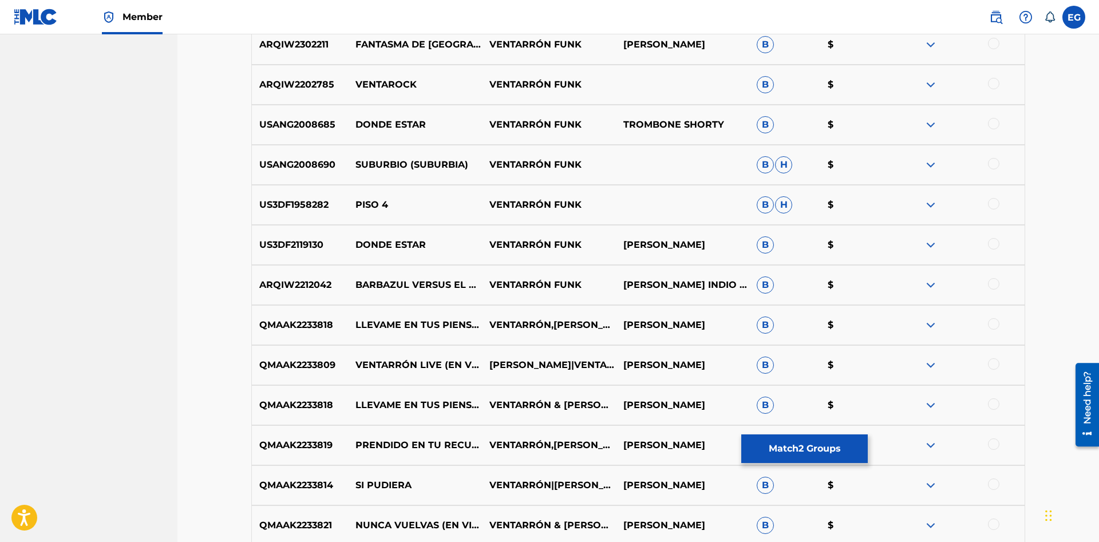
click at [994, 363] on div at bounding box center [993, 363] width 11 height 11
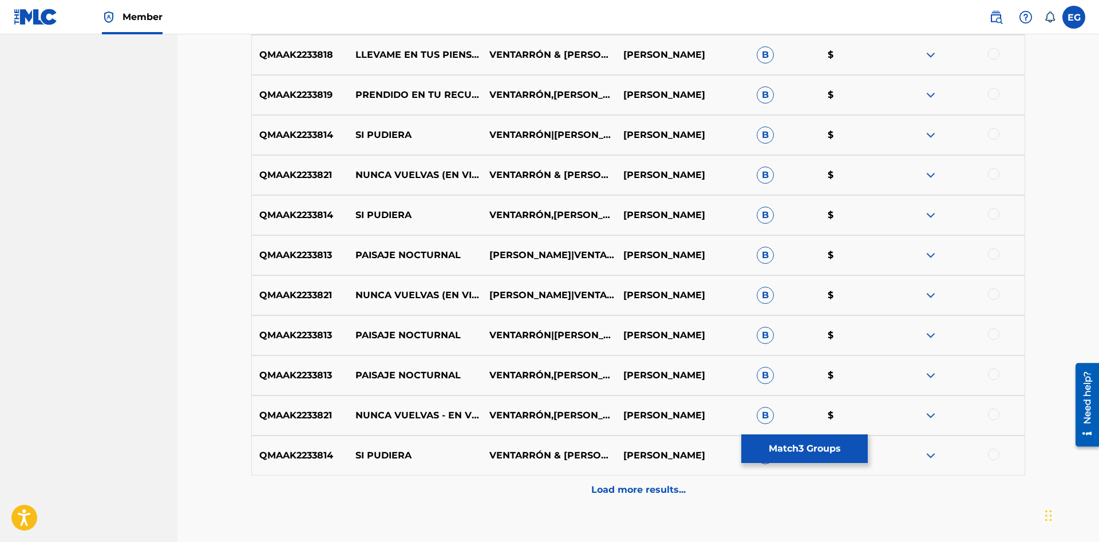
scroll to position [2879, 0]
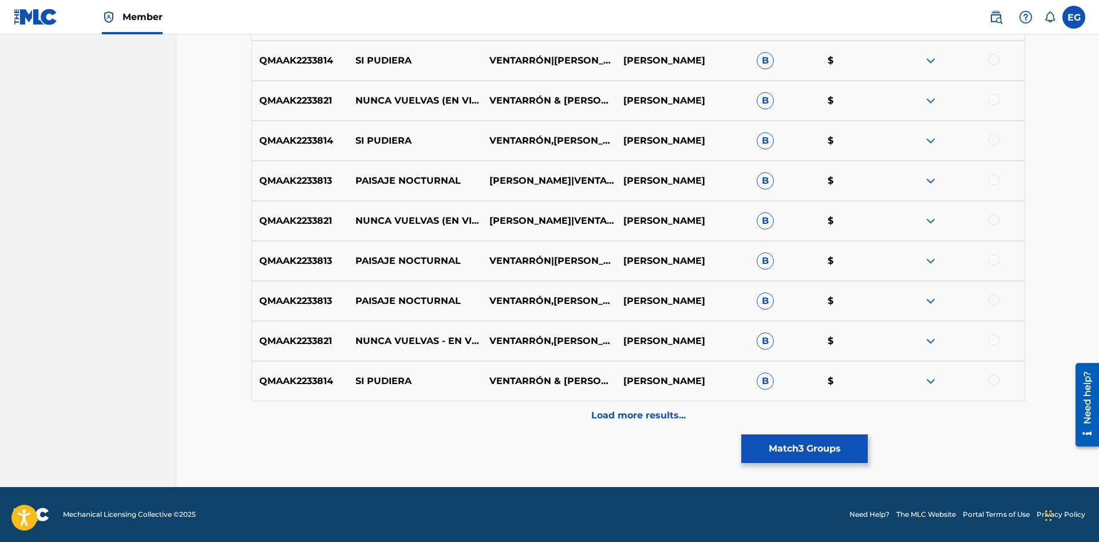
click at [589, 408] on div "Load more results..." at bounding box center [638, 415] width 774 height 29
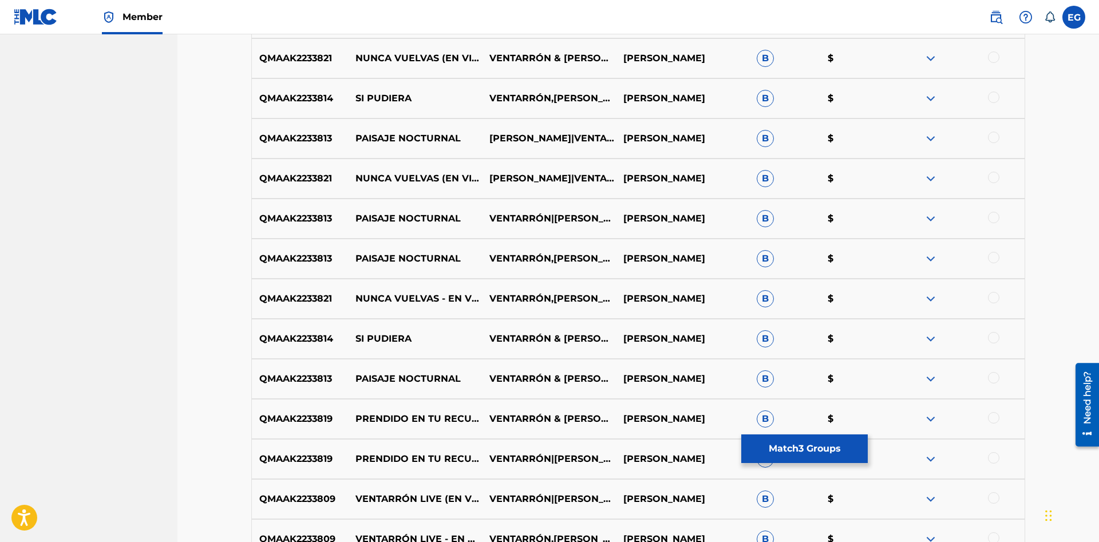
scroll to position [3155, 0]
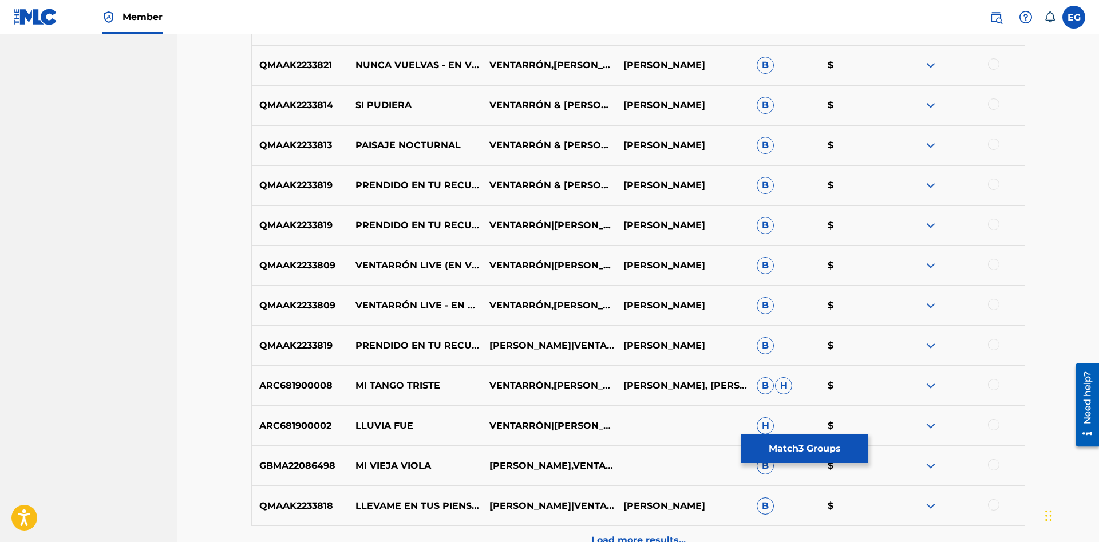
drag, startPoint x: 993, startPoint y: 303, endPoint x: 995, endPoint y: 286, distance: 16.8
click at [993, 302] on div at bounding box center [993, 304] width 11 height 11
click at [994, 263] on div at bounding box center [993, 264] width 11 height 11
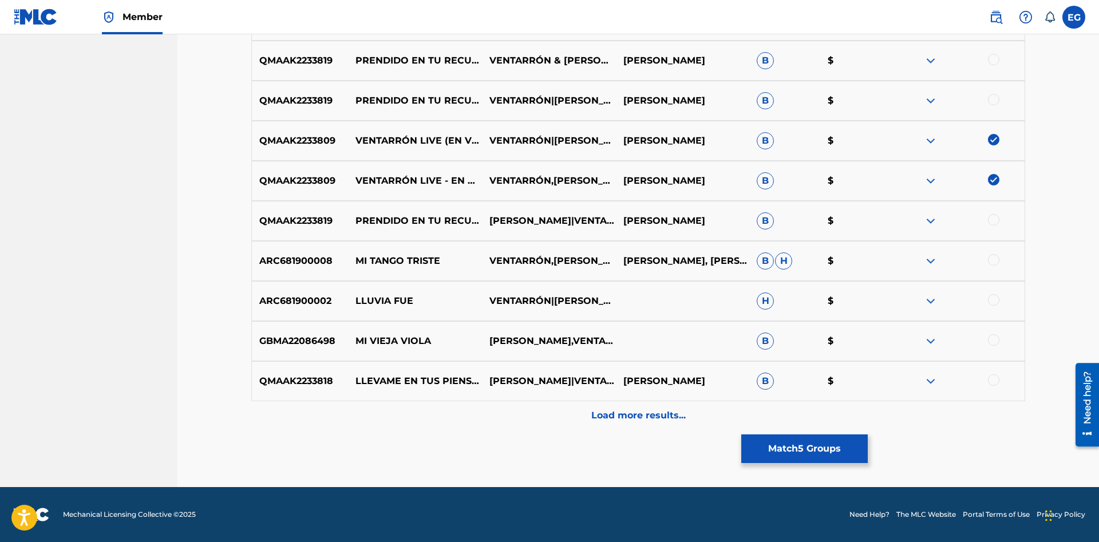
click at [646, 414] on p "Load more results..." at bounding box center [638, 416] width 94 height 14
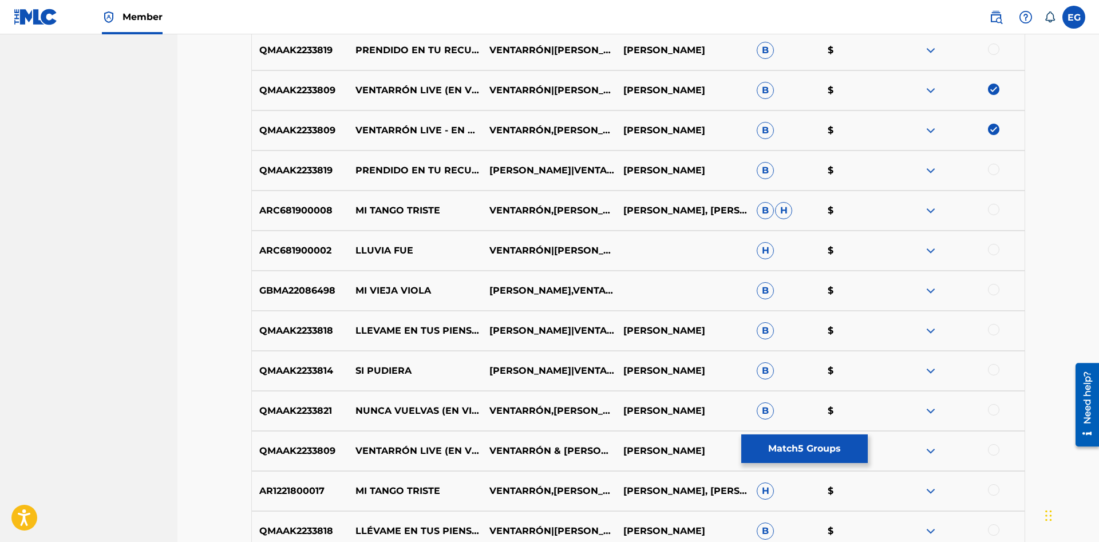
scroll to position [3447, 0]
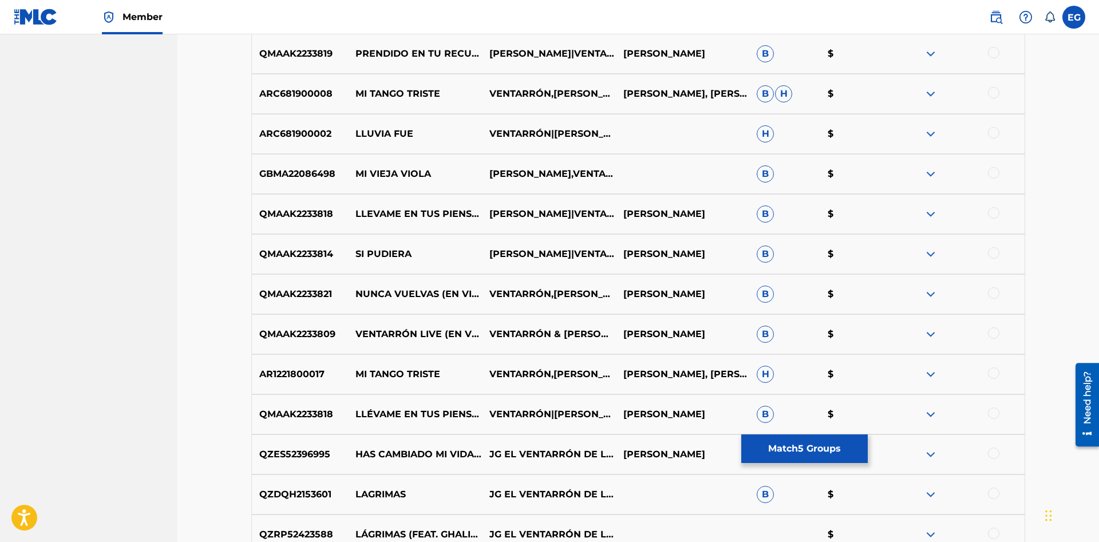
click at [992, 334] on div at bounding box center [993, 332] width 11 height 11
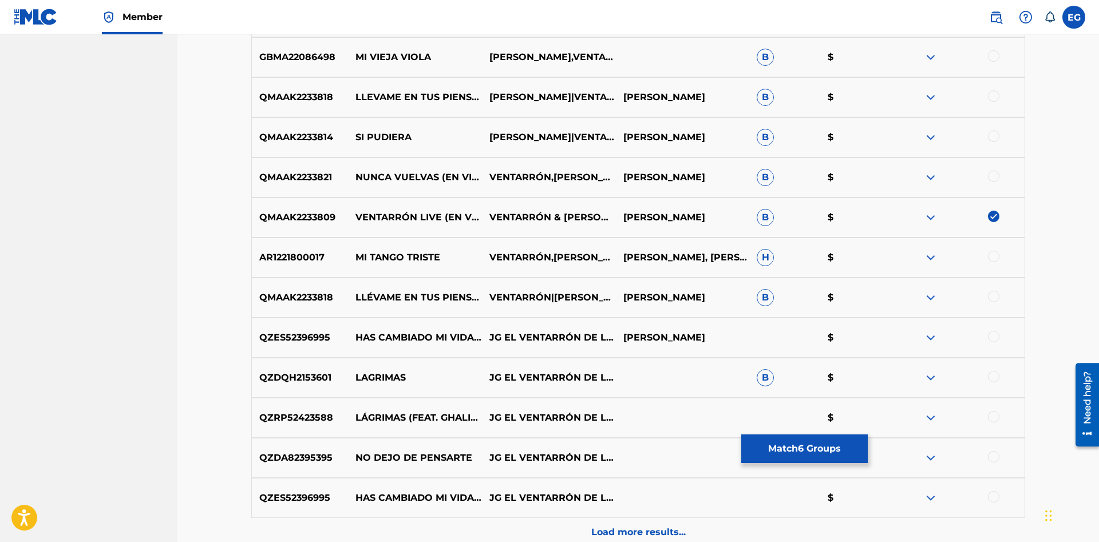
scroll to position [3681, 0]
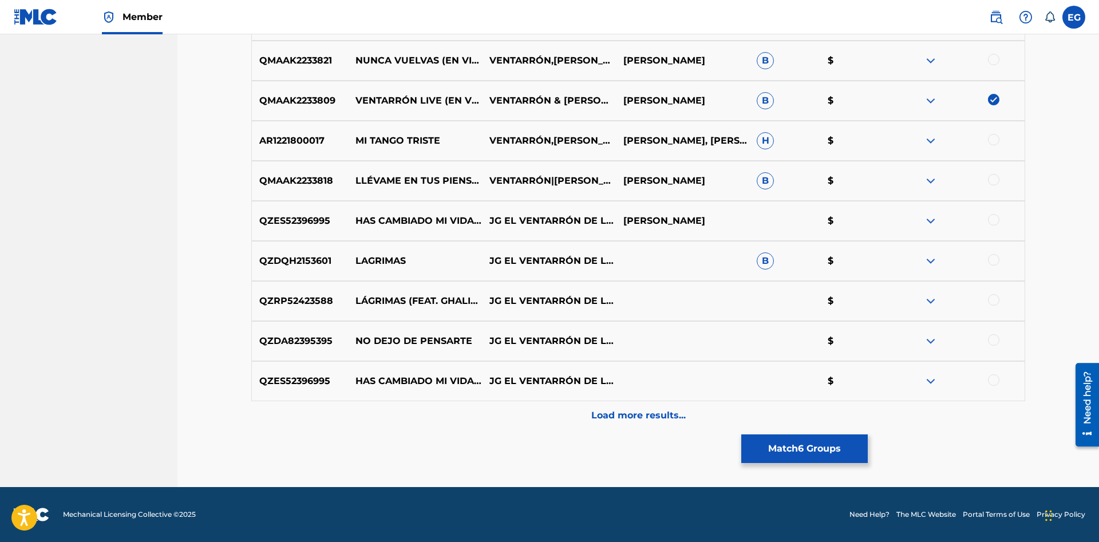
click at [633, 418] on p "Load more results..." at bounding box center [638, 416] width 94 height 14
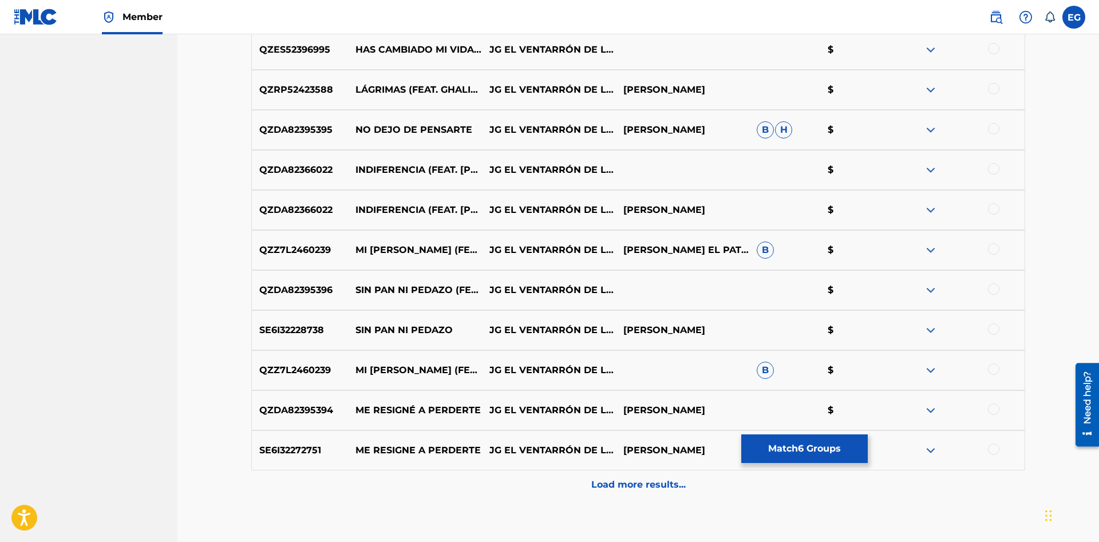
scroll to position [4081, 0]
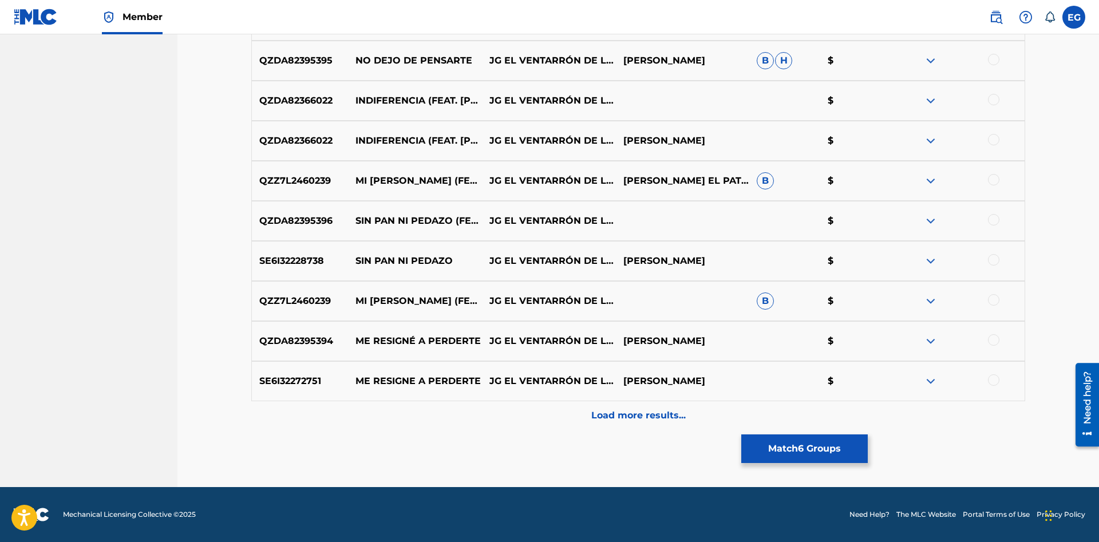
click at [624, 410] on div "Load more results..." at bounding box center [638, 415] width 774 height 29
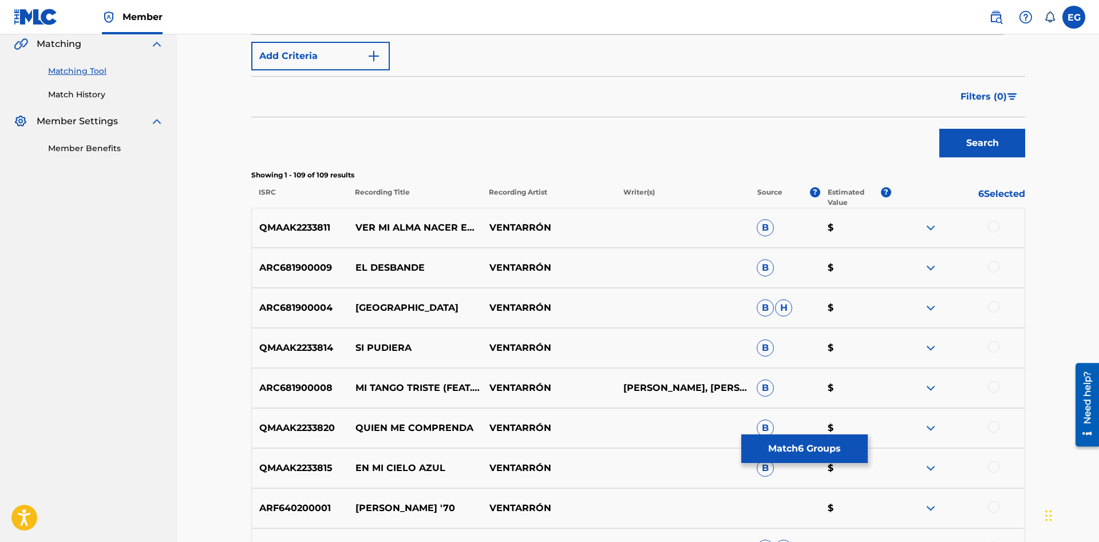
scroll to position [0, 0]
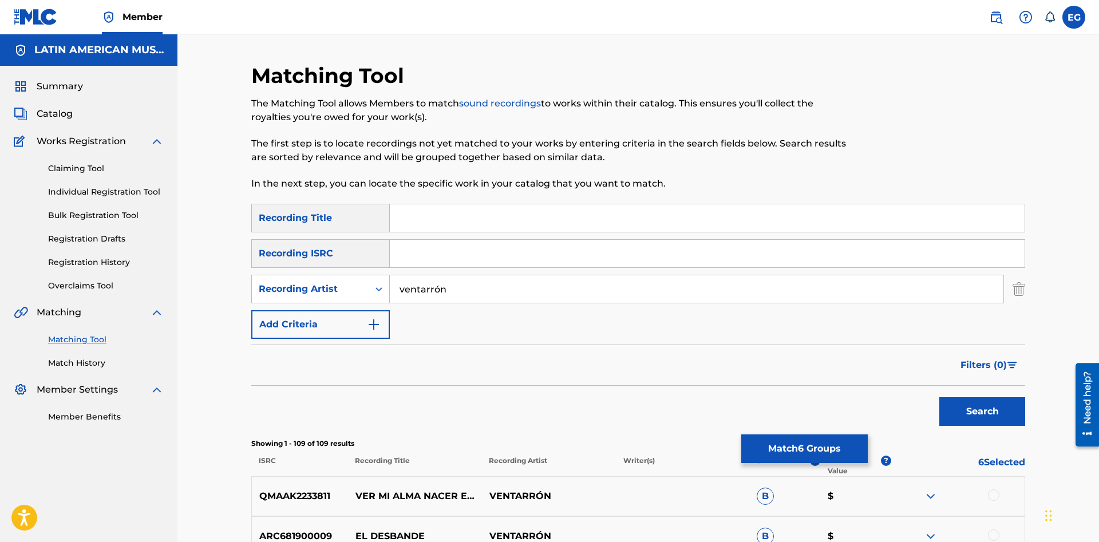
drag, startPoint x: 478, startPoint y: 292, endPoint x: 359, endPoint y: 299, distance: 118.7
click at [390, 299] on input "ventarrón" at bounding box center [697, 288] width 614 height 27
click at [939, 397] on button "Search" at bounding box center [982, 411] width 86 height 29
click at [414, 287] on input "tatin vale" at bounding box center [697, 288] width 614 height 27
click at [418, 284] on input "tatin vale" at bounding box center [697, 288] width 614 height 27
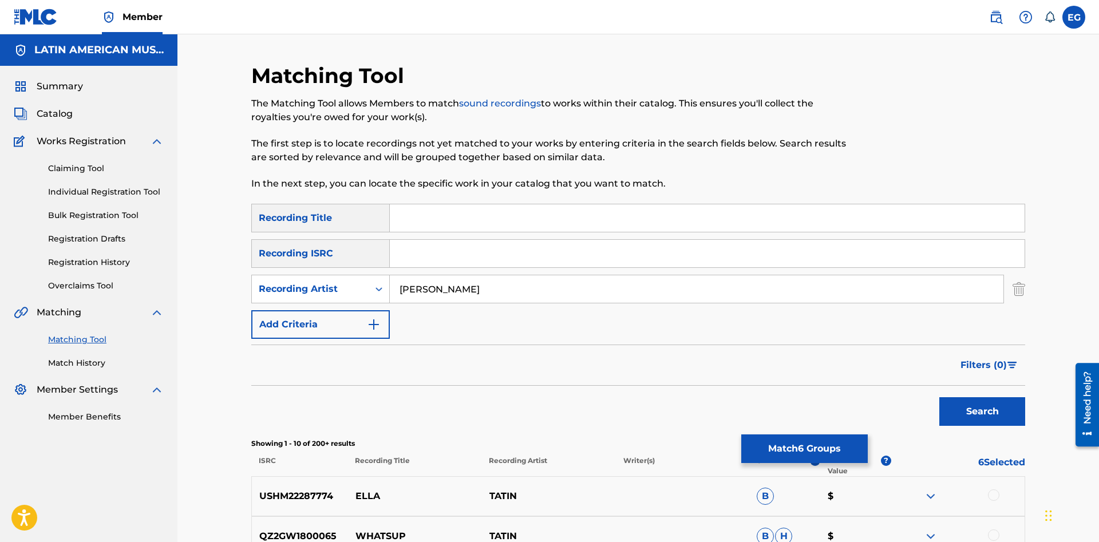
type input "[PERSON_NAME]"
click at [939, 397] on button "Search" at bounding box center [982, 411] width 86 height 29
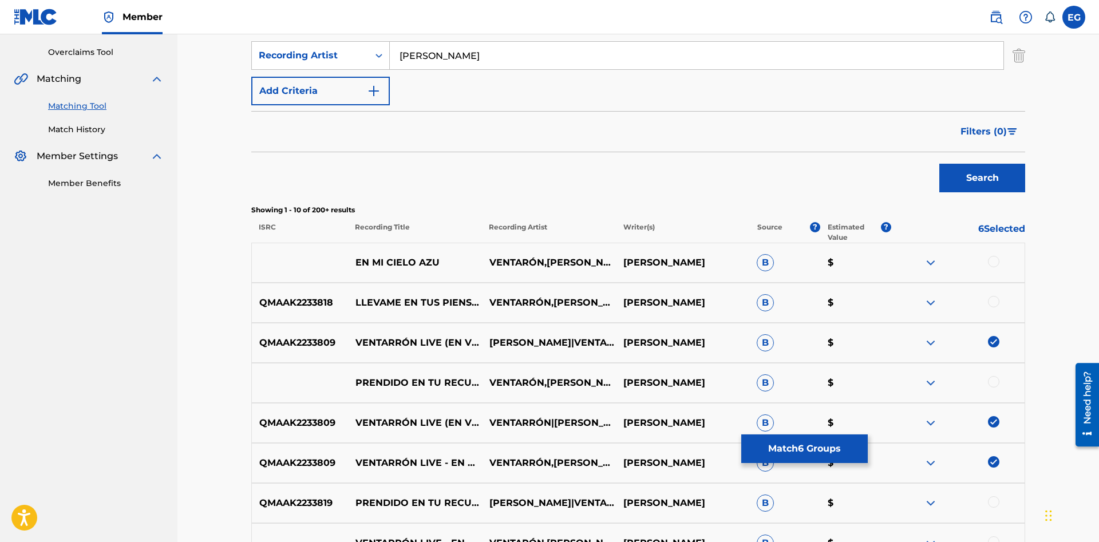
scroll to position [409, 0]
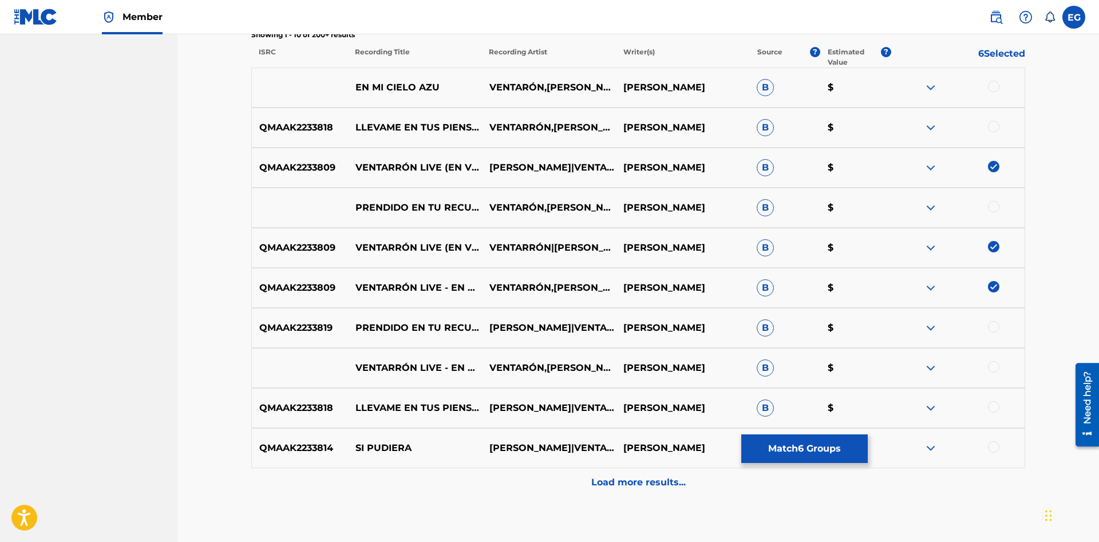
click at [991, 369] on div at bounding box center [993, 366] width 11 height 11
click at [599, 489] on div "Load more results..." at bounding box center [638, 482] width 774 height 29
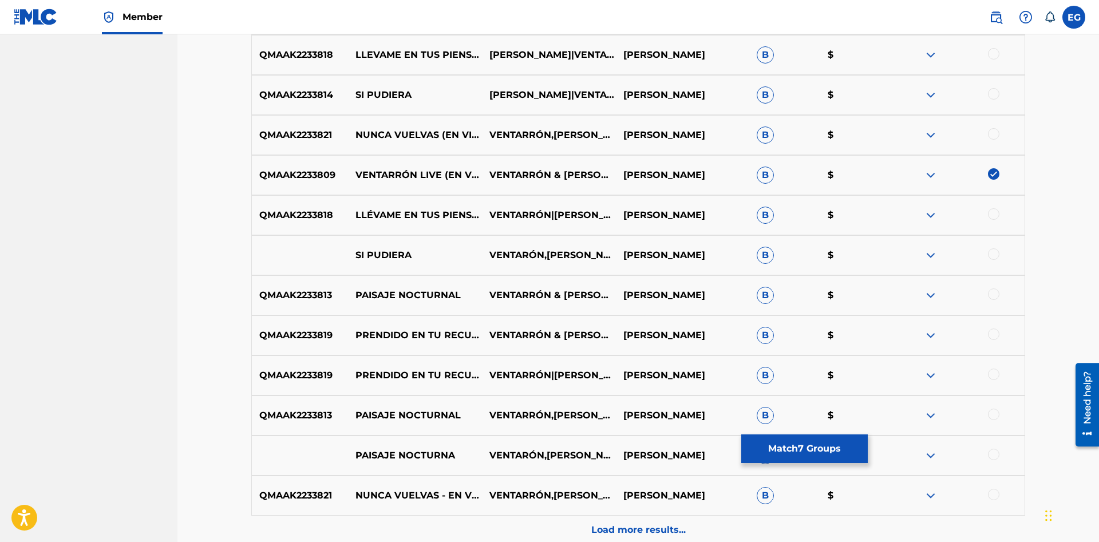
scroll to position [876, 0]
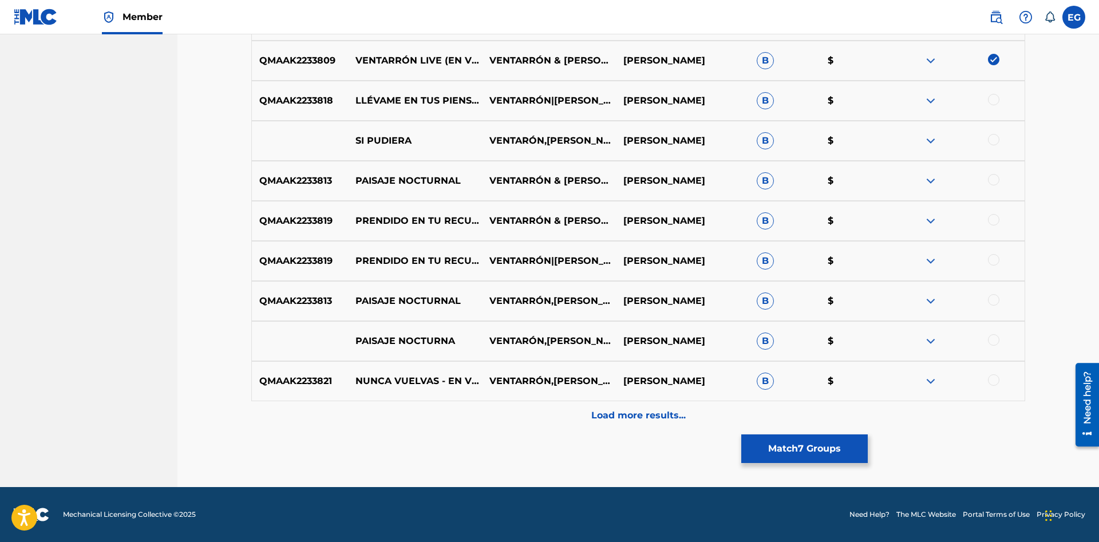
click at [568, 411] on div "Load more results..." at bounding box center [638, 415] width 774 height 29
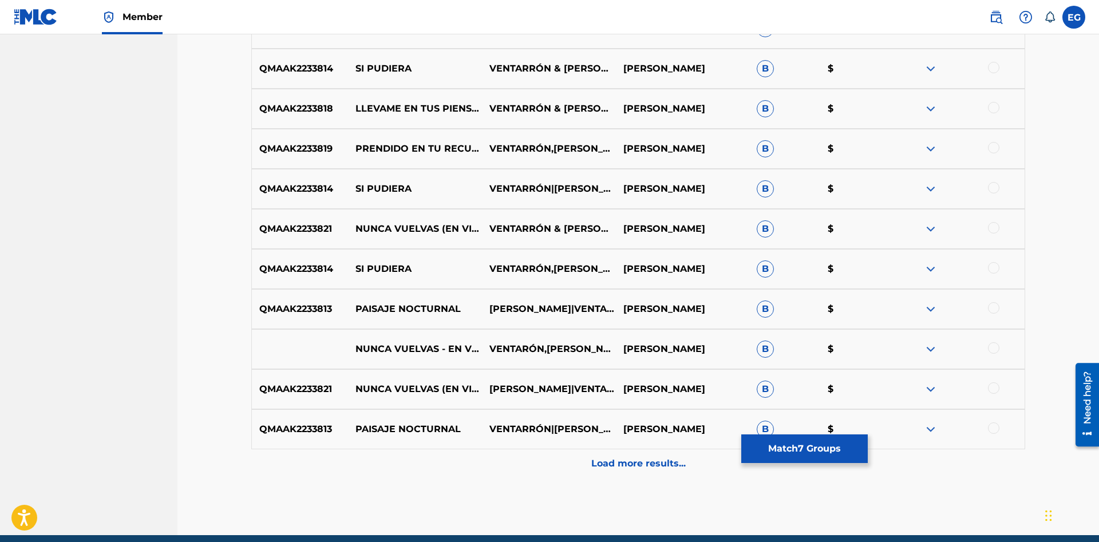
scroll to position [1277, 0]
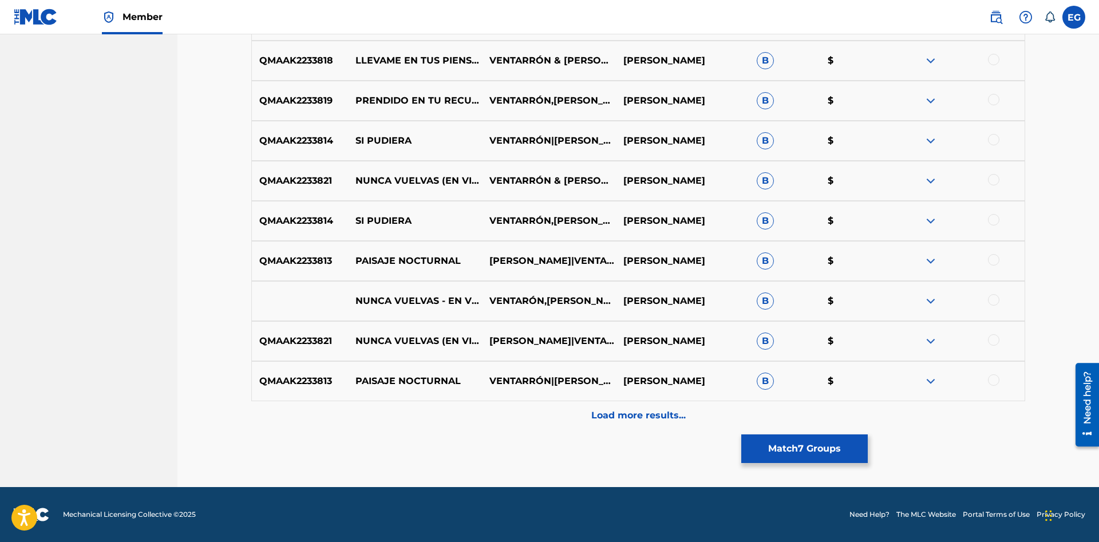
click at [597, 425] on div "Load more results..." at bounding box center [638, 415] width 774 height 29
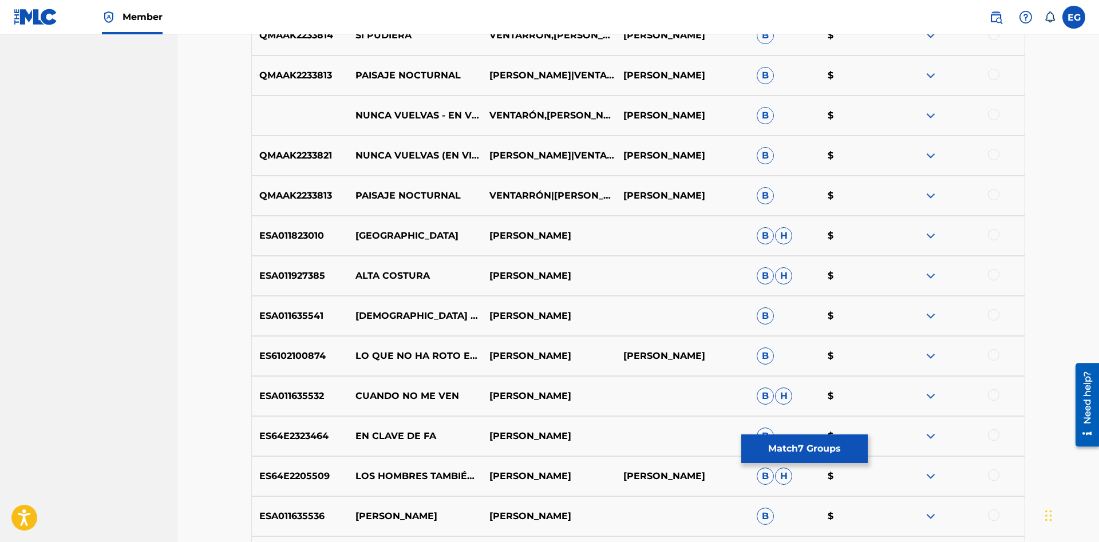
scroll to position [1677, 0]
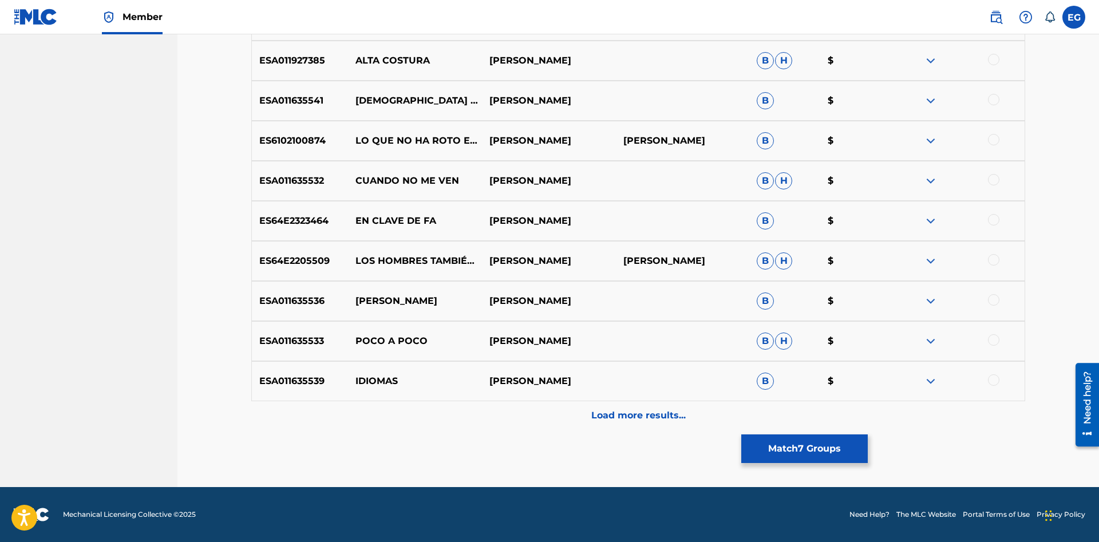
click at [600, 425] on div "Load more results..." at bounding box center [638, 415] width 774 height 29
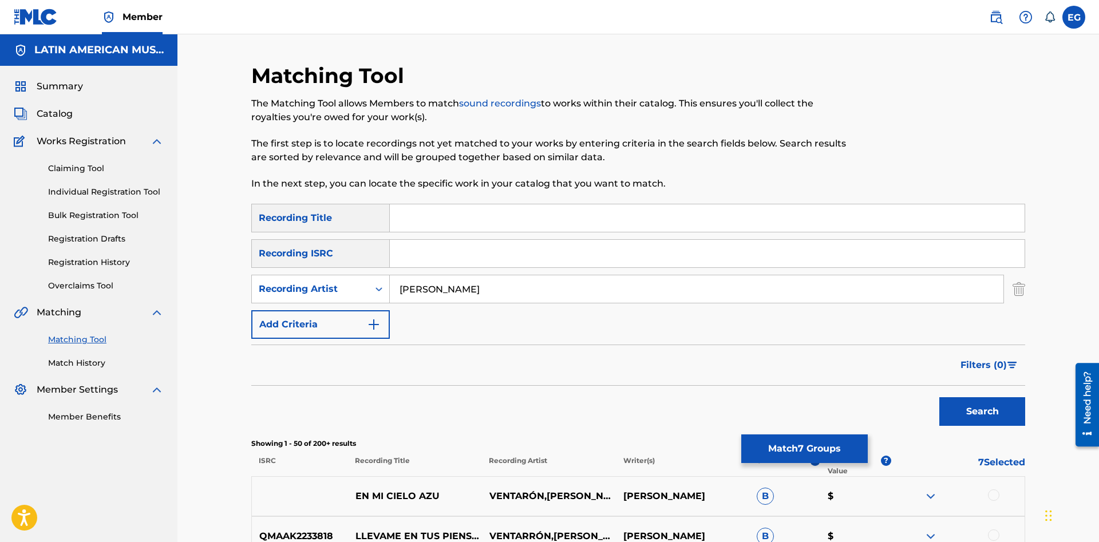
scroll to position [292, 0]
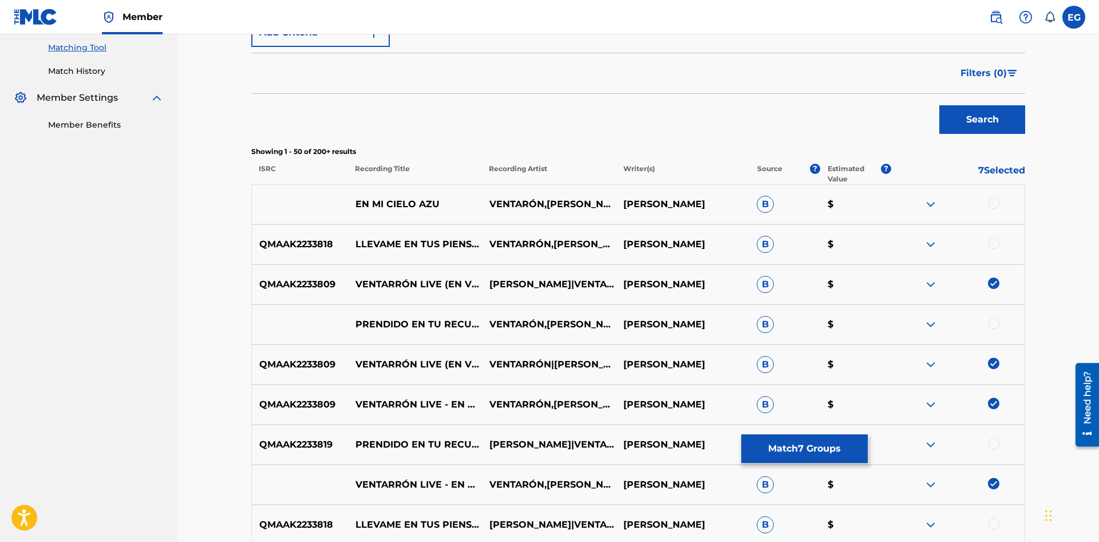
click at [832, 453] on button "Match 7 Groups" at bounding box center [804, 448] width 126 height 29
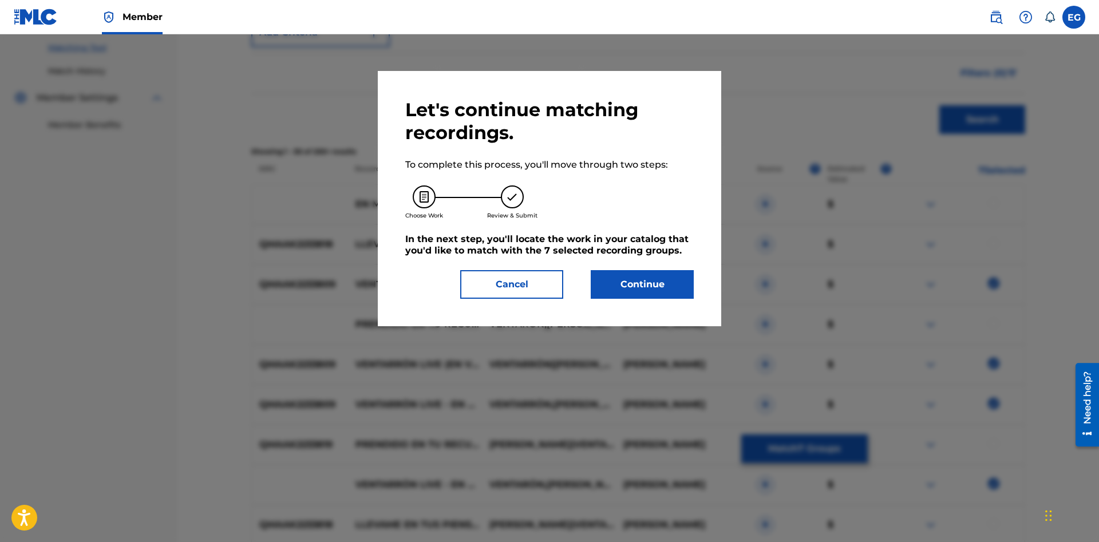
click at [621, 298] on button "Continue" at bounding box center [642, 284] width 103 height 29
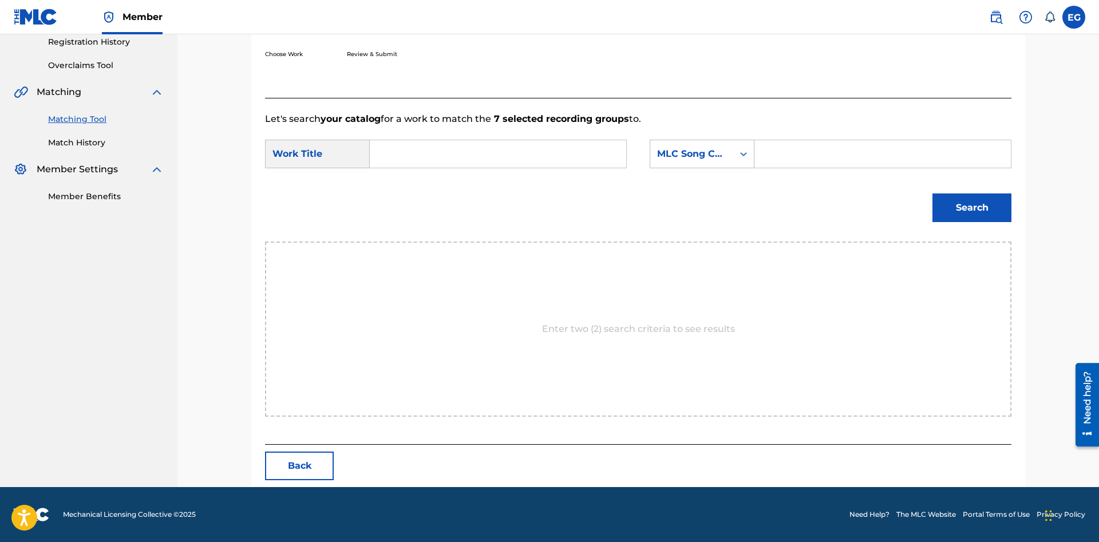
scroll to position [105, 0]
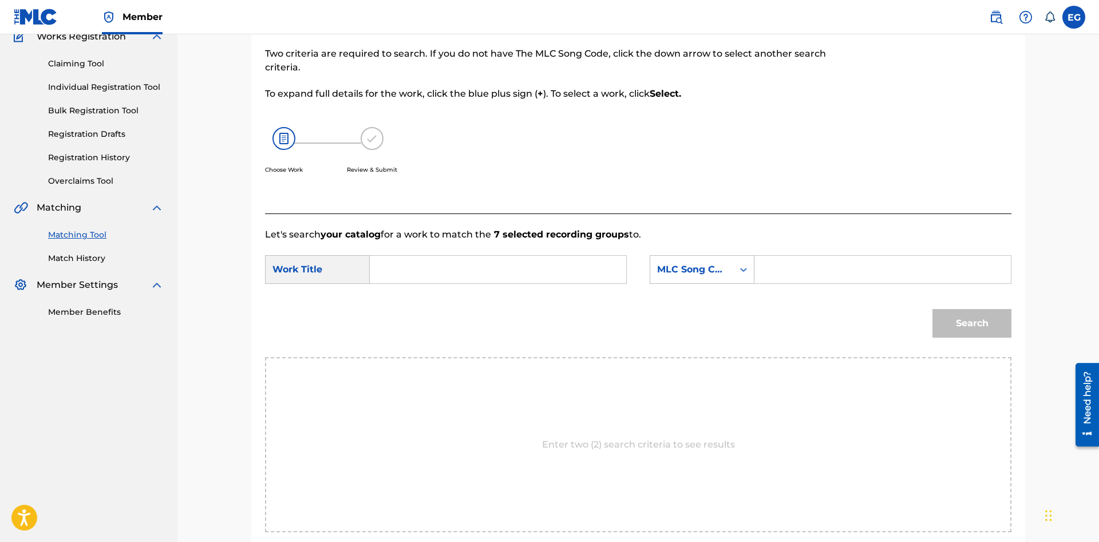
click at [520, 262] on input "Search Form" at bounding box center [497, 269] width 237 height 27
click at [433, 302] on div "ventar [PERSON_NAME]" at bounding box center [411, 295] width 65 height 21
type input "ventarron"
click at [705, 273] on div "MLC Song Code" at bounding box center [691, 270] width 69 height 14
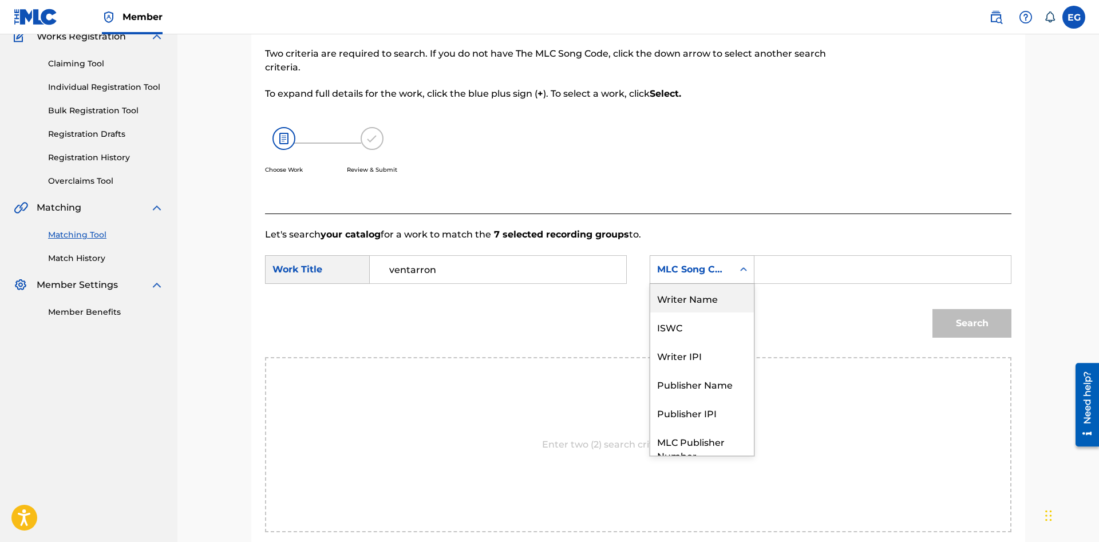
click at [727, 294] on div "Writer Name" at bounding box center [702, 298] width 104 height 29
click at [817, 264] on input "Search Form" at bounding box center [882, 269] width 237 height 27
paste input "eligio tatin vale"
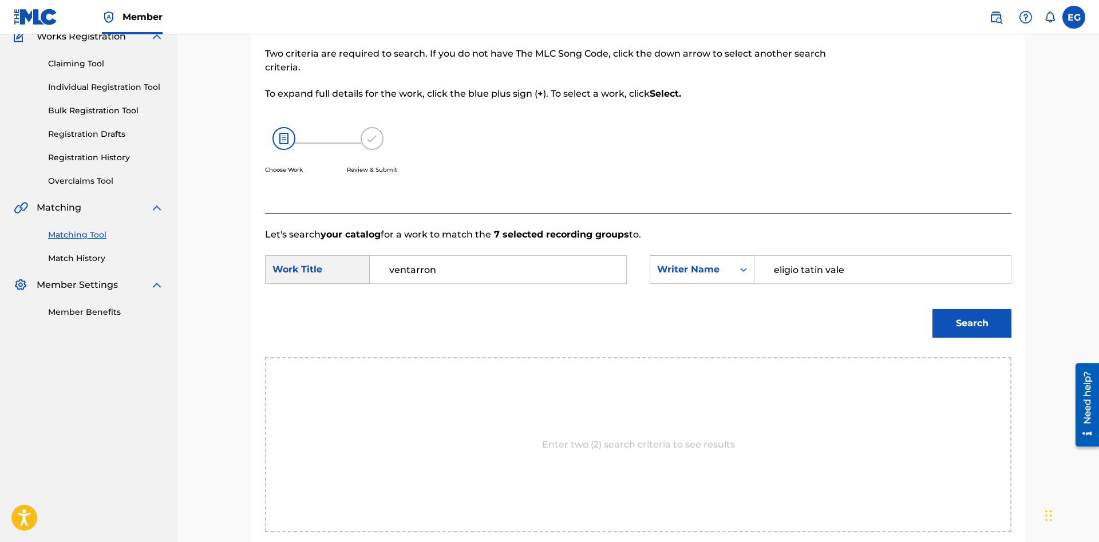
type input "eligio tatin vale"
click at [932, 309] on button "Search" at bounding box center [971, 323] width 79 height 29
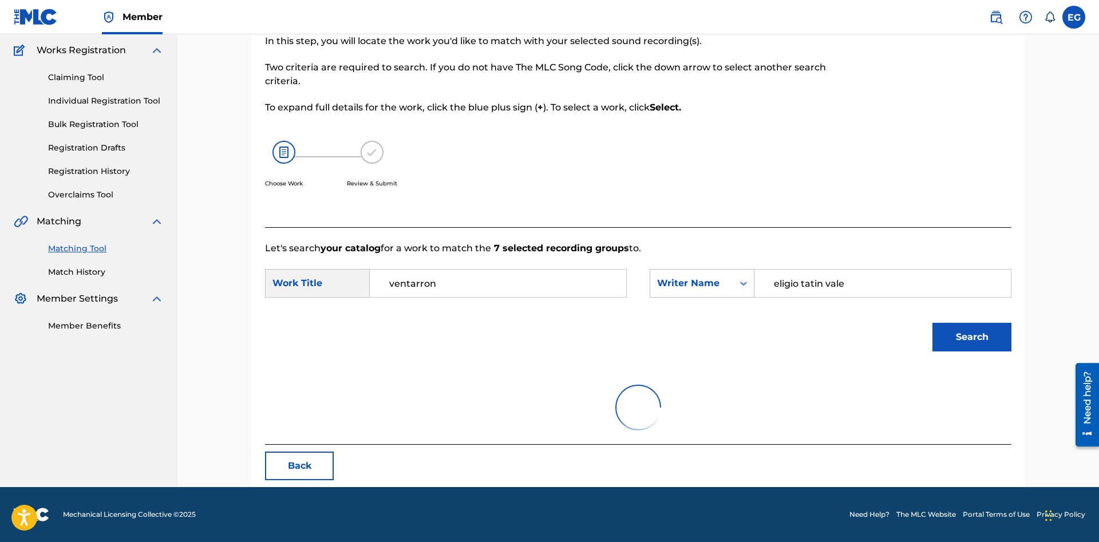
scroll to position [91, 0]
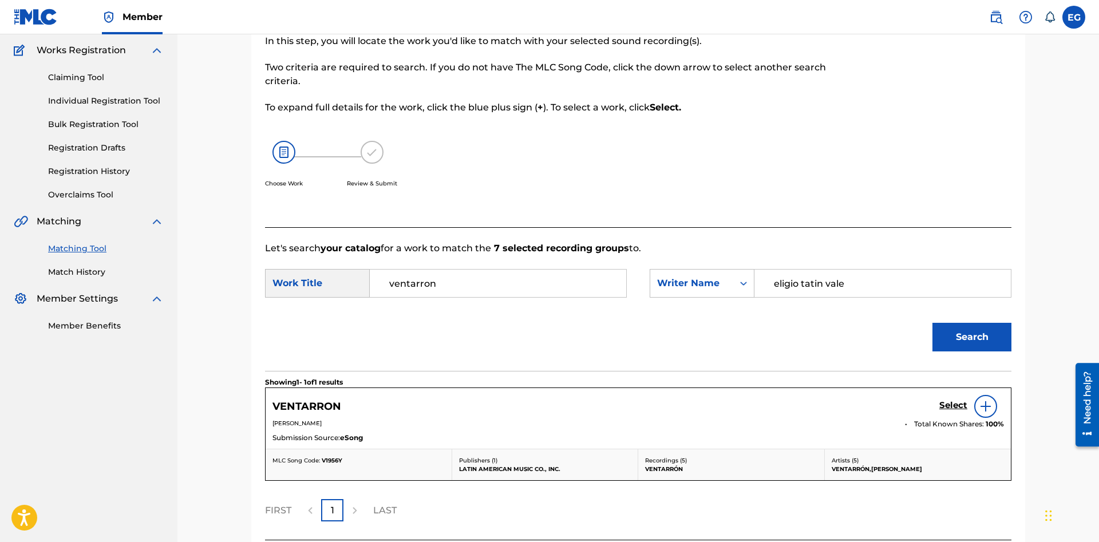
click at [948, 406] on h5 "Select" at bounding box center [953, 405] width 28 height 11
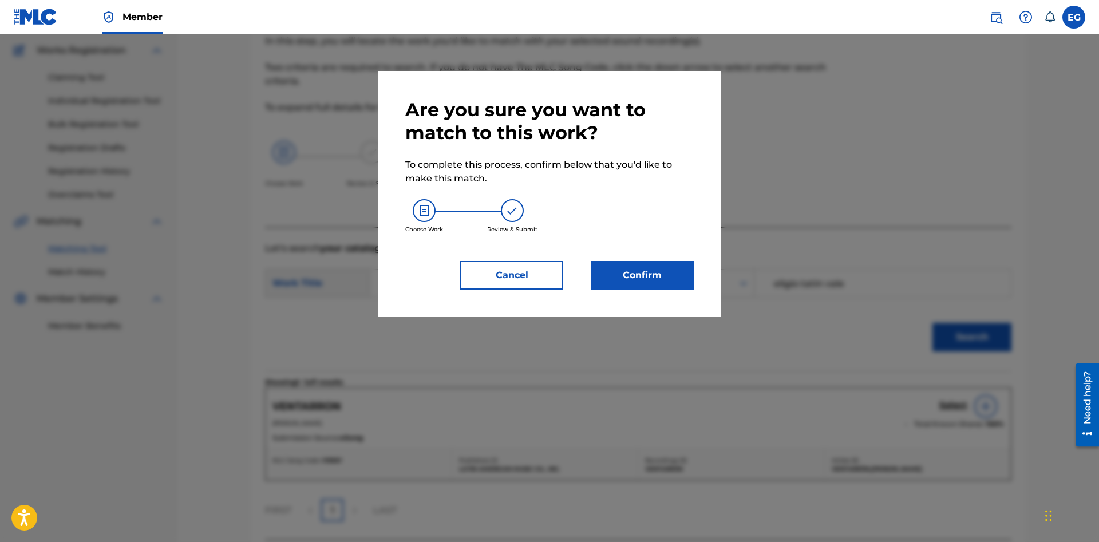
click at [608, 271] on button "Confirm" at bounding box center [642, 275] width 103 height 29
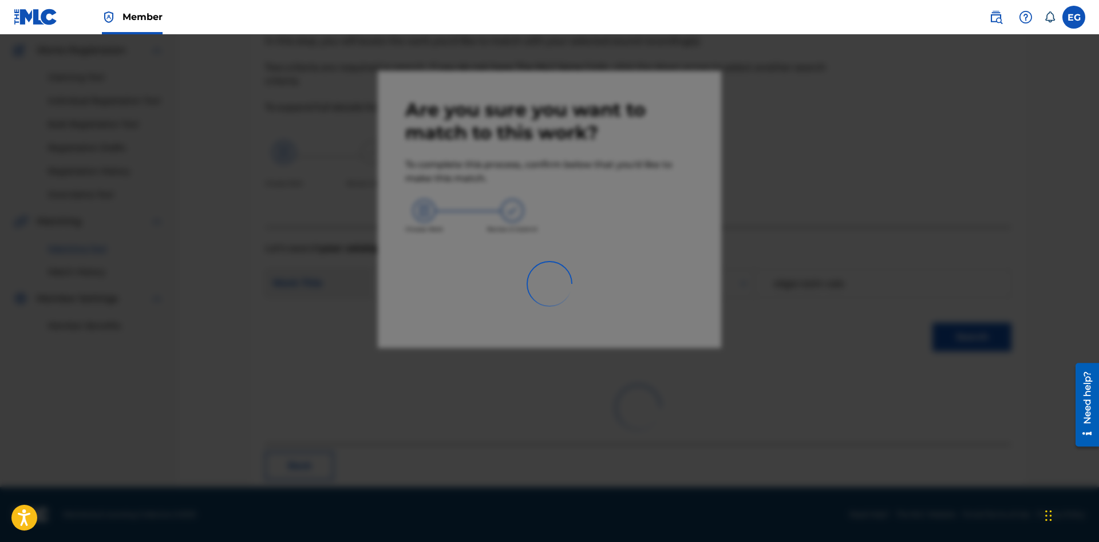
scroll to position [27, 0]
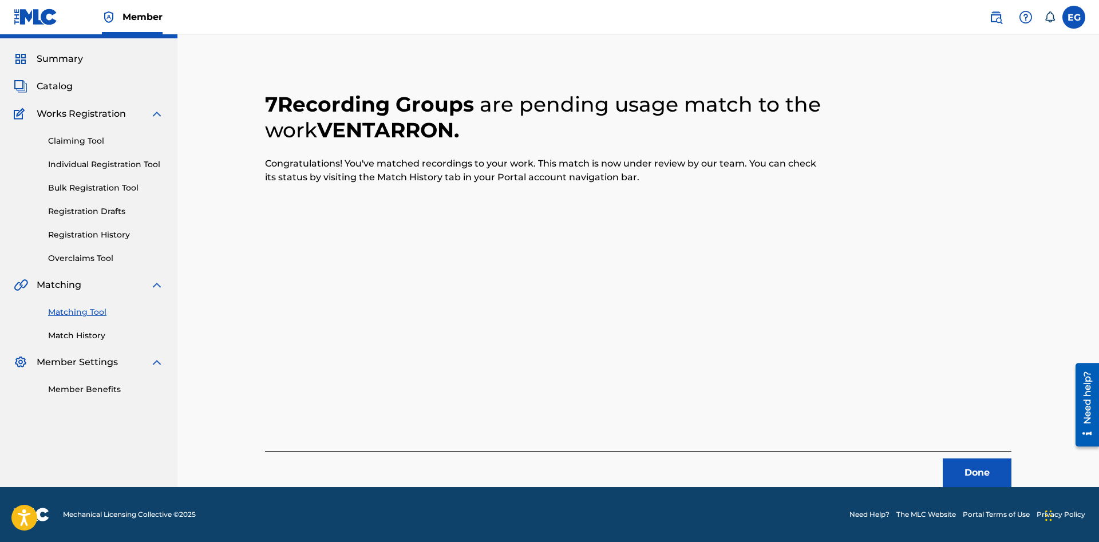
click at [985, 470] on button "Done" at bounding box center [977, 472] width 69 height 29
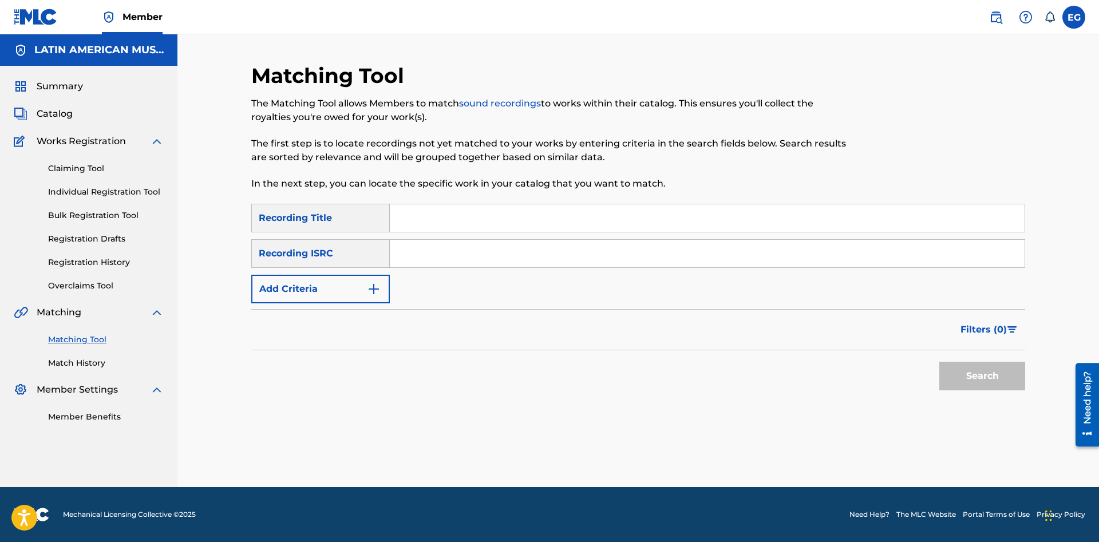
click at [636, 213] on input "Search Form" at bounding box center [707, 217] width 635 height 27
click at [351, 281] on button "Add Criteria" at bounding box center [320, 289] width 138 height 29
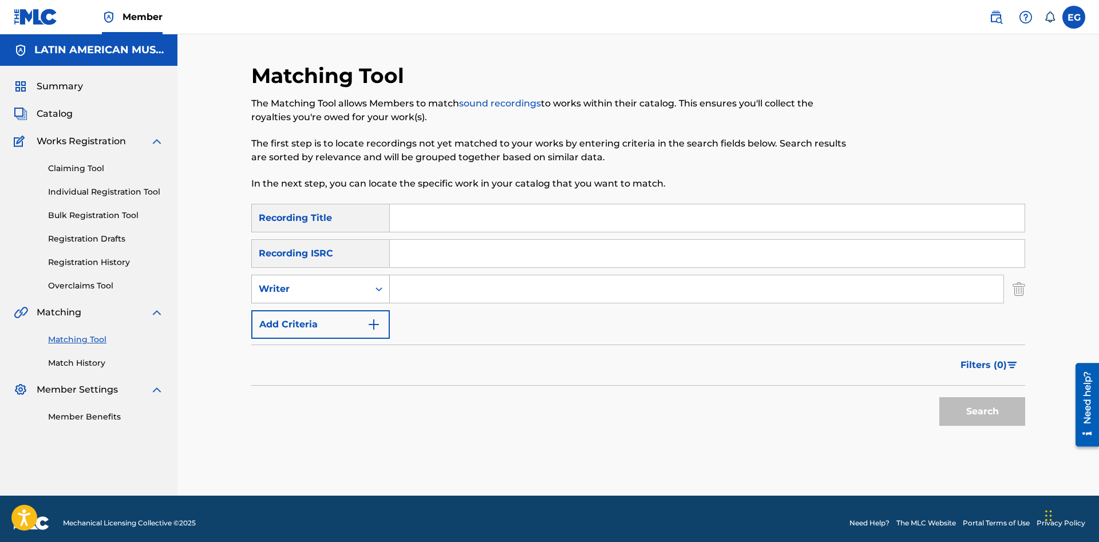
click at [358, 289] on div "Writer" at bounding box center [310, 289] width 103 height 14
click at [346, 316] on div "Recording Artist" at bounding box center [320, 317] width 137 height 29
click at [458, 286] on input "Search Form" at bounding box center [697, 288] width 614 height 27
type input "[PERSON_NAME]"
click at [939, 397] on button "Search" at bounding box center [982, 411] width 86 height 29
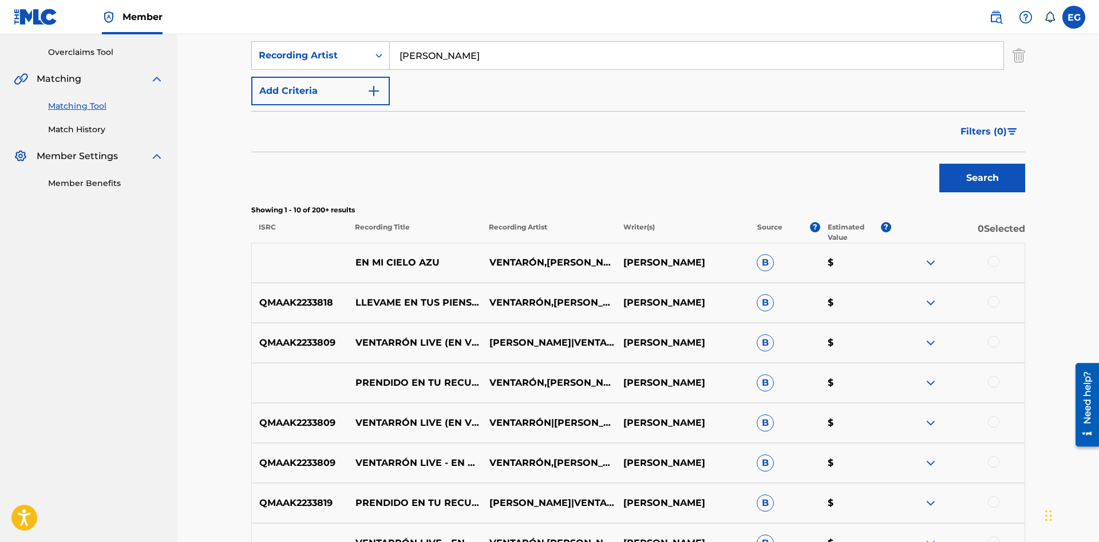
scroll to position [350, 0]
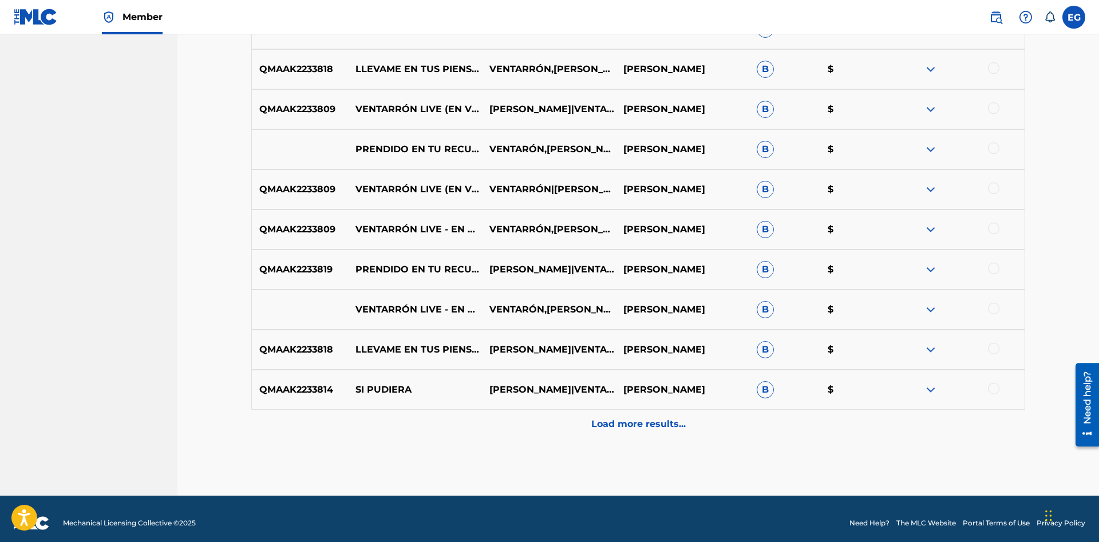
click at [555, 427] on div "Load more results..." at bounding box center [638, 424] width 774 height 29
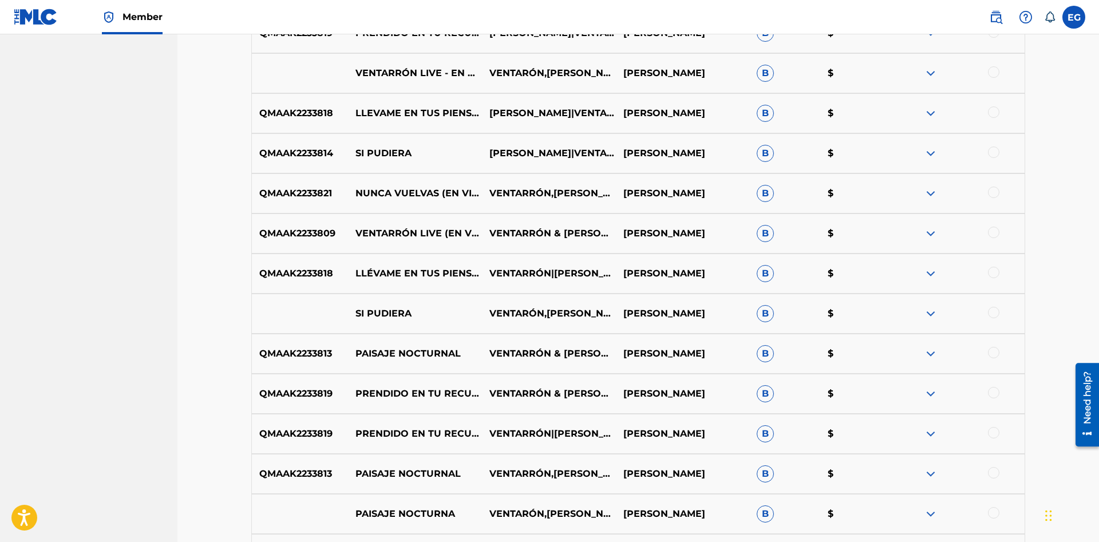
scroll to position [876, 0]
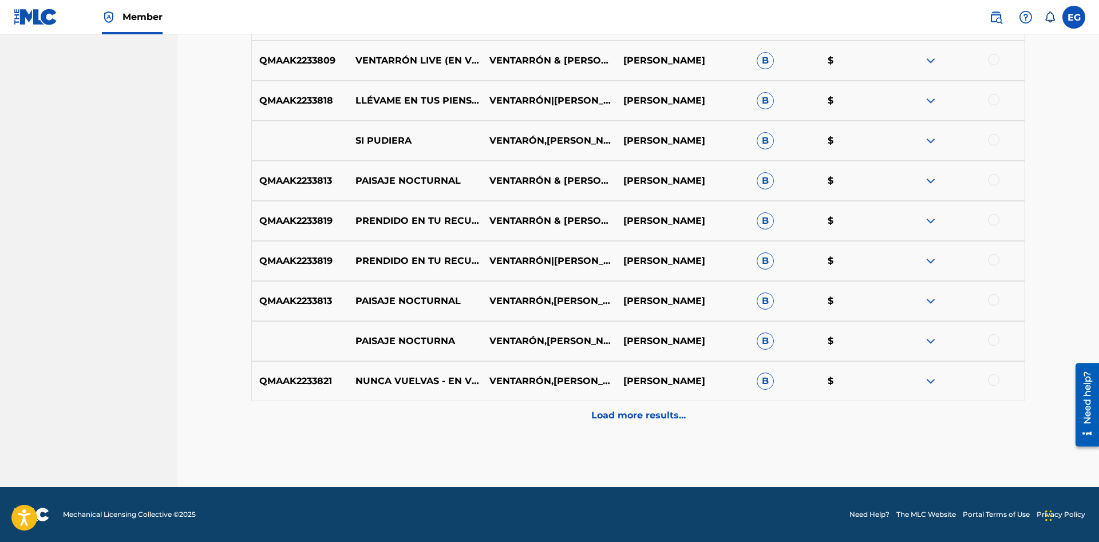
click at [556, 425] on div "Load more results..." at bounding box center [638, 415] width 774 height 29
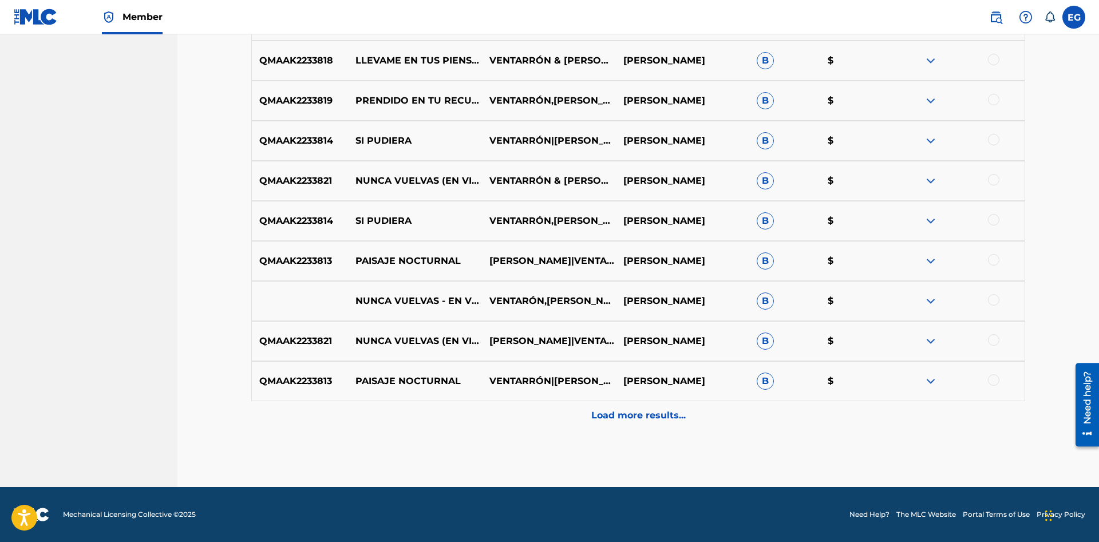
click at [560, 425] on div "Load more results..." at bounding box center [638, 415] width 774 height 29
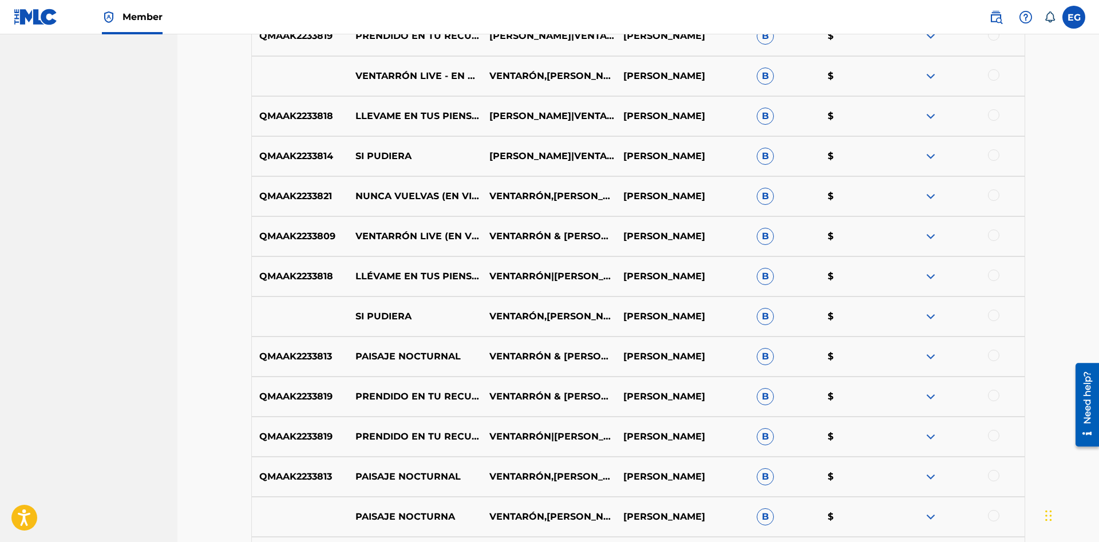
scroll to position [992, 0]
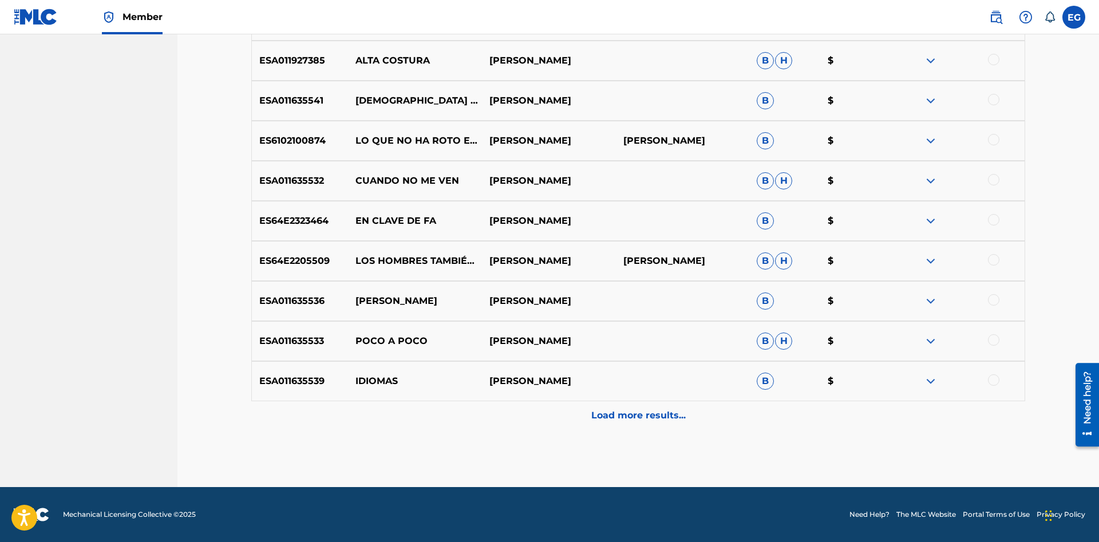
click at [613, 426] on div "Load more results..." at bounding box center [638, 415] width 774 height 29
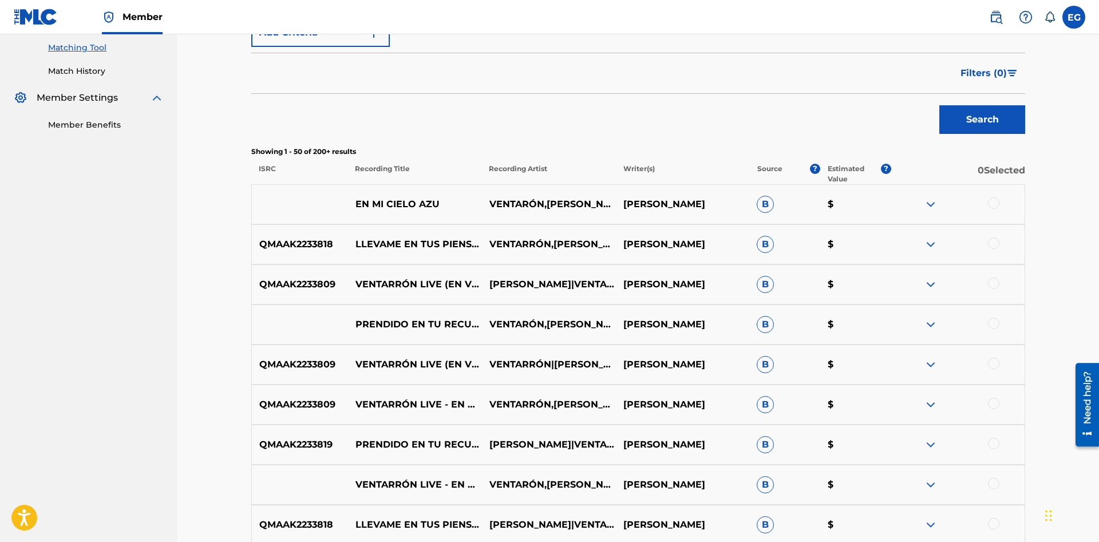
scroll to position [0, 0]
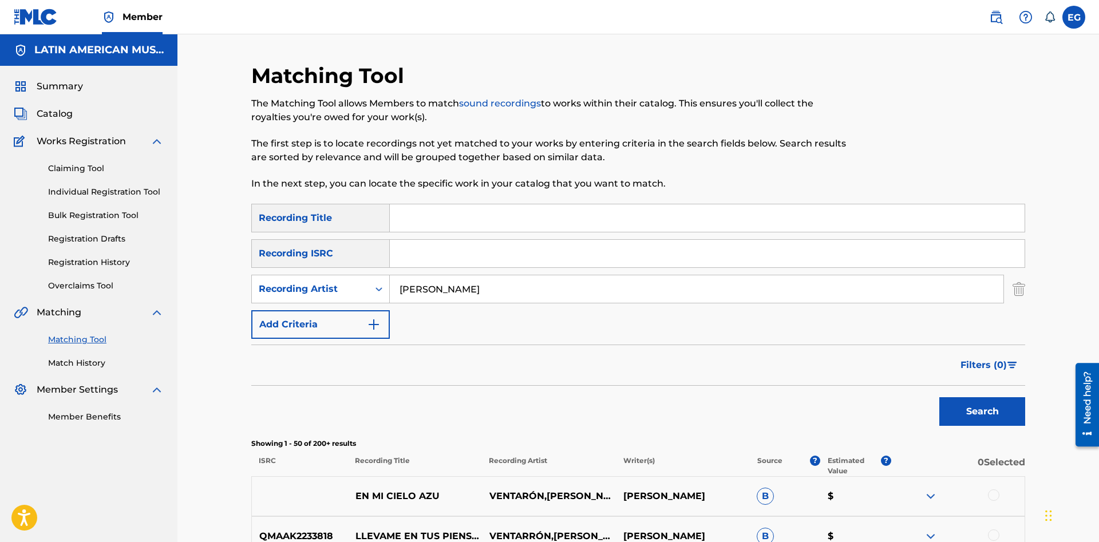
click at [580, 209] on input "Search Form" at bounding box center [707, 217] width 635 height 27
drag, startPoint x: 325, startPoint y: 310, endPoint x: 311, endPoint y: 310, distance: 13.2
click at [390, 303] on input "[PERSON_NAME]" at bounding box center [697, 288] width 614 height 27
type input "[PERSON_NAME]"
click at [987, 406] on button "Search" at bounding box center [982, 411] width 86 height 29
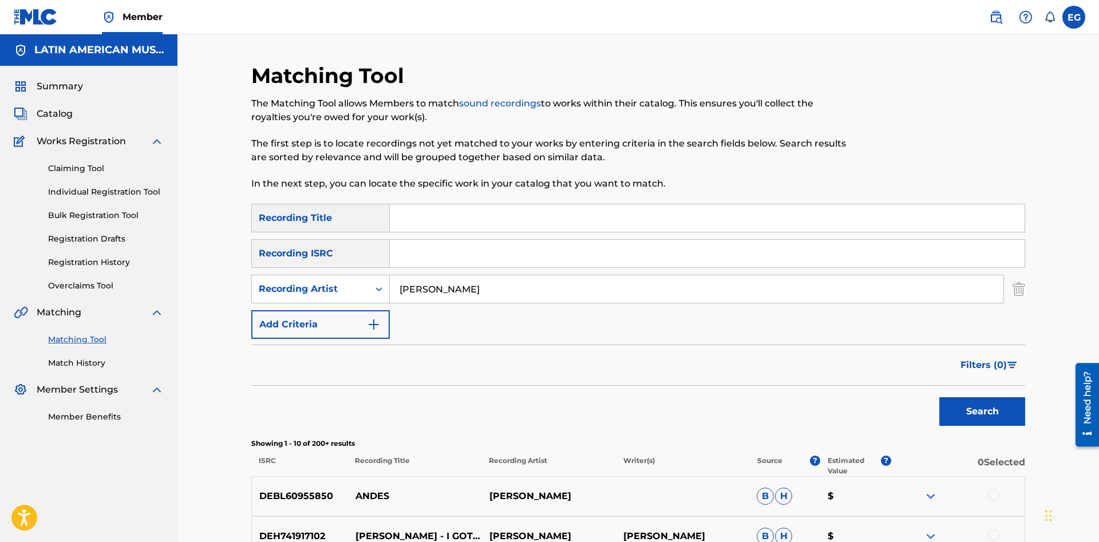
drag, startPoint x: 513, startPoint y: 280, endPoint x: 371, endPoint y: 316, distance: 146.4
click at [390, 303] on input "[PERSON_NAME]" at bounding box center [697, 288] width 614 height 27
click at [339, 290] on div "Recording Artist" at bounding box center [310, 289] width 103 height 14
drag, startPoint x: 331, startPoint y: 316, endPoint x: 374, endPoint y: 307, distance: 43.9
click at [334, 317] on div "Writer" at bounding box center [320, 317] width 137 height 29
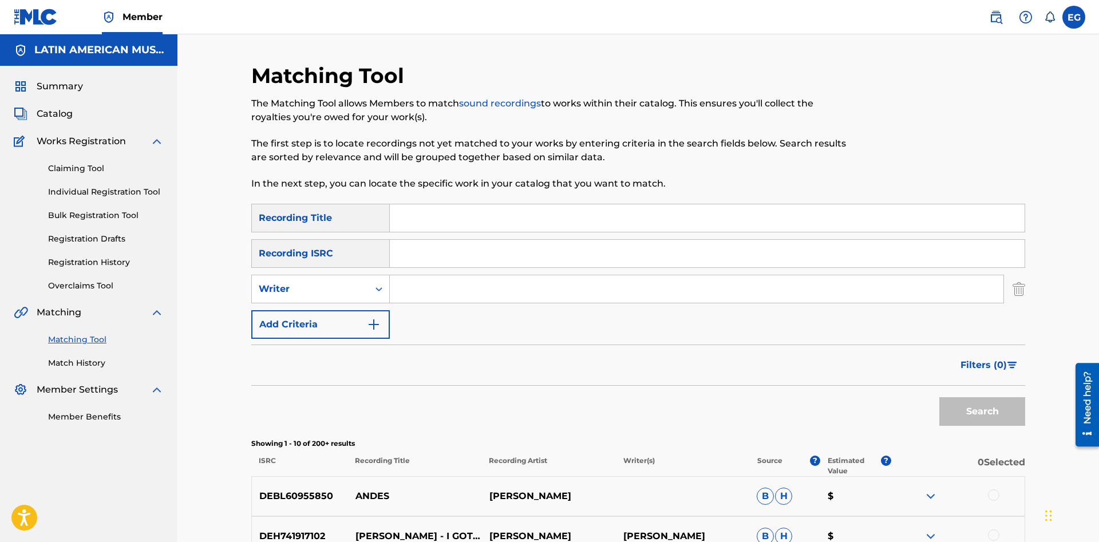
click at [487, 290] on input "Search Form" at bounding box center [697, 288] width 614 height 27
type input "[PERSON_NAME]"
click at [939, 397] on button "Search" at bounding box center [982, 411] width 86 height 29
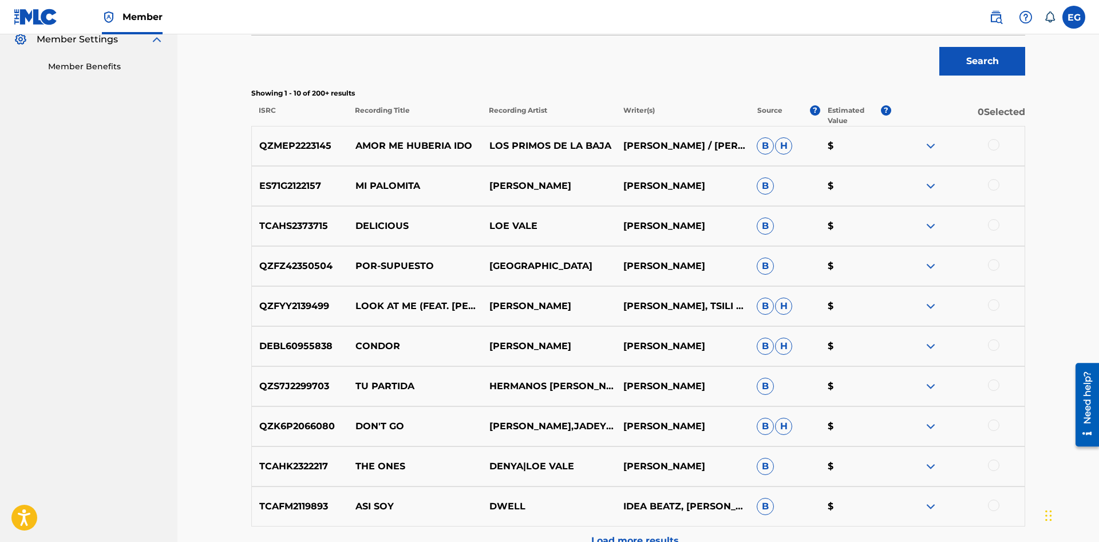
scroll to position [409, 0]
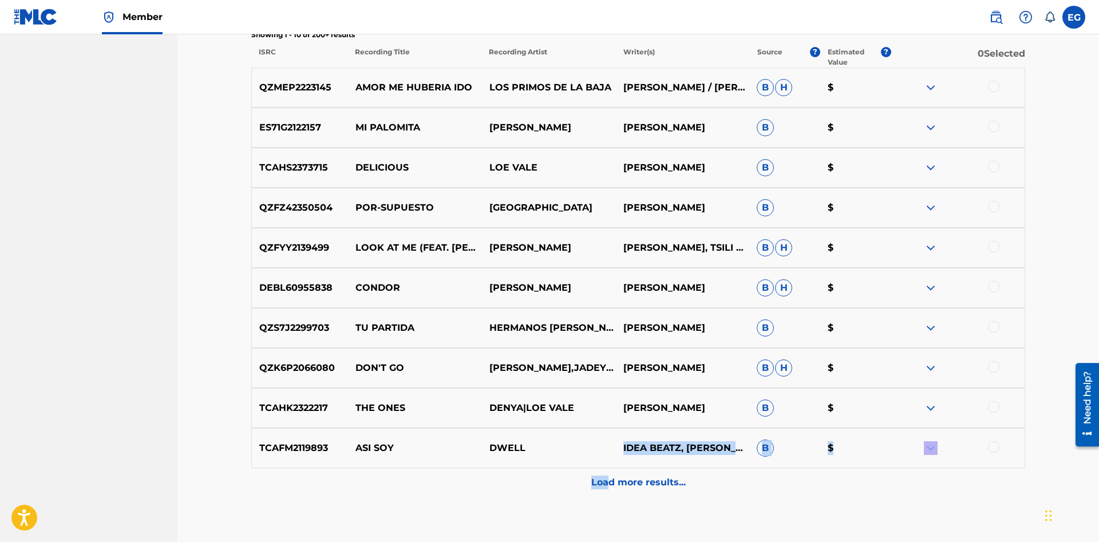
click at [607, 469] on div "QZMEP2223145 AMOR ME HUBERIA IDO LOS PRIMOS DE LA BAJA [PERSON_NAME] / [PERSON_…" at bounding box center [638, 282] width 774 height 429
click at [639, 484] on p "Load more results..." at bounding box center [638, 483] width 94 height 14
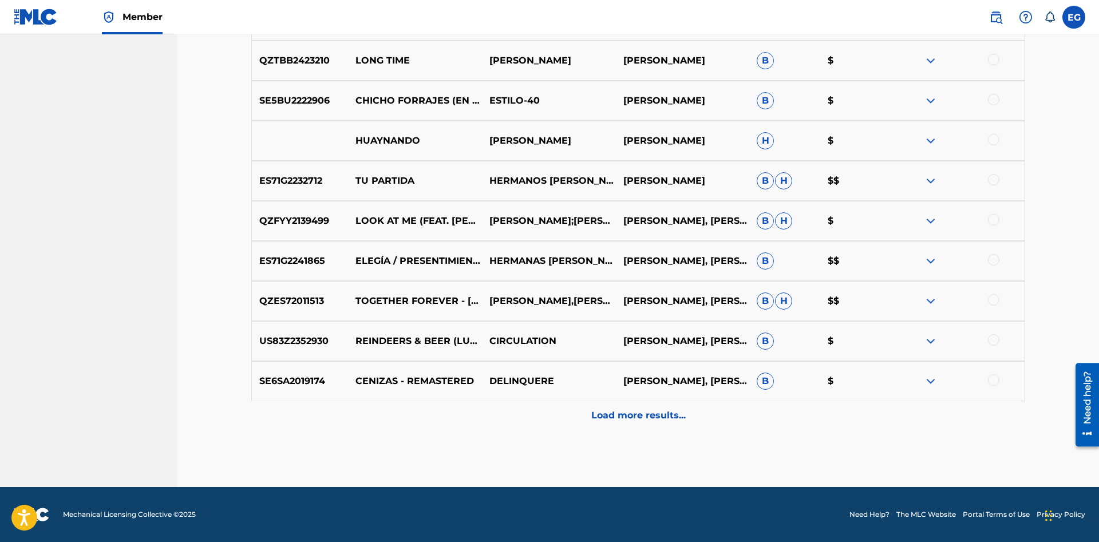
click at [630, 418] on p "Load more results..." at bounding box center [638, 416] width 94 height 14
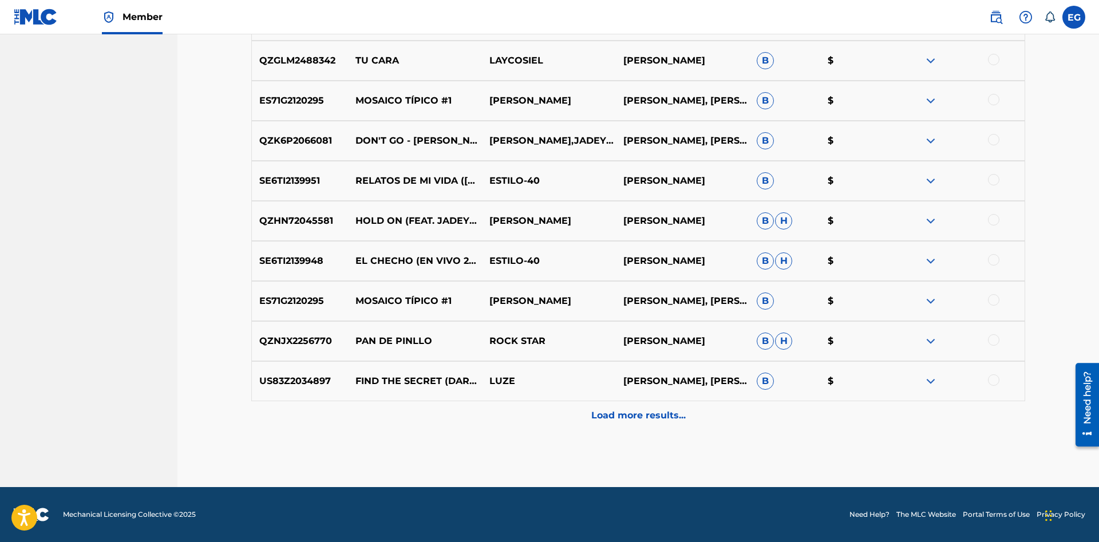
click at [622, 415] on p "Load more results..." at bounding box center [638, 416] width 94 height 14
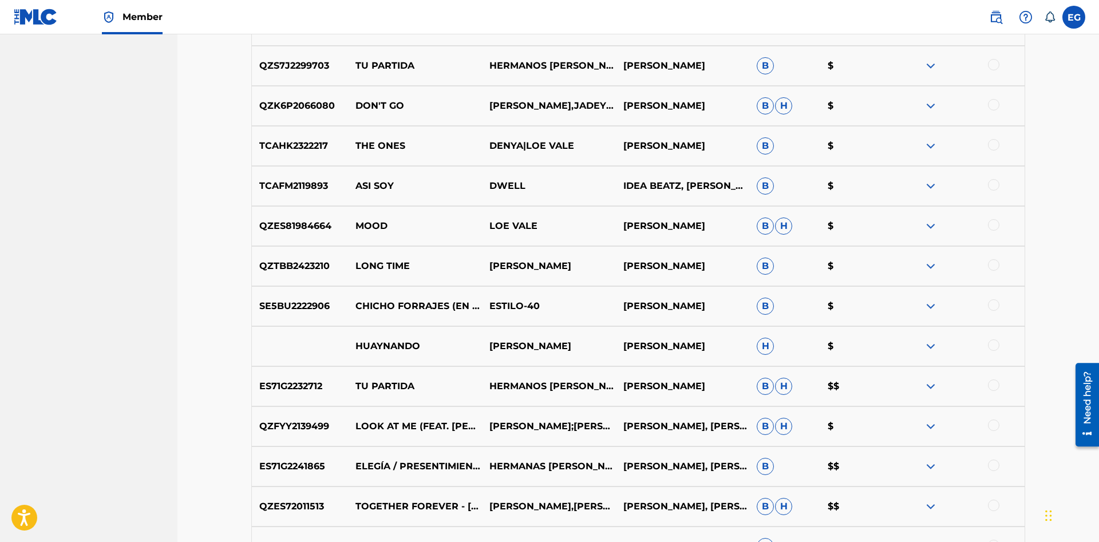
scroll to position [0, 0]
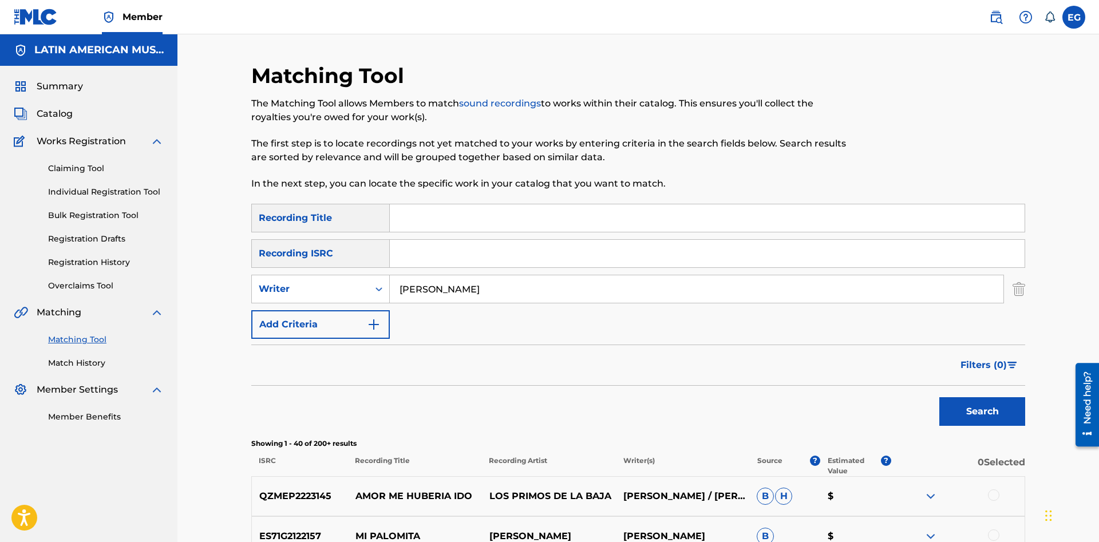
click at [555, 227] on input "Search Form" at bounding box center [707, 217] width 635 height 27
click at [458, 219] on input "acuerdate dde mi" at bounding box center [707, 217] width 635 height 27
type input "acuerdate de mi"
click at [939, 397] on button "Search" at bounding box center [982, 411] width 86 height 29
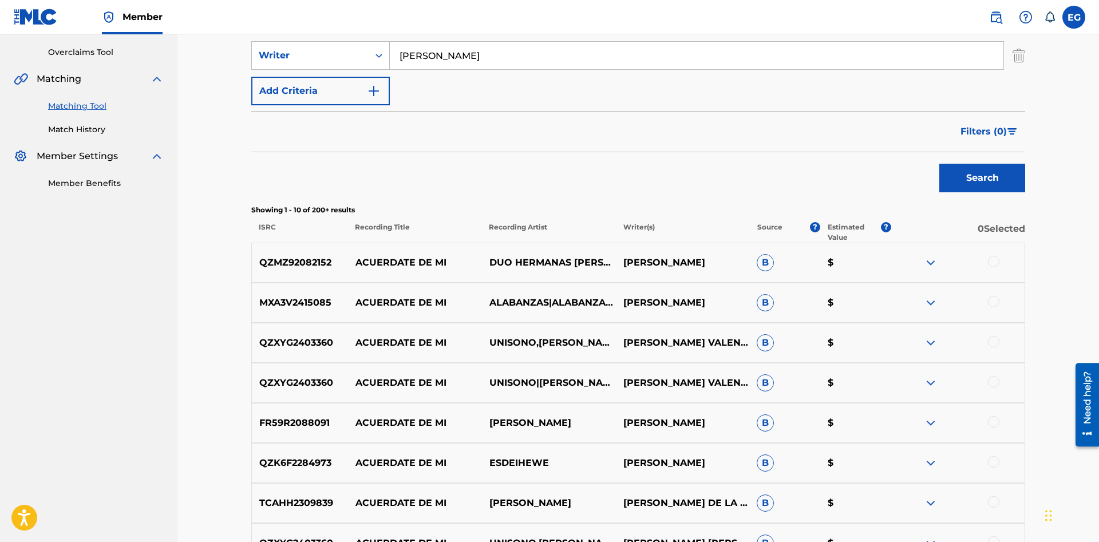
click at [996, 260] on div at bounding box center [993, 261] width 11 height 11
click at [997, 298] on div at bounding box center [993, 301] width 11 height 11
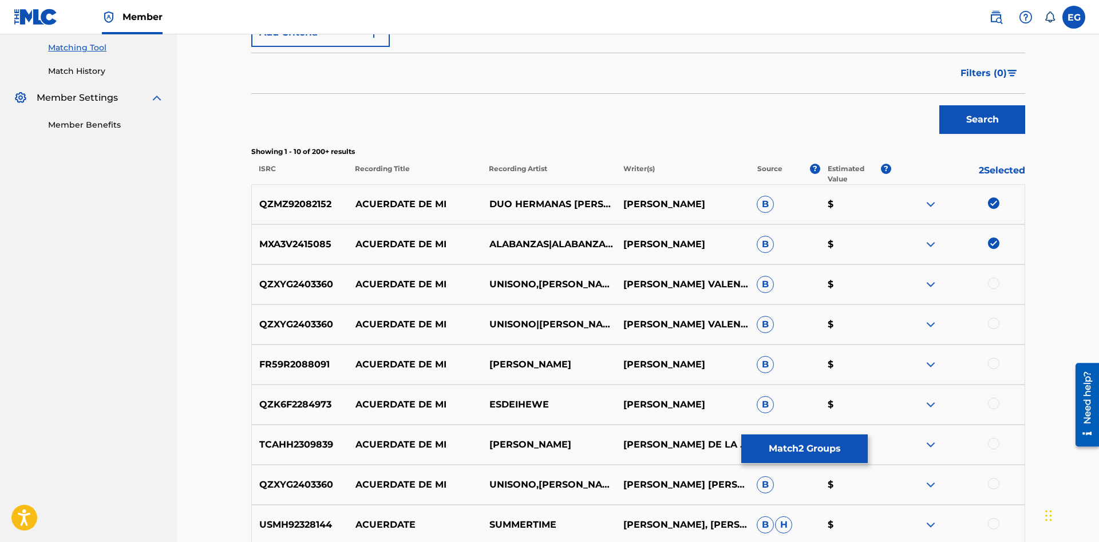
scroll to position [350, 0]
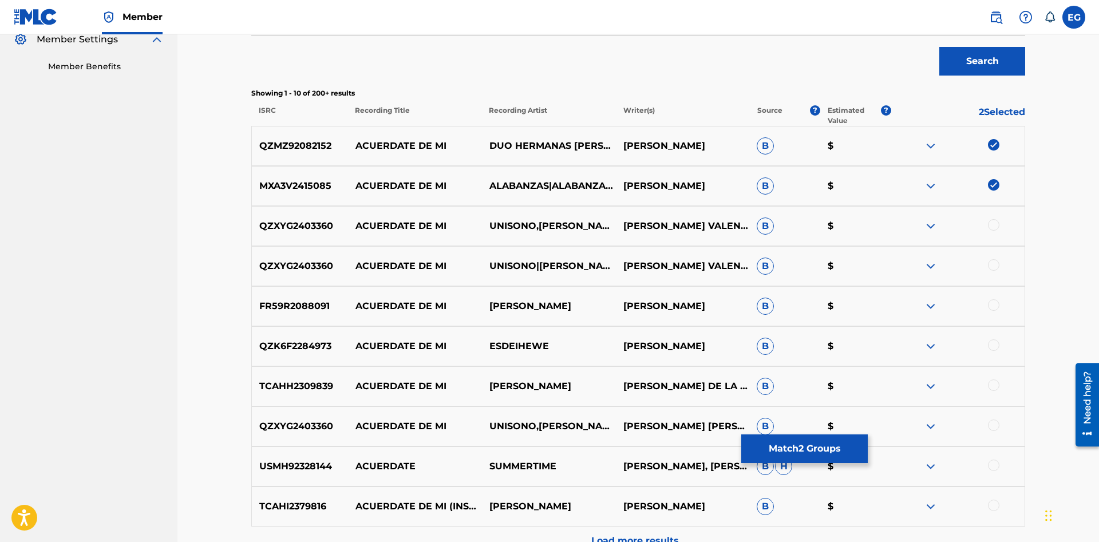
click at [991, 424] on div at bounding box center [993, 425] width 11 height 11
click at [993, 261] on div at bounding box center [993, 264] width 11 height 11
click at [992, 225] on div at bounding box center [993, 224] width 11 height 11
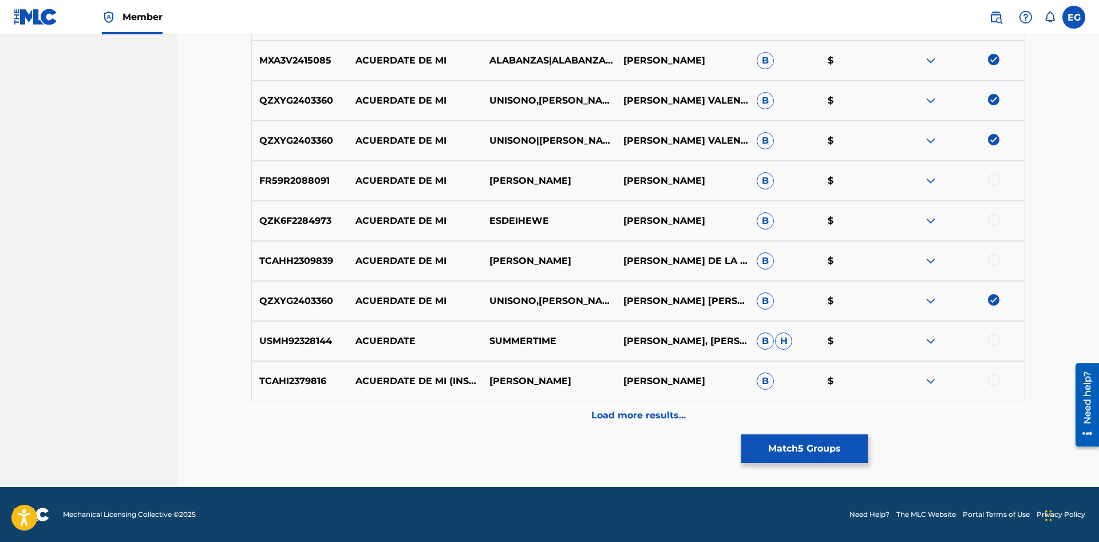
click at [991, 379] on div at bounding box center [993, 379] width 11 height 11
click at [620, 424] on div "Load more results..." at bounding box center [638, 415] width 774 height 29
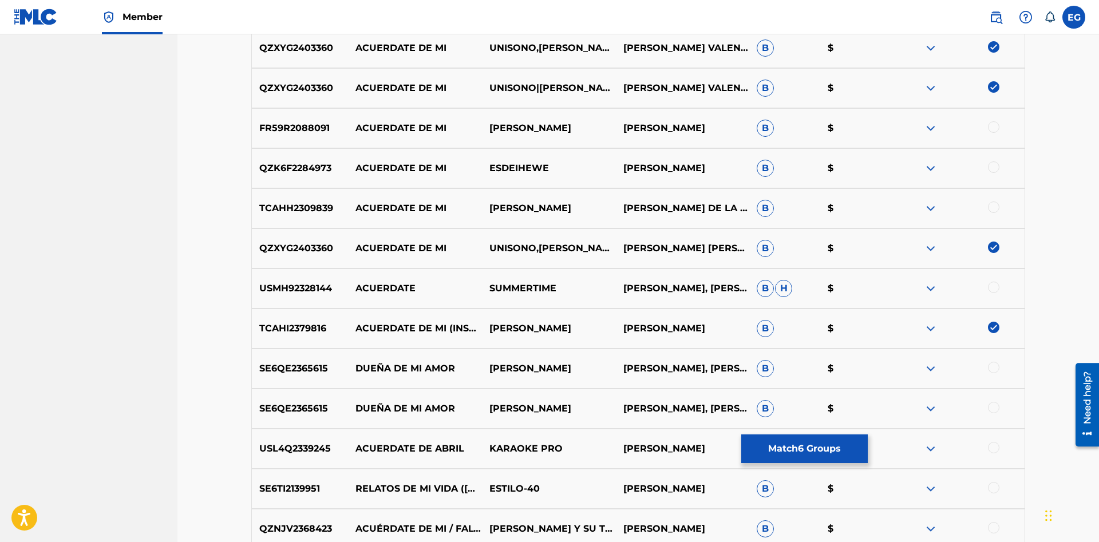
scroll to position [762, 0]
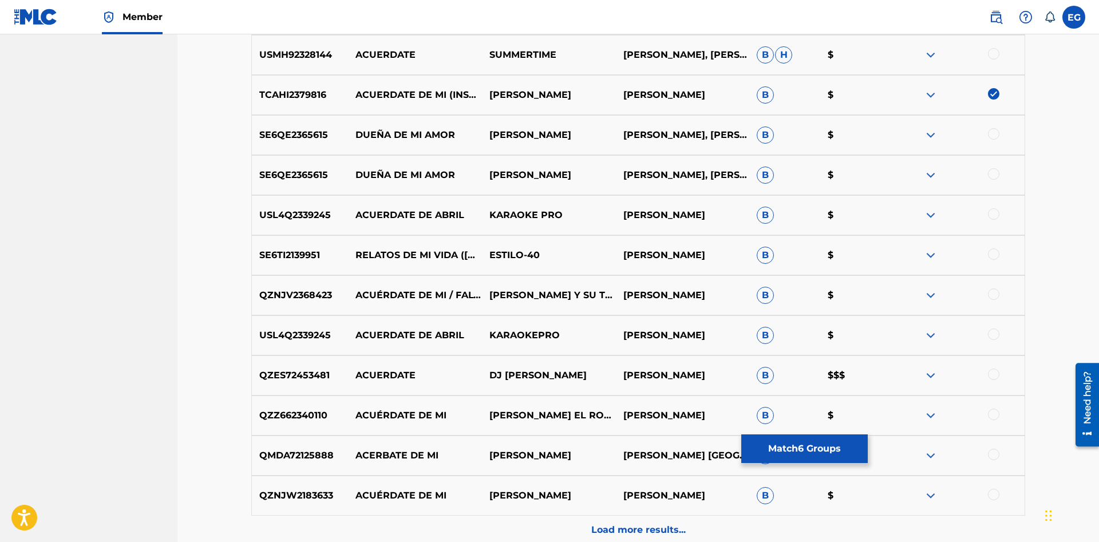
click at [996, 414] on div at bounding box center [993, 414] width 11 height 11
click at [992, 457] on div at bounding box center [993, 454] width 11 height 11
click at [1000, 496] on div at bounding box center [958, 496] width 134 height 14
click at [994, 495] on div at bounding box center [993, 494] width 11 height 11
click at [656, 521] on div "Load more results..." at bounding box center [638, 530] width 774 height 29
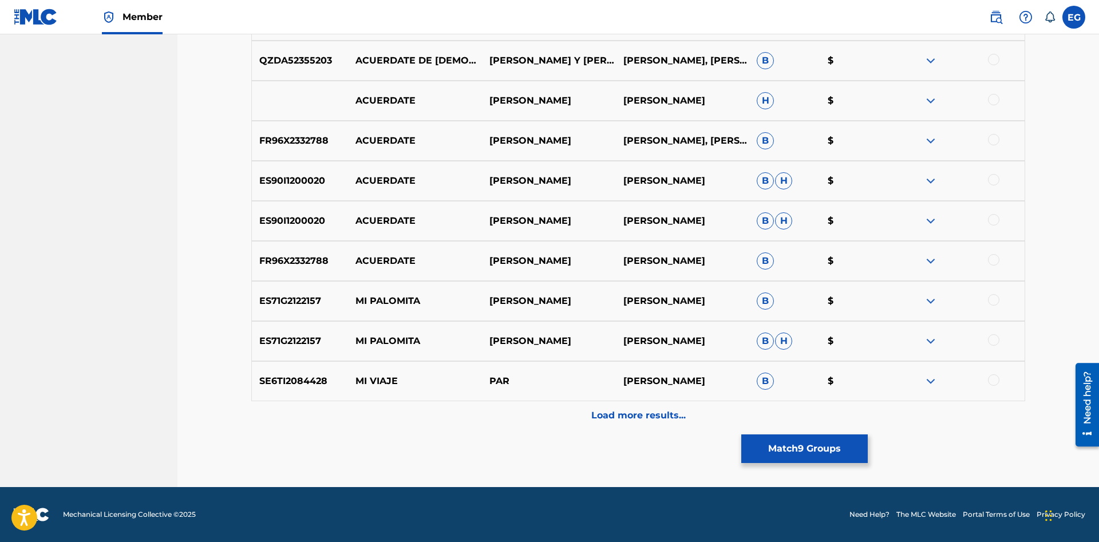
scroll to position [1102, 0]
click at [618, 414] on p "Load more results..." at bounding box center [638, 416] width 94 height 14
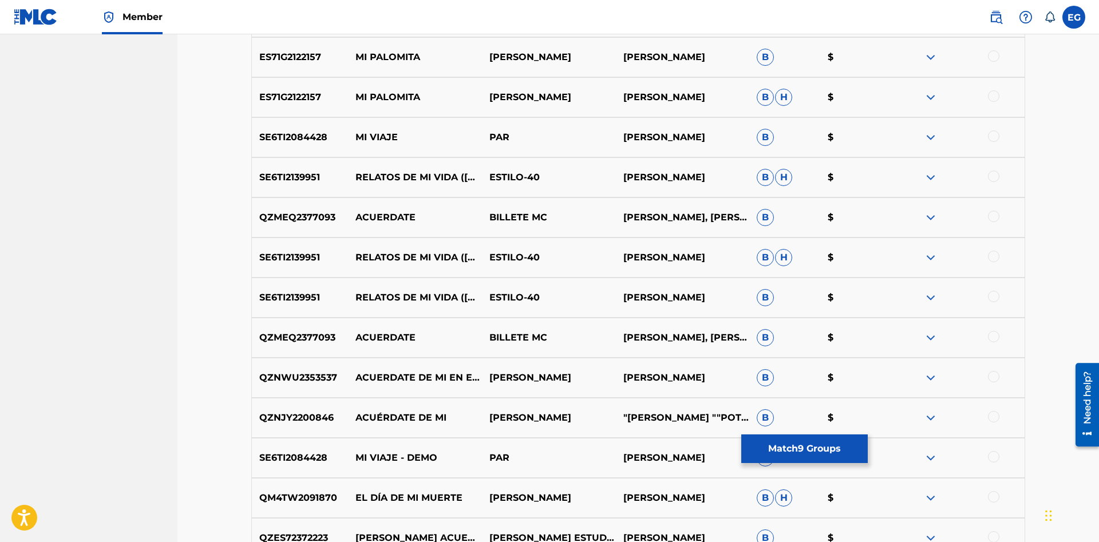
scroll to position [1677, 0]
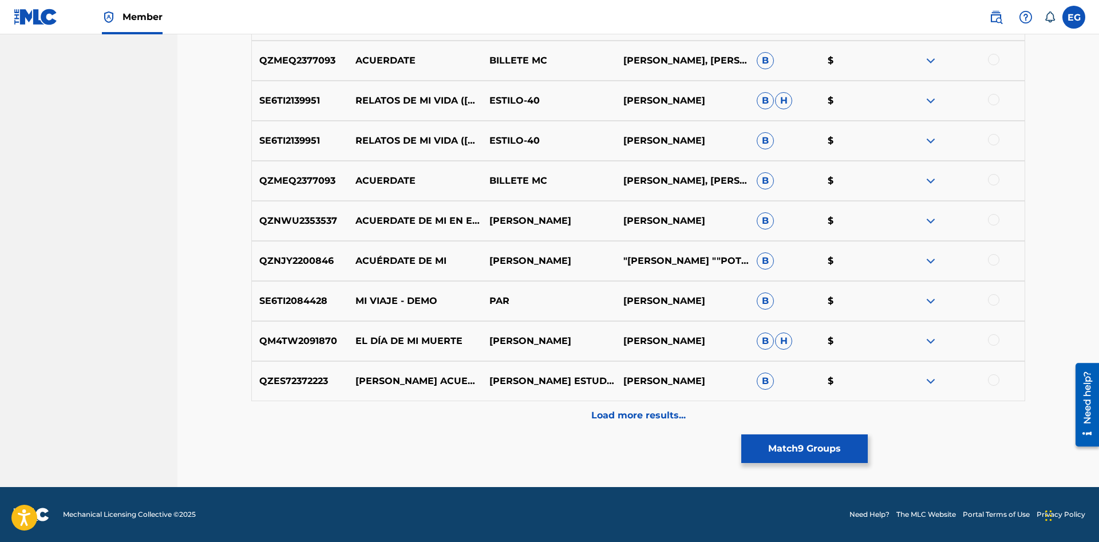
click at [997, 260] on div at bounding box center [993, 259] width 11 height 11
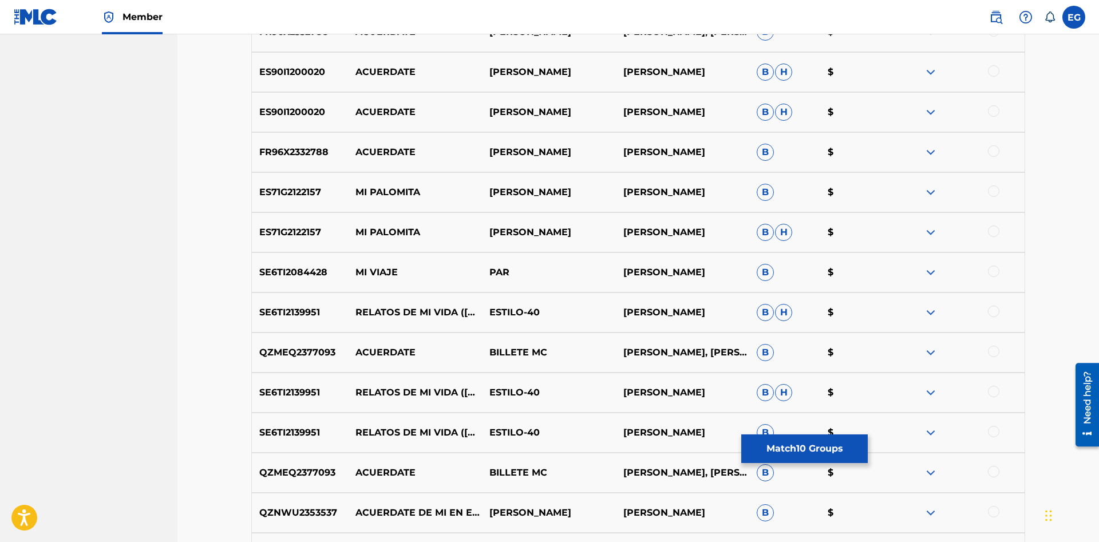
scroll to position [1619, 0]
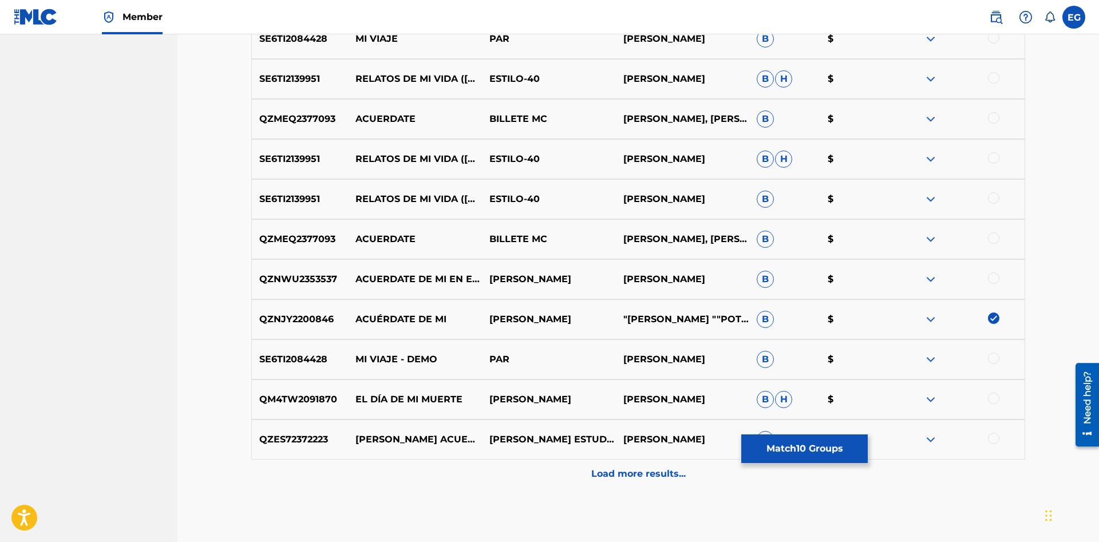
click at [630, 474] on p "Load more results..." at bounding box center [638, 474] width 94 height 14
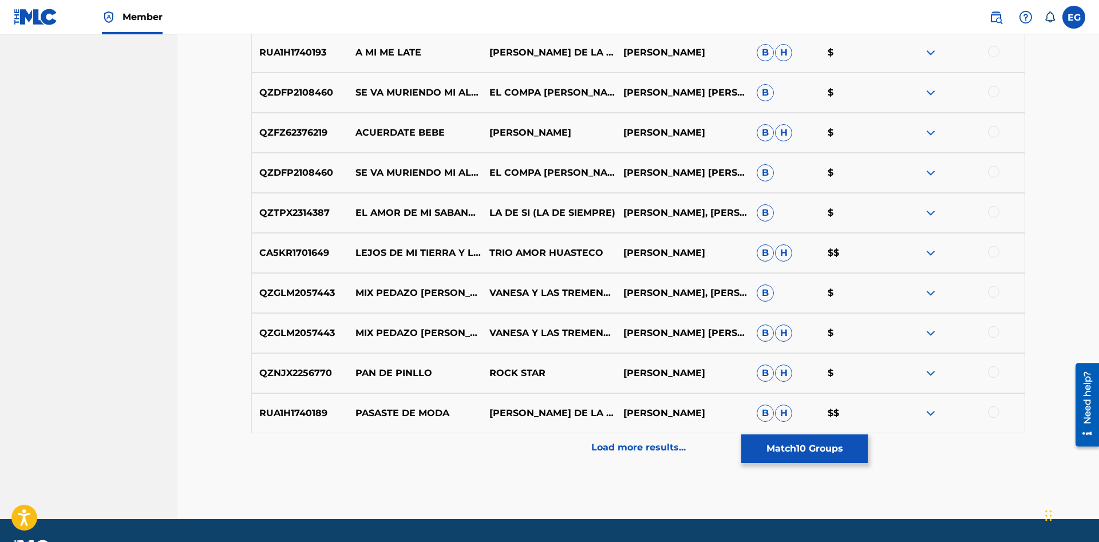
scroll to position [2078, 0]
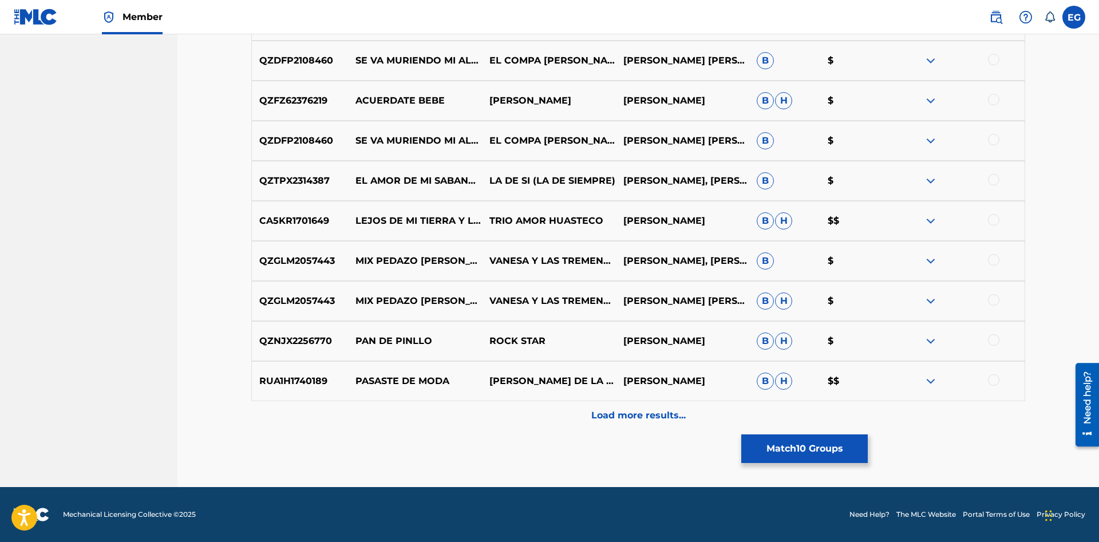
click at [644, 424] on div "Load more results..." at bounding box center [638, 415] width 774 height 29
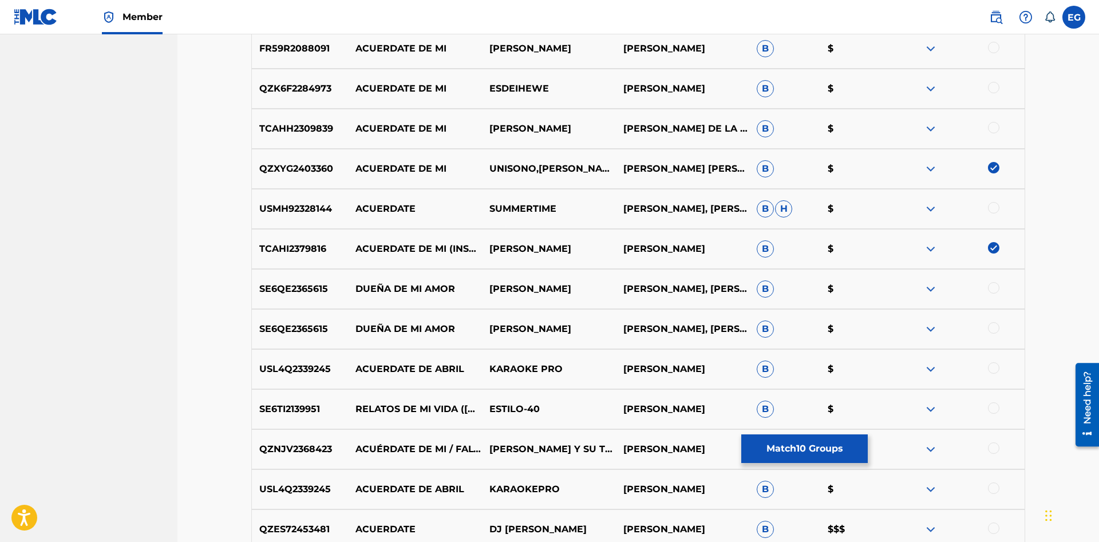
scroll to position [2146, 0]
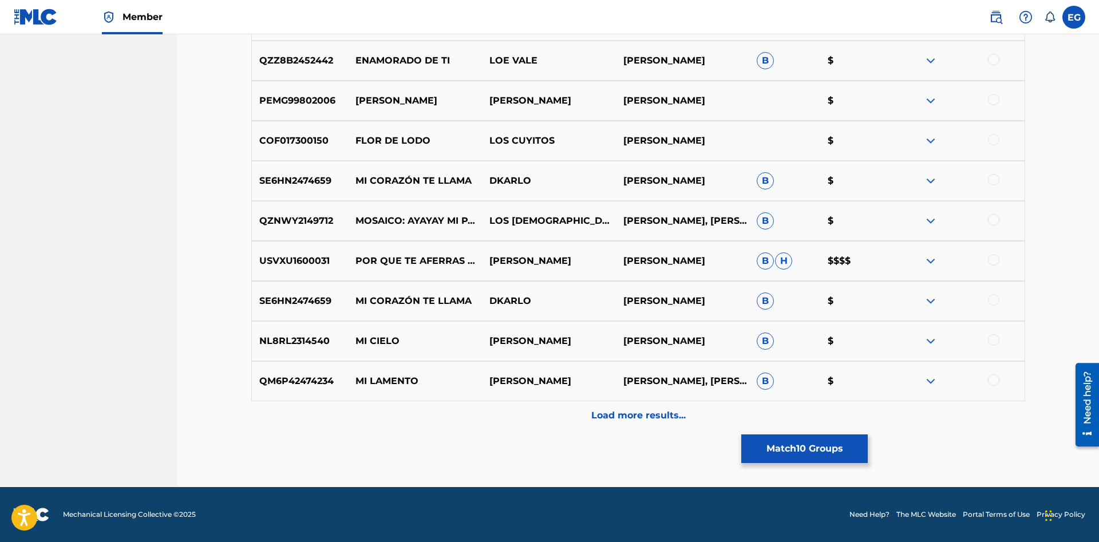
drag, startPoint x: 582, startPoint y: 457, endPoint x: 571, endPoint y: 379, distance: 78.1
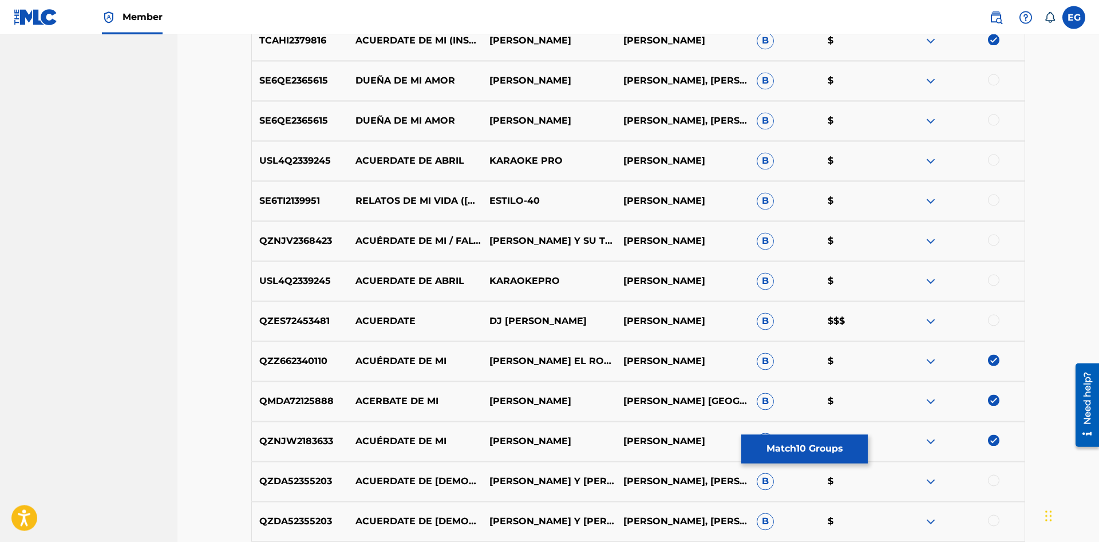
scroll to position [0, 0]
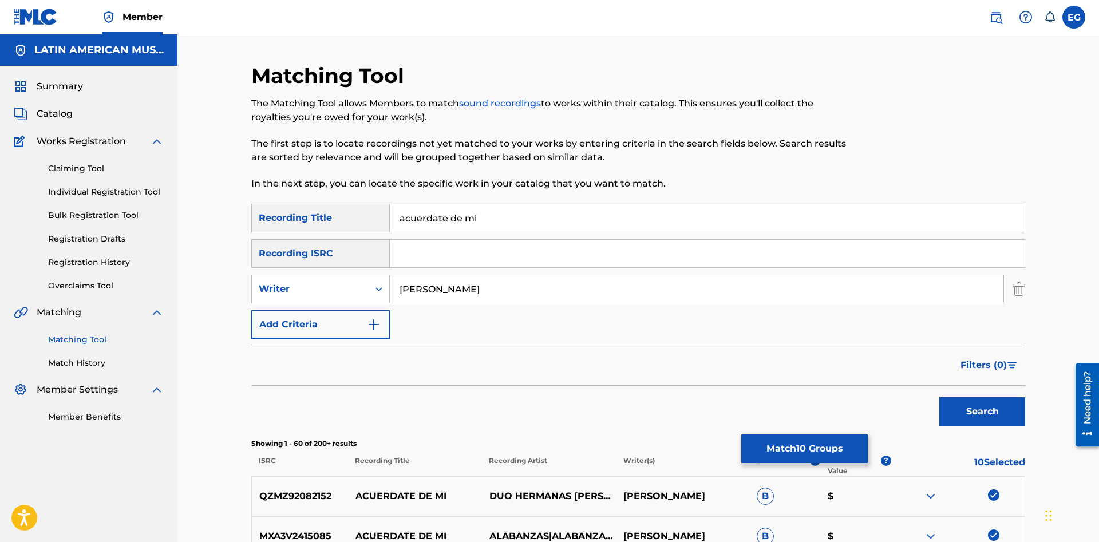
click at [421, 209] on input "acuerdate de mi" at bounding box center [707, 217] width 635 height 27
drag, startPoint x: 493, startPoint y: 291, endPoint x: 355, endPoint y: 303, distance: 139.0
click at [390, 303] on input "[PERSON_NAME]" at bounding box center [697, 288] width 614 height 27
click at [939, 397] on button "Search" at bounding box center [982, 411] width 86 height 29
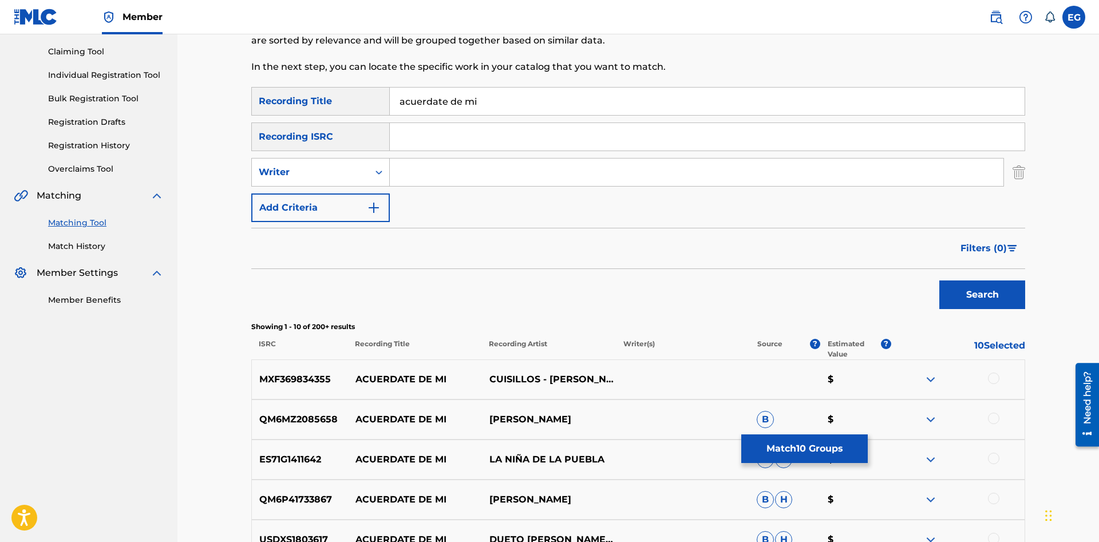
scroll to position [350, 0]
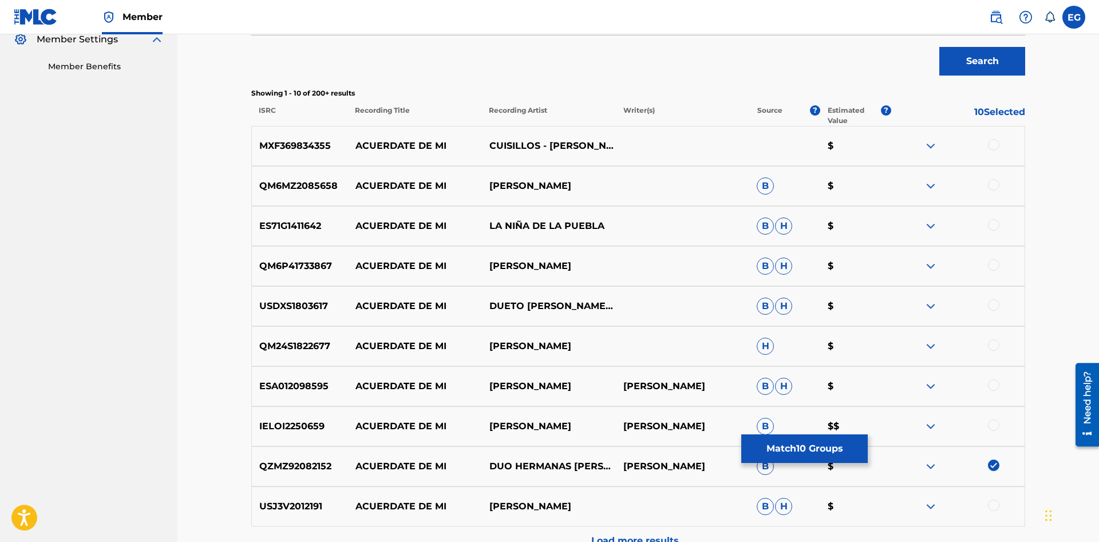
click at [992, 185] on div at bounding box center [993, 184] width 11 height 11
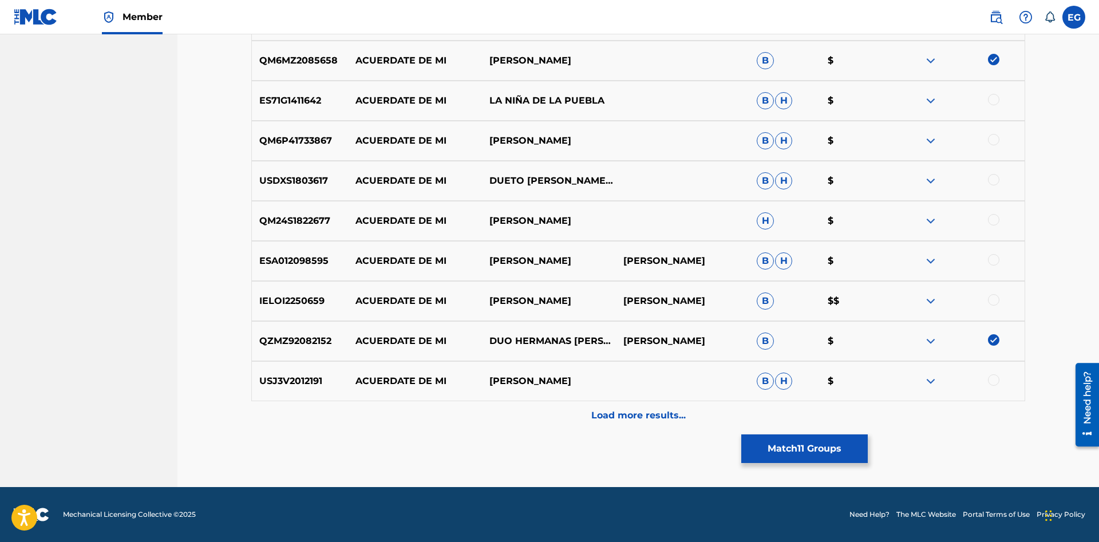
click at [992, 379] on div at bounding box center [993, 379] width 11 height 11
click at [613, 413] on p "Load more results..." at bounding box center [638, 416] width 94 height 14
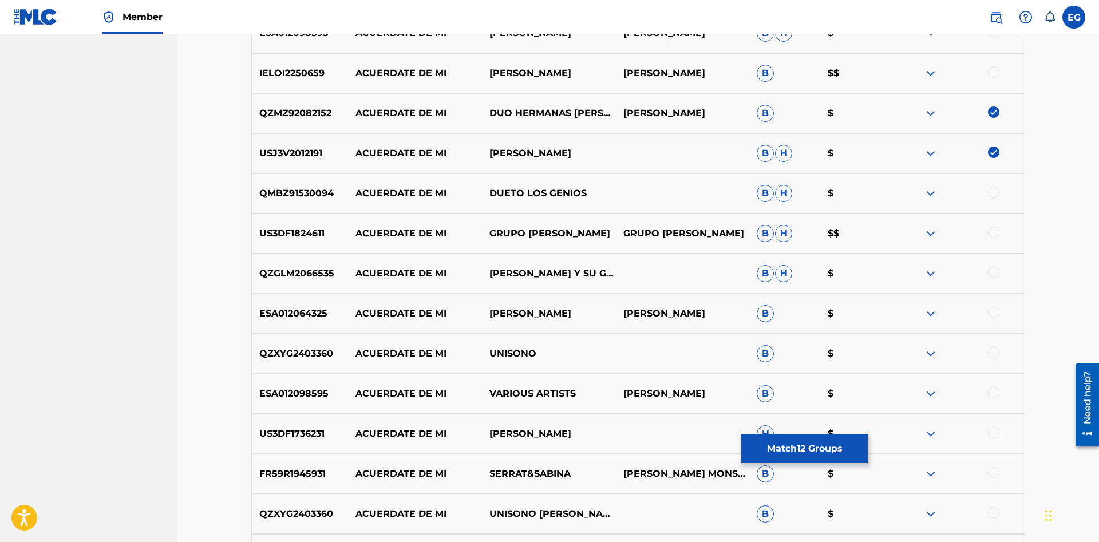
scroll to position [820, 0]
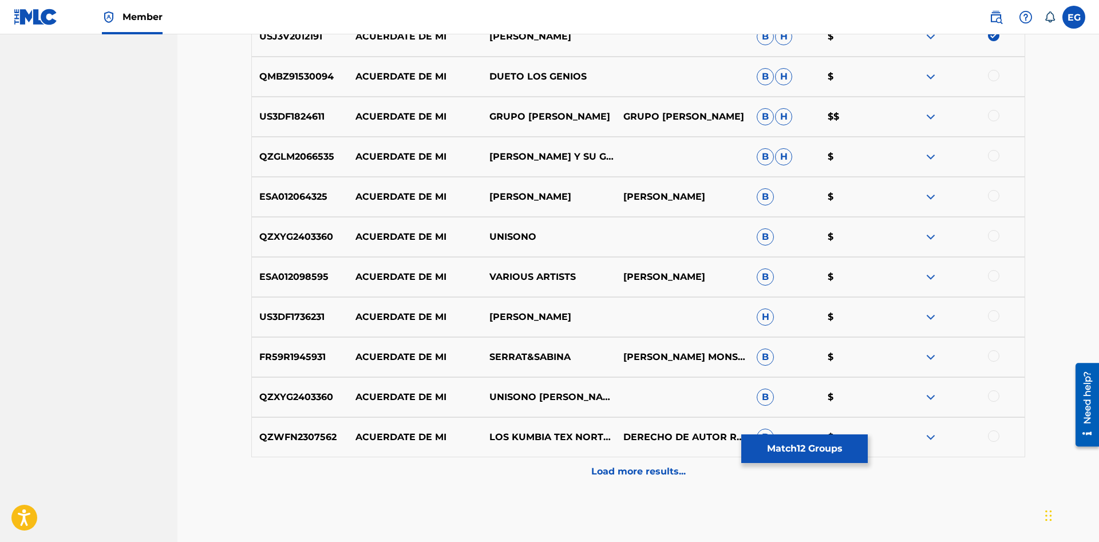
click at [996, 391] on div at bounding box center [958, 397] width 134 height 14
click at [992, 395] on div at bounding box center [993, 395] width 11 height 11
click at [996, 117] on div at bounding box center [993, 115] width 11 height 11
click at [658, 461] on div "Load more results..." at bounding box center [638, 471] width 774 height 29
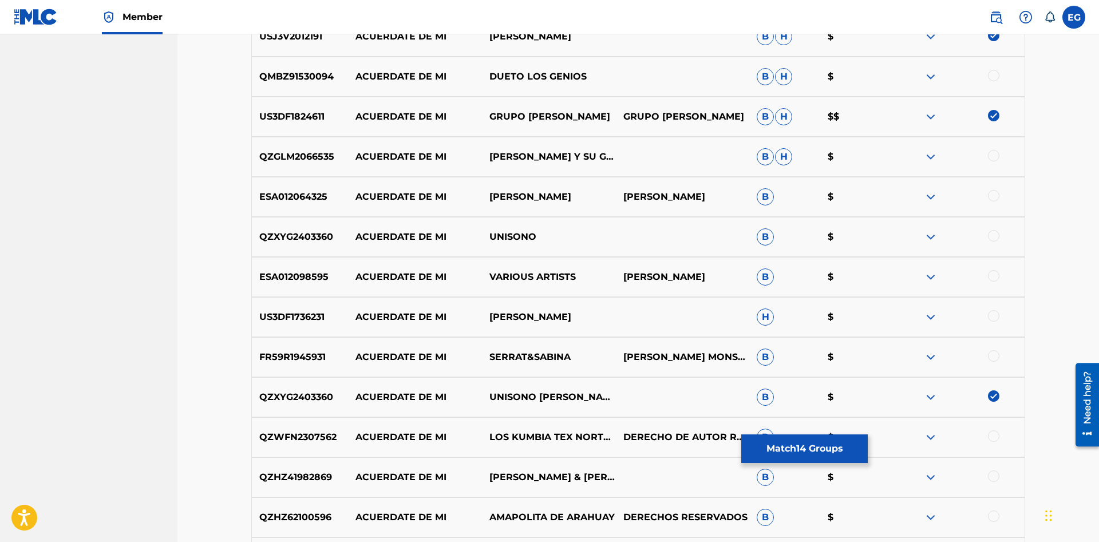
scroll to position [937, 0]
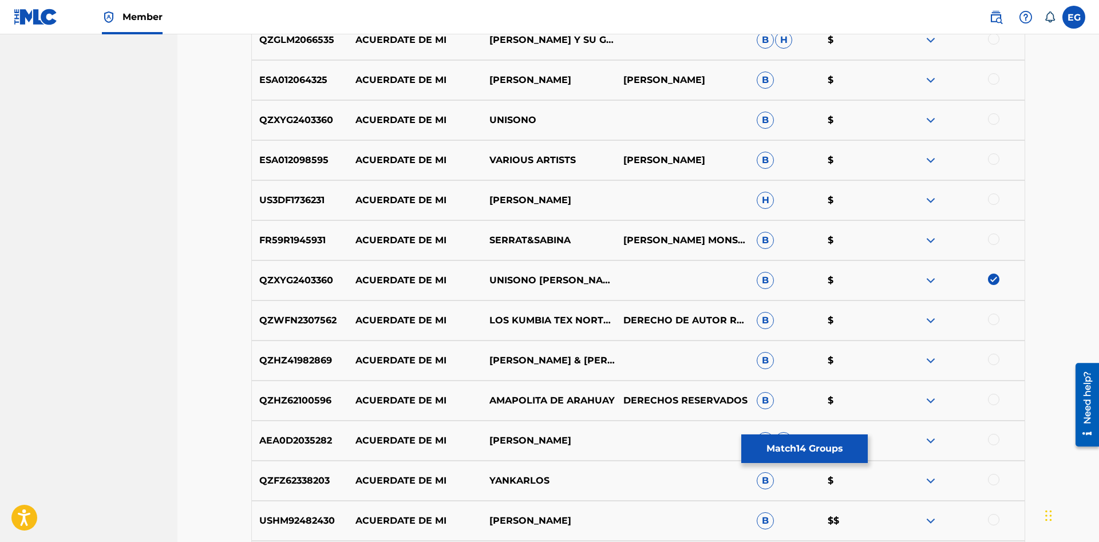
click at [995, 356] on div at bounding box center [993, 359] width 11 height 11
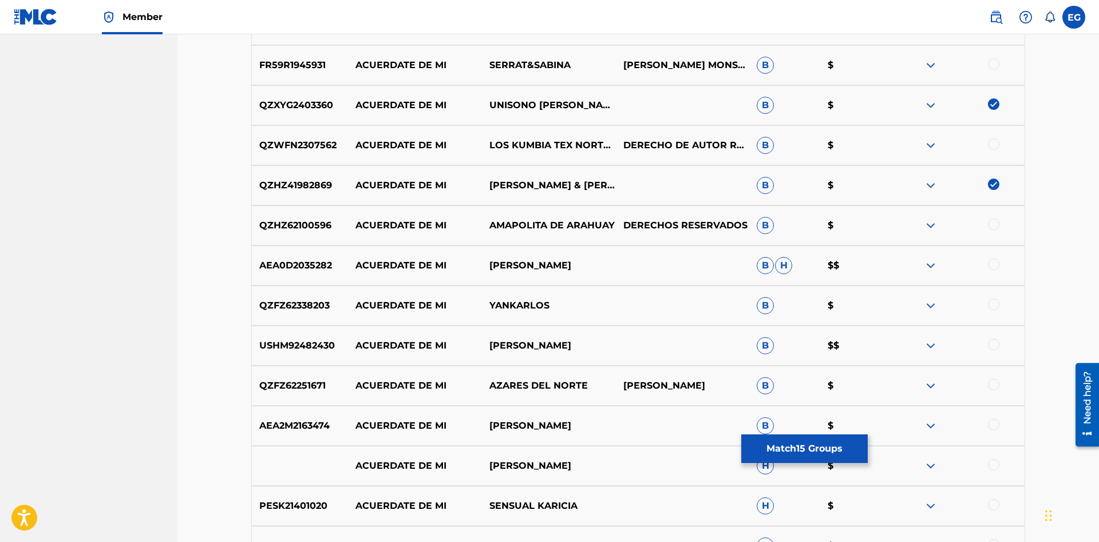
click at [996, 260] on div at bounding box center [993, 264] width 11 height 11
click at [996, 345] on div at bounding box center [993, 344] width 11 height 11
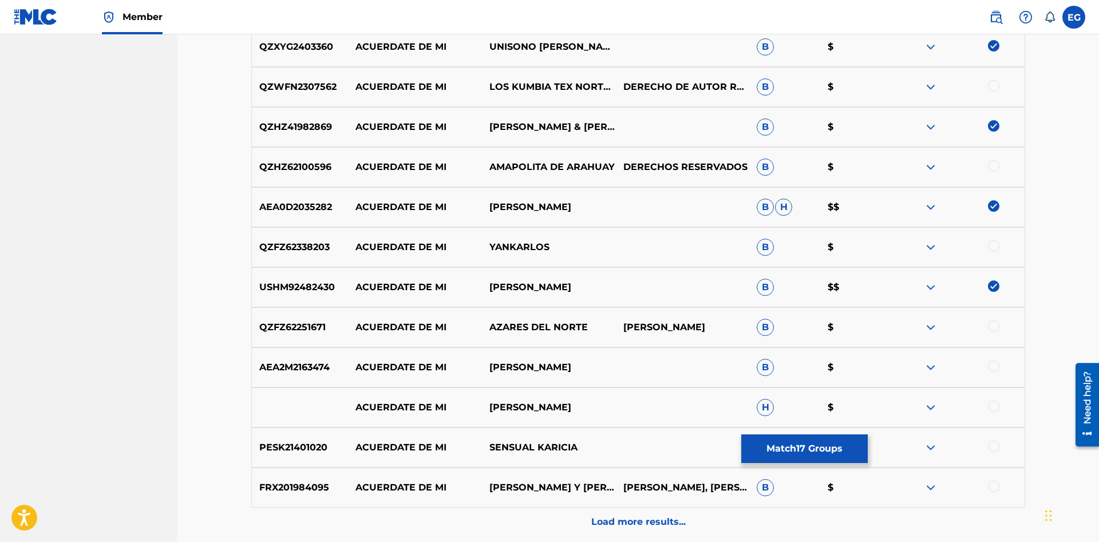
scroll to position [1277, 0]
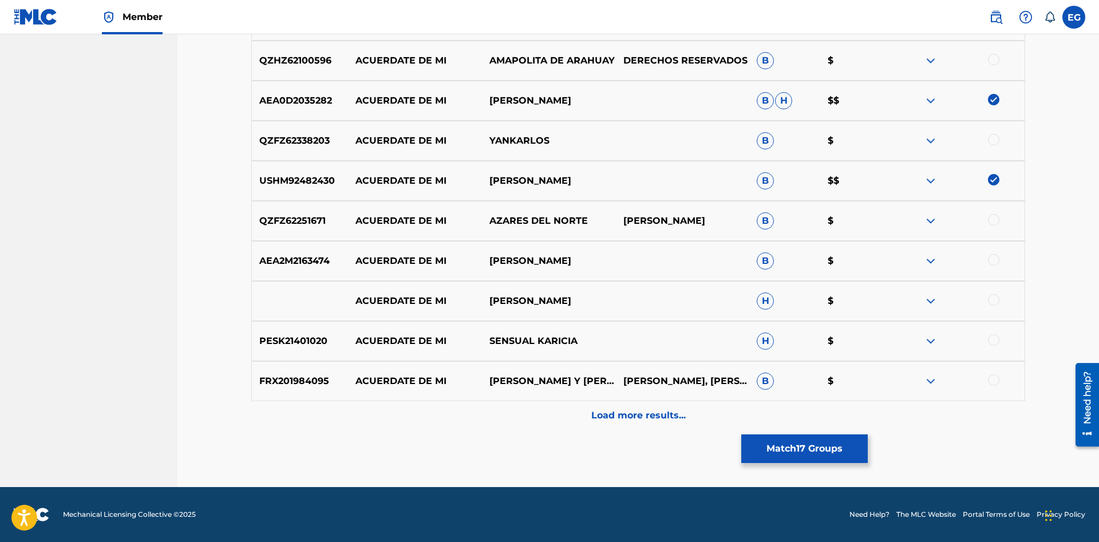
click at [997, 379] on div at bounding box center [993, 379] width 11 height 11
click at [997, 223] on div at bounding box center [993, 219] width 11 height 11
click at [631, 411] on p "Load more results..." at bounding box center [638, 416] width 94 height 14
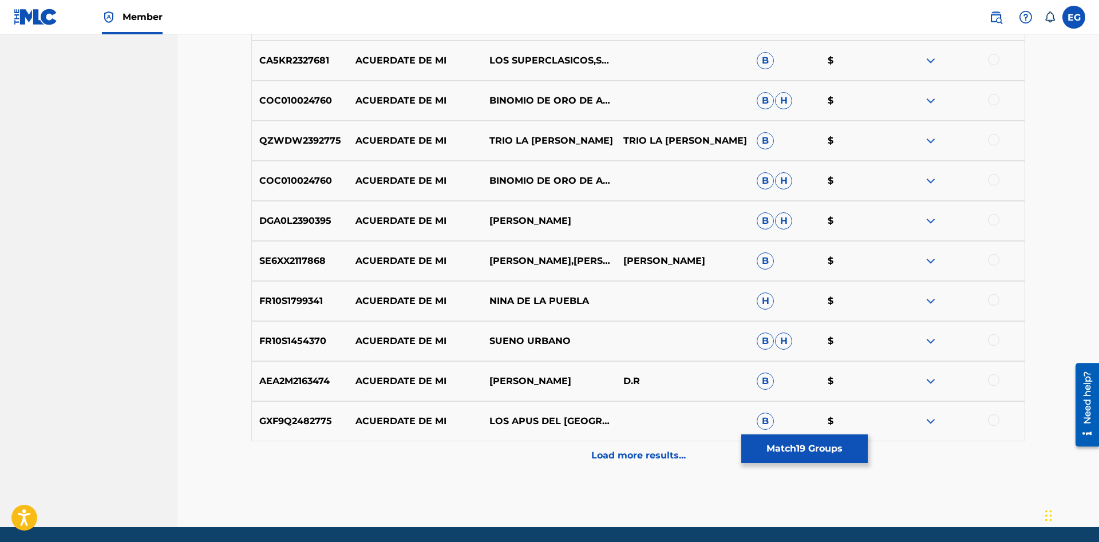
scroll to position [1462, 0]
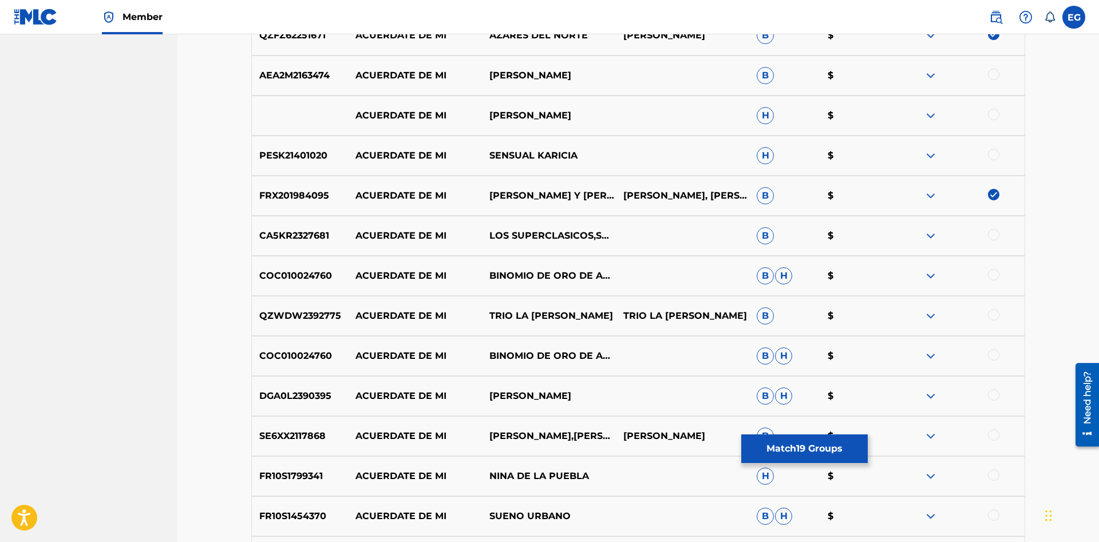
click at [992, 275] on div at bounding box center [993, 274] width 11 height 11
click at [991, 357] on div at bounding box center [993, 354] width 11 height 11
click at [992, 314] on div at bounding box center [993, 314] width 11 height 11
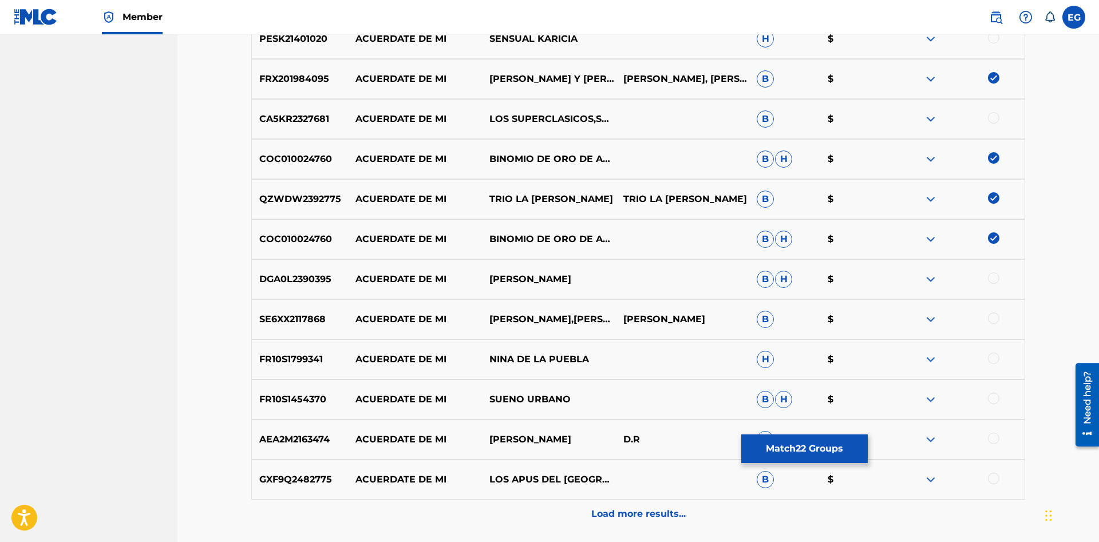
scroll to position [1677, 0]
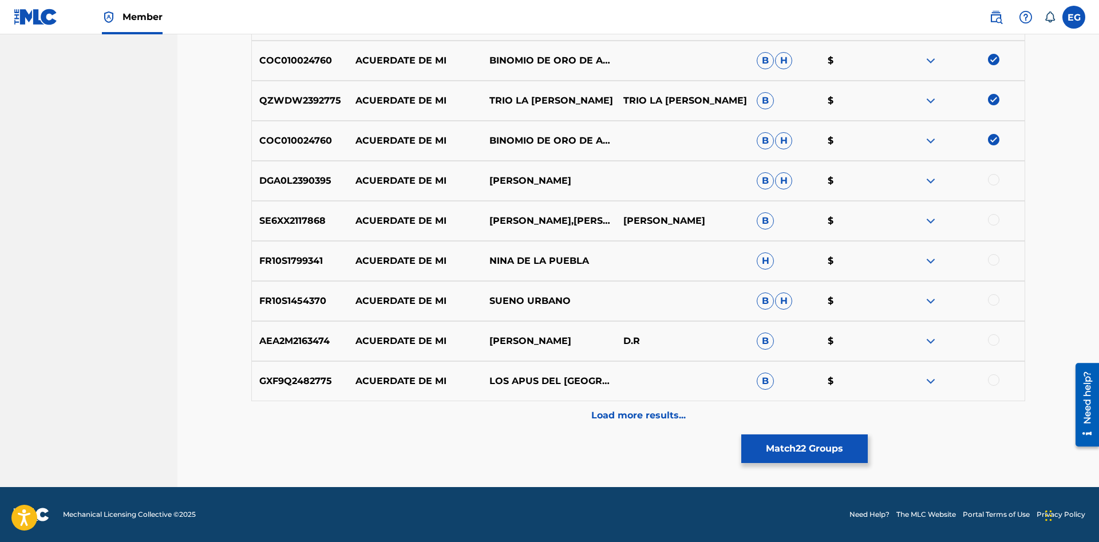
click at [996, 382] on div at bounding box center [993, 379] width 11 height 11
click at [647, 421] on p "Load more results..." at bounding box center [638, 416] width 94 height 14
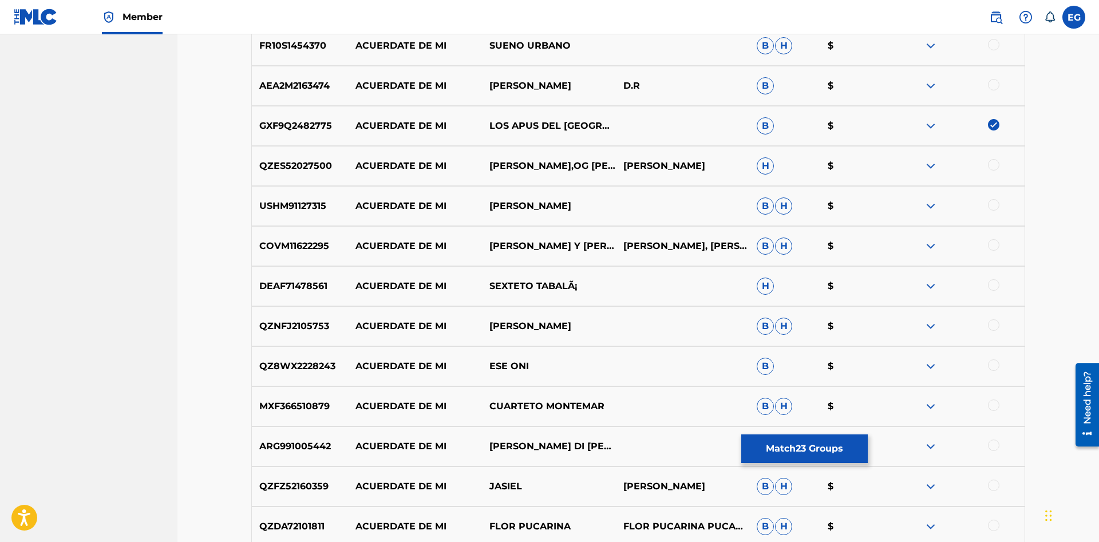
scroll to position [2078, 0]
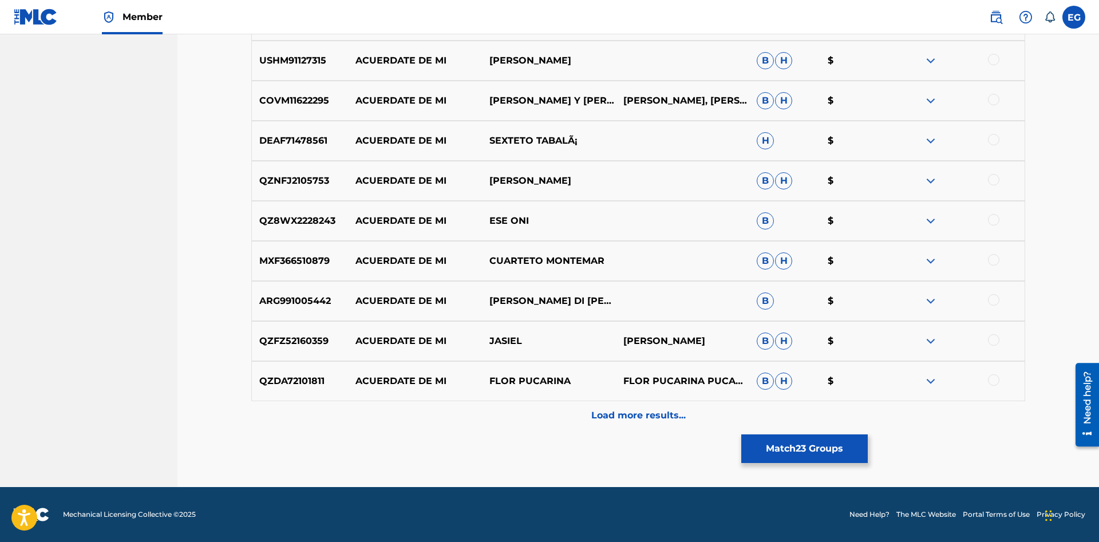
click at [992, 260] on div at bounding box center [993, 259] width 11 height 11
click at [626, 407] on div "Load more results..." at bounding box center [638, 415] width 774 height 29
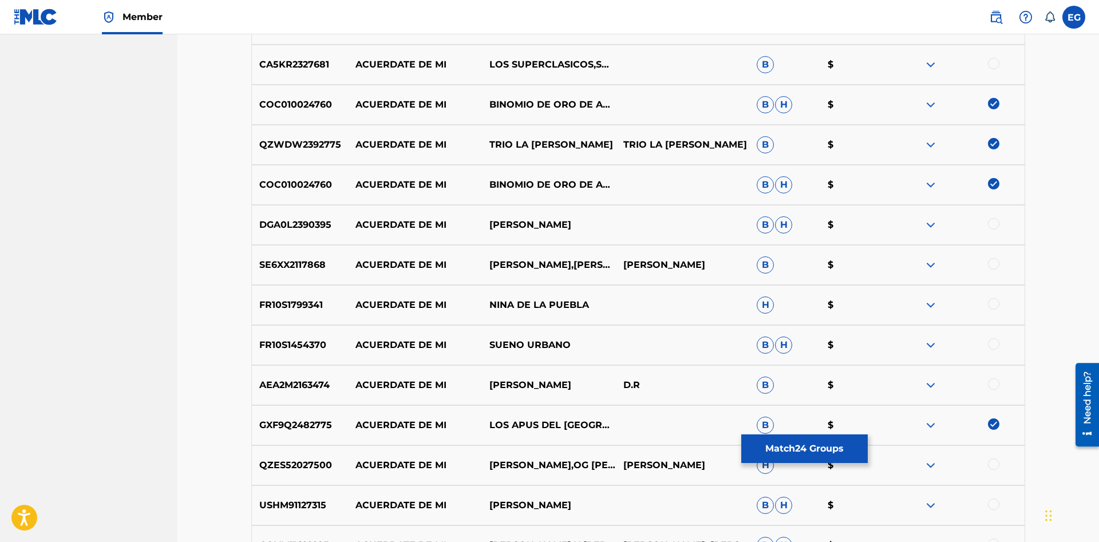
scroll to position [2405, 0]
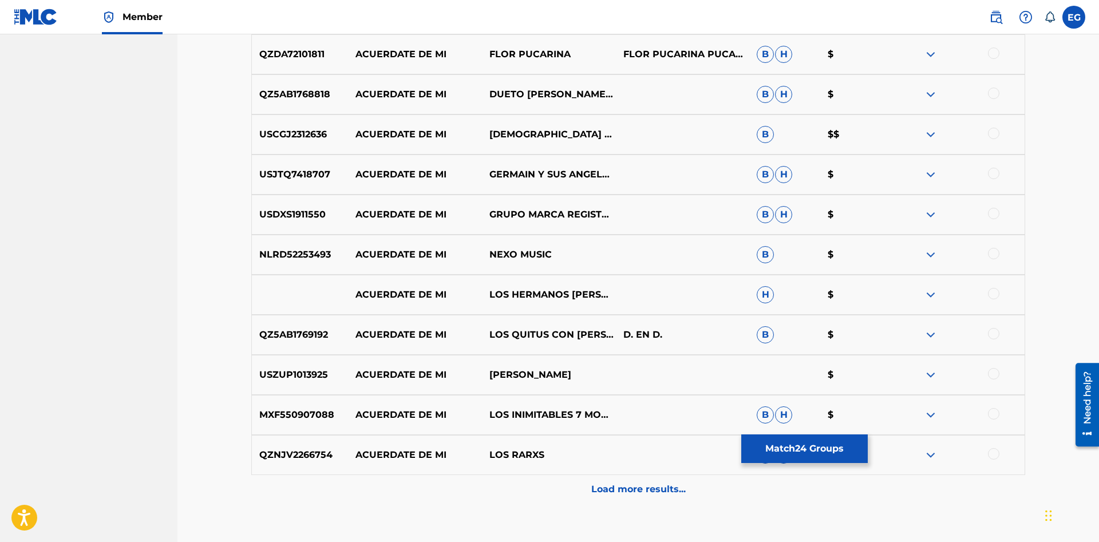
click at [980, 178] on div at bounding box center [958, 175] width 134 height 14
click at [995, 176] on div at bounding box center [993, 173] width 11 height 11
click at [997, 133] on div at bounding box center [993, 133] width 11 height 11
click at [992, 333] on div at bounding box center [993, 333] width 11 height 11
click at [623, 481] on div "Load more results..." at bounding box center [638, 489] width 774 height 29
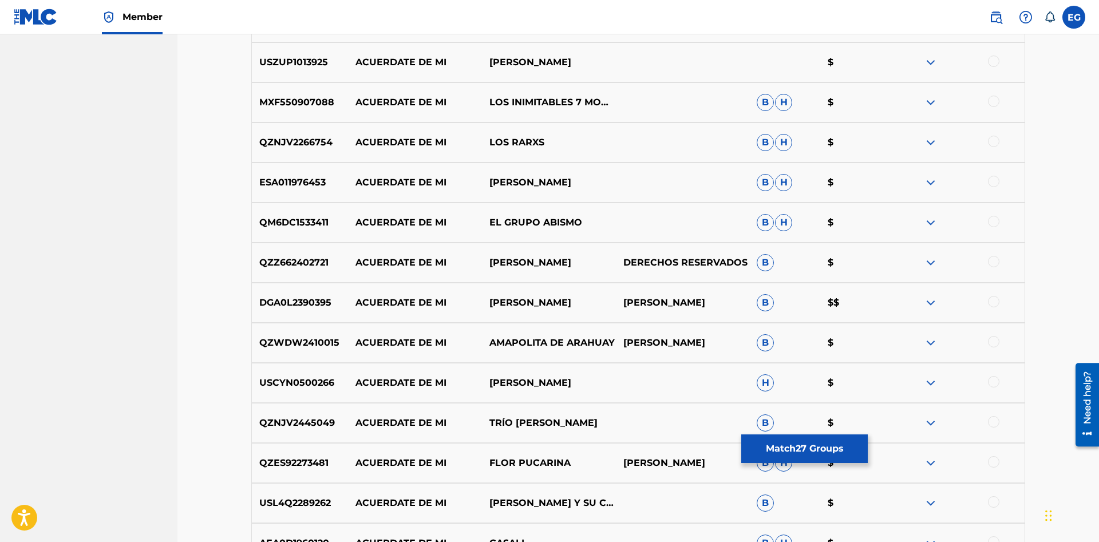
scroll to position [2879, 0]
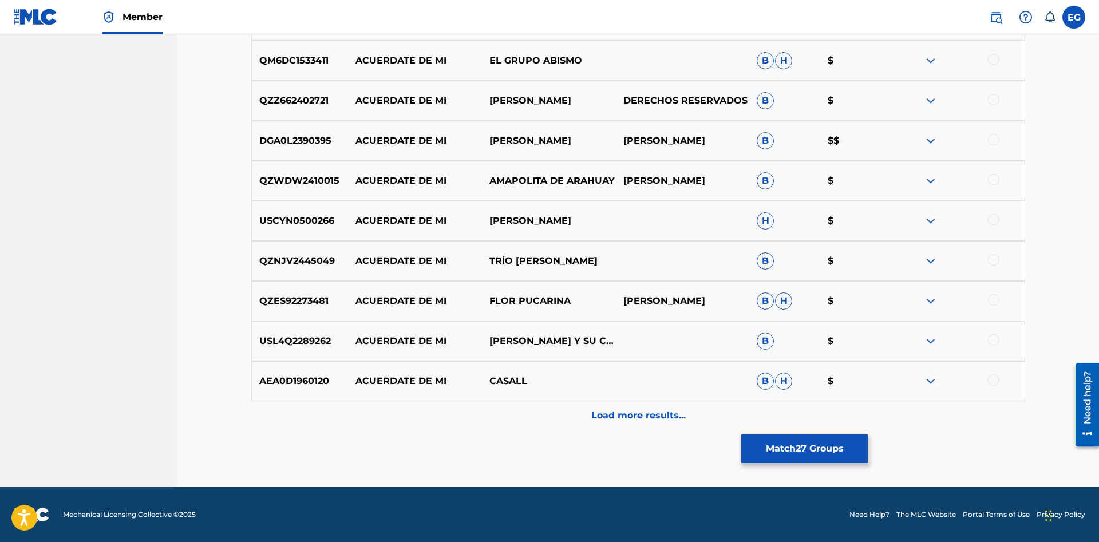
click at [614, 401] on div "AEA0D1960120 ACUERDATE DE MI CASALL B H $" at bounding box center [638, 381] width 774 height 40
click at [618, 403] on div "Load more results..." at bounding box center [638, 415] width 774 height 29
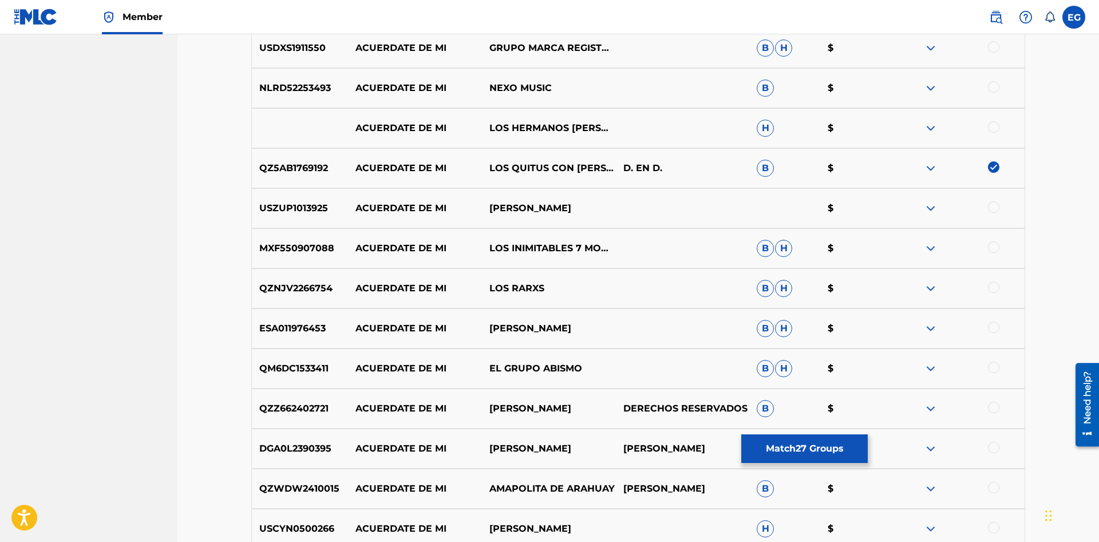
scroll to position [2863, 0]
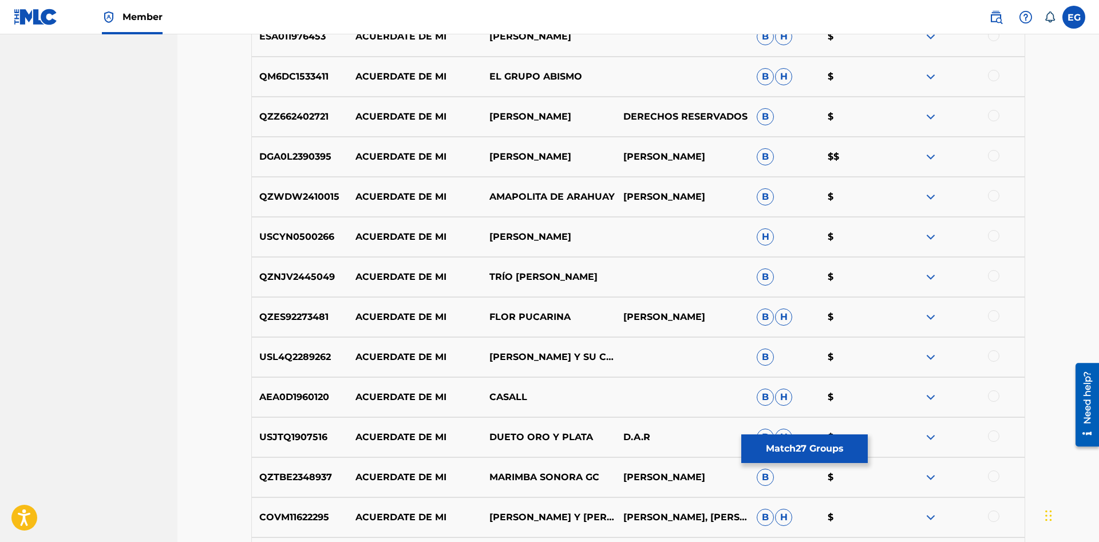
click at [996, 274] on div at bounding box center [993, 275] width 11 height 11
drag, startPoint x: 988, startPoint y: 354, endPoint x: 991, endPoint y: 362, distance: 8.7
click at [990, 356] on div at bounding box center [958, 357] width 134 height 14
click at [993, 441] on div at bounding box center [993, 435] width 11 height 11
click at [993, 361] on div at bounding box center [993, 355] width 11 height 11
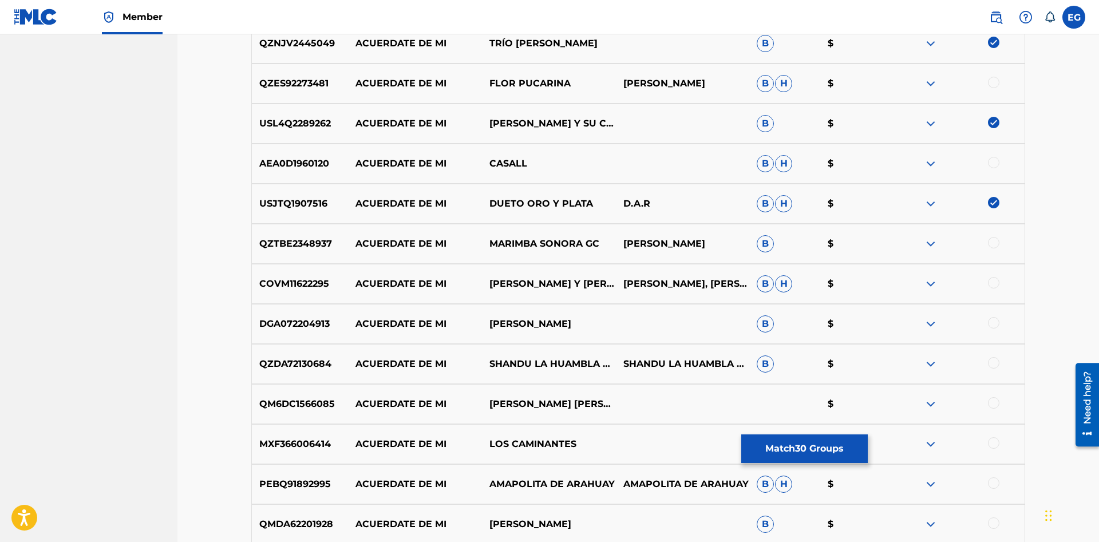
scroll to position [3280, 0]
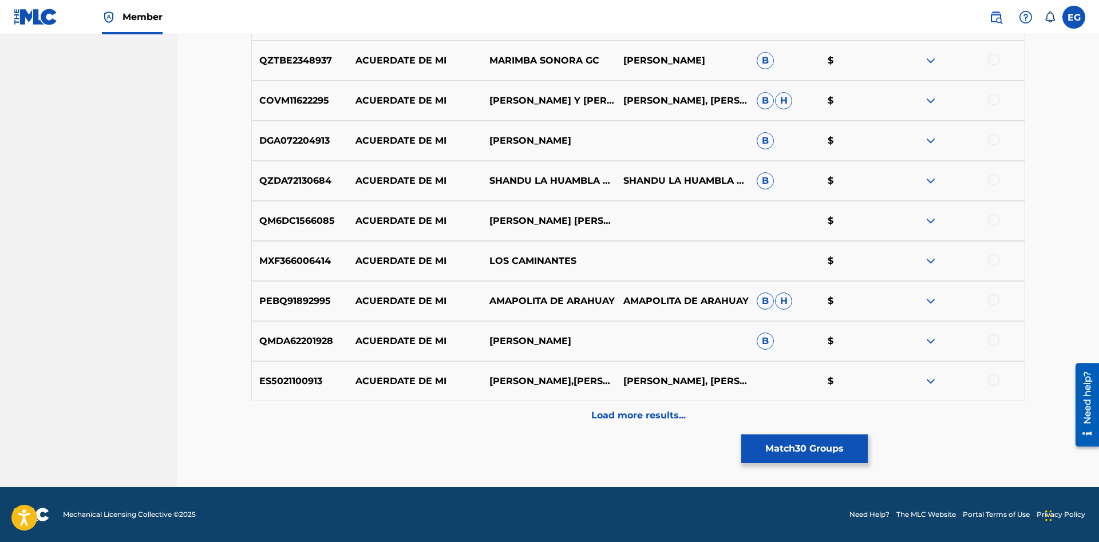
click at [648, 426] on div "Load more results..." at bounding box center [638, 415] width 774 height 29
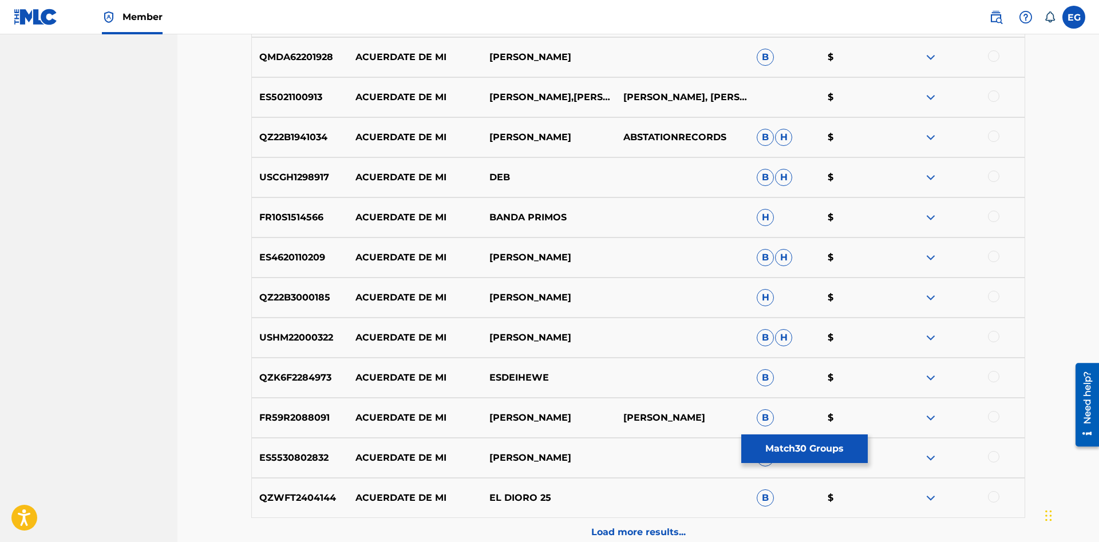
scroll to position [3681, 0]
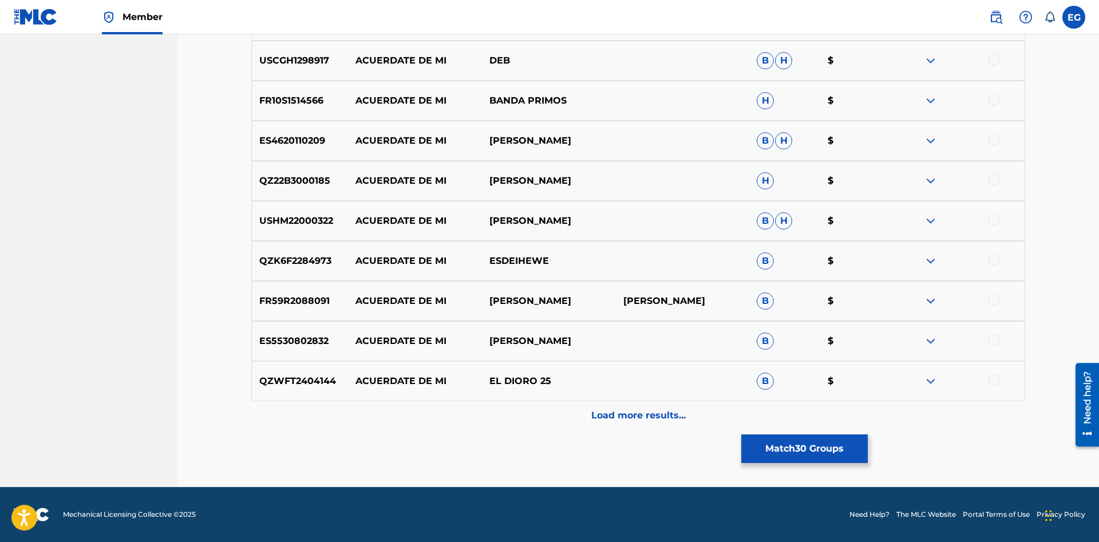
click at [606, 415] on p "Load more results..." at bounding box center [638, 416] width 94 height 14
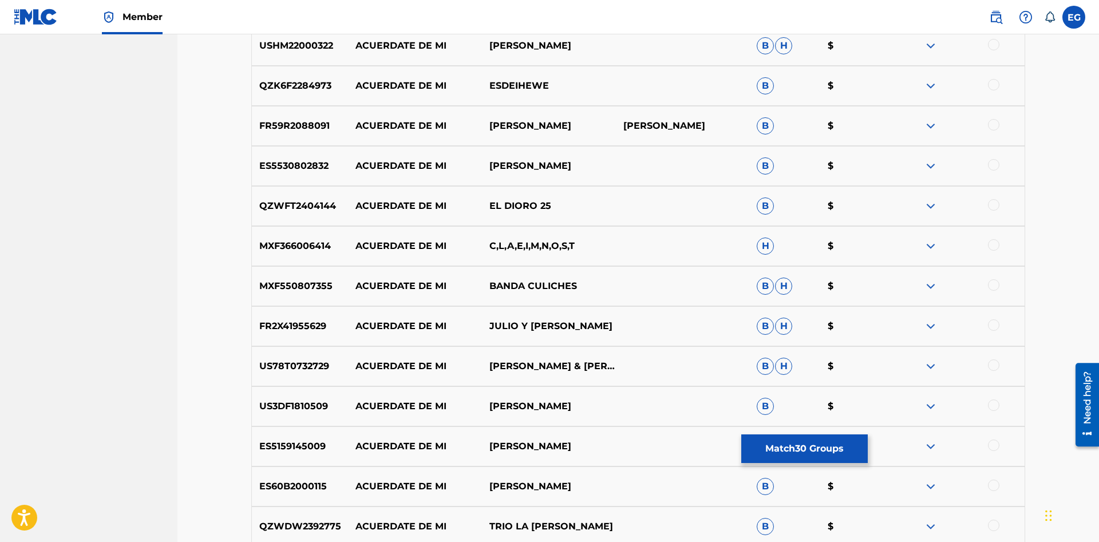
scroll to position [4031, 0]
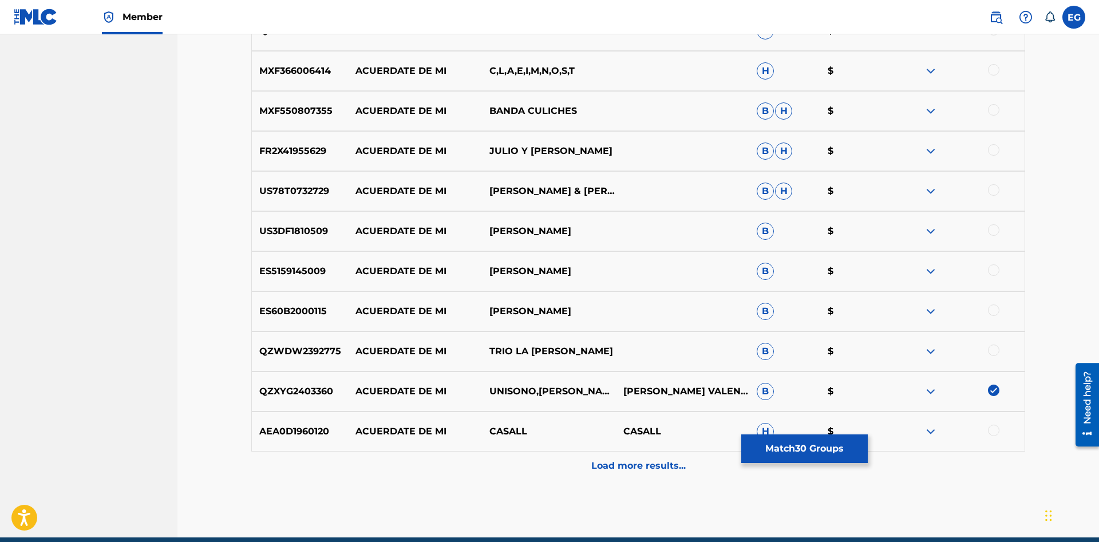
click at [628, 468] on p "Load more results..." at bounding box center [638, 466] width 94 height 14
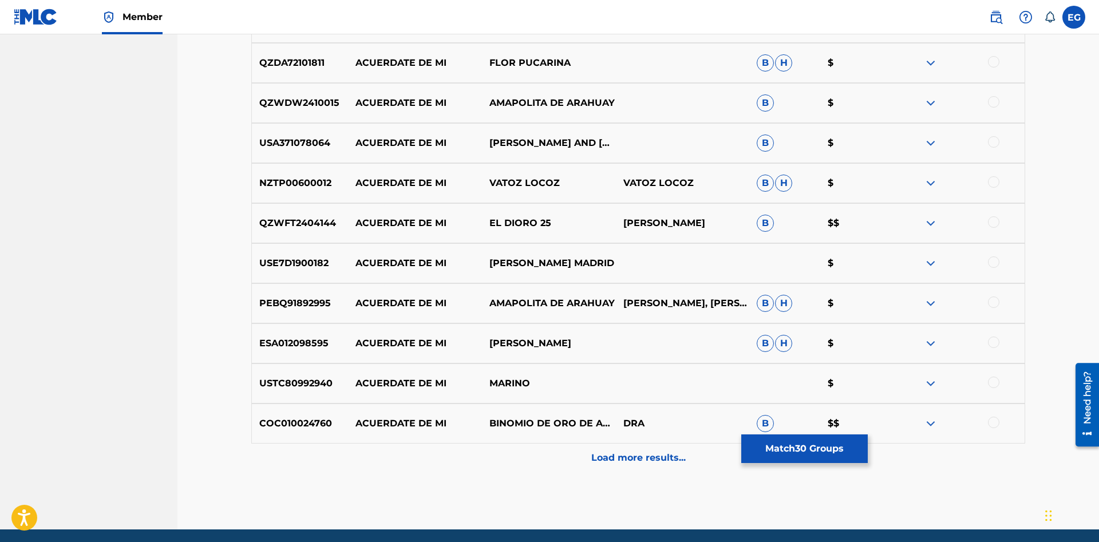
scroll to position [4482, 0]
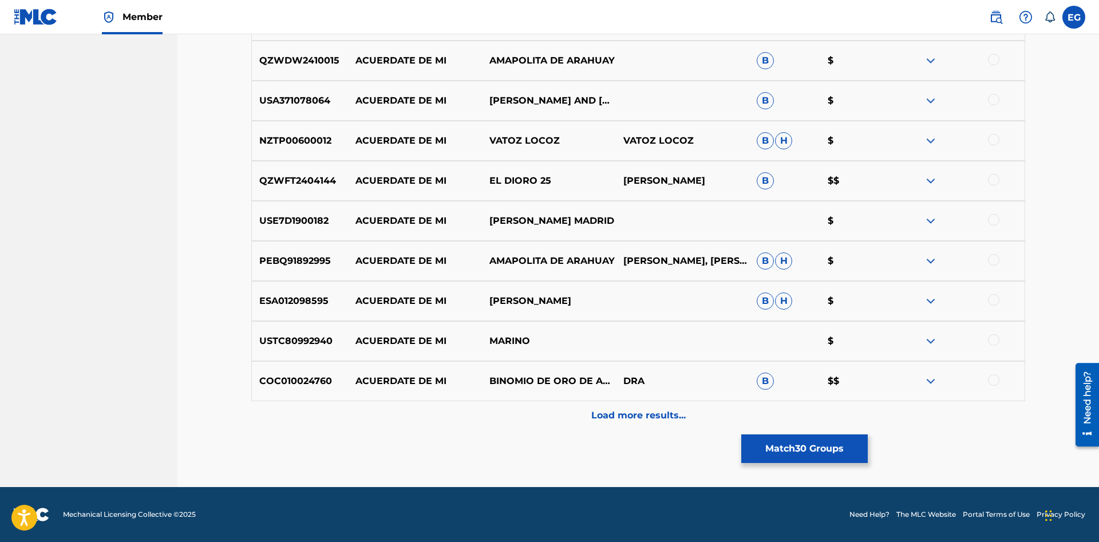
click at [993, 381] on div at bounding box center [993, 379] width 11 height 11
click at [616, 427] on div "Load more results..." at bounding box center [638, 415] width 774 height 29
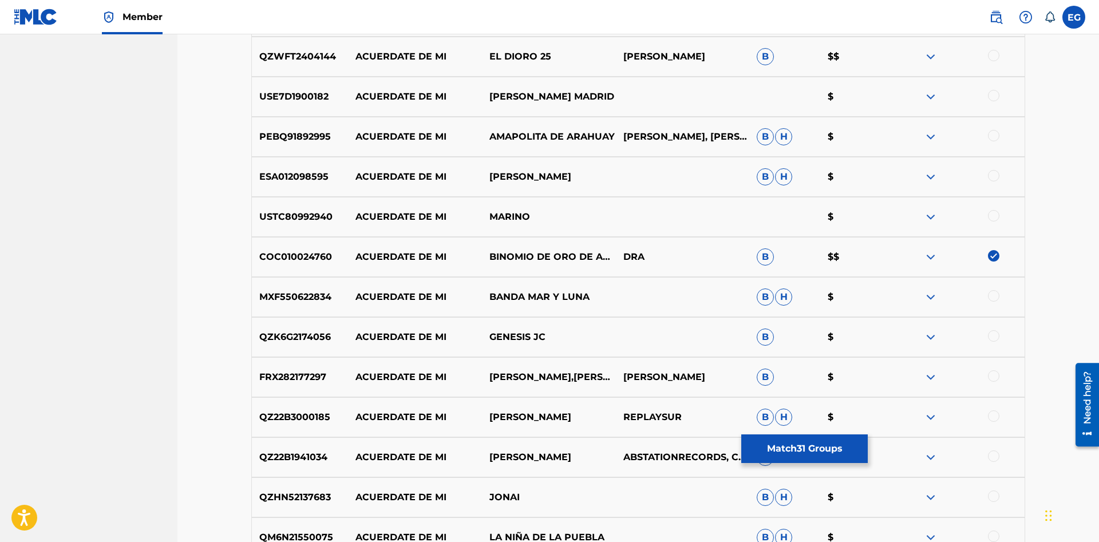
scroll to position [4839, 0]
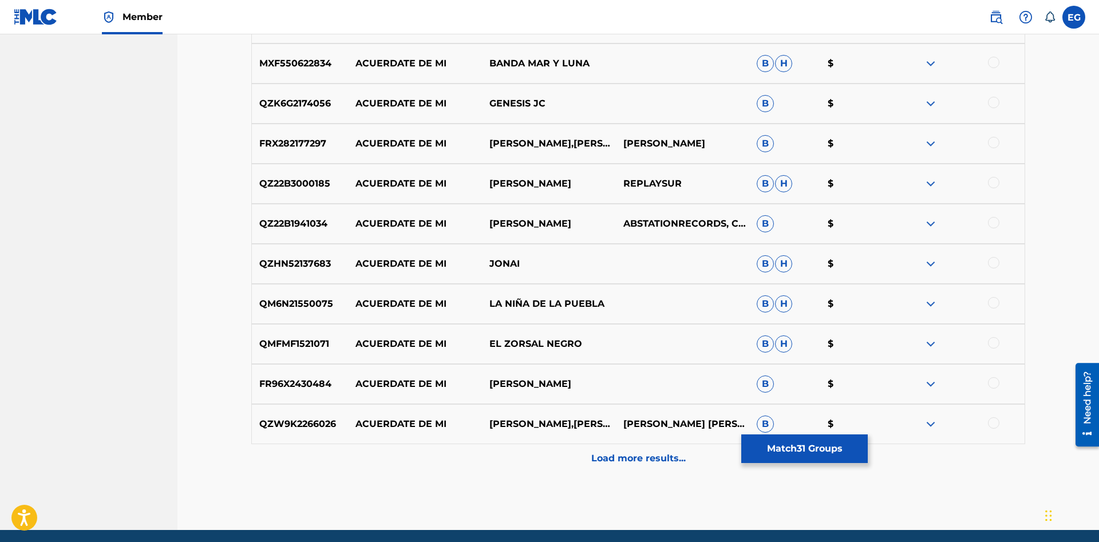
click at [996, 144] on div at bounding box center [993, 142] width 11 height 11
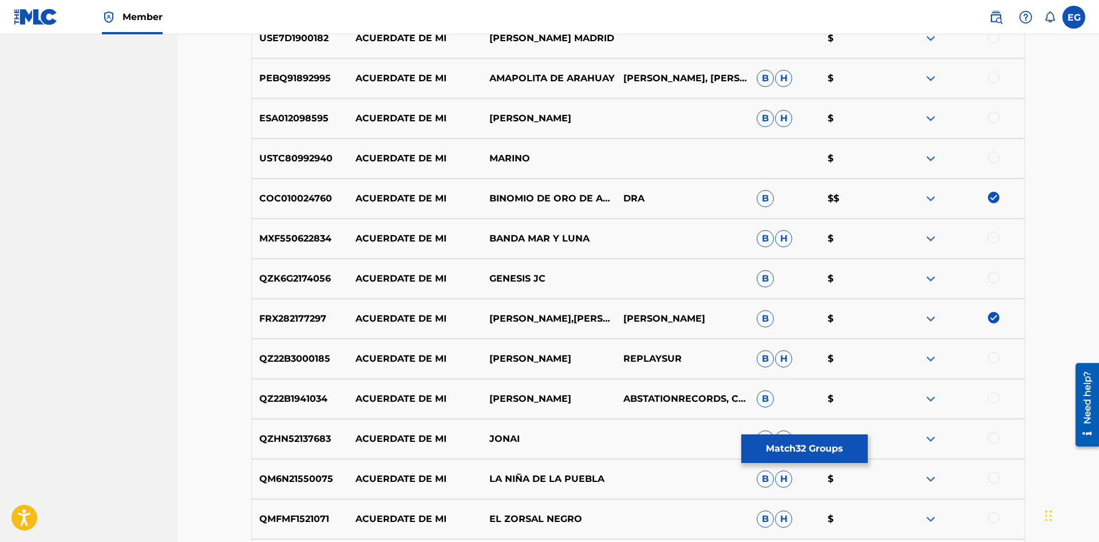
scroll to position [4882, 0]
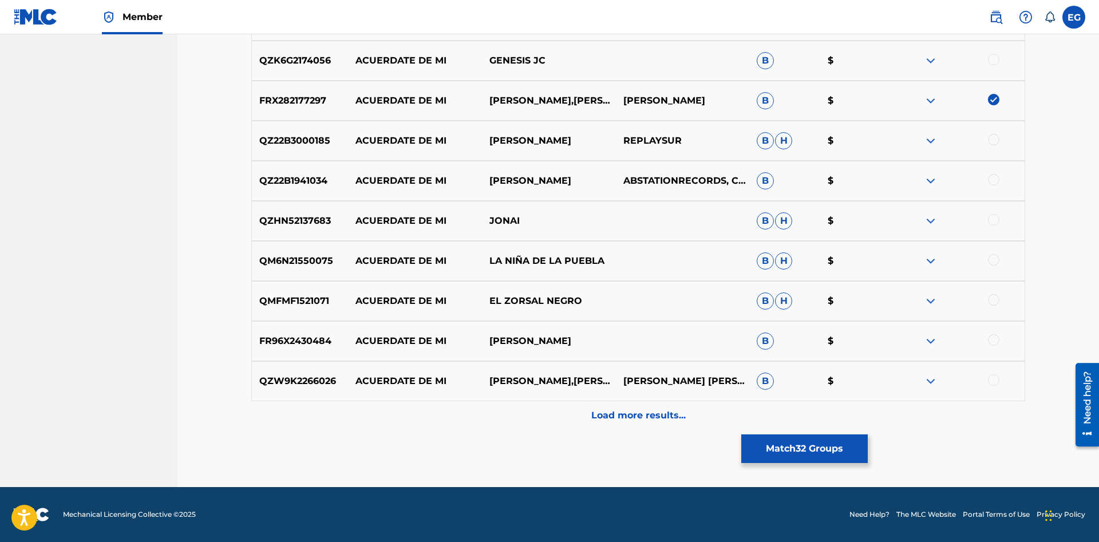
click at [628, 410] on p "Load more results..." at bounding box center [638, 416] width 94 height 14
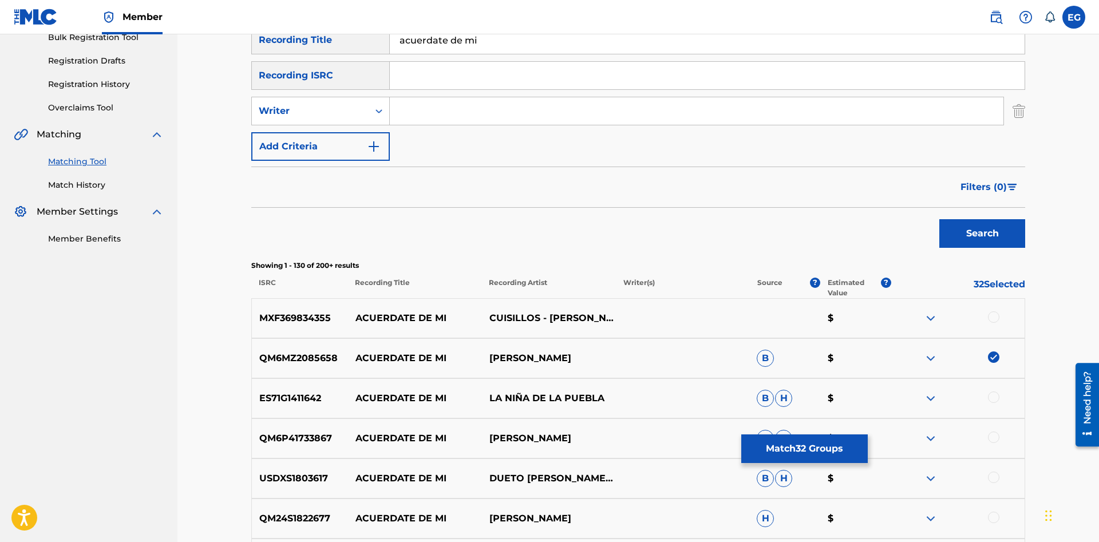
scroll to position [0, 0]
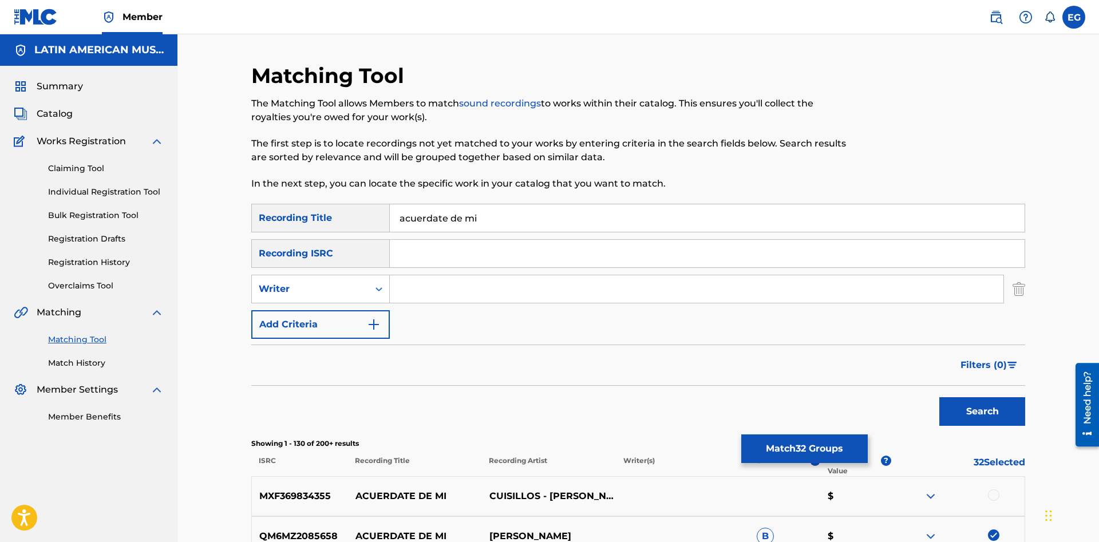
click at [423, 217] on input "acuerdate de mi" at bounding box center [707, 217] width 635 height 27
click at [421, 219] on input "acueérdate de mi" at bounding box center [707, 217] width 635 height 27
type input "acuérdate de mi"
click at [939, 397] on button "Search" at bounding box center [982, 411] width 86 height 29
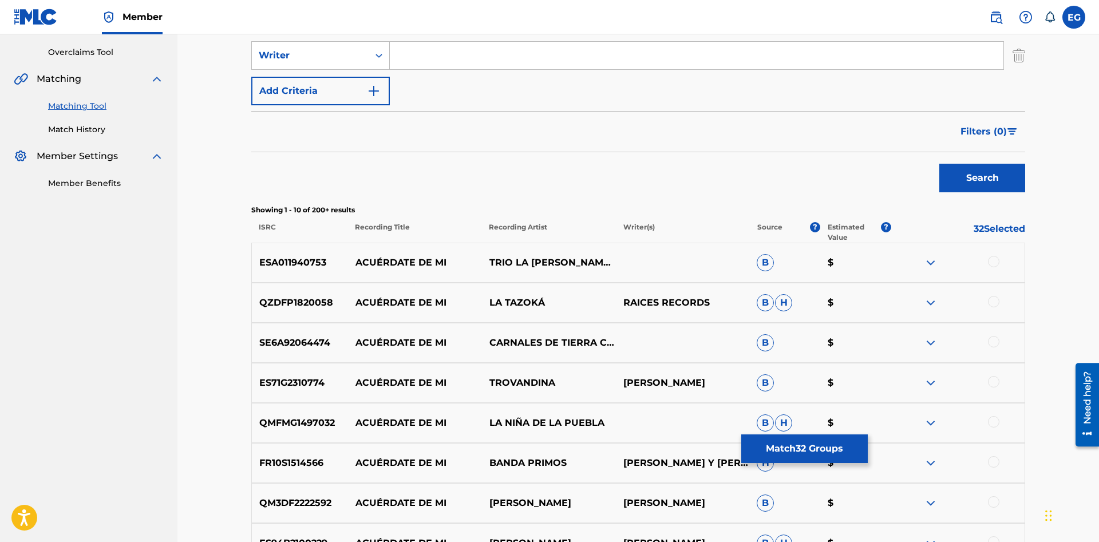
click at [991, 261] on div at bounding box center [993, 261] width 11 height 11
click at [996, 378] on div at bounding box center [993, 381] width 11 height 11
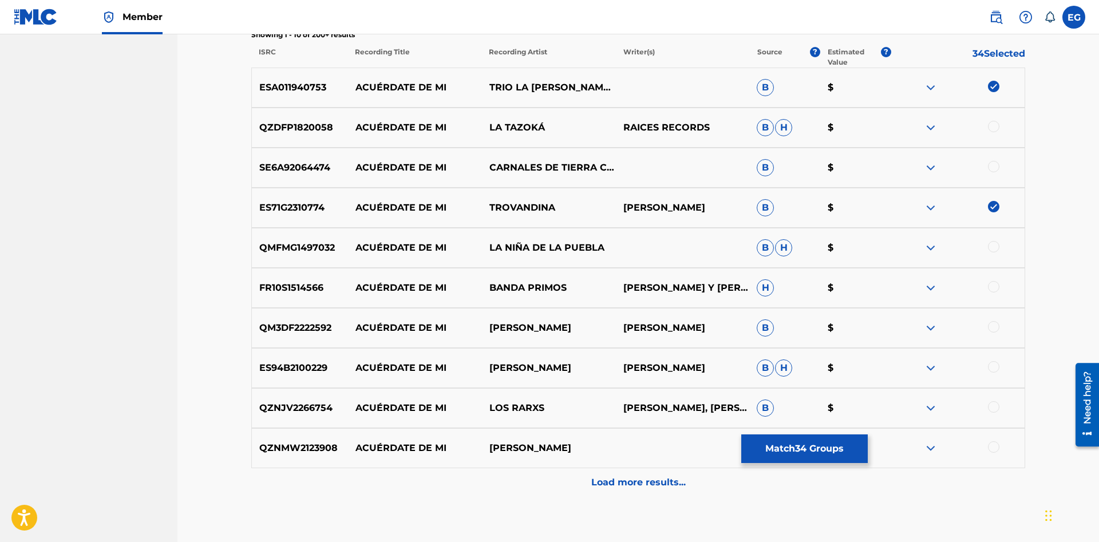
scroll to position [476, 0]
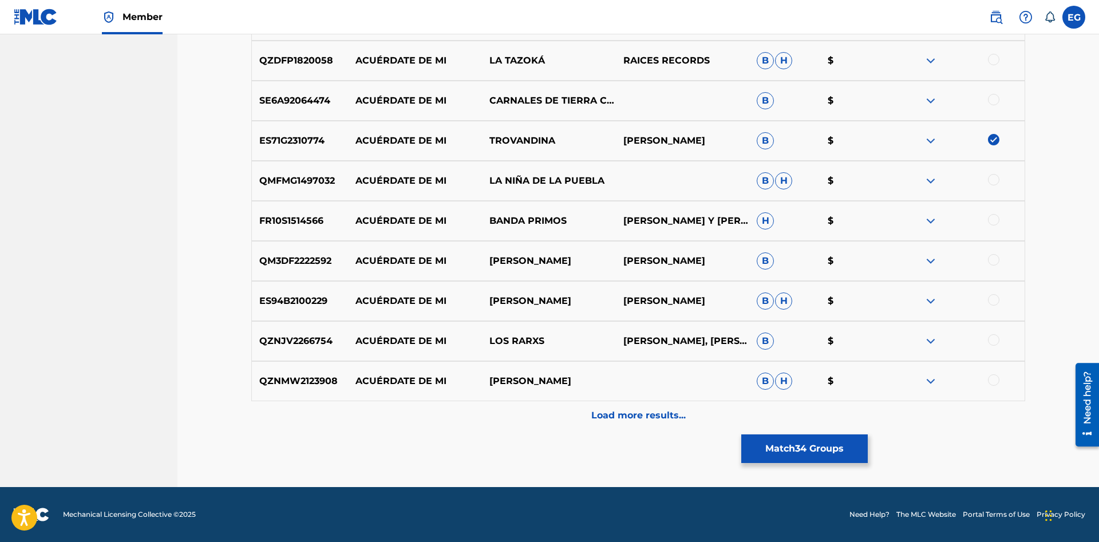
click at [1000, 380] on div at bounding box center [958, 381] width 134 height 14
click at [991, 414] on div "Load more results..." at bounding box center [638, 415] width 774 height 29
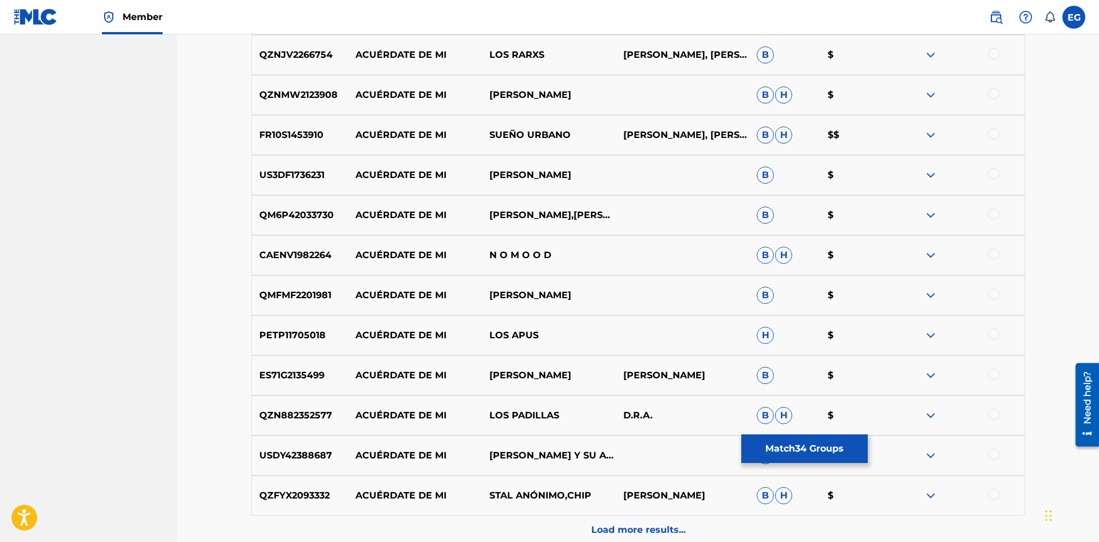
scroll to position [876, 0]
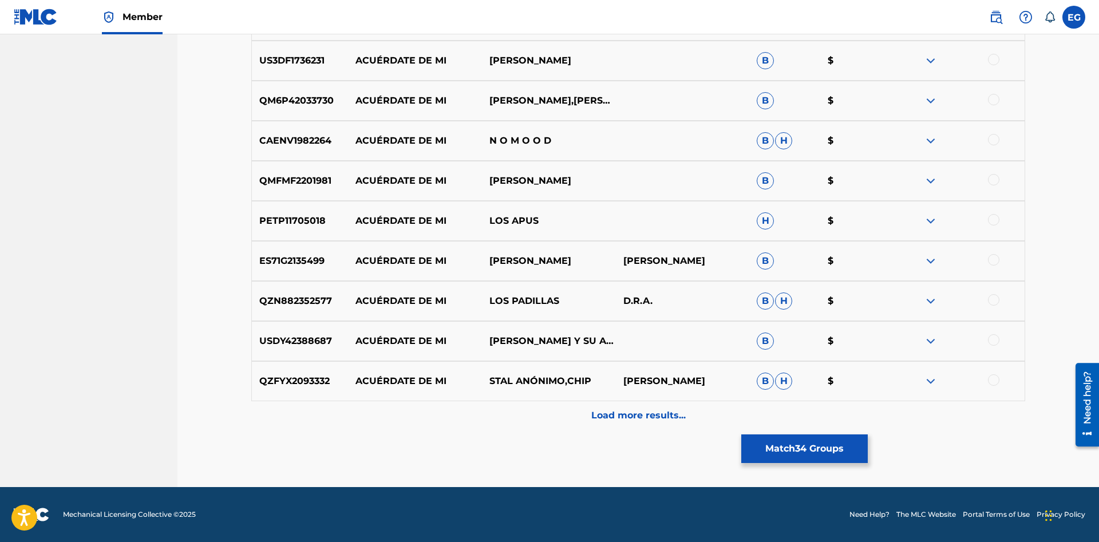
click at [657, 414] on p "Load more results..." at bounding box center [638, 416] width 94 height 14
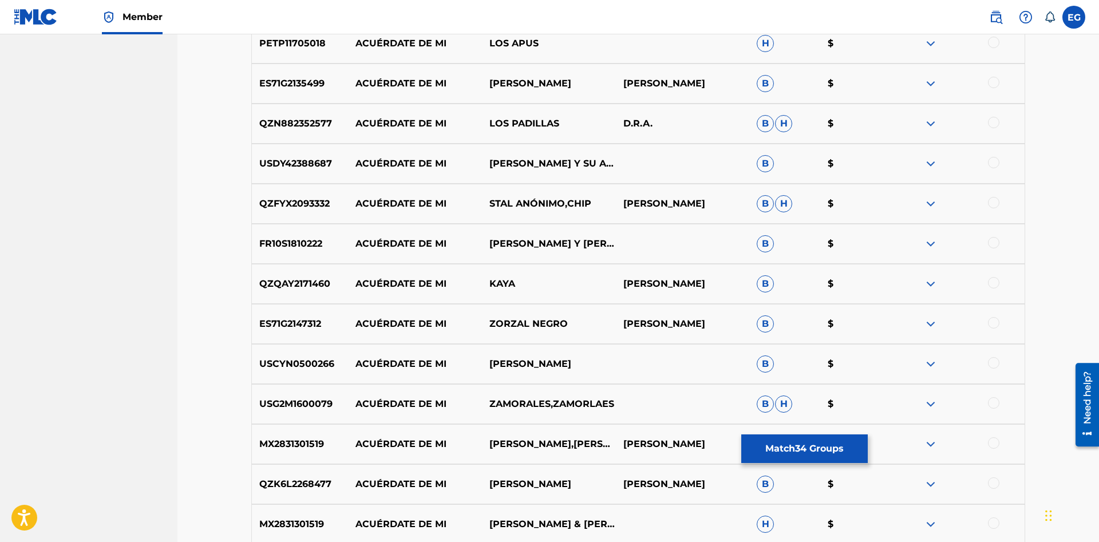
scroll to position [1229, 0]
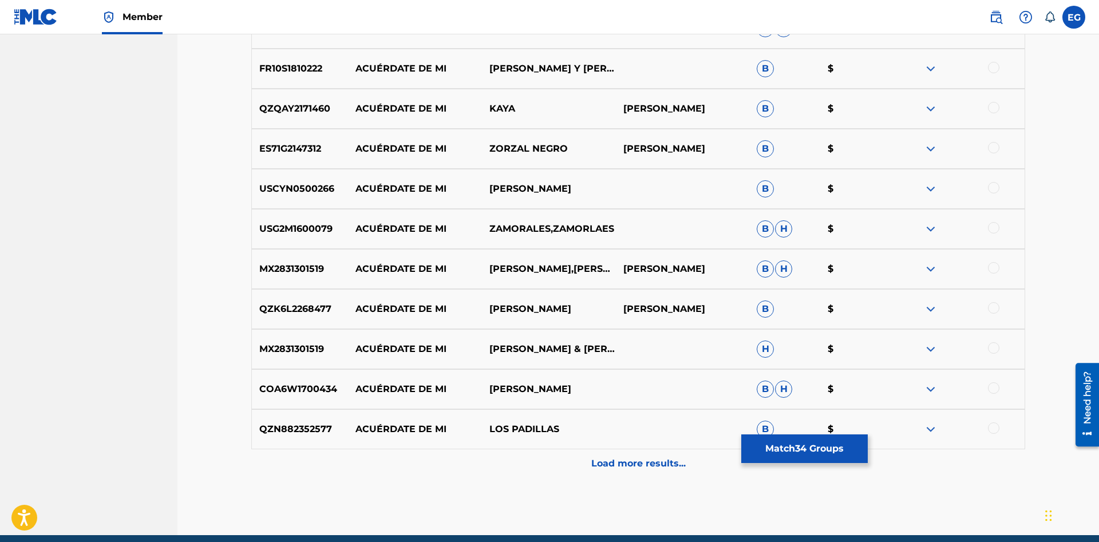
click at [990, 389] on div at bounding box center [993, 387] width 11 height 11
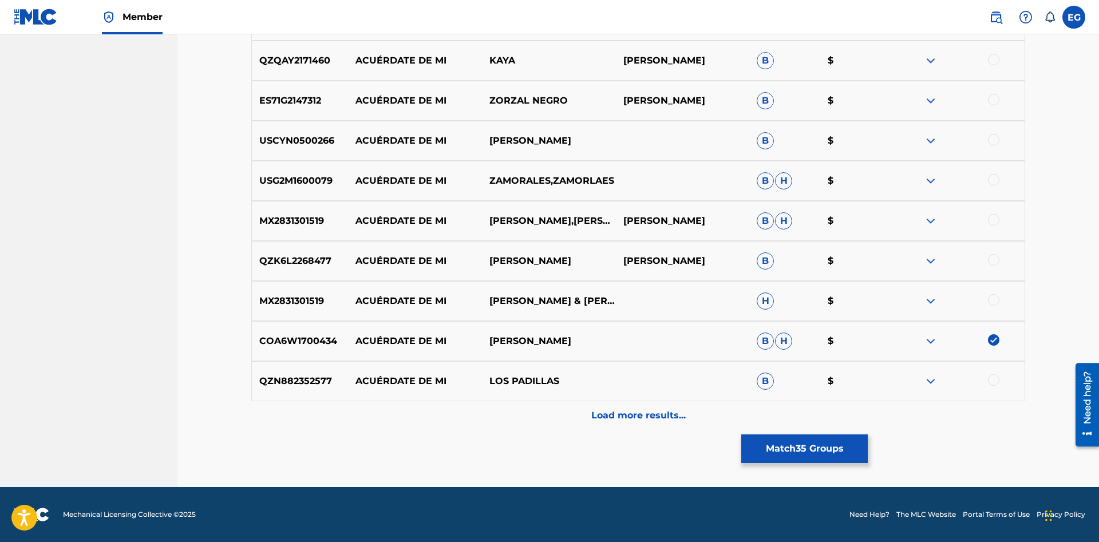
click at [625, 424] on div "Load more results..." at bounding box center [638, 415] width 774 height 29
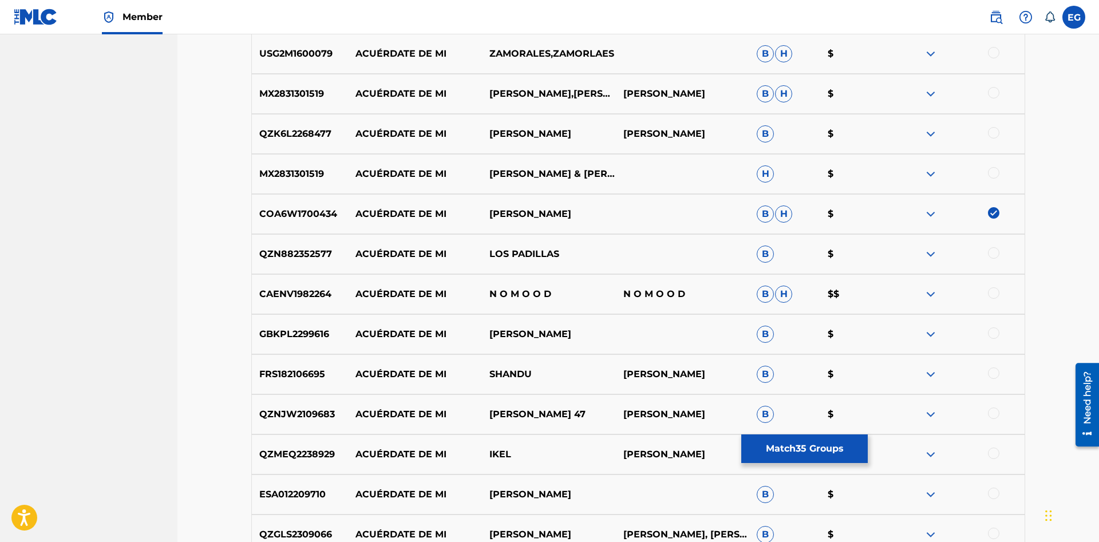
scroll to position [1579, 0]
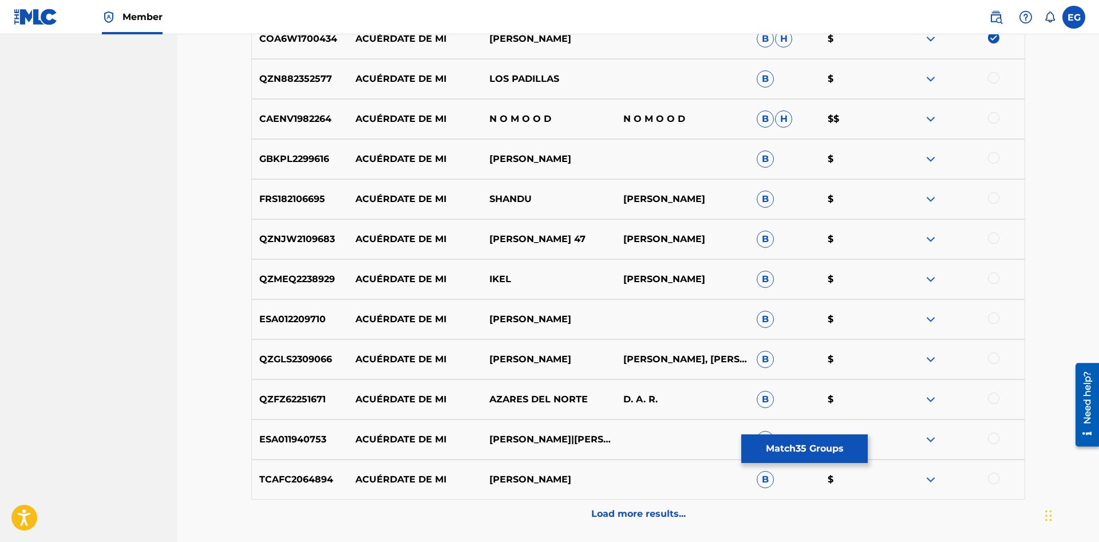
click at [620, 510] on p "Load more results..." at bounding box center [638, 514] width 94 height 14
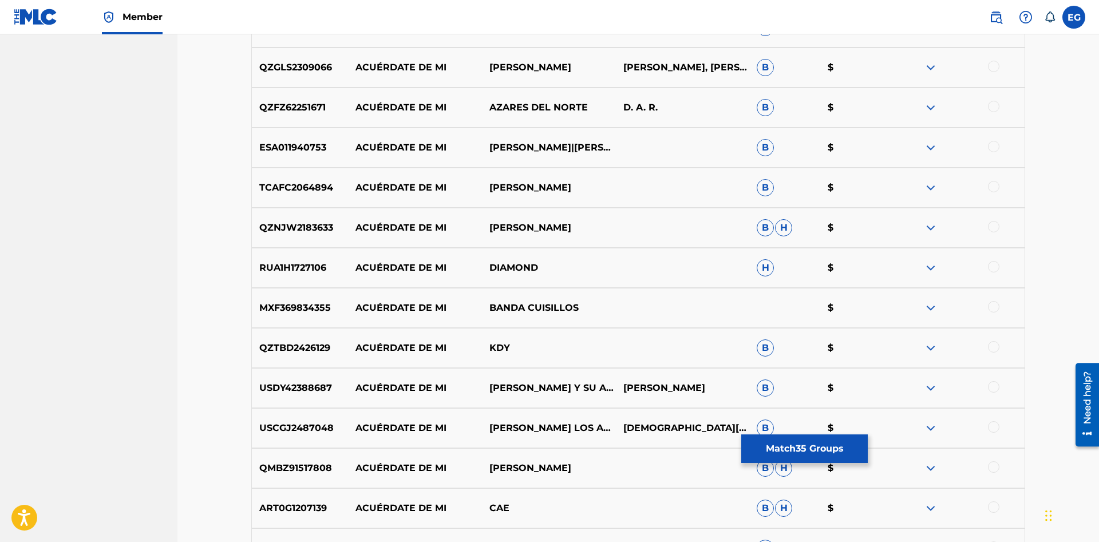
scroll to position [2046, 0]
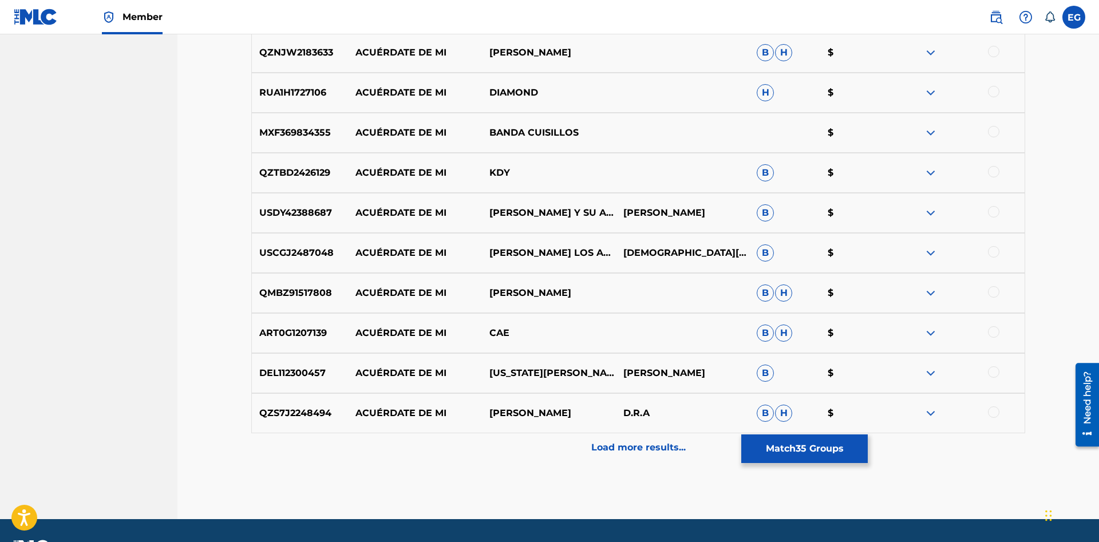
click at [610, 453] on p "Load more results..." at bounding box center [638, 448] width 94 height 14
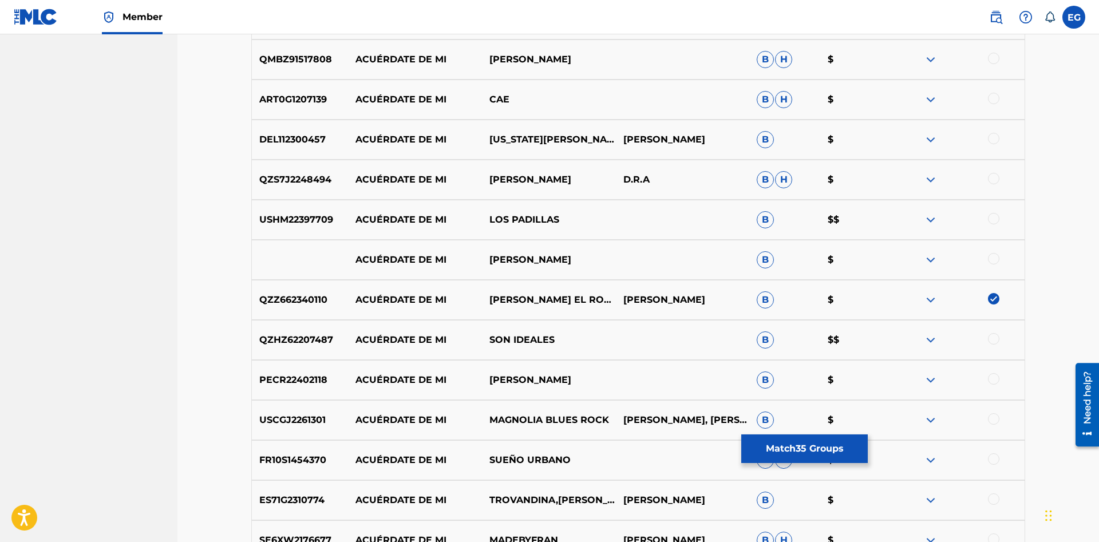
scroll to position [2479, 0]
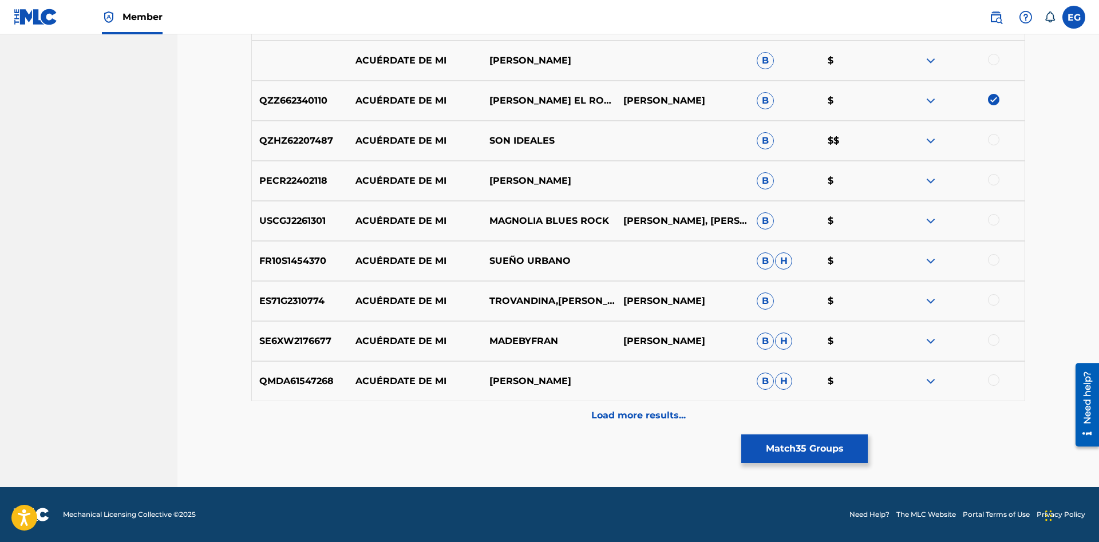
click at [592, 419] on p "Load more results..." at bounding box center [638, 416] width 94 height 14
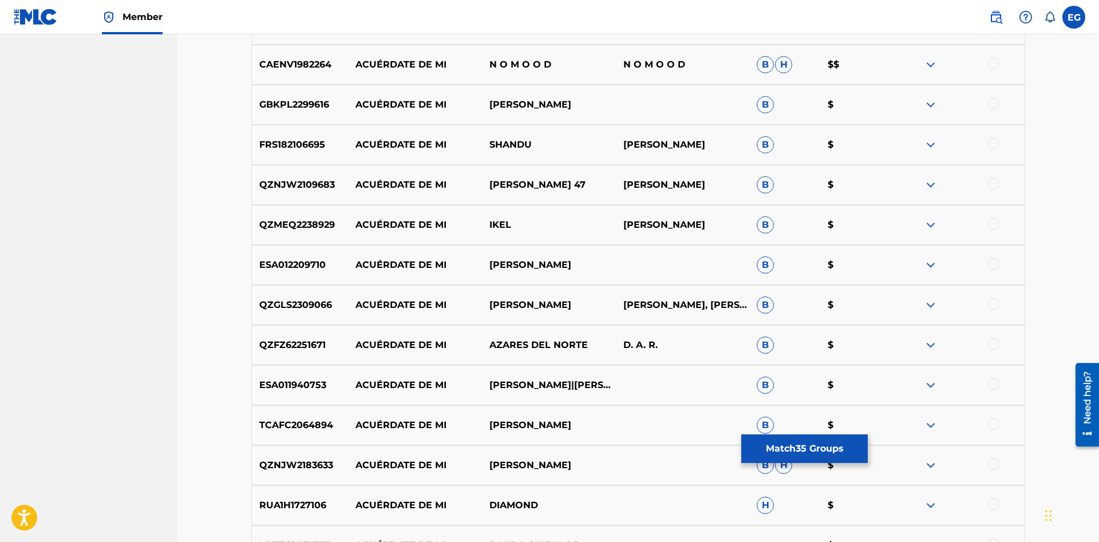
scroll to position [2659, 0]
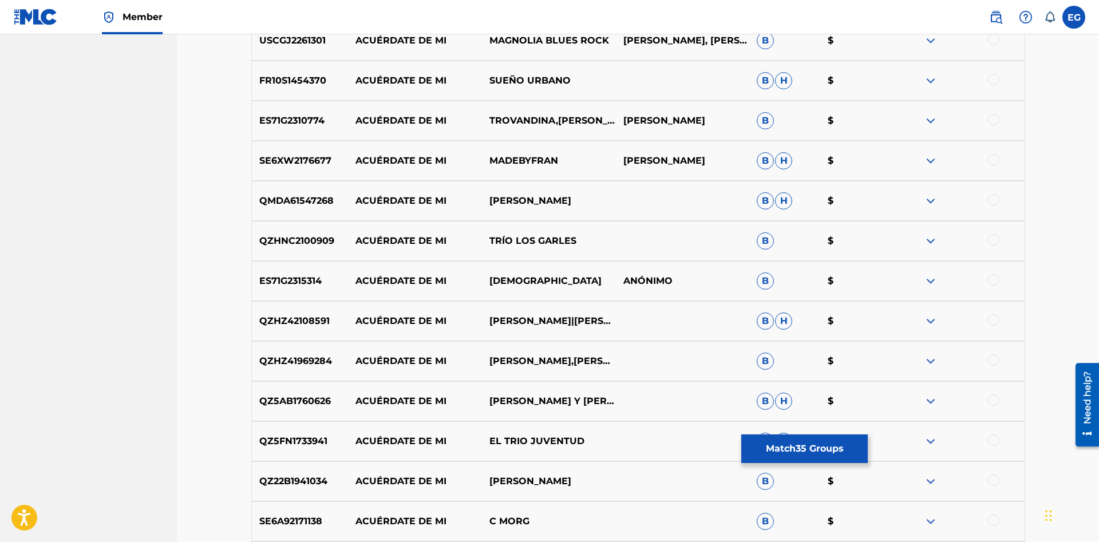
click at [993, 365] on div at bounding box center [993, 359] width 11 height 11
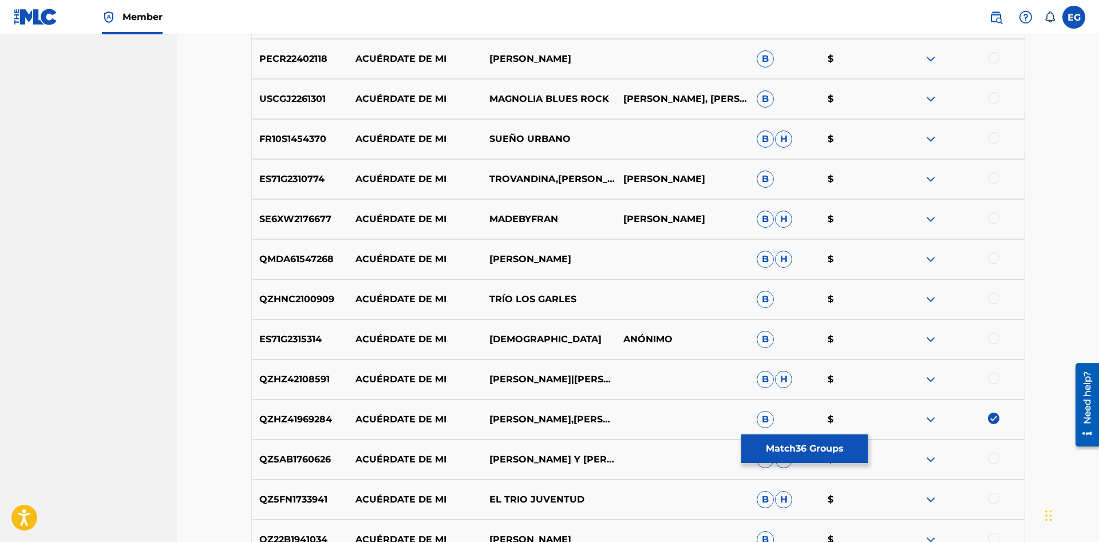
scroll to position [2879, 0]
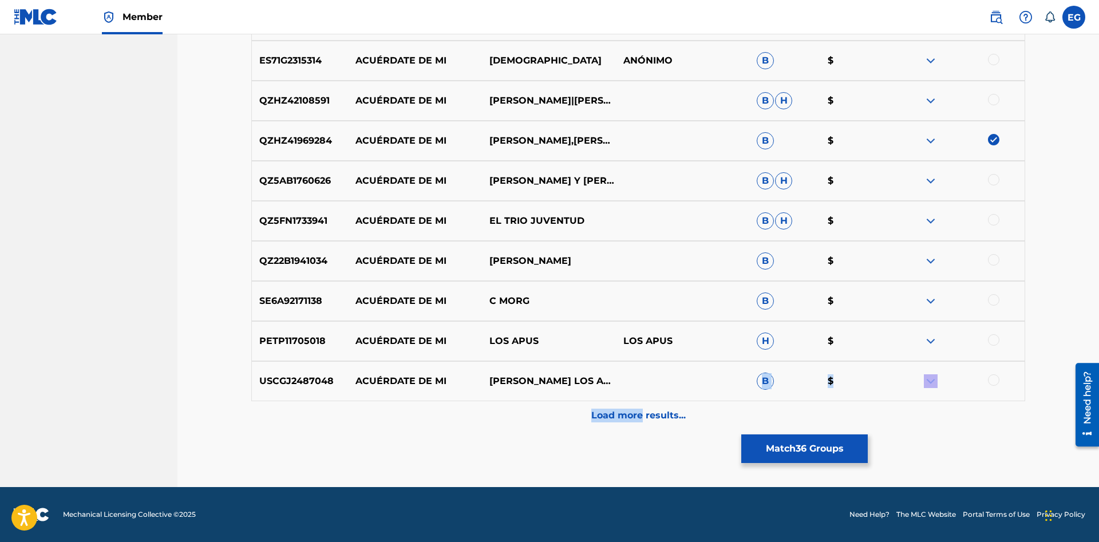
drag, startPoint x: 645, startPoint y: 400, endPoint x: 639, endPoint y: 401, distance: 6.3
click at [656, 414] on p "Load more results..." at bounding box center [638, 416] width 94 height 14
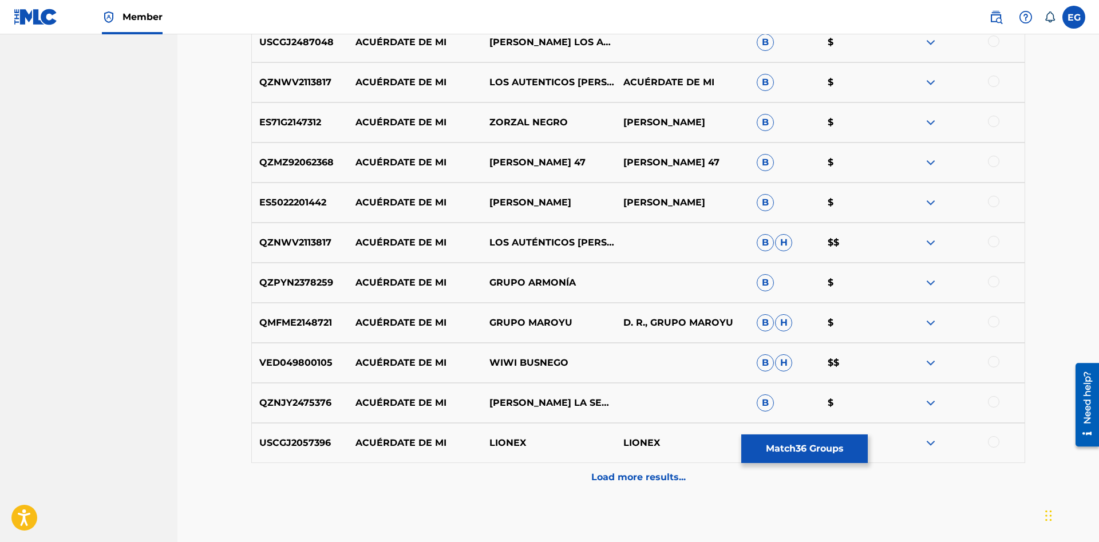
scroll to position [2985, 0]
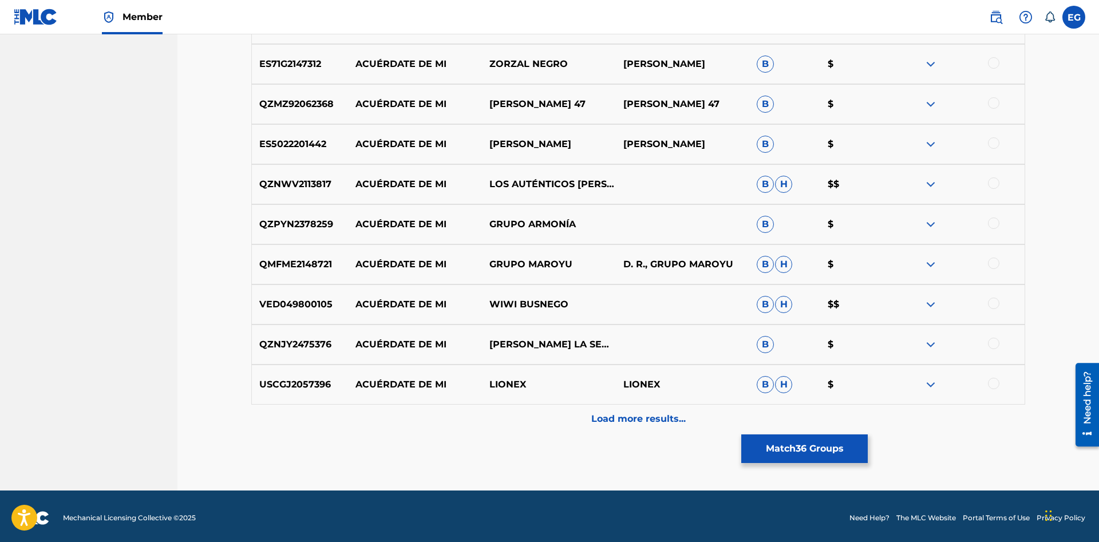
click at [612, 418] on p "Load more results..." at bounding box center [638, 419] width 94 height 14
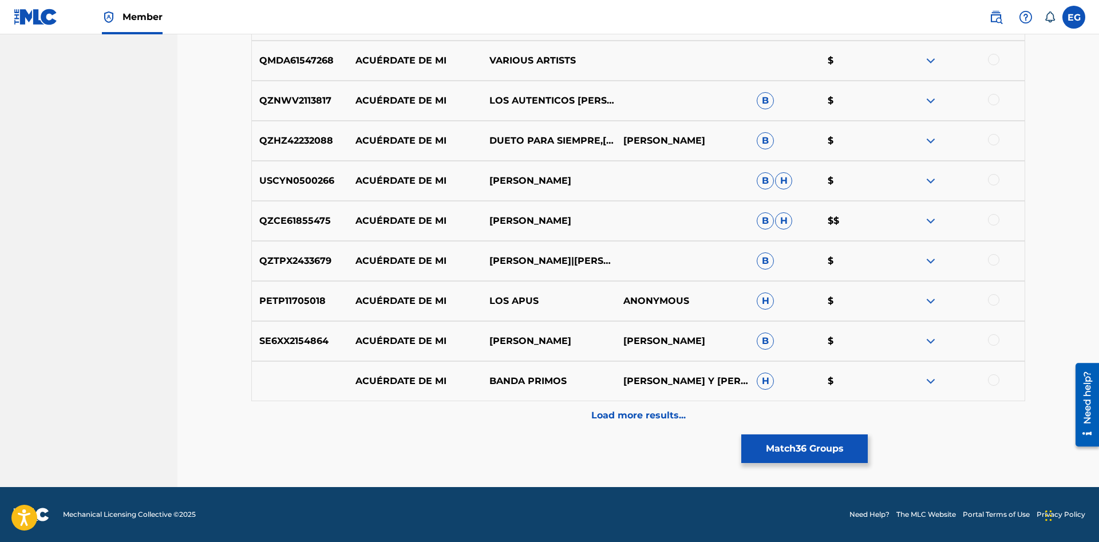
scroll to position [3389, 0]
click at [623, 422] on p "Load more results..." at bounding box center [638, 416] width 94 height 14
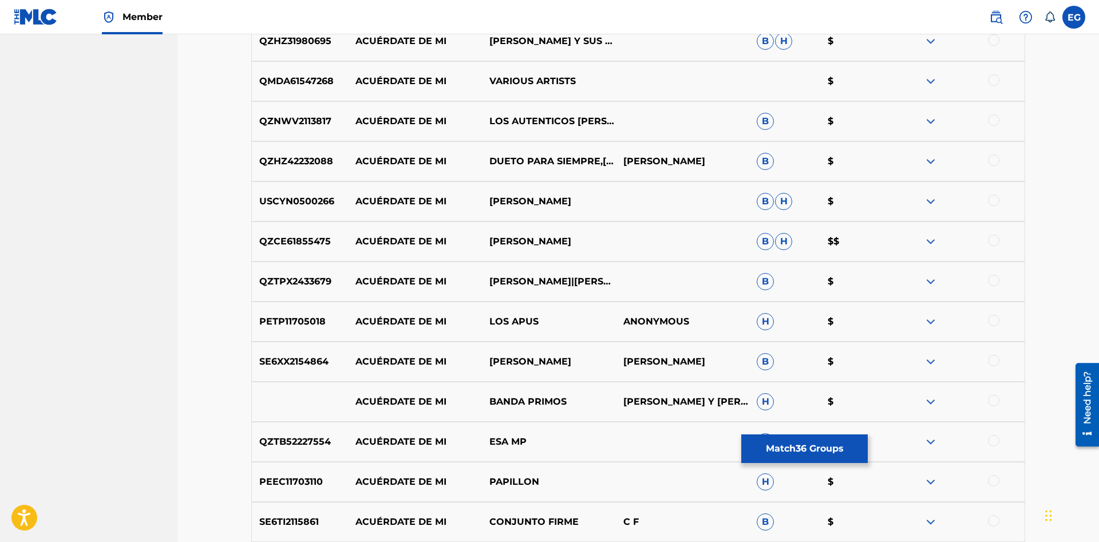
drag, startPoint x: 1098, startPoint y: 464, endPoint x: 14, endPoint y: 94, distance: 1145.1
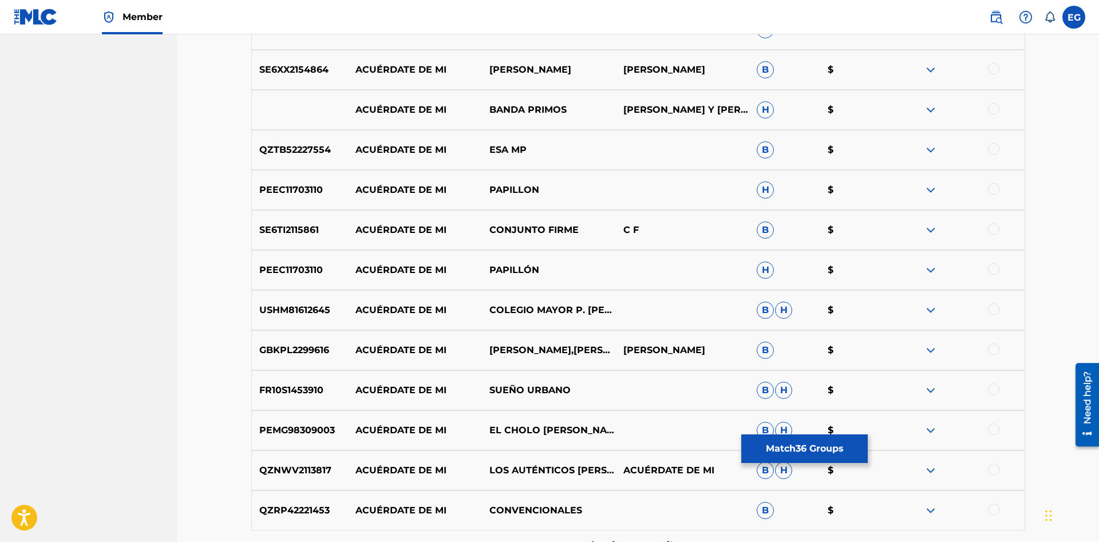
scroll to position [4081, 0]
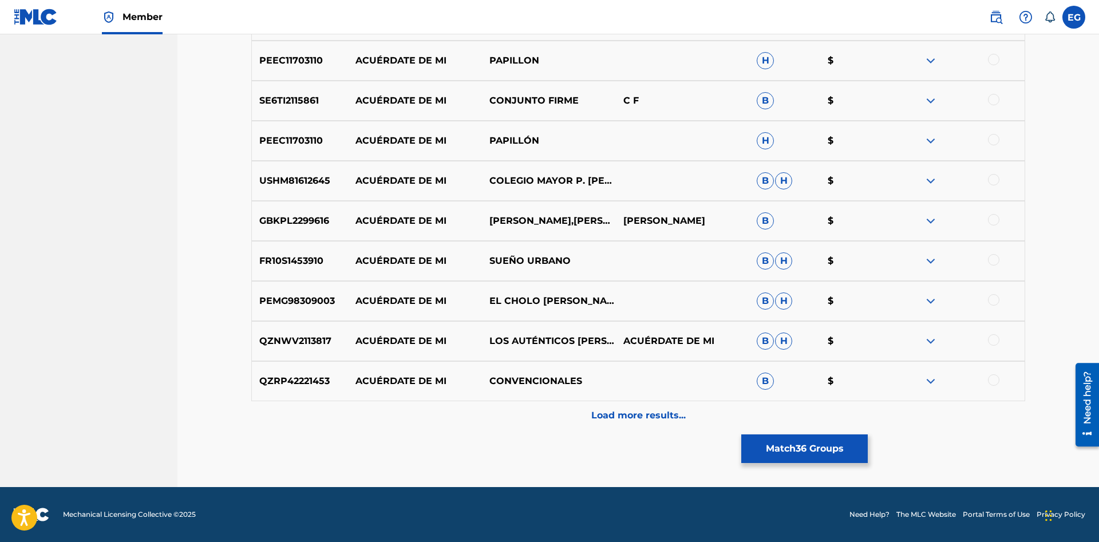
click at [992, 302] on div at bounding box center [993, 299] width 11 height 11
click at [651, 410] on p "Load more results..." at bounding box center [638, 416] width 94 height 14
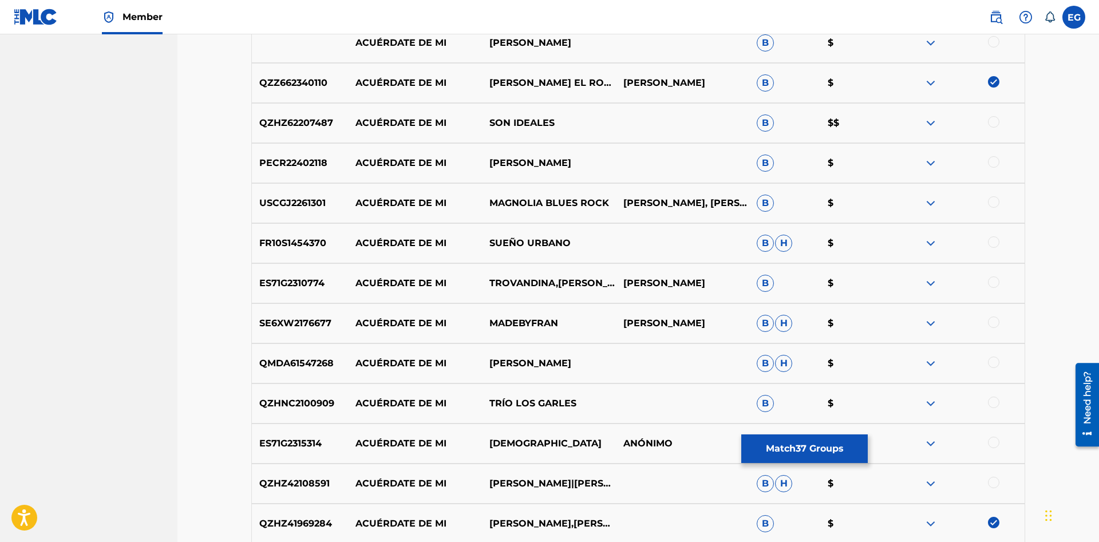
scroll to position [2730, 0]
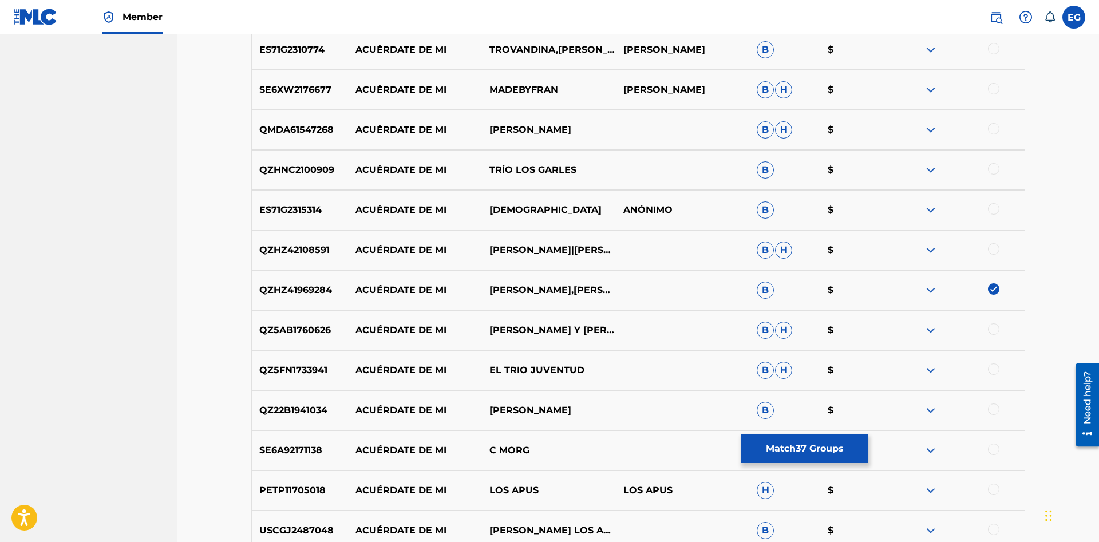
click at [990, 171] on div at bounding box center [993, 168] width 11 height 11
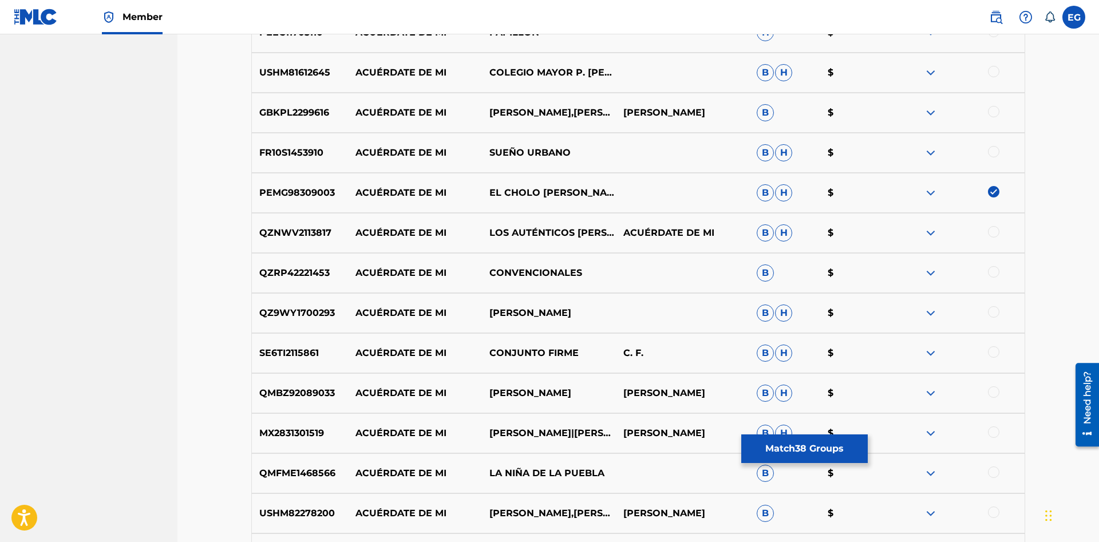
scroll to position [4482, 0]
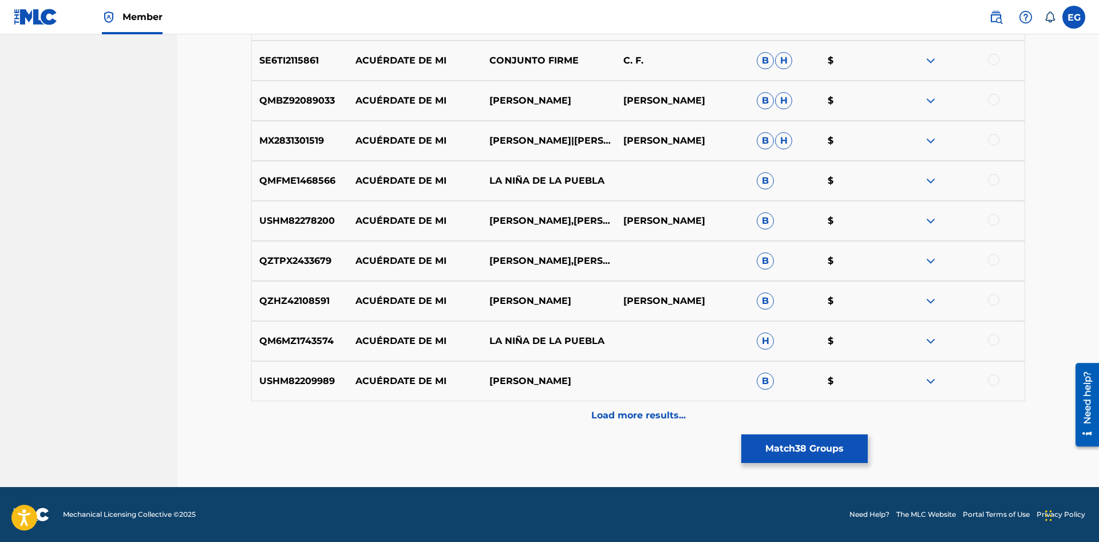
click at [616, 424] on div "Load more results..." at bounding box center [638, 415] width 774 height 29
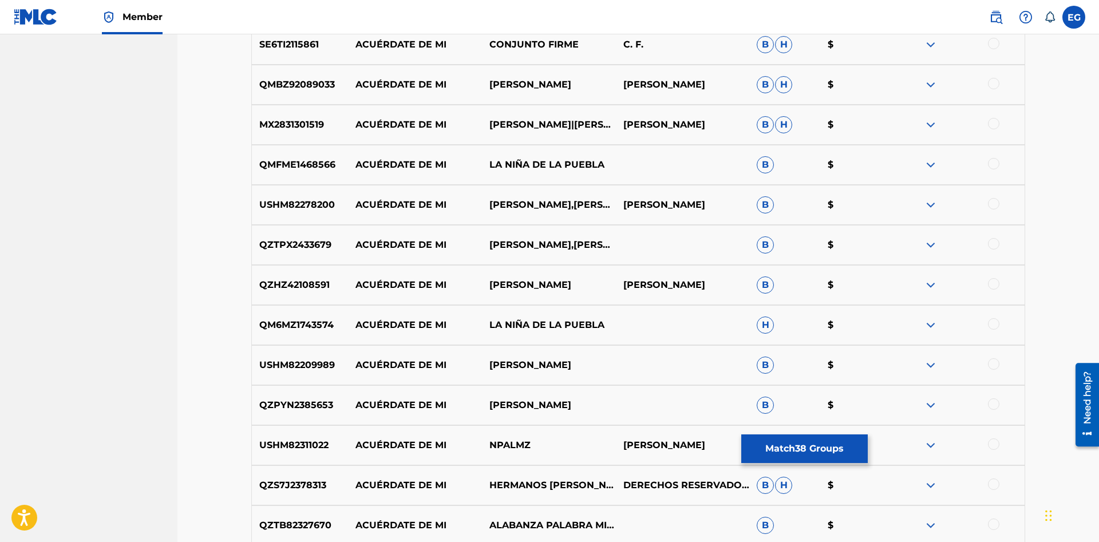
scroll to position [4848, 0]
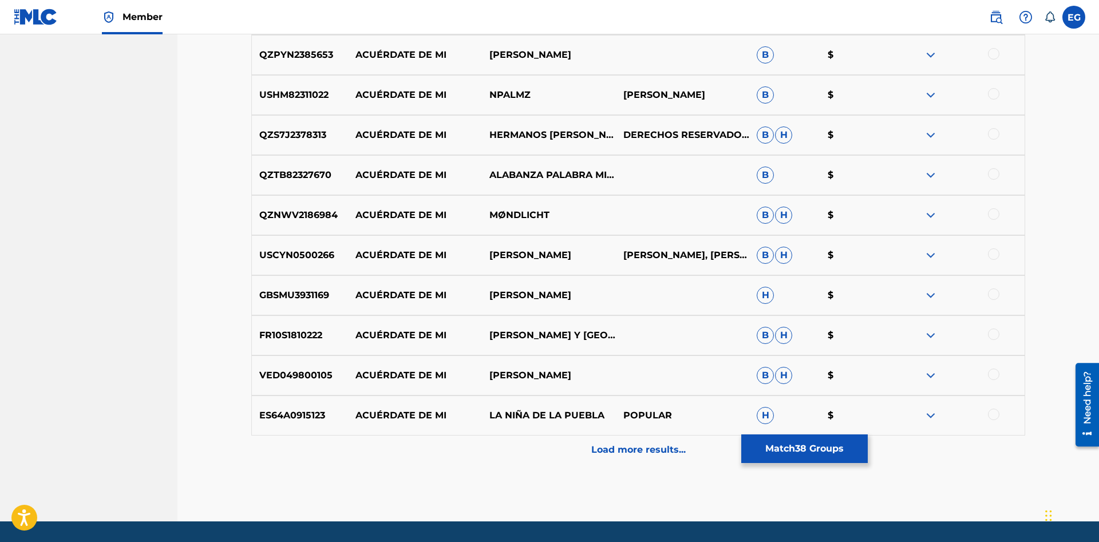
click at [993, 130] on div at bounding box center [993, 133] width 11 height 11
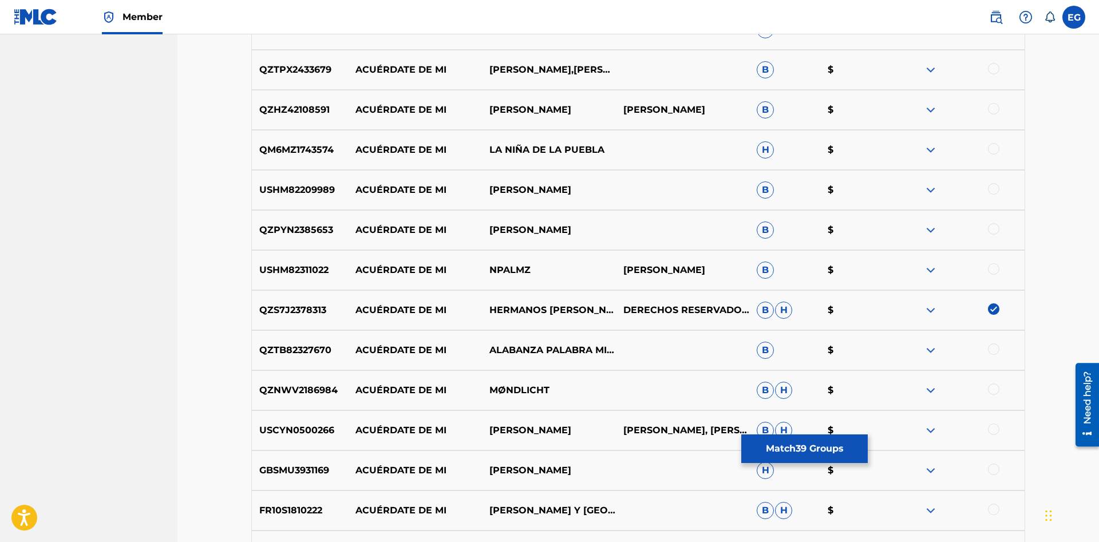
scroll to position [4882, 0]
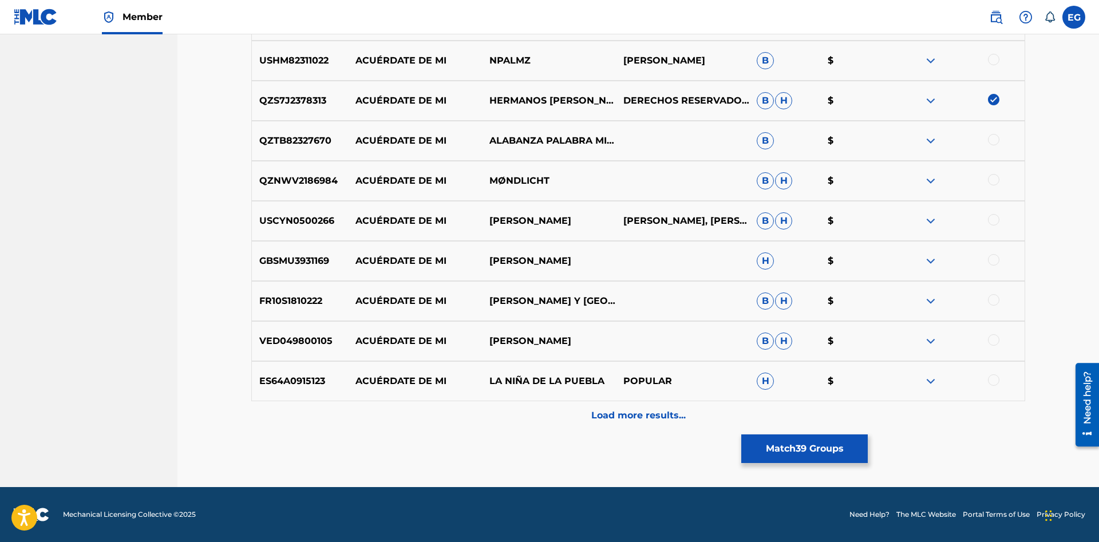
click at [619, 426] on div "Load more results..." at bounding box center [638, 415] width 774 height 29
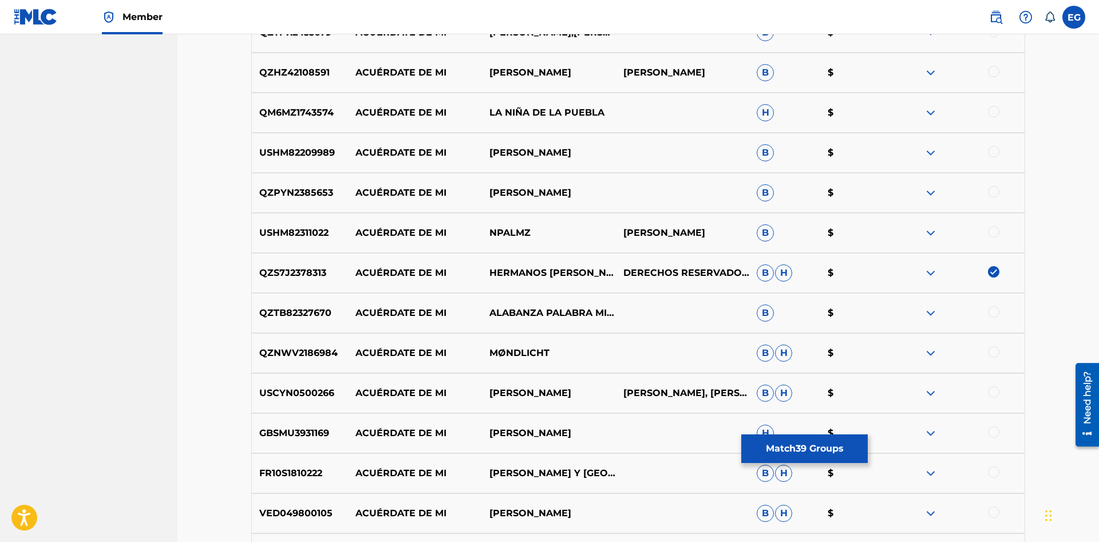
scroll to position [5002, 0]
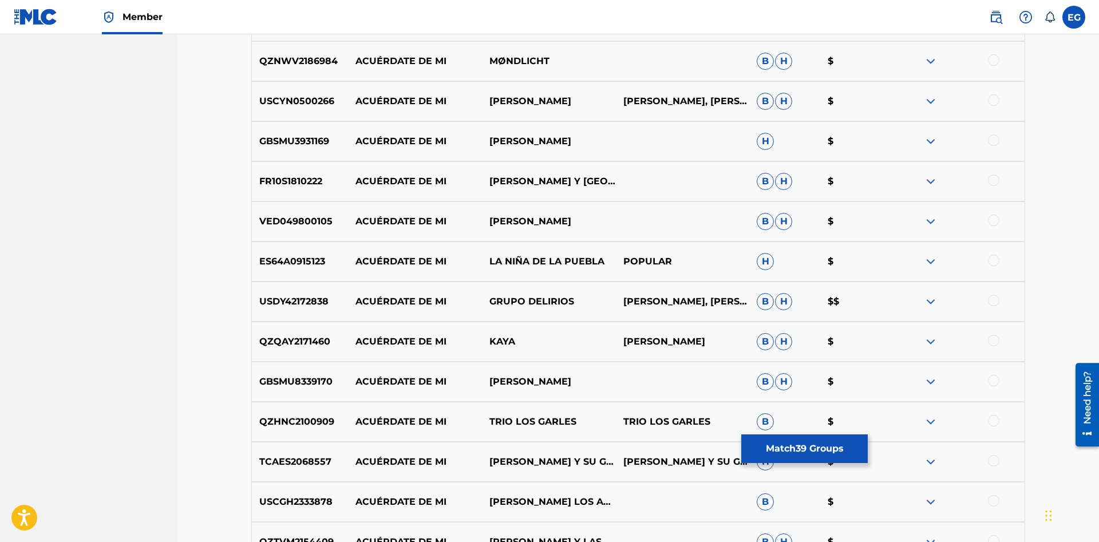
click at [992, 418] on div at bounding box center [993, 420] width 11 height 11
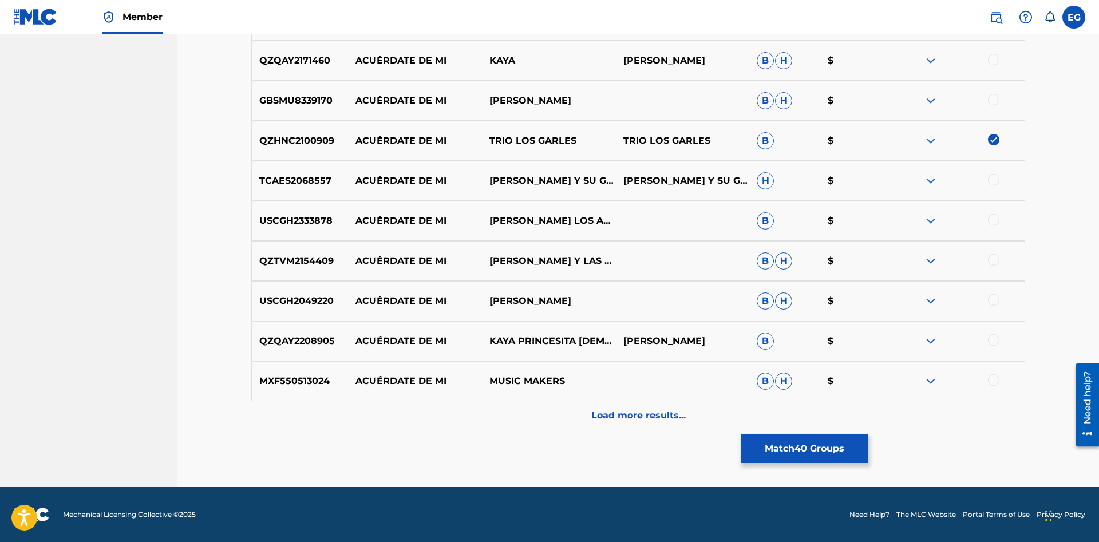
click at [607, 418] on p "Load more results..." at bounding box center [638, 416] width 94 height 14
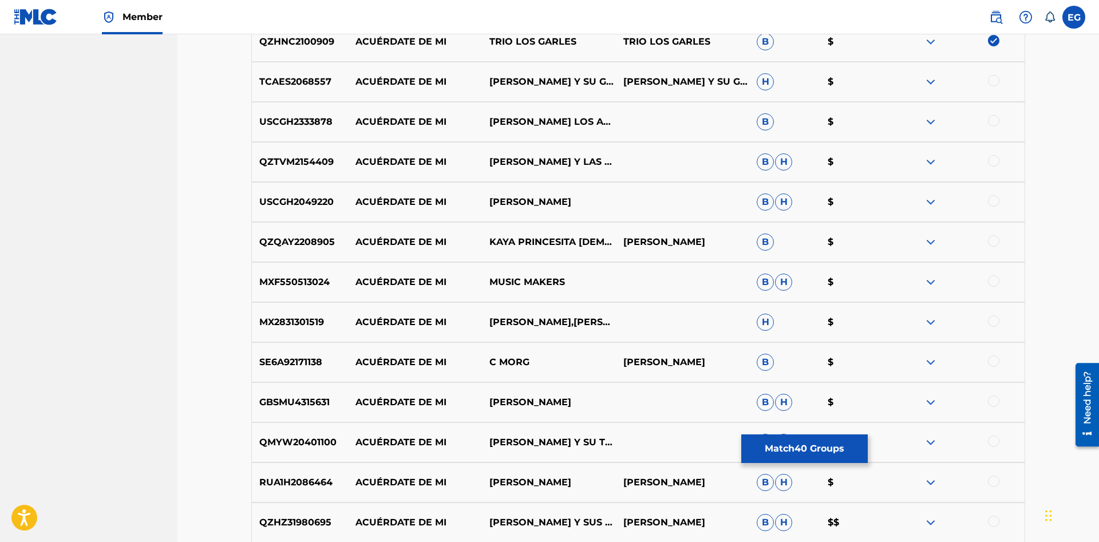
scroll to position [5616, 0]
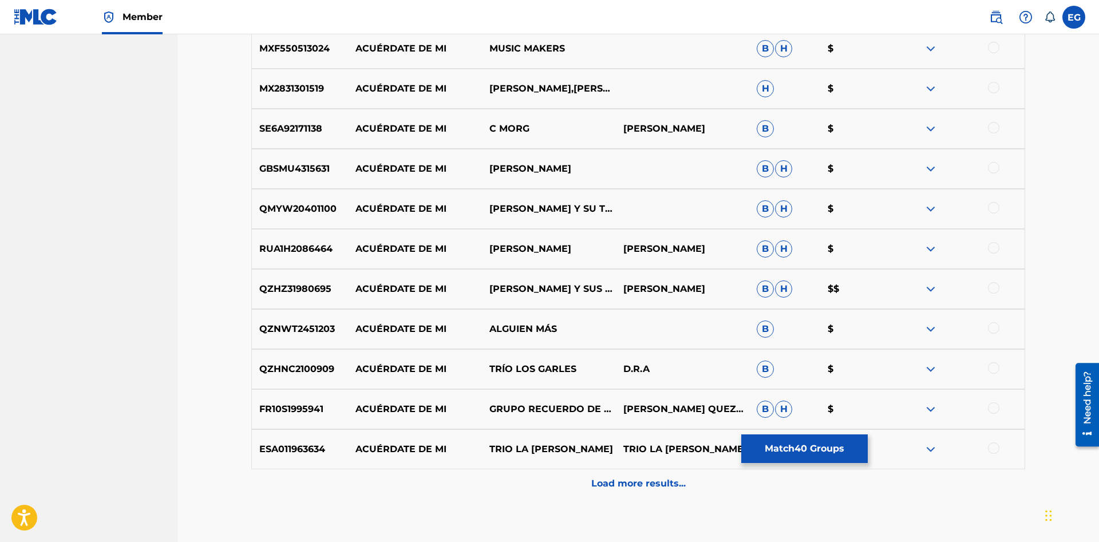
click at [999, 448] on div at bounding box center [993, 447] width 11 height 11
click at [998, 448] on img at bounding box center [993, 447] width 11 height 11
click at [989, 448] on div at bounding box center [993, 447] width 11 height 11
click at [983, 473] on div "Load more results..." at bounding box center [638, 483] width 774 height 29
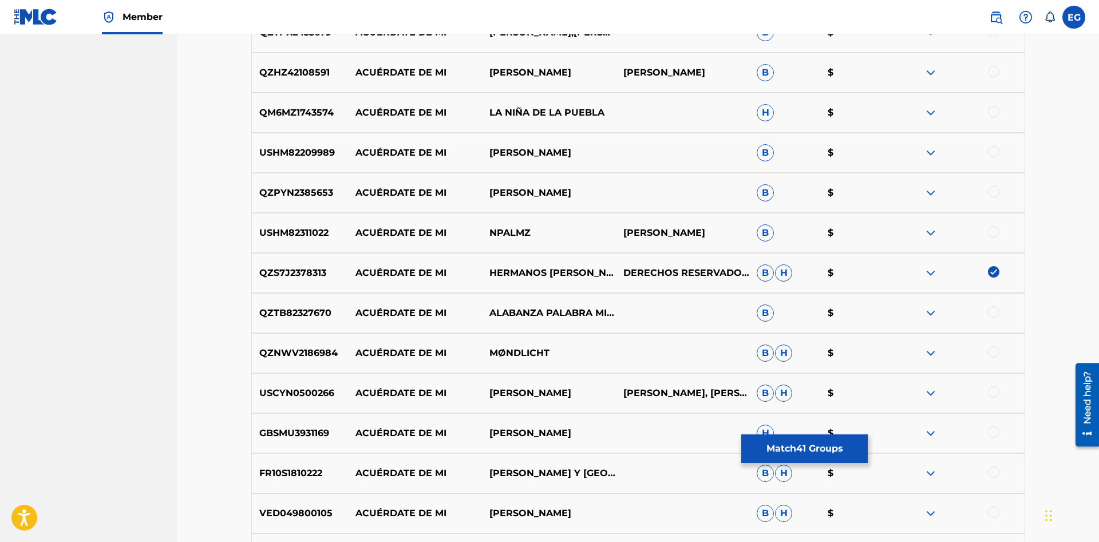
scroll to position [5634, 0]
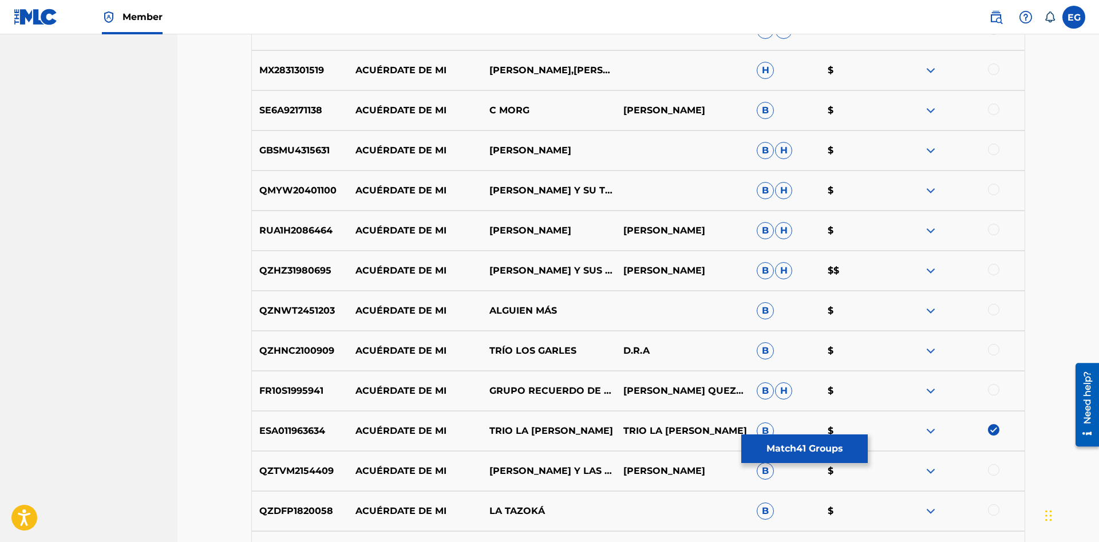
click at [992, 350] on div at bounding box center [993, 349] width 11 height 11
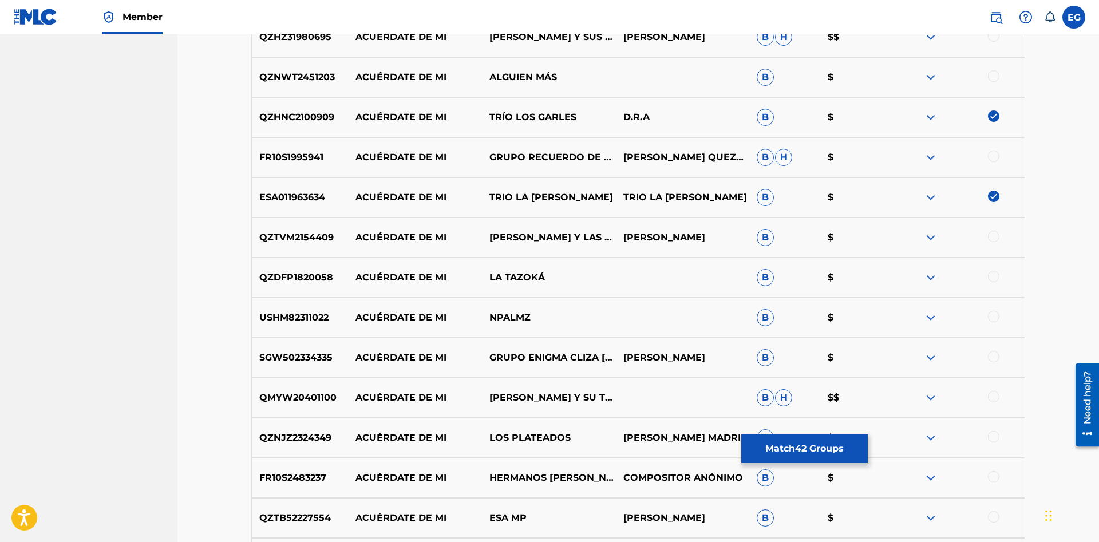
scroll to position [6084, 0]
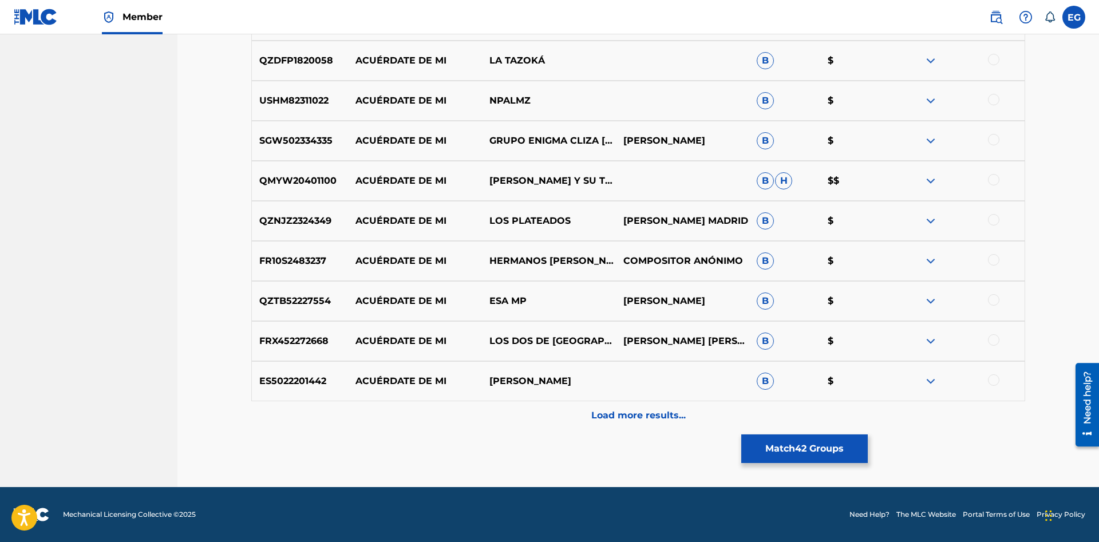
click at [991, 262] on div at bounding box center [993, 259] width 11 height 11
click at [643, 428] on div "Load more results..." at bounding box center [638, 415] width 774 height 29
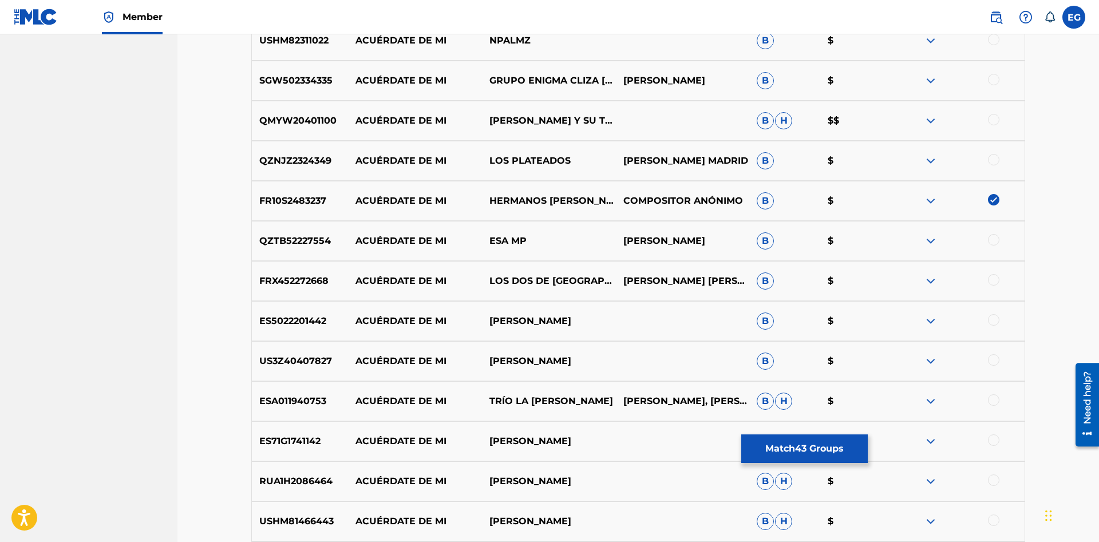
scroll to position [6203, 0]
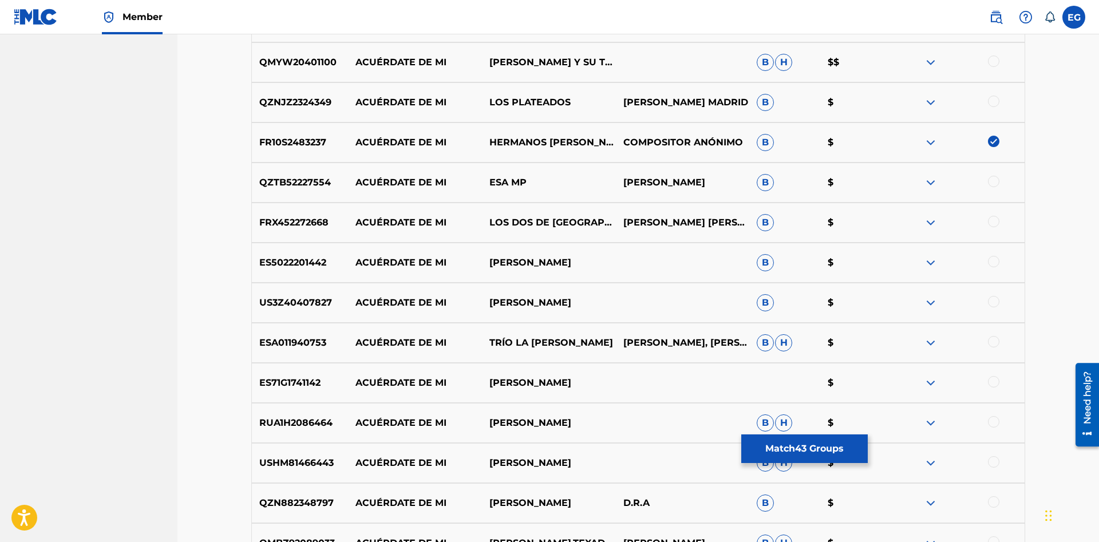
click at [992, 385] on div at bounding box center [993, 381] width 11 height 11
click at [991, 346] on div at bounding box center [993, 341] width 11 height 11
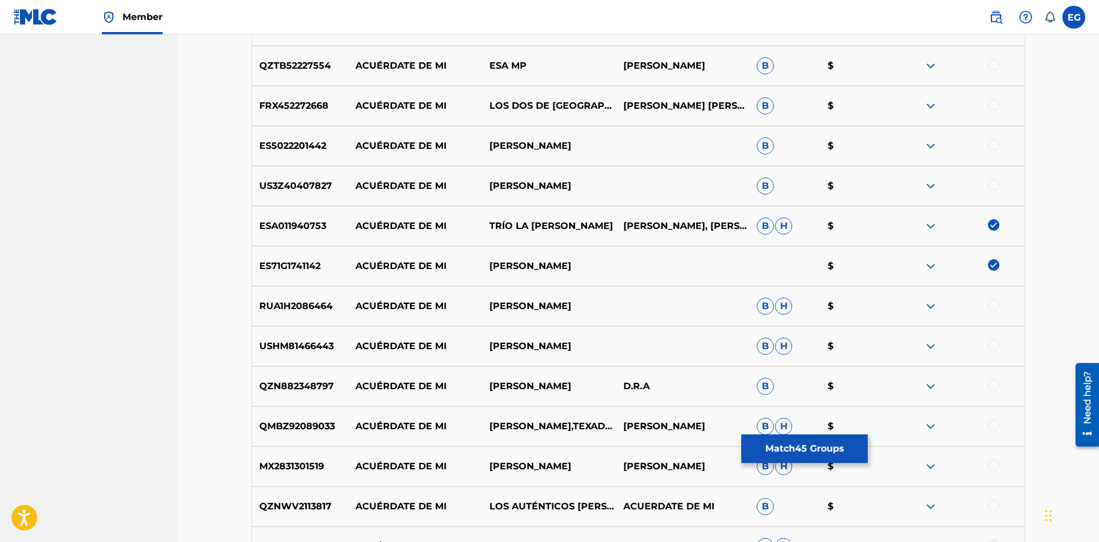
scroll to position [6485, 0]
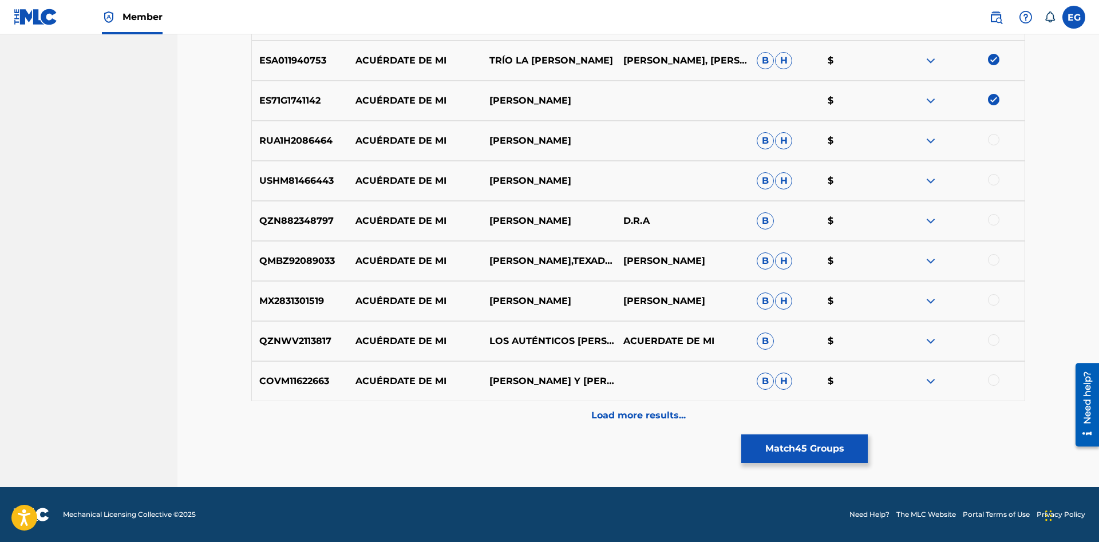
click at [993, 224] on div at bounding box center [993, 219] width 11 height 11
click at [601, 425] on div "Load more results..." at bounding box center [638, 415] width 774 height 29
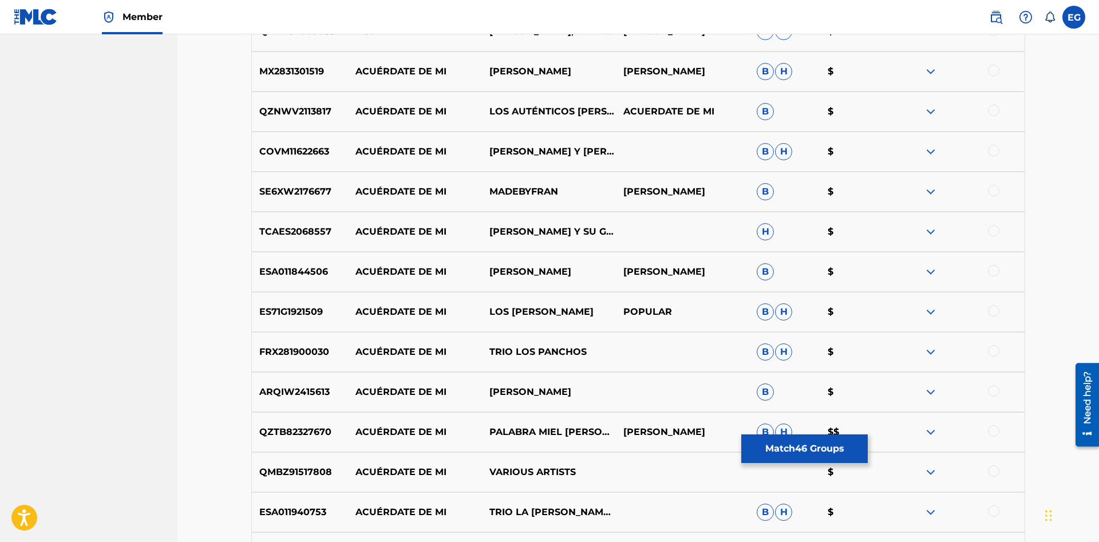
scroll to position [6831, 0]
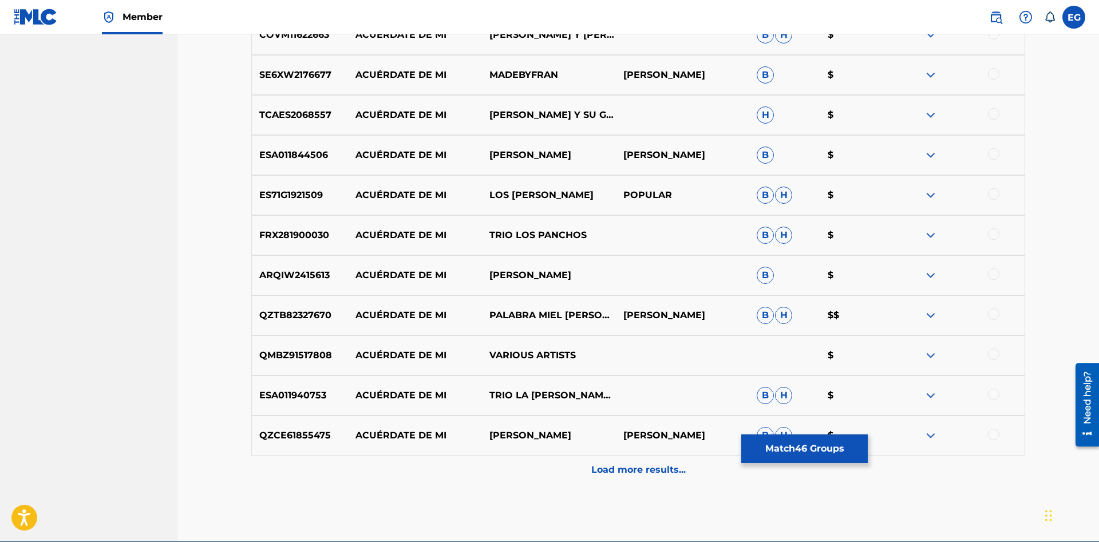
click at [993, 393] on div at bounding box center [993, 394] width 11 height 11
click at [991, 237] on div at bounding box center [993, 233] width 11 height 11
click at [592, 471] on p "Load more results..." at bounding box center [638, 470] width 94 height 14
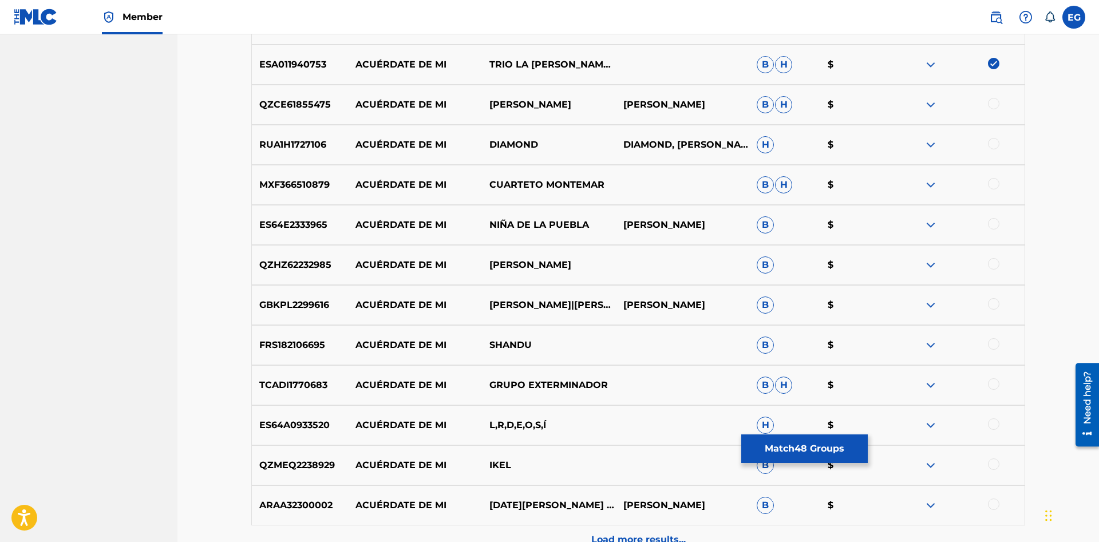
scroll to position [7286, 0]
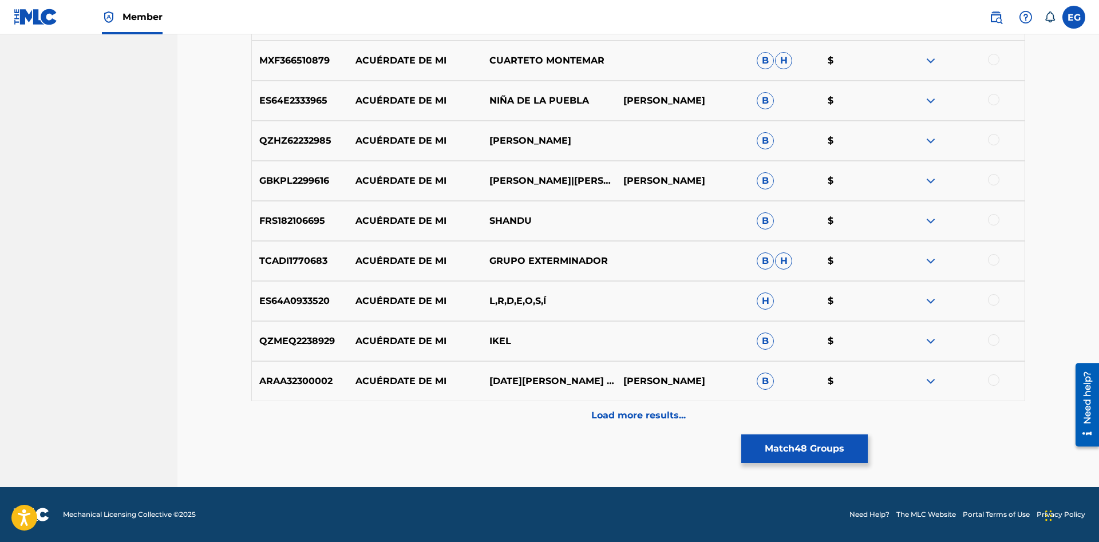
click at [579, 426] on div "Load more results..." at bounding box center [638, 415] width 774 height 29
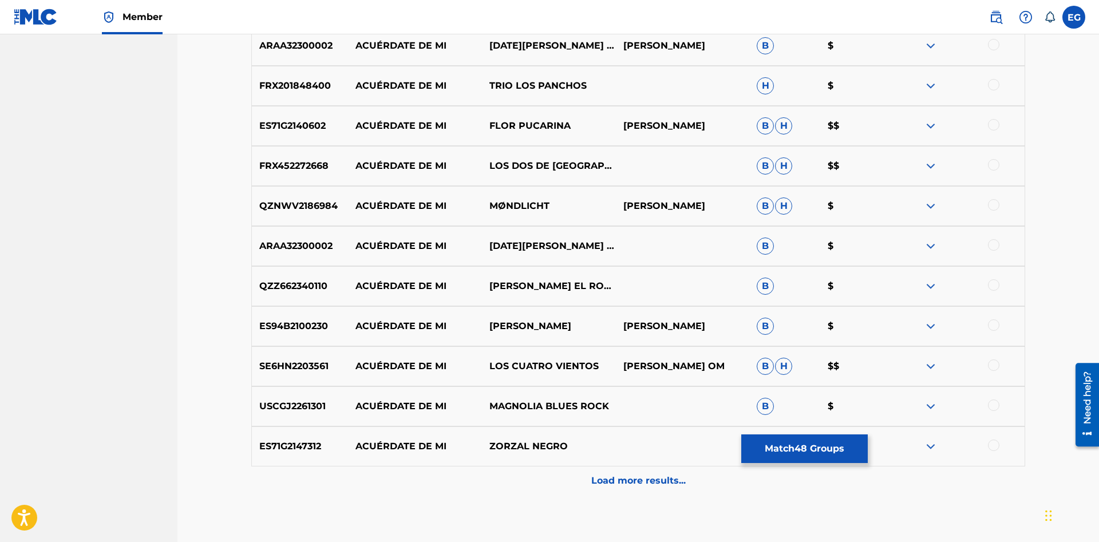
scroll to position [7687, 0]
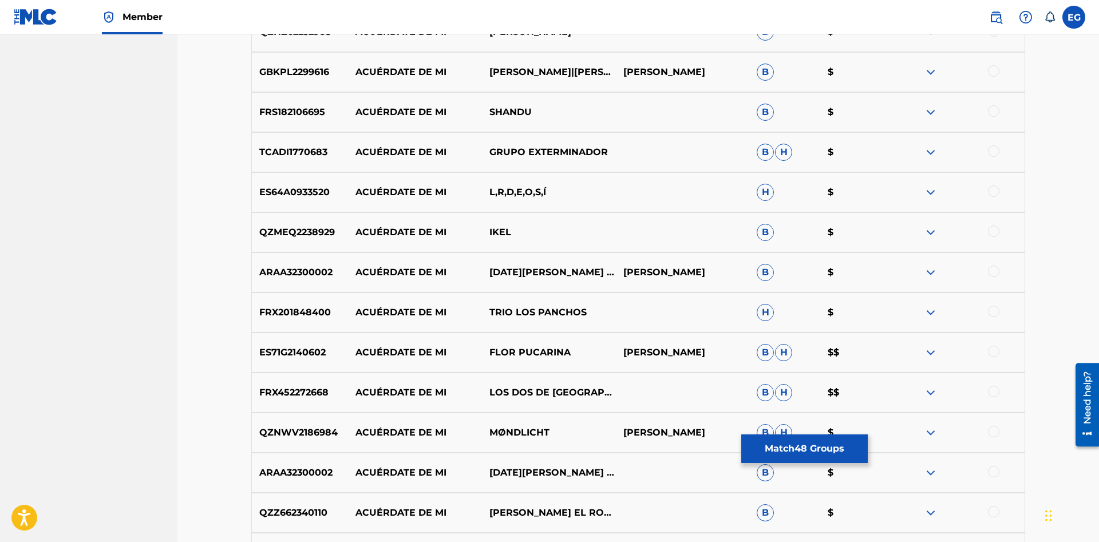
scroll to position [7161, 0]
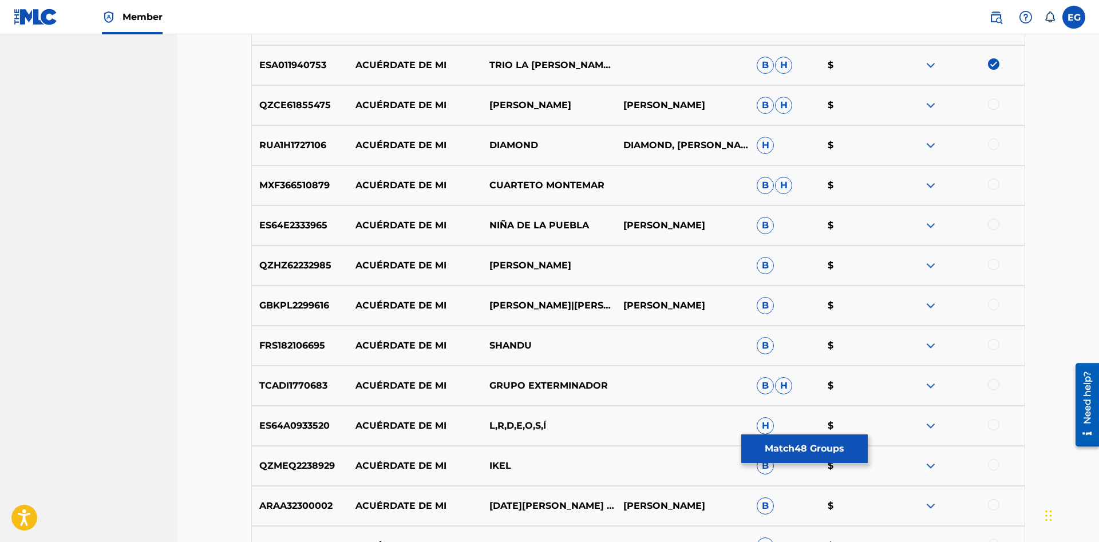
click at [991, 184] on div at bounding box center [993, 184] width 11 height 11
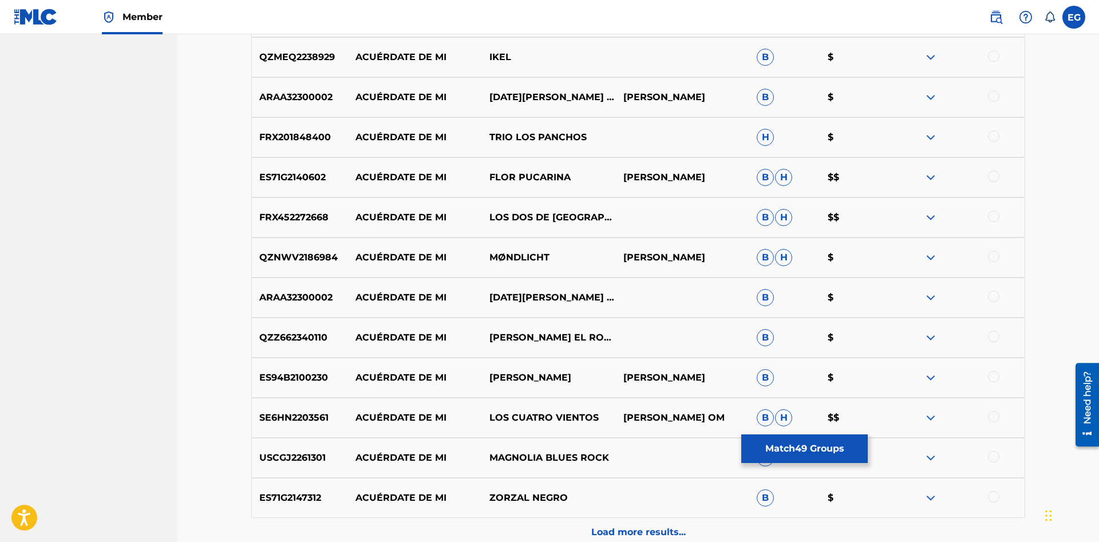
scroll to position [7687, 0]
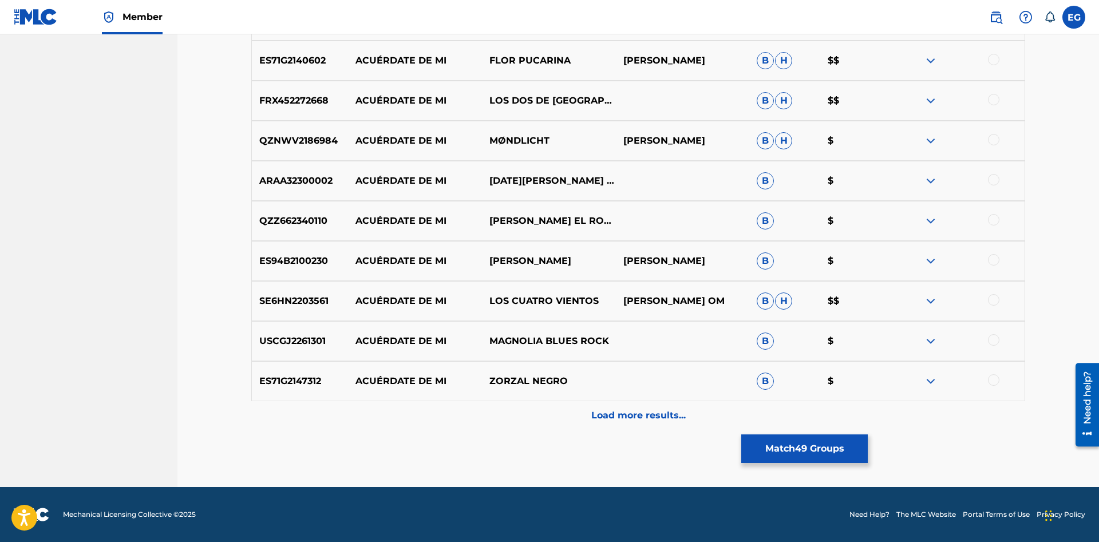
click at [569, 393] on div "ES71G2147312 ACUÉRDATE DE MI ZORZAL NEGRO B $" at bounding box center [638, 381] width 774 height 40
click at [564, 417] on div "Load more results..." at bounding box center [638, 415] width 774 height 29
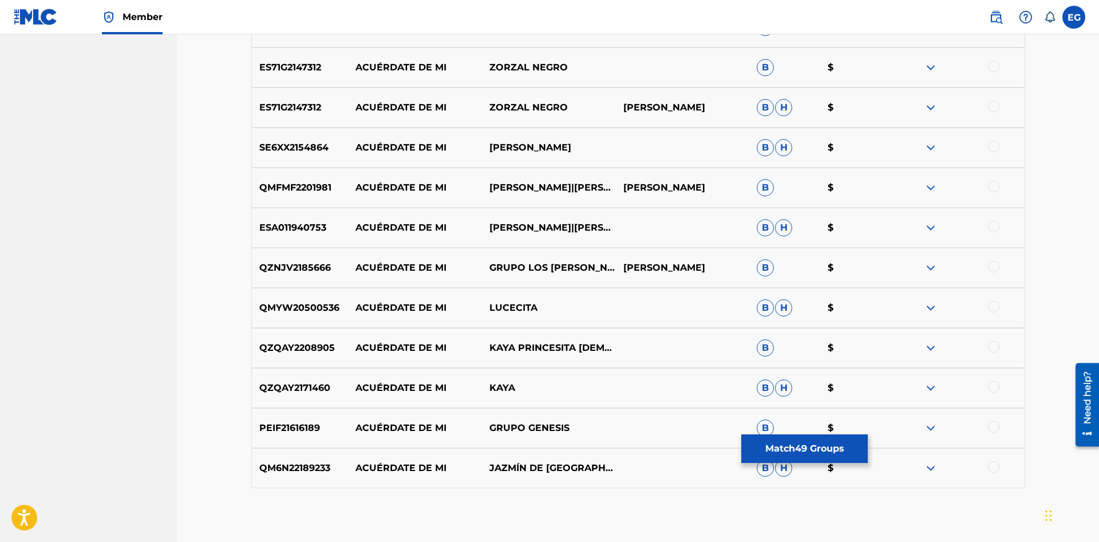
scroll to position [8059, 0]
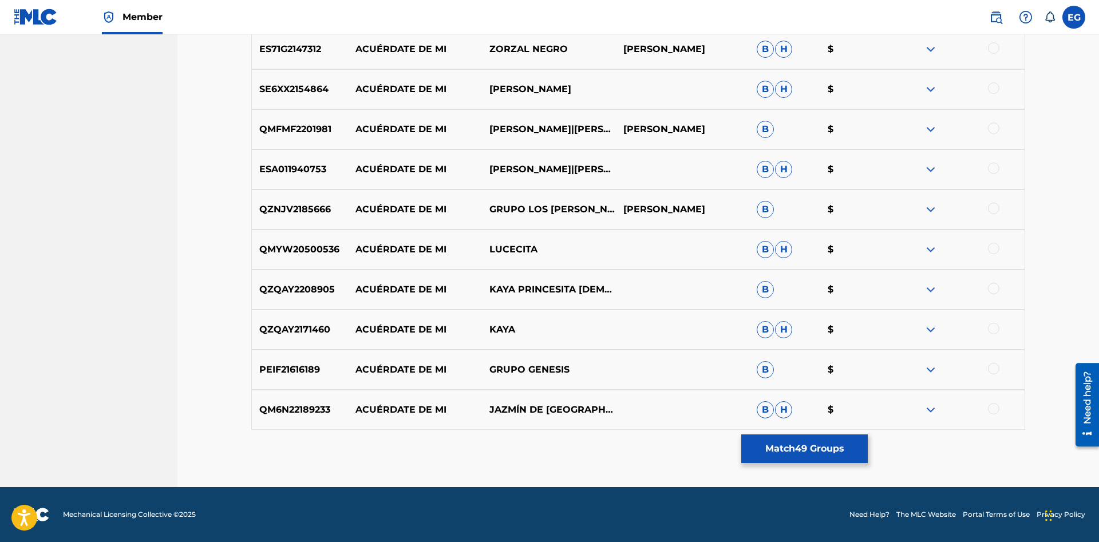
click at [995, 410] on div at bounding box center [993, 408] width 11 height 11
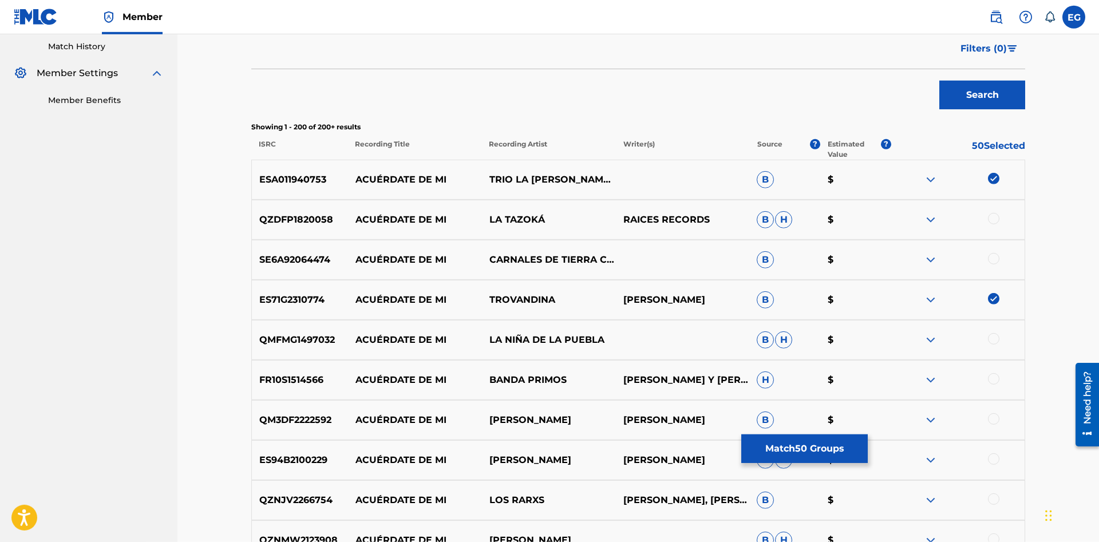
scroll to position [0, 0]
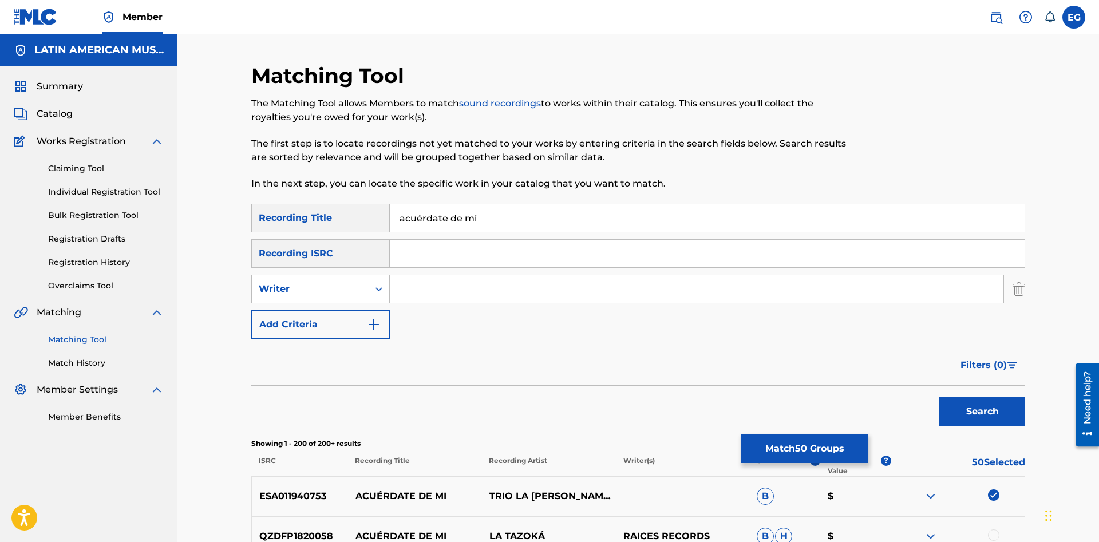
click at [818, 448] on button "Match 50 Groups" at bounding box center [804, 448] width 126 height 29
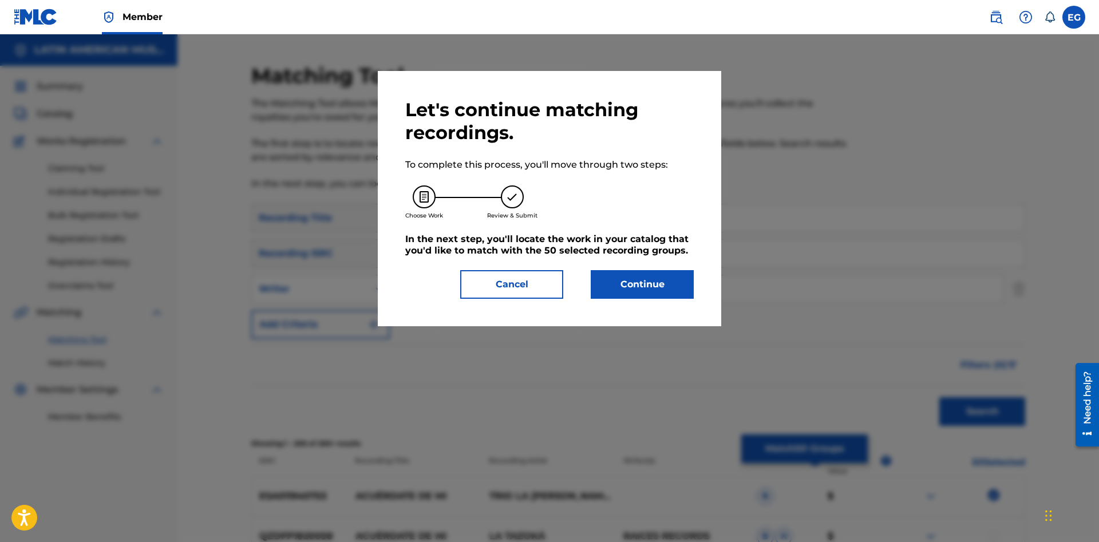
click at [654, 279] on button "Continue" at bounding box center [642, 284] width 103 height 29
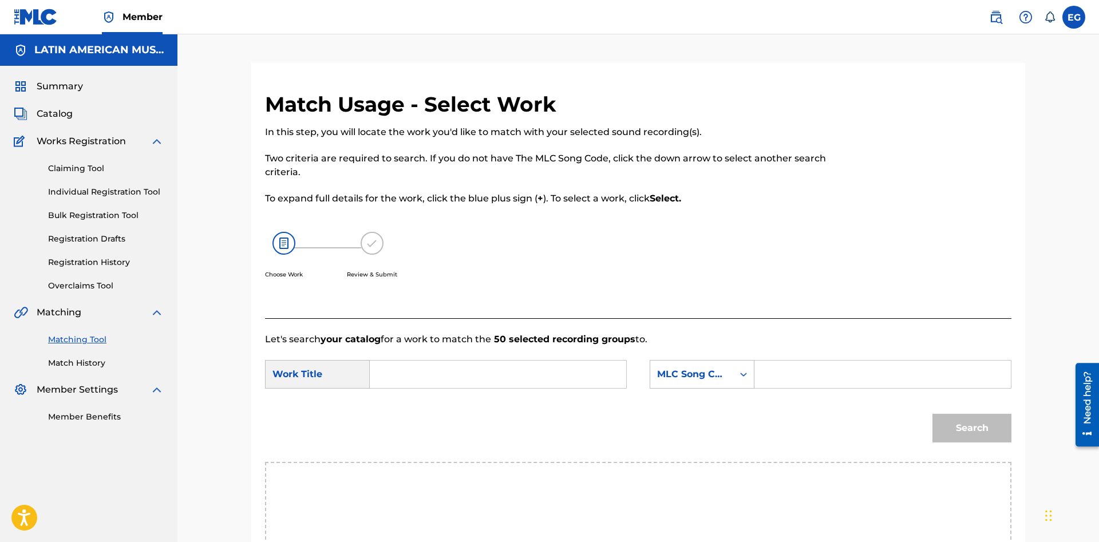
click at [451, 364] on input "Search Form" at bounding box center [497, 374] width 237 height 27
click at [426, 424] on div "nadie se acuerd a de mi" at bounding box center [411, 414] width 65 height 48
click at [407, 358] on form "SearchWithCriteriac4899773-1d9c-4811-835c-2b70f79a0eac Work Title nadie se acue…" at bounding box center [638, 404] width 746 height 116
drag, startPoint x: 433, startPoint y: 377, endPoint x: 307, endPoint y: 395, distance: 126.8
click at [379, 388] on input "nadie se acuerda de mi" at bounding box center [497, 374] width 237 height 27
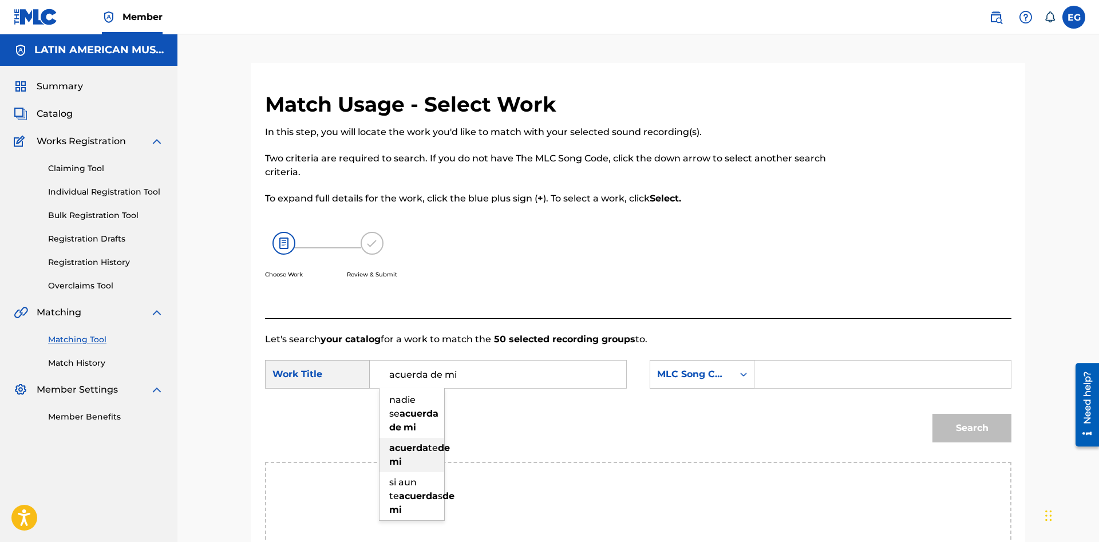
click at [415, 469] on div "acuerda te de mi" at bounding box center [411, 455] width 65 height 34
type input "acuerdate de mi"
click at [689, 371] on div "MLC Song Code" at bounding box center [702, 374] width 105 height 29
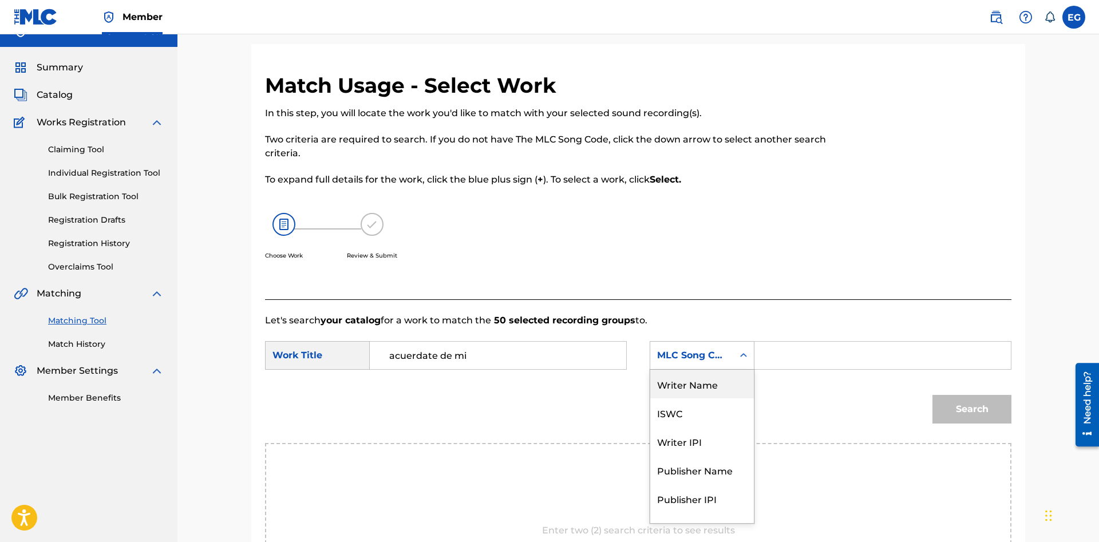
click at [714, 382] on div "Writer Name" at bounding box center [702, 384] width 104 height 29
click at [774, 364] on input "Search Form" at bounding box center [882, 355] width 237 height 27
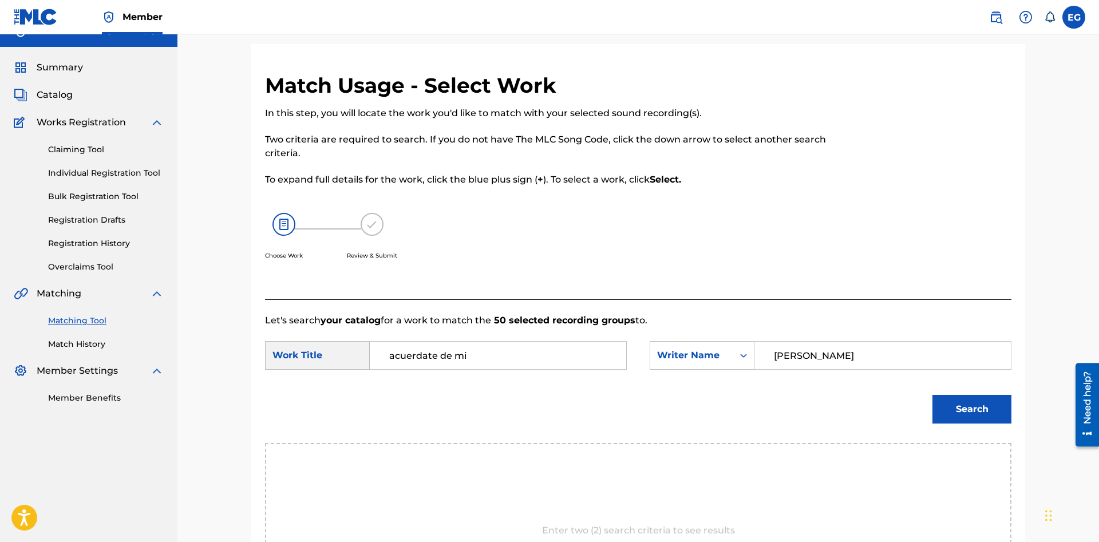
type input "[PERSON_NAME]"
click at [962, 405] on button "Search" at bounding box center [971, 409] width 79 height 29
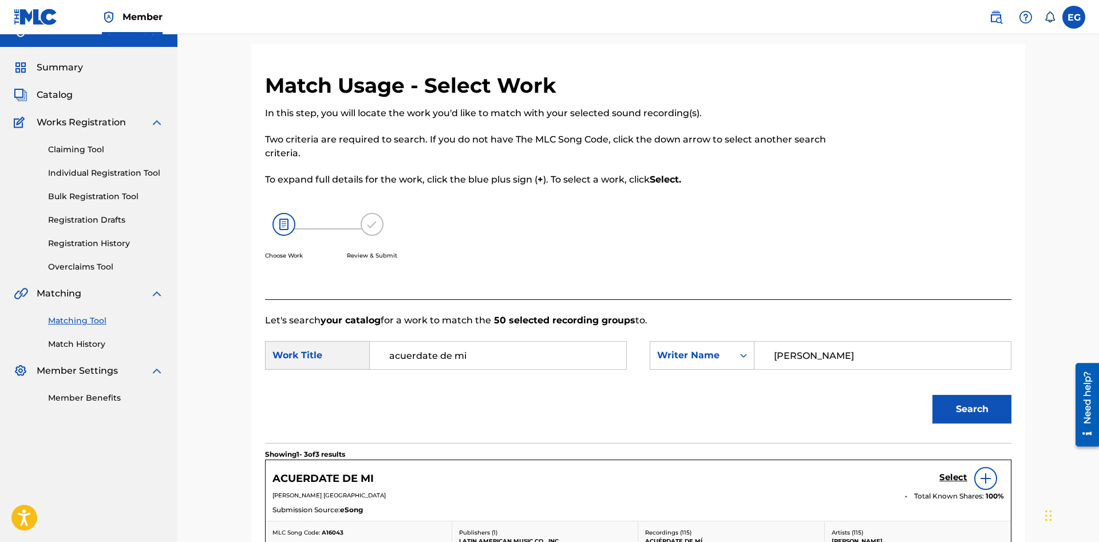
scroll to position [194, 0]
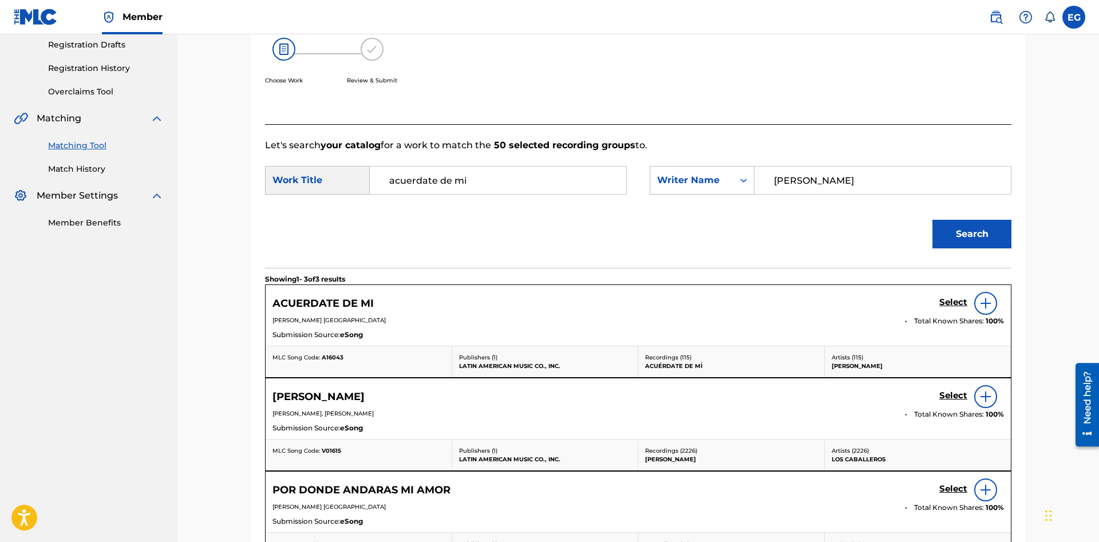
click at [943, 300] on h5 "Select" at bounding box center [953, 302] width 28 height 11
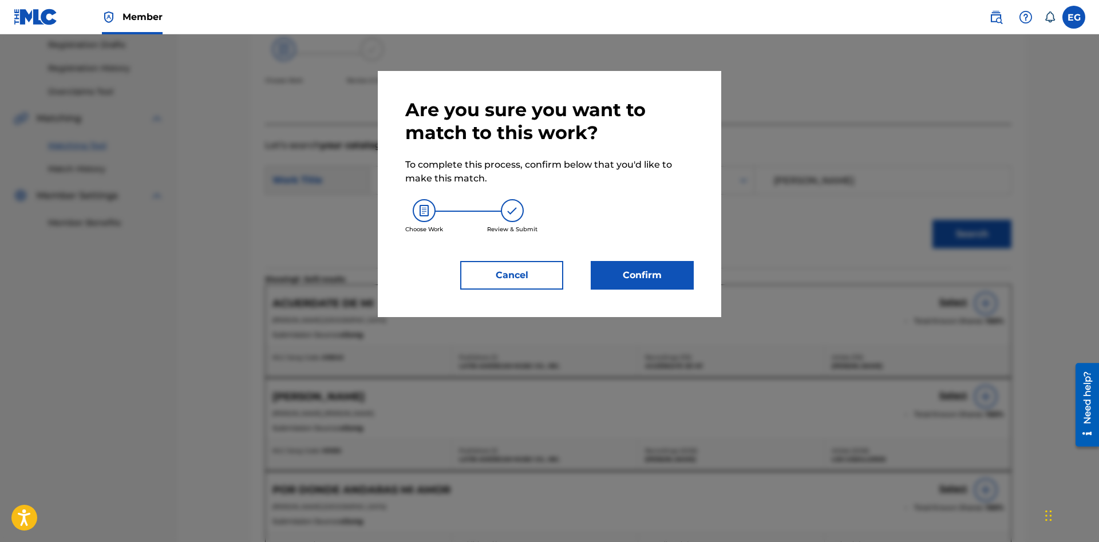
click at [553, 284] on button "Cancel" at bounding box center [511, 275] width 103 height 29
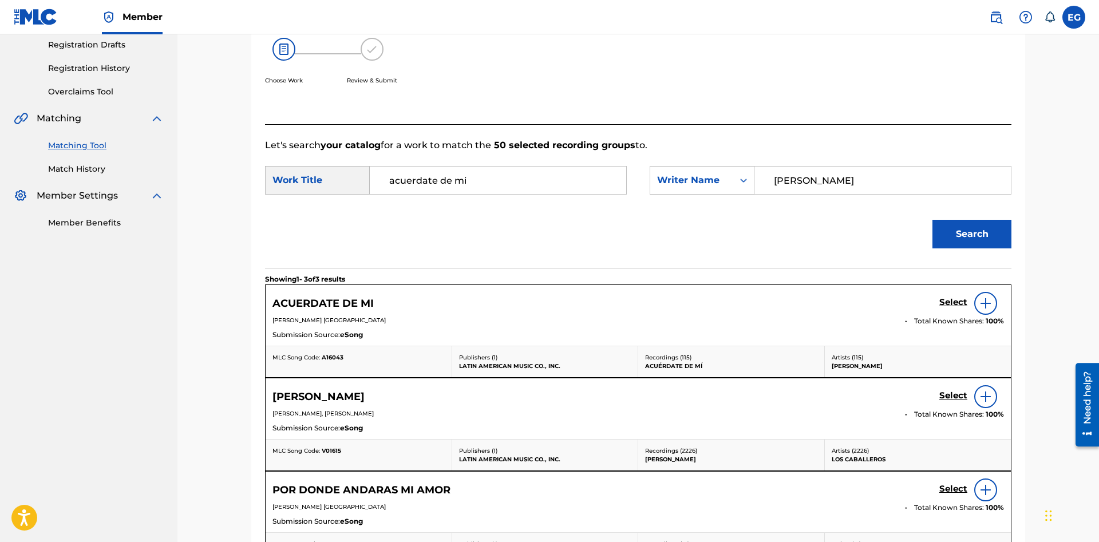
click at [958, 298] on h5 "Select" at bounding box center [953, 302] width 28 height 11
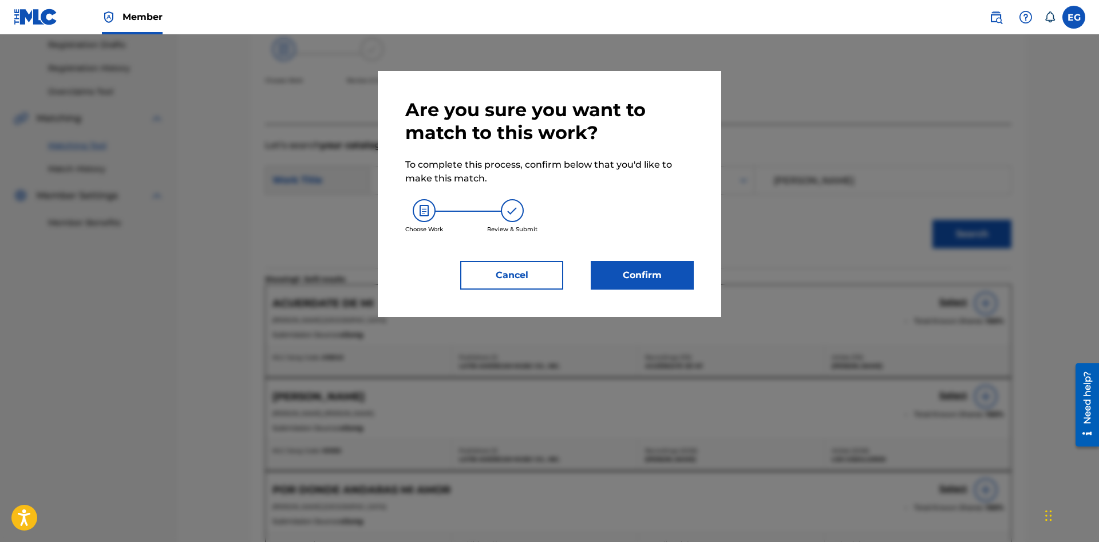
click at [655, 262] on div "Are you sure you want to match to this work? To complete this process, confirm …" at bounding box center [549, 193] width 288 height 191
click at [656, 271] on button "Confirm" at bounding box center [642, 275] width 103 height 29
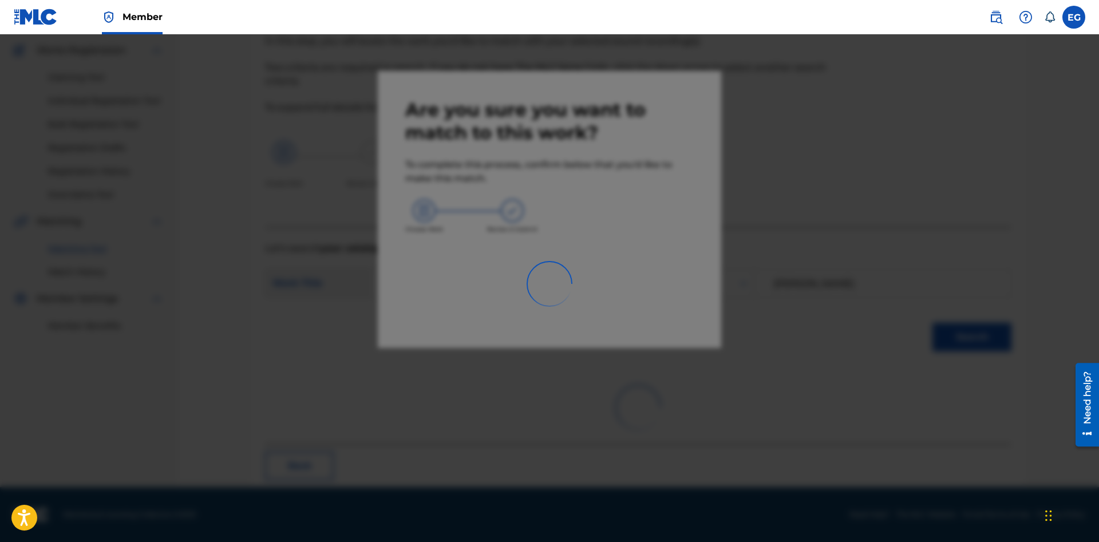
scroll to position [27, 0]
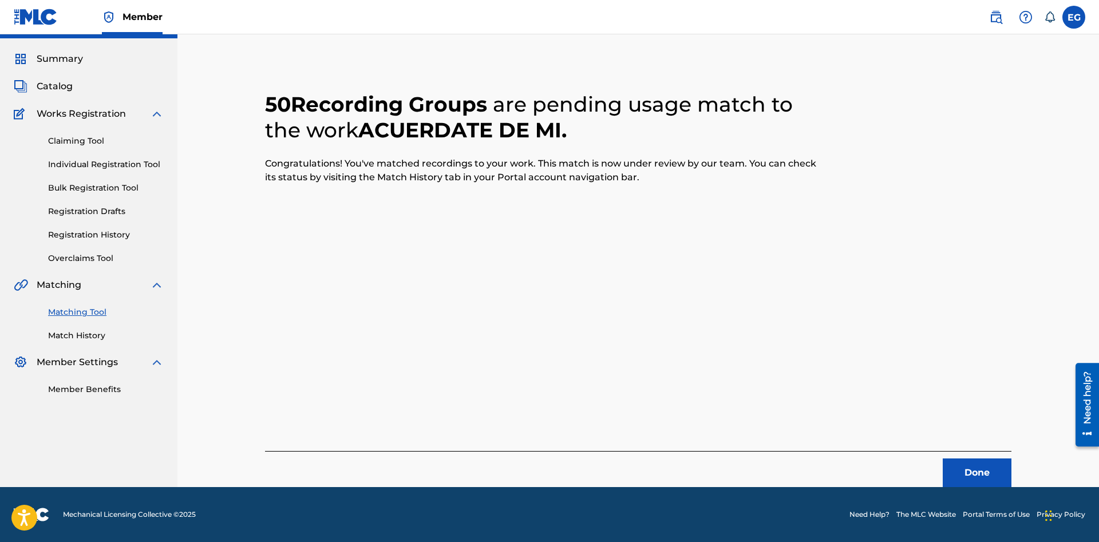
click at [977, 468] on button "Done" at bounding box center [977, 472] width 69 height 29
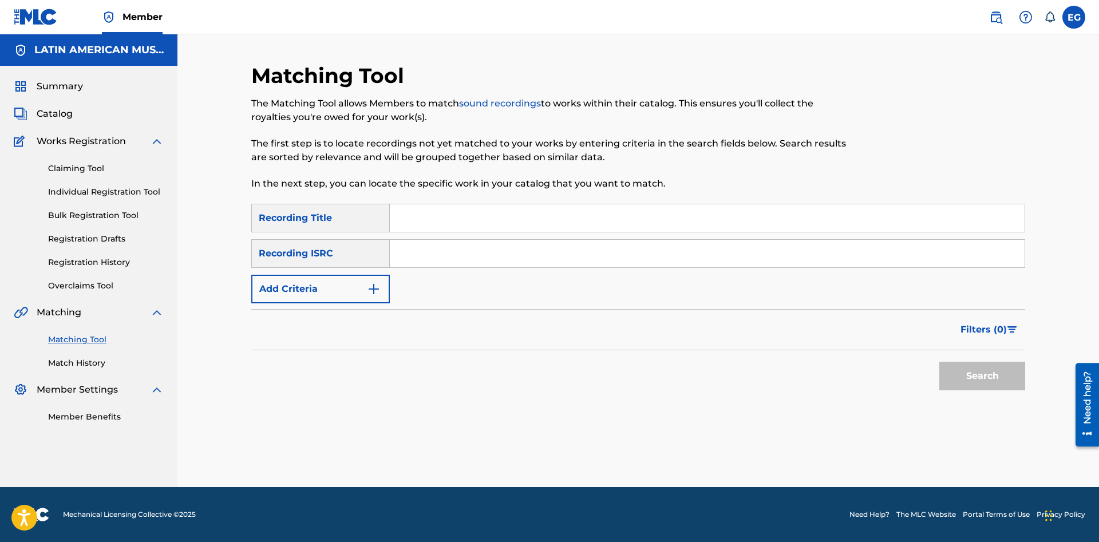
scroll to position [0, 0]
click at [698, 212] on input "Search Form" at bounding box center [707, 217] width 635 height 27
type input "aquellos ojos"
click at [939, 362] on button "Search" at bounding box center [982, 376] width 86 height 29
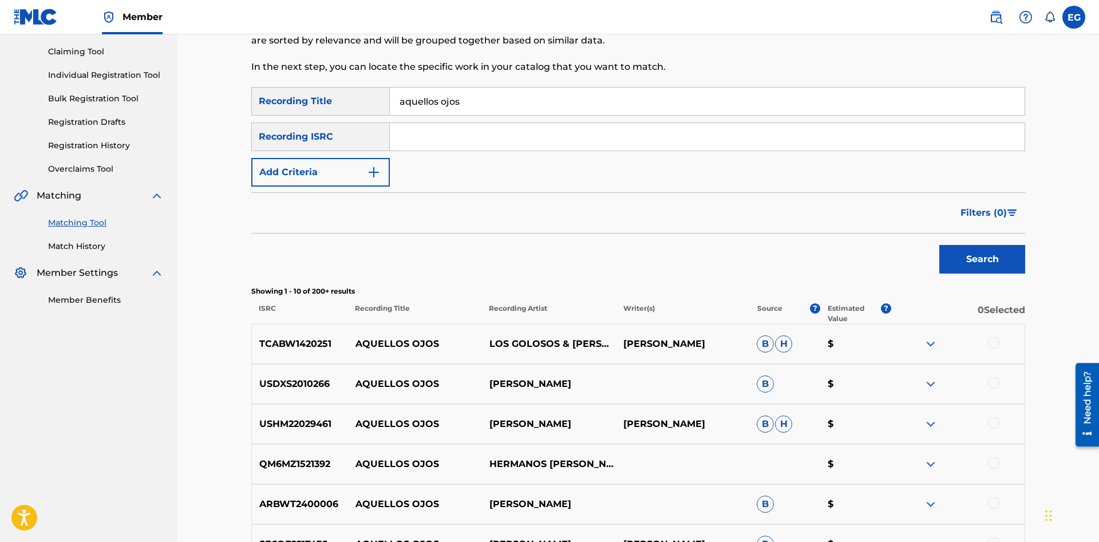
scroll to position [440, 0]
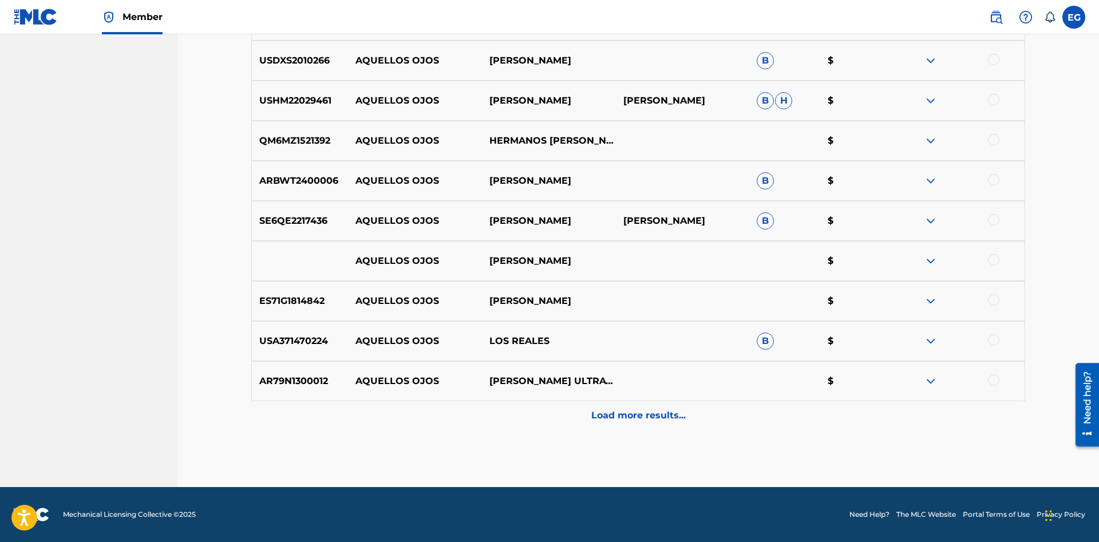
click at [624, 403] on div "Load more results..." at bounding box center [638, 415] width 774 height 29
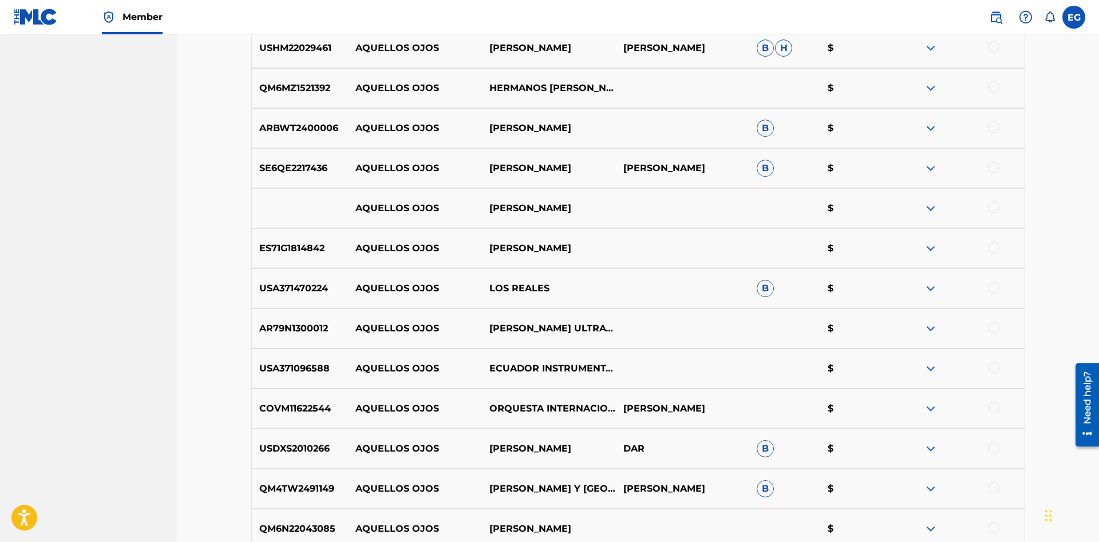
scroll to position [841, 0]
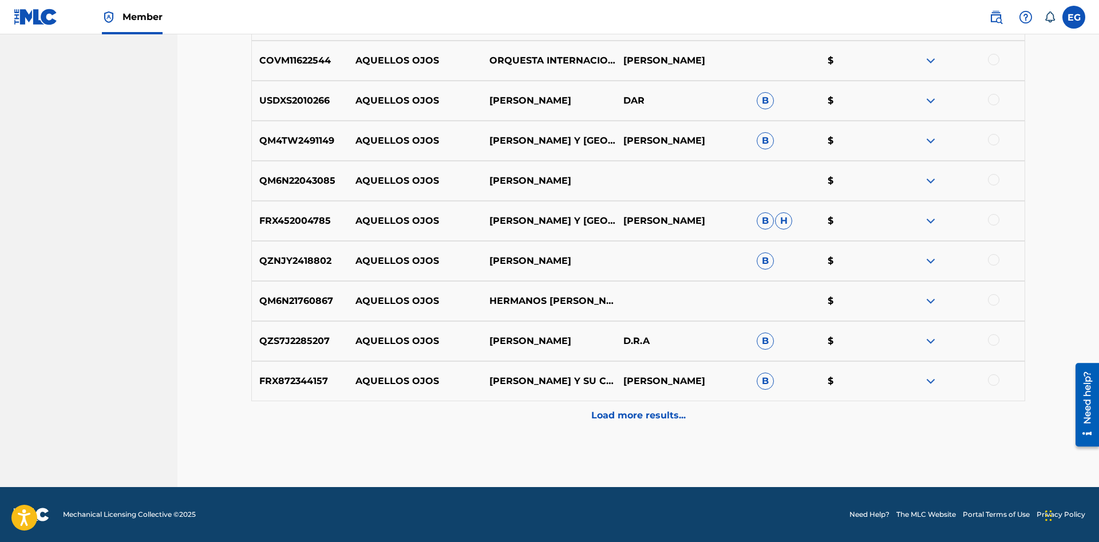
click at [624, 417] on p "Load more results..." at bounding box center [638, 416] width 94 height 14
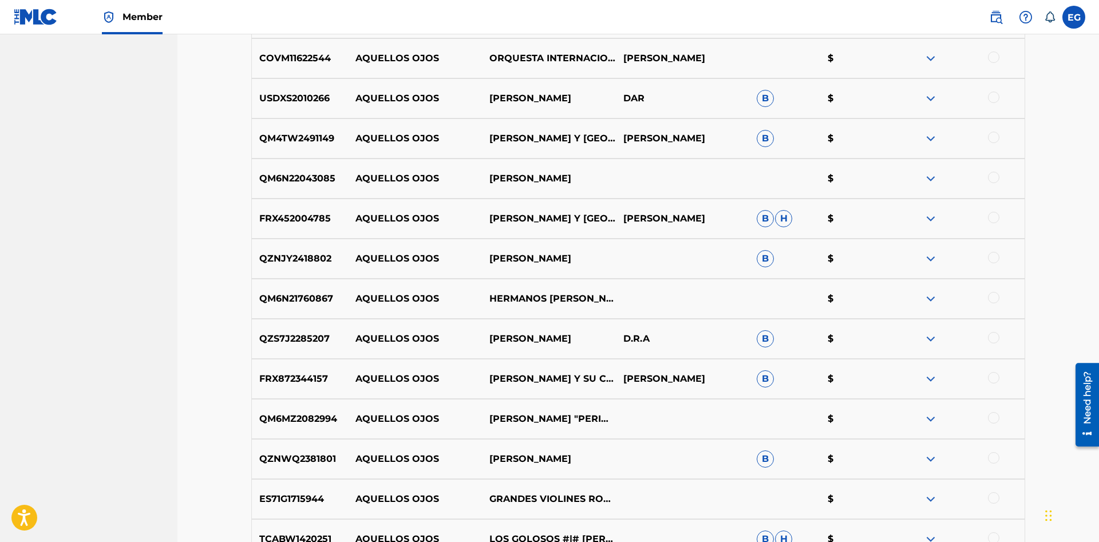
scroll to position [1193, 0]
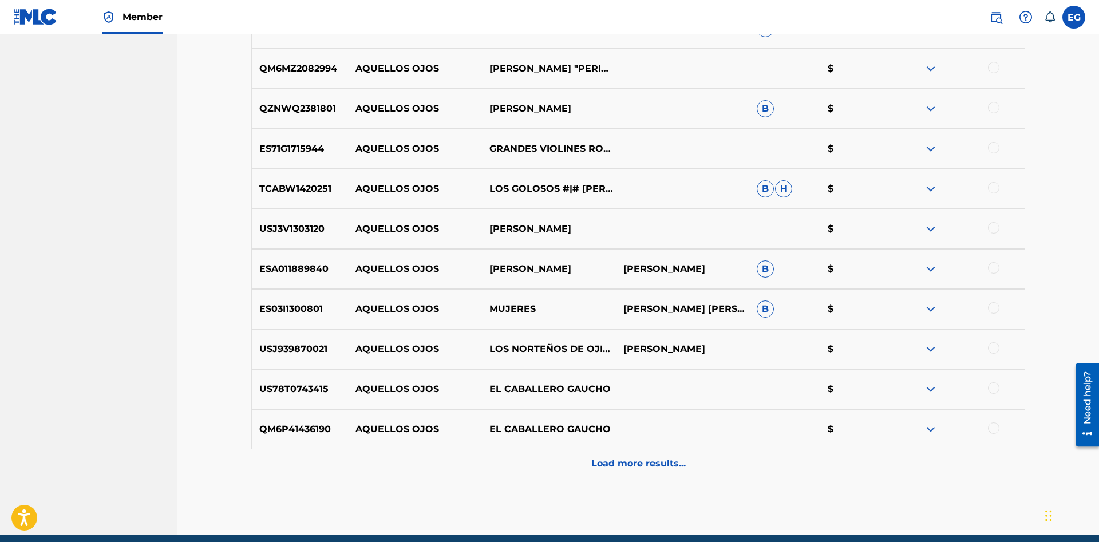
click at [628, 462] on p "Load more results..." at bounding box center [638, 464] width 94 height 14
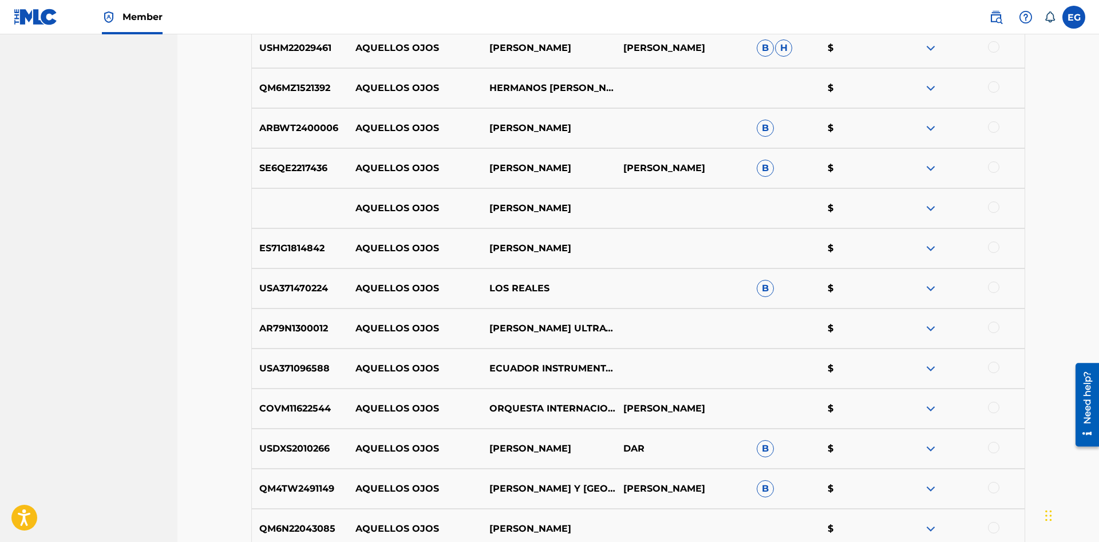
scroll to position [785, 0]
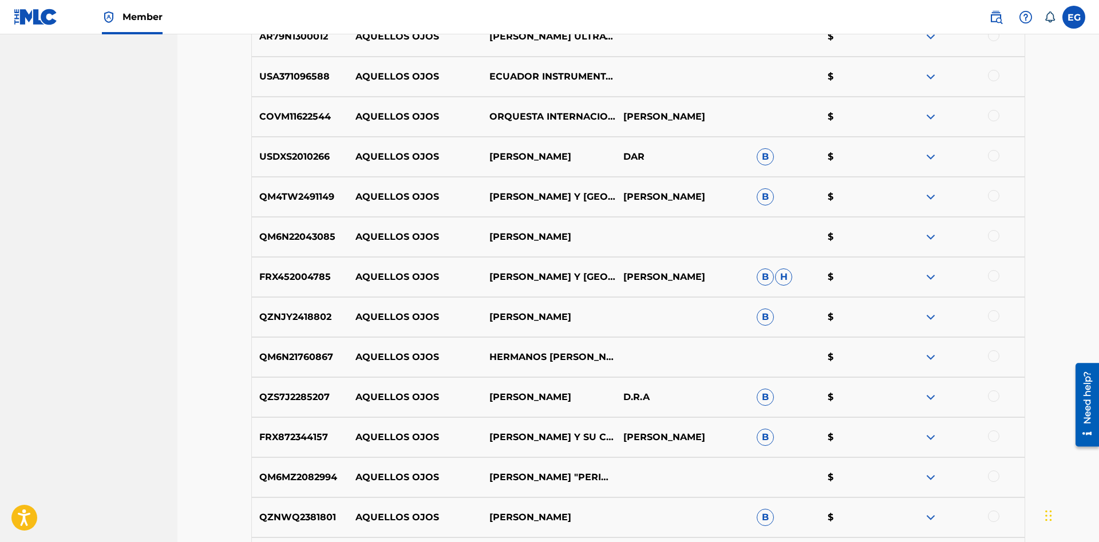
click at [996, 191] on div at bounding box center [958, 197] width 134 height 14
click at [996, 194] on div at bounding box center [993, 195] width 11 height 11
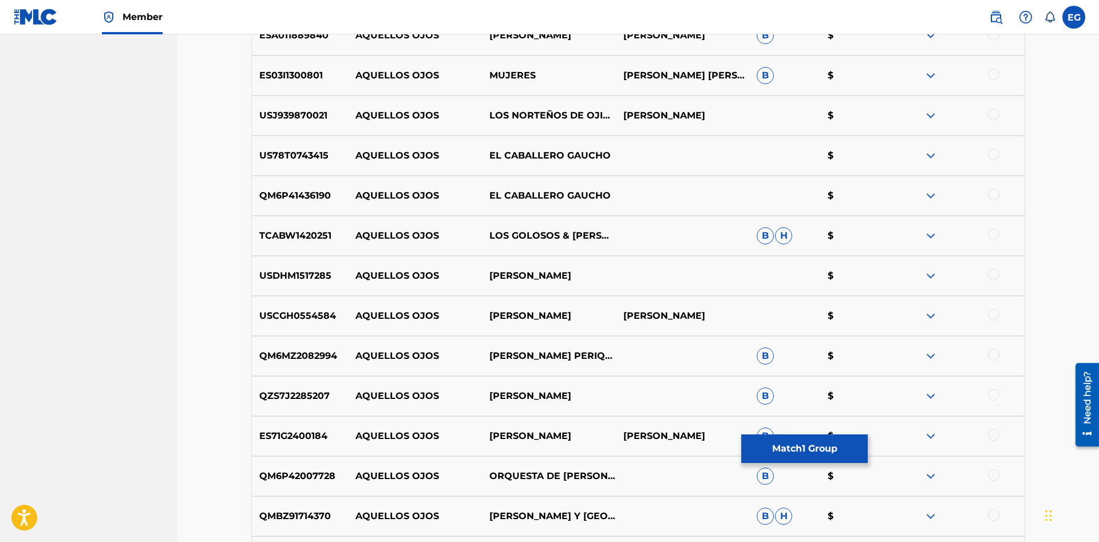
scroll to position [1642, 0]
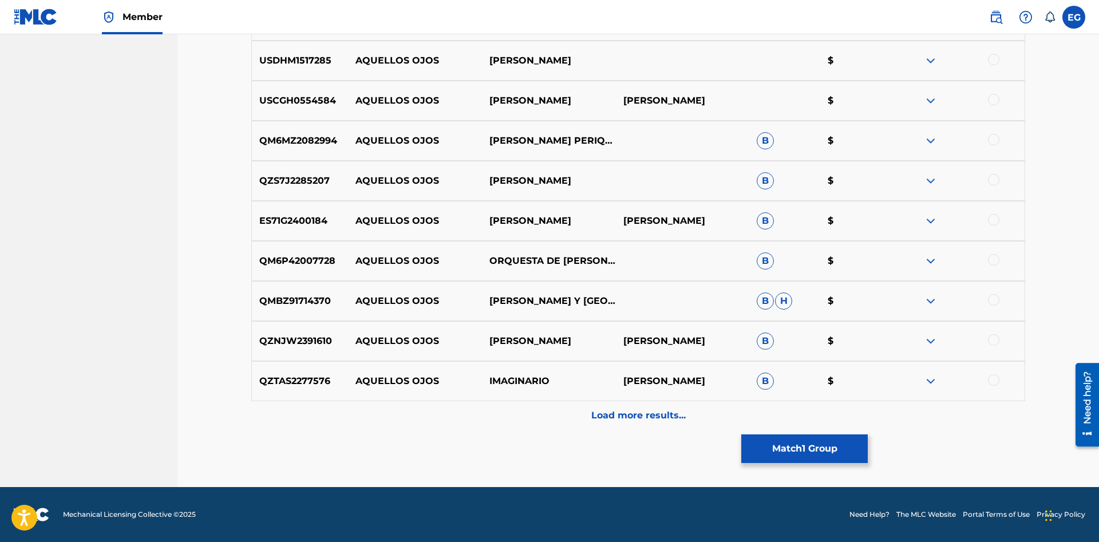
click at [616, 422] on p "Load more results..." at bounding box center [638, 416] width 94 height 14
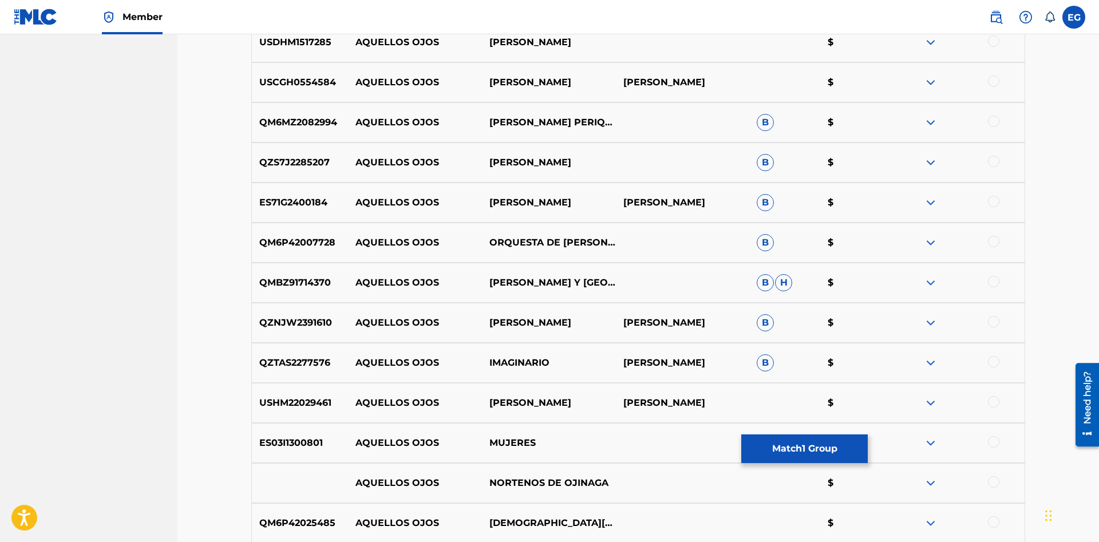
scroll to position [2011, 0]
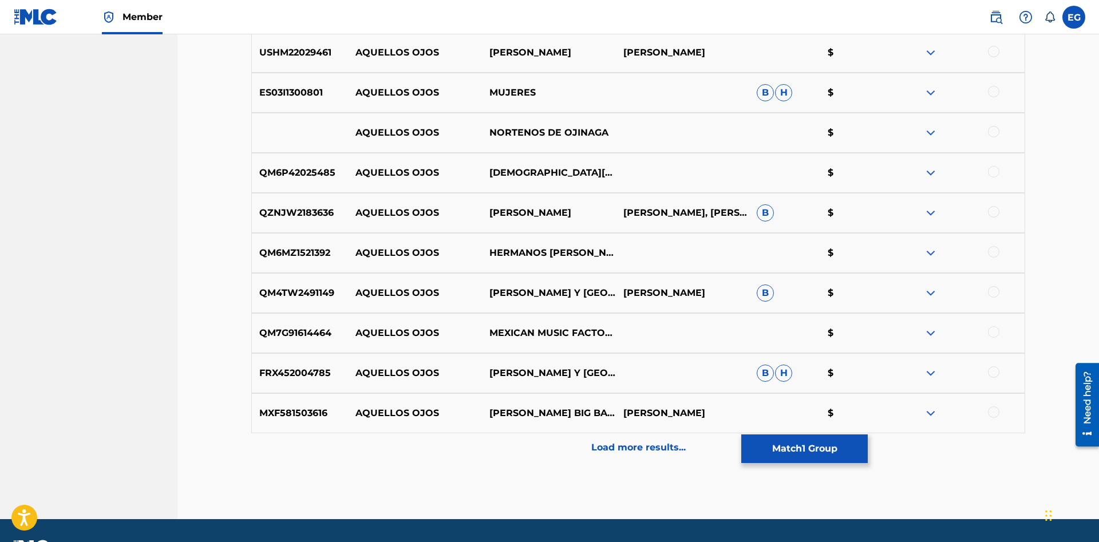
click at [998, 290] on div at bounding box center [993, 291] width 11 height 11
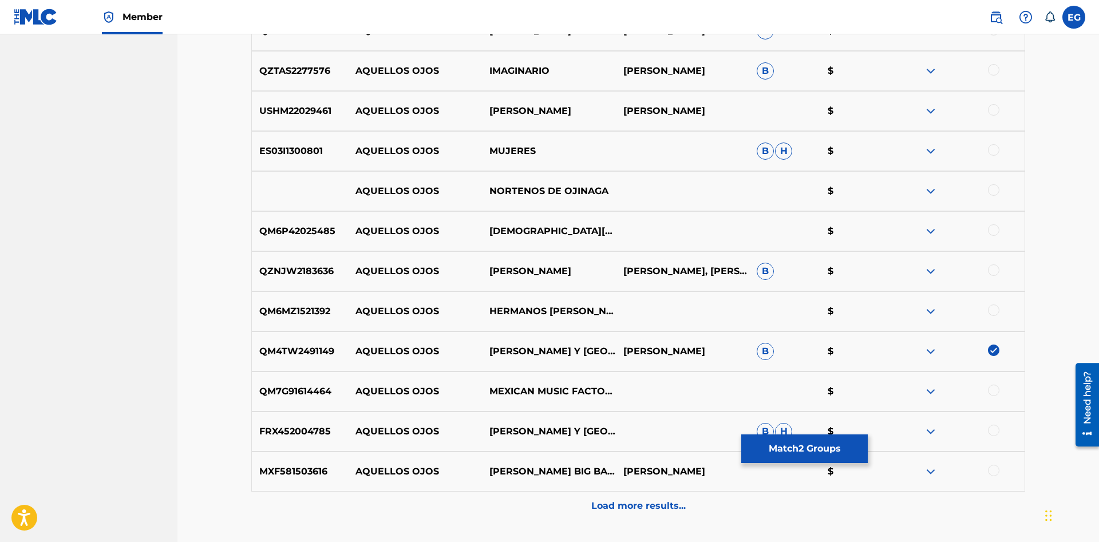
scroll to position [1777, 0]
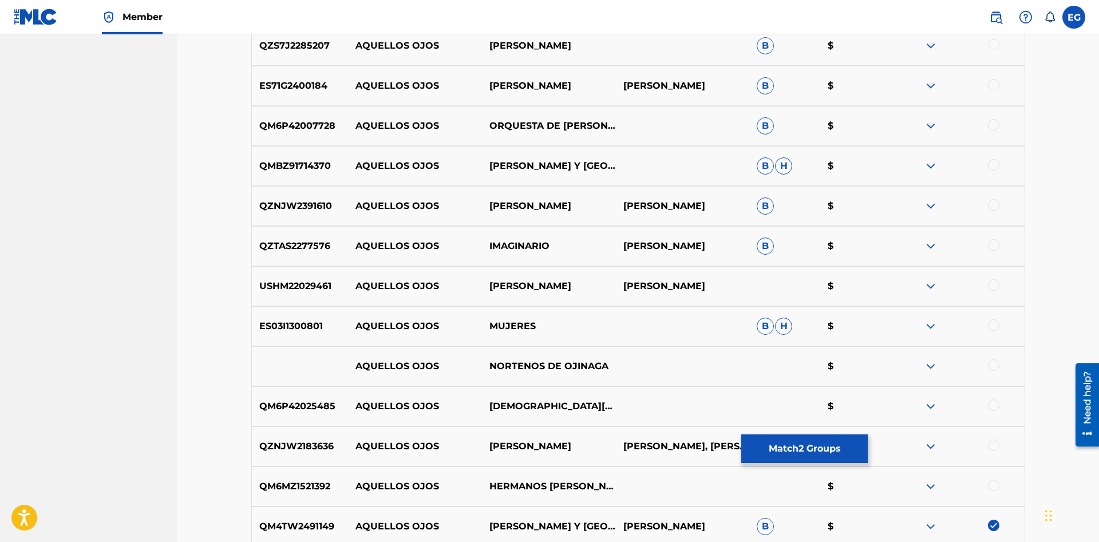
click at [996, 287] on div at bounding box center [993, 284] width 11 height 11
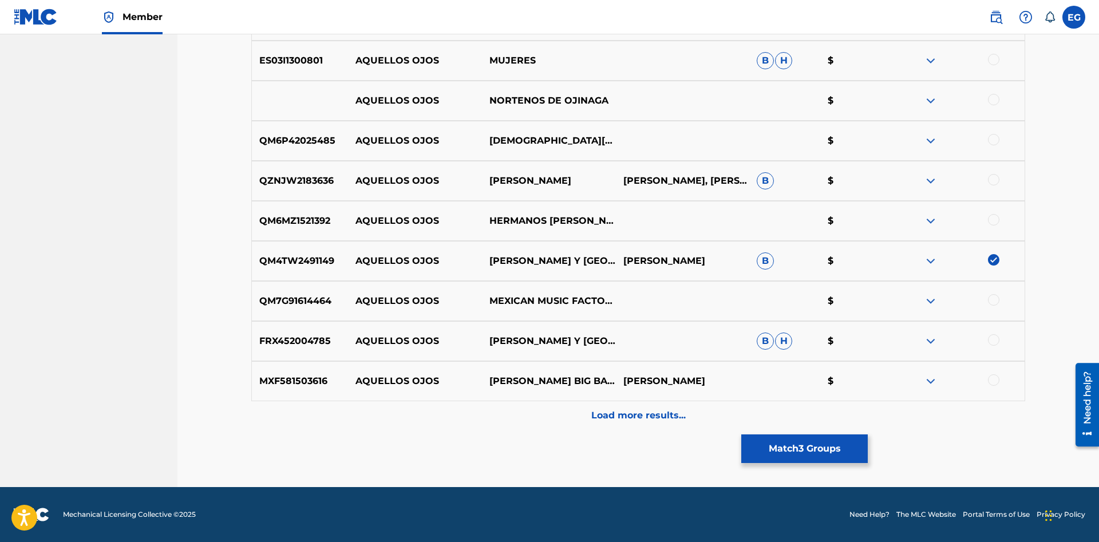
click at [620, 416] on p "Load more results..." at bounding box center [638, 416] width 94 height 14
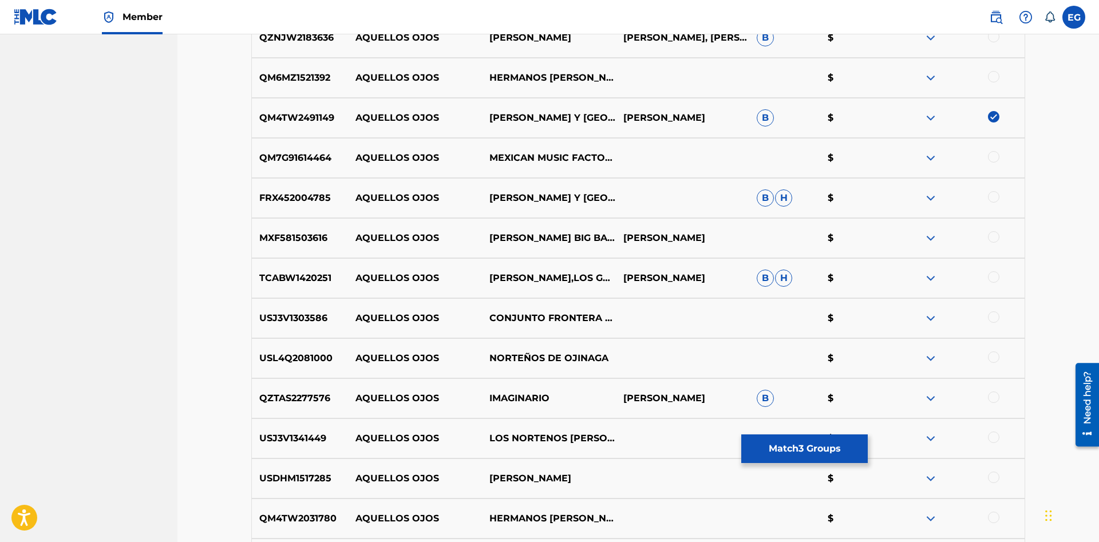
scroll to position [2361, 0]
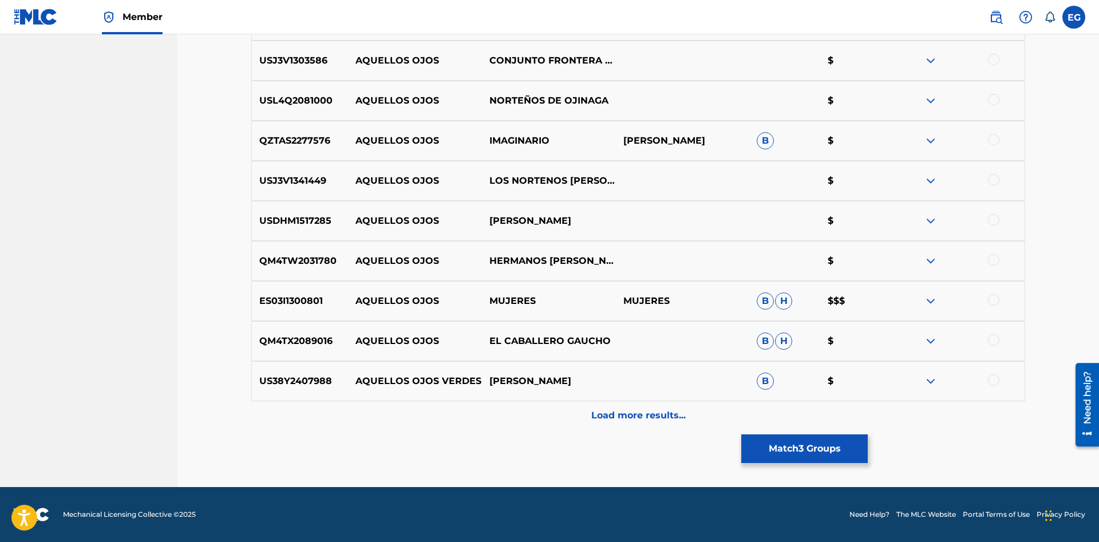
click at [621, 425] on div "Load more results..." at bounding box center [638, 415] width 774 height 29
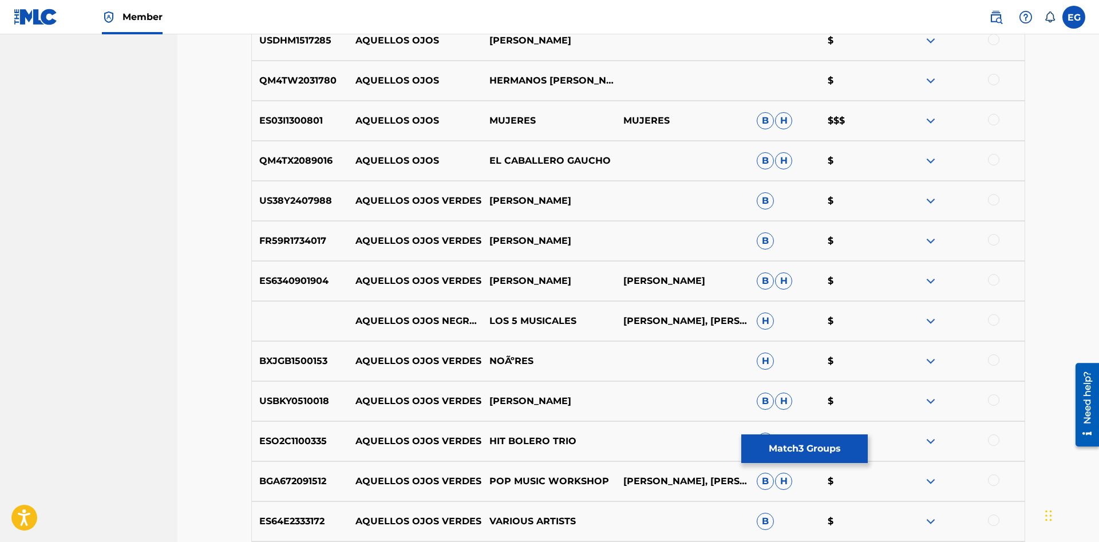
scroll to position [2844, 0]
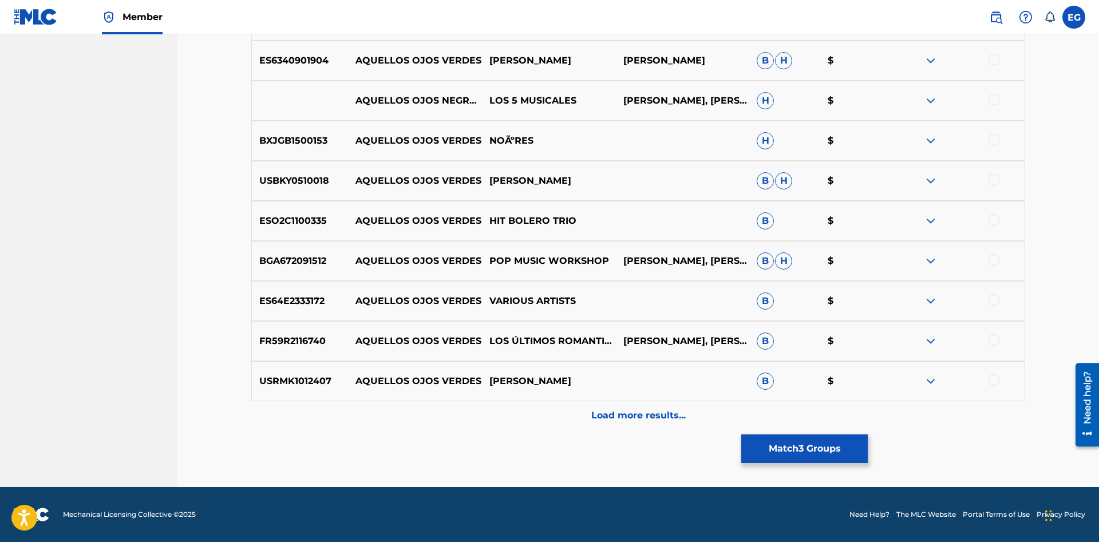
click at [611, 421] on p "Load more results..." at bounding box center [638, 416] width 94 height 14
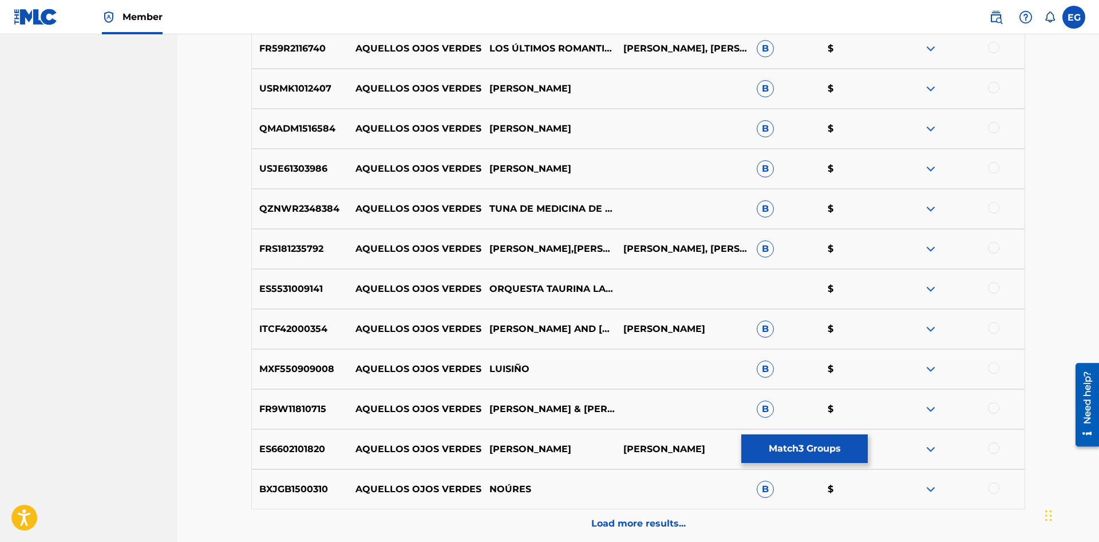
scroll to position [3244, 0]
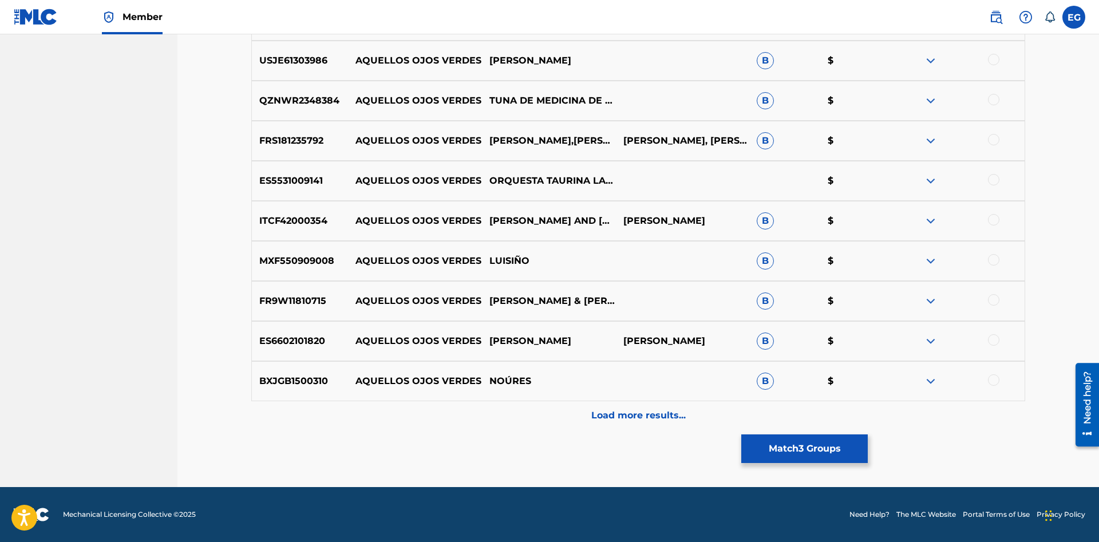
click at [623, 425] on div "Load more results..." at bounding box center [638, 415] width 774 height 29
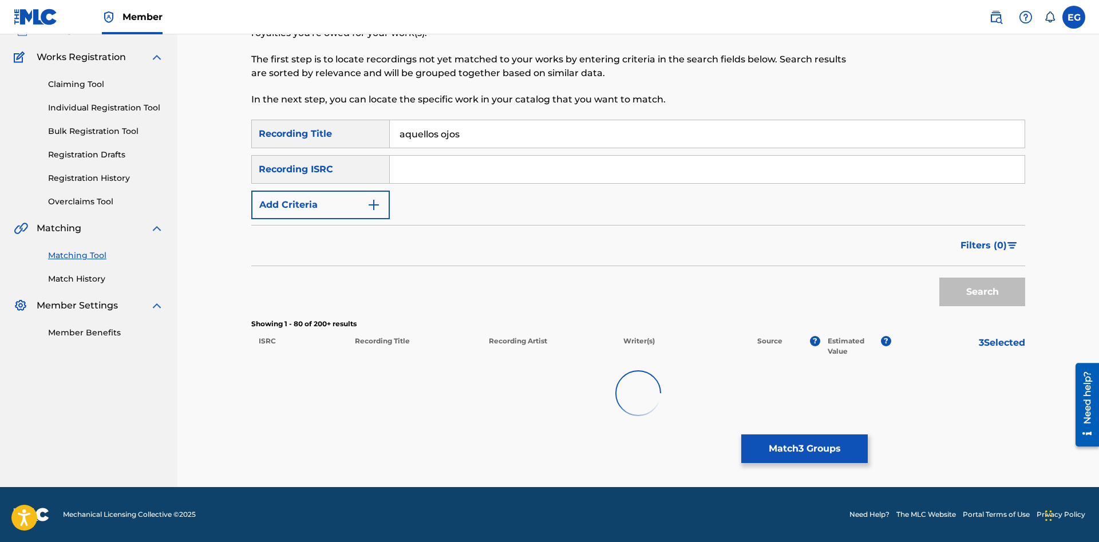
click at [623, 425] on div at bounding box center [638, 393] width 774 height 73
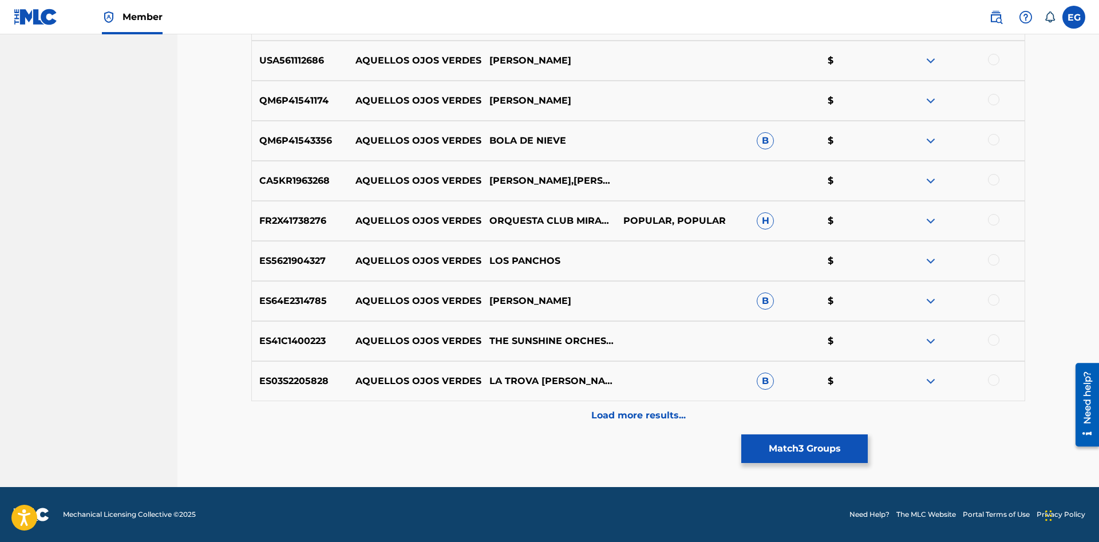
click at [624, 420] on p "Load more results..." at bounding box center [638, 416] width 94 height 14
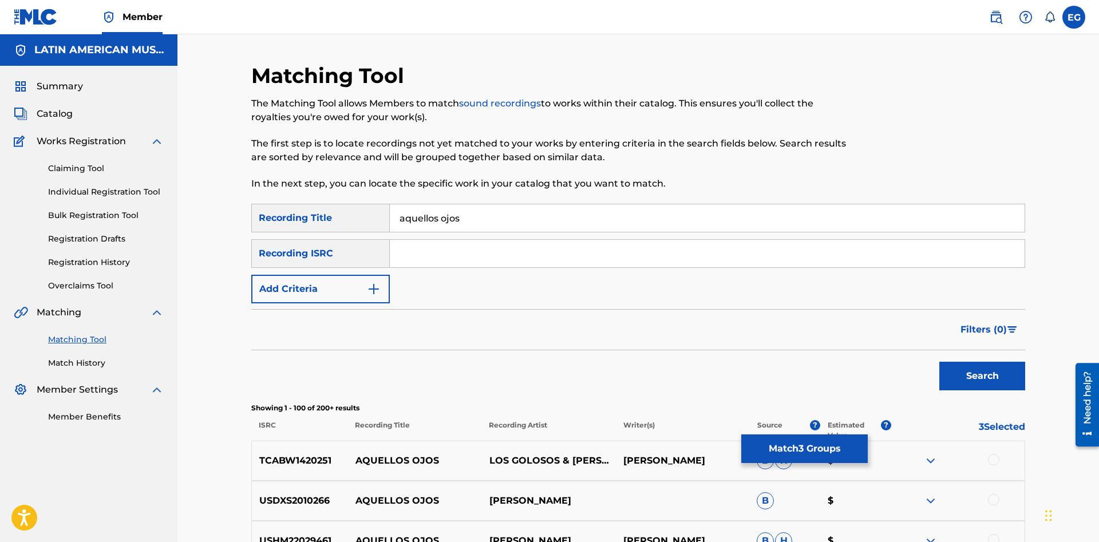
scroll to position [292, 0]
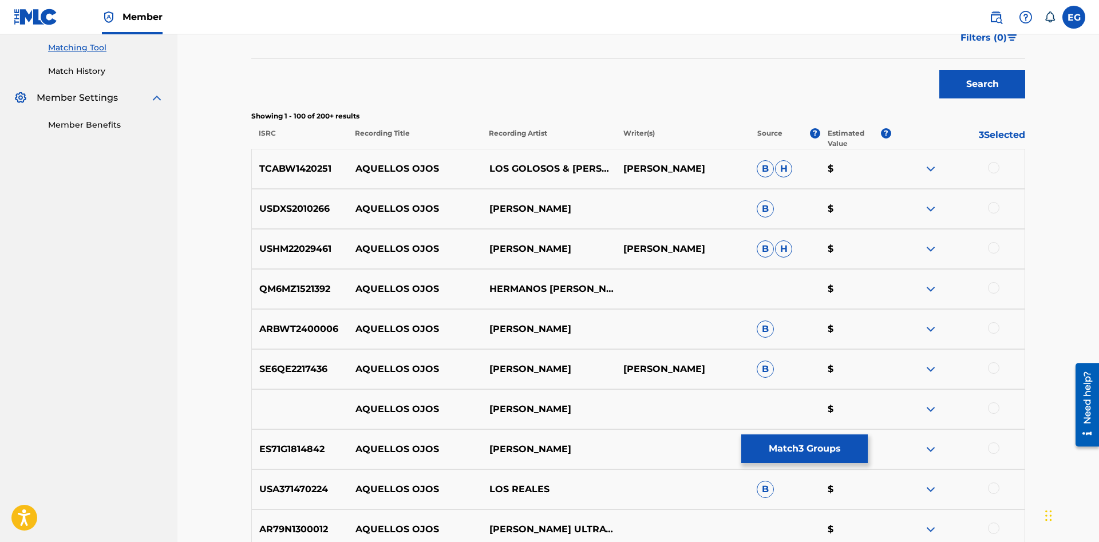
click at [995, 250] on div at bounding box center [993, 247] width 11 height 11
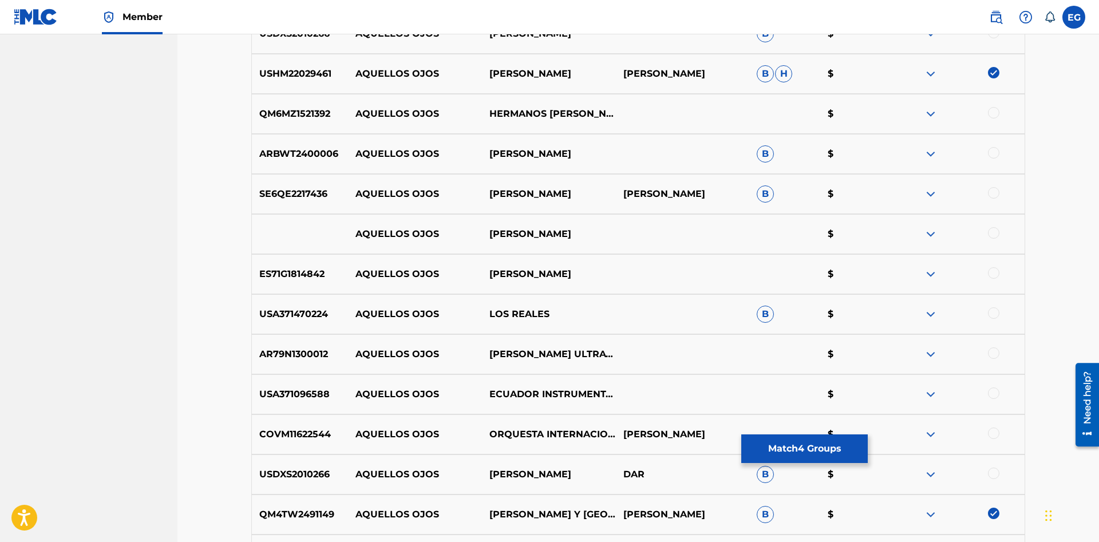
click at [994, 389] on div at bounding box center [993, 392] width 11 height 11
click at [991, 113] on div at bounding box center [993, 112] width 11 height 11
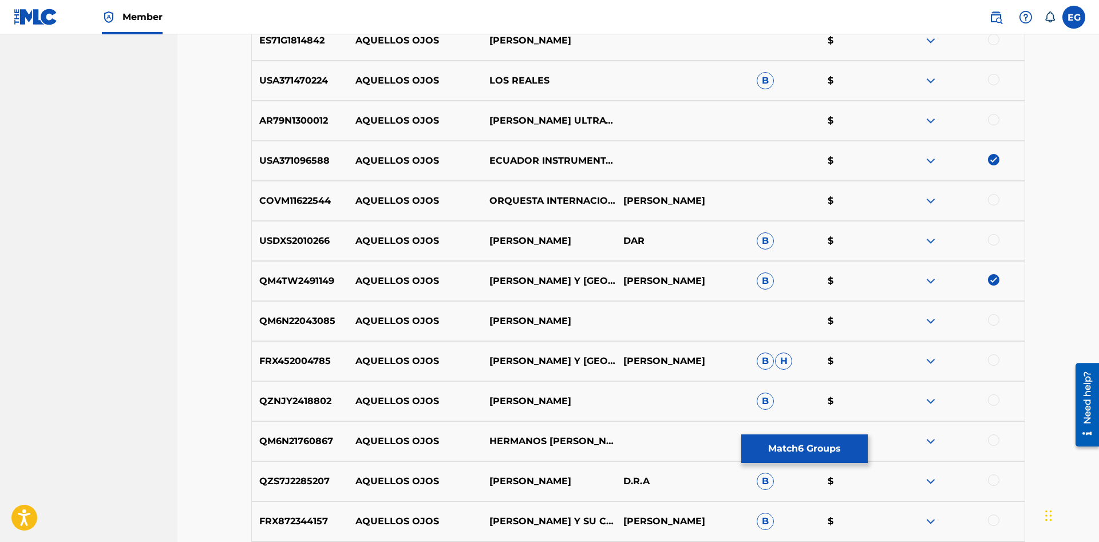
scroll to position [759, 0]
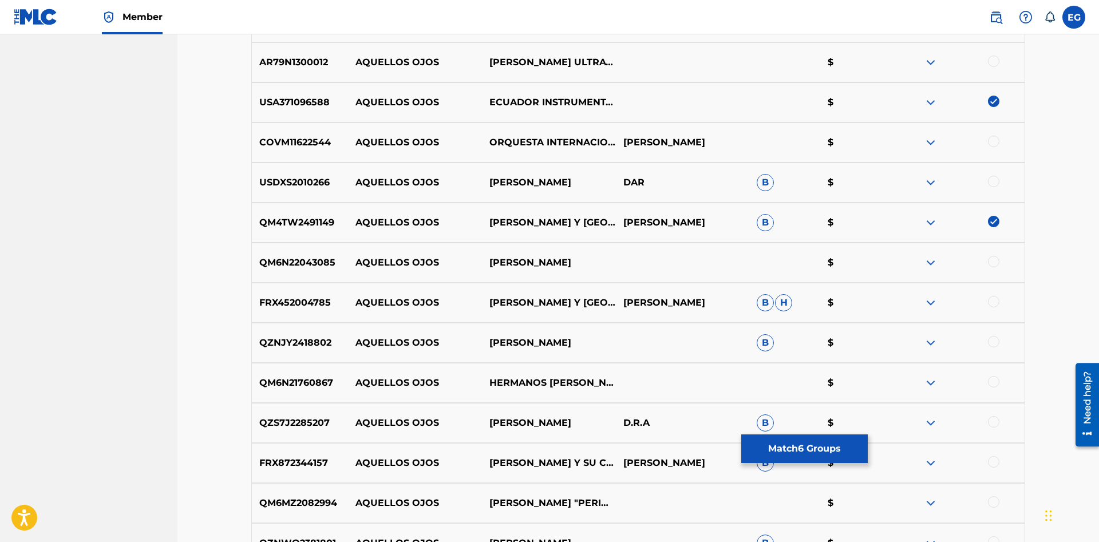
click at [996, 264] on div at bounding box center [993, 261] width 11 height 11
click at [991, 301] on div at bounding box center [993, 301] width 11 height 11
click at [994, 342] on div at bounding box center [993, 341] width 11 height 11
click at [995, 383] on div at bounding box center [993, 381] width 11 height 11
click at [991, 424] on div at bounding box center [993, 421] width 11 height 11
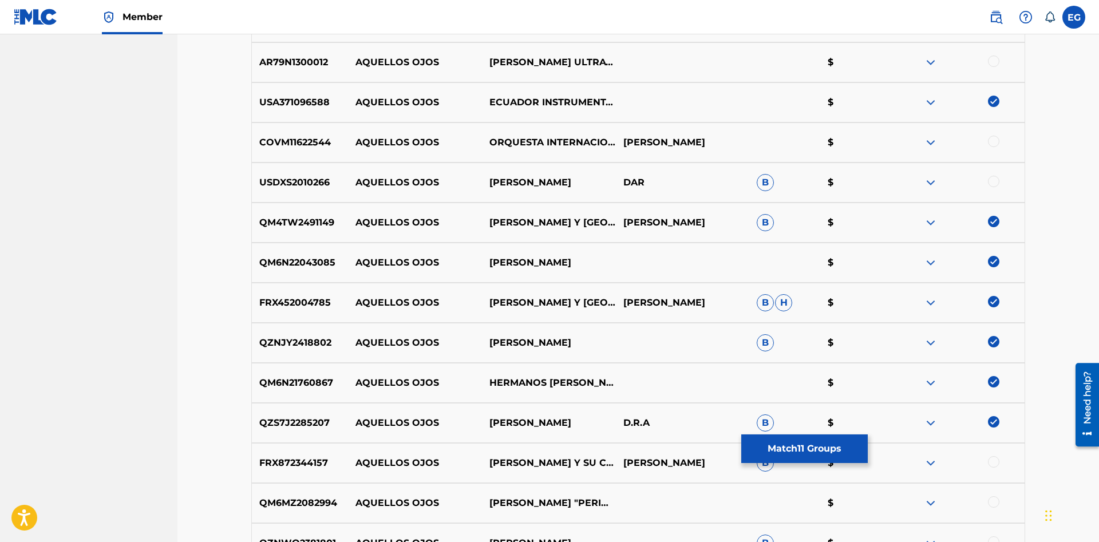
scroll to position [934, 0]
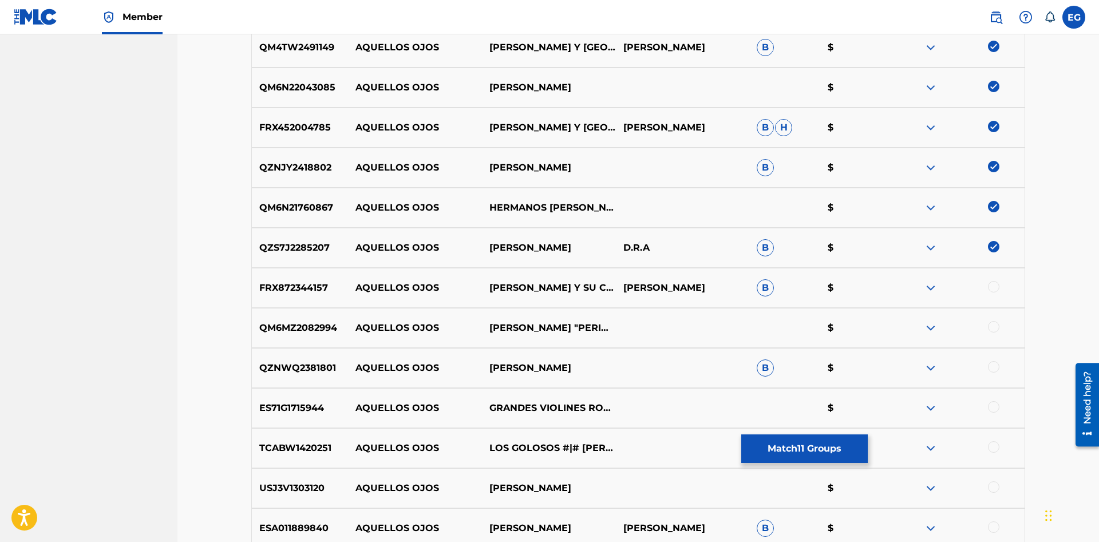
click at [994, 328] on div at bounding box center [993, 326] width 11 height 11
click at [996, 367] on div at bounding box center [993, 366] width 11 height 11
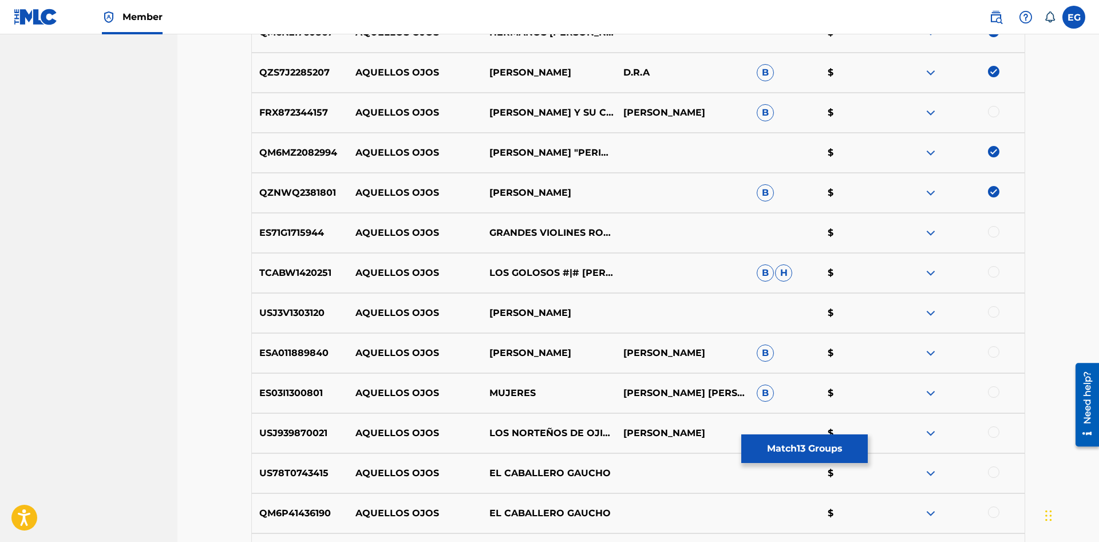
click at [996, 232] on div at bounding box center [993, 231] width 11 height 11
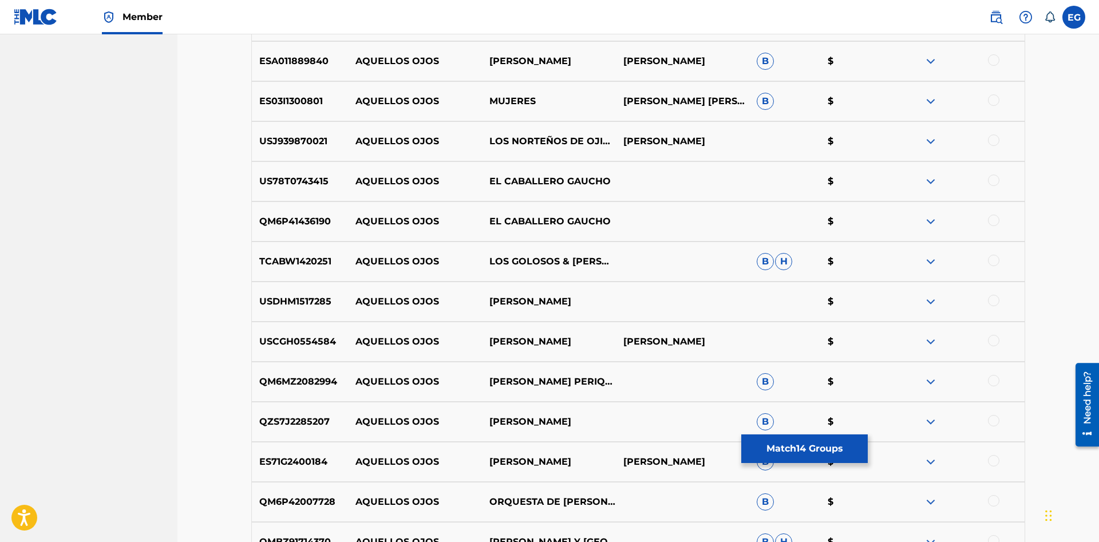
scroll to position [1518, 0]
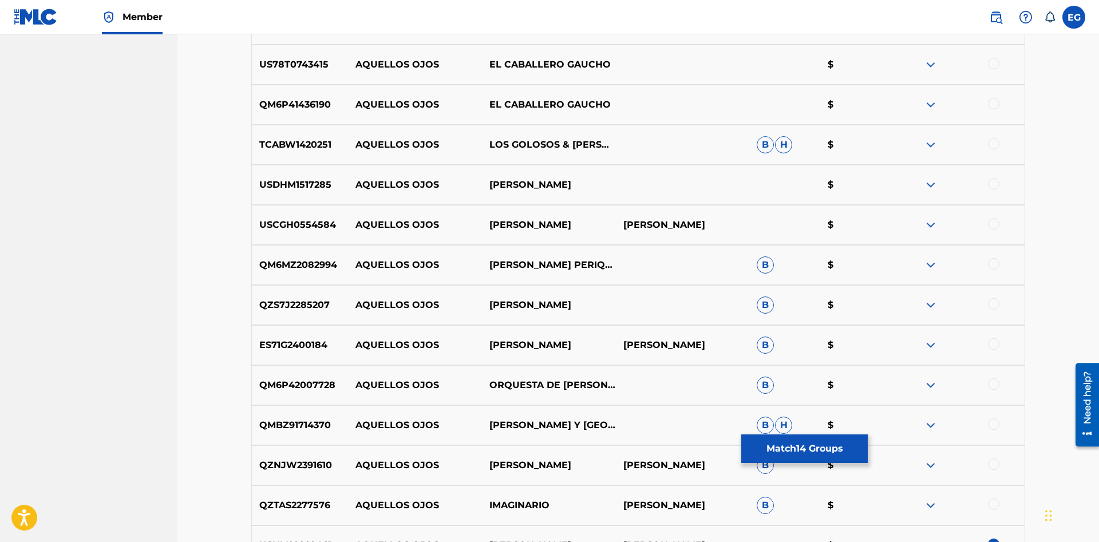
click at [996, 264] on div at bounding box center [993, 263] width 11 height 11
click at [997, 304] on div at bounding box center [993, 303] width 11 height 11
click at [996, 379] on div at bounding box center [993, 383] width 11 height 11
click at [993, 426] on div at bounding box center [993, 423] width 11 height 11
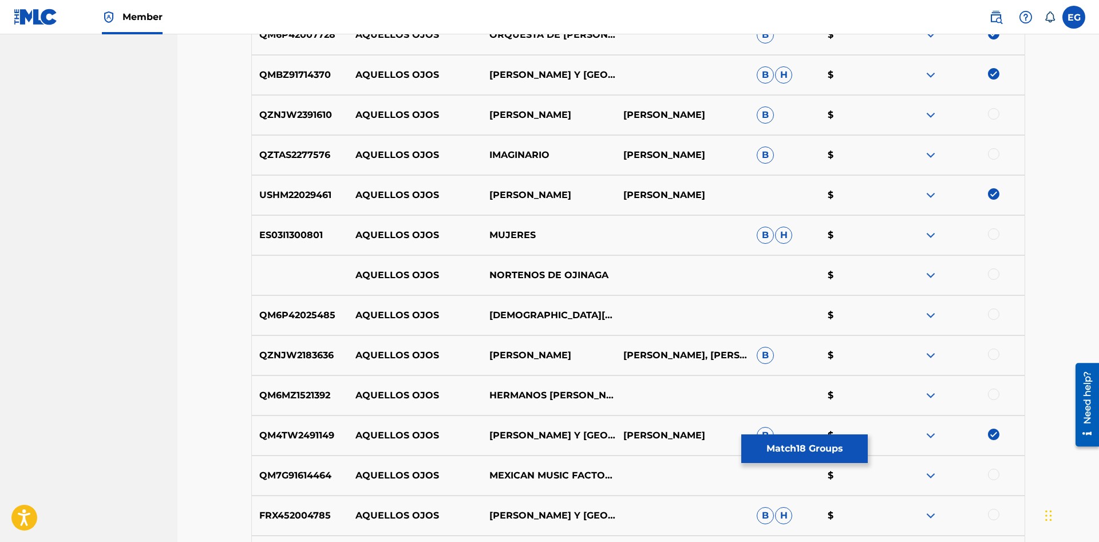
scroll to position [1985, 0]
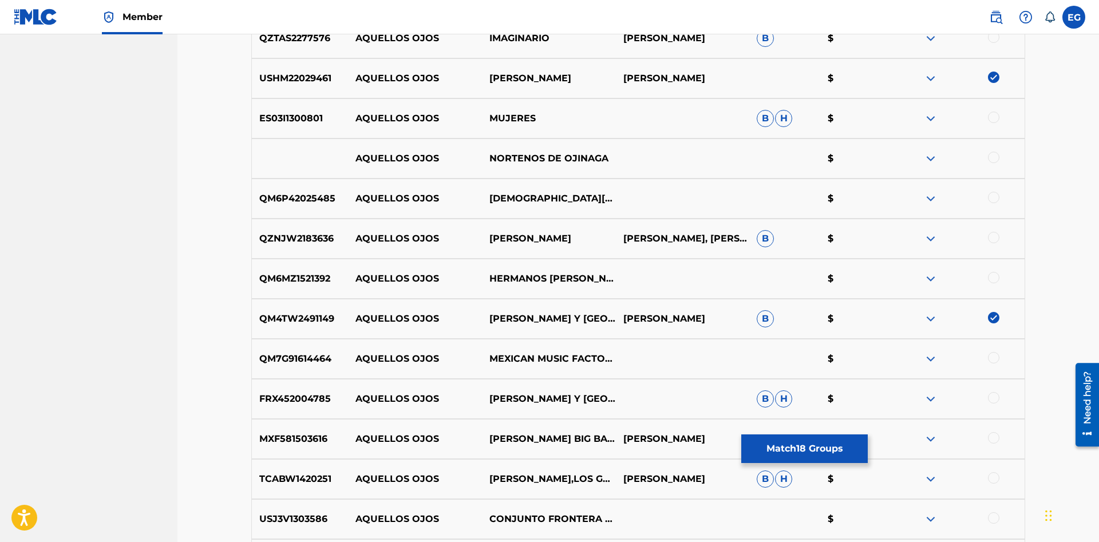
click at [990, 394] on div at bounding box center [993, 397] width 11 height 11
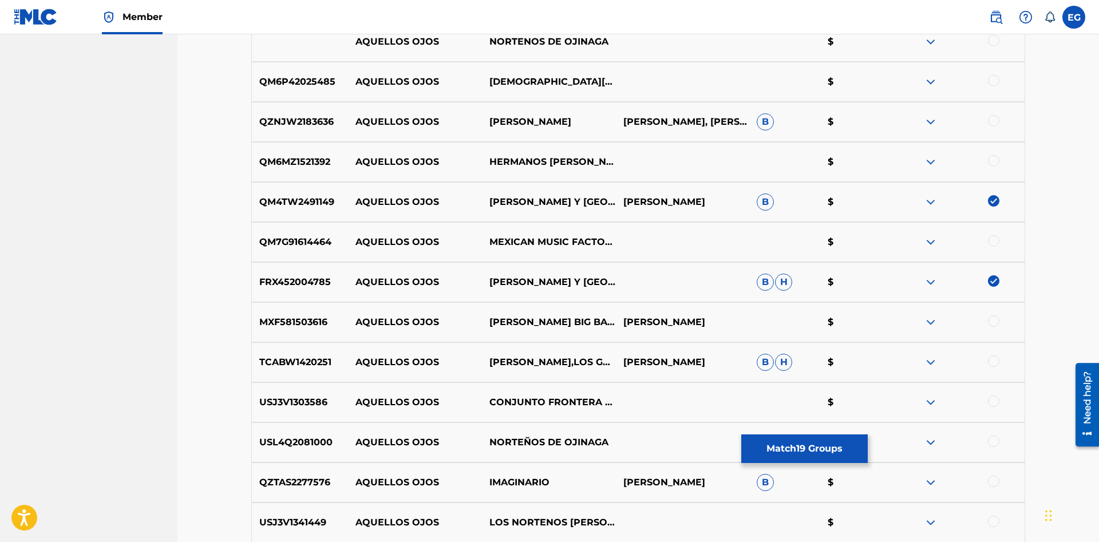
scroll to position [2277, 0]
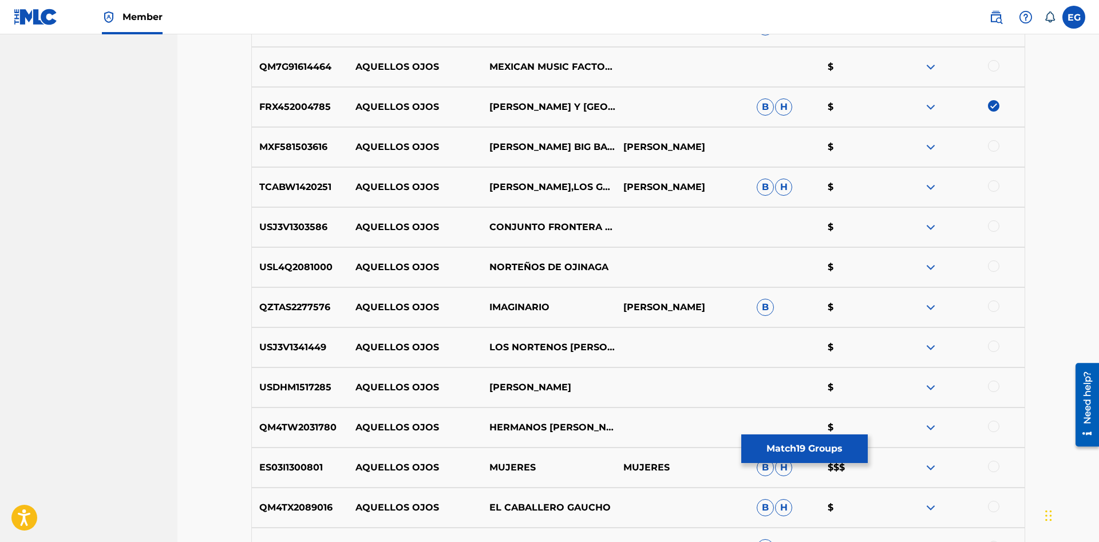
click at [996, 424] on div at bounding box center [993, 426] width 11 height 11
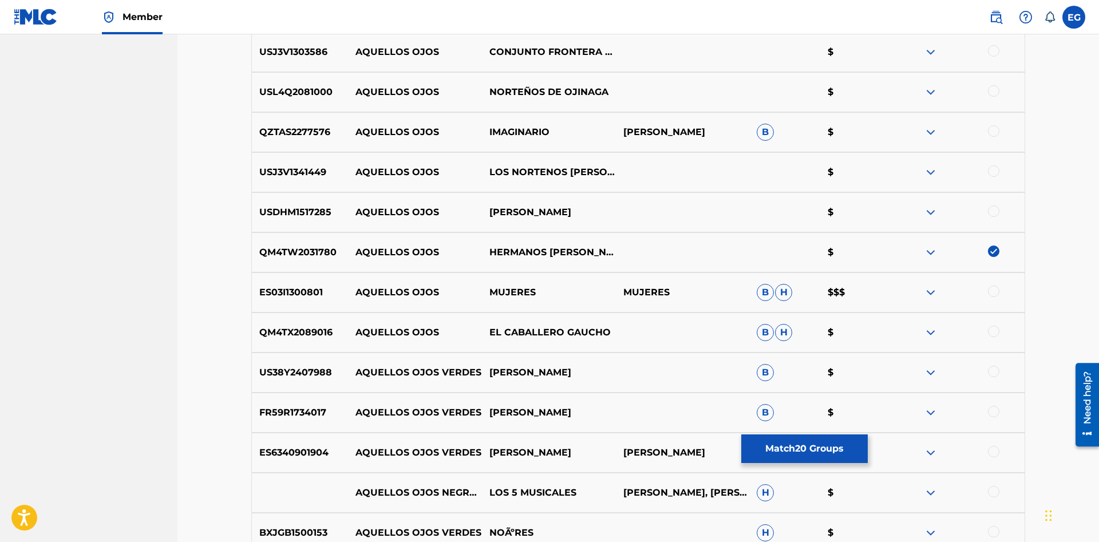
click at [995, 290] on div at bounding box center [993, 291] width 11 height 11
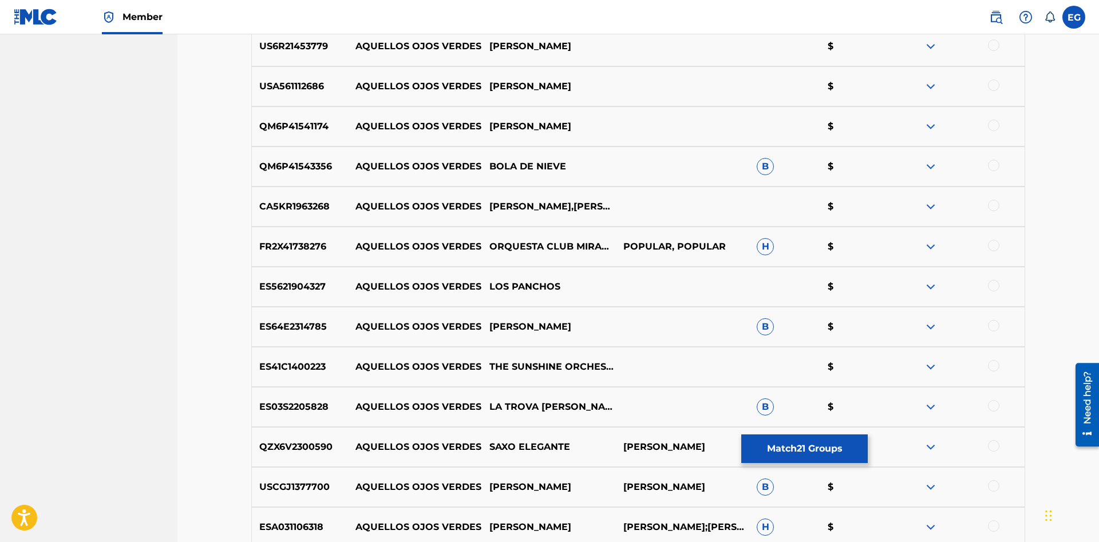
scroll to position [3970, 0]
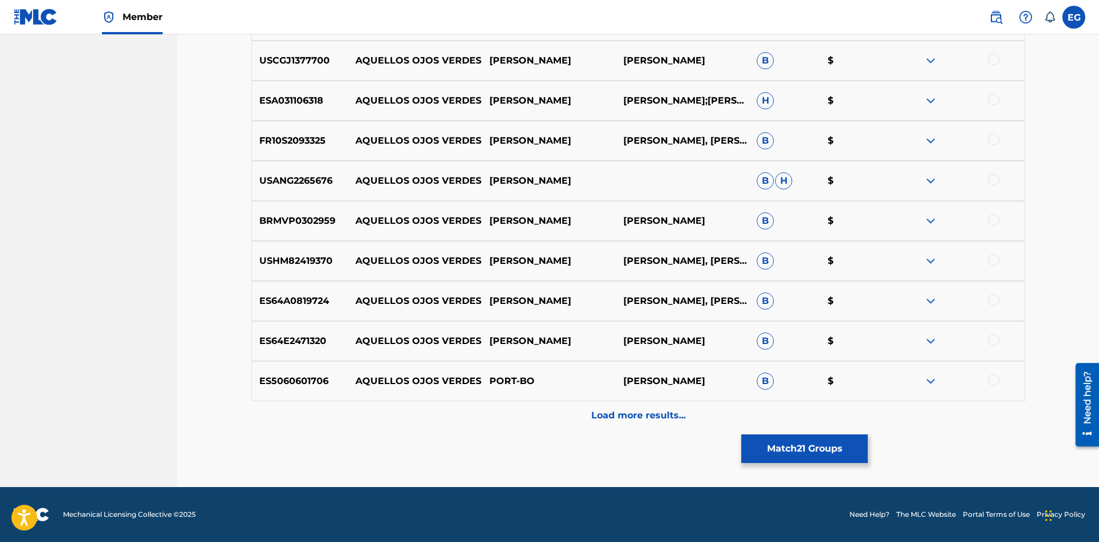
click at [656, 428] on div "Load more results..." at bounding box center [638, 415] width 774 height 29
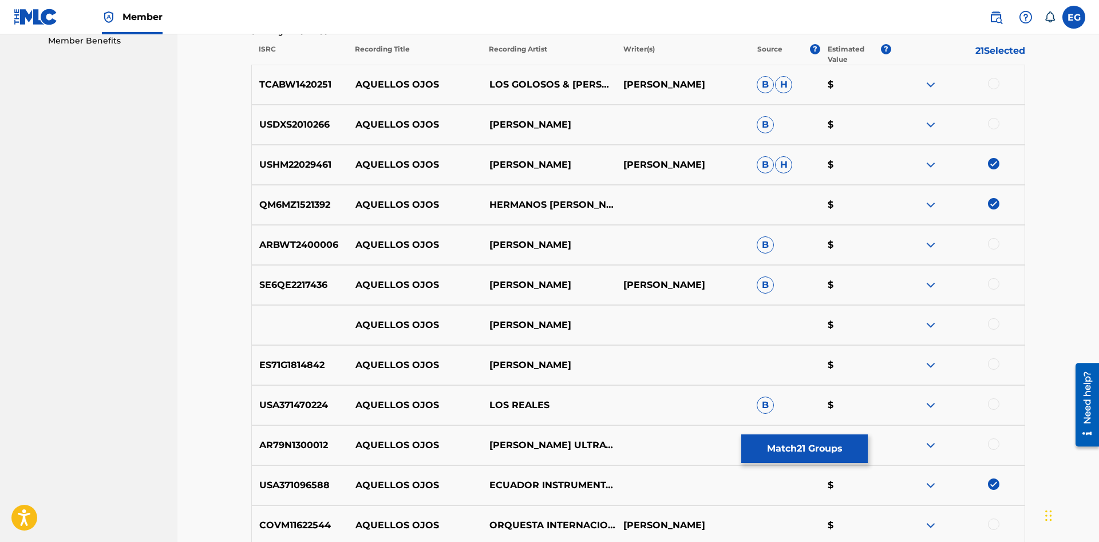
scroll to position [434, 0]
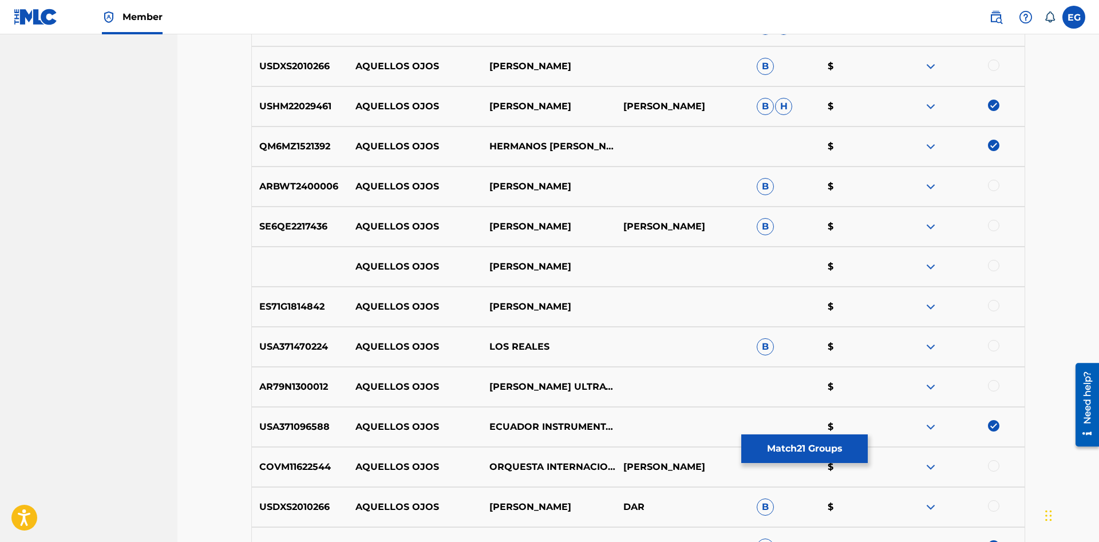
click at [992, 303] on div at bounding box center [993, 305] width 11 height 11
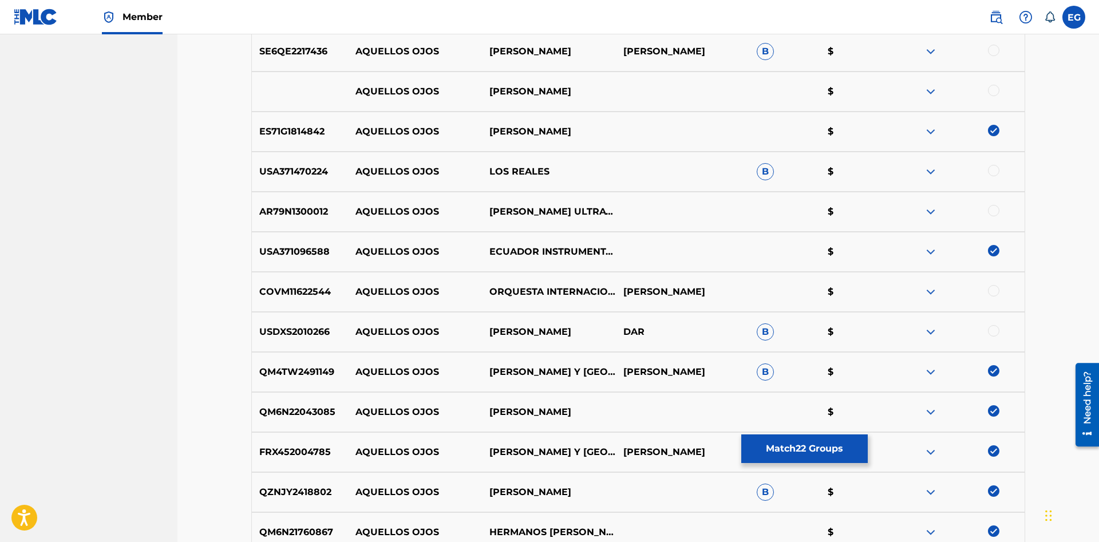
scroll to position [668, 0]
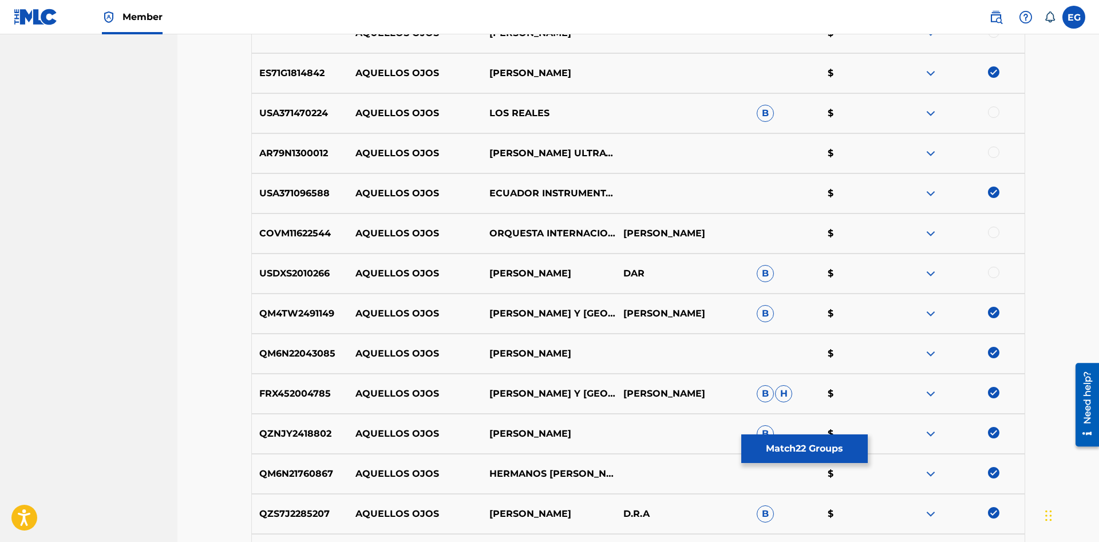
click at [993, 234] on div at bounding box center [993, 232] width 11 height 11
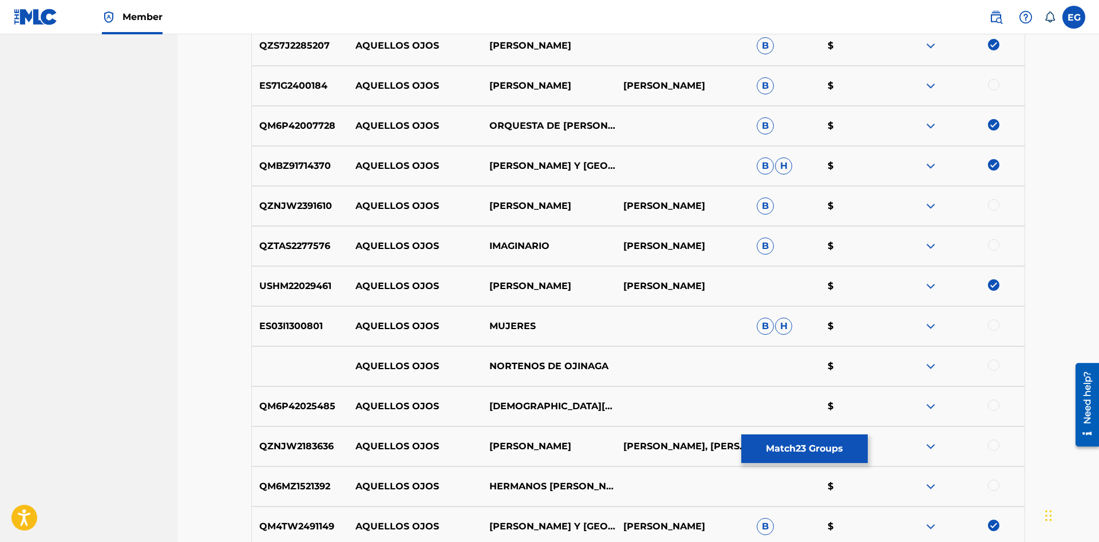
scroll to position [2011, 0]
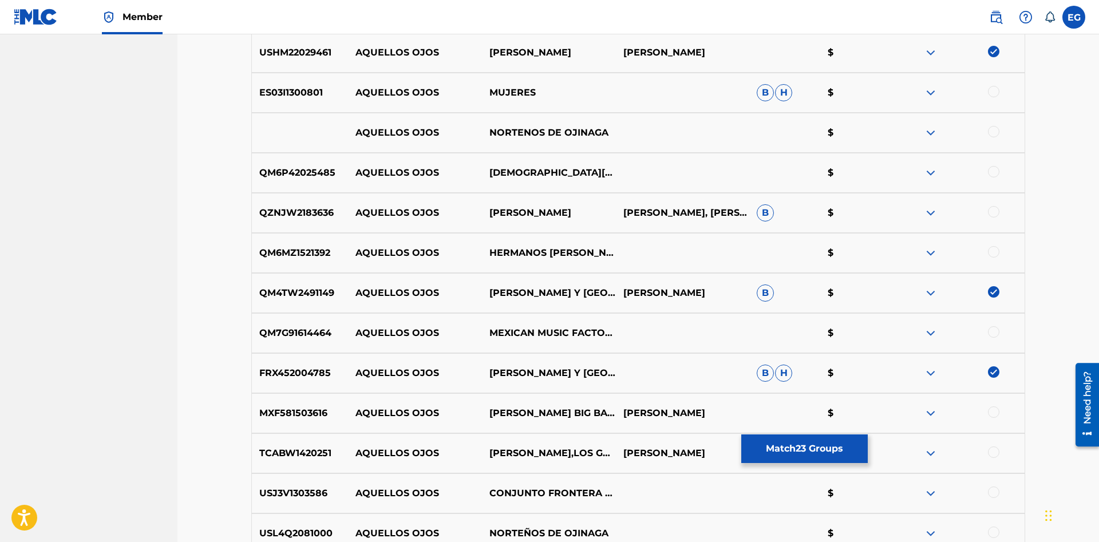
click at [990, 170] on div at bounding box center [993, 171] width 11 height 11
click at [998, 252] on div at bounding box center [993, 251] width 11 height 11
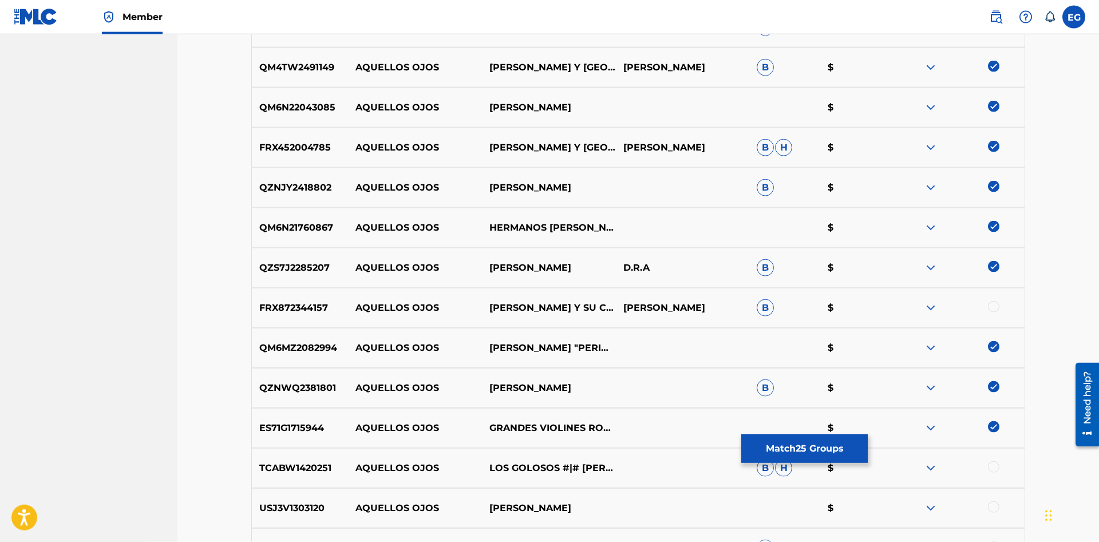
scroll to position [0, 0]
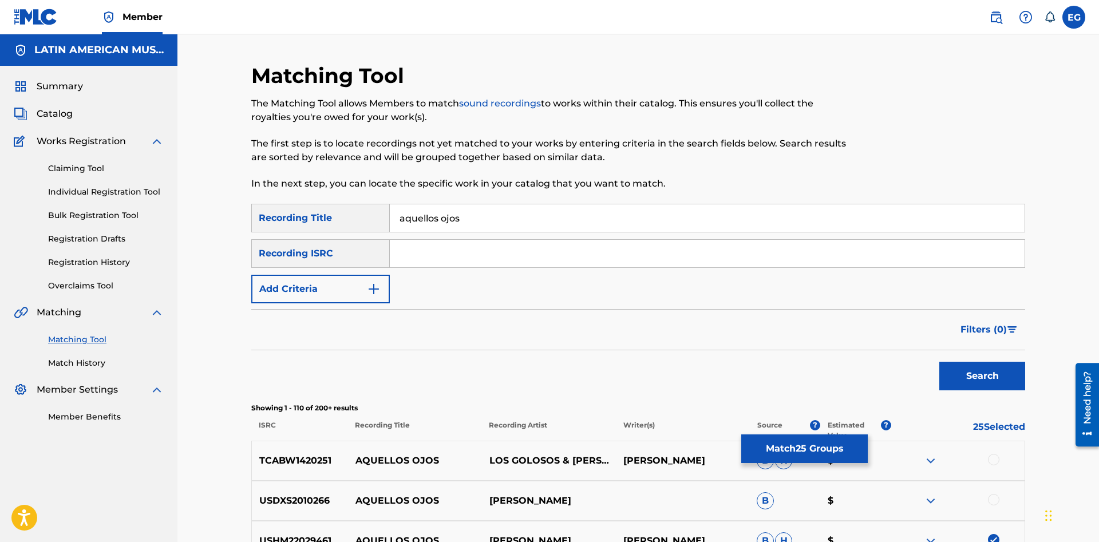
click at [627, 218] on input "aquellos ojos" at bounding box center [707, 217] width 635 height 27
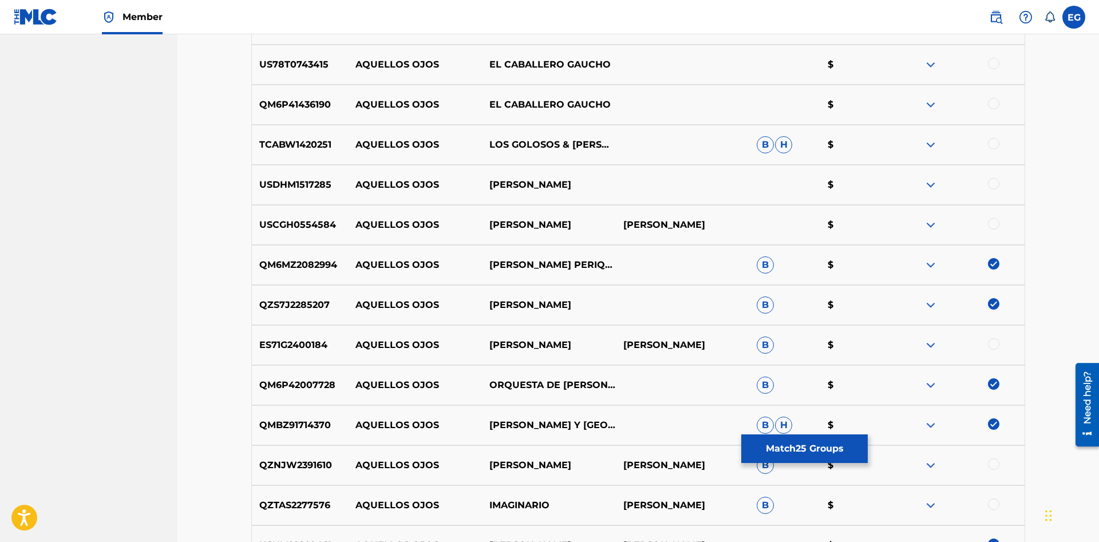
scroll to position [1284, 0]
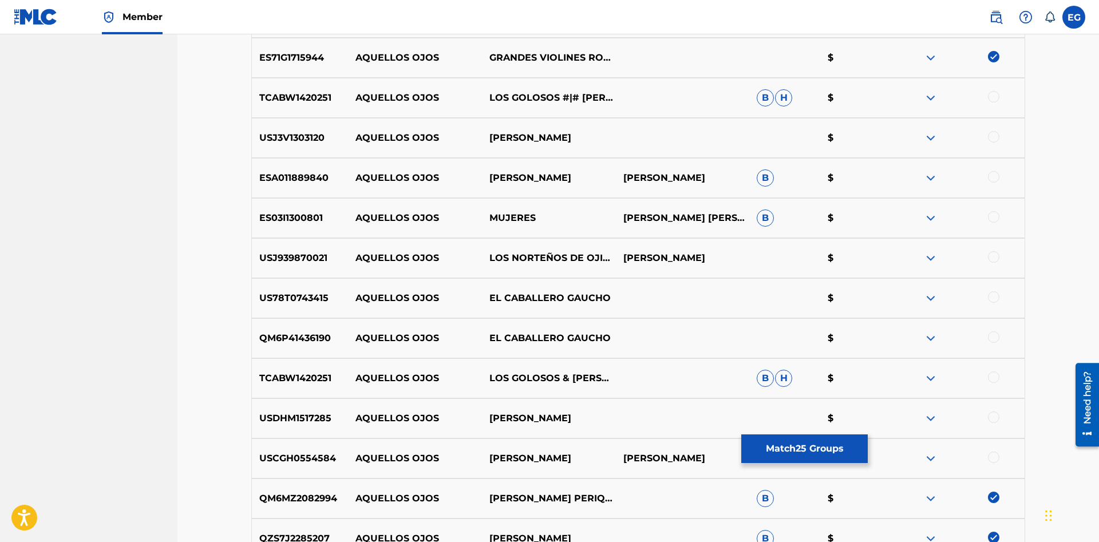
click at [994, 298] on div at bounding box center [993, 296] width 11 height 11
click at [995, 338] on div at bounding box center [993, 336] width 11 height 11
click at [995, 338] on img at bounding box center [993, 336] width 11 height 11
click at [991, 298] on img at bounding box center [993, 296] width 11 height 11
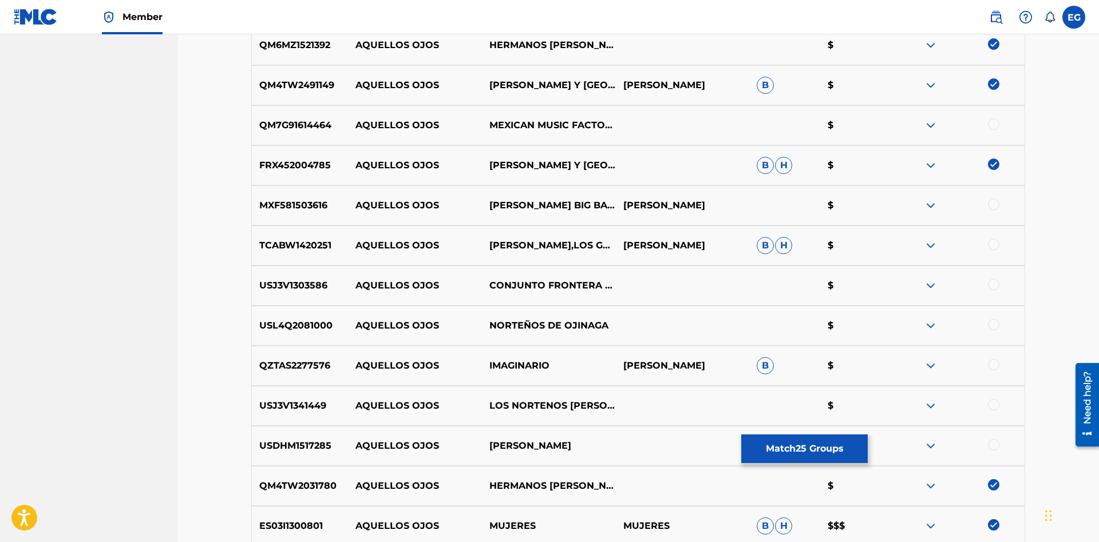
scroll to position [2569, 0]
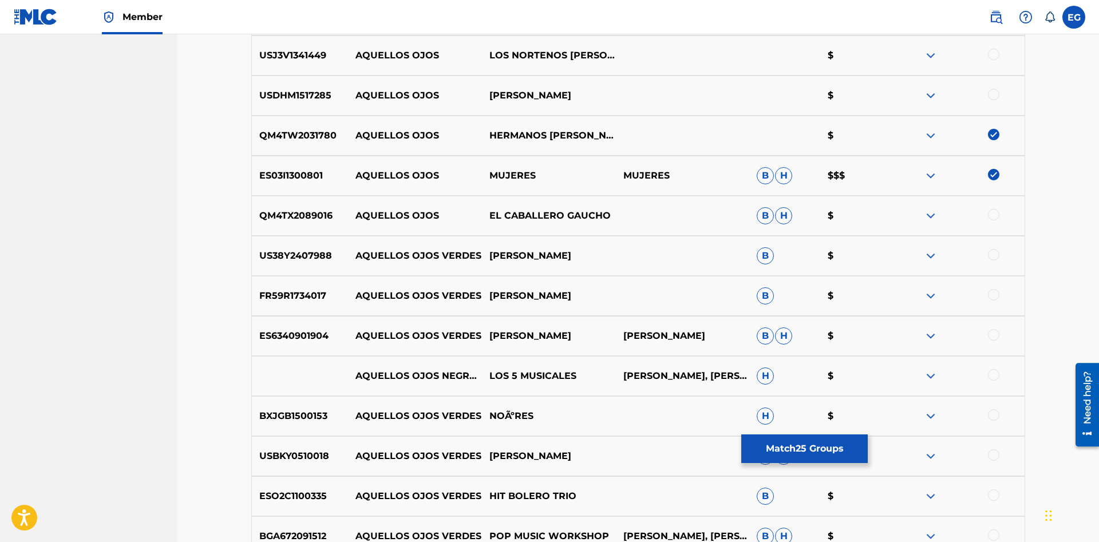
click at [999, 172] on div at bounding box center [958, 176] width 134 height 14
click at [996, 172] on img at bounding box center [993, 174] width 11 height 11
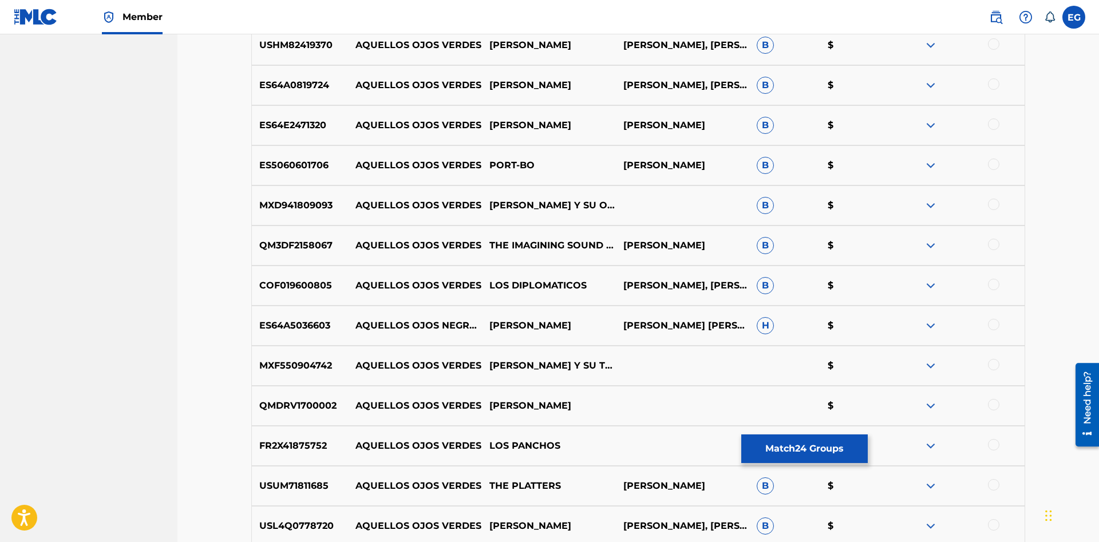
scroll to position [4446, 0]
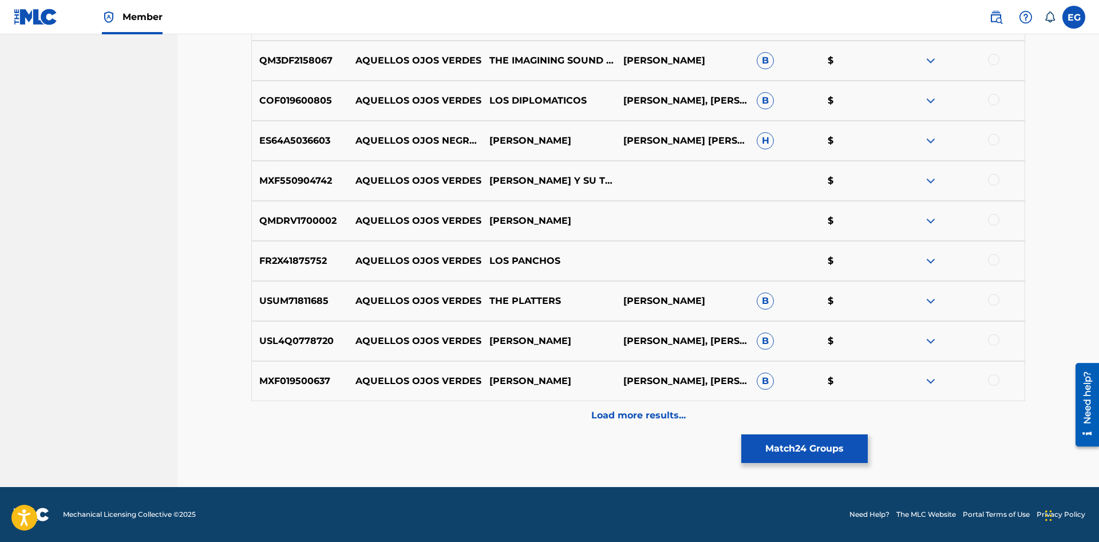
click at [619, 423] on div "Load more results..." at bounding box center [638, 415] width 774 height 29
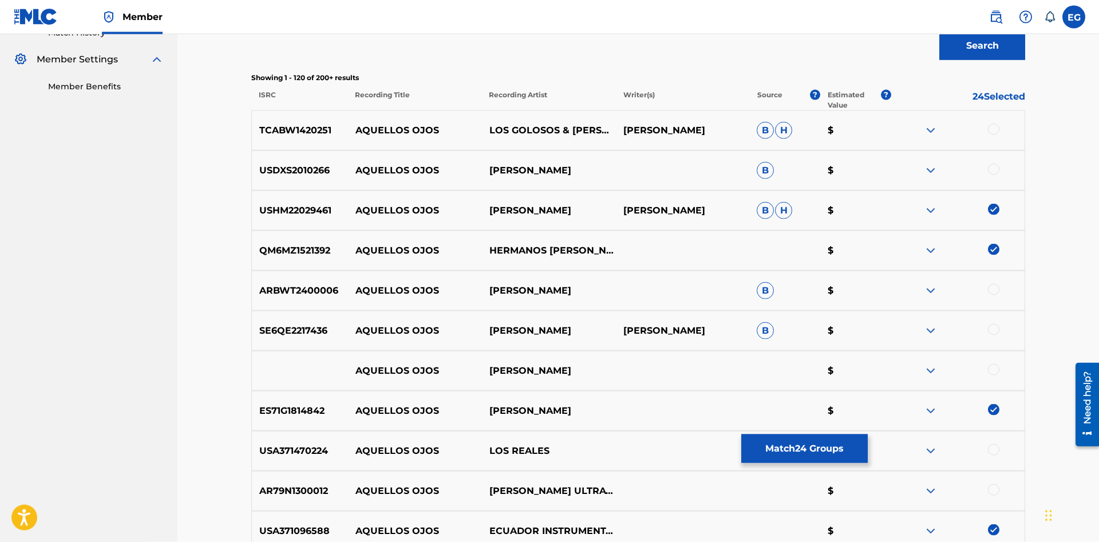
scroll to position [0, 0]
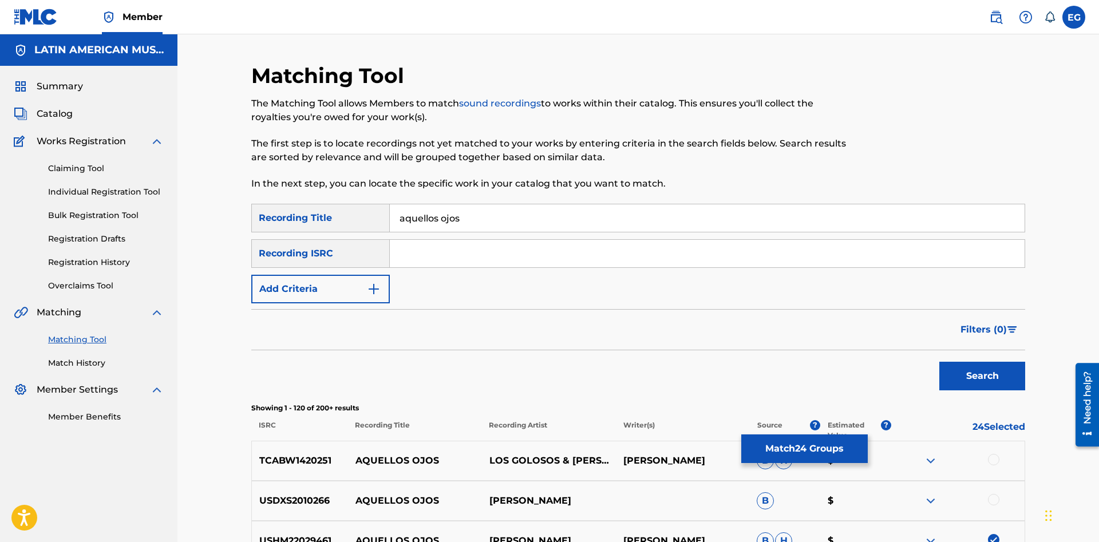
click at [355, 286] on button "Add Criteria" at bounding box center [320, 289] width 138 height 29
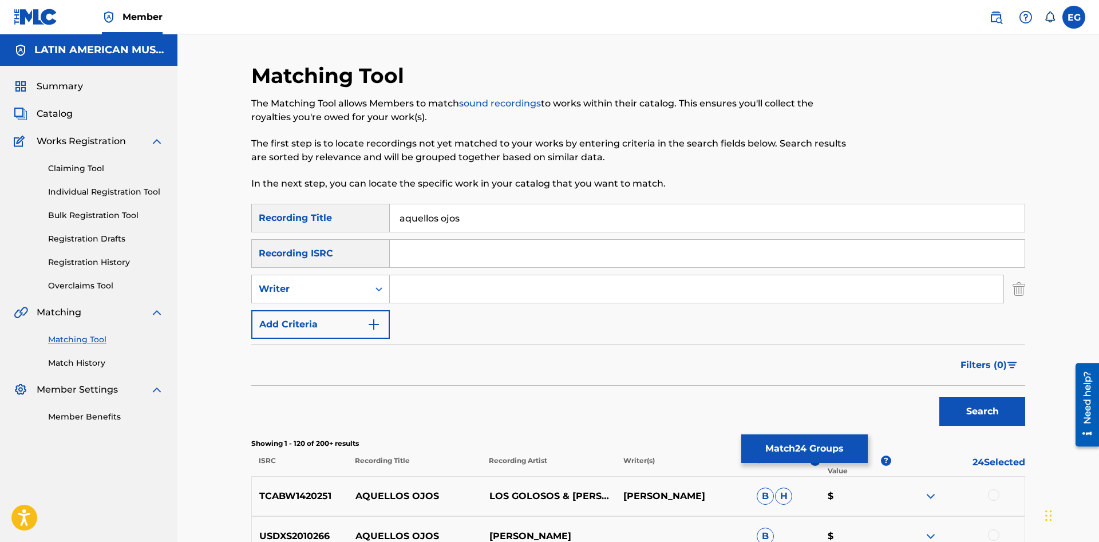
click at [420, 288] on input "Search Form" at bounding box center [697, 288] width 614 height 27
paste input "[PERSON_NAME]"
type input "[PERSON_NAME]"
click at [1008, 406] on button "Search" at bounding box center [982, 411] width 86 height 29
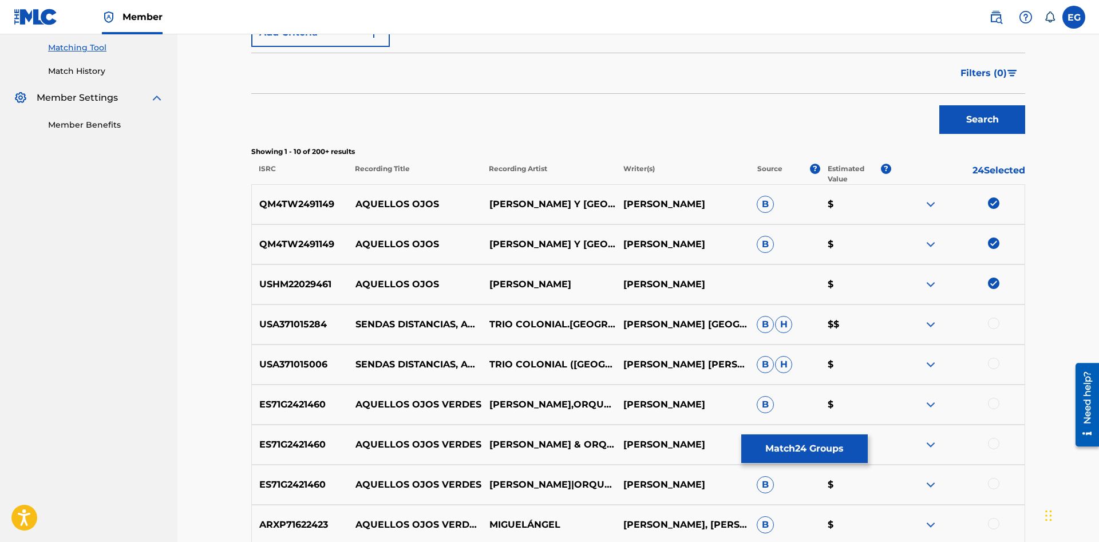
scroll to position [476, 0]
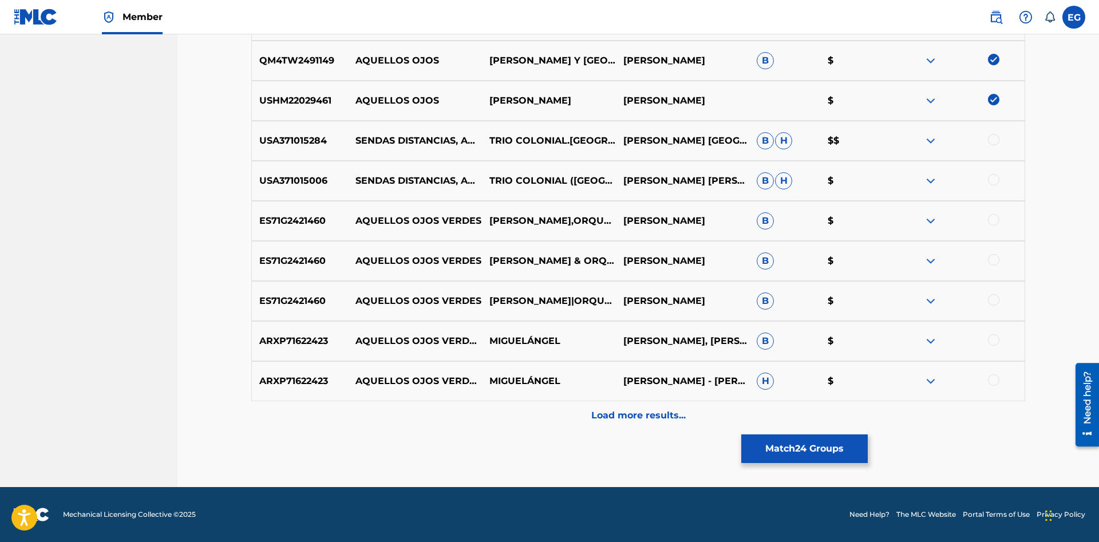
click at [630, 433] on div "Matching Tool The Matching Tool allows Members to match sound recordings to wor…" at bounding box center [638, 37] width 774 height 900
click at [627, 428] on div "Load more results..." at bounding box center [638, 415] width 774 height 29
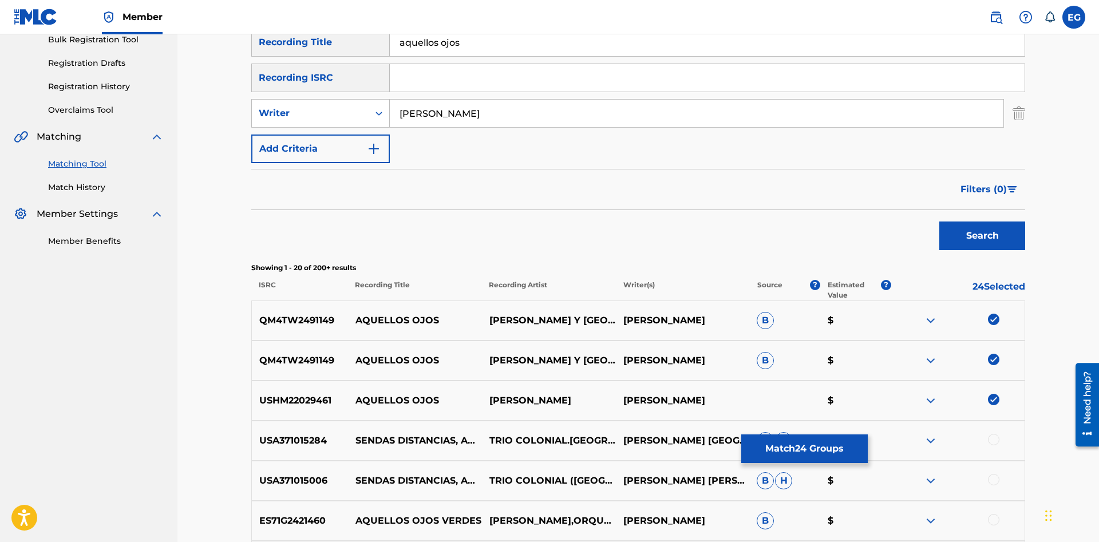
scroll to position [0, 0]
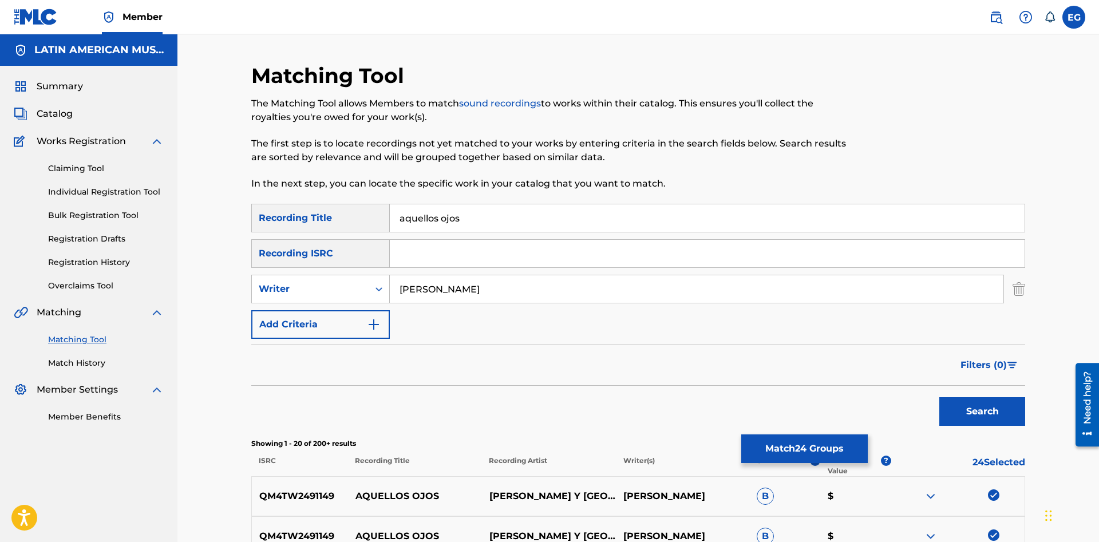
click at [834, 453] on button "Match 24 Groups" at bounding box center [804, 448] width 126 height 29
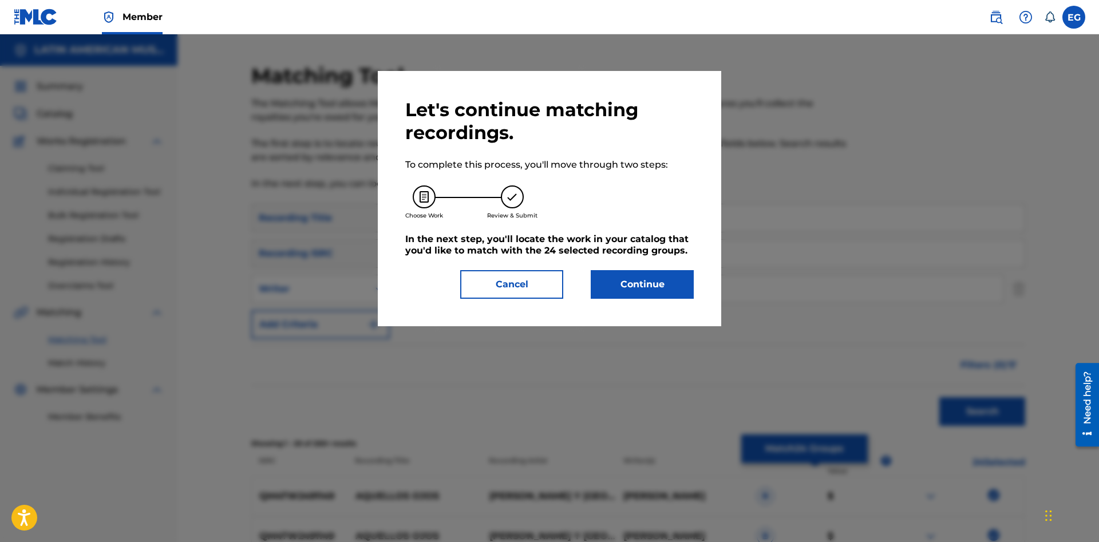
click at [660, 290] on button "Continue" at bounding box center [642, 284] width 103 height 29
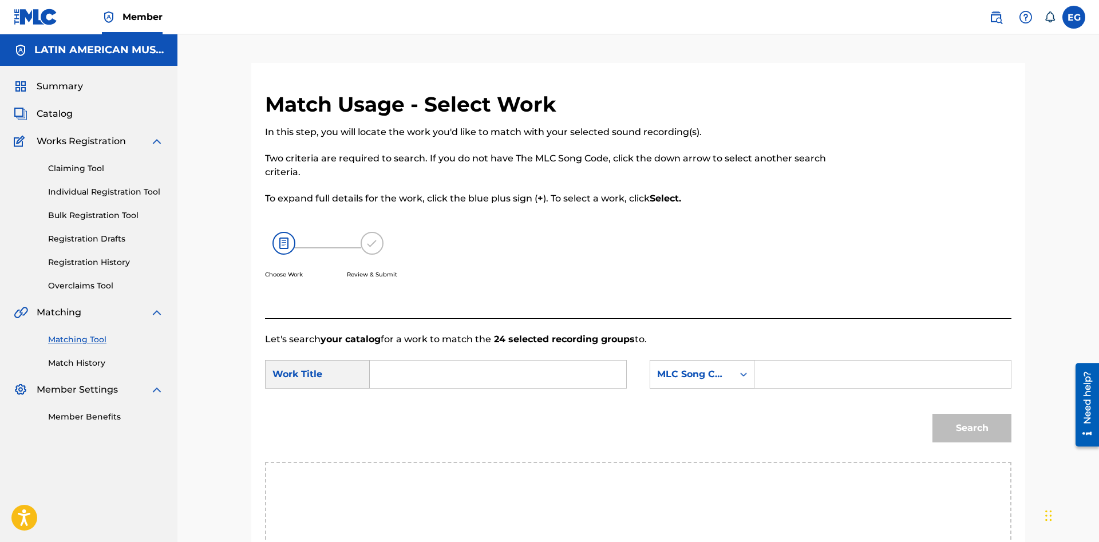
click at [521, 379] on input "Search Form" at bounding box center [497, 374] width 237 height 27
click at [401, 440] on strong "aquello" at bounding box center [406, 434] width 35 height 11
type input "aquellos ojos"
click at [714, 375] on div "MLC Song Code" at bounding box center [702, 374] width 105 height 29
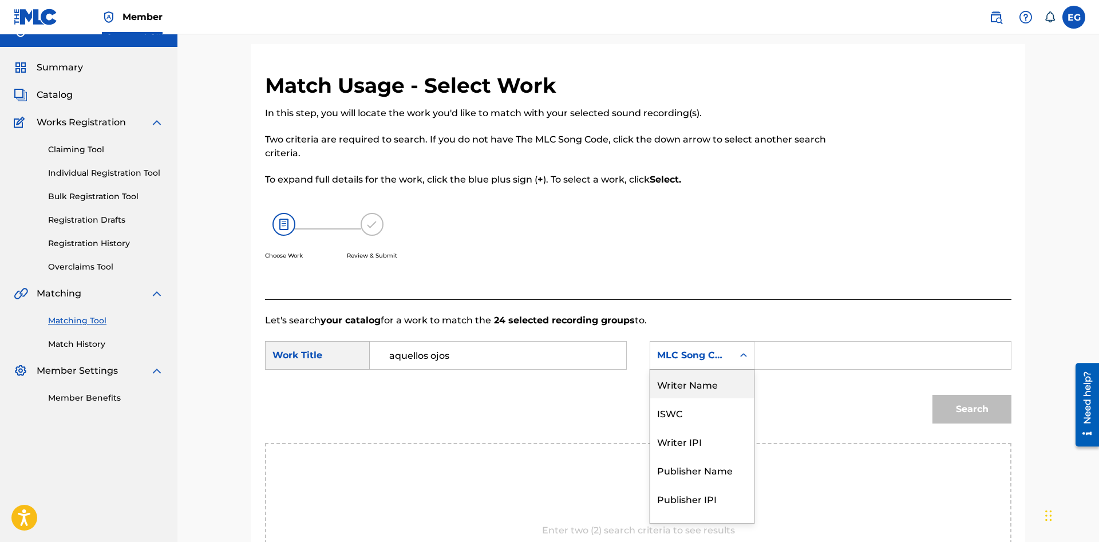
click at [726, 386] on div "Writer Name" at bounding box center [702, 384] width 104 height 29
click at [810, 346] on input "Search Form" at bounding box center [882, 355] width 237 height 27
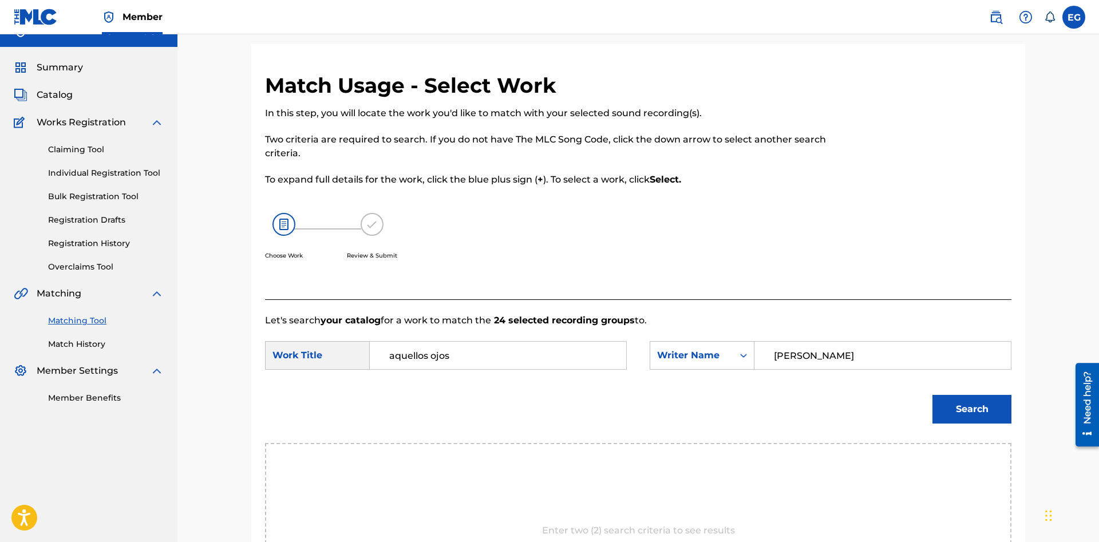
type input "[PERSON_NAME]"
click at [932, 395] on button "Search" at bounding box center [971, 409] width 79 height 29
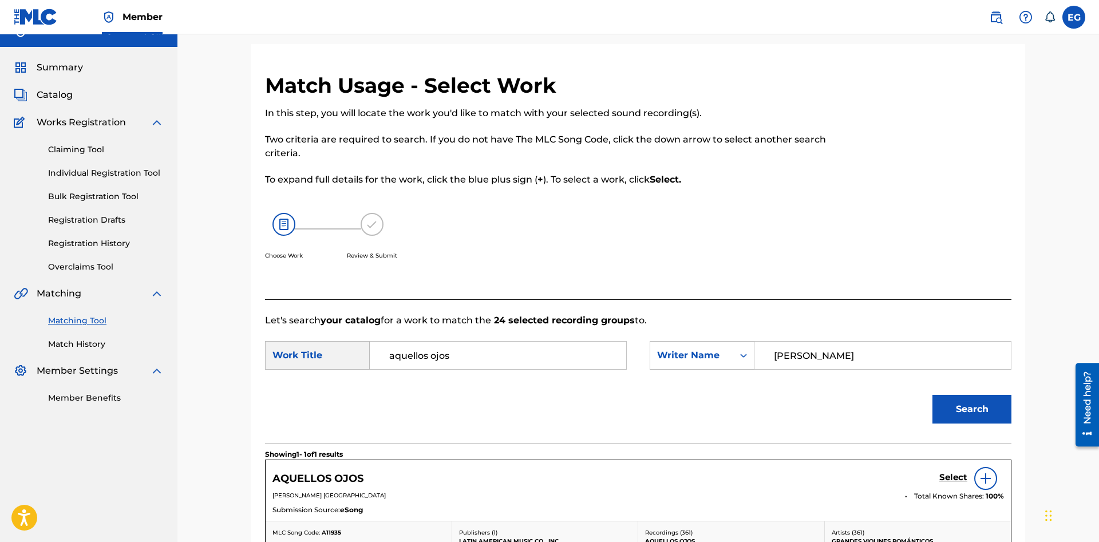
scroll to position [187, 0]
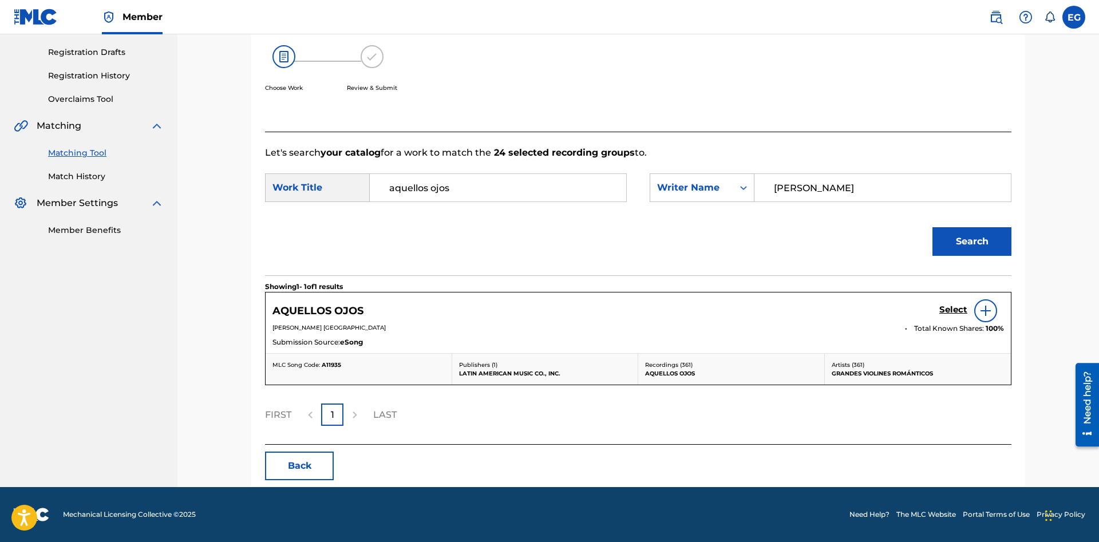
click at [952, 311] on h5 "Select" at bounding box center [953, 309] width 28 height 11
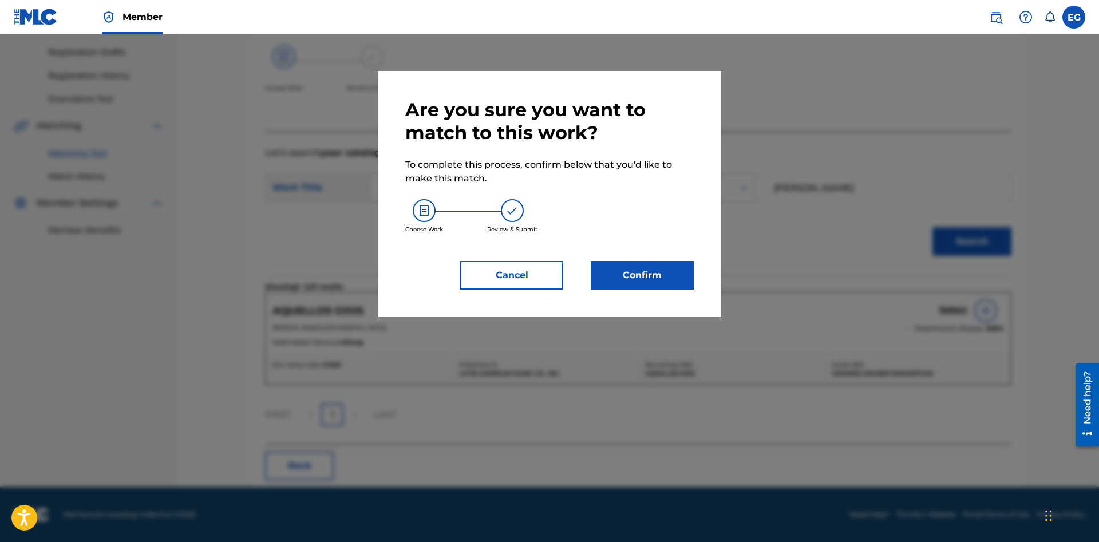
click at [676, 278] on button "Confirm" at bounding box center [642, 275] width 103 height 29
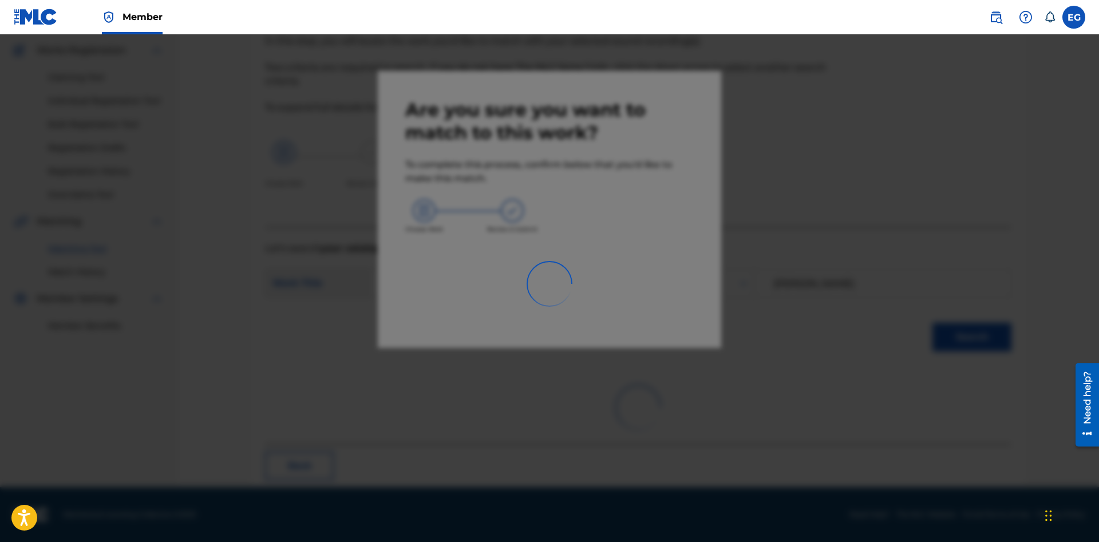
scroll to position [27, 0]
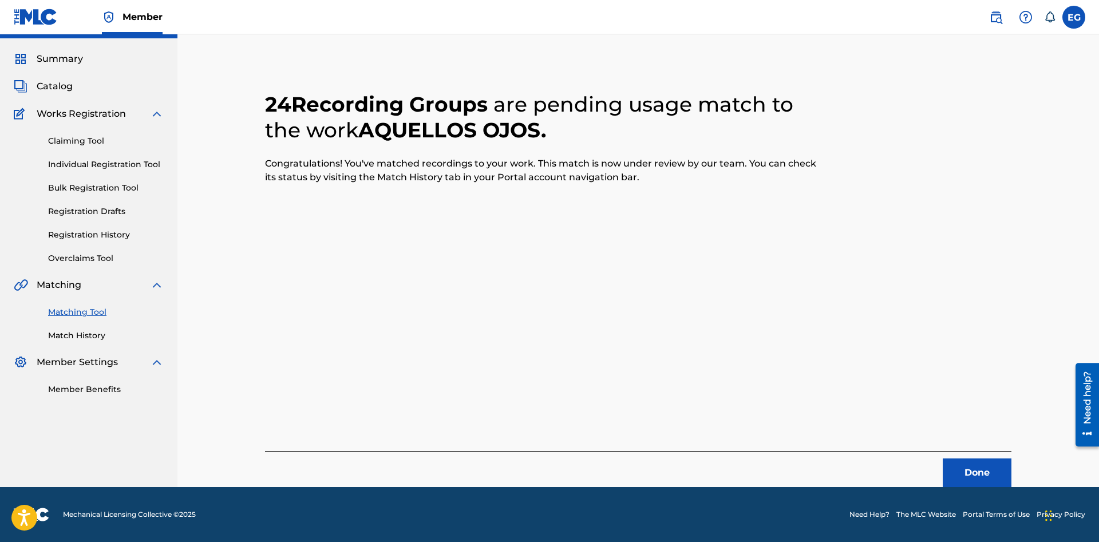
click at [963, 473] on button "Done" at bounding box center [977, 472] width 69 height 29
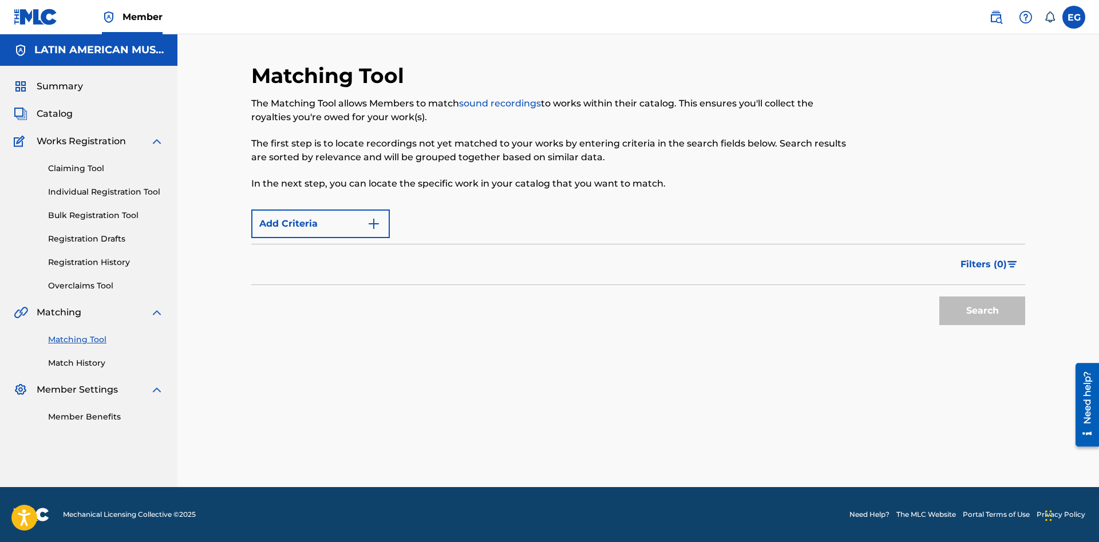
scroll to position [0, 0]
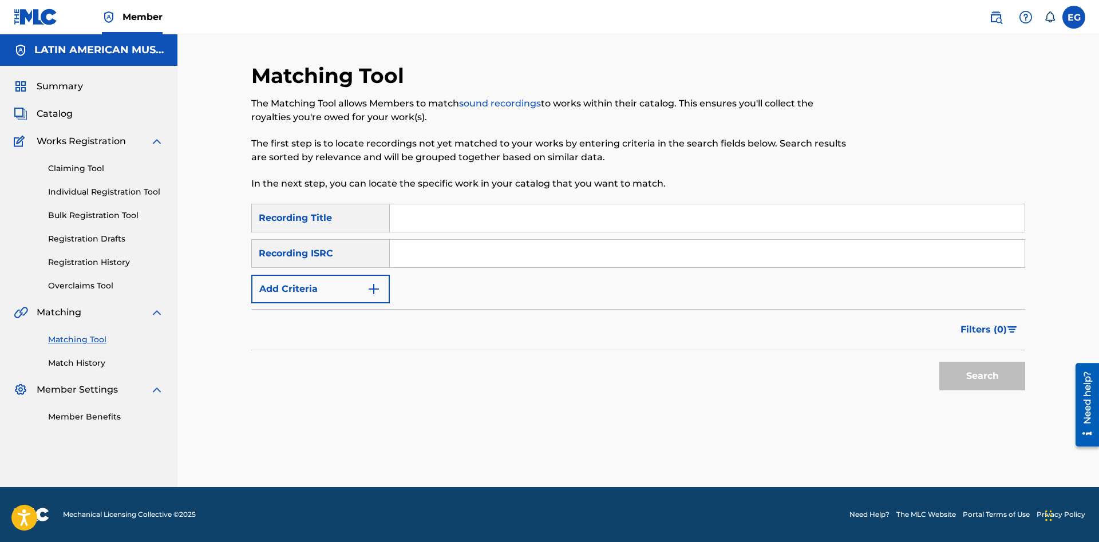
click at [694, 213] on input "Search Form" at bounding box center [707, 217] width 635 height 27
type input "forasterito"
click at [939, 362] on button "Search" at bounding box center [982, 376] width 86 height 29
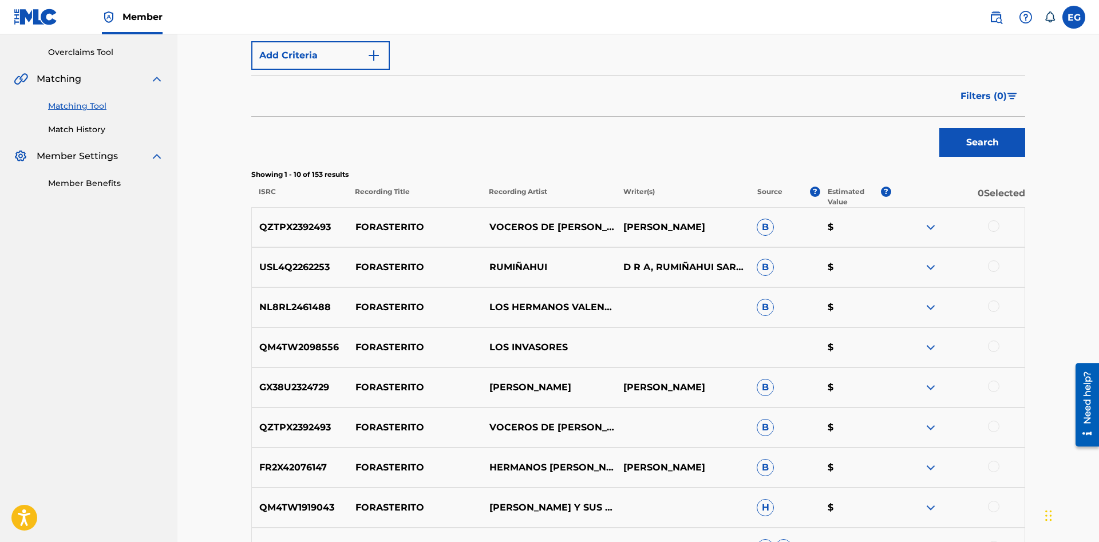
scroll to position [440, 0]
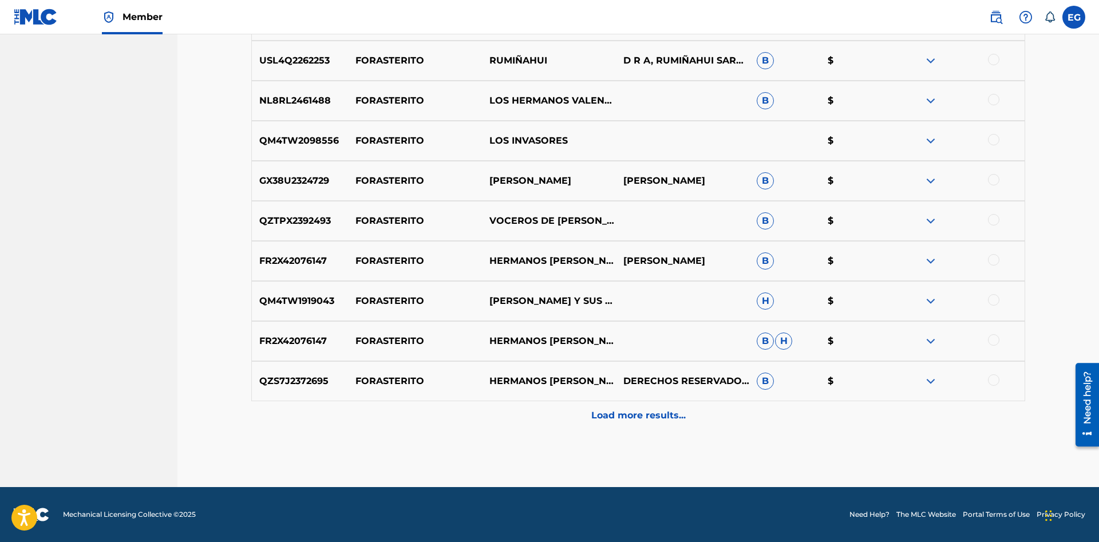
click at [993, 342] on div at bounding box center [993, 339] width 11 height 11
click at [992, 385] on div at bounding box center [993, 379] width 11 height 11
click at [992, 255] on div at bounding box center [993, 259] width 11 height 11
click at [992, 102] on div at bounding box center [993, 99] width 11 height 11
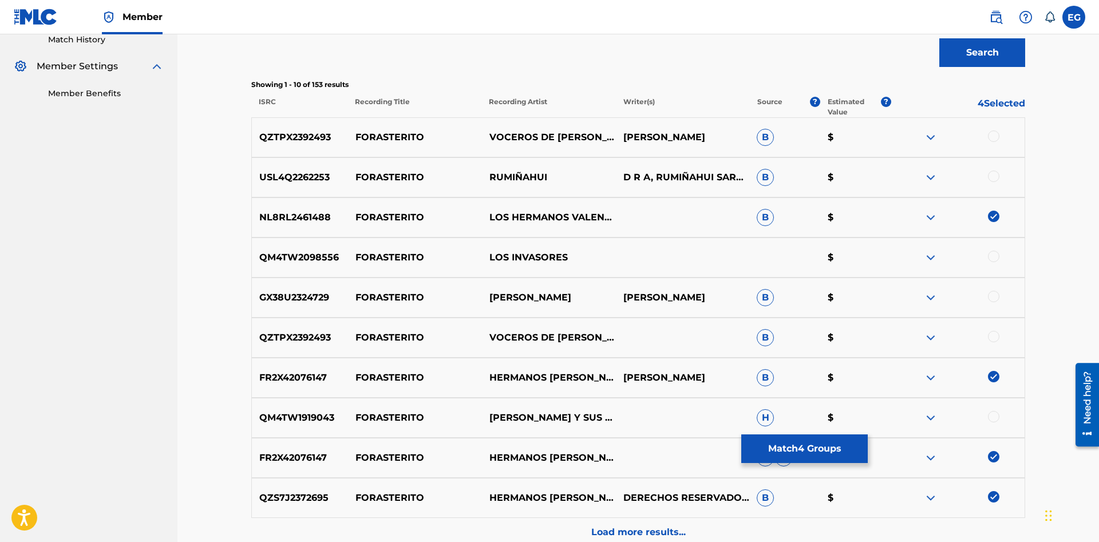
scroll to position [382, 0]
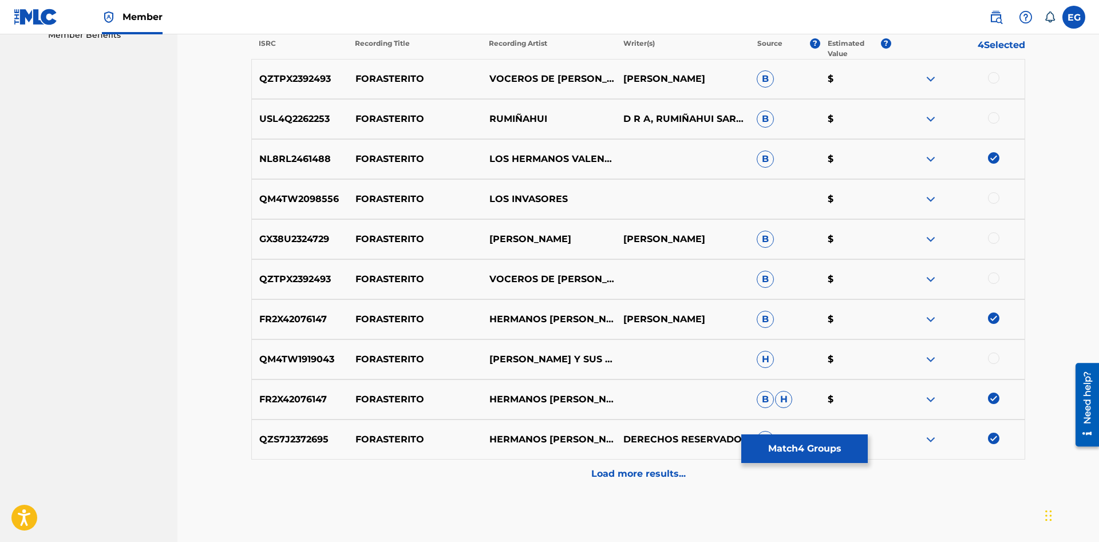
click at [996, 357] on div at bounding box center [993, 358] width 11 height 11
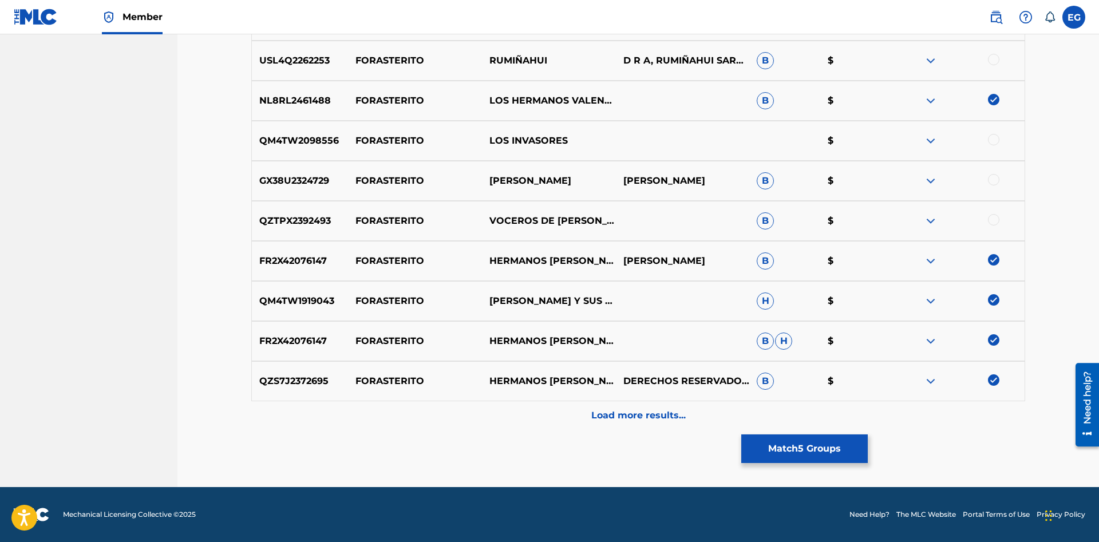
click at [618, 409] on p "Load more results..." at bounding box center [638, 416] width 94 height 14
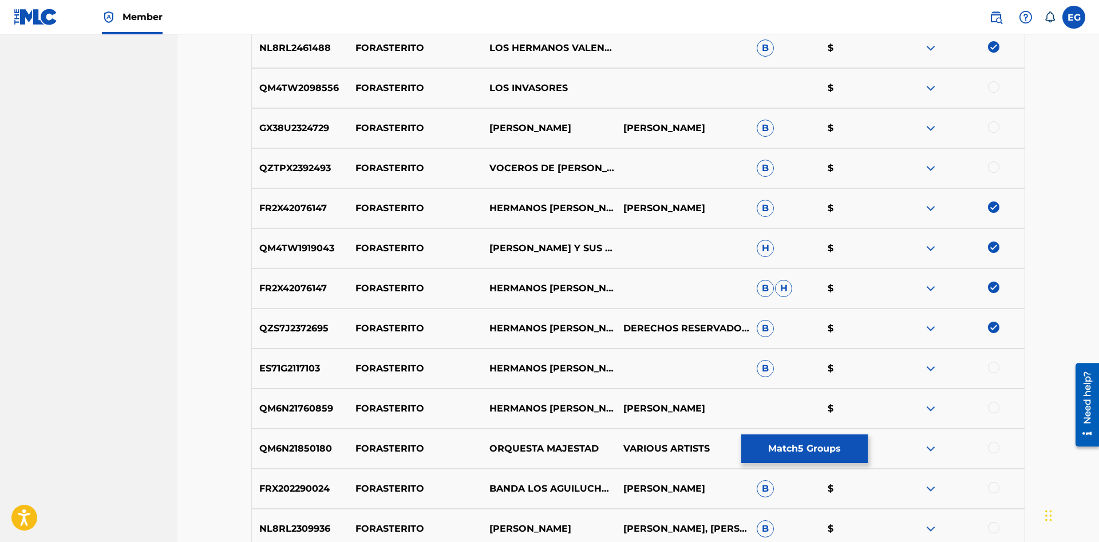
scroll to position [841, 0]
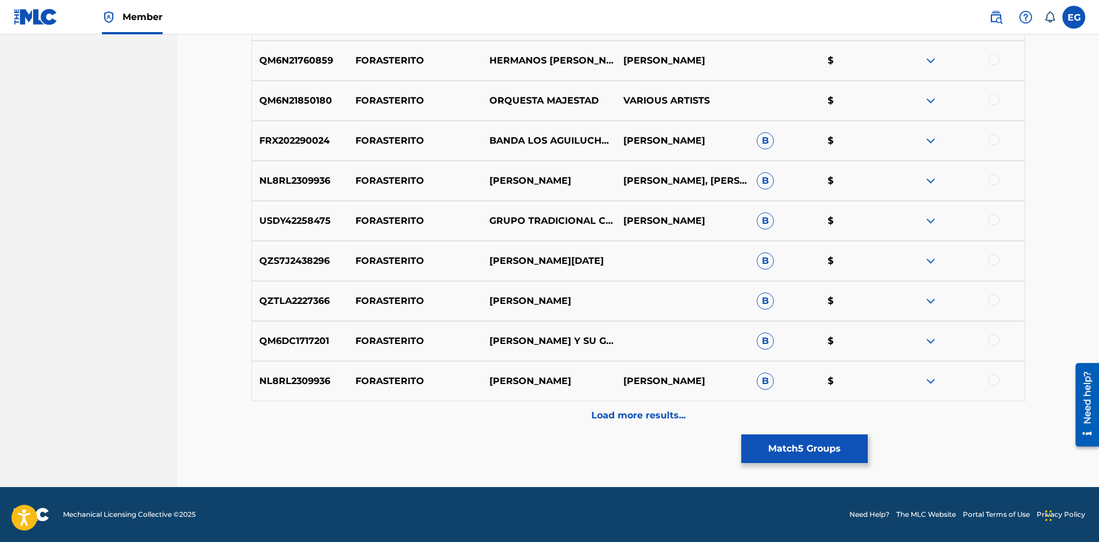
click at [998, 256] on div at bounding box center [958, 261] width 134 height 14
drag, startPoint x: 996, startPoint y: 376, endPoint x: 995, endPoint y: 370, distance: 6.4
click at [995, 374] on div at bounding box center [958, 381] width 134 height 14
click at [995, 336] on div at bounding box center [993, 339] width 11 height 11
click at [996, 367] on div "NL8RL2309936 FORASTERITO [PERSON_NAME] [PERSON_NAME] B $" at bounding box center [638, 381] width 774 height 40
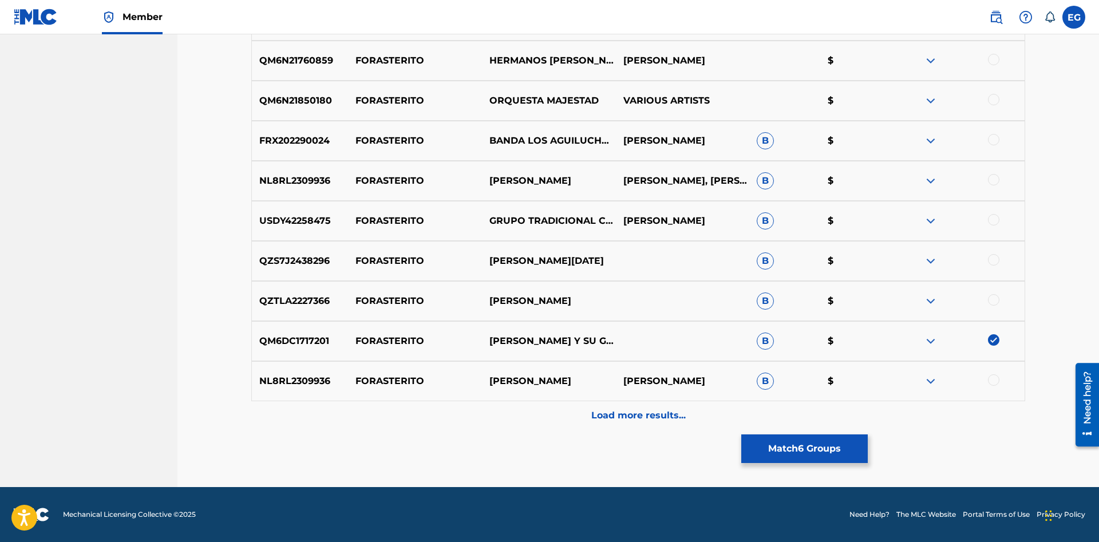
click at [997, 382] on div at bounding box center [993, 379] width 11 height 11
drag, startPoint x: 994, startPoint y: 325, endPoint x: 994, endPoint y: 331, distance: 6.3
click at [994, 328] on div "QM6DC1717201 FORASTERITO [PERSON_NAME] Y SU GRUPO LA BILIS B $" at bounding box center [638, 341] width 774 height 40
click at [991, 302] on div at bounding box center [993, 299] width 11 height 11
click at [995, 266] on div at bounding box center [958, 261] width 134 height 14
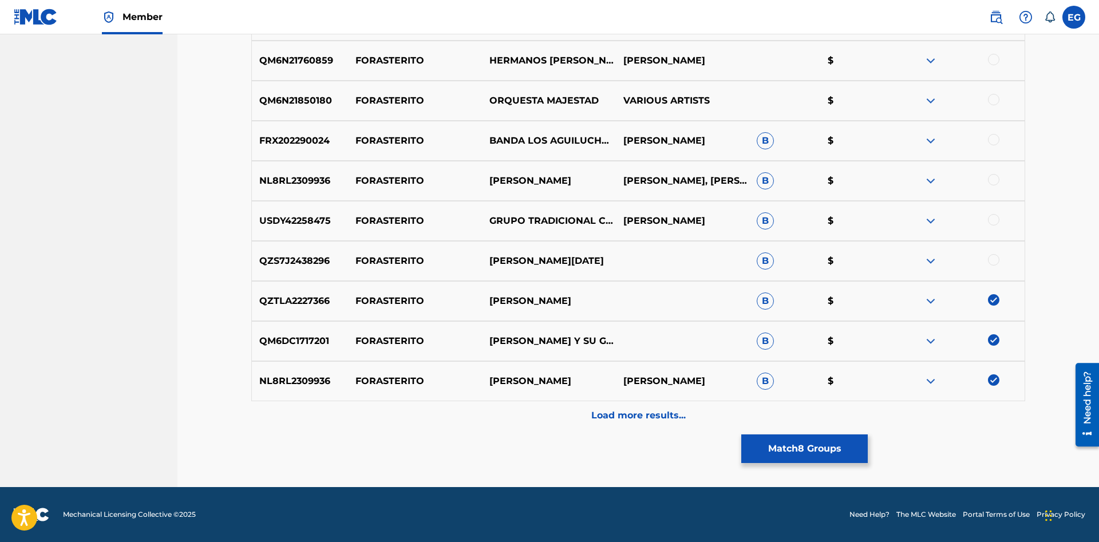
scroll to position [666, 0]
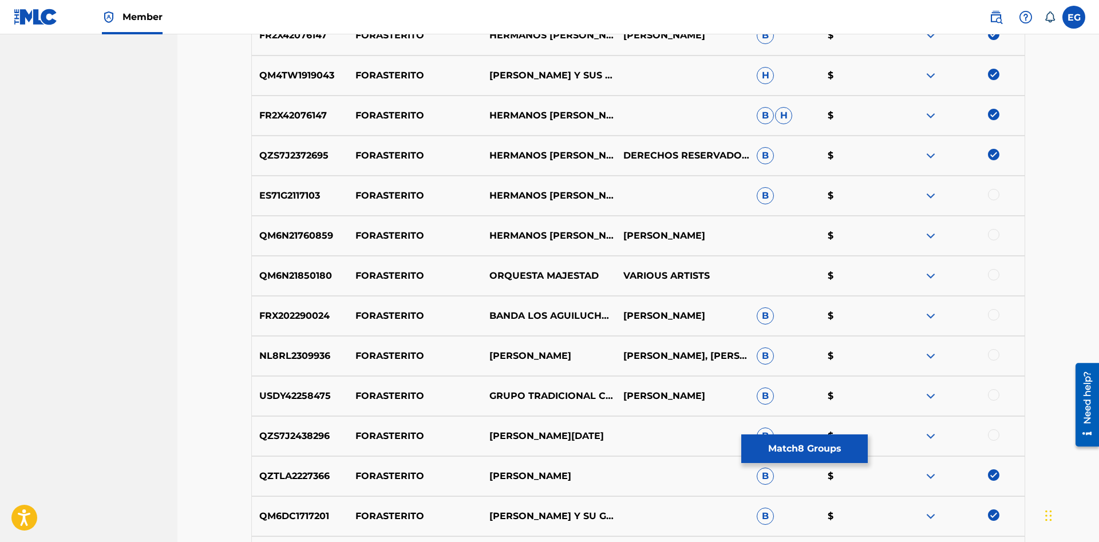
click at [996, 357] on div at bounding box center [993, 354] width 11 height 11
click at [991, 316] on div at bounding box center [993, 314] width 11 height 11
click at [985, 290] on div "QM6N21850180 FORASTERITO ORQUESTA MAJESTAD VARIOUS ARTISTS $" at bounding box center [638, 276] width 774 height 40
click at [987, 278] on div at bounding box center [958, 276] width 134 height 14
click at [993, 236] on div at bounding box center [993, 234] width 11 height 11
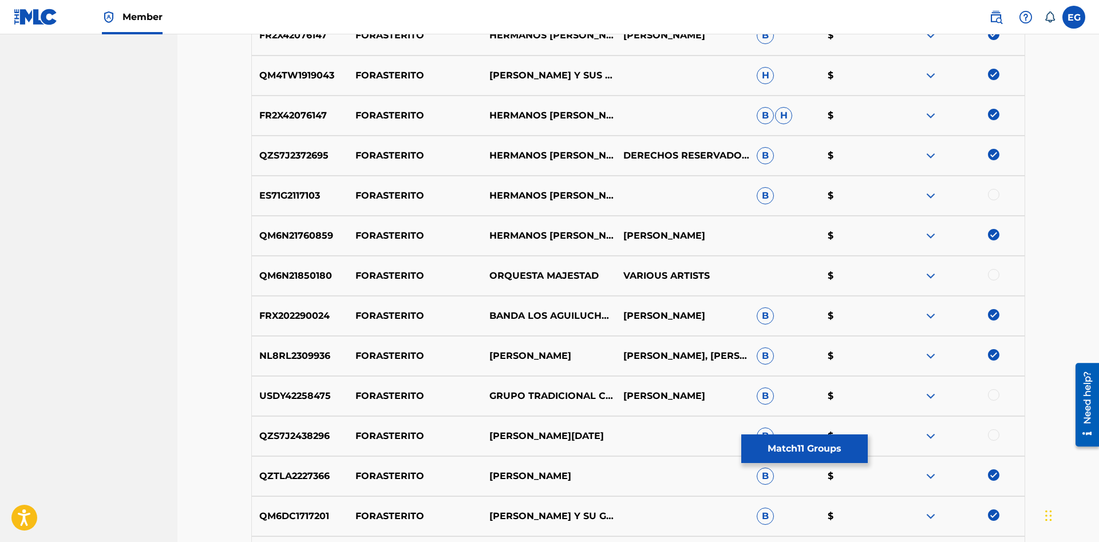
click at [994, 280] on div "QM6N21850180 FORASTERITO ORQUESTA MAJESTAD VARIOUS ARTISTS $" at bounding box center [638, 276] width 774 height 40
click at [991, 278] on div at bounding box center [993, 274] width 11 height 11
click at [996, 193] on div at bounding box center [993, 194] width 11 height 11
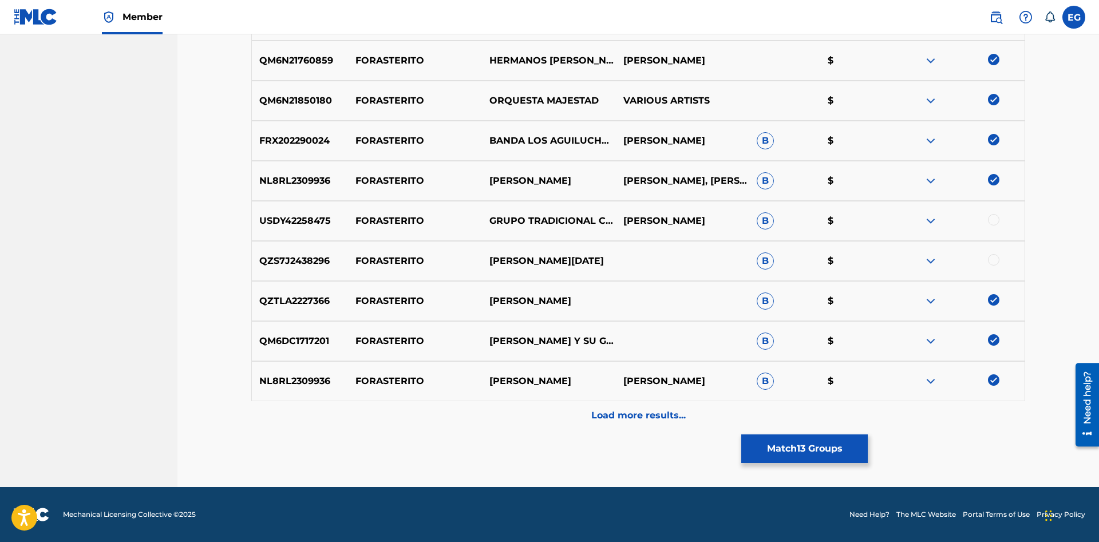
click at [992, 263] on div at bounding box center [993, 259] width 11 height 11
click at [690, 412] on div "Load more results..." at bounding box center [638, 415] width 774 height 29
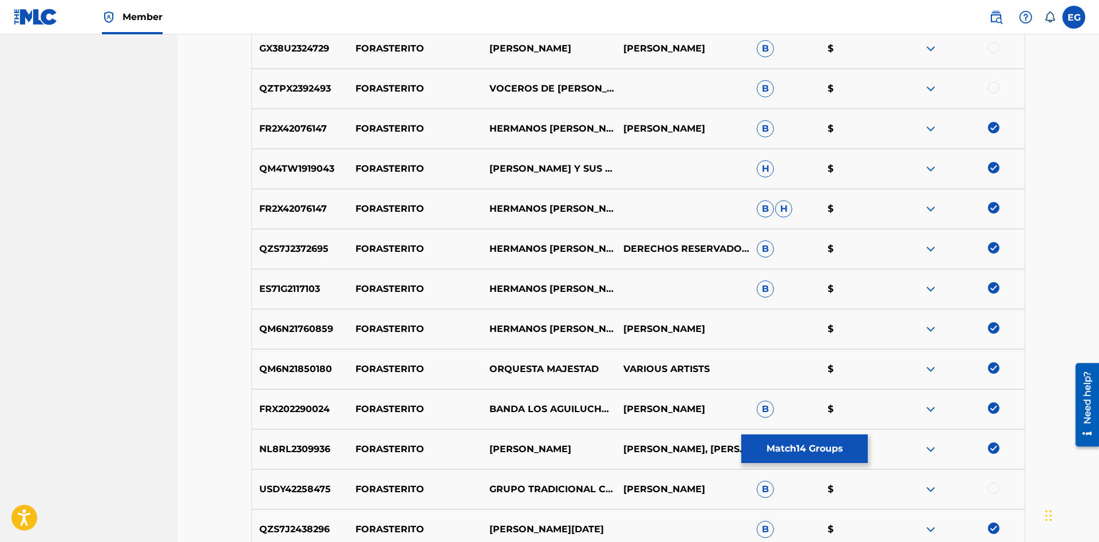
scroll to position [1085, 0]
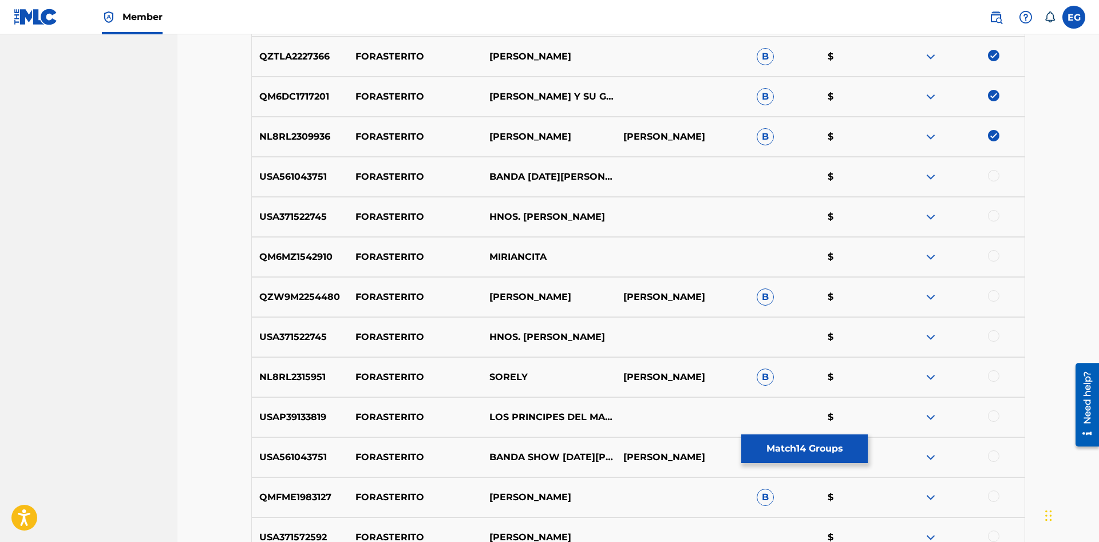
drag, startPoint x: 996, startPoint y: 216, endPoint x: 998, endPoint y: 178, distance: 37.8
click at [996, 211] on div at bounding box center [993, 215] width 11 height 11
click at [996, 176] on div at bounding box center [993, 175] width 11 height 11
click at [1003, 329] on div "USA371522745 FORASTERITO HNOS. [PERSON_NAME] $" at bounding box center [638, 337] width 774 height 40
click at [992, 294] on div at bounding box center [993, 295] width 11 height 11
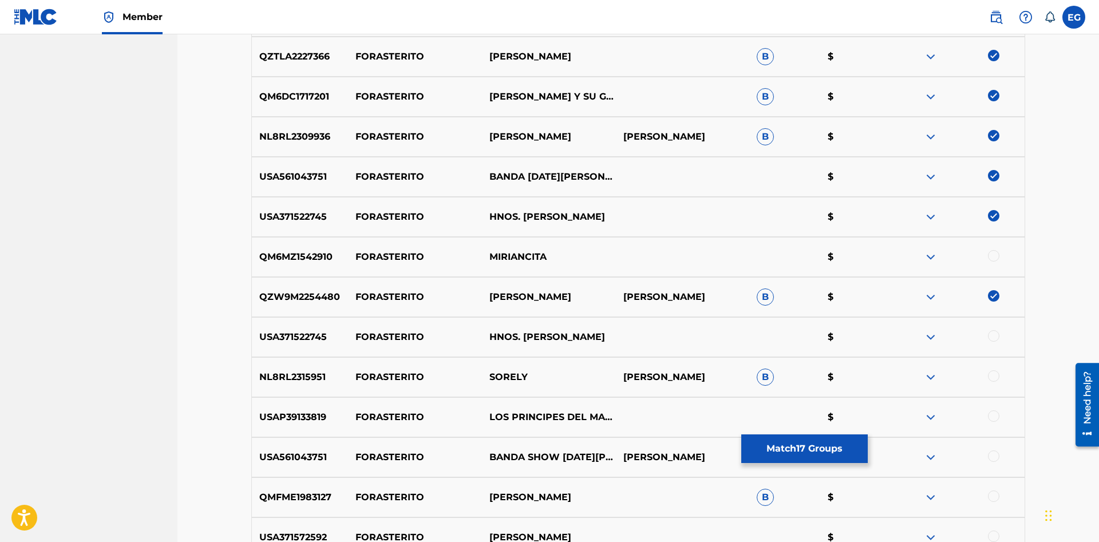
click at [994, 251] on div at bounding box center [993, 255] width 11 height 11
click at [995, 377] on div at bounding box center [993, 375] width 11 height 11
click at [995, 330] on div "USA371522745 FORASTERITO HNOS. [PERSON_NAME] $" at bounding box center [638, 337] width 774 height 40
click at [995, 334] on div at bounding box center [993, 335] width 11 height 11
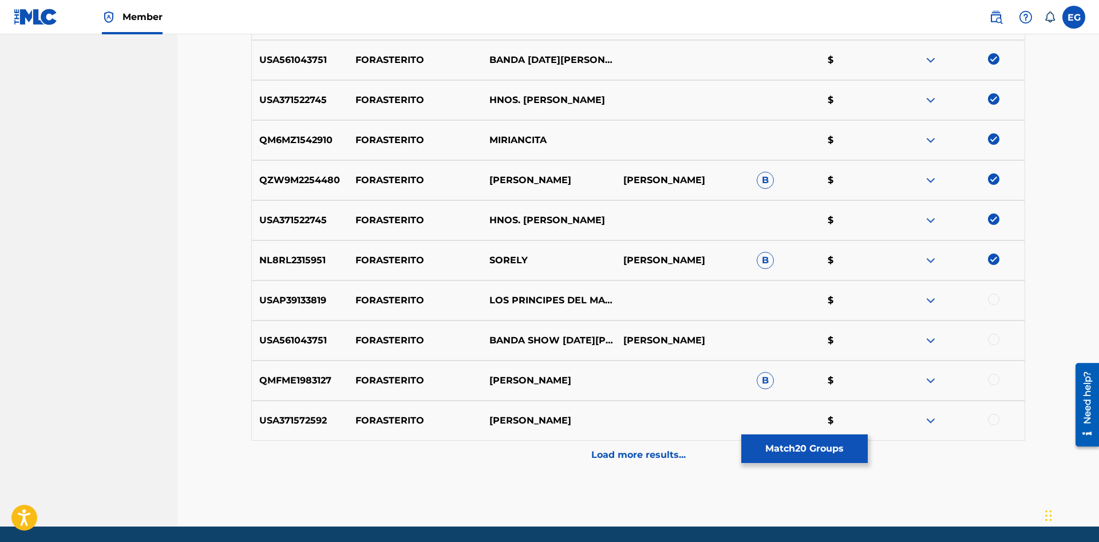
click at [994, 337] on div at bounding box center [993, 339] width 11 height 11
click at [988, 304] on div at bounding box center [958, 301] width 134 height 14
click at [991, 299] on div at bounding box center [993, 299] width 11 height 11
click at [992, 366] on div "QMFME1983127 FORASTERITO [PERSON_NAME] B $" at bounding box center [638, 381] width 774 height 40
click at [991, 379] on div at bounding box center [993, 379] width 11 height 11
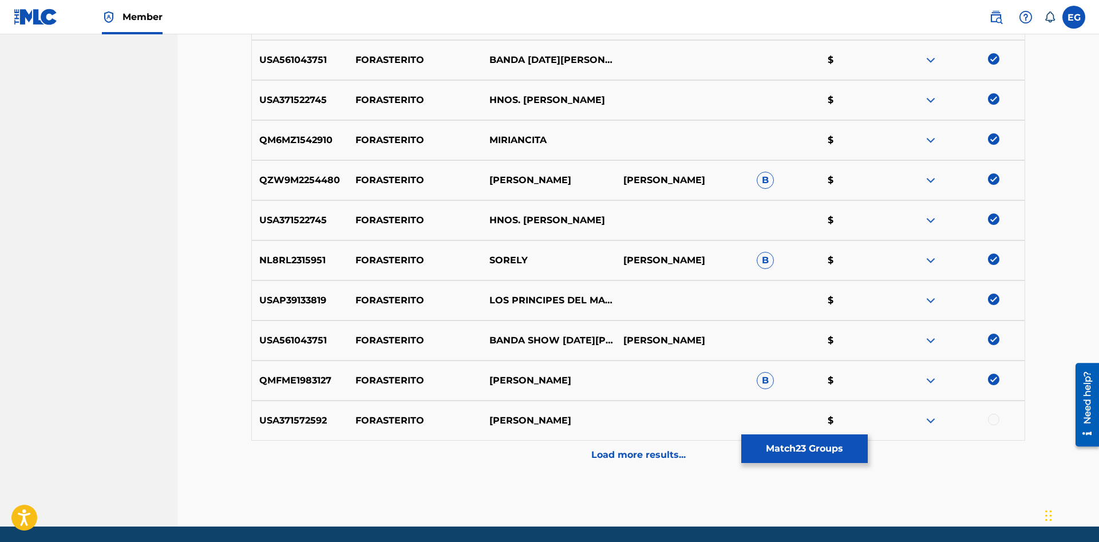
click at [994, 421] on div at bounding box center [993, 419] width 11 height 11
click at [991, 451] on div "Load more results..." at bounding box center [638, 455] width 774 height 29
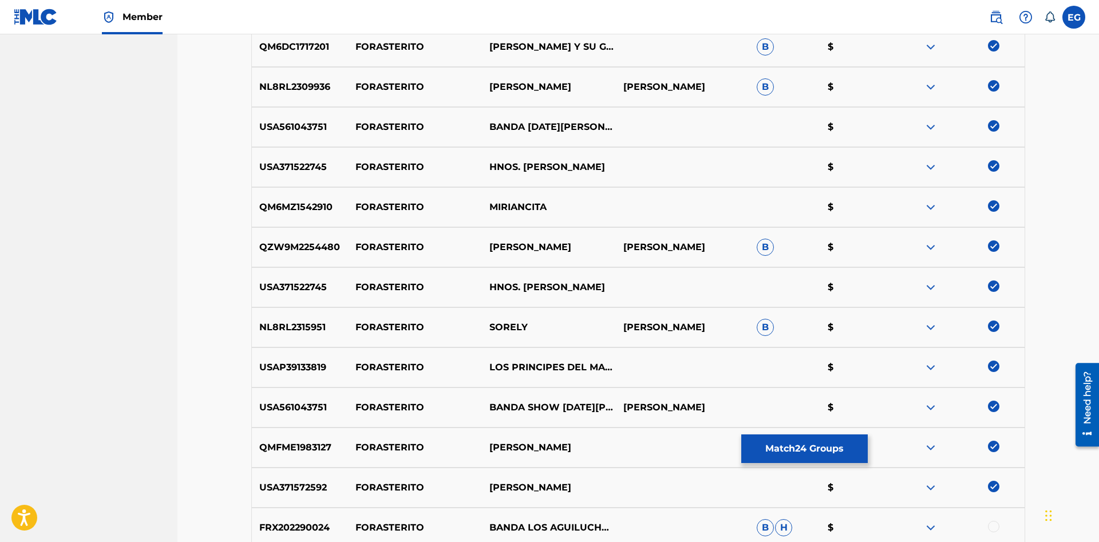
scroll to position [1427, 0]
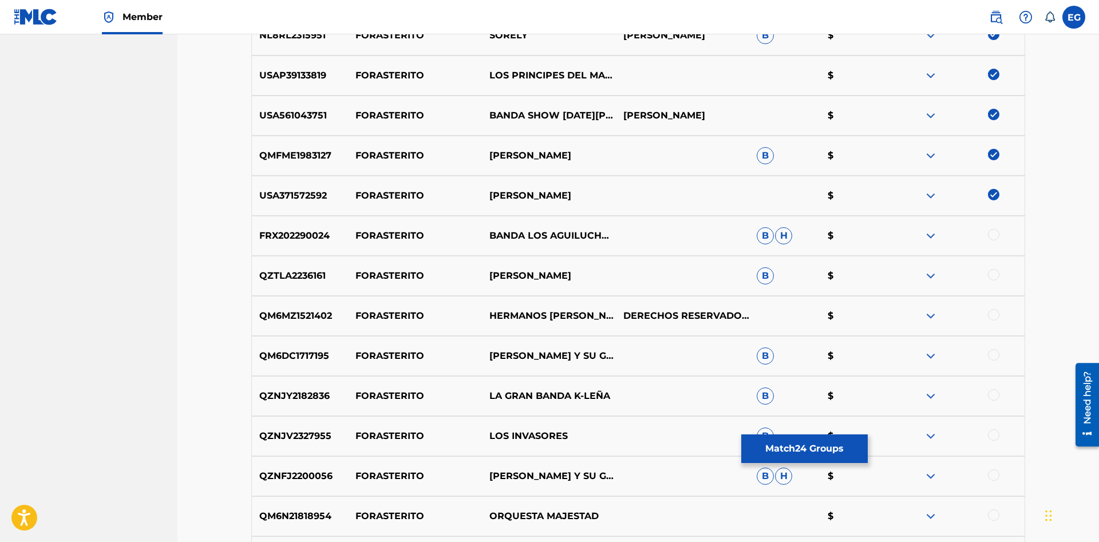
click at [990, 313] on div at bounding box center [993, 314] width 11 height 11
click at [996, 265] on div "QZTLA2236161 FORASTERITO [PERSON_NAME] B $" at bounding box center [638, 276] width 774 height 40
click at [995, 271] on div at bounding box center [993, 274] width 11 height 11
click at [997, 236] on div at bounding box center [993, 234] width 11 height 11
click at [1002, 310] on div at bounding box center [958, 316] width 134 height 14
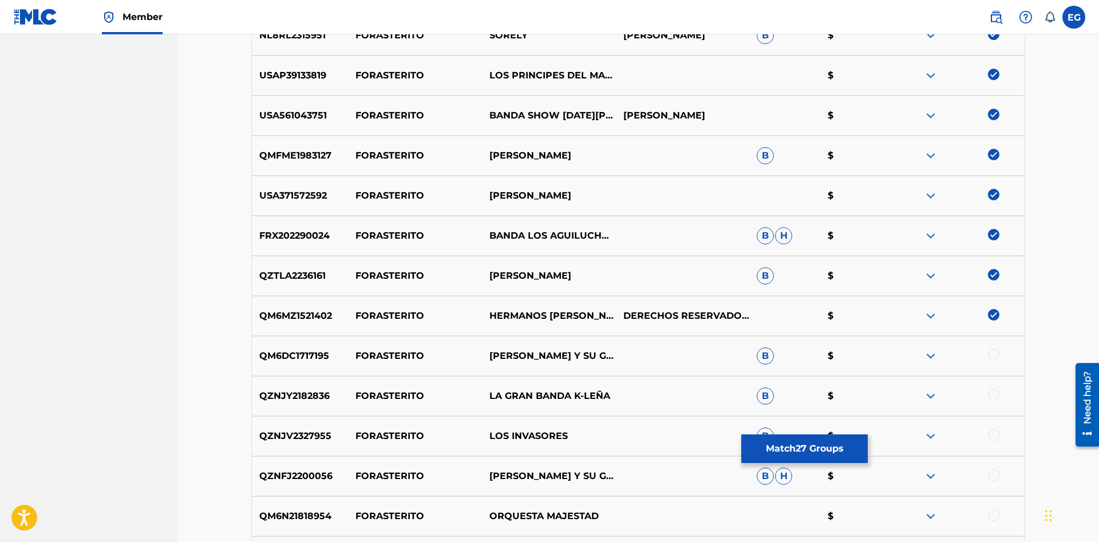
click at [994, 350] on div at bounding box center [993, 354] width 11 height 11
drag, startPoint x: 995, startPoint y: 397, endPoint x: 1008, endPoint y: 428, distance: 33.8
click at [995, 397] on div at bounding box center [993, 394] width 11 height 11
click at [996, 437] on div at bounding box center [993, 434] width 11 height 11
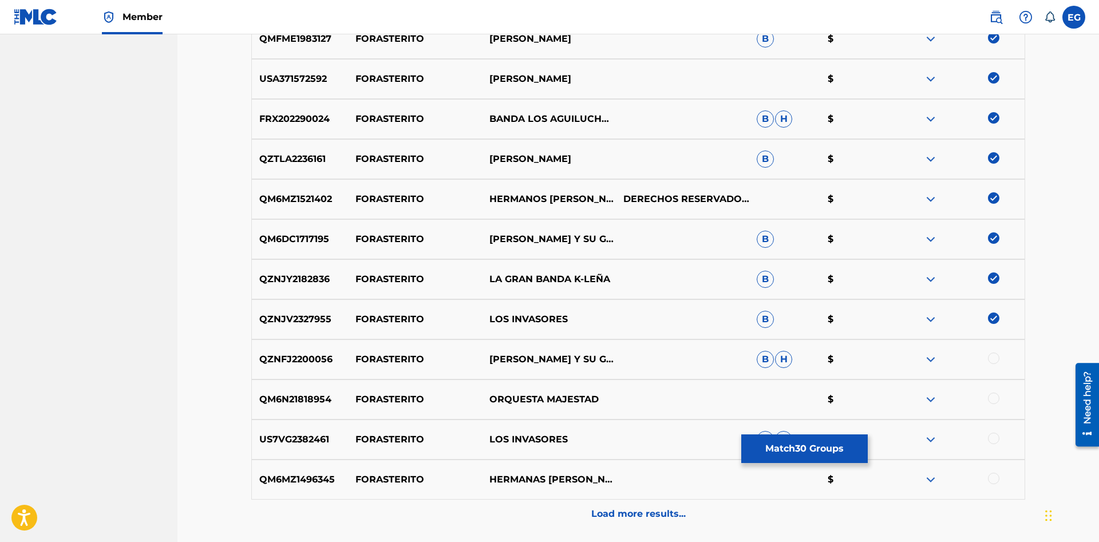
click at [994, 357] on div at bounding box center [993, 358] width 11 height 11
click at [990, 381] on div "QM6N21818954 FORASTERITO ORQUESTA MAJESTAD $" at bounding box center [638, 399] width 774 height 40
click at [995, 401] on div at bounding box center [993, 398] width 11 height 11
click at [994, 433] on div "US7VG2382461 FORASTERITO LOS INVASORES B H $" at bounding box center [638, 440] width 774 height 40
click at [979, 438] on div at bounding box center [958, 440] width 134 height 14
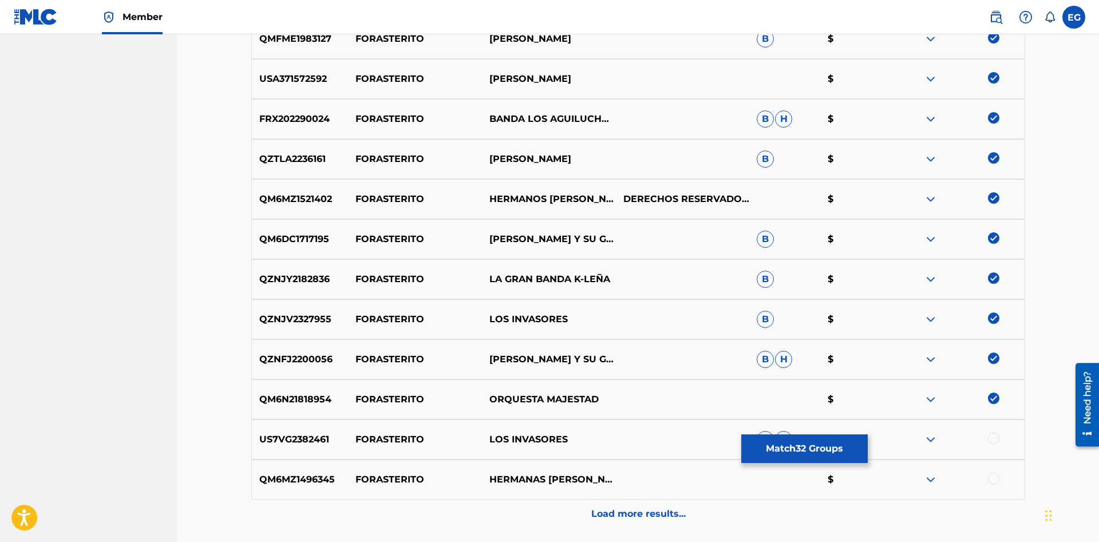
click at [987, 436] on div at bounding box center [958, 440] width 134 height 14
click at [995, 477] on div at bounding box center [993, 478] width 11 height 11
click at [992, 441] on div at bounding box center [993, 438] width 11 height 11
click at [875, 508] on div "Load more results..." at bounding box center [638, 514] width 774 height 29
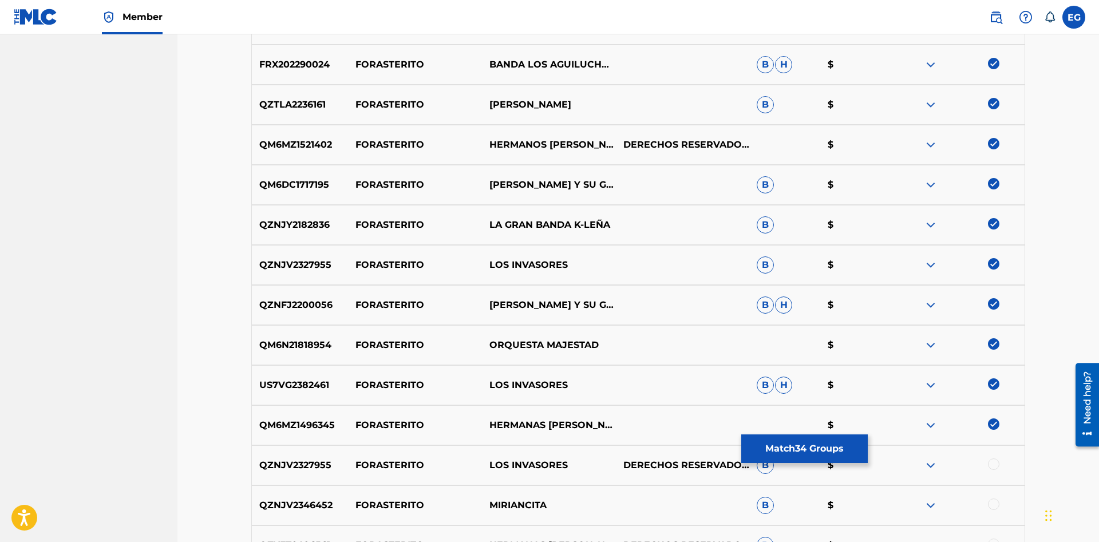
scroll to position [2043, 0]
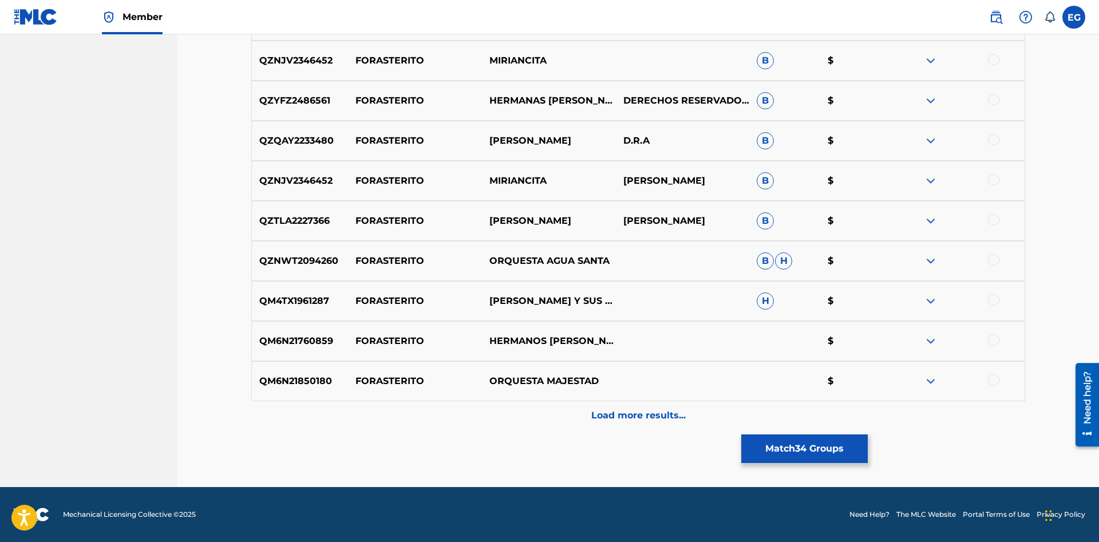
drag, startPoint x: 995, startPoint y: 381, endPoint x: 999, endPoint y: 362, distance: 19.9
click at [995, 382] on div at bounding box center [993, 379] width 11 height 11
click at [991, 341] on div at bounding box center [993, 339] width 11 height 11
click at [994, 303] on div at bounding box center [993, 299] width 11 height 11
click at [995, 258] on div at bounding box center [993, 259] width 11 height 11
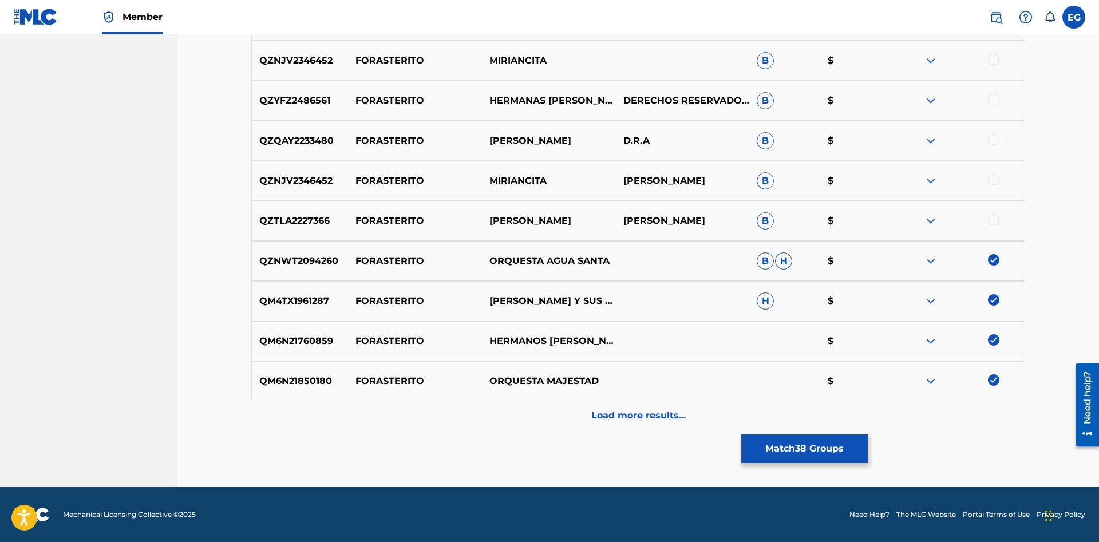
click at [992, 225] on div at bounding box center [993, 219] width 11 height 11
click at [998, 190] on div "QZNJV2346452 FORASTERITO MIRIANCITA [PERSON_NAME] $" at bounding box center [638, 181] width 774 height 40
drag, startPoint x: 994, startPoint y: 180, endPoint x: 993, endPoint y: 153, distance: 27.5
click at [994, 175] on div at bounding box center [993, 179] width 11 height 11
click at [993, 143] on div at bounding box center [993, 139] width 11 height 11
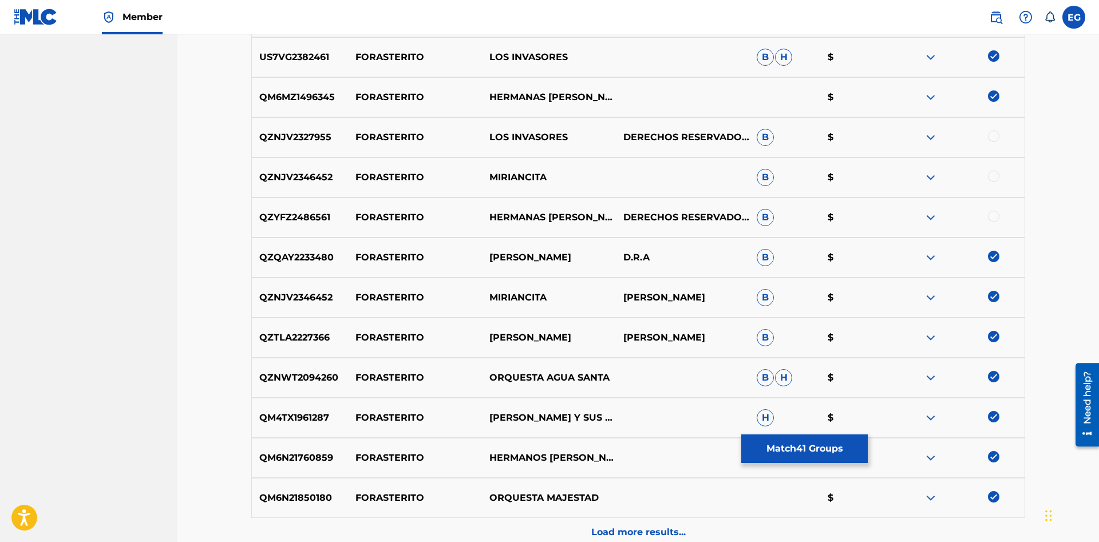
scroll to position [1809, 0]
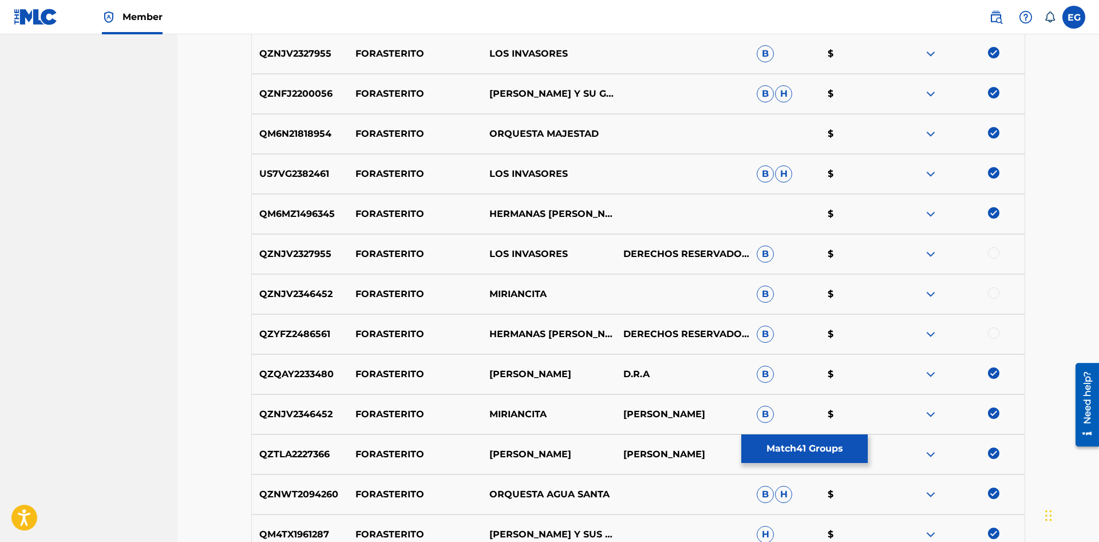
click at [993, 338] on div at bounding box center [993, 332] width 11 height 11
click at [998, 292] on div at bounding box center [993, 292] width 11 height 11
click at [998, 252] on div at bounding box center [993, 252] width 11 height 11
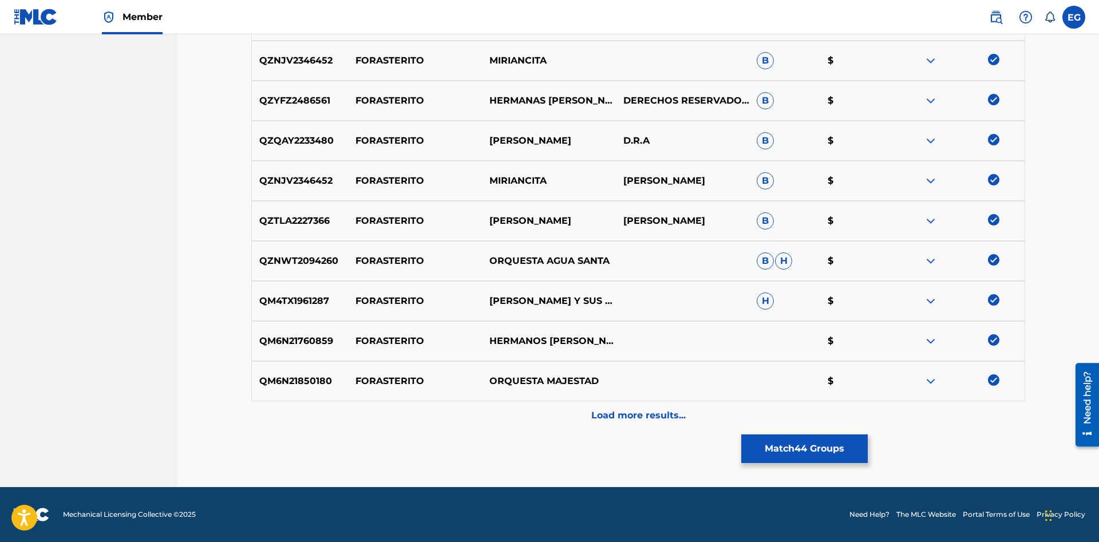
click at [618, 405] on div "Load more results..." at bounding box center [638, 415] width 774 height 29
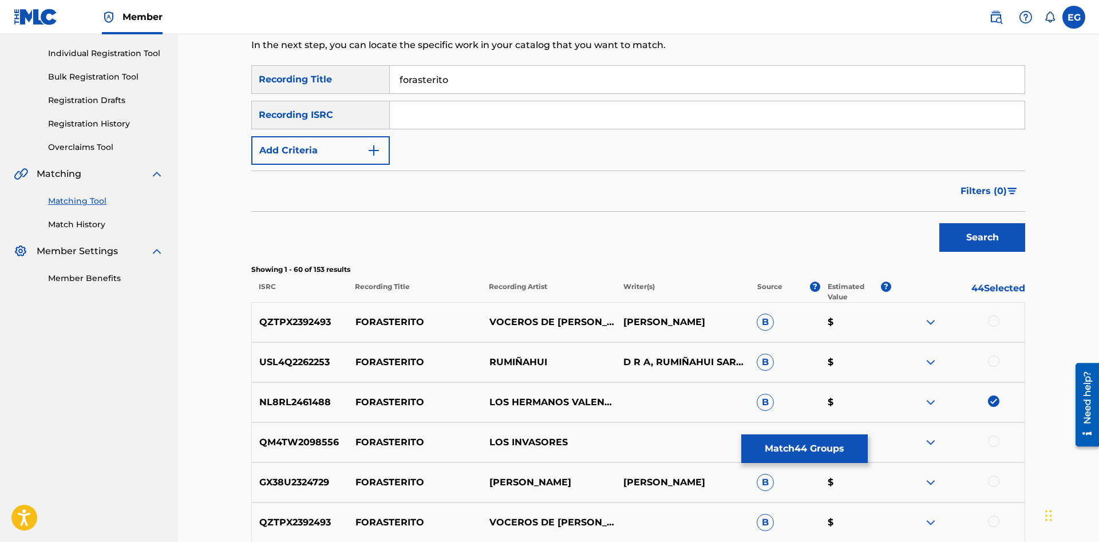
scroll to position [0, 0]
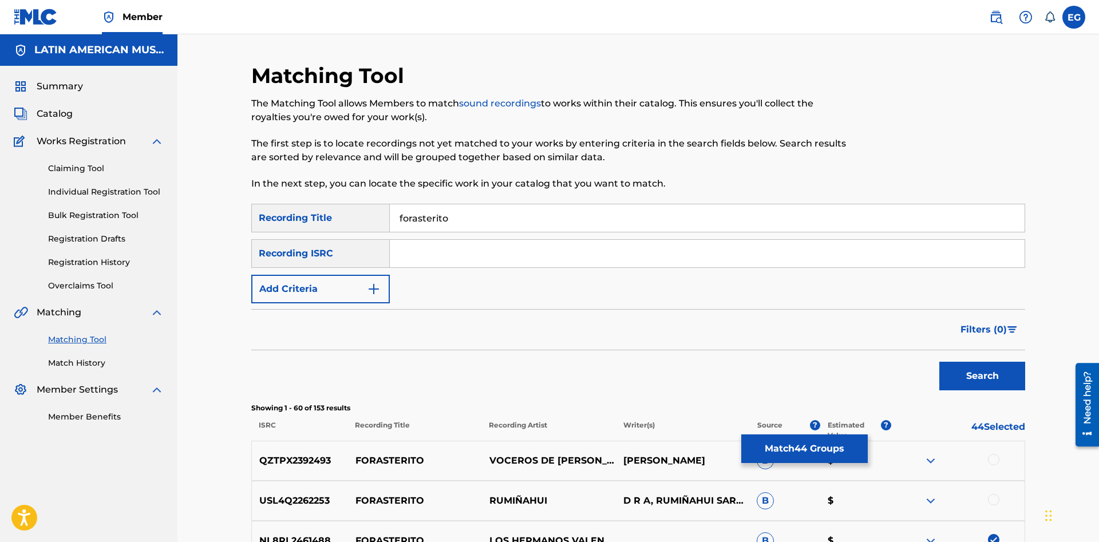
click at [364, 289] on button "Add Criteria" at bounding box center [320, 289] width 138 height 29
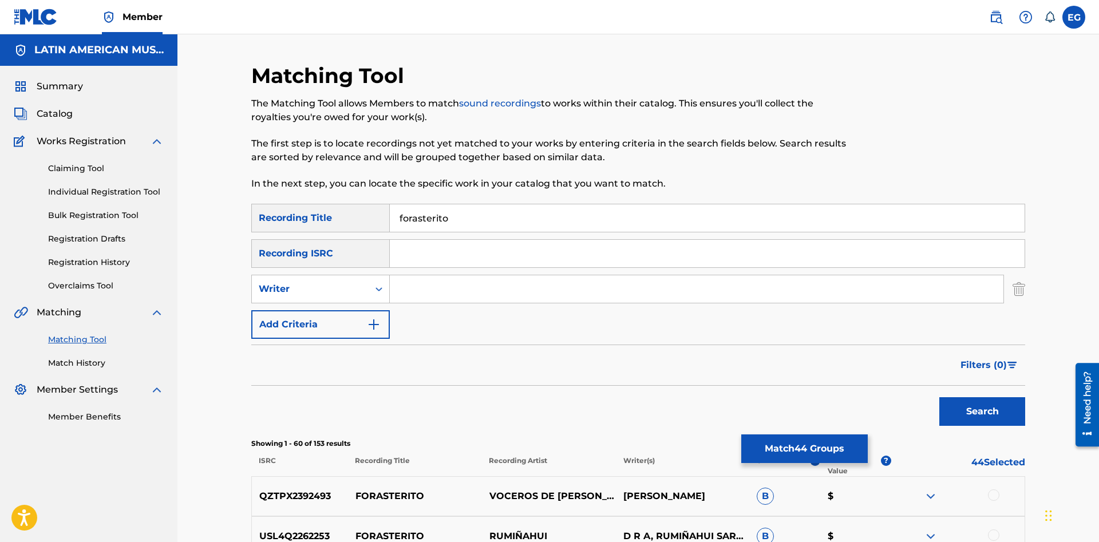
click at [436, 295] on input "Search Form" at bounding box center [697, 288] width 614 height 27
paste input "[PERSON_NAME]"
type input "[PERSON_NAME]"
click at [939, 397] on button "Search" at bounding box center [982, 411] width 86 height 29
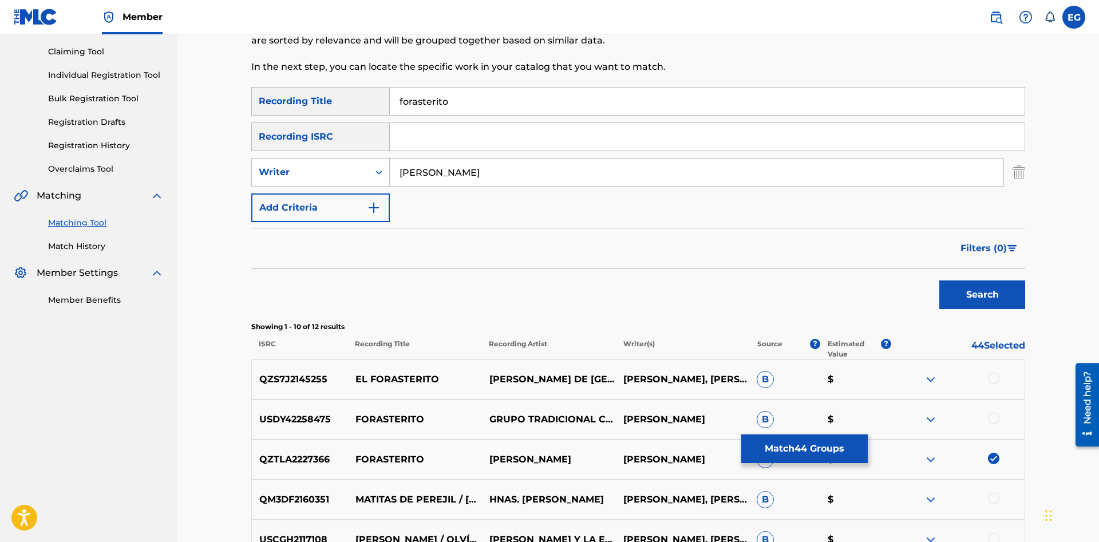
click at [1002, 377] on div at bounding box center [958, 380] width 134 height 14
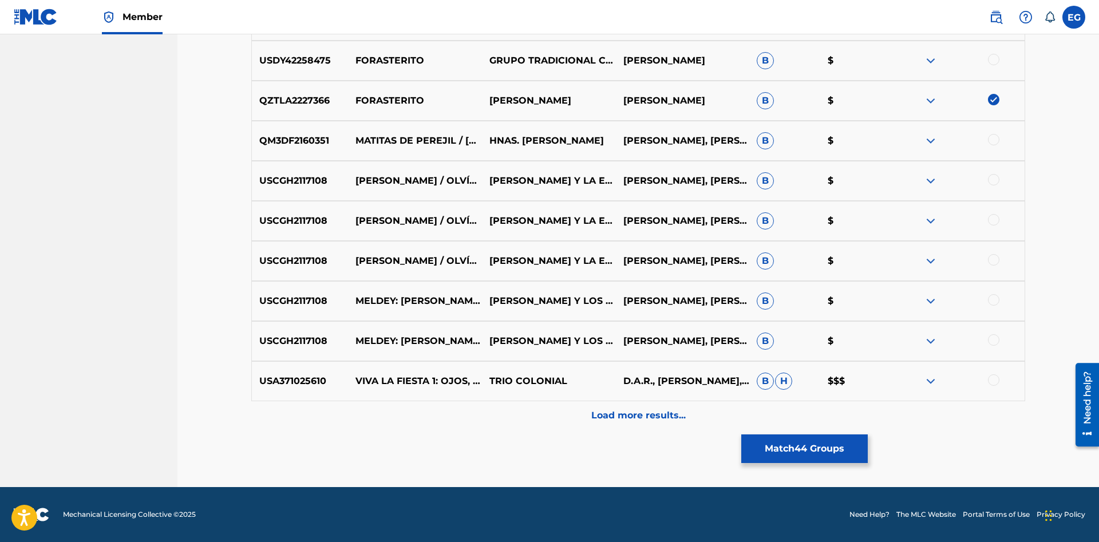
click at [547, 422] on div "Load more results..." at bounding box center [638, 415] width 774 height 29
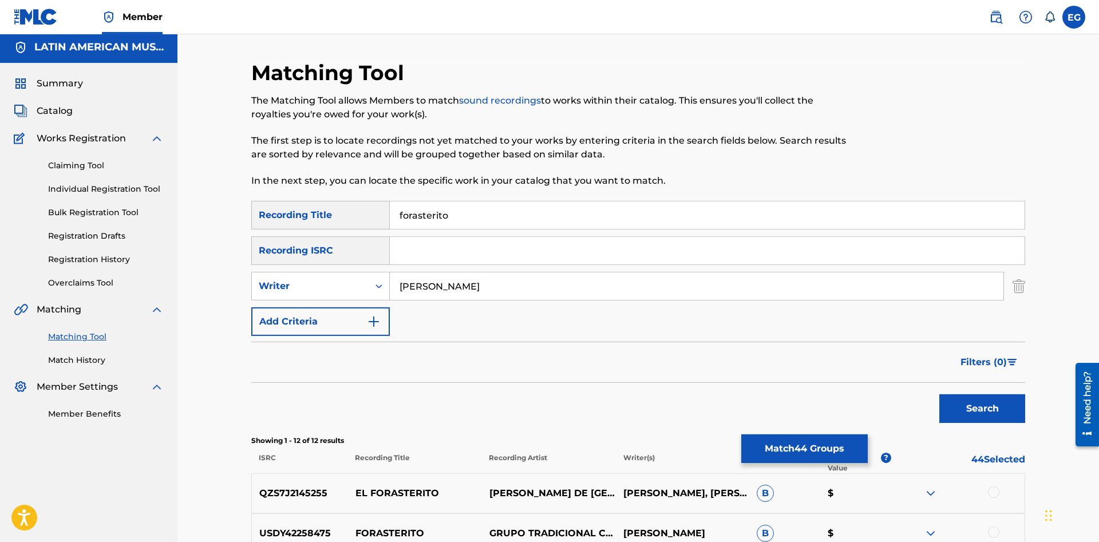
scroll to position [0, 0]
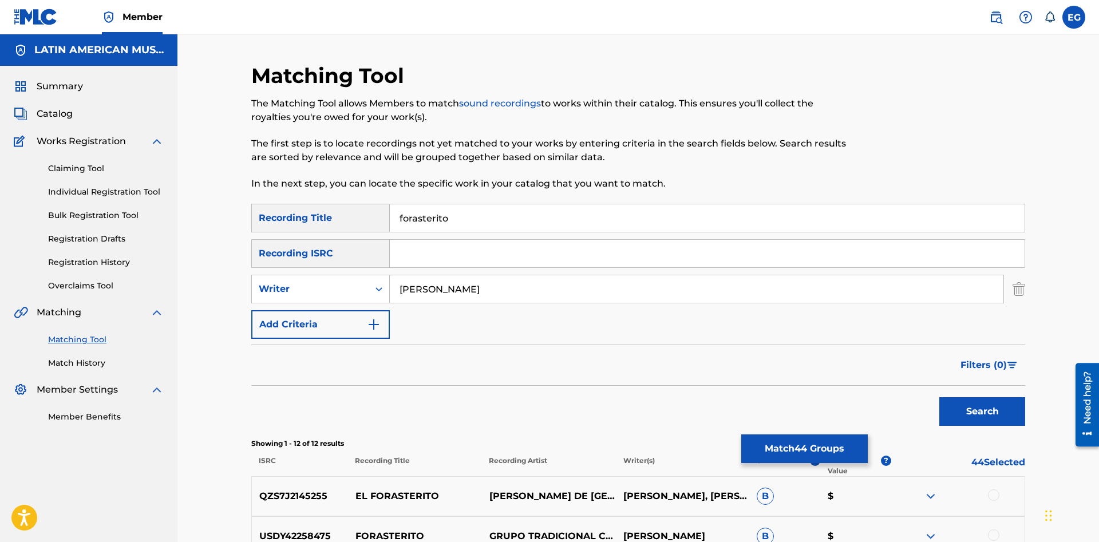
click at [401, 211] on input "forasterito" at bounding box center [707, 217] width 635 height 27
type input "el forasterito"
click at [939, 397] on button "Search" at bounding box center [982, 411] width 86 height 29
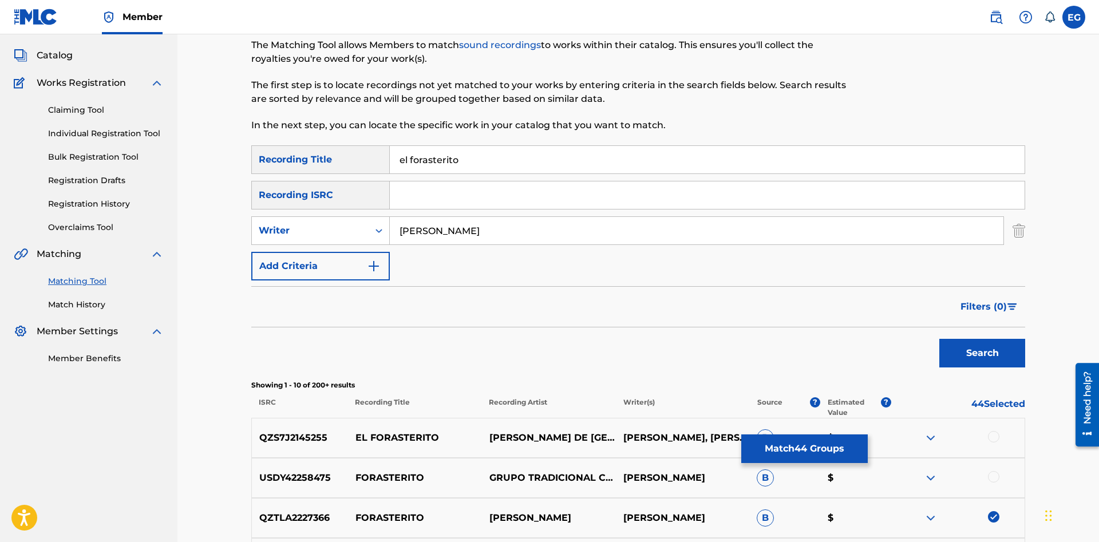
scroll to position [117, 0]
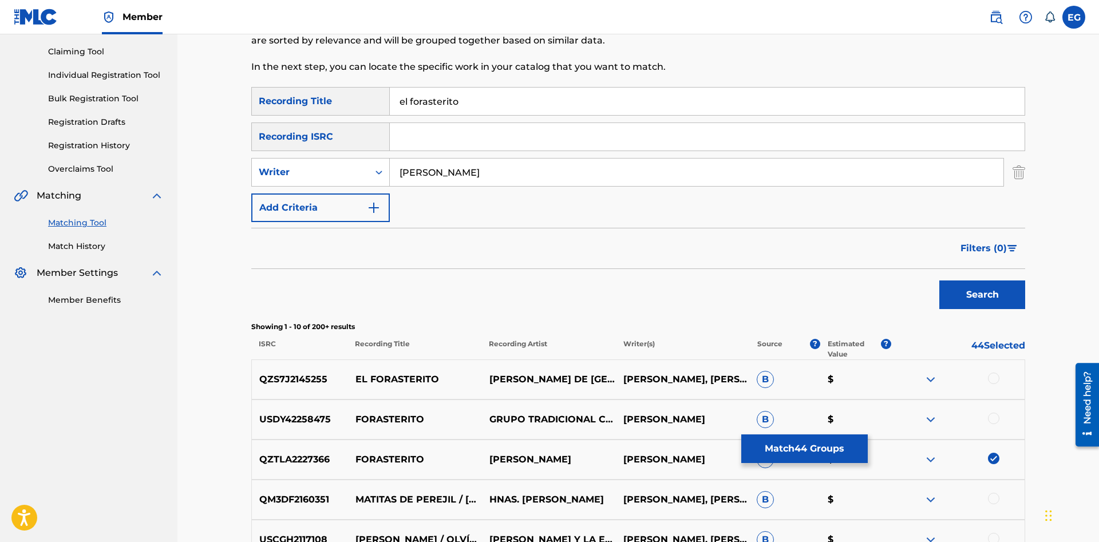
click at [993, 375] on div at bounding box center [993, 378] width 11 height 11
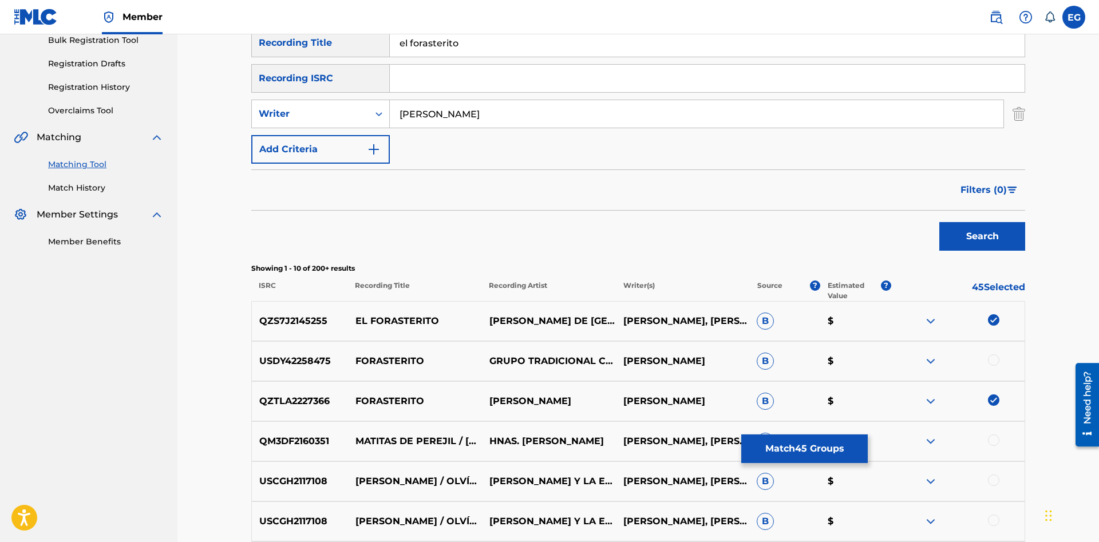
click at [990, 360] on div at bounding box center [993, 359] width 11 height 11
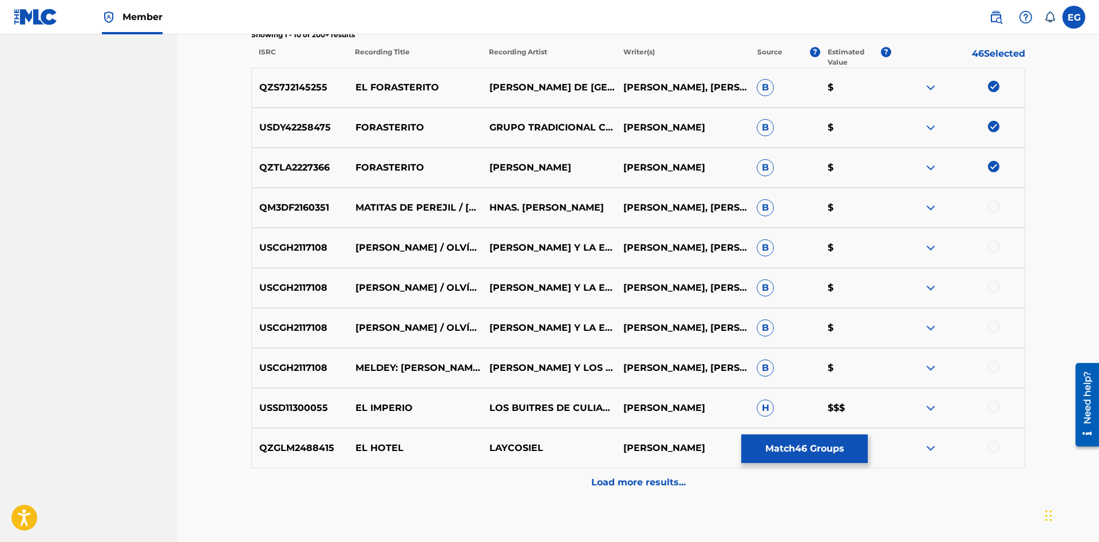
click at [561, 481] on div "Load more results..." at bounding box center [638, 482] width 774 height 29
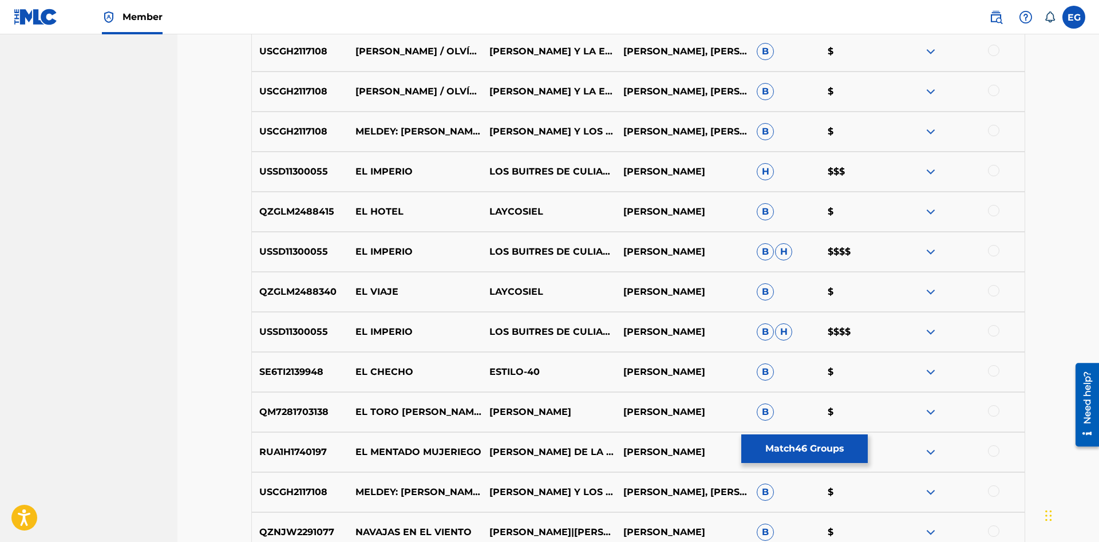
scroll to position [876, 0]
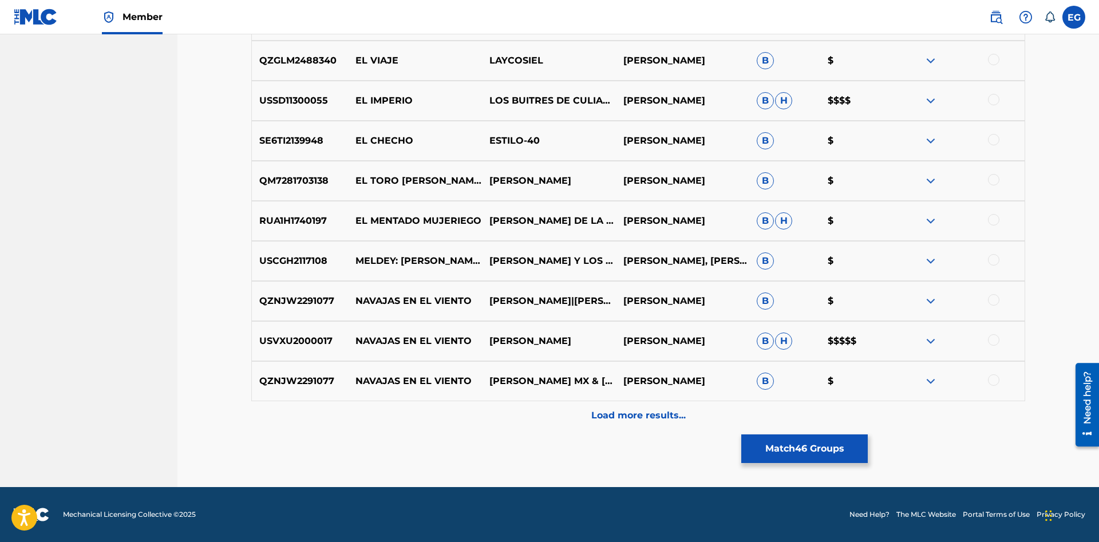
click at [552, 412] on div "Load more results..." at bounding box center [638, 415] width 774 height 29
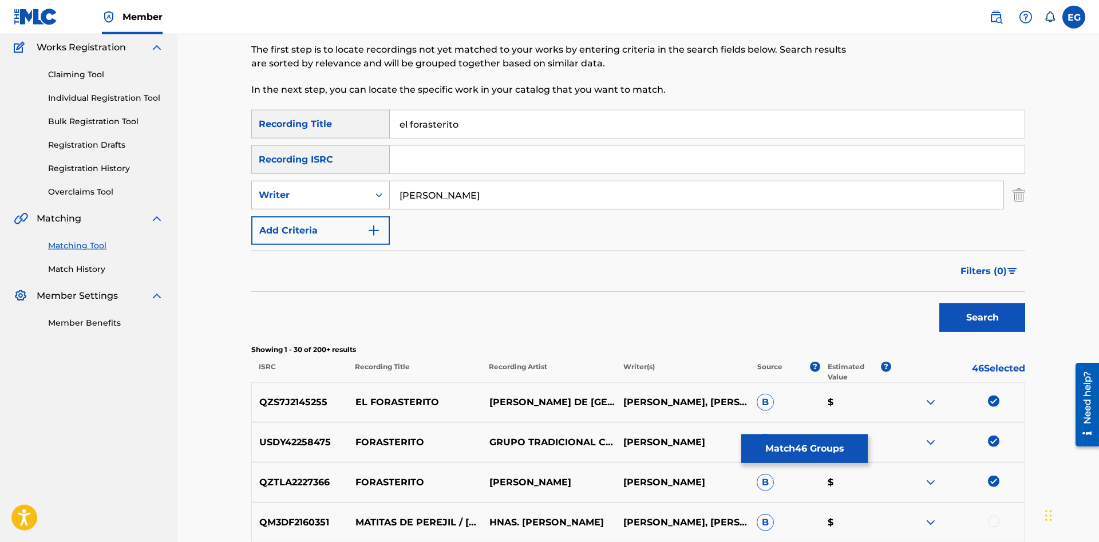
scroll to position [0, 0]
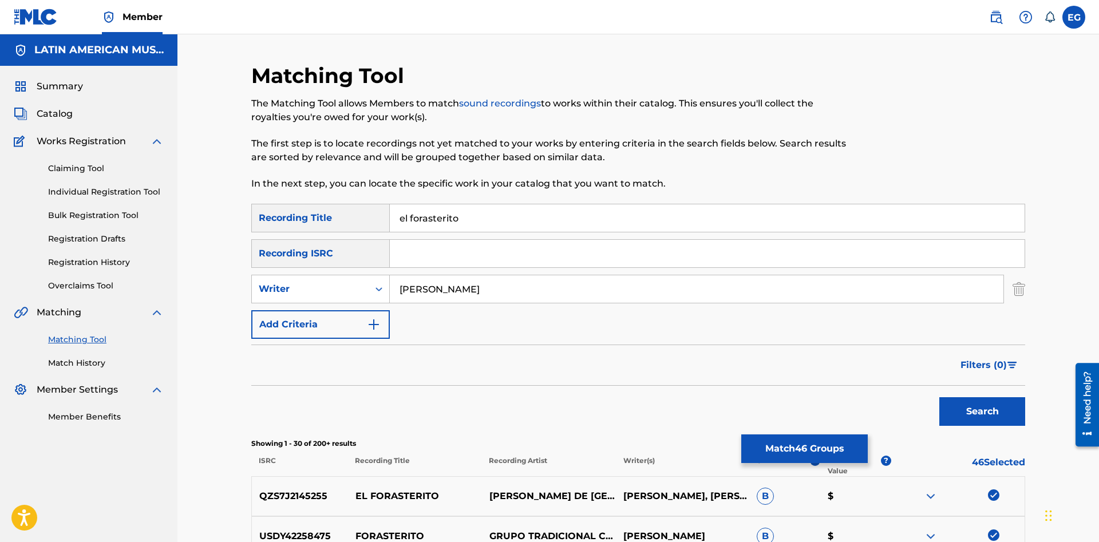
drag, startPoint x: 292, startPoint y: 306, endPoint x: 285, endPoint y: 306, distance: 7.5
click at [390, 303] on input "[PERSON_NAME]" at bounding box center [697, 288] width 614 height 27
click at [939, 397] on button "Search" at bounding box center [982, 411] width 86 height 29
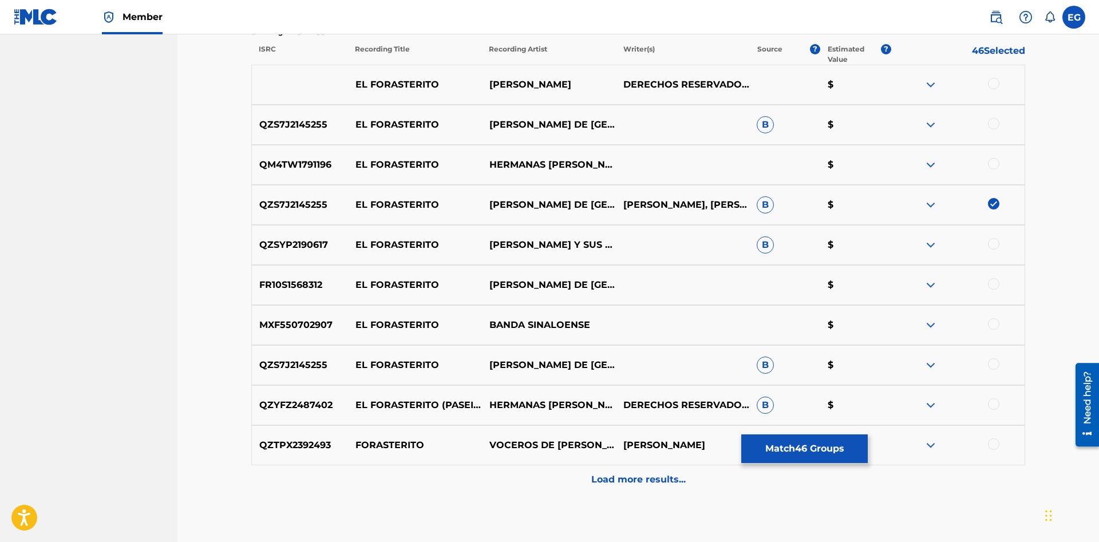
scroll to position [353, 0]
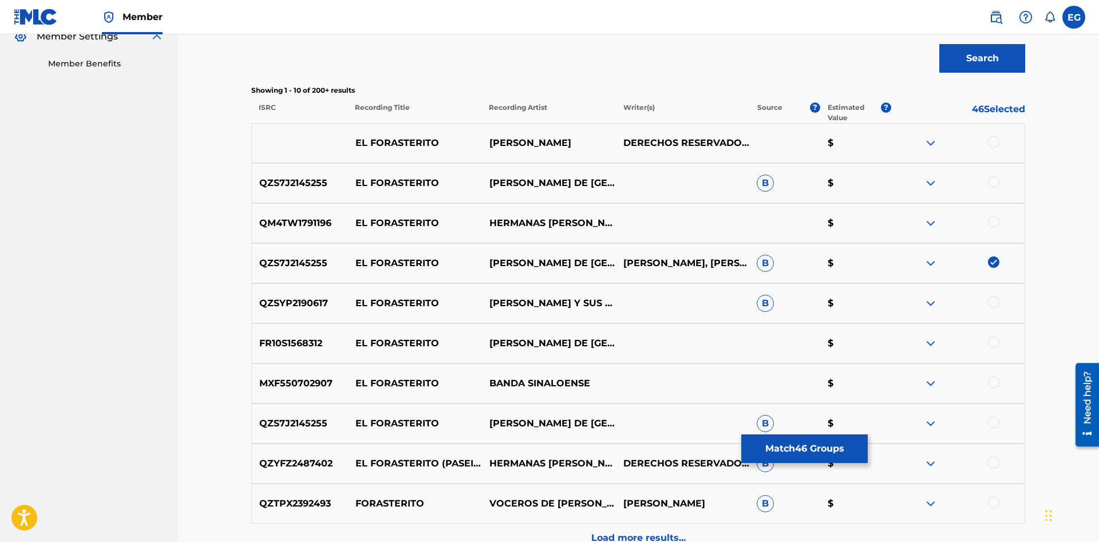
click at [993, 224] on div at bounding box center [993, 221] width 11 height 11
click at [996, 303] on div at bounding box center [993, 301] width 11 height 11
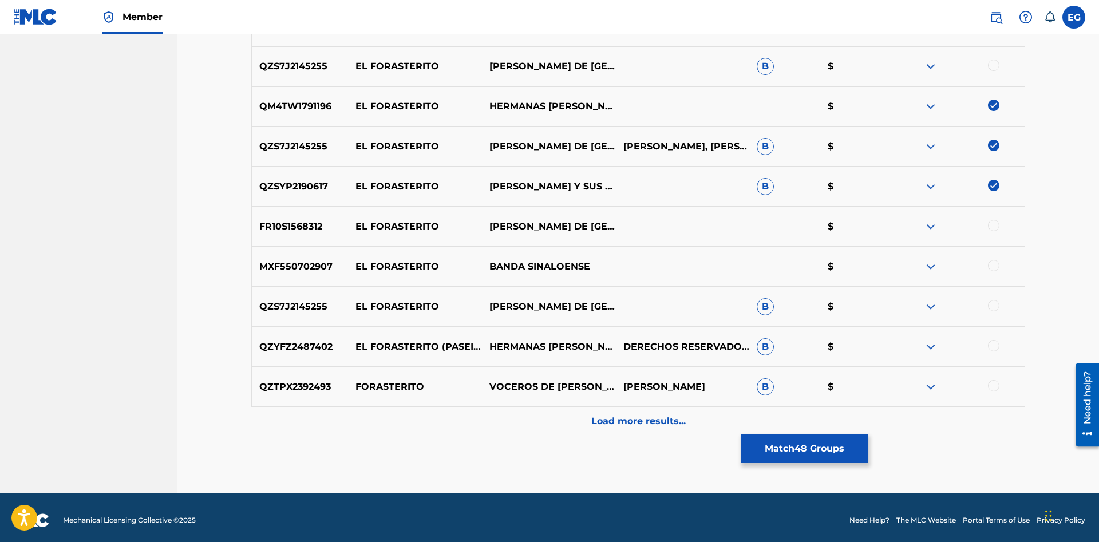
click at [994, 341] on div at bounding box center [993, 345] width 11 height 11
click at [632, 410] on div "Load more results..." at bounding box center [638, 421] width 774 height 29
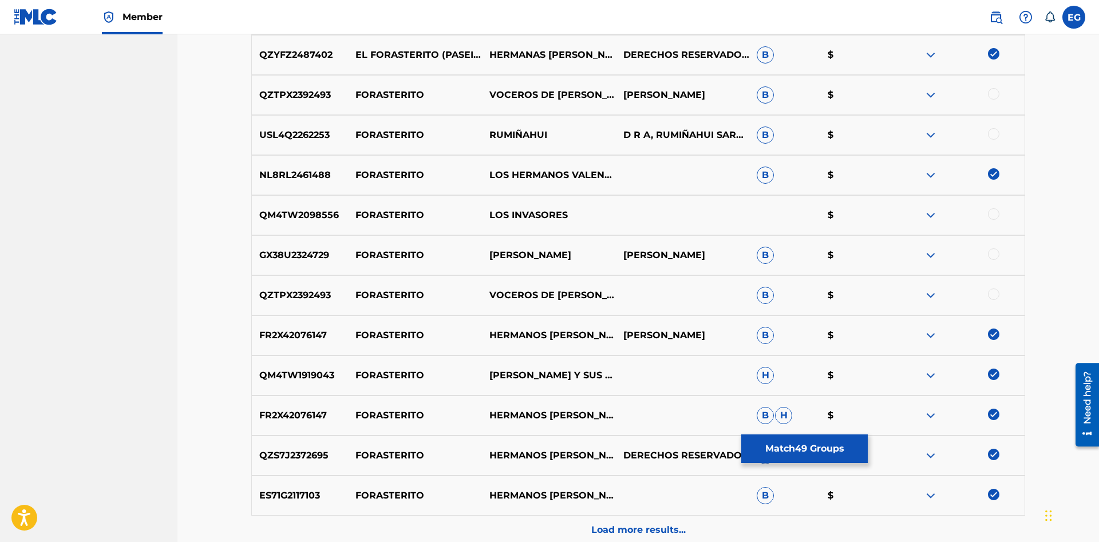
scroll to position [876, 0]
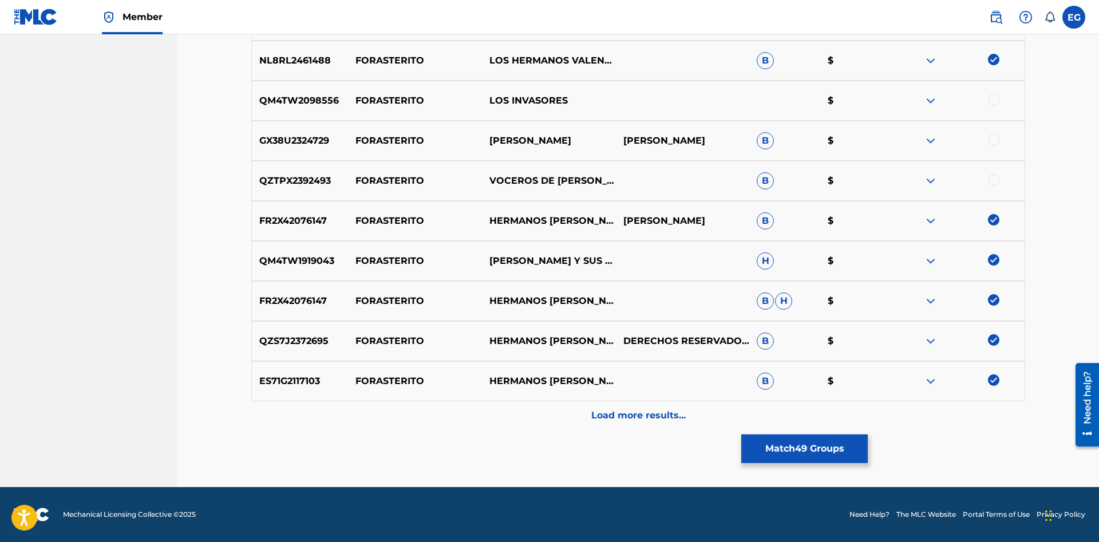
click at [600, 427] on div "Load more results..." at bounding box center [638, 415] width 774 height 29
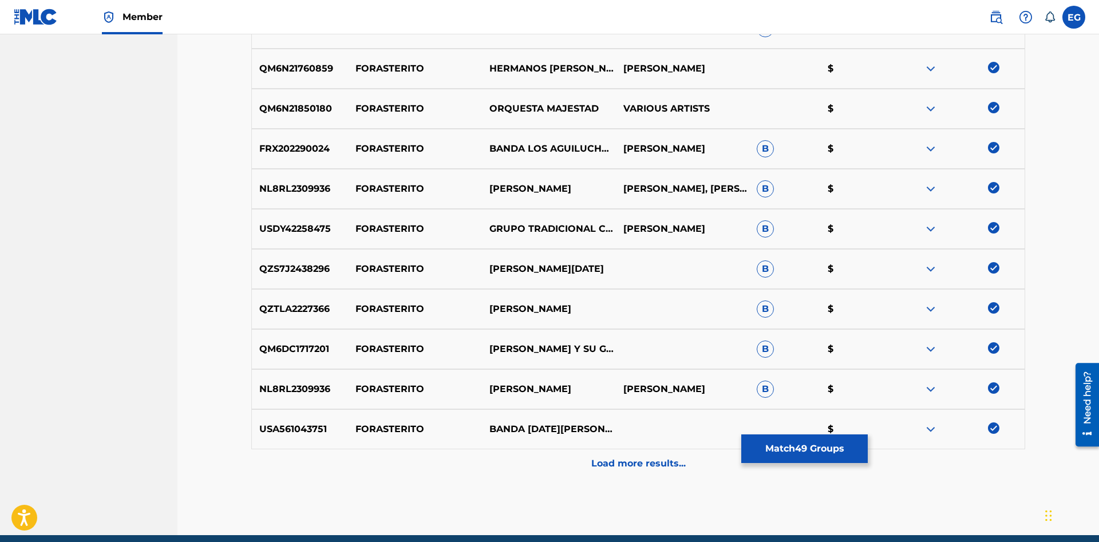
scroll to position [1277, 0]
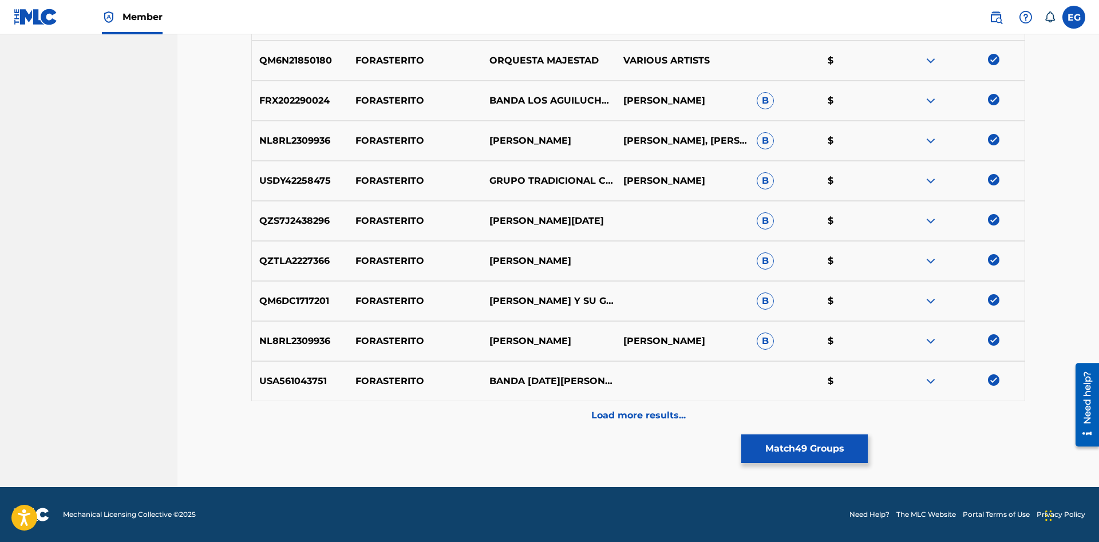
click at [573, 399] on div "USA561043751 FORASTERITO BANDA [DATE][PERSON_NAME] DE PATATE $" at bounding box center [638, 381] width 774 height 40
click at [579, 408] on div "Load more results..." at bounding box center [638, 415] width 774 height 29
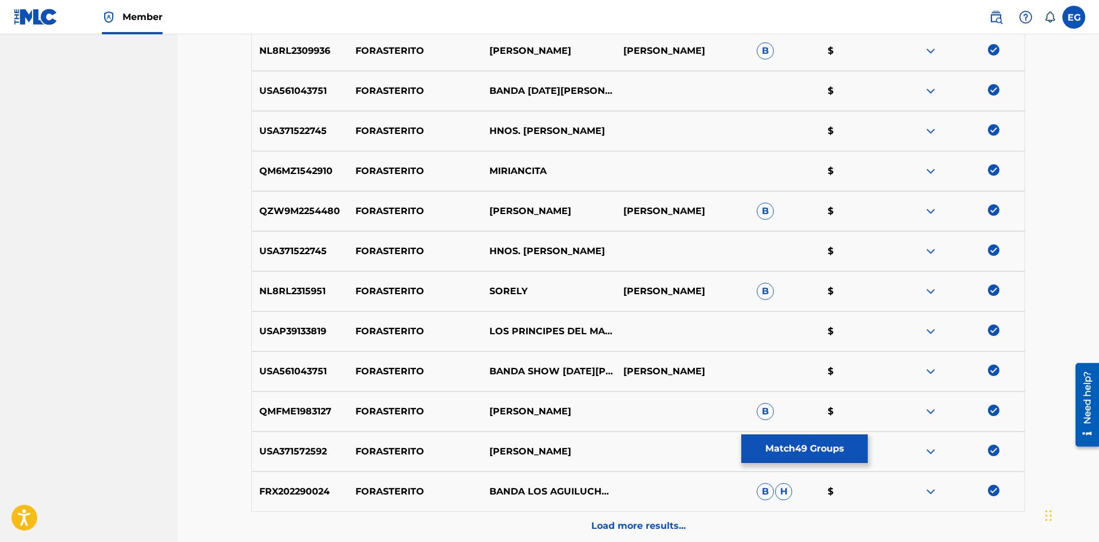
scroll to position [1677, 0]
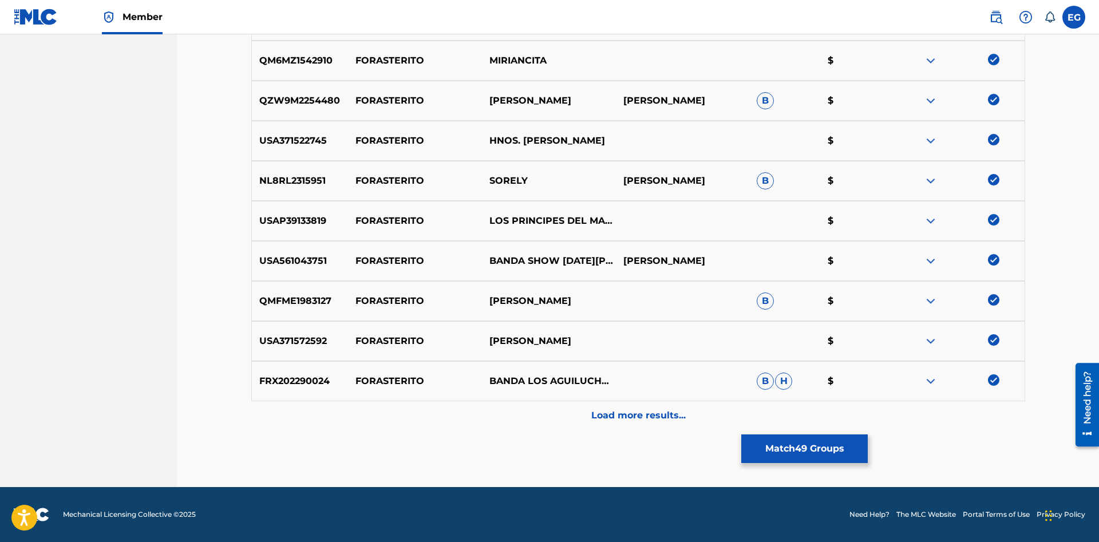
click at [937, 407] on div "Load more results..." at bounding box center [638, 415] width 774 height 29
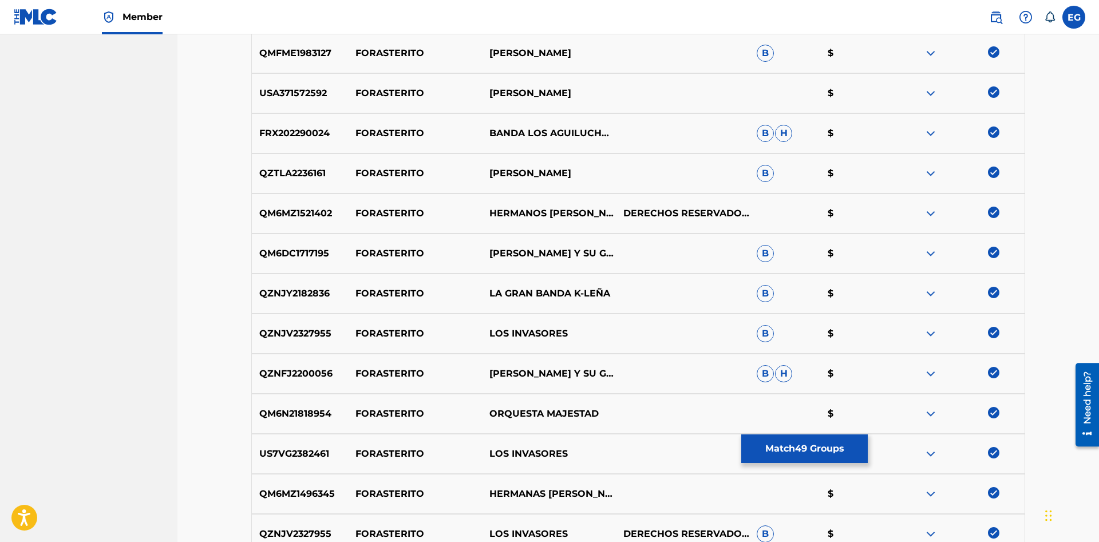
scroll to position [2078, 0]
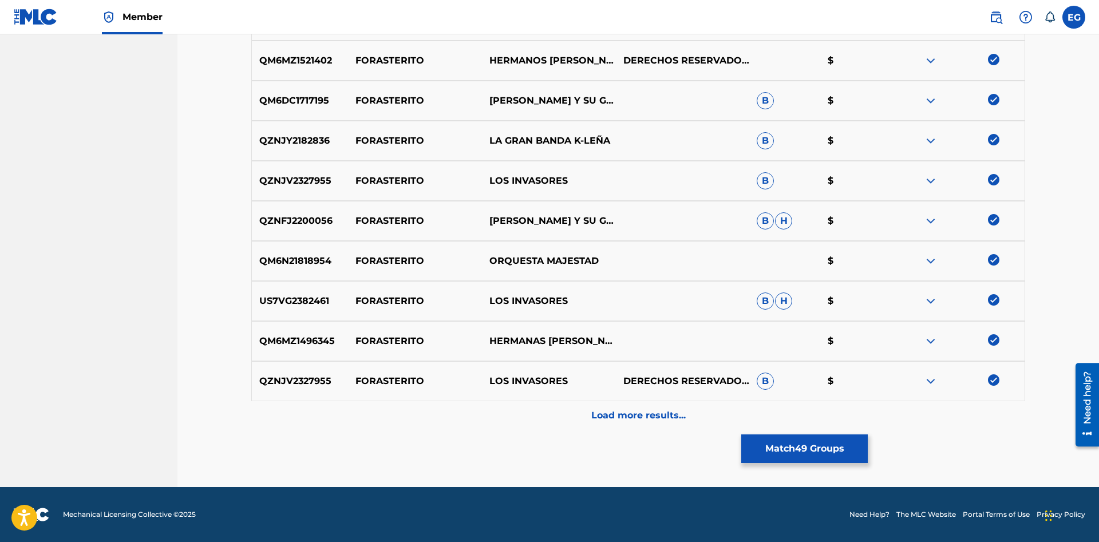
click at [593, 416] on p "Load more results..." at bounding box center [638, 416] width 94 height 14
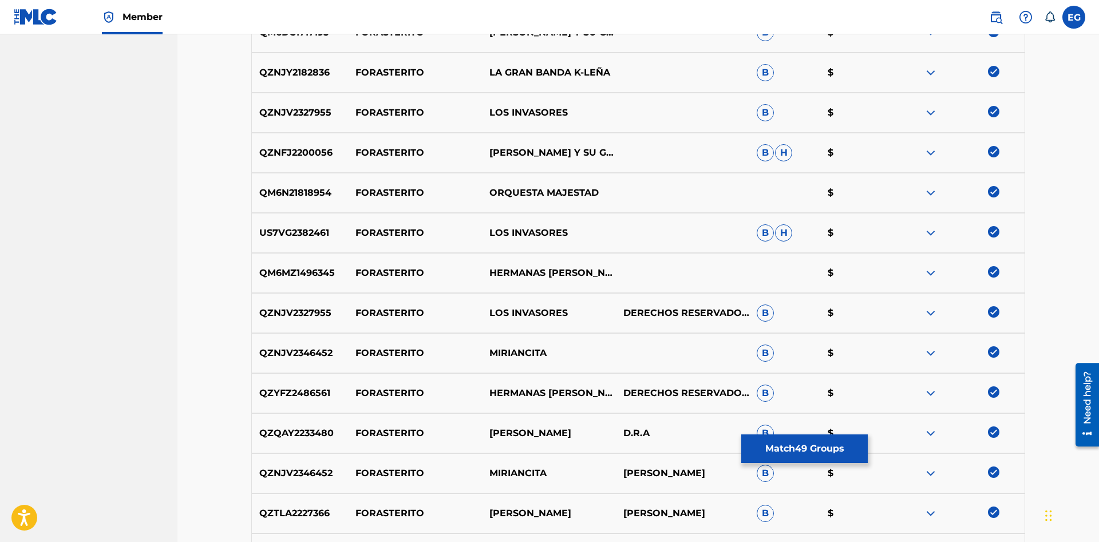
scroll to position [2479, 0]
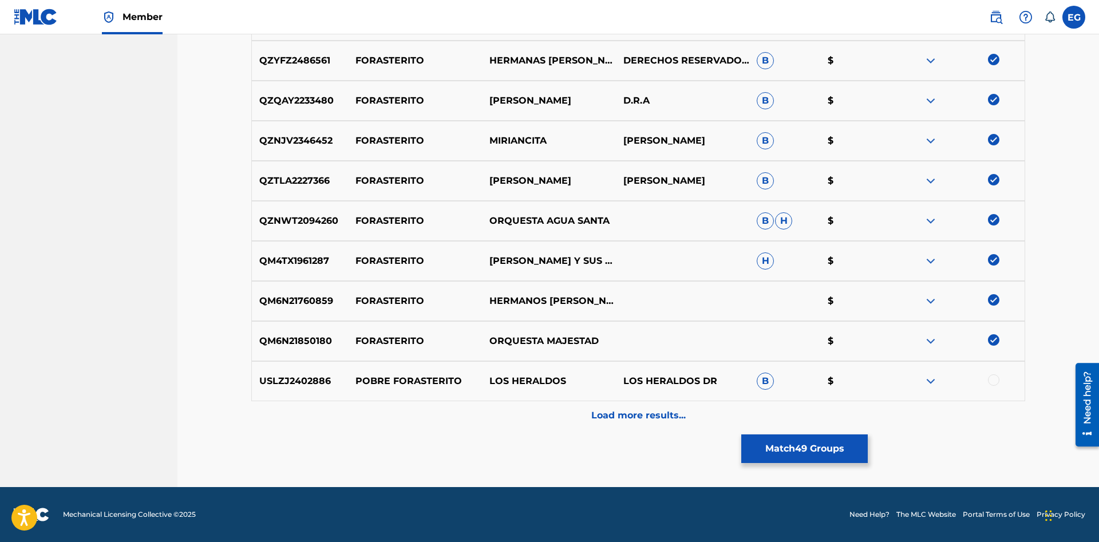
click at [634, 416] on p "Load more results..." at bounding box center [638, 416] width 94 height 14
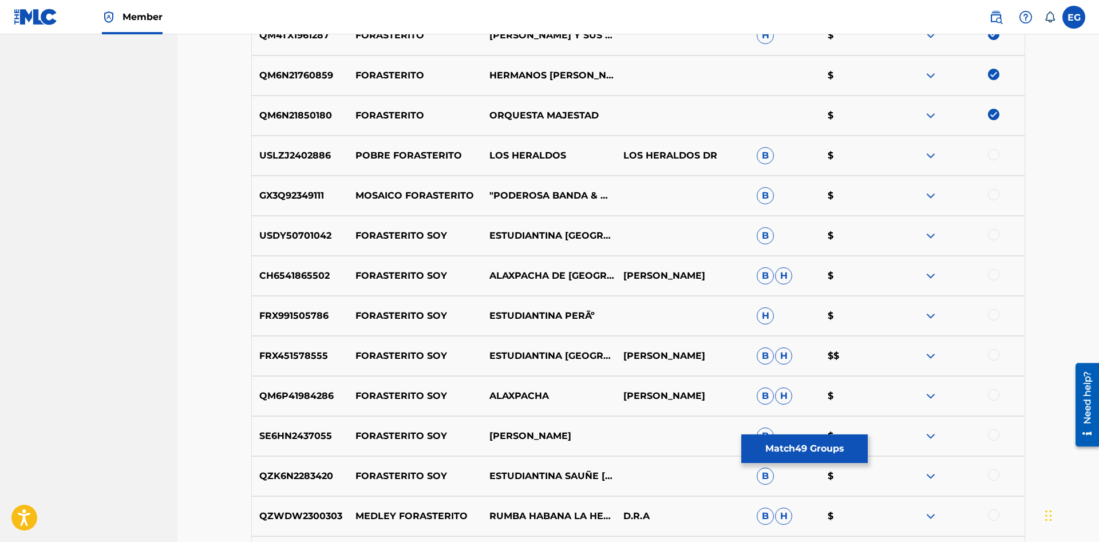
scroll to position [2879, 0]
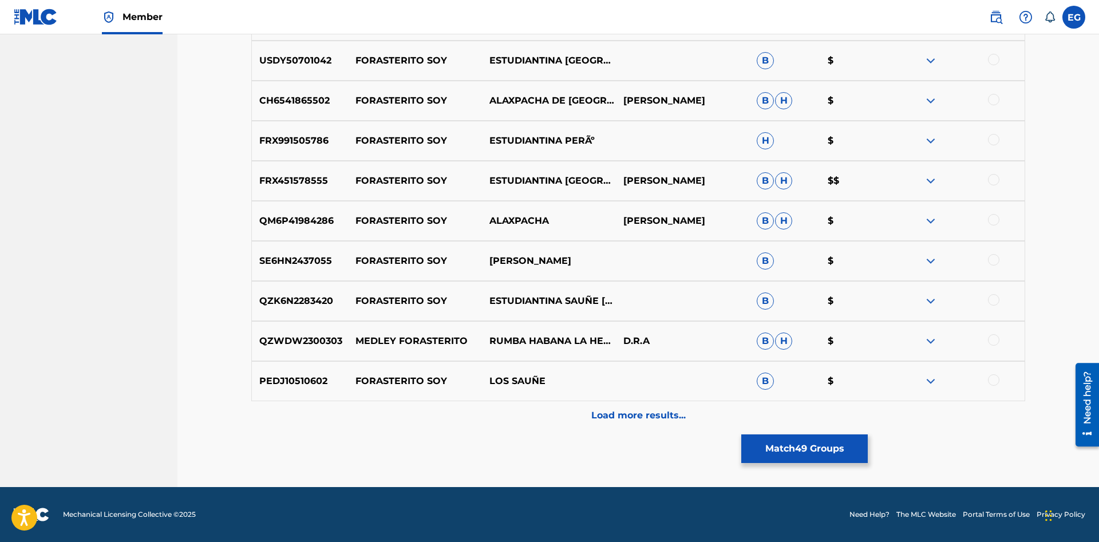
click at [556, 404] on div "Load more results..." at bounding box center [638, 415] width 774 height 29
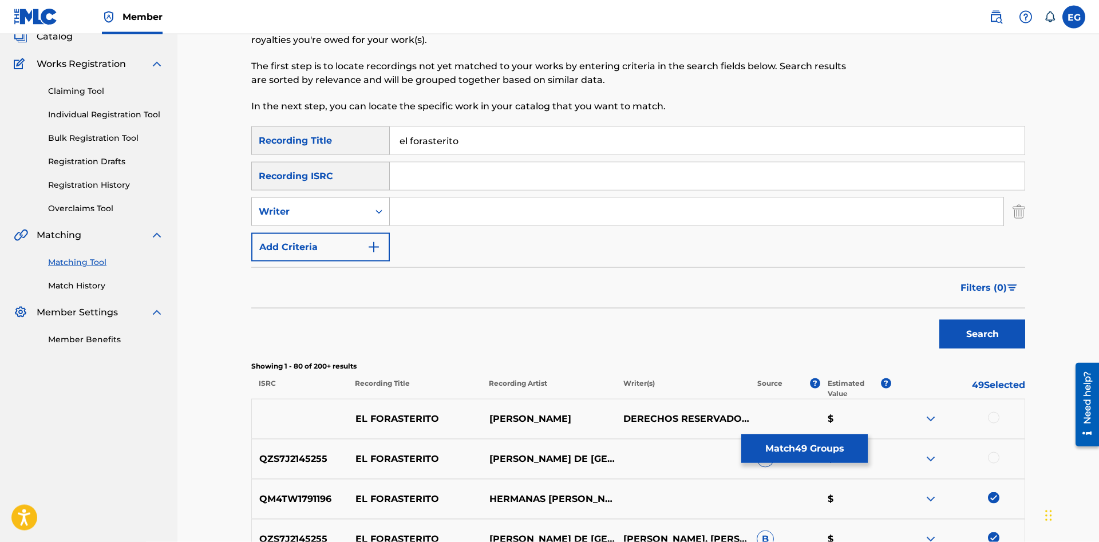
scroll to position [0, 0]
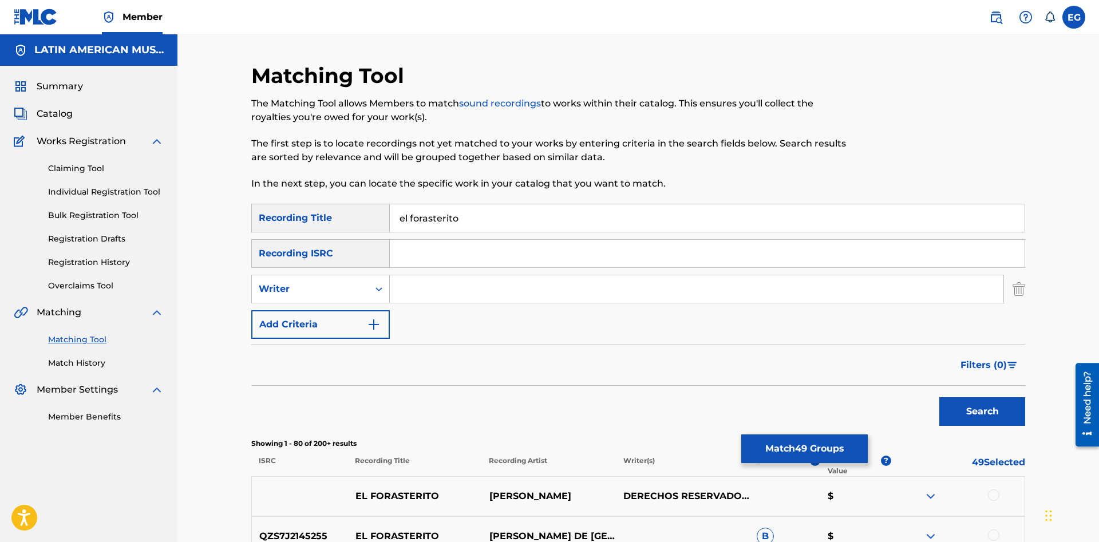
click at [450, 215] on input "el forasterito" at bounding box center [707, 217] width 635 height 27
click at [939, 397] on button "Search" at bounding box center [982, 411] width 86 height 29
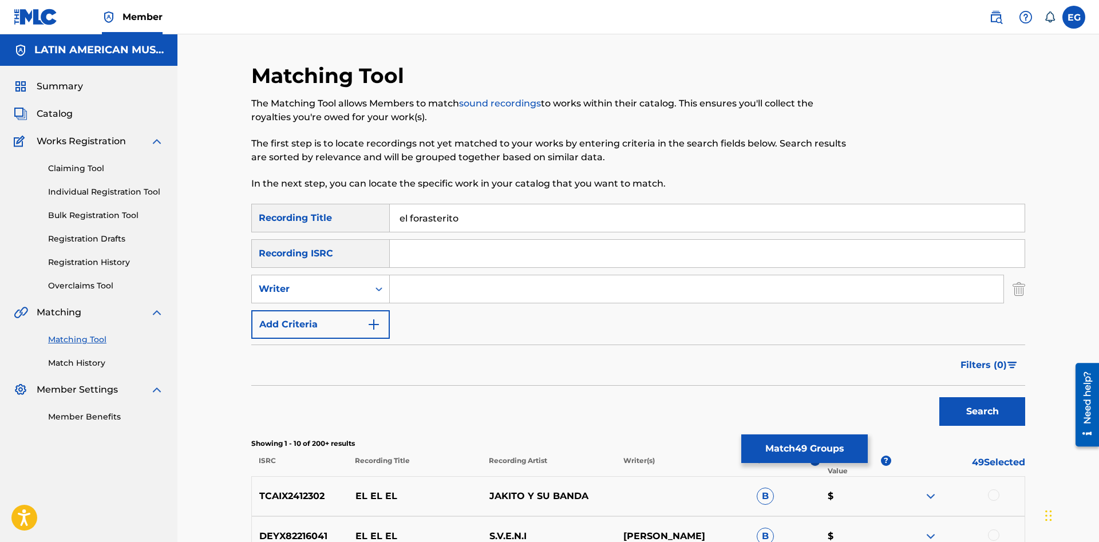
type input "el forasterito"
click at [939, 397] on button "Search" at bounding box center [982, 411] width 86 height 29
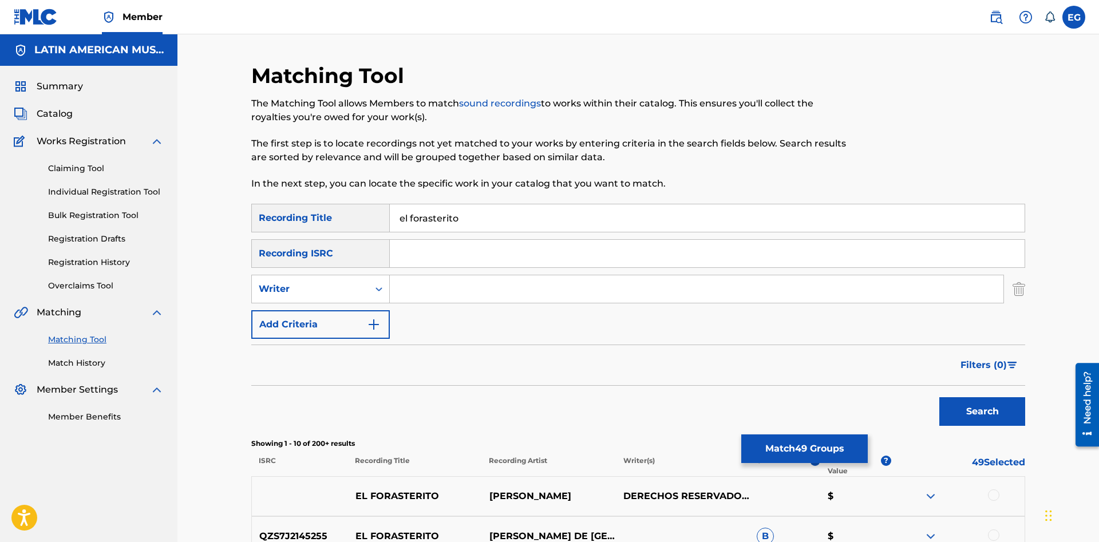
click at [785, 446] on button "Match 49 Groups" at bounding box center [804, 448] width 126 height 29
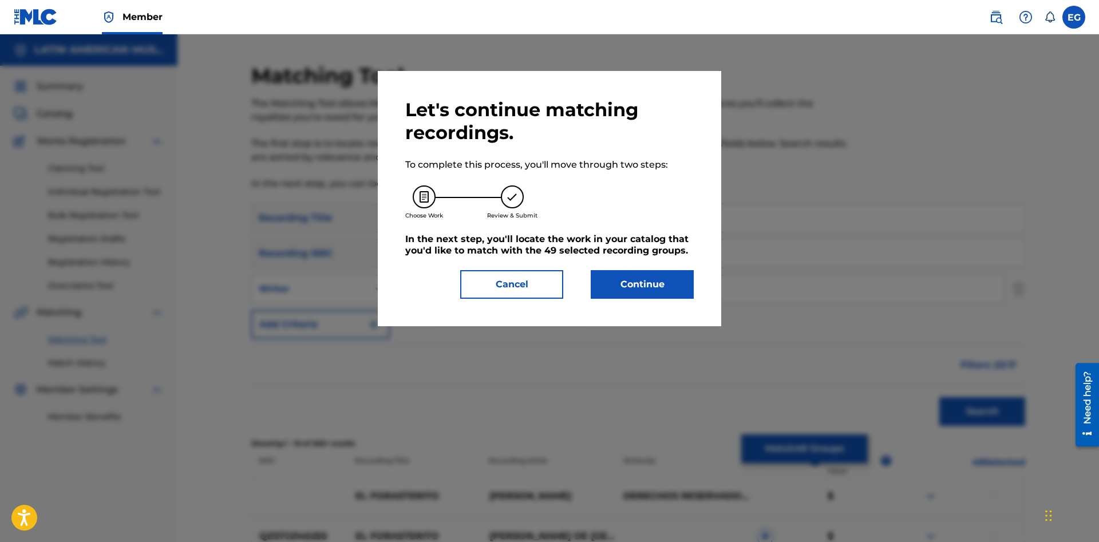
click at [651, 289] on button "Continue" at bounding box center [642, 284] width 103 height 29
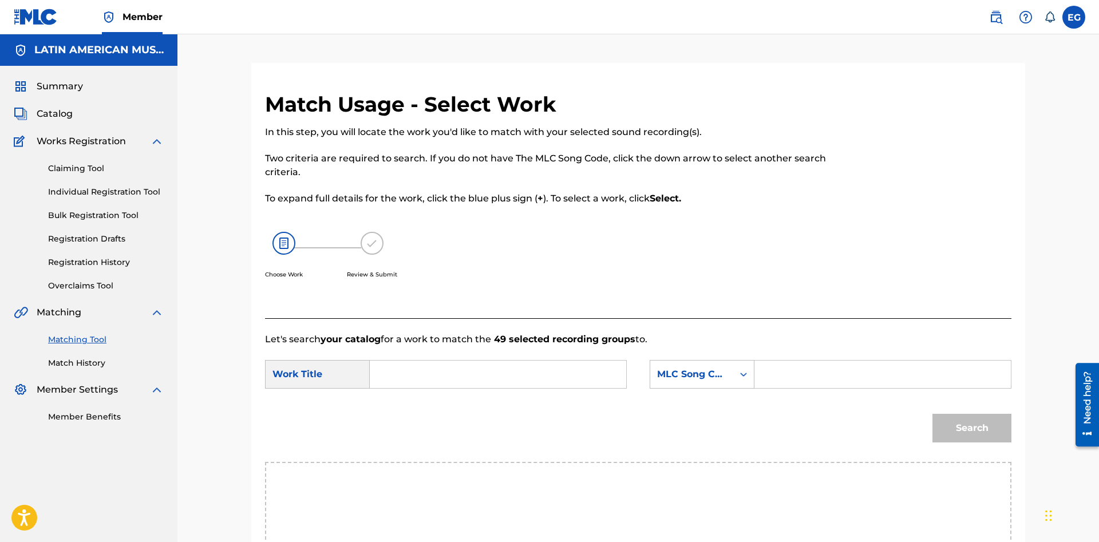
click at [522, 373] on input "Search Form" at bounding box center [497, 374] width 237 height 27
click at [405, 426] on strong "foraster" at bounding box center [407, 420] width 37 height 11
type input "forasterito"
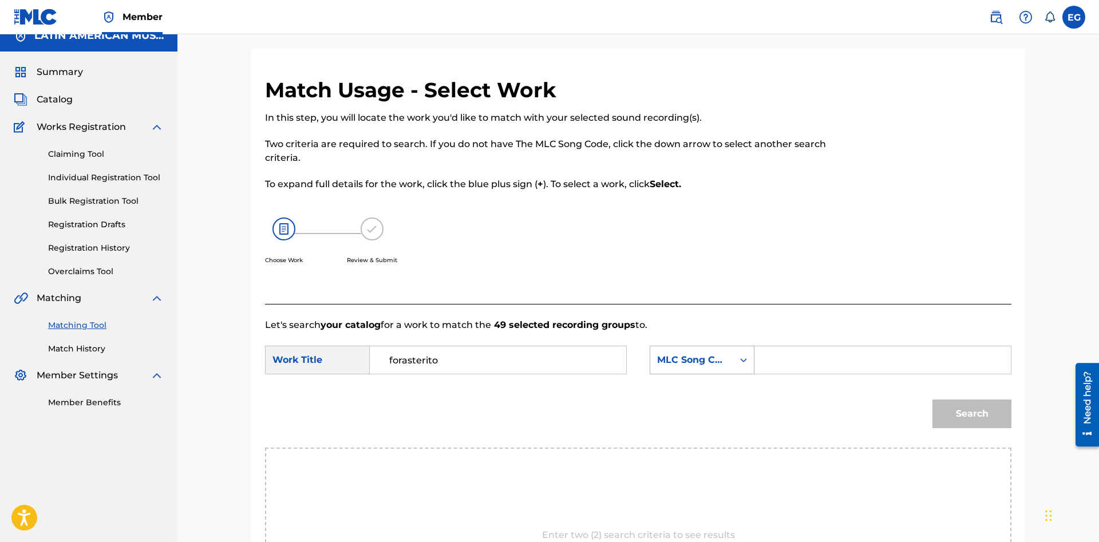
click at [670, 374] on div "MLC Song Code" at bounding box center [702, 360] width 105 height 29
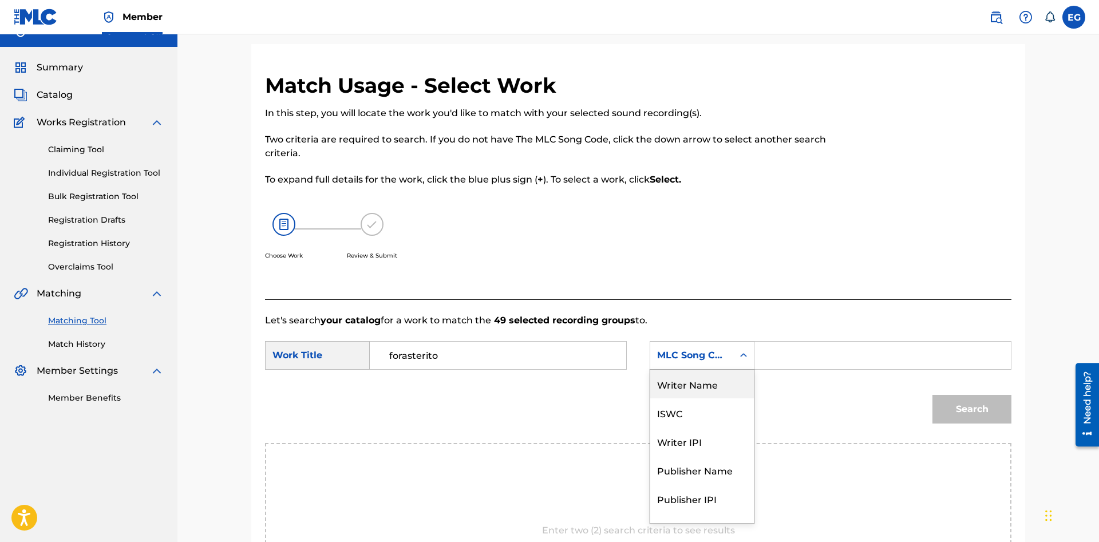
click at [709, 386] on div "Writer Name" at bounding box center [702, 384] width 104 height 29
click at [797, 350] on input "Search Form" at bounding box center [882, 355] width 237 height 27
paste input "[PERSON_NAME]"
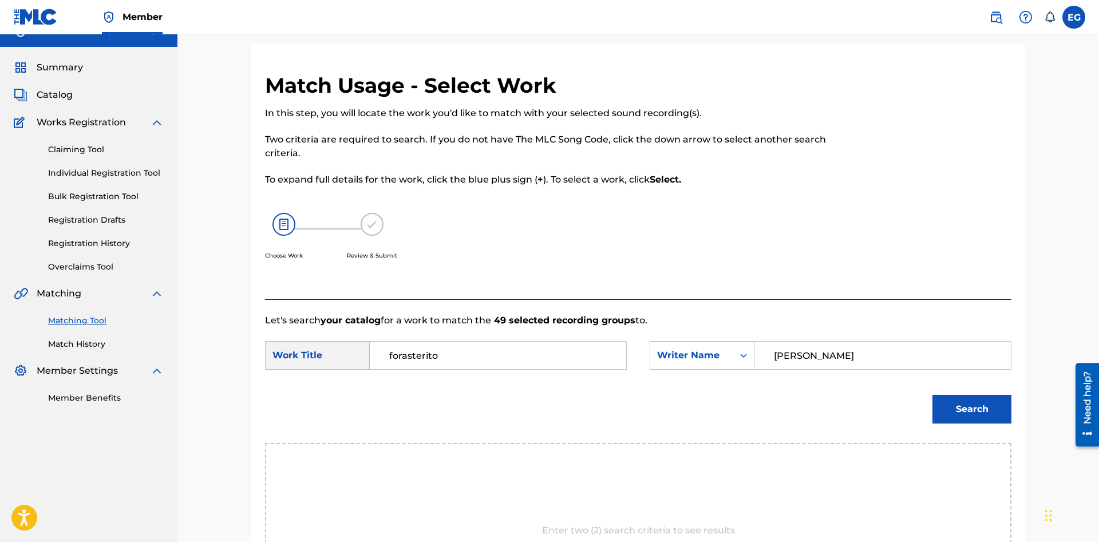
type input "[PERSON_NAME]"
click at [932, 395] on button "Search" at bounding box center [971, 409] width 79 height 29
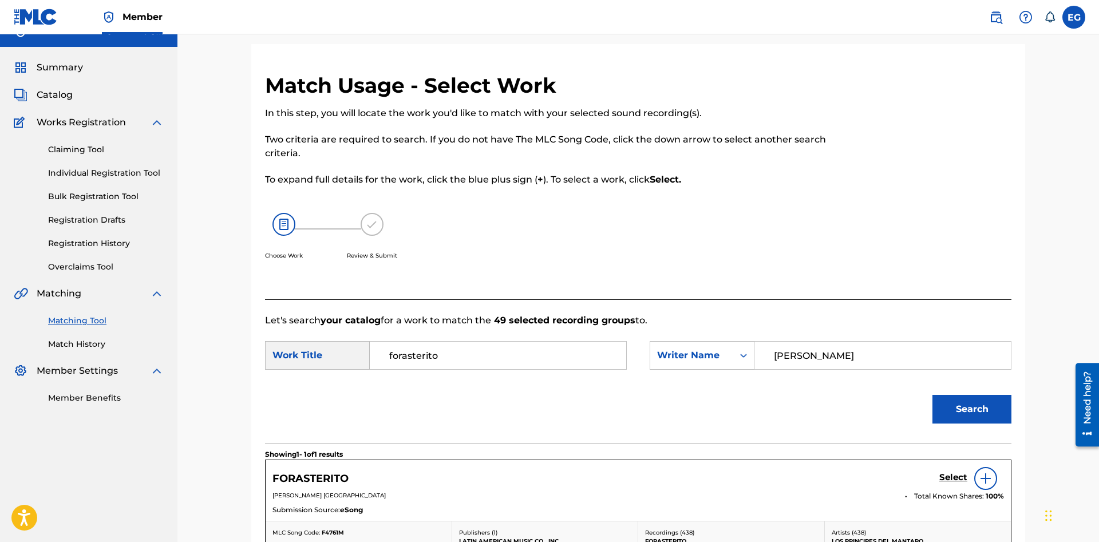
scroll to position [187, 0]
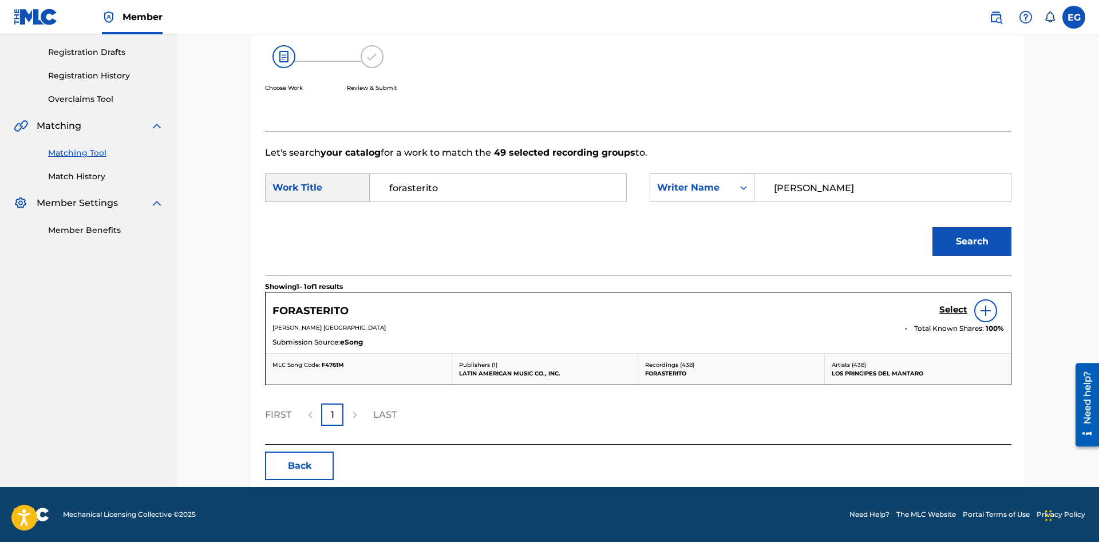
click at [960, 313] on h5 "Select" at bounding box center [953, 309] width 28 height 11
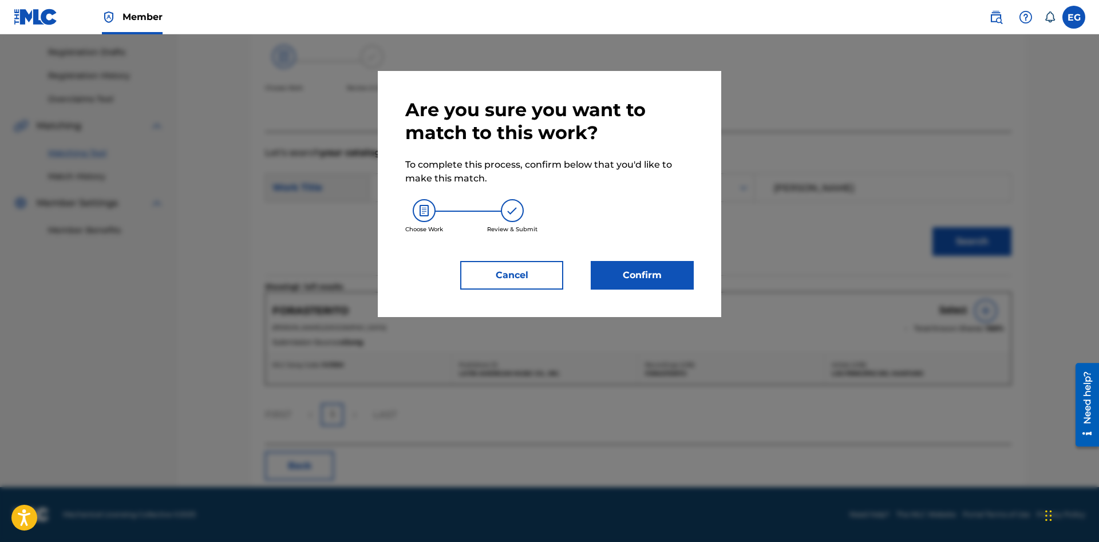
click at [624, 277] on button "Confirm" at bounding box center [642, 275] width 103 height 29
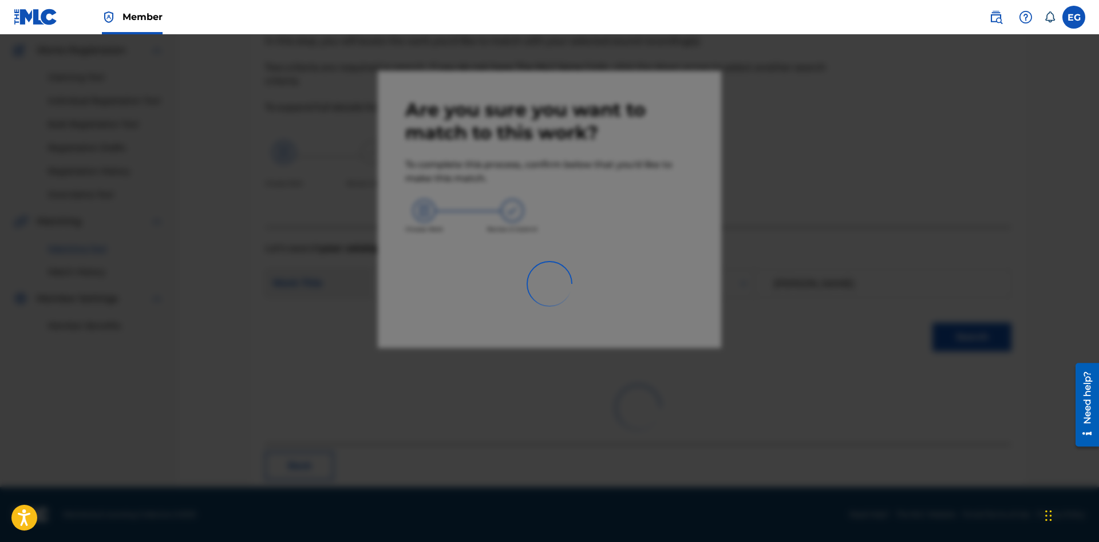
scroll to position [27, 0]
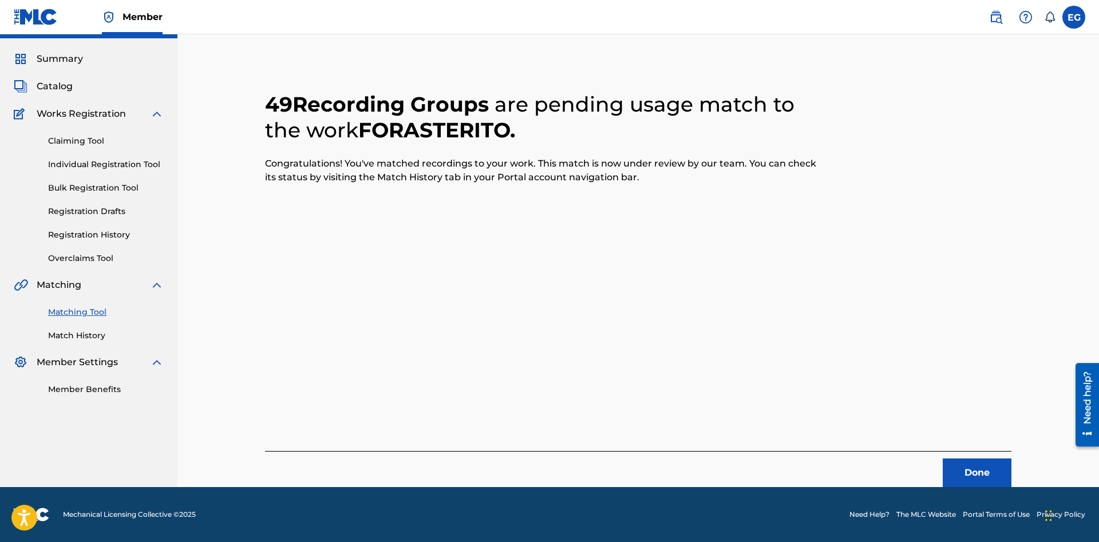
click at [973, 468] on button "Done" at bounding box center [977, 472] width 69 height 29
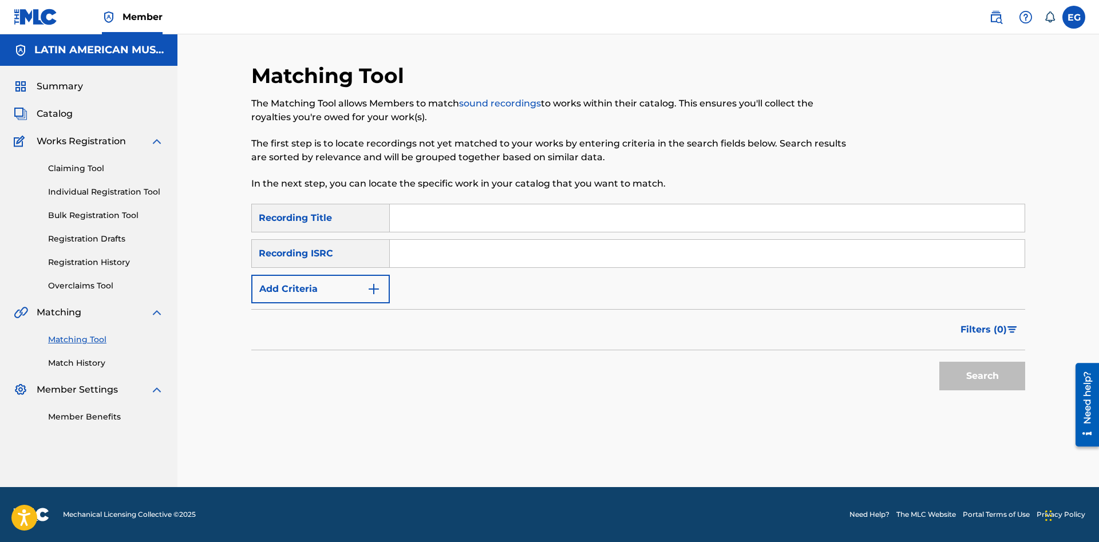
click at [712, 221] on input "Search Form" at bounding box center [707, 217] width 635 height 27
click at [481, 216] on input "Search Form" at bounding box center [707, 217] width 635 height 27
type input "b"
type input "hipocresia"
click at [939, 362] on button "Search" at bounding box center [982, 376] width 86 height 29
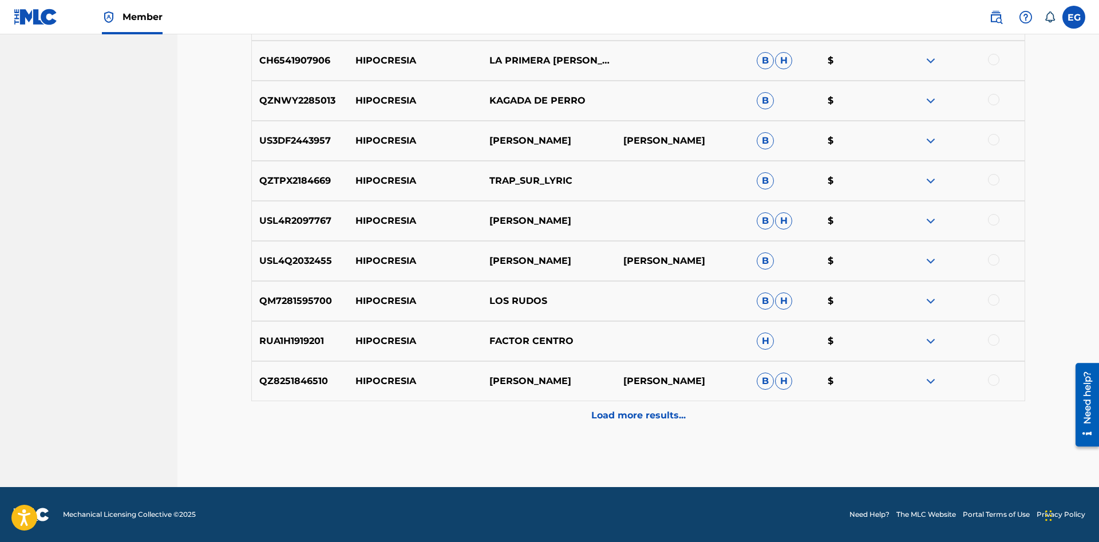
scroll to position [31, 0]
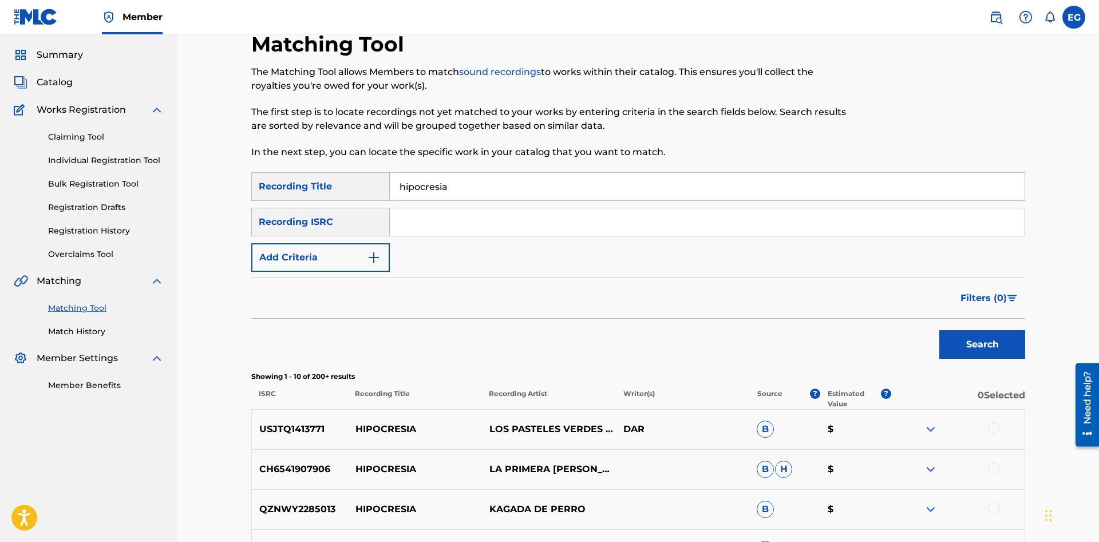
click at [362, 264] on button "Add Criteria" at bounding box center [320, 257] width 138 height 29
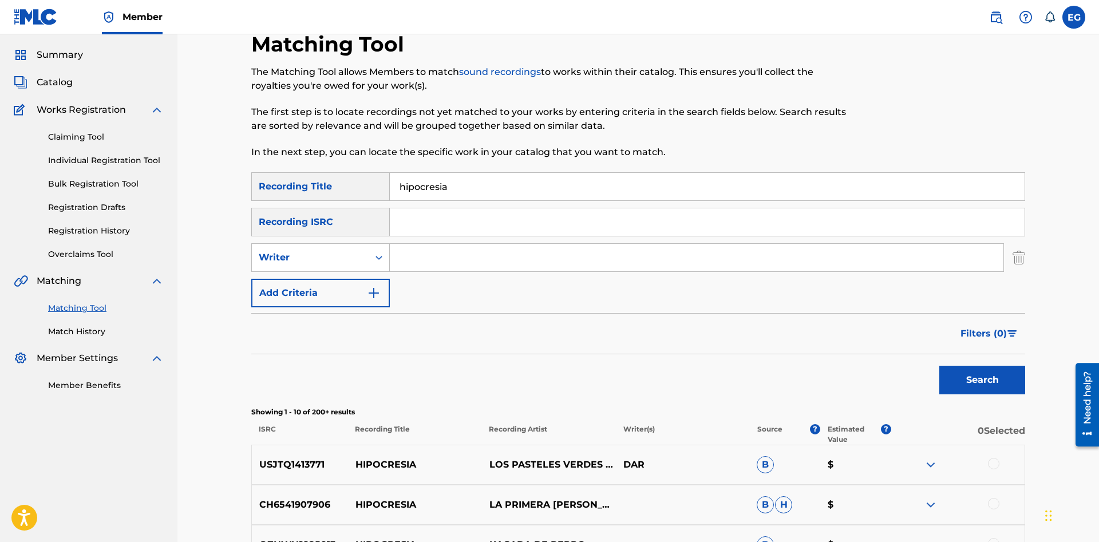
click at [391, 263] on input "Search Form" at bounding box center [697, 257] width 614 height 27
click at [407, 260] on input "Search Form" at bounding box center [697, 257] width 614 height 27
type input "[PERSON_NAME]"
click at [939, 366] on button "Search" at bounding box center [982, 380] width 86 height 29
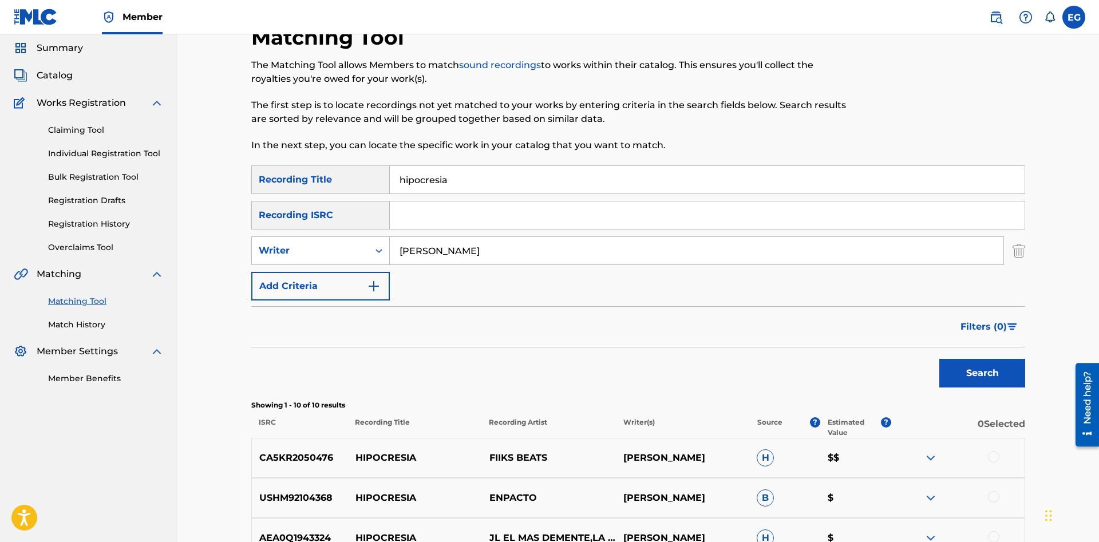
scroll to position [0, 0]
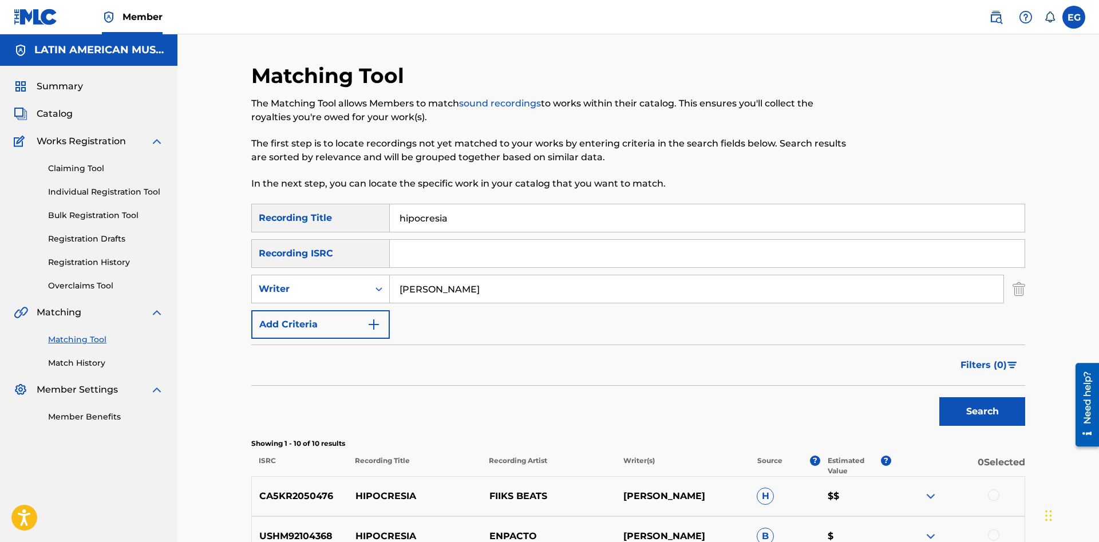
drag, startPoint x: 385, startPoint y: 235, endPoint x: 301, endPoint y: 234, distance: 83.6
click at [390, 232] on input "hipocresia" at bounding box center [707, 217] width 635 height 27
type input "[PERSON_NAME]"
click at [939, 397] on button "Search" at bounding box center [982, 411] width 86 height 29
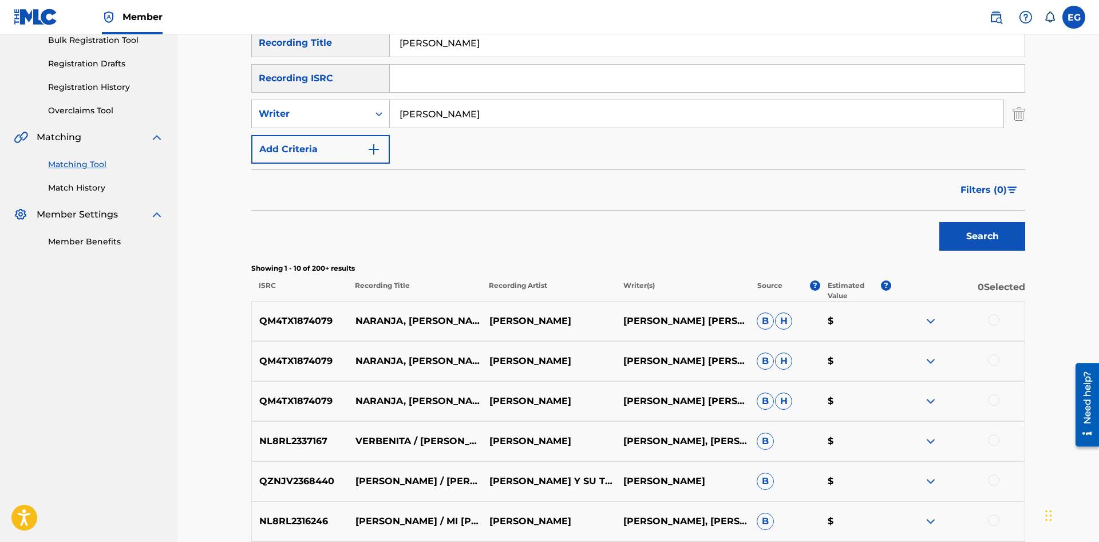
scroll to position [476, 0]
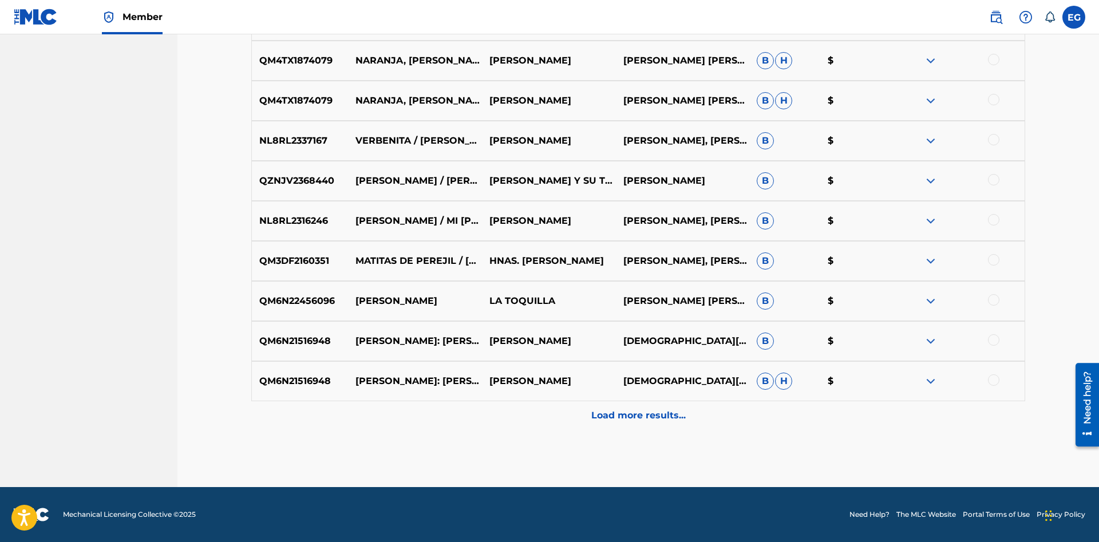
click at [996, 300] on div at bounding box center [993, 299] width 11 height 11
click at [630, 415] on p "Load more results..." at bounding box center [638, 416] width 94 height 14
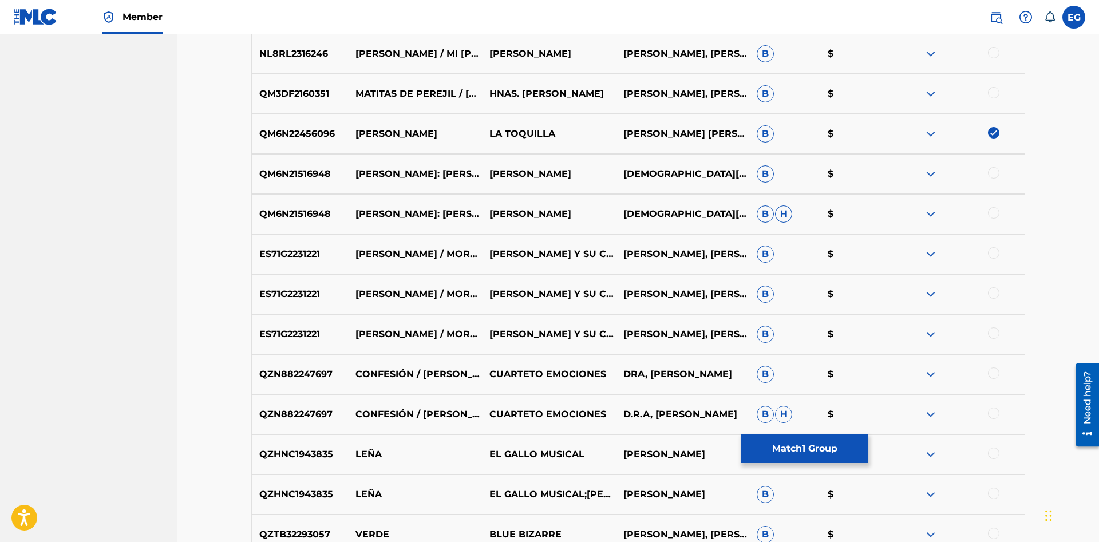
scroll to position [876, 0]
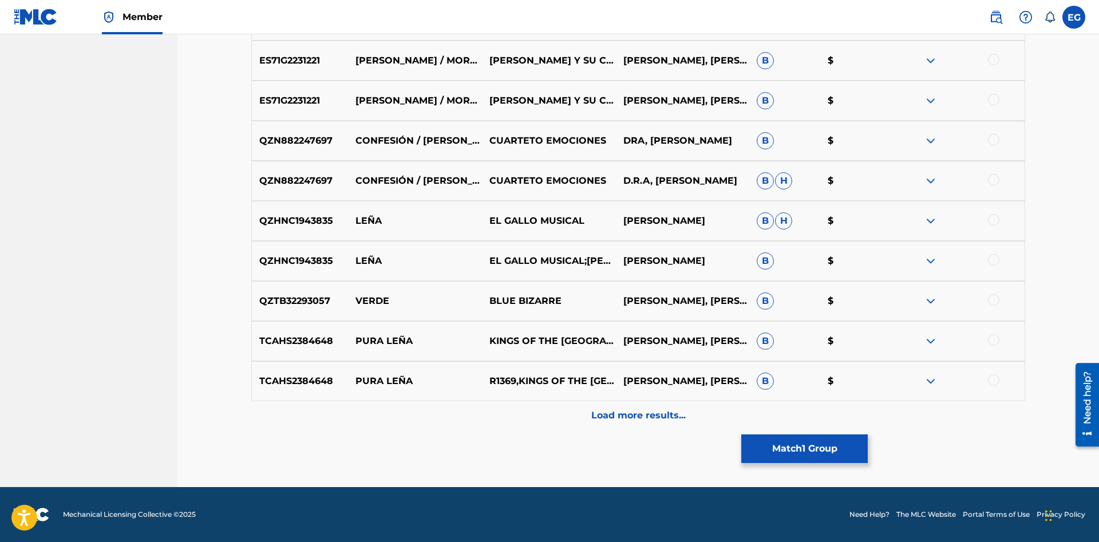
click at [639, 417] on p "Load more results..." at bounding box center [638, 416] width 94 height 14
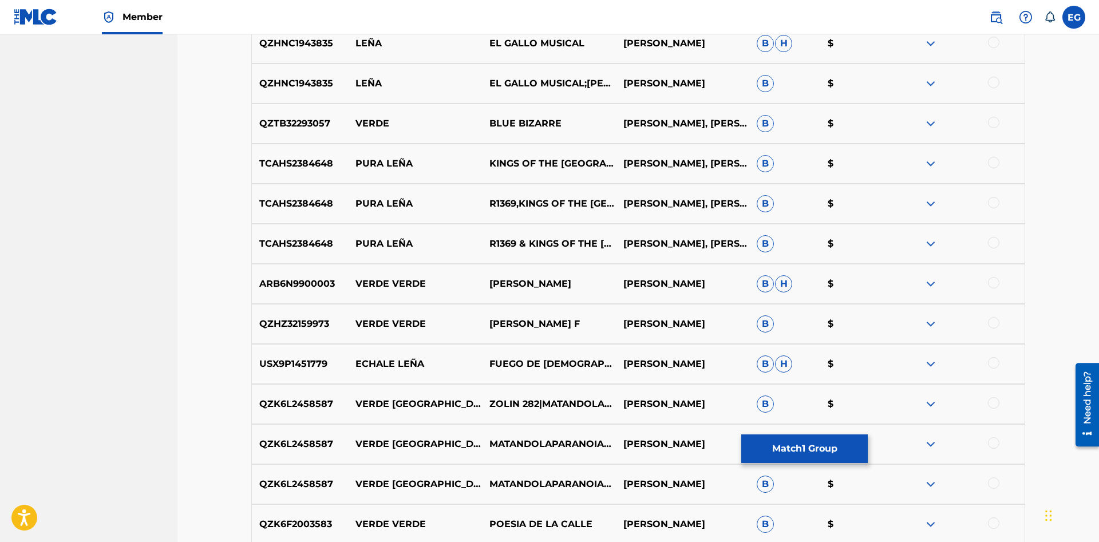
scroll to position [1229, 0]
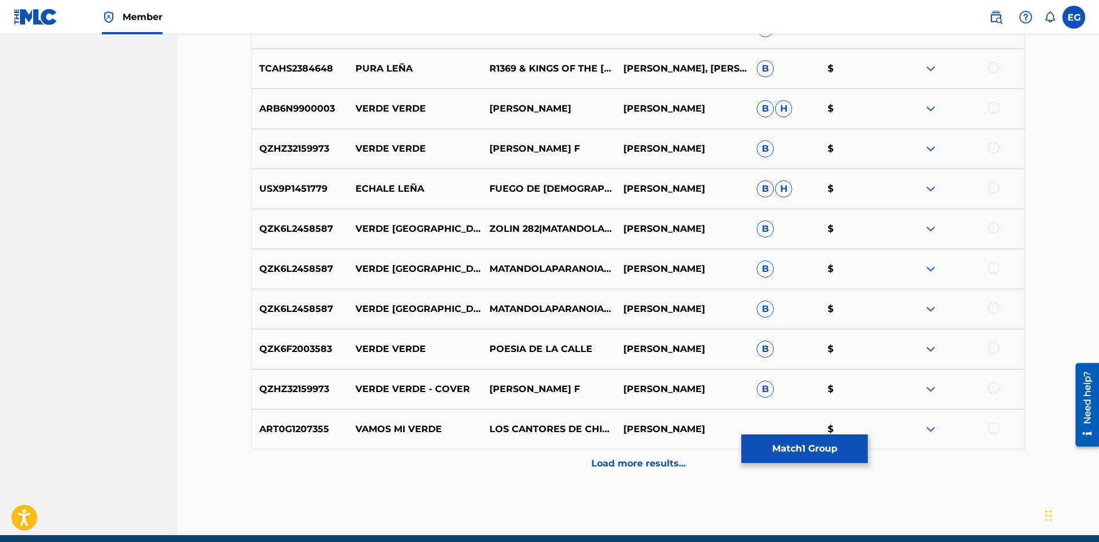
click at [611, 460] on p "Load more results..." at bounding box center [638, 464] width 94 height 14
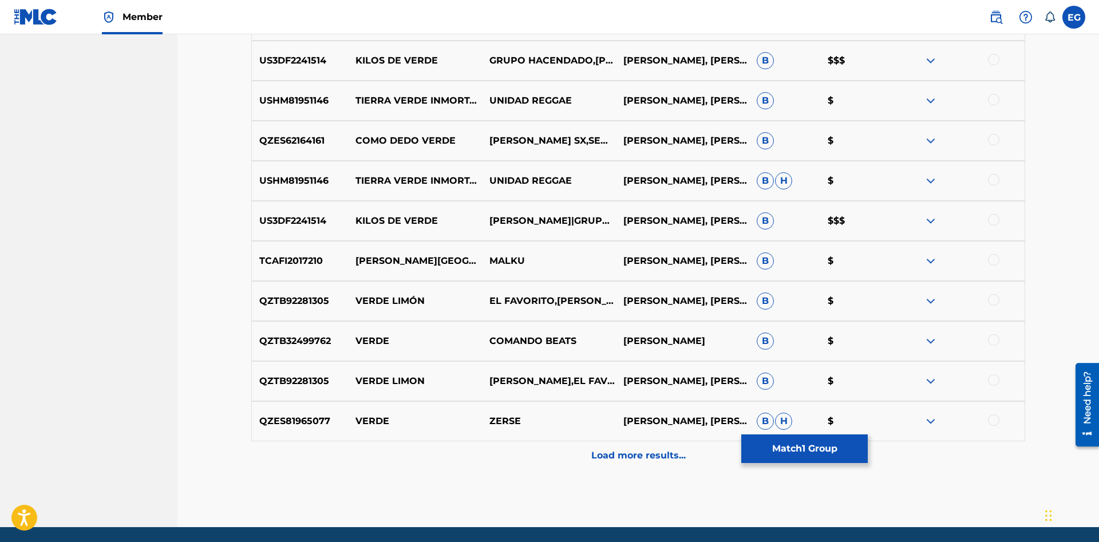
click at [618, 456] on p "Load more results..." at bounding box center [638, 456] width 94 height 14
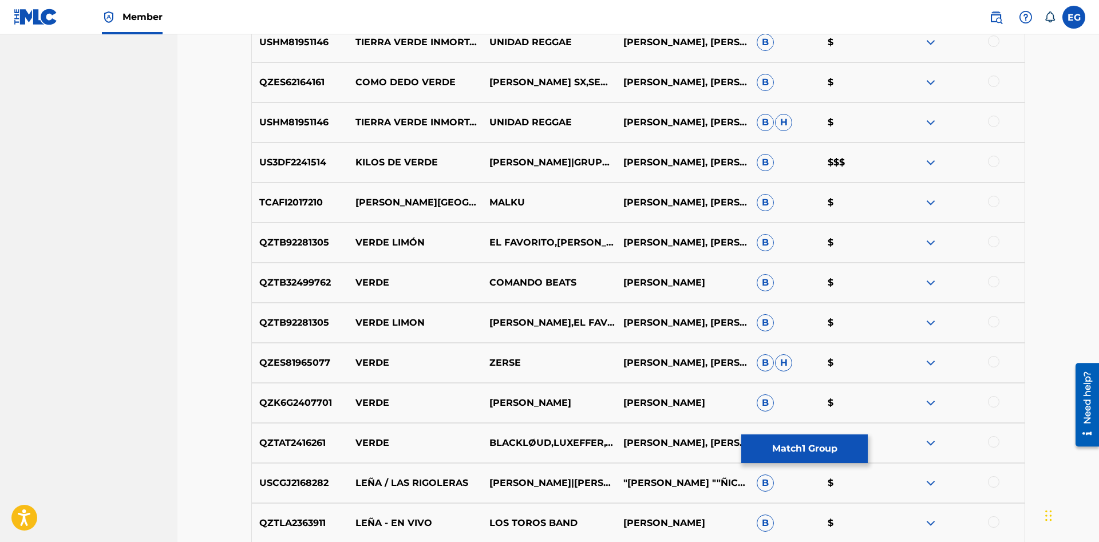
scroll to position [2046, 0]
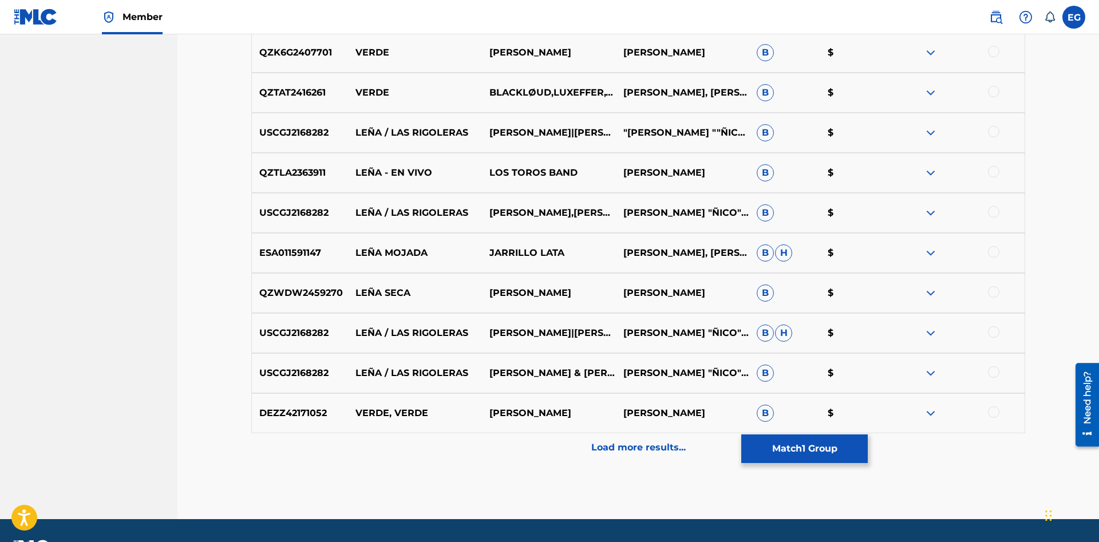
click at [620, 452] on p "Load more results..." at bounding box center [638, 448] width 94 height 14
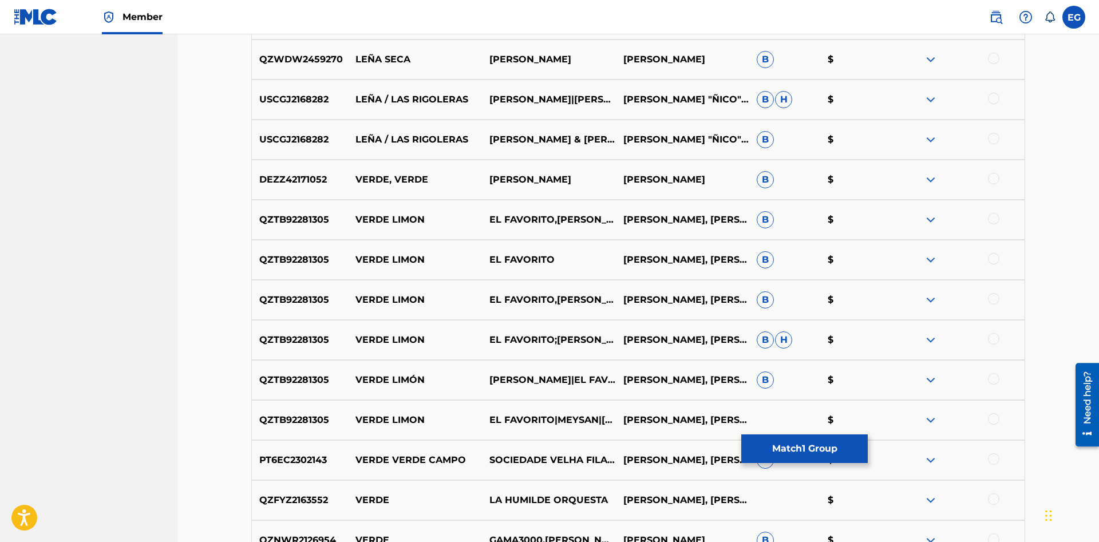
scroll to position [2479, 0]
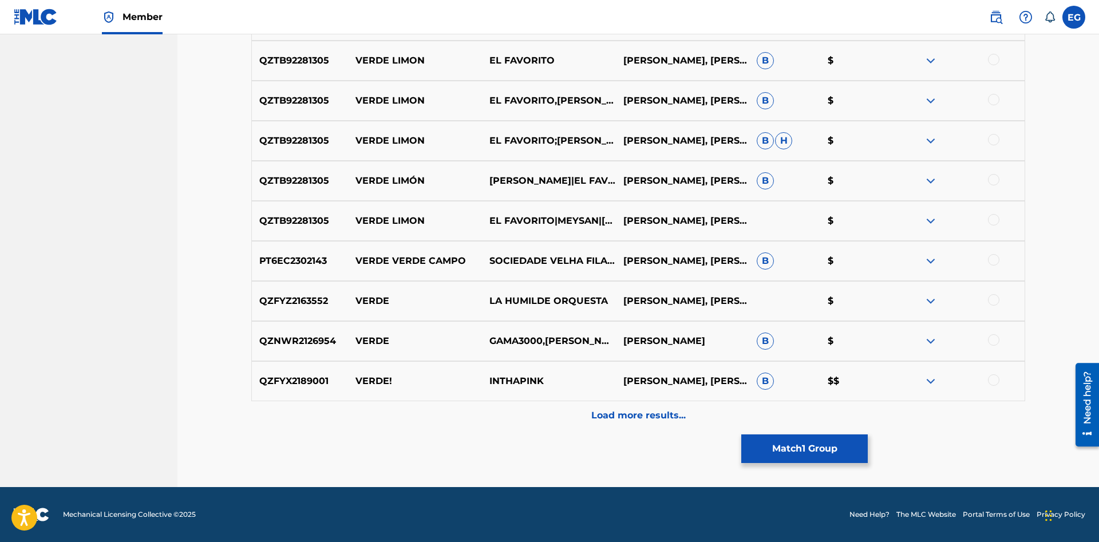
click at [628, 418] on p "Load more results..." at bounding box center [638, 416] width 94 height 14
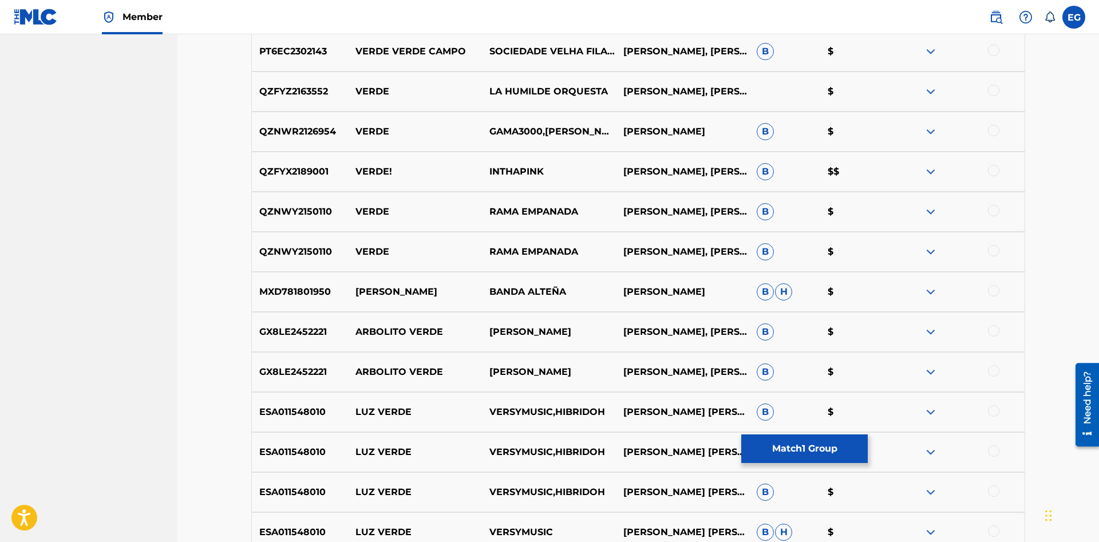
scroll to position [2879, 0]
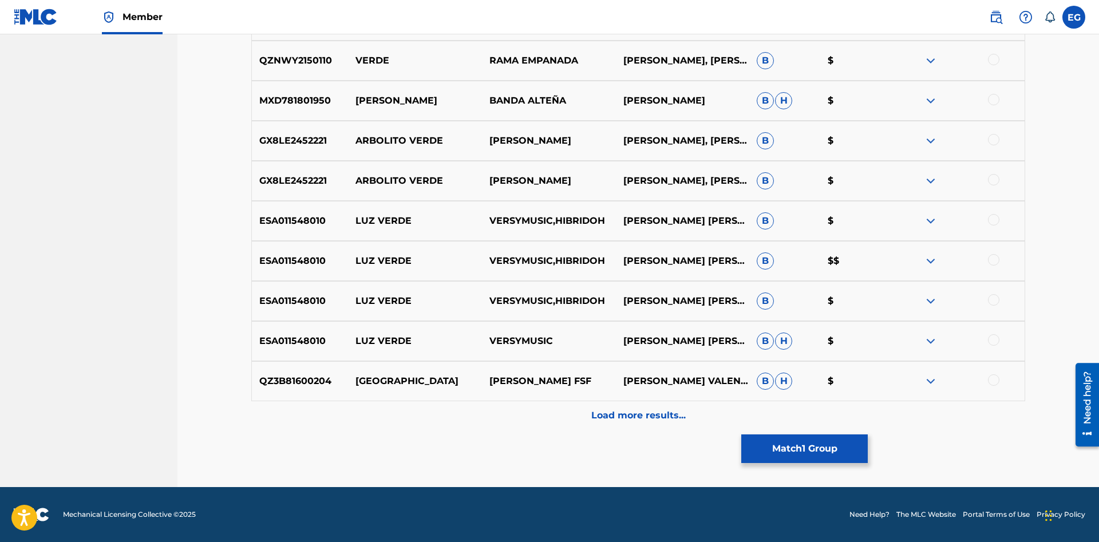
click at [619, 424] on div "Load more results..." at bounding box center [638, 415] width 774 height 29
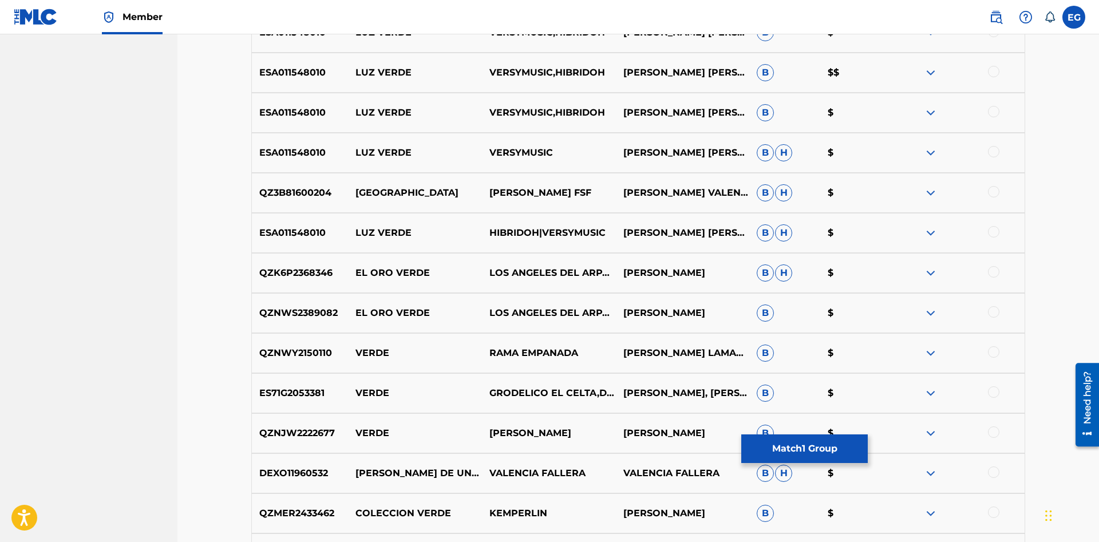
scroll to position [3280, 0]
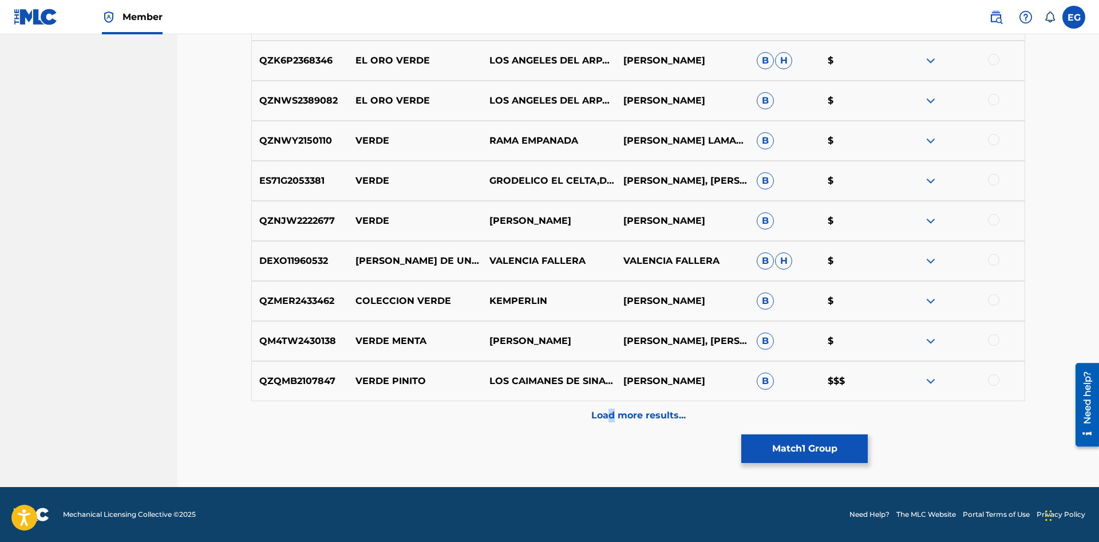
click at [615, 413] on p "Load more results..." at bounding box center [638, 416] width 94 height 14
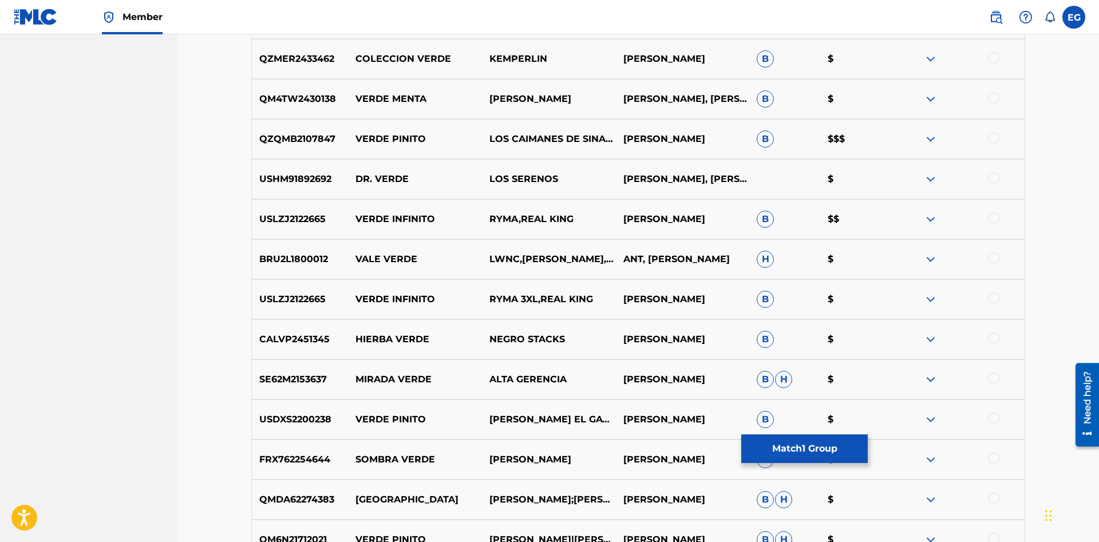
scroll to position [3681, 0]
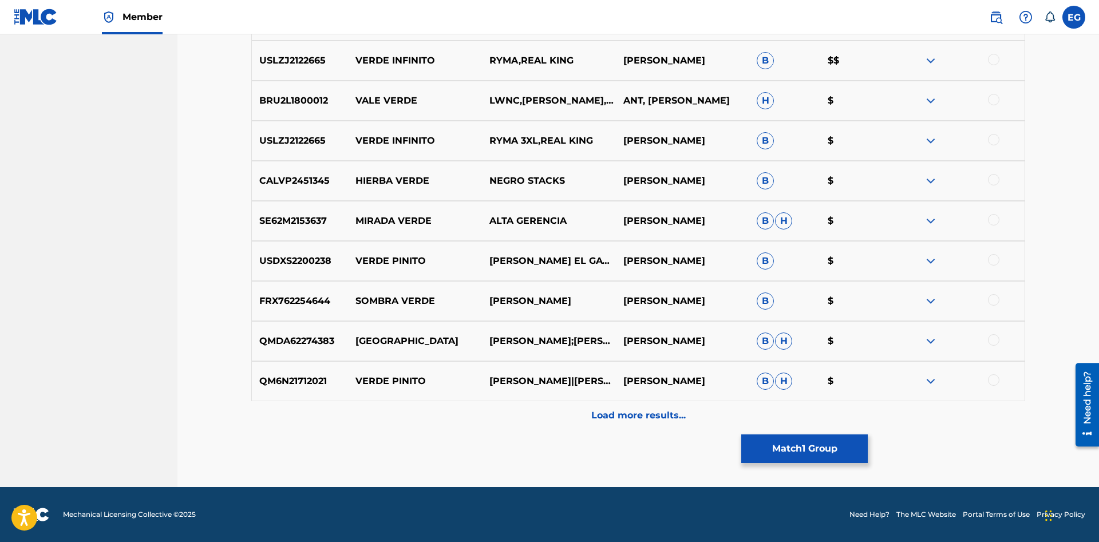
click at [625, 415] on p "Load more results..." at bounding box center [638, 416] width 94 height 14
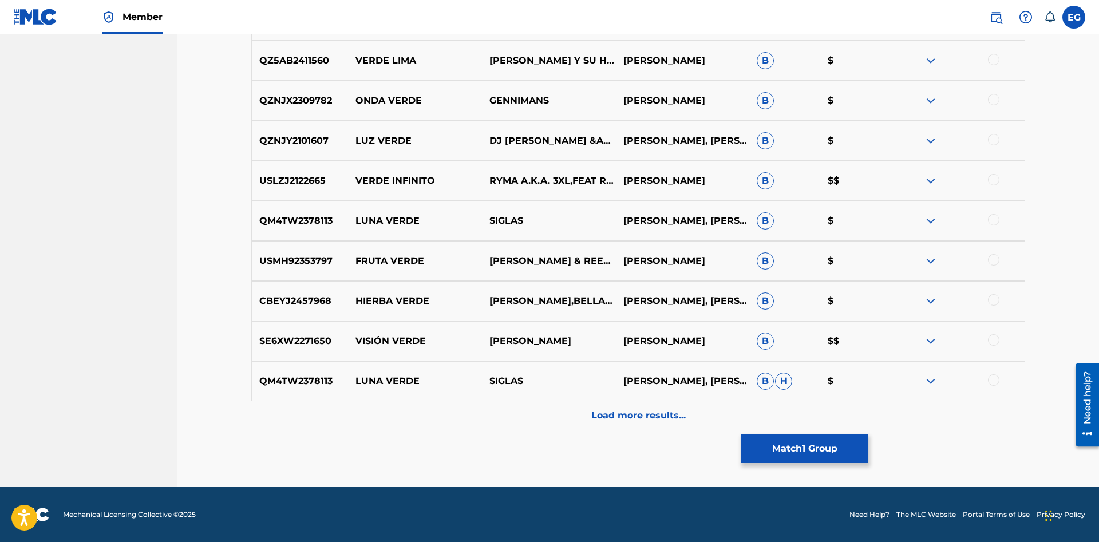
click at [630, 422] on div "Load more results..." at bounding box center [638, 415] width 774 height 29
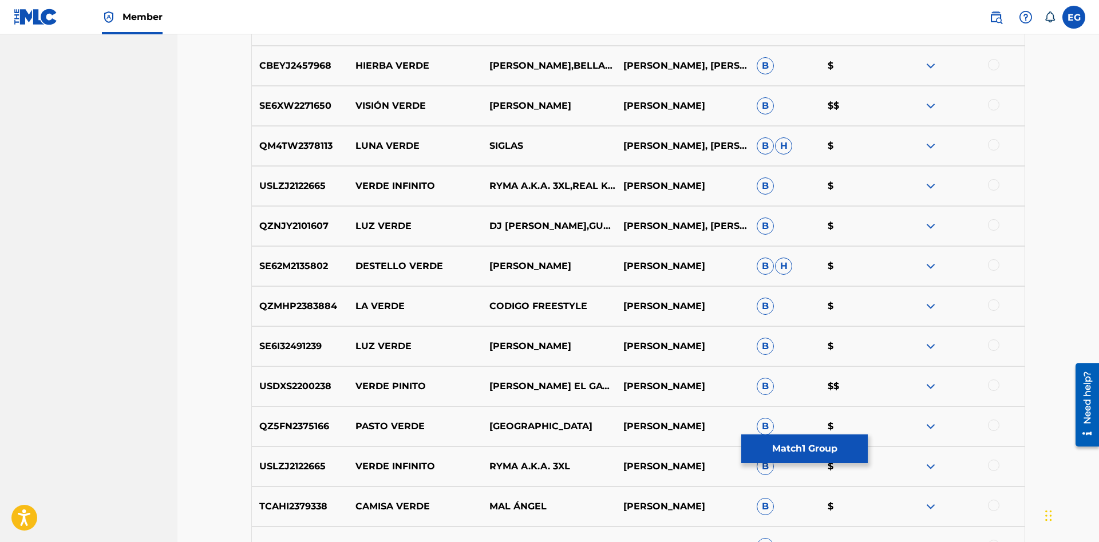
scroll to position [4482, 0]
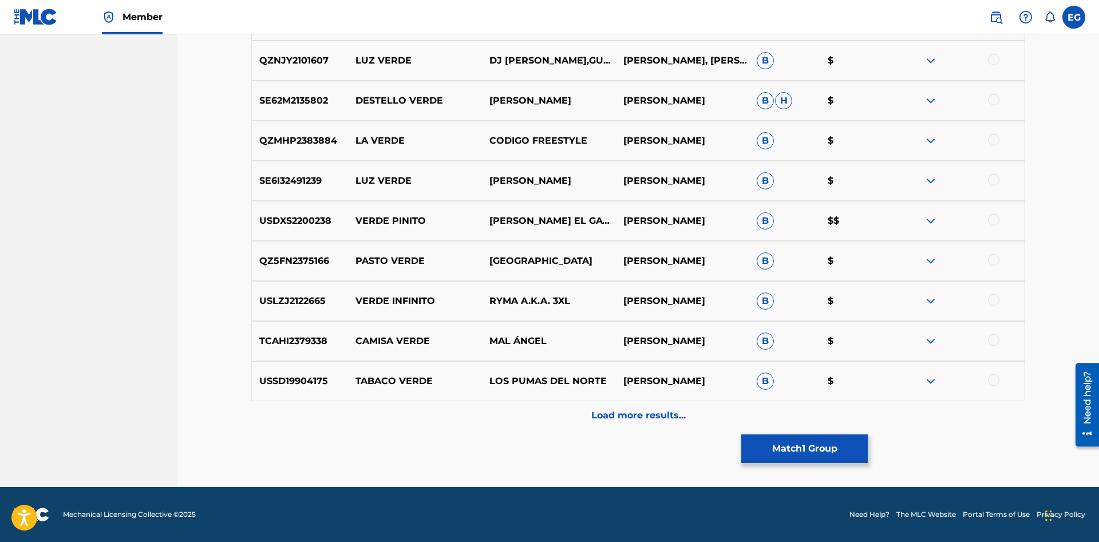
click at [614, 424] on div "Load more results..." at bounding box center [638, 415] width 774 height 29
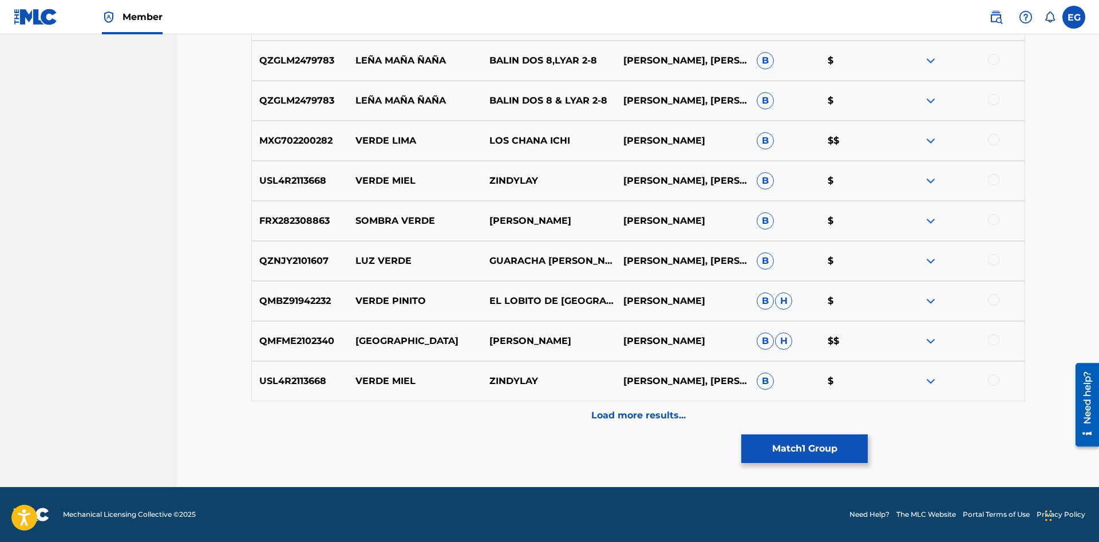
click at [611, 416] on p "Load more results..." at bounding box center [638, 416] width 94 height 14
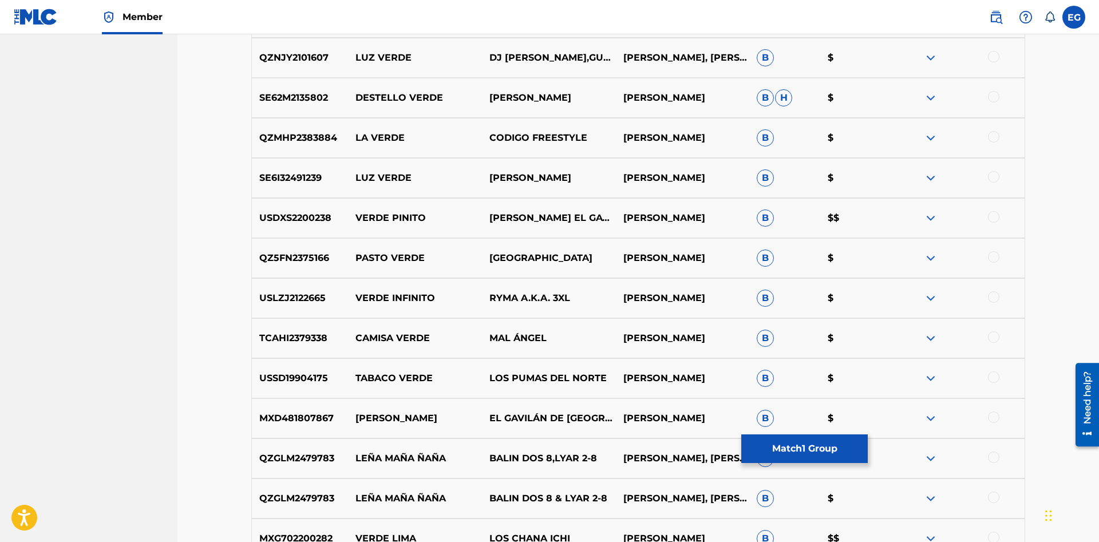
drag, startPoint x: 1098, startPoint y: 444, endPoint x: 12, endPoint y: 86, distance: 1142.9
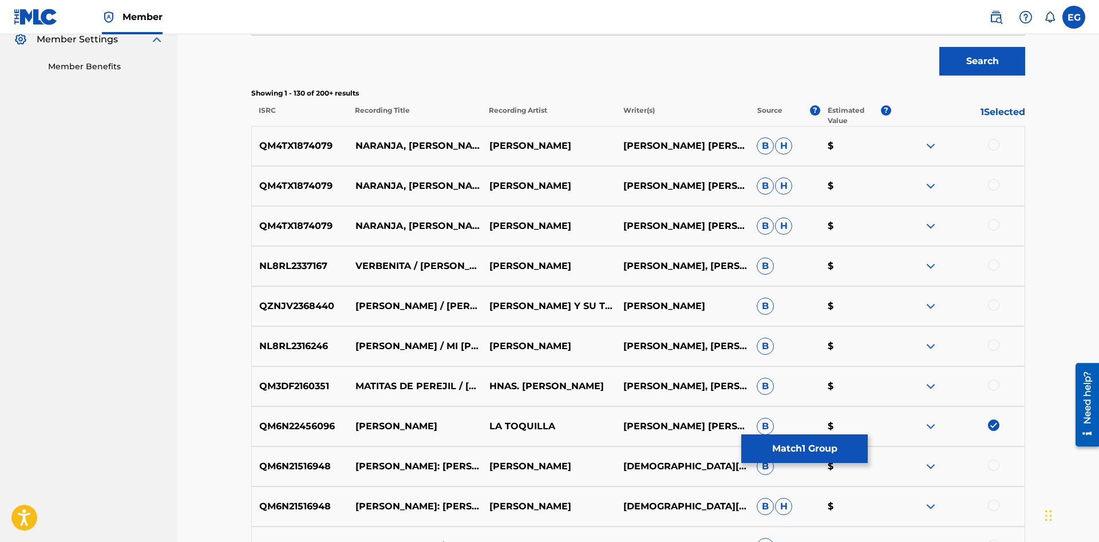
scroll to position [701, 0]
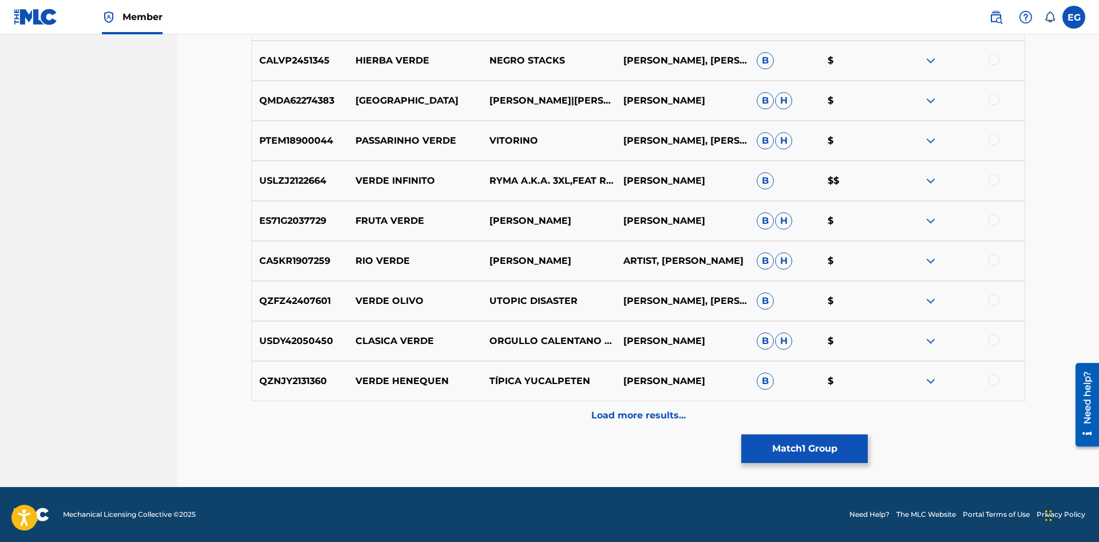
click at [575, 425] on div "Load more results..." at bounding box center [638, 415] width 774 height 29
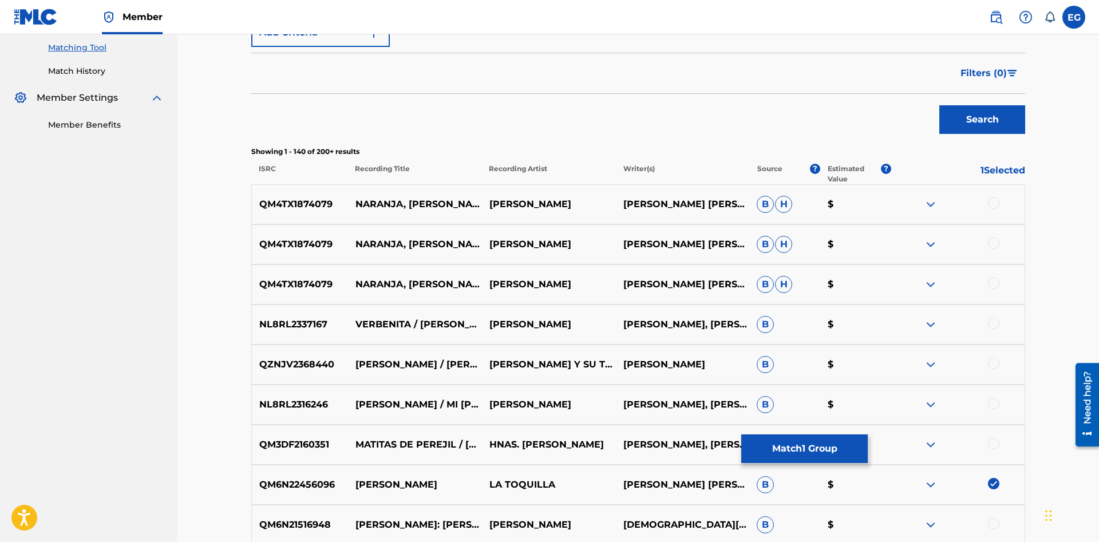
scroll to position [0, 0]
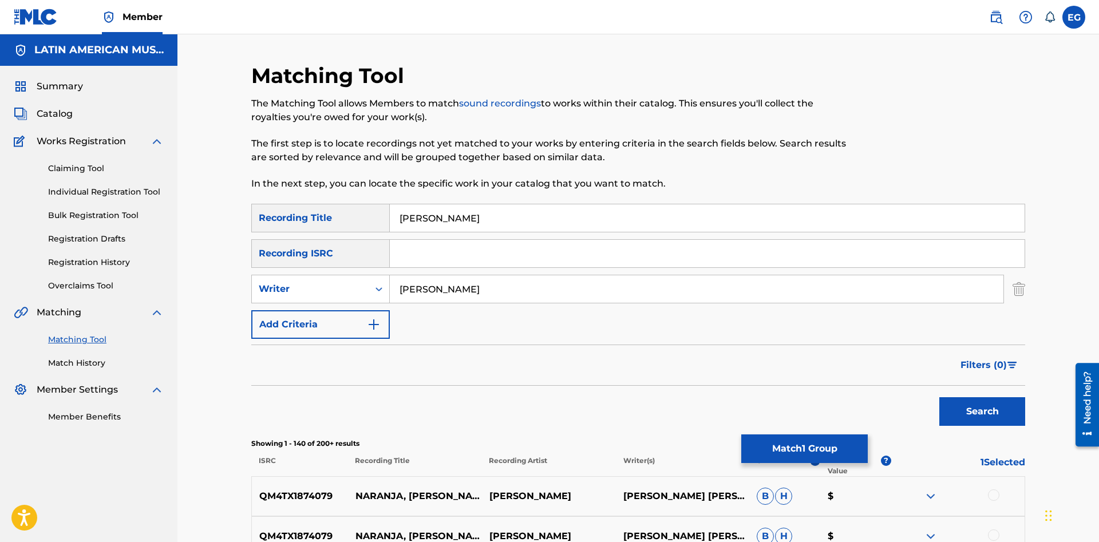
drag, startPoint x: 475, startPoint y: 279, endPoint x: 393, endPoint y: 298, distance: 83.9
click at [393, 298] on input "[PERSON_NAME]" at bounding box center [697, 288] width 614 height 27
click at [939, 397] on button "Search" at bounding box center [982, 411] width 86 height 29
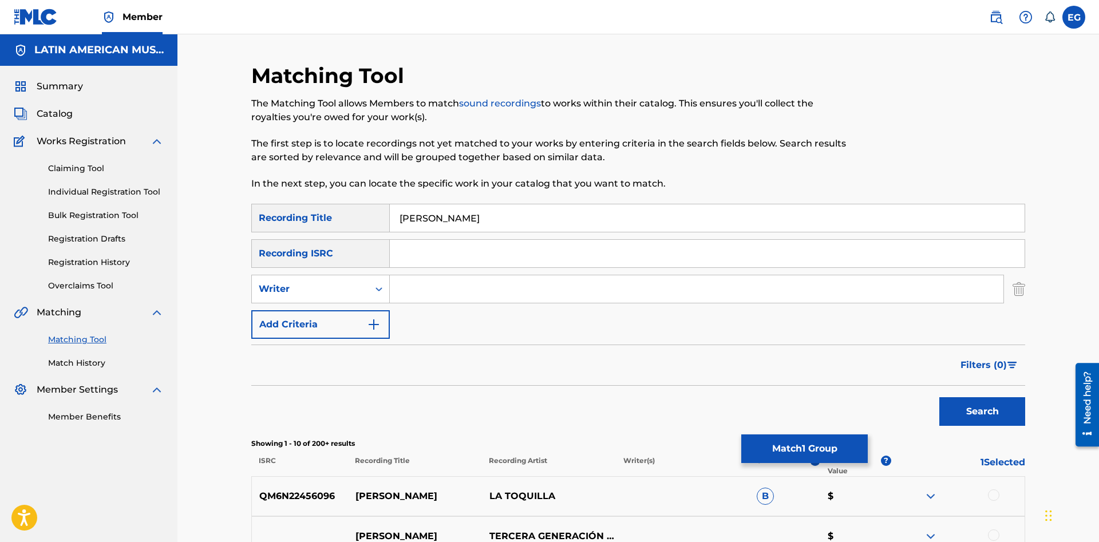
scroll to position [292, 0]
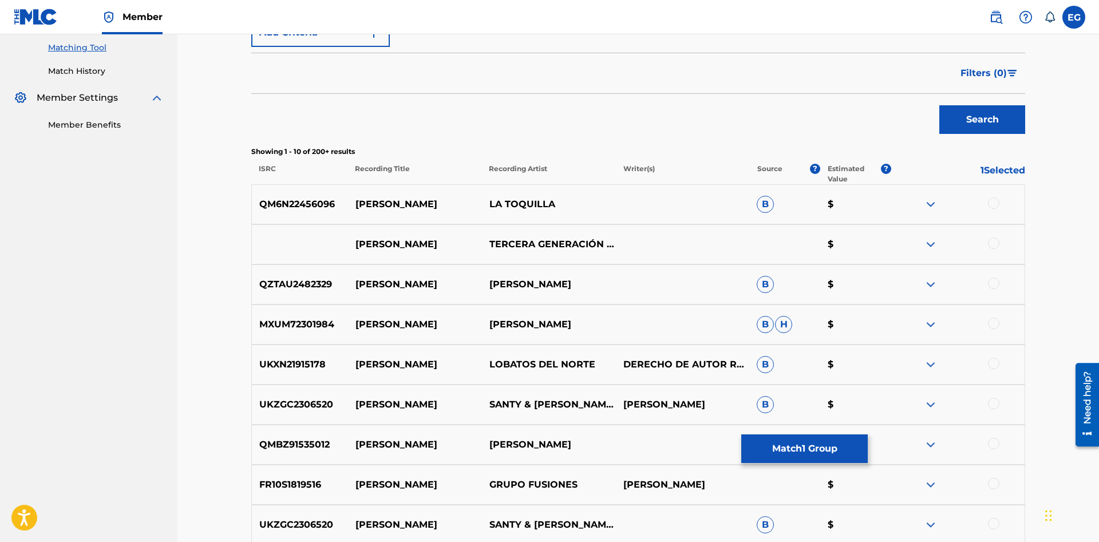
click at [994, 200] on div at bounding box center [993, 202] width 11 height 11
click at [994, 230] on div "[PERSON_NAME] TERCERA GENERACIÓN ECUADOR $" at bounding box center [638, 244] width 774 height 40
click at [995, 242] on div at bounding box center [993, 243] width 11 height 11
click at [995, 316] on div "MXUM72301984 [PERSON_NAME] [PERSON_NAME]" at bounding box center [638, 324] width 774 height 40
click at [995, 287] on div at bounding box center [993, 283] width 11 height 11
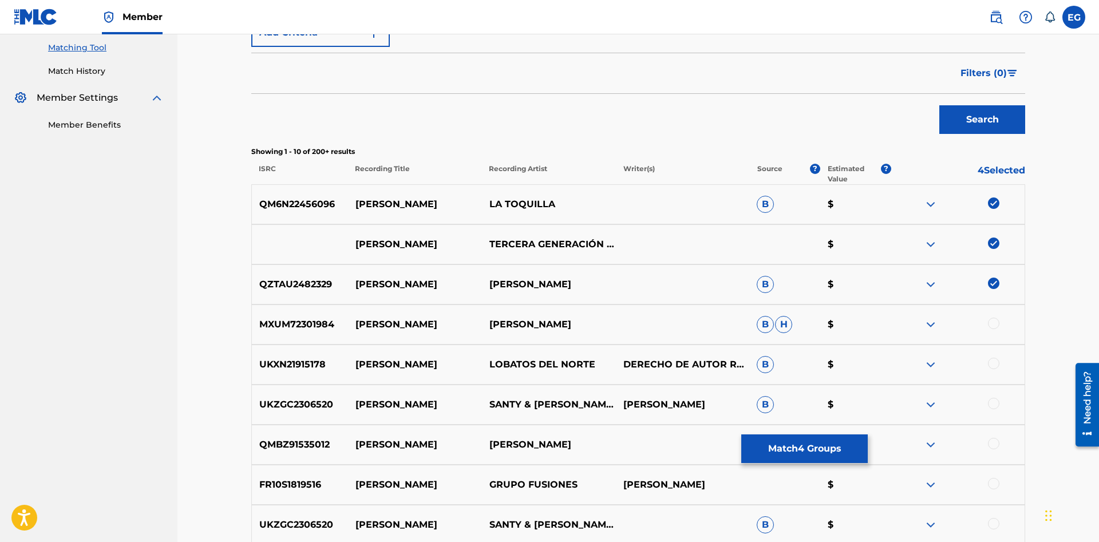
click at [997, 325] on div at bounding box center [993, 323] width 11 height 11
drag, startPoint x: 999, startPoint y: 363, endPoint x: 1000, endPoint y: 394, distance: 30.9
click at [998, 377] on div "UKXN21915178 [PERSON_NAME] DEL NORTE DERECHO DE AUTOR RESERVADO B $" at bounding box center [638, 365] width 774 height 40
drag, startPoint x: 994, startPoint y: 401, endPoint x: 994, endPoint y: 378, distance: 22.9
click at [995, 401] on div at bounding box center [993, 403] width 11 height 11
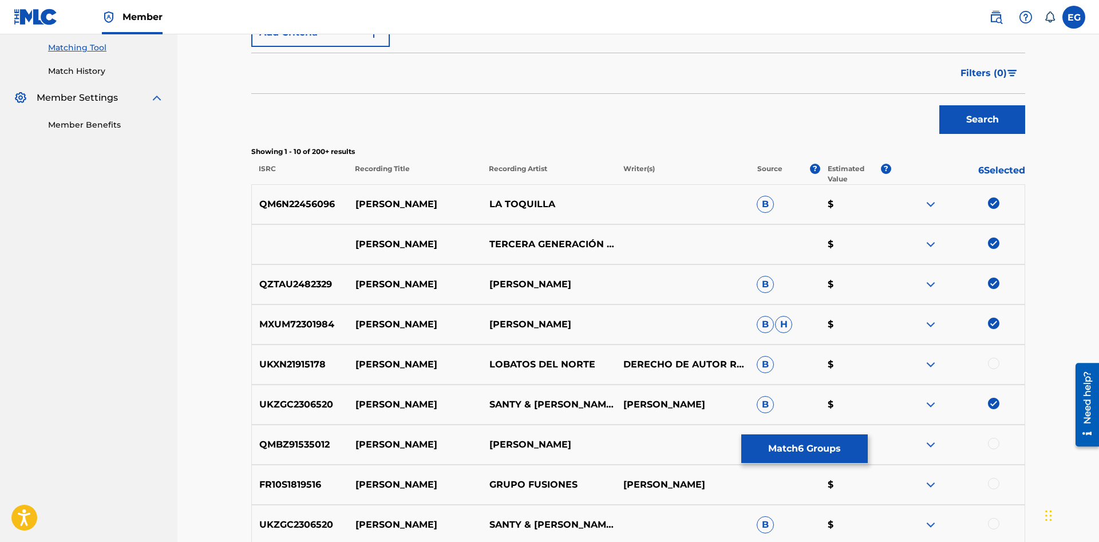
click at [991, 370] on div at bounding box center [958, 365] width 134 height 14
click at [991, 366] on div at bounding box center [993, 363] width 11 height 11
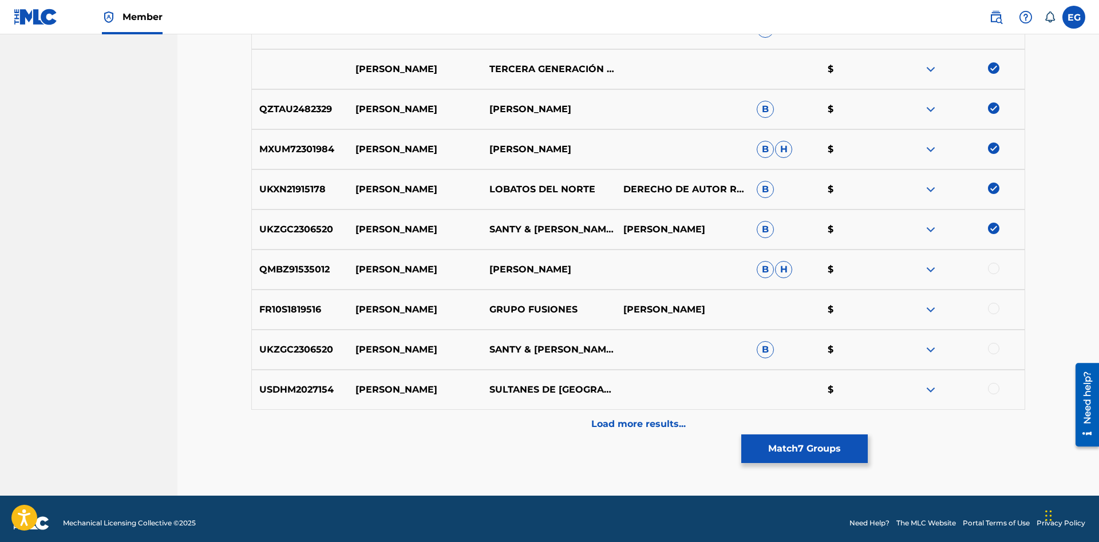
click at [990, 342] on div "UKZGC2306520 [PERSON_NAME] & [PERSON_NAME] B $" at bounding box center [638, 350] width 774 height 40
click at [992, 312] on div at bounding box center [993, 308] width 11 height 11
click at [992, 341] on div "UKZGC2306520 [PERSON_NAME] & [PERSON_NAME] B $" at bounding box center [638, 350] width 774 height 40
drag, startPoint x: 996, startPoint y: 358, endPoint x: 996, endPoint y: 368, distance: 9.7
click at [996, 361] on div "UKZGC2306520 [PERSON_NAME] & [PERSON_NAME] B $" at bounding box center [638, 350] width 774 height 40
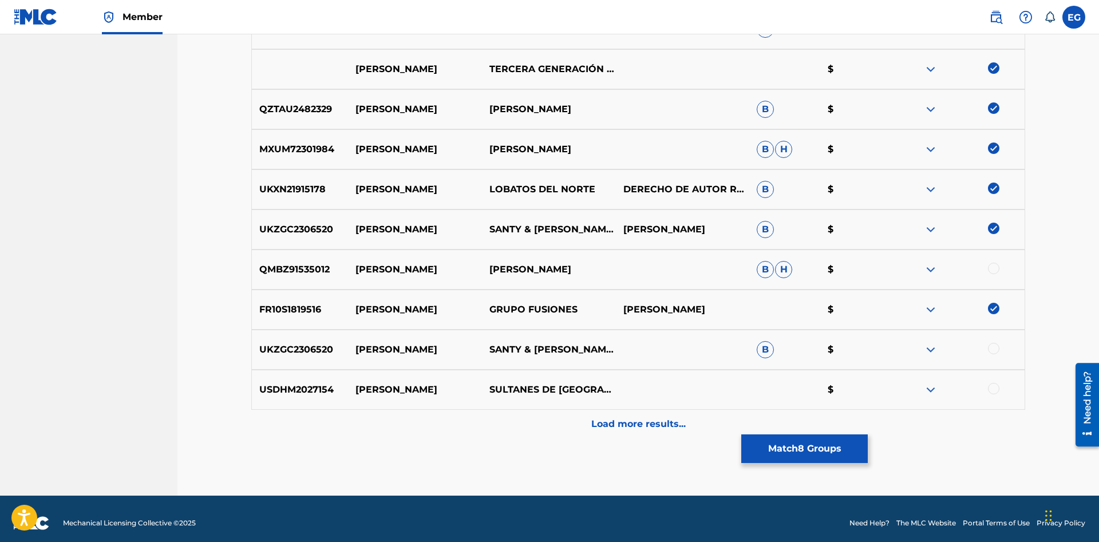
drag, startPoint x: 994, startPoint y: 387, endPoint x: 994, endPoint y: 359, distance: 28.0
click at [994, 386] on div at bounding box center [993, 388] width 11 height 11
drag, startPoint x: 992, startPoint y: 351, endPoint x: 991, endPoint y: 341, distance: 9.8
click at [991, 349] on div at bounding box center [993, 348] width 11 height 11
click at [991, 271] on div at bounding box center [993, 268] width 11 height 11
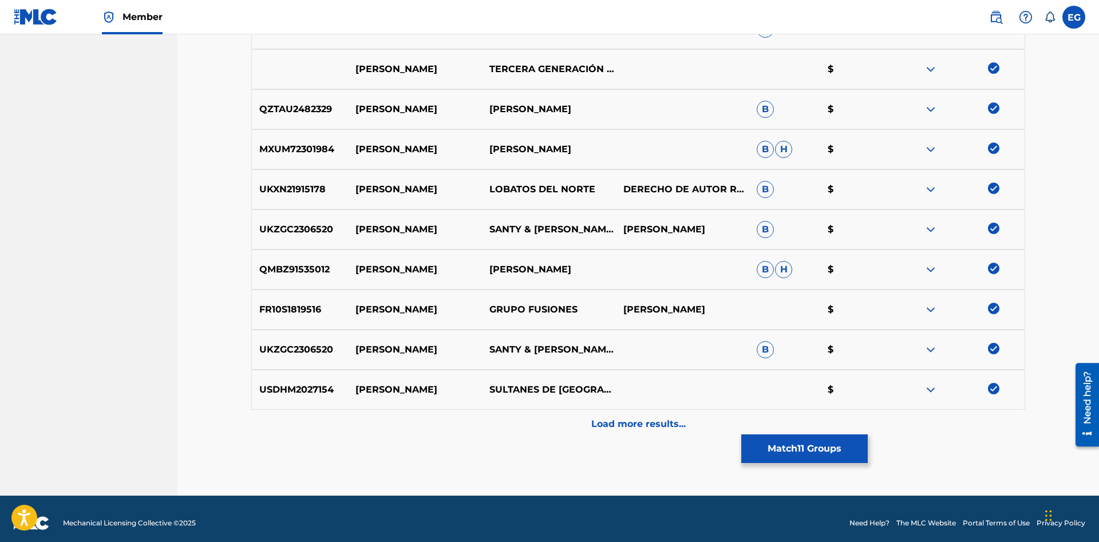
click at [977, 414] on div "Load more results..." at bounding box center [638, 424] width 774 height 29
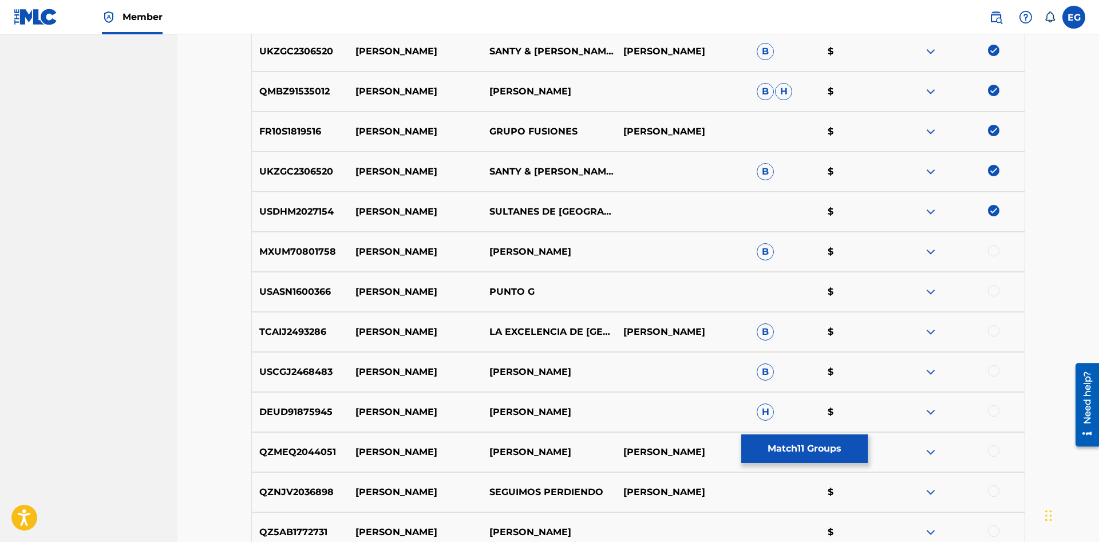
scroll to position [876, 0]
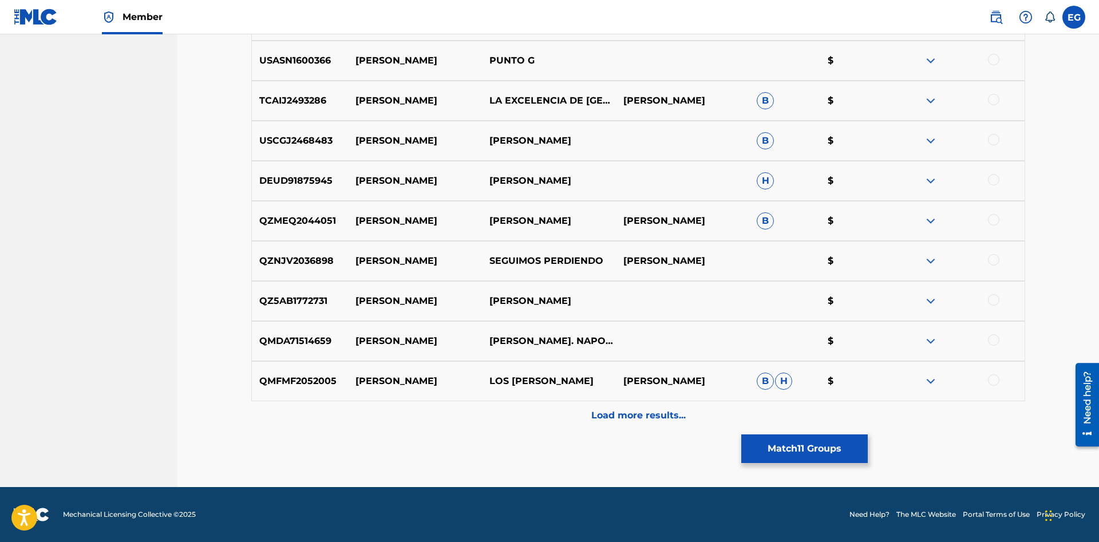
click at [969, 385] on div at bounding box center [958, 381] width 134 height 14
click at [1000, 375] on div at bounding box center [958, 381] width 134 height 14
click at [995, 380] on div at bounding box center [993, 379] width 11 height 11
drag, startPoint x: 995, startPoint y: 347, endPoint x: 995, endPoint y: 338, distance: 9.2
click at [995, 344] on div at bounding box center [958, 341] width 134 height 14
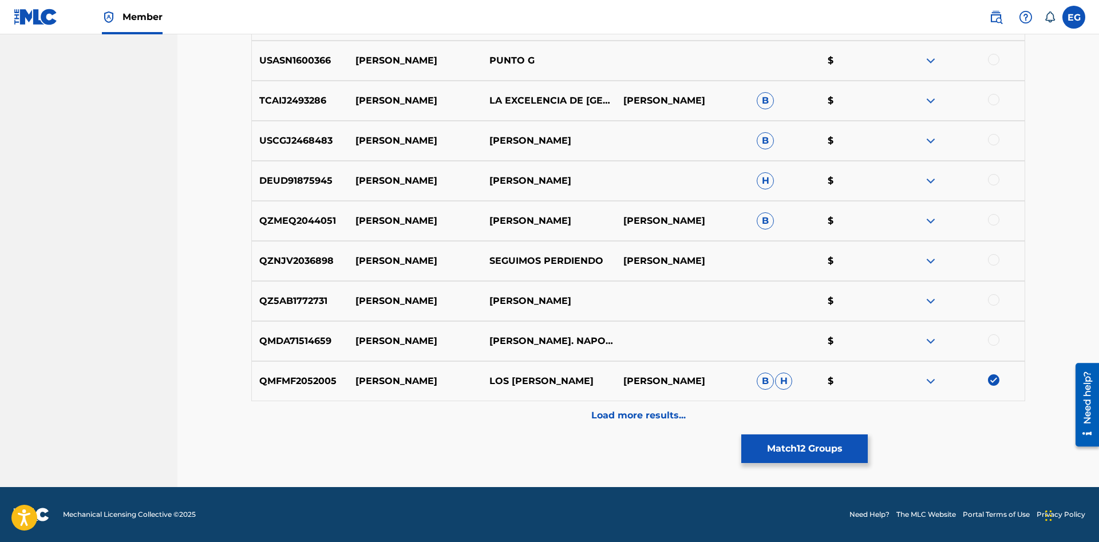
click at [994, 338] on div at bounding box center [993, 339] width 11 height 11
drag, startPoint x: 990, startPoint y: 298, endPoint x: 990, endPoint y: 291, distance: 6.9
click at [990, 295] on div at bounding box center [958, 301] width 134 height 14
click at [991, 259] on div at bounding box center [993, 259] width 11 height 11
click at [994, 221] on div at bounding box center [993, 219] width 11 height 11
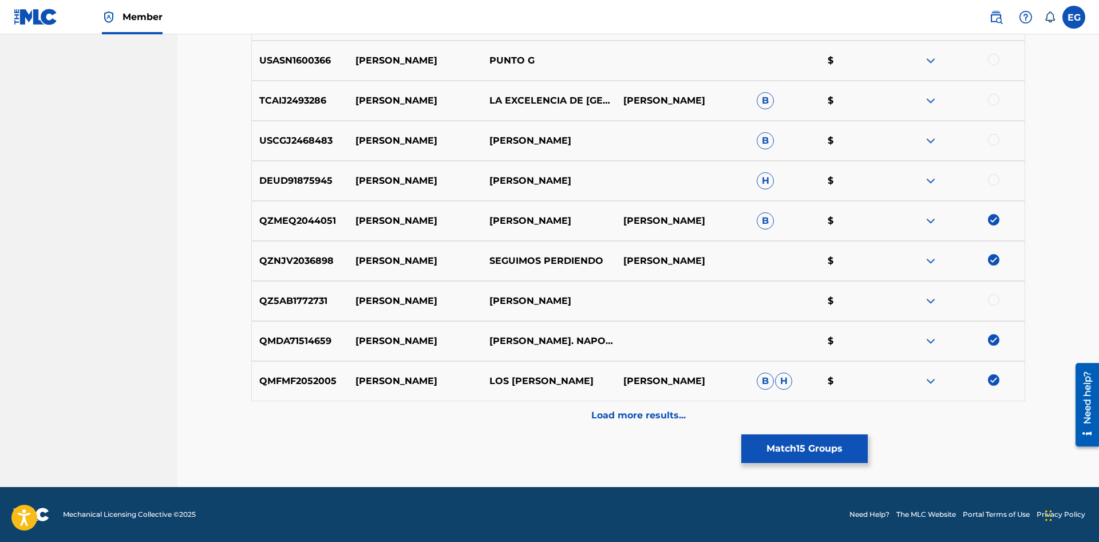
click at [993, 190] on div "DEUD91875945 [PERSON_NAME] [PERSON_NAME] H $" at bounding box center [638, 181] width 774 height 40
click at [993, 173] on div "DEUD91875945 [PERSON_NAME] [PERSON_NAME] H $" at bounding box center [638, 181] width 774 height 40
drag, startPoint x: 992, startPoint y: 142, endPoint x: 990, endPoint y: 97, distance: 45.3
click at [992, 139] on div at bounding box center [993, 139] width 11 height 11
click at [988, 89] on div "TCAIJ2493286 [PERSON_NAME] LA EXCELENCIA DE OAXACA [PERSON_NAME] $" at bounding box center [638, 101] width 774 height 40
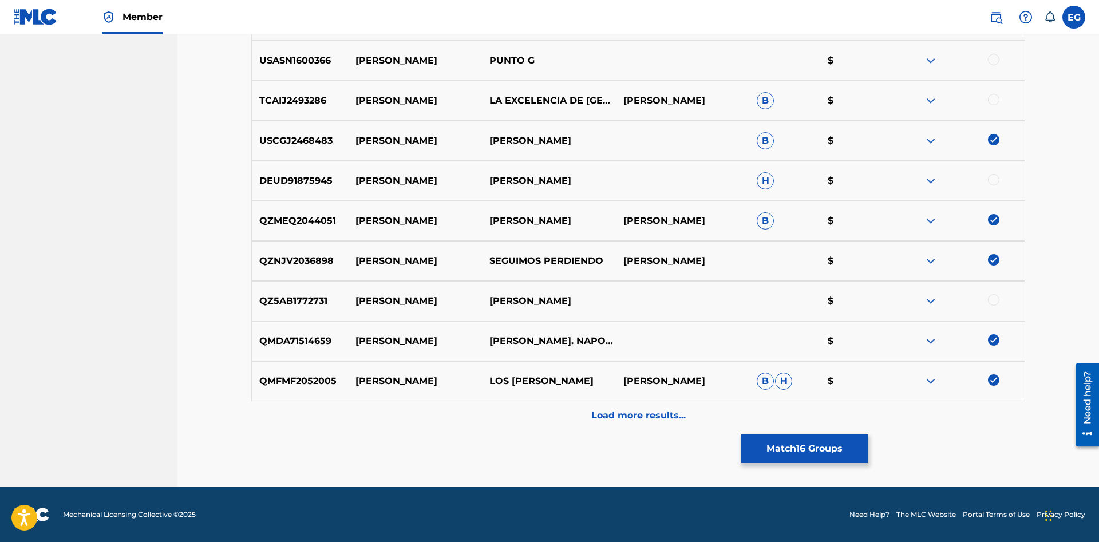
click at [992, 58] on div at bounding box center [993, 59] width 11 height 11
click at [996, 97] on div at bounding box center [993, 99] width 11 height 11
click at [997, 179] on div at bounding box center [993, 179] width 11 height 11
click at [995, 300] on div at bounding box center [993, 299] width 11 height 11
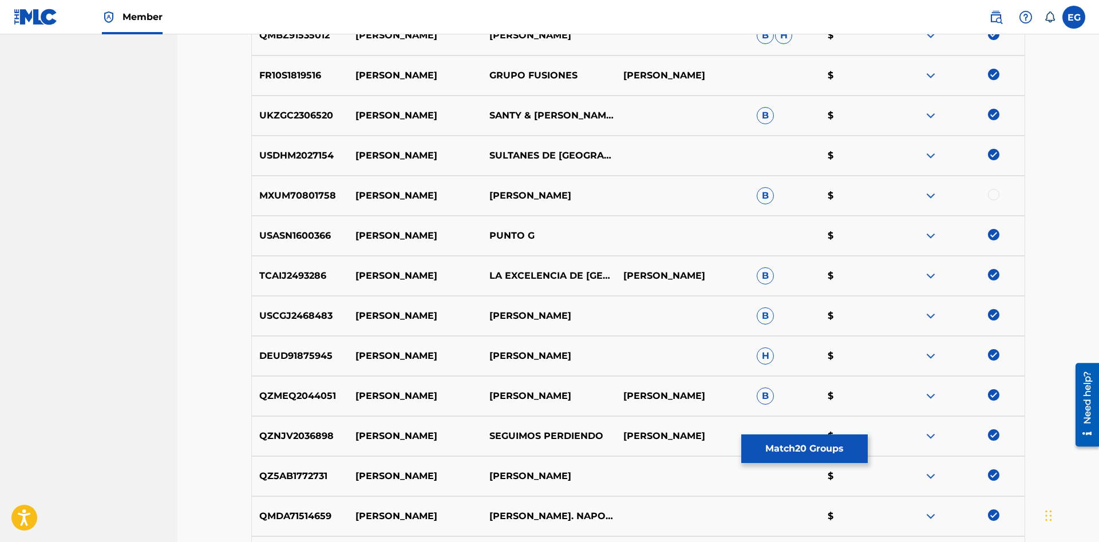
click at [992, 195] on div at bounding box center [993, 194] width 11 height 11
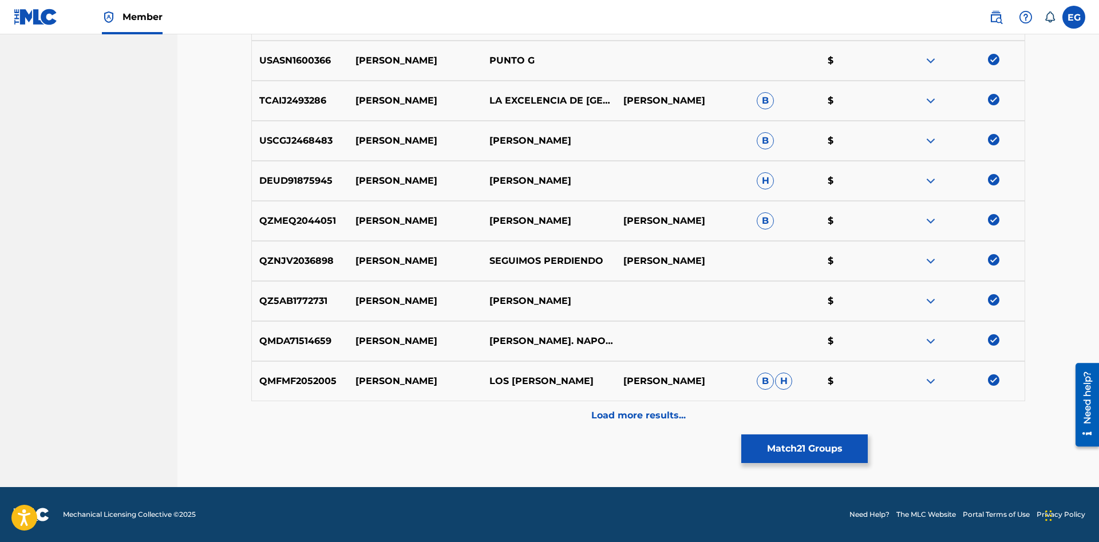
click at [688, 411] on div "Load more results..." at bounding box center [638, 415] width 774 height 29
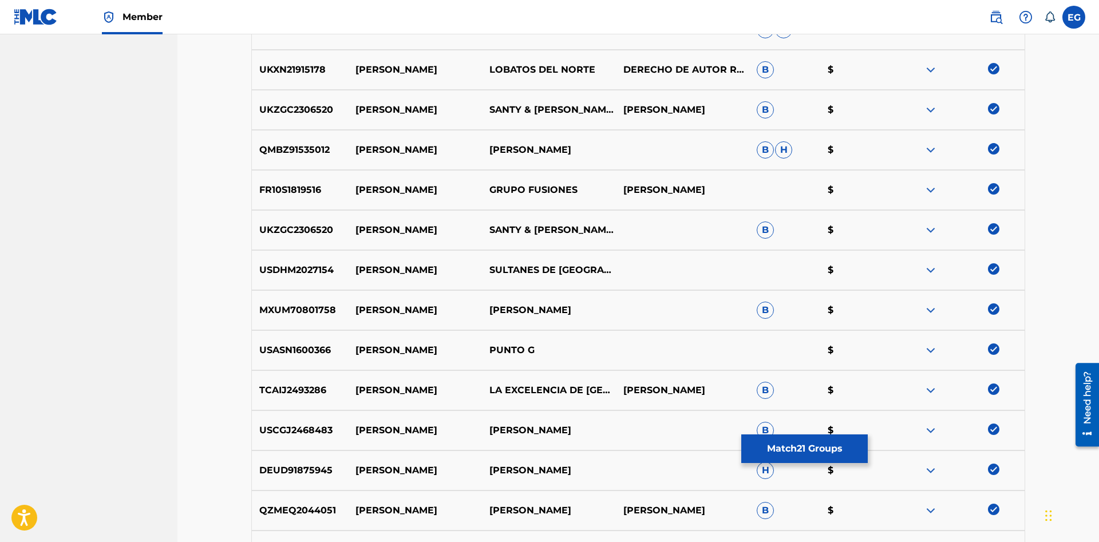
scroll to position [937, 0]
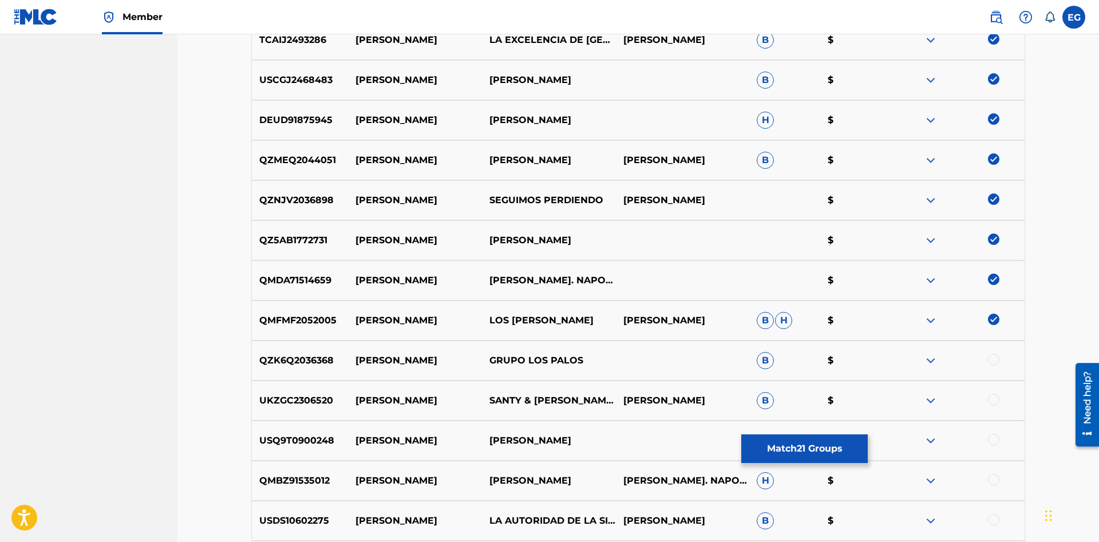
click at [1002, 402] on div at bounding box center [958, 401] width 134 height 14
click at [1001, 374] on div "QZK6Q2036368 [PERSON_NAME] GRUPO LOS PALOS B $" at bounding box center [638, 361] width 774 height 40
drag, startPoint x: 996, startPoint y: 359, endPoint x: 994, endPoint y: 395, distance: 36.1
click at [996, 361] on div at bounding box center [993, 359] width 11 height 11
click at [996, 402] on div at bounding box center [993, 399] width 11 height 11
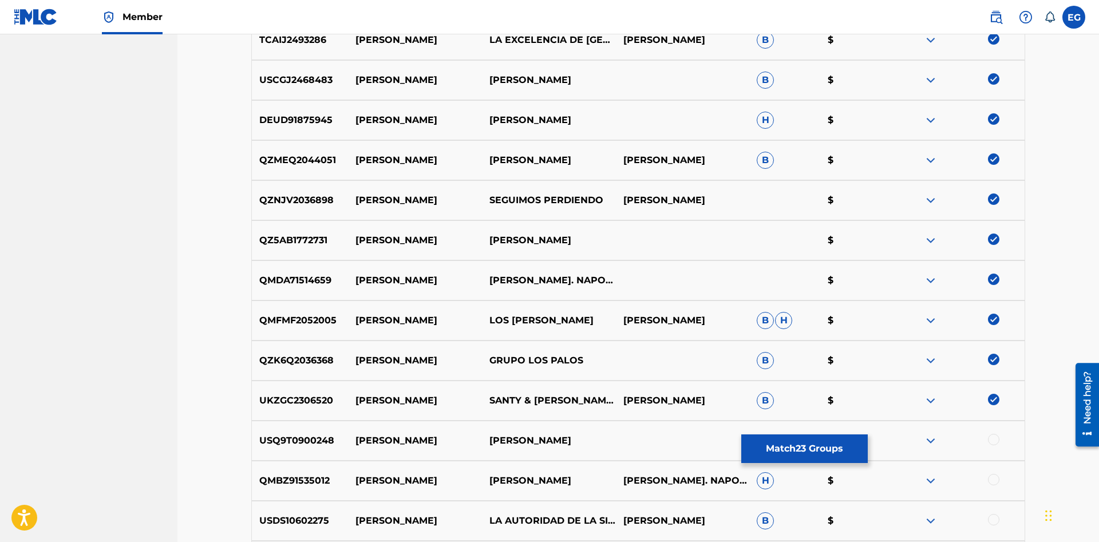
drag, startPoint x: 994, startPoint y: 436, endPoint x: 995, endPoint y: 445, distance: 9.7
click at [994, 440] on div at bounding box center [993, 439] width 11 height 11
click at [993, 482] on div at bounding box center [993, 479] width 11 height 11
click at [993, 516] on div "USDS10602275 [PERSON_NAME] LA AUTORIDAD DE LA SIERRA [PERSON_NAME] B $" at bounding box center [638, 521] width 774 height 40
click at [992, 517] on div at bounding box center [993, 519] width 11 height 11
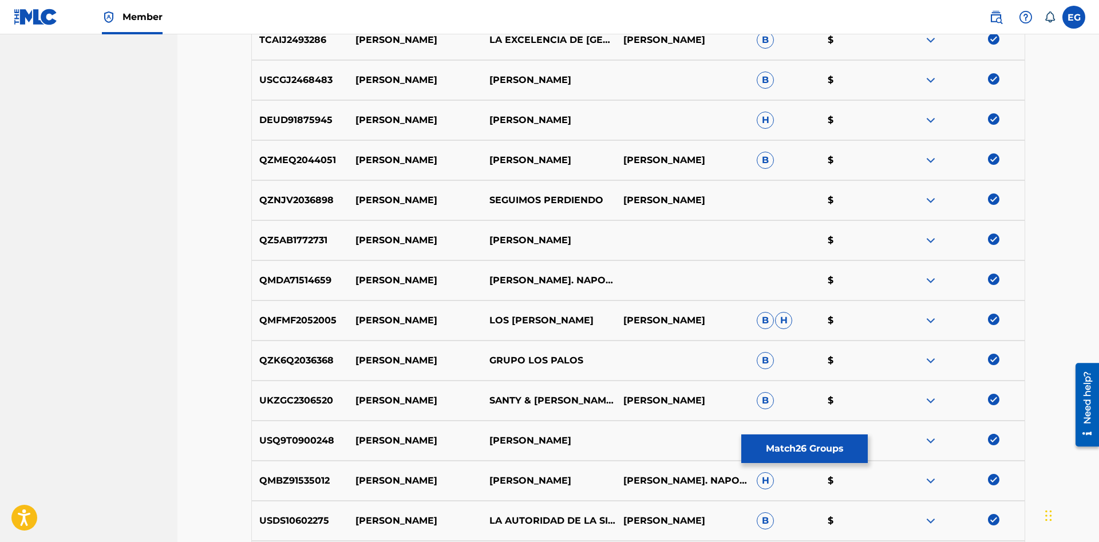
scroll to position [1229, 0]
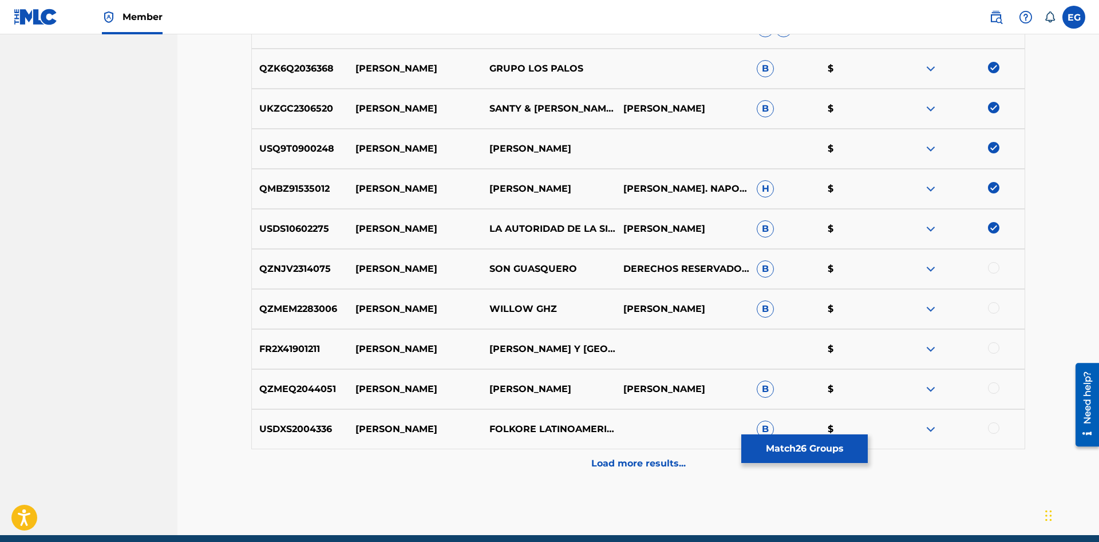
click at [988, 395] on div at bounding box center [958, 389] width 134 height 14
click at [988, 430] on div at bounding box center [958, 429] width 134 height 14
drag, startPoint x: 990, startPoint y: 430, endPoint x: 999, endPoint y: 420, distance: 13.0
click at [992, 430] on div at bounding box center [993, 427] width 11 height 11
click at [996, 395] on div at bounding box center [958, 389] width 134 height 14
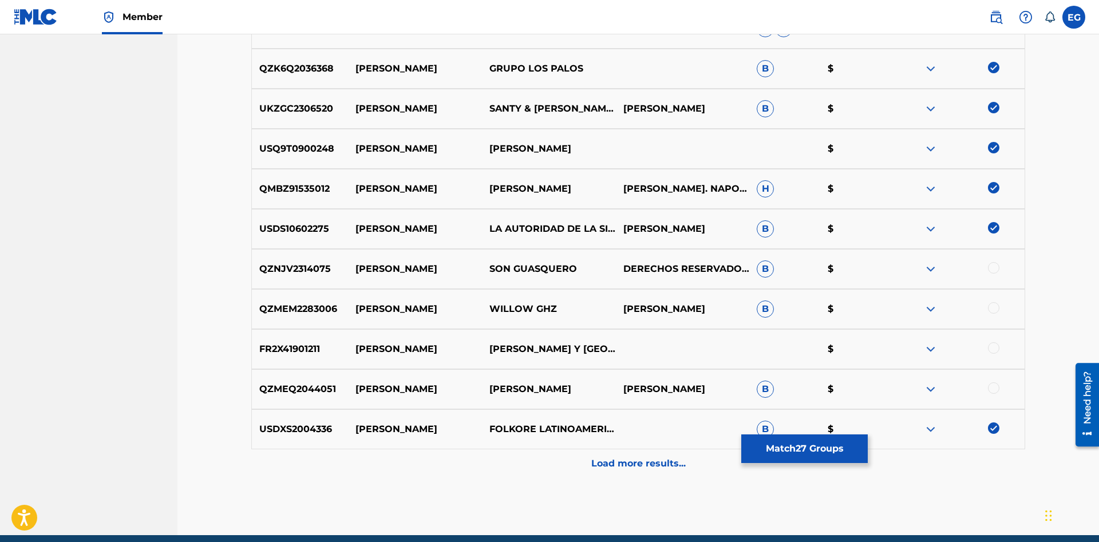
click at [993, 354] on div at bounding box center [958, 349] width 134 height 14
click at [987, 306] on div at bounding box center [958, 309] width 134 height 14
click at [992, 307] on div at bounding box center [993, 307] width 11 height 11
click at [991, 272] on div at bounding box center [993, 267] width 11 height 11
click at [997, 349] on div at bounding box center [993, 347] width 11 height 11
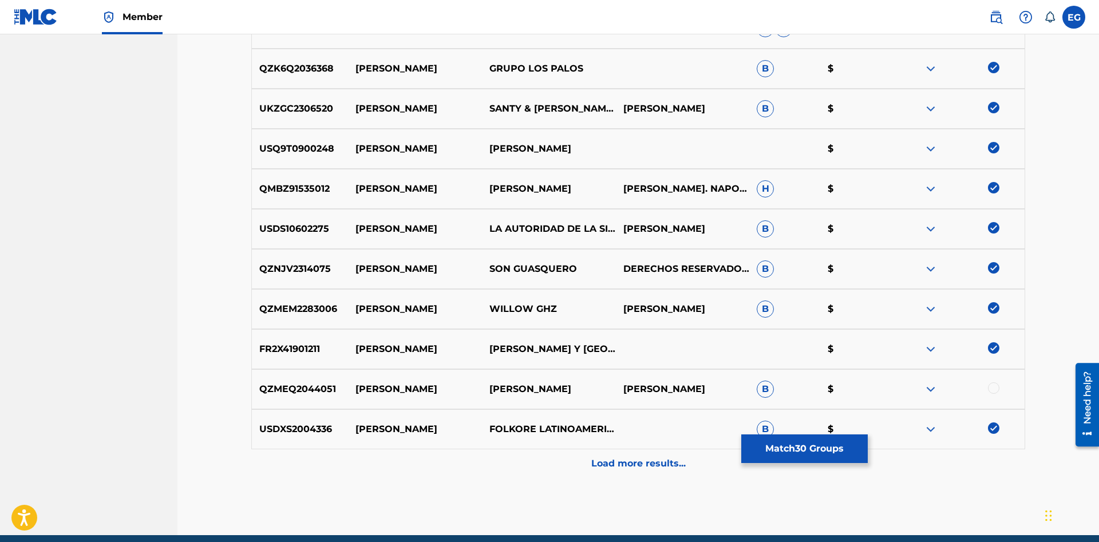
click at [999, 389] on div at bounding box center [993, 387] width 11 height 11
click at [971, 438] on div "USDXS2004336 [PERSON_NAME] FOLKORE LATINOAMERICANO B $" at bounding box center [638, 429] width 774 height 40
click at [969, 453] on div "Load more results..." at bounding box center [638, 463] width 774 height 29
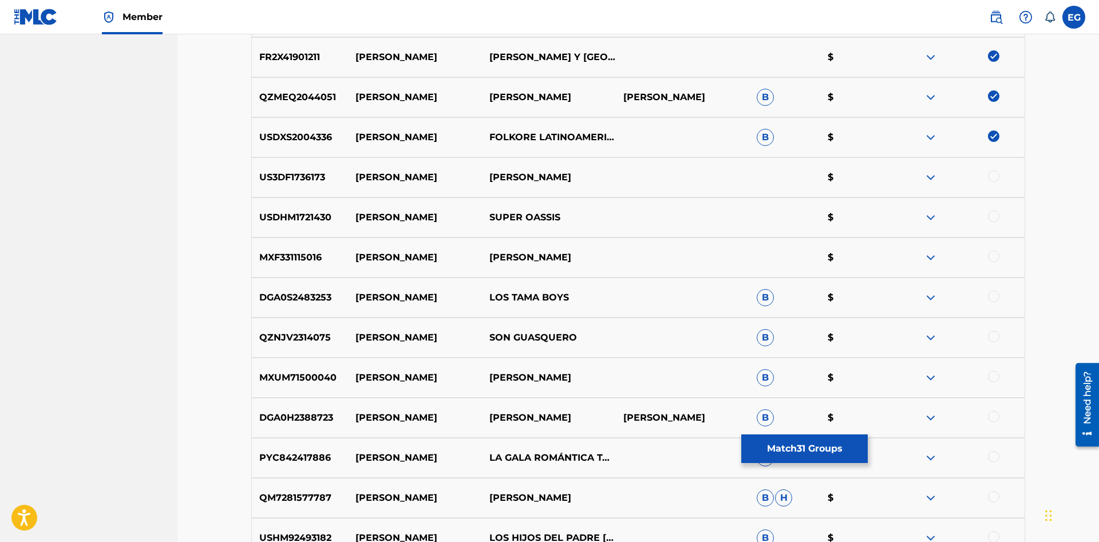
scroll to position [1677, 0]
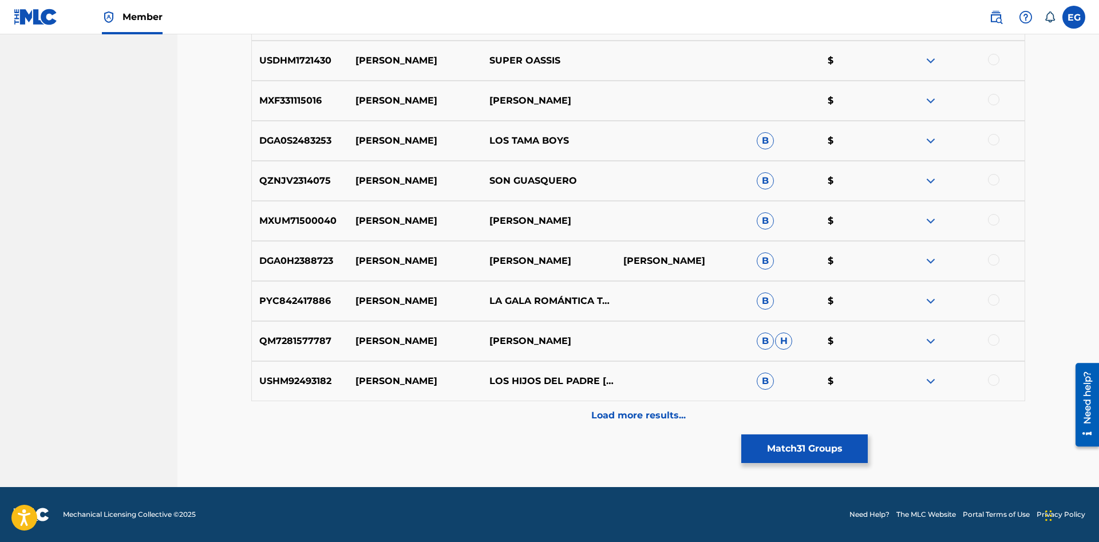
click at [994, 380] on div at bounding box center [993, 379] width 11 height 11
click at [996, 345] on div at bounding box center [958, 341] width 134 height 14
drag, startPoint x: 992, startPoint y: 339, endPoint x: 992, endPoint y: 333, distance: 6.9
click at [992, 335] on div at bounding box center [993, 339] width 11 height 11
click at [993, 294] on div at bounding box center [958, 301] width 134 height 14
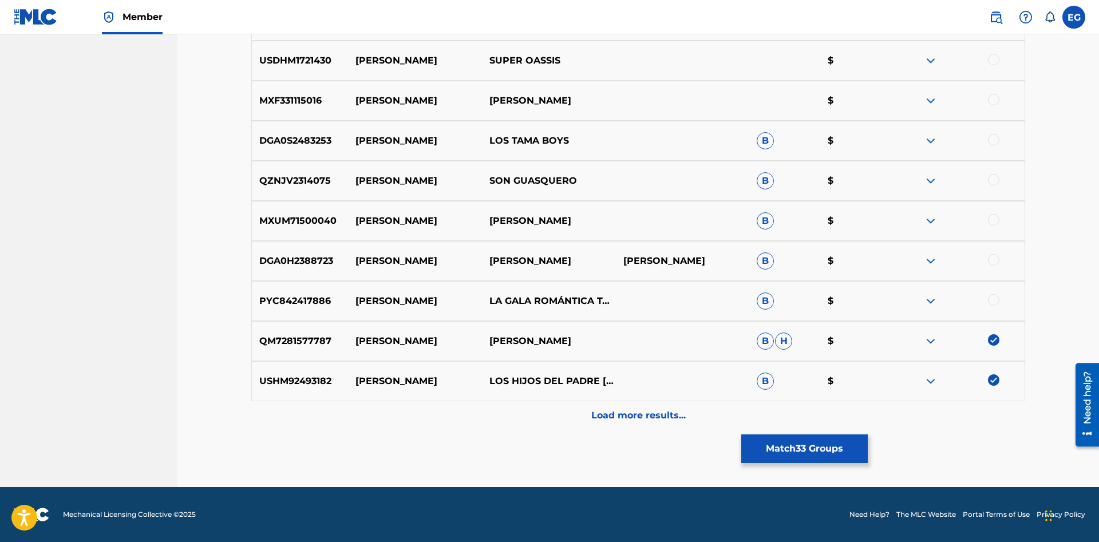
click at [995, 266] on div at bounding box center [958, 261] width 134 height 14
click at [995, 216] on div at bounding box center [993, 219] width 11 height 11
click at [991, 260] on div at bounding box center [993, 259] width 11 height 11
click at [994, 303] on div at bounding box center [993, 299] width 11 height 11
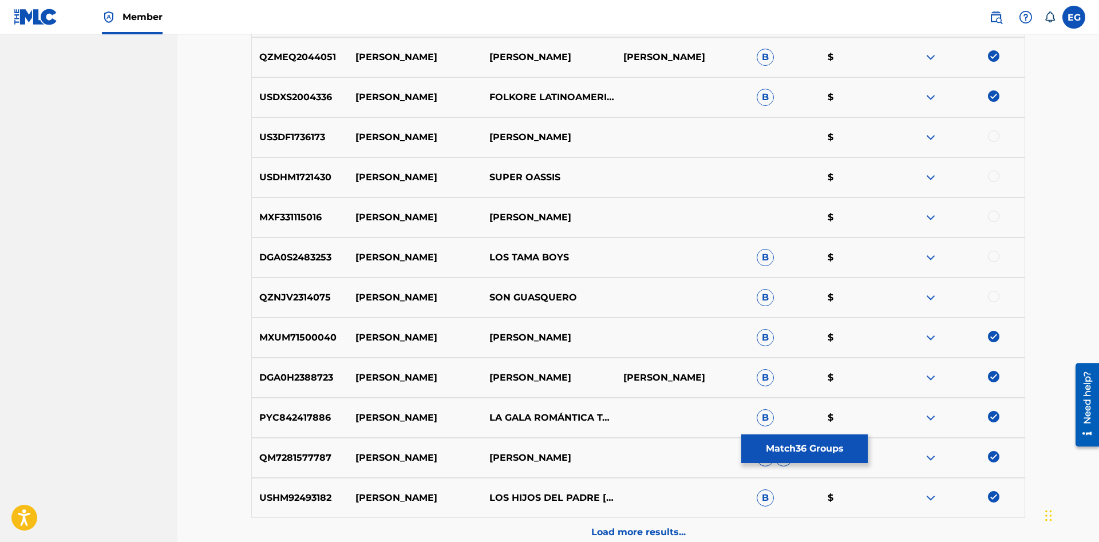
click at [996, 300] on div at bounding box center [993, 296] width 11 height 11
click at [996, 263] on div at bounding box center [958, 258] width 134 height 14
drag, startPoint x: 991, startPoint y: 221, endPoint x: 993, endPoint y: 191, distance: 30.4
click at [991, 220] on div at bounding box center [993, 216] width 11 height 11
click at [991, 174] on div at bounding box center [993, 176] width 11 height 11
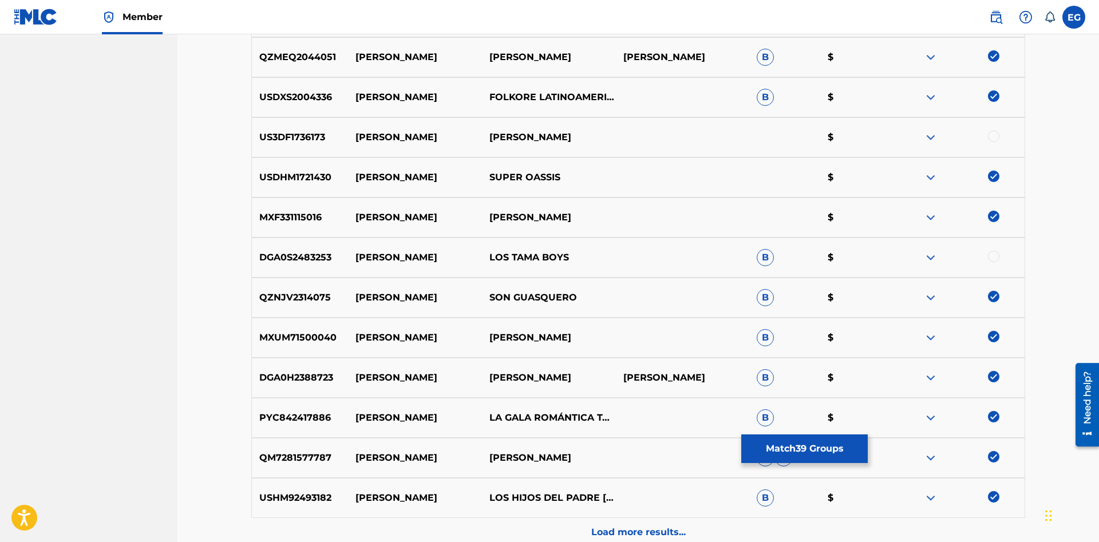
click at [991, 135] on div at bounding box center [993, 135] width 11 height 11
click at [994, 258] on div at bounding box center [993, 256] width 11 height 11
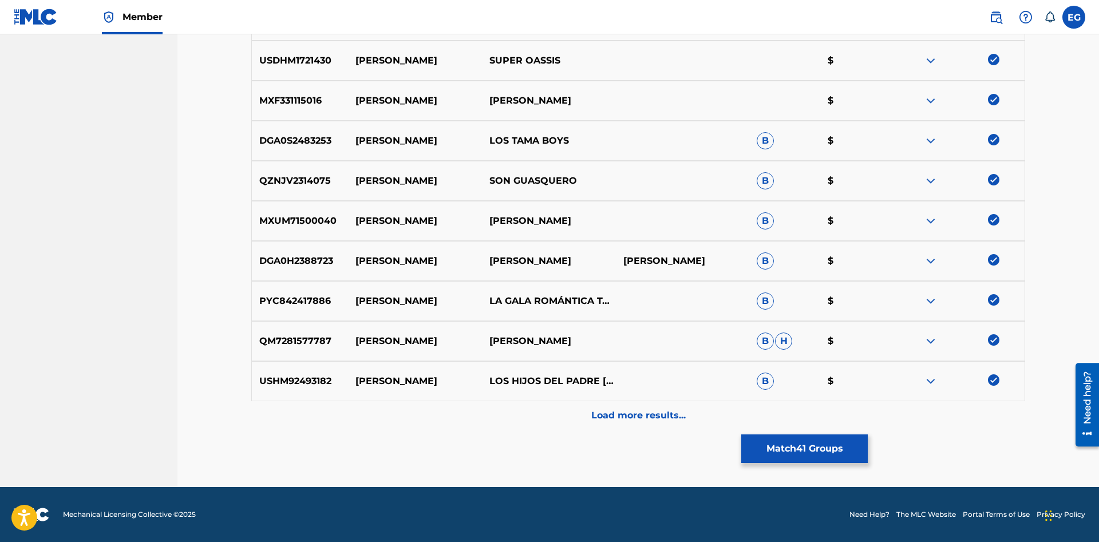
click at [626, 421] on p "Load more results..." at bounding box center [638, 416] width 94 height 14
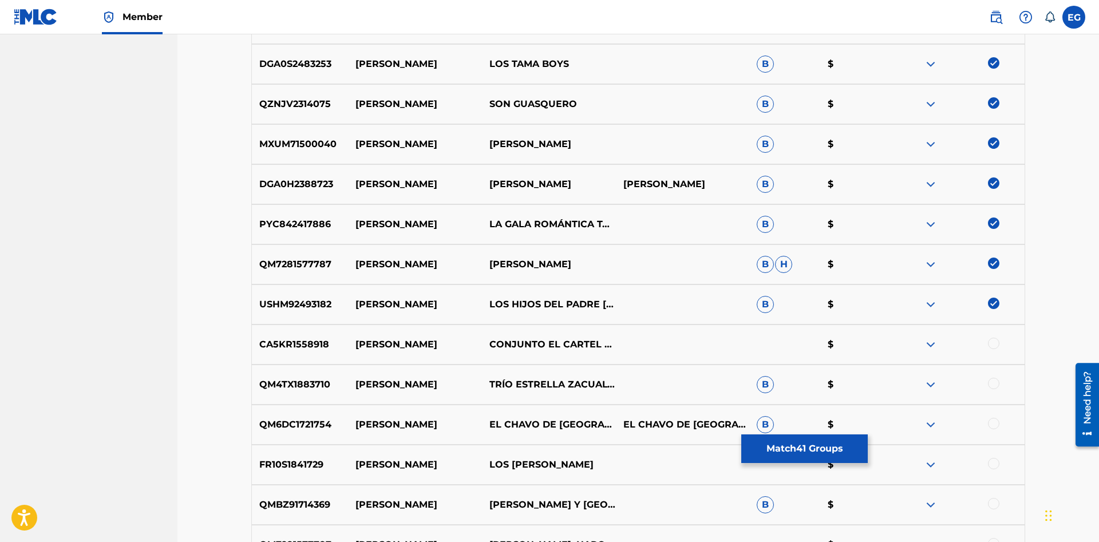
scroll to position [1929, 0]
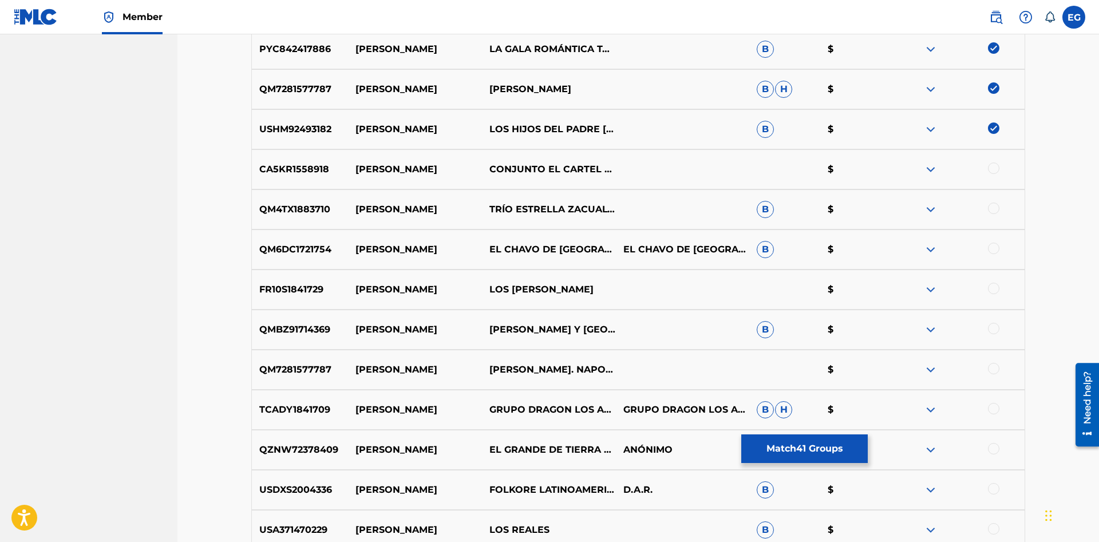
click at [996, 327] on div at bounding box center [993, 328] width 11 height 11
click at [997, 292] on div at bounding box center [993, 288] width 11 height 11
drag, startPoint x: 995, startPoint y: 251, endPoint x: 994, endPoint y: 234, distance: 17.8
click at [995, 250] on div at bounding box center [993, 248] width 11 height 11
click at [994, 195] on div "QM4TX1883710 [PERSON_NAME] TRÍO ESTRELLA ZACUALTIPENSE B $" at bounding box center [638, 209] width 774 height 40
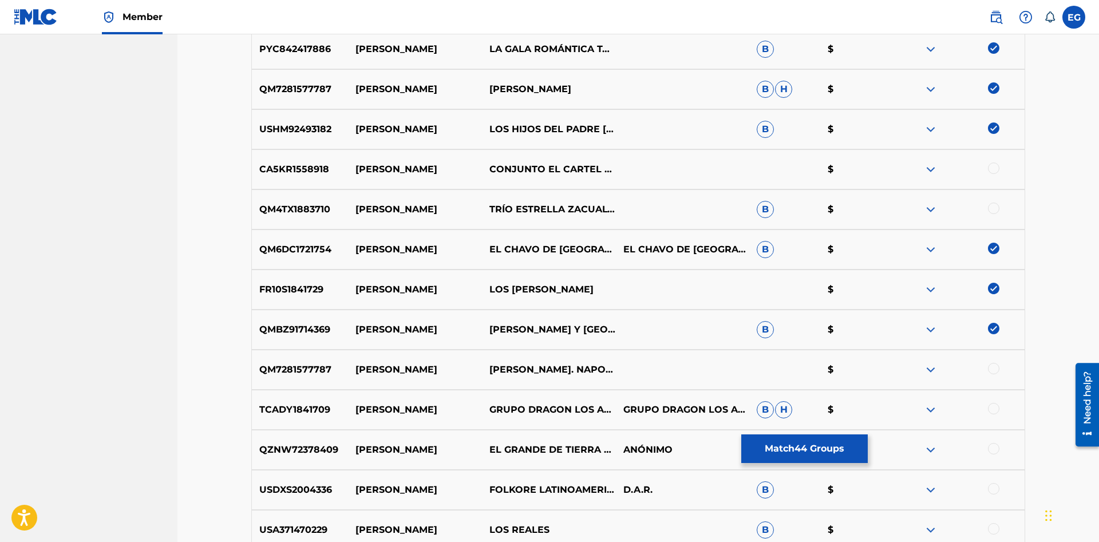
click at [994, 203] on div "QM4TX1883710 [PERSON_NAME] TRÍO ESTRELLA ZACUALTIPENSE B $" at bounding box center [638, 209] width 774 height 40
click at [996, 172] on div at bounding box center [993, 168] width 11 height 11
click at [1000, 209] on div at bounding box center [958, 210] width 134 height 14
click at [989, 208] on div at bounding box center [993, 208] width 11 height 11
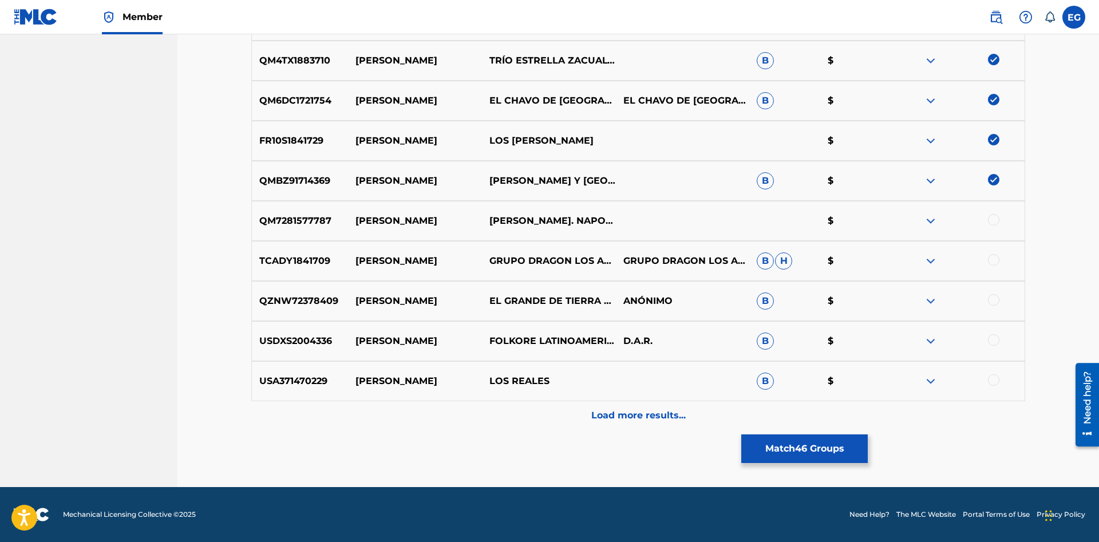
click at [1007, 381] on div at bounding box center [958, 381] width 134 height 14
click at [996, 379] on div at bounding box center [993, 379] width 11 height 11
click at [993, 344] on div at bounding box center [993, 339] width 11 height 11
click at [990, 294] on div "QZNW72378409 [PERSON_NAME] EL GRANDE DE TIERRA FRÍA ANÓNIMO B $" at bounding box center [638, 301] width 774 height 40
click at [992, 258] on div at bounding box center [993, 259] width 11 height 11
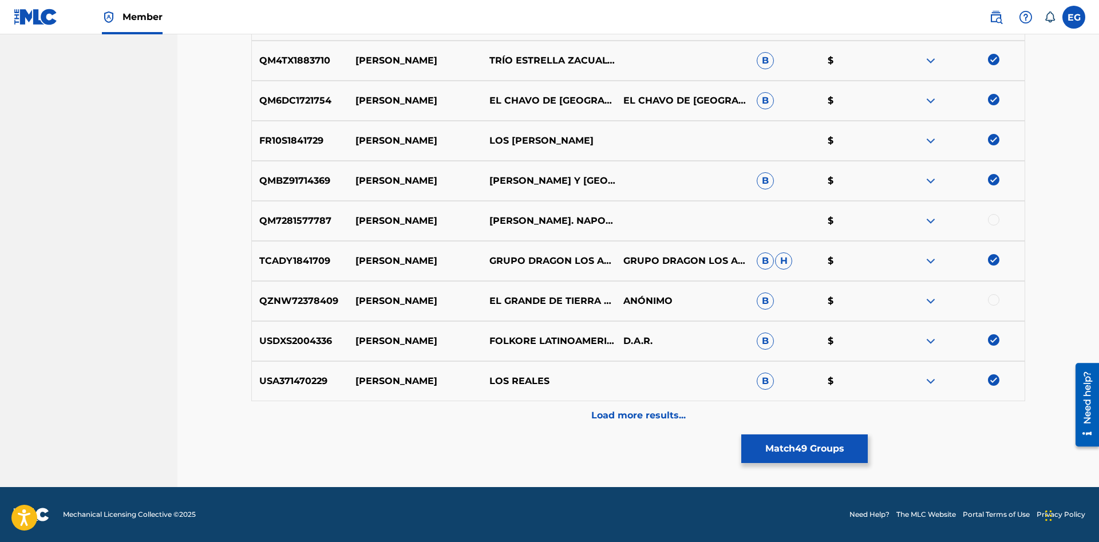
click at [995, 219] on div at bounding box center [993, 219] width 11 height 11
click at [994, 280] on div "TCADY1841709 [PERSON_NAME] GRUPO DRAGON LOS AMOS DE LA ROMANTICUMBIA GRUPO DRAG…" at bounding box center [638, 261] width 774 height 40
click at [994, 297] on div at bounding box center [993, 299] width 11 height 11
click at [612, 413] on p "Load more results..." at bounding box center [638, 416] width 94 height 14
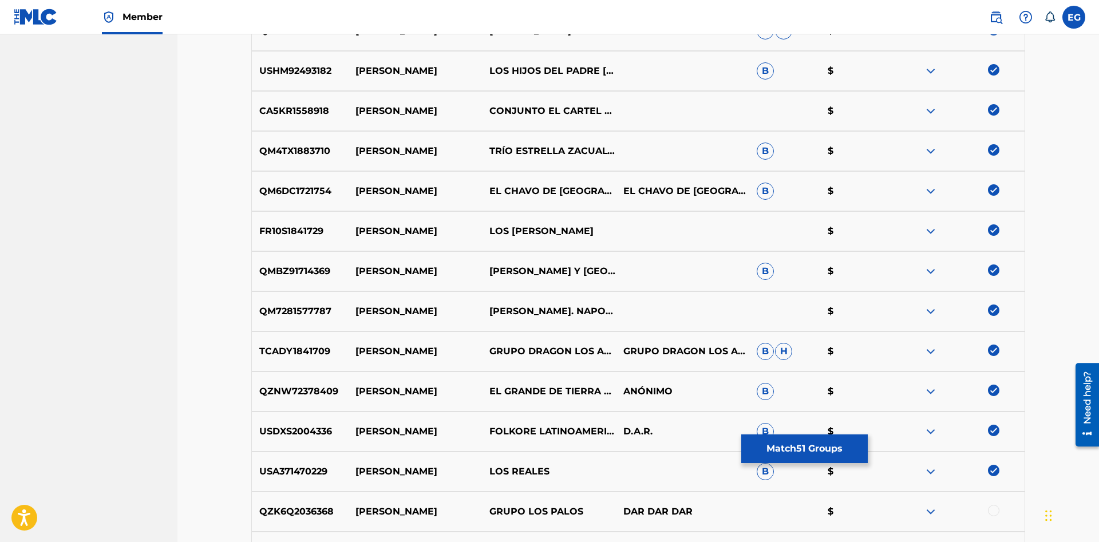
scroll to position [2280, 0]
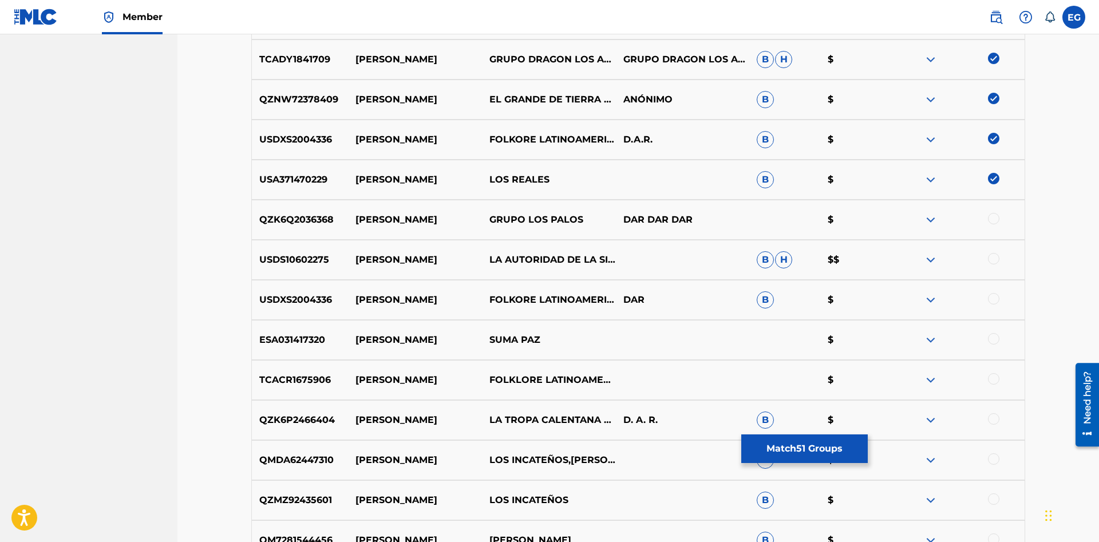
click at [998, 497] on div at bounding box center [958, 500] width 134 height 14
click at [996, 459] on div at bounding box center [993, 458] width 11 height 11
click at [991, 414] on div at bounding box center [993, 418] width 11 height 11
click at [993, 374] on div at bounding box center [993, 378] width 11 height 11
click at [994, 344] on div at bounding box center [993, 338] width 11 height 11
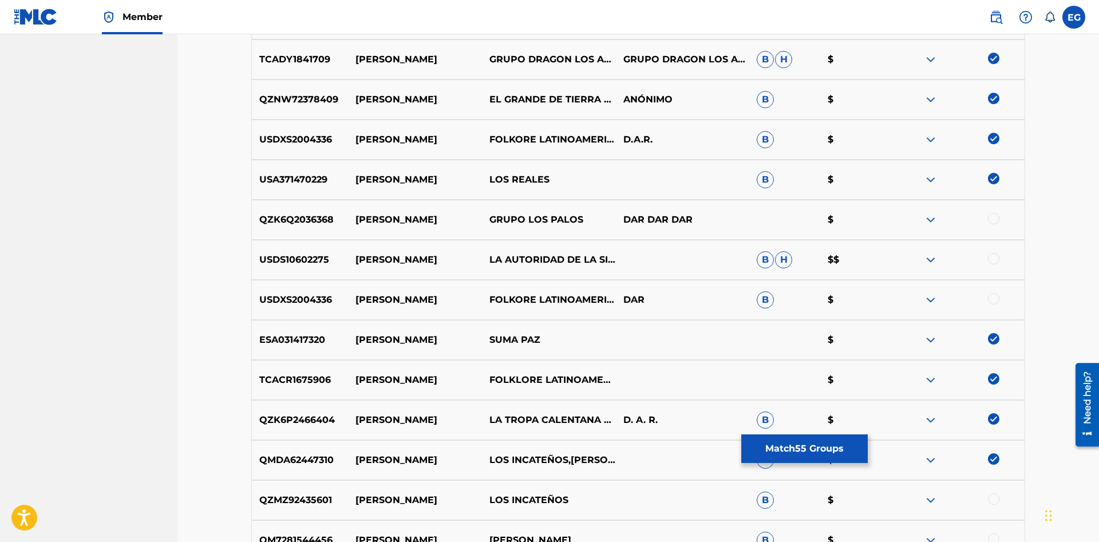
click at [995, 336] on img at bounding box center [993, 338] width 11 height 11
click at [995, 299] on div at bounding box center [993, 298] width 11 height 11
drag, startPoint x: 994, startPoint y: 264, endPoint x: 991, endPoint y: 234, distance: 30.5
click at [993, 259] on div at bounding box center [958, 260] width 134 height 14
click at [991, 228] on div "QZK6Q2036368 [PERSON_NAME] GRUPO LOS PALOS DAR DAR DAR $" at bounding box center [638, 220] width 774 height 40
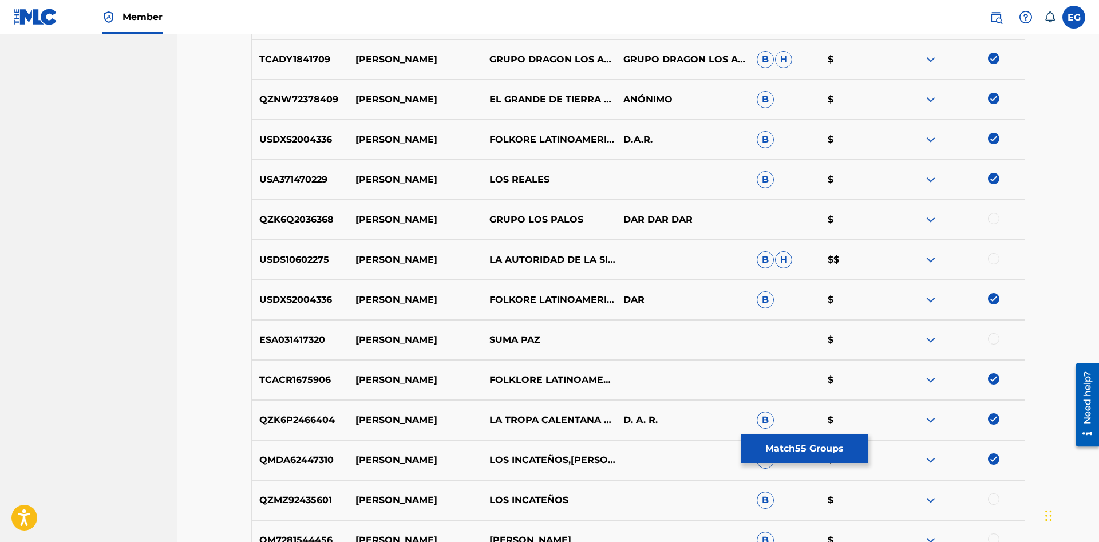
click at [991, 215] on div at bounding box center [993, 218] width 11 height 11
click at [998, 264] on div at bounding box center [958, 260] width 134 height 14
click at [996, 256] on div at bounding box center [993, 258] width 11 height 11
click at [995, 335] on div at bounding box center [993, 338] width 11 height 11
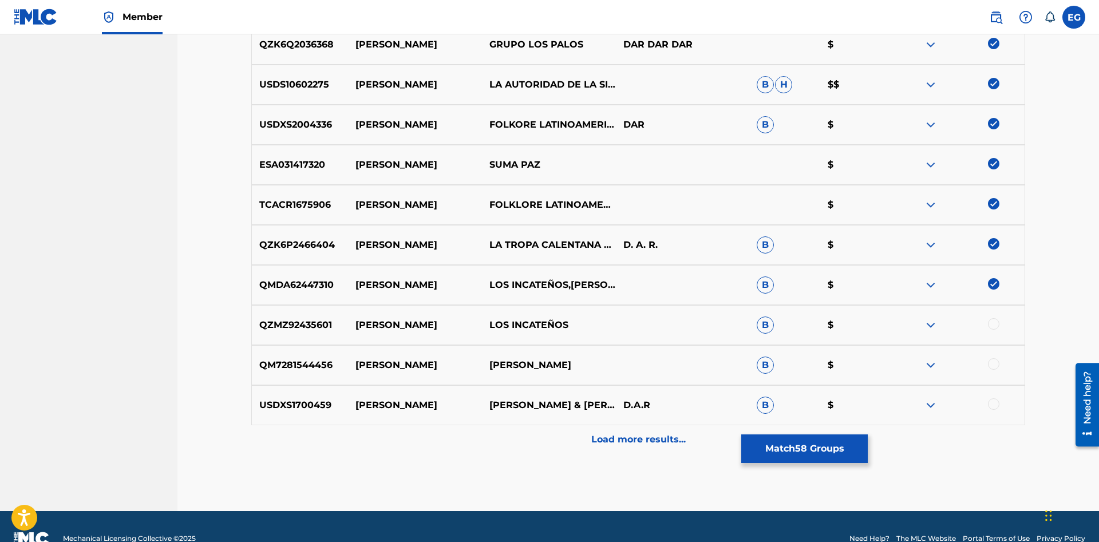
click at [988, 326] on div at bounding box center [958, 325] width 134 height 14
click at [985, 353] on div "QM7281544456 [PERSON_NAME] [PERSON_NAME] $" at bounding box center [638, 365] width 774 height 40
click at [996, 412] on div "USDXS1700459 [PERSON_NAME] [PERSON_NAME] & [PERSON_NAME] D.A.R B $" at bounding box center [638, 405] width 774 height 40
click at [996, 409] on div at bounding box center [993, 403] width 11 height 11
drag, startPoint x: 993, startPoint y: 363, endPoint x: 992, endPoint y: 342, distance: 21.8
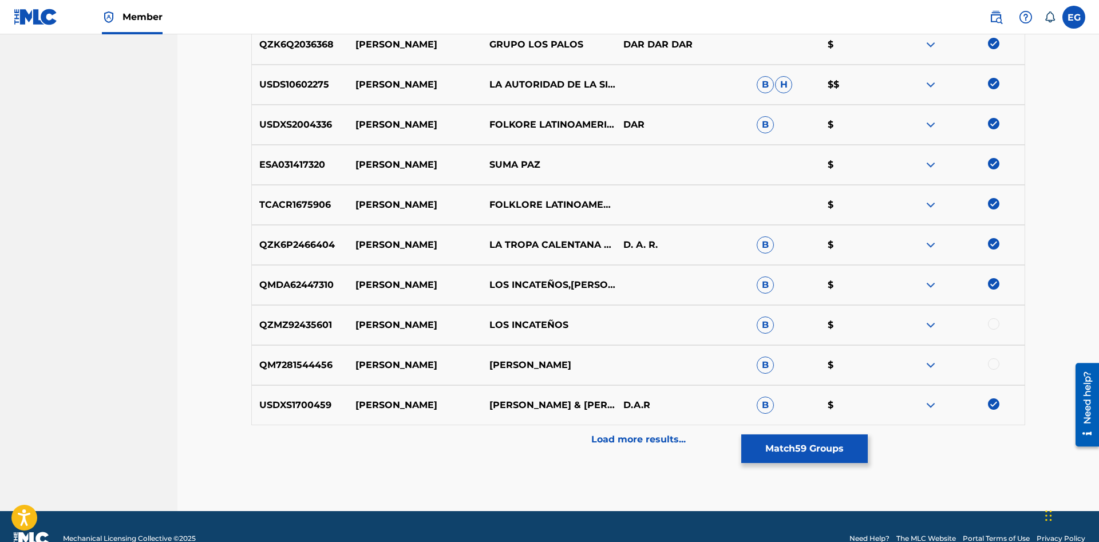
click at [993, 363] on div at bounding box center [993, 363] width 11 height 11
click at [991, 329] on div at bounding box center [993, 323] width 11 height 11
click at [616, 432] on div "Load more results..." at bounding box center [638, 439] width 774 height 29
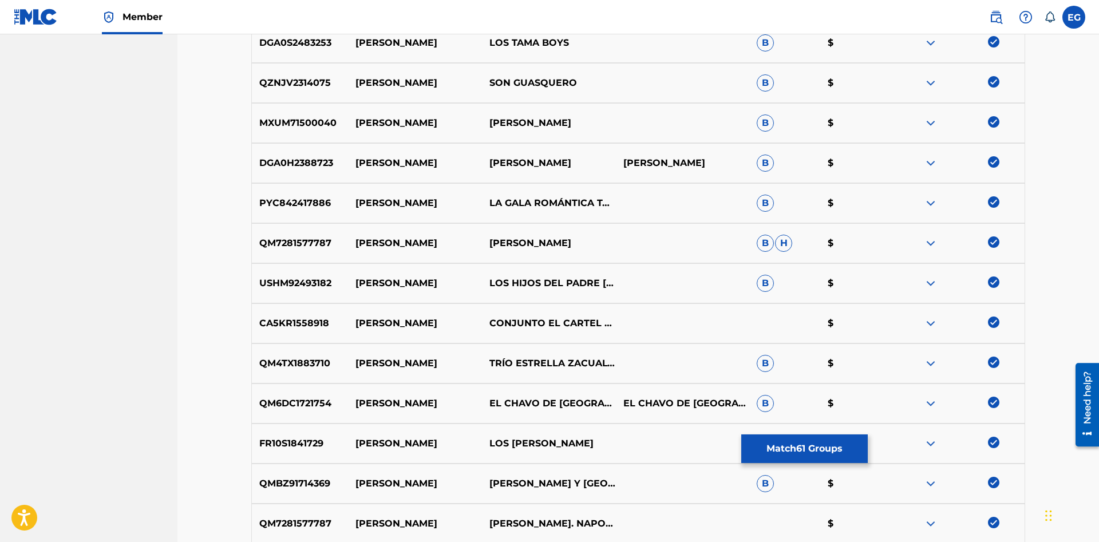
scroll to position [2662, 0]
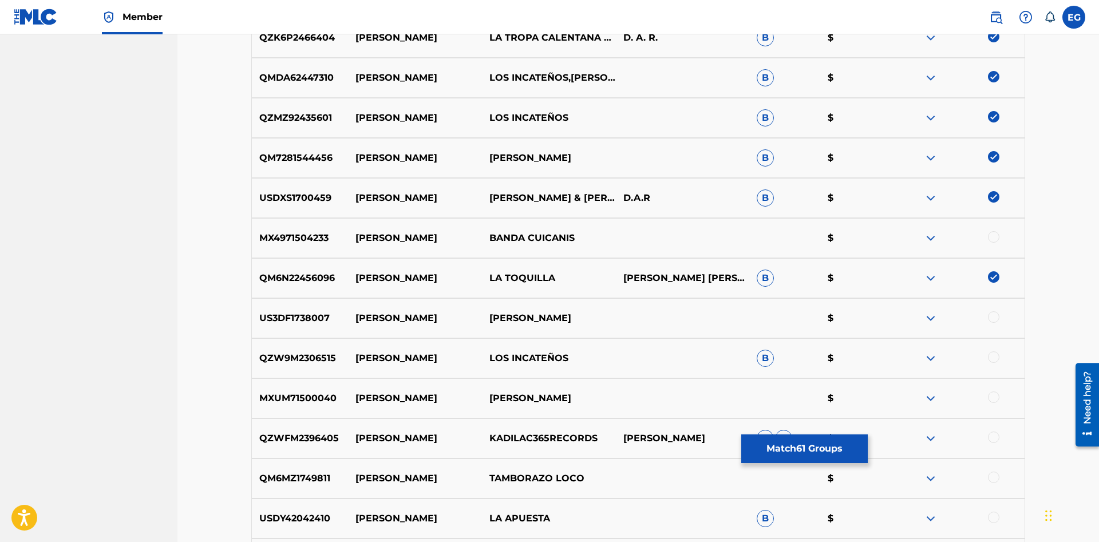
drag, startPoint x: 1098, startPoint y: 466, endPoint x: 14, endPoint y: 90, distance: 1147.9
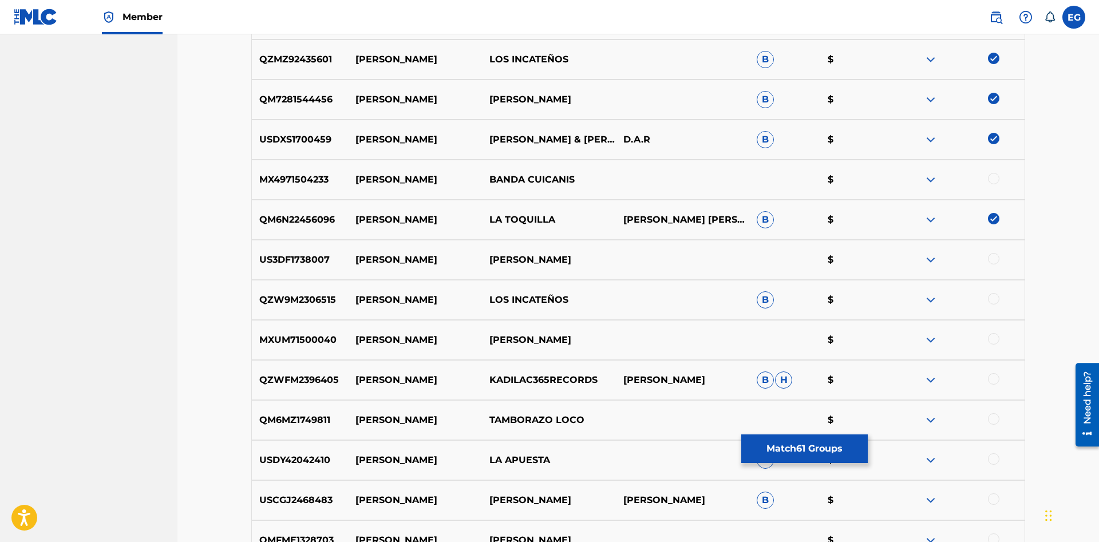
click at [982, 187] on div "MX4971504233 [PERSON_NAME] CUICANIS $" at bounding box center [638, 180] width 774 height 40
click at [986, 179] on div at bounding box center [958, 180] width 134 height 14
click at [989, 179] on div at bounding box center [993, 178] width 11 height 11
drag, startPoint x: 993, startPoint y: 259, endPoint x: 1000, endPoint y: 285, distance: 26.8
click at [995, 264] on div at bounding box center [958, 260] width 134 height 14
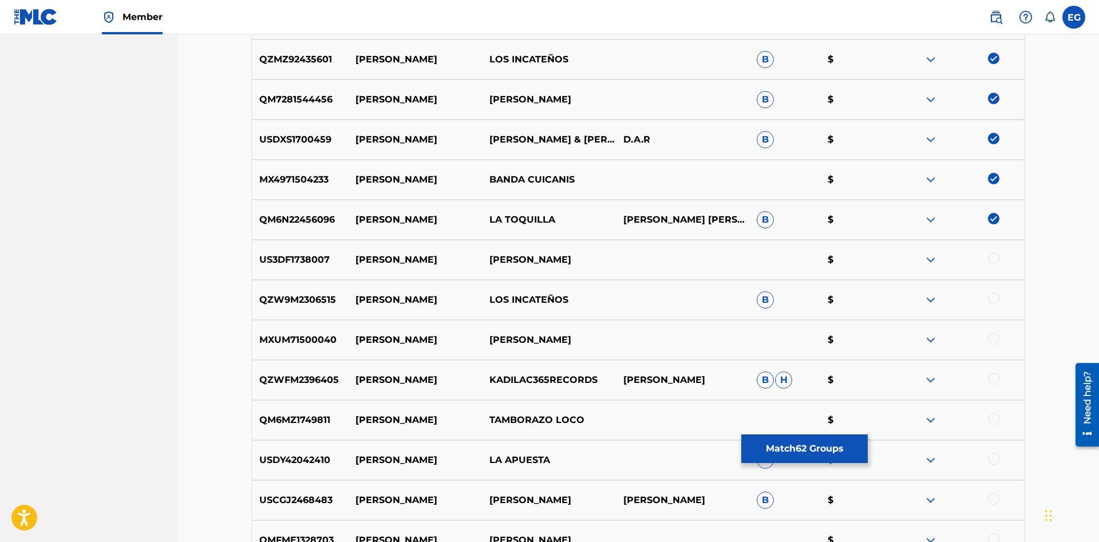
click at [1001, 294] on div at bounding box center [958, 300] width 134 height 14
click at [996, 294] on div at bounding box center [993, 298] width 11 height 11
click at [994, 260] on div at bounding box center [993, 258] width 11 height 11
click at [995, 335] on div at bounding box center [993, 338] width 11 height 11
click at [995, 383] on div at bounding box center [993, 378] width 11 height 11
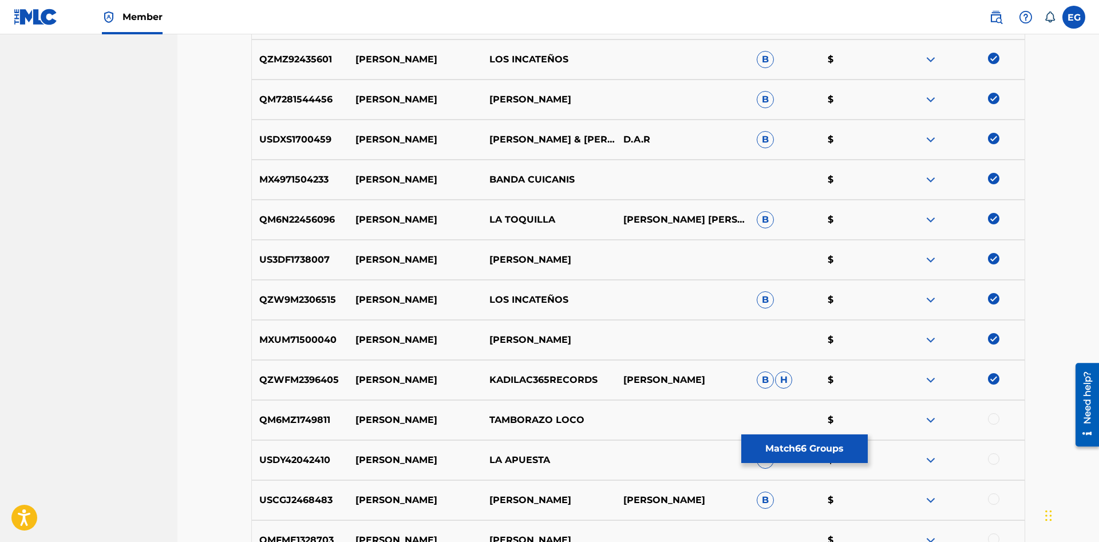
click at [997, 404] on div "QM6MZ1749811 [PERSON_NAME] TAMBORAZO LOCO $" at bounding box center [638, 420] width 774 height 40
drag, startPoint x: 996, startPoint y: 415, endPoint x: 986, endPoint y: 448, distance: 34.0
click at [997, 418] on div at bounding box center [993, 418] width 11 height 11
click at [993, 460] on div at bounding box center [993, 458] width 11 height 11
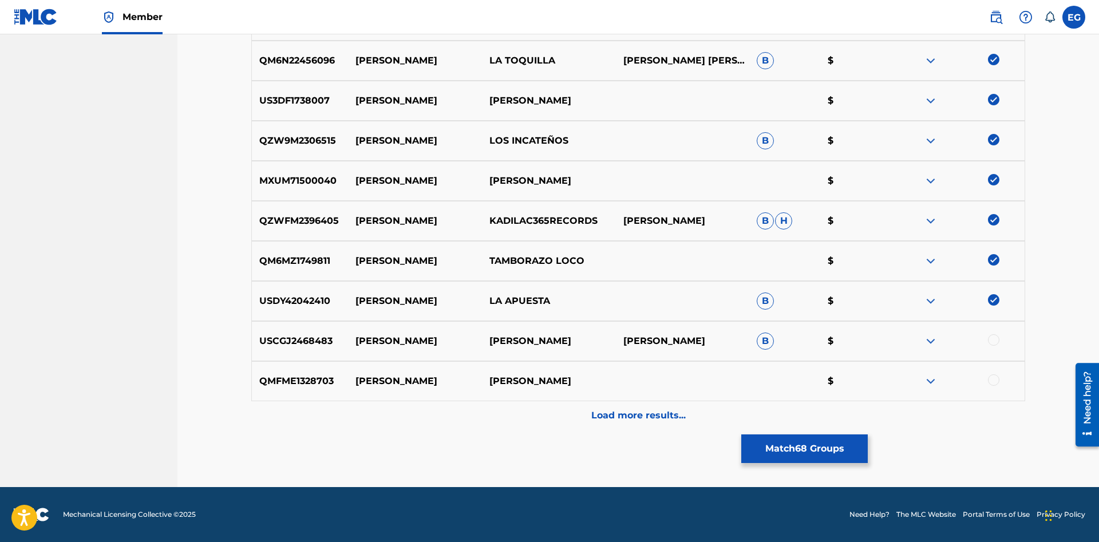
click at [987, 418] on div "Load more results..." at bounding box center [638, 415] width 774 height 29
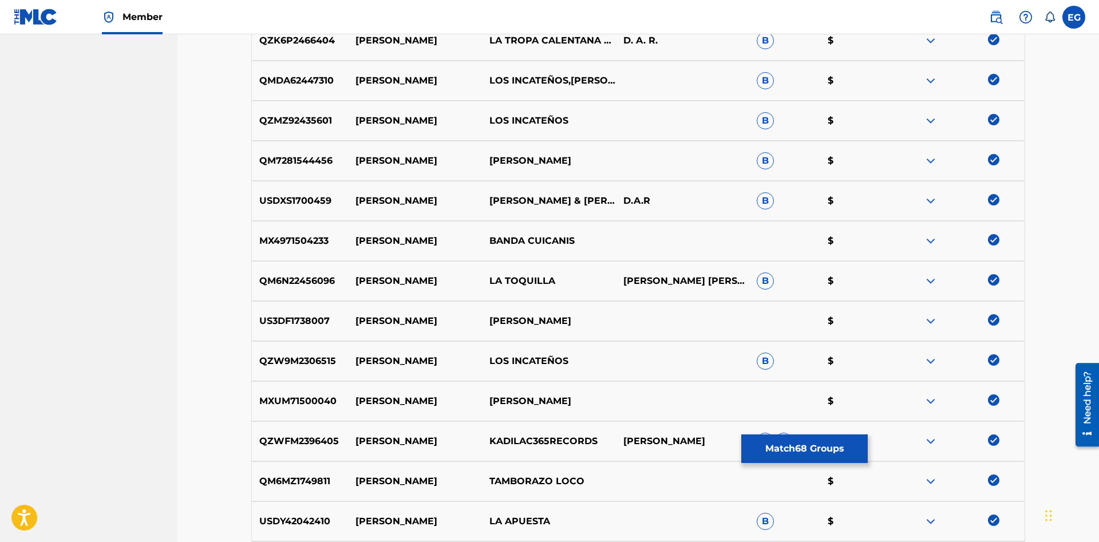
scroll to position [3031, 0]
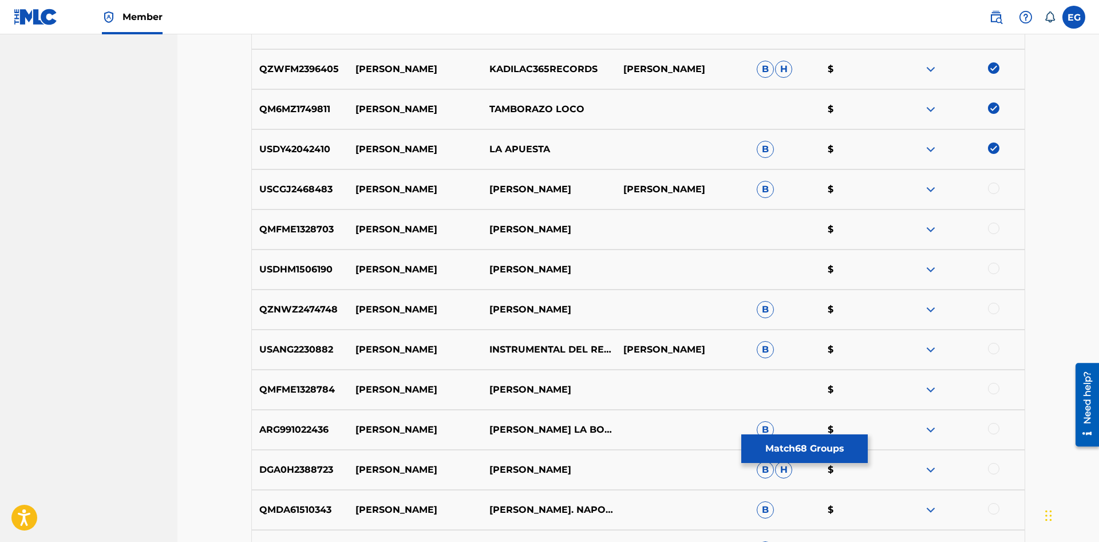
drag, startPoint x: 1098, startPoint y: 469, endPoint x: 2, endPoint y: 86, distance: 1160.9
click at [995, 388] on div at bounding box center [993, 388] width 11 height 11
click at [991, 422] on div "ARG991022436 [PERSON_NAME] LA BOMBA TUCUMANA B $" at bounding box center [638, 430] width 774 height 40
click at [992, 470] on div at bounding box center [993, 468] width 11 height 11
click at [994, 512] on div at bounding box center [993, 508] width 11 height 11
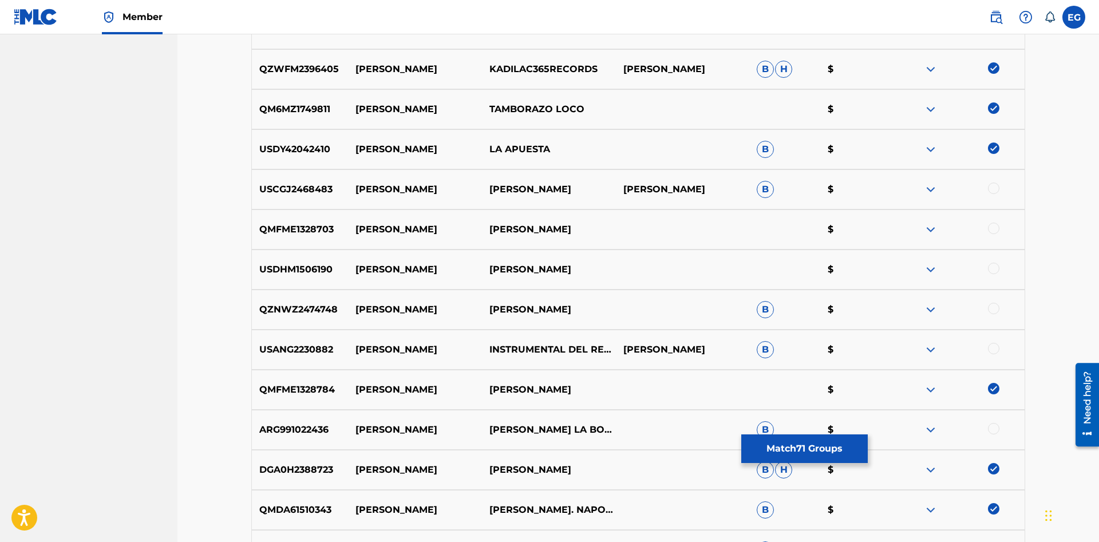
click at [995, 428] on div at bounding box center [993, 428] width 11 height 11
click at [992, 347] on div at bounding box center [993, 348] width 11 height 11
click at [992, 314] on div at bounding box center [993, 308] width 11 height 11
click at [992, 263] on div at bounding box center [993, 268] width 11 height 11
drag, startPoint x: 992, startPoint y: 233, endPoint x: 992, endPoint y: 215, distance: 17.7
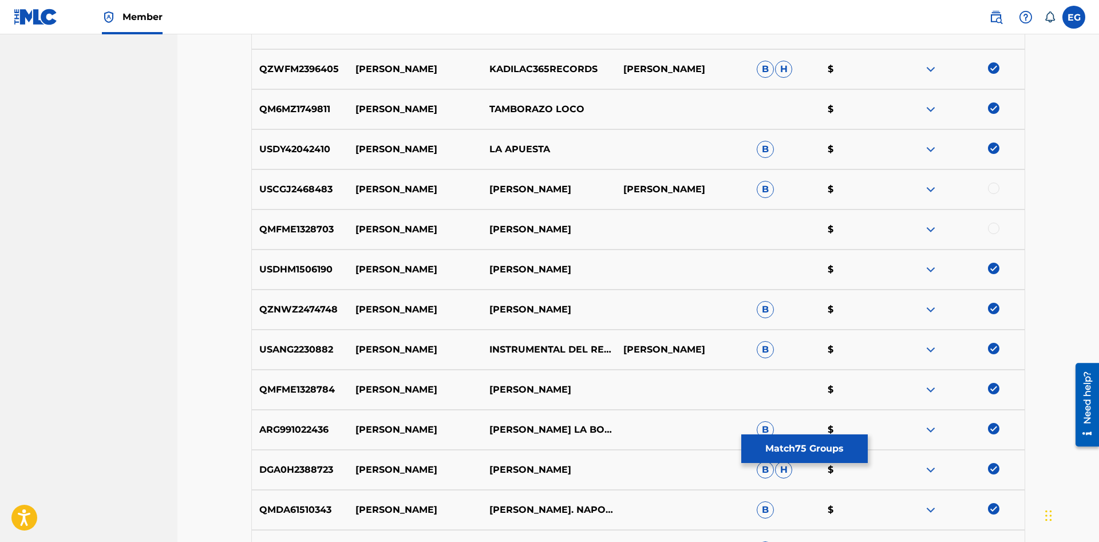
click at [992, 230] on div at bounding box center [993, 228] width 11 height 11
click at [992, 192] on div at bounding box center [993, 188] width 11 height 11
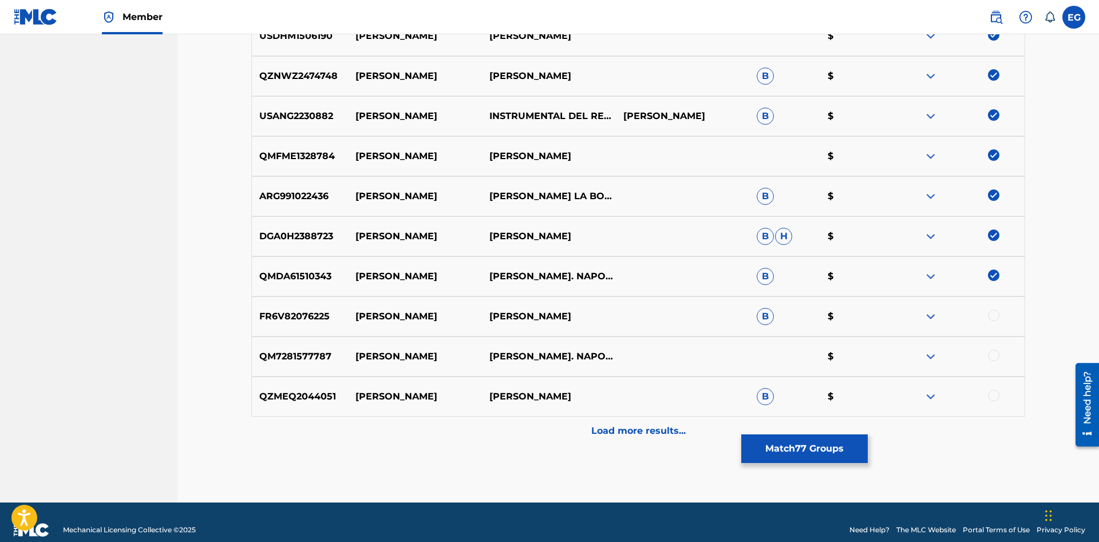
scroll to position [3280, 0]
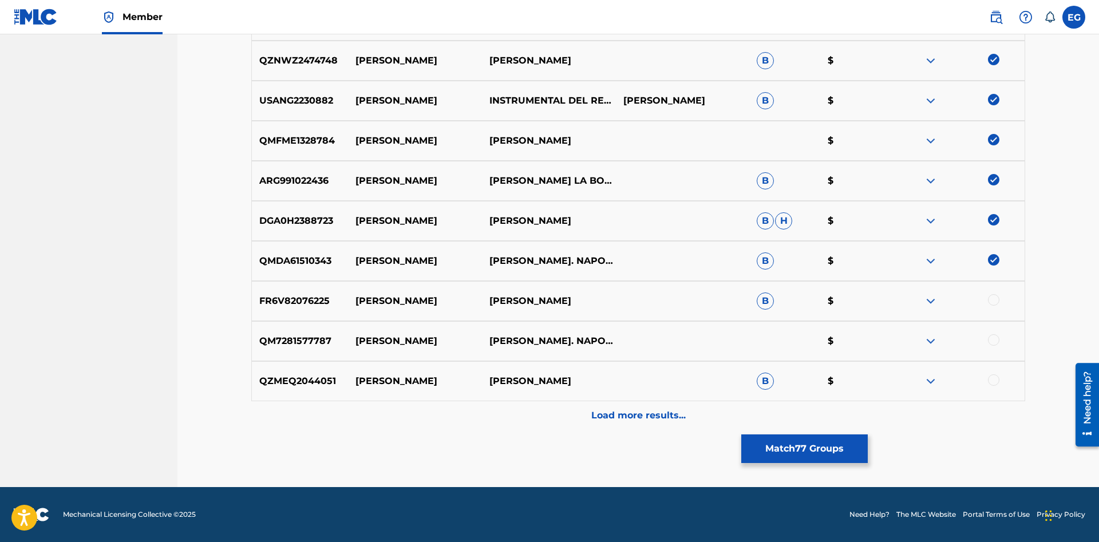
click at [986, 365] on div "QZMEQ2044051 [PERSON_NAME] [PERSON_NAME] $" at bounding box center [638, 381] width 774 height 40
click at [995, 379] on div at bounding box center [993, 379] width 11 height 11
click at [995, 339] on div at bounding box center [993, 339] width 11 height 11
click at [993, 295] on div at bounding box center [993, 299] width 11 height 11
click at [957, 401] on div "QZMEQ2044051 [PERSON_NAME] [PERSON_NAME] $" at bounding box center [638, 381] width 774 height 40
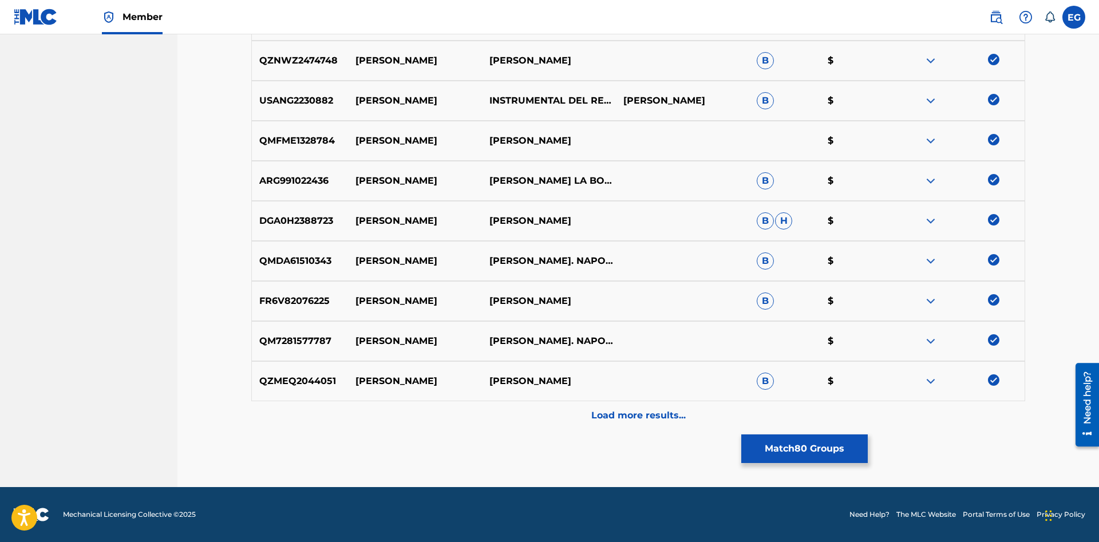
click at [955, 407] on div "Load more results..." at bounding box center [638, 415] width 774 height 29
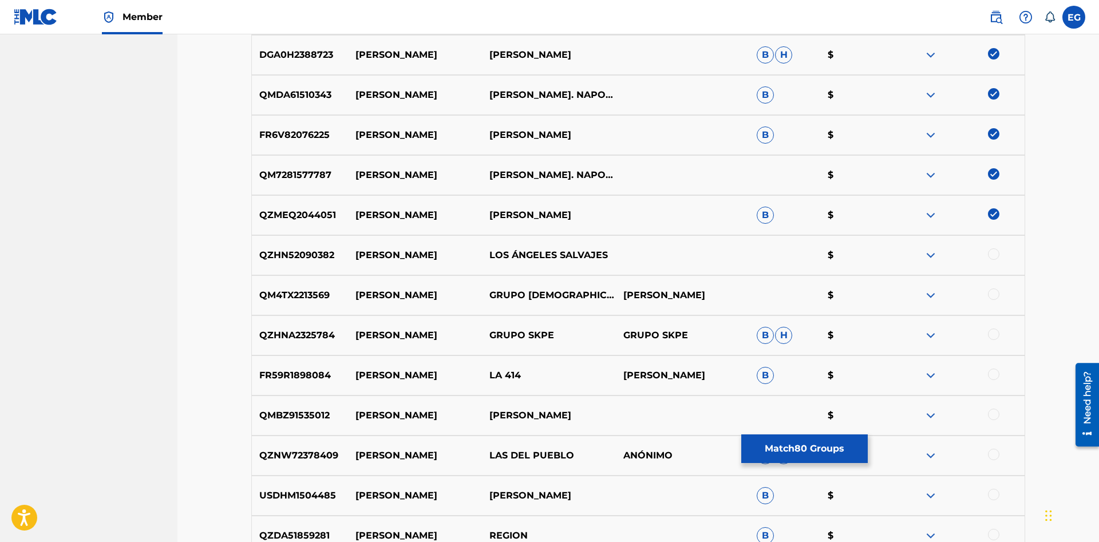
scroll to position [3563, 0]
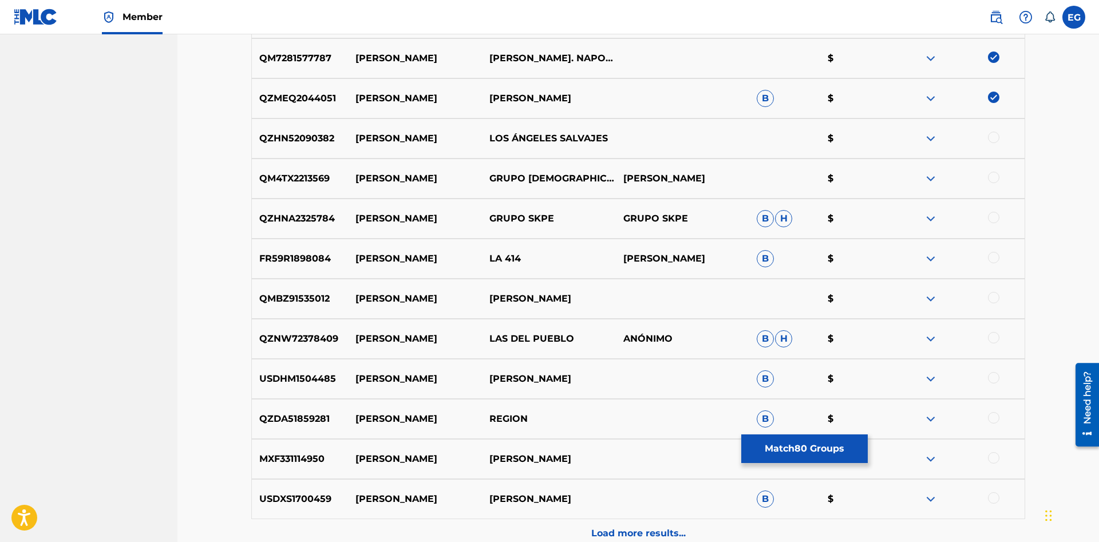
drag, startPoint x: 994, startPoint y: 497, endPoint x: 995, endPoint y: 459, distance: 38.4
click at [994, 497] on div at bounding box center [993, 497] width 11 height 11
click at [994, 453] on div "MXF331114950 [PERSON_NAME] [PERSON_NAME] $" at bounding box center [638, 459] width 774 height 40
click at [994, 453] on div at bounding box center [993, 457] width 11 height 11
click at [994, 418] on div at bounding box center [993, 417] width 11 height 11
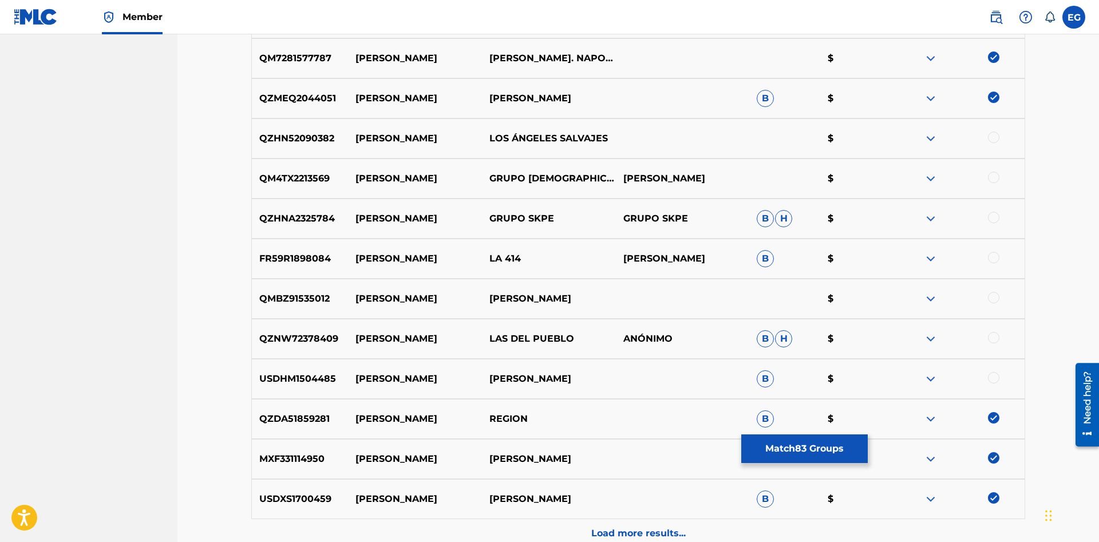
click at [991, 383] on div at bounding box center [958, 379] width 134 height 14
click at [991, 367] on div "USDHM1504485 [PERSON_NAME] [PERSON_NAME] $" at bounding box center [638, 379] width 774 height 40
click at [992, 336] on div at bounding box center [993, 337] width 11 height 11
click at [995, 375] on div at bounding box center [993, 377] width 11 height 11
click at [995, 296] on div at bounding box center [993, 297] width 11 height 11
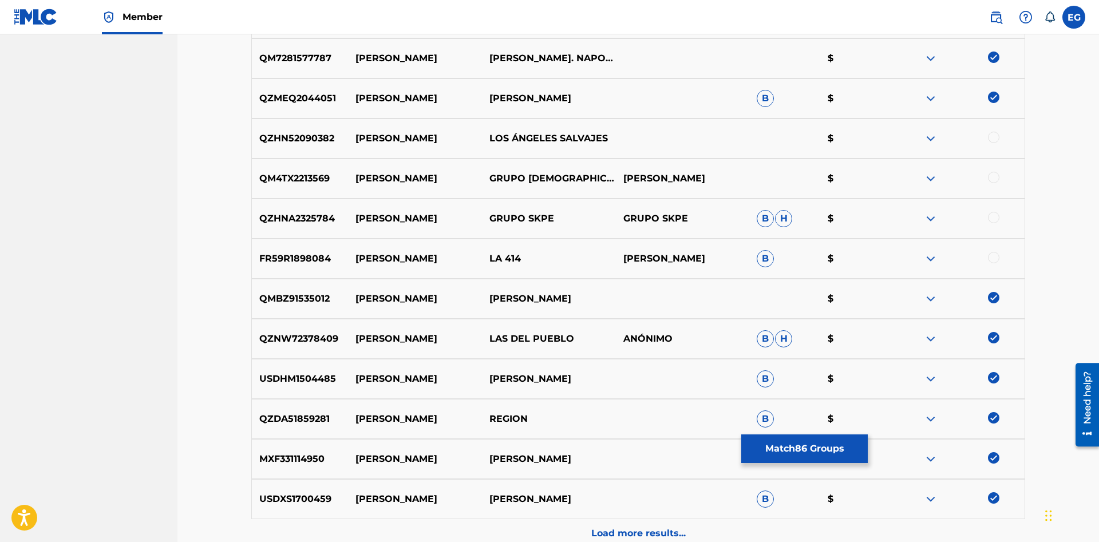
click at [988, 247] on div "FR59R1898084 [PERSON_NAME] LA 414 [PERSON_NAME] B $" at bounding box center [638, 259] width 774 height 40
click at [993, 250] on div "FR59R1898084 [PERSON_NAME] LA 414 [PERSON_NAME] B $" at bounding box center [638, 259] width 774 height 40
drag, startPoint x: 991, startPoint y: 213, endPoint x: 992, endPoint y: 179, distance: 34.4
click at [991, 209] on div "QZHNA2325784 [PERSON_NAME] GRUPO SKPE GRUPO SKPE B H $" at bounding box center [638, 219] width 774 height 40
click at [992, 173] on div at bounding box center [993, 177] width 11 height 11
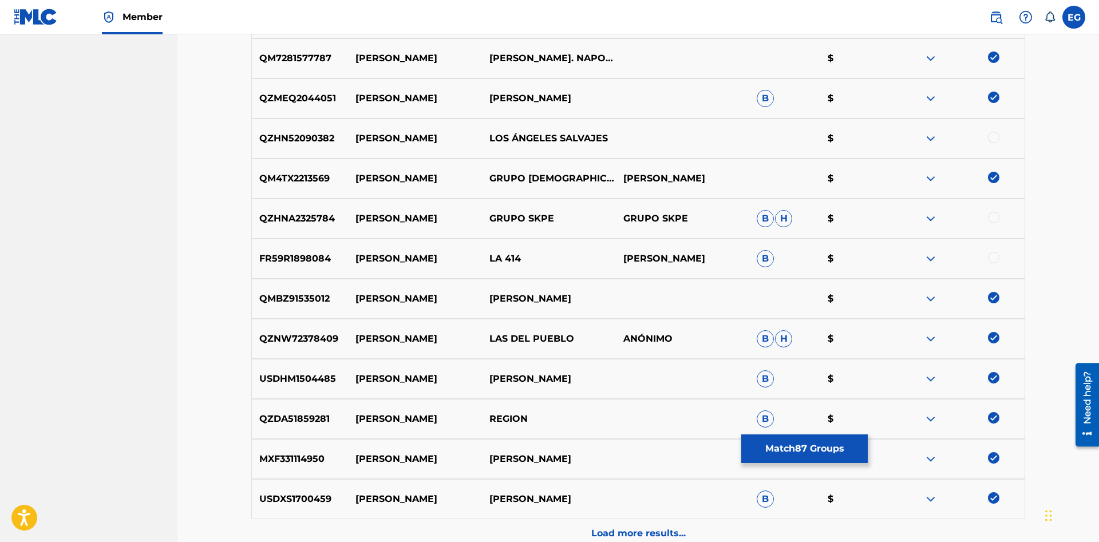
click at [992, 136] on div at bounding box center [993, 137] width 11 height 11
click at [996, 216] on div at bounding box center [993, 217] width 11 height 11
click at [992, 256] on div at bounding box center [993, 257] width 11 height 11
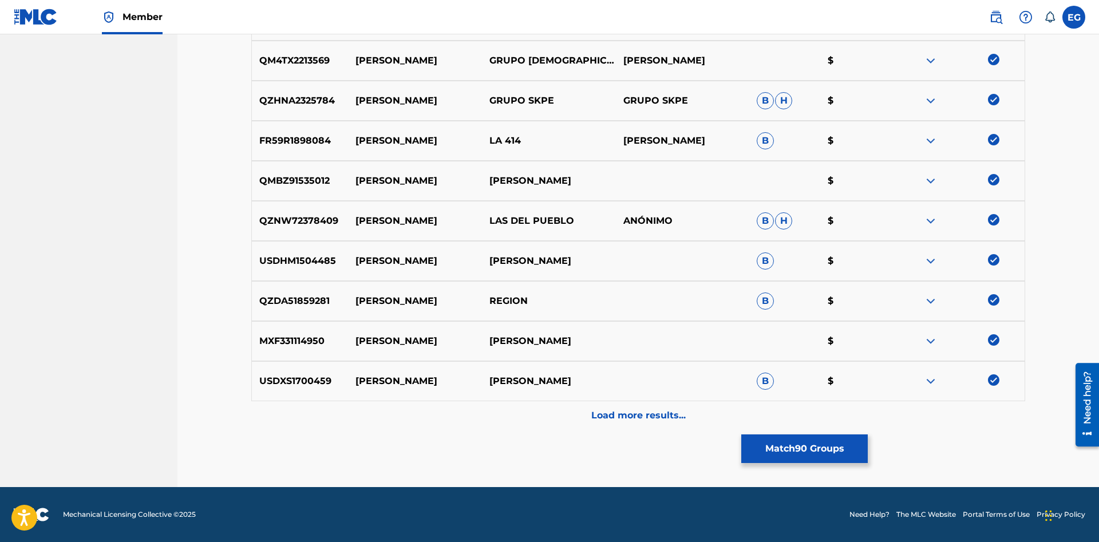
click at [638, 419] on p "Load more results..." at bounding box center [638, 416] width 94 height 14
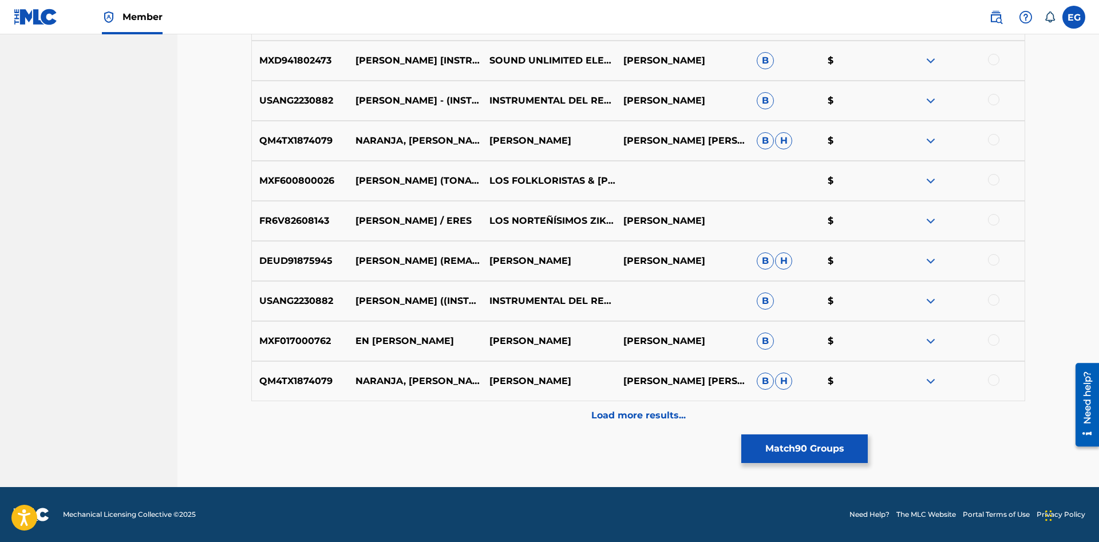
scroll to position [4023, 0]
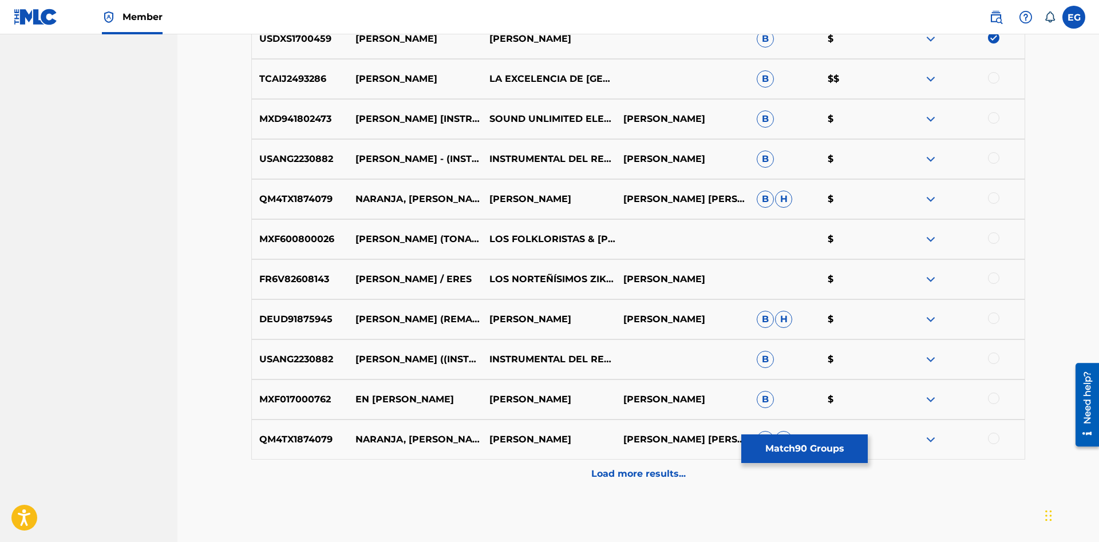
click at [995, 358] on div at bounding box center [993, 358] width 11 height 11
click at [990, 320] on div at bounding box center [993, 317] width 11 height 11
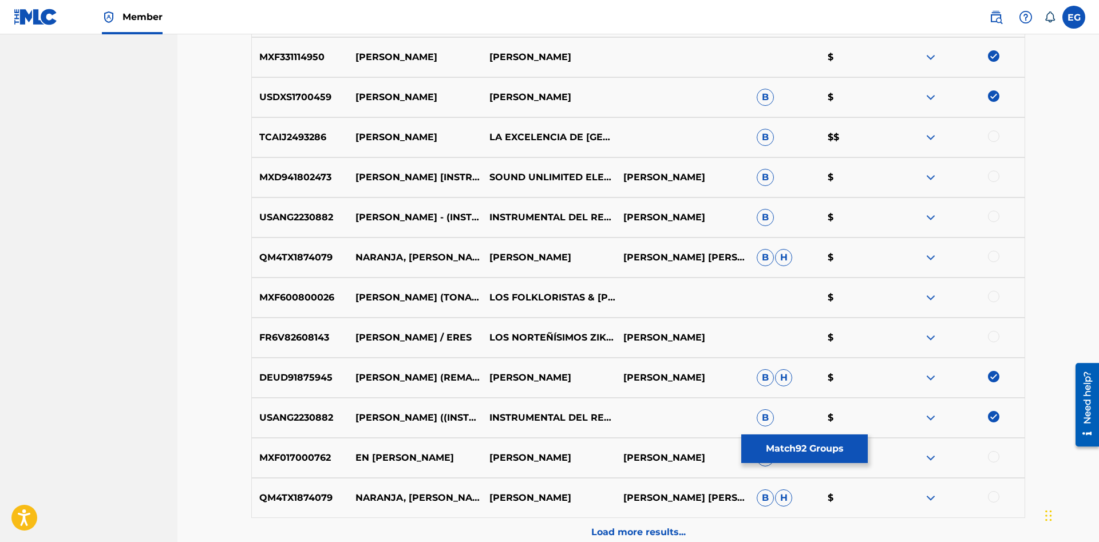
click at [992, 294] on div at bounding box center [993, 296] width 11 height 11
click at [996, 215] on div at bounding box center [993, 216] width 11 height 11
click at [992, 180] on div at bounding box center [993, 176] width 11 height 11
click at [990, 134] on div at bounding box center [993, 135] width 11 height 11
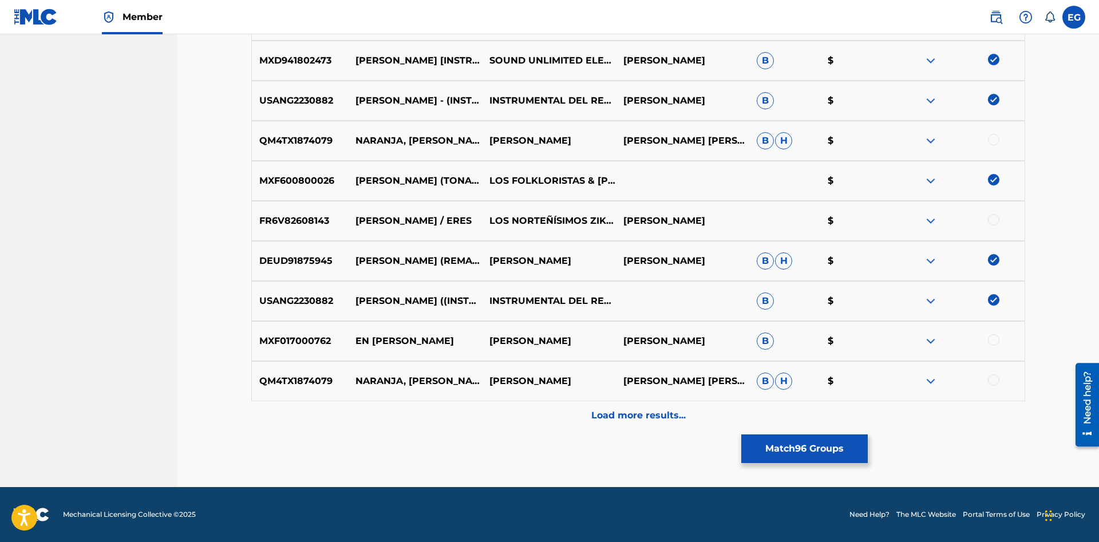
click at [642, 405] on div "Load more results..." at bounding box center [638, 415] width 774 height 29
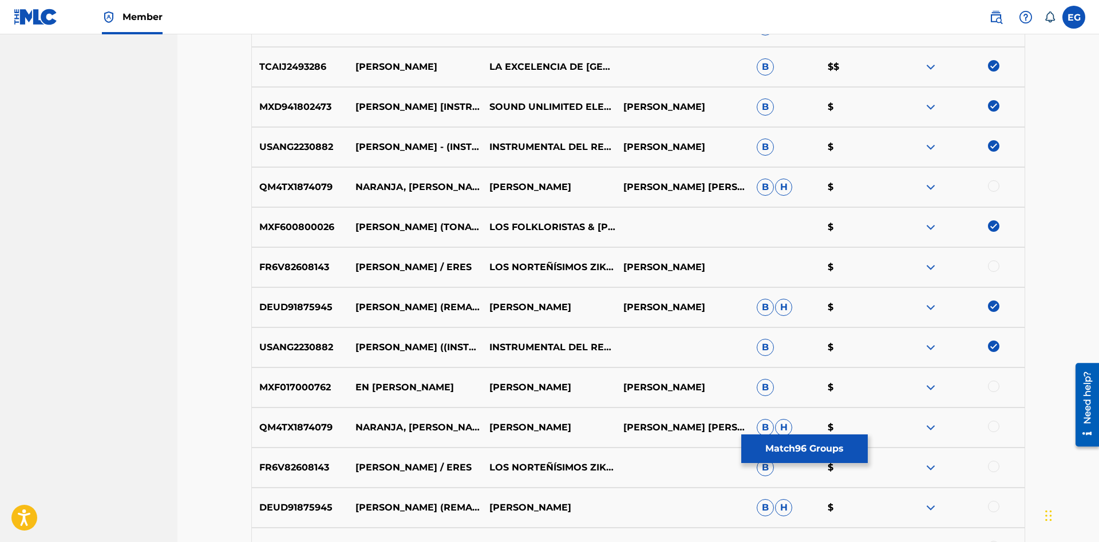
scroll to position [4268, 0]
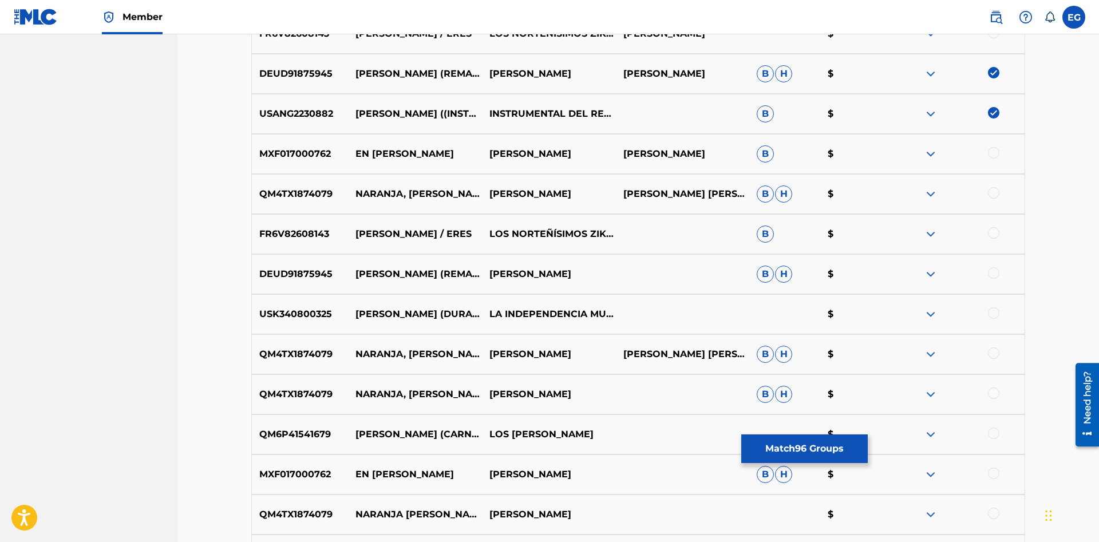
click at [988, 272] on div at bounding box center [993, 272] width 11 height 11
click at [997, 311] on div at bounding box center [993, 312] width 11 height 11
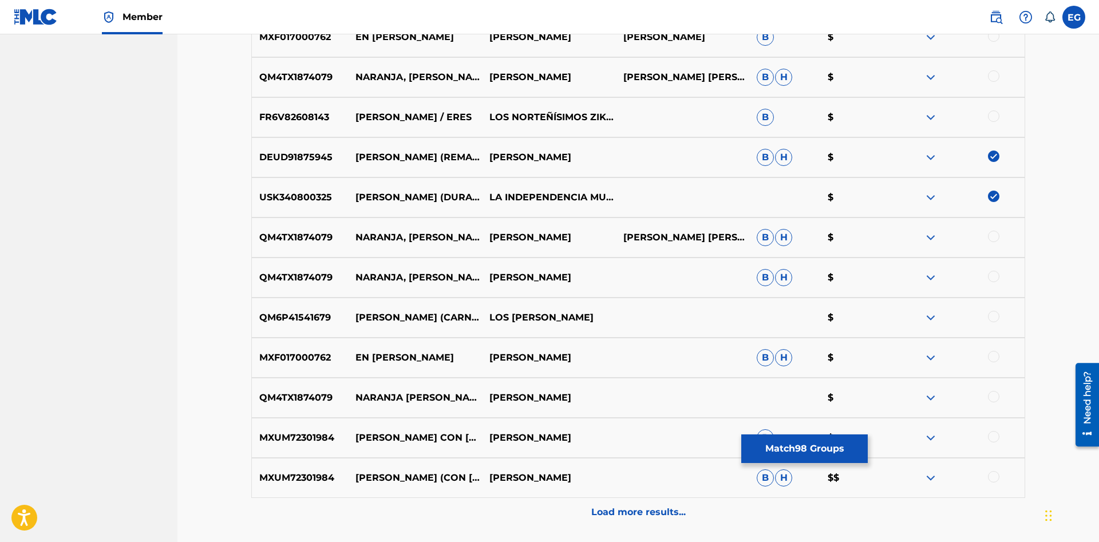
click at [990, 315] on div at bounding box center [993, 316] width 11 height 11
drag, startPoint x: 995, startPoint y: 478, endPoint x: 1001, endPoint y: 456, distance: 22.6
click at [996, 475] on div at bounding box center [993, 476] width 11 height 11
click at [993, 437] on div at bounding box center [993, 436] width 11 height 11
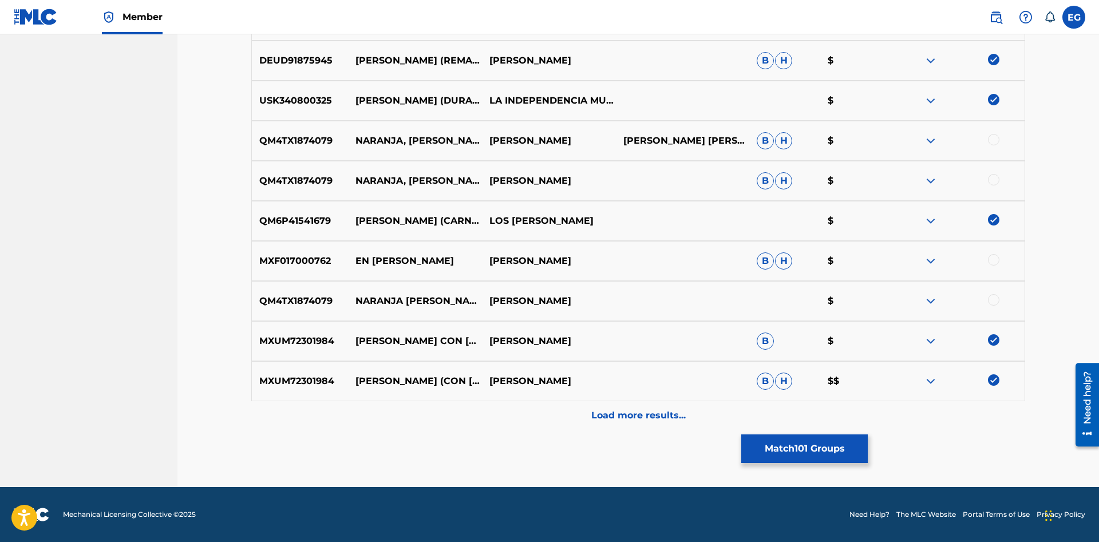
click at [653, 421] on p "Load more results..." at bounding box center [638, 416] width 94 height 14
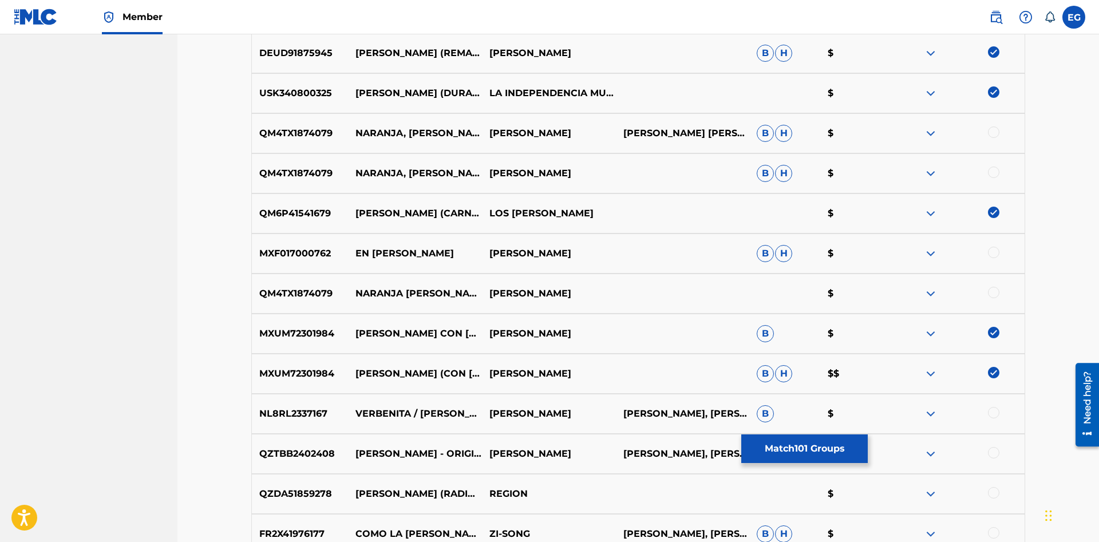
scroll to position [4548, 0]
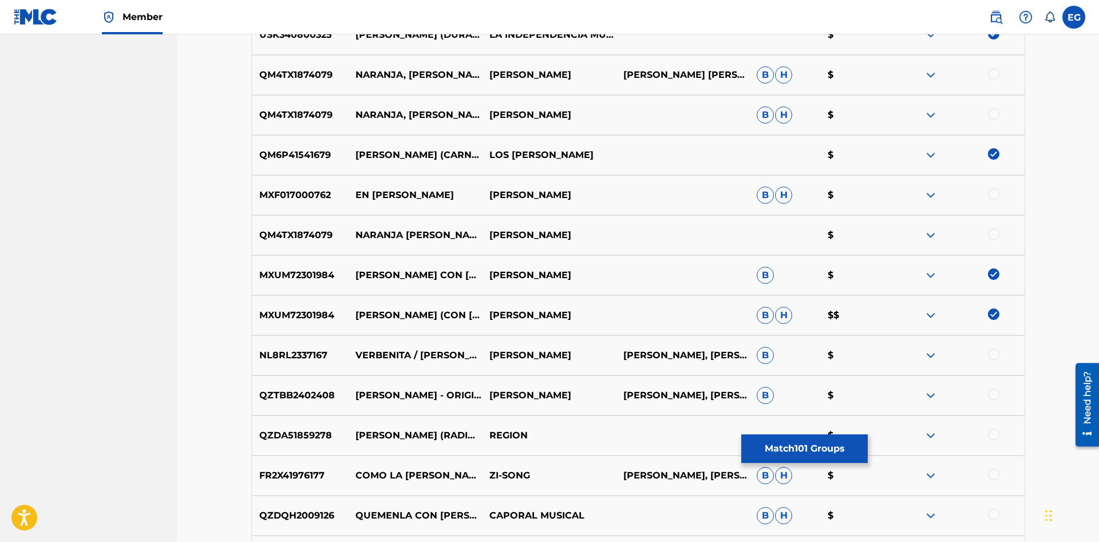
click at [995, 393] on div at bounding box center [993, 394] width 11 height 11
click at [996, 433] on div at bounding box center [993, 434] width 11 height 11
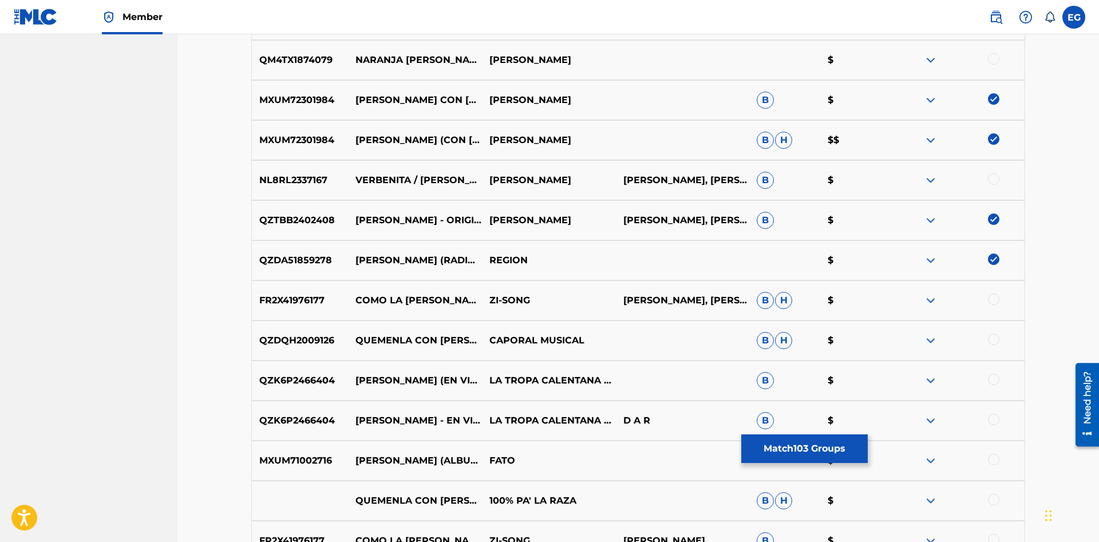
scroll to position [4839, 0]
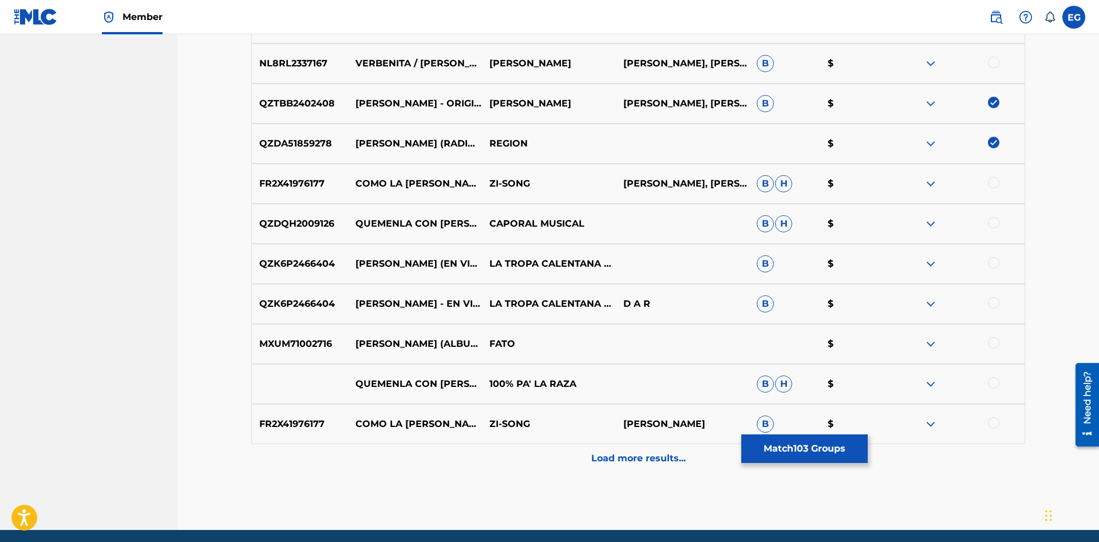
click at [987, 264] on div at bounding box center [958, 264] width 134 height 14
click at [997, 267] on div at bounding box center [993, 262] width 11 height 11
click at [996, 302] on div at bounding box center [993, 302] width 11 height 11
click at [994, 328] on div "MXUM71002716 [PERSON_NAME] (ALBUM VERSION) FATO $" at bounding box center [638, 344] width 774 height 40
click at [993, 346] on div at bounding box center [993, 342] width 11 height 11
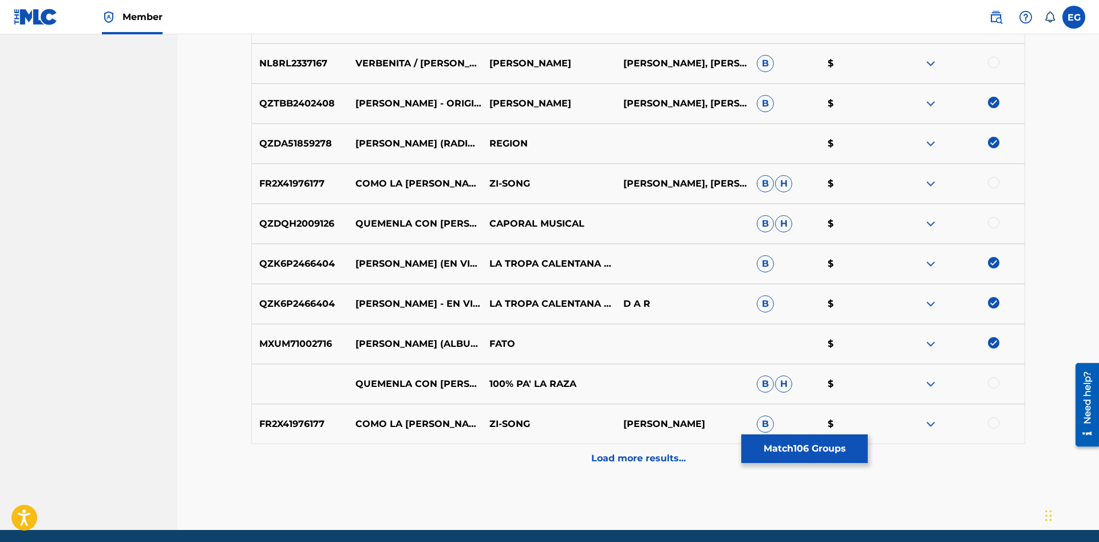
scroll to position [4882, 0]
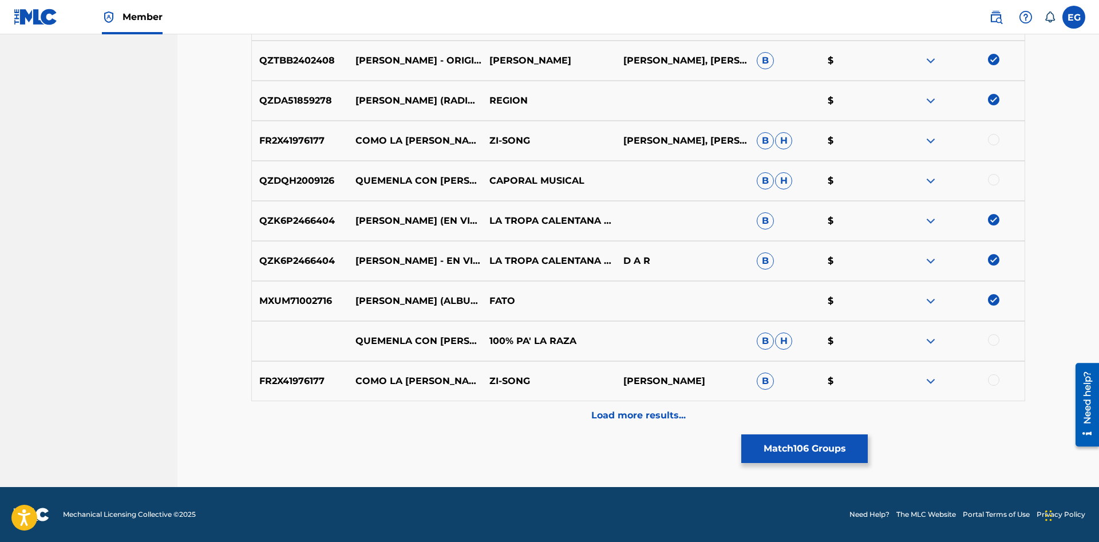
click at [579, 415] on div "Load more results..." at bounding box center [638, 415] width 774 height 29
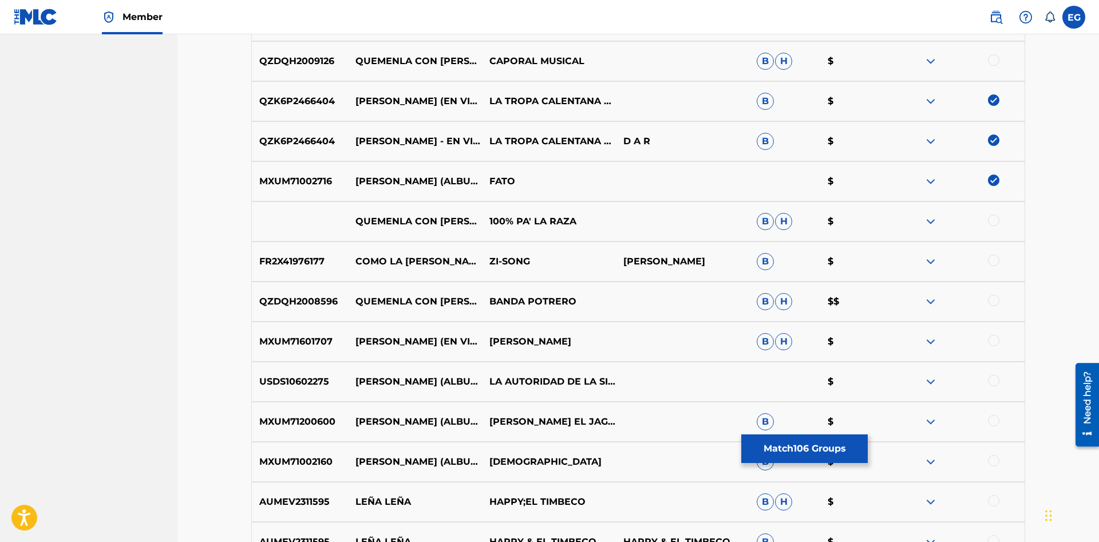
scroll to position [5283, 0]
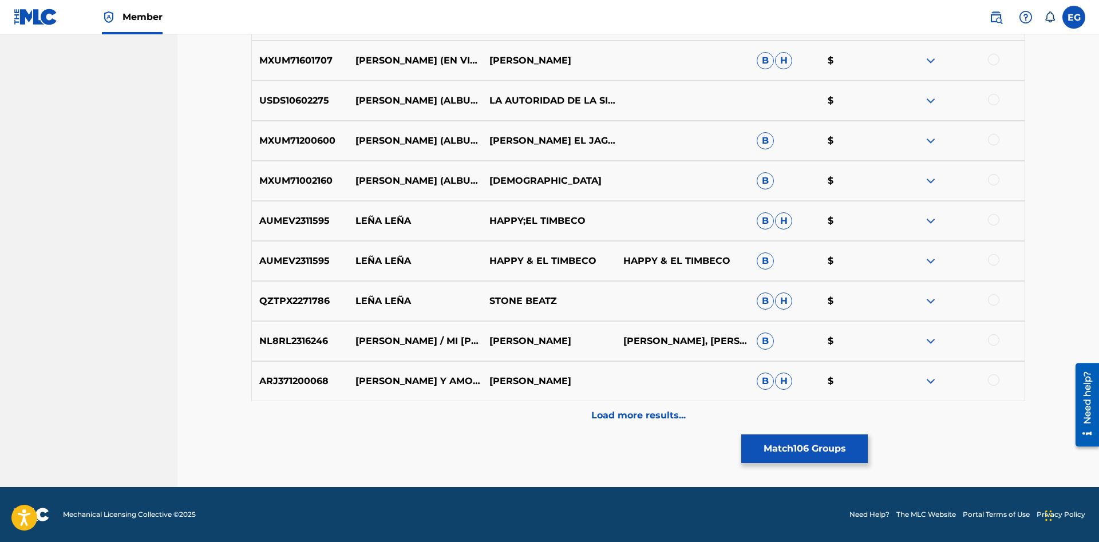
drag, startPoint x: 992, startPoint y: 59, endPoint x: 1007, endPoint y: 96, distance: 39.3
click at [994, 61] on div at bounding box center [993, 59] width 11 height 11
click at [995, 97] on div at bounding box center [993, 99] width 11 height 11
drag, startPoint x: 994, startPoint y: 138, endPoint x: 995, endPoint y: 147, distance: 8.8
click at [994, 138] on div at bounding box center [993, 139] width 11 height 11
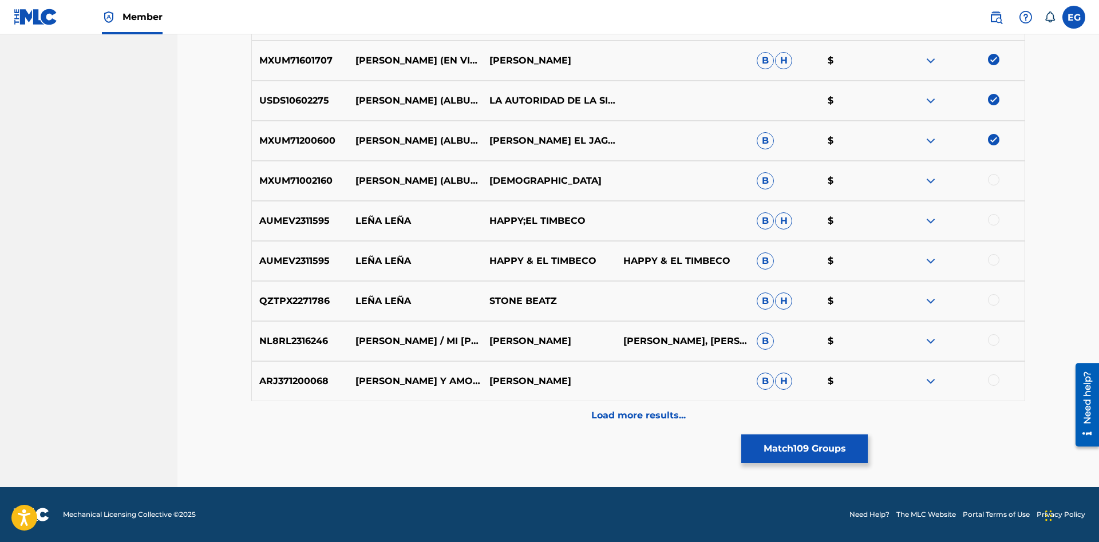
click at [992, 184] on div at bounding box center [993, 179] width 11 height 11
click at [579, 408] on div "Load more results..." at bounding box center [638, 415] width 774 height 29
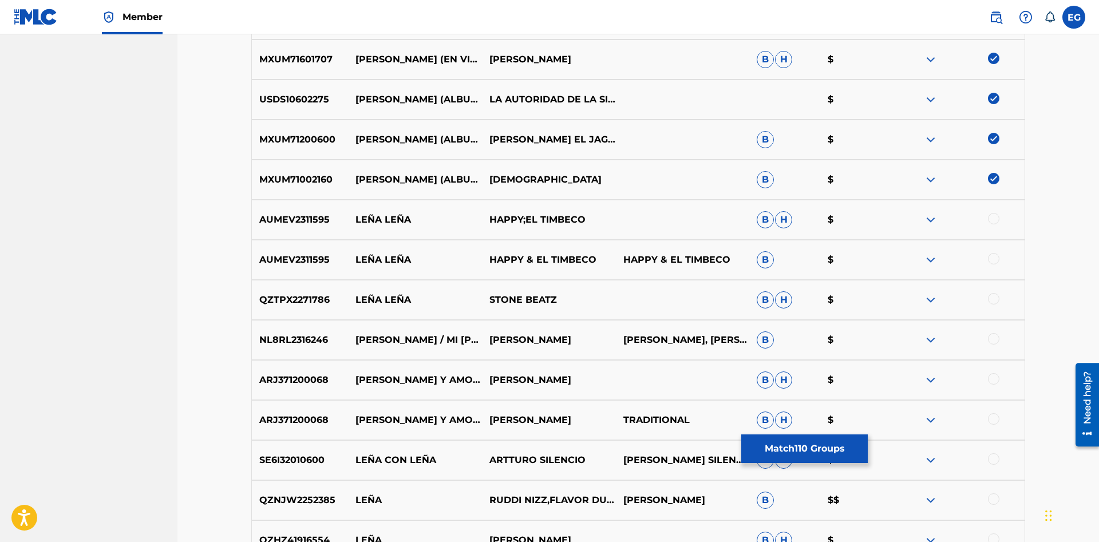
scroll to position [5401, 0]
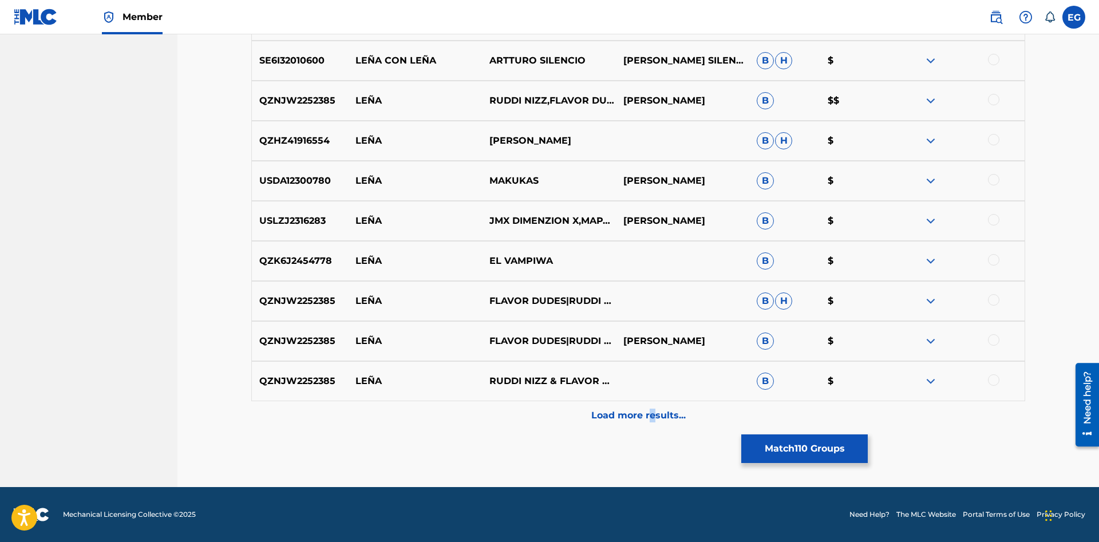
click at [651, 420] on p "Load more results..." at bounding box center [638, 416] width 94 height 14
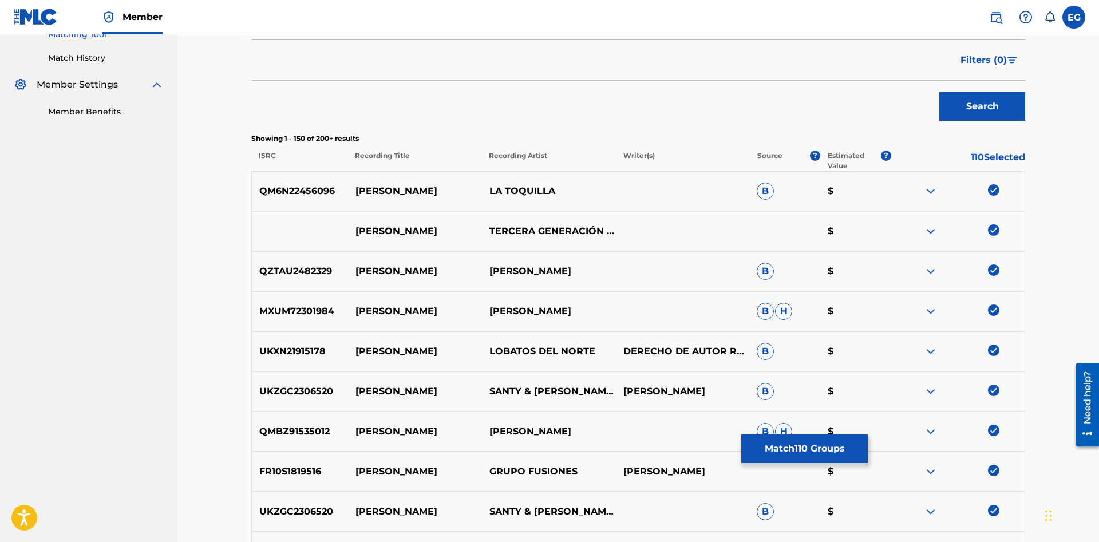
scroll to position [0, 0]
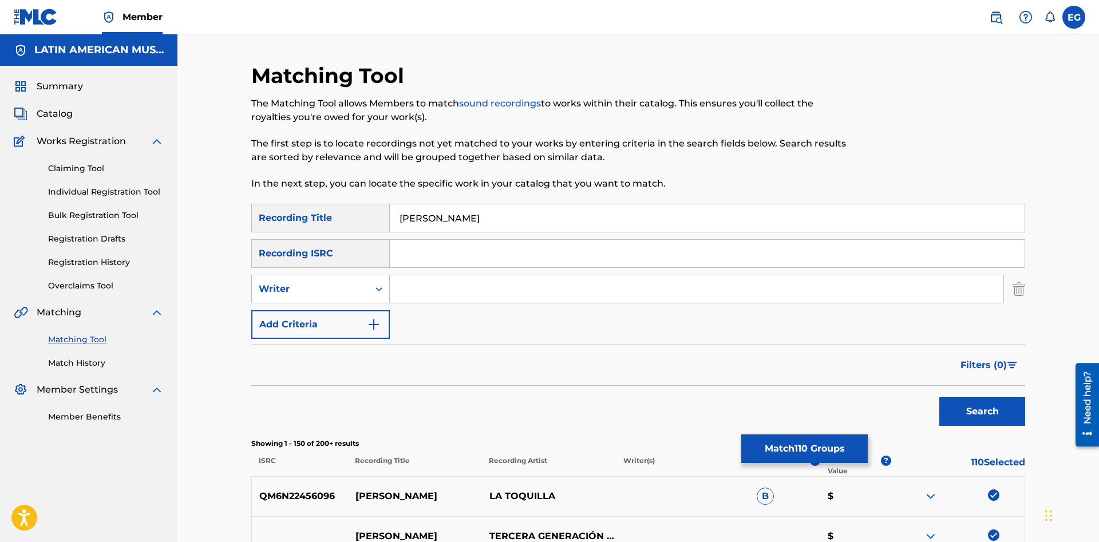
click at [506, 221] on input "[PERSON_NAME]" at bounding box center [707, 217] width 635 height 27
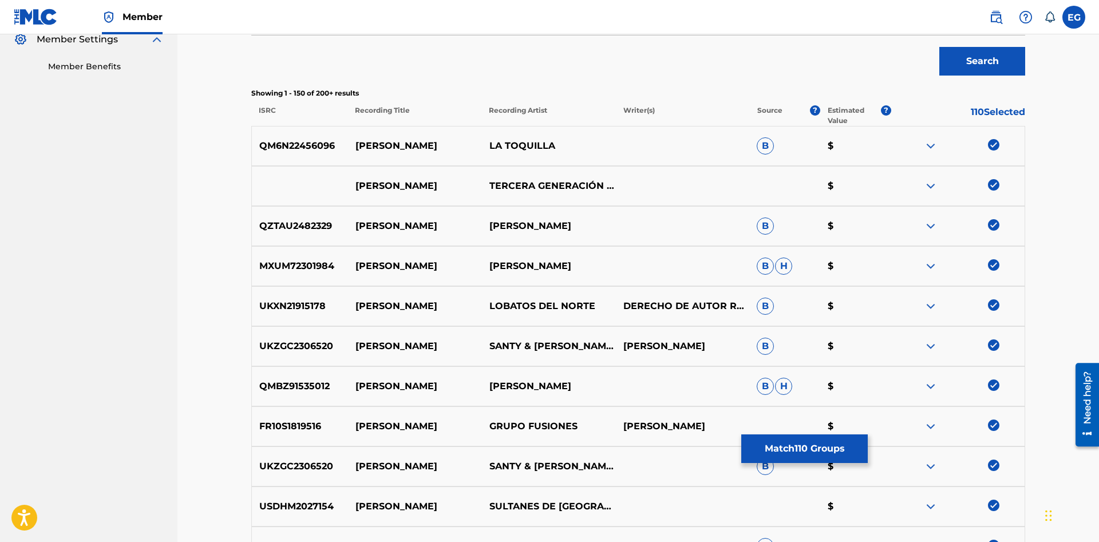
click at [994, 228] on img at bounding box center [993, 224] width 11 height 11
click at [1000, 263] on div at bounding box center [958, 266] width 134 height 14
click at [994, 263] on img at bounding box center [993, 264] width 11 height 11
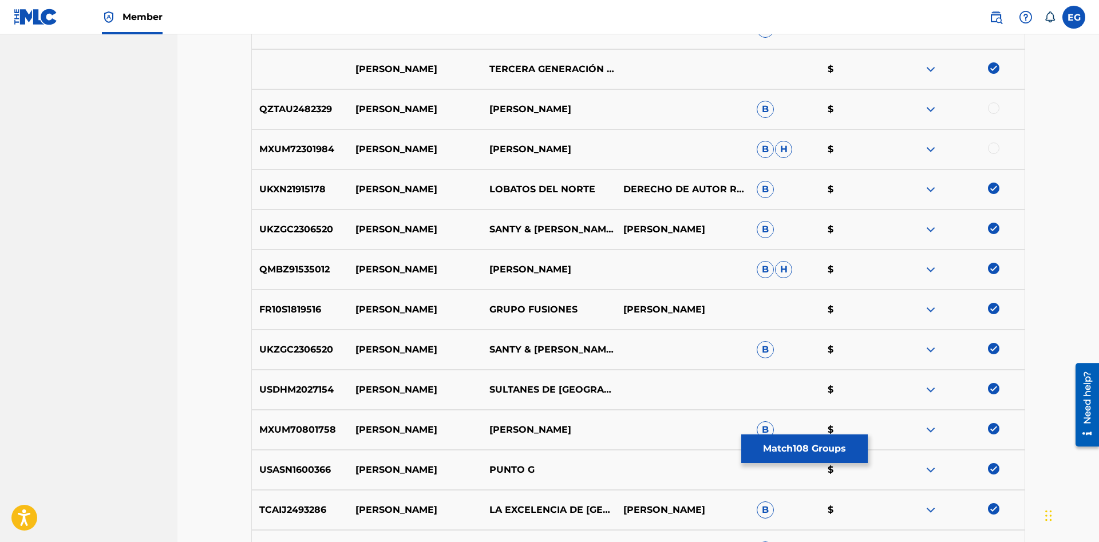
scroll to position [642, 0]
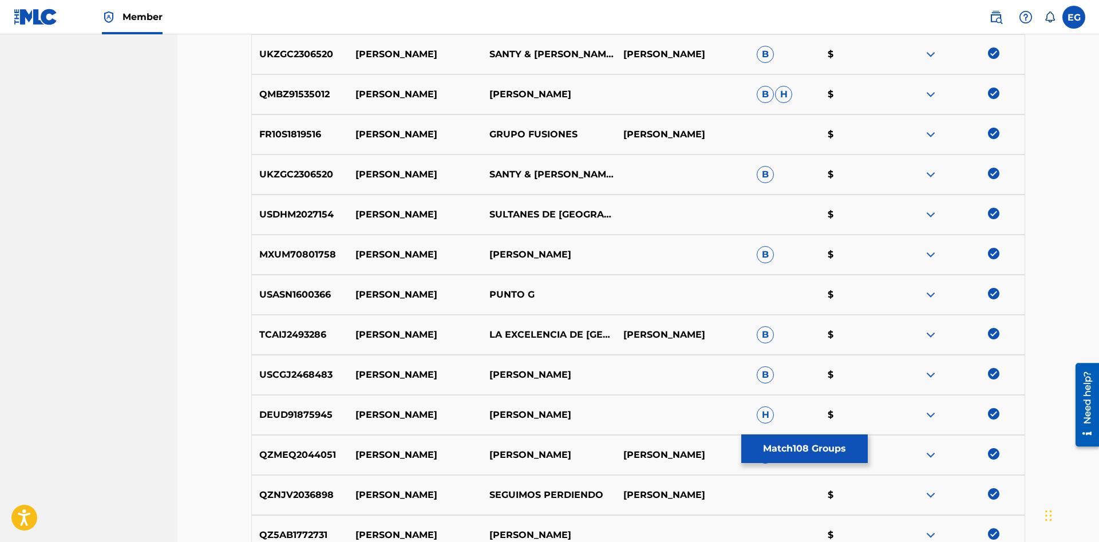
click at [996, 251] on img at bounding box center [993, 253] width 11 height 11
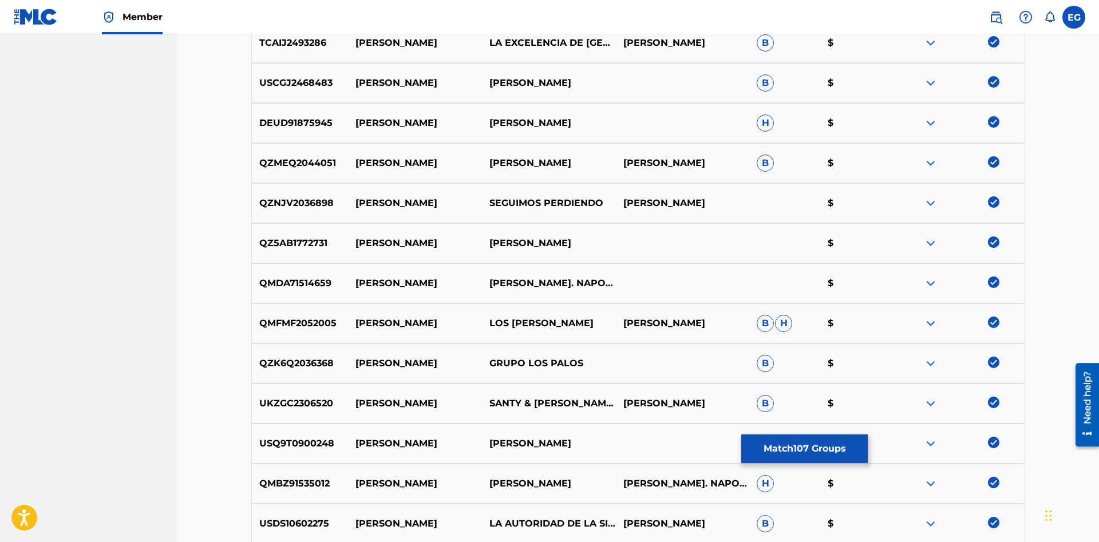
scroll to position [1051, 0]
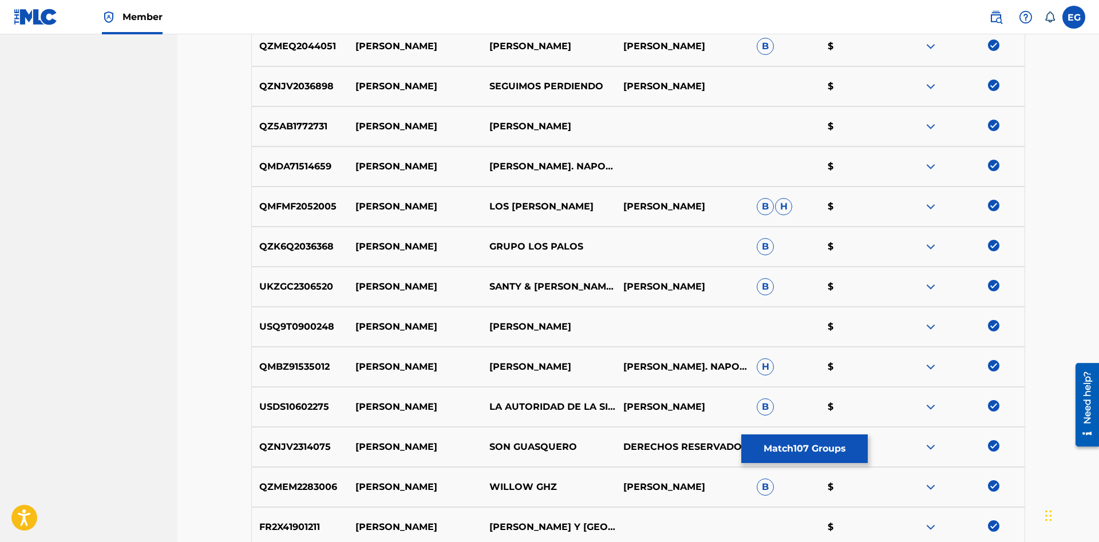
click at [991, 327] on img at bounding box center [993, 325] width 11 height 11
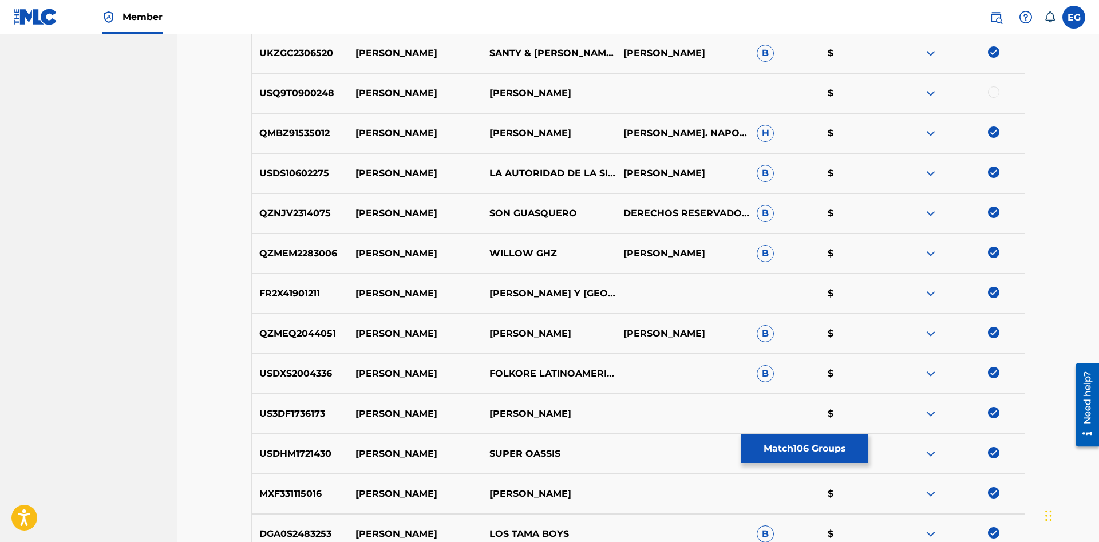
scroll to position [1576, 0]
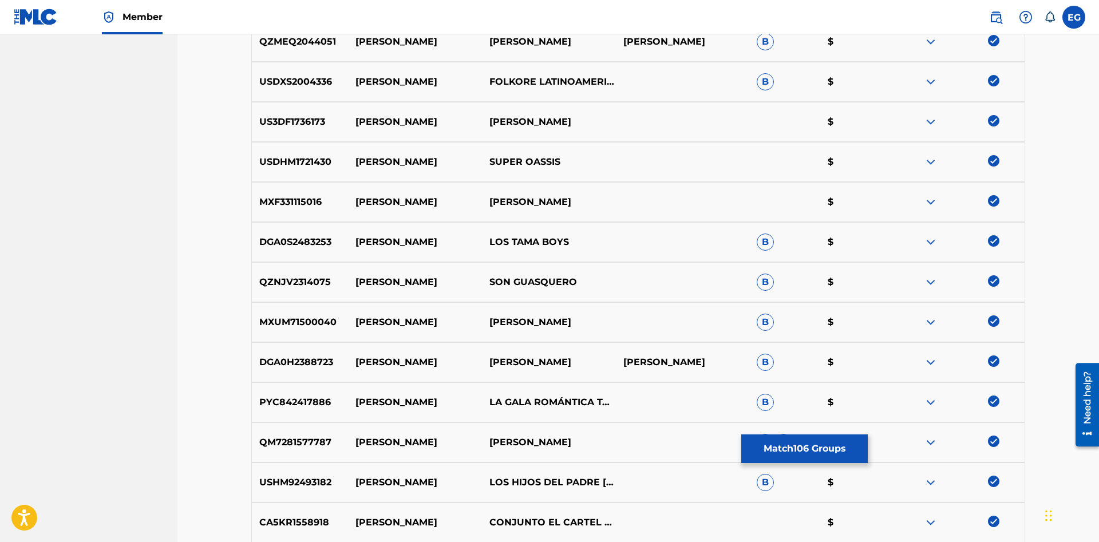
click at [997, 320] on img at bounding box center [993, 320] width 11 height 11
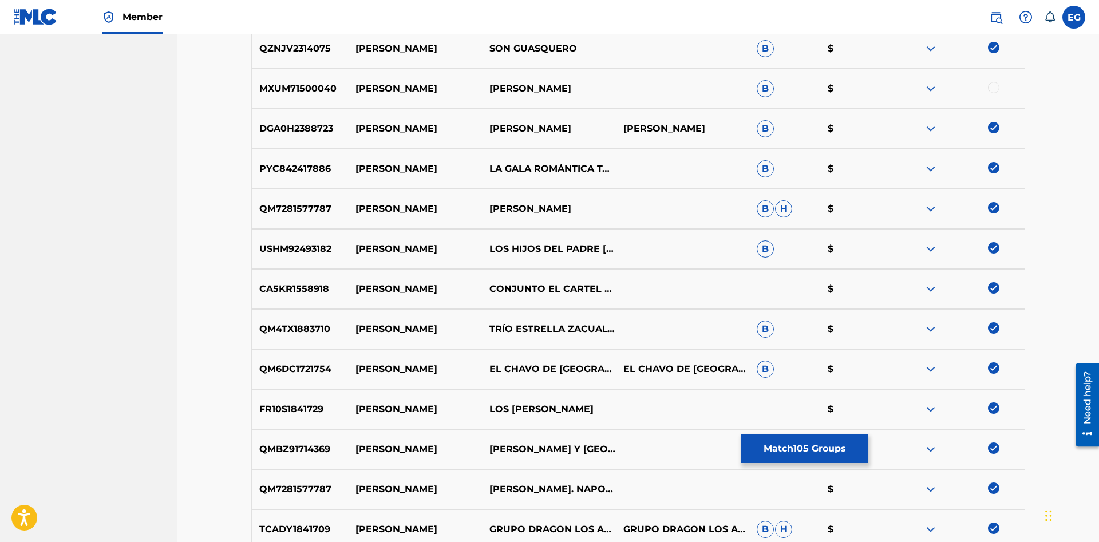
click at [997, 212] on img at bounding box center [993, 207] width 11 height 11
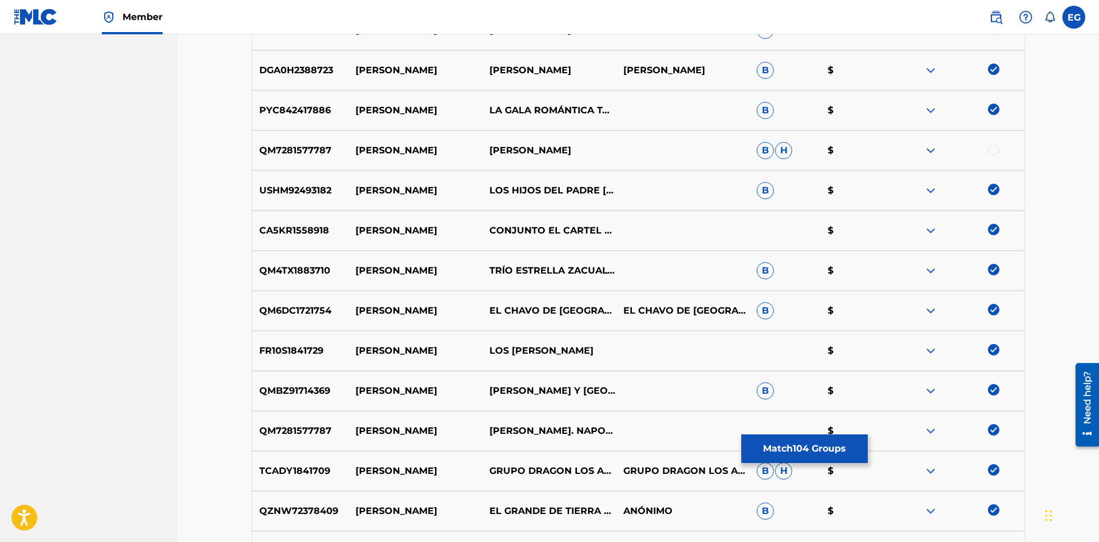
scroll to position [1985, 0]
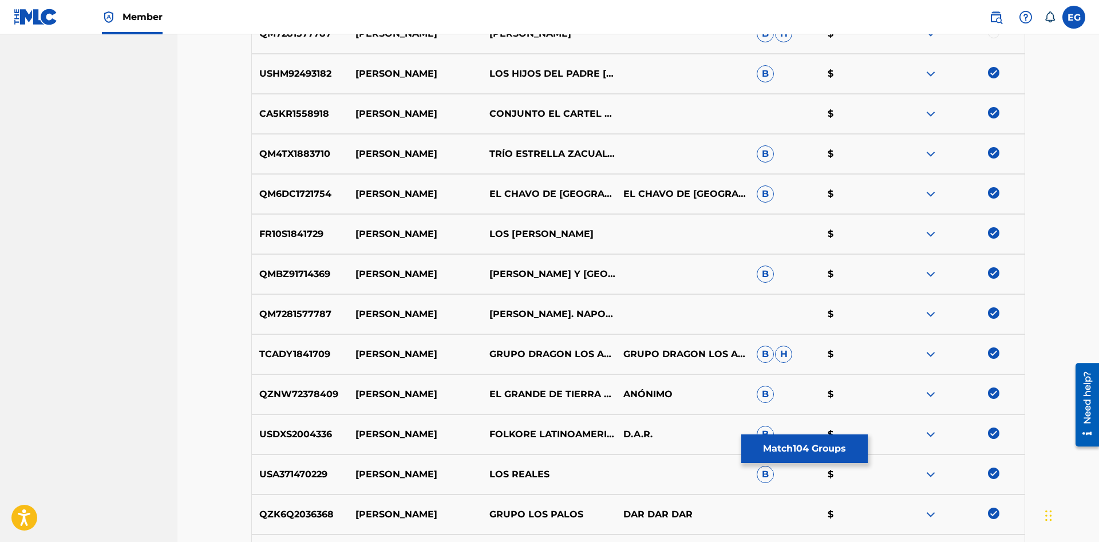
click at [996, 313] on img at bounding box center [993, 312] width 11 height 11
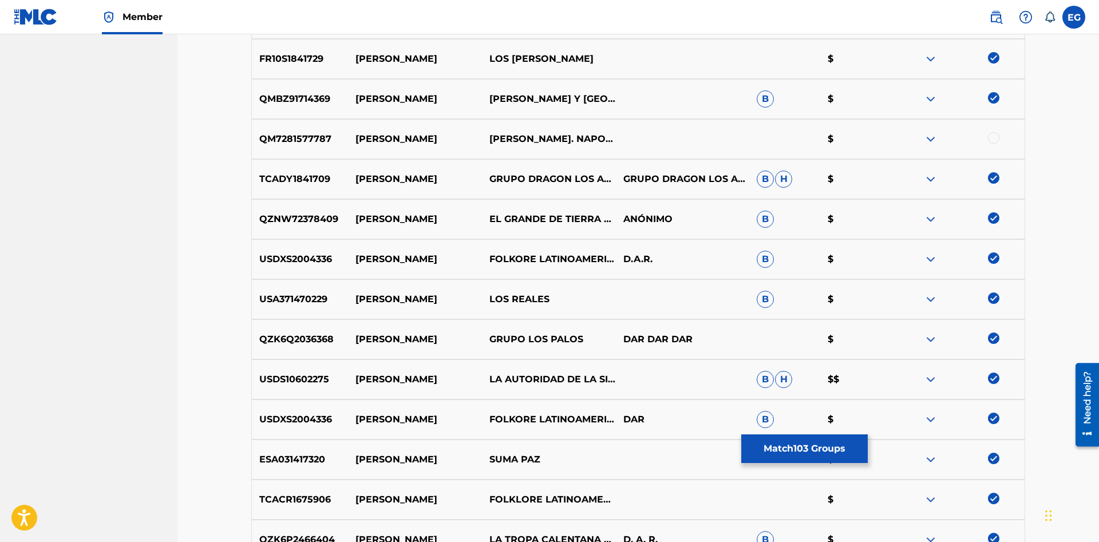
scroll to position [2452, 0]
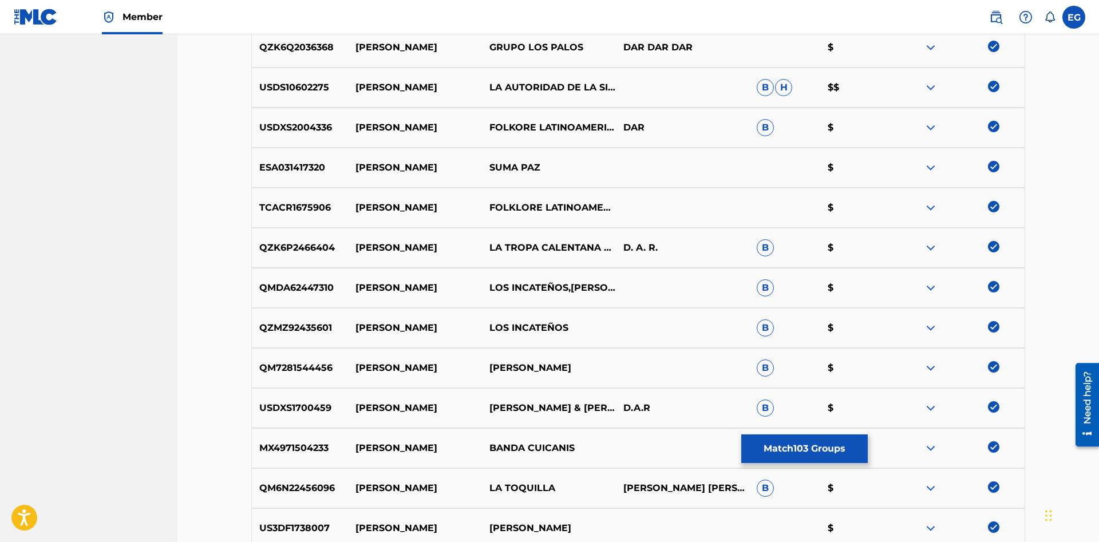
click at [995, 365] on img at bounding box center [993, 366] width 11 height 11
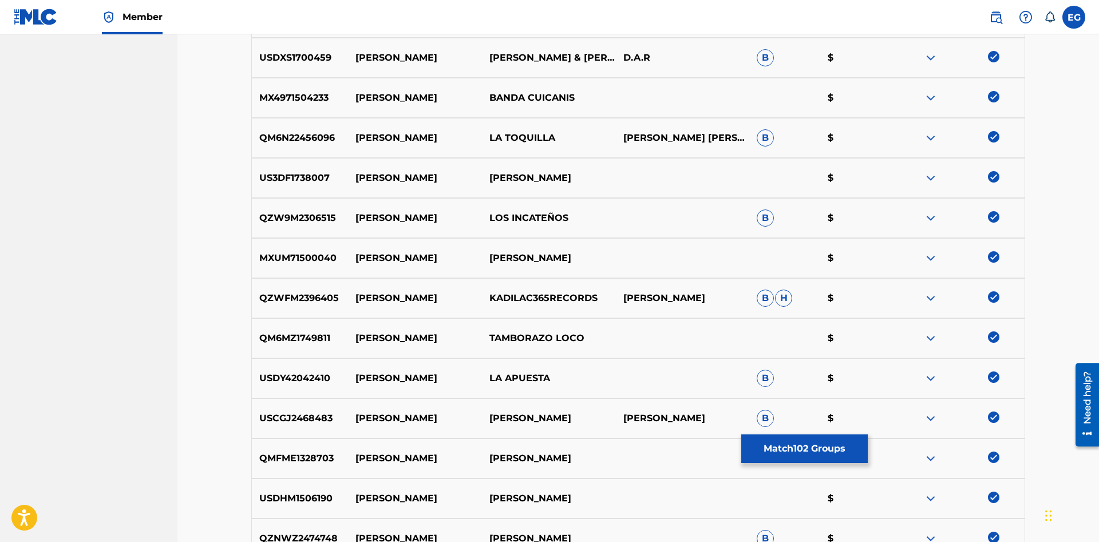
click at [994, 457] on img at bounding box center [993, 457] width 11 height 11
click at [998, 256] on img at bounding box center [993, 256] width 11 height 11
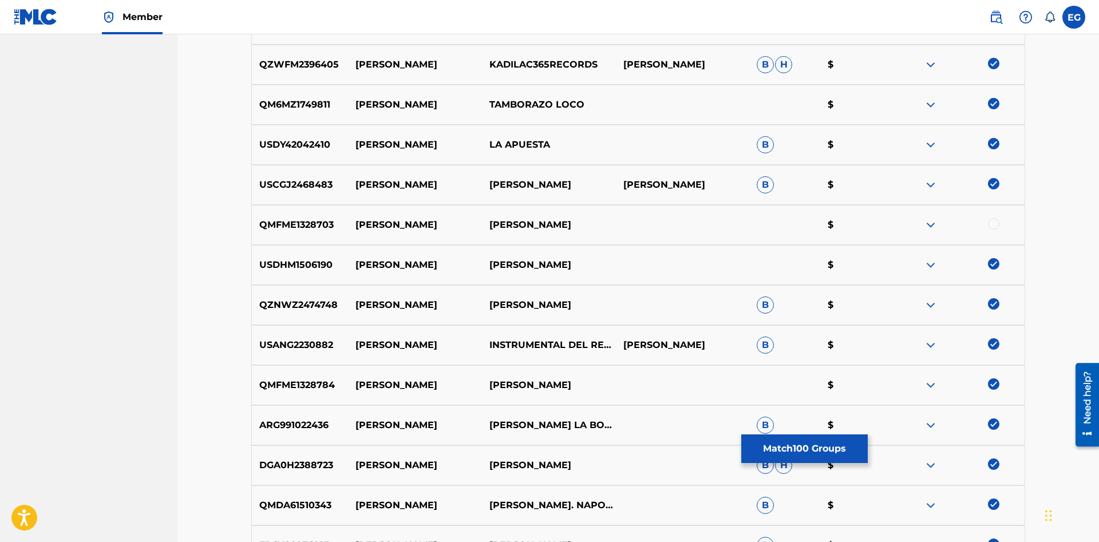
scroll to position [3152, 0]
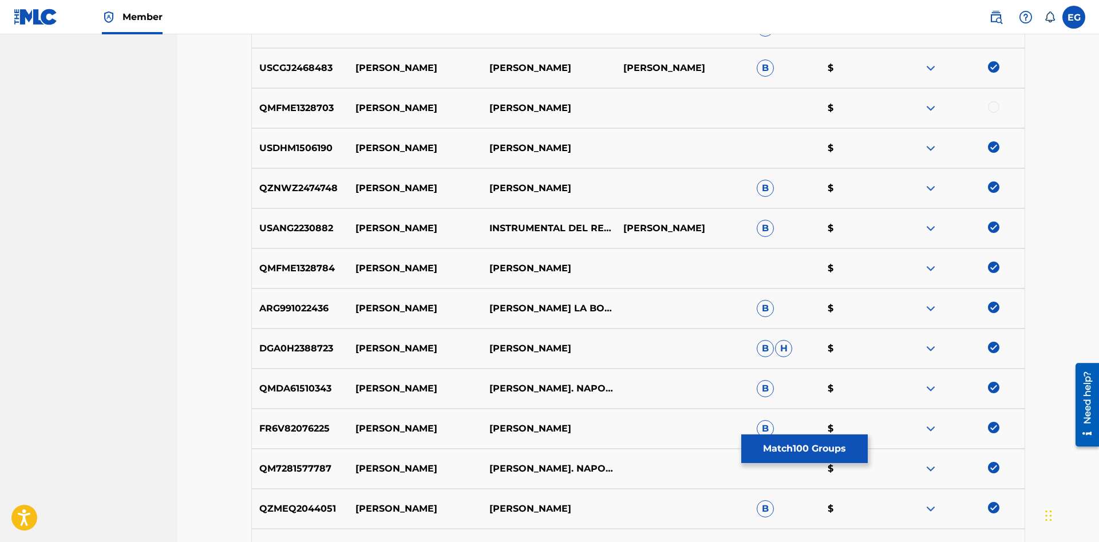
click at [996, 264] on img at bounding box center [993, 267] width 11 height 11
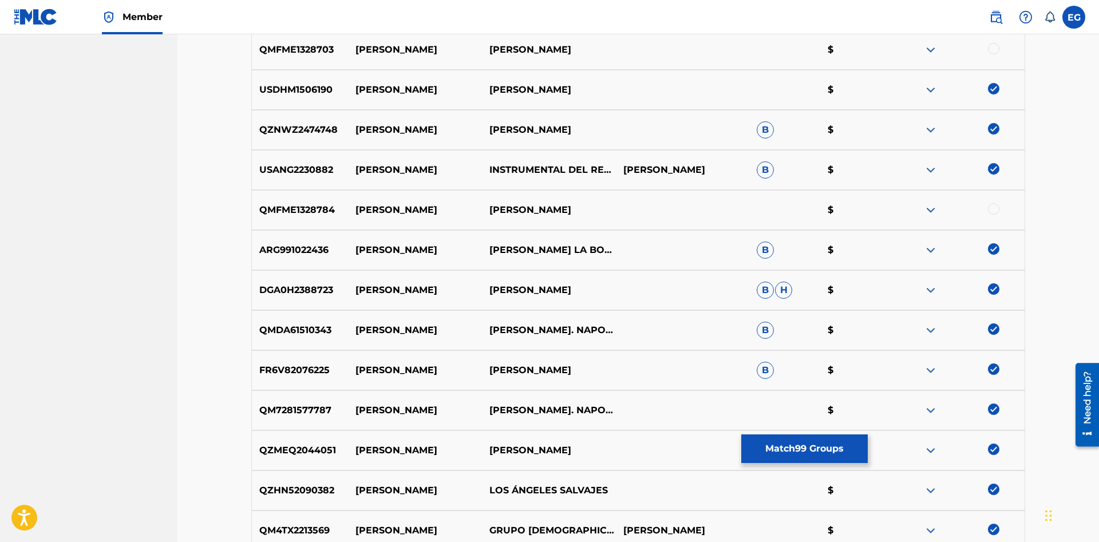
click at [996, 410] on img at bounding box center [993, 408] width 11 height 11
drag, startPoint x: 995, startPoint y: 371, endPoint x: 995, endPoint y: 341, distance: 29.8
click at [995, 366] on img at bounding box center [993, 368] width 11 height 11
click at [991, 328] on img at bounding box center [993, 328] width 11 height 11
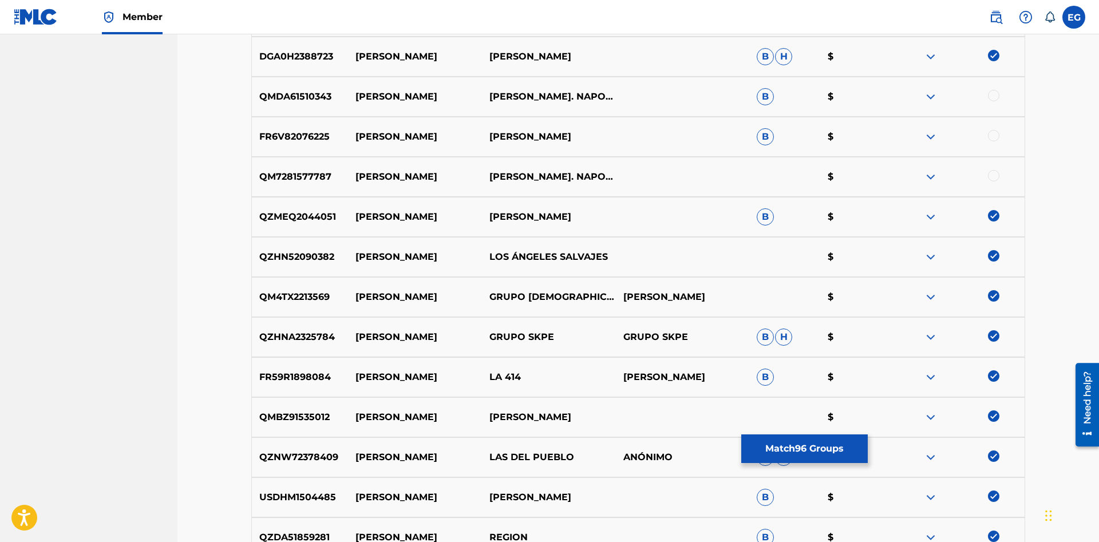
scroll to position [3619, 0]
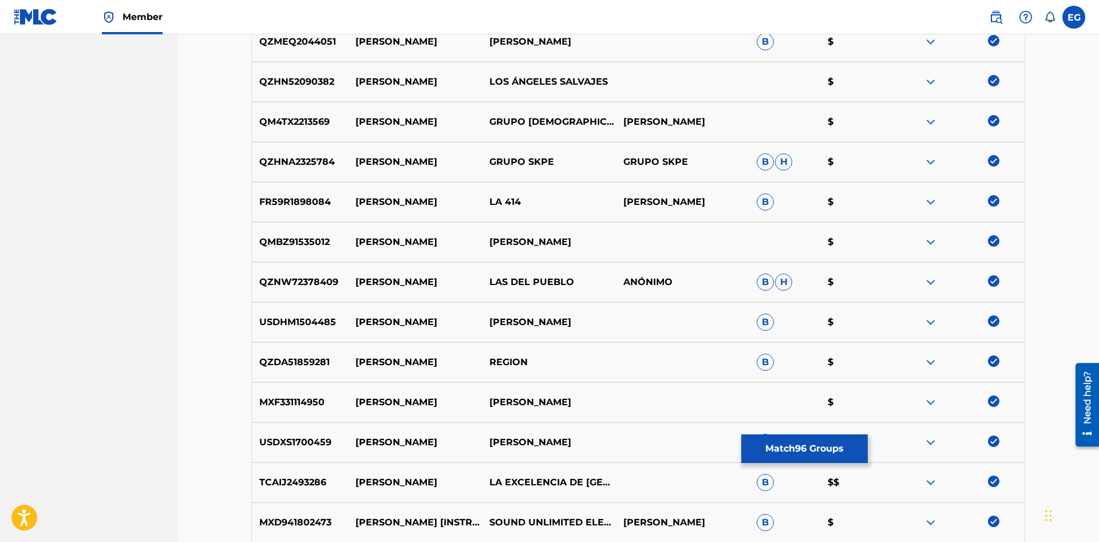
click at [998, 403] on img at bounding box center [993, 400] width 11 height 11
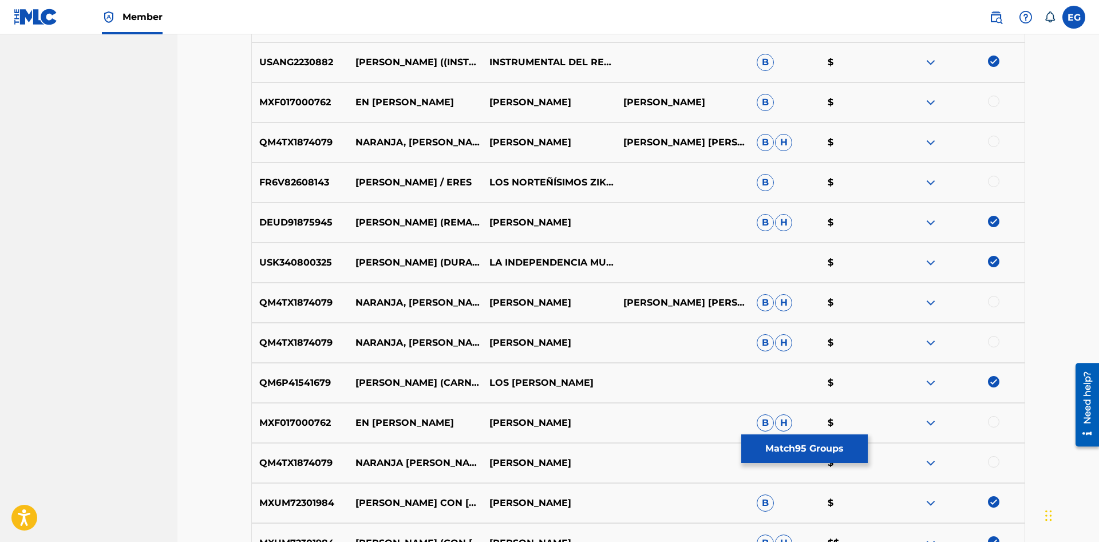
scroll to position [4437, 0]
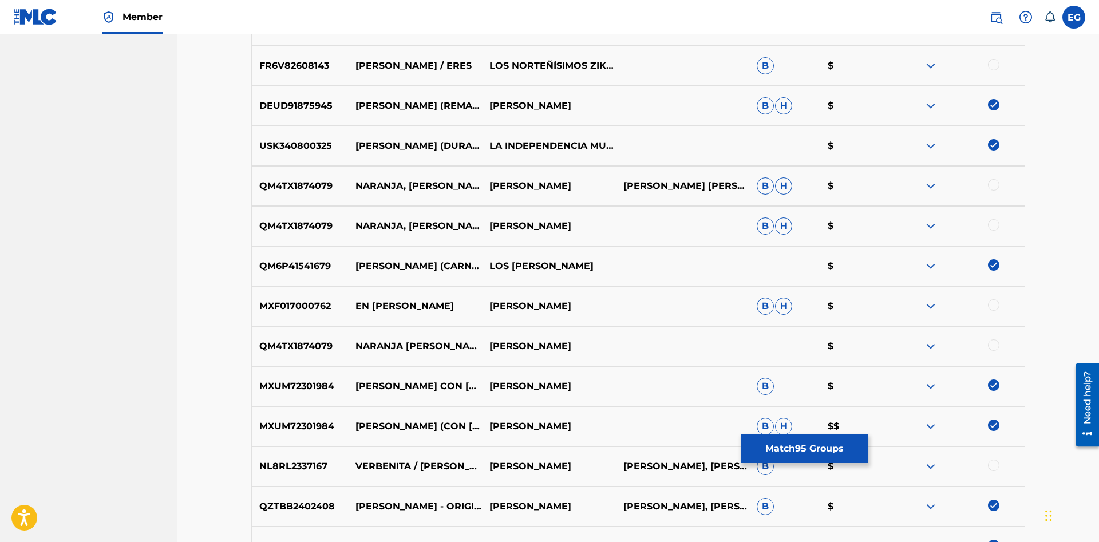
click at [992, 425] on img at bounding box center [993, 425] width 11 height 11
click at [992, 390] on img at bounding box center [993, 384] width 11 height 11
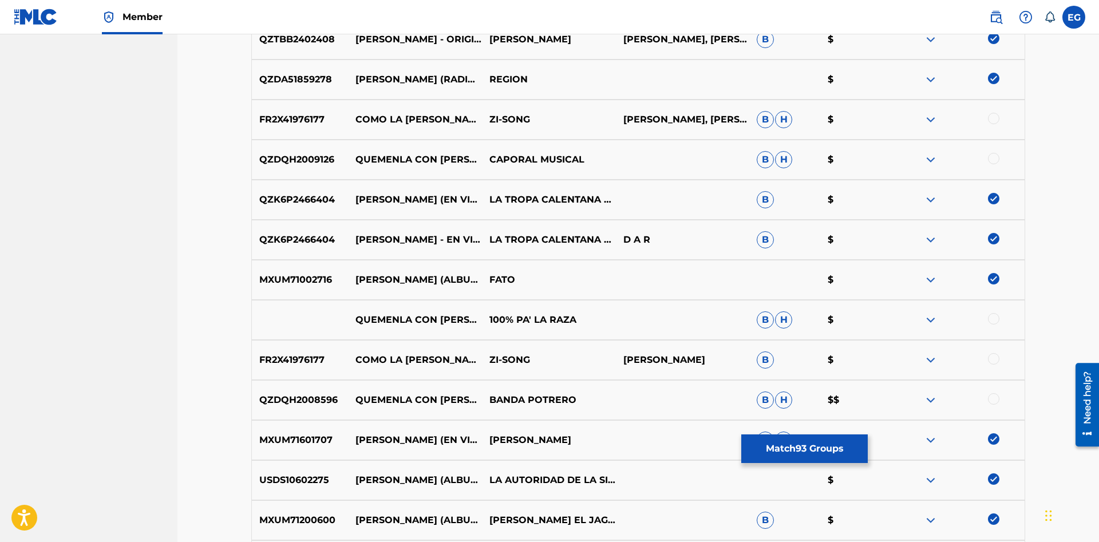
scroll to position [4962, 0]
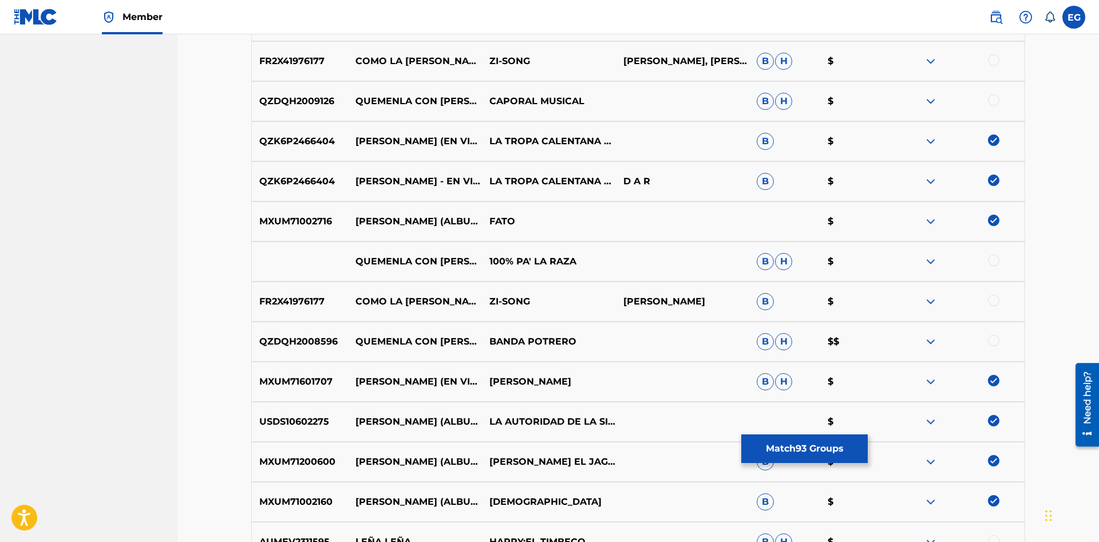
click at [997, 380] on img at bounding box center [993, 380] width 11 height 11
click at [990, 425] on img at bounding box center [993, 420] width 11 height 11
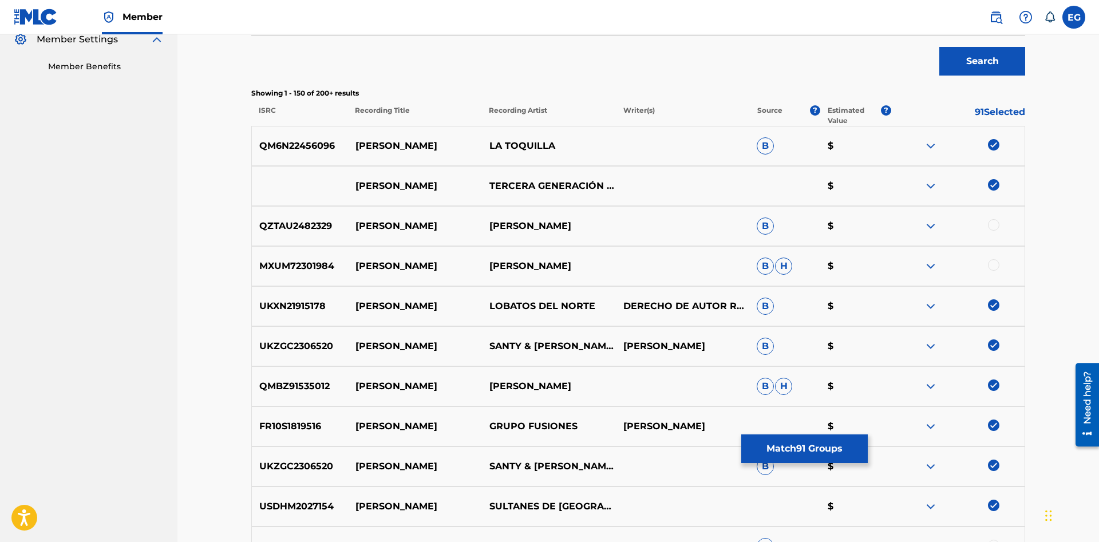
scroll to position [467, 0]
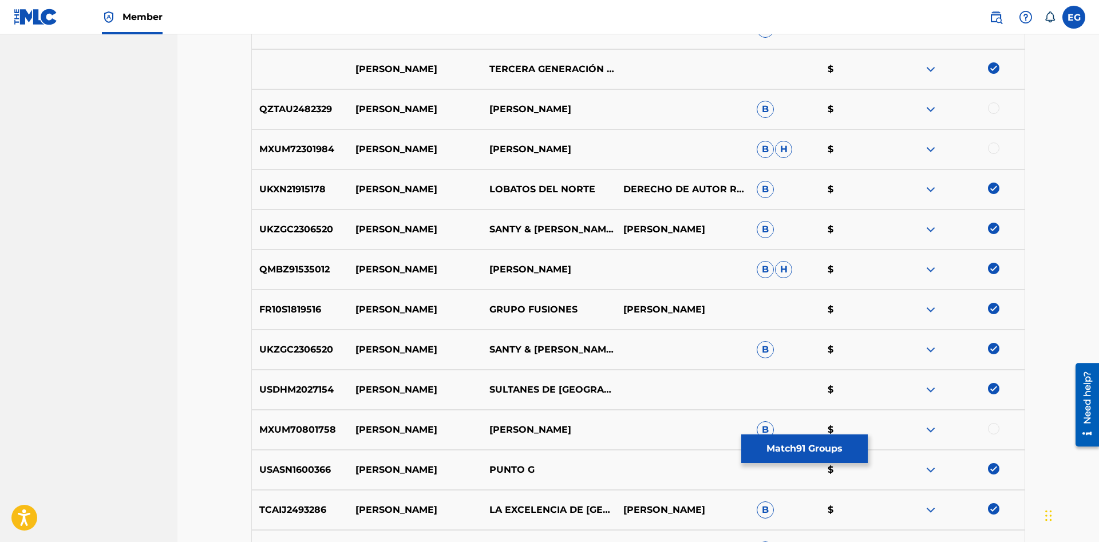
click at [998, 192] on img at bounding box center [993, 188] width 11 height 11
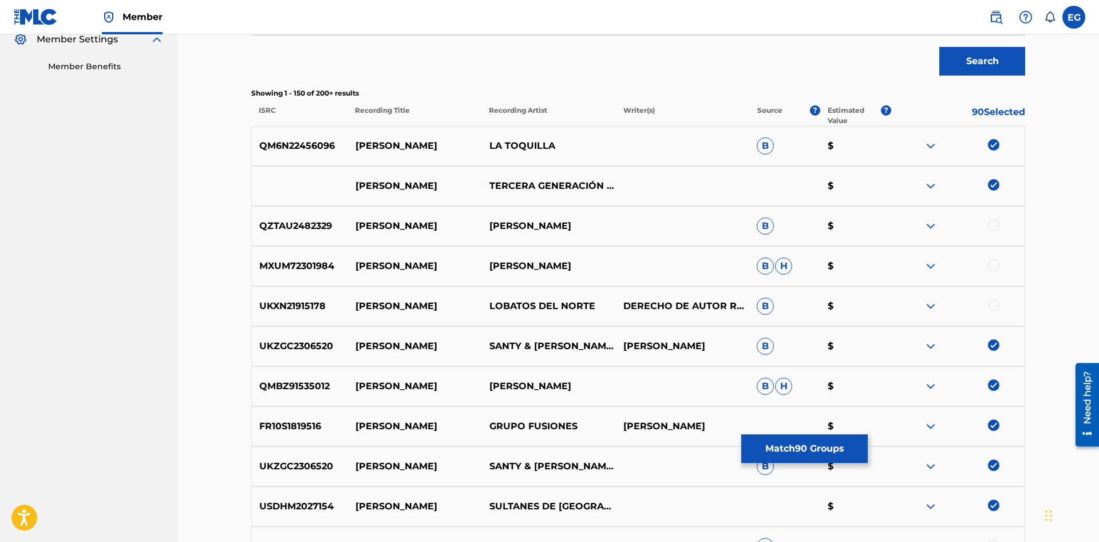
click at [986, 389] on div at bounding box center [958, 386] width 134 height 14
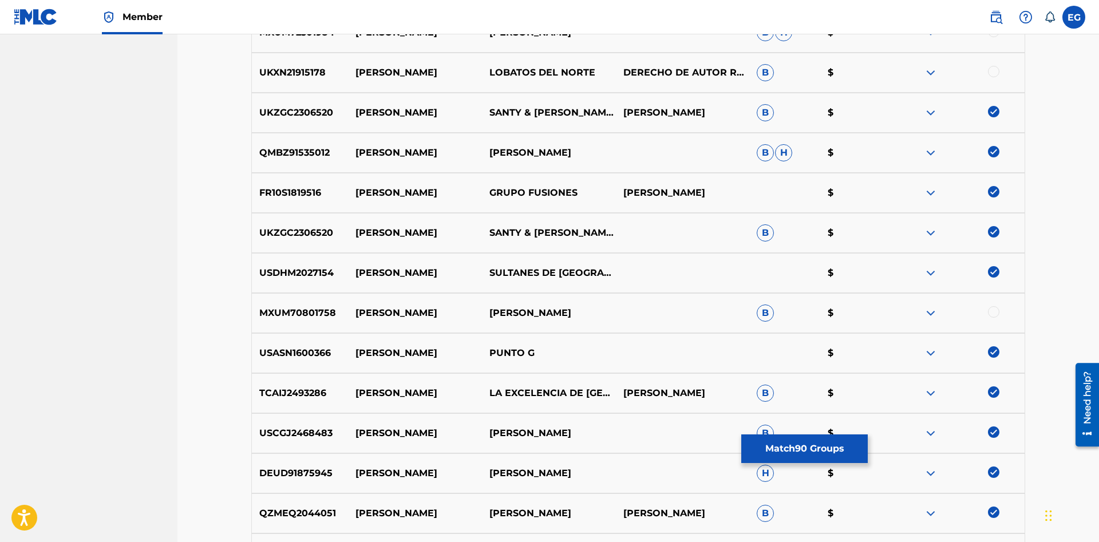
click at [997, 152] on img at bounding box center [993, 151] width 11 height 11
click at [992, 197] on img at bounding box center [993, 191] width 11 height 11
click at [996, 110] on img at bounding box center [993, 111] width 11 height 11
click at [990, 235] on img at bounding box center [993, 231] width 11 height 11
click at [989, 274] on img at bounding box center [993, 271] width 11 height 11
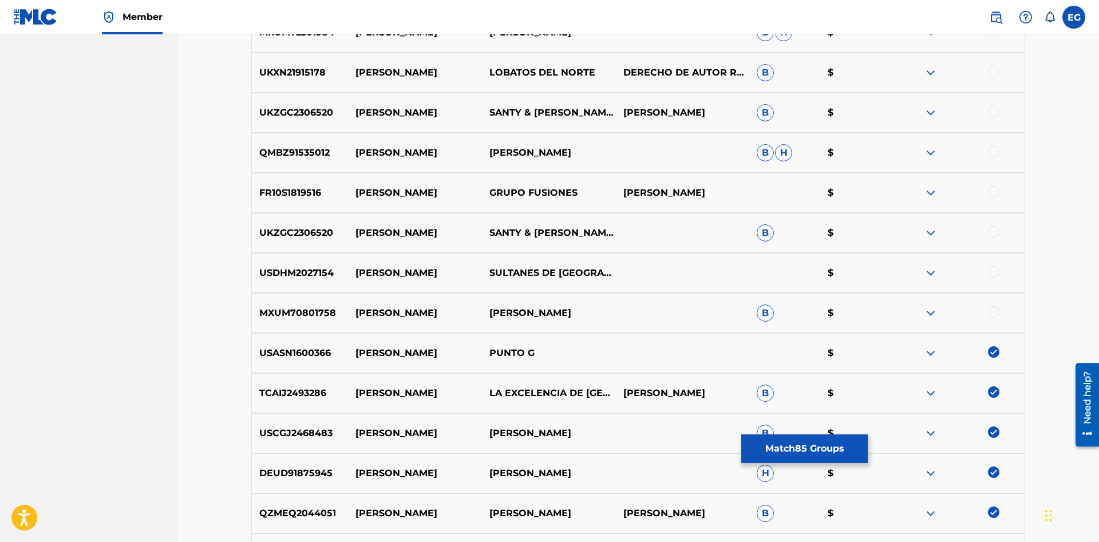
click at [995, 354] on img at bounding box center [993, 351] width 11 height 11
click at [993, 386] on img at bounding box center [993, 391] width 11 height 11
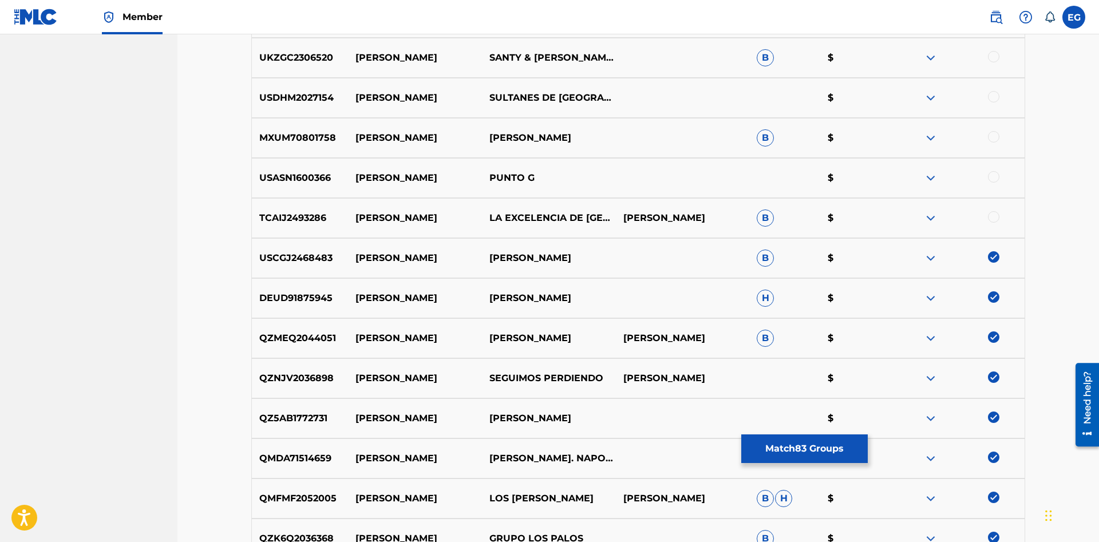
click at [993, 256] on img at bounding box center [993, 256] width 11 height 11
click at [992, 297] on img at bounding box center [993, 296] width 11 height 11
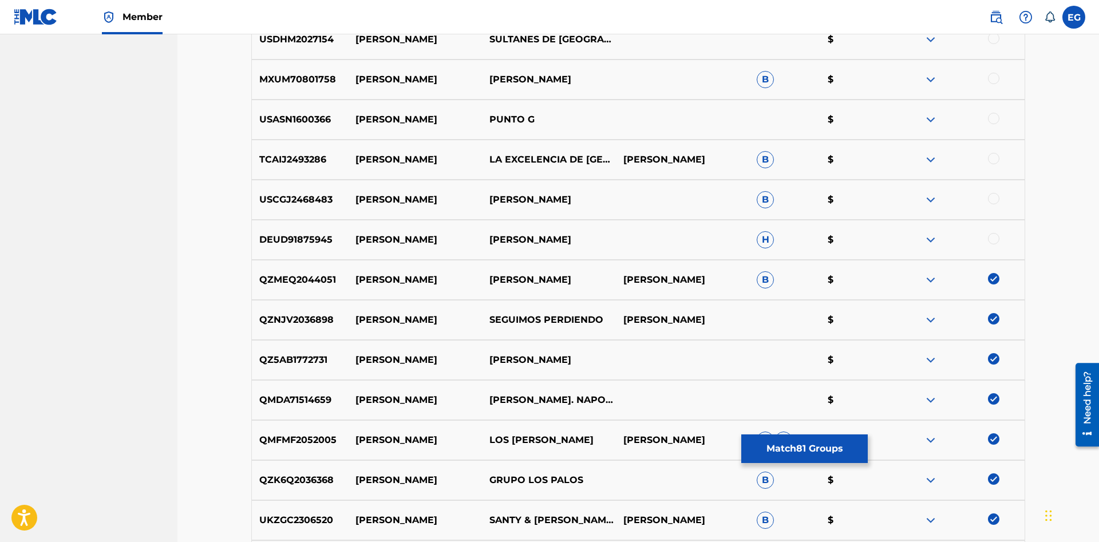
drag, startPoint x: 996, startPoint y: 319, endPoint x: 1002, endPoint y: 283, distance: 35.9
click at [997, 313] on img at bounding box center [993, 318] width 11 height 11
click at [992, 278] on img at bounding box center [993, 278] width 11 height 11
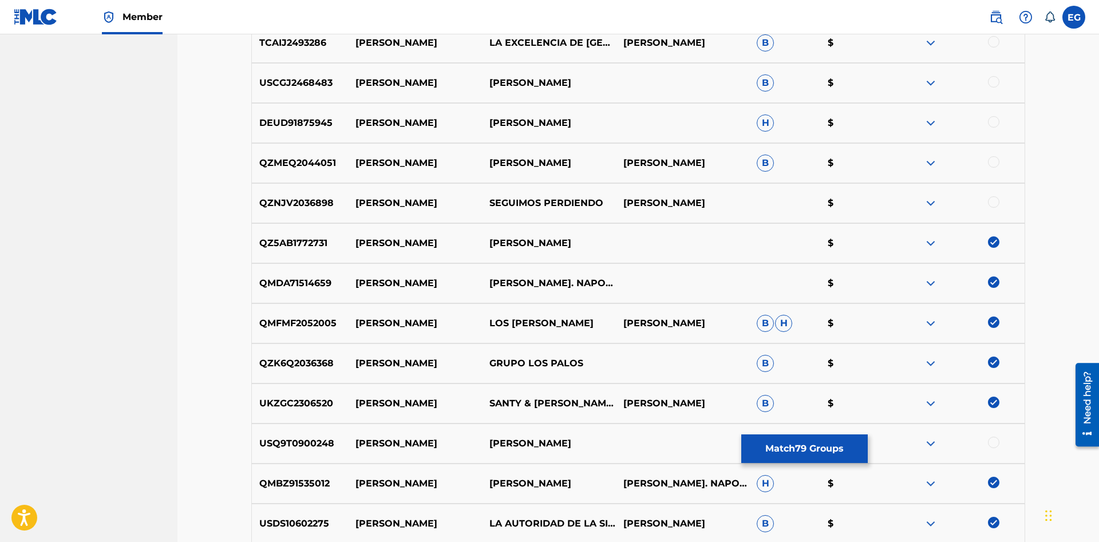
click at [995, 284] on img at bounding box center [993, 281] width 11 height 11
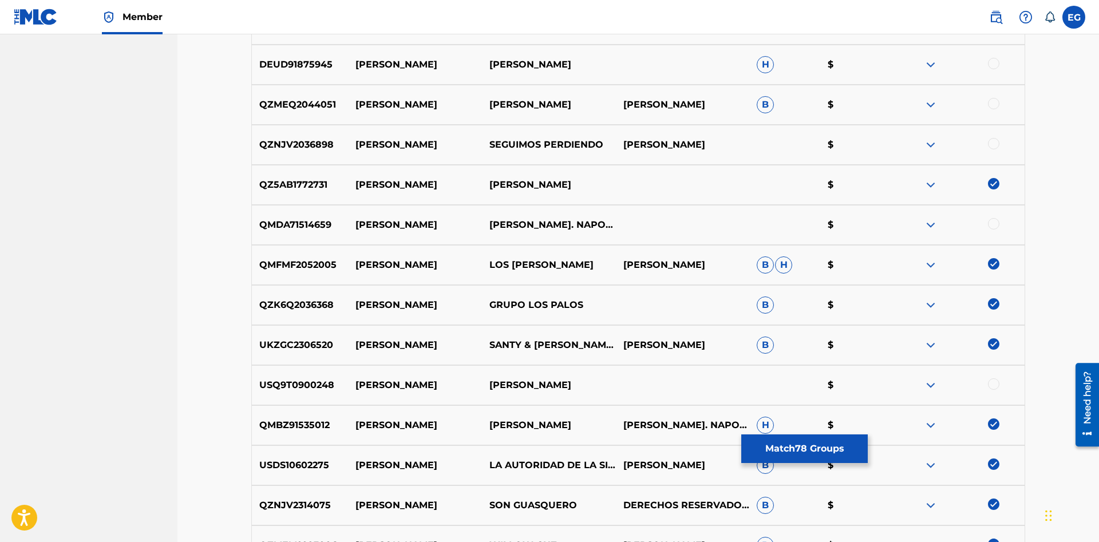
click at [996, 262] on img at bounding box center [993, 263] width 11 height 11
click at [992, 302] on img at bounding box center [993, 303] width 11 height 11
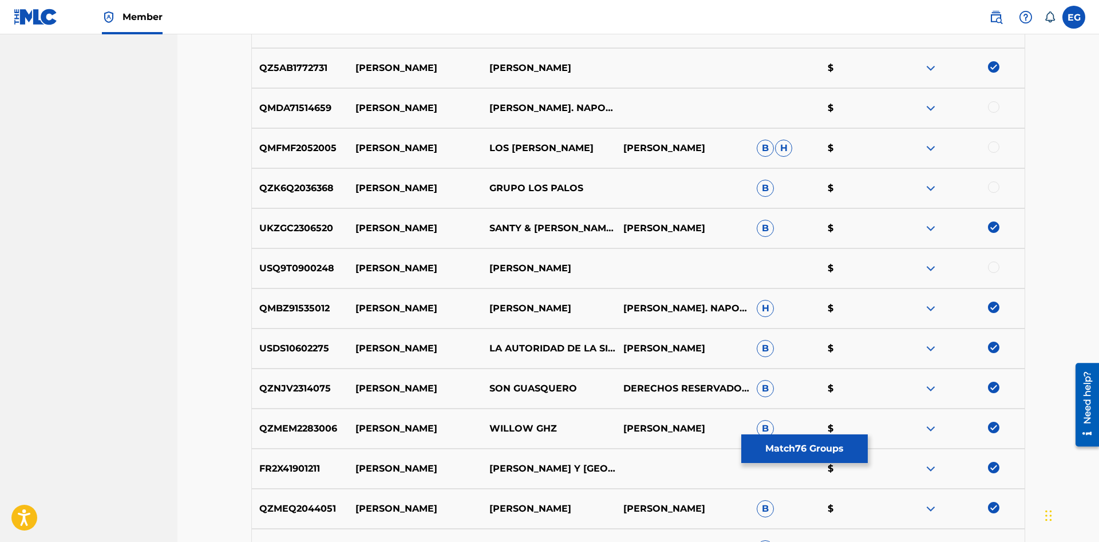
click at [993, 228] on img at bounding box center [993, 226] width 11 height 11
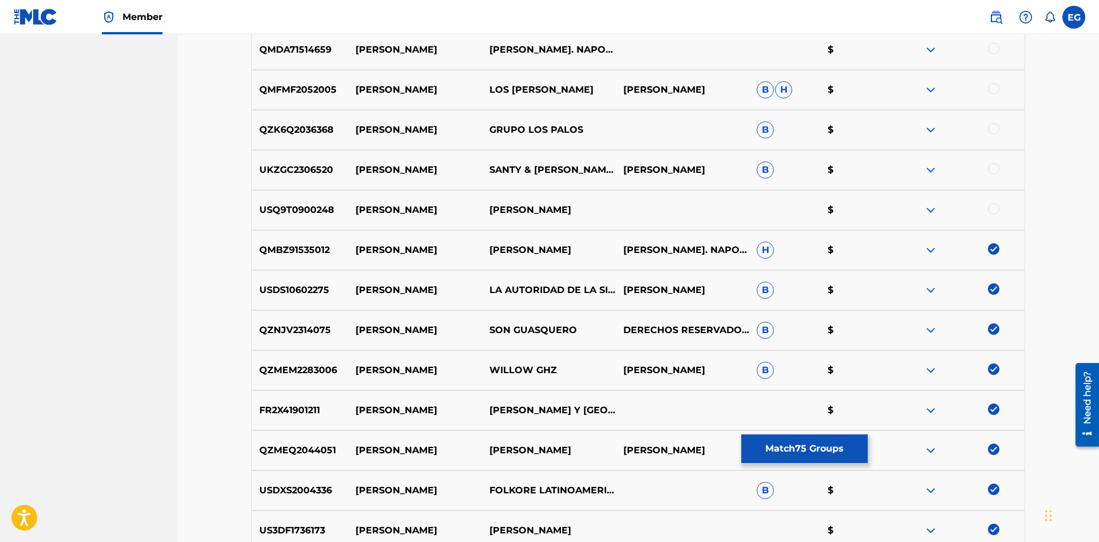
click at [996, 251] on img at bounding box center [993, 248] width 11 height 11
click at [991, 287] on img at bounding box center [993, 288] width 11 height 11
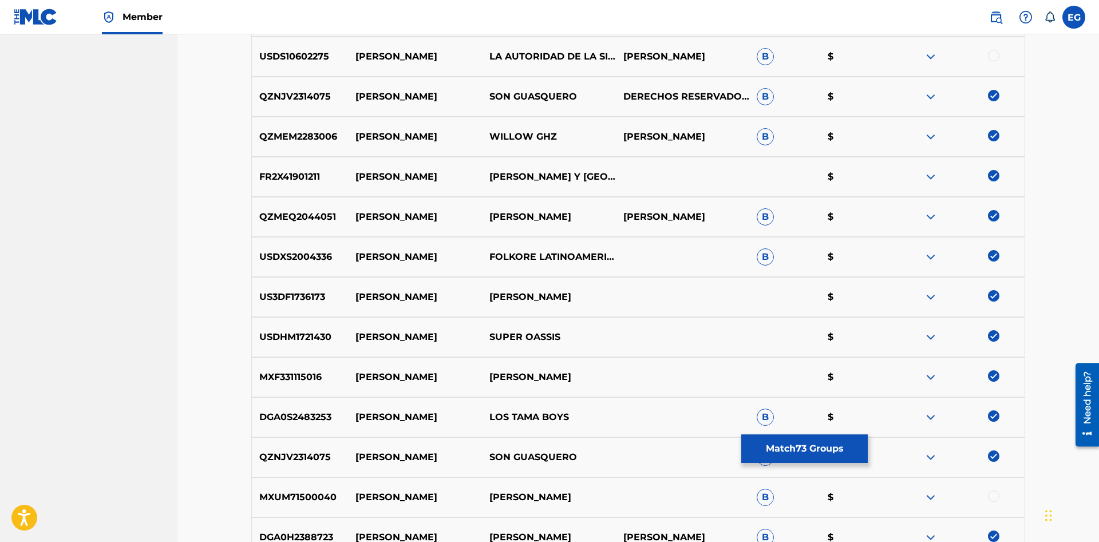
scroll to position [1284, 0]
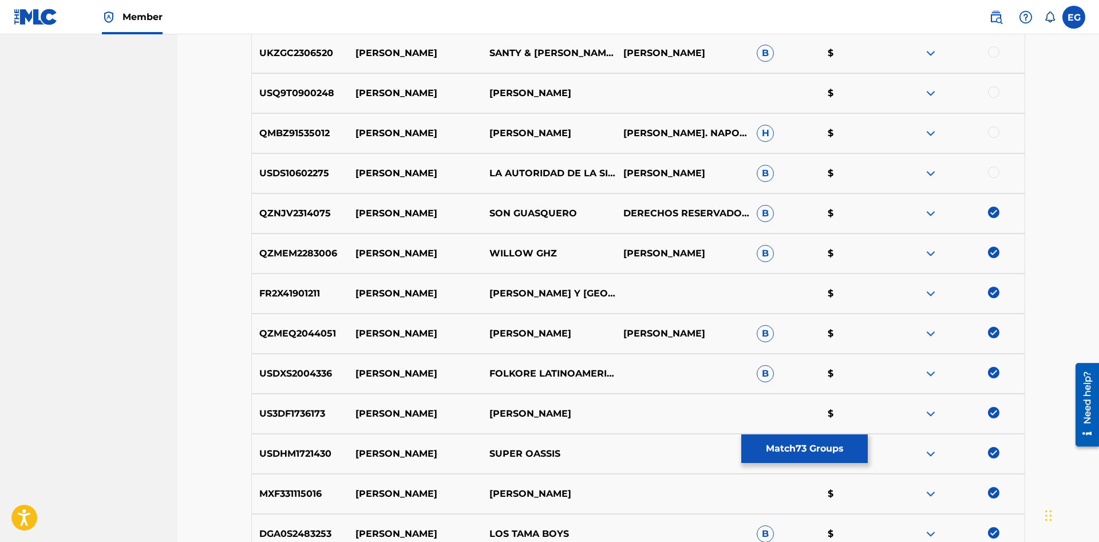
click at [996, 251] on img at bounding box center [993, 252] width 11 height 11
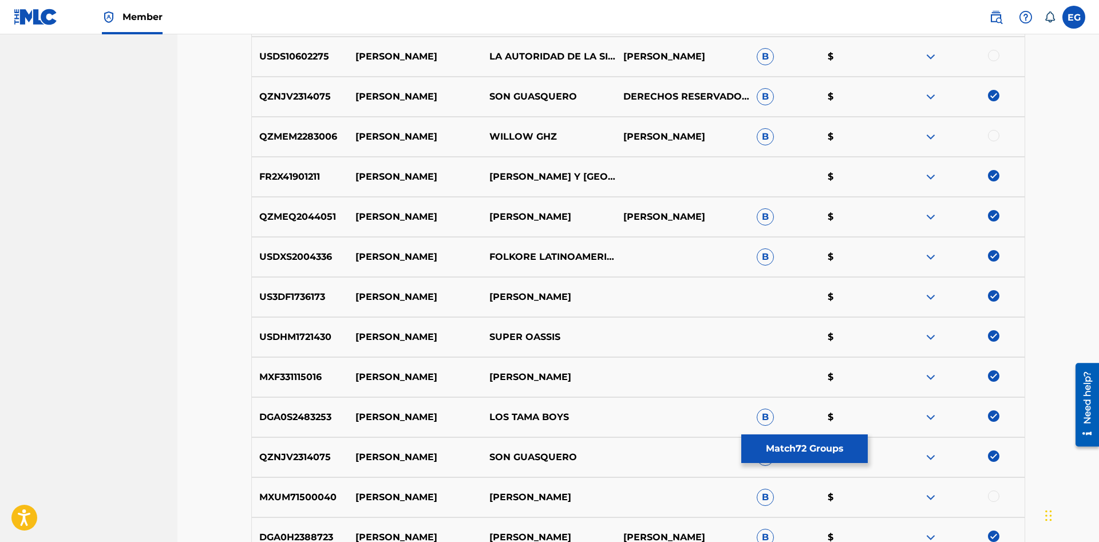
click at [995, 294] on img at bounding box center [993, 295] width 11 height 11
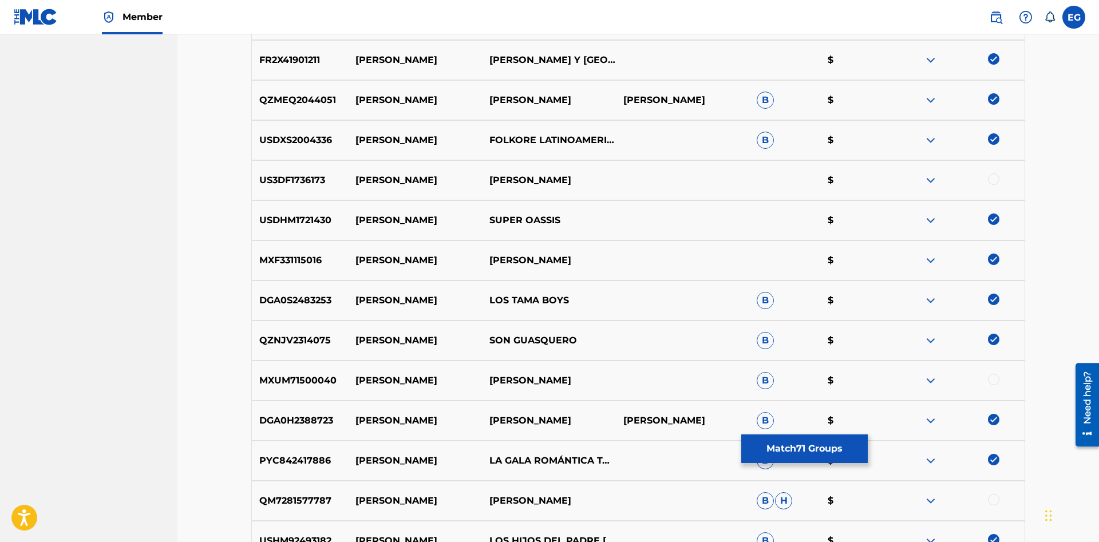
click at [981, 256] on div at bounding box center [958, 261] width 134 height 14
click at [996, 257] on img at bounding box center [993, 259] width 11 height 11
click at [998, 217] on img at bounding box center [993, 218] width 11 height 11
click at [995, 296] on img at bounding box center [993, 299] width 11 height 11
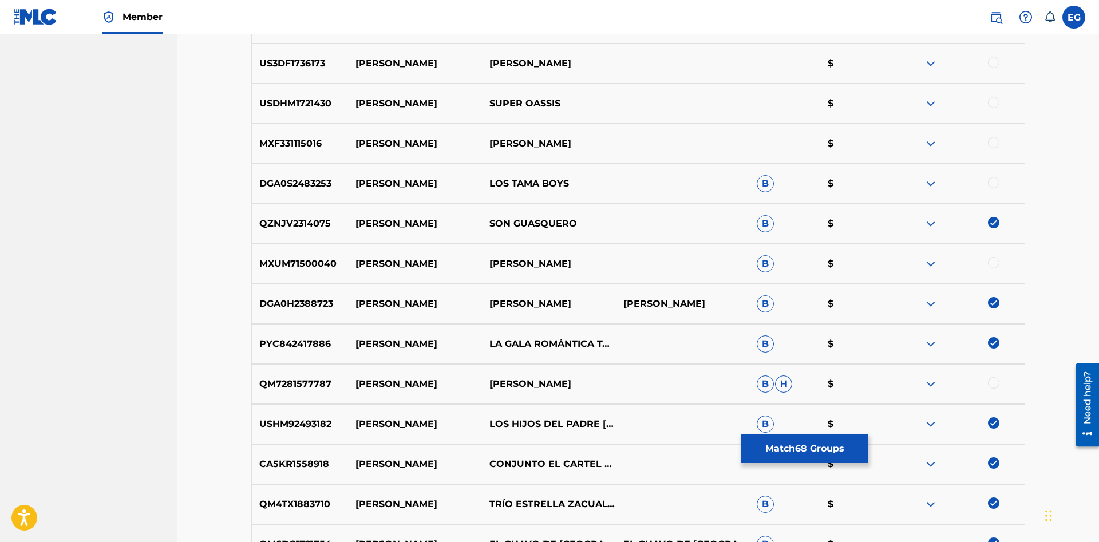
scroll to position [1693, 0]
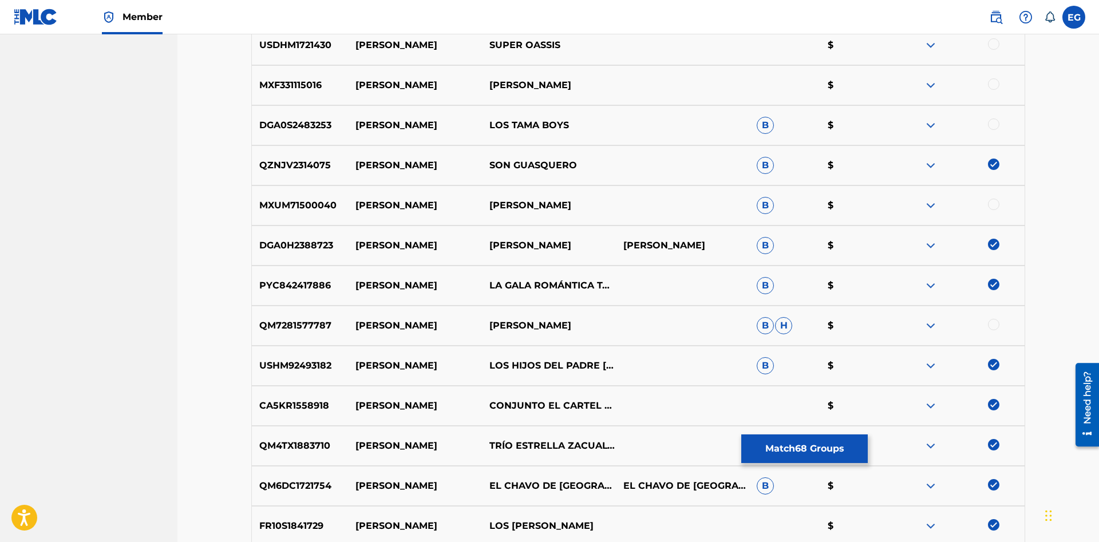
click at [993, 242] on img at bounding box center [993, 244] width 11 height 11
click at [992, 285] on img at bounding box center [993, 284] width 11 height 11
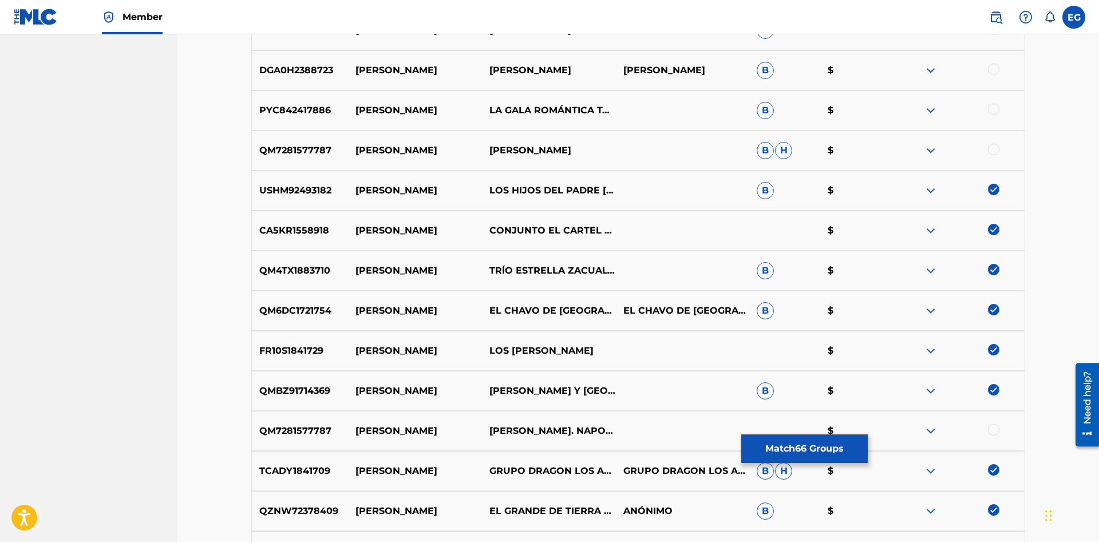
click at [998, 227] on img at bounding box center [993, 229] width 11 height 11
click at [990, 271] on img at bounding box center [993, 269] width 11 height 11
click at [998, 306] on img at bounding box center [993, 309] width 11 height 11
click at [996, 348] on img at bounding box center [993, 349] width 11 height 11
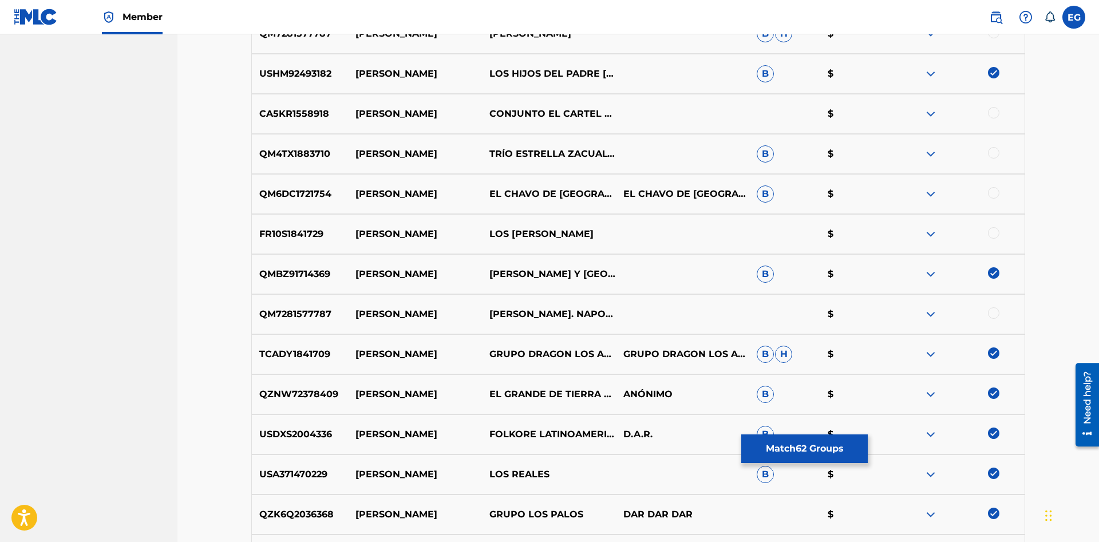
scroll to position [2102, 0]
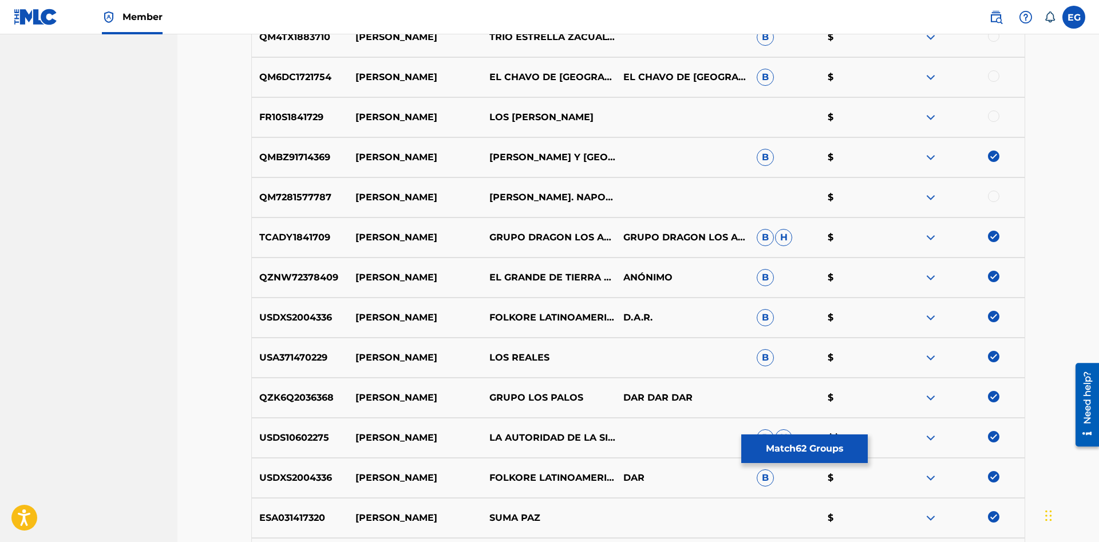
click at [991, 232] on img at bounding box center [993, 236] width 11 height 11
click at [998, 279] on img at bounding box center [993, 276] width 11 height 11
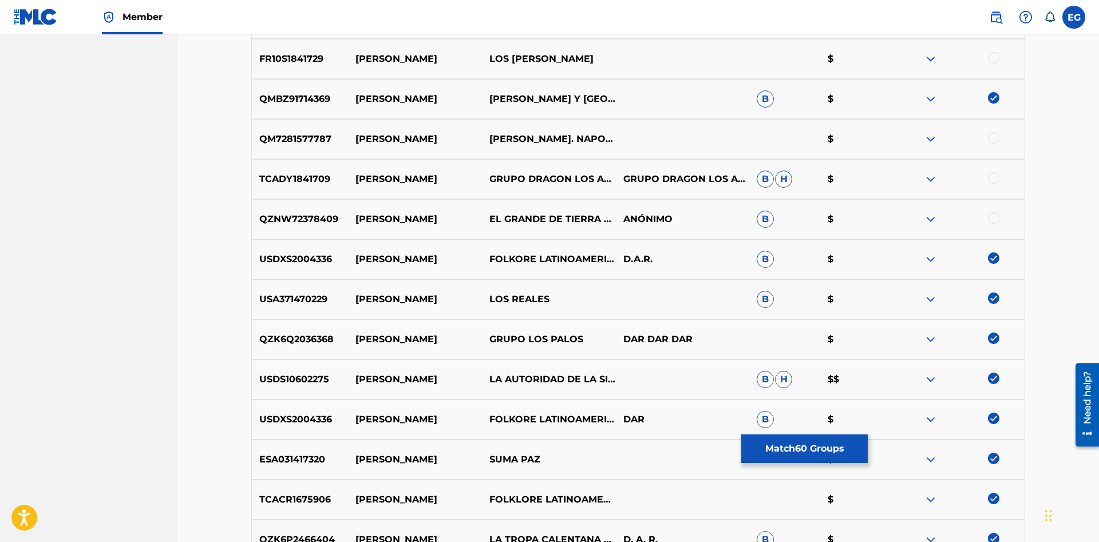
click at [997, 335] on img at bounding box center [993, 338] width 11 height 11
click at [991, 378] on img at bounding box center [993, 378] width 11 height 11
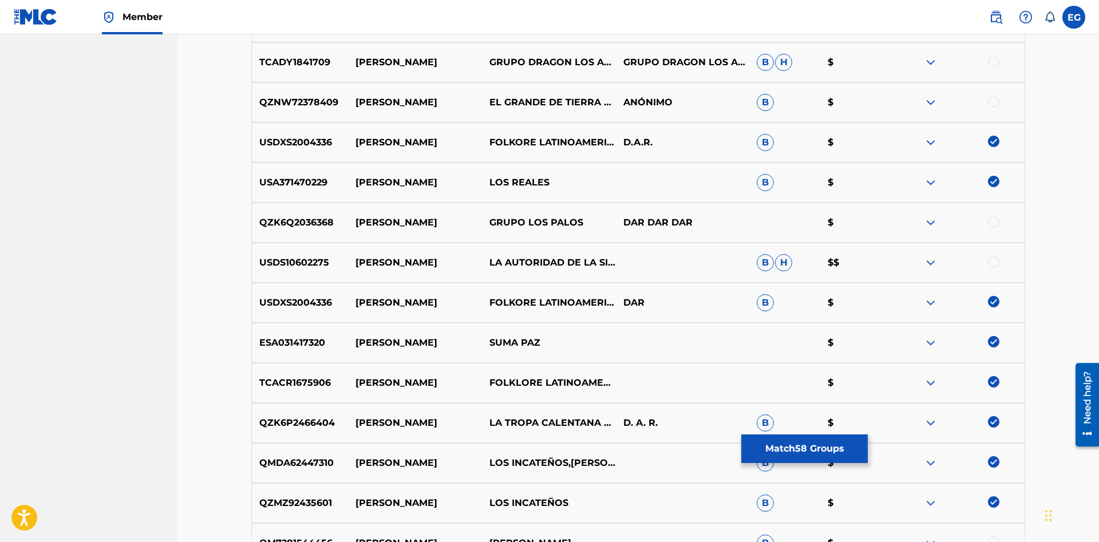
click at [991, 340] on img at bounding box center [993, 341] width 11 height 11
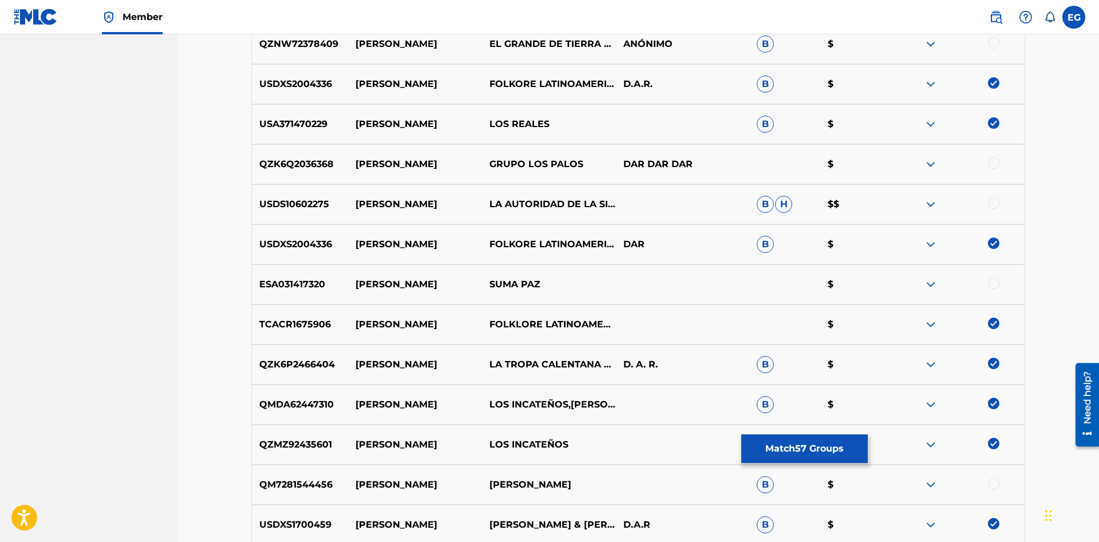
scroll to position [2393, 0]
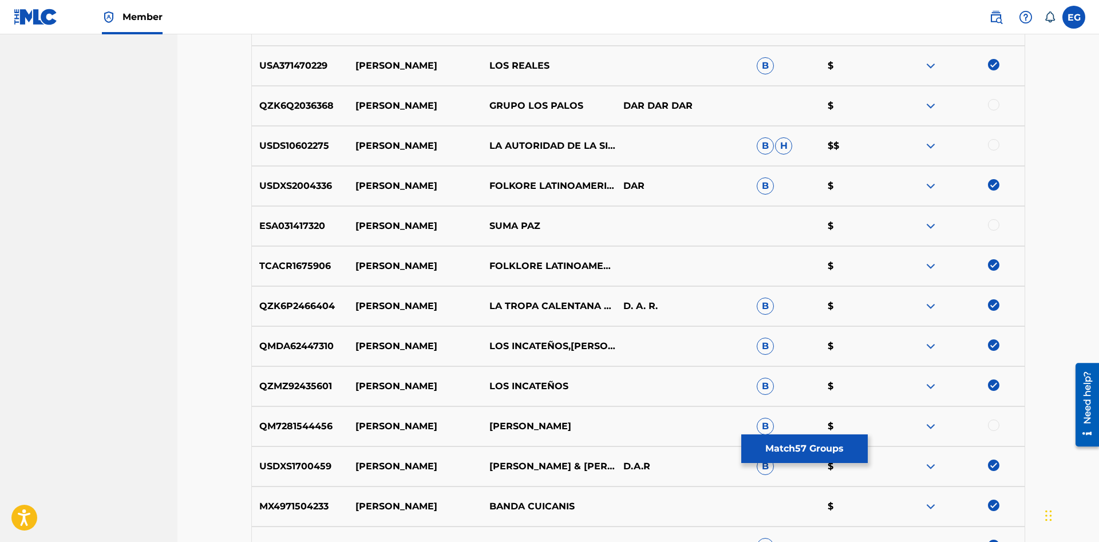
click at [990, 303] on img at bounding box center [993, 304] width 11 height 11
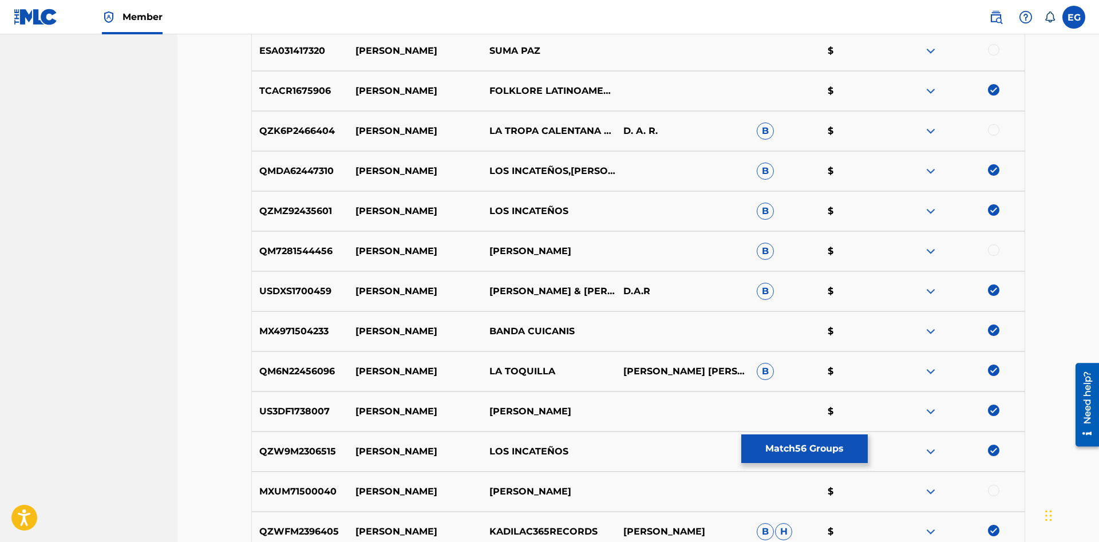
click at [990, 409] on img at bounding box center [993, 410] width 11 height 11
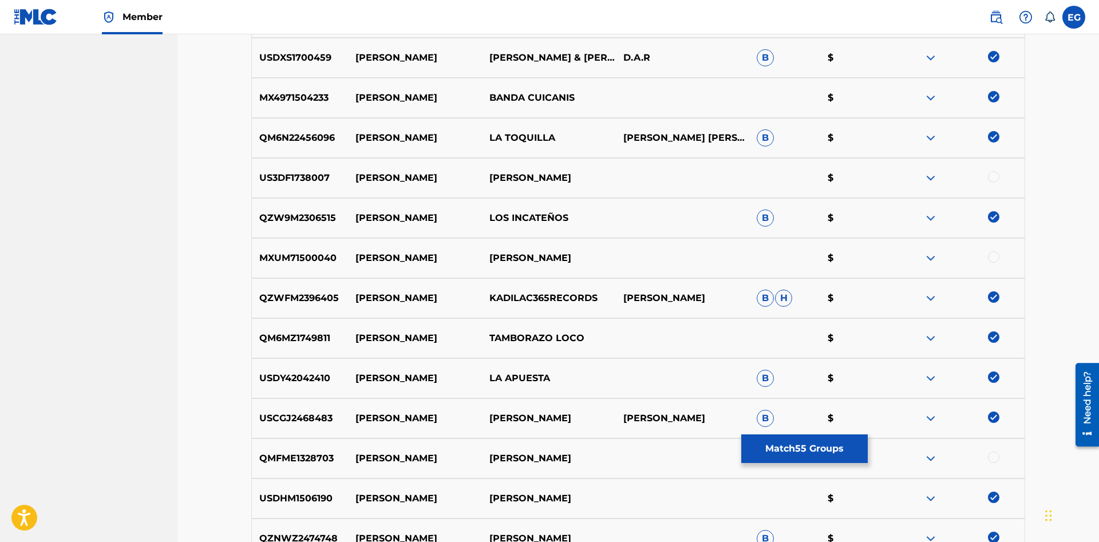
scroll to position [2977, 0]
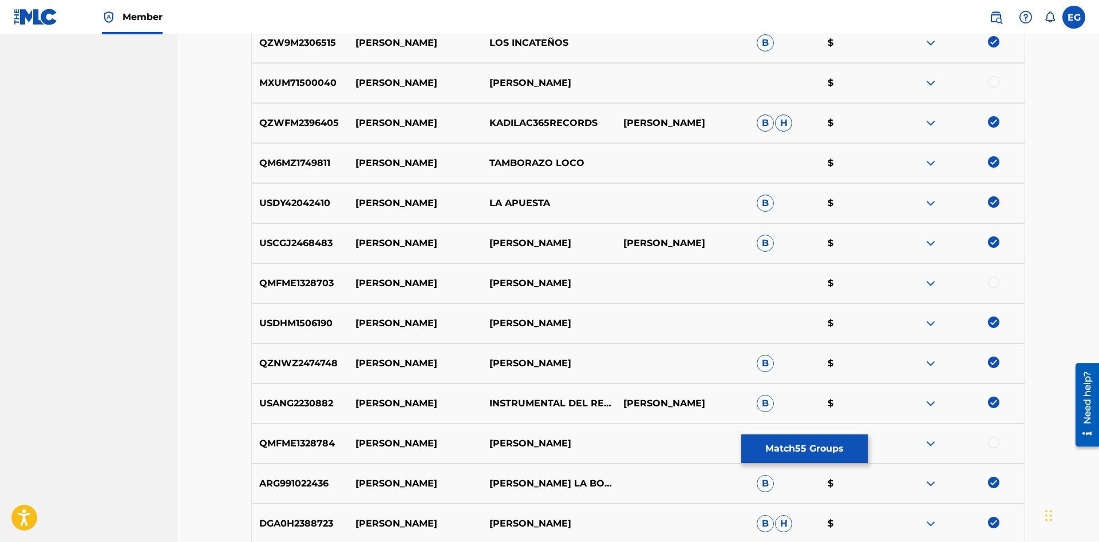
click at [992, 320] on img at bounding box center [993, 321] width 11 height 11
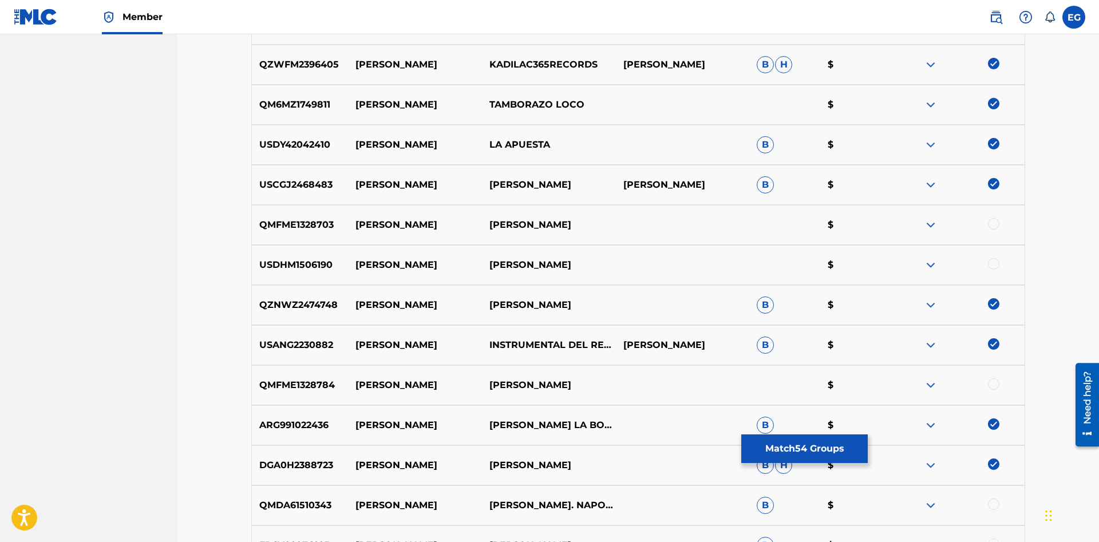
scroll to position [3152, 0]
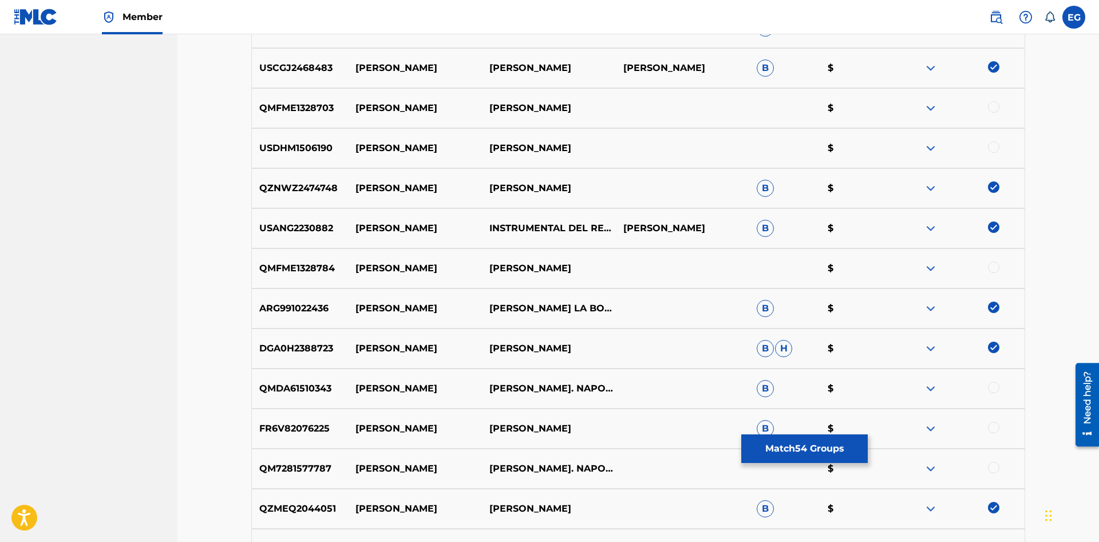
click at [1000, 345] on div at bounding box center [958, 349] width 134 height 14
click at [992, 347] on img at bounding box center [993, 347] width 11 height 11
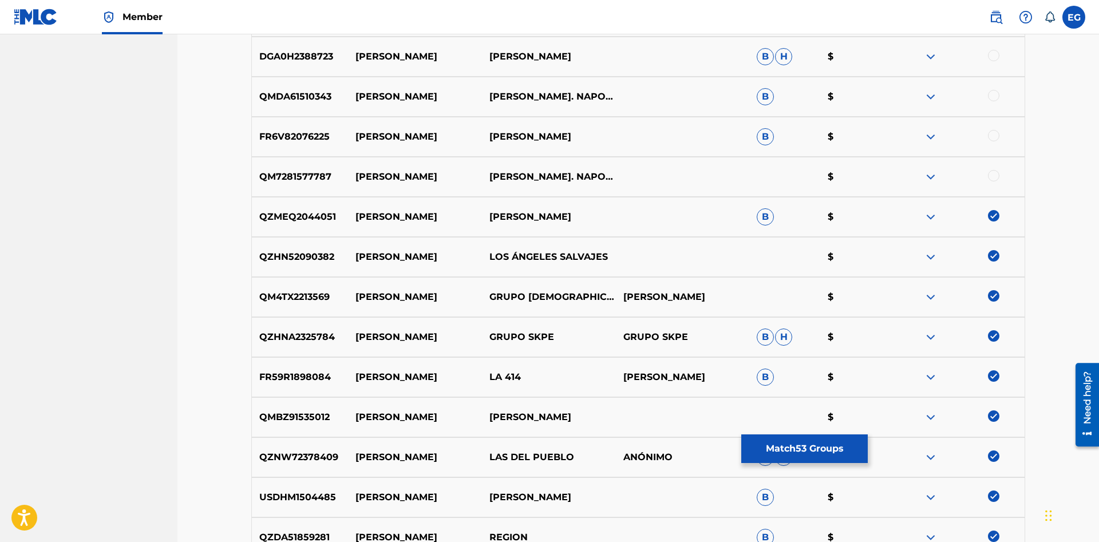
click at [998, 258] on img at bounding box center [993, 255] width 11 height 11
click at [999, 294] on img at bounding box center [993, 295] width 11 height 11
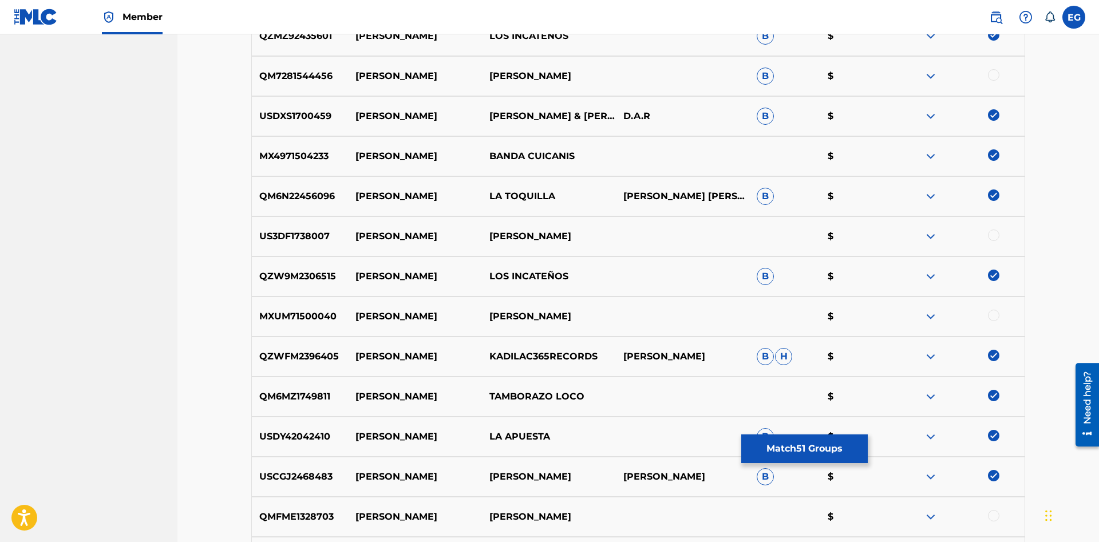
scroll to position [2802, 0]
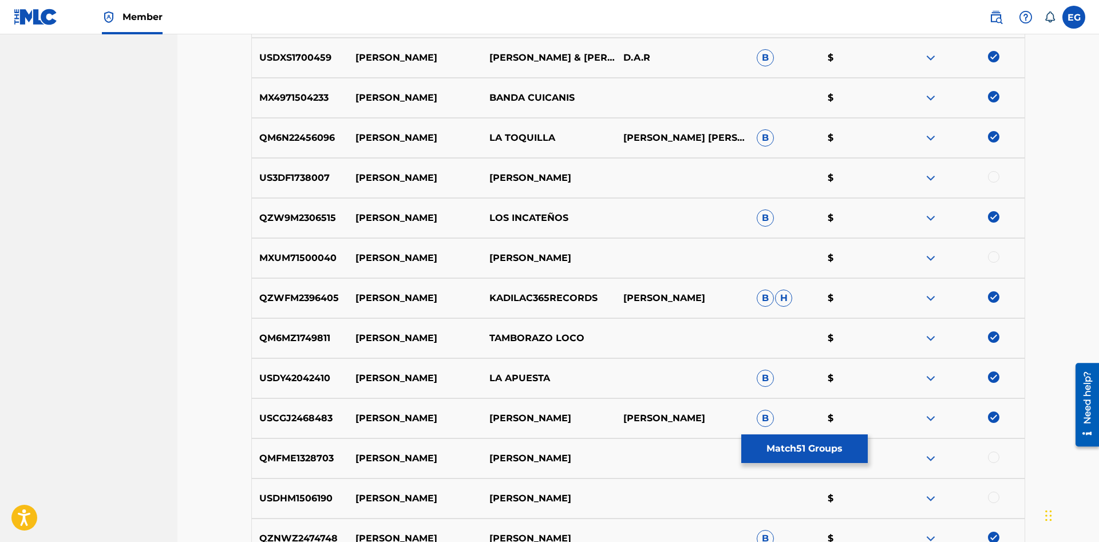
click at [993, 339] on img at bounding box center [993, 336] width 11 height 11
click at [991, 377] on img at bounding box center [993, 376] width 11 height 11
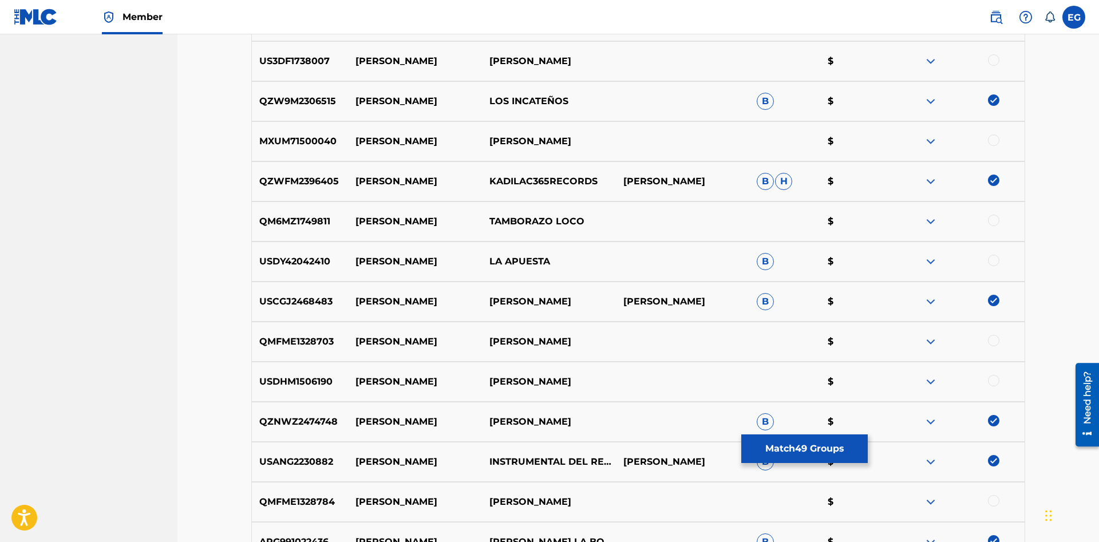
click at [995, 300] on img at bounding box center [993, 300] width 11 height 11
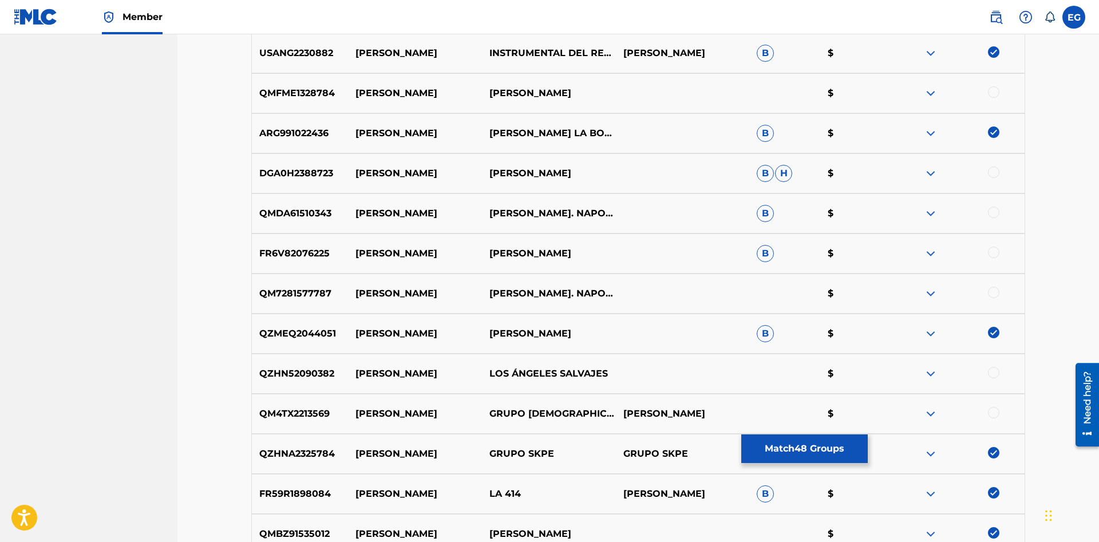
scroll to position [3444, 0]
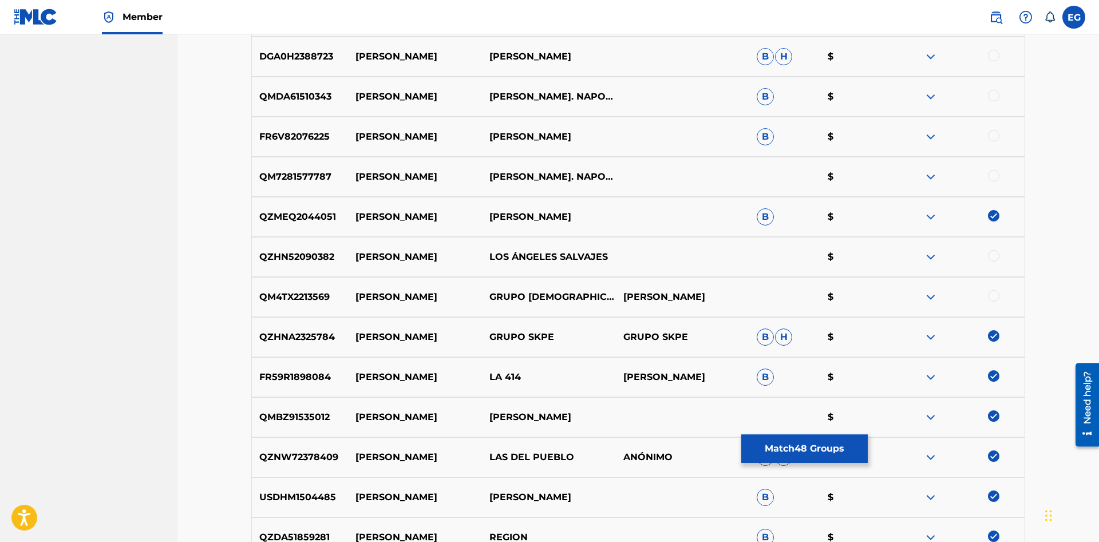
click at [993, 336] on img at bounding box center [993, 335] width 11 height 11
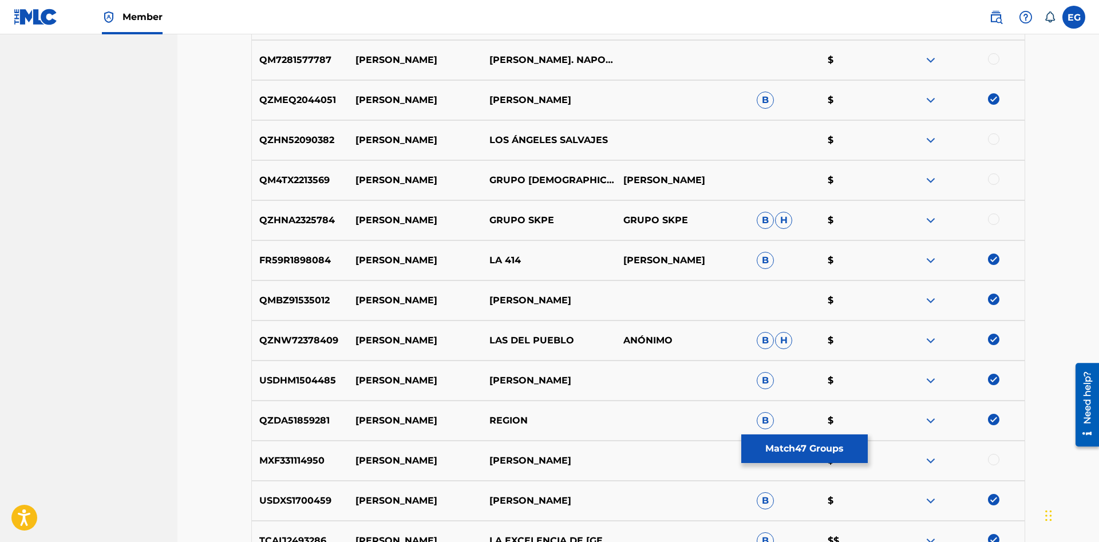
click at [994, 256] on img at bounding box center [993, 259] width 11 height 11
click at [995, 300] on img at bounding box center [993, 299] width 11 height 11
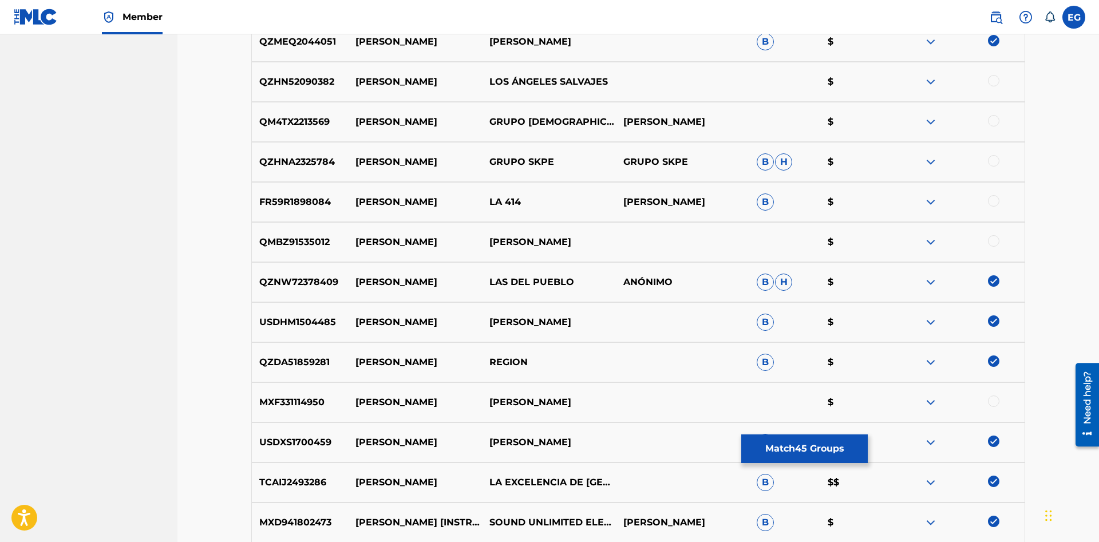
click at [992, 285] on img at bounding box center [993, 280] width 11 height 11
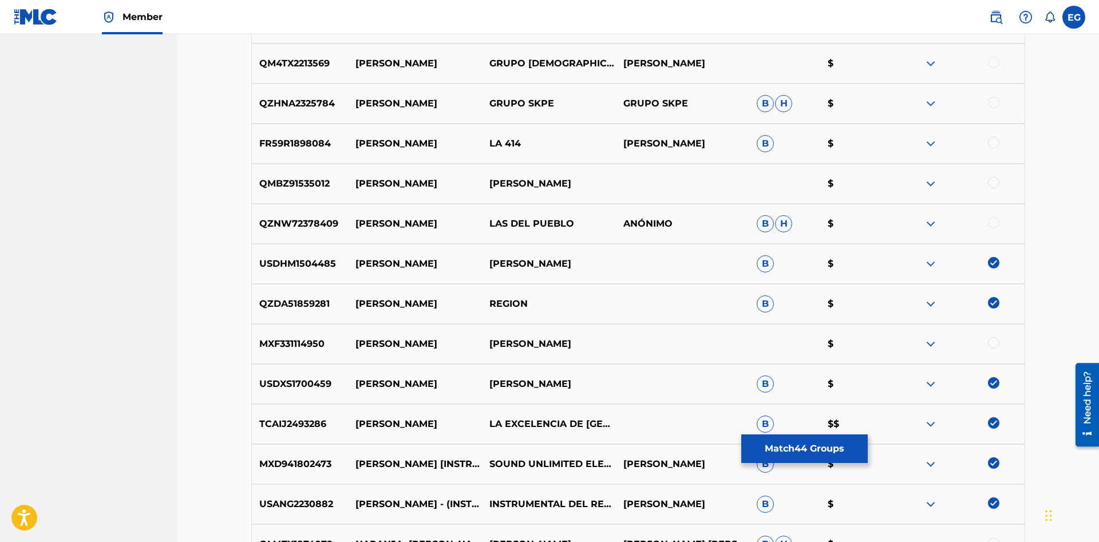
click at [994, 261] on img at bounding box center [993, 262] width 11 height 11
click at [991, 288] on div "QZDA51859281 [PERSON_NAME] REGION B $" at bounding box center [638, 304] width 774 height 40
click at [994, 302] on img at bounding box center [993, 302] width 11 height 11
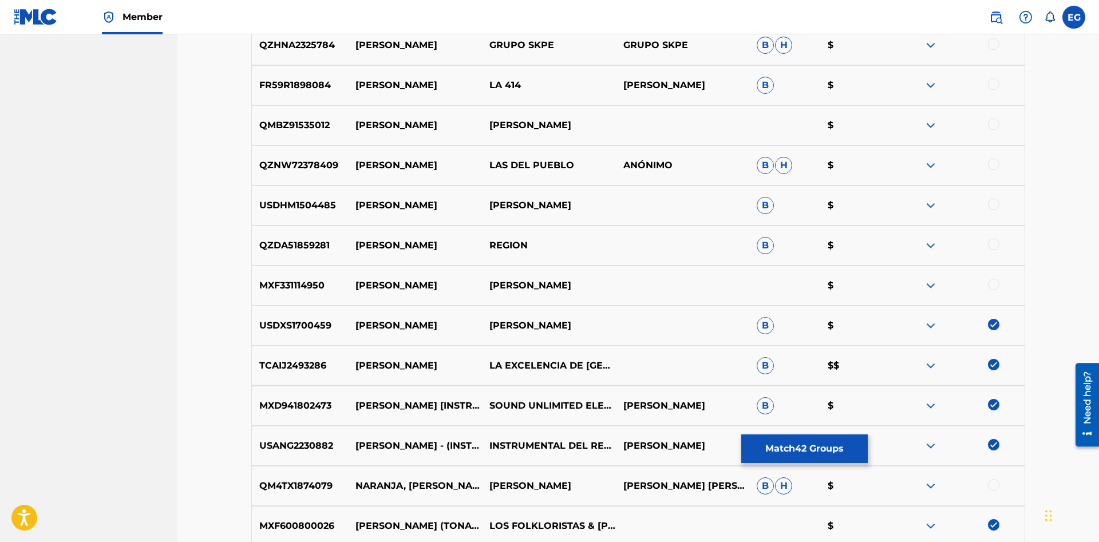
scroll to position [3853, 0]
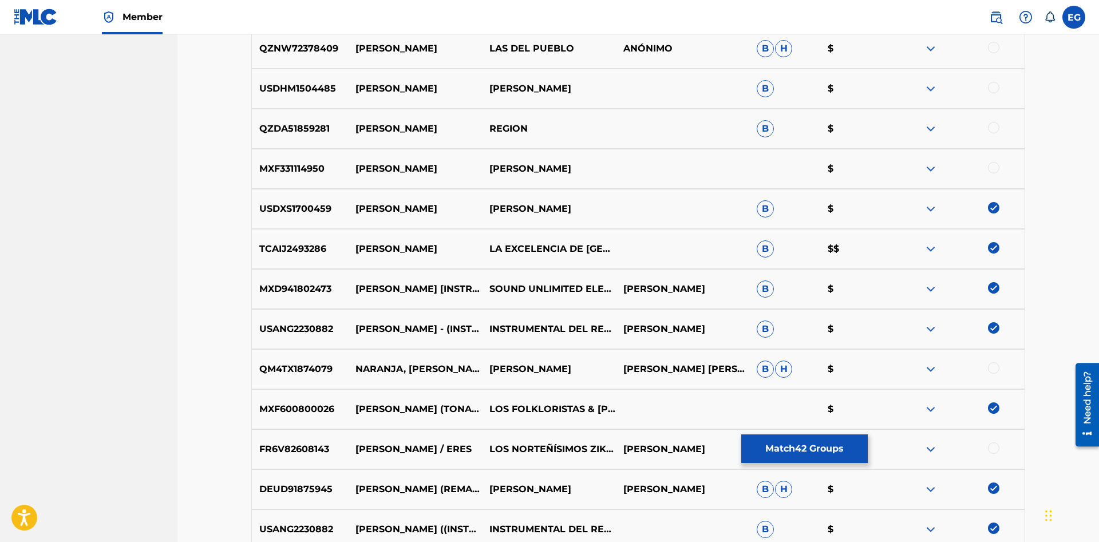
click at [994, 250] on img at bounding box center [993, 247] width 11 height 11
click at [994, 288] on img at bounding box center [993, 287] width 11 height 11
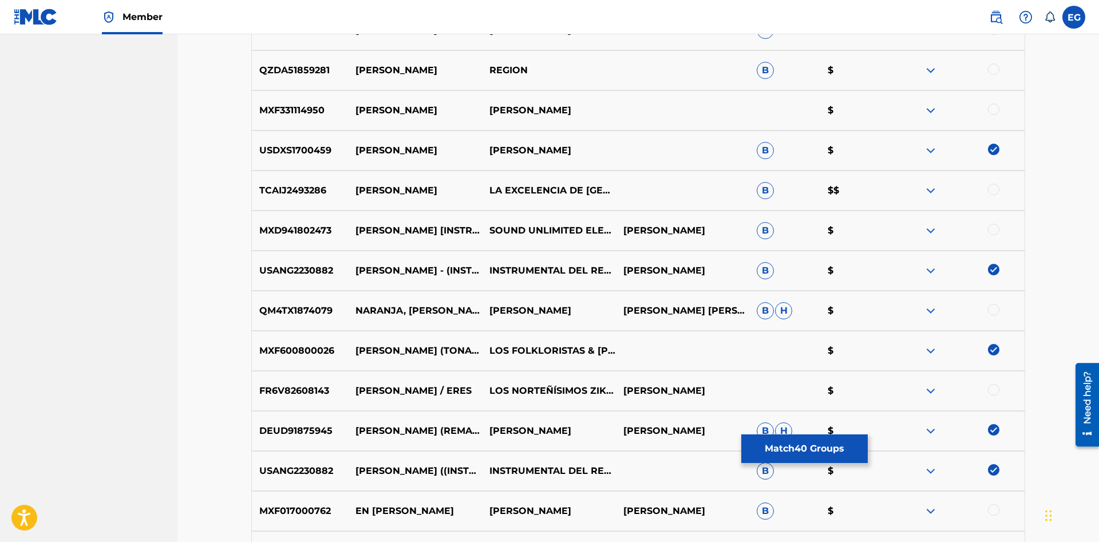
click at [993, 426] on img at bounding box center [993, 429] width 11 height 11
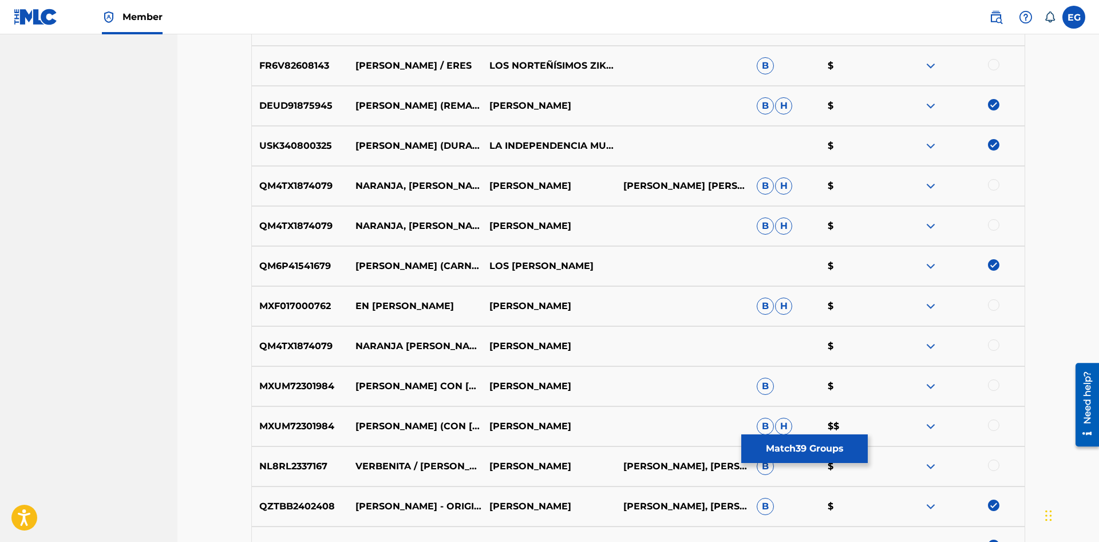
scroll to position [4612, 0]
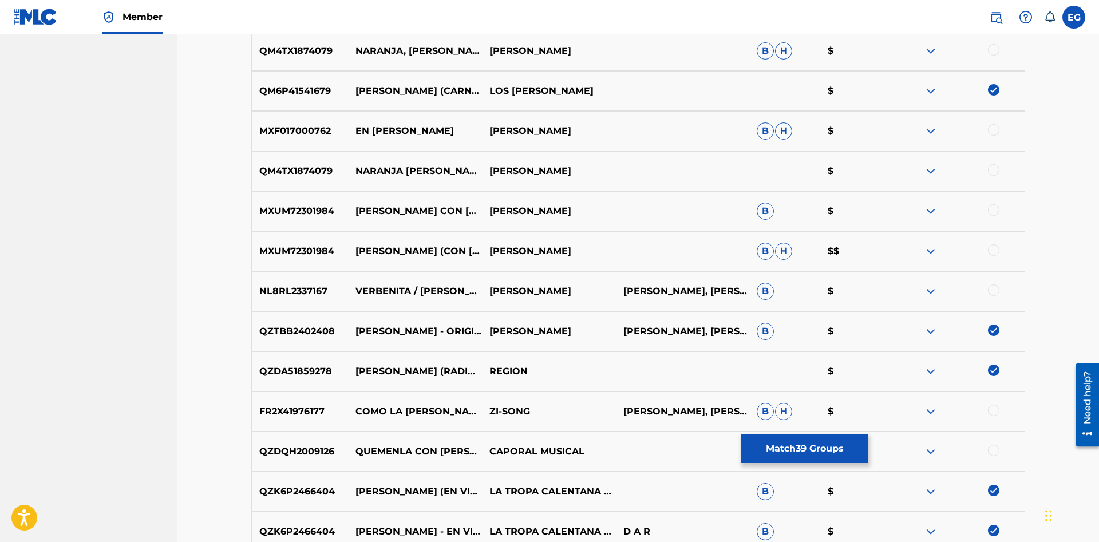
click at [993, 329] on img at bounding box center [993, 330] width 11 height 11
click at [995, 370] on img at bounding box center [993, 370] width 11 height 11
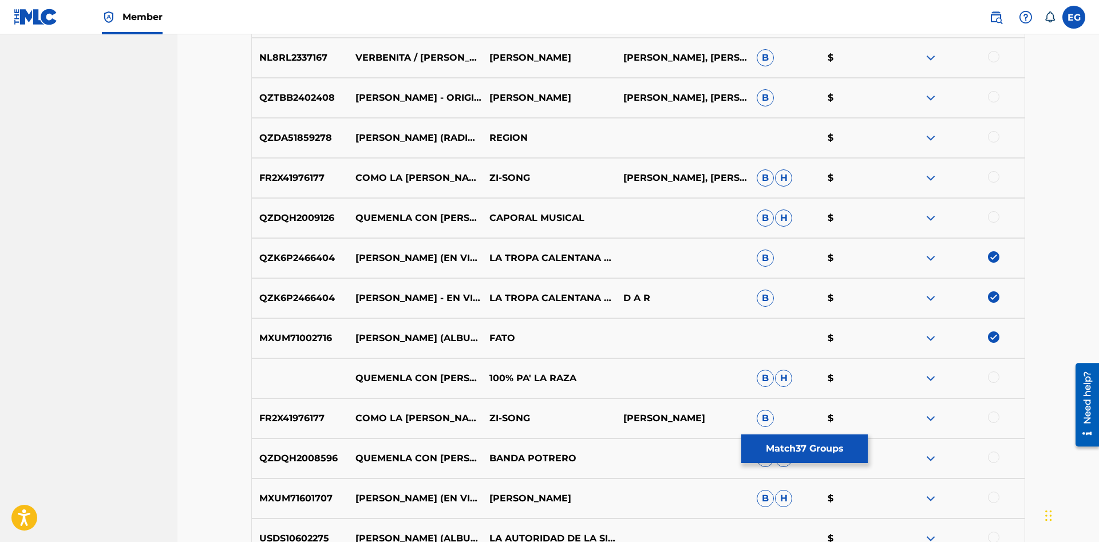
click at [994, 294] on img at bounding box center [993, 296] width 11 height 11
click at [999, 254] on img at bounding box center [993, 256] width 11 height 11
click at [996, 334] on img at bounding box center [993, 336] width 11 height 11
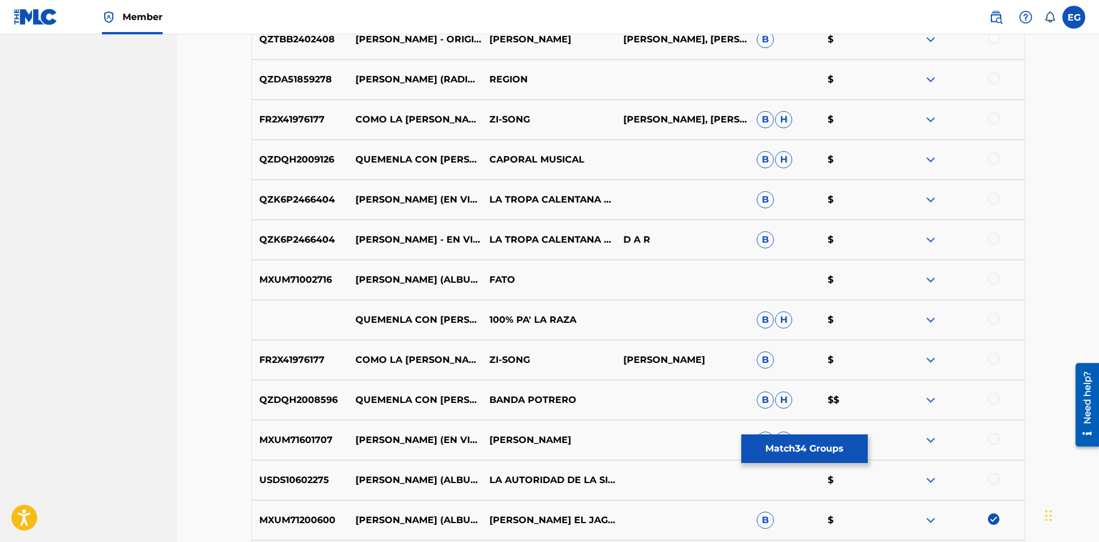
scroll to position [5079, 0]
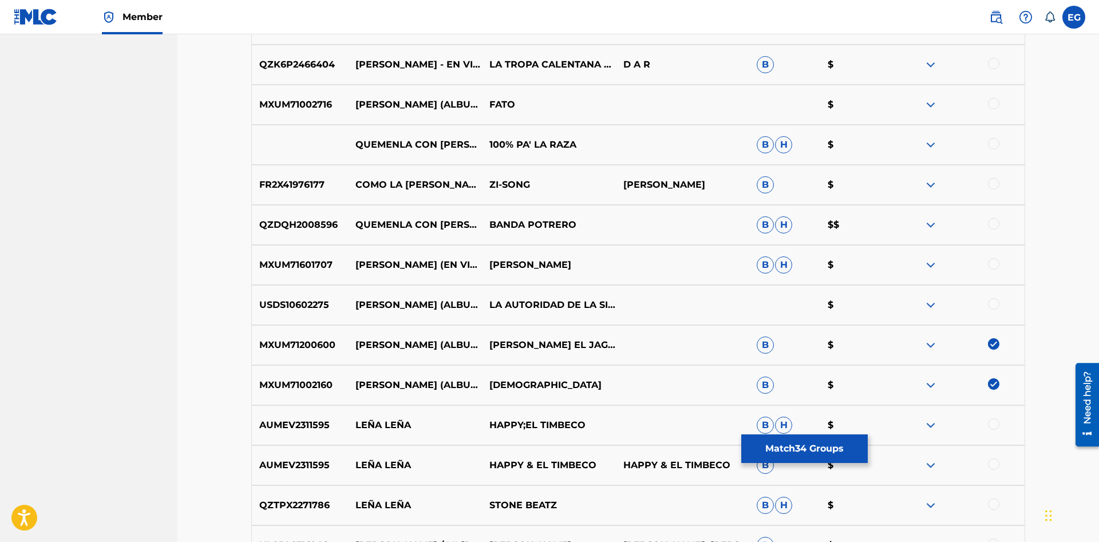
click at [991, 381] on img at bounding box center [993, 383] width 11 height 11
click at [993, 343] on img at bounding box center [993, 343] width 11 height 11
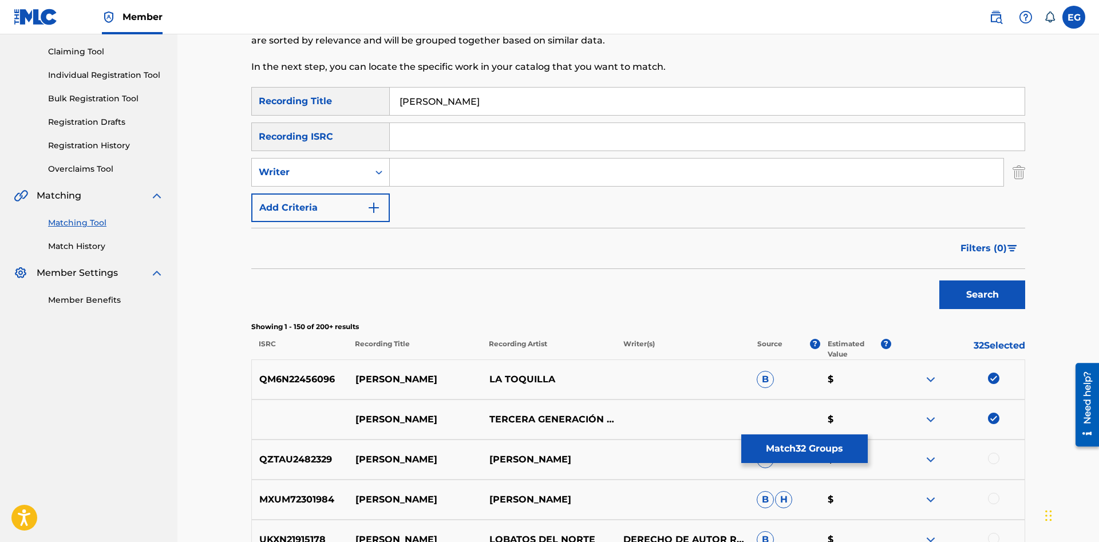
scroll to position [0, 0]
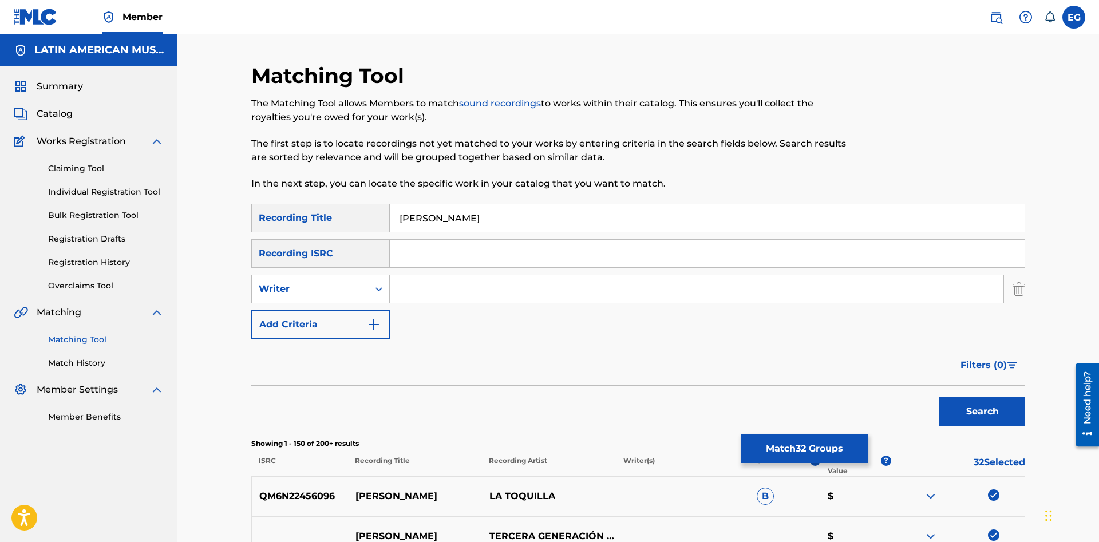
click at [412, 213] on input "[PERSON_NAME]" at bounding box center [707, 217] width 635 height 27
click at [452, 295] on input "Search Form" at bounding box center [697, 288] width 614 height 27
paste input "[PERSON_NAME]"
type input "[PERSON_NAME]"
click at [1001, 407] on button "Search" at bounding box center [982, 411] width 86 height 29
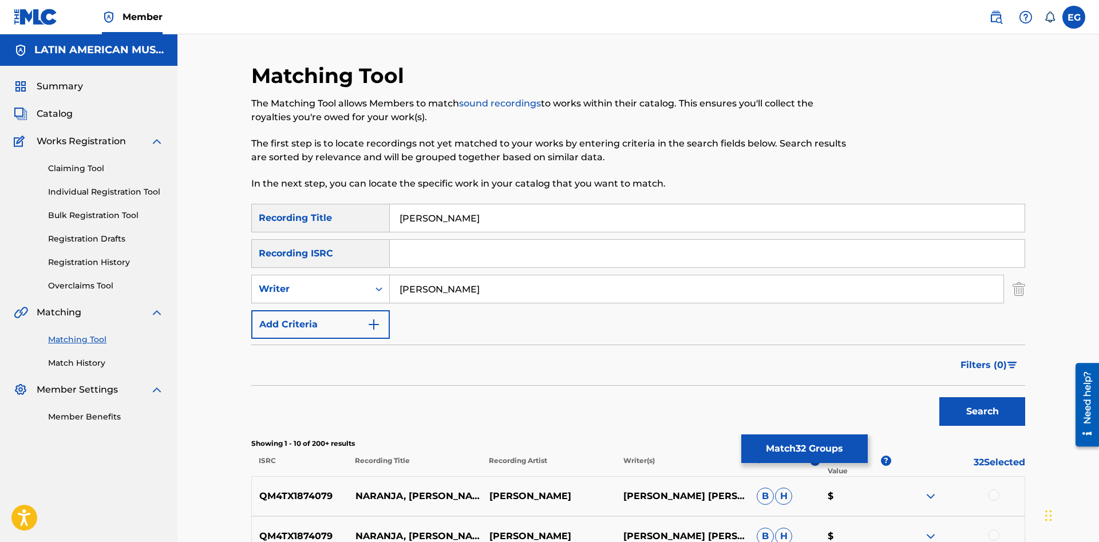
drag, startPoint x: 500, startPoint y: 291, endPoint x: 394, endPoint y: 298, distance: 106.1
click at [394, 298] on input "[PERSON_NAME]" at bounding box center [697, 288] width 614 height 27
click at [411, 217] on input "[PERSON_NAME]" at bounding box center [707, 217] width 635 height 27
click at [939, 397] on button "Search" at bounding box center [982, 411] width 86 height 29
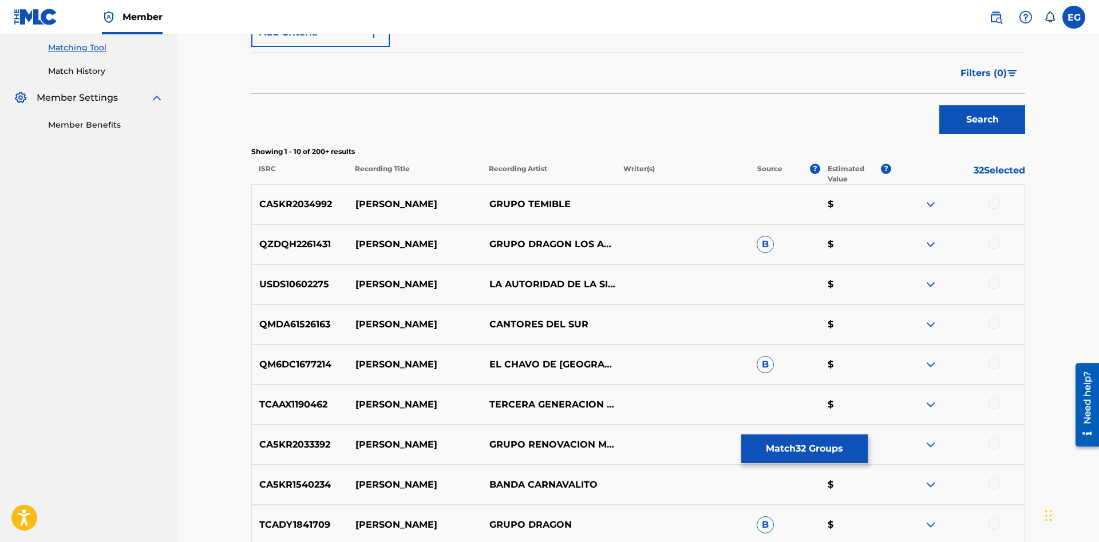
scroll to position [476, 0]
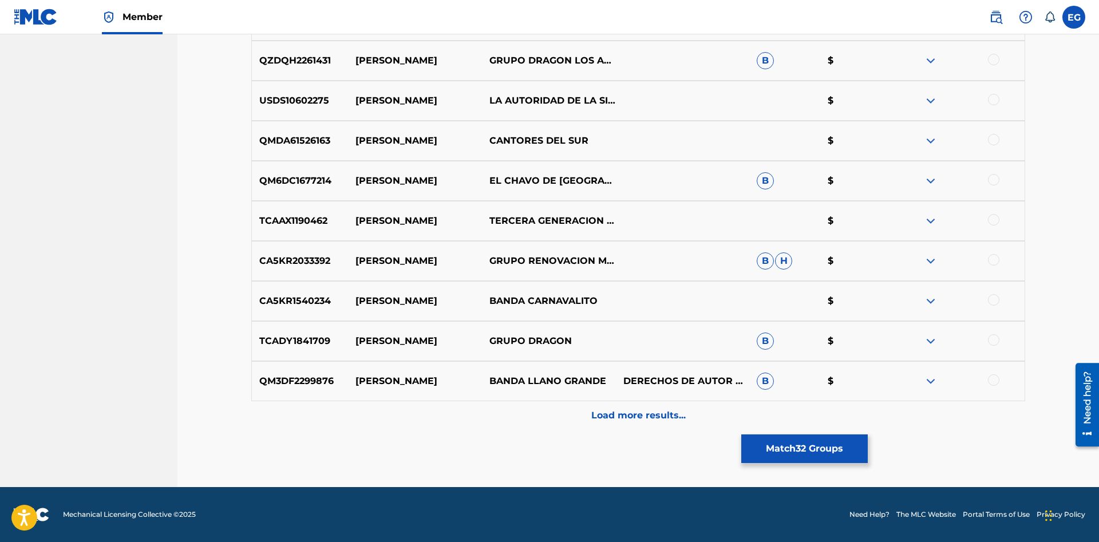
click at [607, 414] on p "Load more results..." at bounding box center [638, 416] width 94 height 14
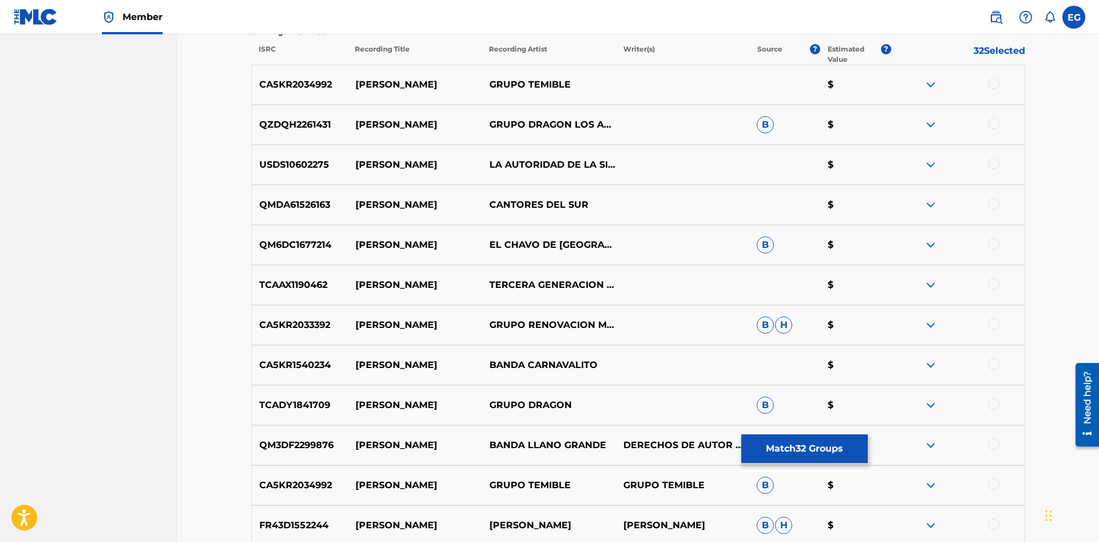
scroll to position [762, 0]
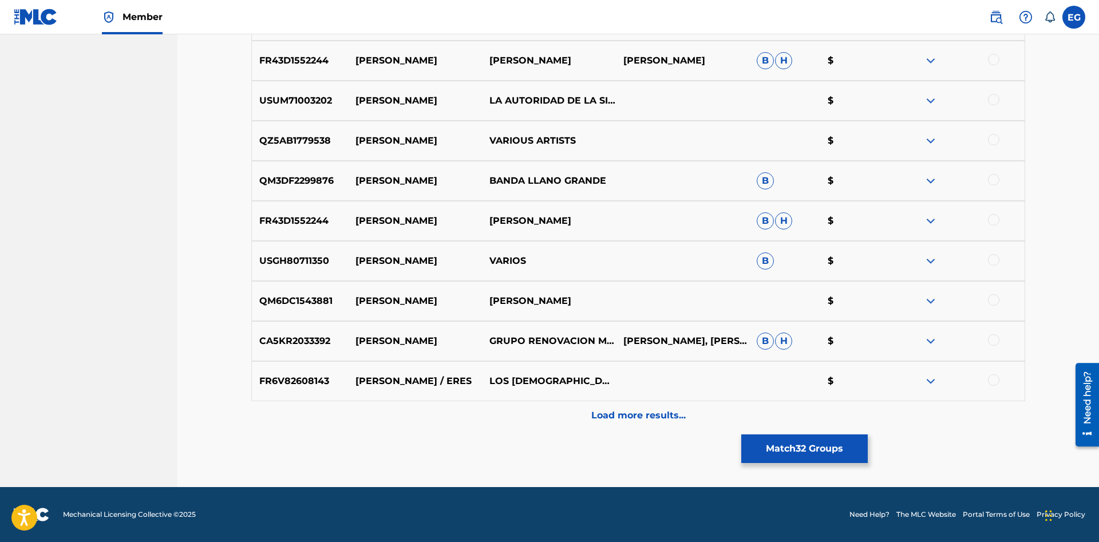
click at [642, 409] on div "Load more results..." at bounding box center [638, 415] width 774 height 29
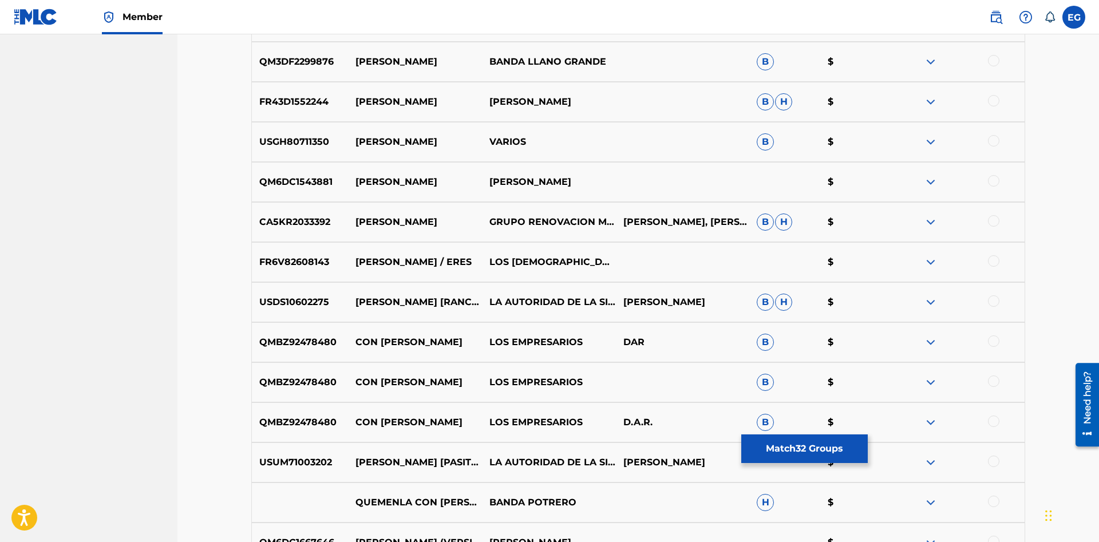
scroll to position [1229, 0]
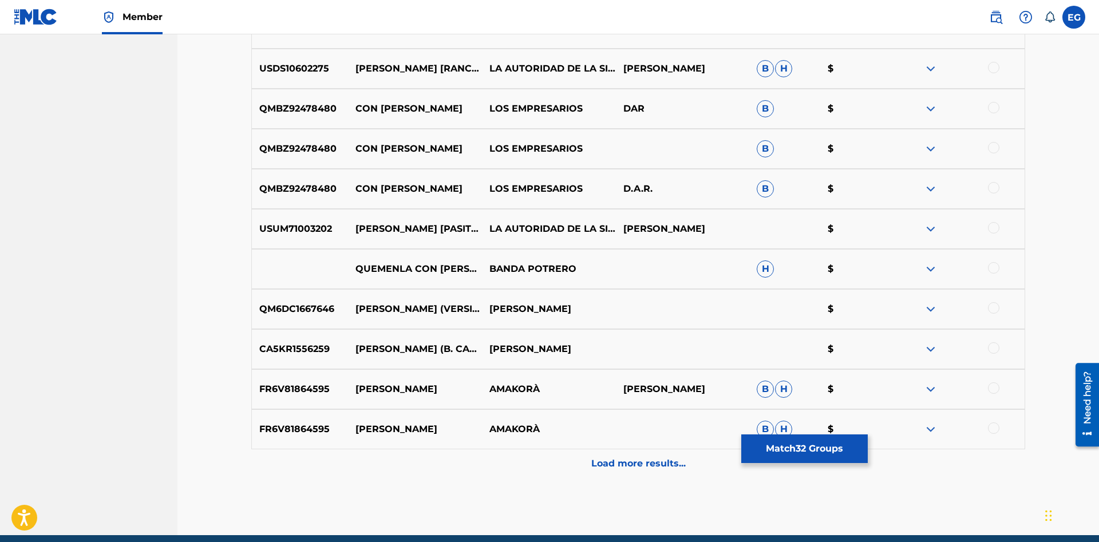
click at [614, 445] on div "FR6V81864595 [PERSON_NAME] B H $" at bounding box center [638, 429] width 774 height 40
click at [608, 456] on div "Load more results..." at bounding box center [638, 463] width 774 height 29
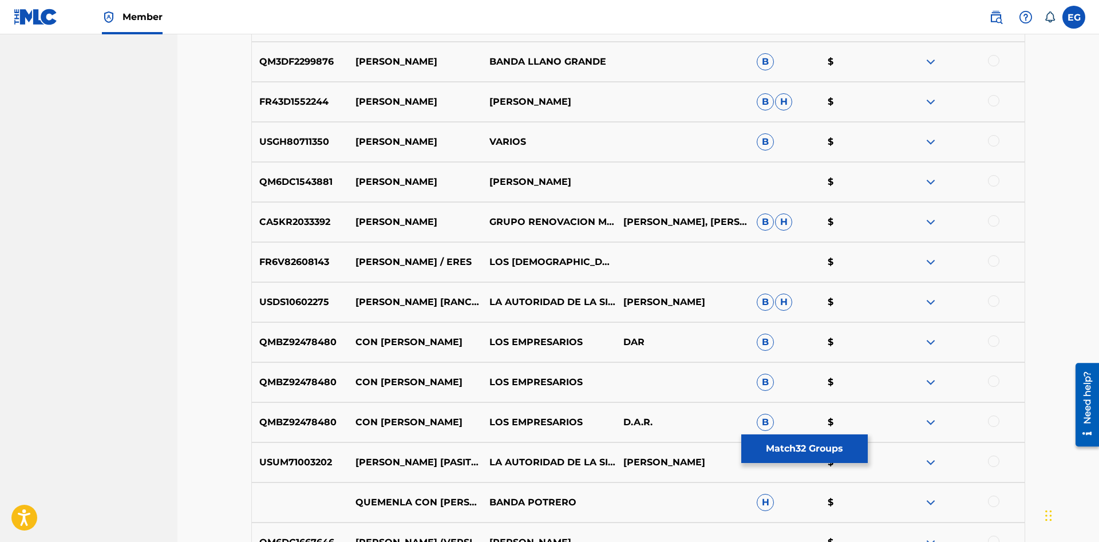
scroll to position [1346, 0]
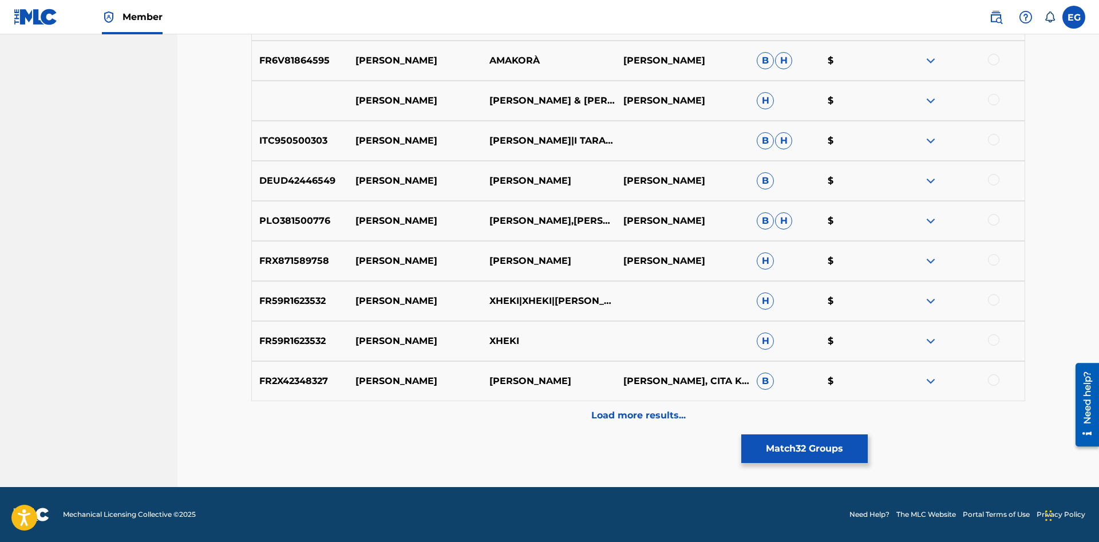
click at [590, 408] on div "Load more results..." at bounding box center [638, 415] width 774 height 29
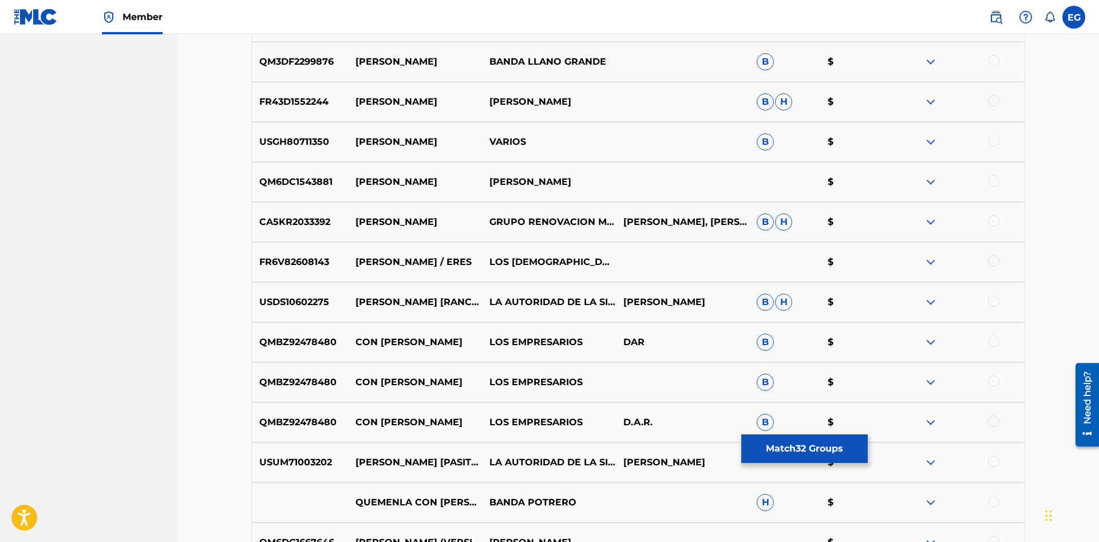
scroll to position [1170, 0]
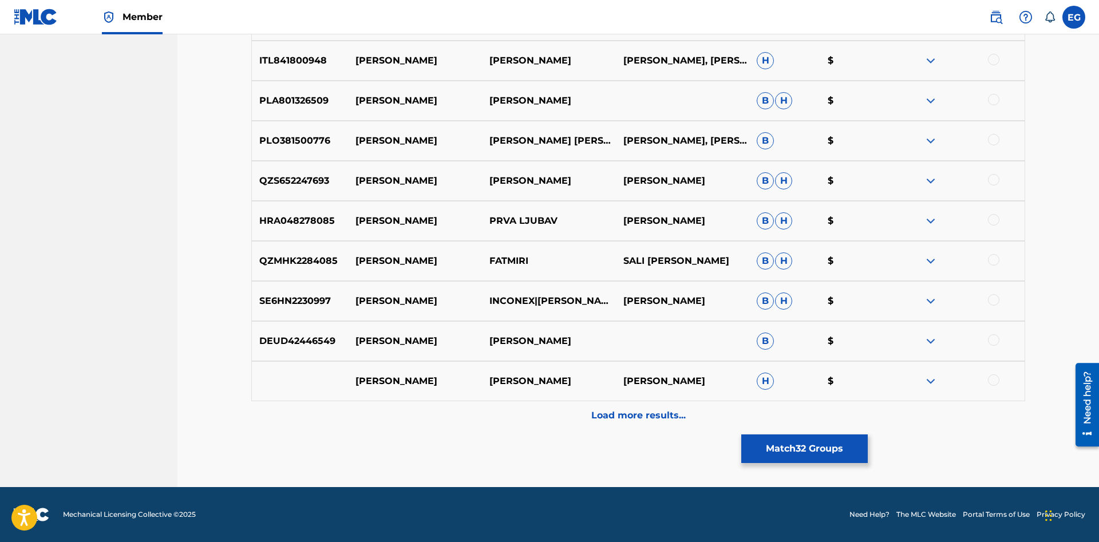
click at [600, 408] on div "Load more results..." at bounding box center [638, 415] width 774 height 29
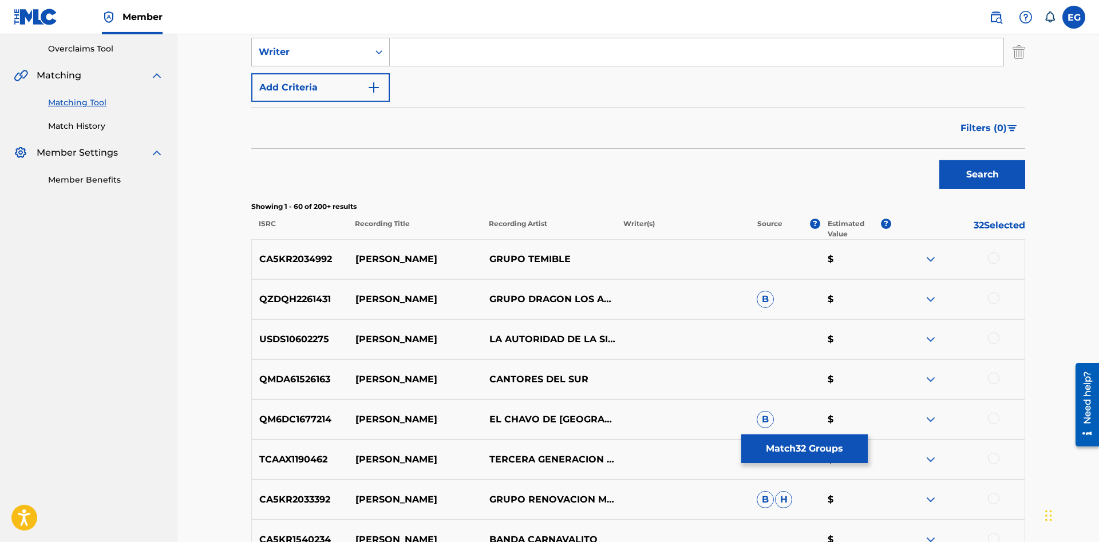
scroll to position [0, 0]
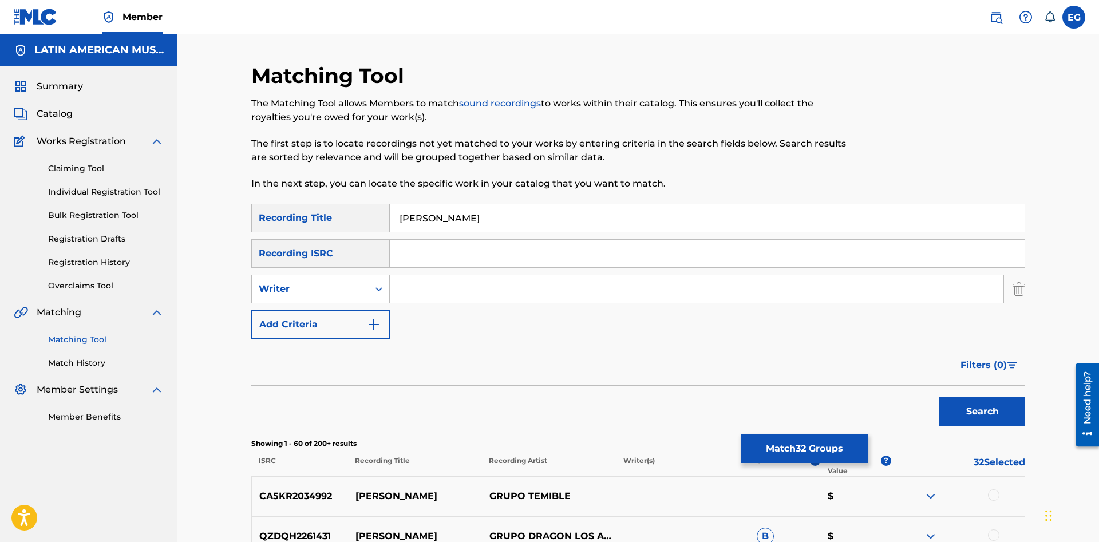
click at [572, 220] on input "[PERSON_NAME]" at bounding box center [707, 217] width 635 height 27
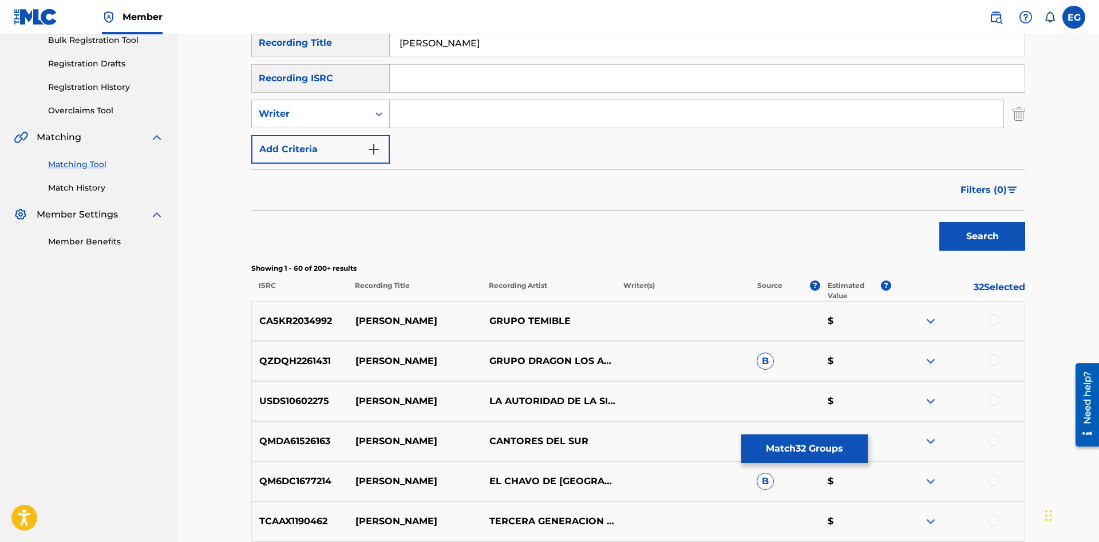
scroll to position [58, 0]
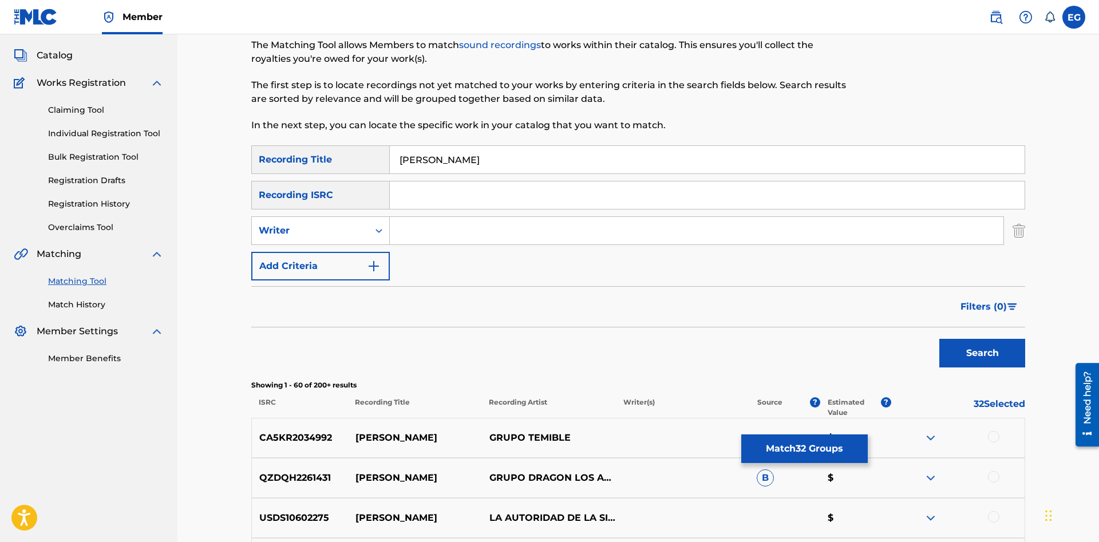
click at [413, 156] on input "[PERSON_NAME]" at bounding box center [707, 159] width 635 height 27
type input "[PERSON_NAME]"
click at [939, 339] on button "Search" at bounding box center [982, 353] width 86 height 29
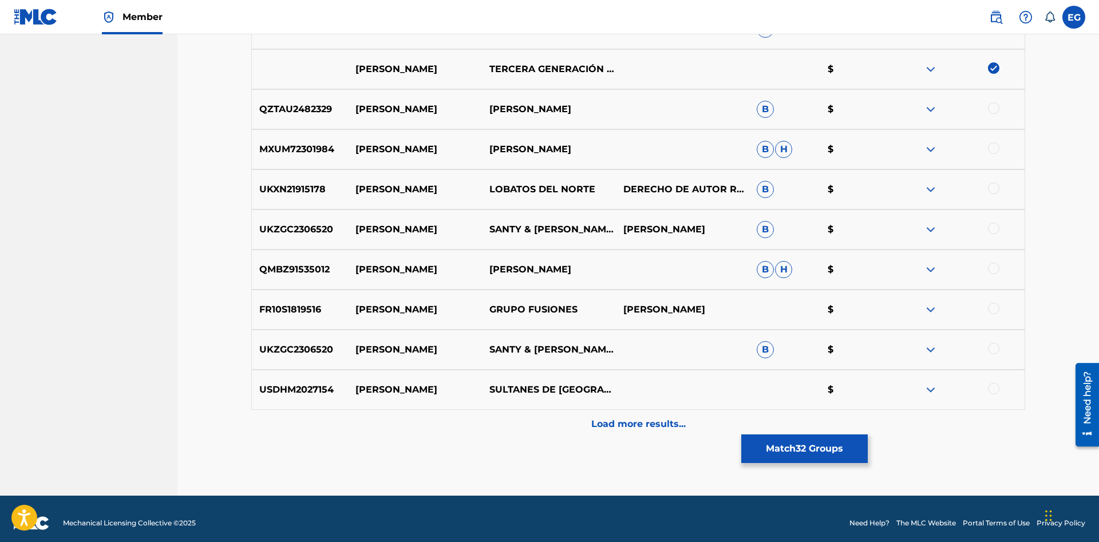
scroll to position [175, 0]
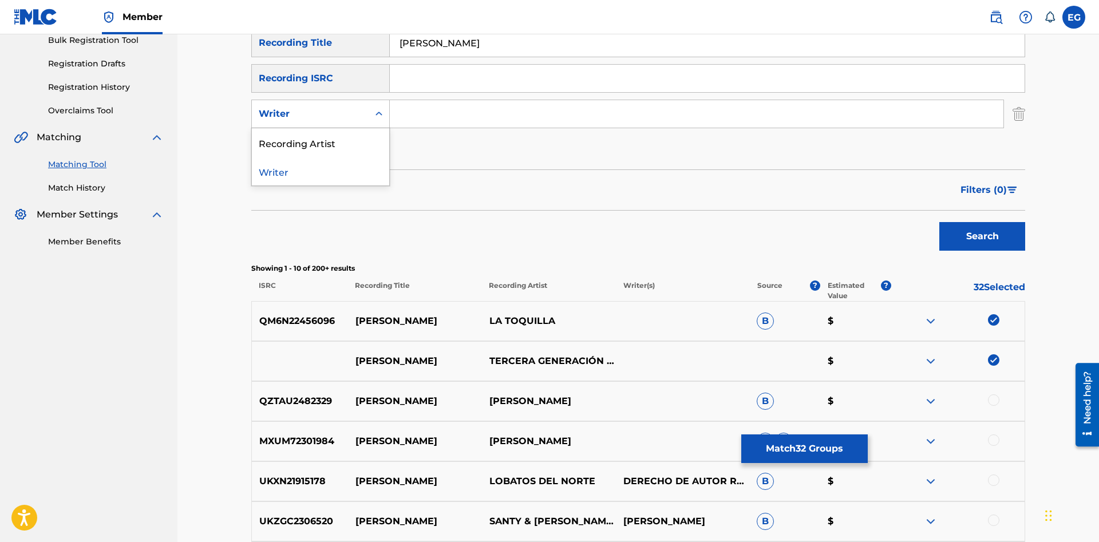
click at [325, 118] on div "Writer" at bounding box center [310, 114] width 117 height 22
click at [298, 143] on div "Recording Artist" at bounding box center [320, 142] width 137 height 29
click at [420, 112] on input "Search Form" at bounding box center [697, 113] width 614 height 27
type input "toquilla"
click at [939, 222] on button "Search" at bounding box center [982, 236] width 86 height 29
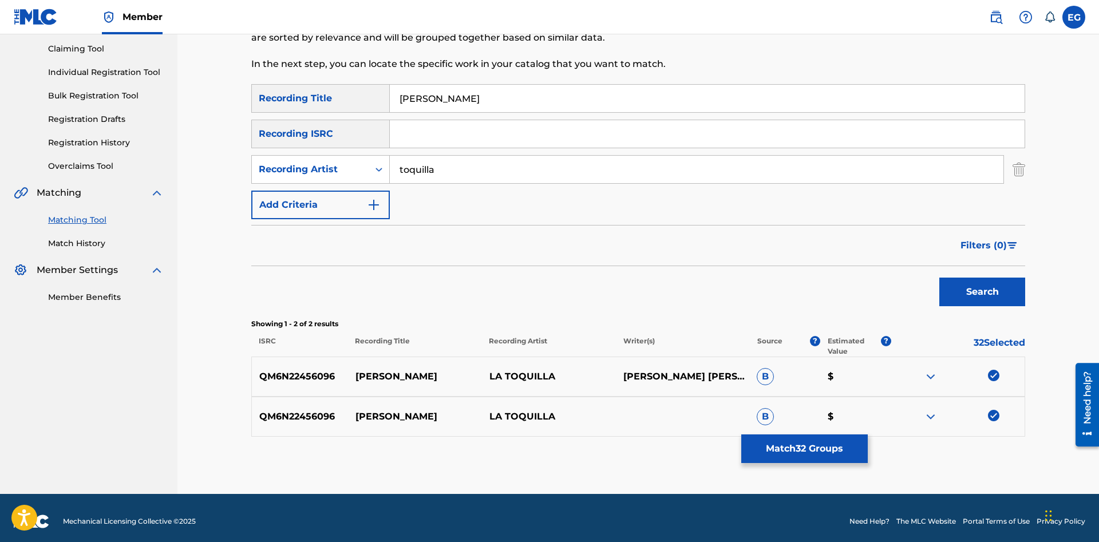
scroll to position [0, 0]
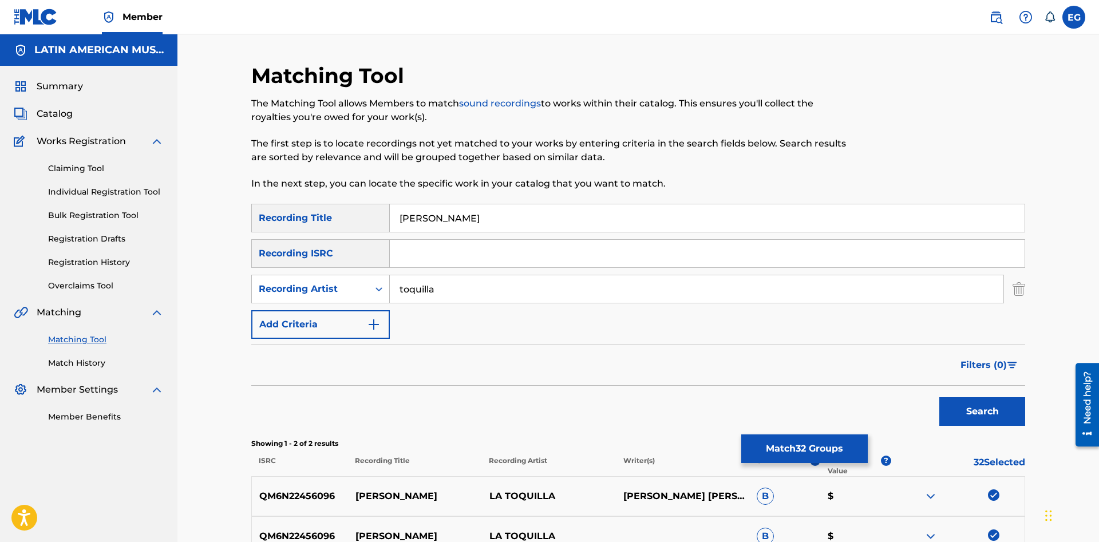
drag, startPoint x: 448, startPoint y: 290, endPoint x: 350, endPoint y: 298, distance: 98.8
click at [390, 298] on input "toquilla" at bounding box center [697, 288] width 614 height 27
click at [939, 397] on button "Search" at bounding box center [982, 411] width 86 height 29
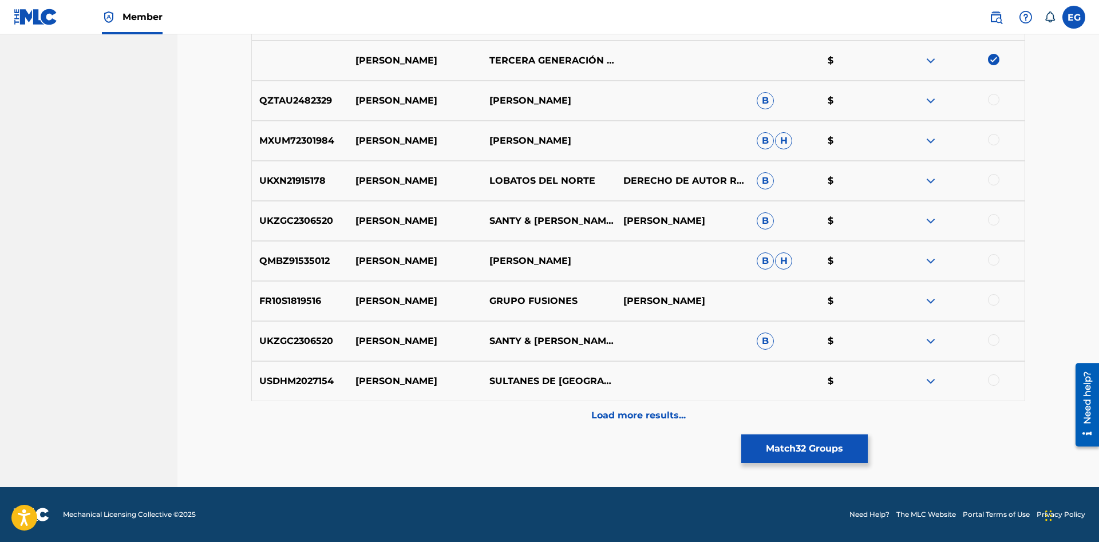
click at [623, 416] on p "Load more results..." at bounding box center [638, 416] width 94 height 14
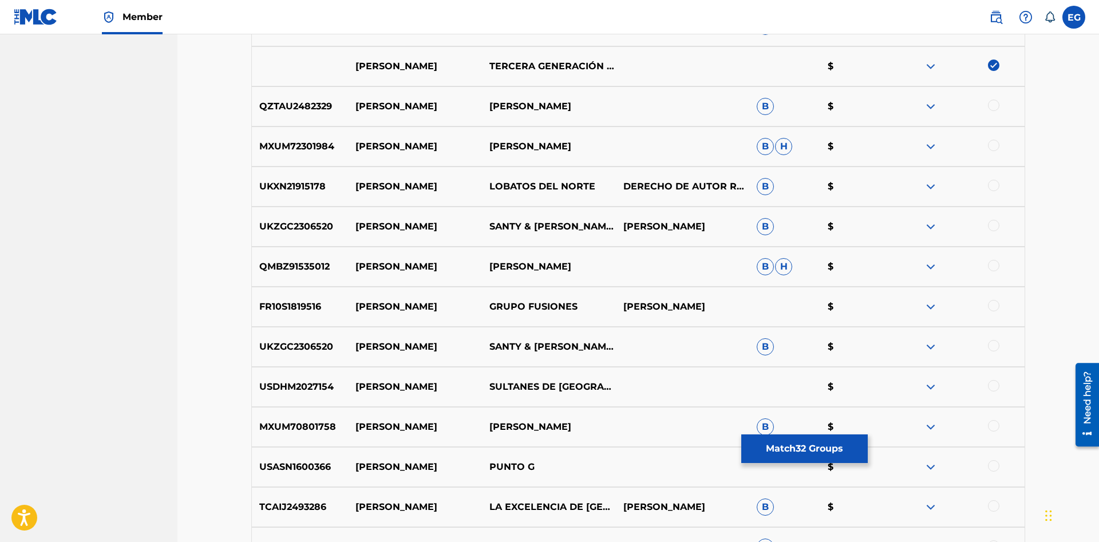
scroll to position [820, 0]
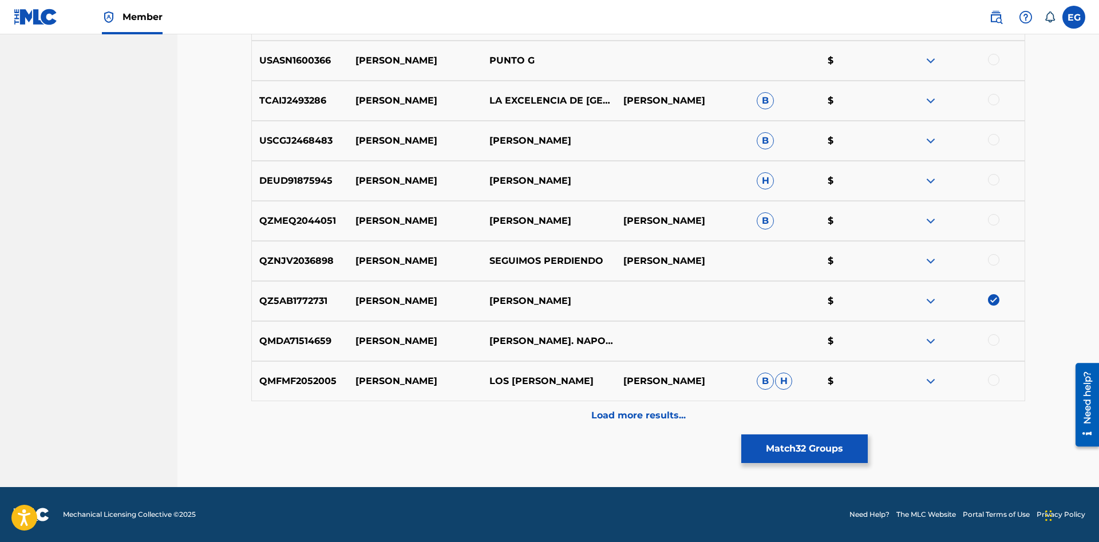
click at [639, 407] on div "Load more results..." at bounding box center [638, 415] width 774 height 29
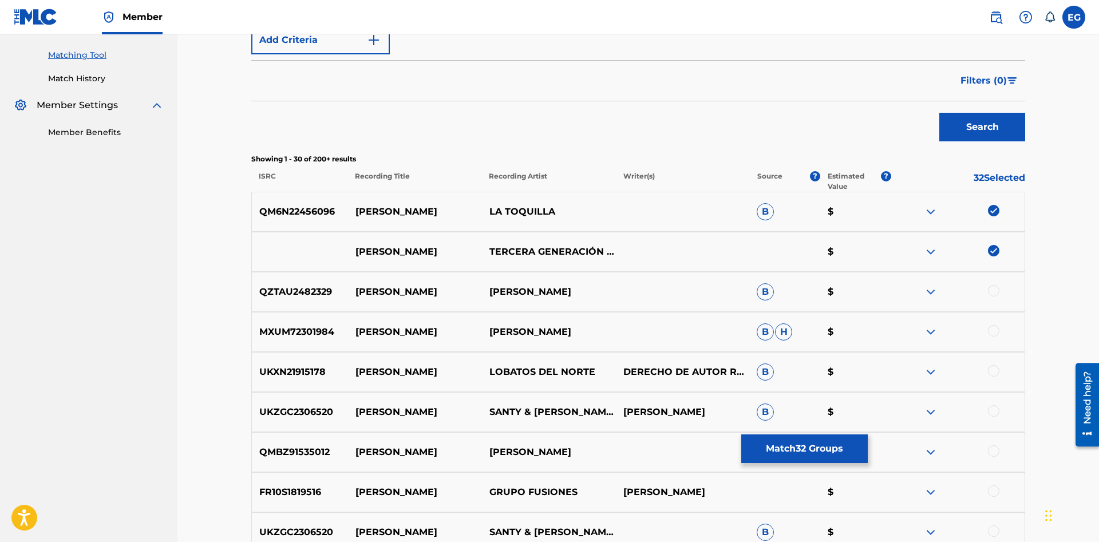
scroll to position [0, 0]
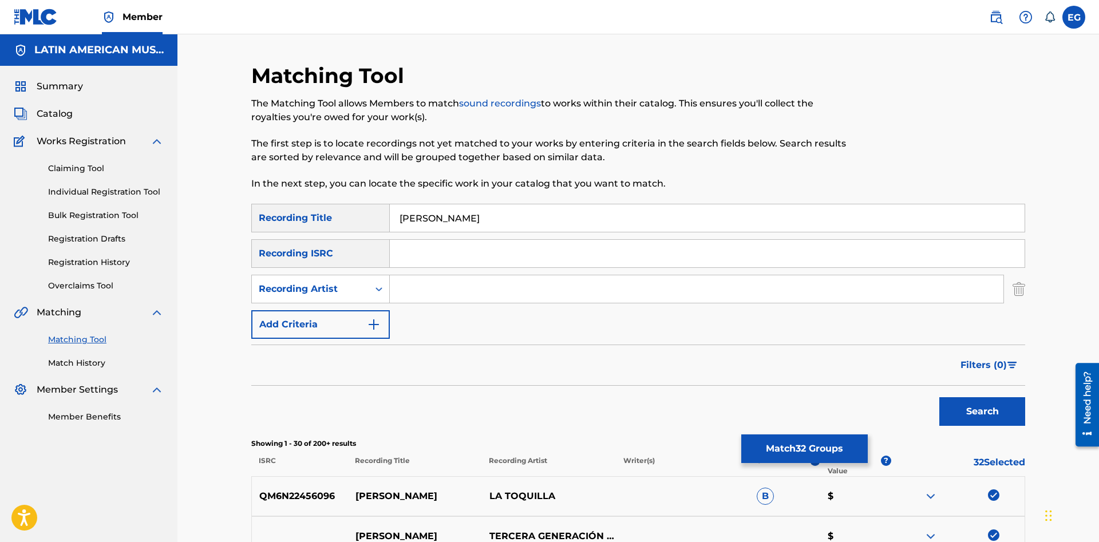
click at [408, 287] on input "Search Form" at bounding box center [697, 288] width 614 height 27
type input "son"
click at [939, 397] on button "Search" at bounding box center [982, 411] width 86 height 29
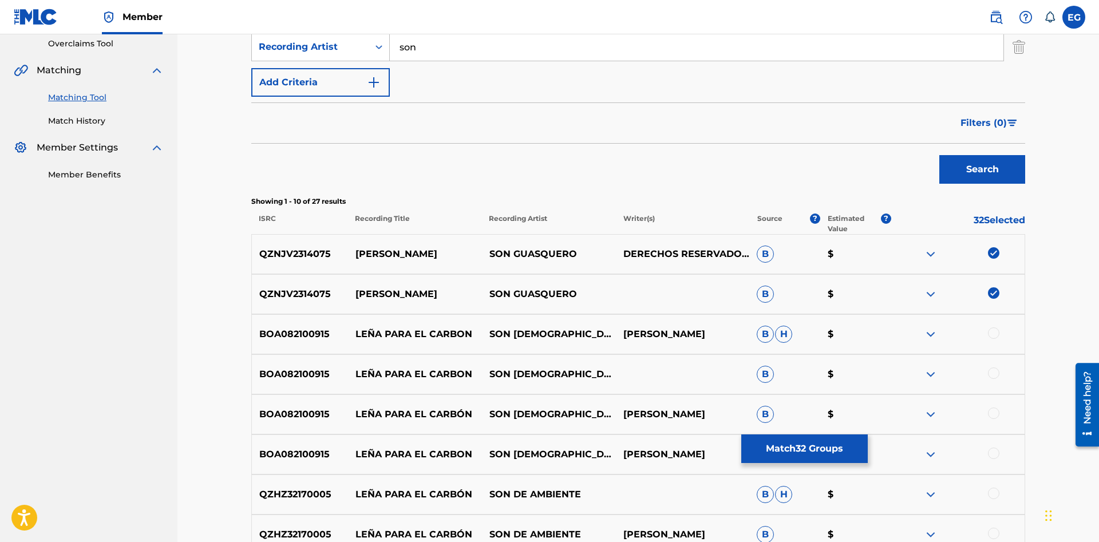
scroll to position [9, 0]
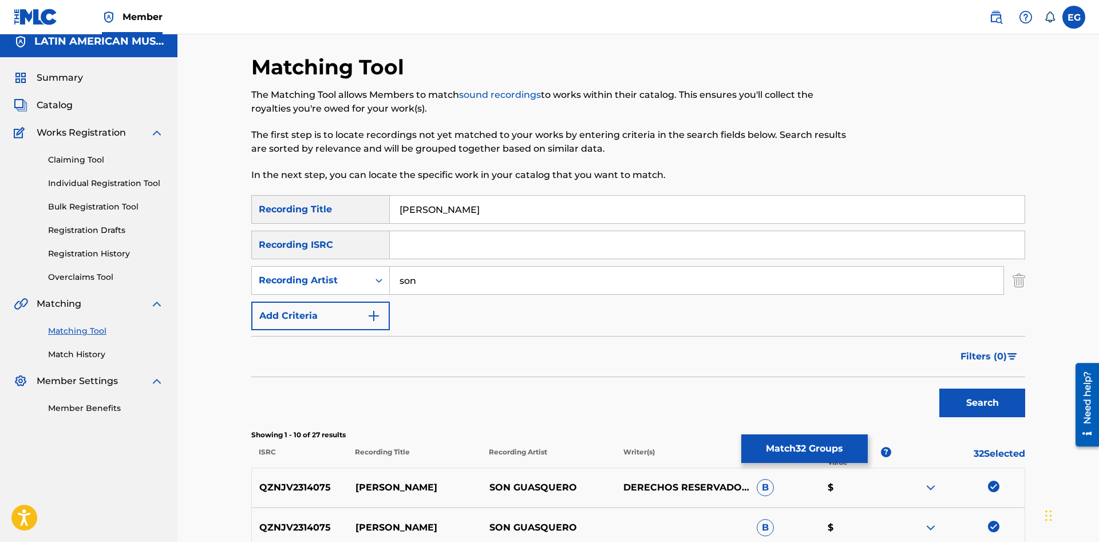
drag, startPoint x: 458, startPoint y: 282, endPoint x: 444, endPoint y: 283, distance: 13.8
click at [390, 280] on input "son" at bounding box center [697, 280] width 614 height 27
click at [939, 389] on button "Search" at bounding box center [982, 403] width 86 height 29
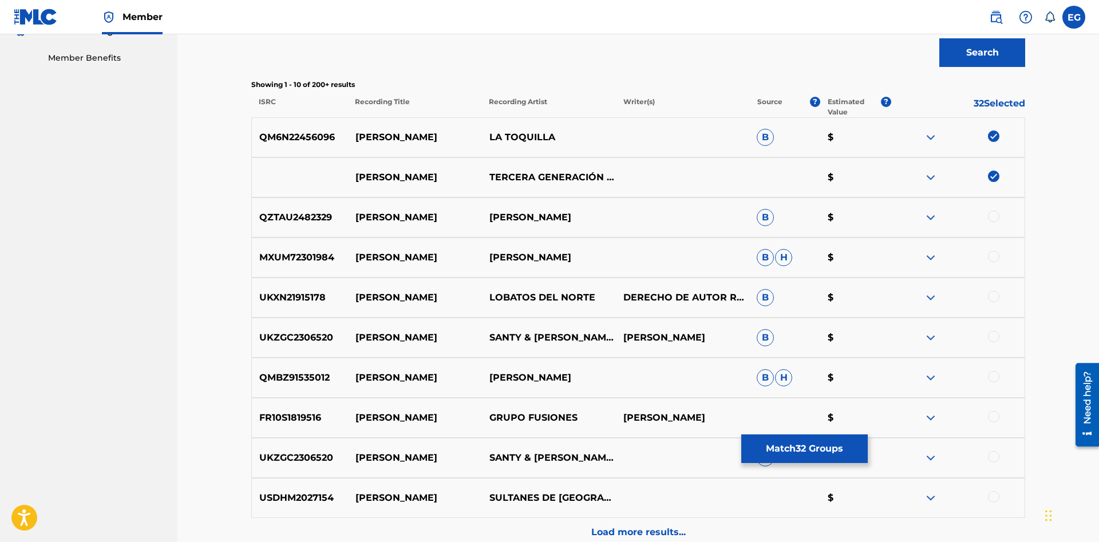
scroll to position [476, 0]
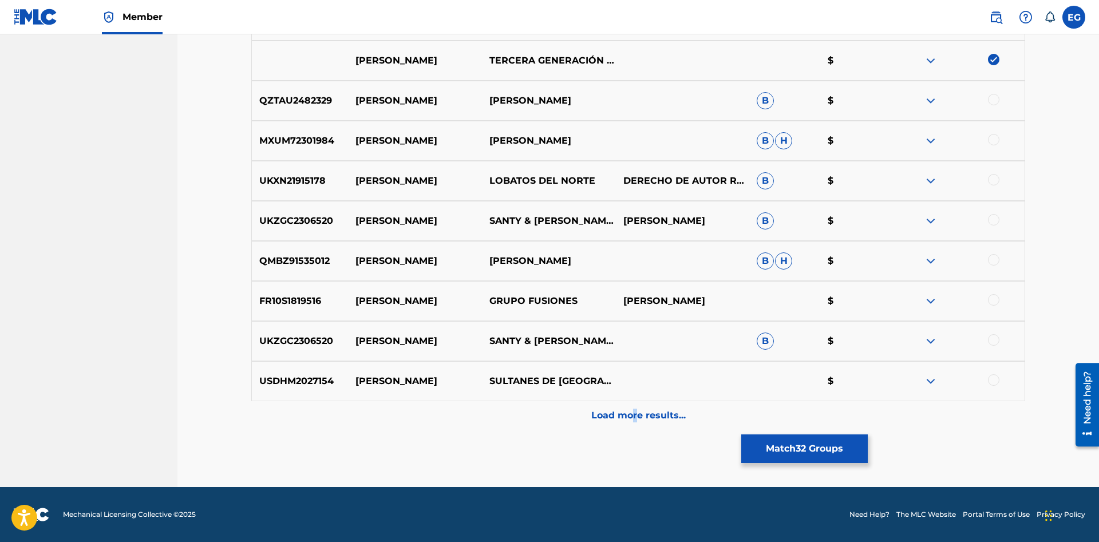
click at [636, 430] on div "Matching Tool The Matching Tool allows Members to match sound recordings to wor…" at bounding box center [638, 37] width 774 height 900
click at [624, 413] on p "Load more results..." at bounding box center [638, 416] width 94 height 14
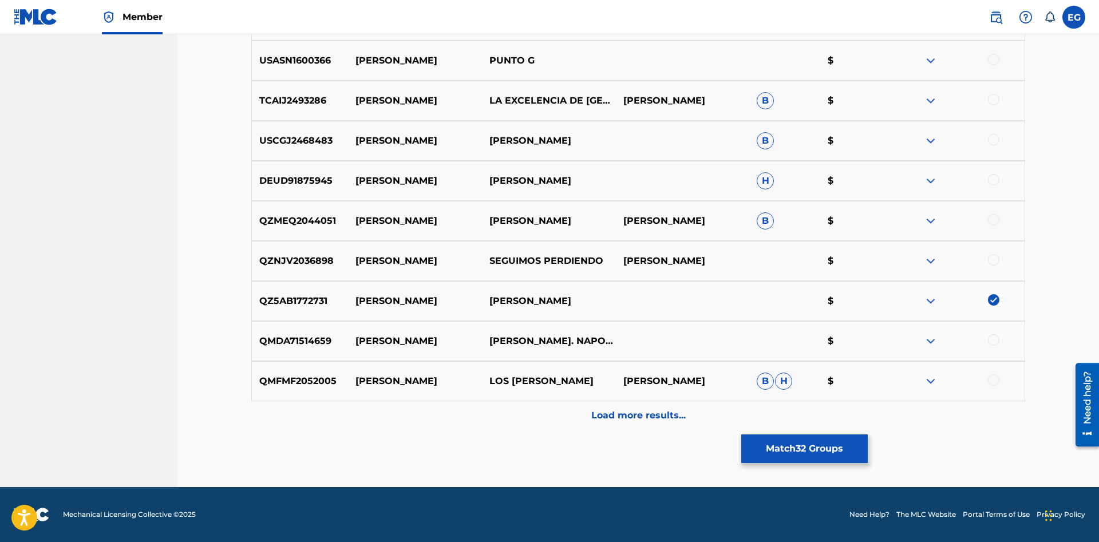
click at [617, 412] on p "Load more results..." at bounding box center [638, 416] width 94 height 14
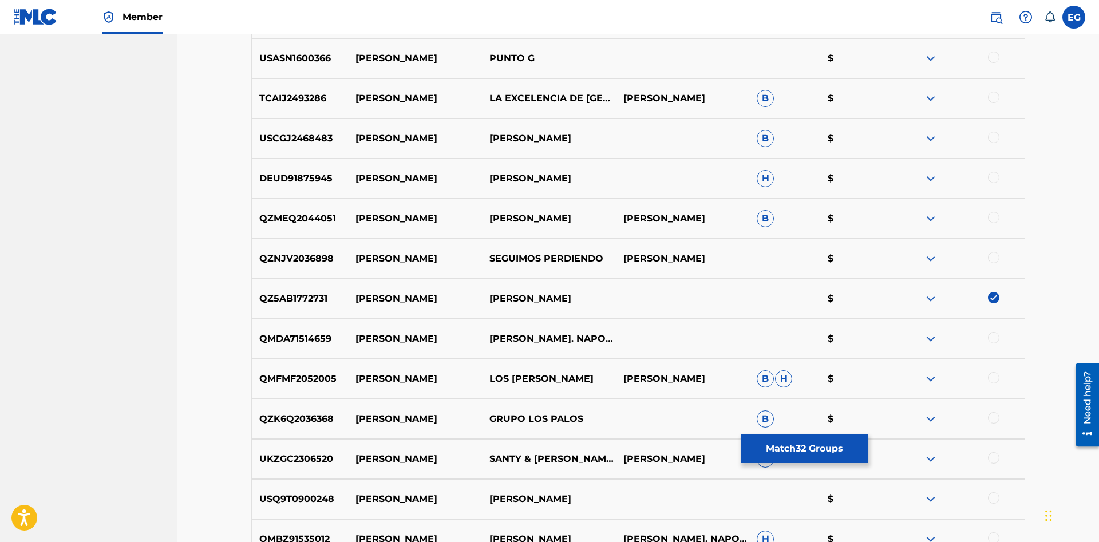
scroll to position [1277, 0]
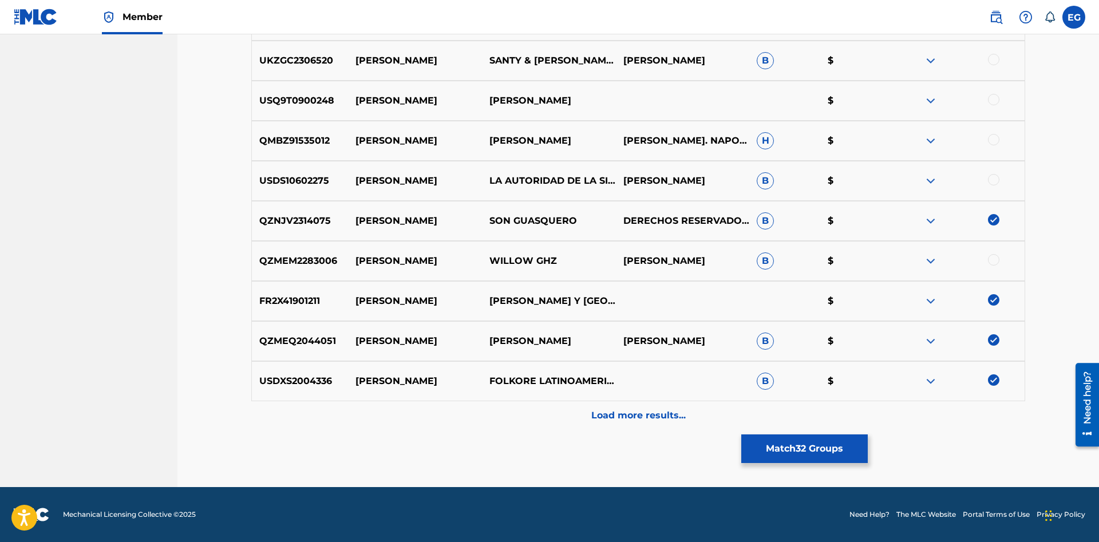
click at [619, 407] on div "Load more results..." at bounding box center [638, 415] width 774 height 29
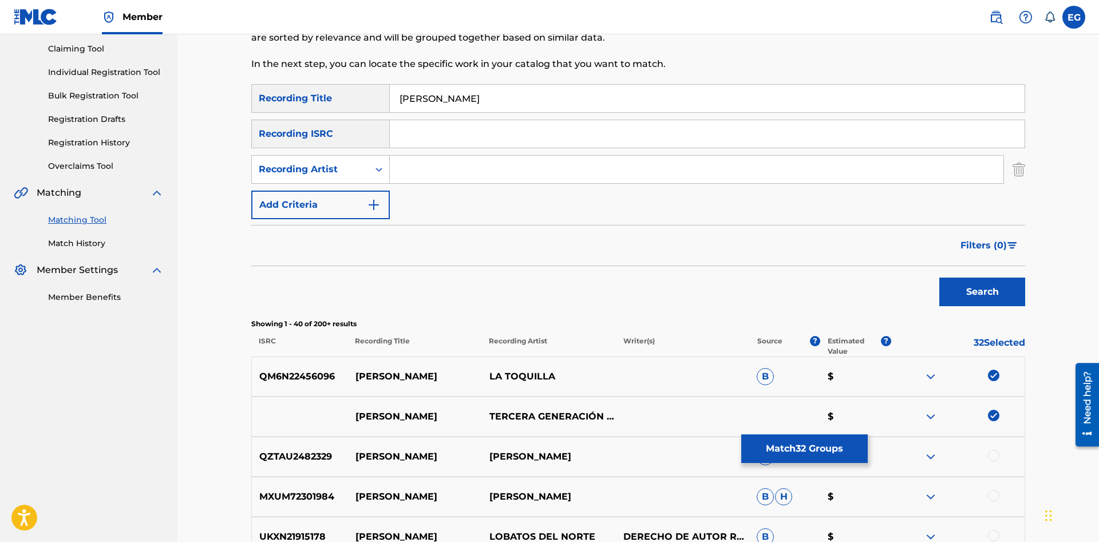
scroll to position [411, 0]
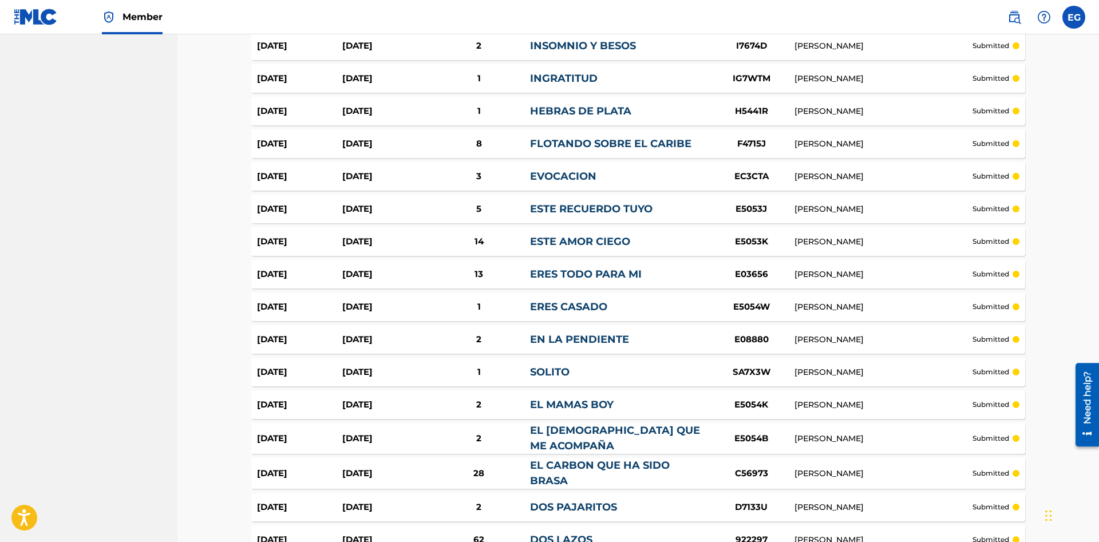
scroll to position [3124, 0]
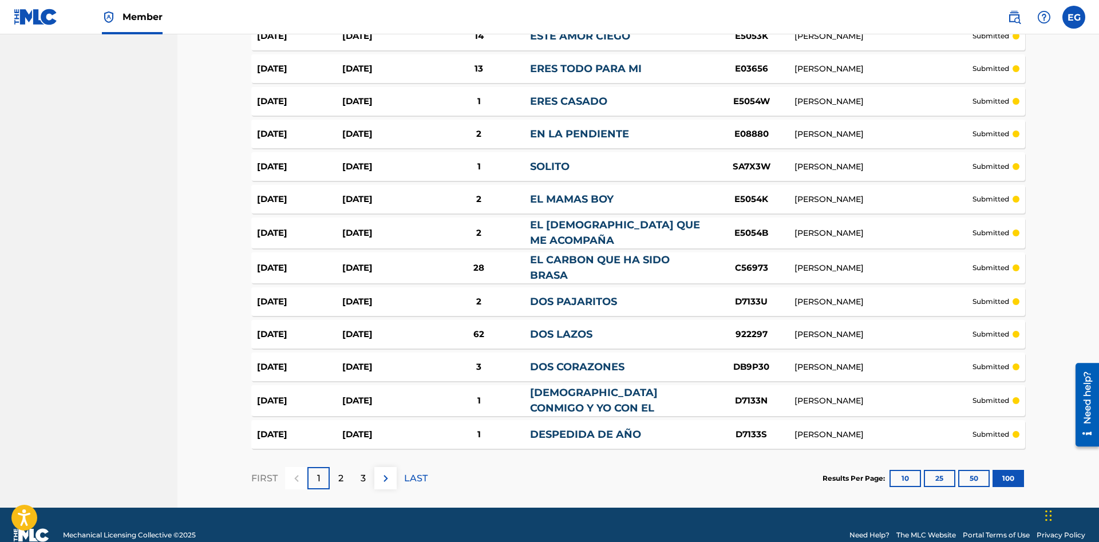
click at [315, 467] on div "1" at bounding box center [318, 478] width 22 height 22
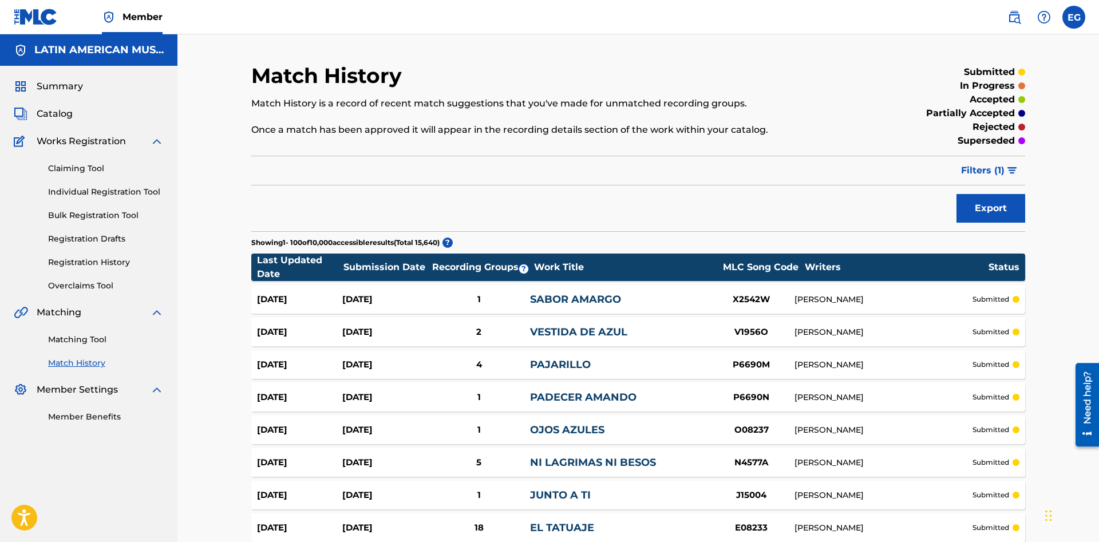
click at [45, 111] on span "Catalog" at bounding box center [55, 114] width 36 height 14
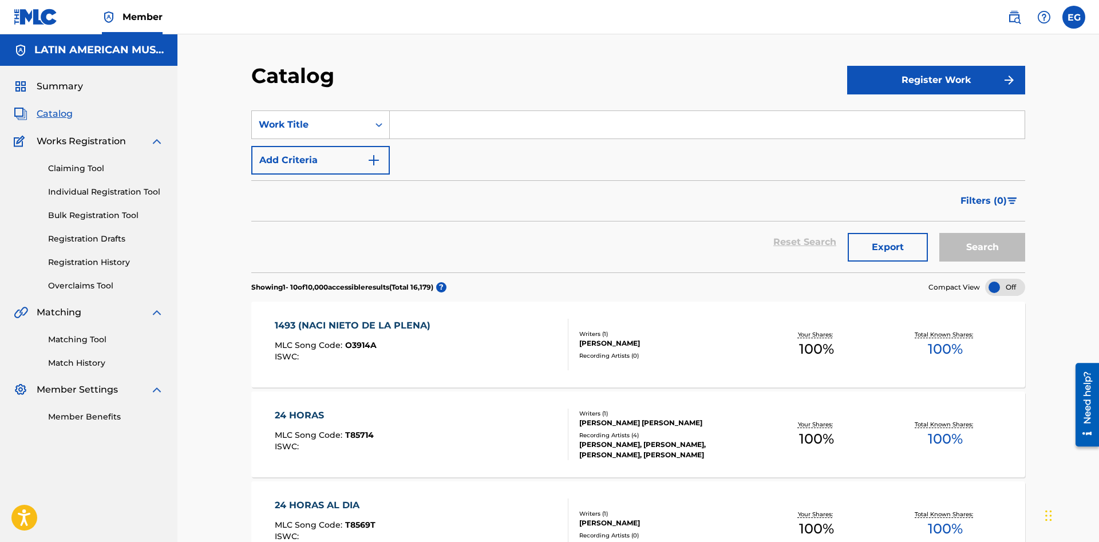
click at [533, 125] on input "Search Form" at bounding box center [707, 124] width 635 height 27
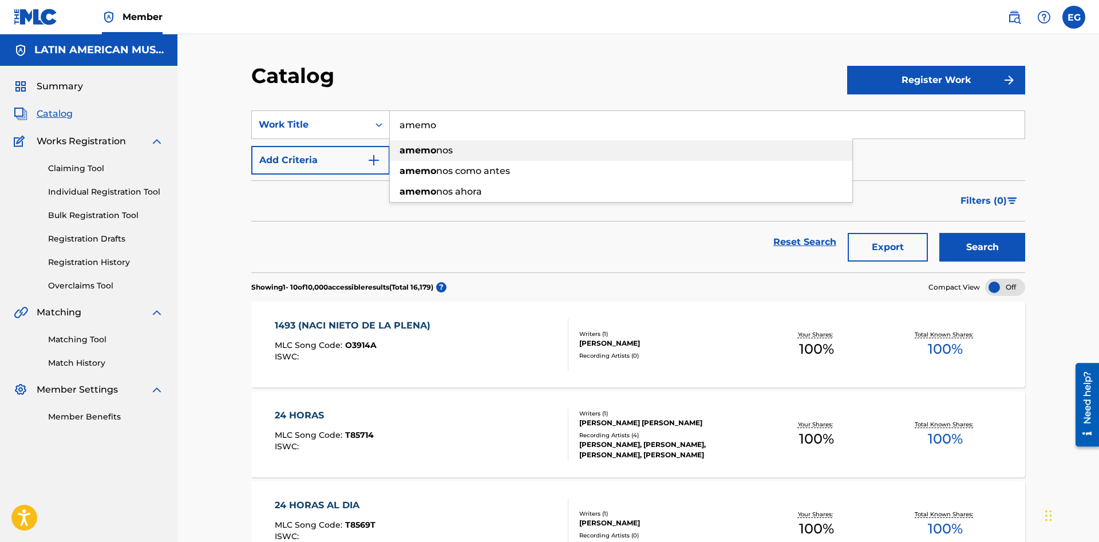
click at [492, 149] on div "amemo nos" at bounding box center [621, 150] width 462 height 21
type input "amemonos"
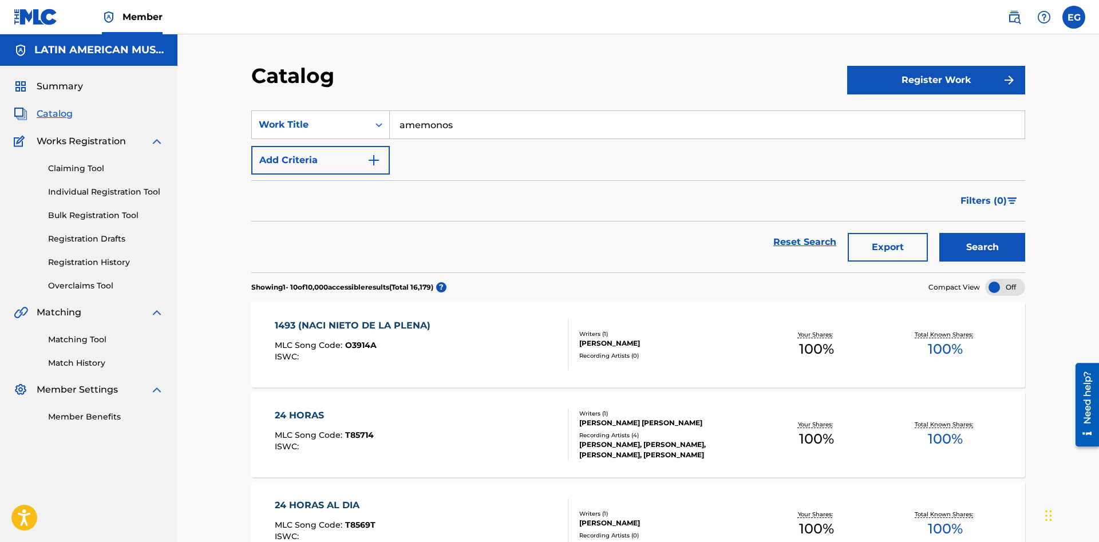
click at [968, 246] on button "Search" at bounding box center [982, 247] width 86 height 29
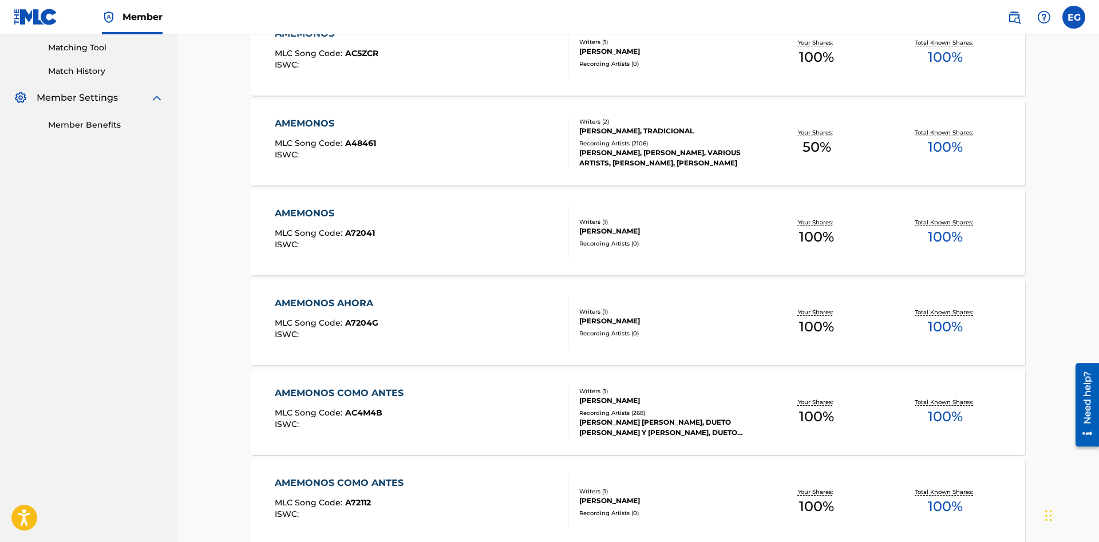
scroll to position [234, 0]
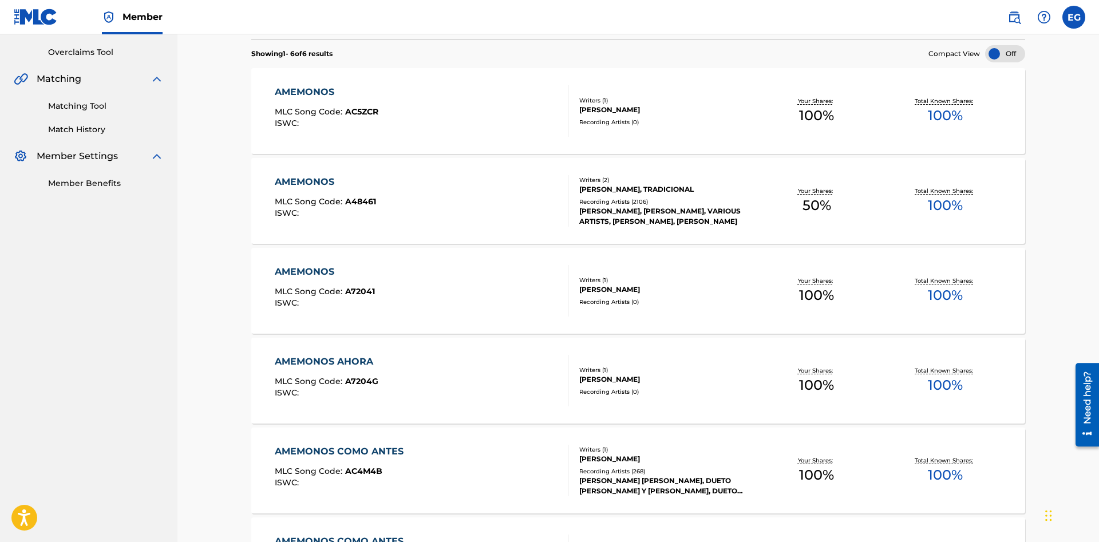
click at [315, 176] on div "AMEMONOS" at bounding box center [325, 182] width 101 height 14
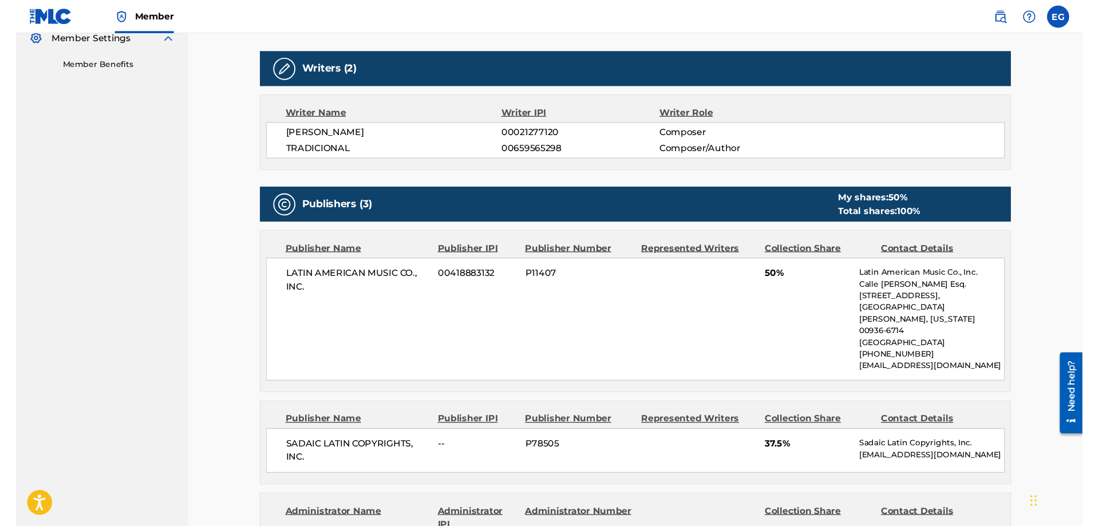
scroll to position [292, 0]
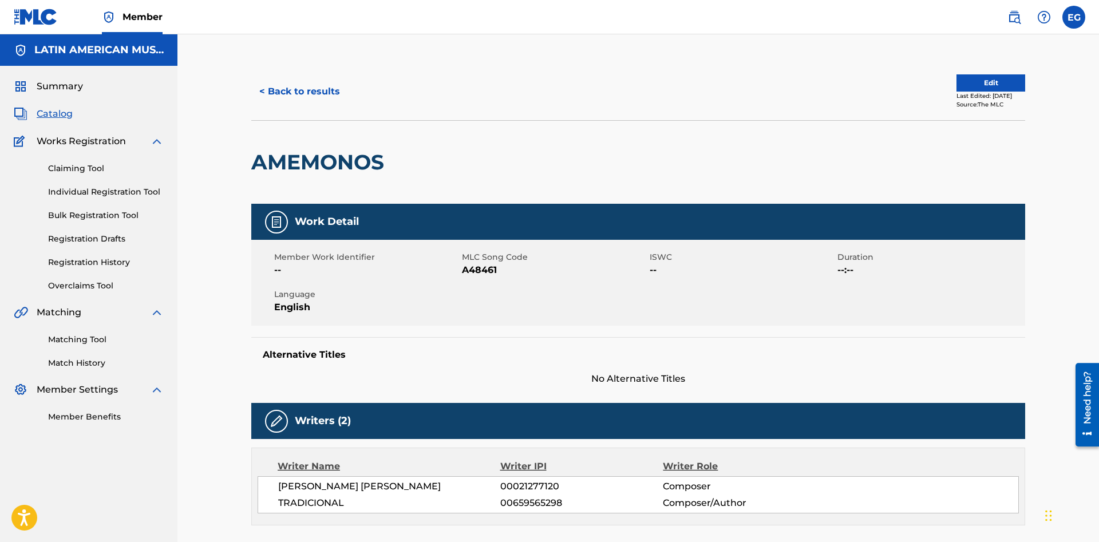
click at [325, 85] on button "< Back to results" at bounding box center [299, 91] width 97 height 29
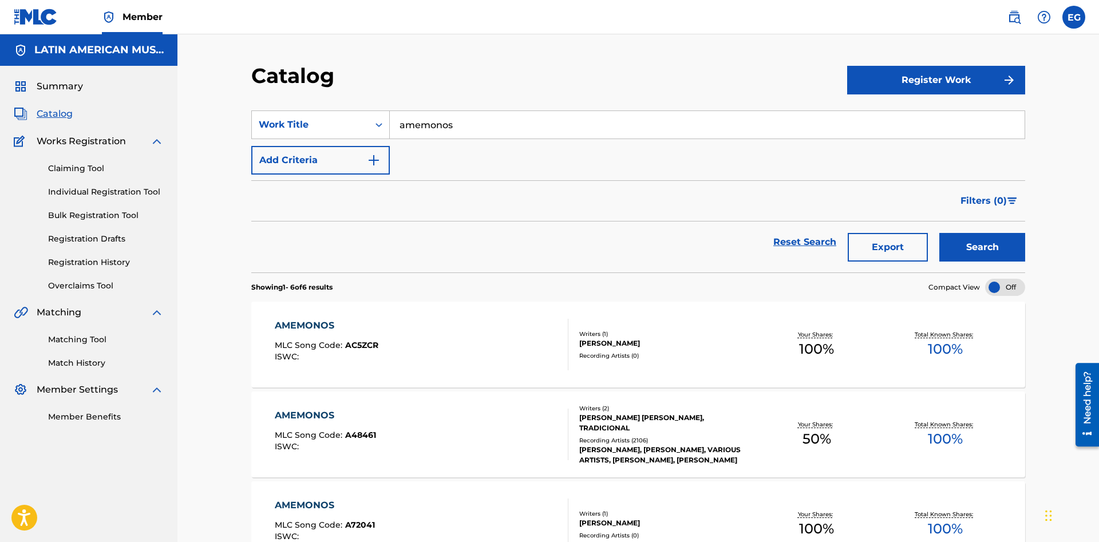
drag, startPoint x: 466, startPoint y: 124, endPoint x: 306, endPoint y: 129, distance: 159.7
click at [390, 129] on input "amemonos" at bounding box center [707, 124] width 635 height 27
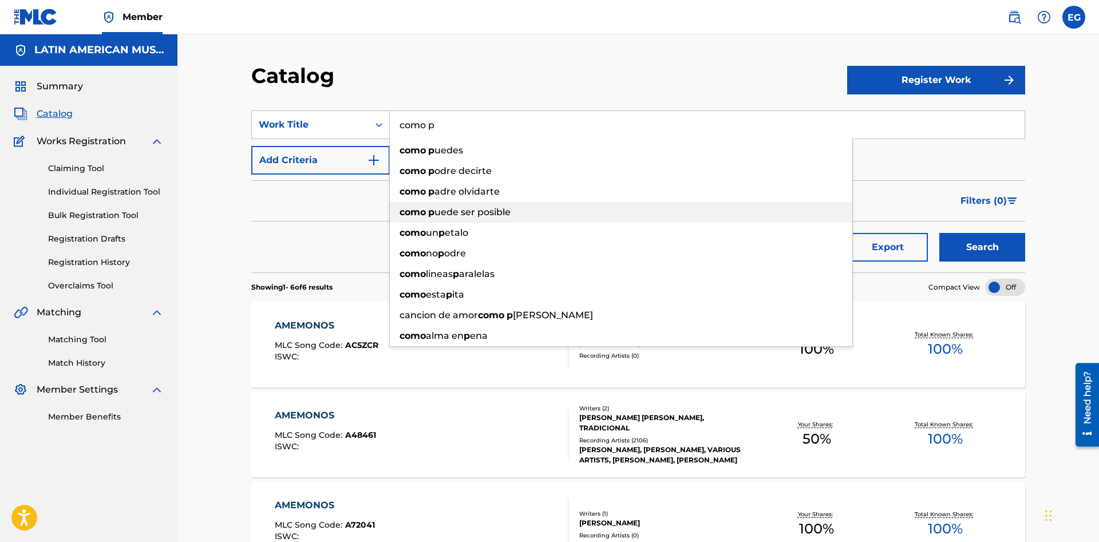
click at [515, 208] on div "como p uede ser posible" at bounding box center [621, 212] width 462 height 21
type input "como puede ser posible"
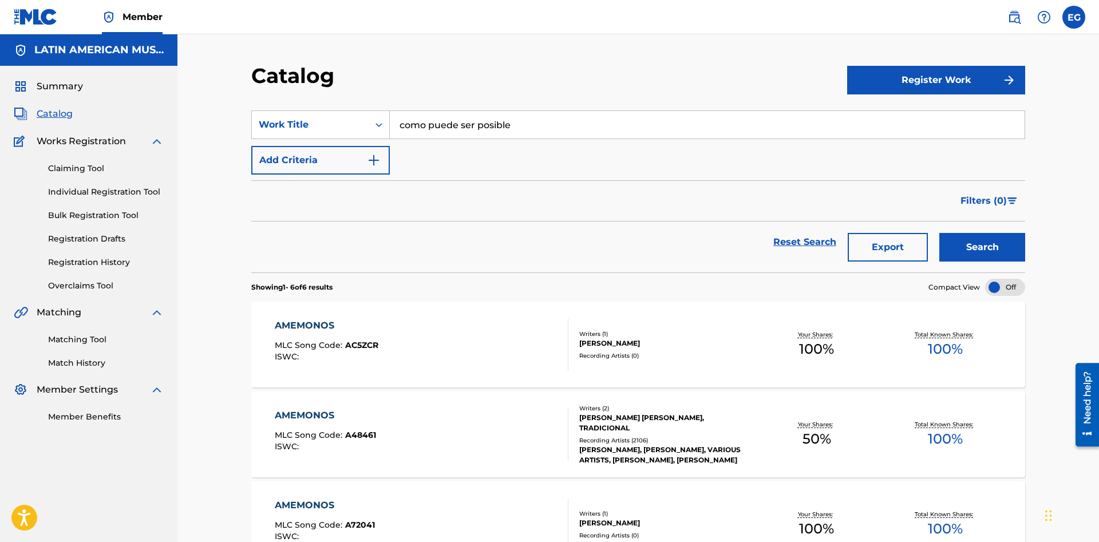
click at [983, 244] on button "Search" at bounding box center [982, 247] width 86 height 29
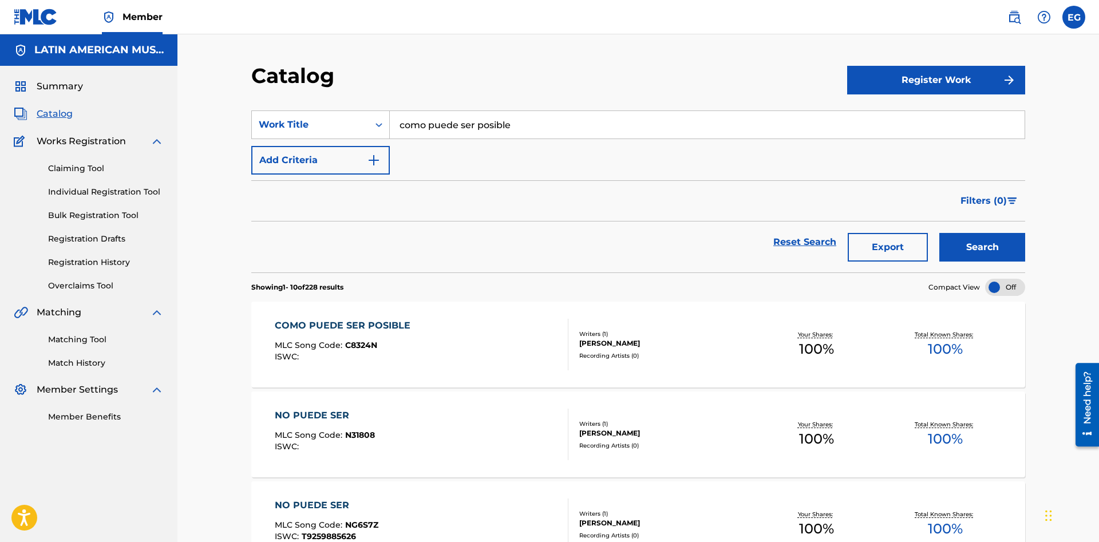
click at [78, 360] on link "Match History" at bounding box center [106, 363] width 116 height 12
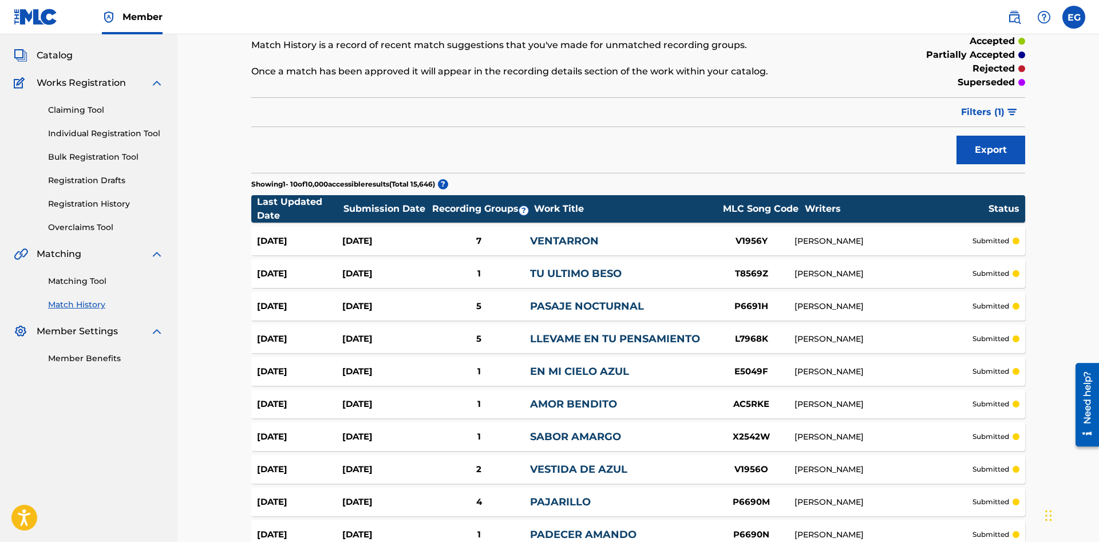
scroll to position [179, 0]
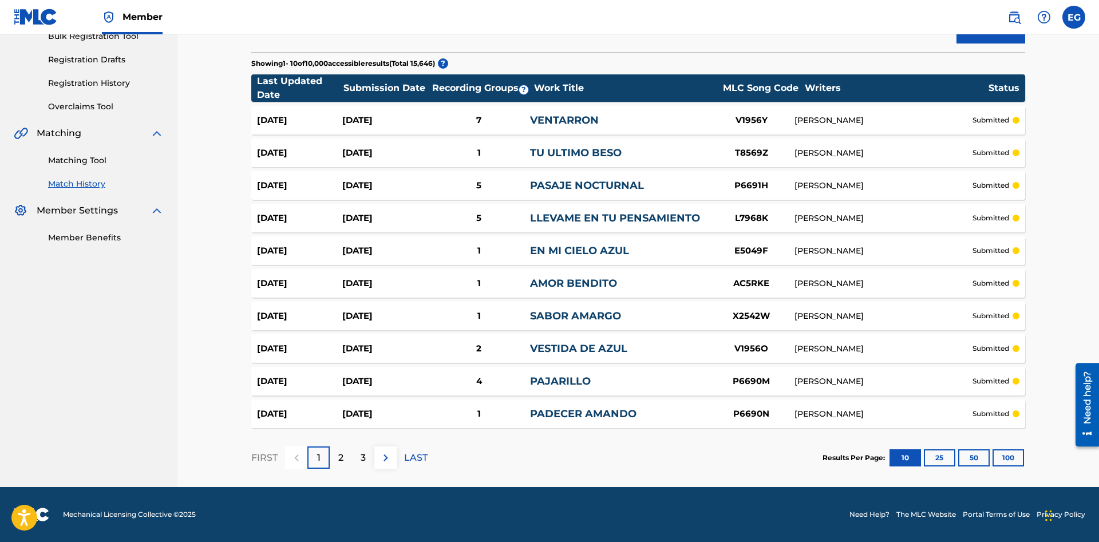
click at [316, 451] on div "1" at bounding box center [318, 457] width 22 height 22
click at [1006, 460] on button "100" at bounding box center [1007, 457] width 31 height 17
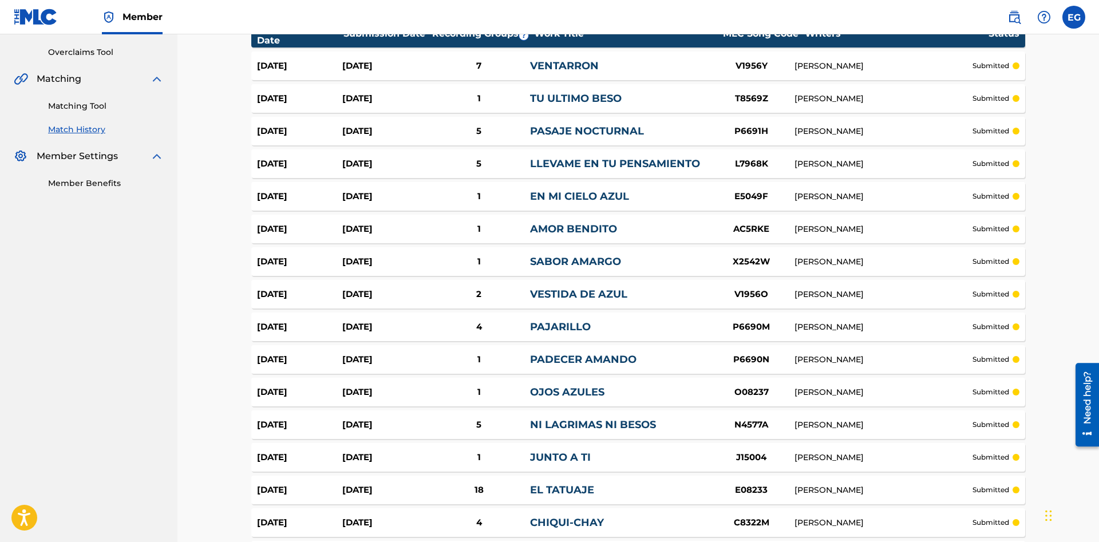
scroll to position [0, 0]
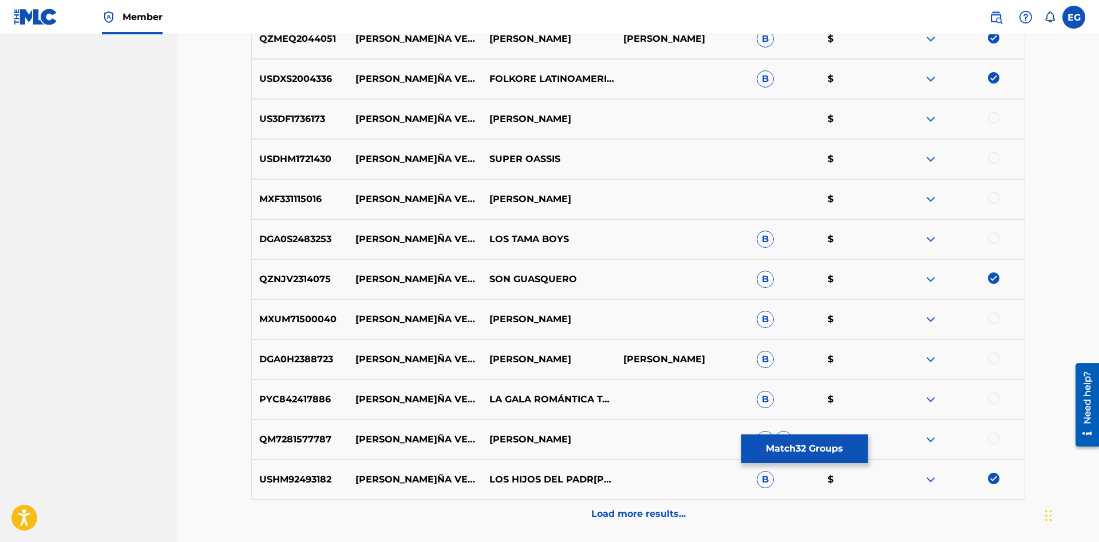
scroll to position [1677, 0]
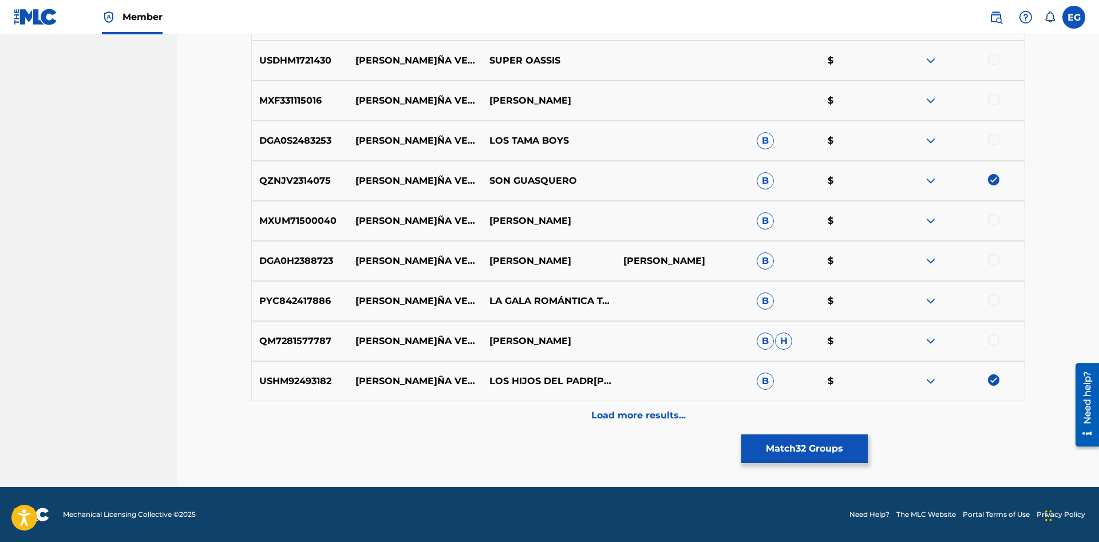
click at [632, 420] on p "Load more results..." at bounding box center [638, 416] width 94 height 14
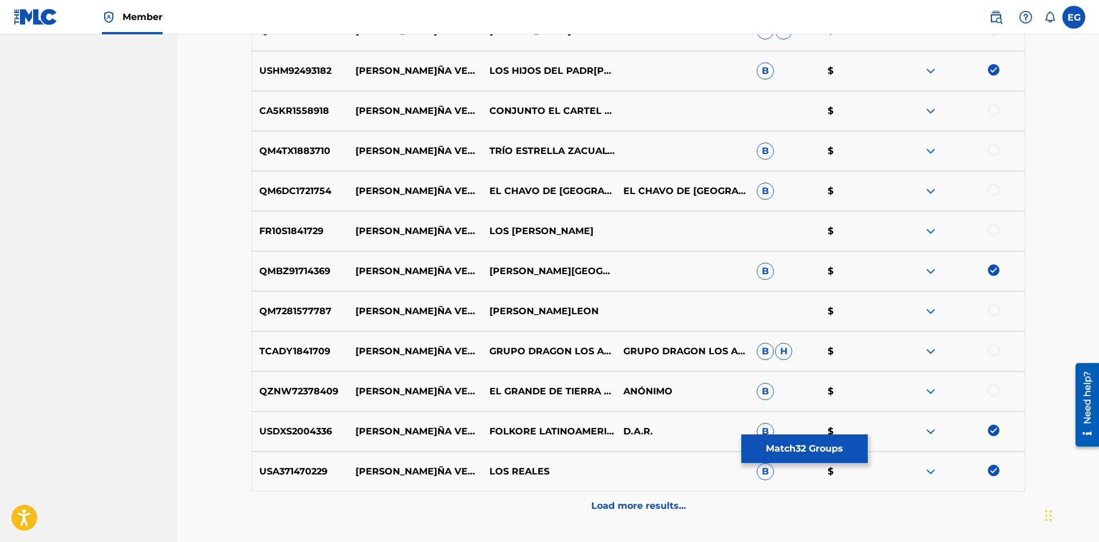
scroll to position [2078, 0]
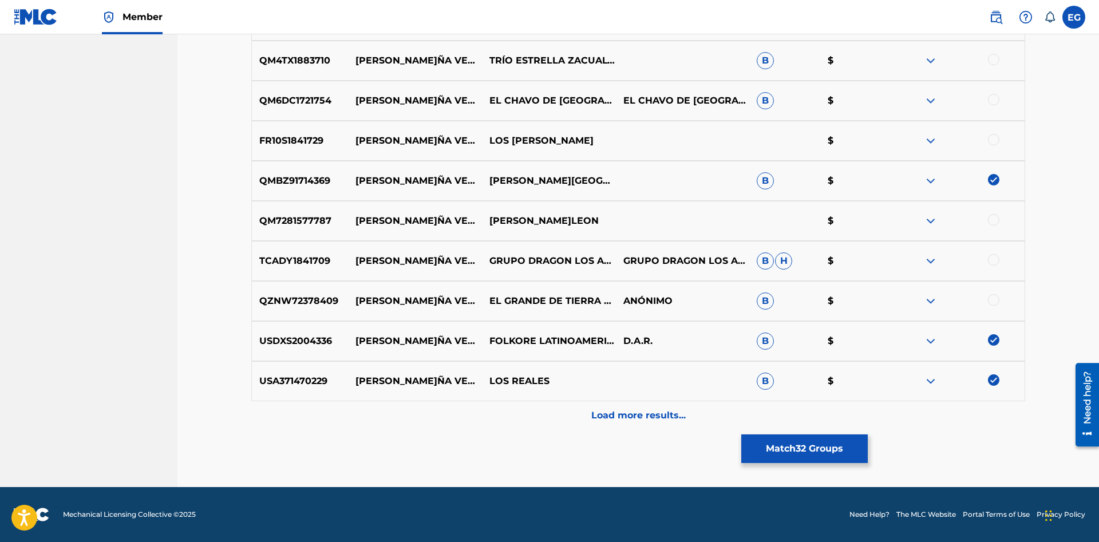
click at [616, 415] on p "Load more results..." at bounding box center [638, 416] width 94 height 14
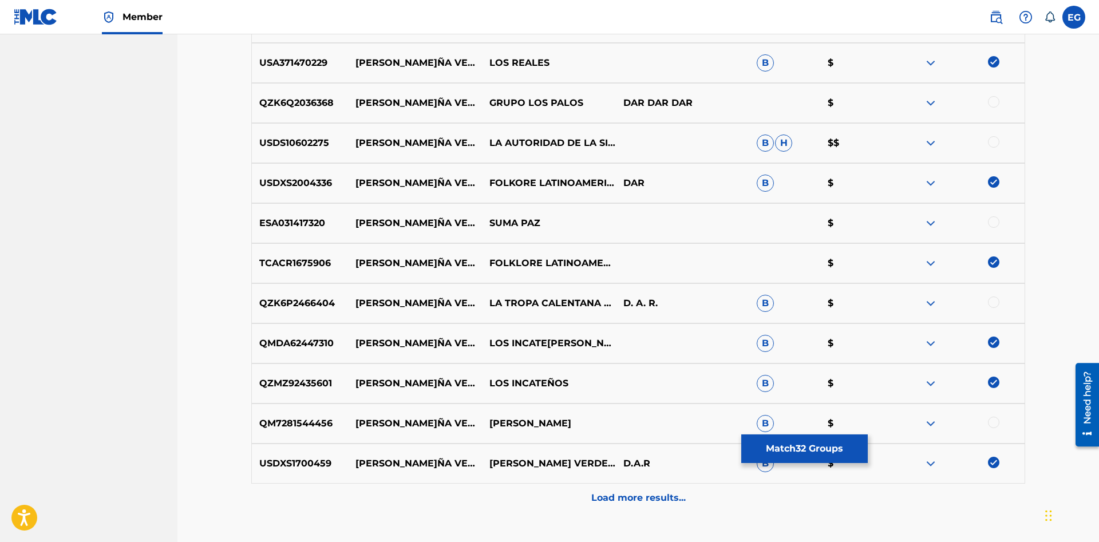
scroll to position [2479, 0]
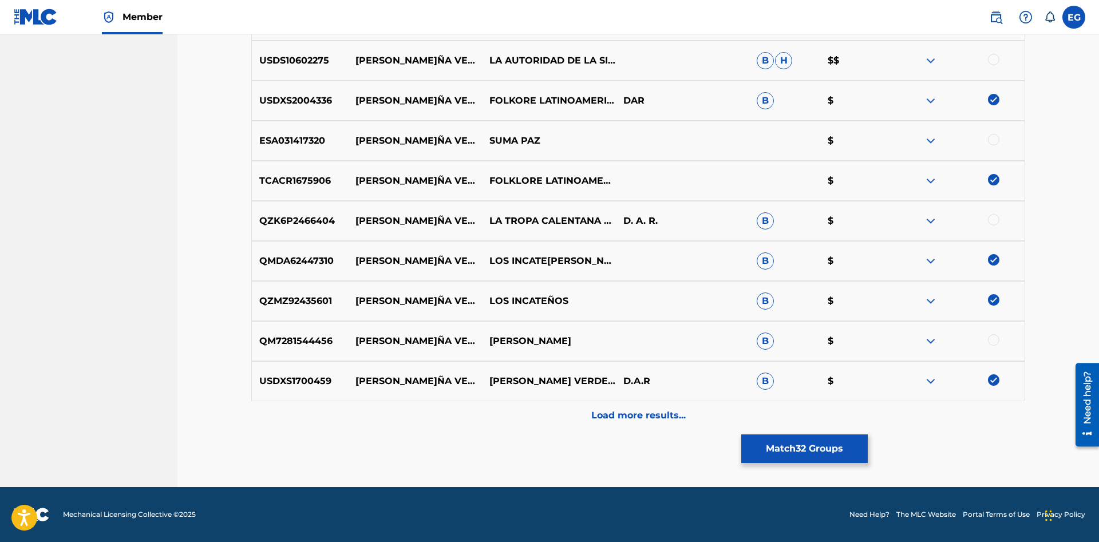
click at [644, 415] on p "Load more results..." at bounding box center [638, 416] width 94 height 14
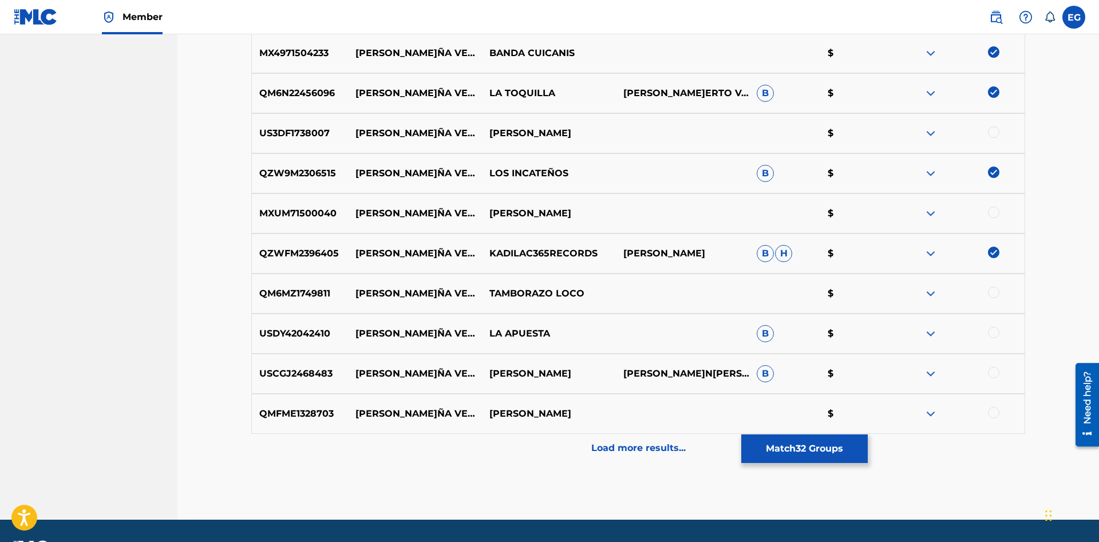
scroll to position [2879, 0]
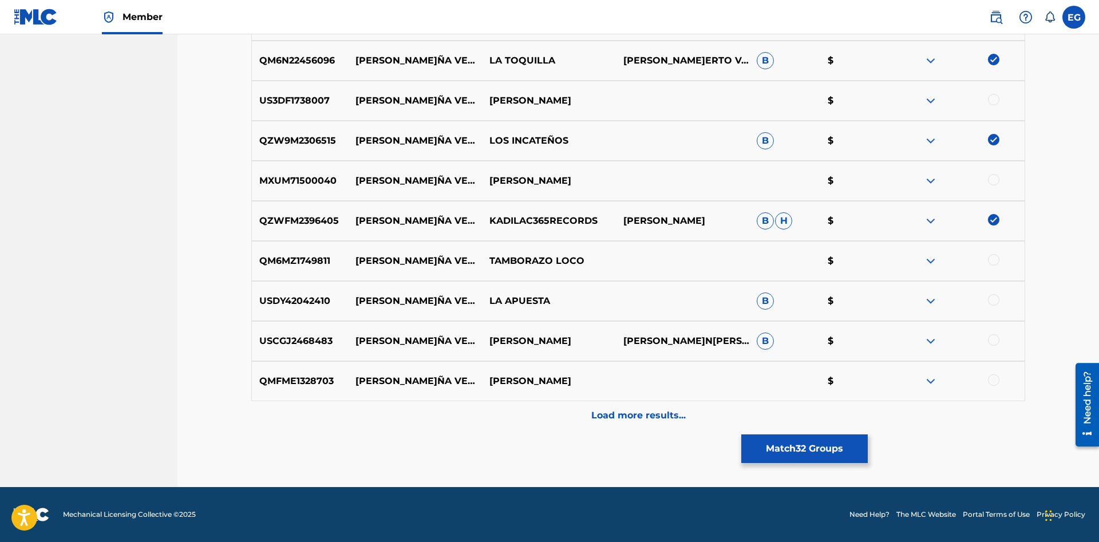
click at [988, 217] on img at bounding box center [993, 219] width 11 height 11
click at [635, 423] on div "Load more results..." at bounding box center [638, 415] width 774 height 29
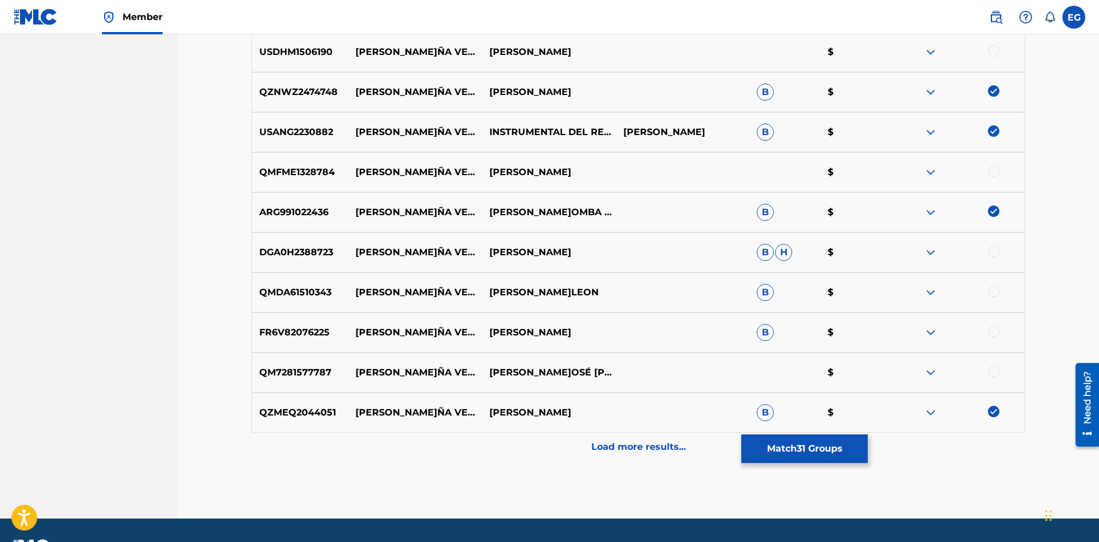
scroll to position [3280, 0]
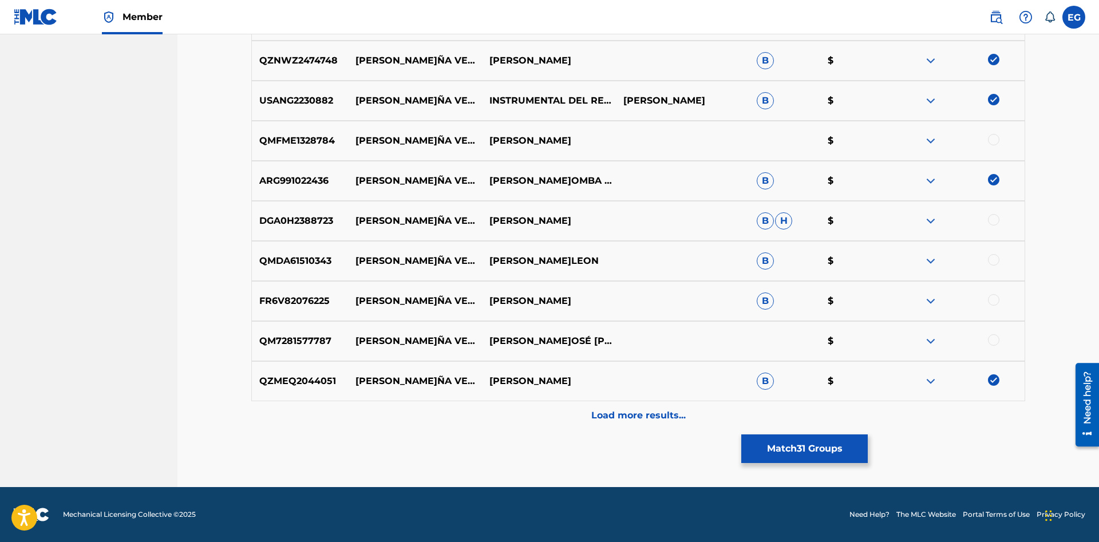
click at [614, 415] on p "Load more results..." at bounding box center [638, 416] width 94 height 14
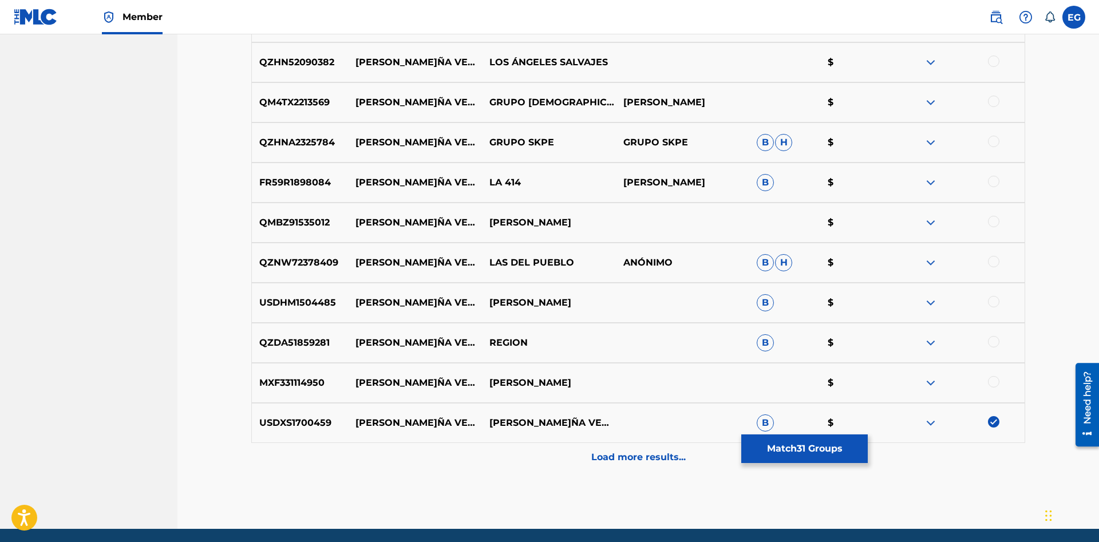
scroll to position [3681, 0]
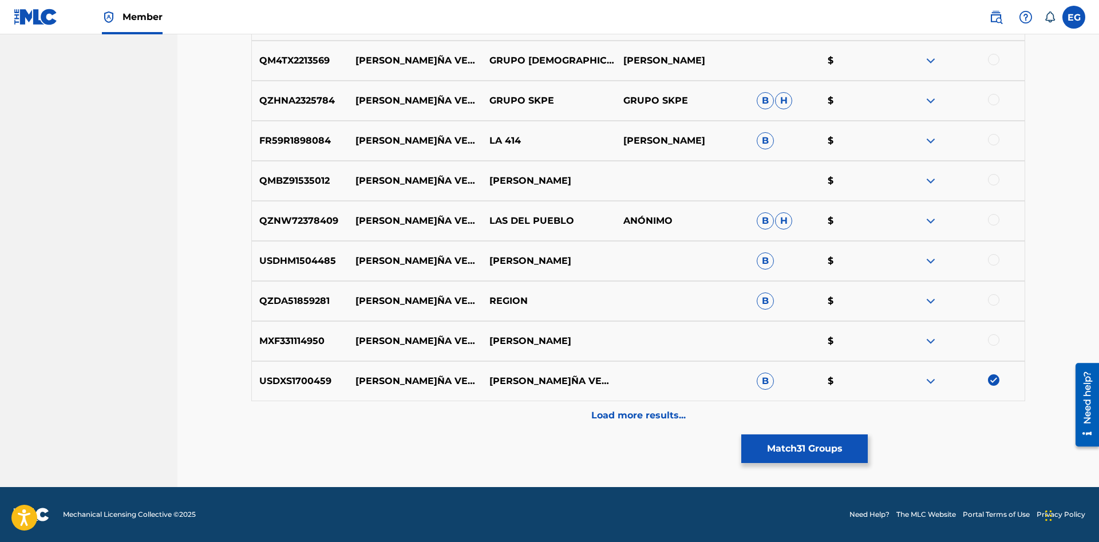
click at [607, 409] on div "Load more results..." at bounding box center [638, 415] width 774 height 29
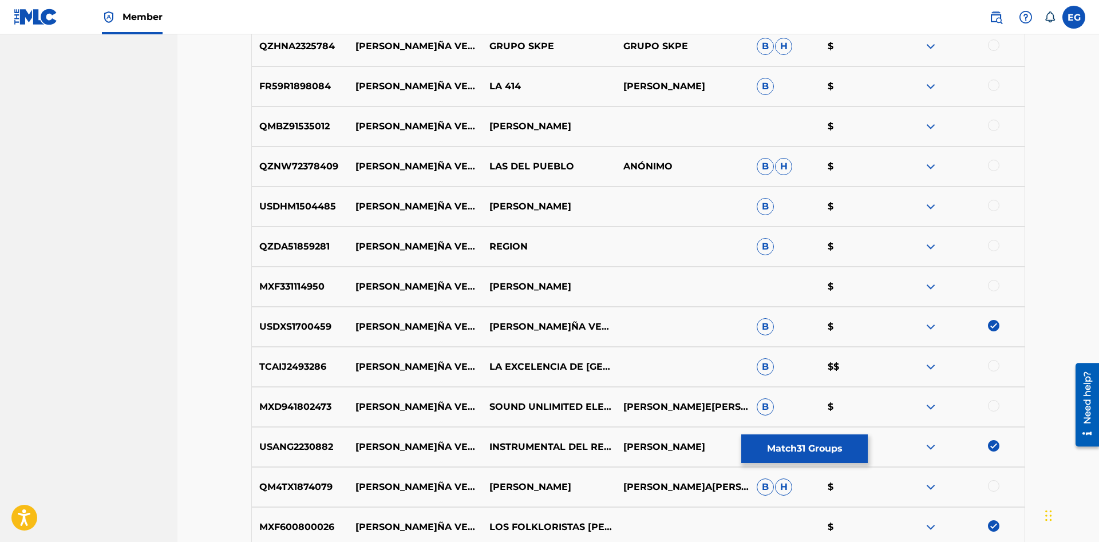
scroll to position [4027, 0]
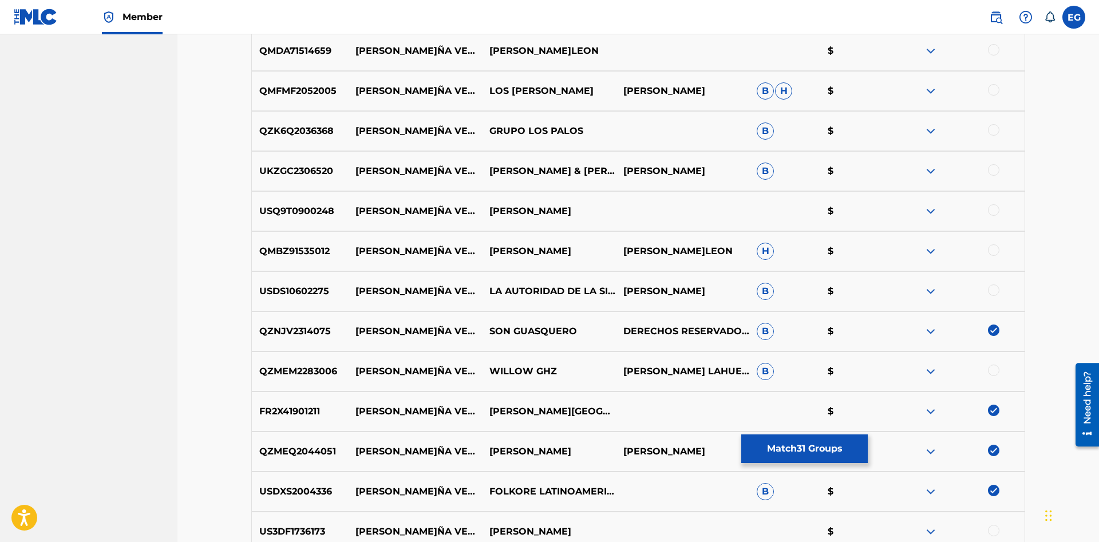
drag, startPoint x: 205, startPoint y: 402, endPoint x: 228, endPoint y: 242, distance: 162.4
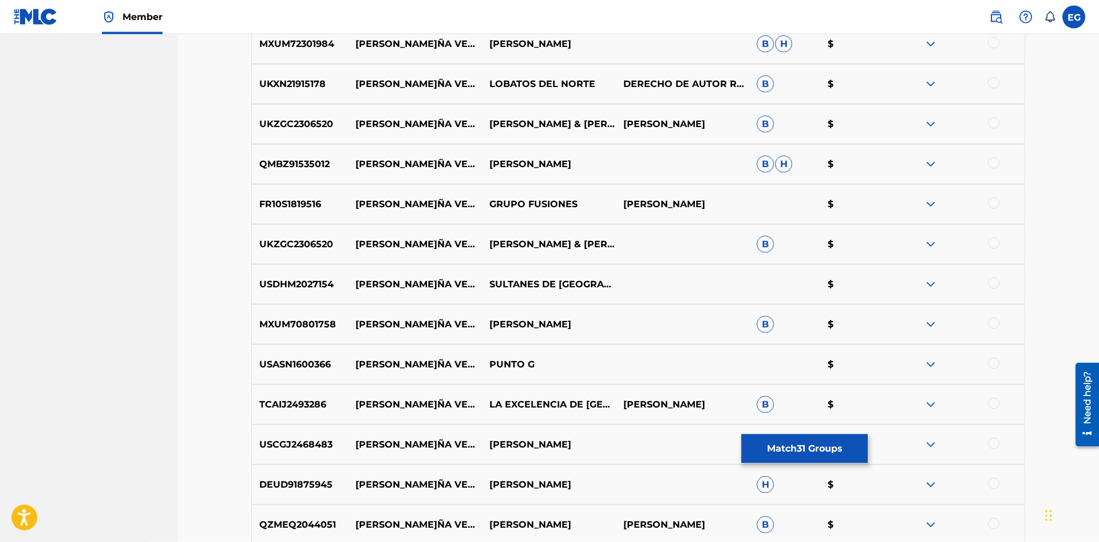
scroll to position [0, 0]
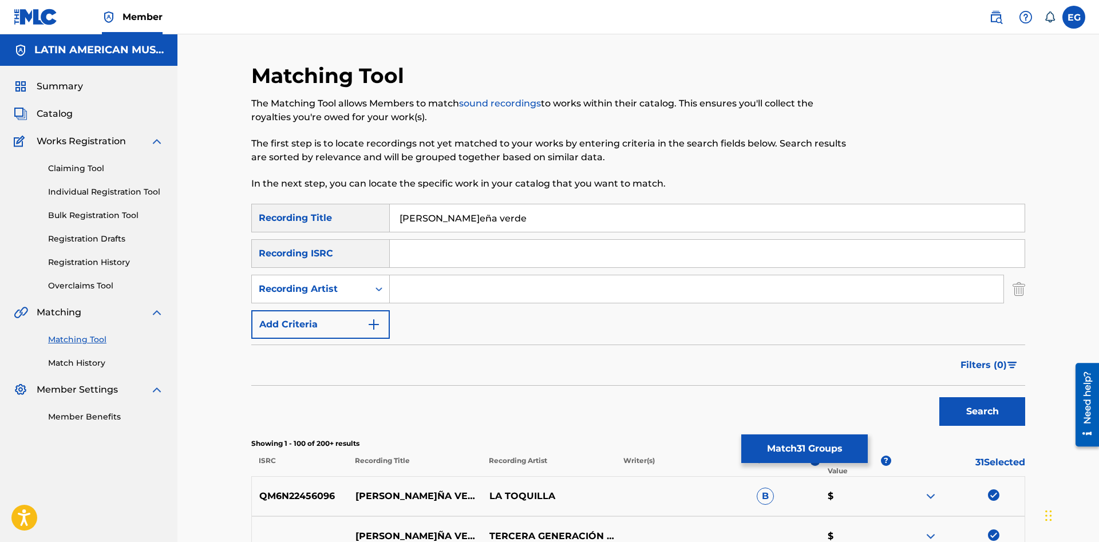
click at [417, 296] on input "Search Form" at bounding box center [697, 288] width 614 height 27
type input "zurita"
click at [939, 397] on button "Search" at bounding box center [982, 411] width 86 height 29
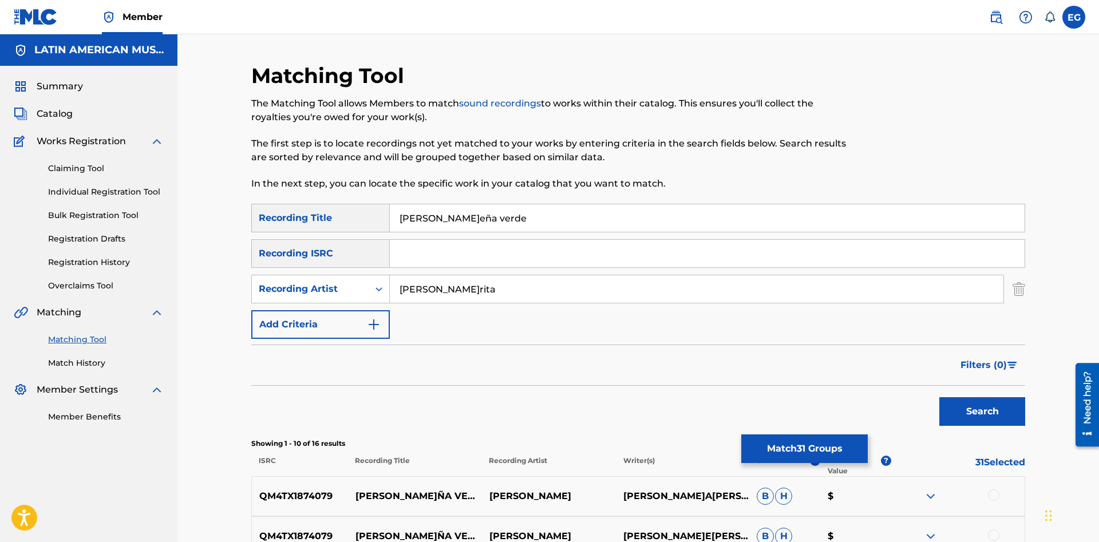
drag, startPoint x: 462, startPoint y: 284, endPoint x: 402, endPoint y: 298, distance: 61.5
click at [390, 296] on input "zurita" at bounding box center [697, 288] width 614 height 27
click at [795, 444] on button "Match 31 Groups" at bounding box center [804, 448] width 126 height 29
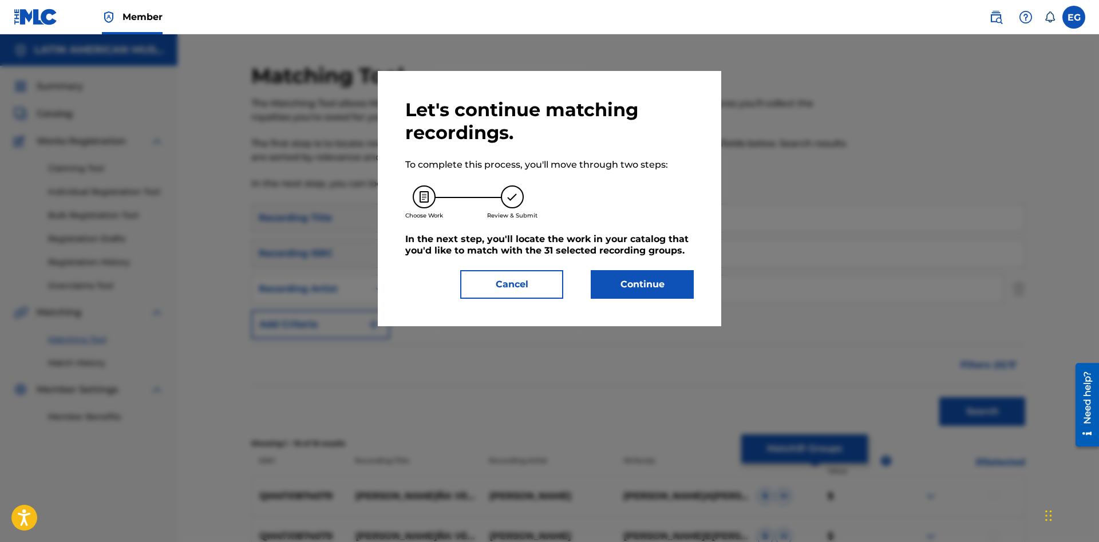
click at [621, 286] on button "Continue" at bounding box center [642, 284] width 103 height 29
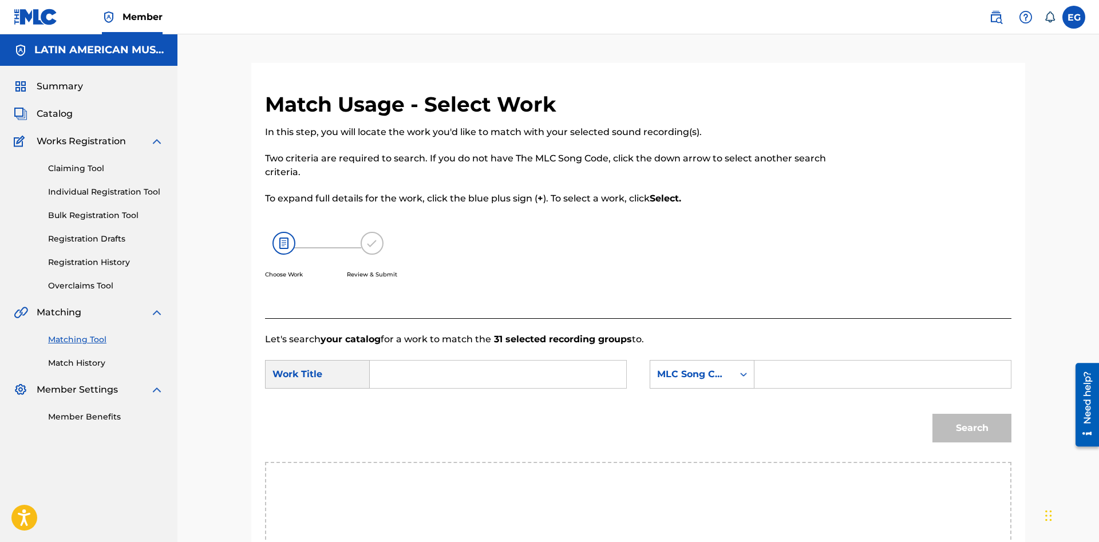
click at [477, 370] on input "Search Form" at bounding box center [497, 374] width 237 height 27
click at [471, 405] on span "verde" at bounding box center [484, 399] width 27 height 11
type input "[PERSON_NAME]"
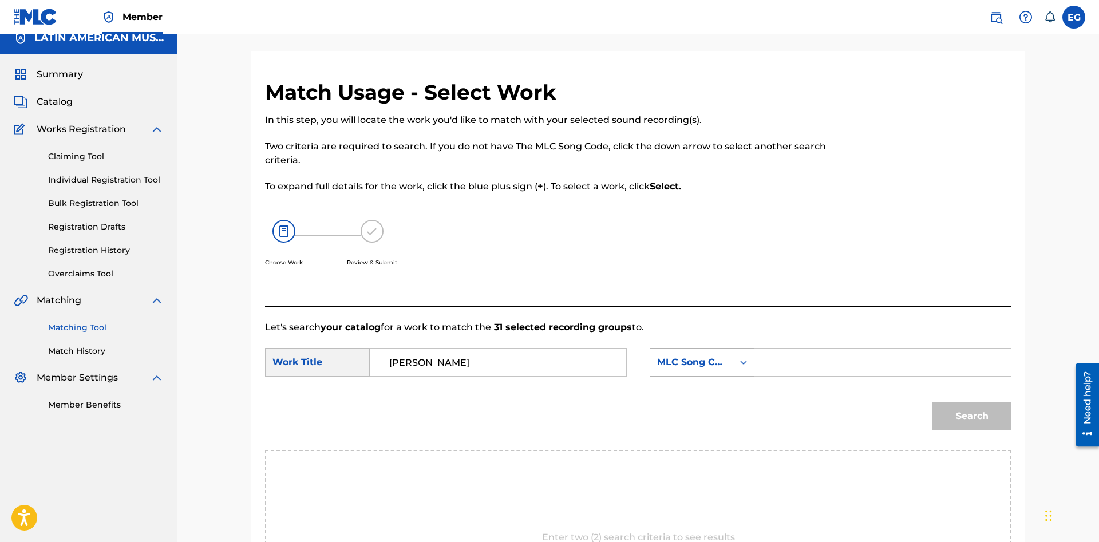
click at [689, 377] on div "MLC Song Code" at bounding box center [702, 362] width 105 height 29
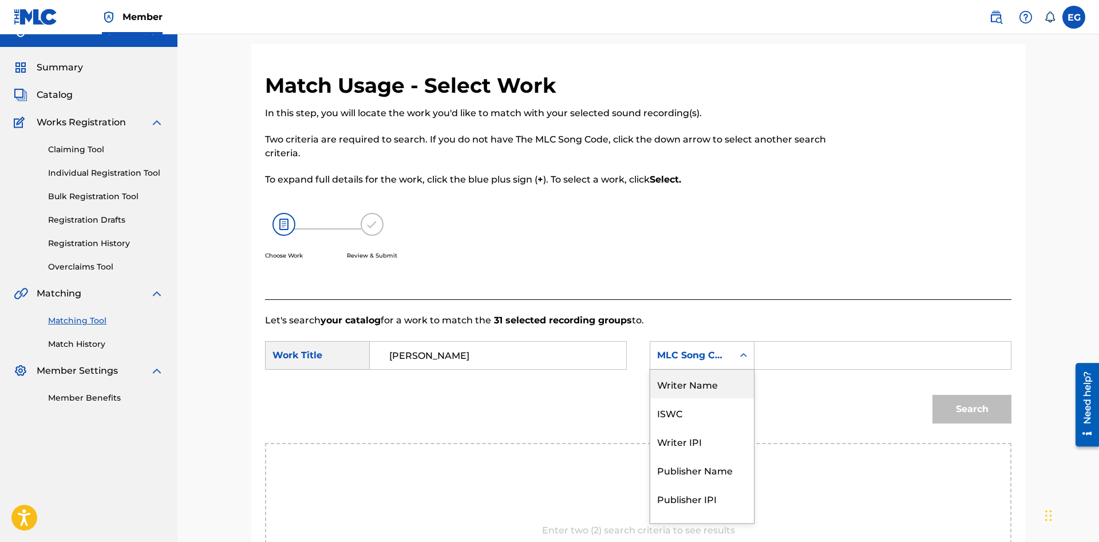
click at [710, 381] on div "Writer Name" at bounding box center [702, 384] width 104 height 29
click at [807, 341] on form "SearchWithCriteriac4899773-1d9c-4811-835c-2b70f79a0eac Work Title lena verde Se…" at bounding box center [638, 385] width 746 height 116
click at [806, 344] on input "Search Form" at bounding box center [882, 355] width 237 height 27
paste input "[PERSON_NAME]"
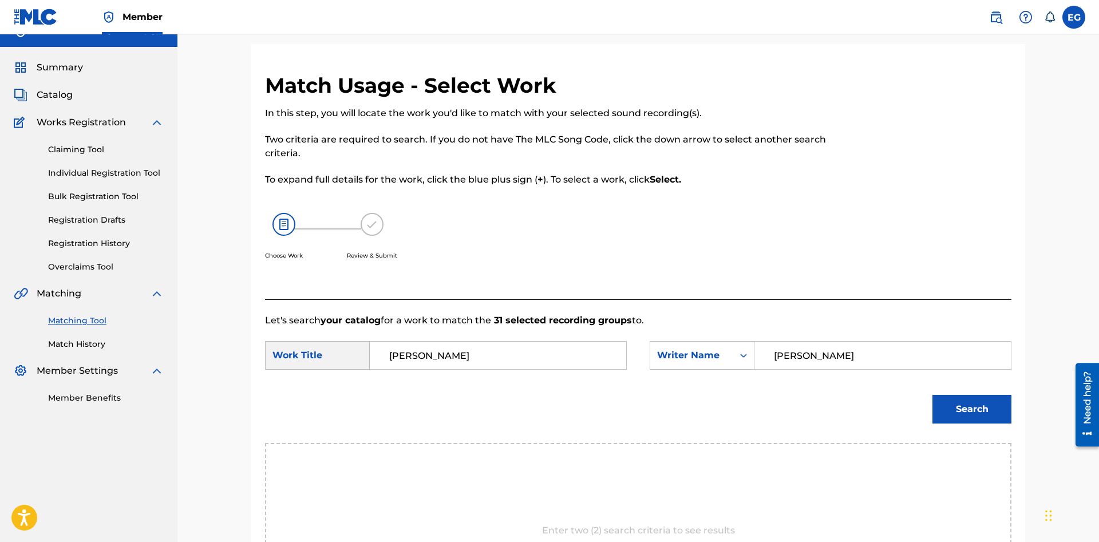
type input "[PERSON_NAME]"
click at [932, 395] on button "Search" at bounding box center [971, 409] width 79 height 29
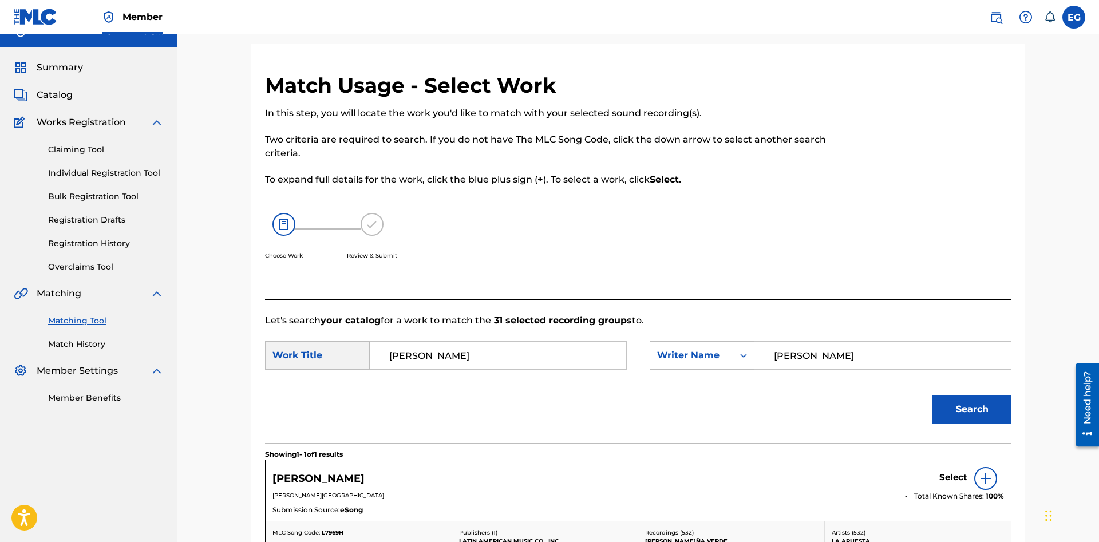
scroll to position [187, 0]
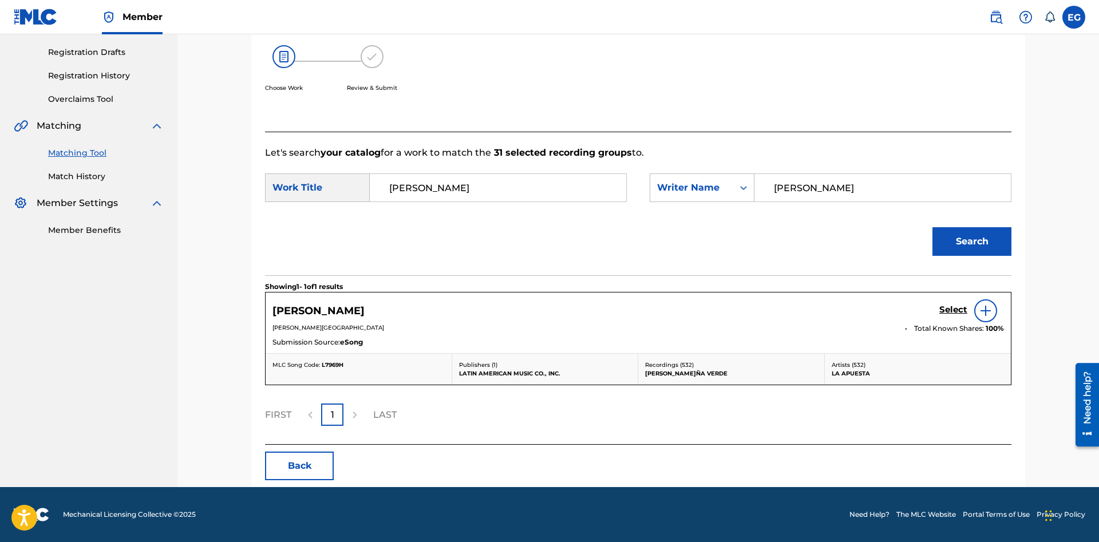
click at [946, 315] on link "Select" at bounding box center [953, 310] width 28 height 13
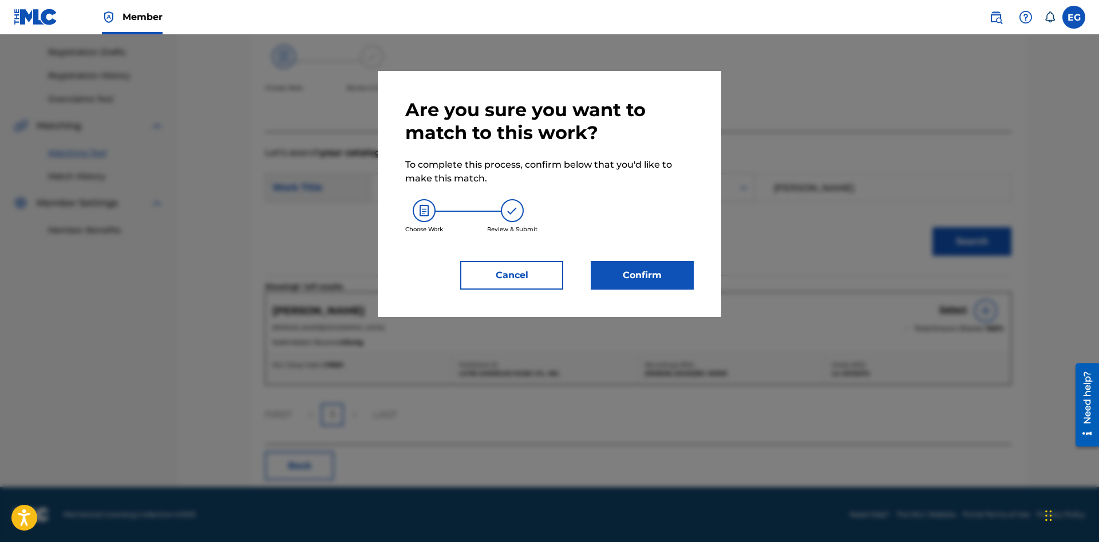
click at [642, 270] on button "Confirm" at bounding box center [642, 275] width 103 height 29
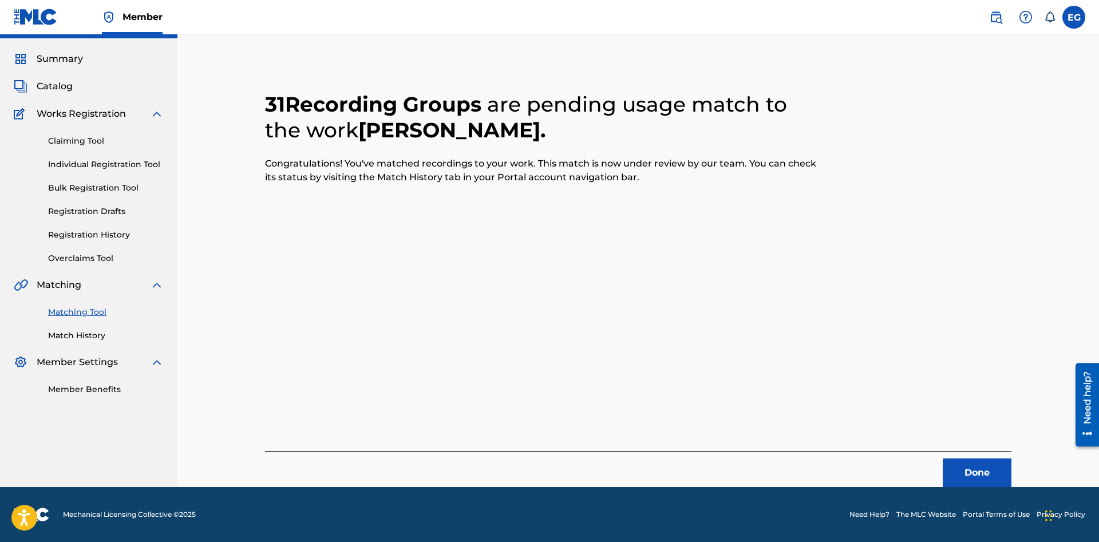
scroll to position [27, 0]
click at [984, 466] on button "Done" at bounding box center [977, 472] width 69 height 29
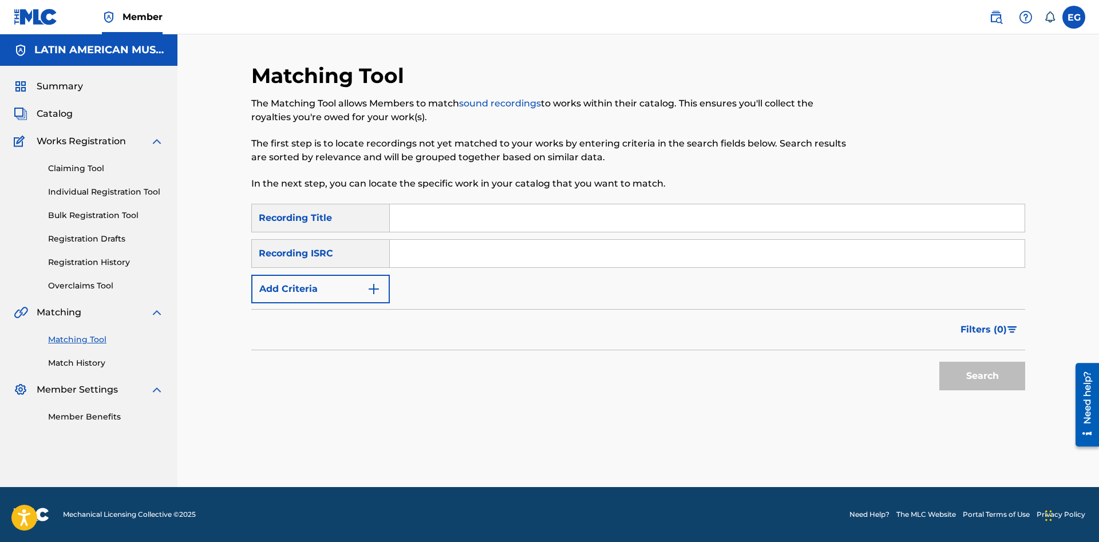
click at [698, 215] on input "Search Form" at bounding box center [707, 217] width 635 height 27
click at [473, 222] on input "Search Form" at bounding box center [707, 217] width 635 height 27
type input "penumbras"
click at [980, 376] on button "Search" at bounding box center [982, 376] width 86 height 29
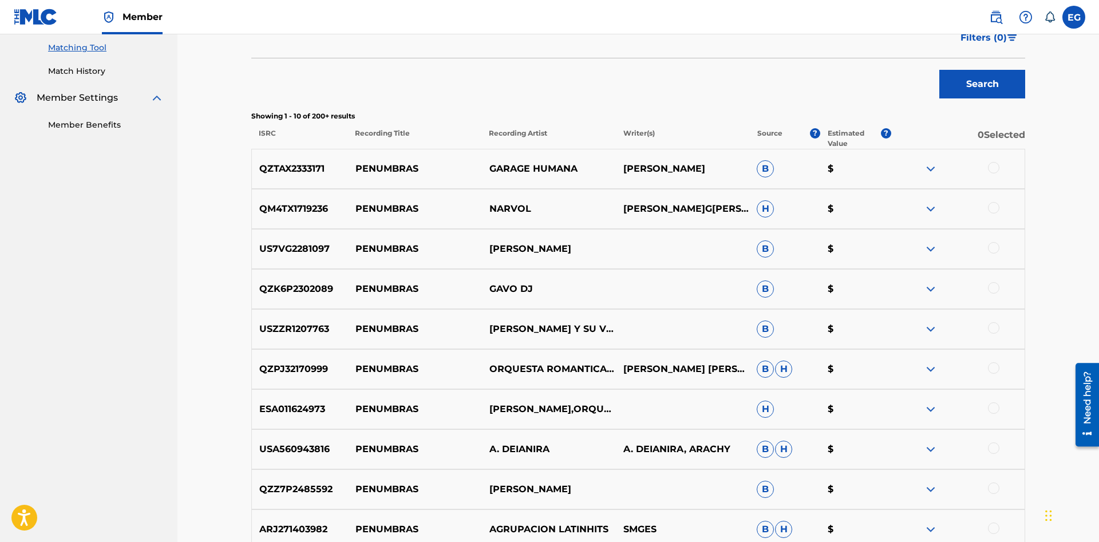
scroll to position [440, 0]
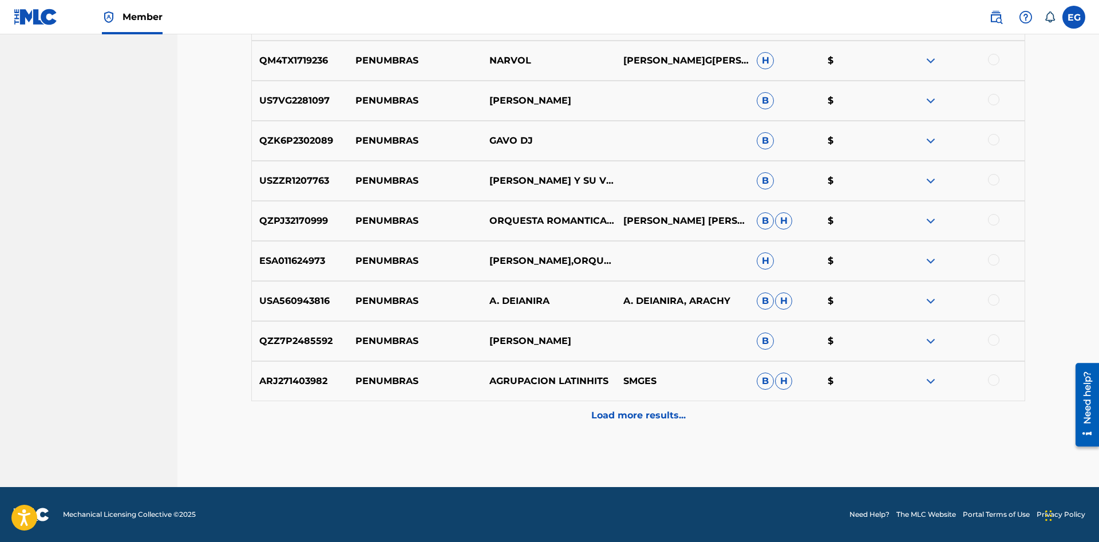
click at [632, 416] on p "Load more results..." at bounding box center [638, 416] width 94 height 14
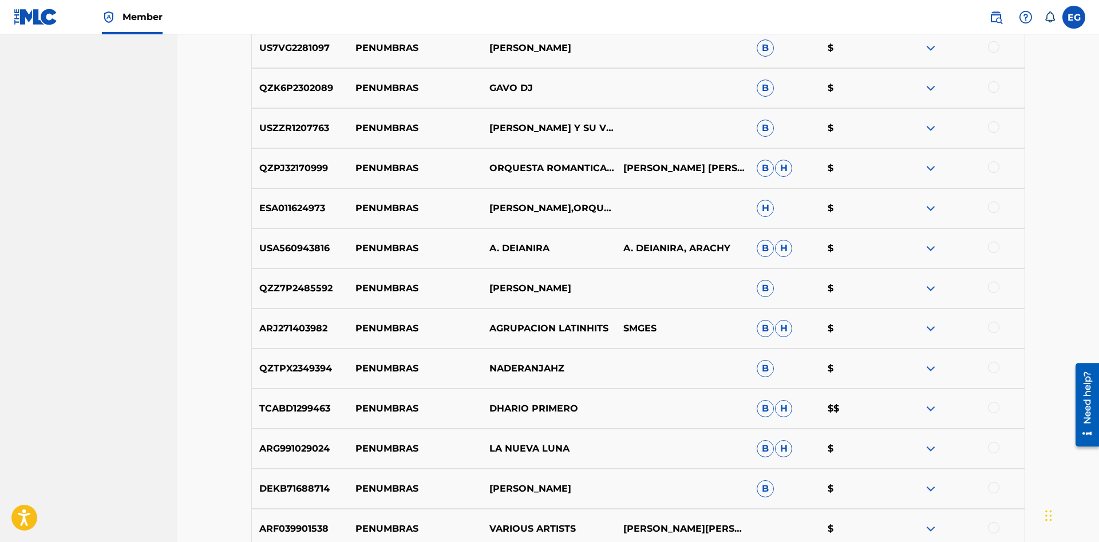
scroll to position [841, 0]
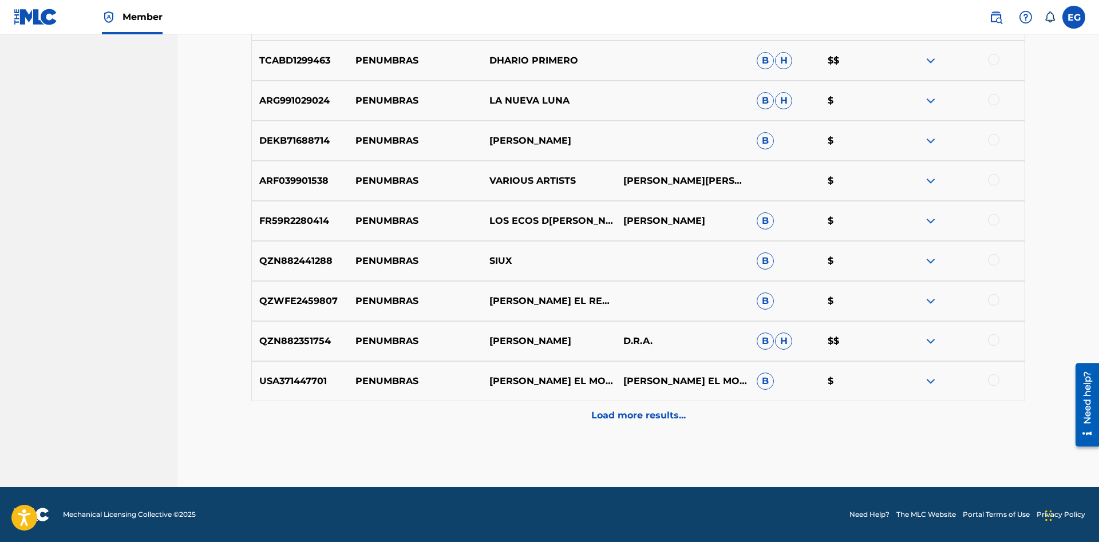
click at [627, 425] on div "Load more results..." at bounding box center [638, 415] width 774 height 29
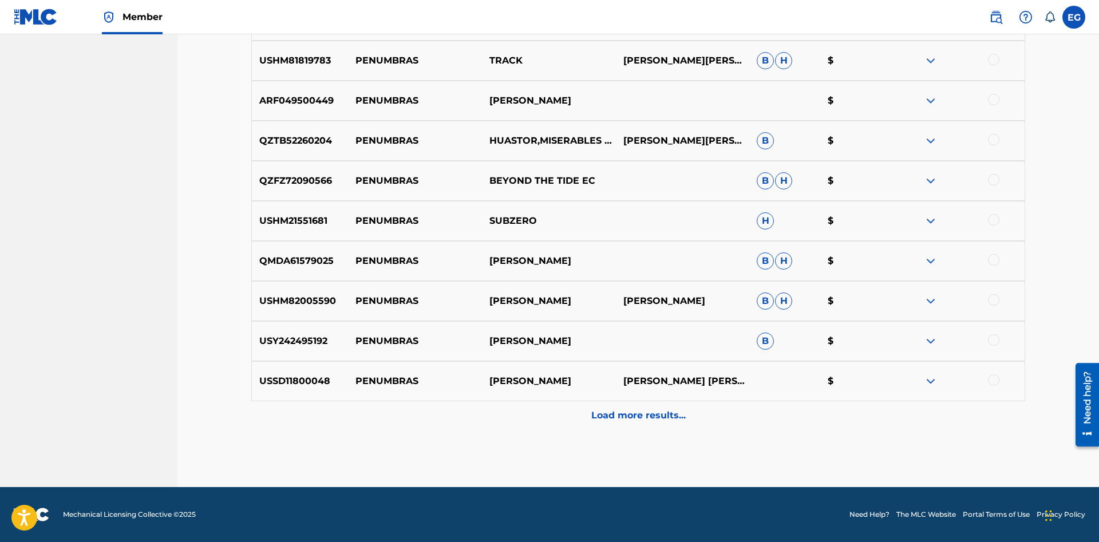
click at [610, 410] on p "Load more results..." at bounding box center [638, 416] width 94 height 14
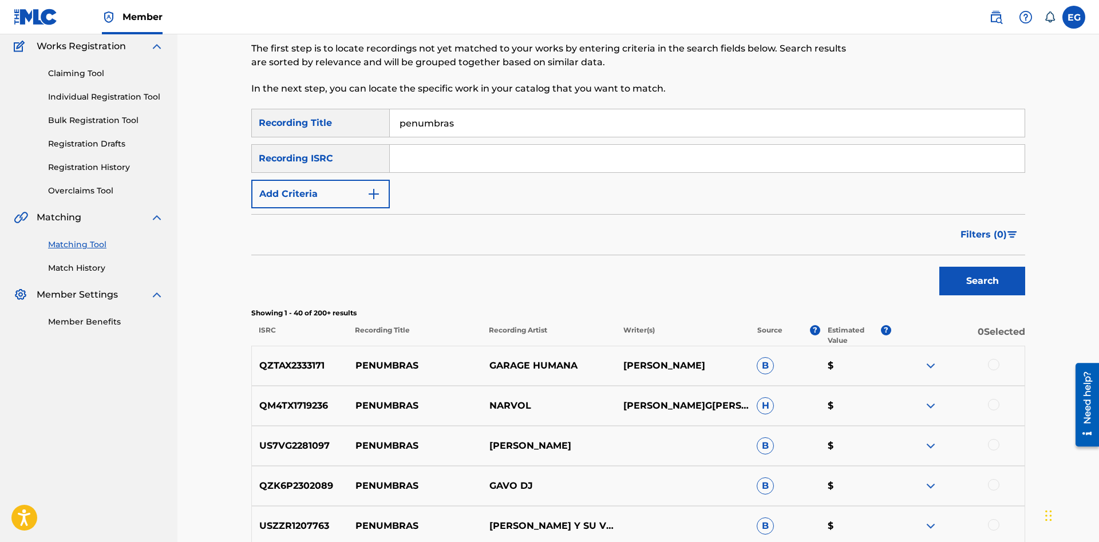
scroll to position [0, 0]
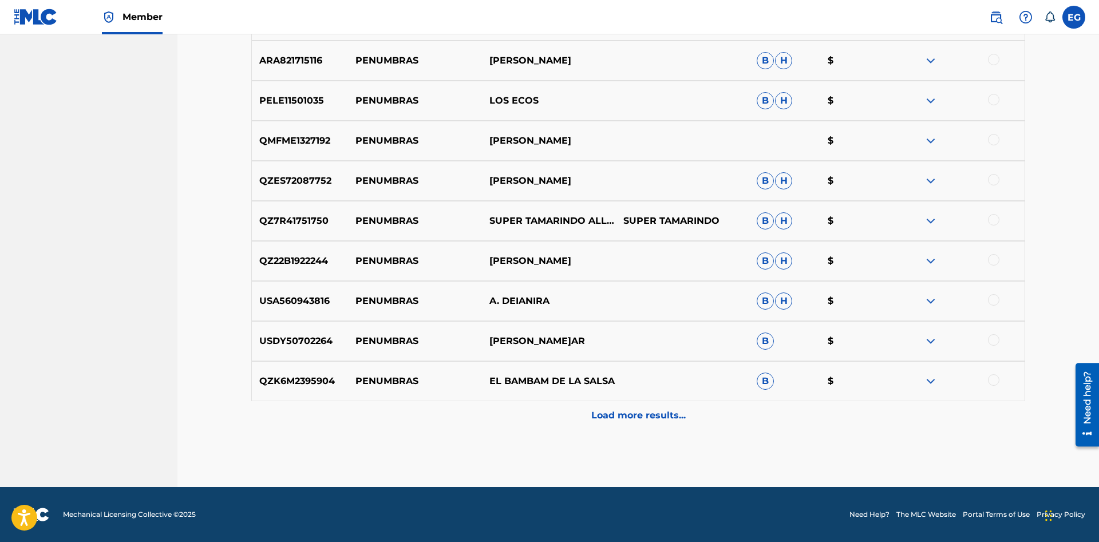
click at [621, 410] on p "Load more results..." at bounding box center [638, 416] width 94 height 14
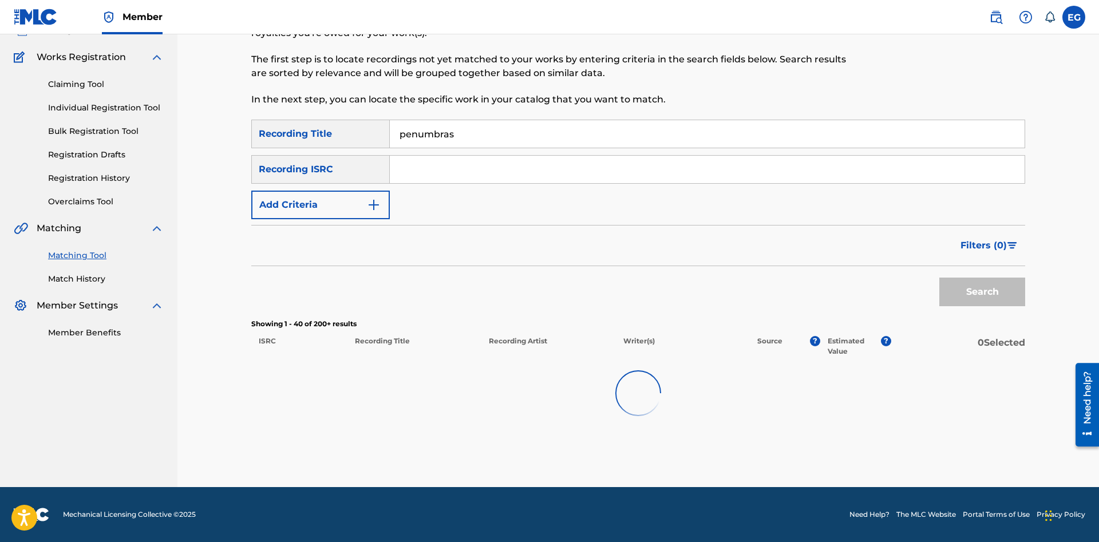
click at [621, 410] on img at bounding box center [638, 393] width 46 height 46
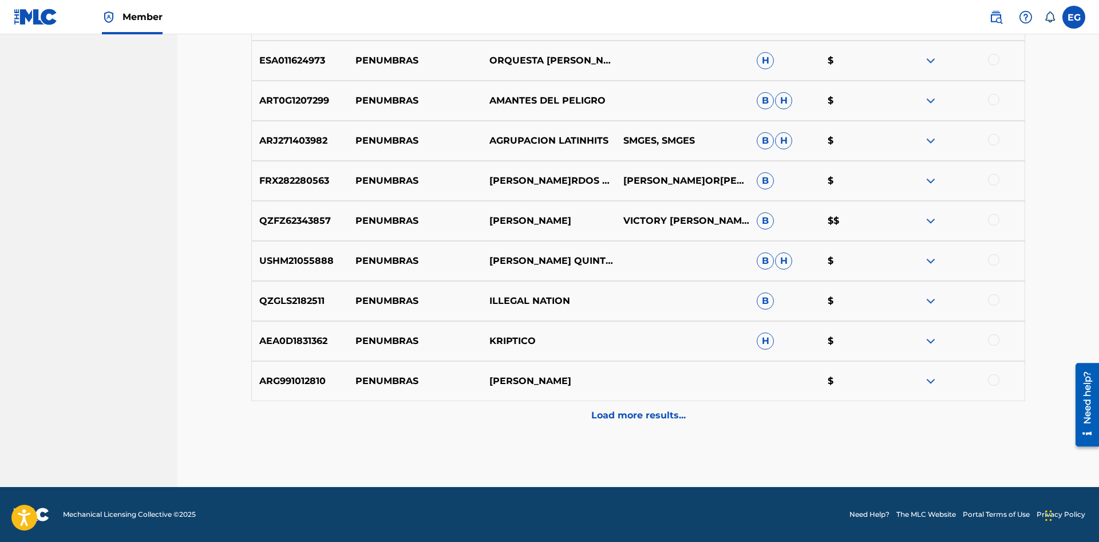
click at [621, 414] on p "Load more results..." at bounding box center [638, 416] width 94 height 14
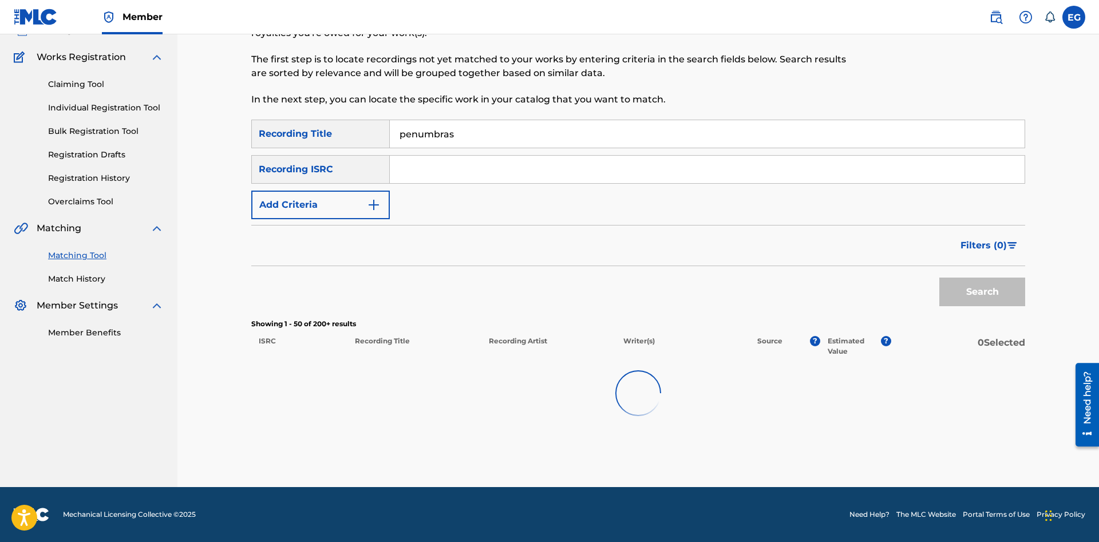
scroll to position [84, 0]
click at [621, 414] on img at bounding box center [638, 393] width 46 height 46
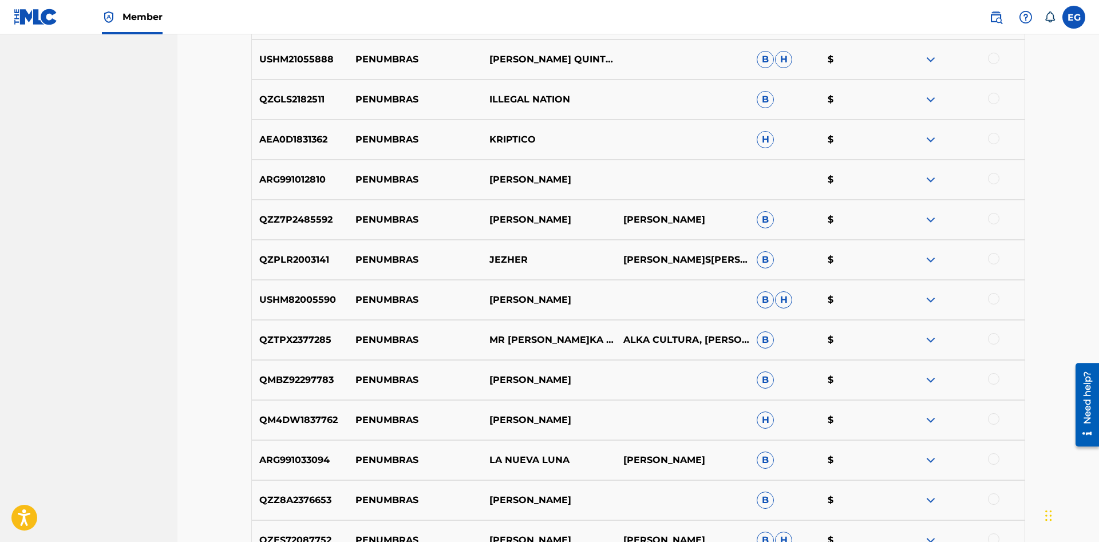
scroll to position [2443, 0]
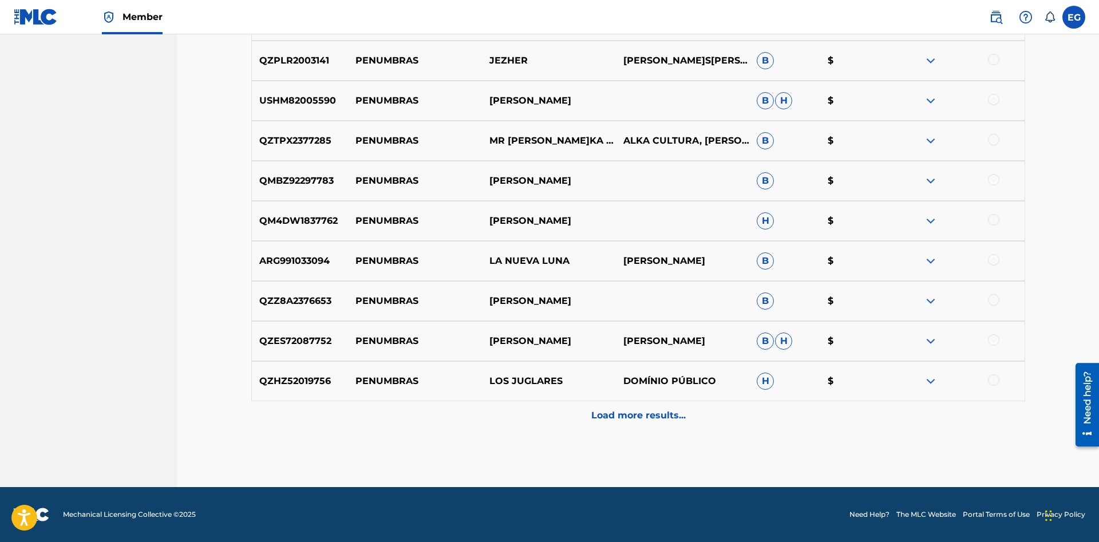
click at [618, 422] on p "Load more results..." at bounding box center [638, 416] width 94 height 14
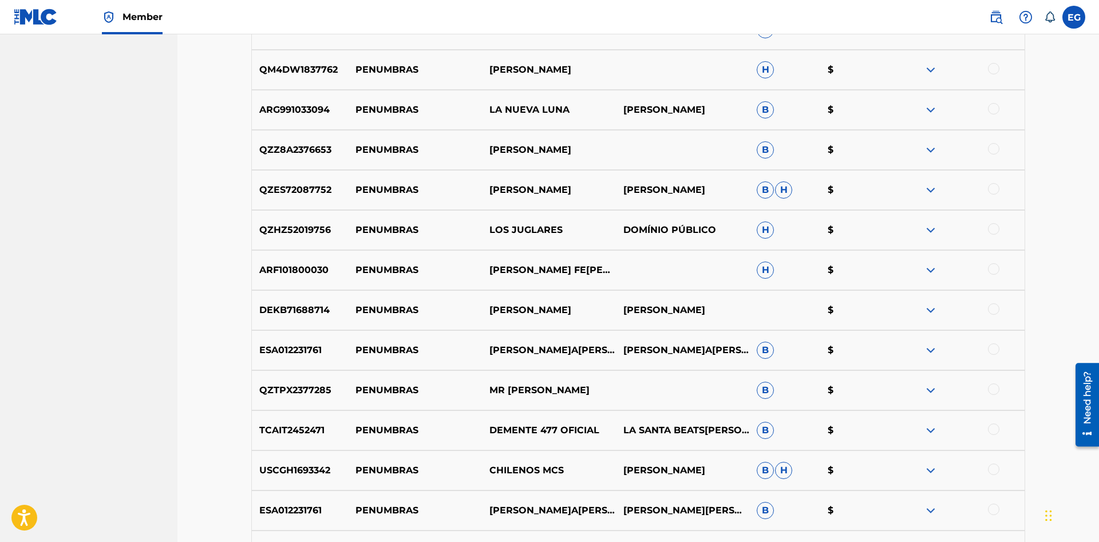
scroll to position [2844, 0]
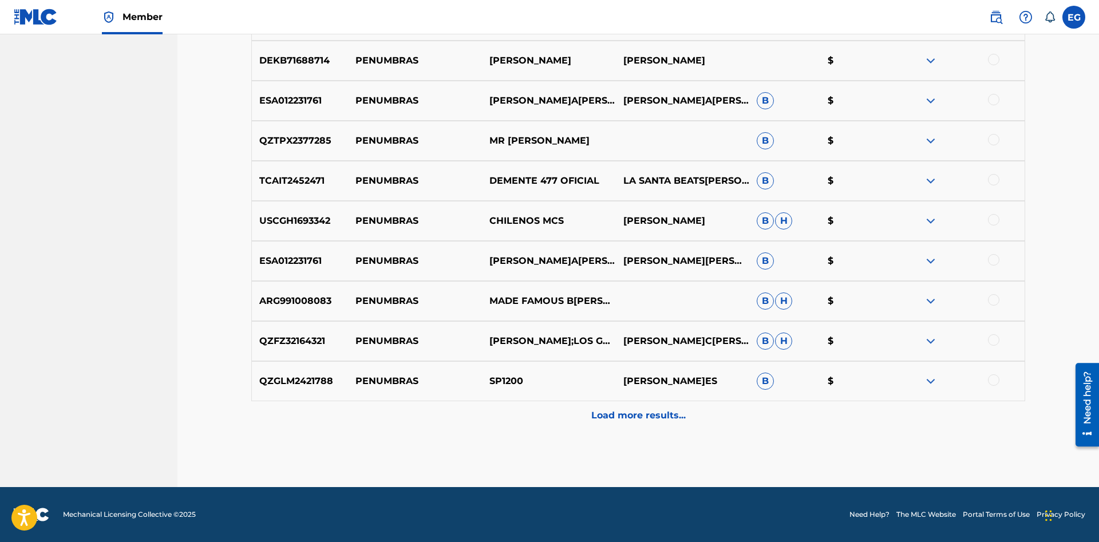
click at [622, 417] on p "Load more results..." at bounding box center [638, 416] width 94 height 14
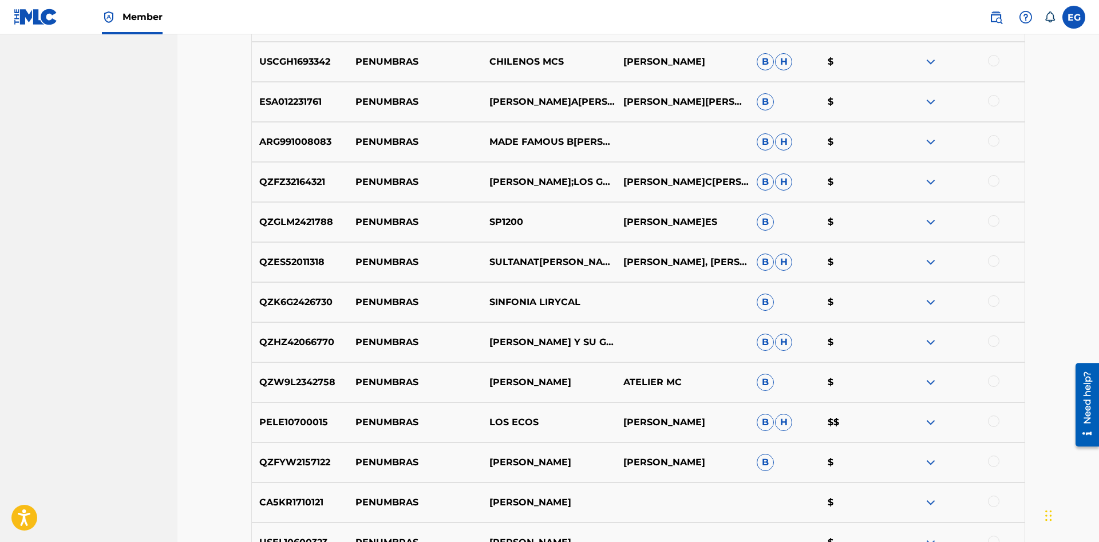
scroll to position [3244, 0]
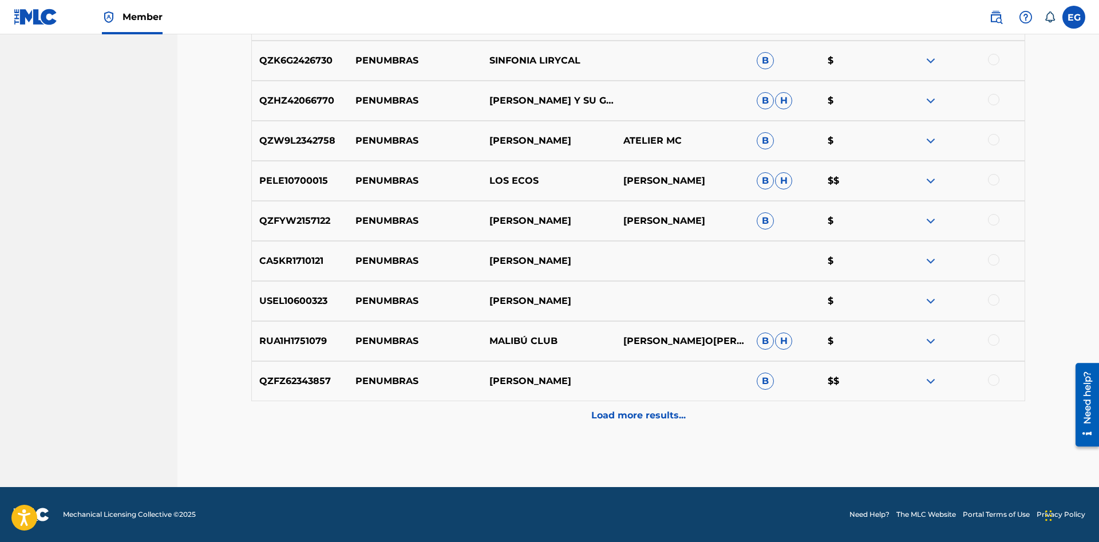
click at [619, 409] on div "Load more results..." at bounding box center [638, 415] width 774 height 29
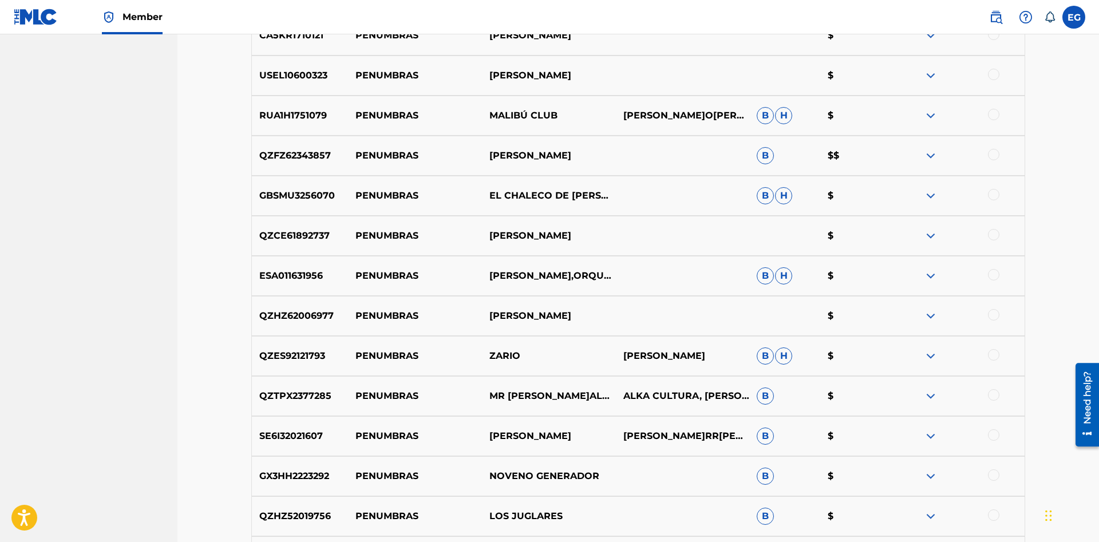
scroll to position [3645, 0]
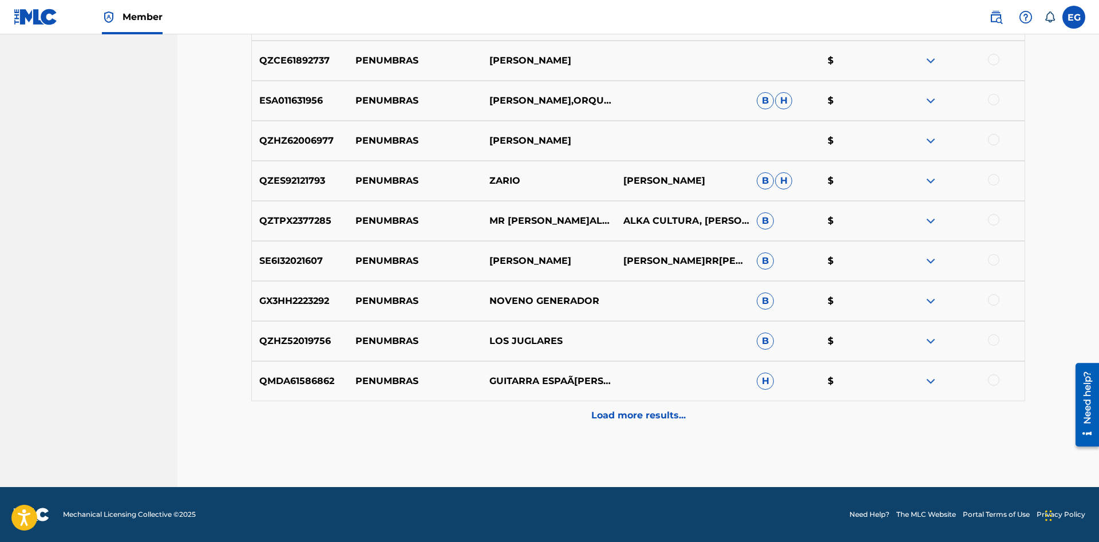
click at [621, 417] on p "Load more results..." at bounding box center [638, 416] width 94 height 14
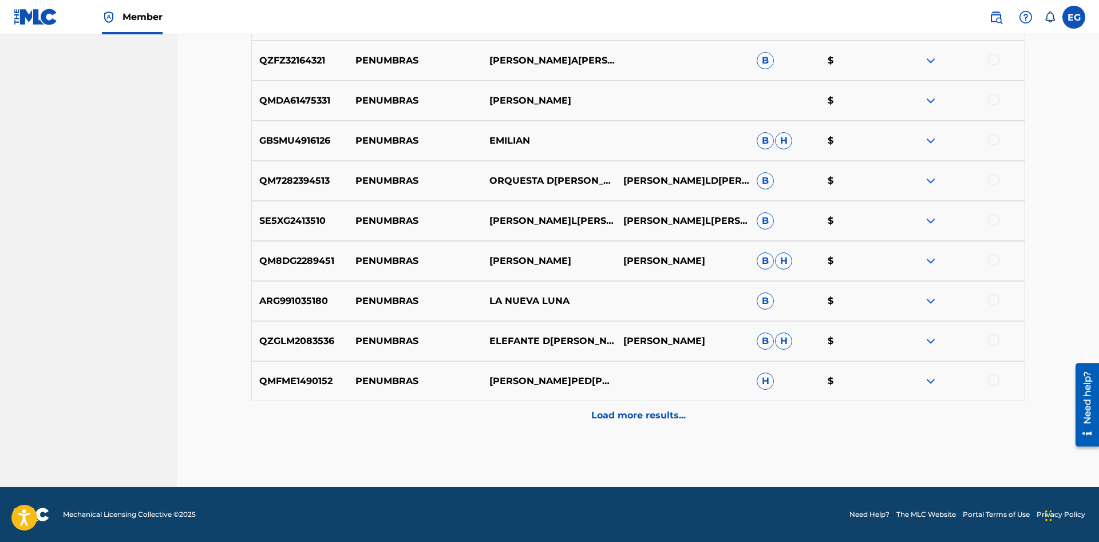
click at [619, 421] on p "Load more results..." at bounding box center [638, 416] width 94 height 14
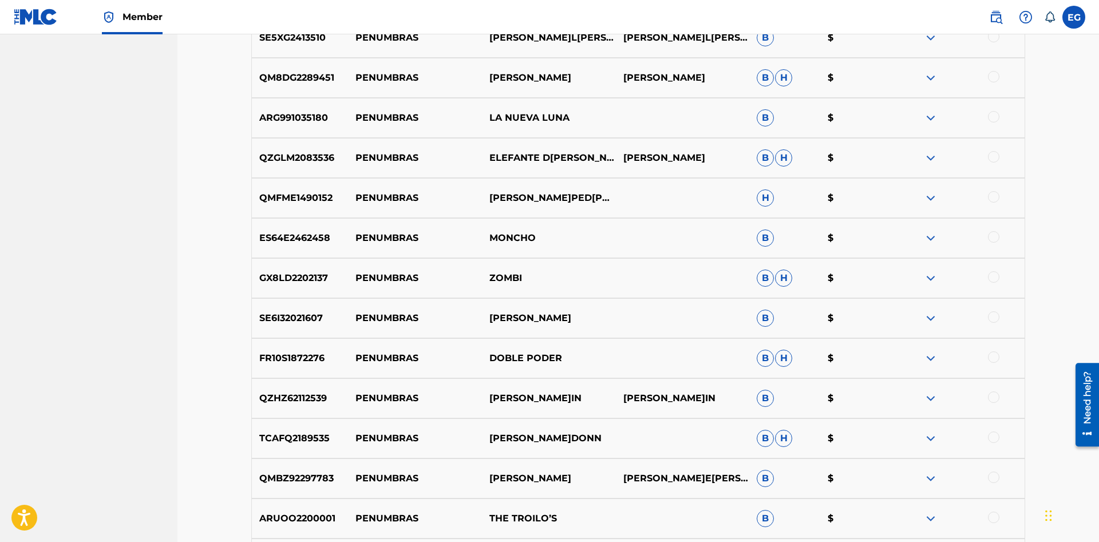
scroll to position [4446, 0]
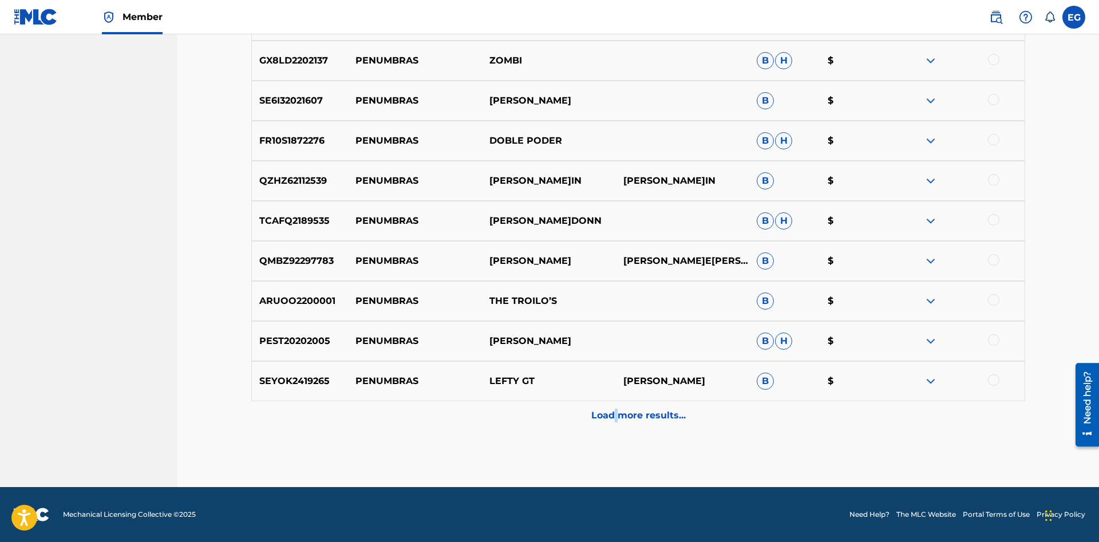
click at [613, 422] on div "Load more results..." at bounding box center [638, 415] width 774 height 29
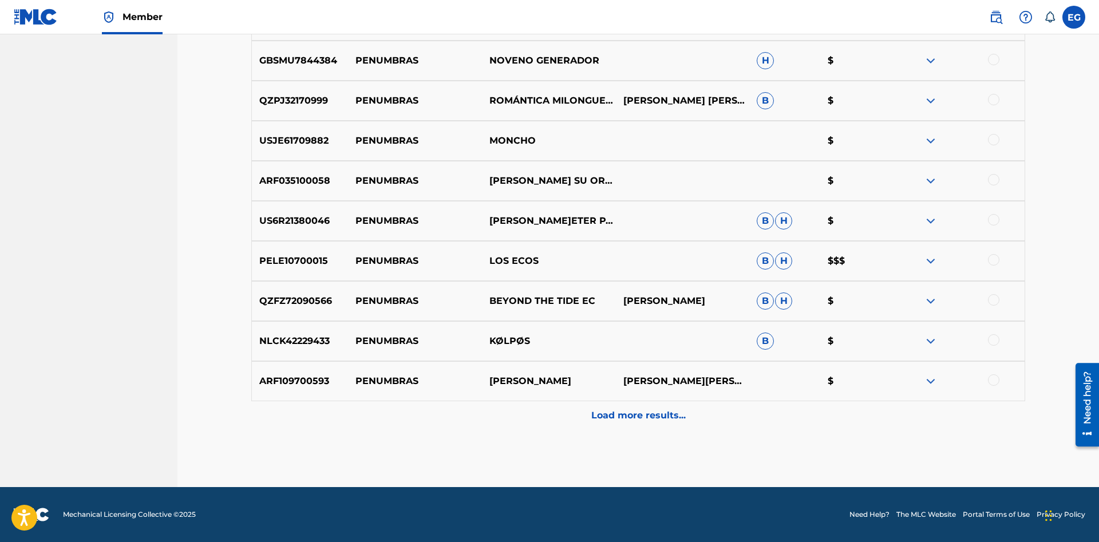
click at [619, 426] on div "Load more results..." at bounding box center [638, 415] width 774 height 29
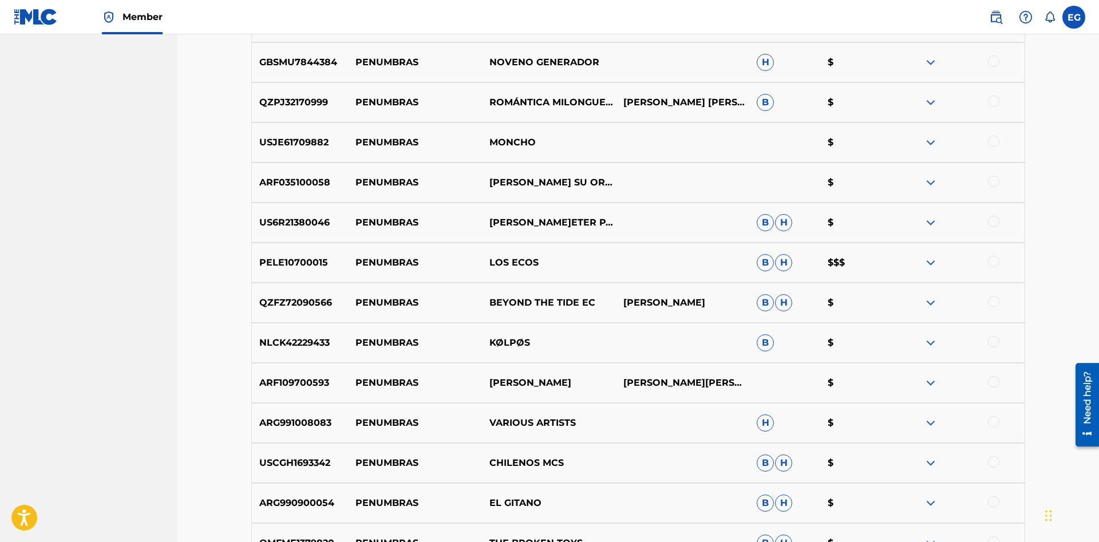
scroll to position [5248, 0]
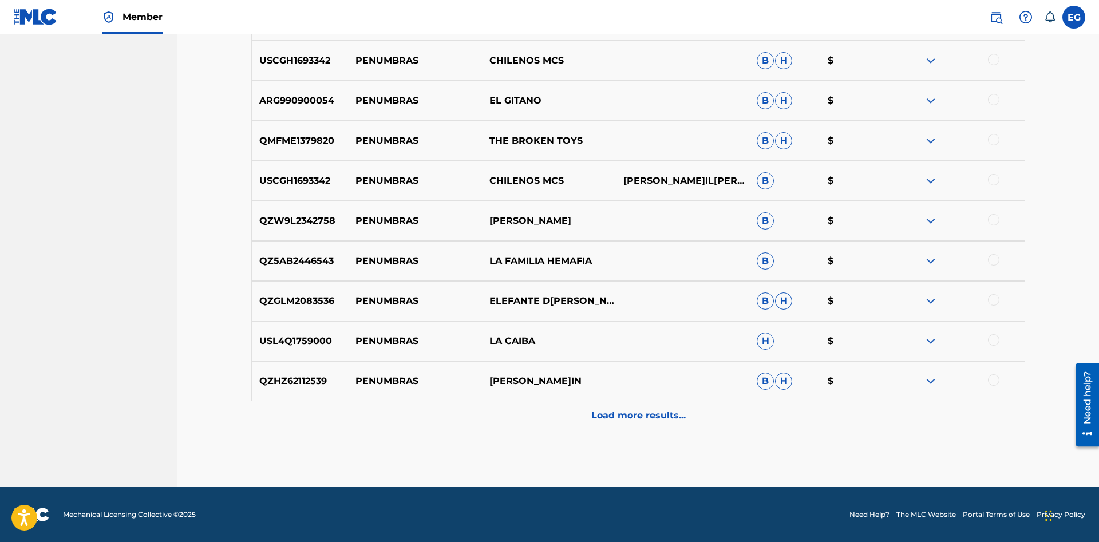
click at [621, 417] on p "Load more results..." at bounding box center [638, 416] width 94 height 14
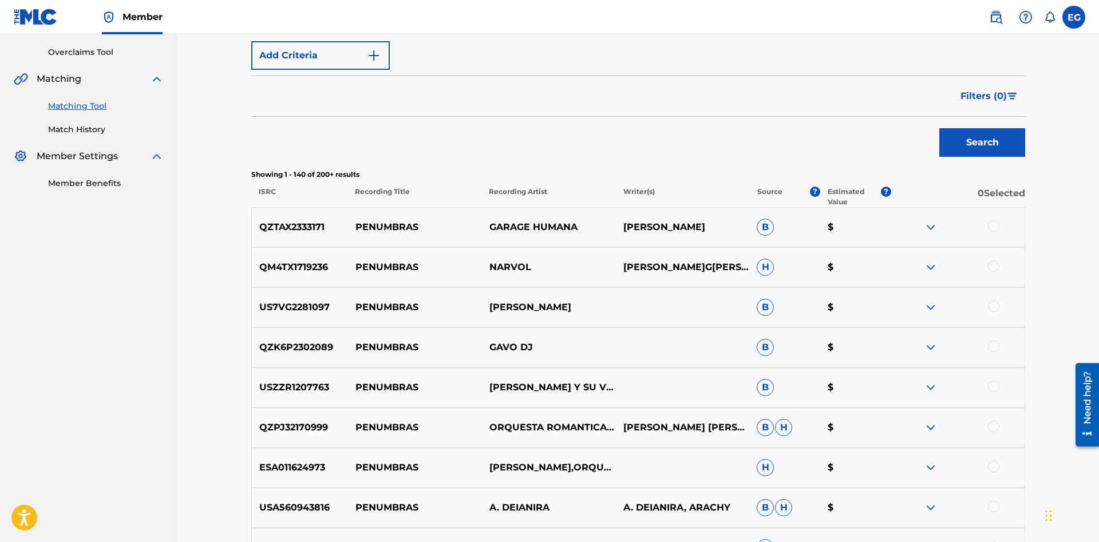
scroll to position [0, 0]
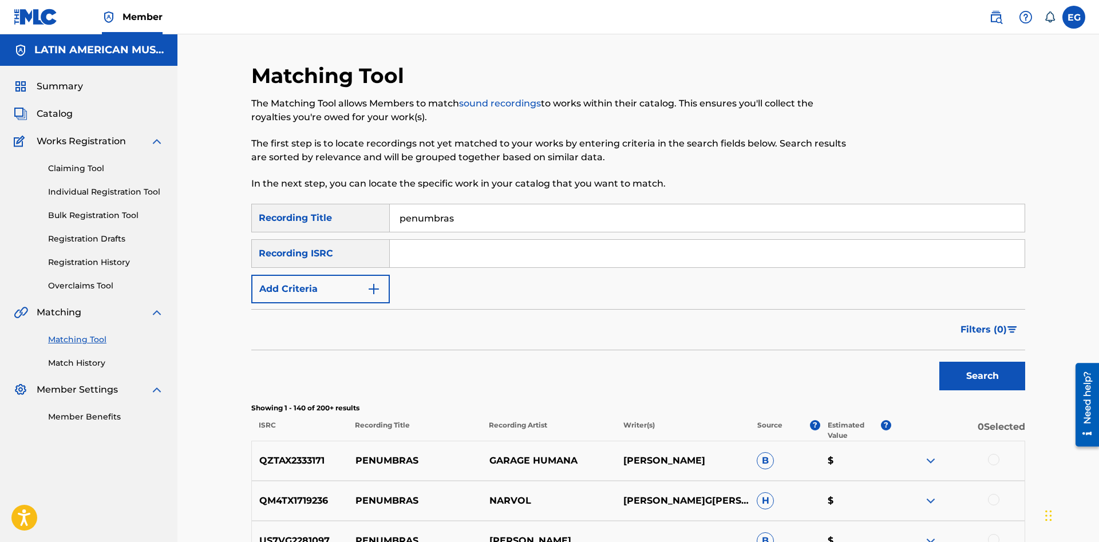
drag, startPoint x: 603, startPoint y: 282, endPoint x: 612, endPoint y: 280, distance: 9.3
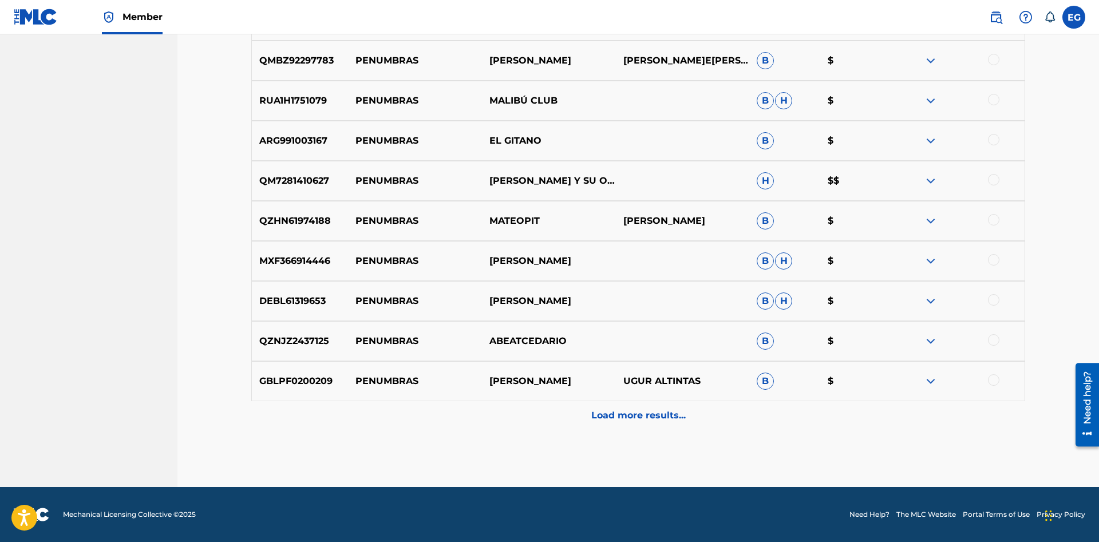
drag, startPoint x: 625, startPoint y: 474, endPoint x: 627, endPoint y: 451, distance: 23.0
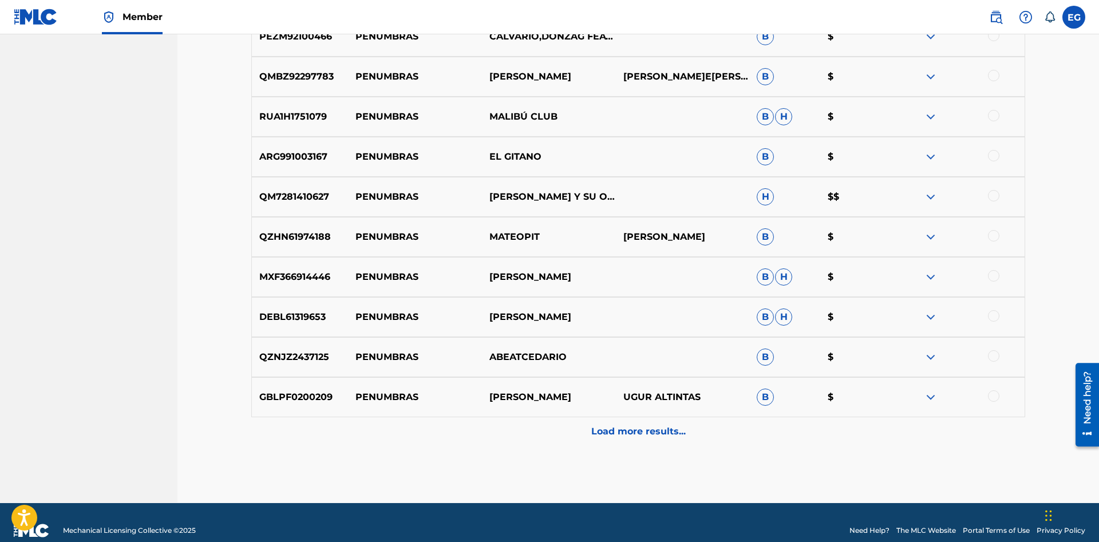
scroll to position [5648, 0]
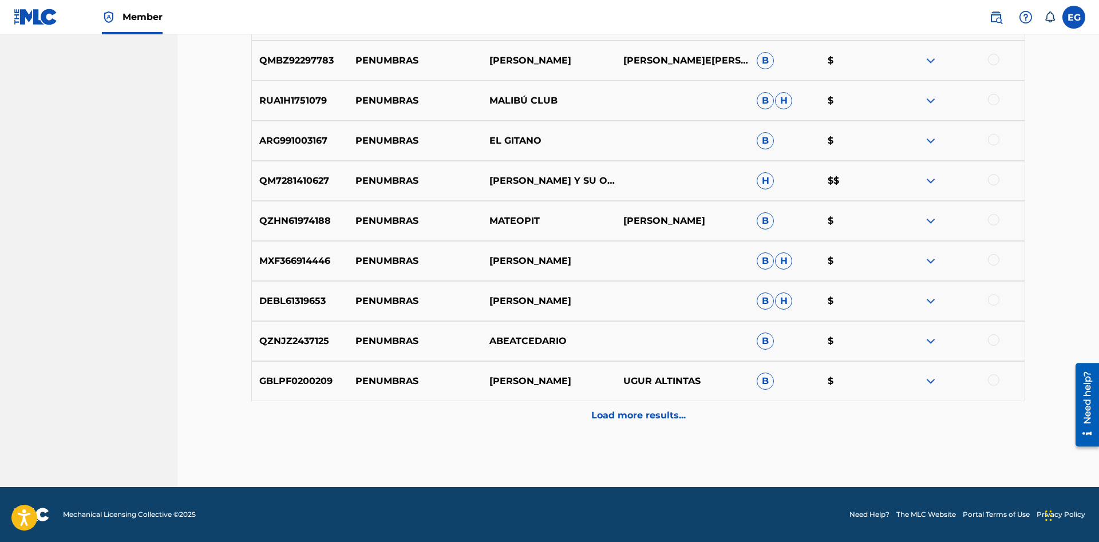
drag, startPoint x: 626, startPoint y: 435, endPoint x: 627, endPoint y: 427, distance: 8.1
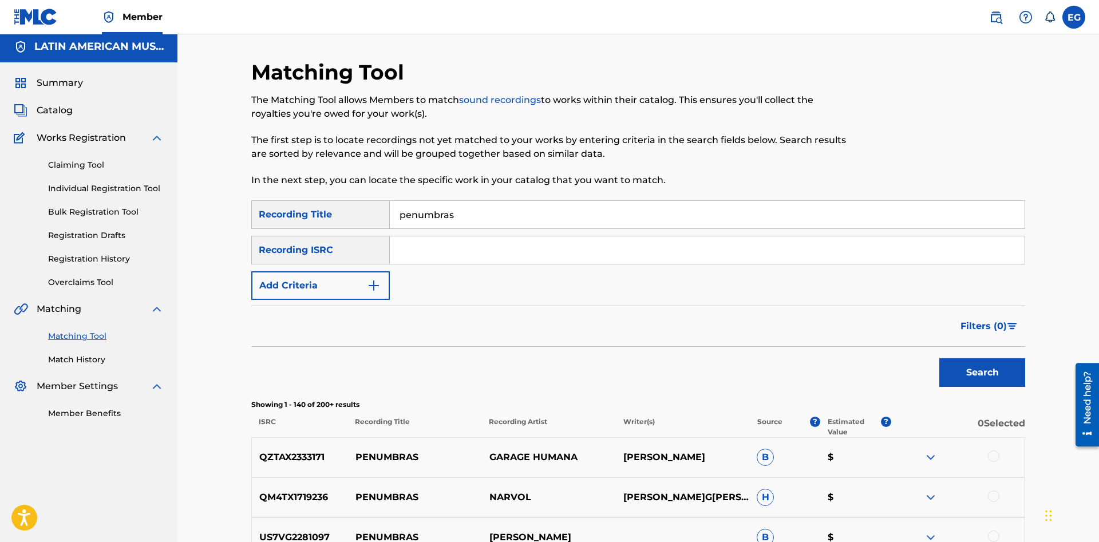
scroll to position [0, 0]
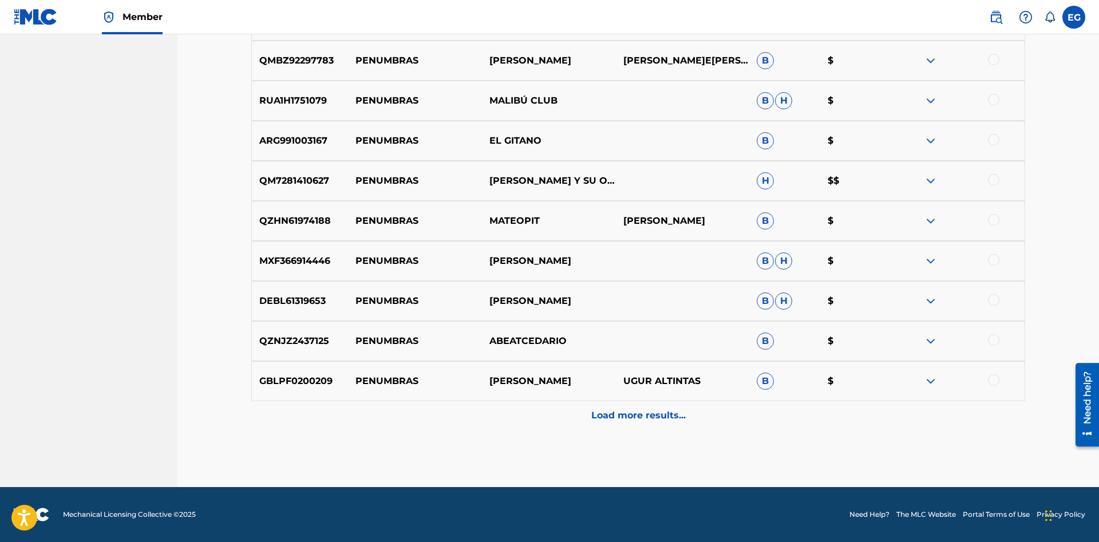
click at [618, 415] on p "Load more results..." at bounding box center [638, 416] width 94 height 14
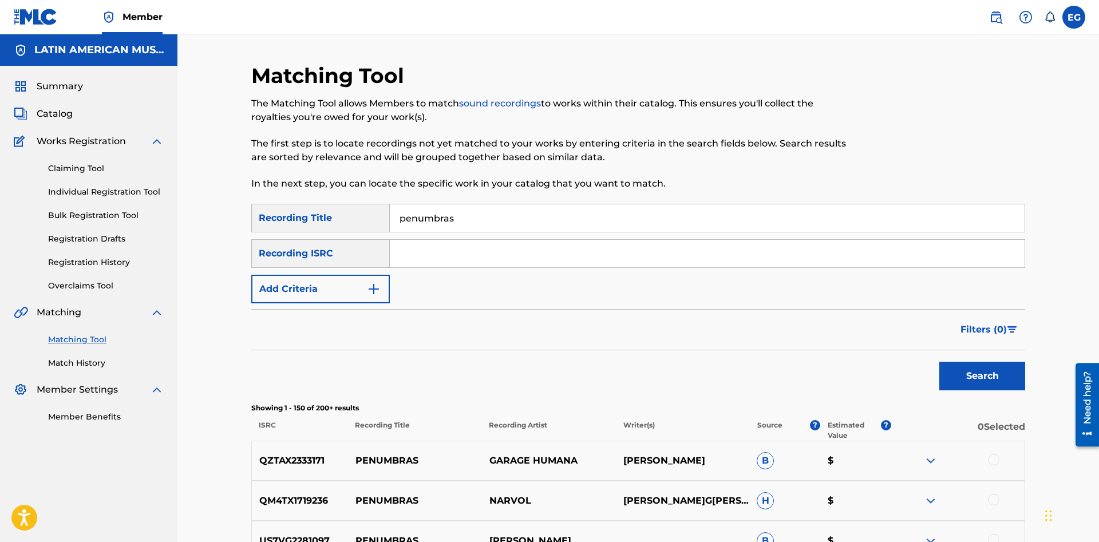
click at [486, 218] on input "penumbras" at bounding box center [707, 217] width 635 height 27
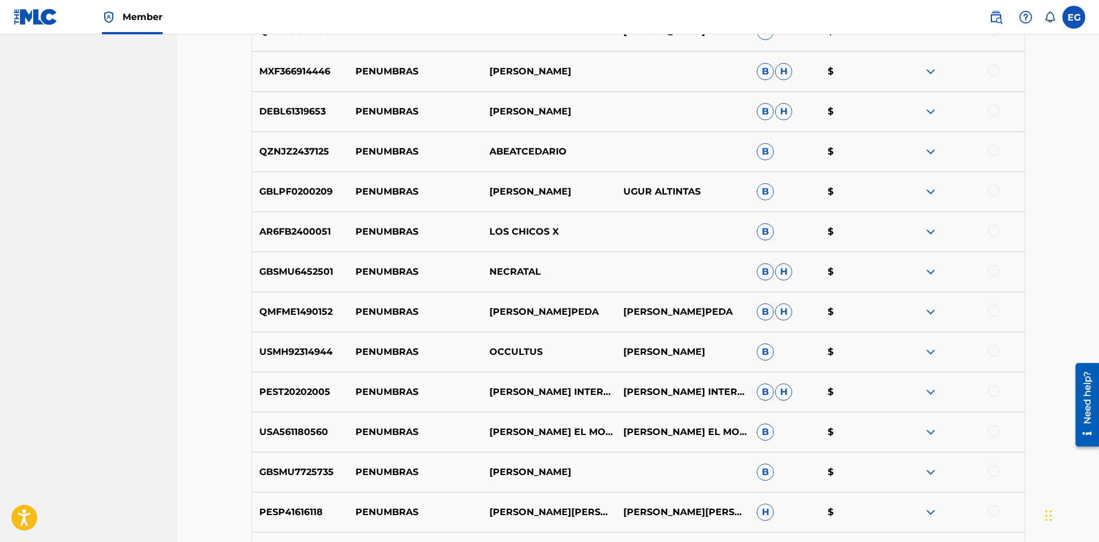
scroll to position [6049, 0]
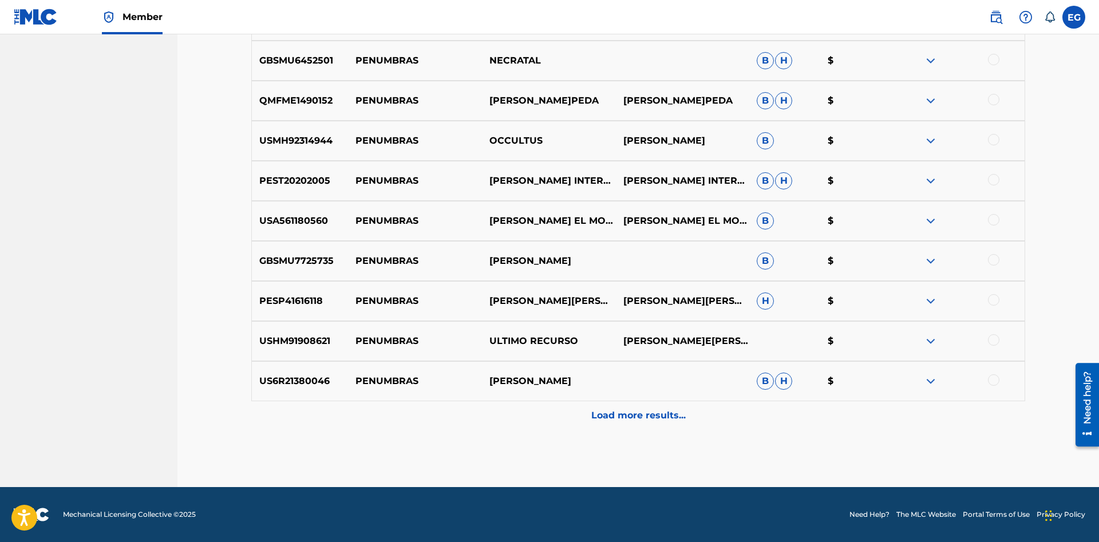
click at [626, 417] on p "Load more results..." at bounding box center [638, 416] width 94 height 14
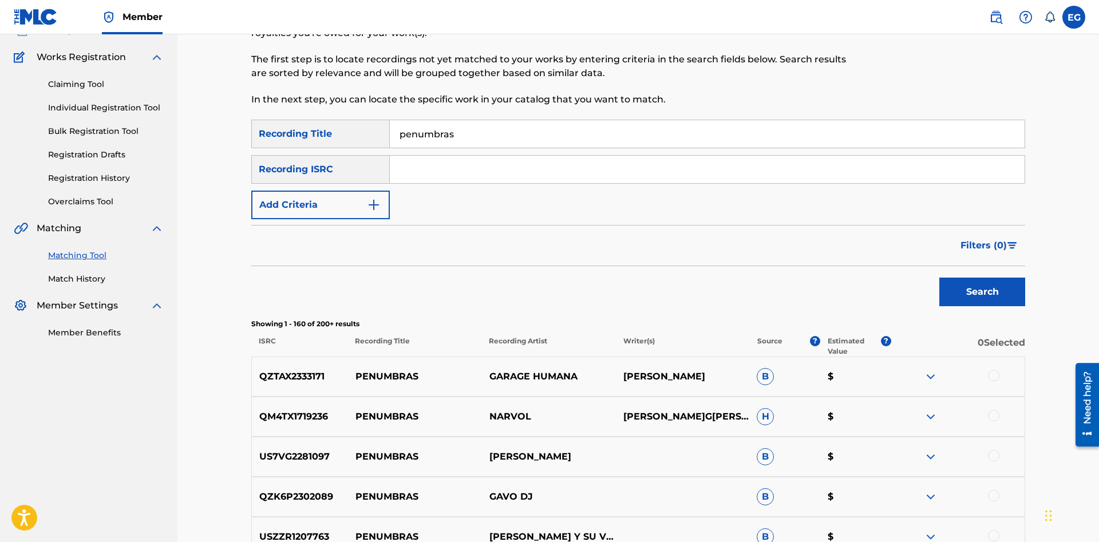
scroll to position [0, 0]
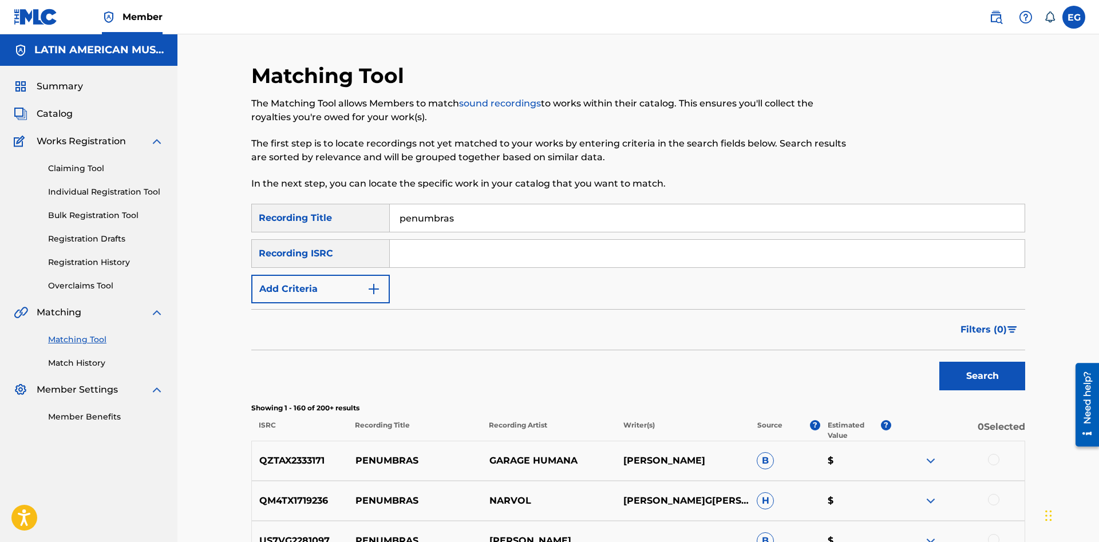
click at [626, 260] on input "Search Form" at bounding box center [707, 253] width 635 height 27
drag, startPoint x: 625, startPoint y: 213, endPoint x: 619, endPoint y: 227, distance: 14.9
click at [624, 213] on input "penumbras" at bounding box center [707, 217] width 635 height 27
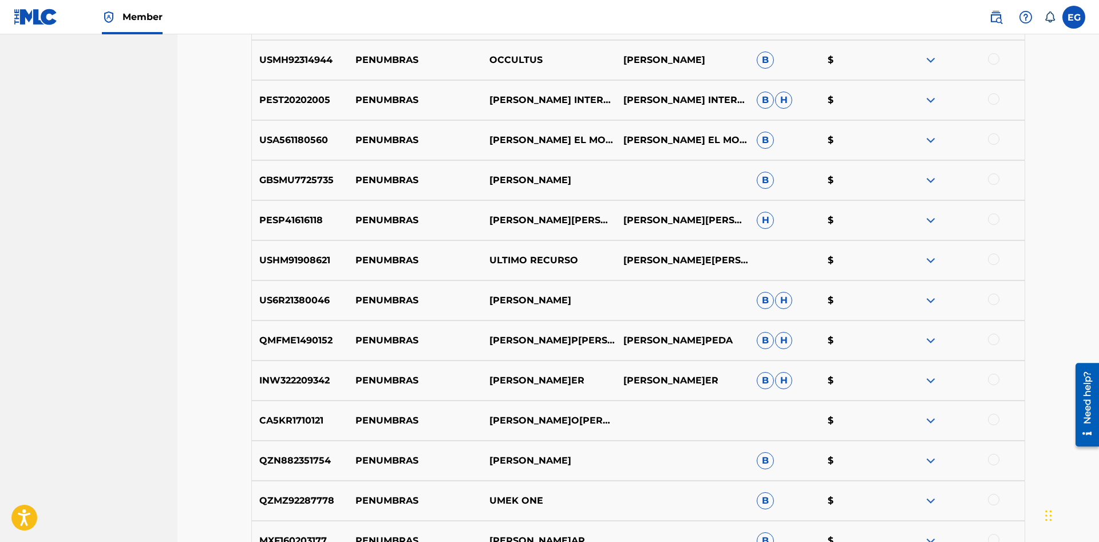
scroll to position [6449, 0]
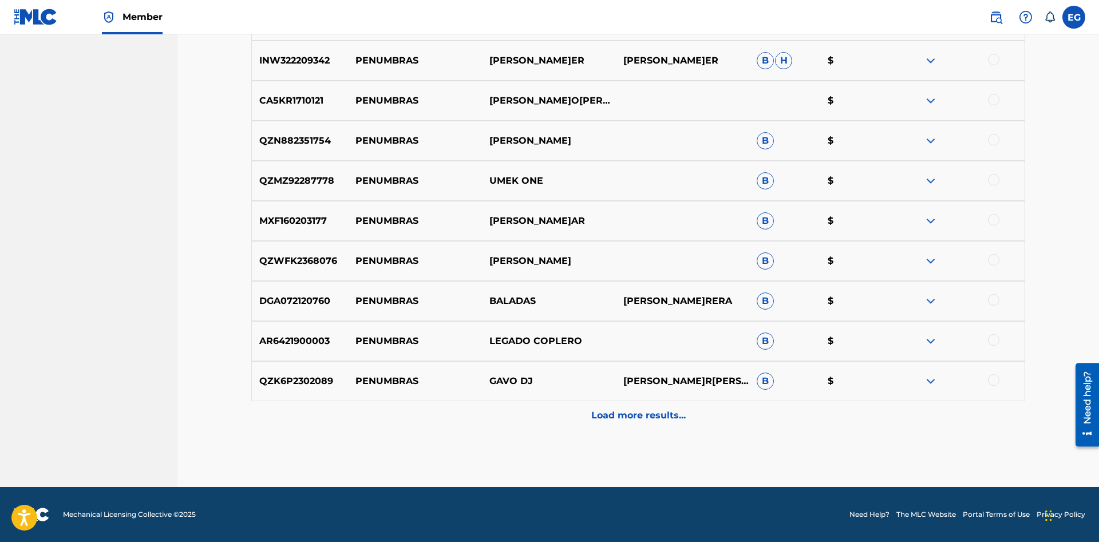
click at [626, 417] on p "Load more results..." at bounding box center [638, 416] width 94 height 14
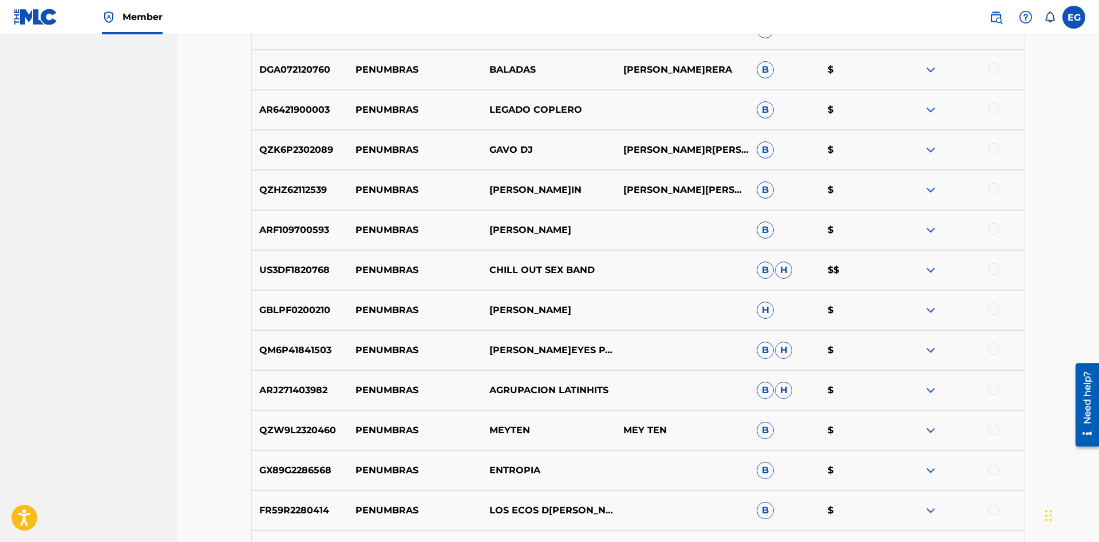
scroll to position [6850, 0]
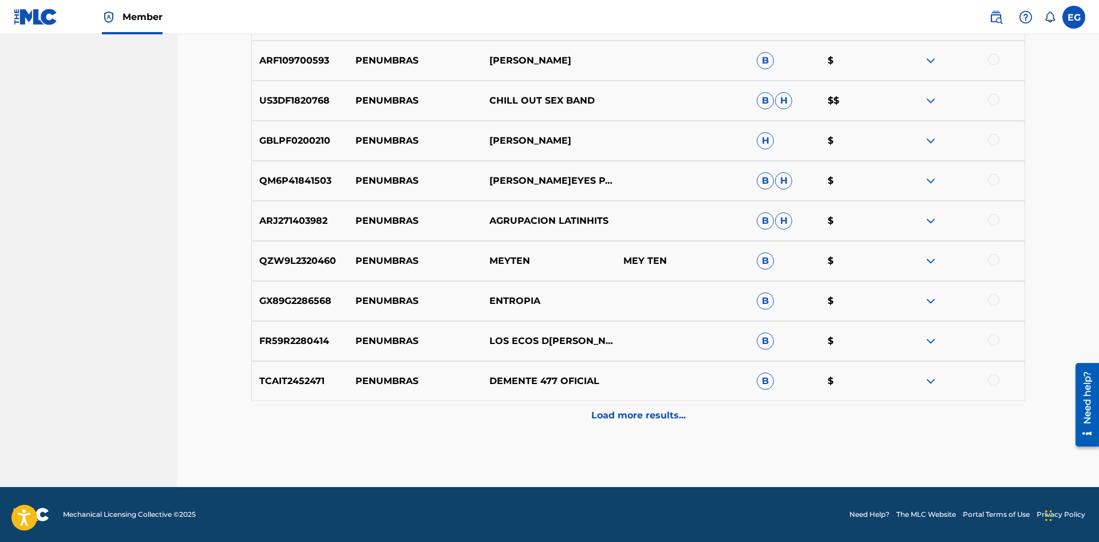
click at [630, 417] on p "Load more results..." at bounding box center [638, 416] width 94 height 14
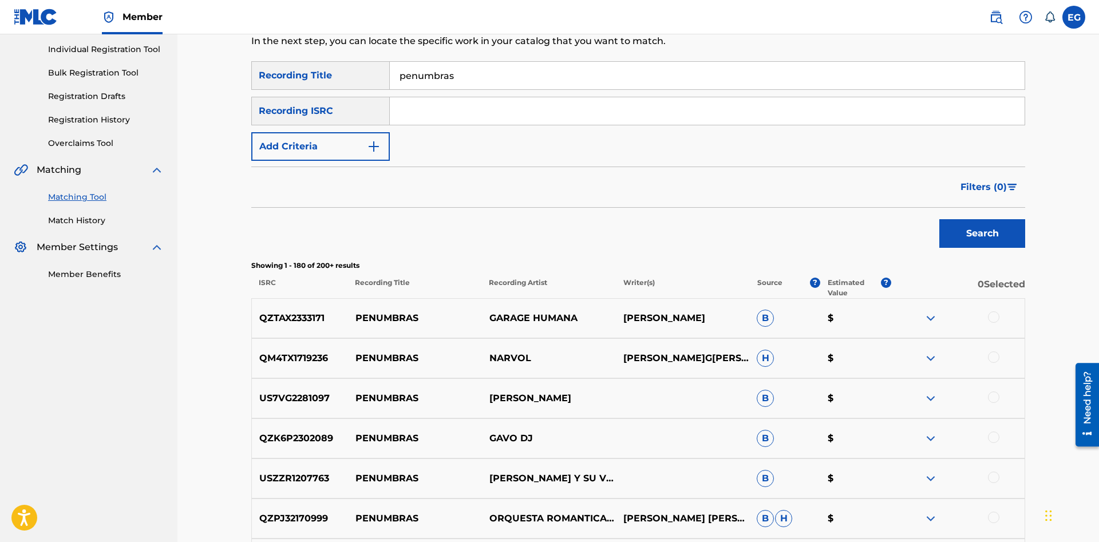
scroll to position [0, 0]
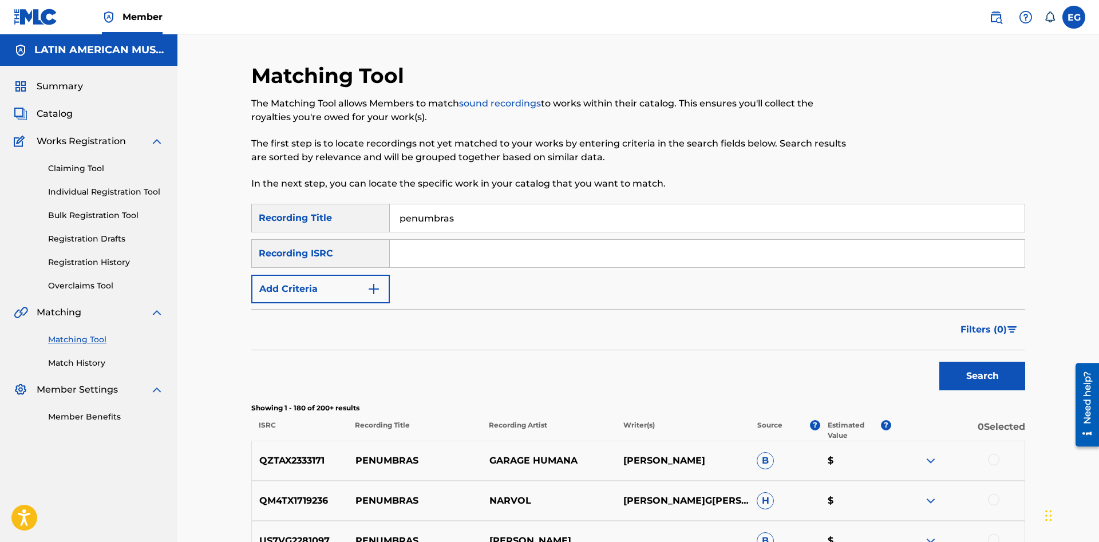
drag, startPoint x: 619, startPoint y: 255, endPoint x: 613, endPoint y: 242, distance: 14.4
click at [618, 255] on input "Search Form" at bounding box center [707, 253] width 635 height 27
click at [610, 231] on input "penumbras" at bounding box center [707, 217] width 635 height 27
drag, startPoint x: 626, startPoint y: 260, endPoint x: 628, endPoint y: 254, distance: 6.4
click at [625, 260] on input "Search Form" at bounding box center [707, 253] width 635 height 27
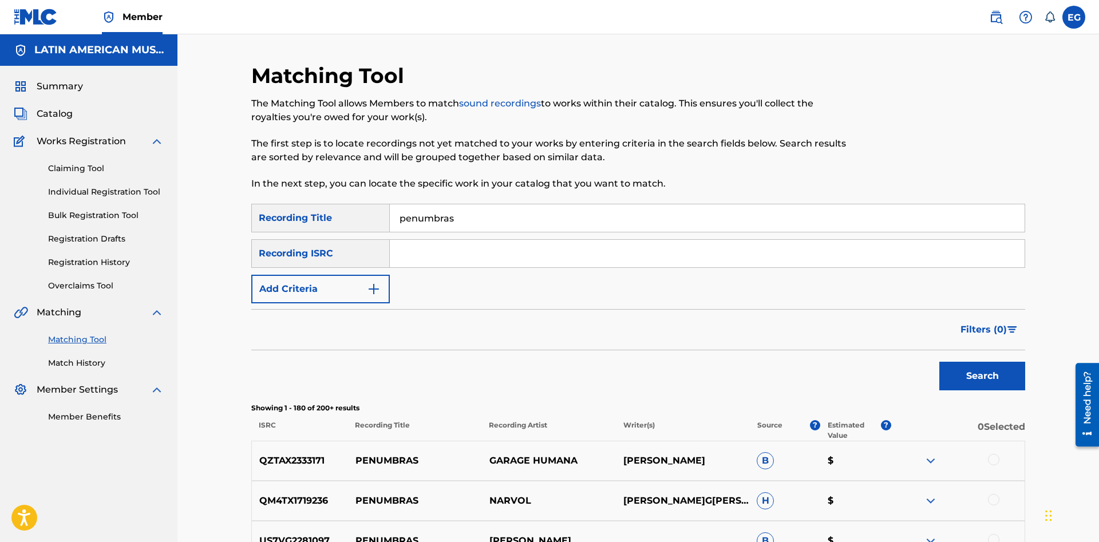
click at [629, 226] on input "penumbras" at bounding box center [707, 217] width 635 height 27
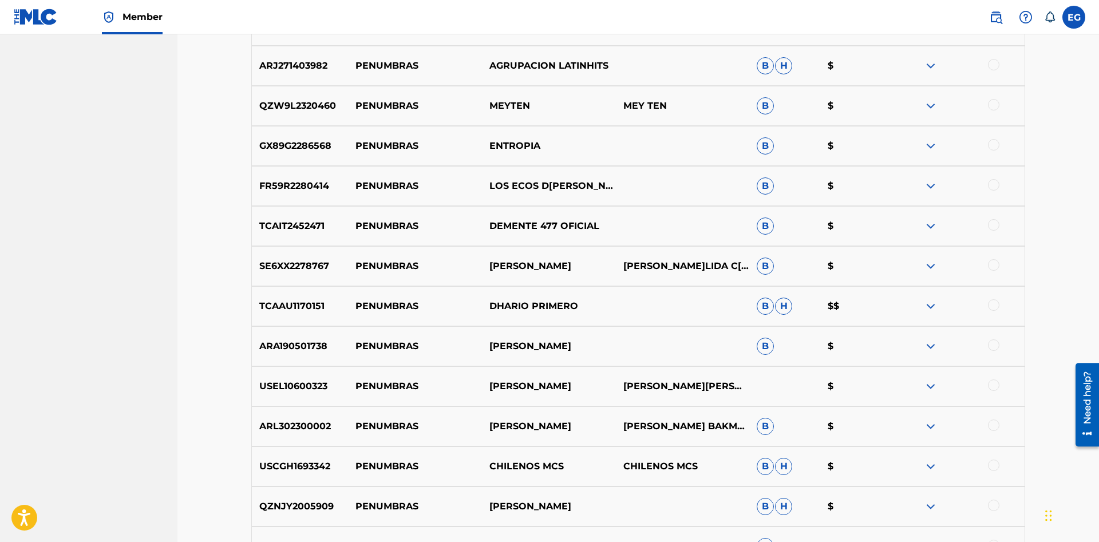
scroll to position [7251, 0]
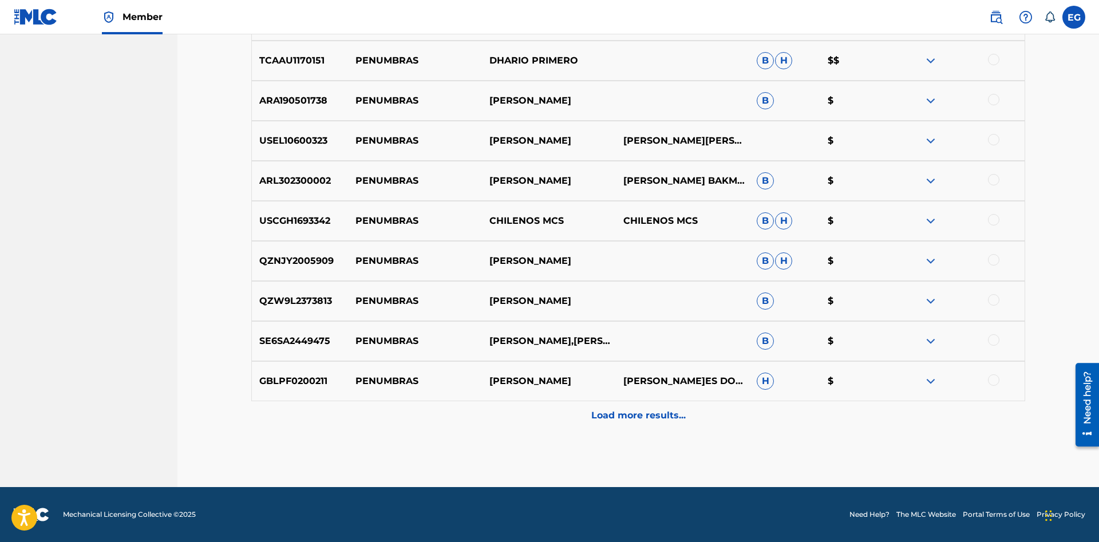
click at [622, 420] on p "Load more results..." at bounding box center [638, 416] width 94 height 14
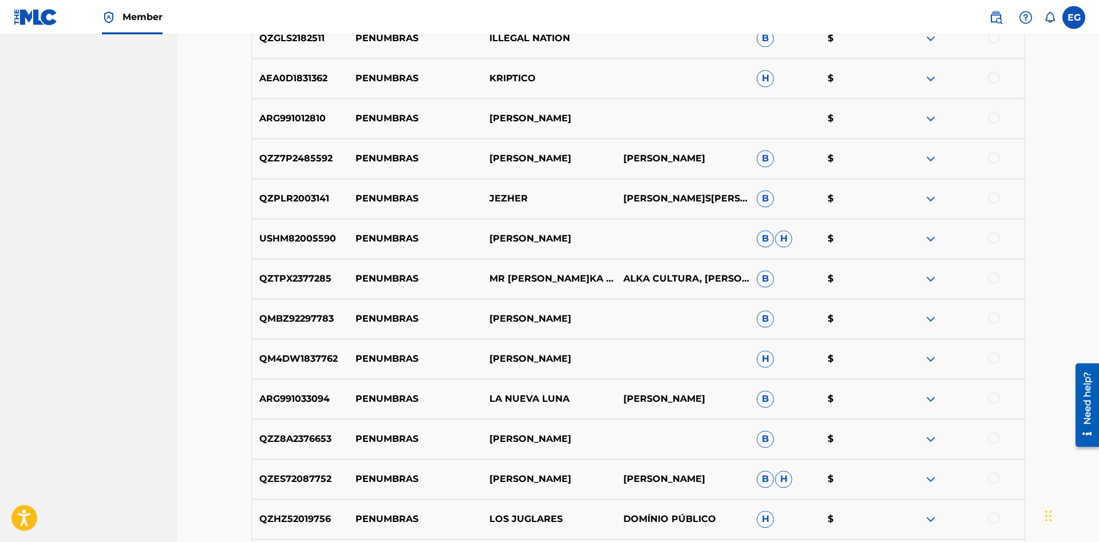
scroll to position [0, 0]
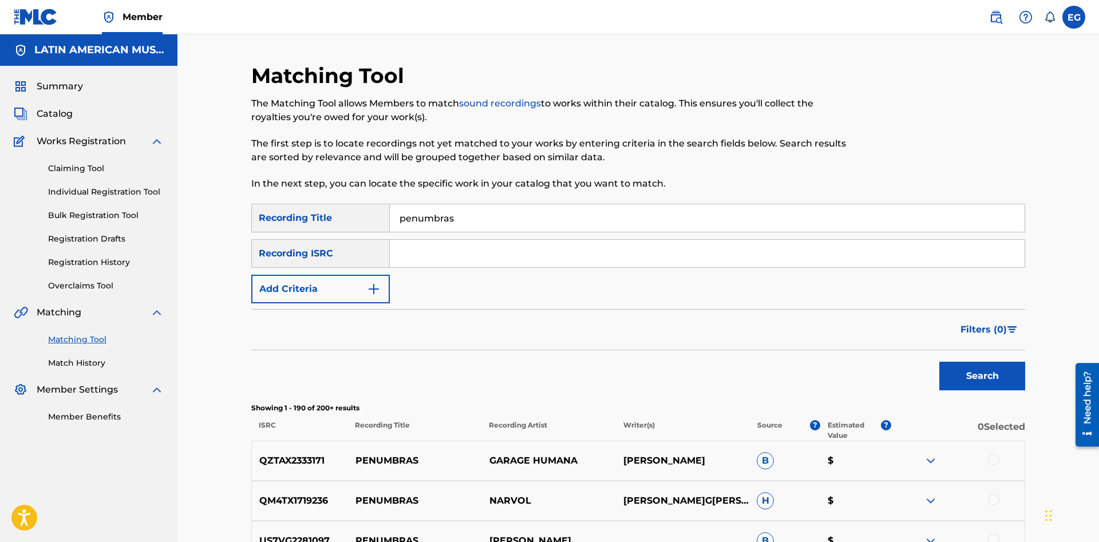
drag, startPoint x: 585, startPoint y: 219, endPoint x: 643, endPoint y: 444, distance: 232.2
click at [586, 225] on input "penumbras" at bounding box center [707, 217] width 635 height 27
drag, startPoint x: 365, startPoint y: 290, endPoint x: 395, endPoint y: 284, distance: 30.4
click at [366, 290] on button "Add Criteria" at bounding box center [320, 289] width 138 height 29
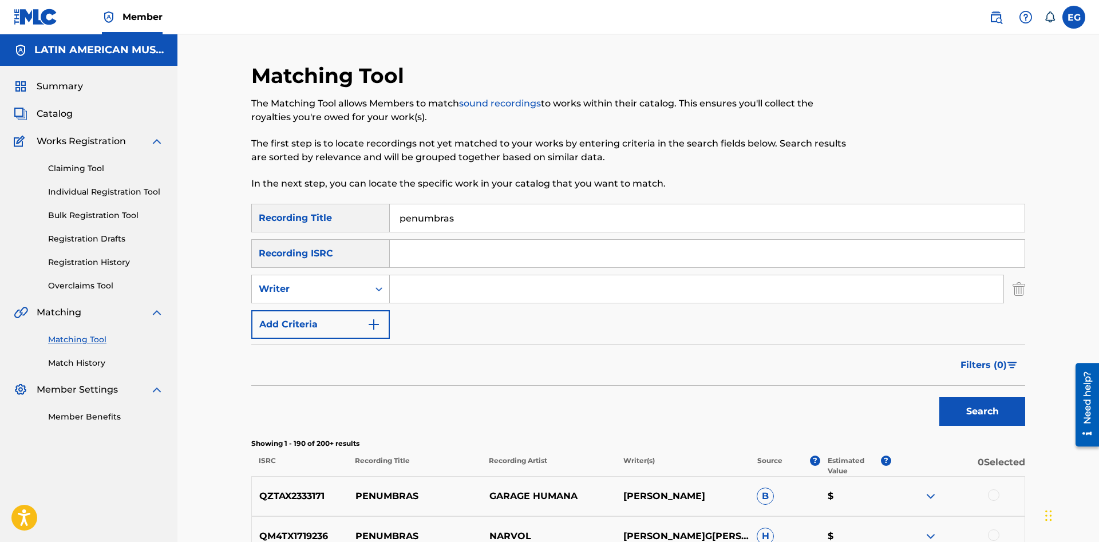
click at [433, 282] on input "Search Form" at bounding box center [697, 288] width 614 height 27
paste input "[PERSON_NAME]"
type input "[PERSON_NAME]"
click at [939, 397] on button "Search" at bounding box center [982, 411] width 86 height 29
drag, startPoint x: 410, startPoint y: 217, endPoint x: 303, endPoint y: 221, distance: 107.1
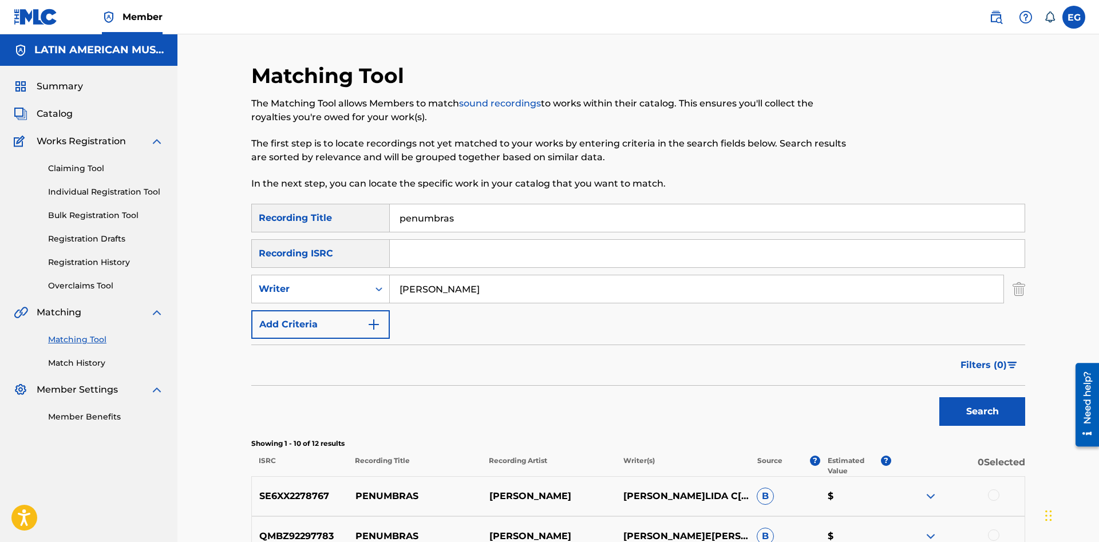
click at [390, 221] on input "penumbras" at bounding box center [707, 217] width 635 height 27
click at [939, 397] on button "Search" at bounding box center [982, 411] width 86 height 29
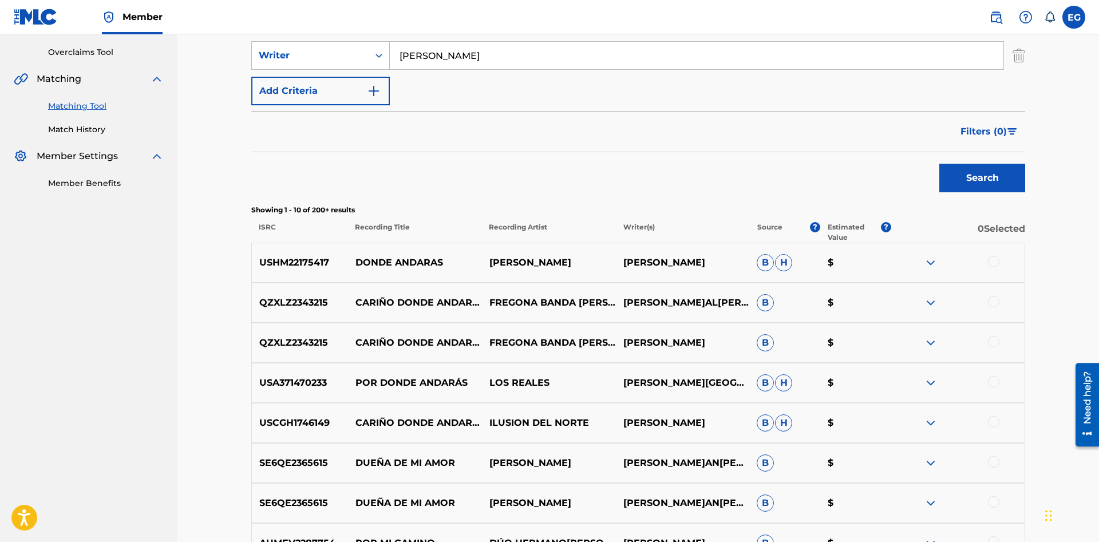
click at [997, 381] on div at bounding box center [993, 381] width 11 height 11
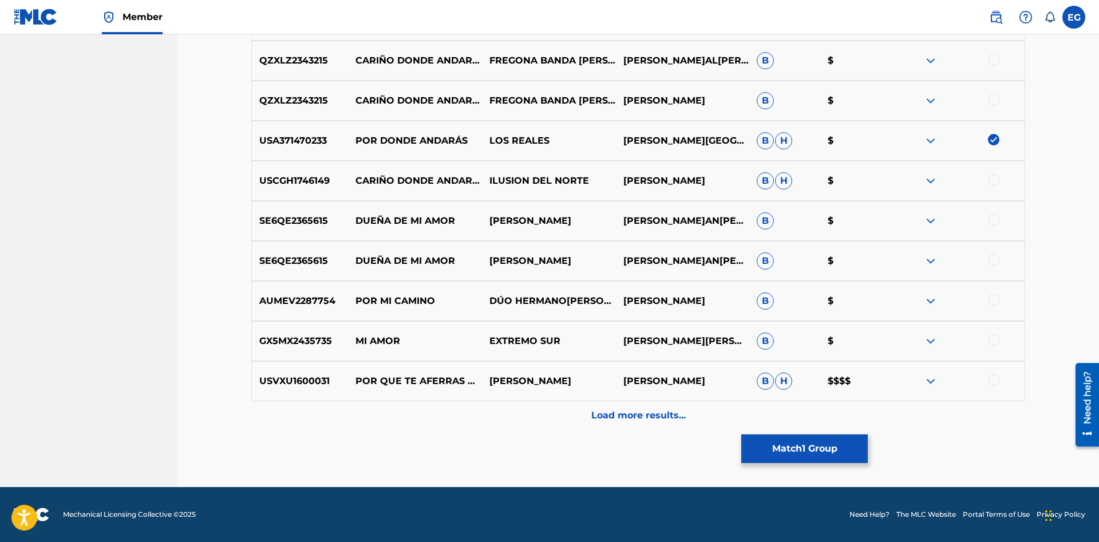
scroll to position [67, 0]
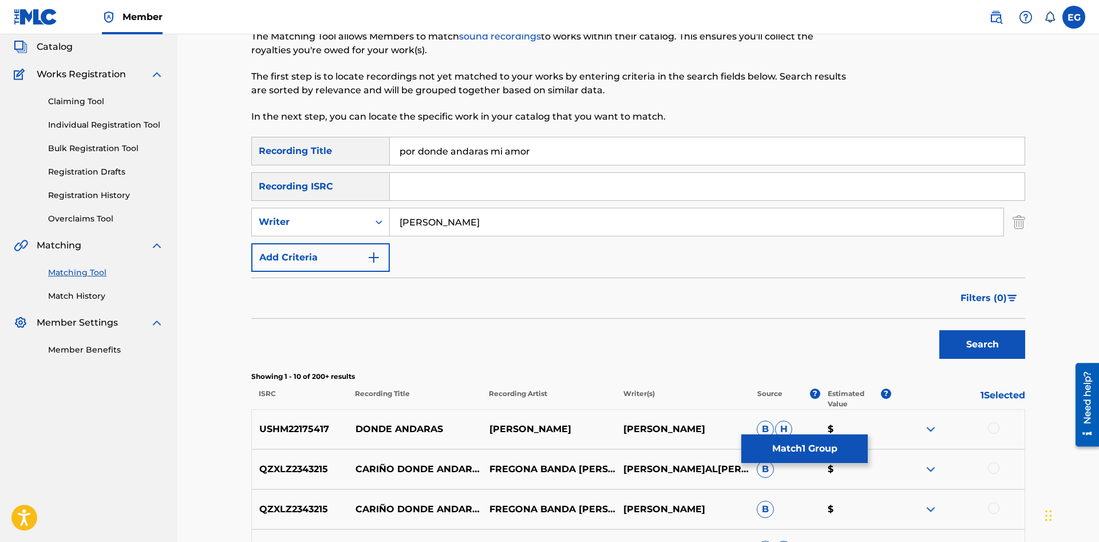
drag, startPoint x: 487, startPoint y: 151, endPoint x: 669, endPoint y: 132, distance: 183.0
click at [669, 137] on input "por donde andaras mi amor" at bounding box center [707, 150] width 635 height 27
click at [939, 330] on button "Search" at bounding box center [982, 344] width 86 height 29
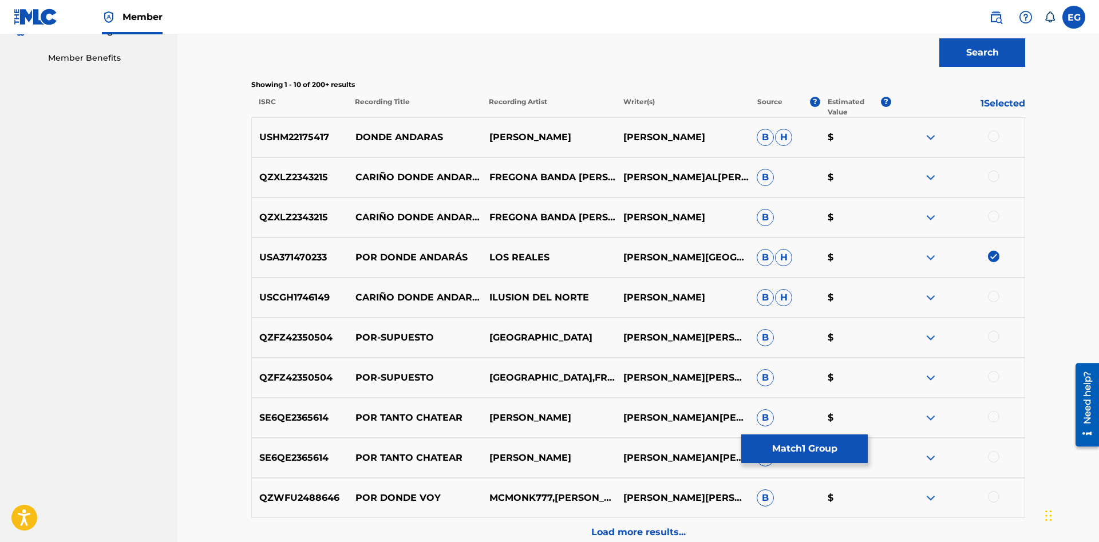
scroll to position [0, 0]
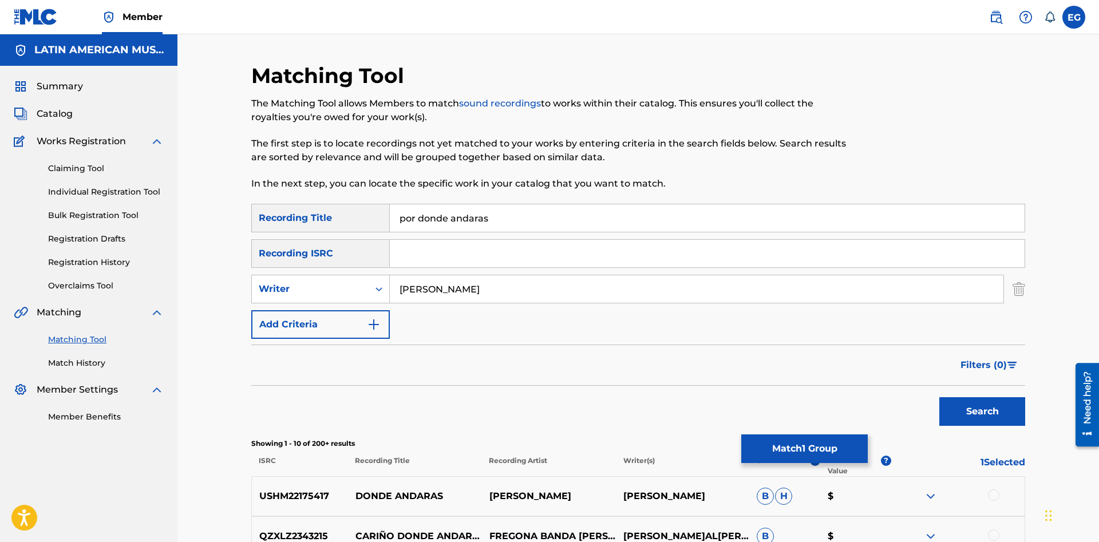
click at [482, 213] on input "por donde andaras" at bounding box center [707, 217] width 635 height 27
type input "por donde andarás"
click at [939, 397] on button "Search" at bounding box center [982, 411] width 86 height 29
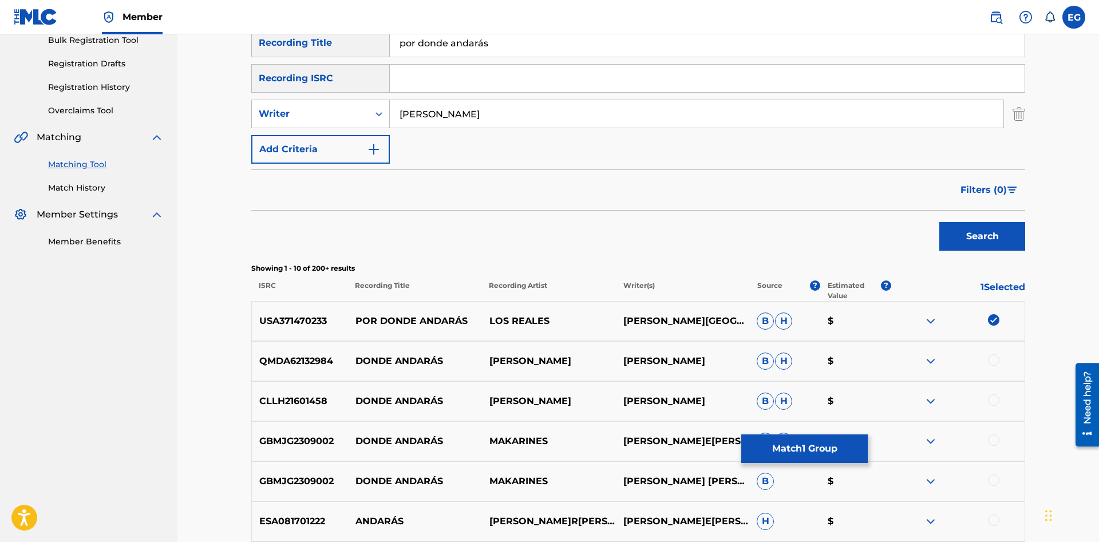
scroll to position [476, 0]
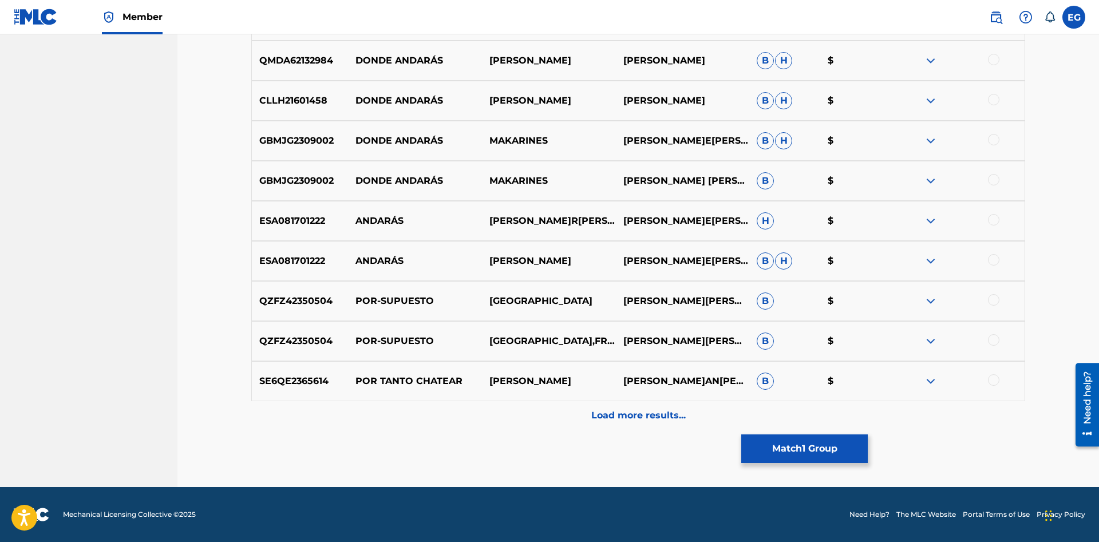
click at [627, 430] on div "Matching Tool The Matching Tool allows Members to match sound recordings to wor…" at bounding box center [638, 37] width 774 height 900
click at [609, 413] on p "Load more results..." at bounding box center [638, 416] width 94 height 14
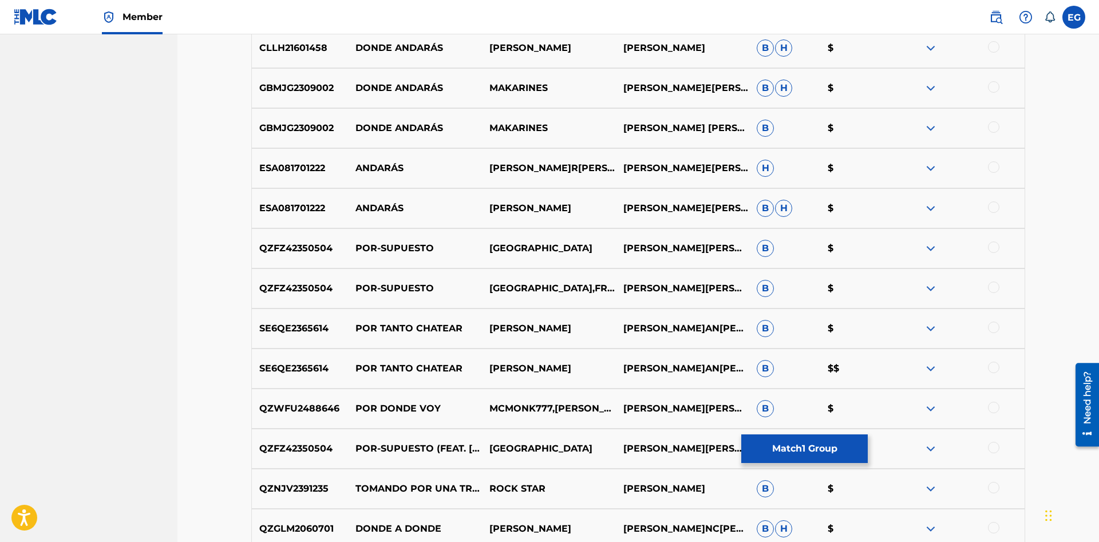
scroll to position [876, 0]
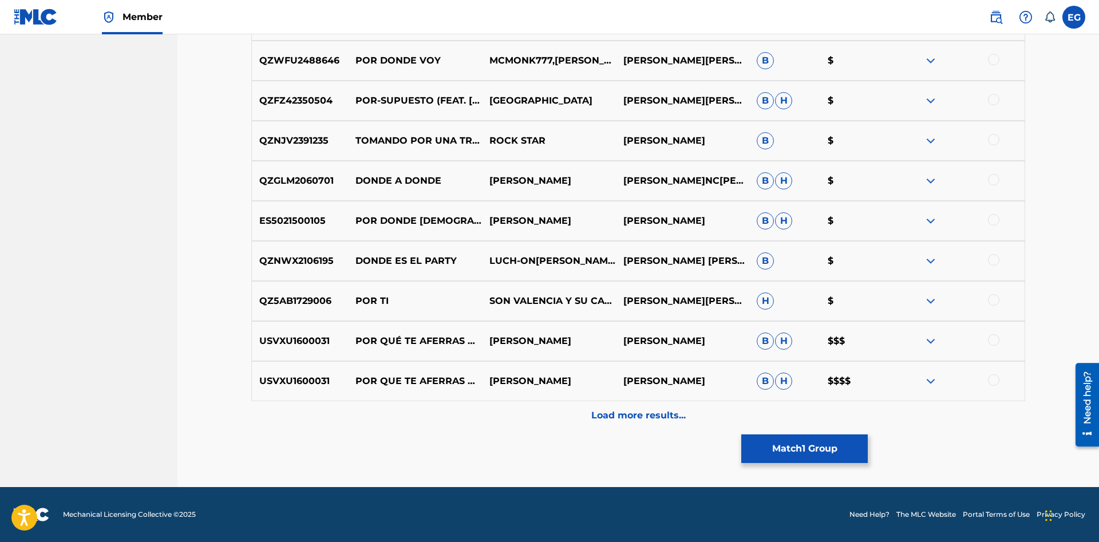
click at [610, 417] on p "Load more results..." at bounding box center [638, 416] width 94 height 14
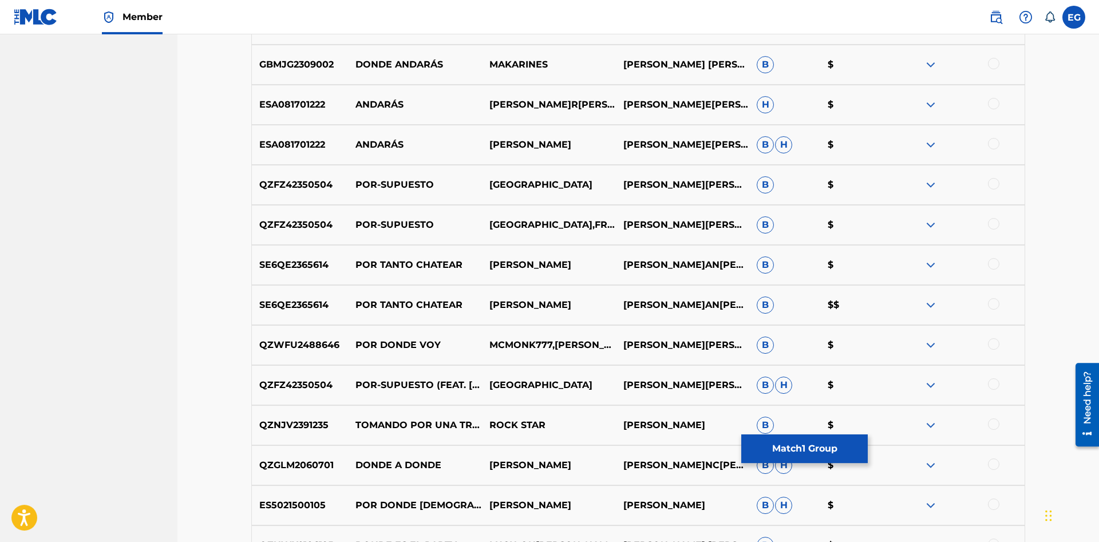
scroll to position [0, 0]
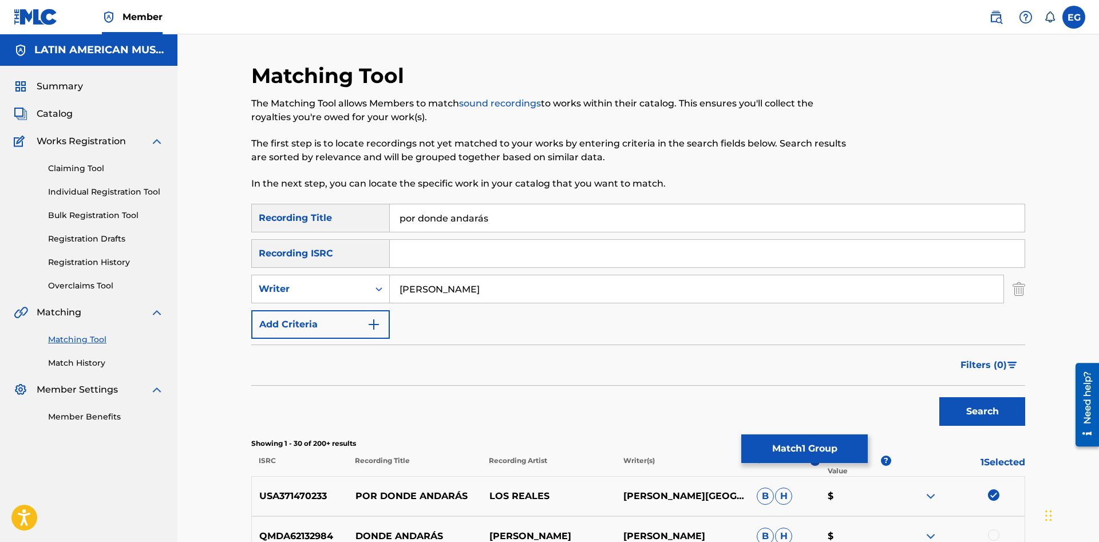
drag, startPoint x: 504, startPoint y: 284, endPoint x: 387, endPoint y: 297, distance: 117.5
click at [390, 297] on input "[PERSON_NAME]" at bounding box center [697, 288] width 614 height 27
click at [939, 397] on button "Search" at bounding box center [982, 411] width 86 height 29
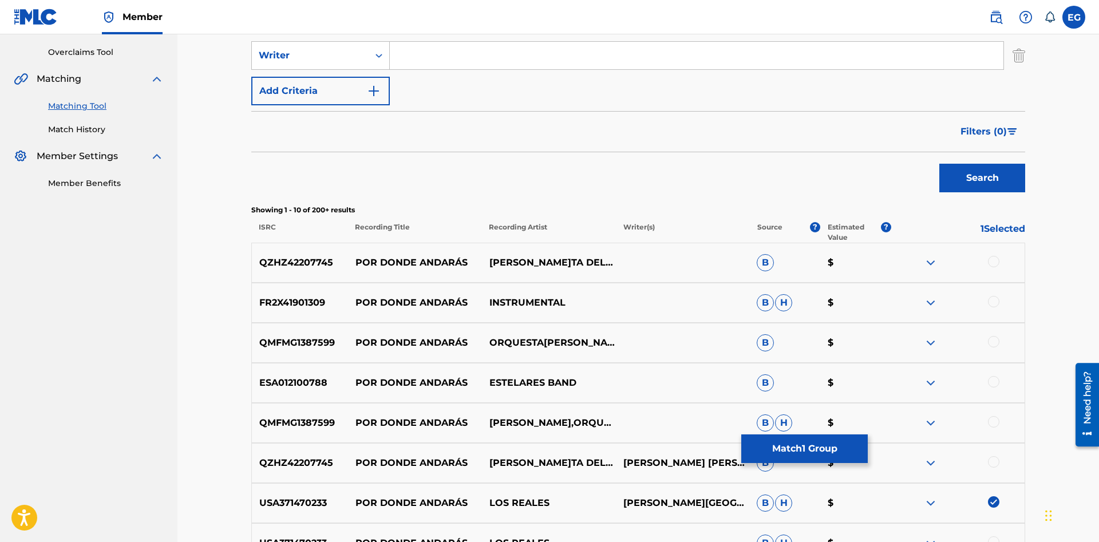
scroll to position [476, 0]
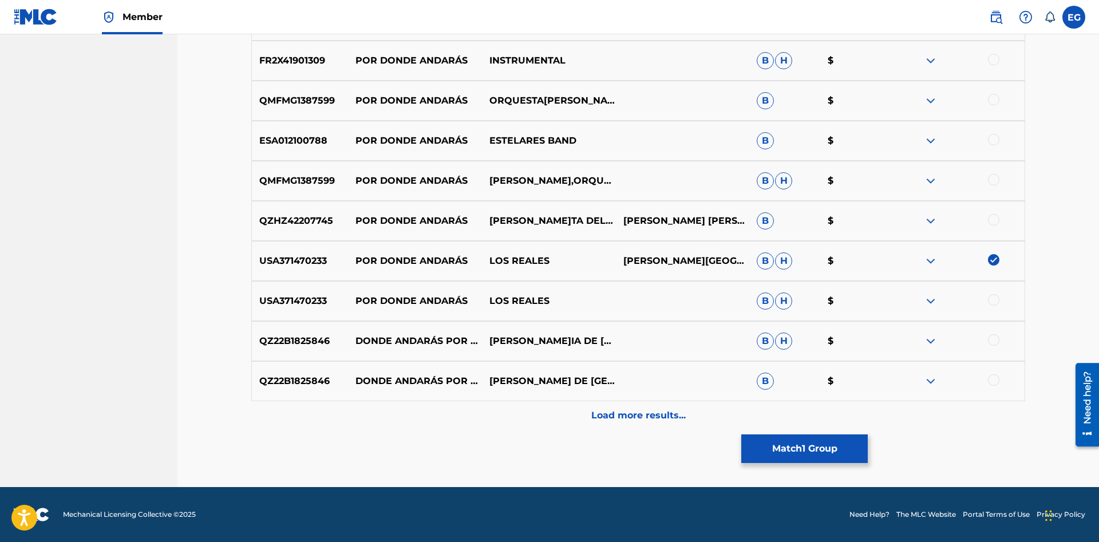
click at [995, 299] on div at bounding box center [993, 299] width 11 height 11
click at [626, 405] on div "Load more results..." at bounding box center [638, 415] width 774 height 29
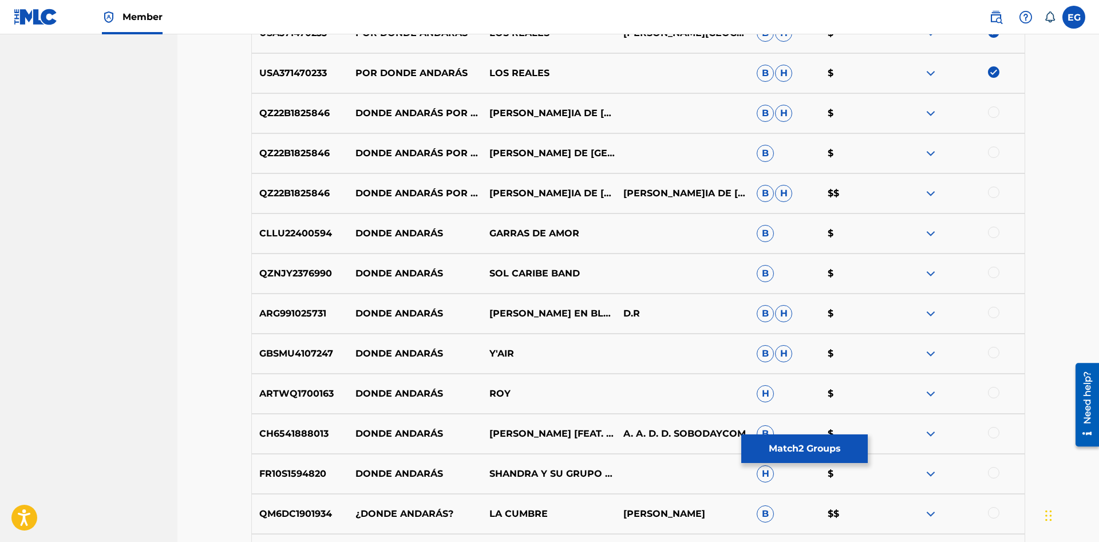
scroll to position [876, 0]
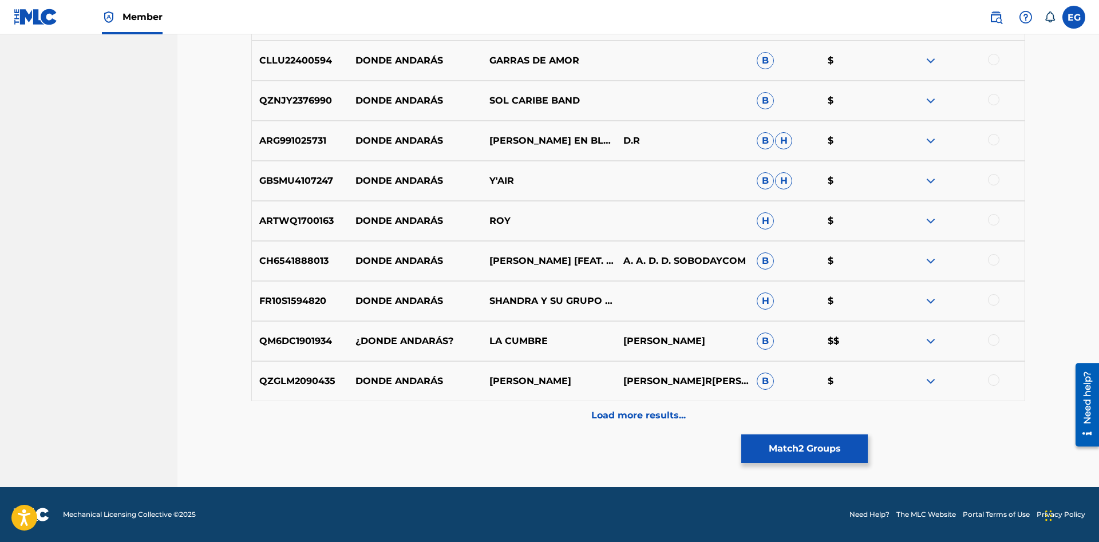
click at [624, 424] on div "Load more results..." at bounding box center [638, 415] width 774 height 29
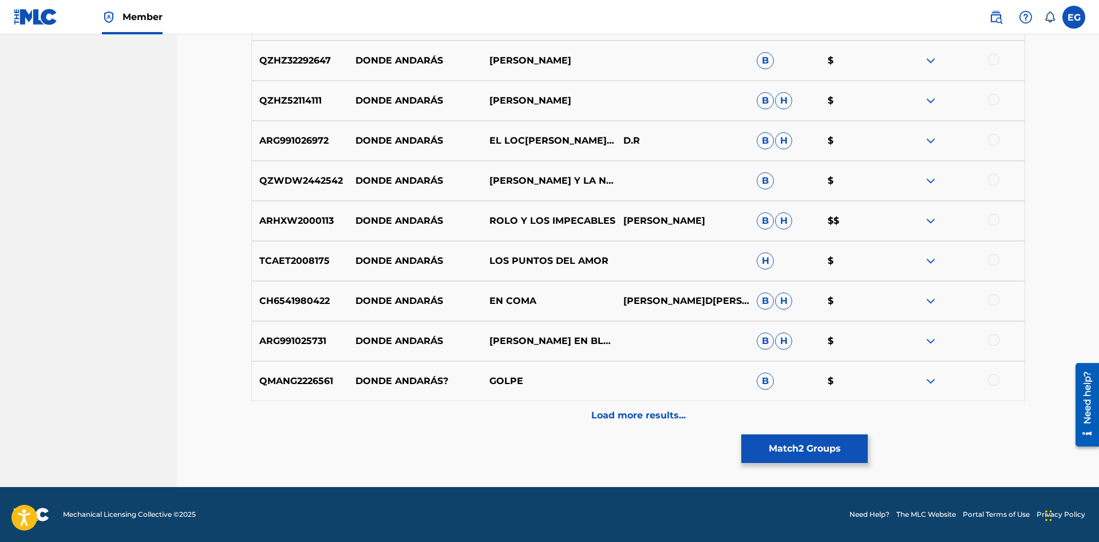
click at [652, 416] on p "Load more results..." at bounding box center [638, 416] width 94 height 14
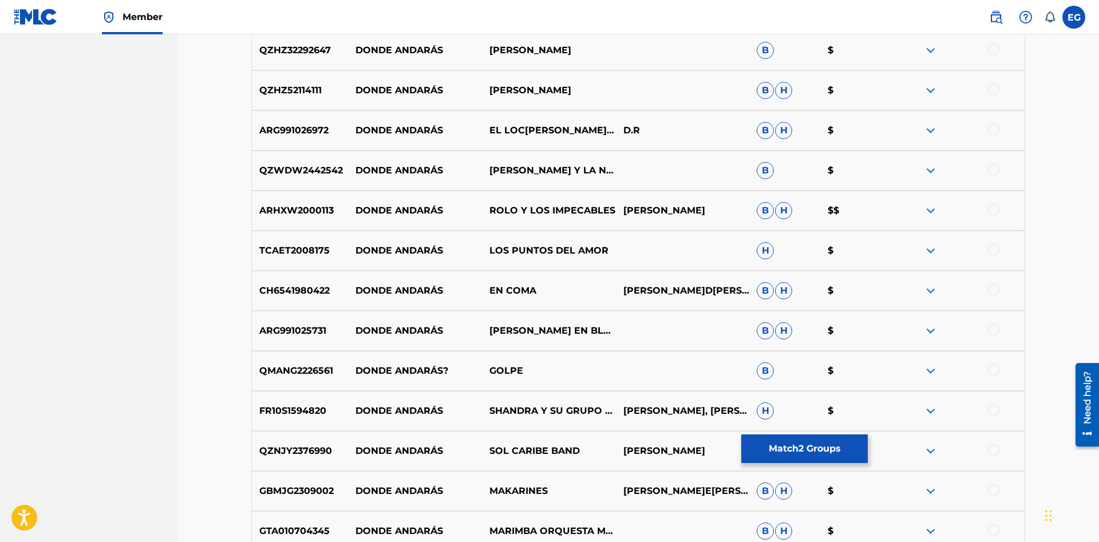
scroll to position [1677, 0]
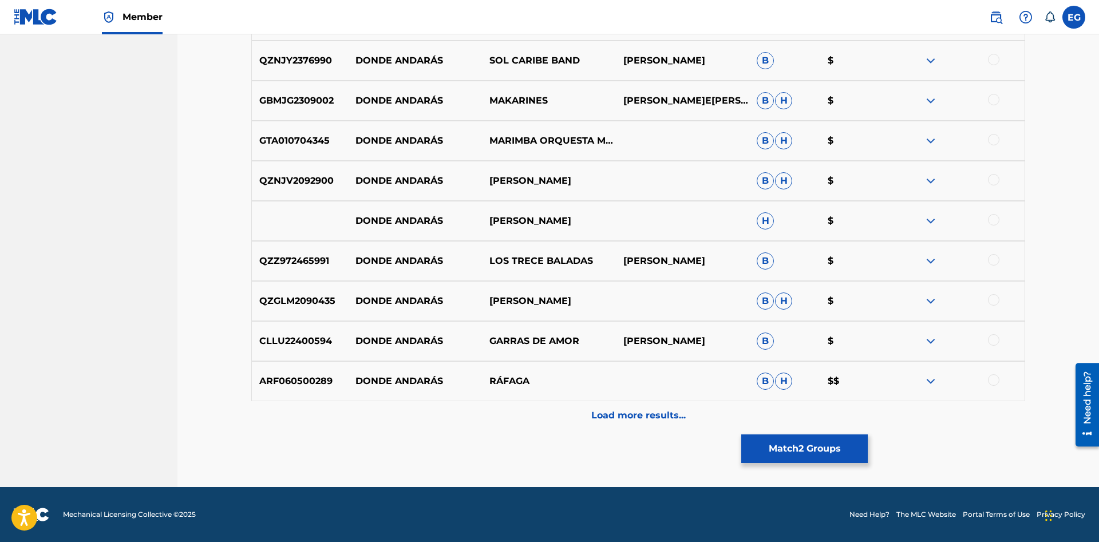
drag, startPoint x: 636, startPoint y: 466, endPoint x: 630, endPoint y: 464, distance: 7.2
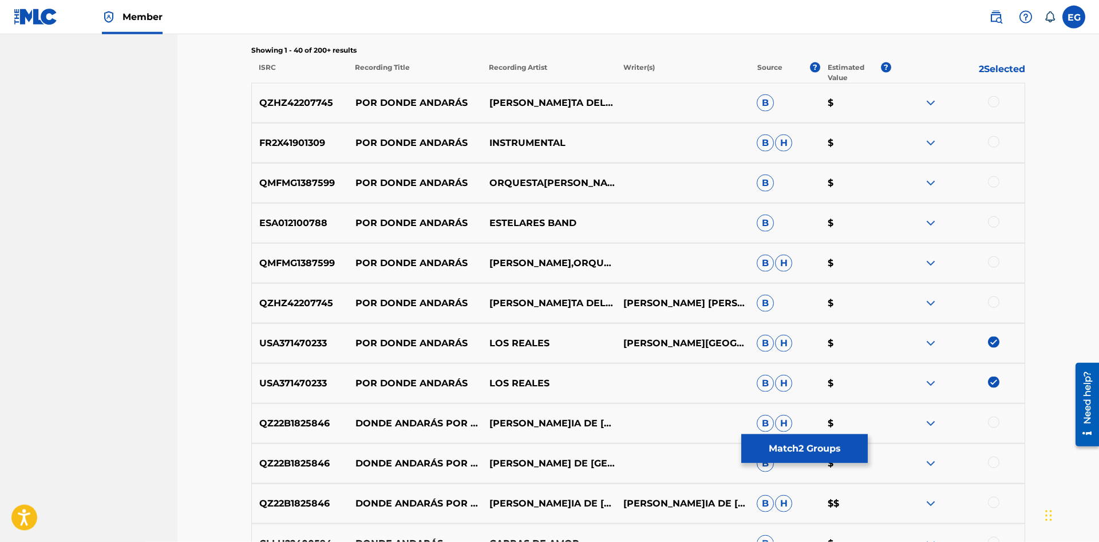
scroll to position [0, 0]
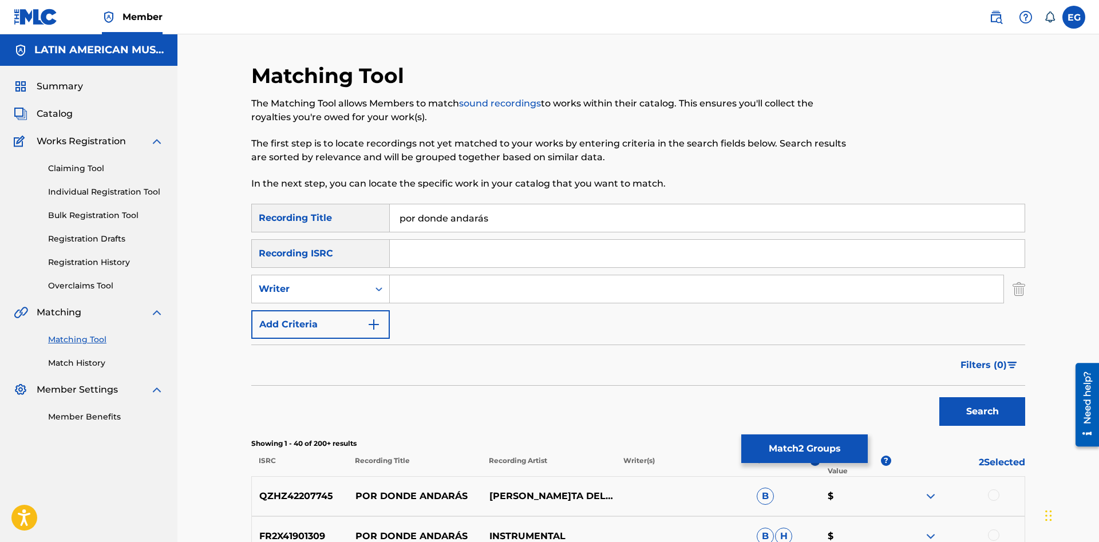
click at [482, 210] on input "por donde andarás" at bounding box center [707, 217] width 635 height 27
click at [939, 397] on button "Search" at bounding box center [982, 411] width 86 height 29
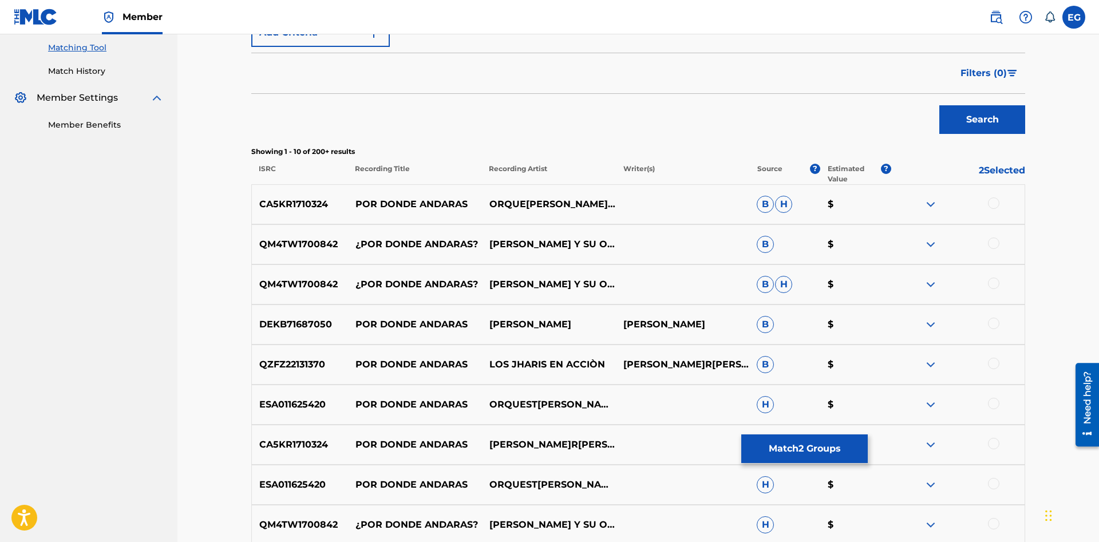
scroll to position [409, 0]
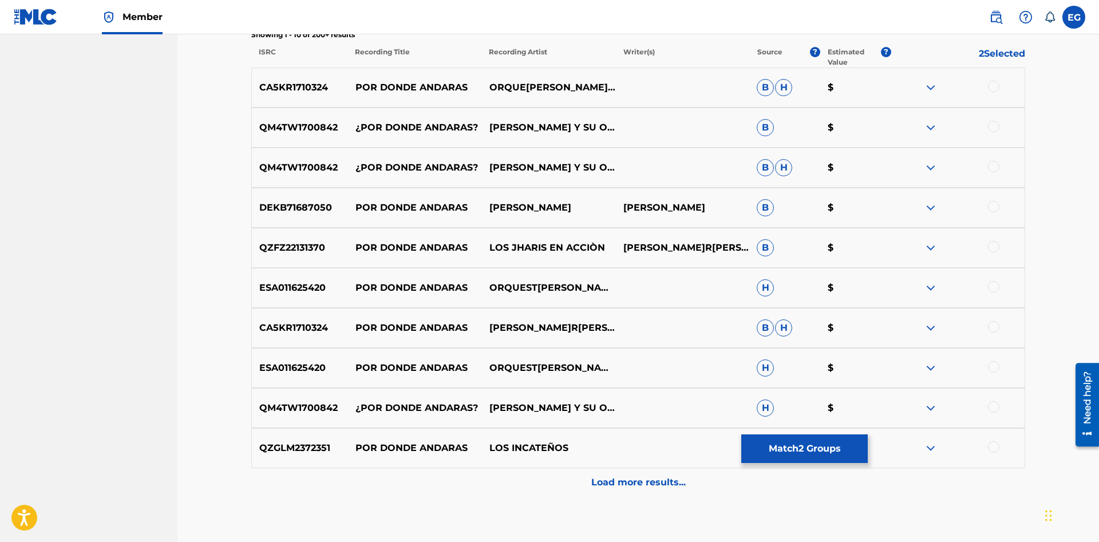
drag, startPoint x: 674, startPoint y: 478, endPoint x: 666, endPoint y: 473, distance: 9.5
click at [674, 478] on p "Load more results..." at bounding box center [638, 483] width 94 height 14
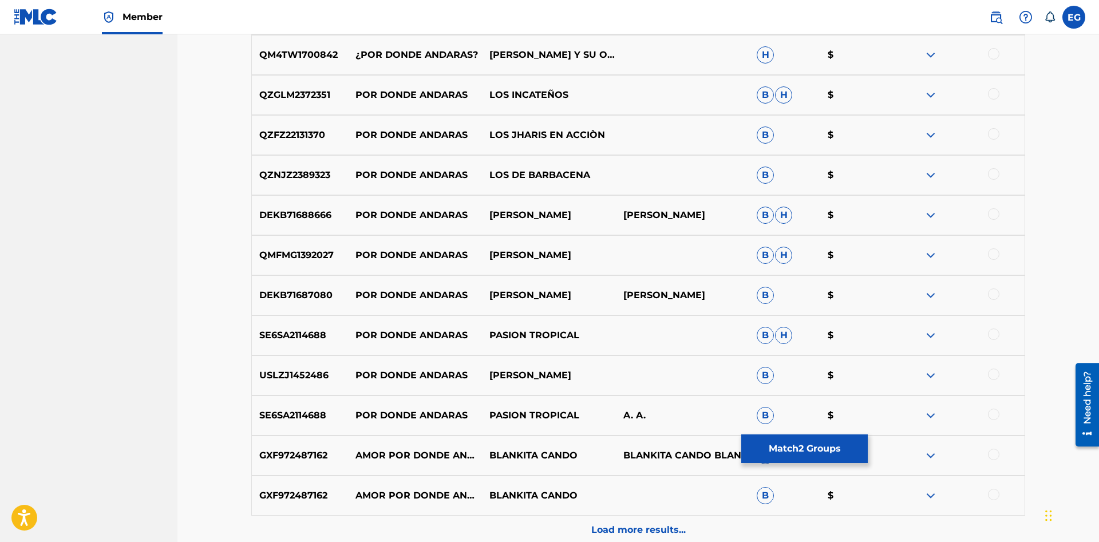
scroll to position [876, 0]
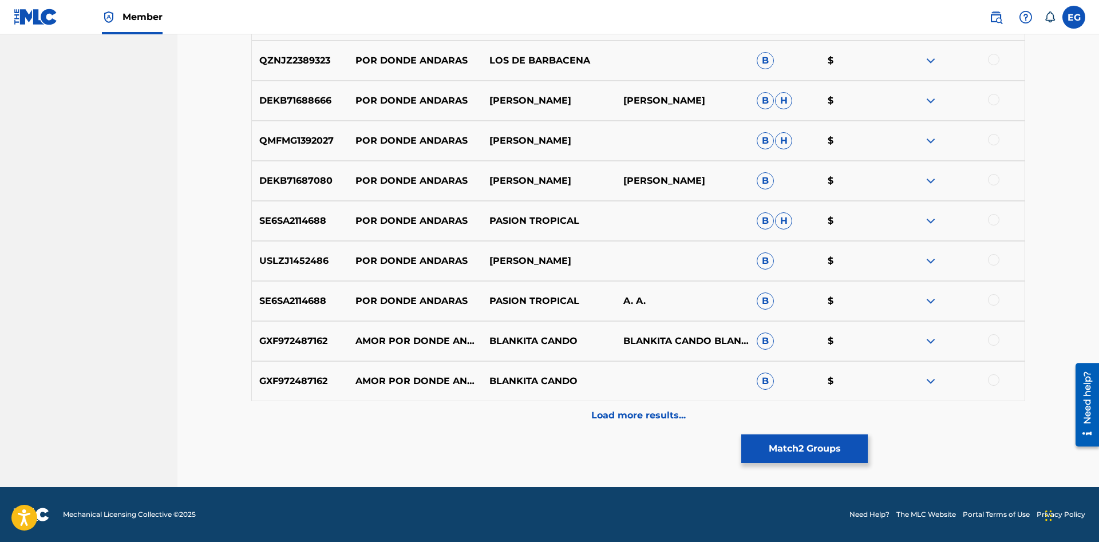
click at [579, 419] on div "Load more results..." at bounding box center [638, 415] width 774 height 29
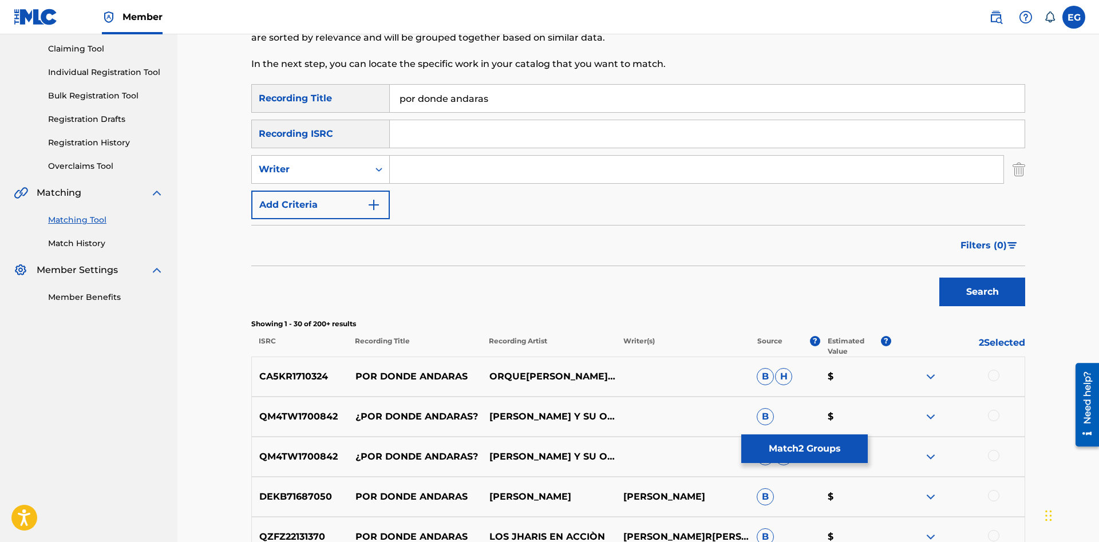
click at [485, 96] on input "por donde andaras" at bounding box center [707, 98] width 635 height 27
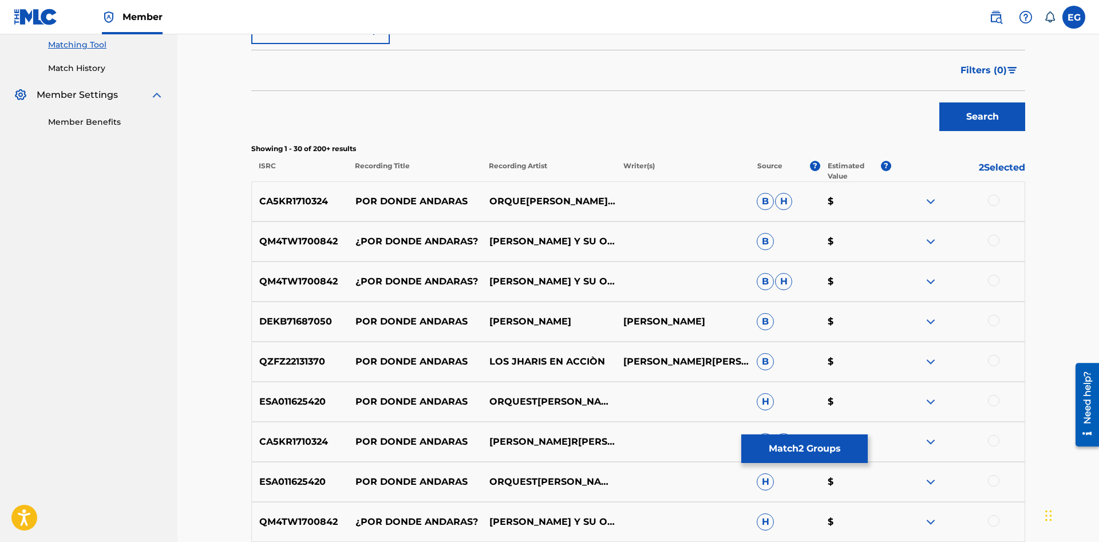
scroll to position [470, 0]
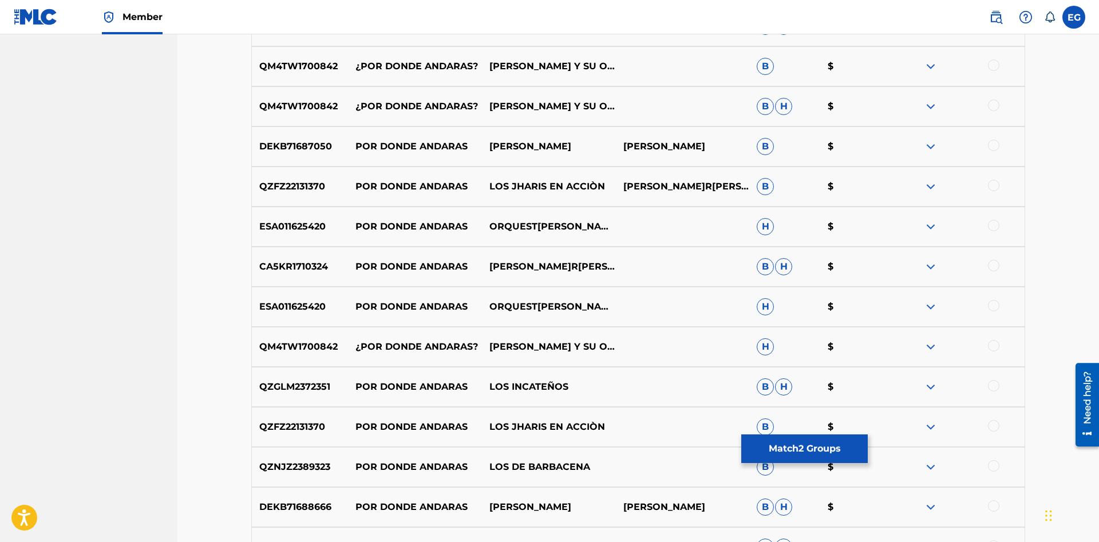
click at [992, 384] on div at bounding box center [993, 385] width 11 height 11
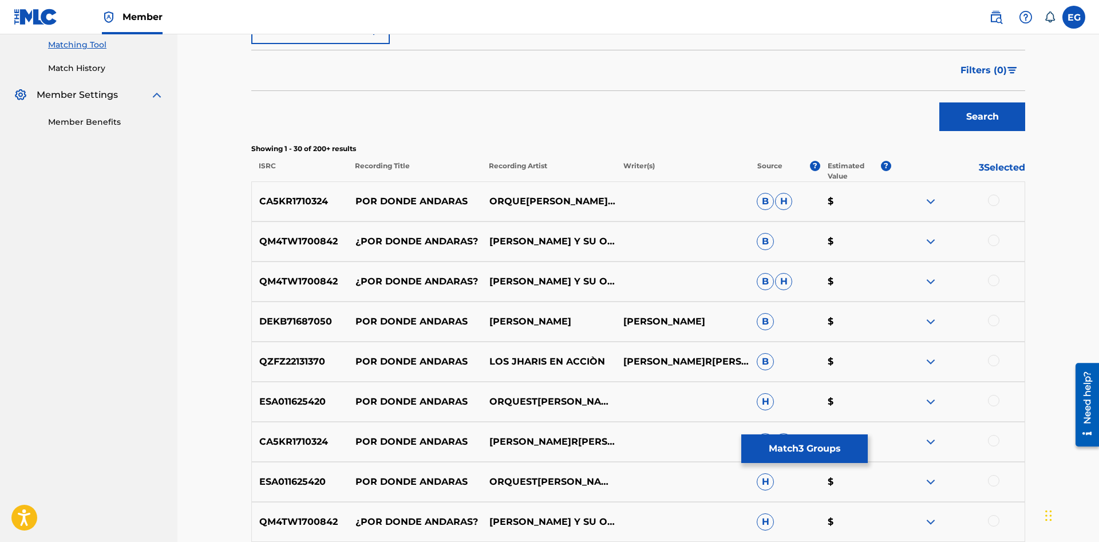
scroll to position [61, 0]
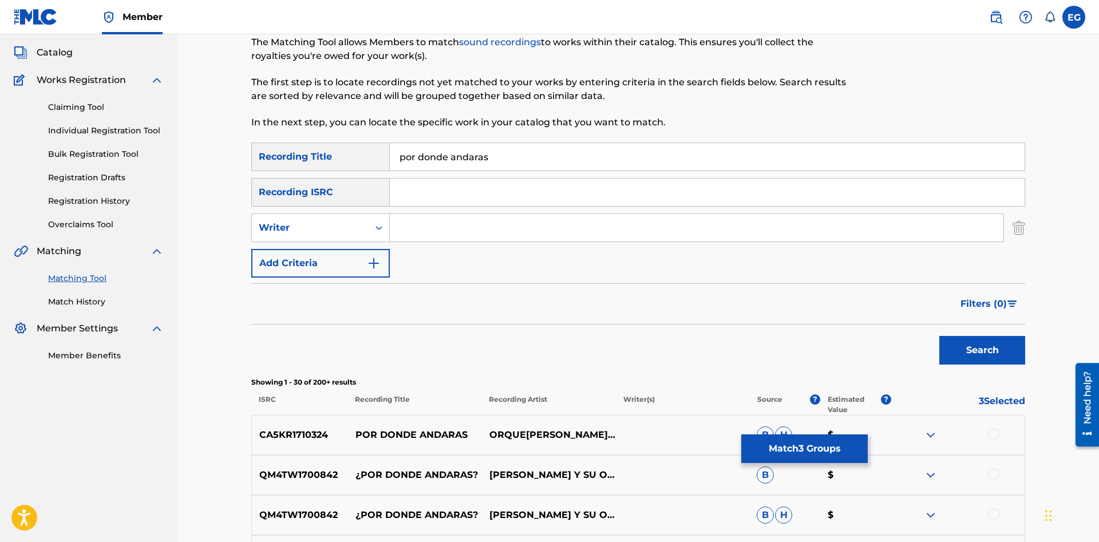
click at [484, 155] on input "por donde andaras" at bounding box center [707, 156] width 635 height 27
type input "por donde andarás"
click at [939, 336] on button "Search" at bounding box center [982, 350] width 86 height 29
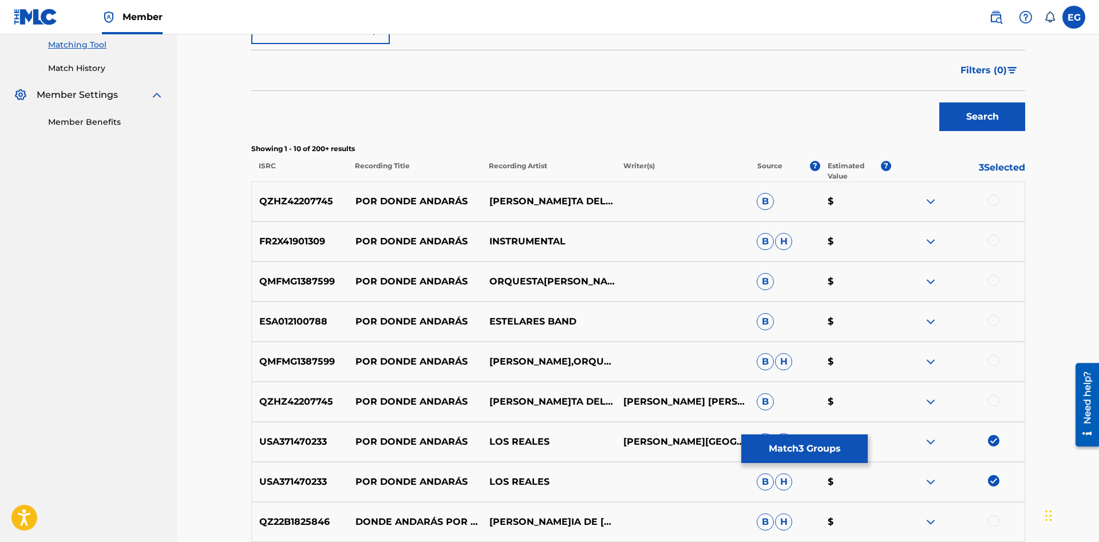
scroll to position [476, 0]
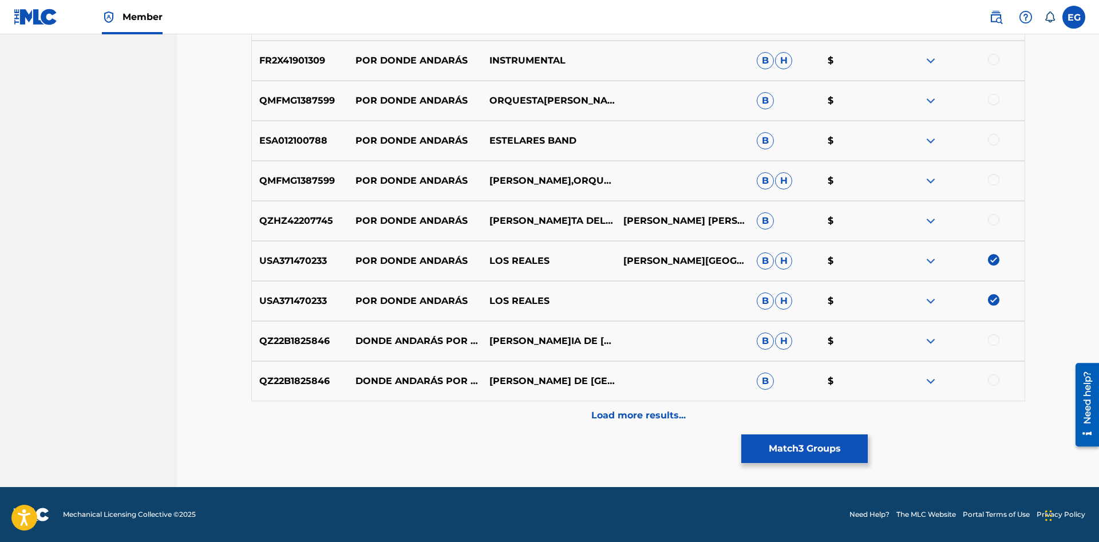
click at [626, 419] on p "Load more results..." at bounding box center [638, 416] width 94 height 14
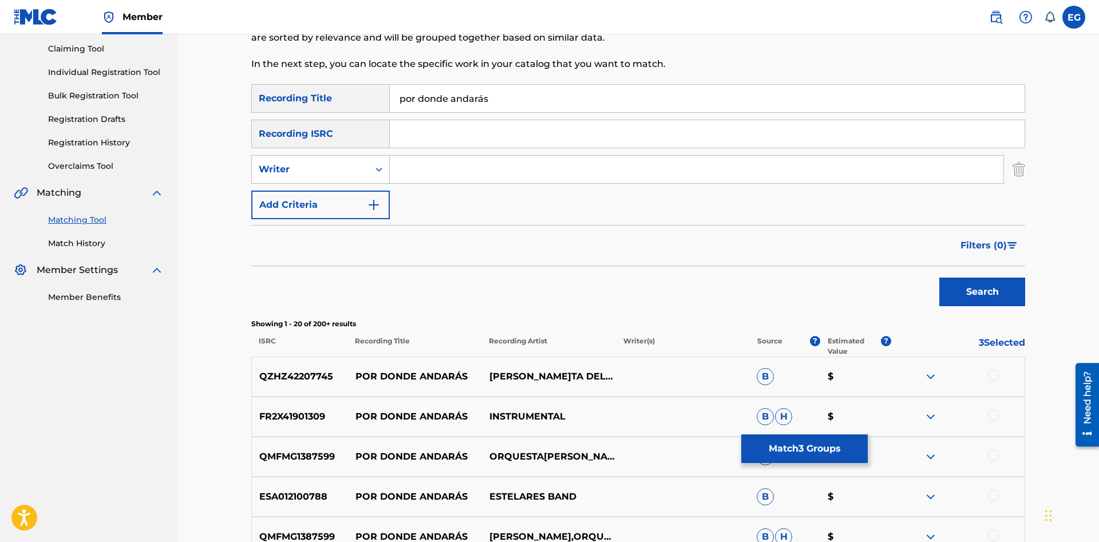
scroll to position [236, 0]
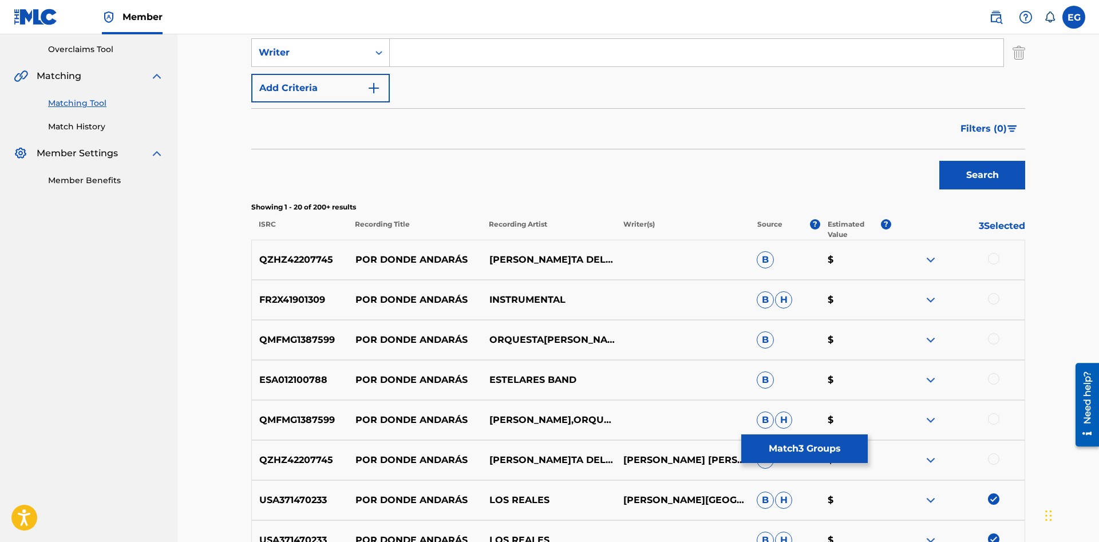
click at [995, 301] on div at bounding box center [993, 298] width 11 height 11
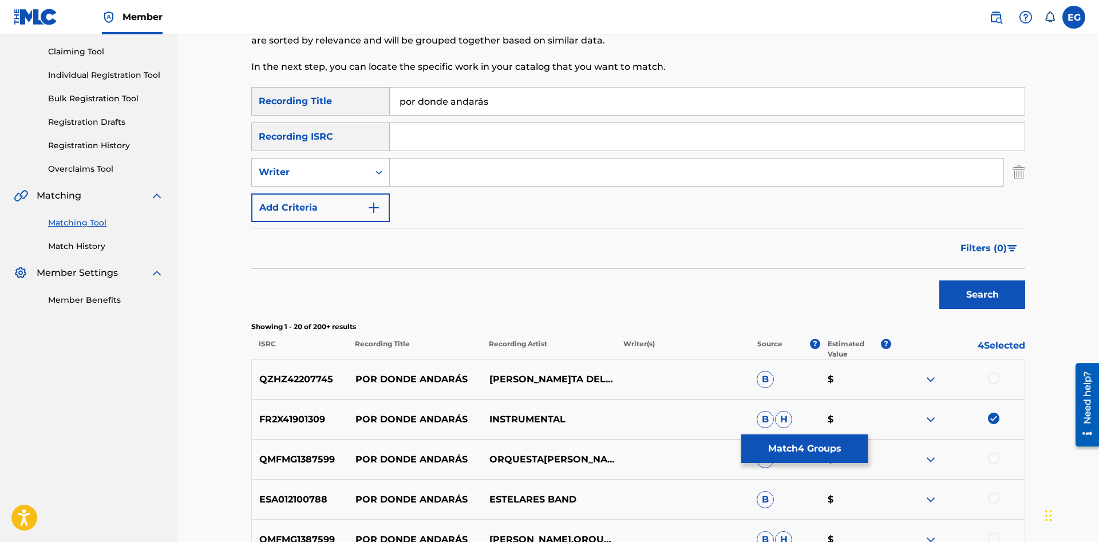
scroll to position [234, 0]
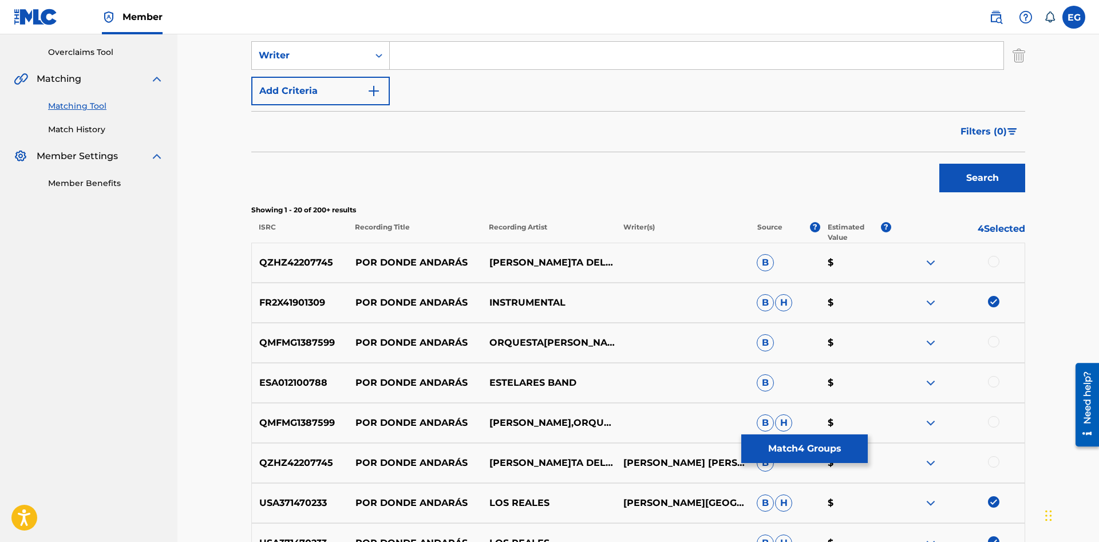
click at [992, 382] on div at bounding box center [993, 381] width 11 height 11
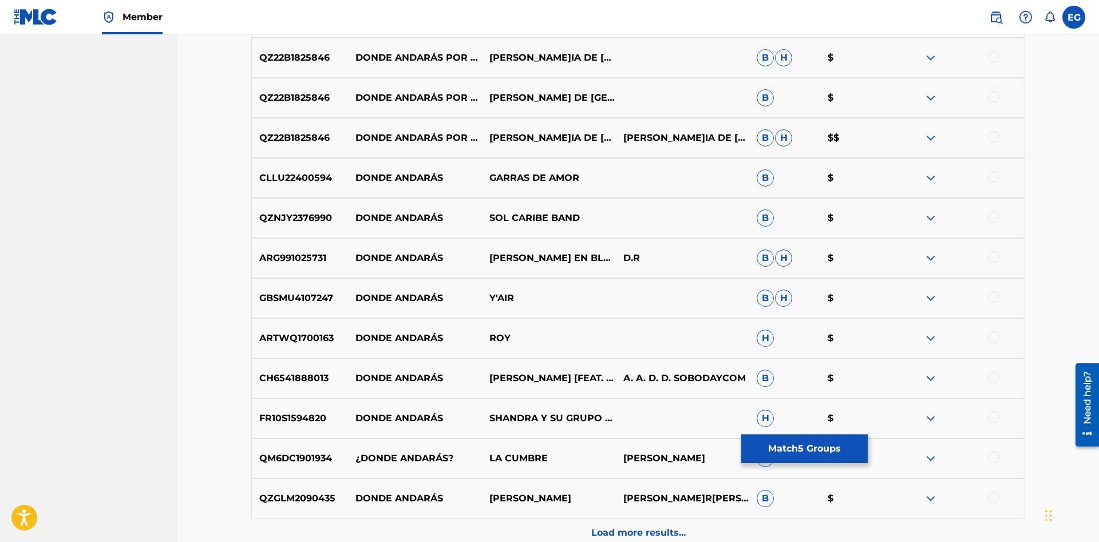
scroll to position [876, 0]
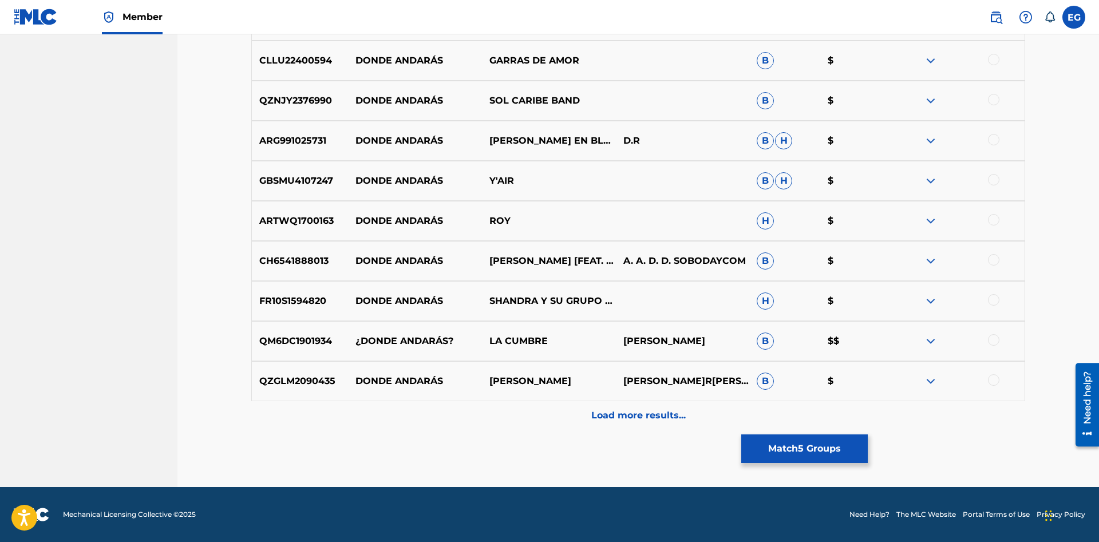
click at [604, 426] on div "Load more results..." at bounding box center [638, 415] width 774 height 29
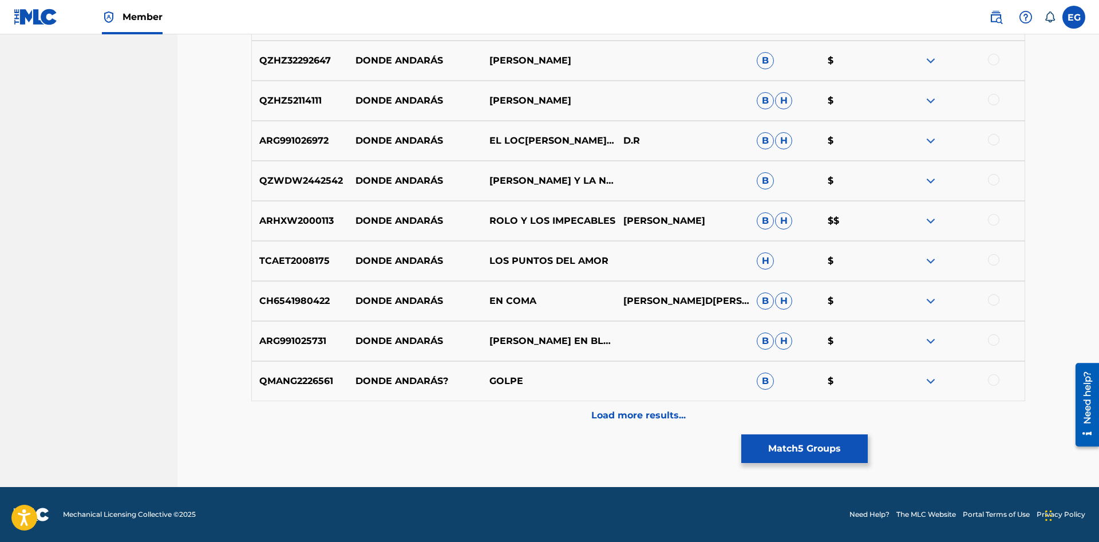
click at [624, 412] on p "Load more results..." at bounding box center [638, 416] width 94 height 14
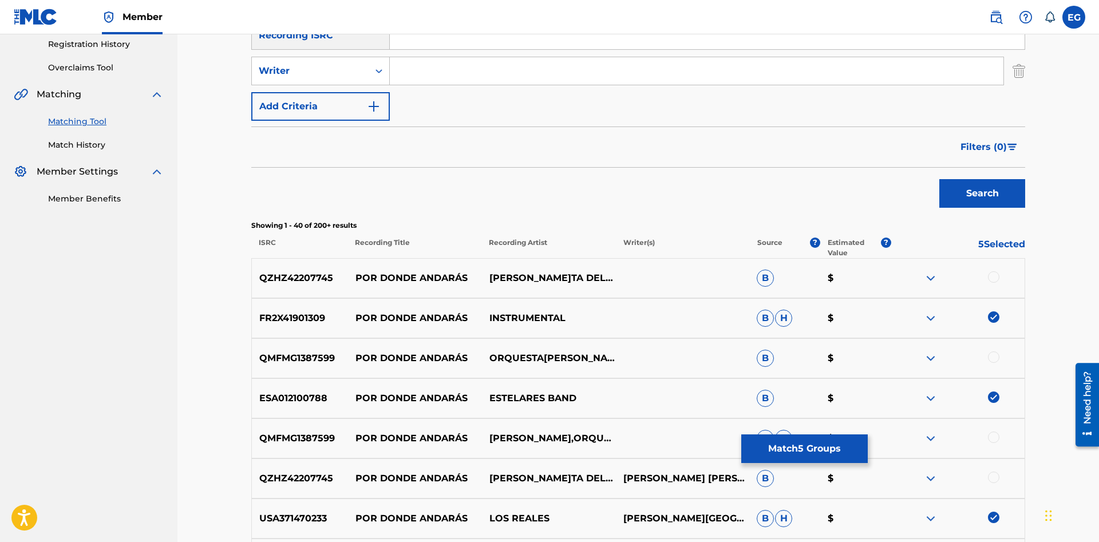
scroll to position [0, 0]
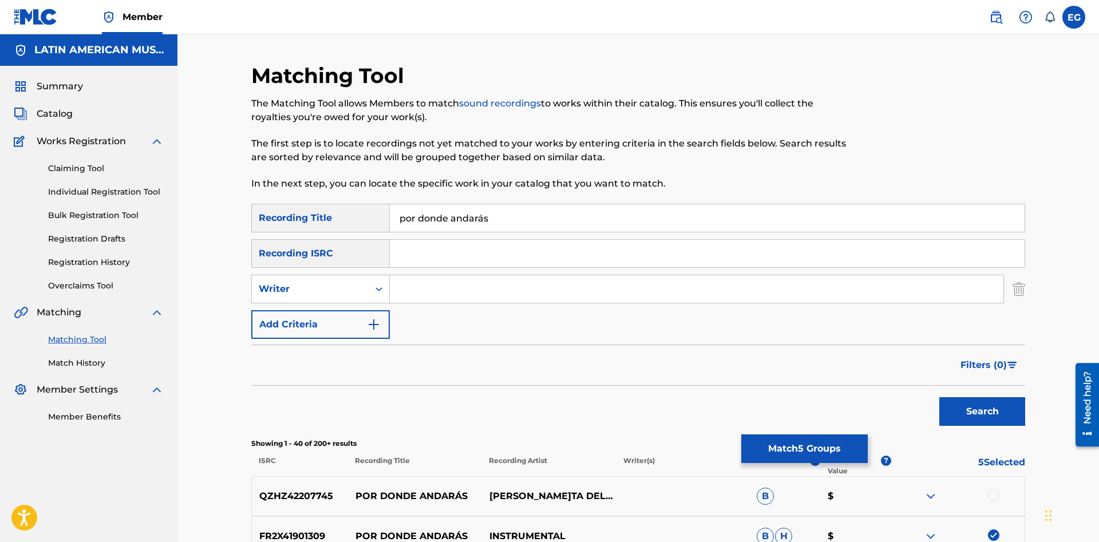
click at [529, 223] on input "por donde andarás" at bounding box center [707, 217] width 635 height 27
click at [794, 448] on button "Match 5 Groups" at bounding box center [804, 448] width 126 height 29
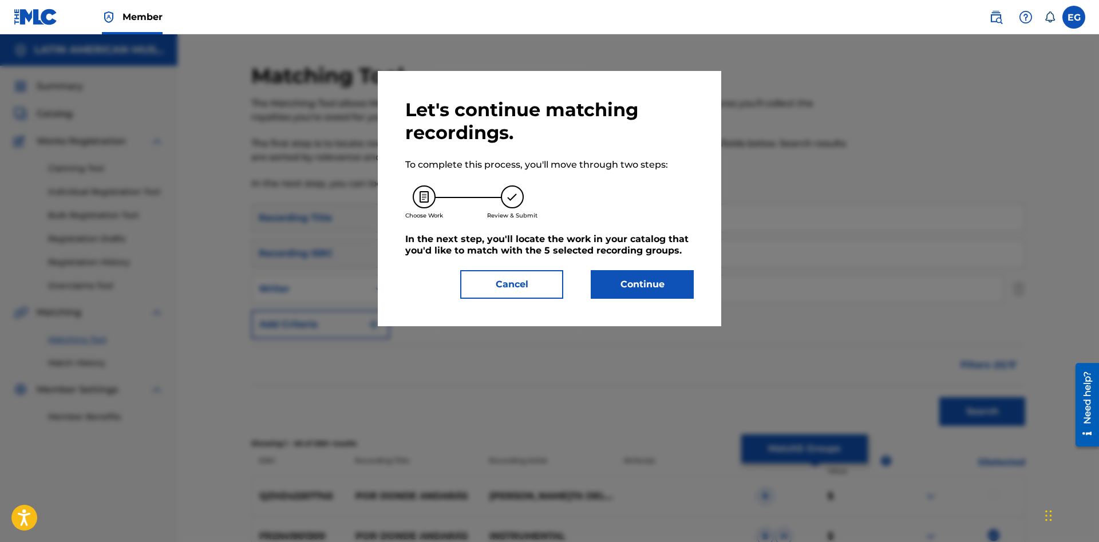
click at [649, 286] on button "Continue" at bounding box center [642, 284] width 103 height 29
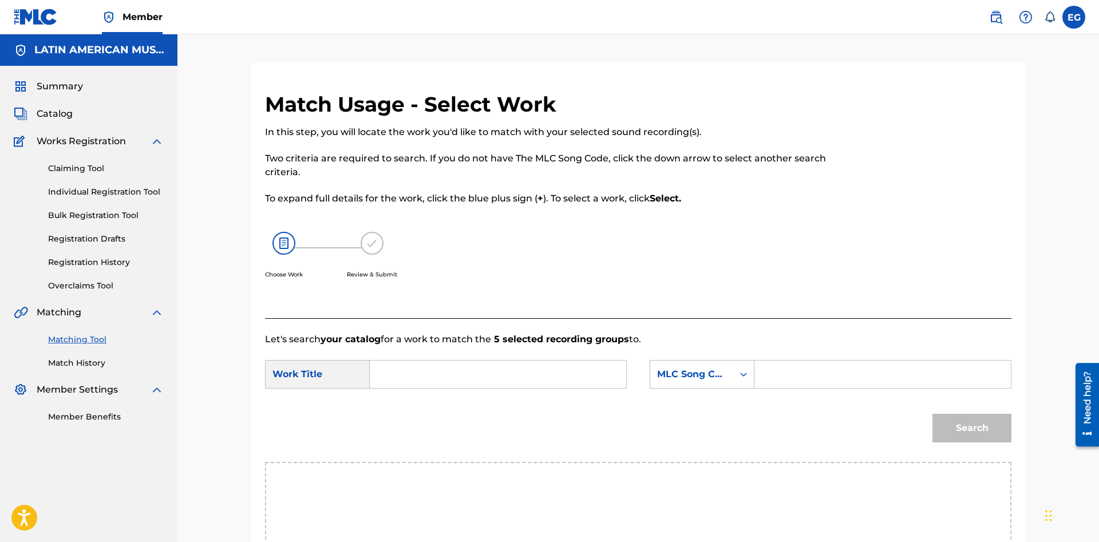
click at [565, 371] on input "Search Form" at bounding box center [497, 374] width 237 height 27
click at [418, 418] on strong "donde" at bounding box center [404, 413] width 30 height 11
type input "por donde andaras mi amor"
click at [678, 371] on div "MLC Song Code" at bounding box center [702, 374] width 105 height 29
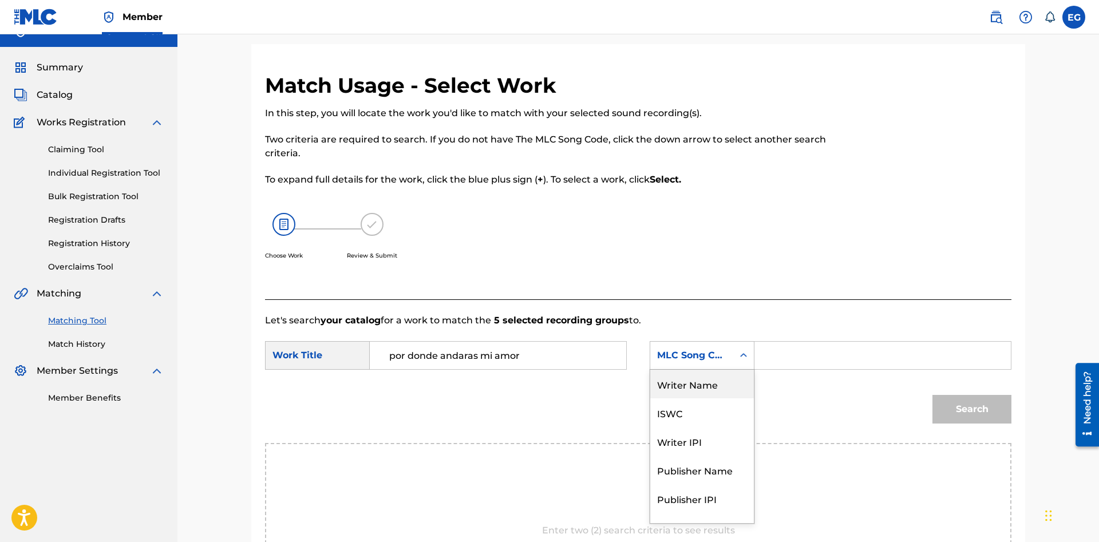
drag, startPoint x: 703, startPoint y: 393, endPoint x: 759, endPoint y: 374, distance: 58.8
click at [707, 391] on div "Writer Name" at bounding box center [702, 384] width 104 height 29
drag, startPoint x: 759, startPoint y: 374, endPoint x: 826, endPoint y: 347, distance: 72.5
click at [826, 347] on input "Search Form" at bounding box center [882, 355] width 237 height 27
paste input "[PERSON_NAME]"
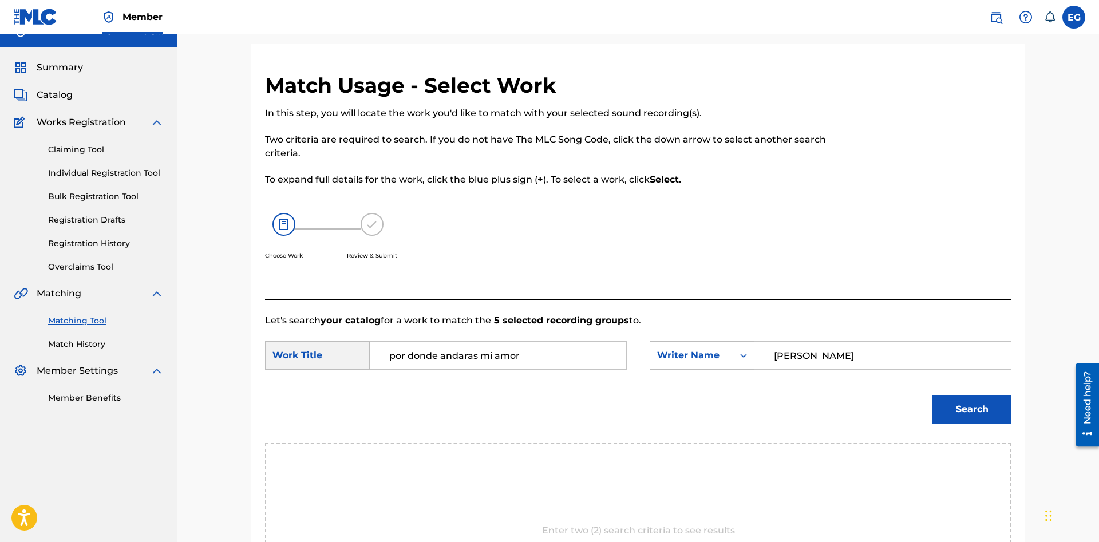
type input "[PERSON_NAME]"
click at [932, 395] on button "Search" at bounding box center [971, 409] width 79 height 29
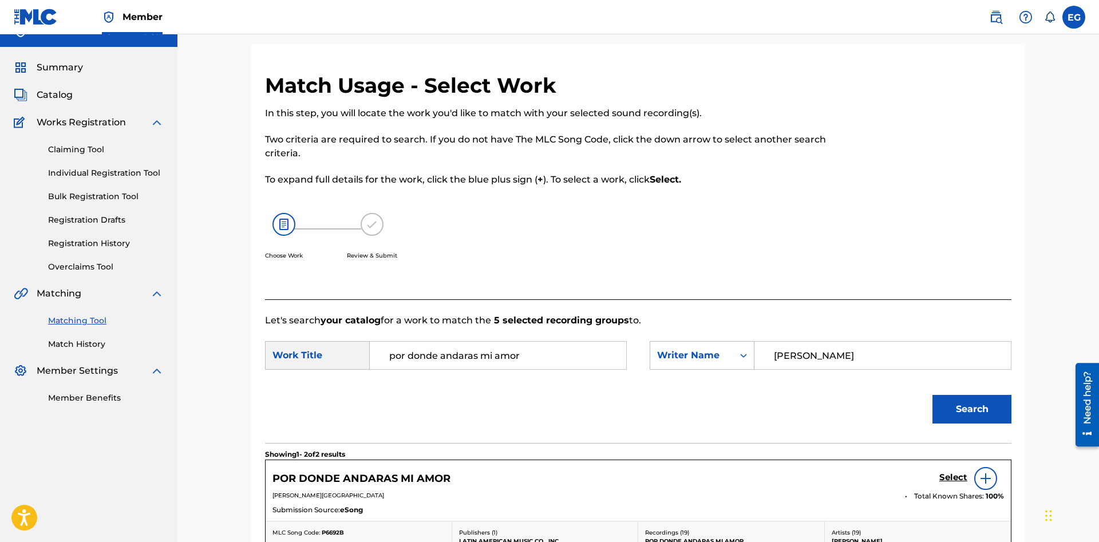
scroll to position [77, 0]
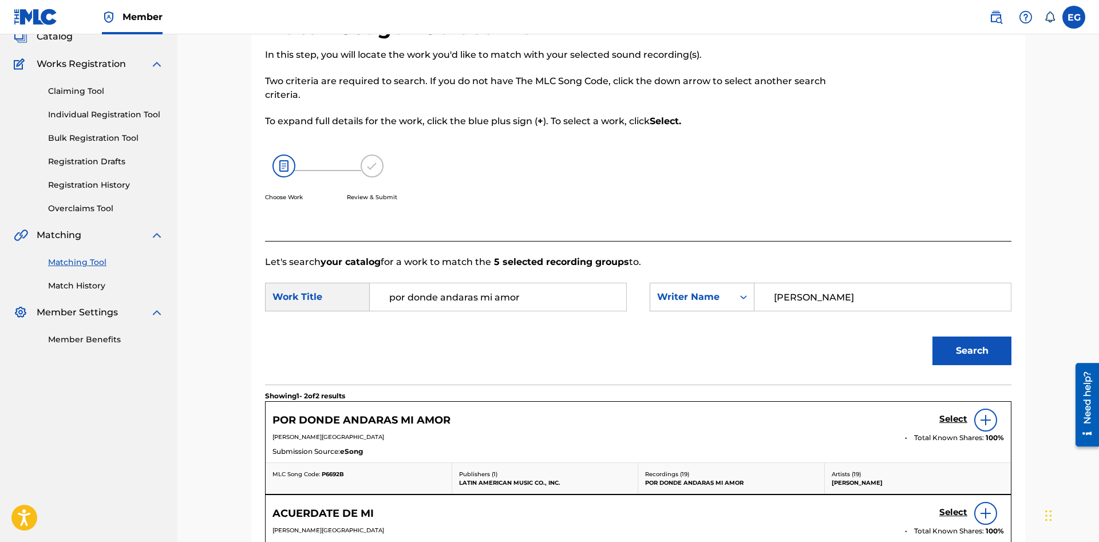
click at [945, 417] on h5 "Select" at bounding box center [953, 419] width 28 height 11
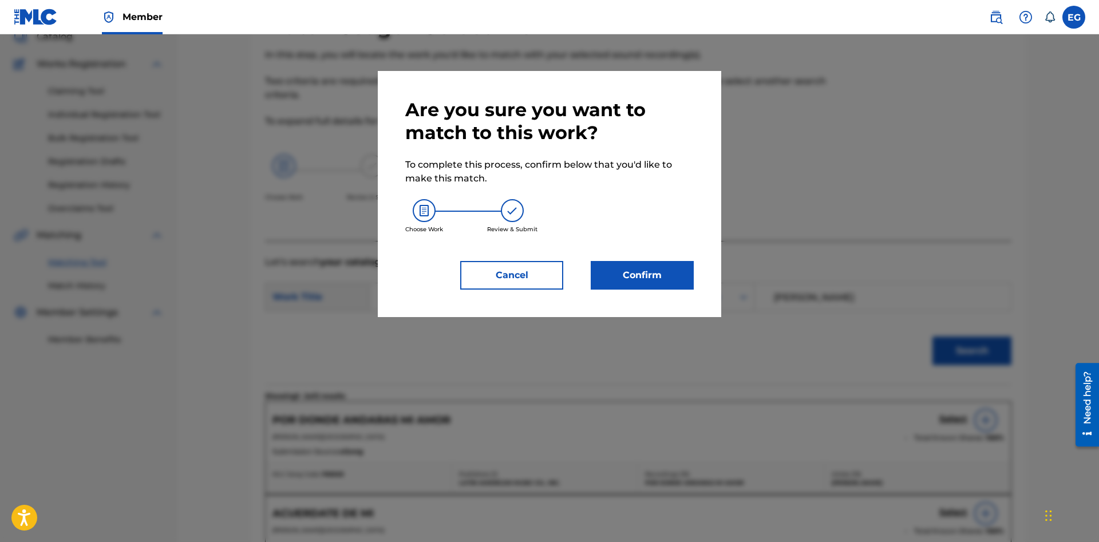
click at [649, 282] on button "Confirm" at bounding box center [642, 275] width 103 height 29
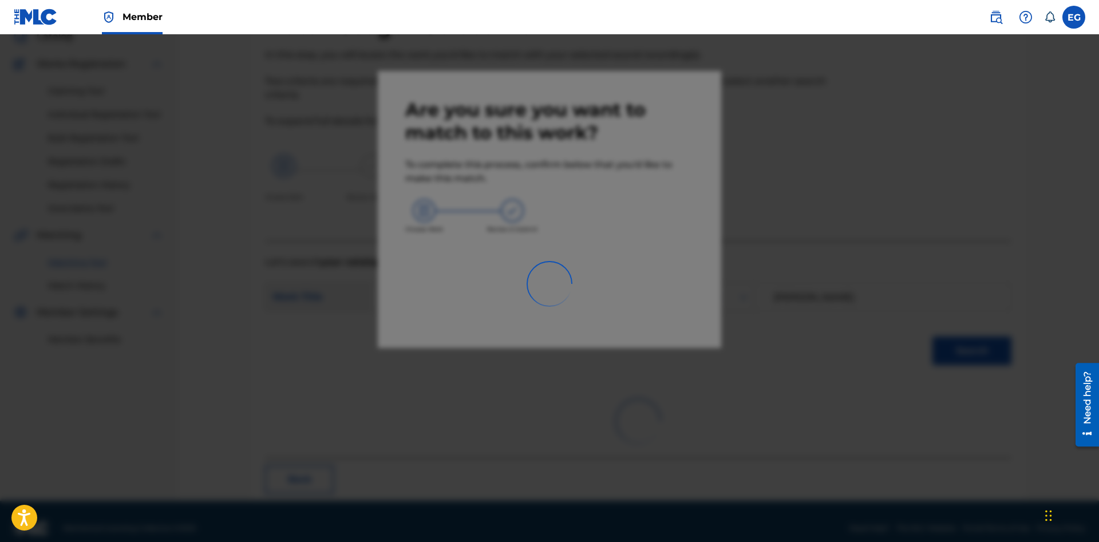
scroll to position [27, 0]
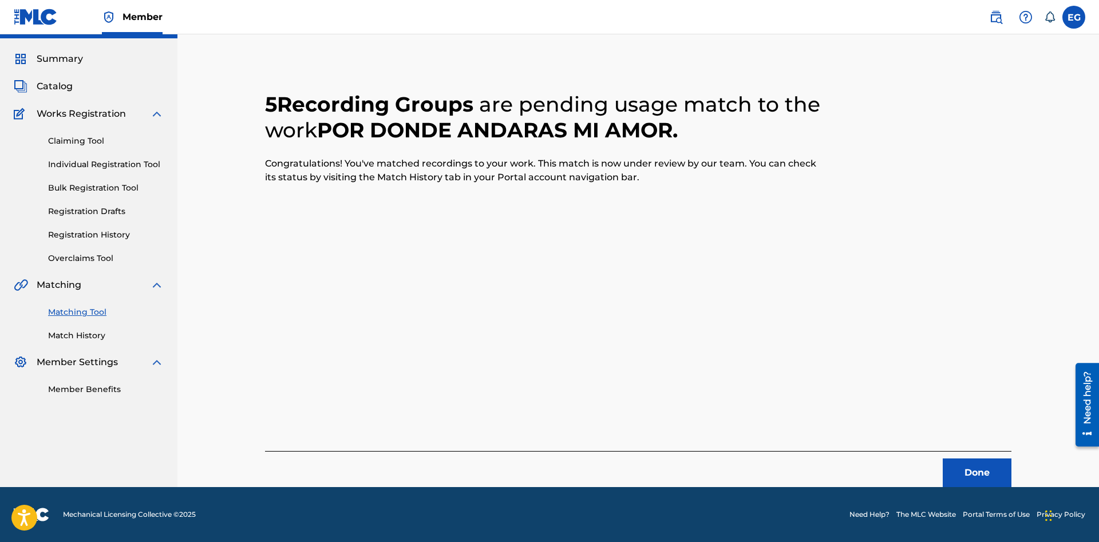
click at [964, 475] on button "Done" at bounding box center [977, 472] width 69 height 29
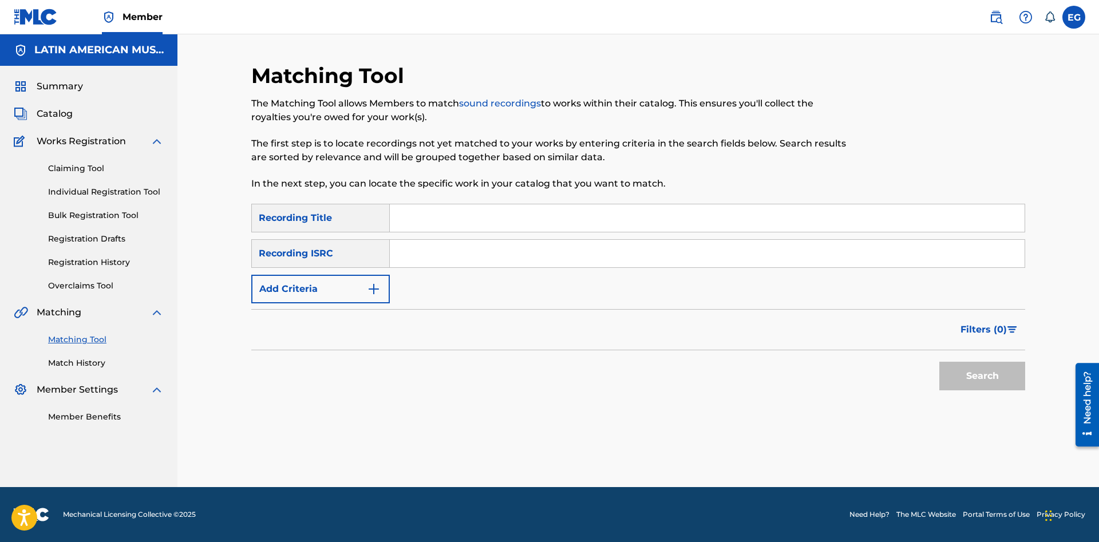
scroll to position [0, 0]
click at [455, 212] on input "Search Form" at bounding box center [707, 217] width 635 height 27
type input "te fuiste"
click at [363, 303] on form "SearchWithCriteriaa7ea972f-0003-43cc-ae23-8e7028fac37c Recording Title te fuist…" at bounding box center [638, 300] width 774 height 192
click at [365, 284] on button "Add Criteria" at bounding box center [320, 289] width 138 height 29
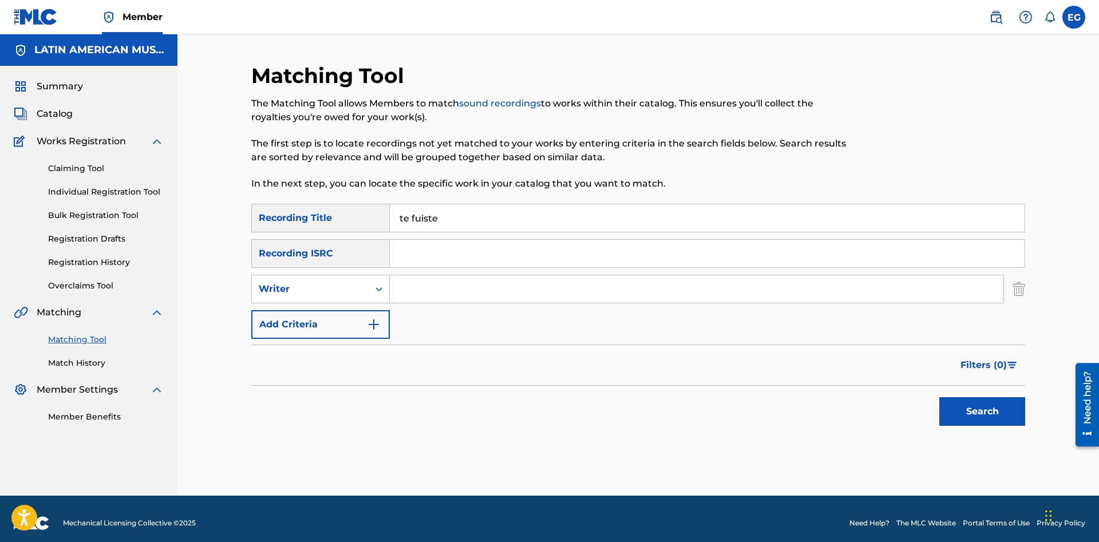
click at [448, 294] on input "Search Form" at bounding box center [697, 288] width 614 height 27
paste input "[PERSON_NAME]"
type input "[PERSON_NAME]"
click at [939, 397] on button "Search" at bounding box center [982, 411] width 86 height 29
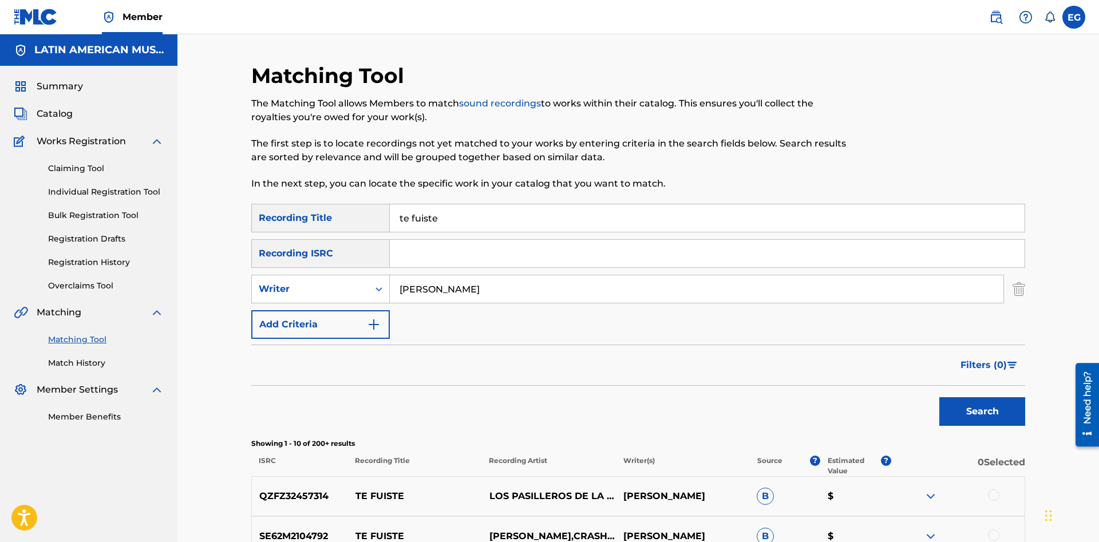
scroll to position [175, 0]
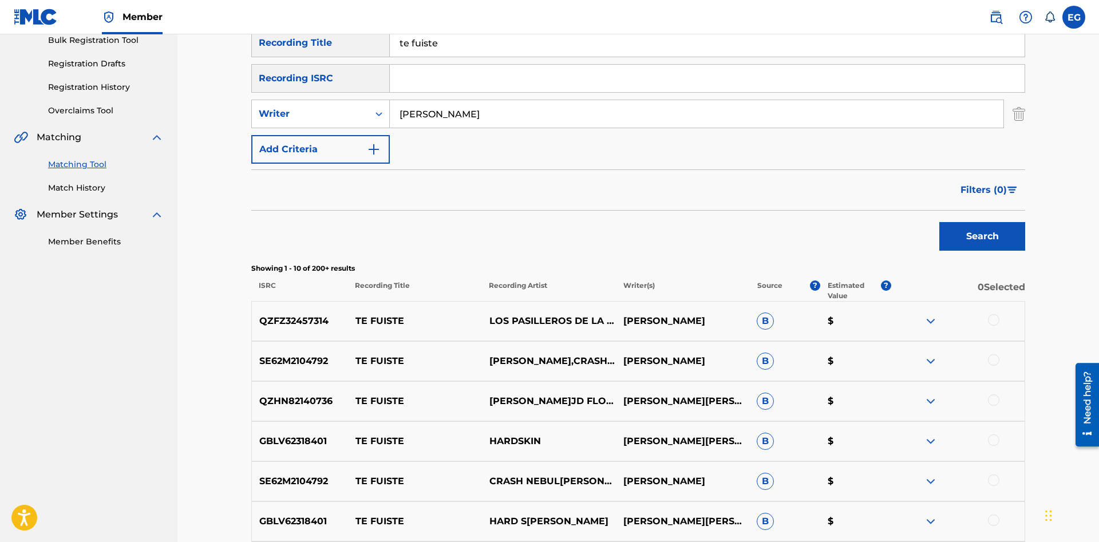
click at [993, 323] on div at bounding box center [993, 319] width 11 height 11
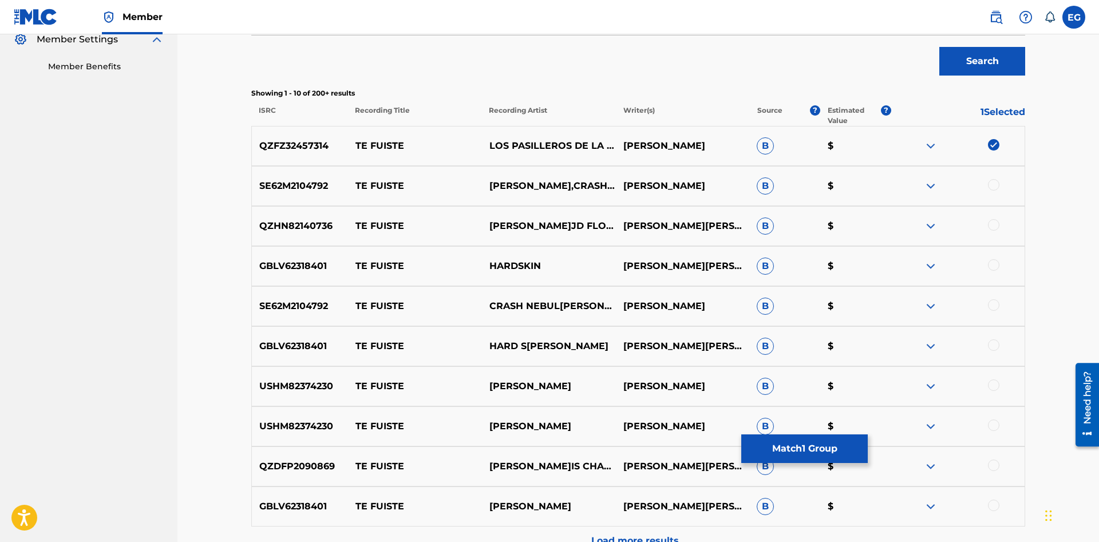
scroll to position [476, 0]
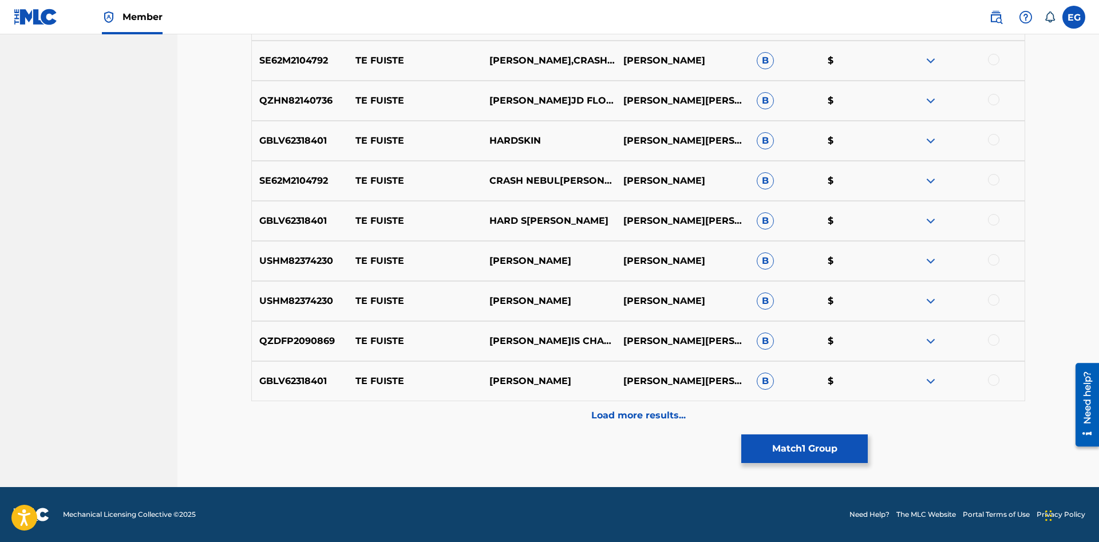
click at [652, 413] on p "Load more results..." at bounding box center [638, 416] width 94 height 14
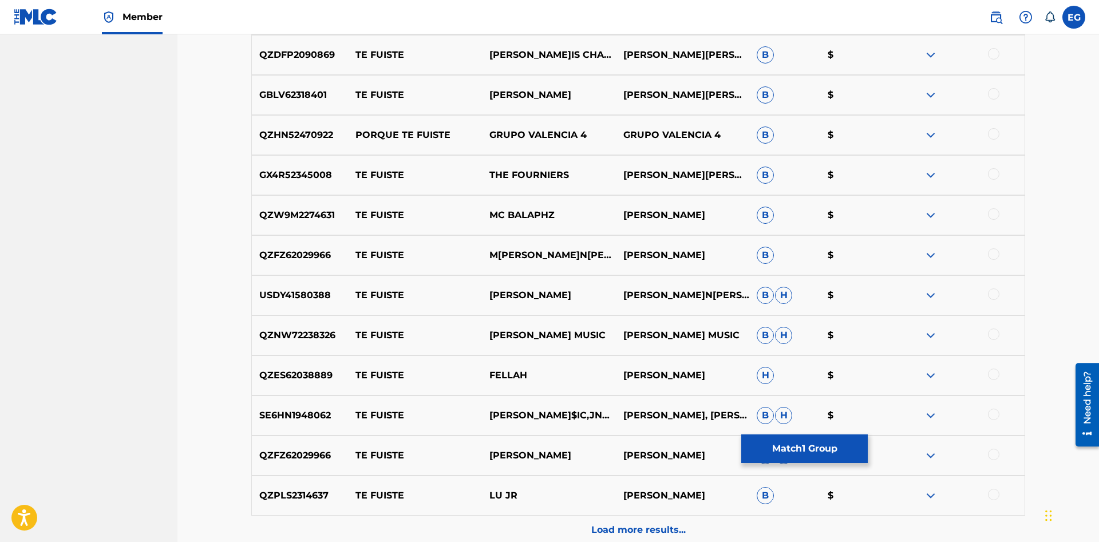
scroll to position [876, 0]
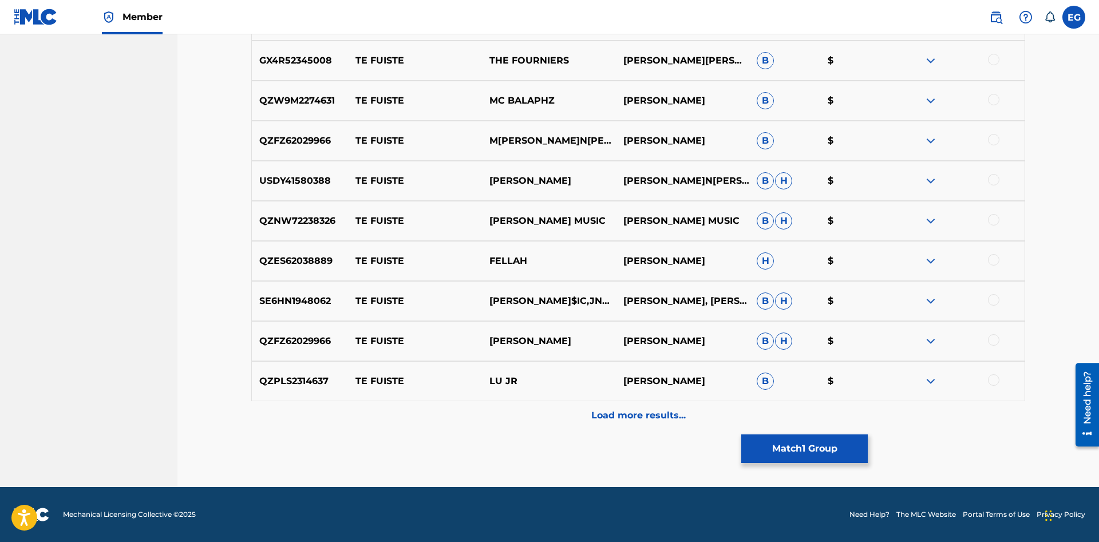
click at [641, 422] on div "Load more results..." at bounding box center [638, 415] width 774 height 29
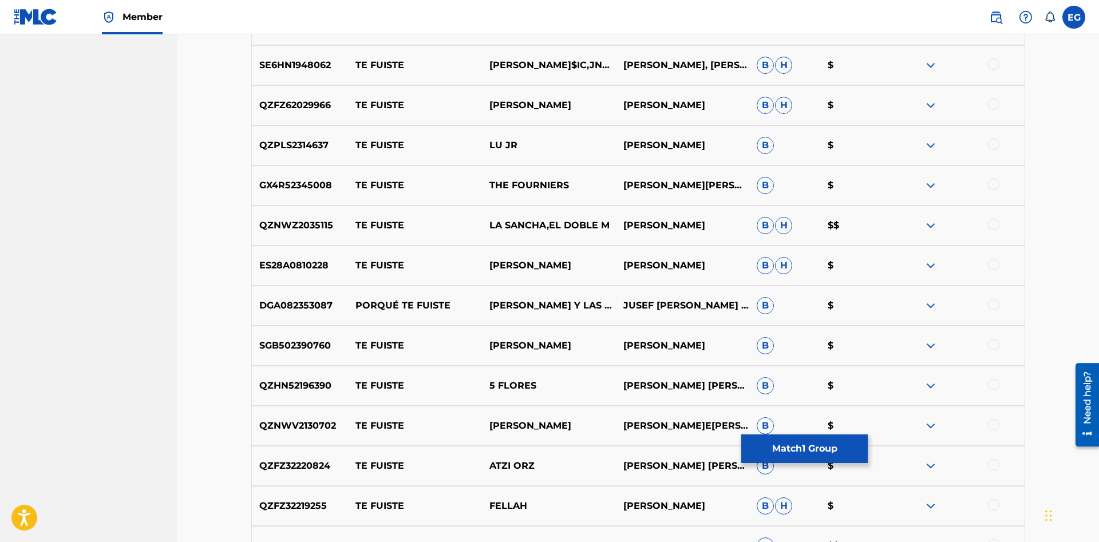
scroll to position [1277, 0]
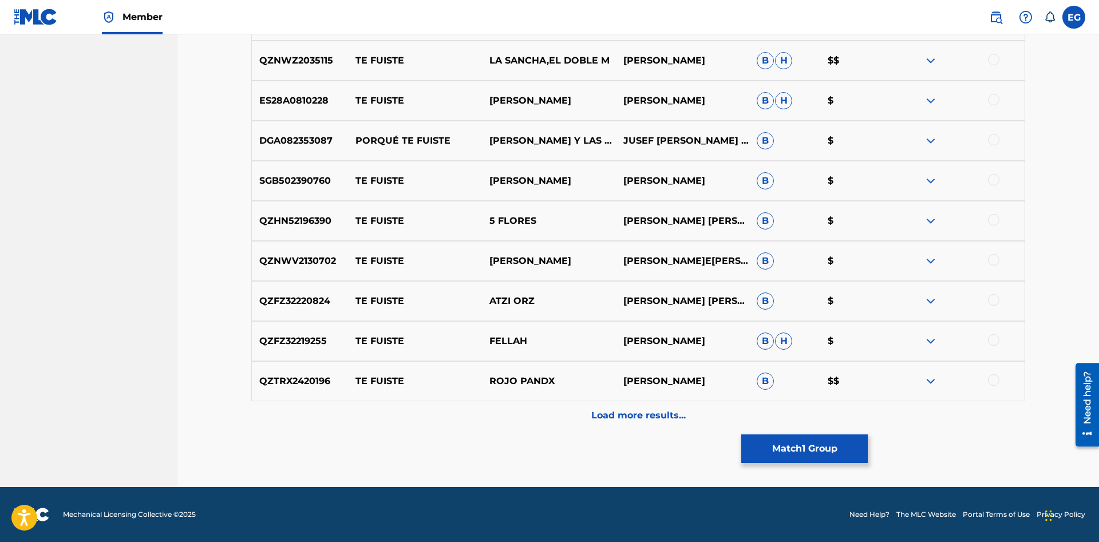
click at [625, 417] on p "Load more results..." at bounding box center [638, 416] width 94 height 14
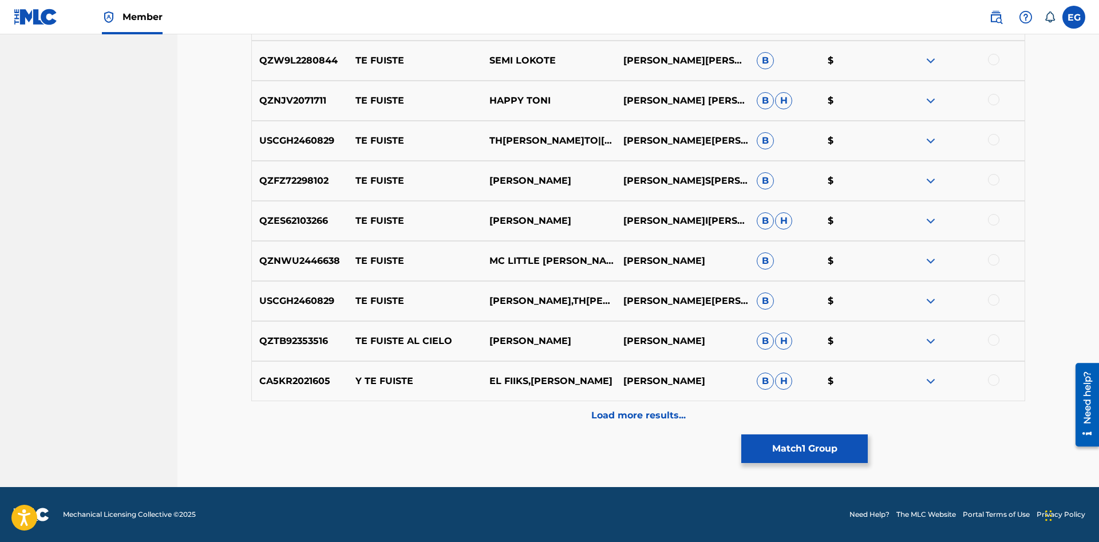
click at [626, 413] on p "Load more results..." at bounding box center [638, 416] width 94 height 14
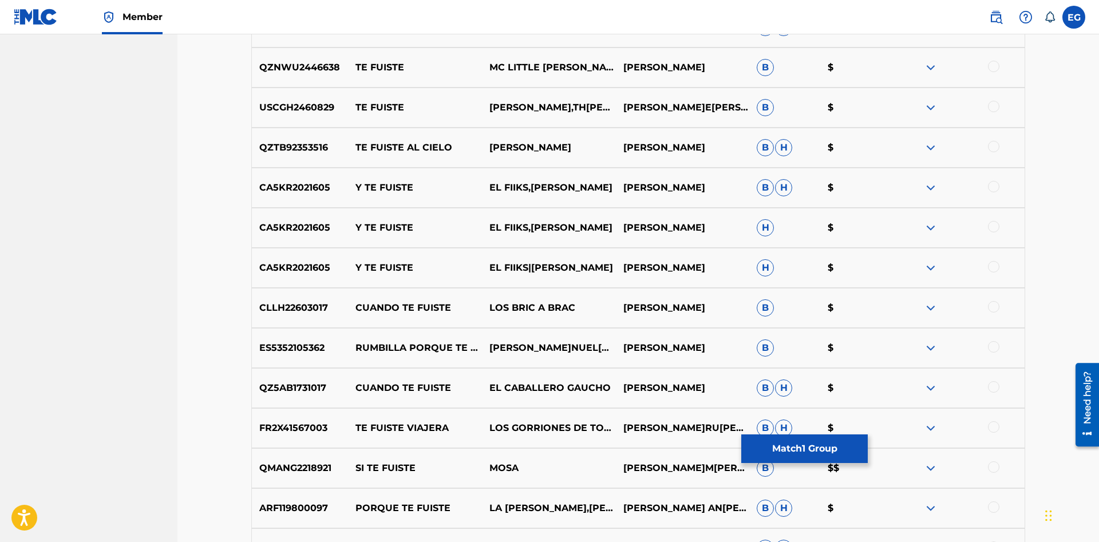
scroll to position [2078, 0]
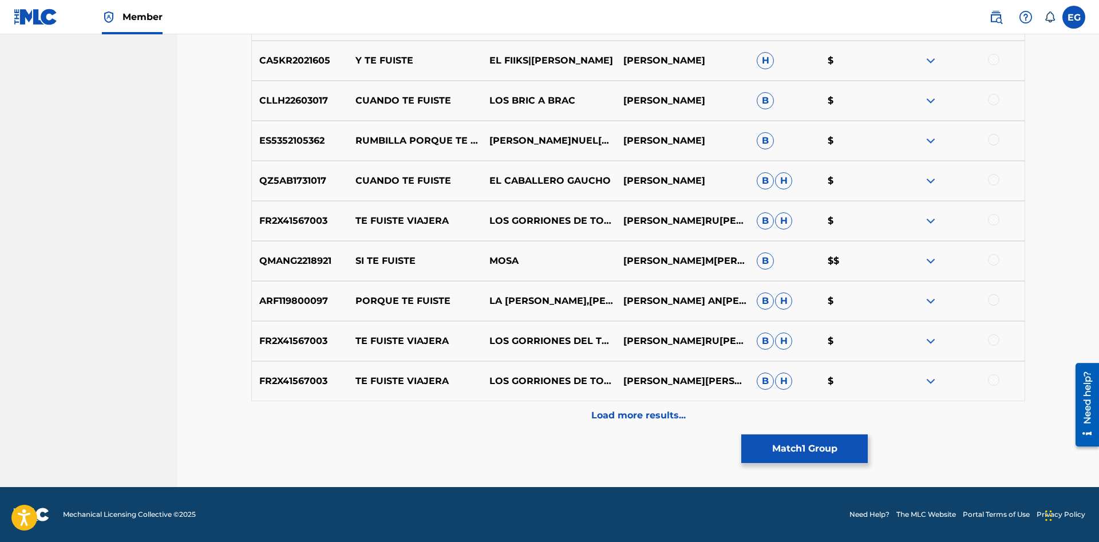
click at [626, 411] on p "Load more results..." at bounding box center [638, 416] width 94 height 14
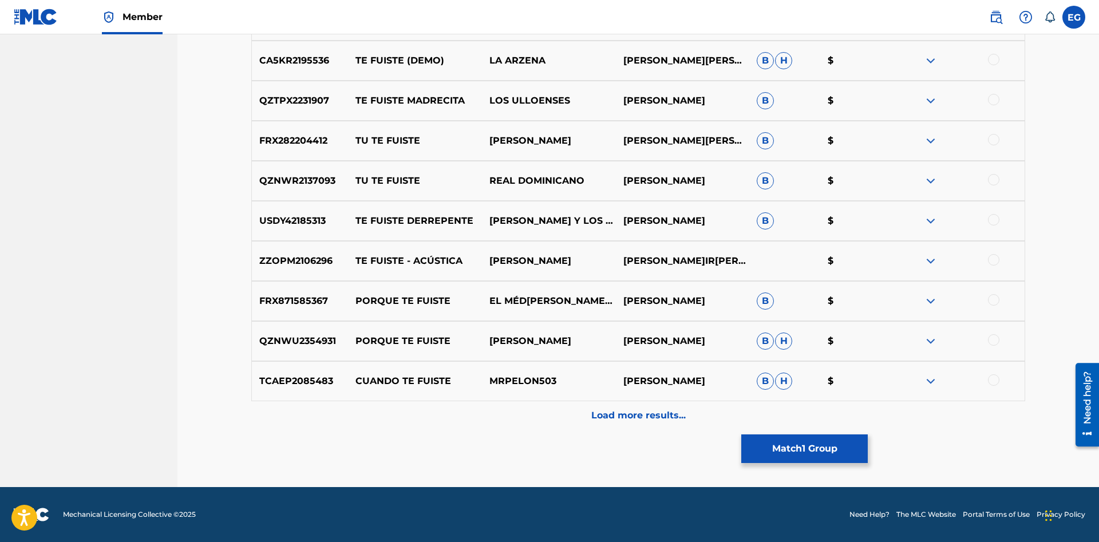
click at [628, 418] on p "Load more results..." at bounding box center [638, 416] width 94 height 14
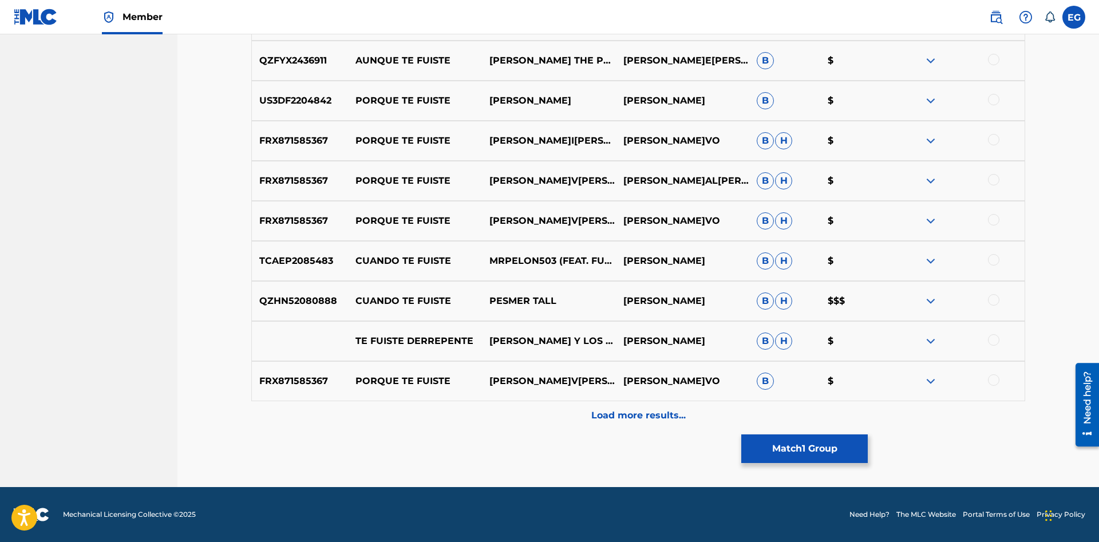
click at [624, 419] on p "Load more results..." at bounding box center [638, 416] width 94 height 14
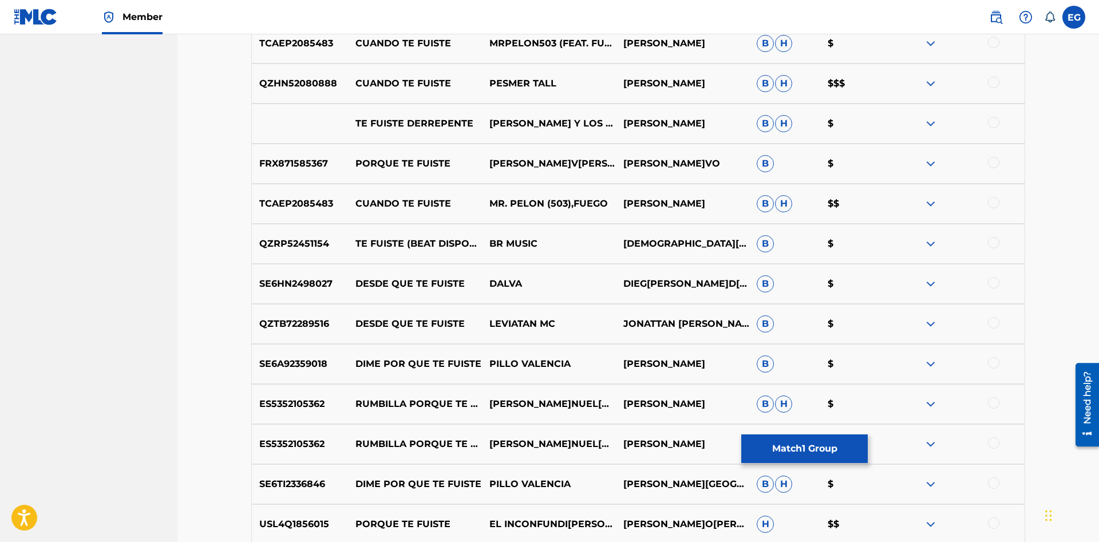
scroll to position [3280, 0]
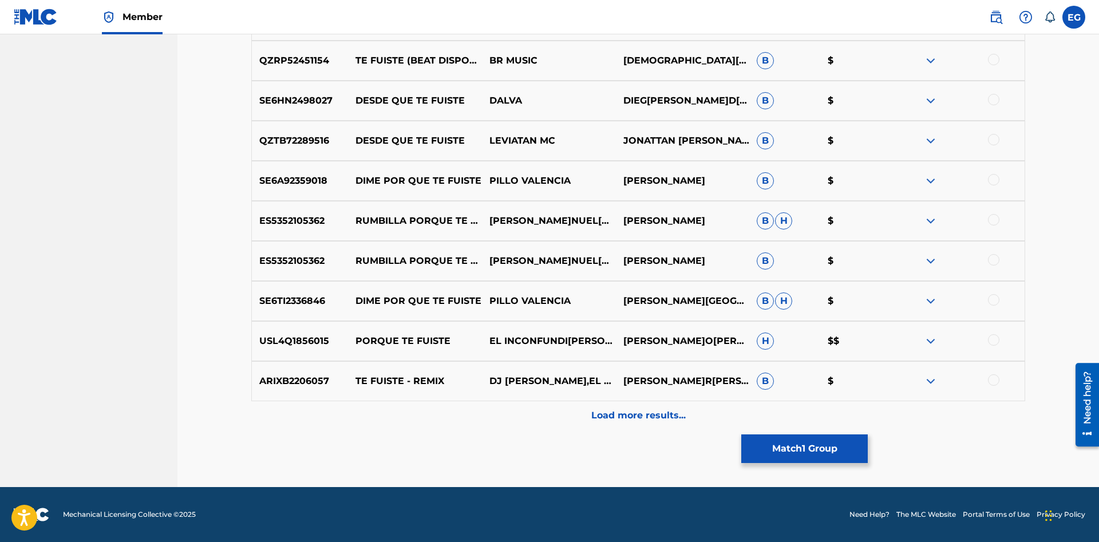
click at [623, 411] on p "Load more results..." at bounding box center [638, 416] width 94 height 14
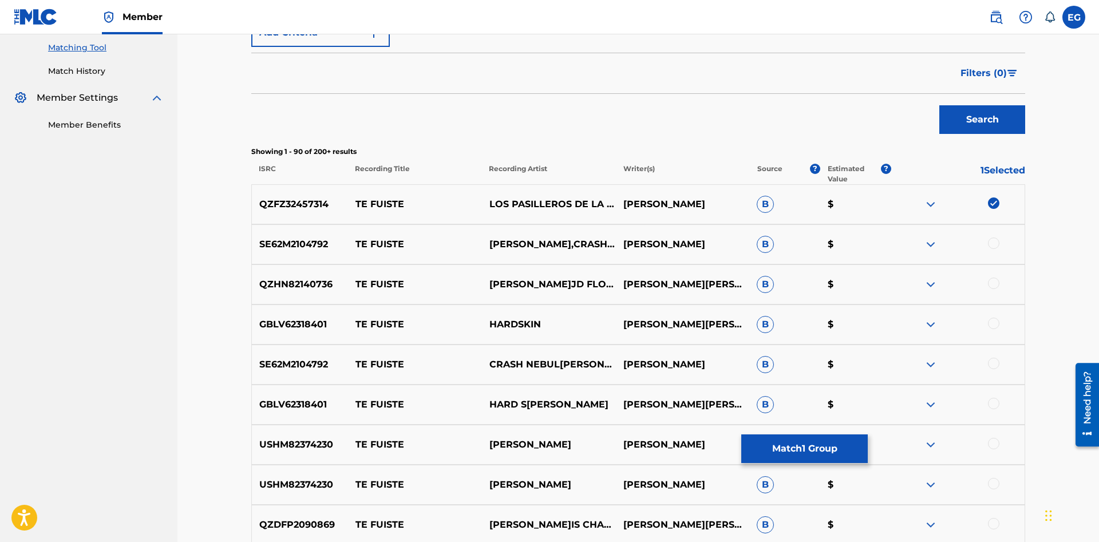
scroll to position [0, 0]
